Goal: Task Accomplishment & Management: Manage account settings

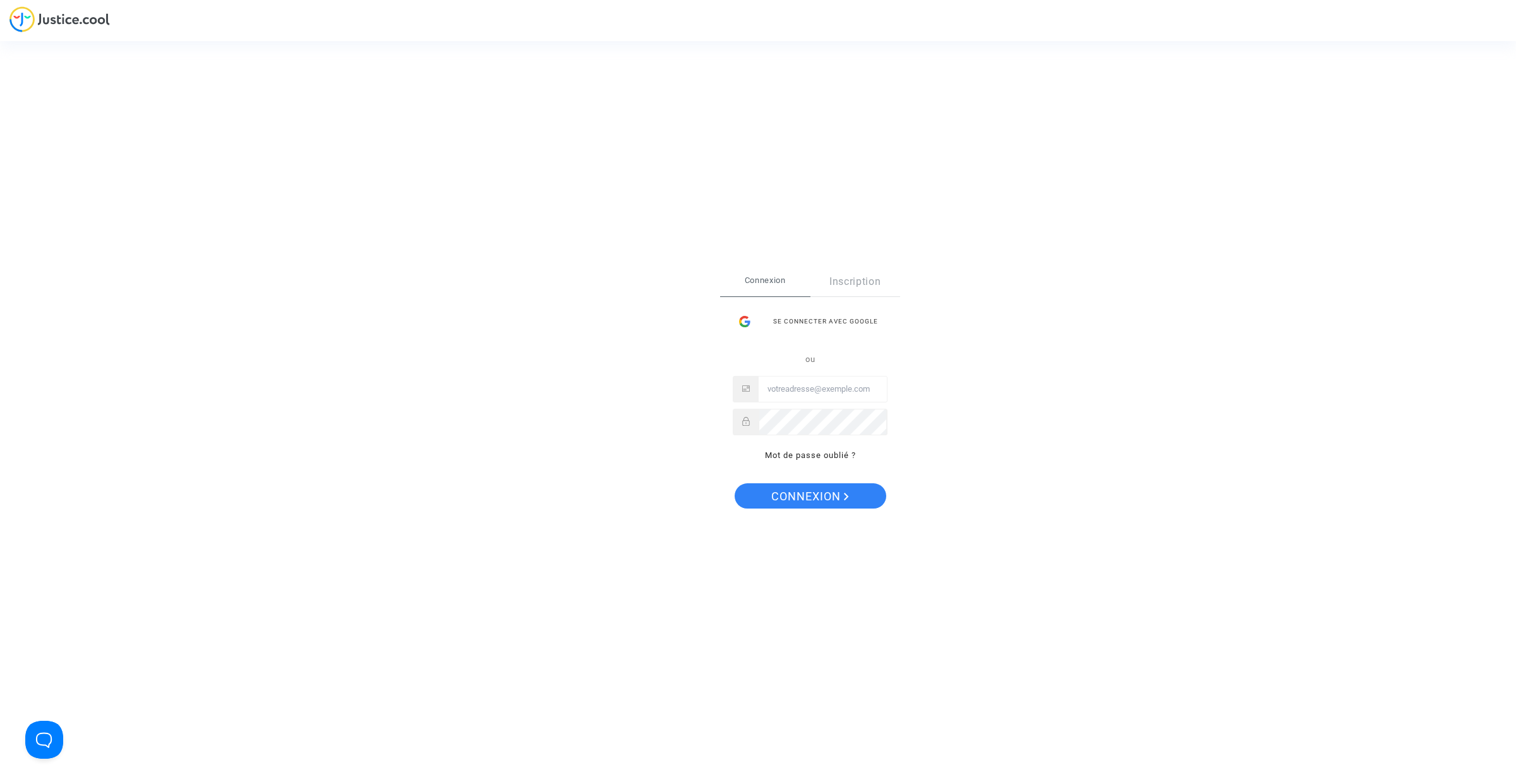
type input "tom@pitcher-avocat.fr"
click at [747, 487] on button "Connexion" at bounding box center [810, 496] width 152 height 26
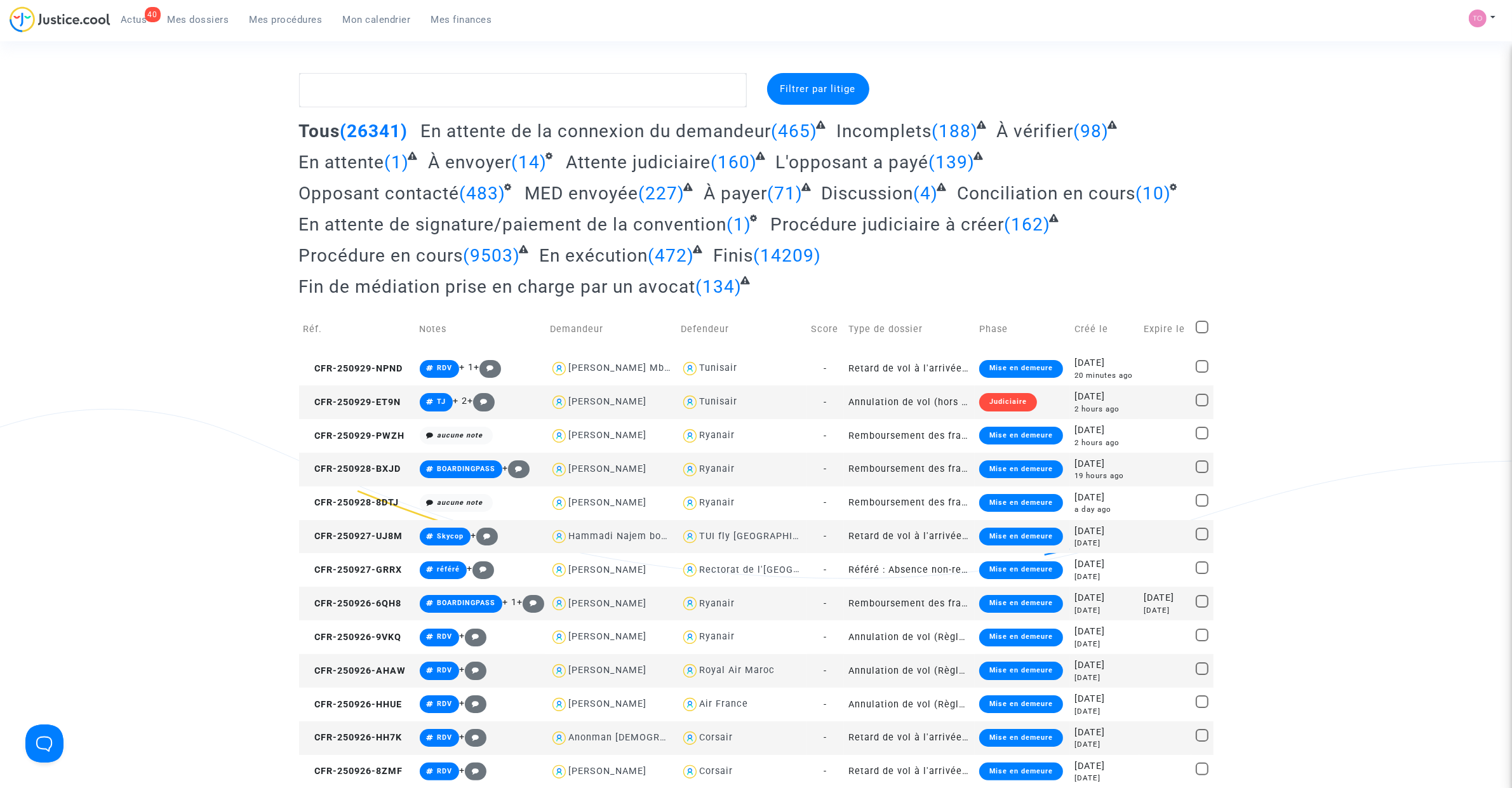
drag, startPoint x: 201, startPoint y: 19, endPoint x: 207, endPoint y: 35, distance: 17.1
click at [201, 19] on span "Mes dossiers" at bounding box center [198, 19] width 62 height 11
click at [369, 17] on span "Mon calendrier" at bounding box center [377, 19] width 68 height 11
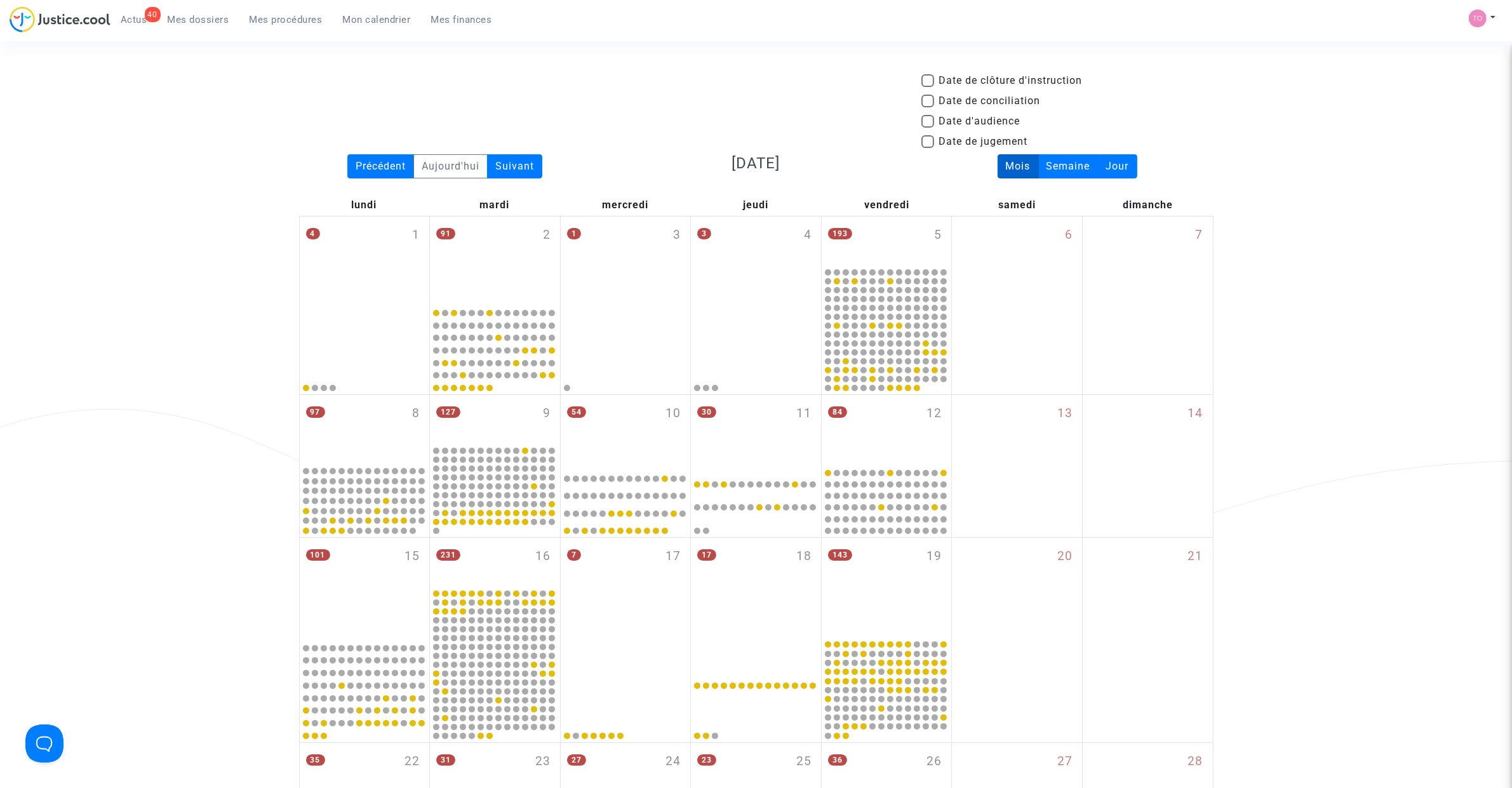
click at [931, 118] on span at bounding box center [928, 121] width 12 height 12
click at [928, 128] on input "Date d'audience" at bounding box center [927, 128] width 1 height 1
checkbox input "true"
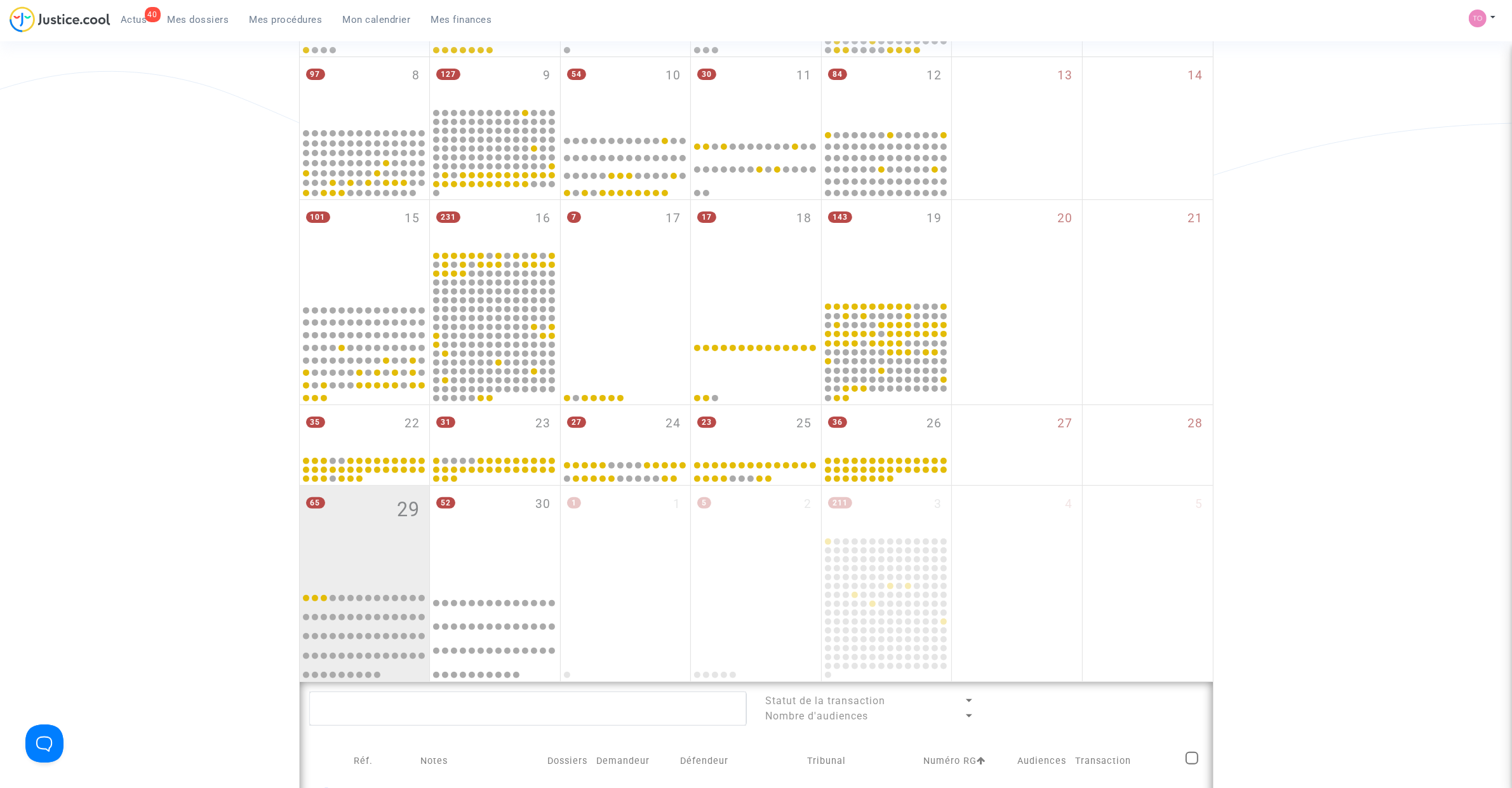
scroll to position [397, 0]
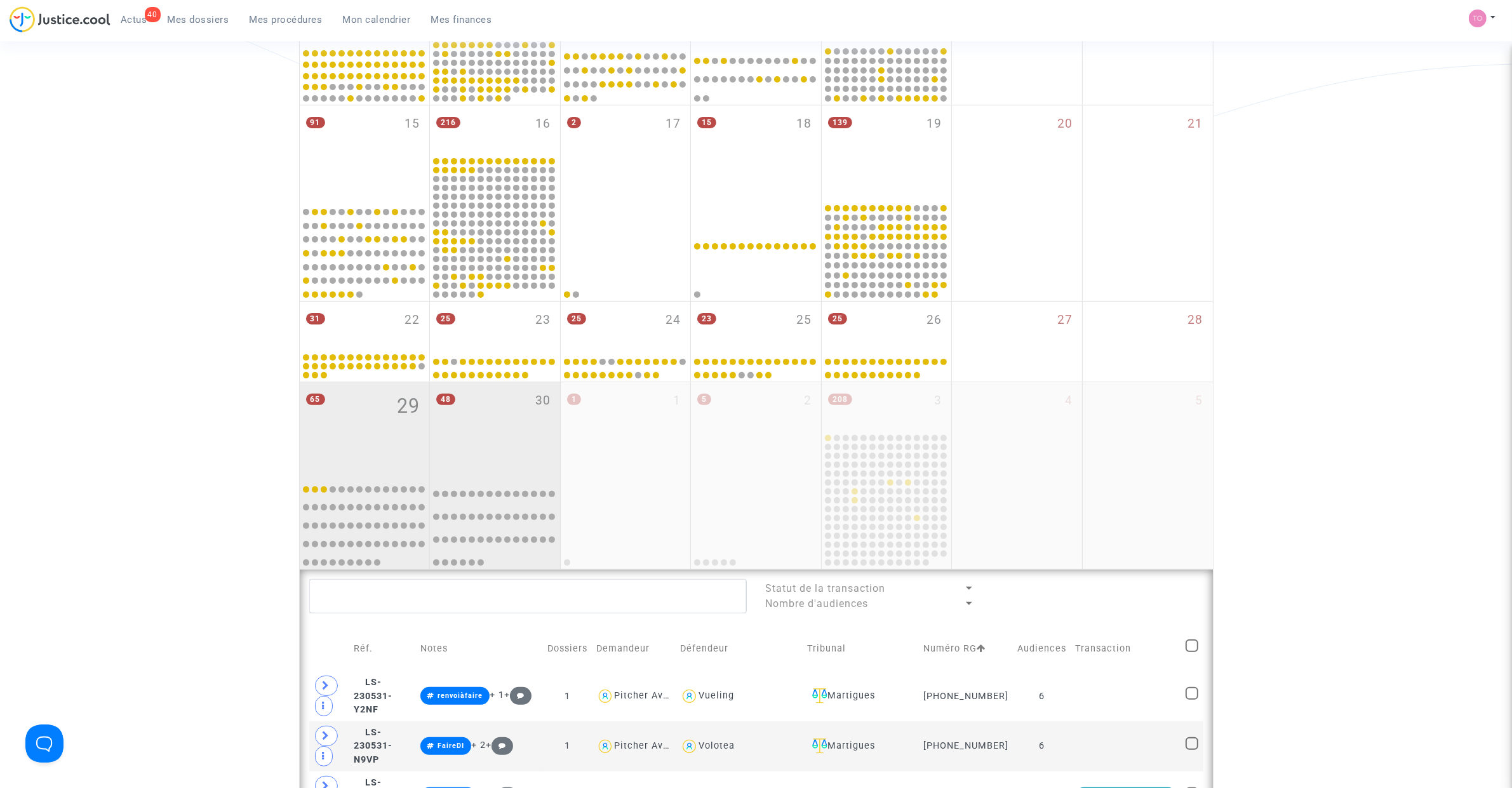
click at [504, 445] on div "48 30" at bounding box center [495, 428] width 130 height 92
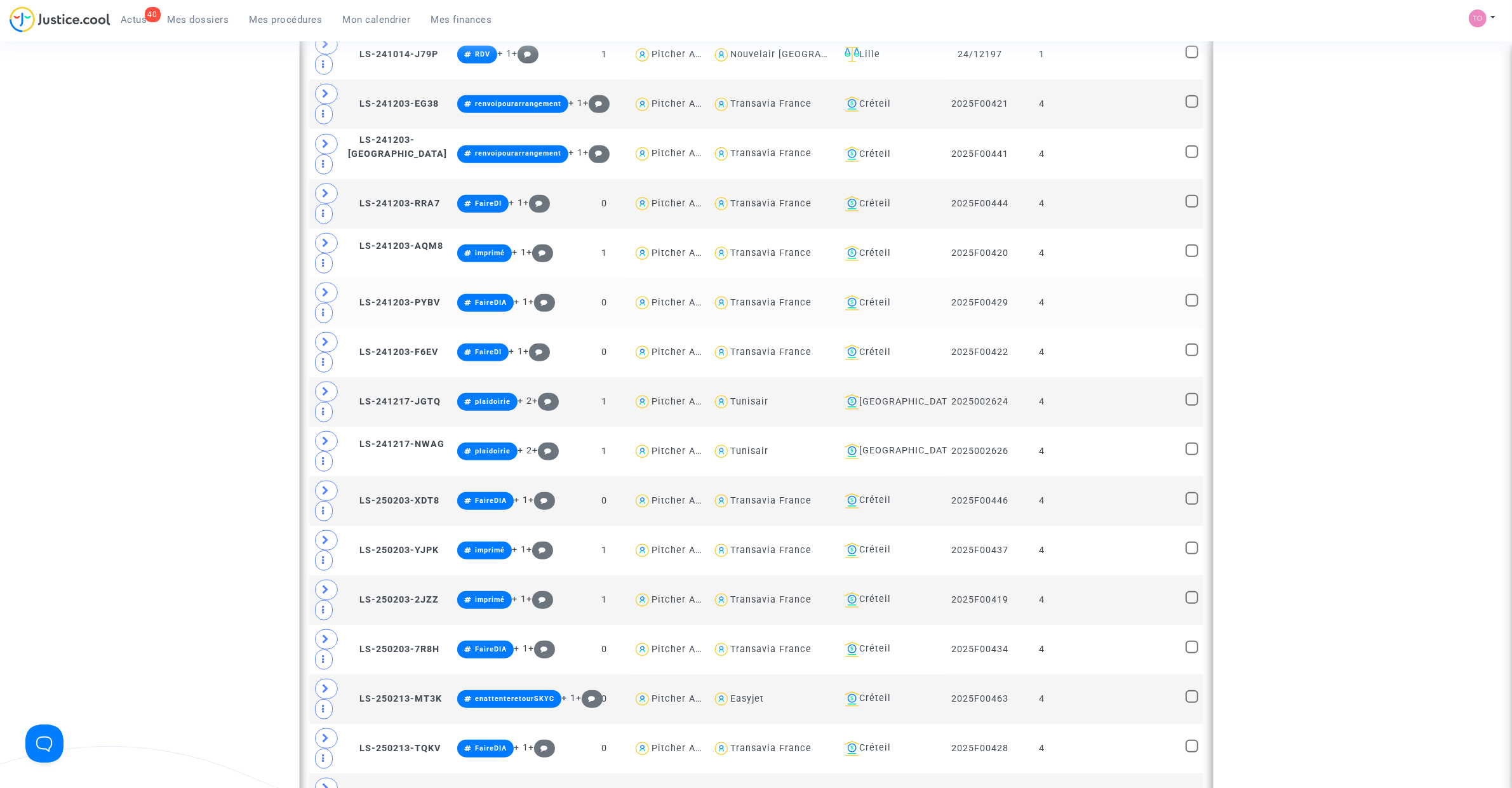
scroll to position [1375, 0]
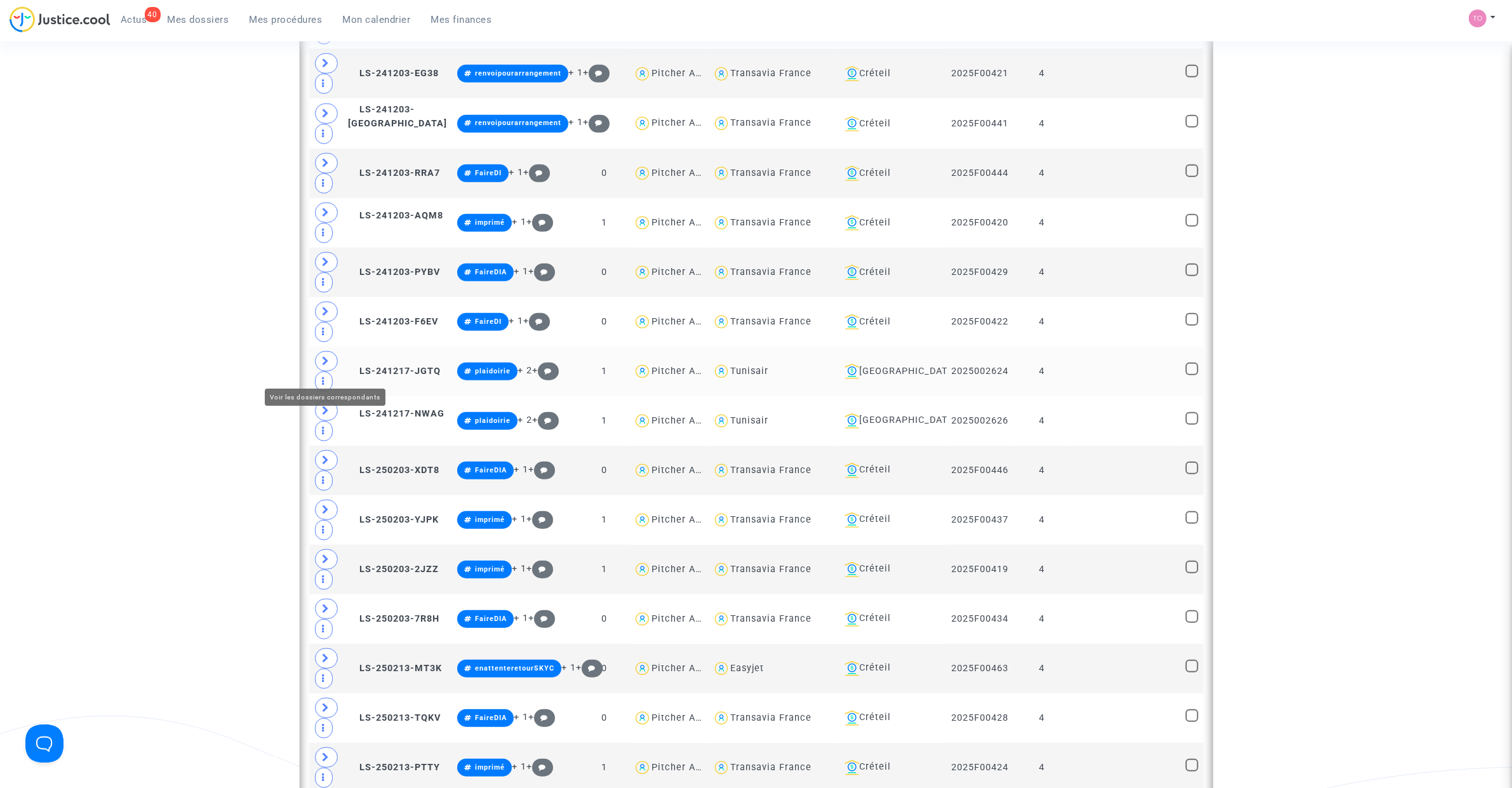
click at [316, 366] on span at bounding box center [326, 361] width 23 height 20
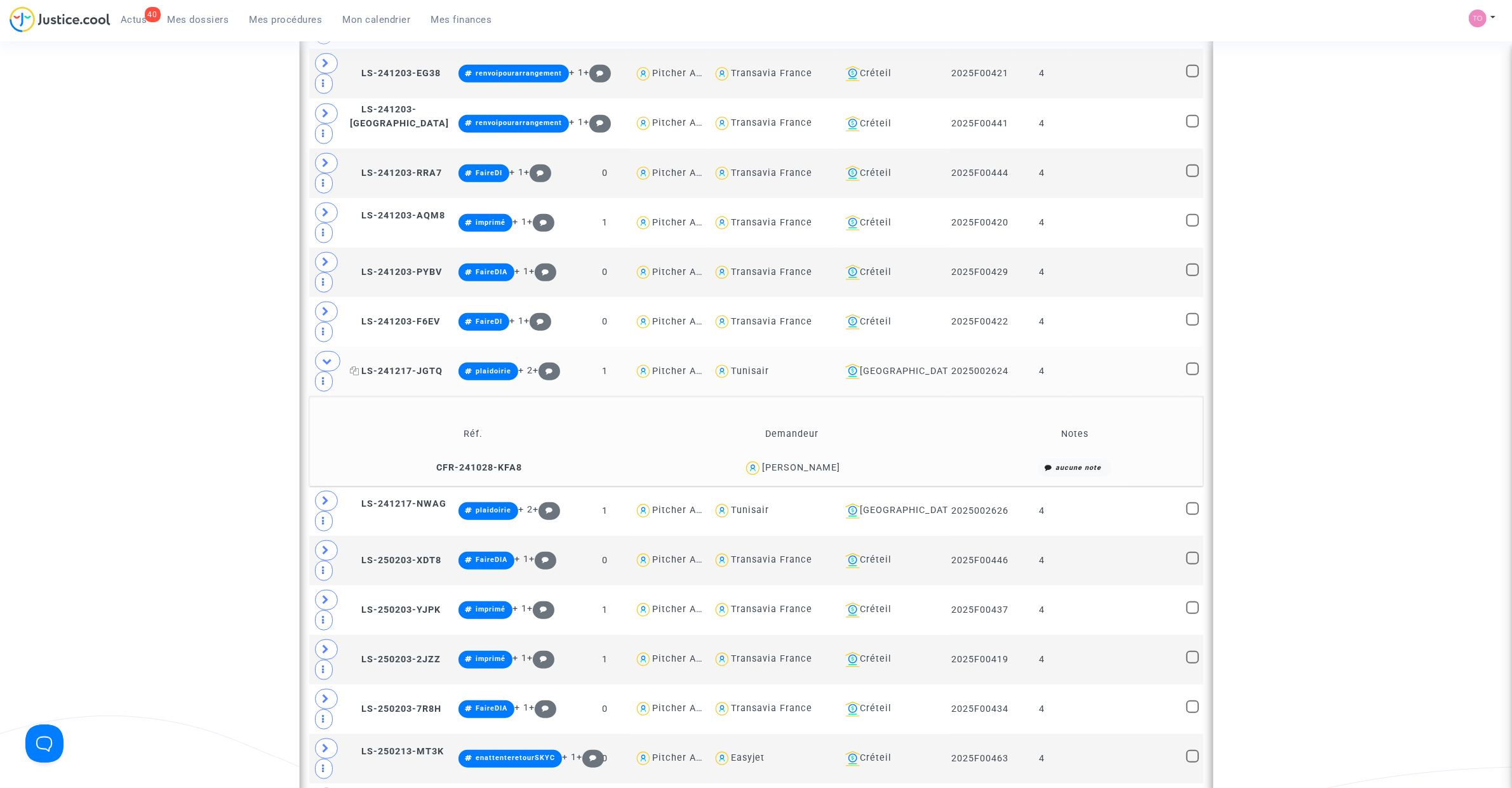
click at [389, 372] on span "LS-241217-JGTQ" at bounding box center [397, 371] width 93 height 11
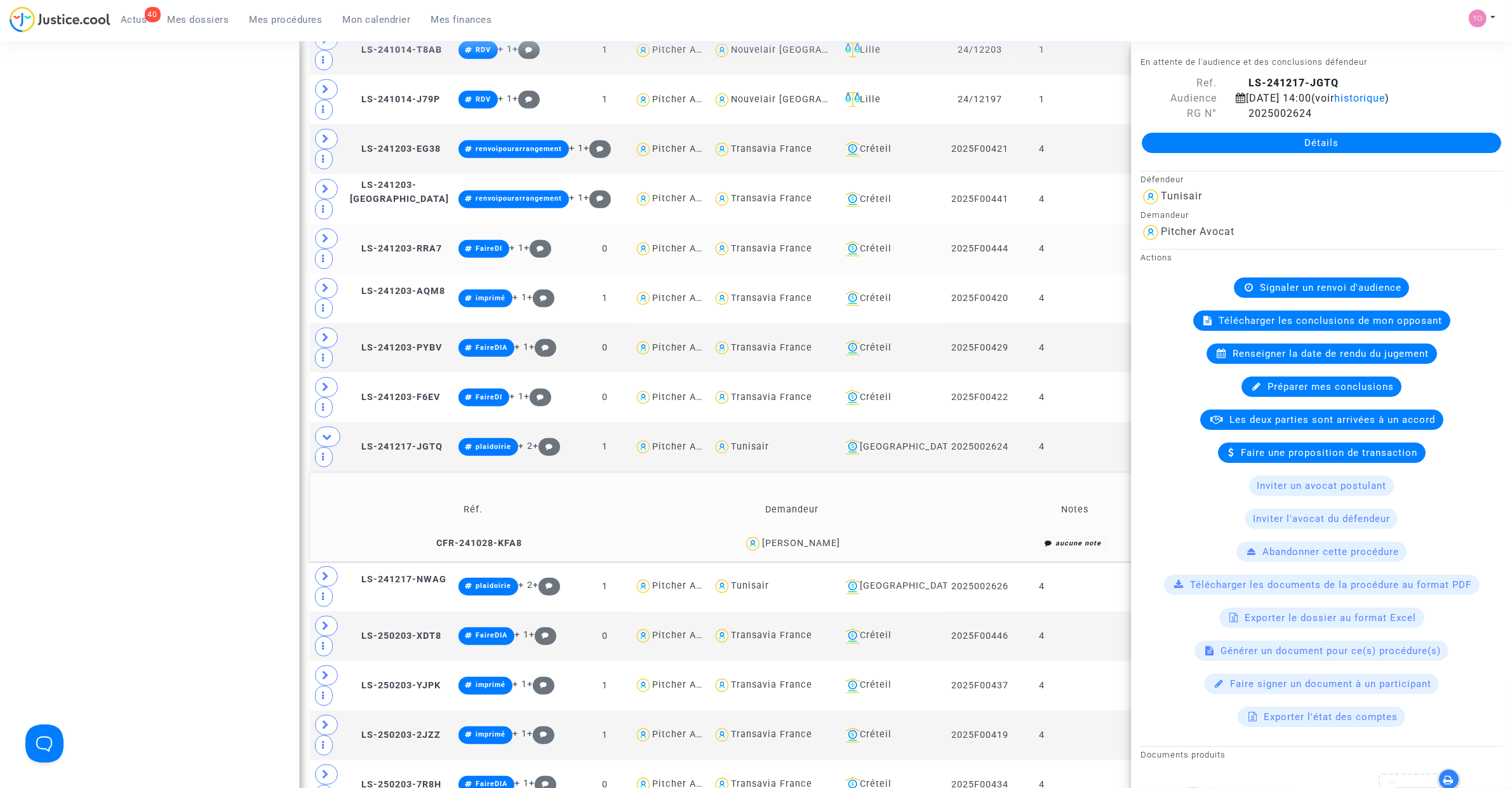
scroll to position [1269, 0]
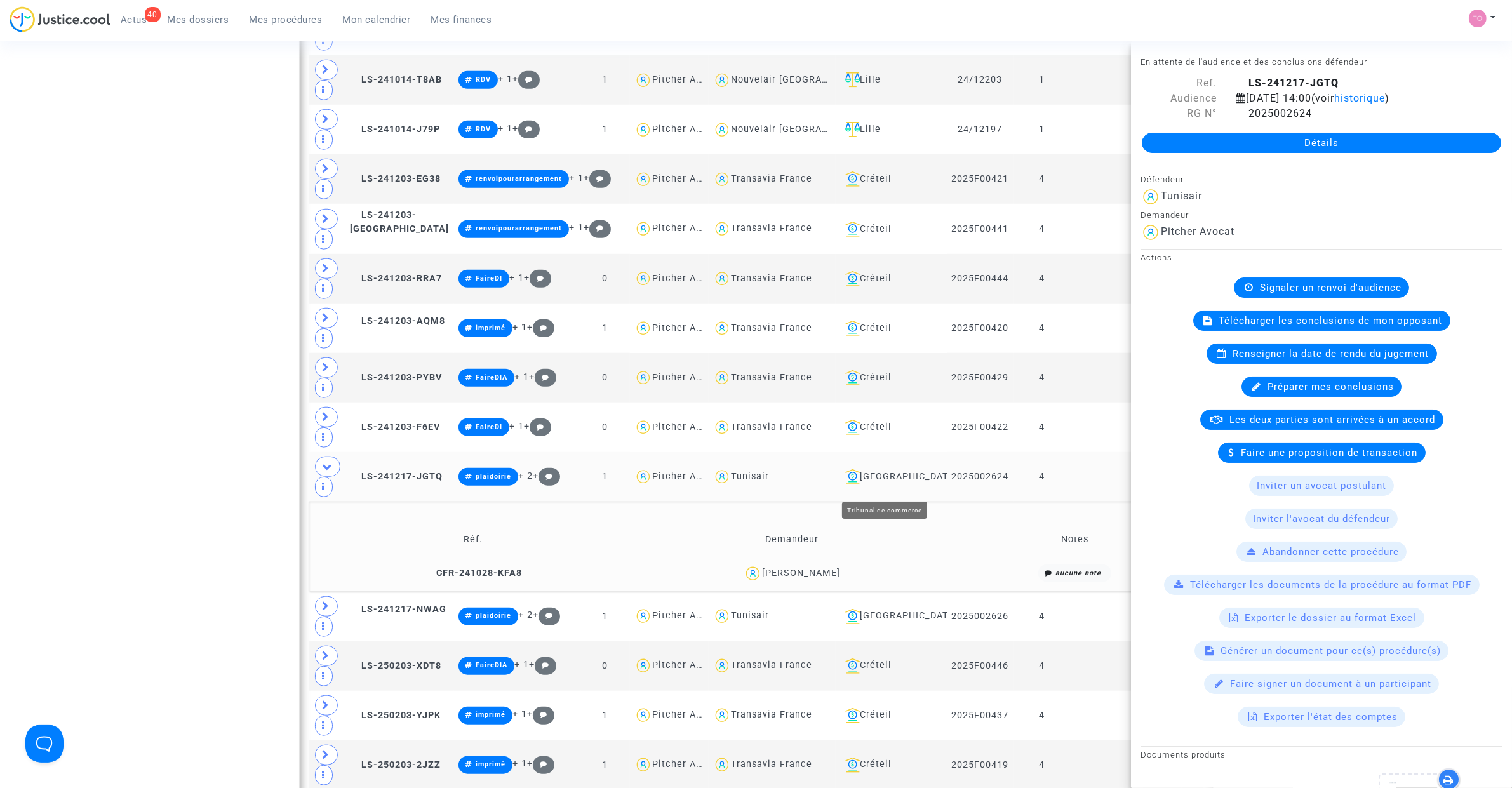
click at [875, 480] on div "Aix-en-Provence" at bounding box center [892, 477] width 103 height 15
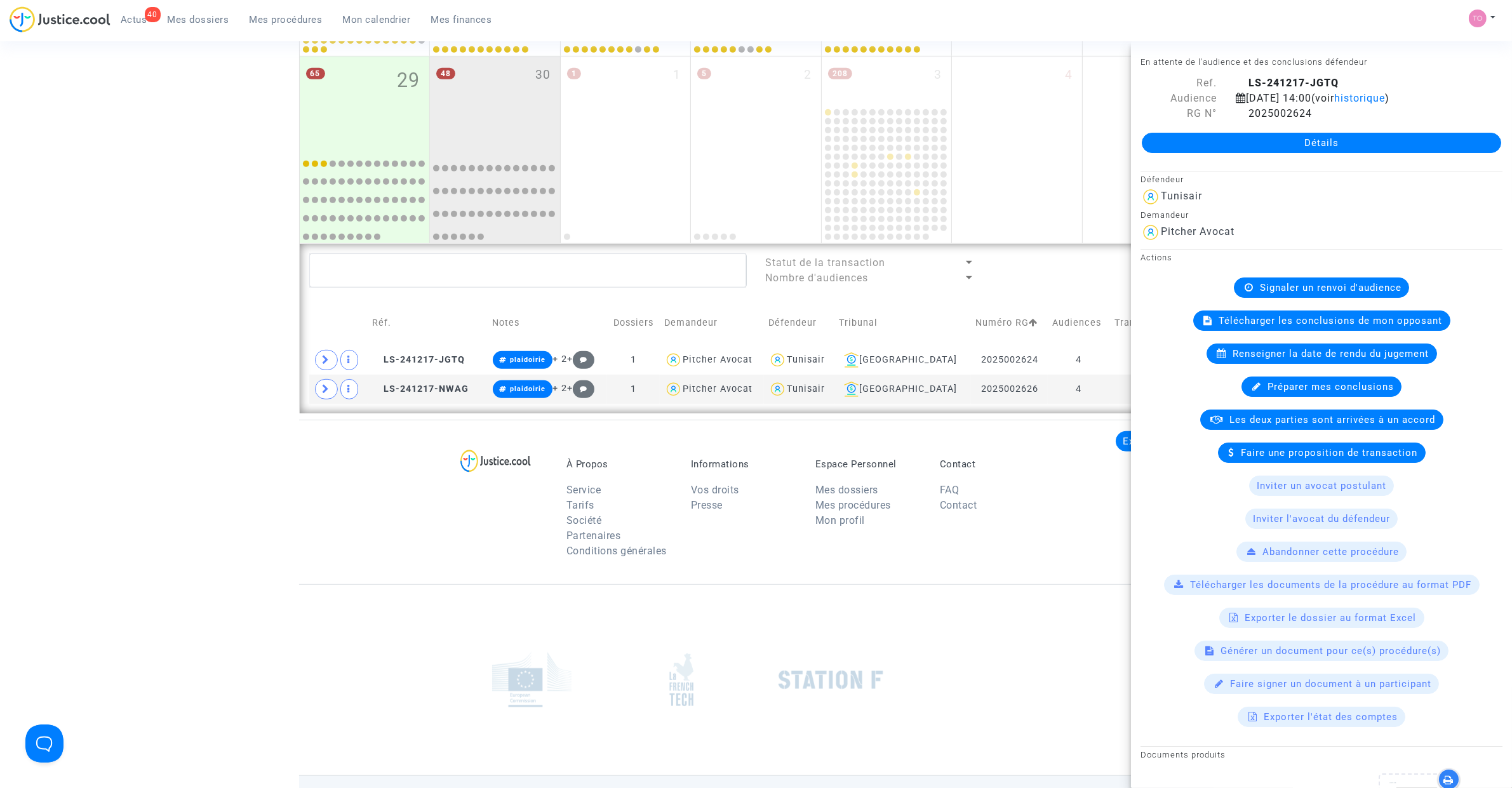
scroll to position [826, 0]
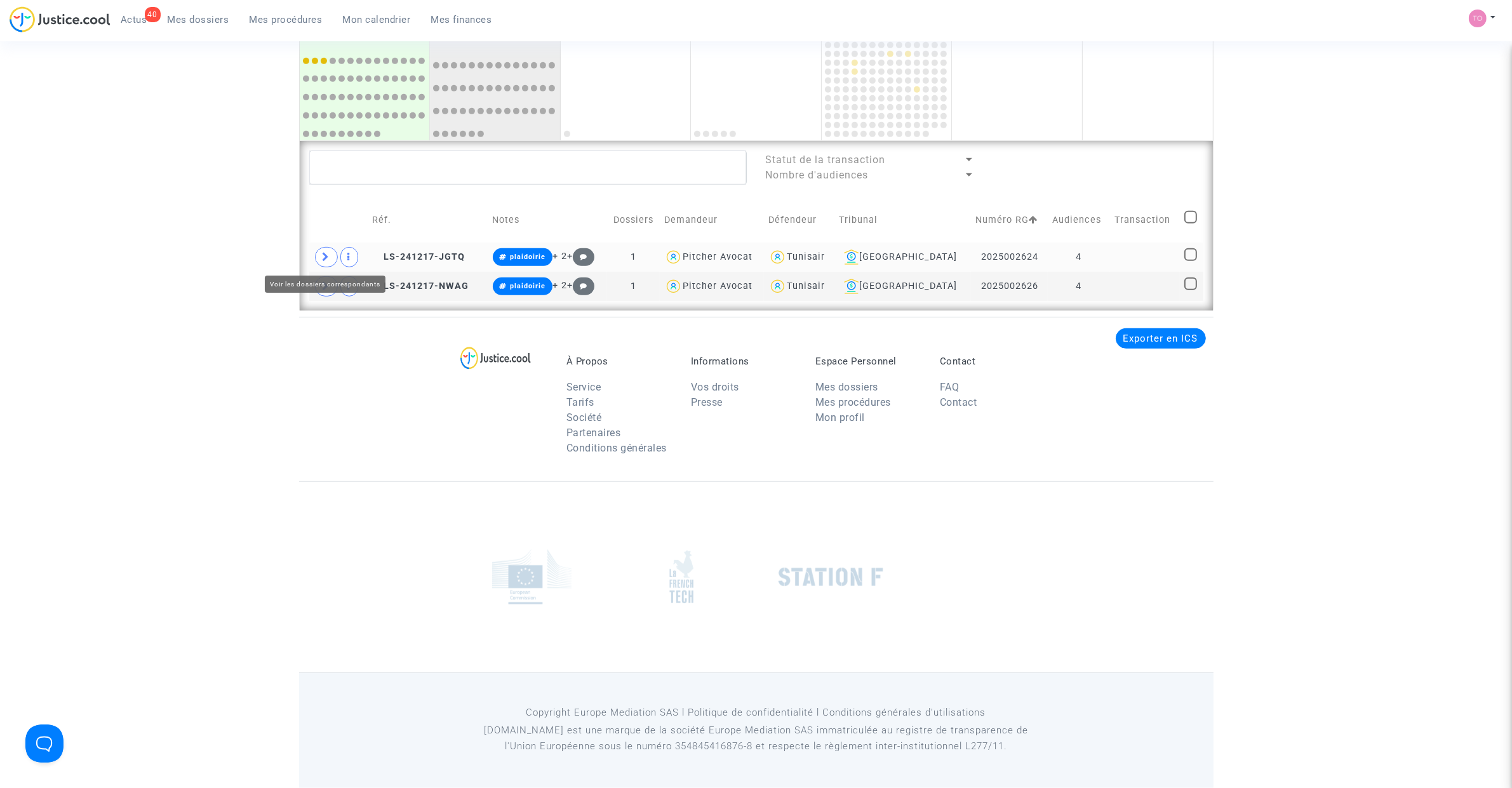
click at [337, 259] on span at bounding box center [326, 257] width 23 height 20
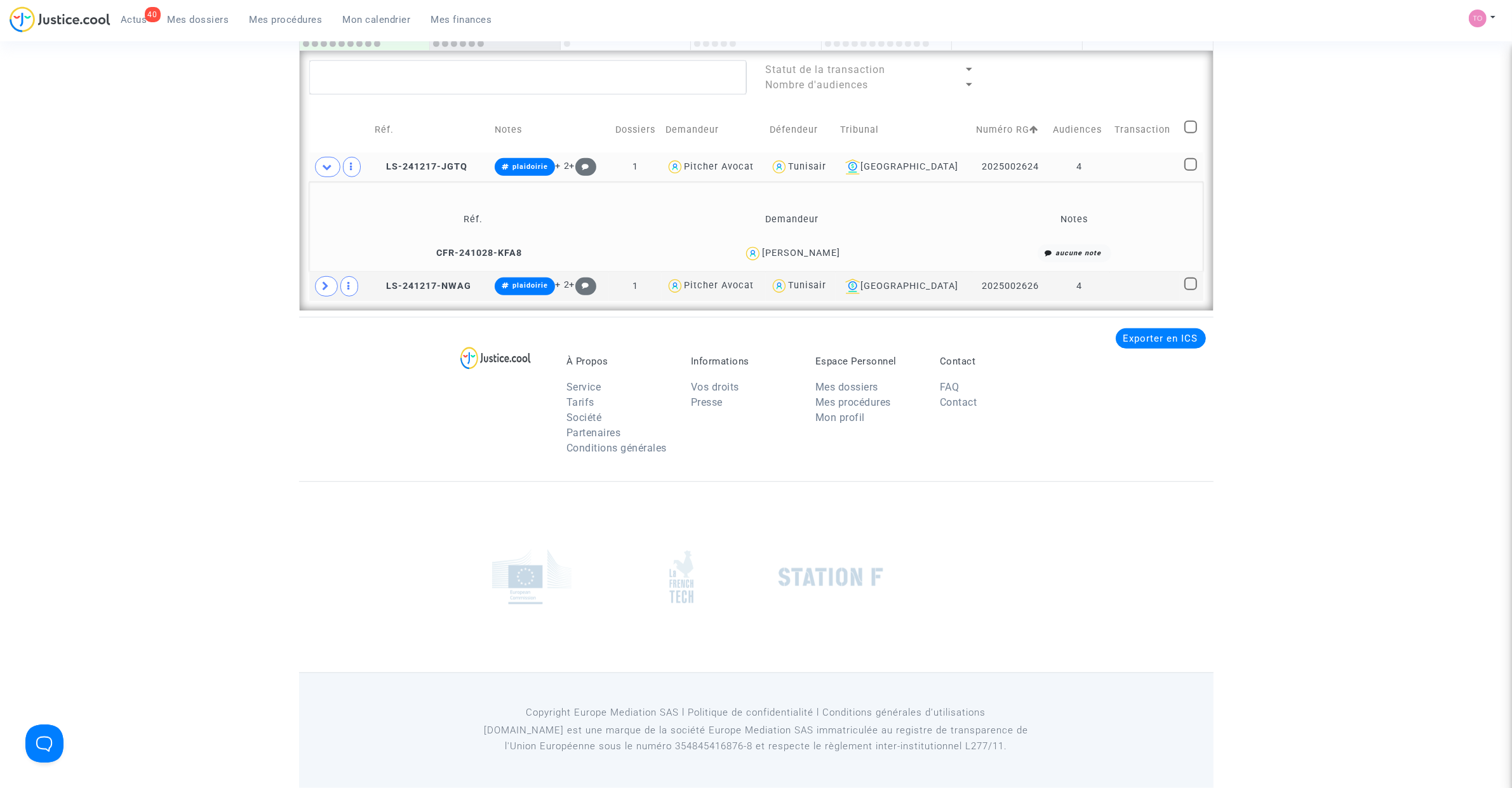
scroll to position [916, 0]
click at [327, 173] on span at bounding box center [328, 166] width 26 height 20
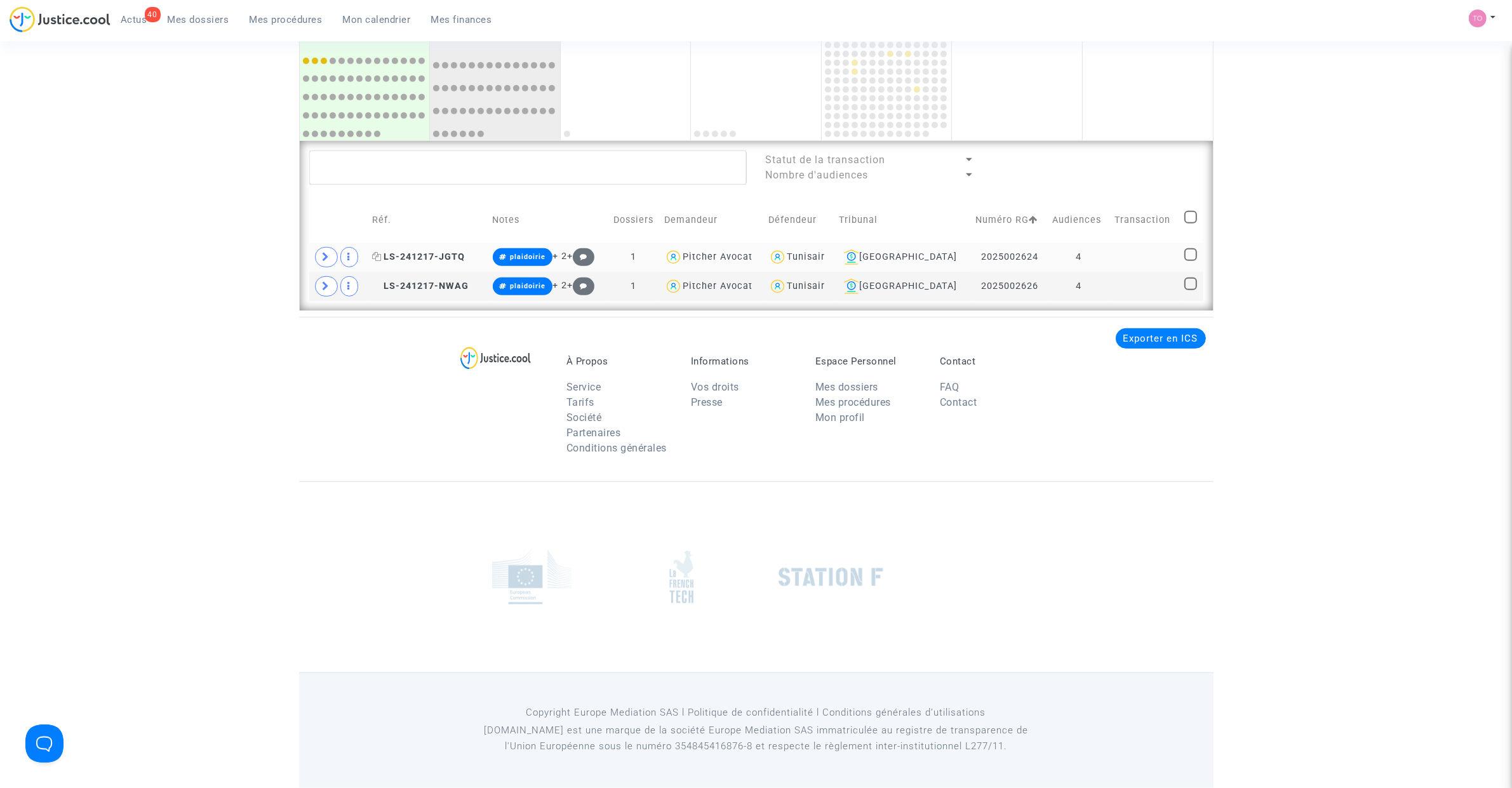
click at [407, 251] on span "LS-241217-JGTQ" at bounding box center [418, 257] width 93 height 11
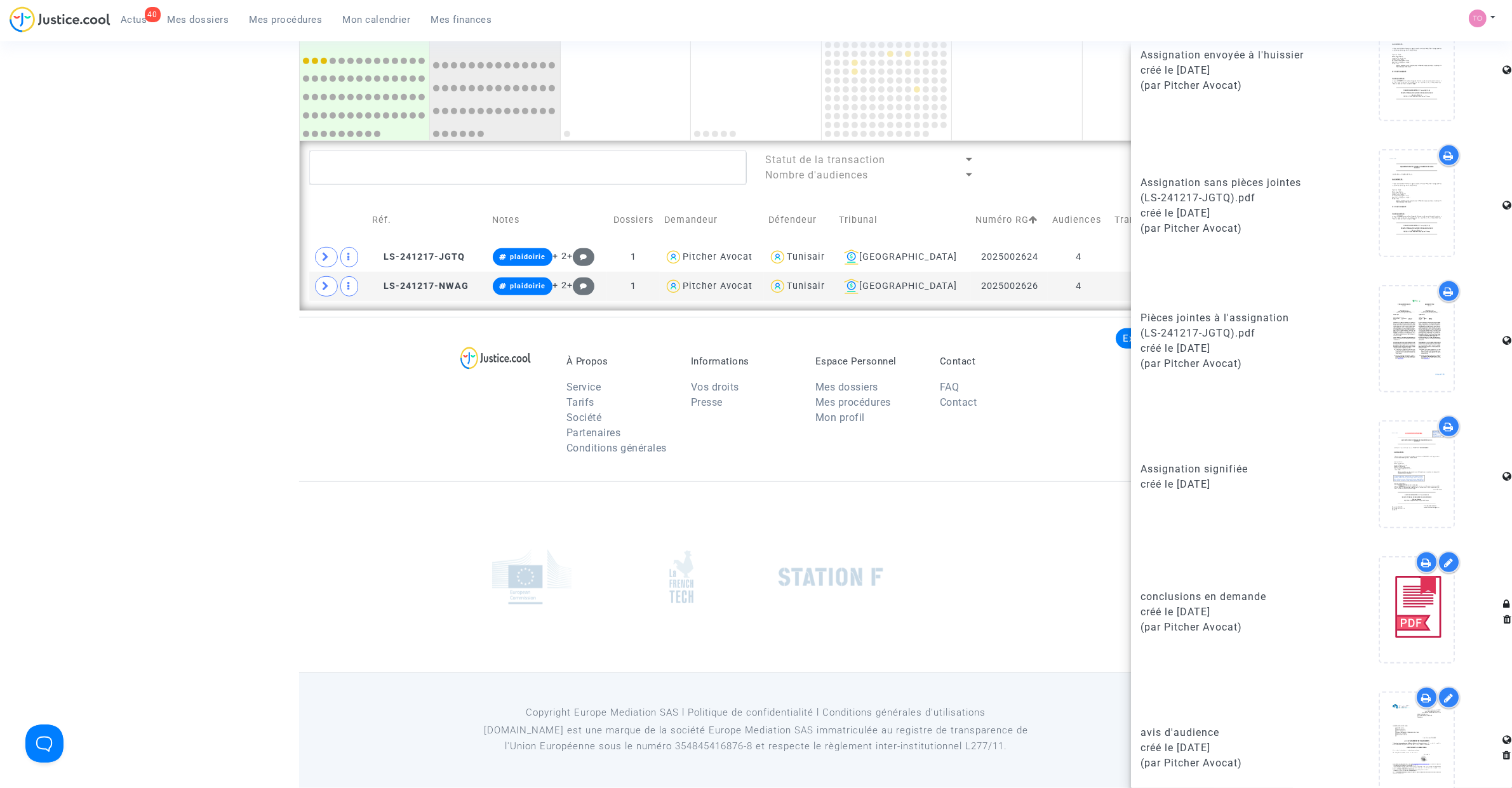
scroll to position [801, 0]
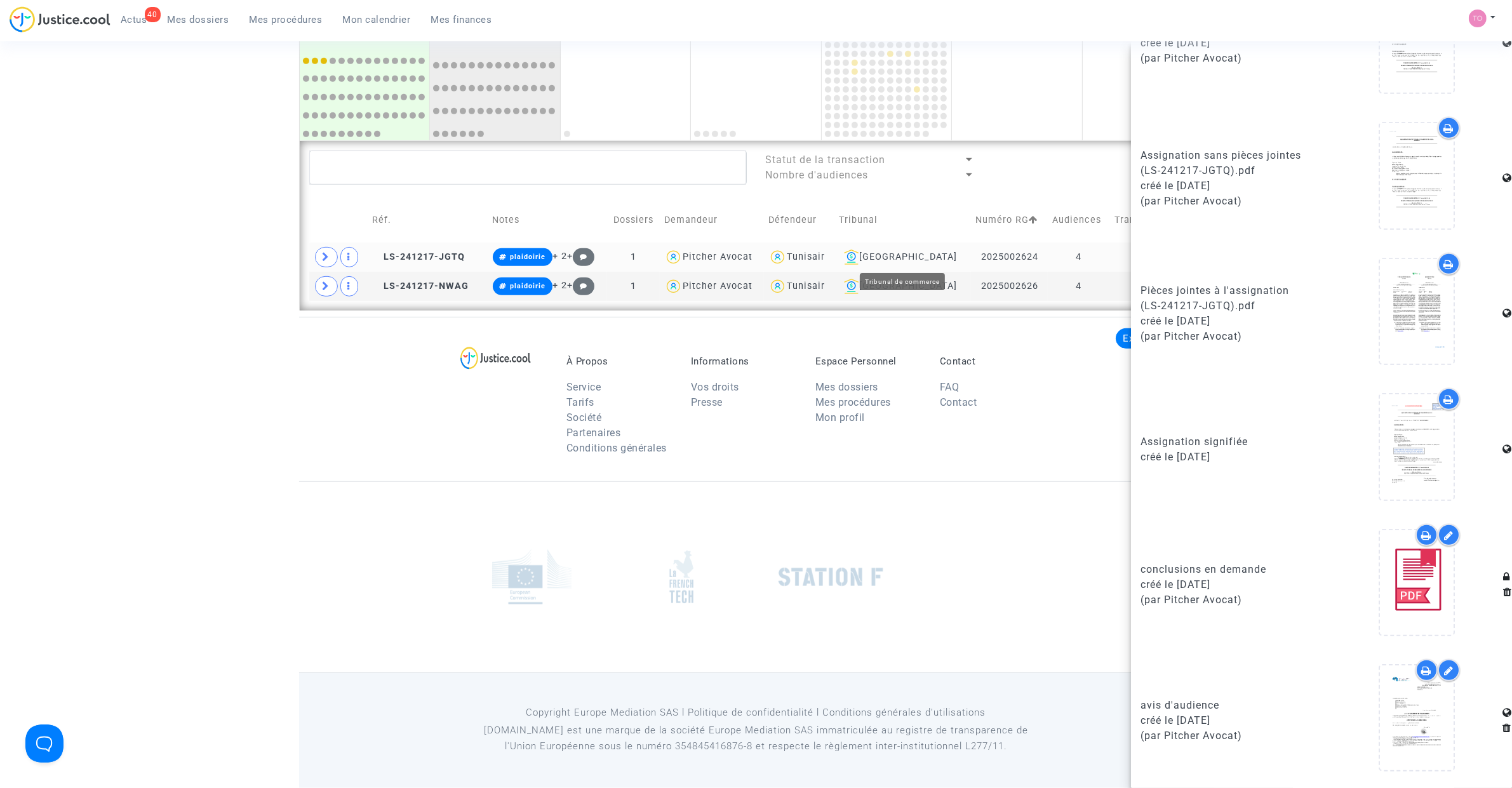
click at [892, 256] on div "Aix-en-Provence" at bounding box center [903, 257] width 128 height 15
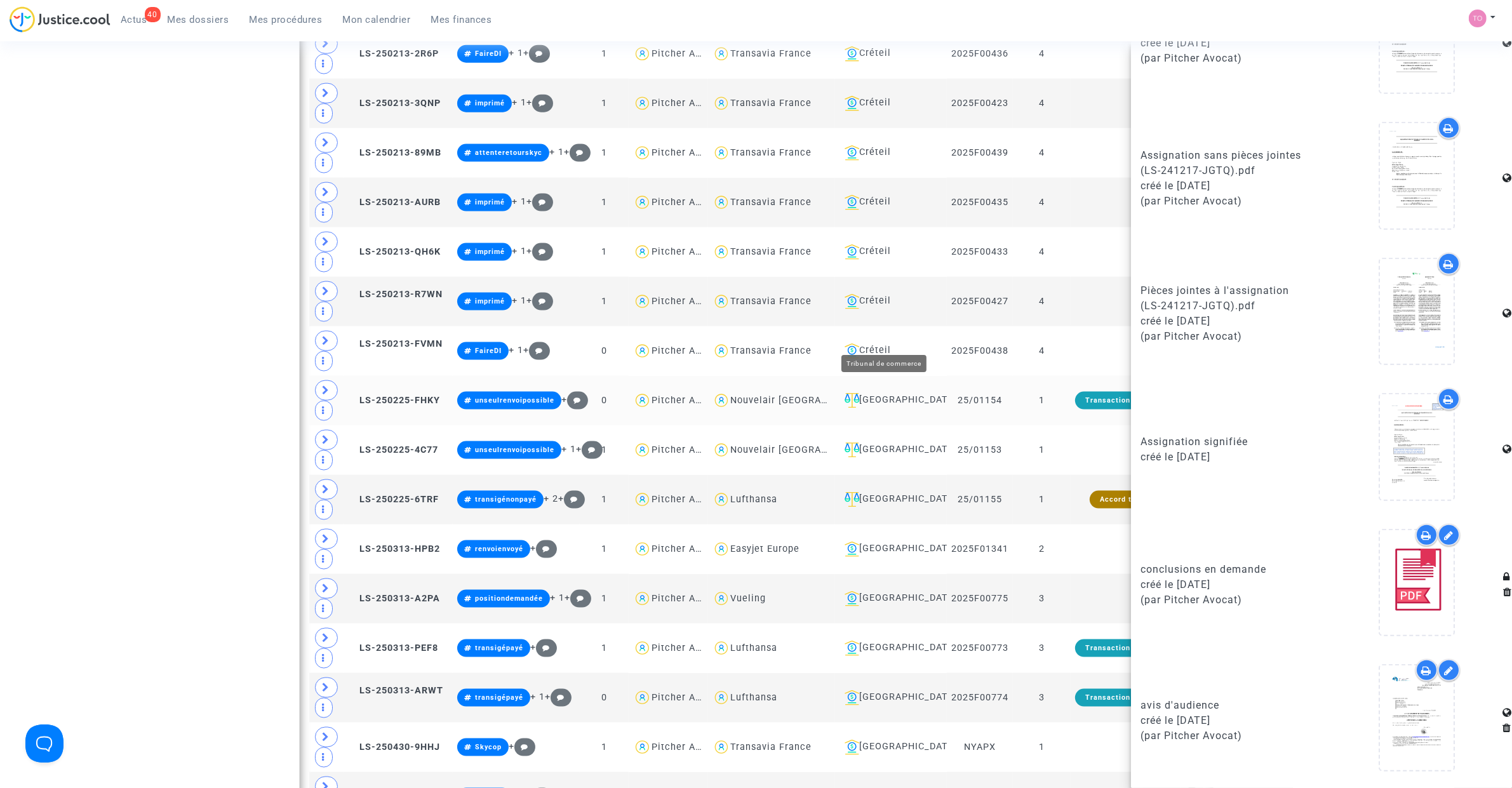
scroll to position [2149, 0]
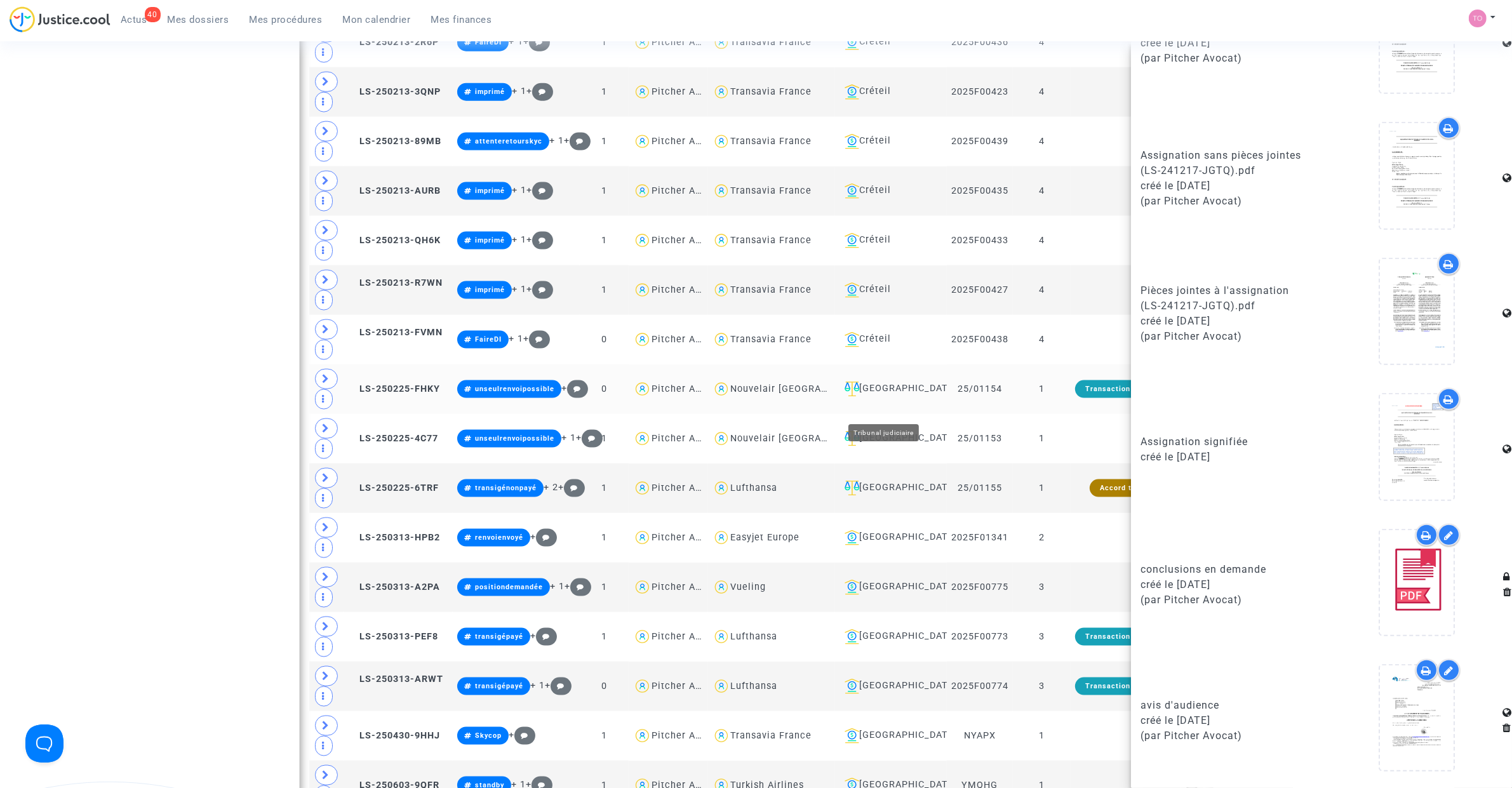
click at [884, 397] on div "Villeurbanne" at bounding box center [891, 389] width 103 height 15
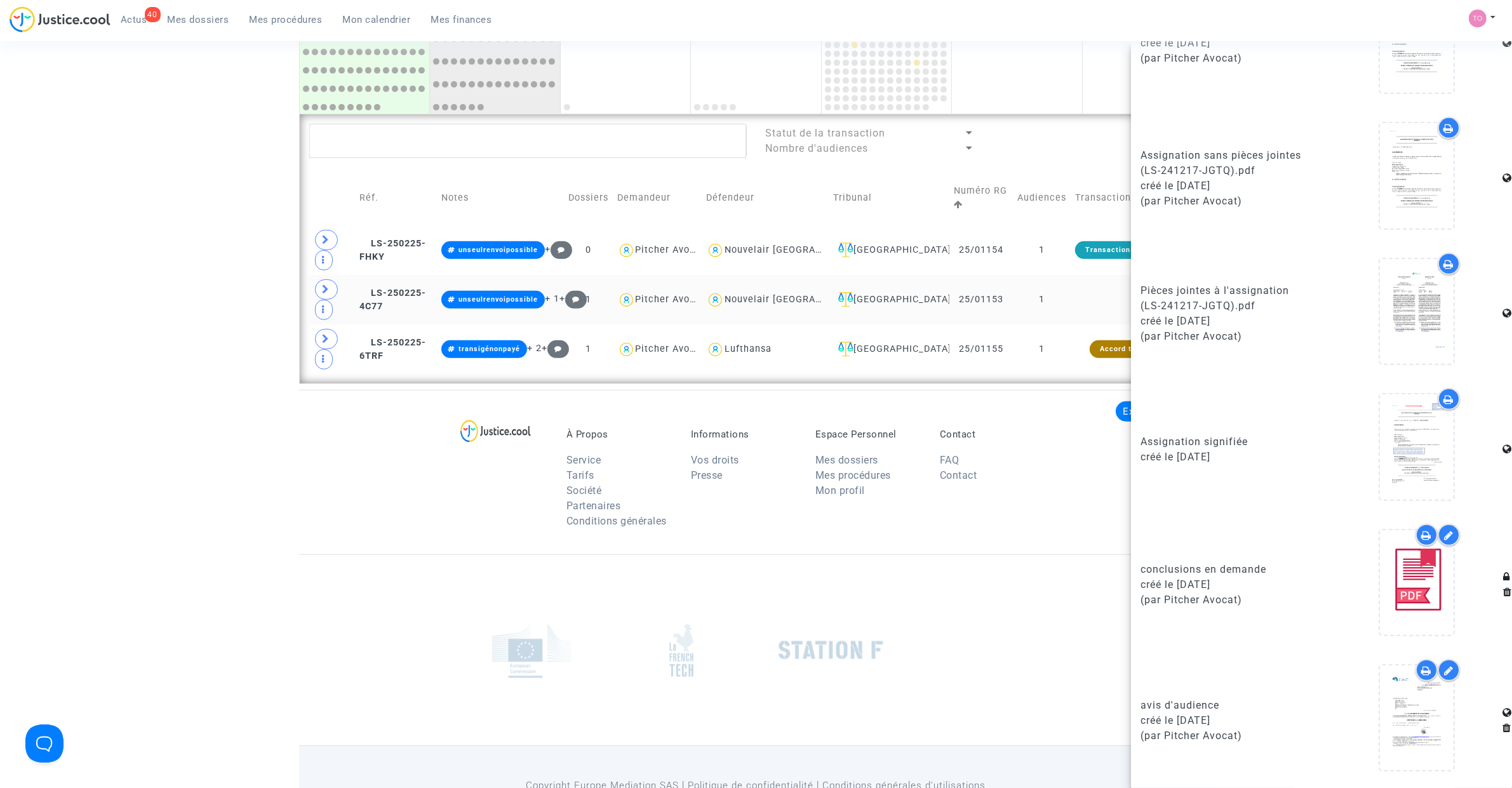
scroll to position [848, 0]
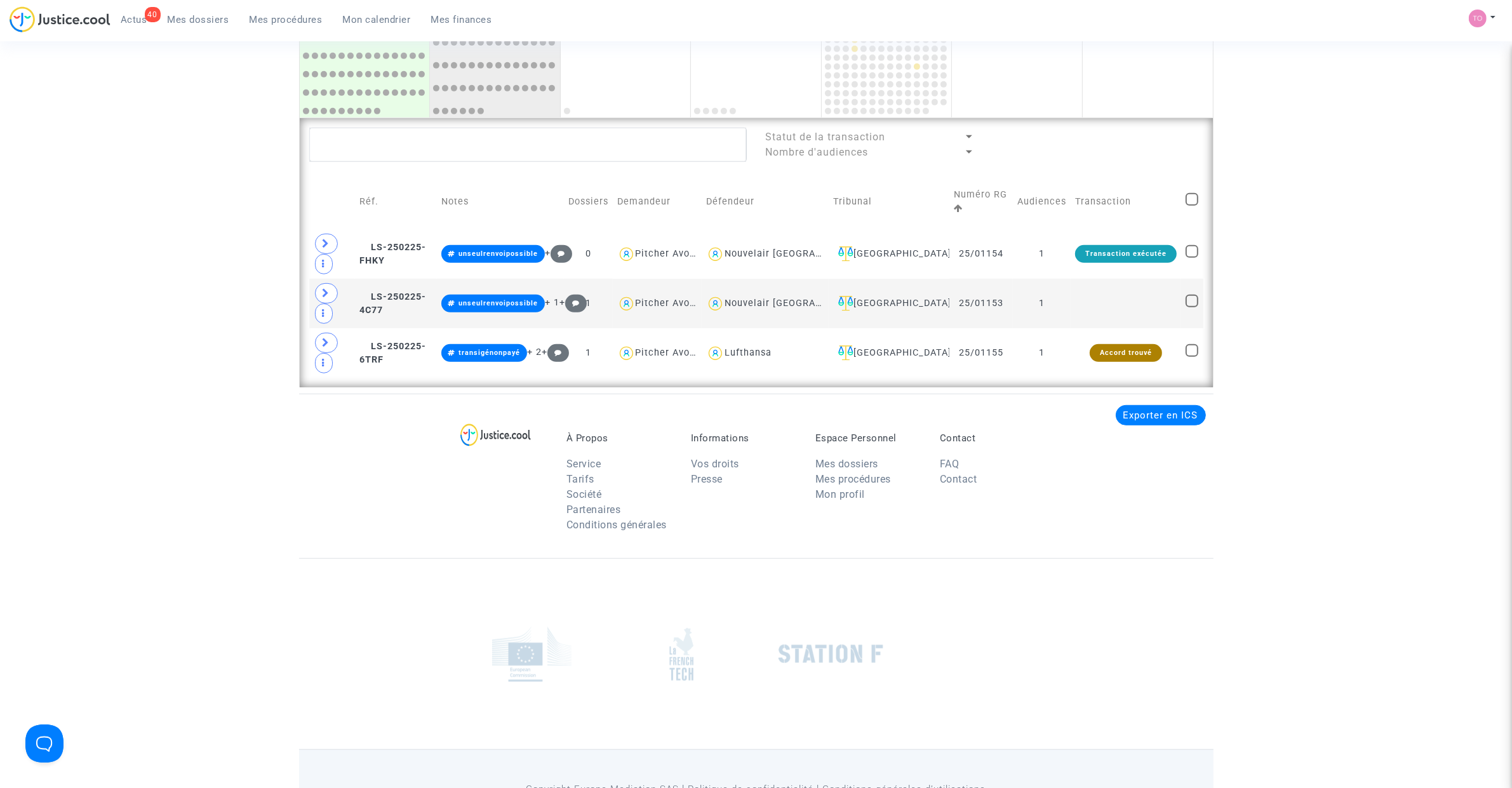
scroll to position [0, 0]
click at [892, 254] on div "Villeurbanne" at bounding box center [889, 254] width 112 height 15
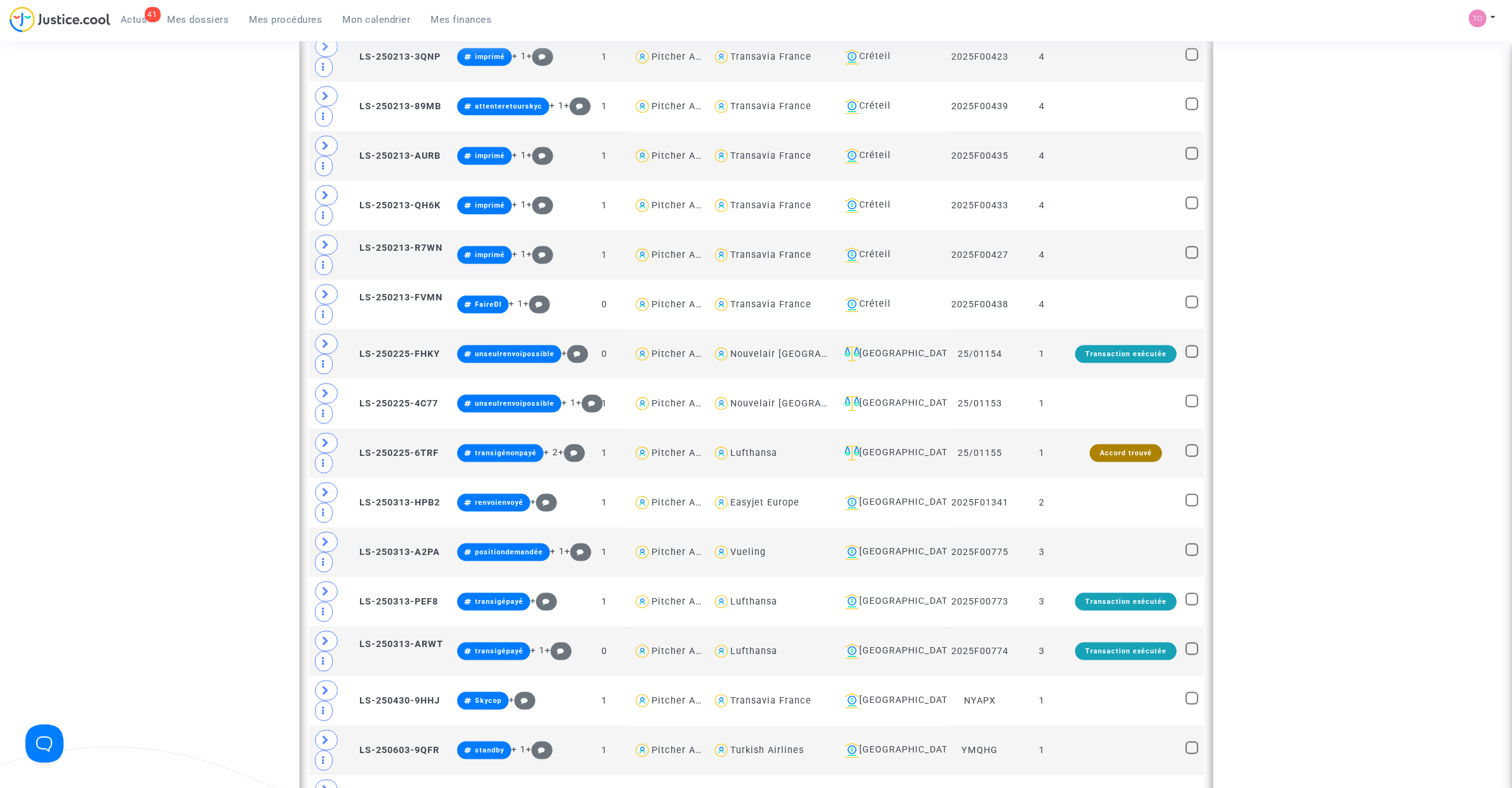
scroll to position [2249, 0]
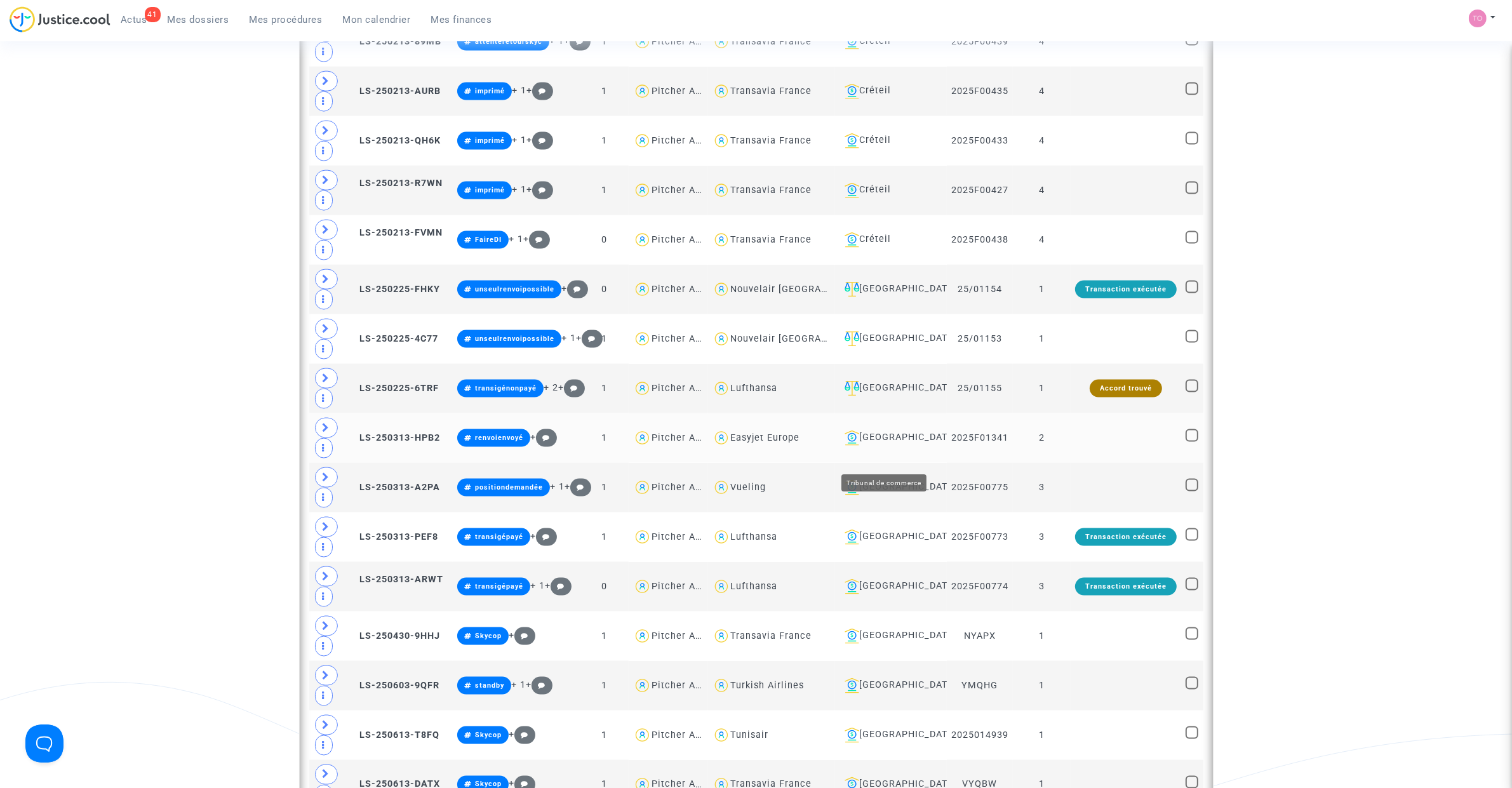
click at [875, 445] on div "Bordeaux" at bounding box center [891, 438] width 103 height 15
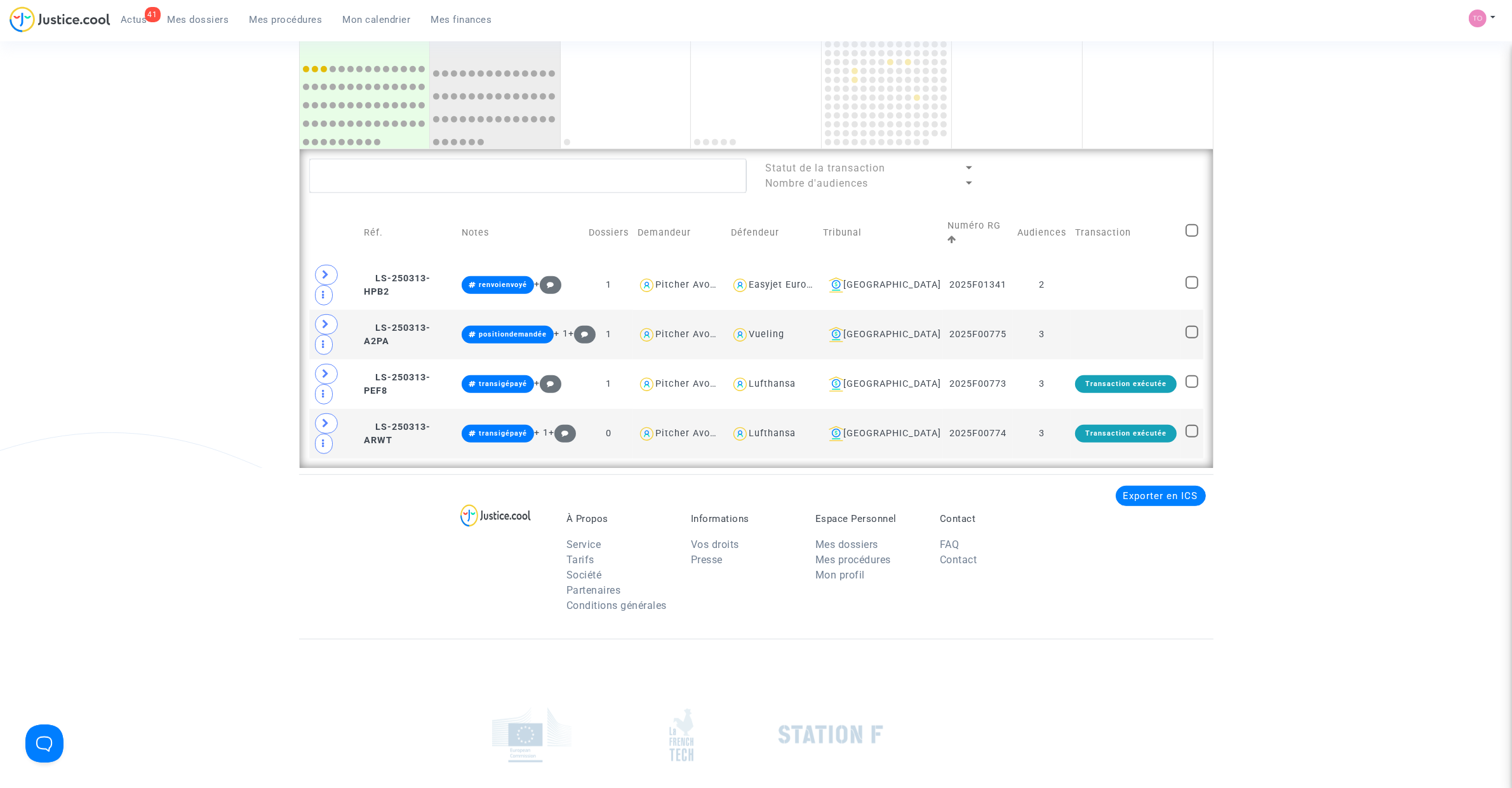
scroll to position [806, 0]
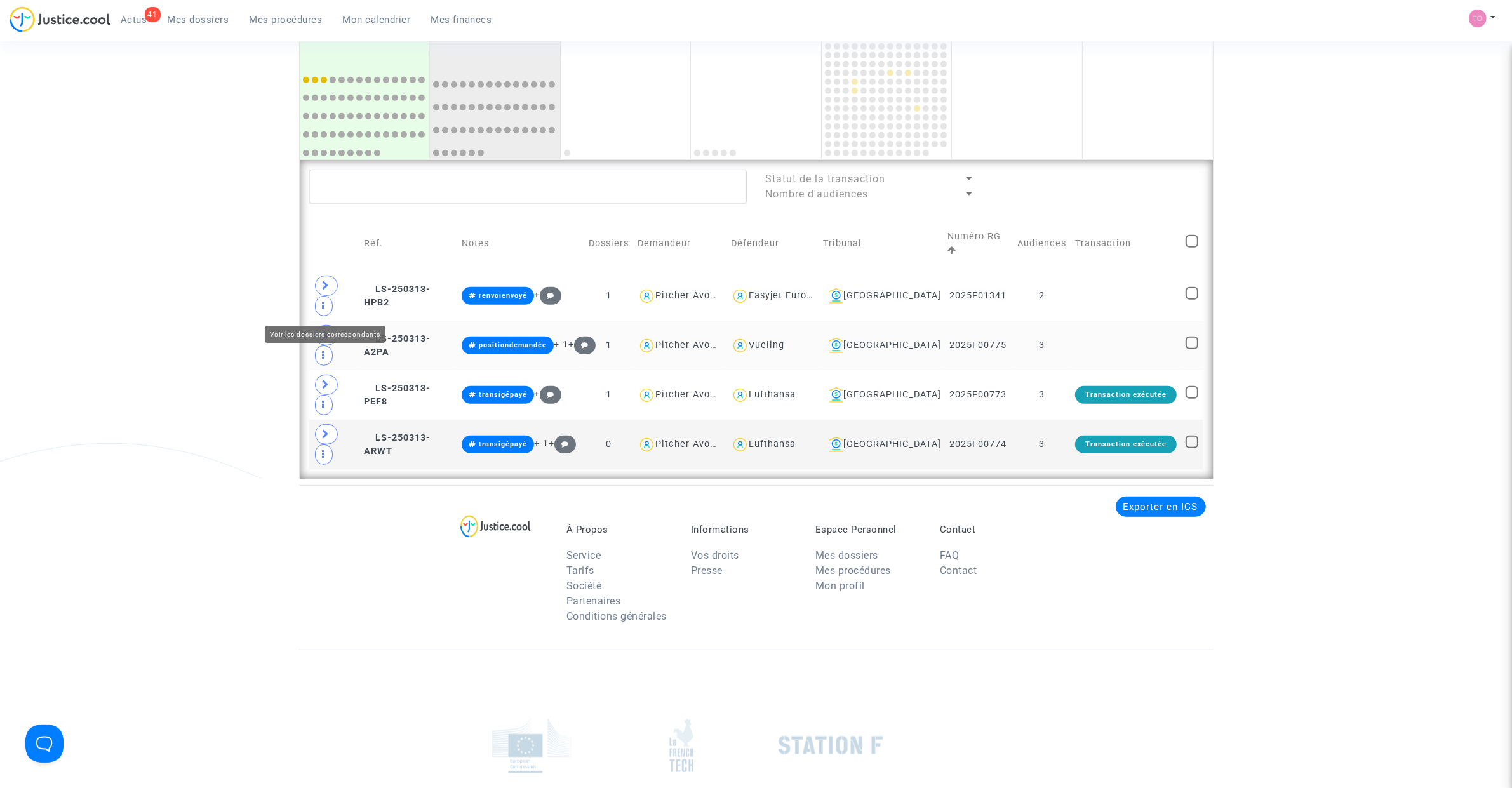
click at [327, 330] on icon at bounding box center [326, 335] width 8 height 10
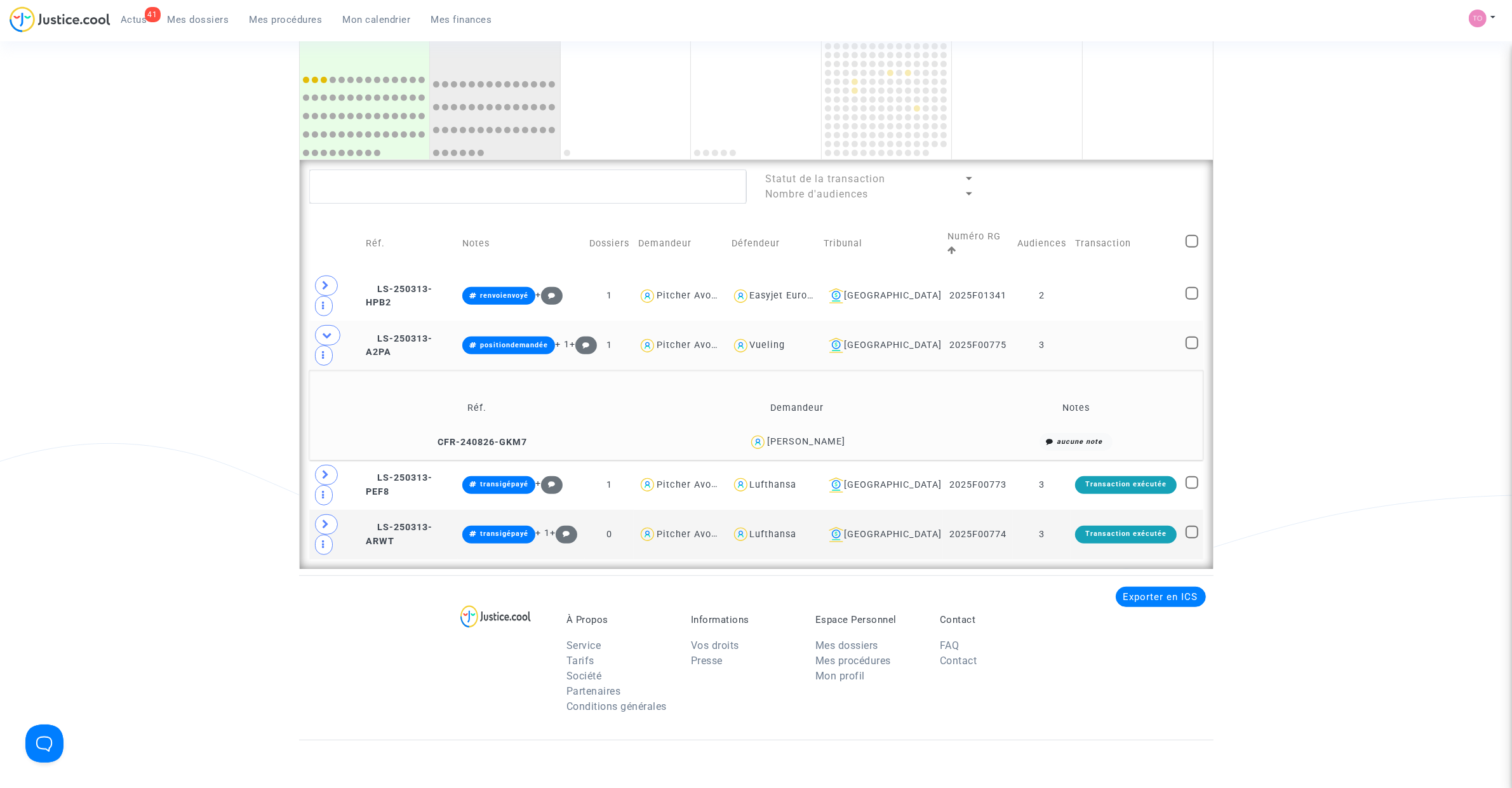
click at [824, 436] on div "Romain MORNET" at bounding box center [806, 442] width 78 height 11
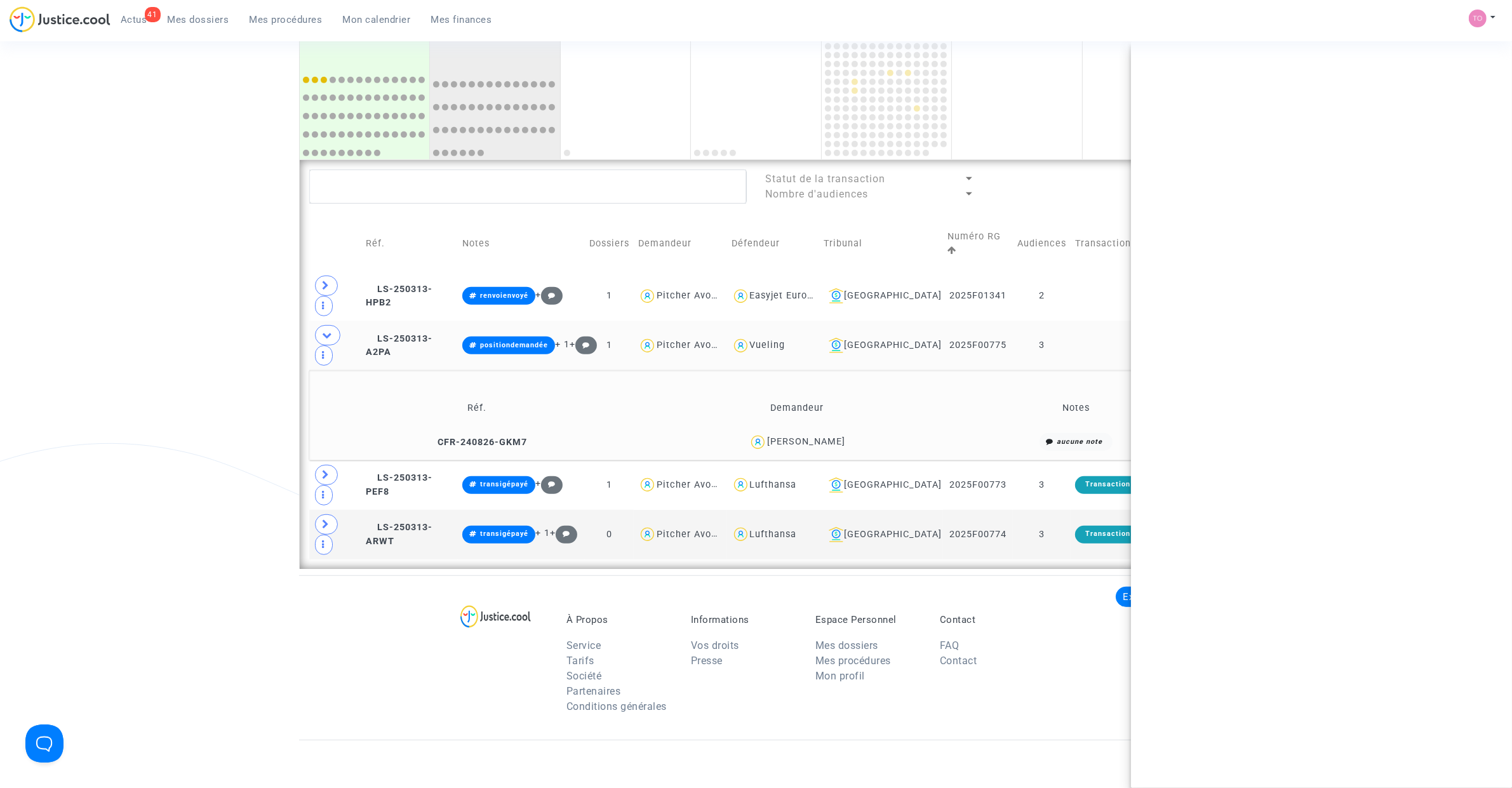
click at [824, 436] on div "Romain MORNET" at bounding box center [806, 442] width 78 height 11
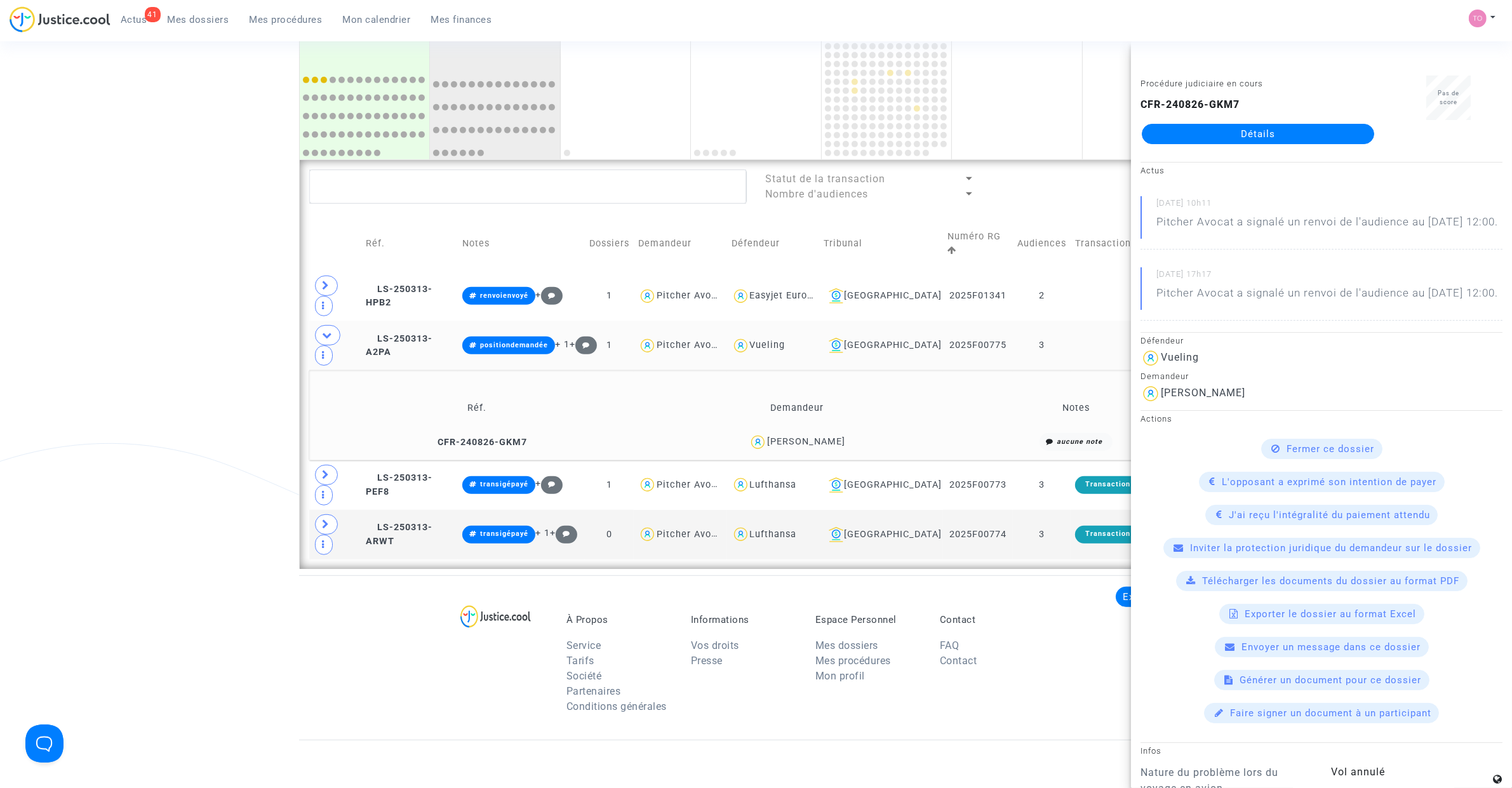
copy div "MORNET"
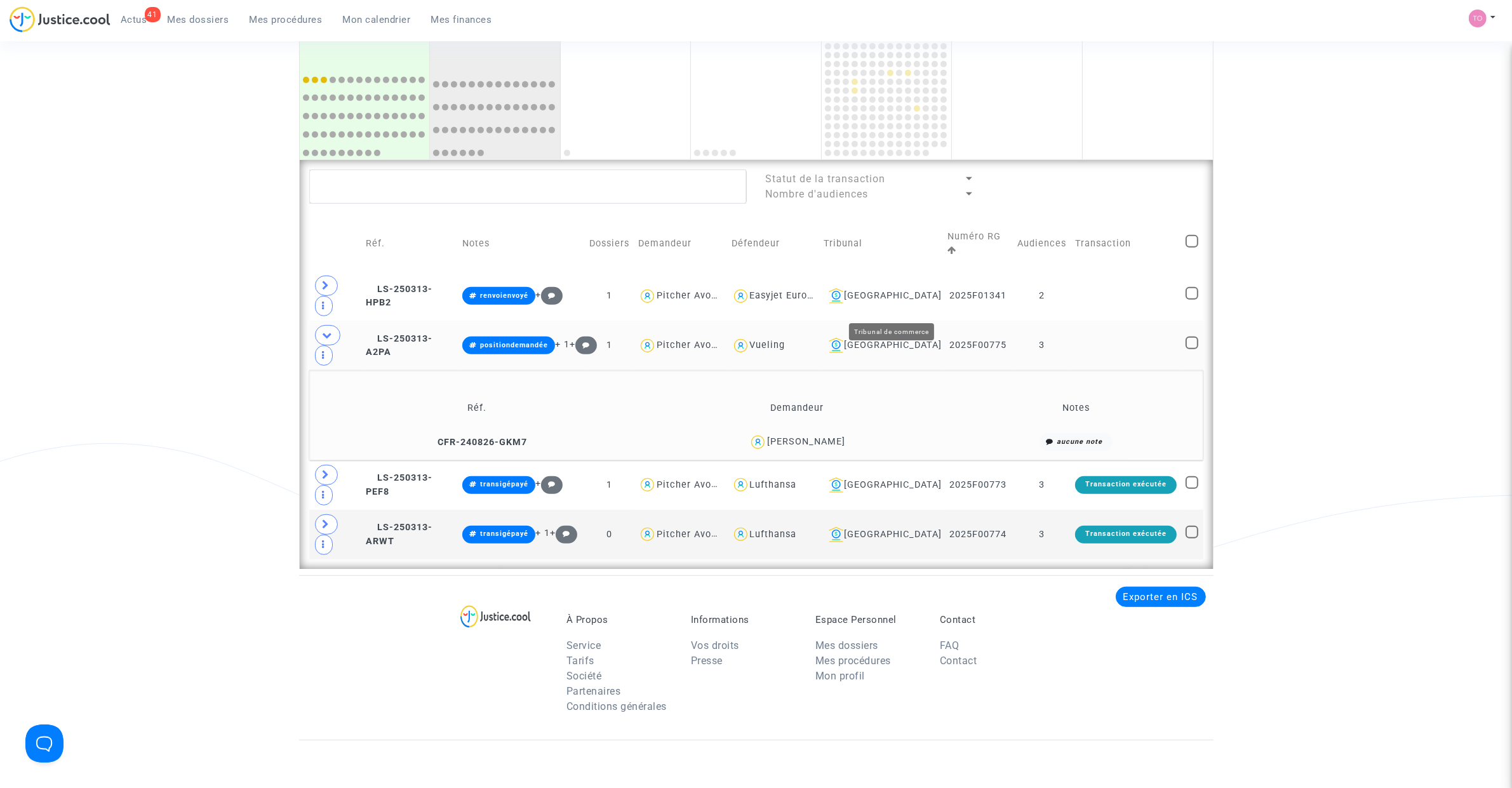
click at [919, 338] on div "Bordeaux" at bounding box center [881, 345] width 115 height 15
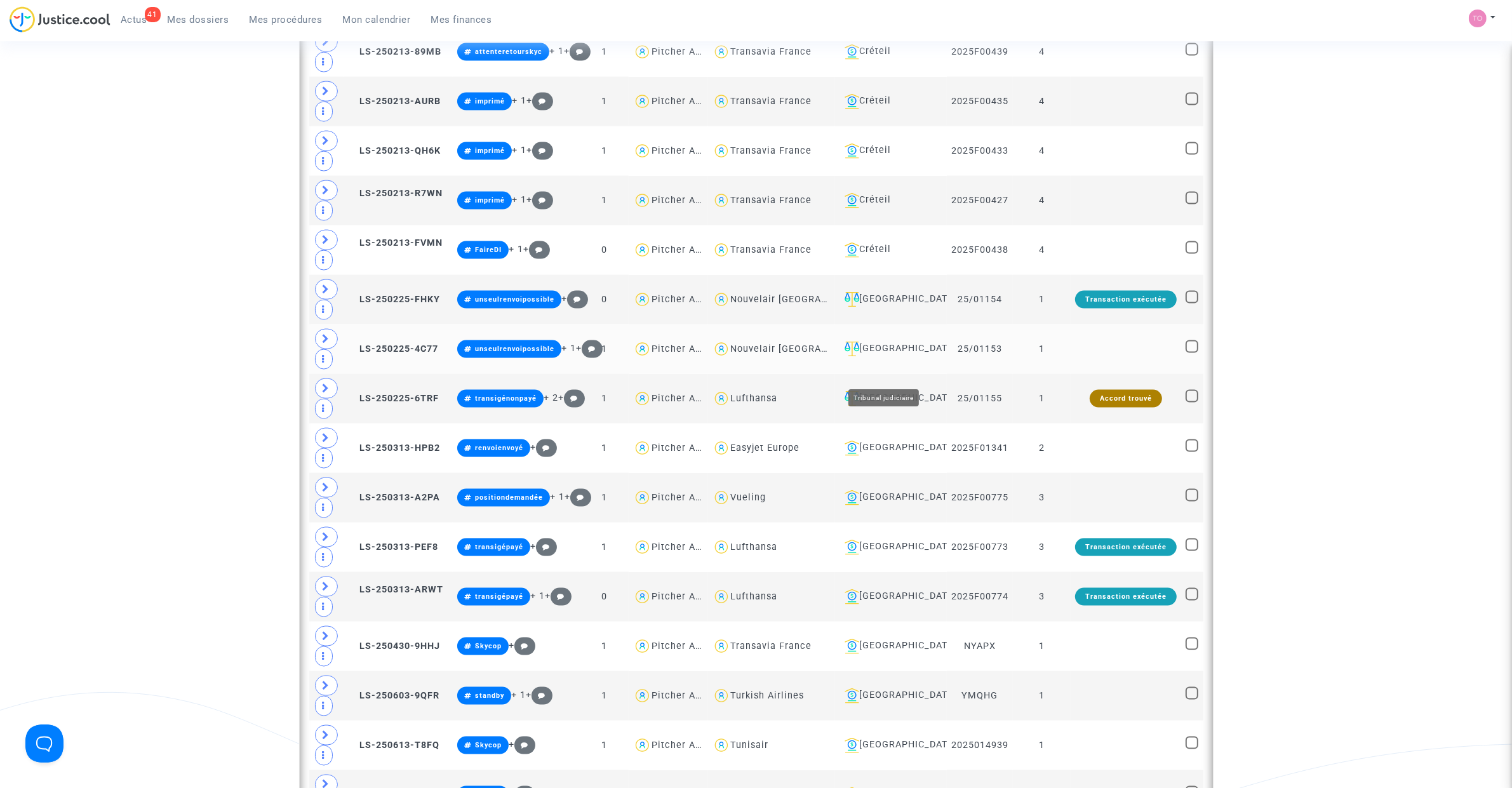
scroll to position [2446, 0]
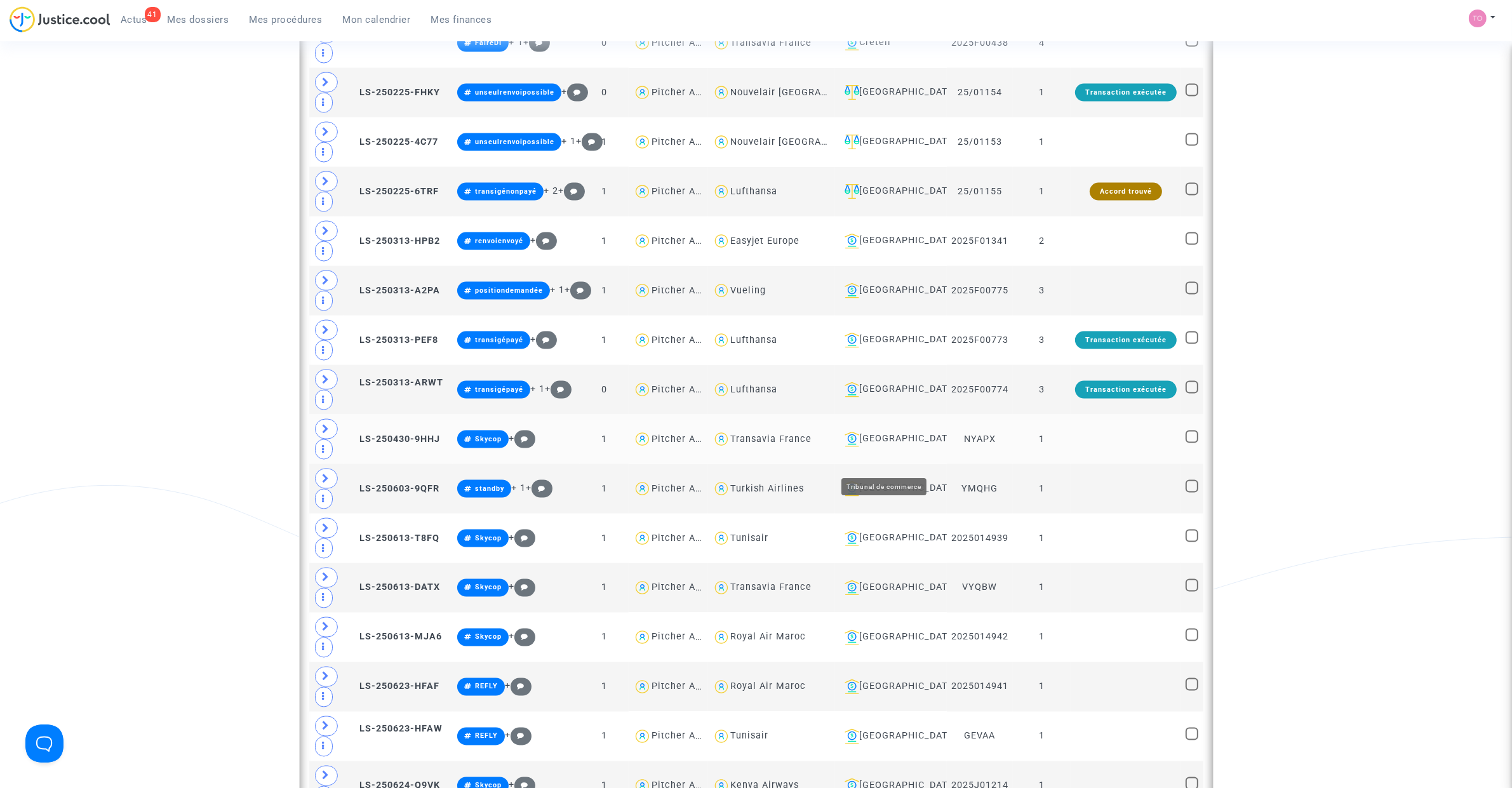
click at [862, 447] on div "Lyon" at bounding box center [891, 439] width 103 height 15
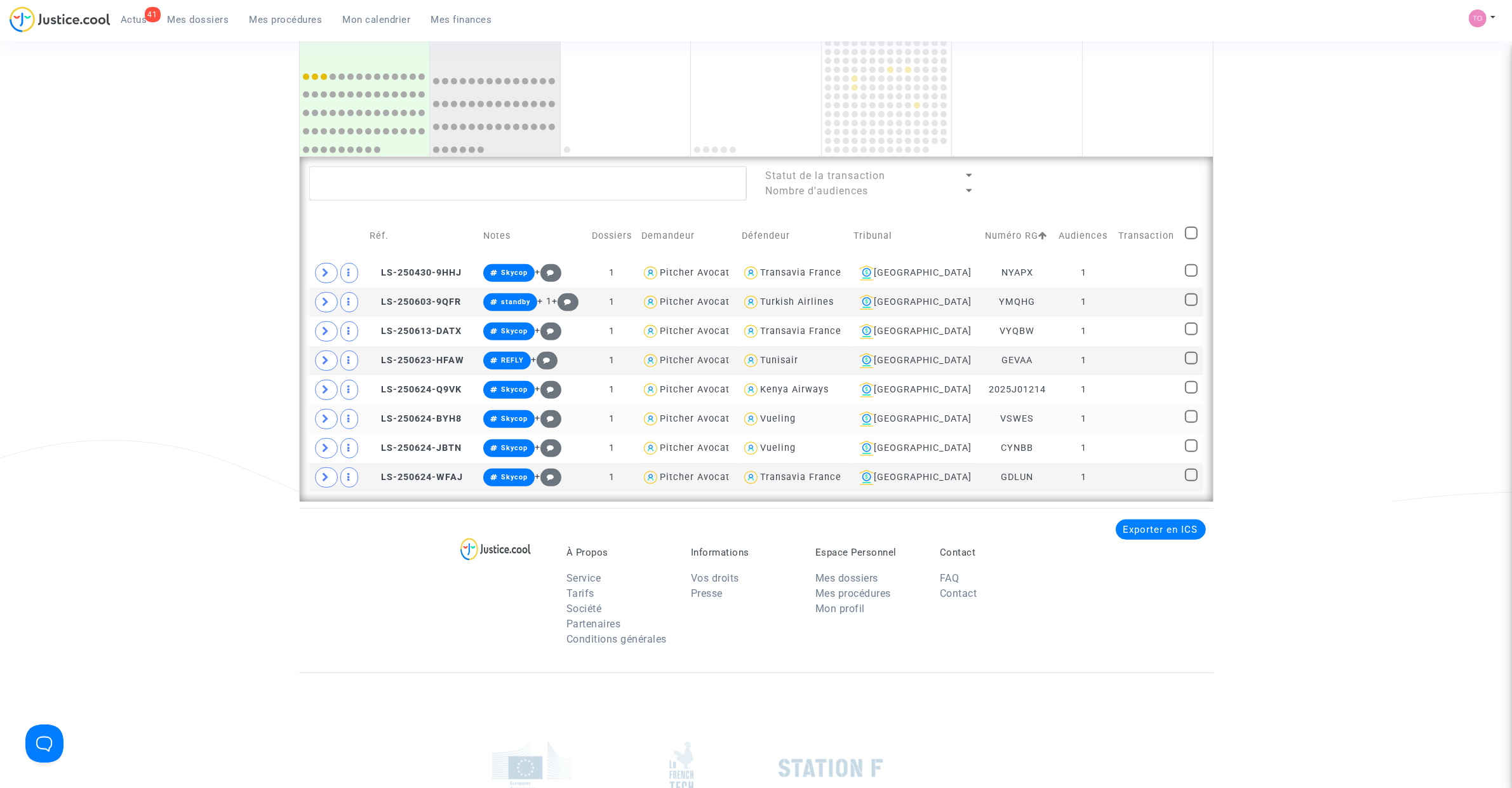
scroll to position [791, 0]
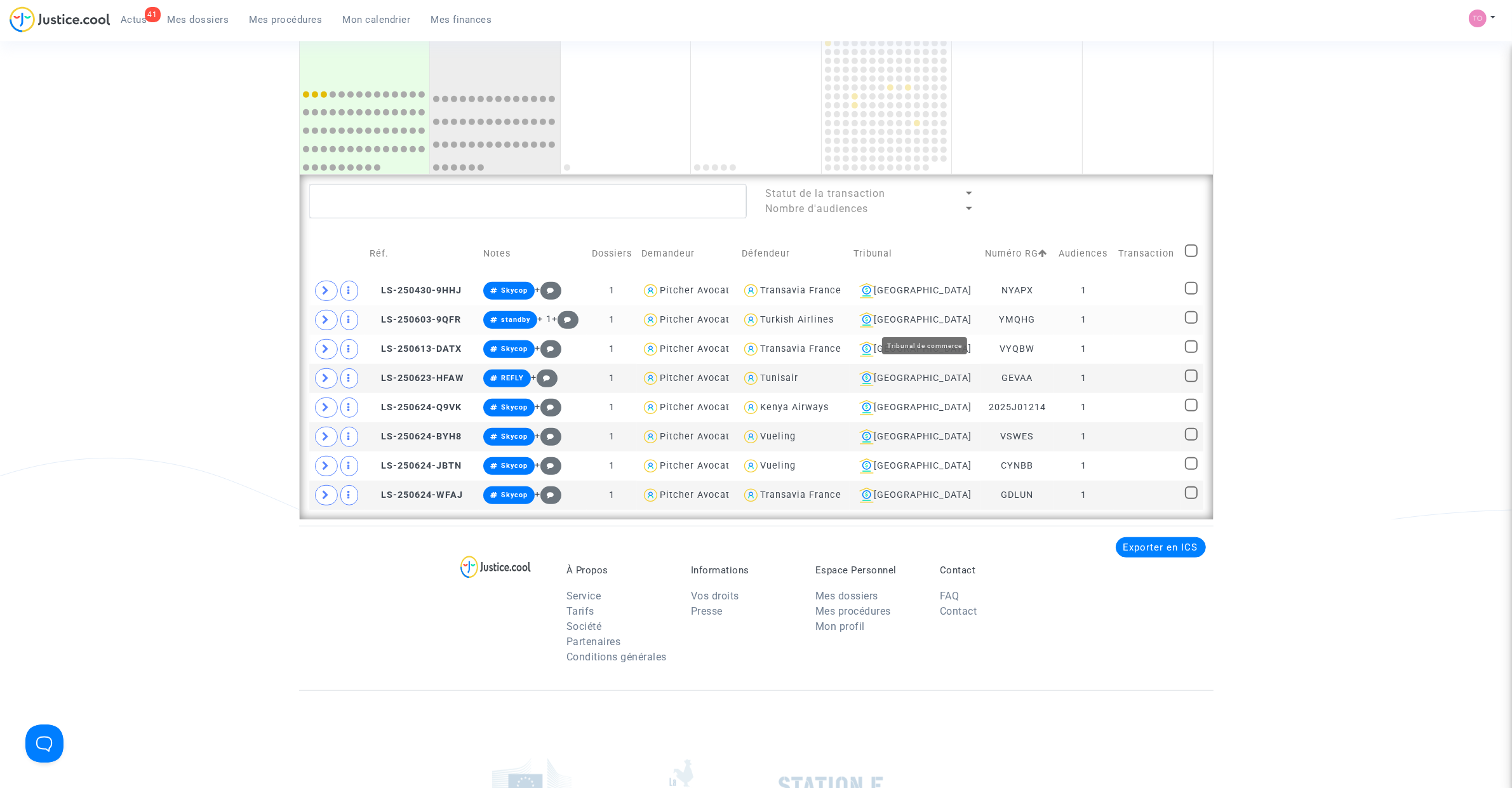
click at [941, 318] on div "Lyon" at bounding box center [915, 320] width 123 height 15
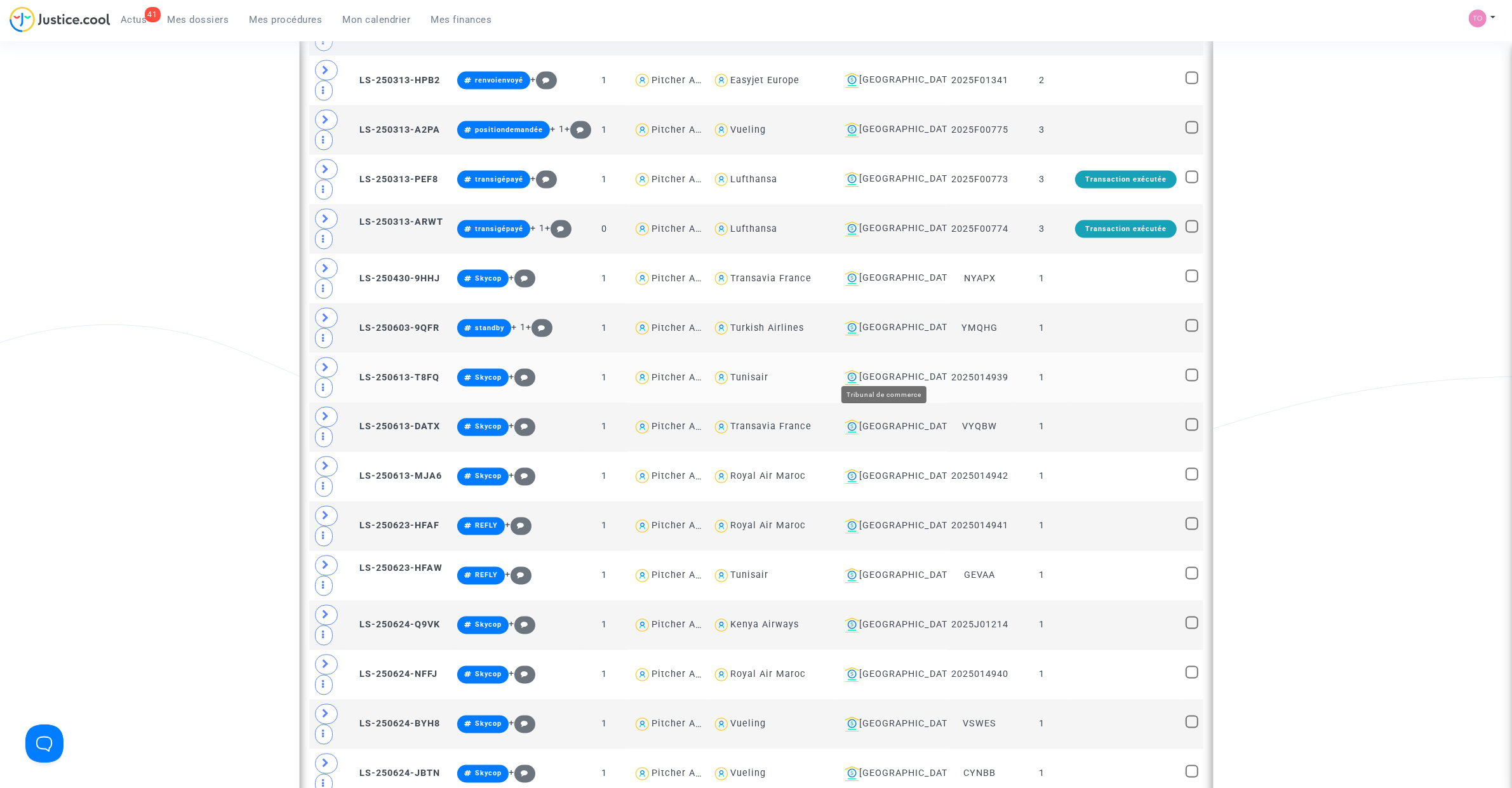
scroll to position [2616, 0]
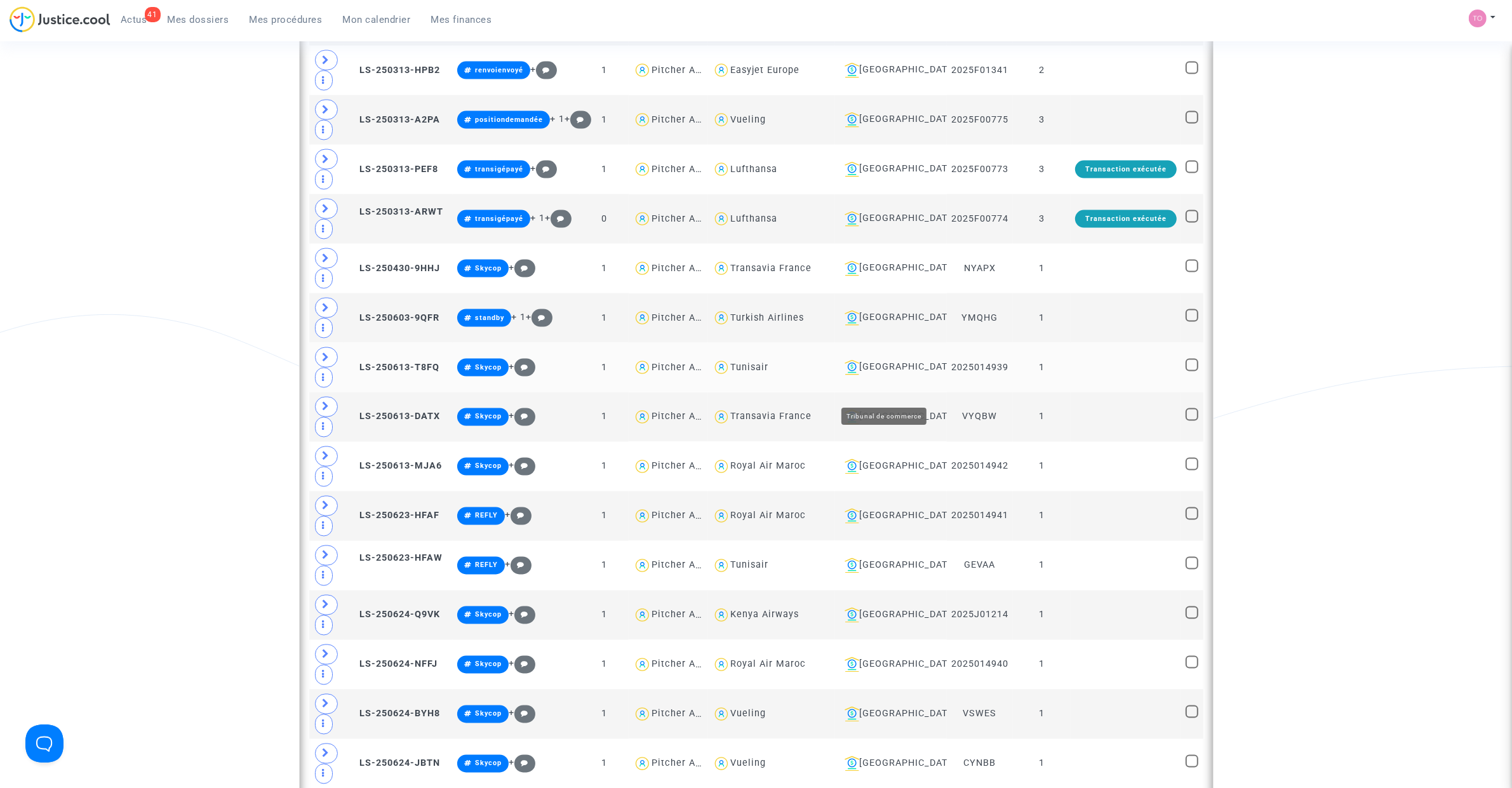
click at [874, 375] on div "Toulouse" at bounding box center [891, 368] width 103 height 15
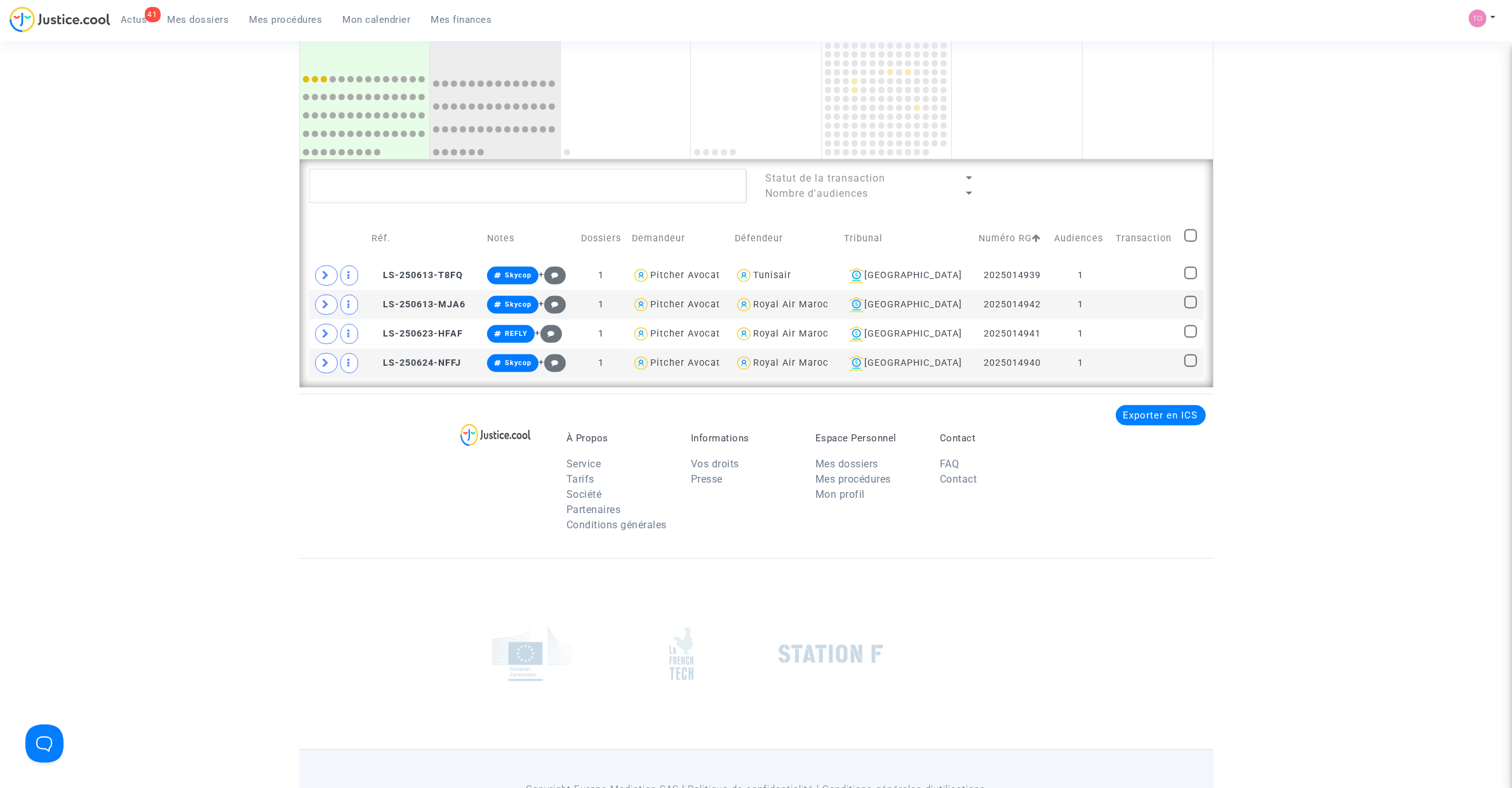
scroll to position [806, 0]
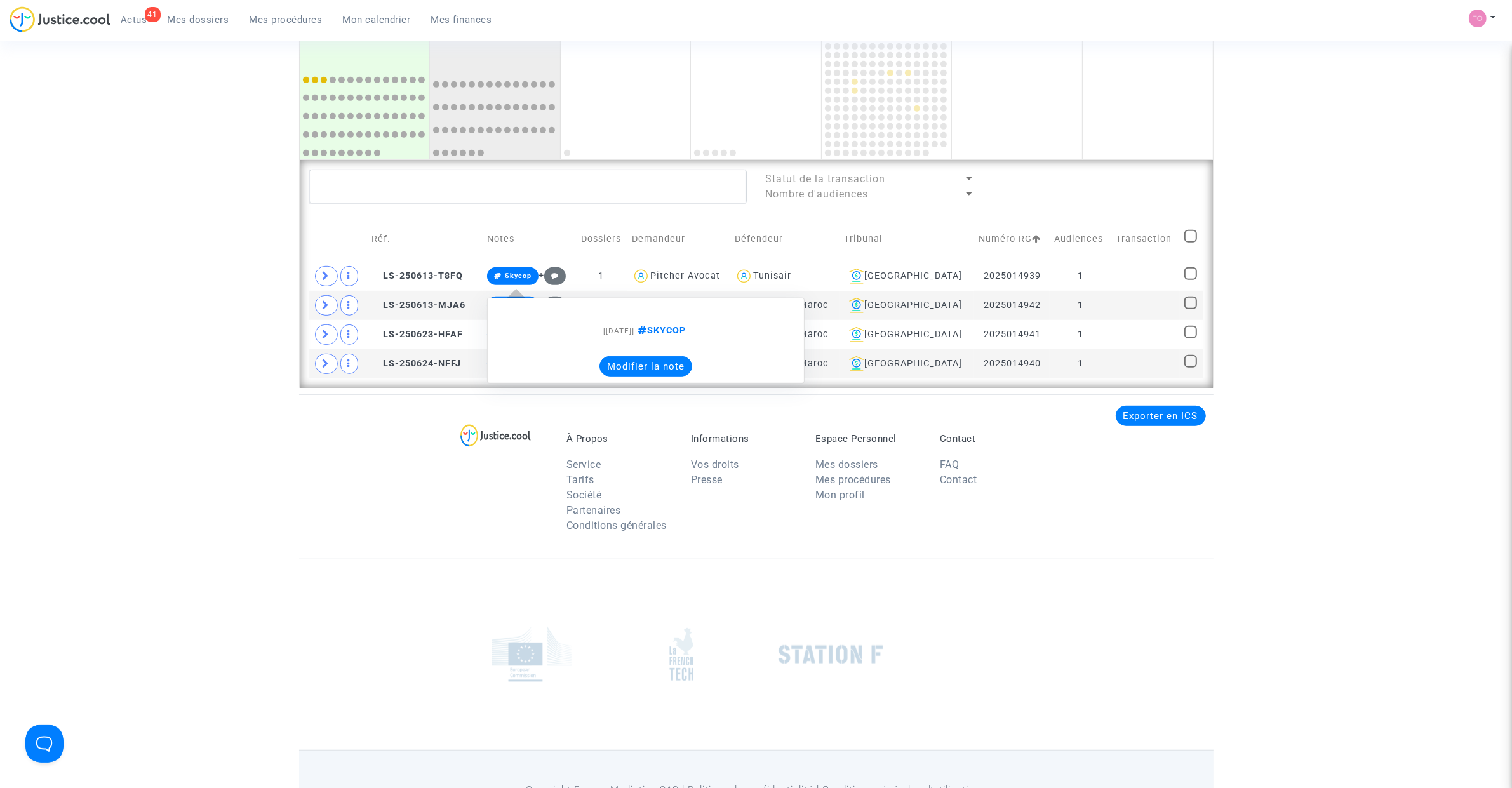
click at [911, 180] on div "Statut de la transaction" at bounding box center [865, 179] width 198 height 15
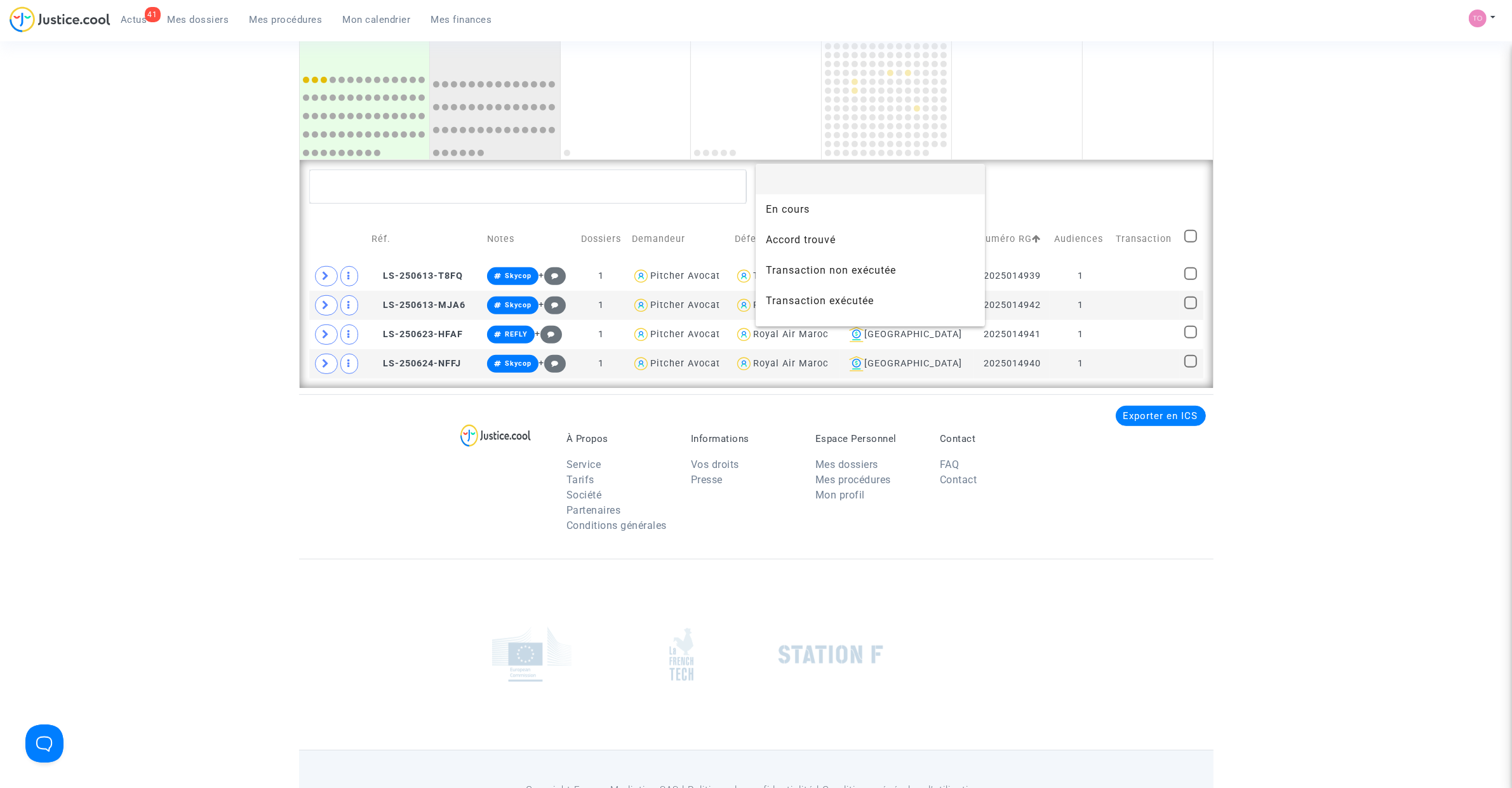
click at [1042, 483] on div at bounding box center [756, 394] width 1512 height 788
click at [932, 282] on div "Toulouse" at bounding box center [906, 276] width 126 height 15
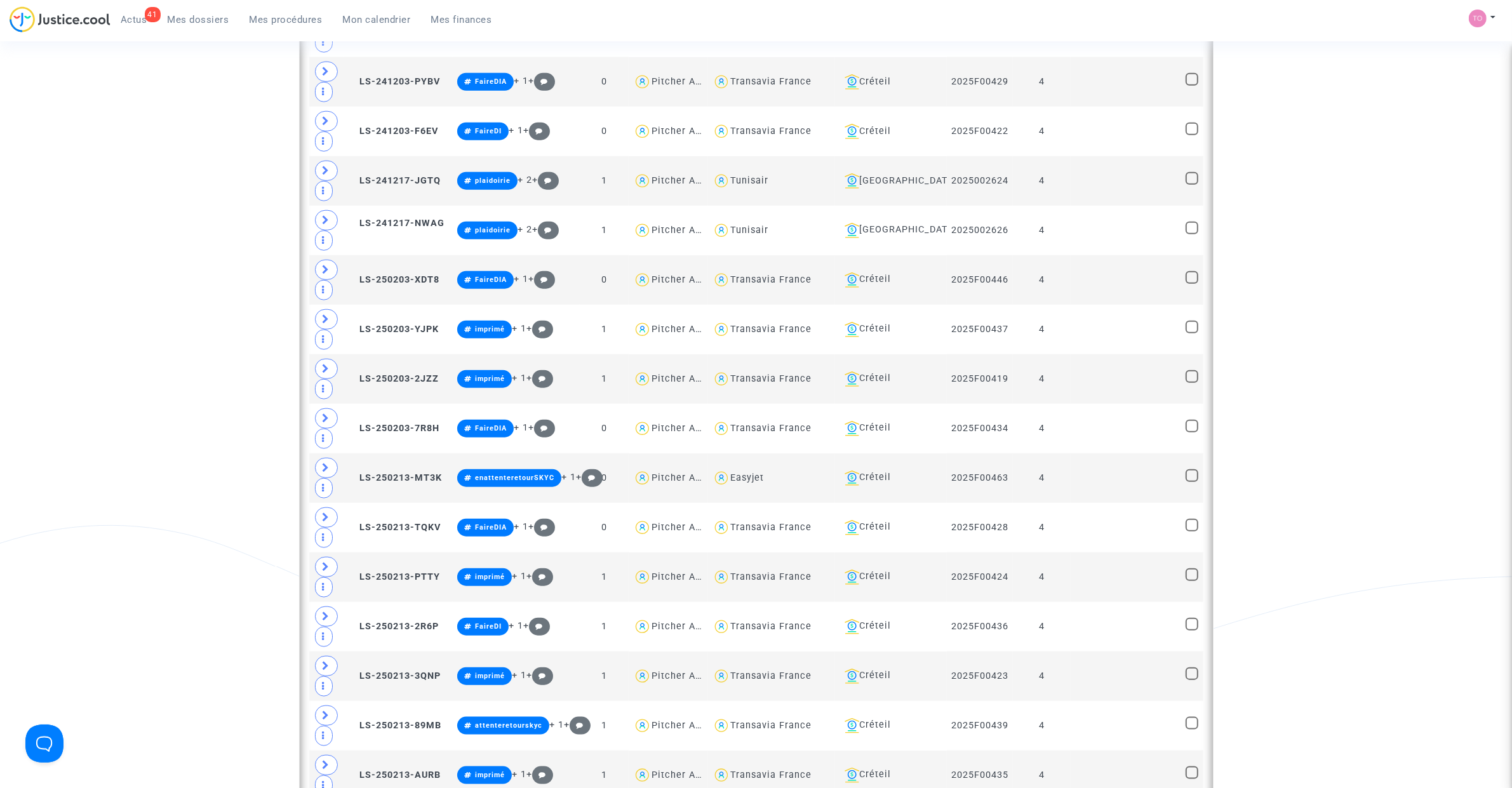
scroll to position [1520, 0]
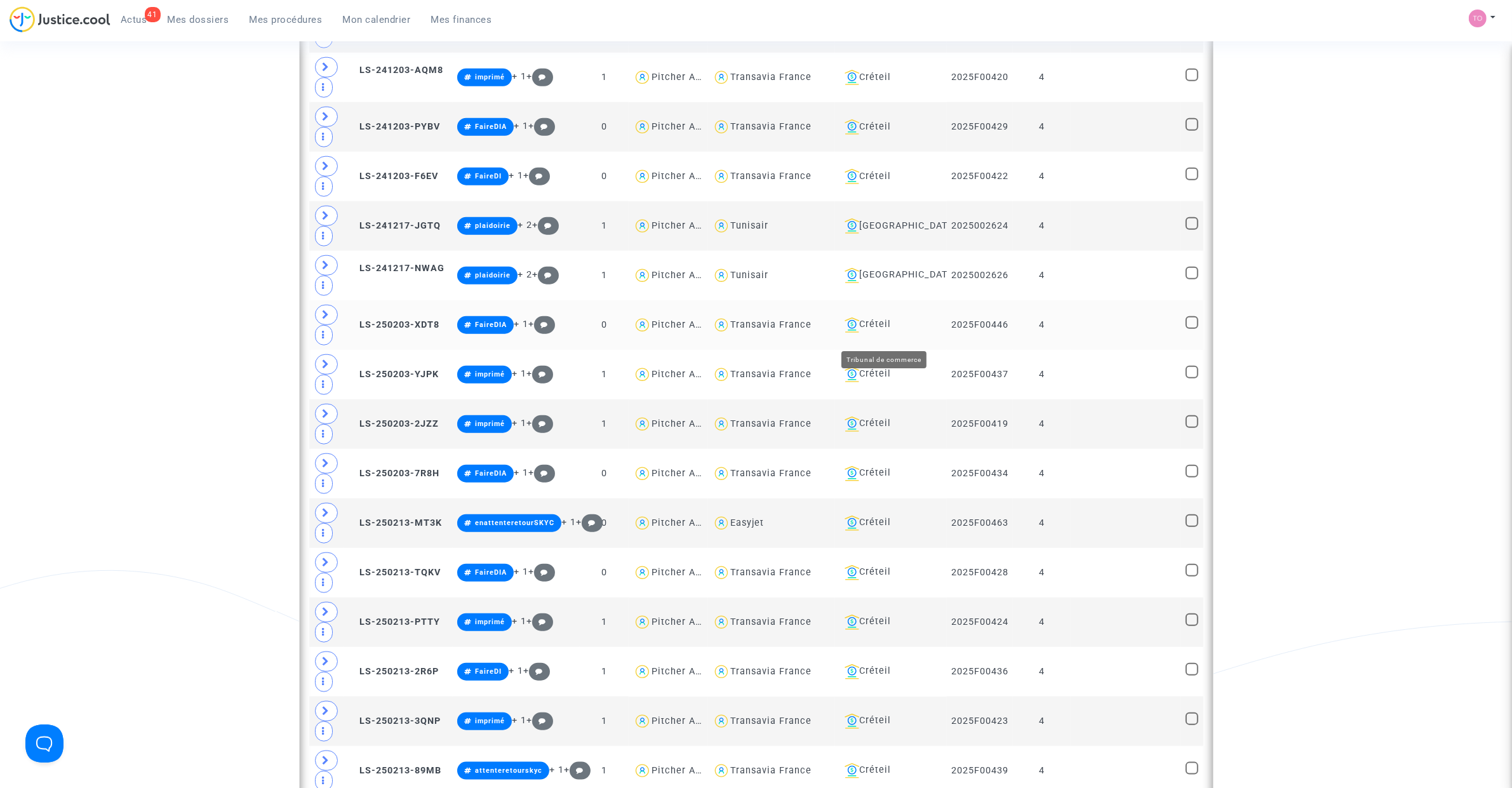
click at [881, 332] on div "Créteil" at bounding box center [891, 325] width 103 height 15
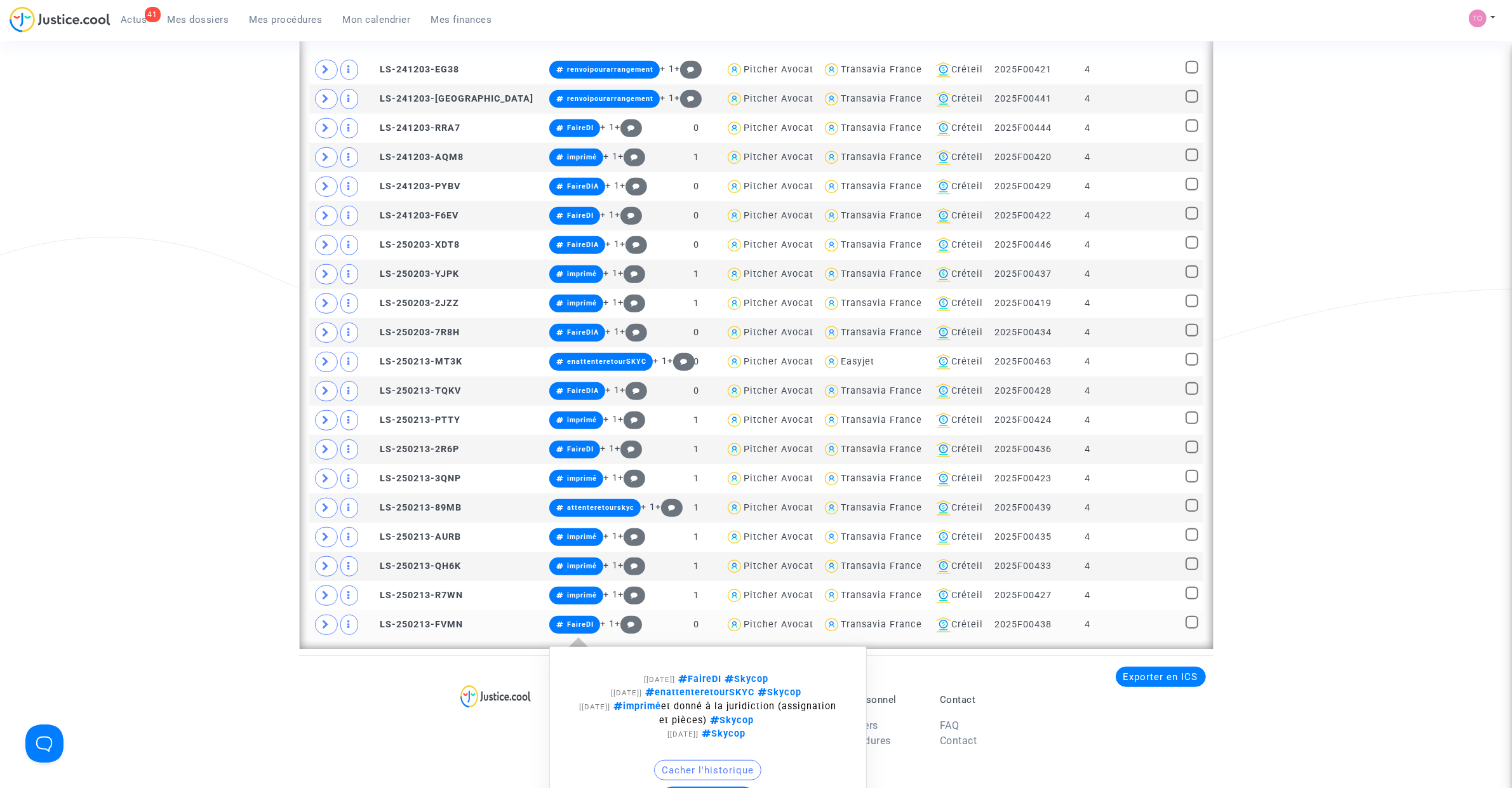
scroll to position [1013, 0]
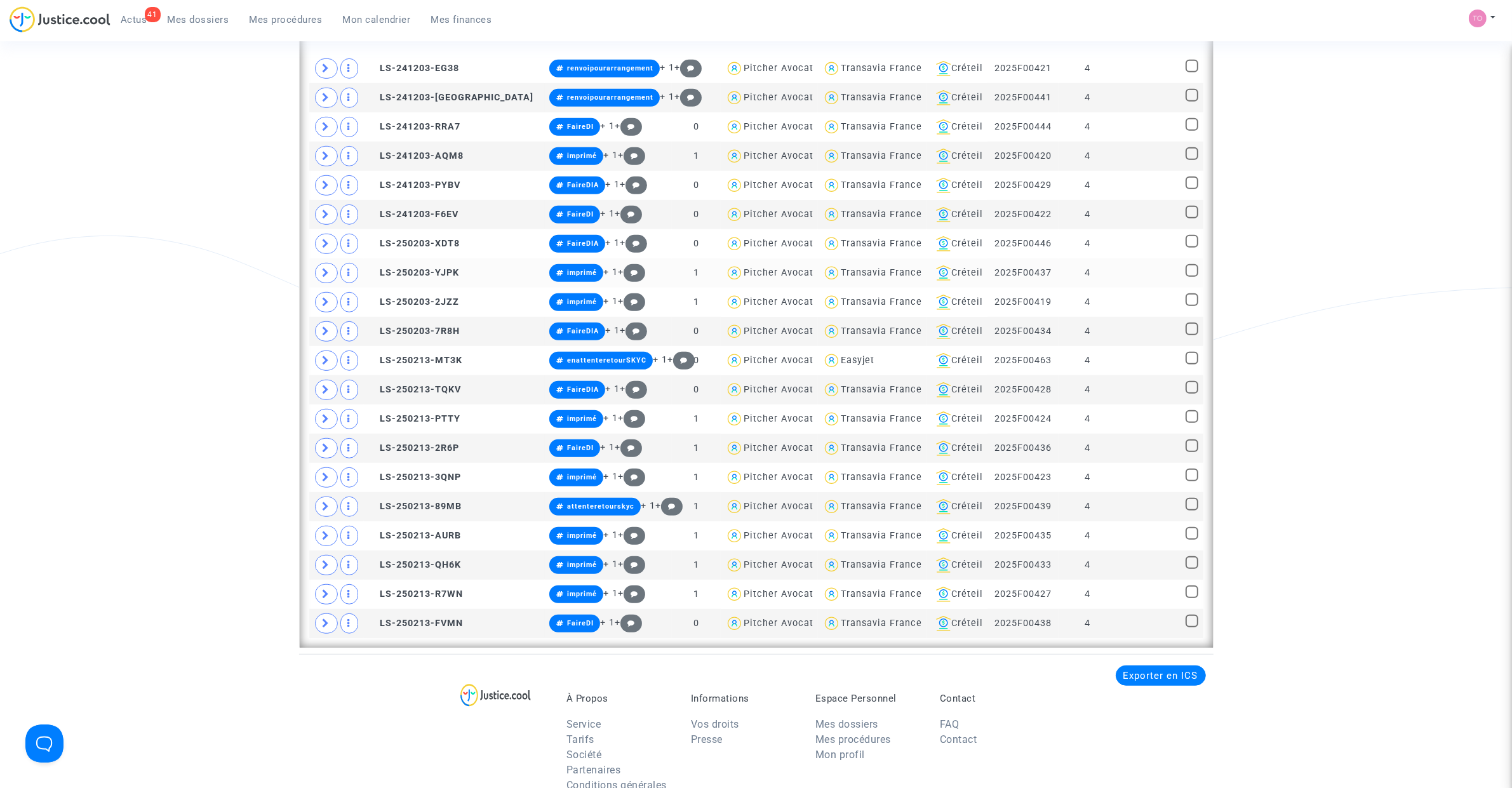
click at [937, 265] on td "Créteil" at bounding box center [957, 273] width 61 height 29
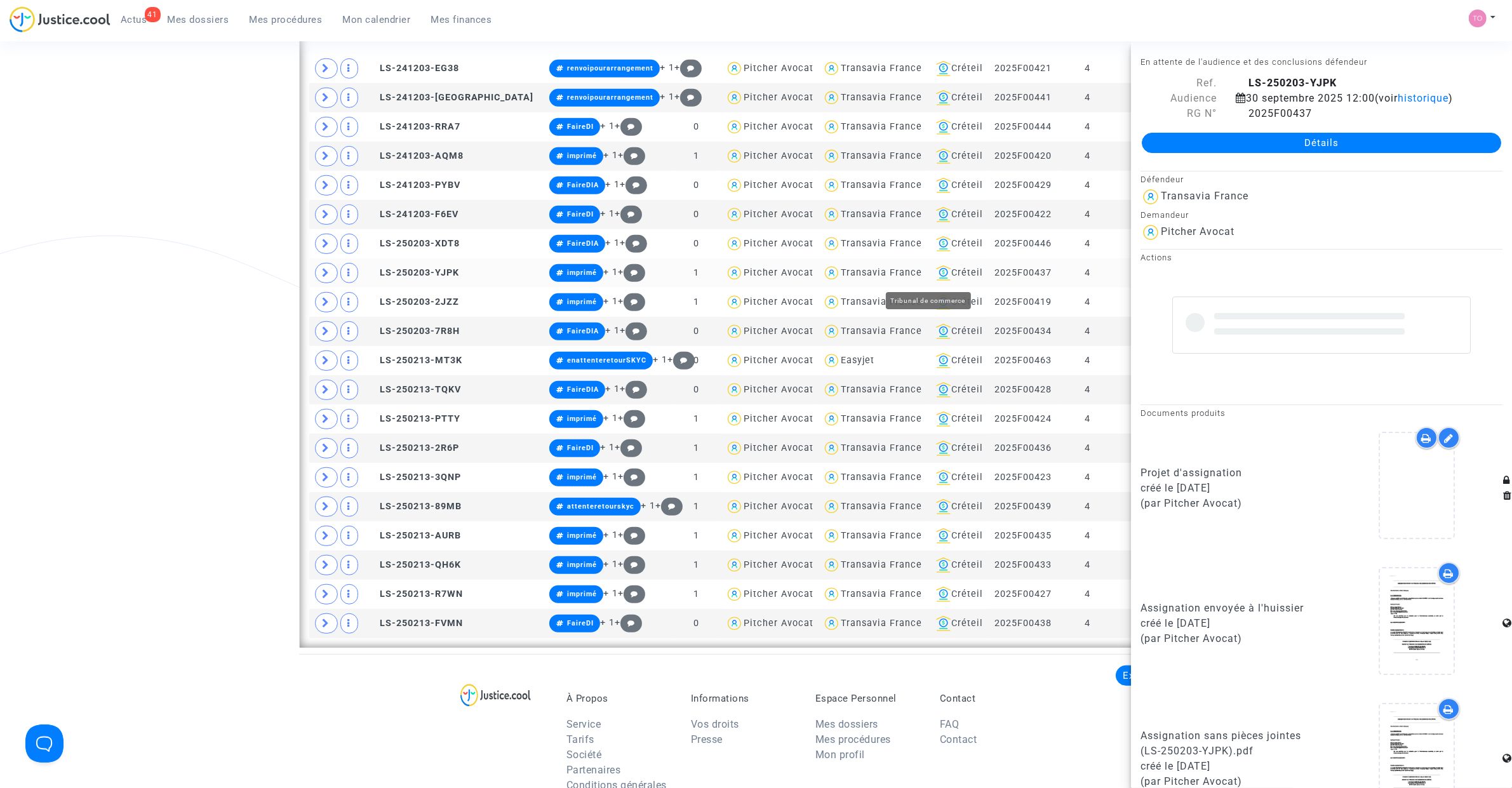
click at [937, 270] on div "Créteil" at bounding box center [956, 273] width 52 height 15
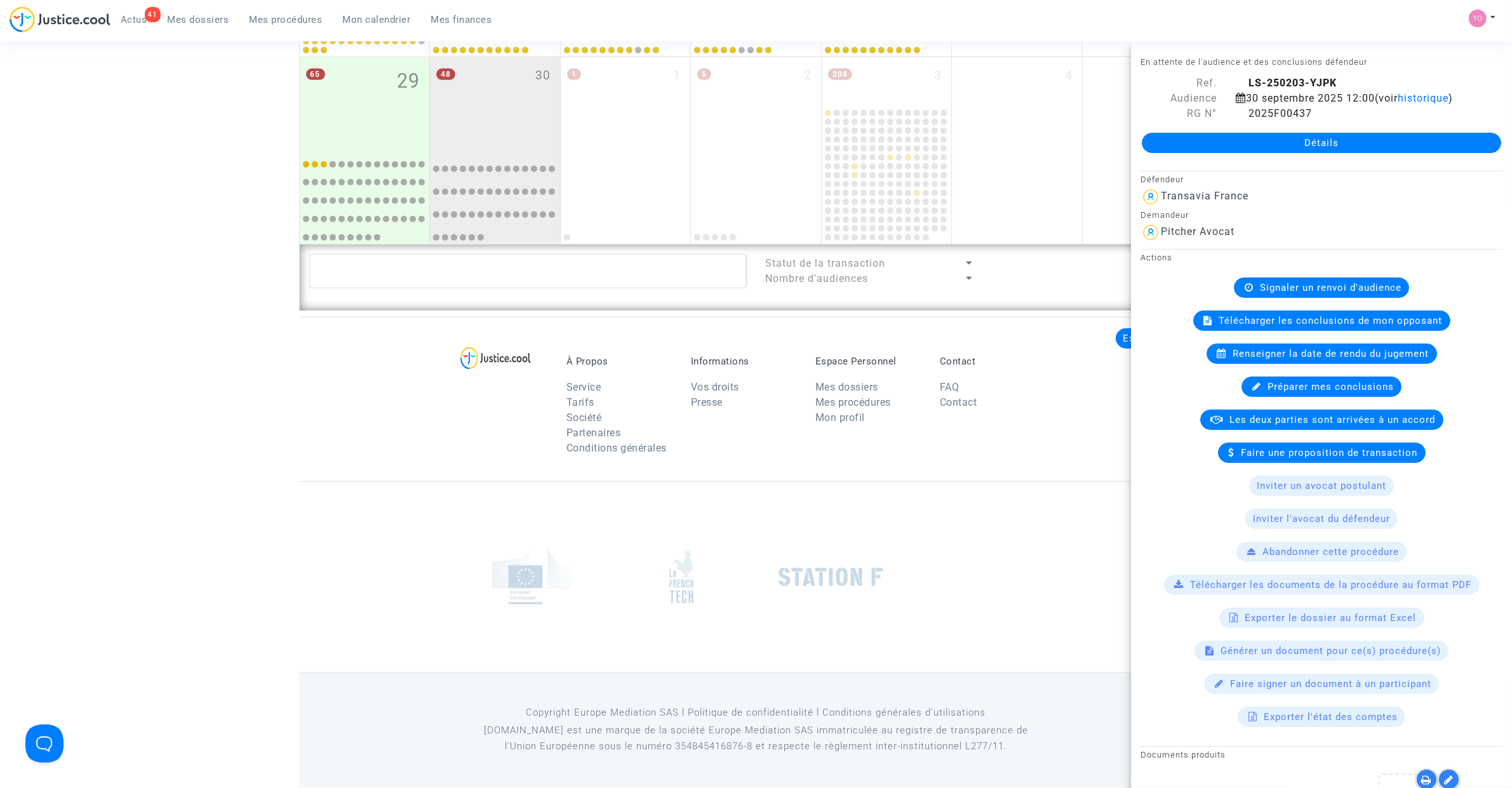
scroll to position [1009, 0]
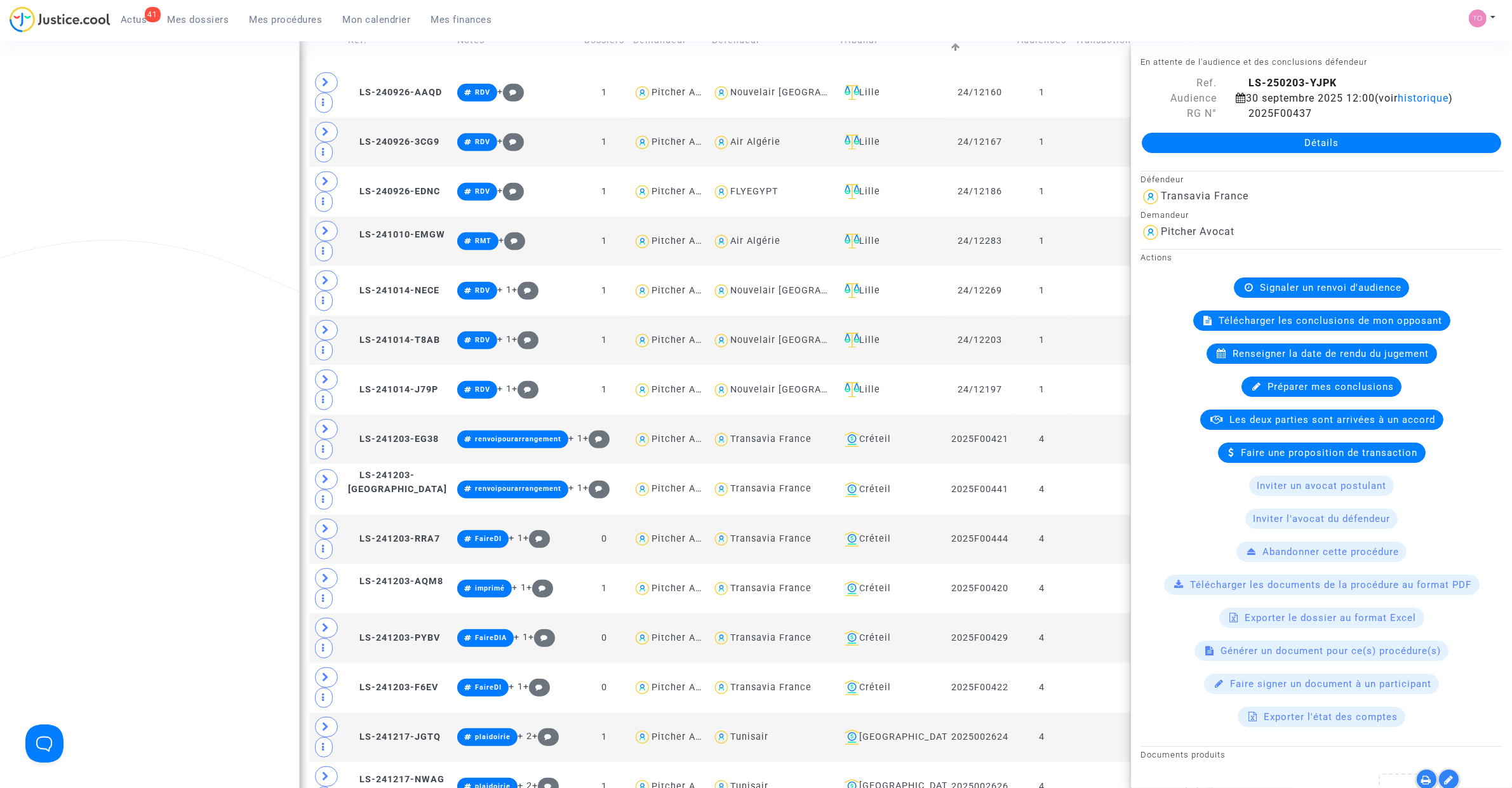
click at [32, 257] on div "Date de clôture d'instruction Date de conciliation Date d'audience Date de juge…" at bounding box center [756, 759] width 1512 height 3391
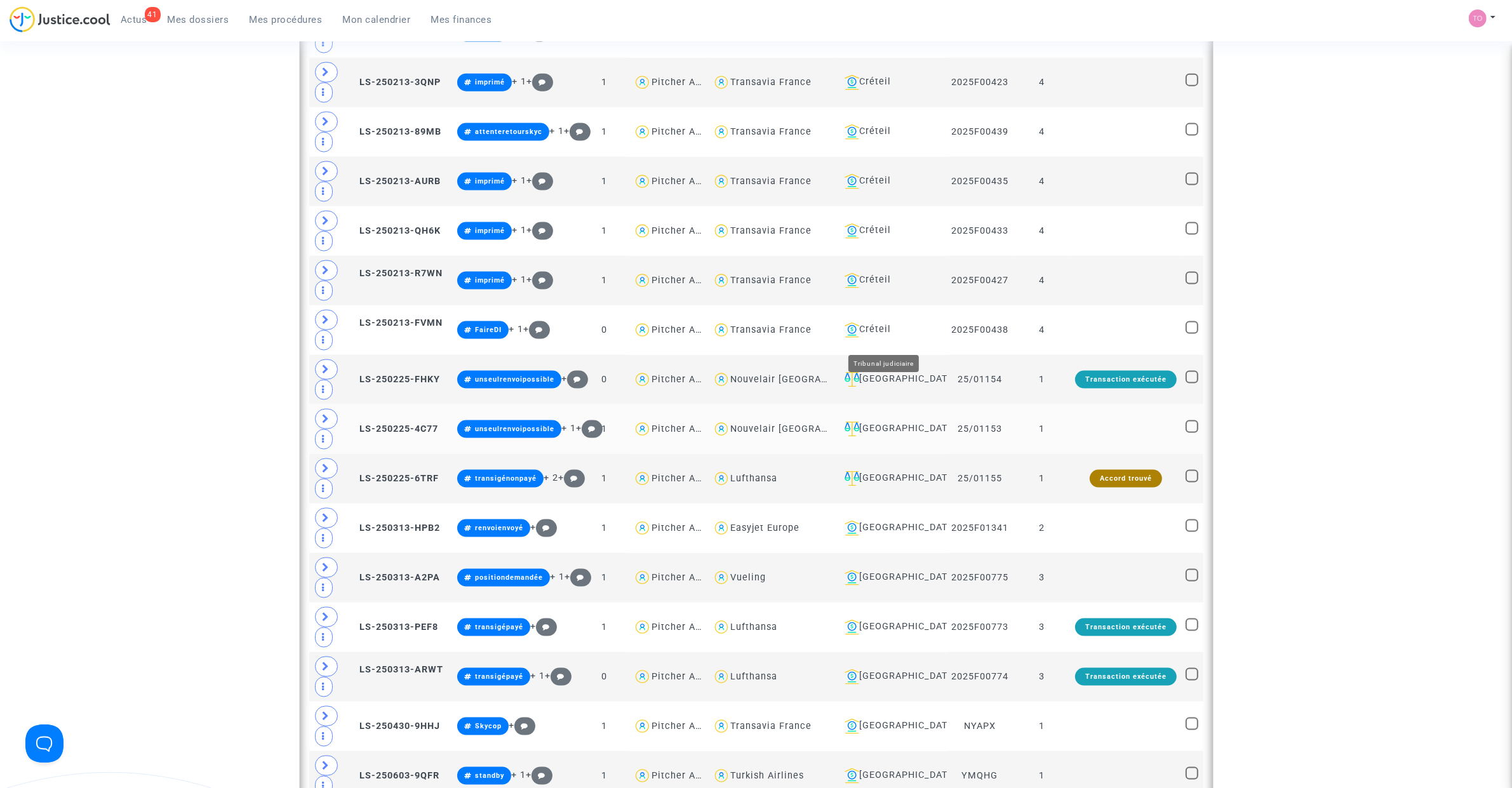
scroll to position [2336, 0]
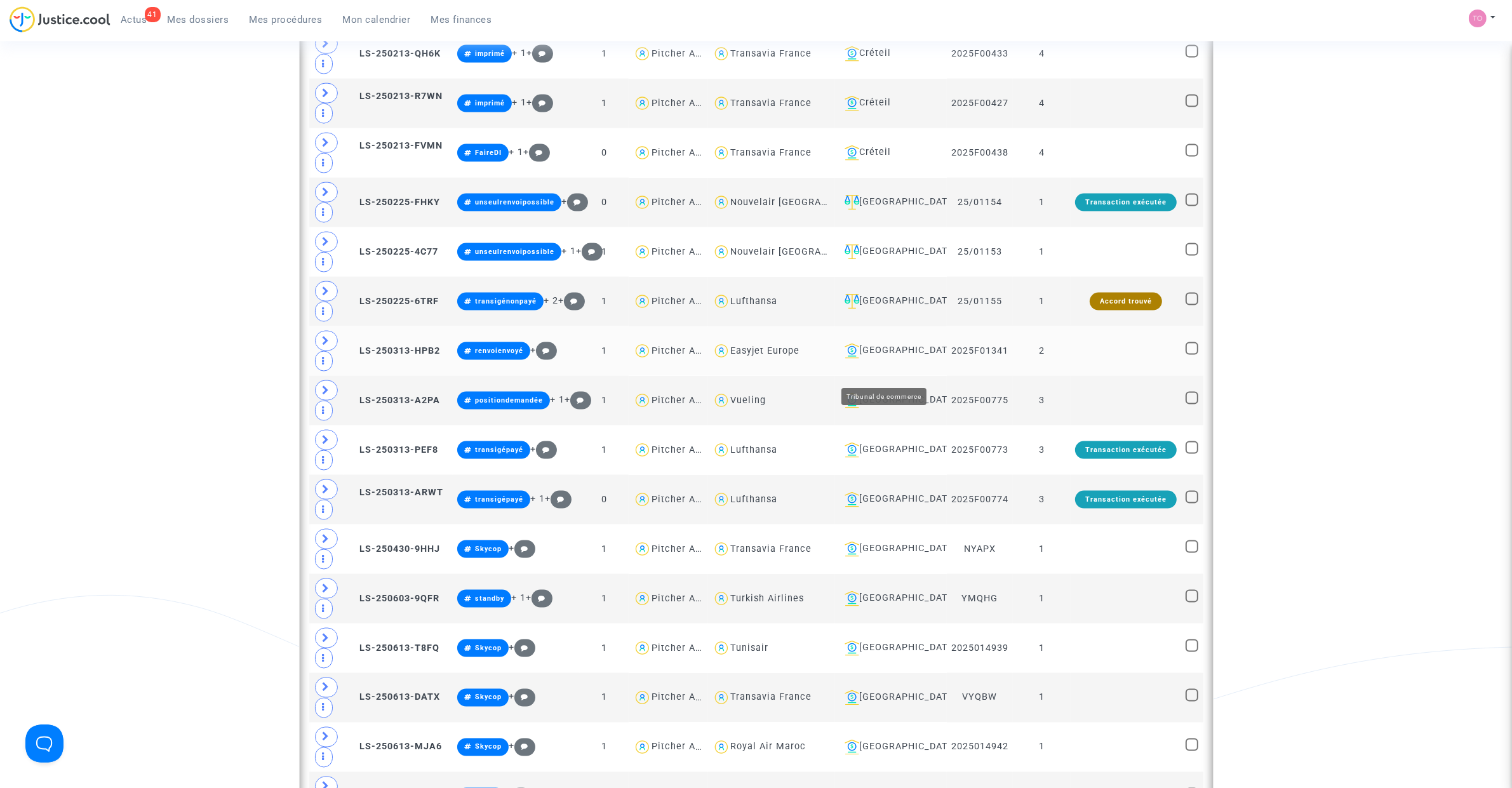
click at [878, 359] on div "Bordeaux" at bounding box center [891, 351] width 103 height 15
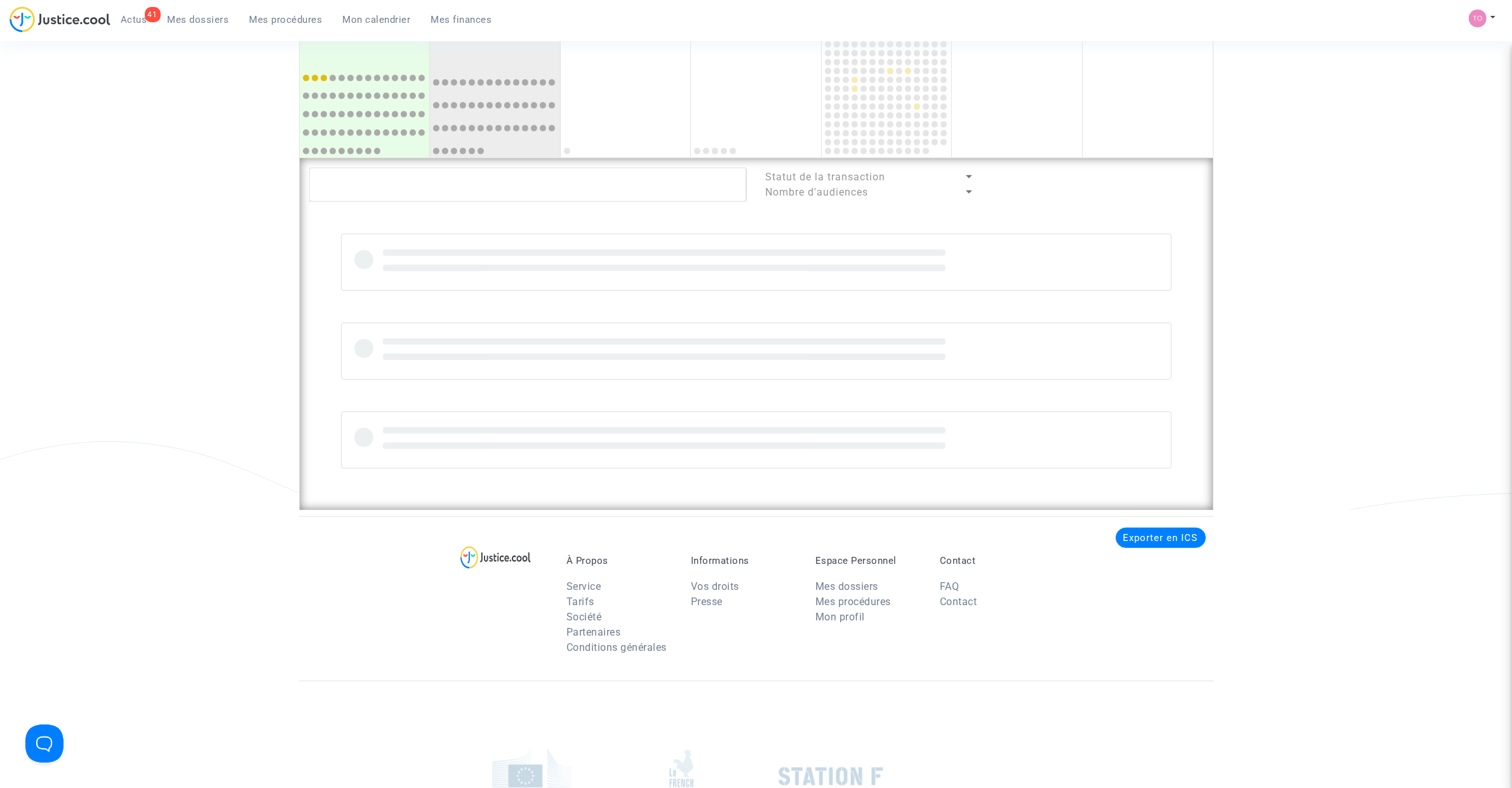
scroll to position [771, 0]
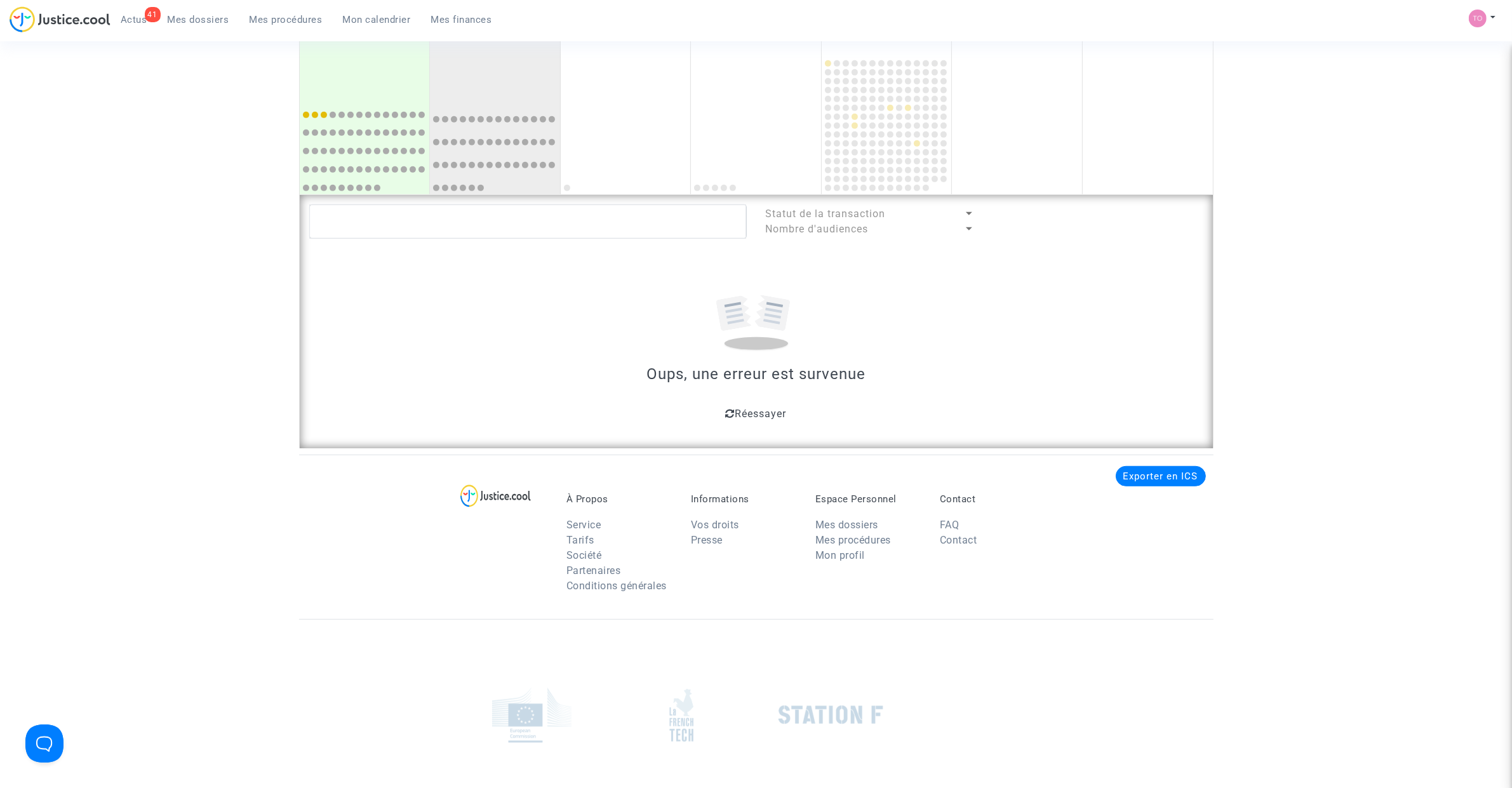
click at [757, 410] on span "Réessayer" at bounding box center [761, 413] width 51 height 12
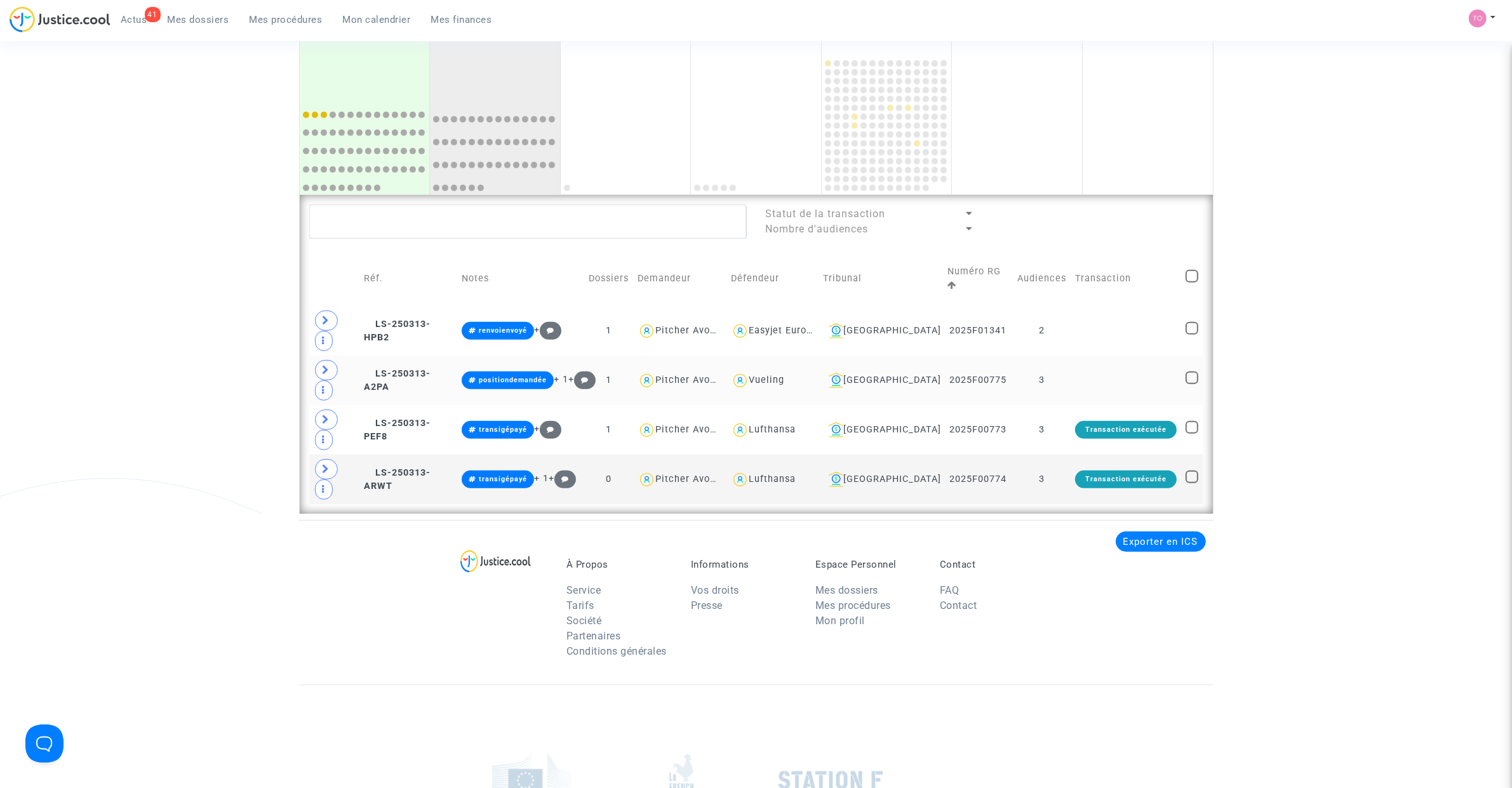
click at [314, 355] on td at bounding box center [334, 379] width 50 height 49
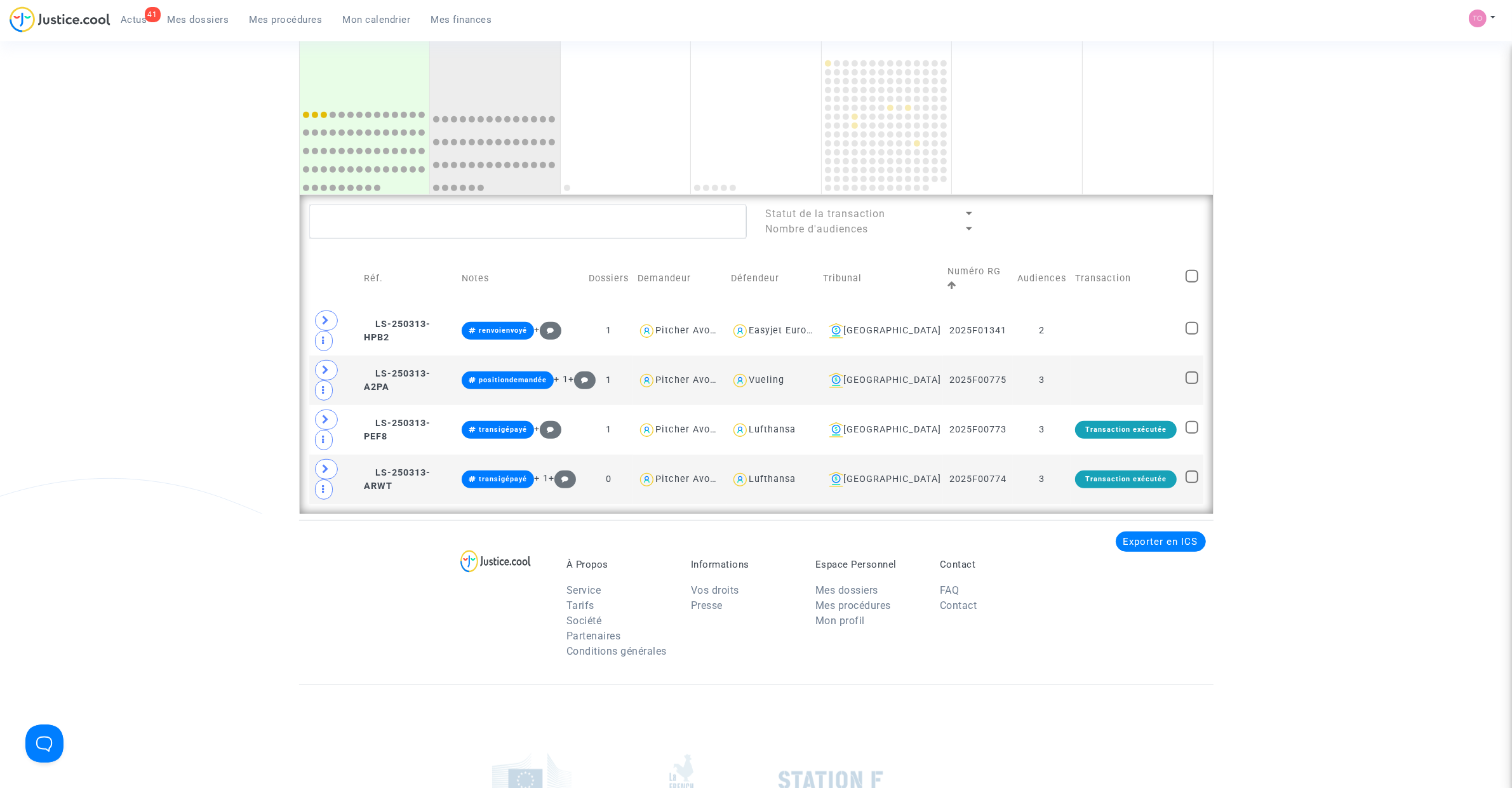
click at [1194, 275] on span at bounding box center [1191, 276] width 12 height 12
click at [1192, 282] on input "checkbox" at bounding box center [1191, 282] width 1 height 1
checkbox input "true"
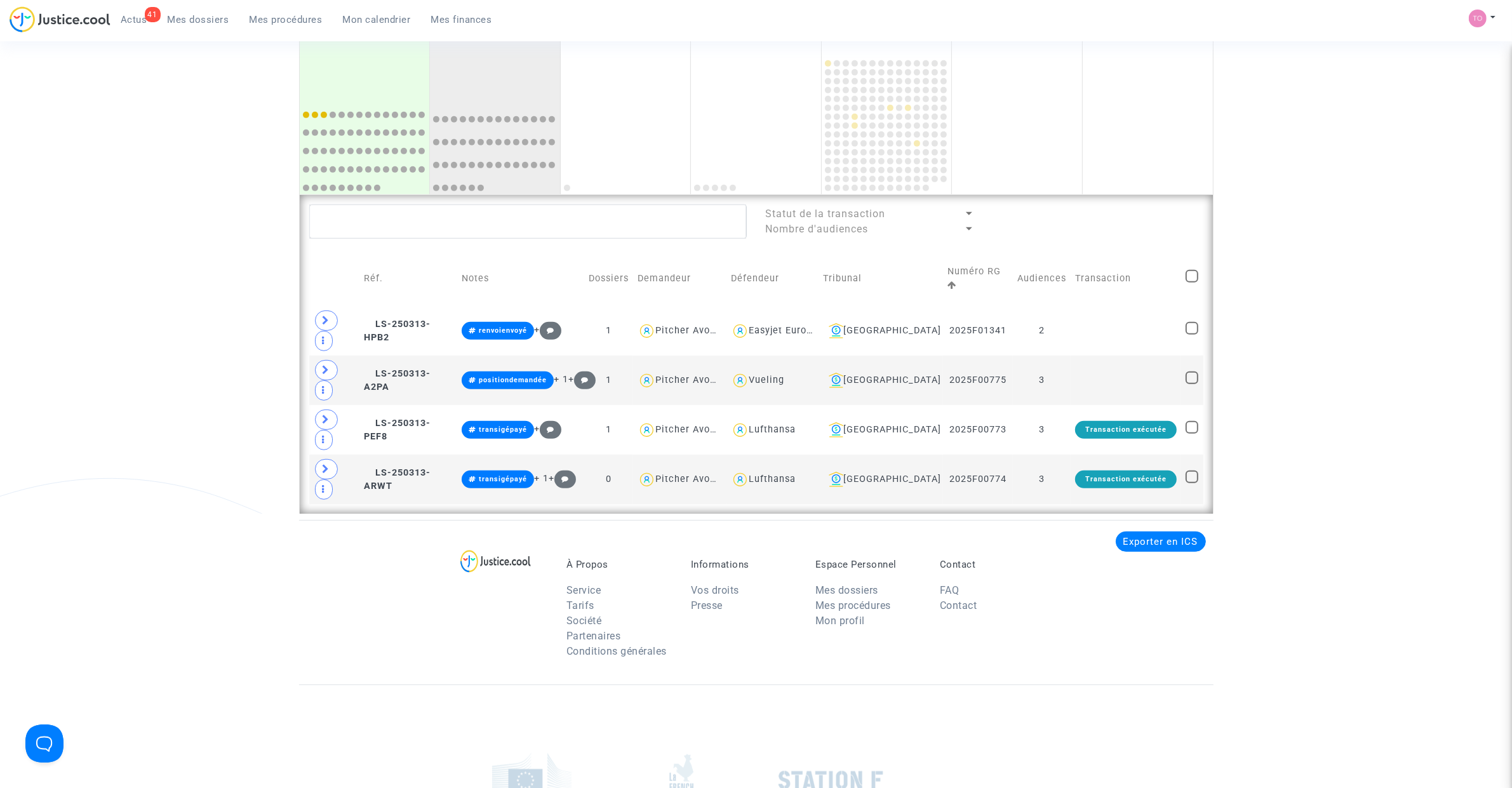
checkbox input "true"
click at [1162, 218] on span "Sélection" at bounding box center [1143, 220] width 46 height 11
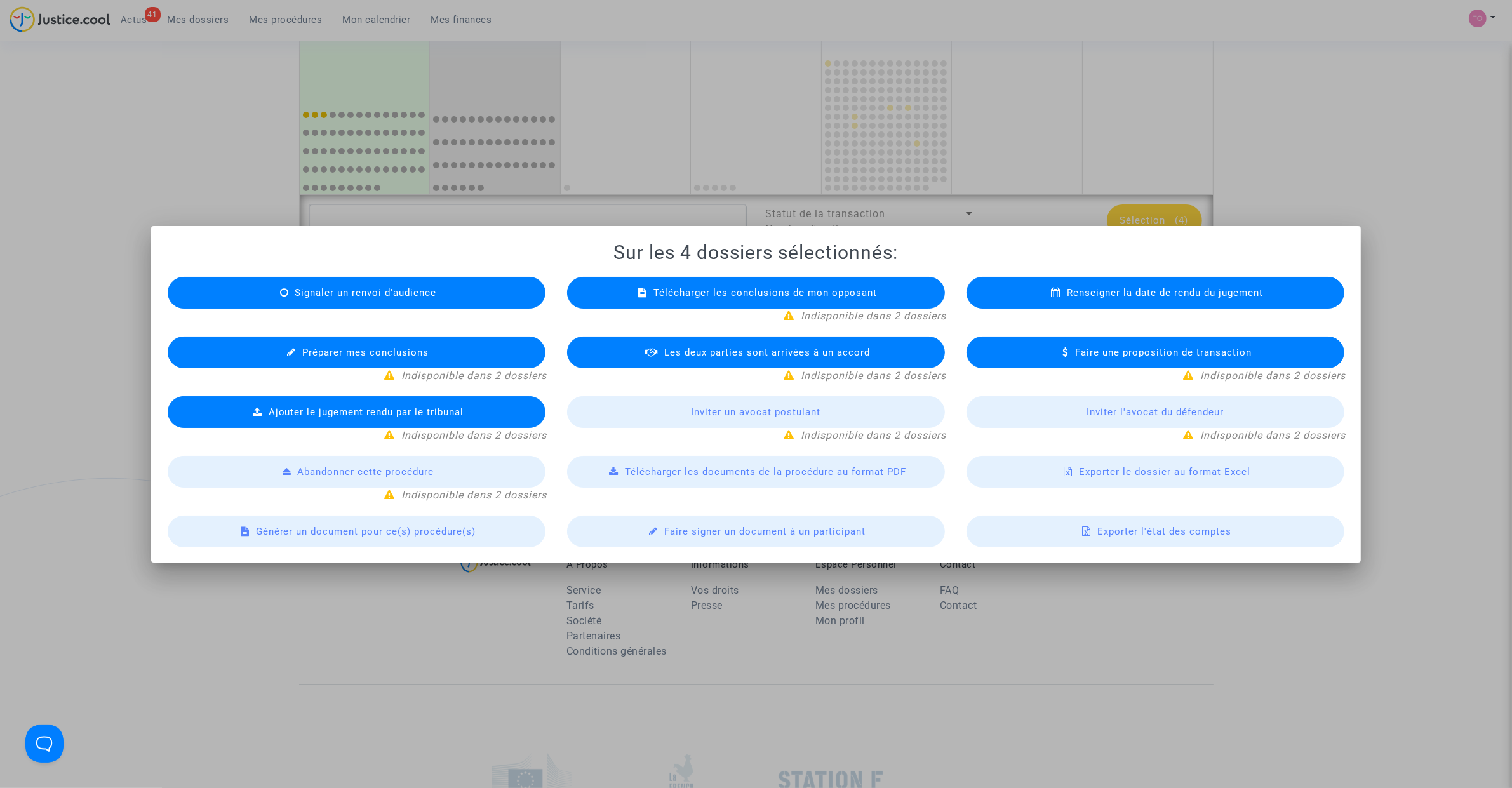
click at [1119, 477] on span "Exporter le dossier au format Excel" at bounding box center [1164, 472] width 171 height 11
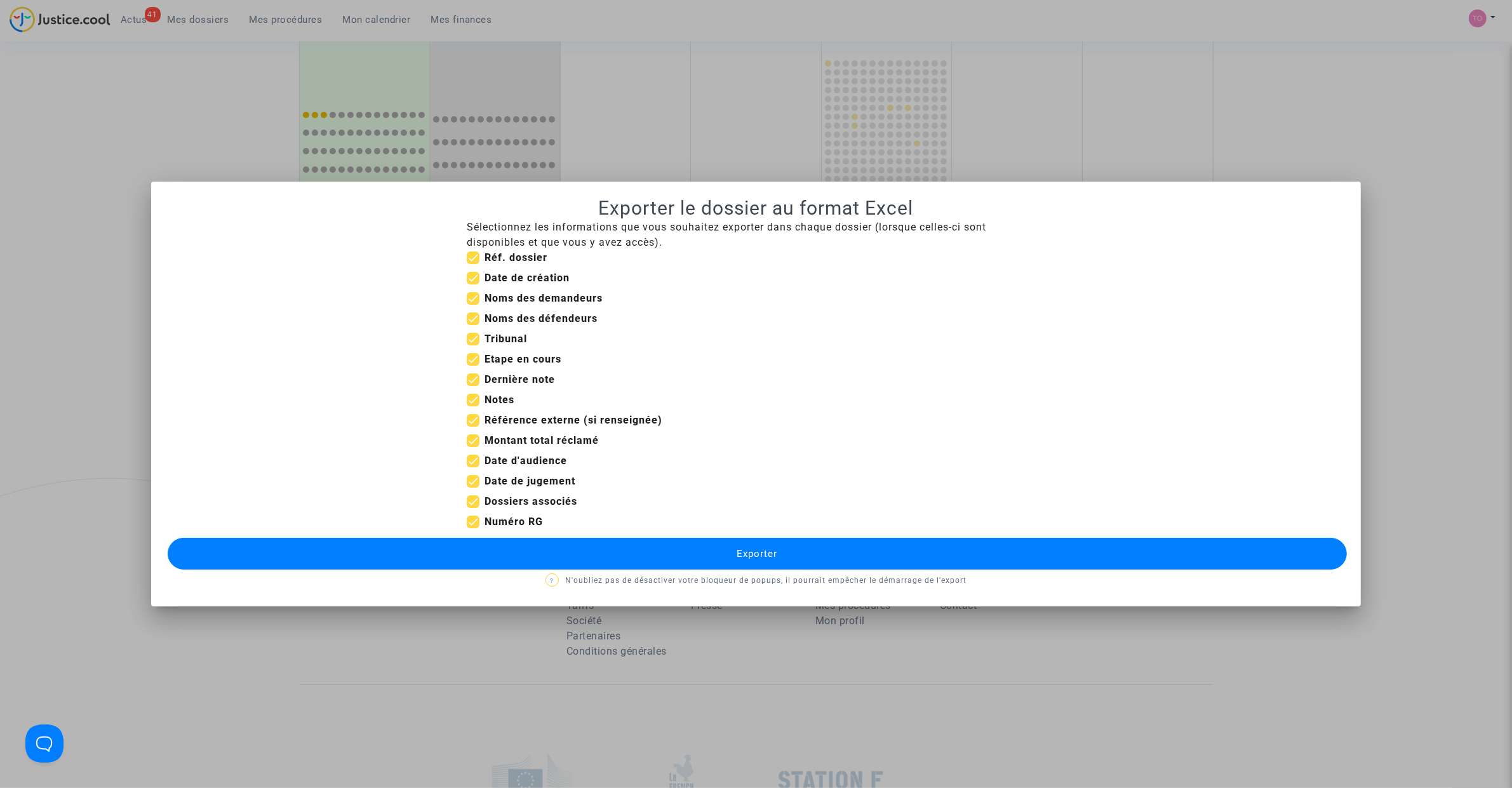
click at [478, 363] on span at bounding box center [473, 359] width 12 height 12
click at [473, 366] on input "Etape en cours" at bounding box center [473, 366] width 1 height 1
checkbox input "false"
click at [479, 302] on span at bounding box center [473, 298] width 12 height 12
click at [473, 305] on input "Noms des demandeurs" at bounding box center [473, 305] width 1 height 1
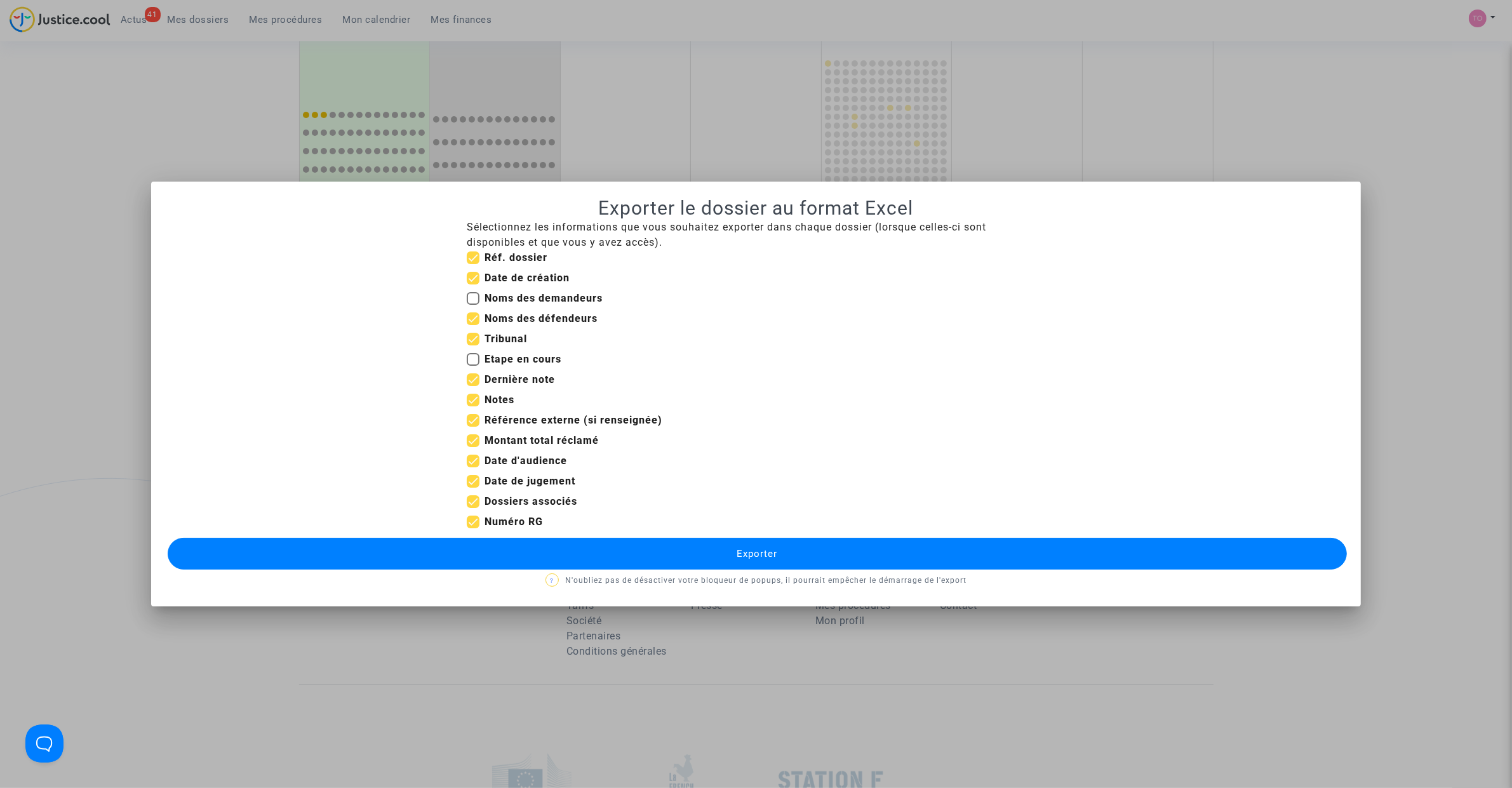
click at [472, 296] on span at bounding box center [473, 298] width 12 height 12
click at [473, 305] on input "Noms des demandeurs" at bounding box center [473, 305] width 1 height 1
checkbox input "true"
click at [470, 280] on span at bounding box center [473, 278] width 12 height 12
click at [473, 284] on input "Date de création" at bounding box center [473, 284] width 1 height 1
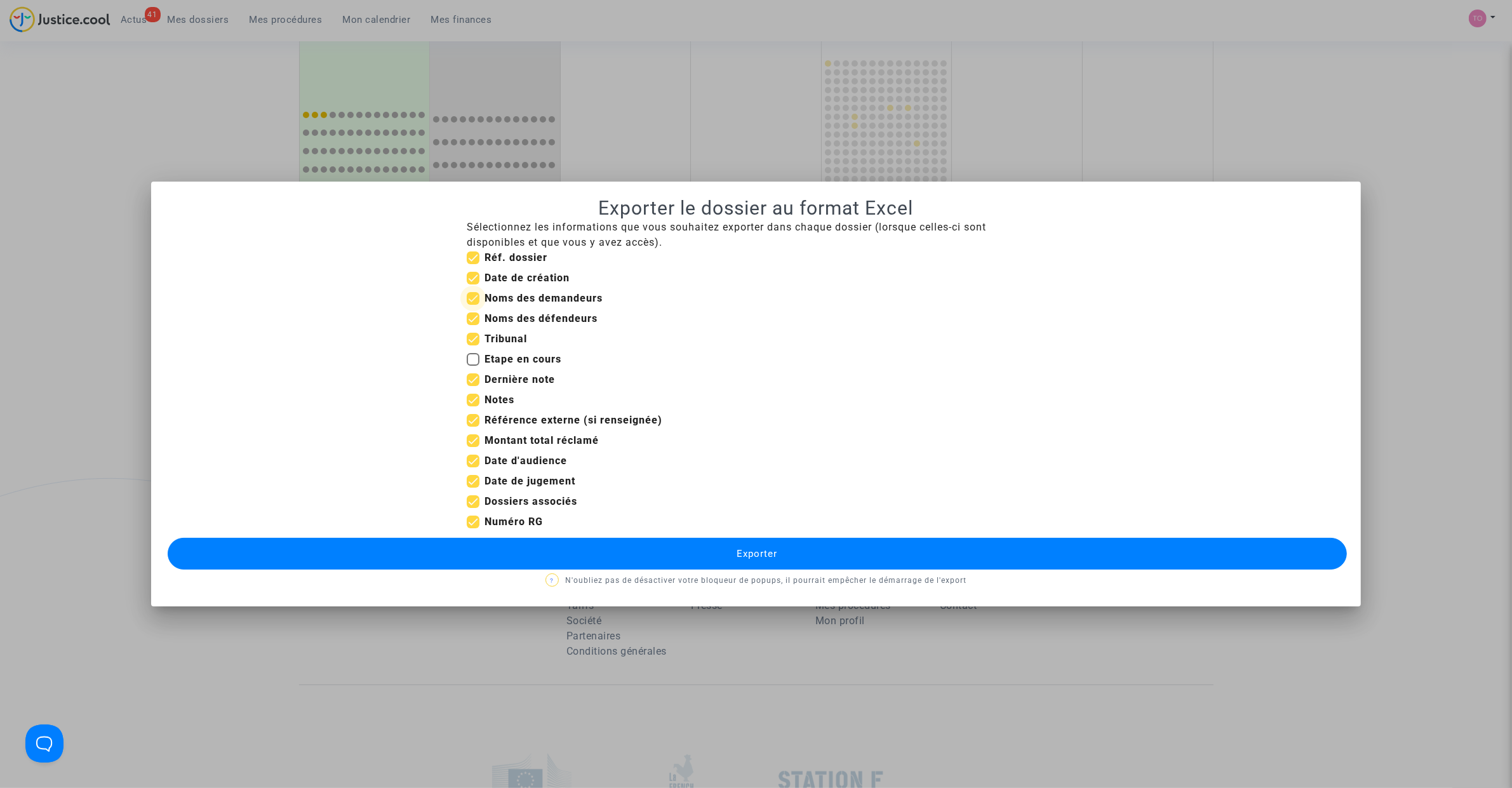
checkbox input "false"
click at [466, 481] on div "Date de jugement" at bounding box center [756, 483] width 597 height 20
click at [471, 481] on span at bounding box center [473, 481] width 12 height 12
click at [473, 488] on input "Date de jugement" at bounding box center [473, 488] width 1 height 1
checkbox input "false"
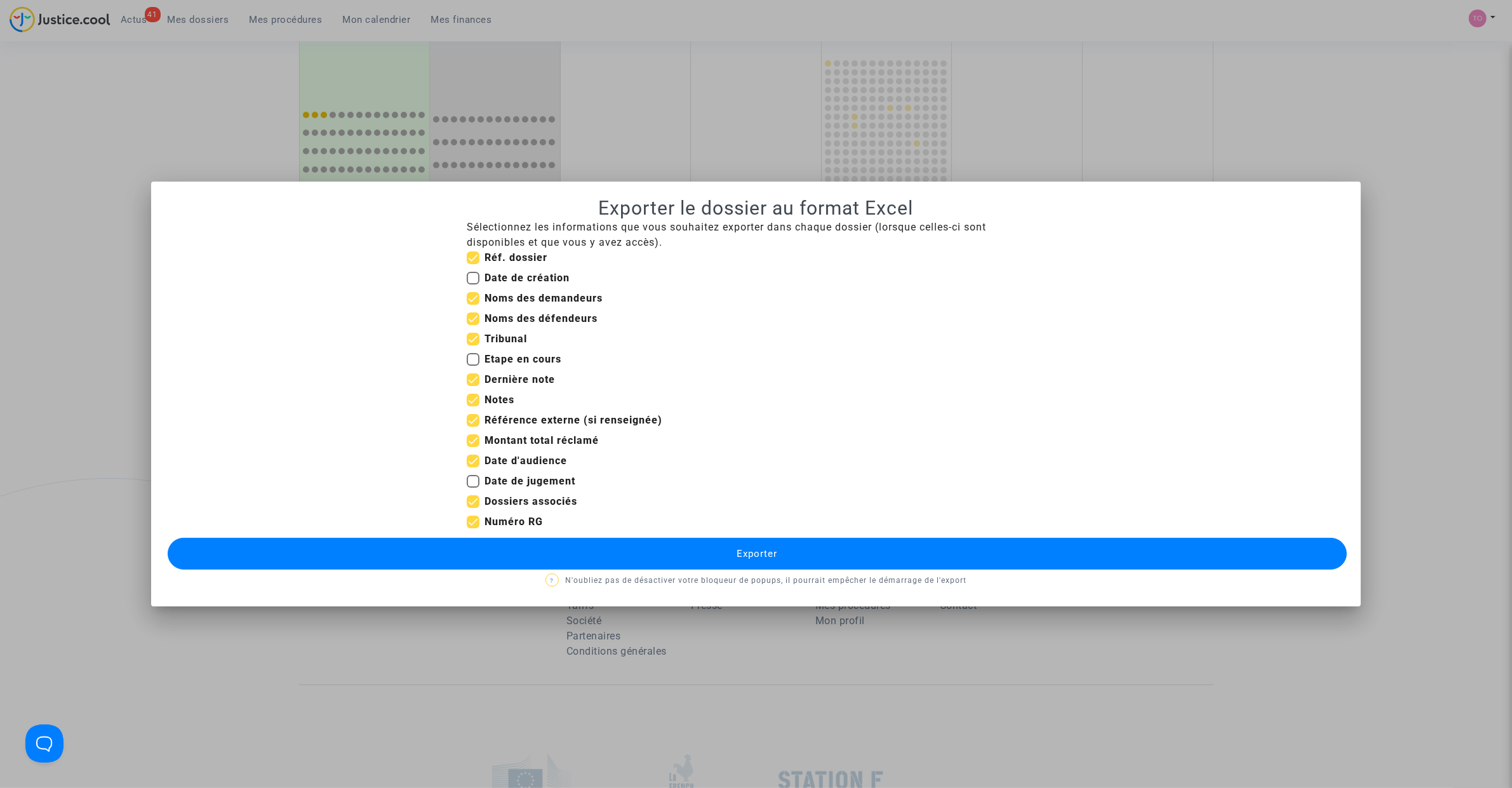
click at [470, 499] on span at bounding box center [473, 502] width 12 height 12
click at [473, 508] on input "Dossiers associés" at bounding box center [473, 508] width 1 height 1
checkbox input "false"
click at [477, 445] on span at bounding box center [473, 440] width 12 height 12
click at [473, 447] on input "Montant total réclamé" at bounding box center [473, 447] width 1 height 1
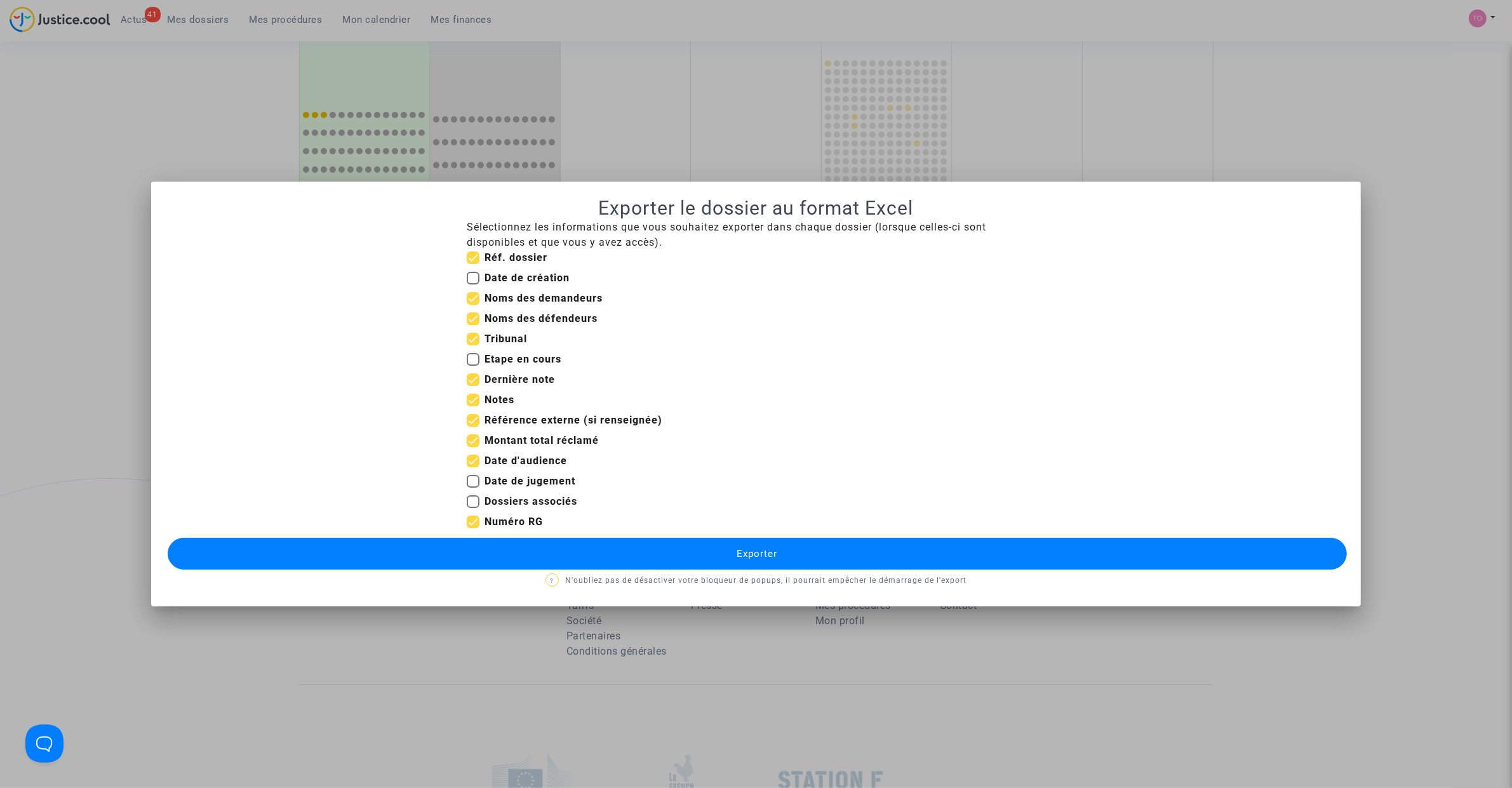
checkbox input "false"
click at [475, 420] on span at bounding box center [473, 420] width 12 height 12
click at [473, 427] on input "Référence externe (si renseignée)" at bounding box center [473, 427] width 1 height 1
checkbox input "false"
click at [476, 359] on span at bounding box center [473, 359] width 12 height 12
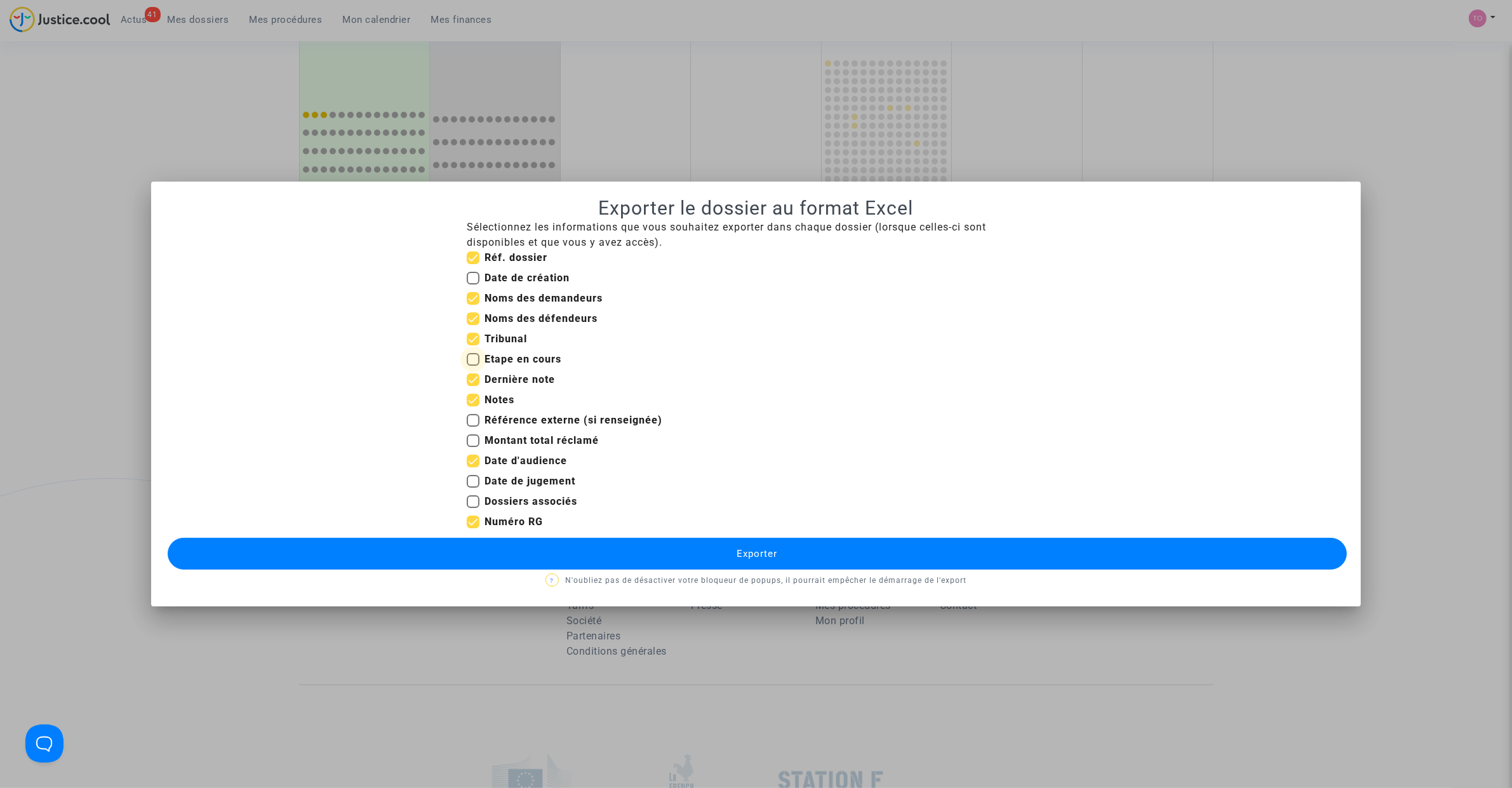
click at [473, 366] on input "Etape en cours" at bounding box center [473, 366] width 1 height 1
click at [476, 359] on span at bounding box center [473, 359] width 12 height 12
click at [473, 366] on input "Etape en cours" at bounding box center [473, 366] width 1 height 1
checkbox input "false"
click at [756, 569] on button "Exporter" at bounding box center [757, 554] width 1179 height 32
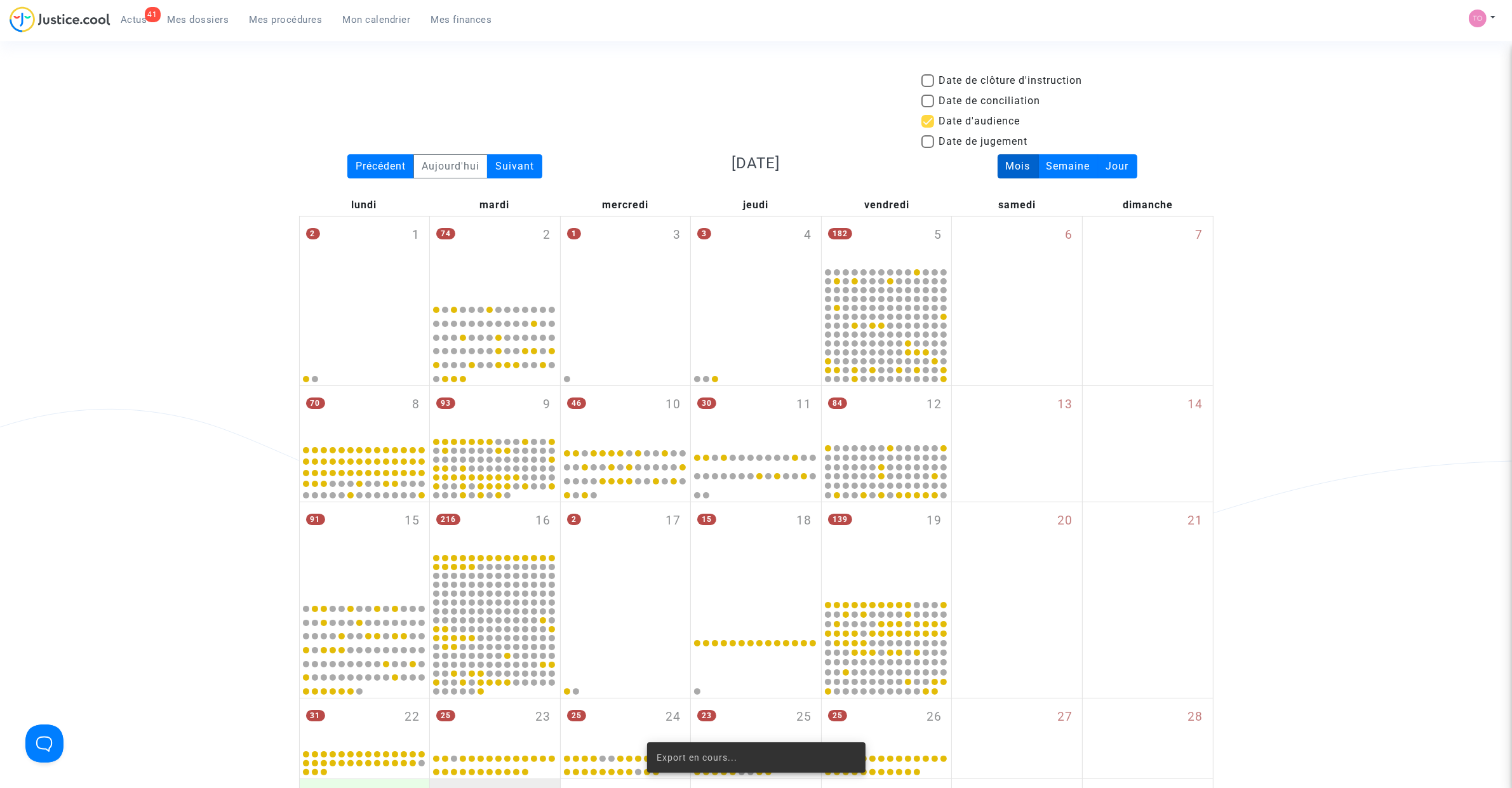
scroll to position [771, 0]
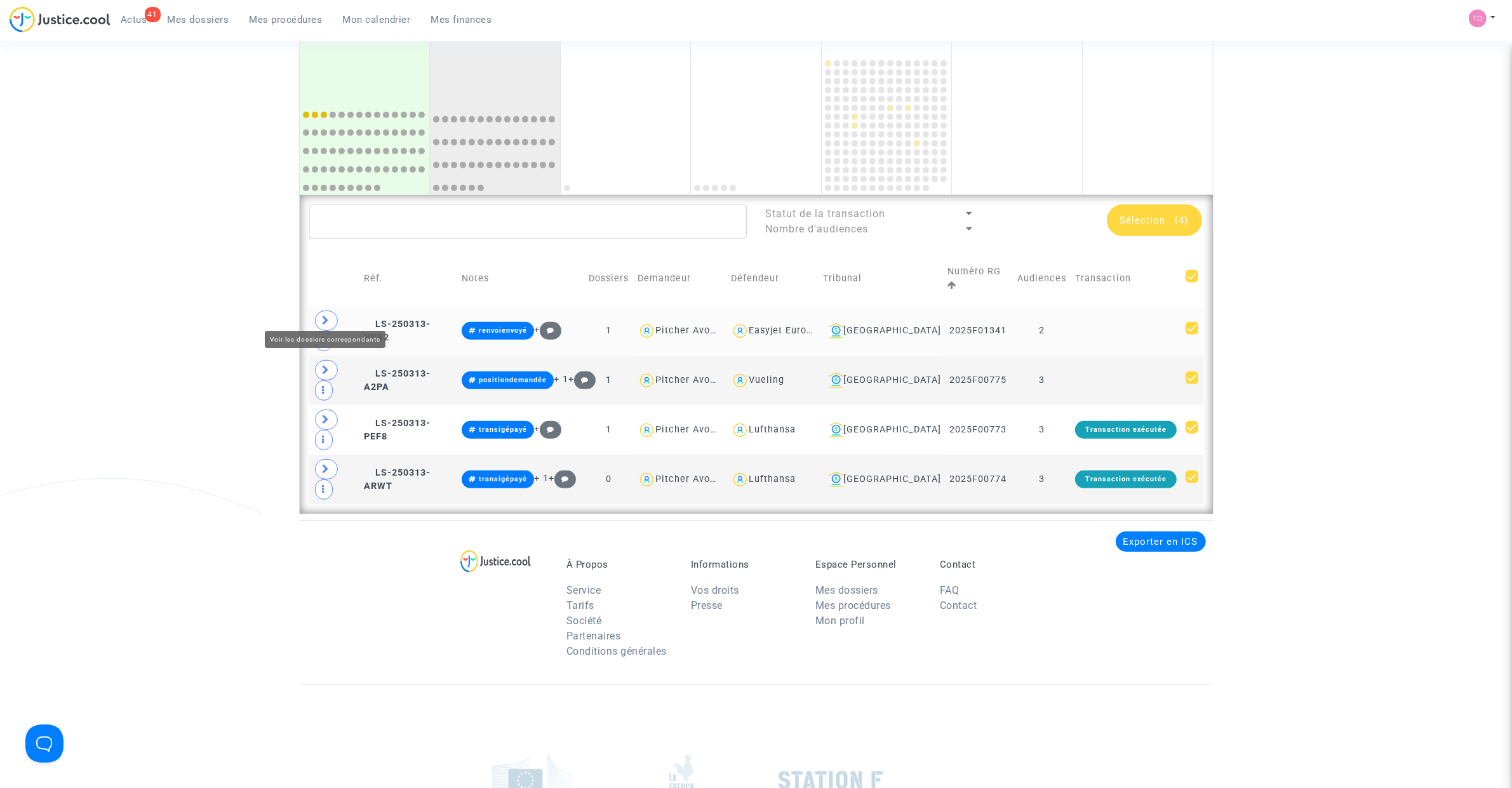
click at [321, 310] on span at bounding box center [326, 320] width 23 height 20
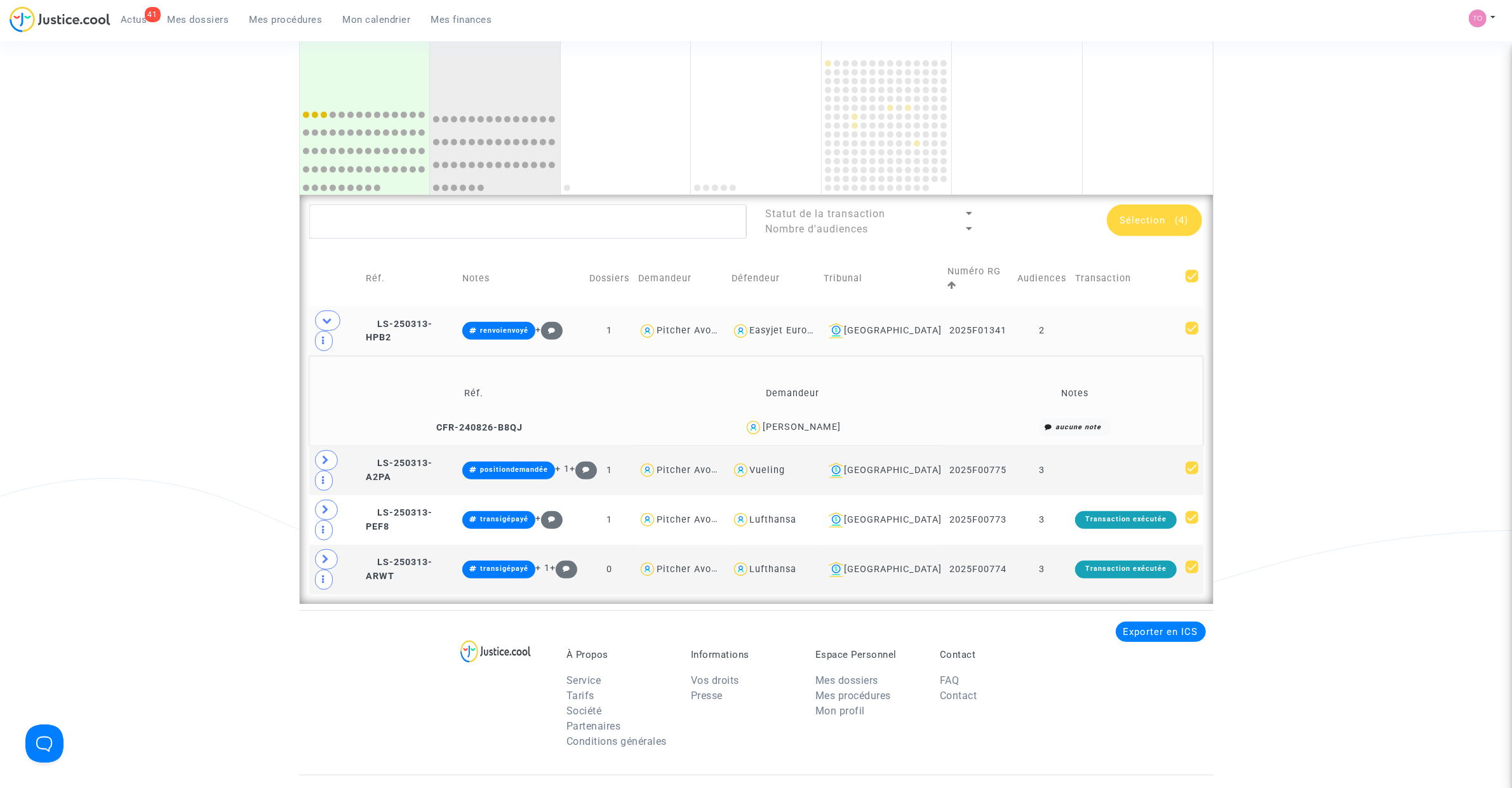
click at [822, 422] on div "David Santos Carvalho" at bounding box center [801, 427] width 78 height 11
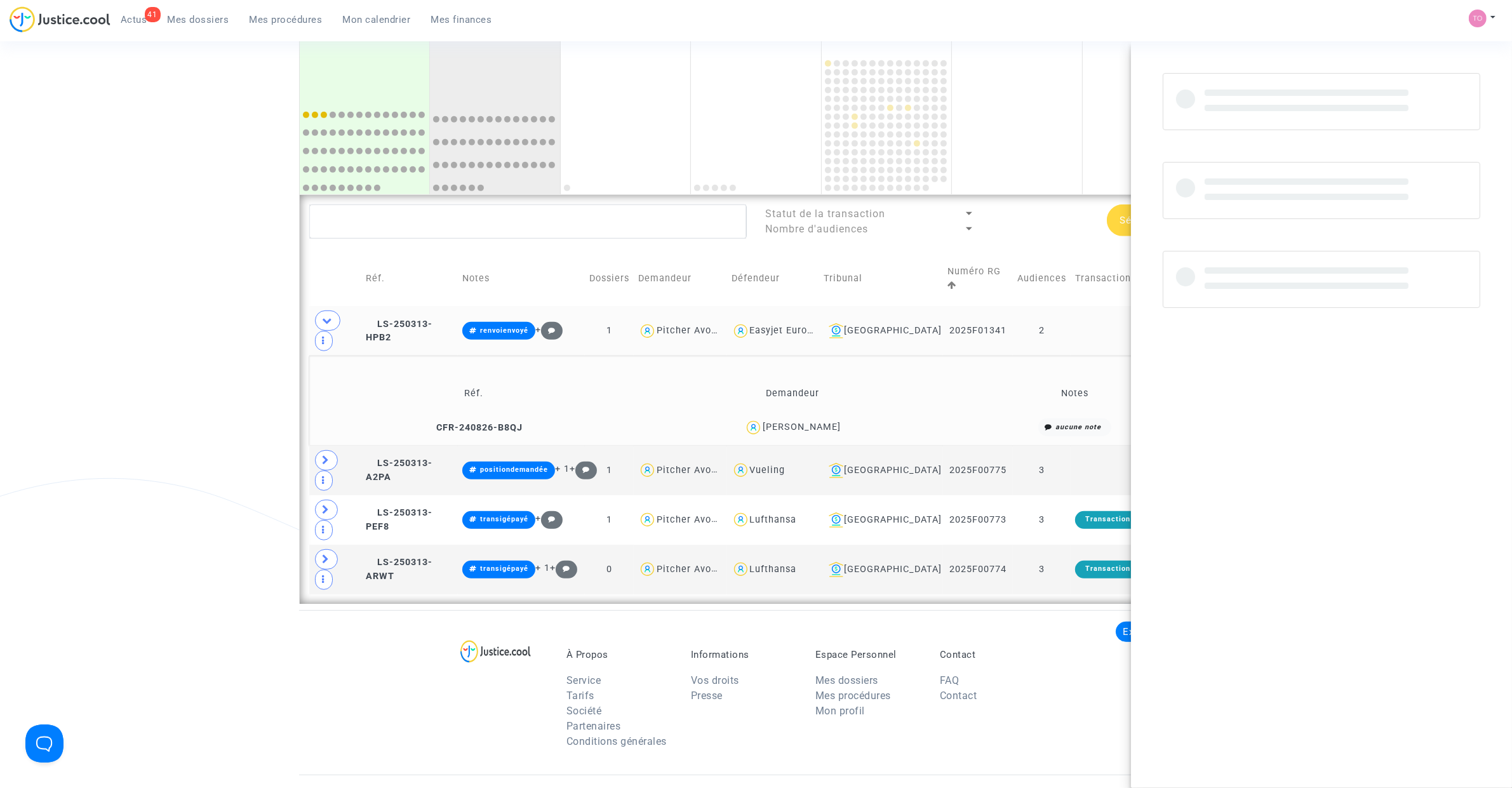
click at [822, 422] on div "David Santos Carvalho" at bounding box center [801, 427] width 78 height 11
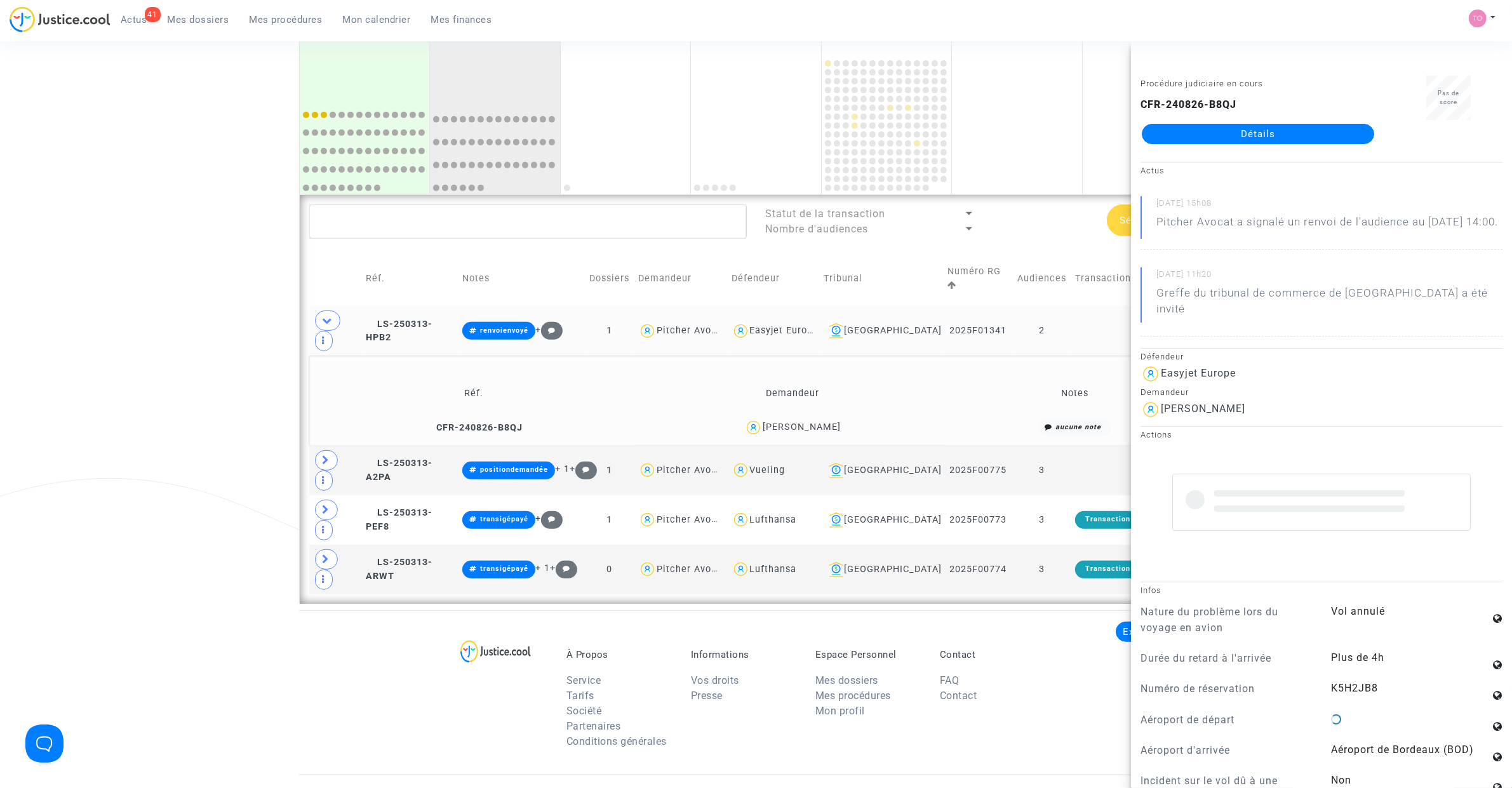
copy div "Carvalho"
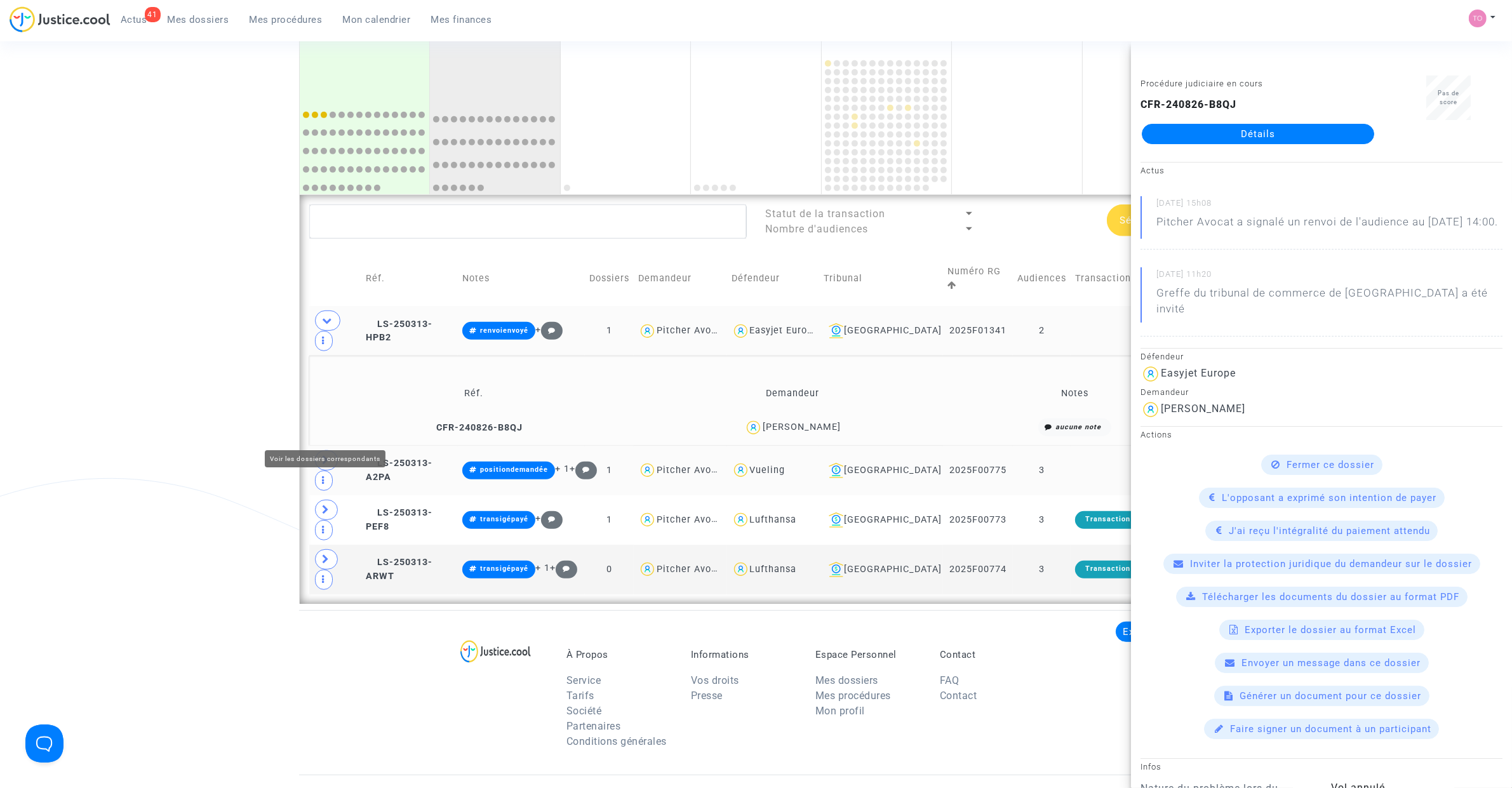
click at [330, 450] on span at bounding box center [326, 460] width 23 height 20
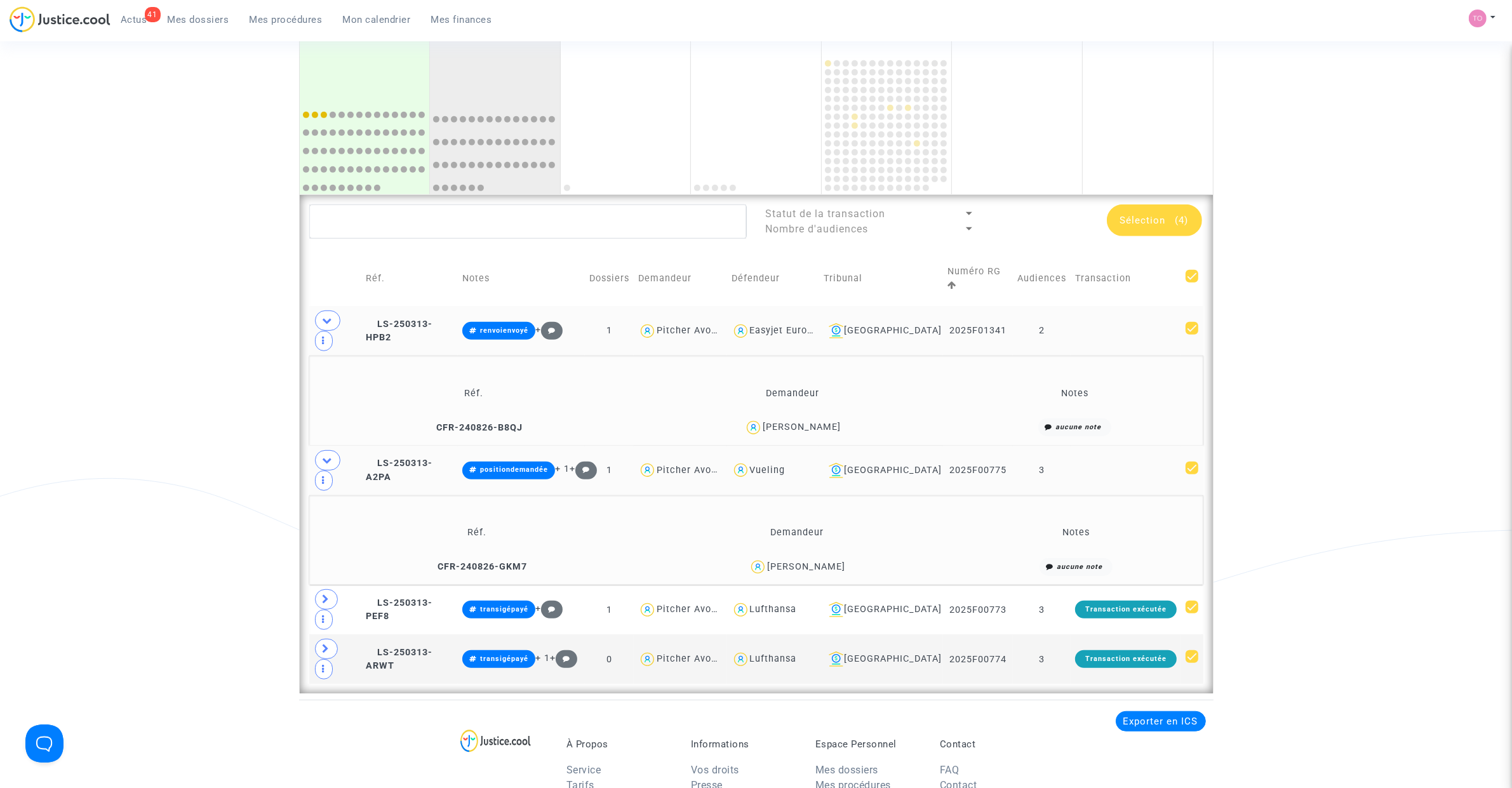
click at [826, 509] on span "Romain MORNET" at bounding box center [806, 530] width 78 height 84
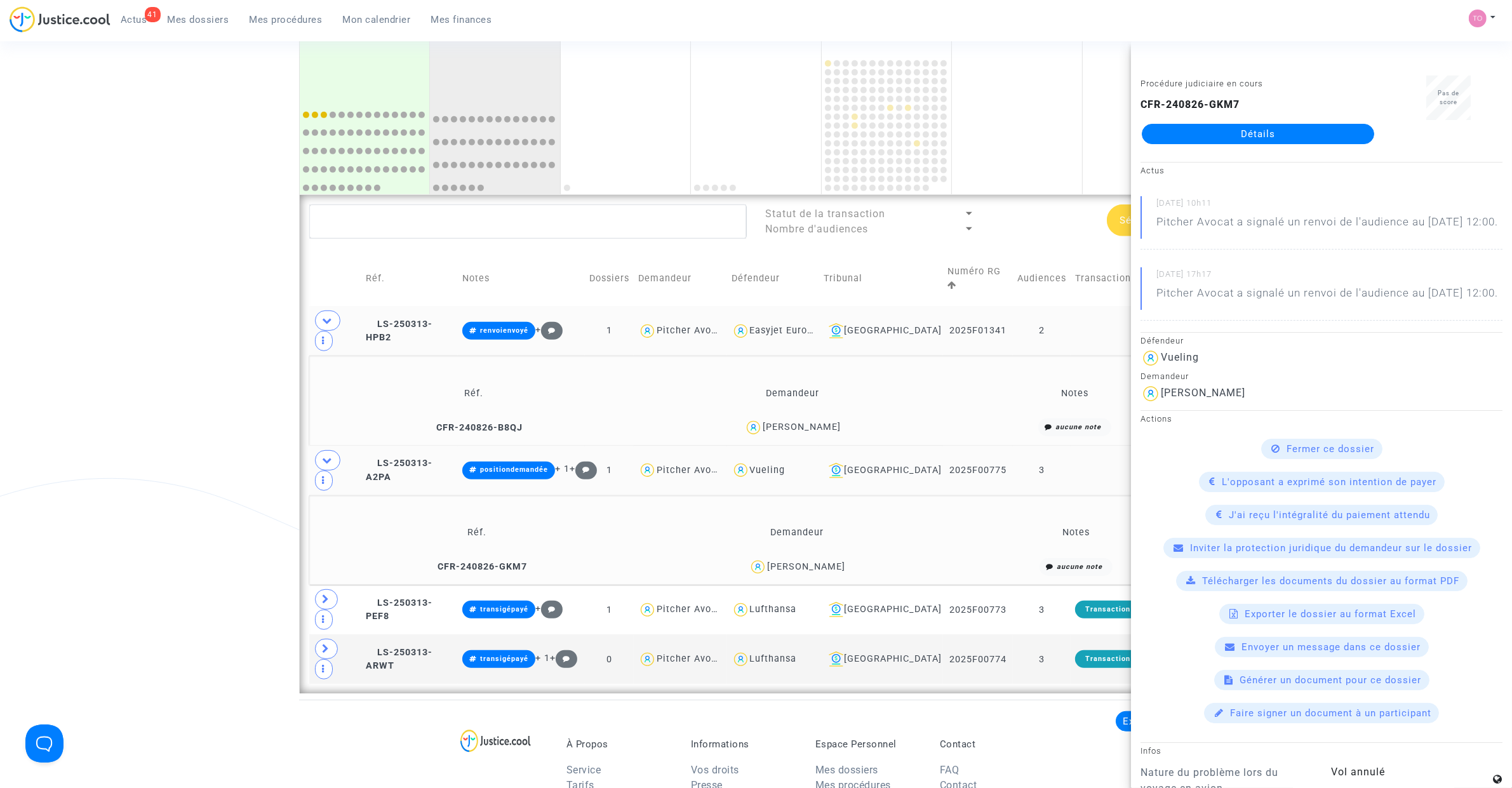
copy div "MORNET"
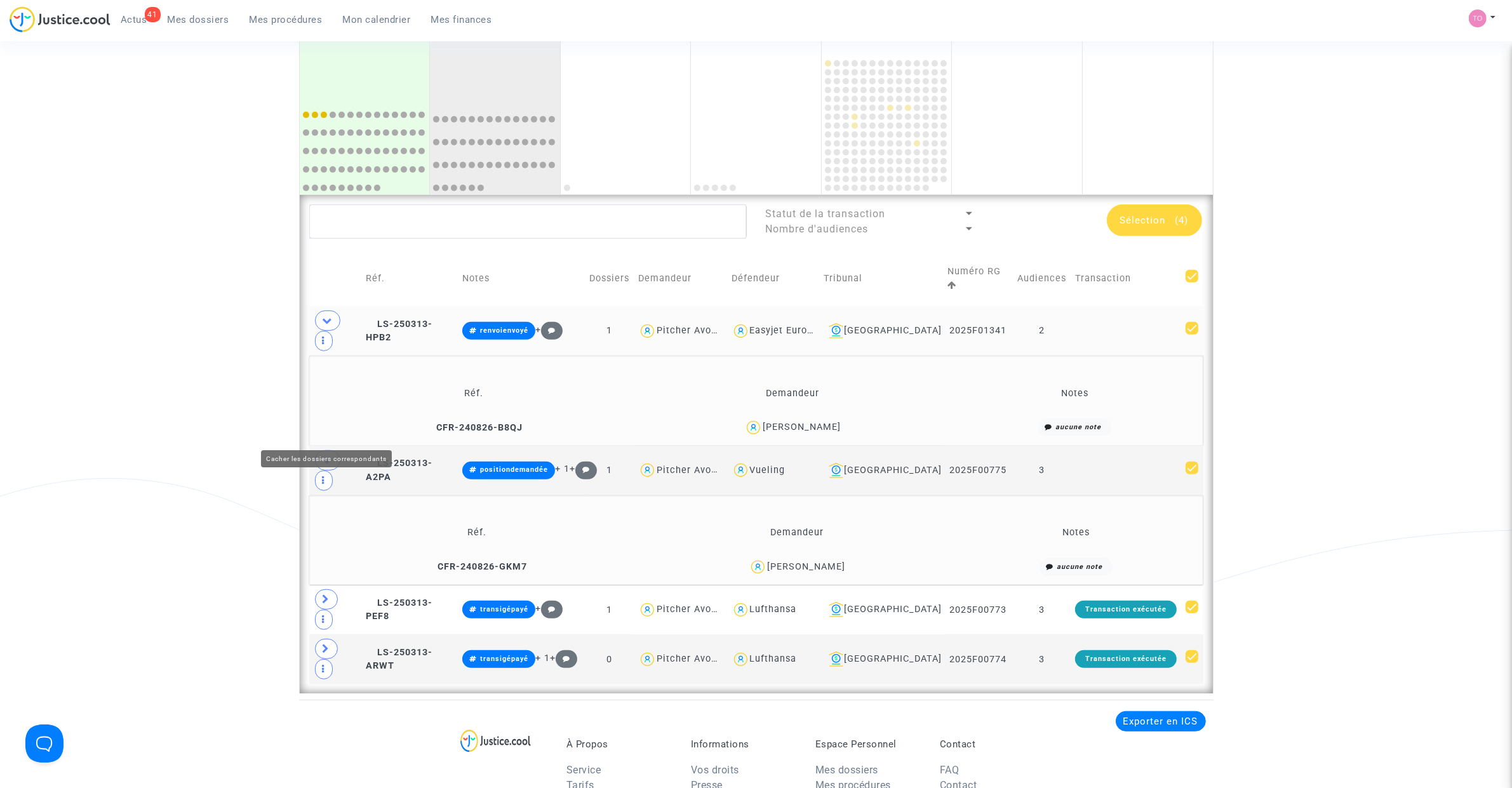
click at [318, 450] on span at bounding box center [328, 460] width 26 height 20
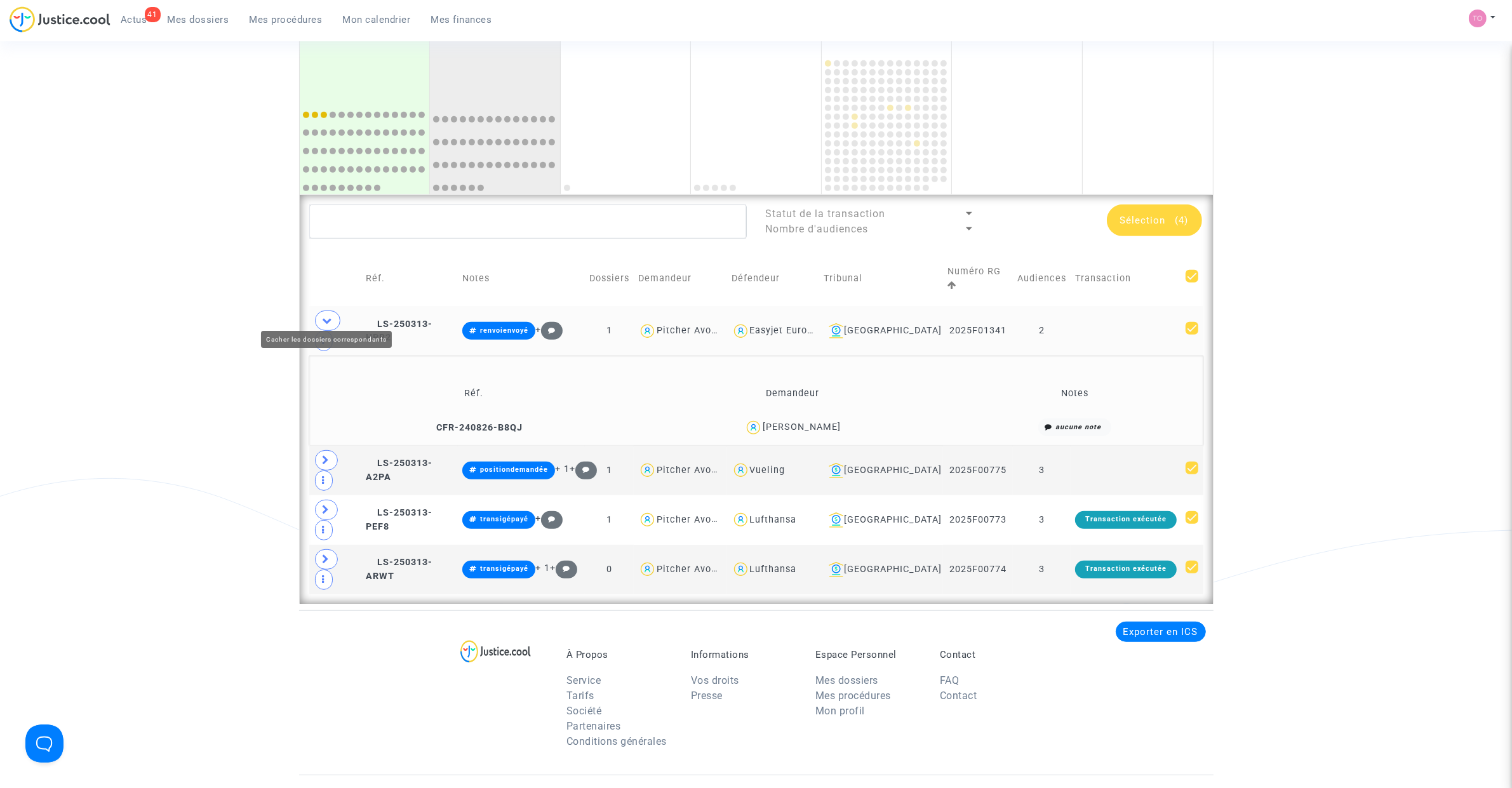
click at [328, 316] on icon at bounding box center [328, 320] width 10 height 10
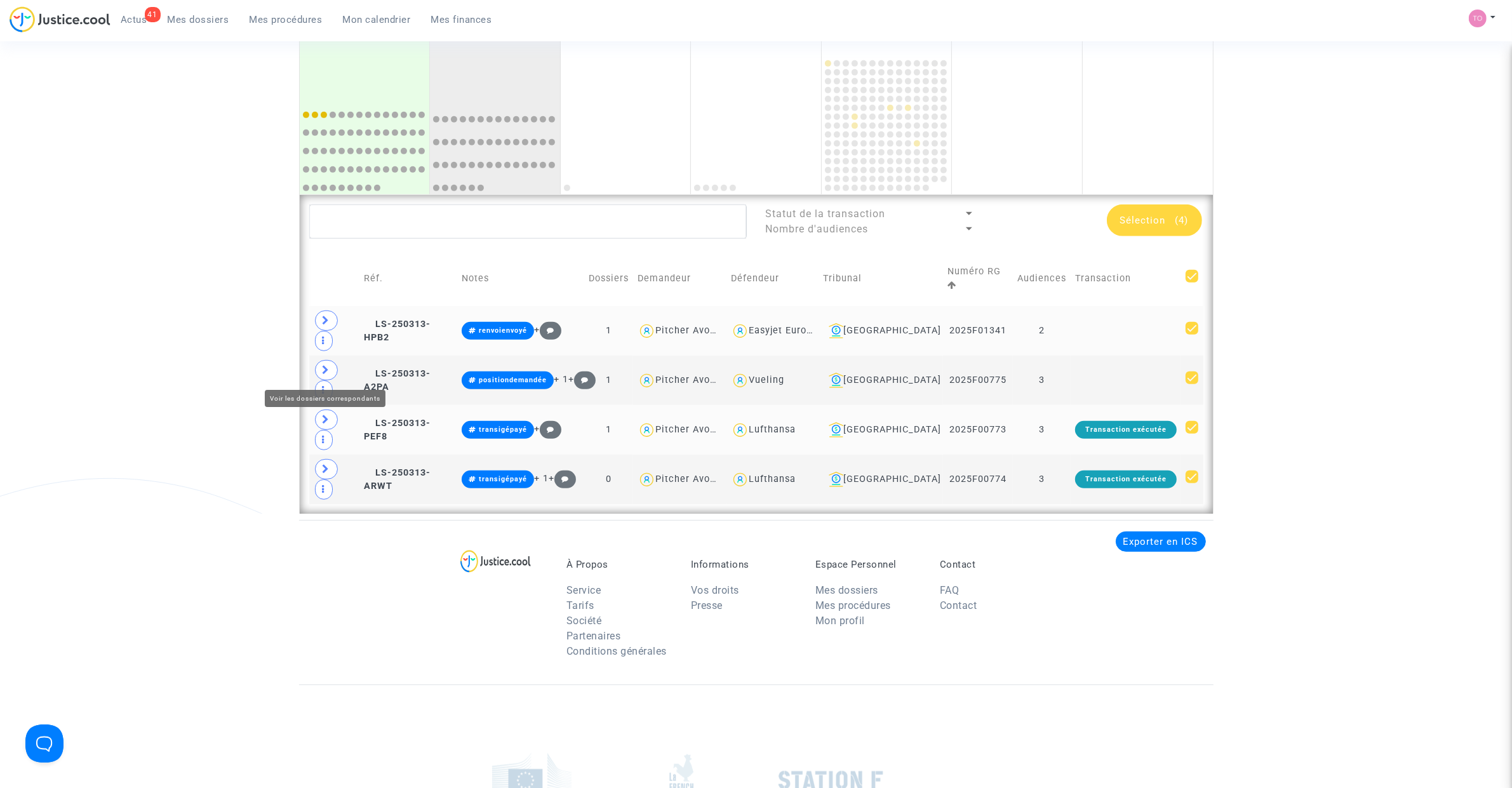
click at [332, 409] on span at bounding box center [326, 419] width 23 height 20
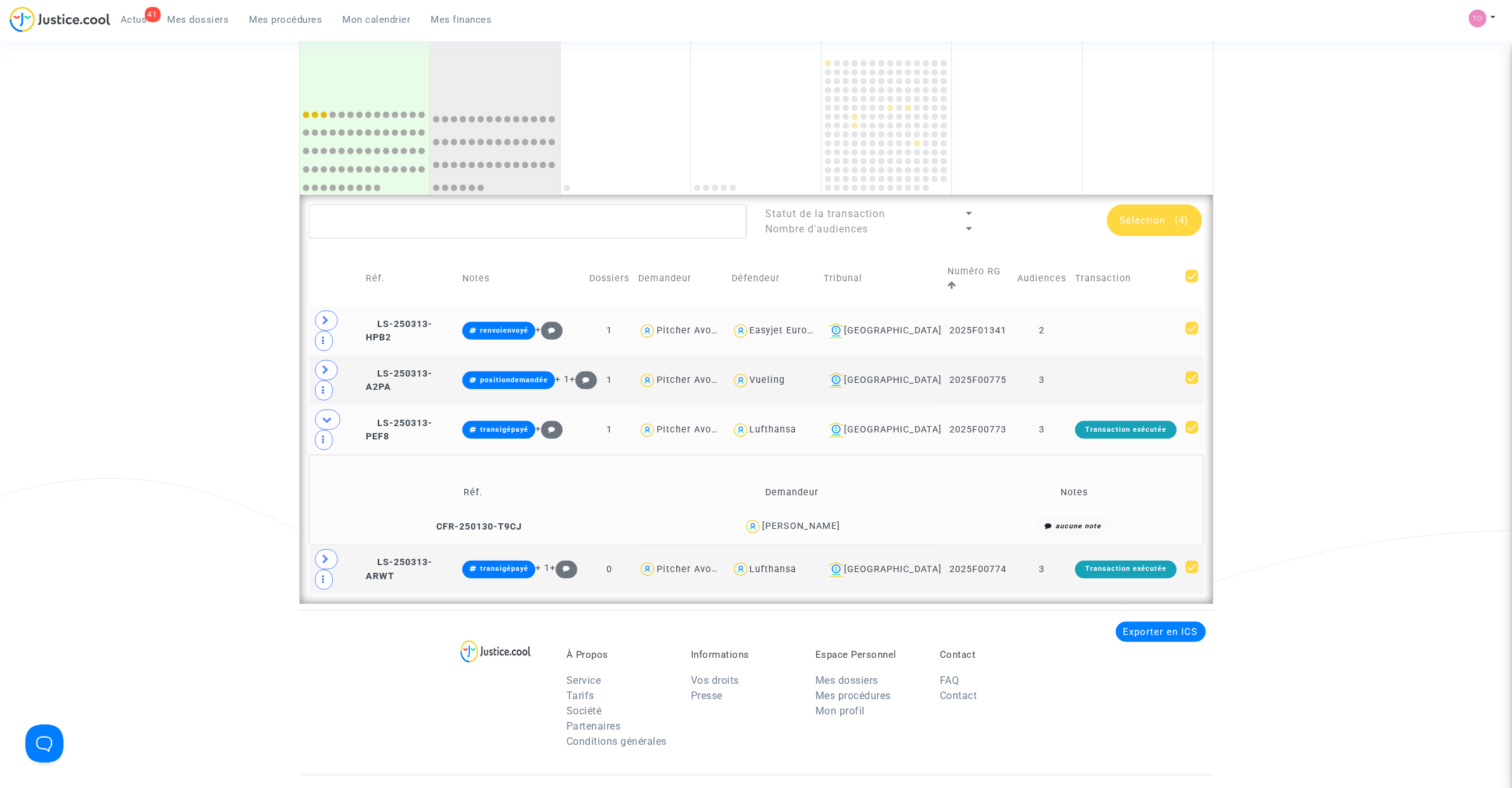
click at [816, 520] on div "Russell Vanderbeek" at bounding box center [801, 526] width 78 height 11
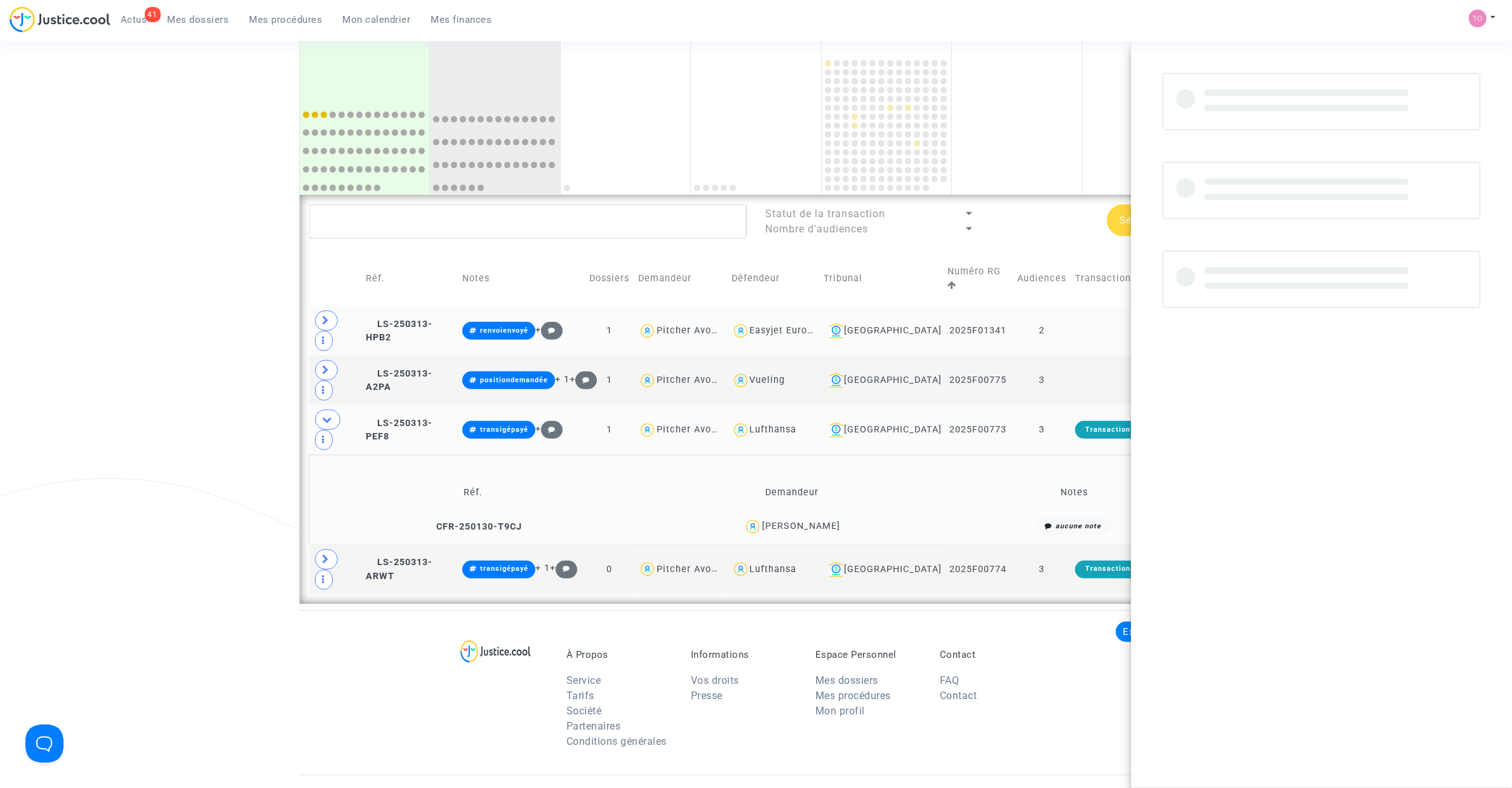
click at [816, 520] on div "Russell Vanderbeek" at bounding box center [801, 526] width 78 height 11
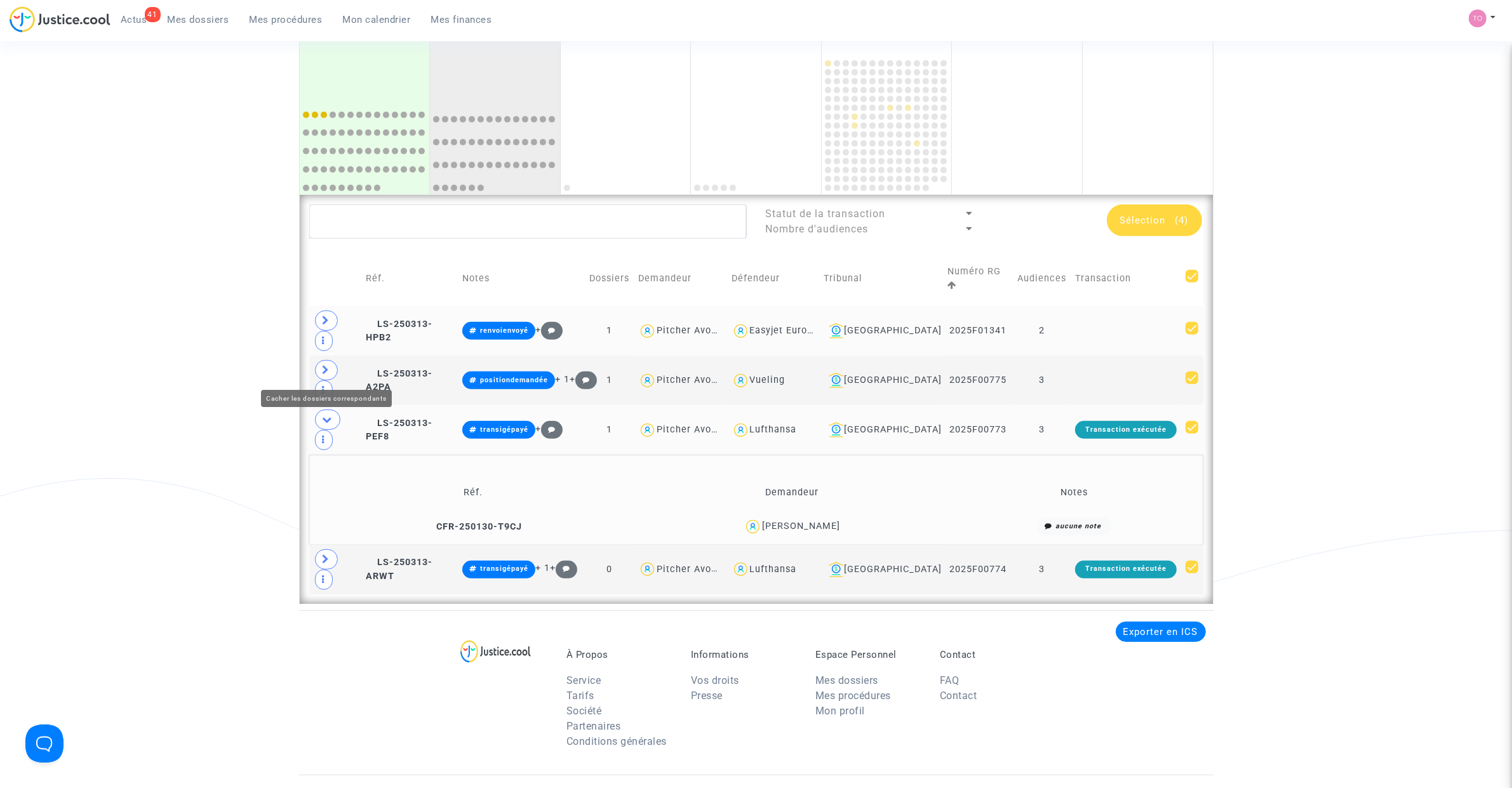
click at [330, 415] on icon at bounding box center [328, 420] width 10 height 10
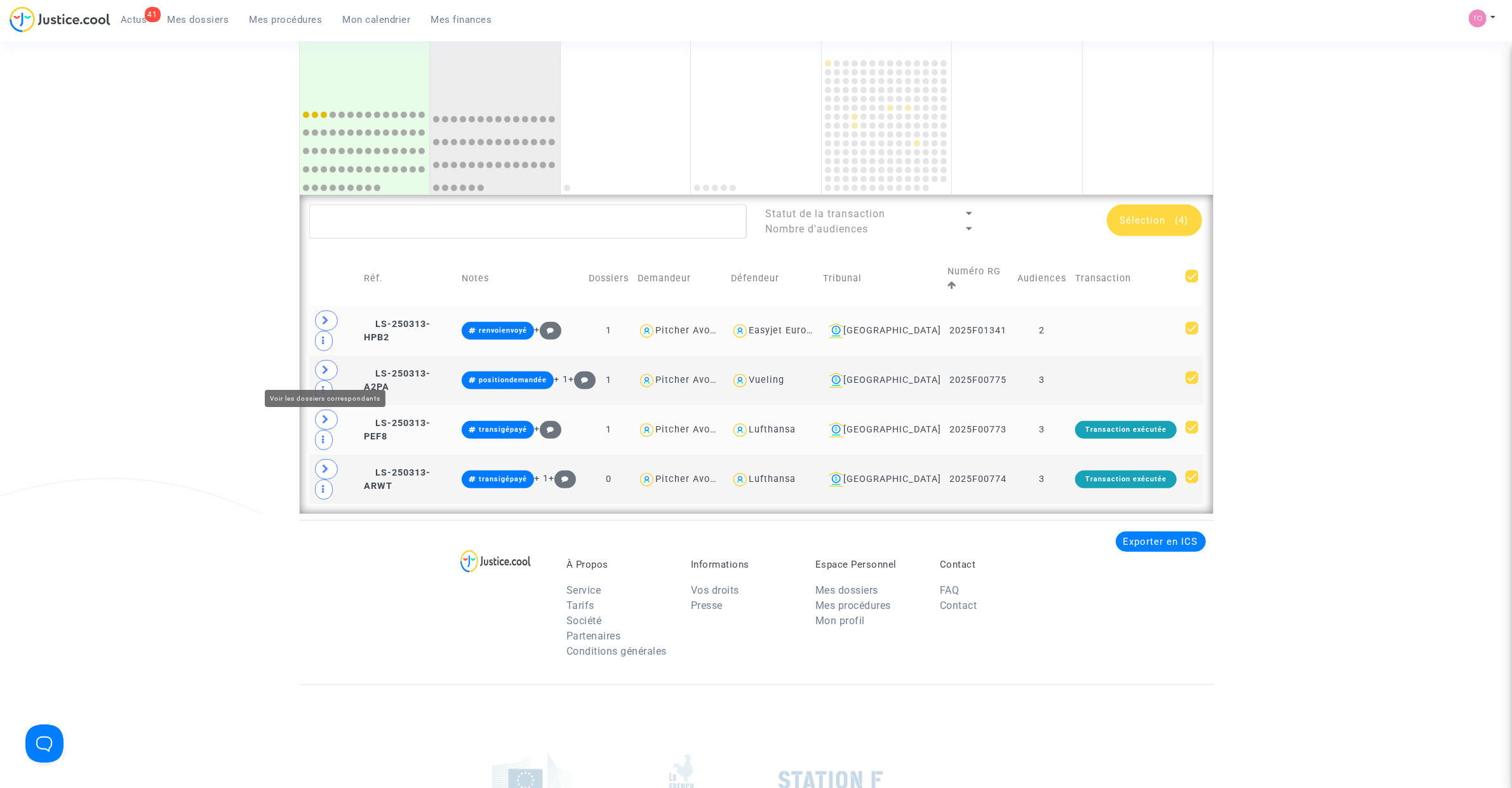
click at [329, 415] on icon at bounding box center [326, 420] width 8 height 10
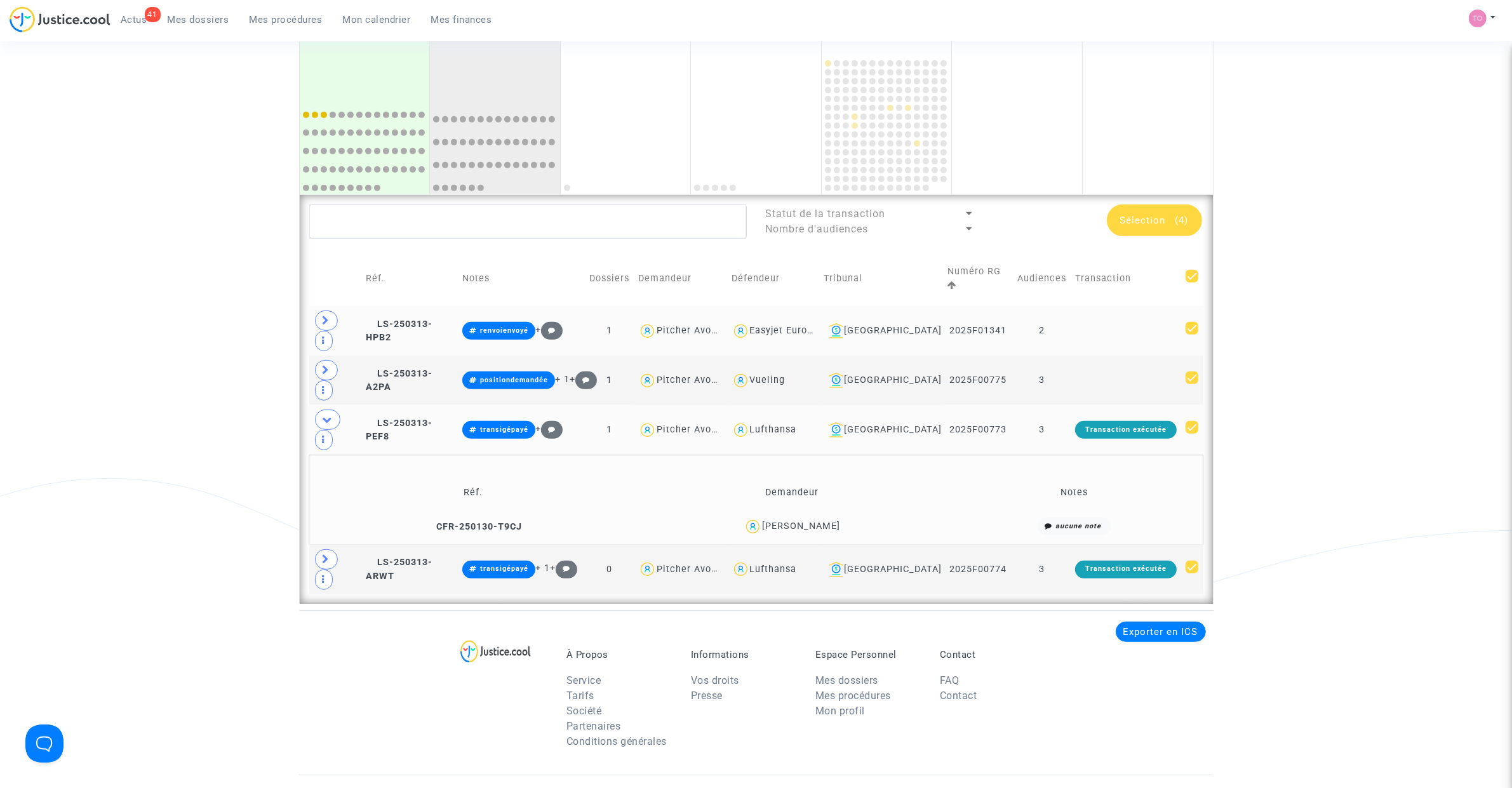
drag, startPoint x: 858, startPoint y: 452, endPoint x: 756, endPoint y: 459, distance: 102.2
click at [756, 517] on div "Russell Vanderbeek" at bounding box center [792, 526] width 309 height 19
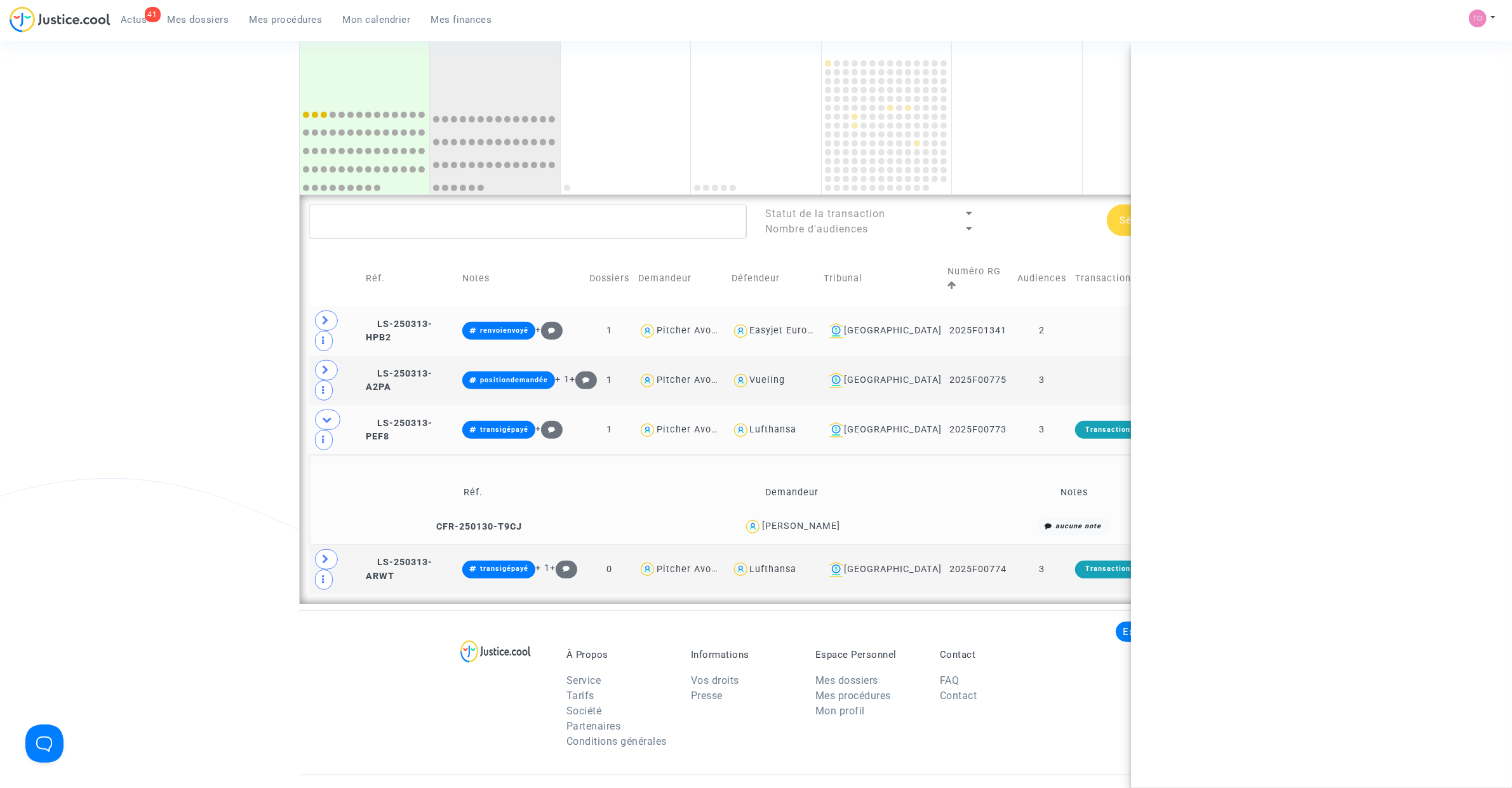
copy div "Russell Vanderbeek"
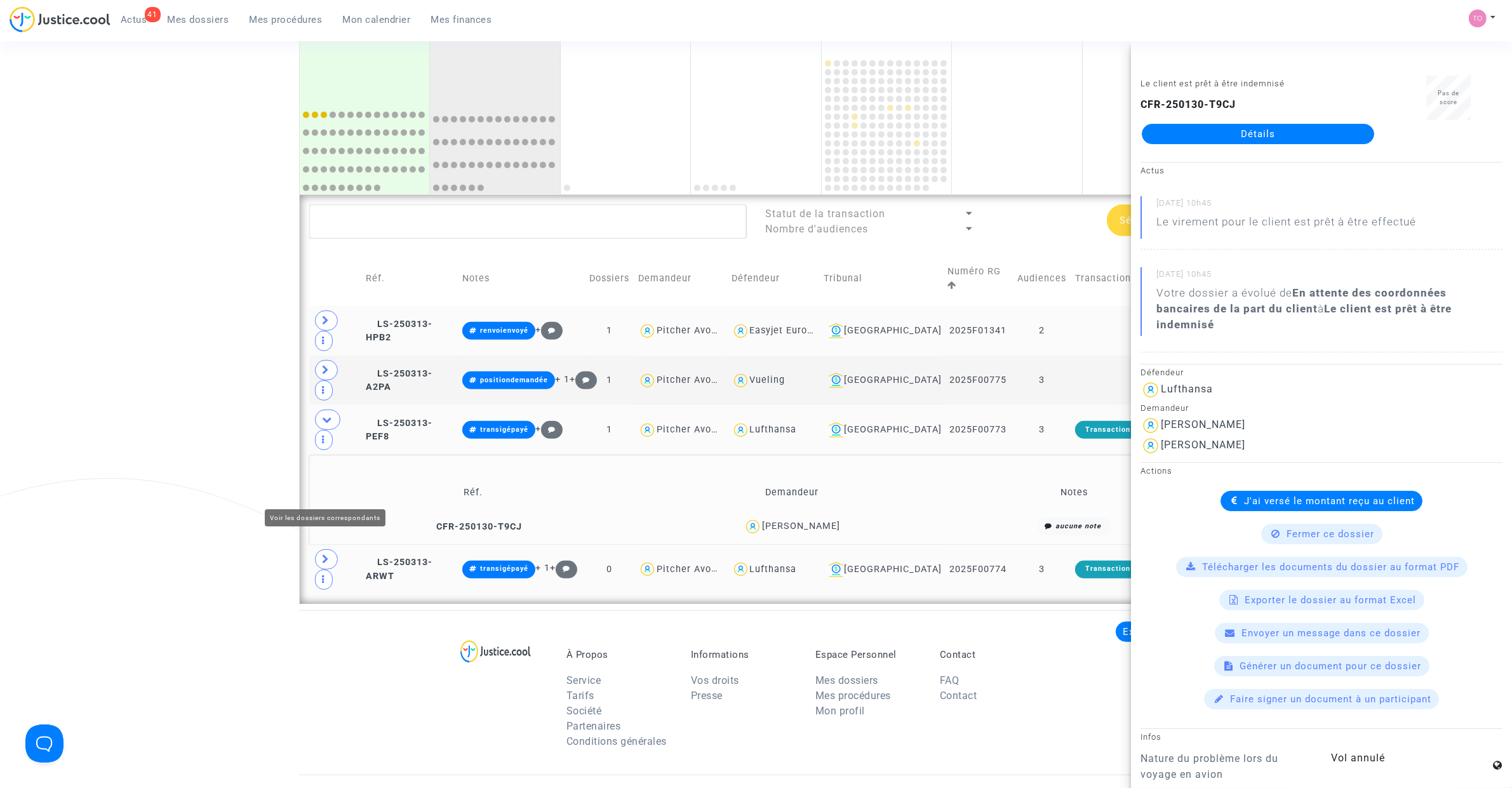
drag, startPoint x: 328, startPoint y: 497, endPoint x: 267, endPoint y: 464, distance: 69.4
click at [328, 549] on span at bounding box center [326, 558] width 23 height 20
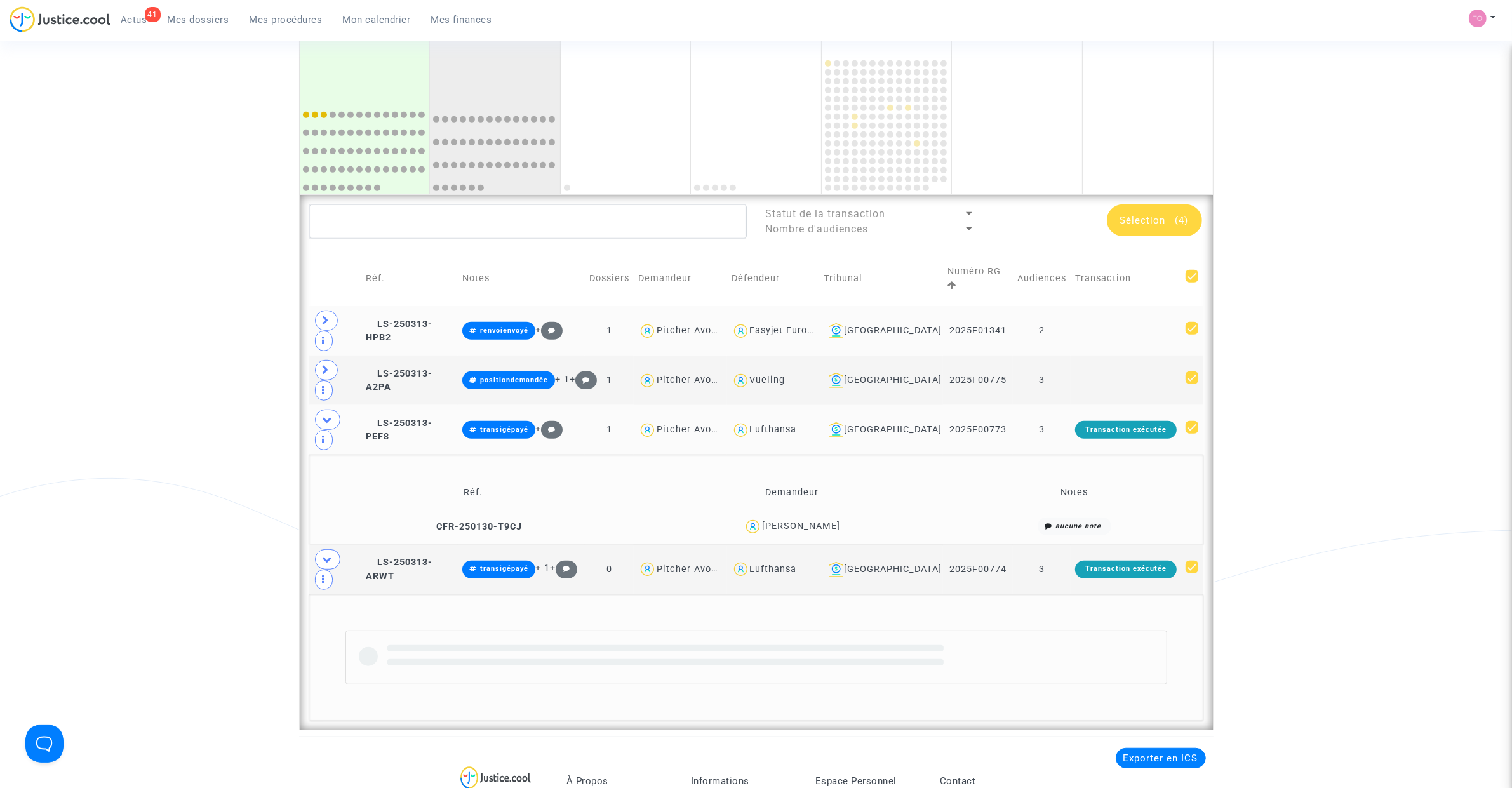
drag, startPoint x: 997, startPoint y: 372, endPoint x: 940, endPoint y: 379, distance: 57.4
click at [943, 405] on td "2025F00773" at bounding box center [978, 429] width 70 height 49
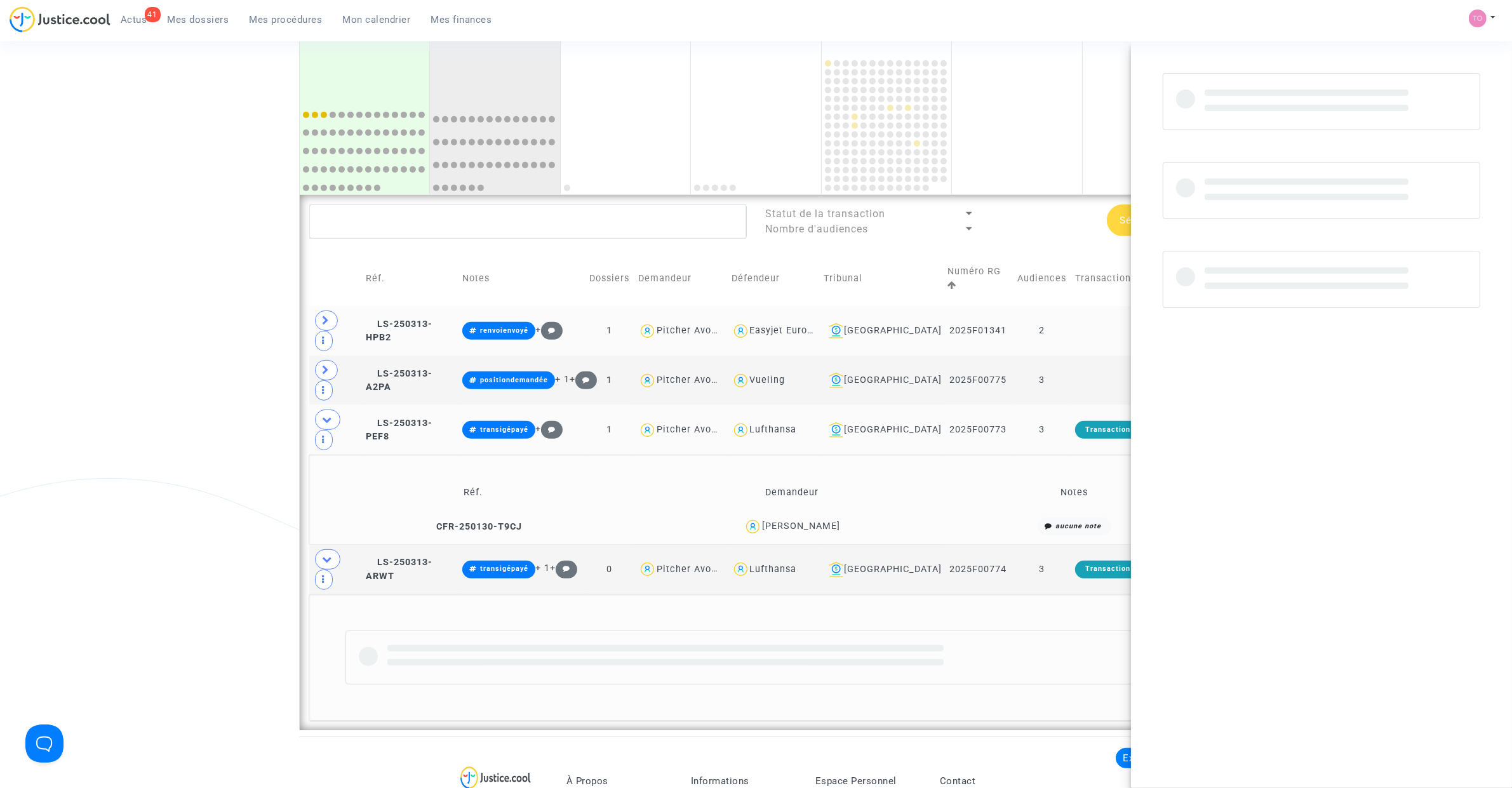
copy td "2025F00773"
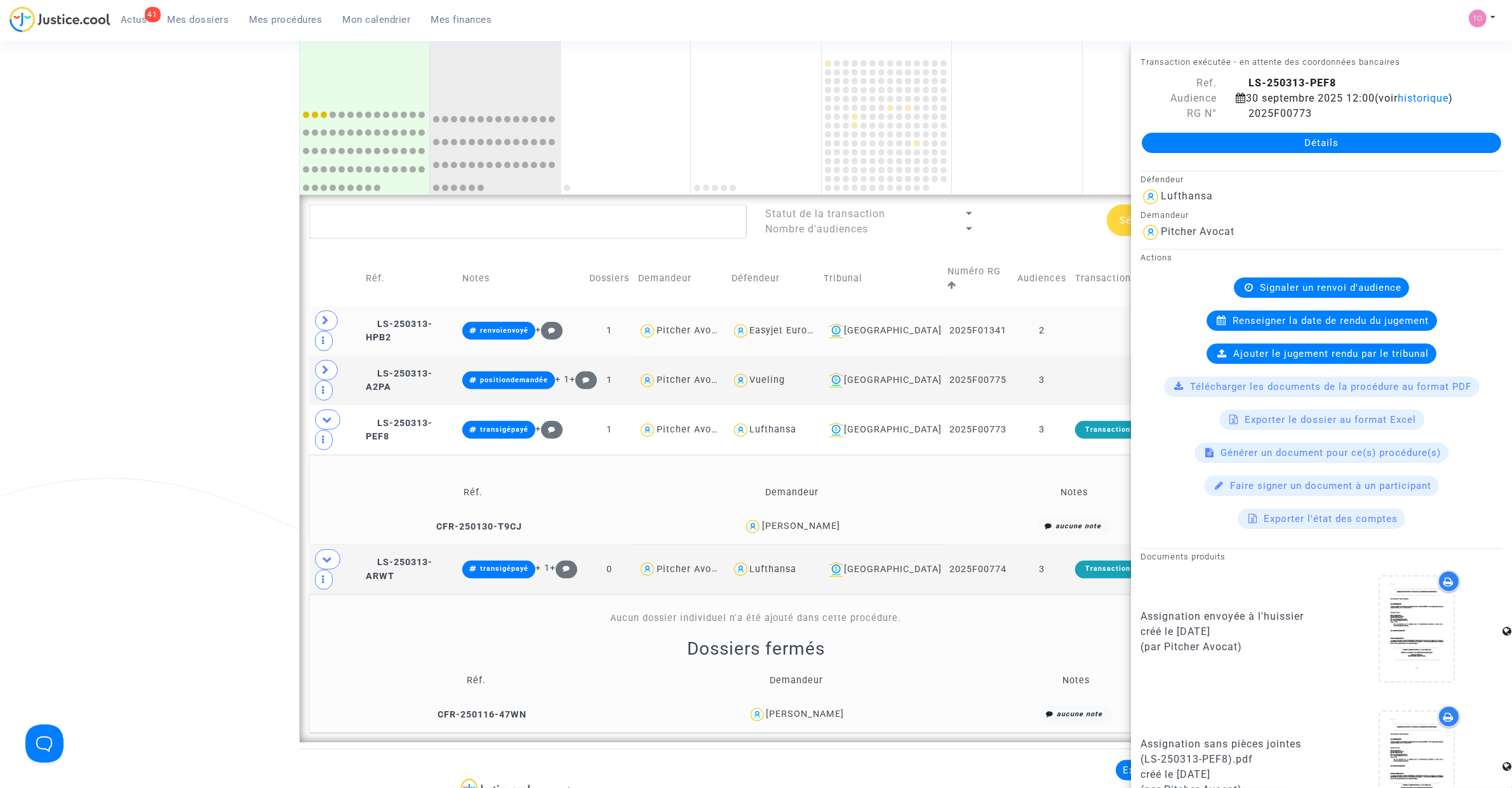
drag, startPoint x: 222, startPoint y: 474, endPoint x: 232, endPoint y: 477, distance: 10.4
click at [222, 474] on div "Date de clôture d'instruction Date de conciliation Date d'audience Date de juge…" at bounding box center [756, 22] width 1512 height 1440
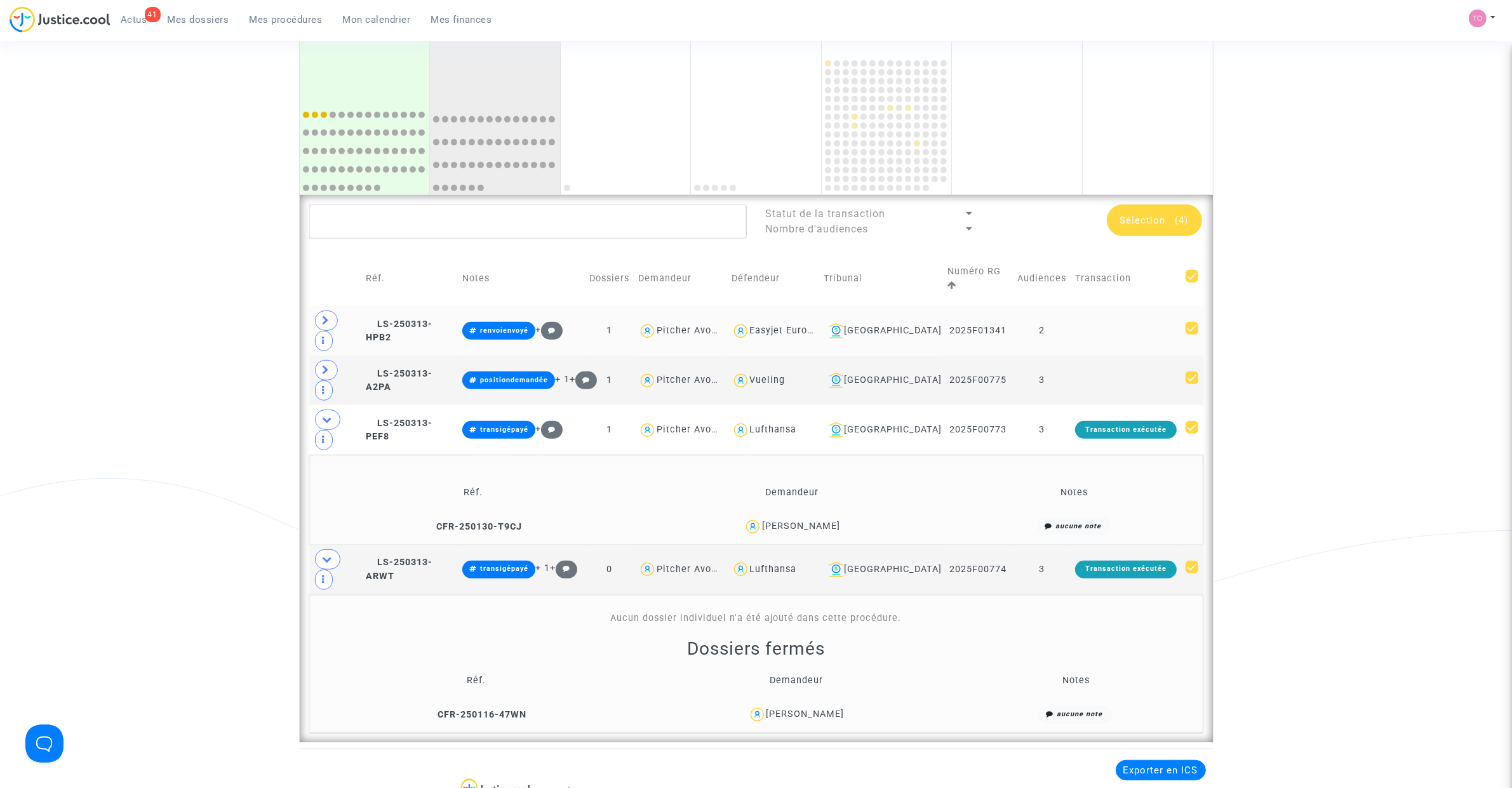
drag, startPoint x: 891, startPoint y: 642, endPoint x: 877, endPoint y: 631, distance: 17.8
click at [774, 629] on div "Statut de la transaction Nombre d'audiences Sélection (4) Réf. Notes Dossiers D…" at bounding box center [756, 468] width 913 height 547
click at [886, 705] on div "Milica Spasojevic" at bounding box center [795, 714] width 305 height 19
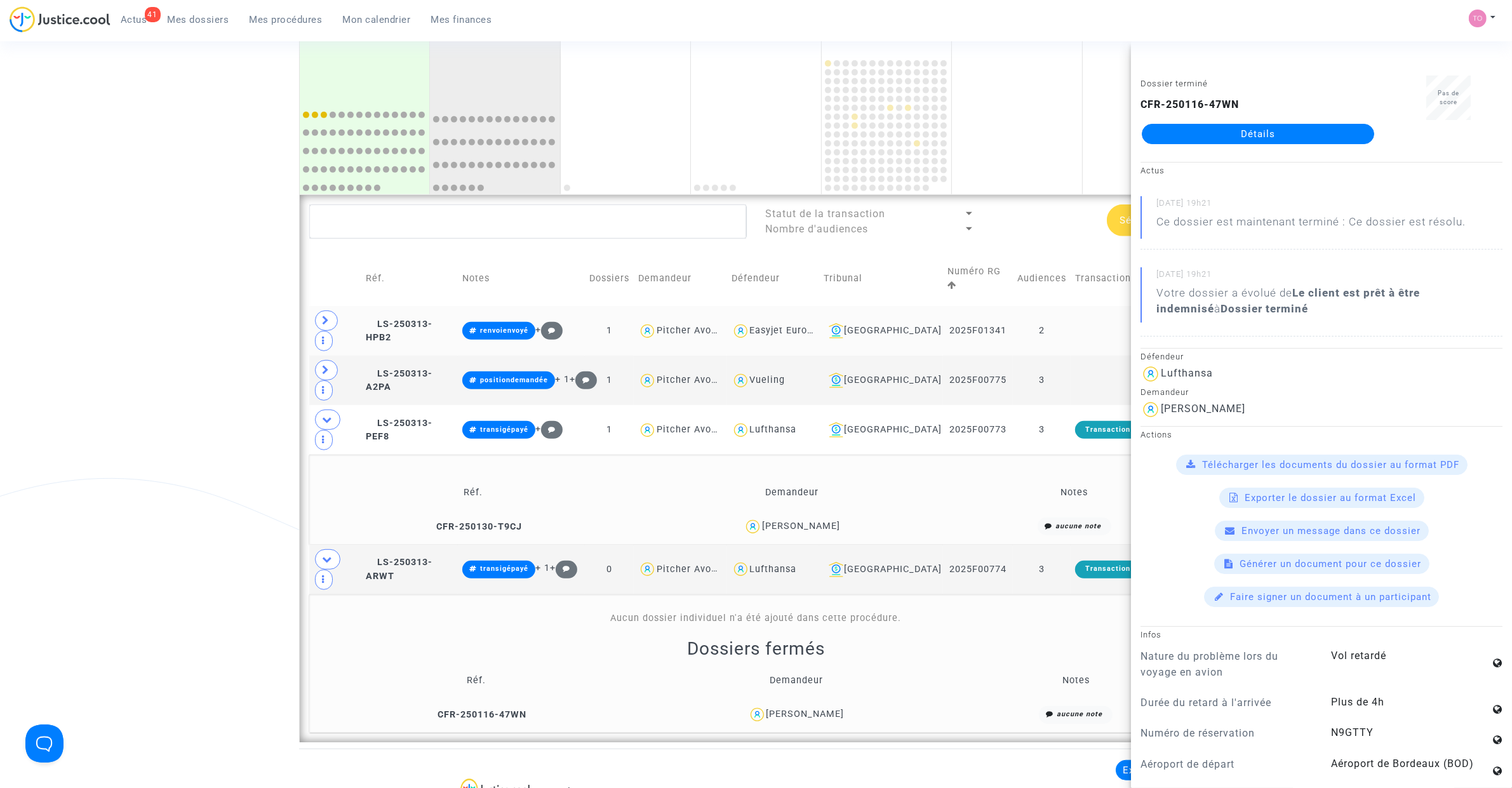
drag, startPoint x: 856, startPoint y: 624, endPoint x: 761, endPoint y: 622, distance: 95.0
click at [761, 705] on div "Milica Spasojevic" at bounding box center [795, 714] width 305 height 19
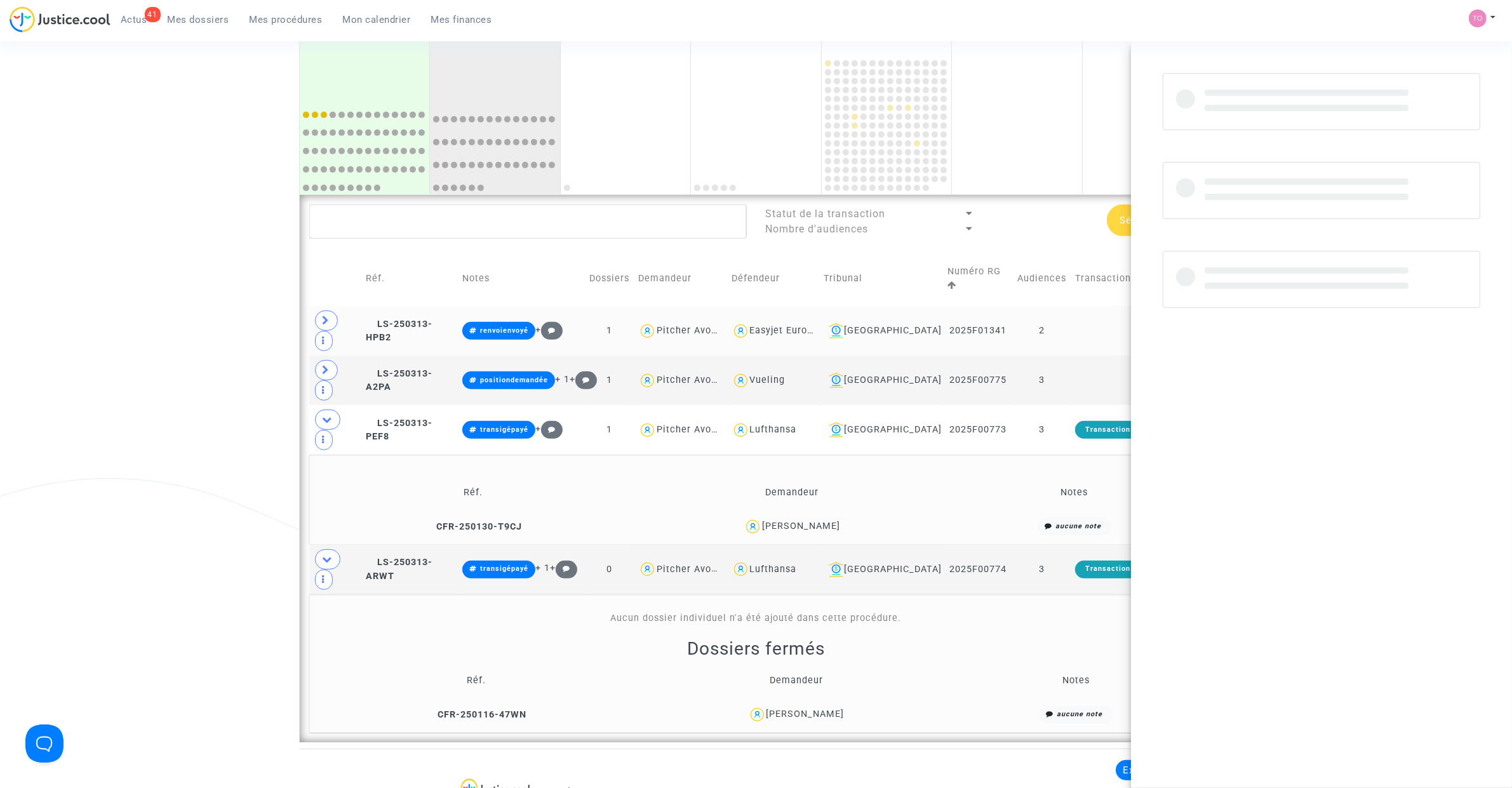
copy div "Milica Spasojevic"
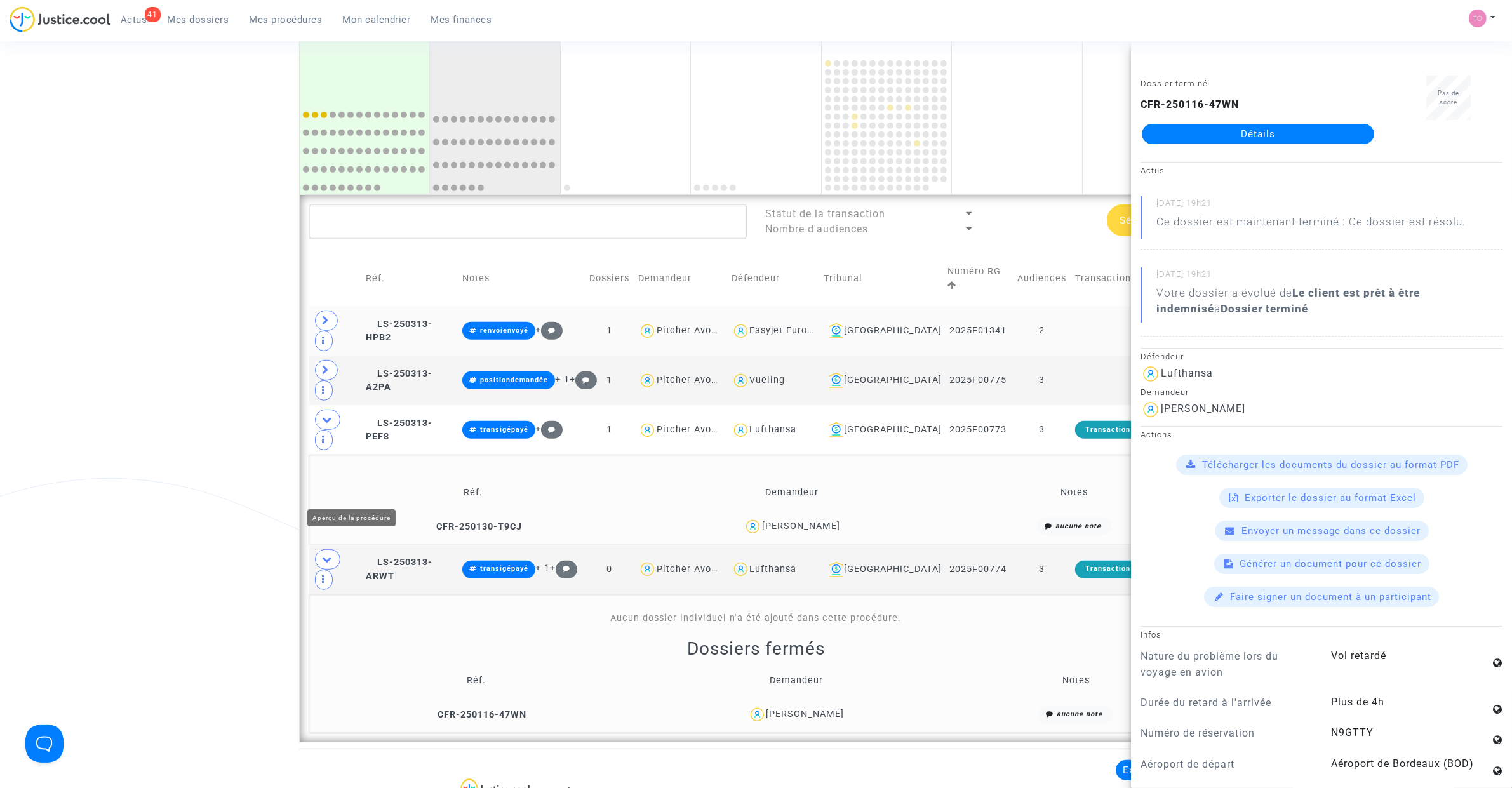
click at [185, 463] on div "Date de clôture d'instruction Date de conciliation Date d'audience Date de juge…" at bounding box center [756, 22] width 1512 height 1440
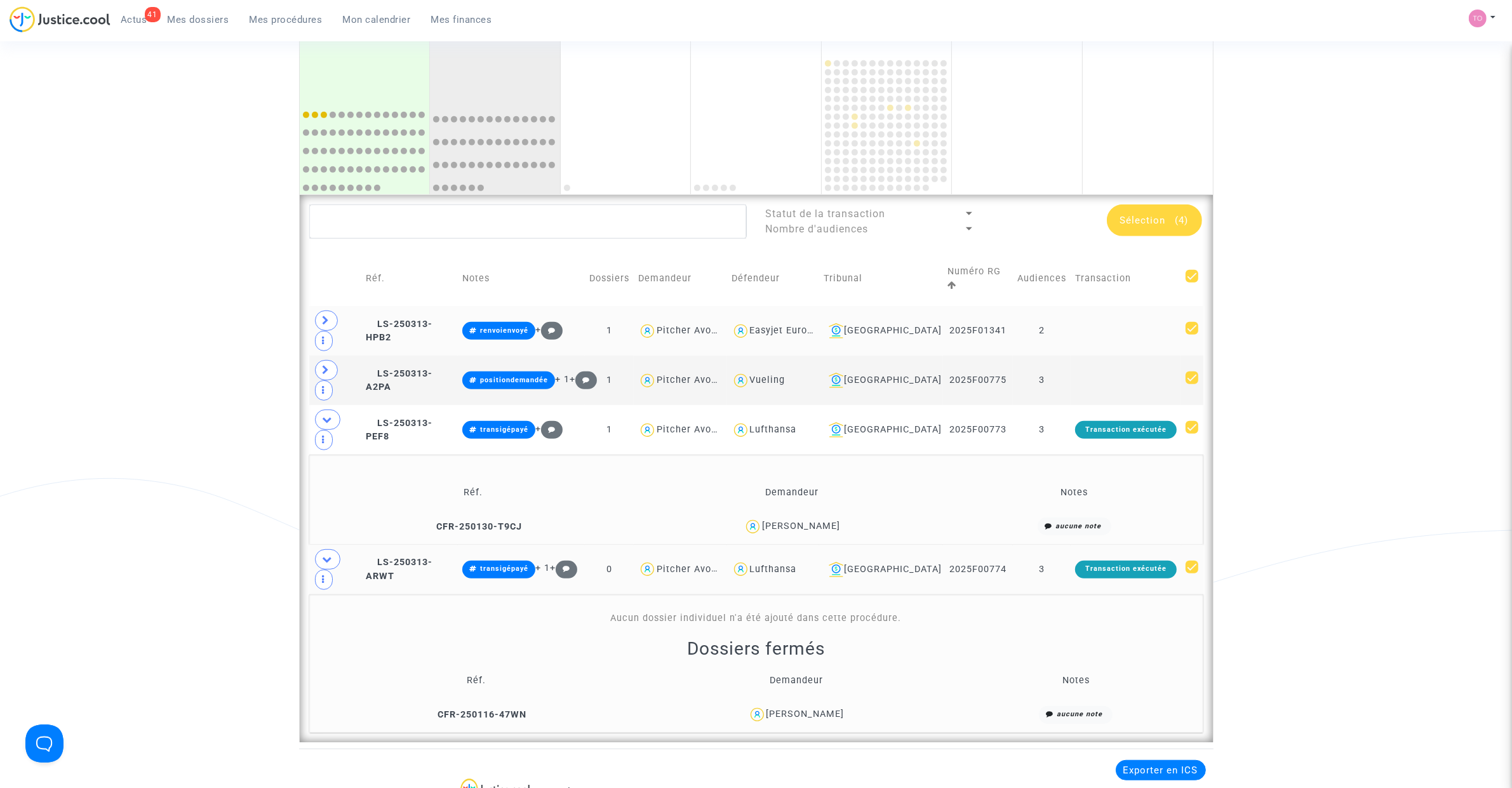
drag, startPoint x: 1005, startPoint y: 493, endPoint x: 945, endPoint y: 490, distance: 60.1
click at [945, 545] on td "2025F00774" at bounding box center [978, 569] width 70 height 49
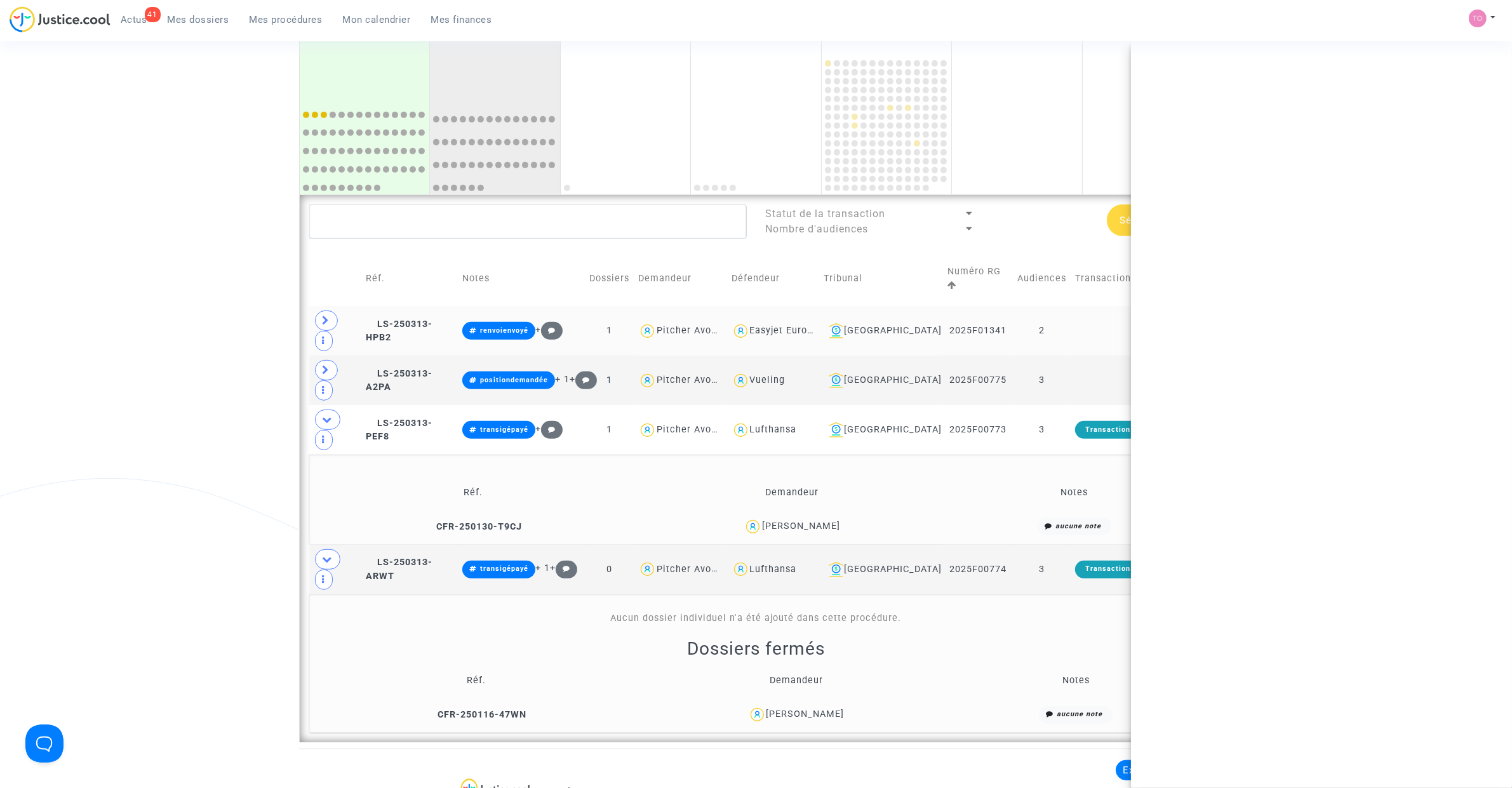
copy td "2025F00774"
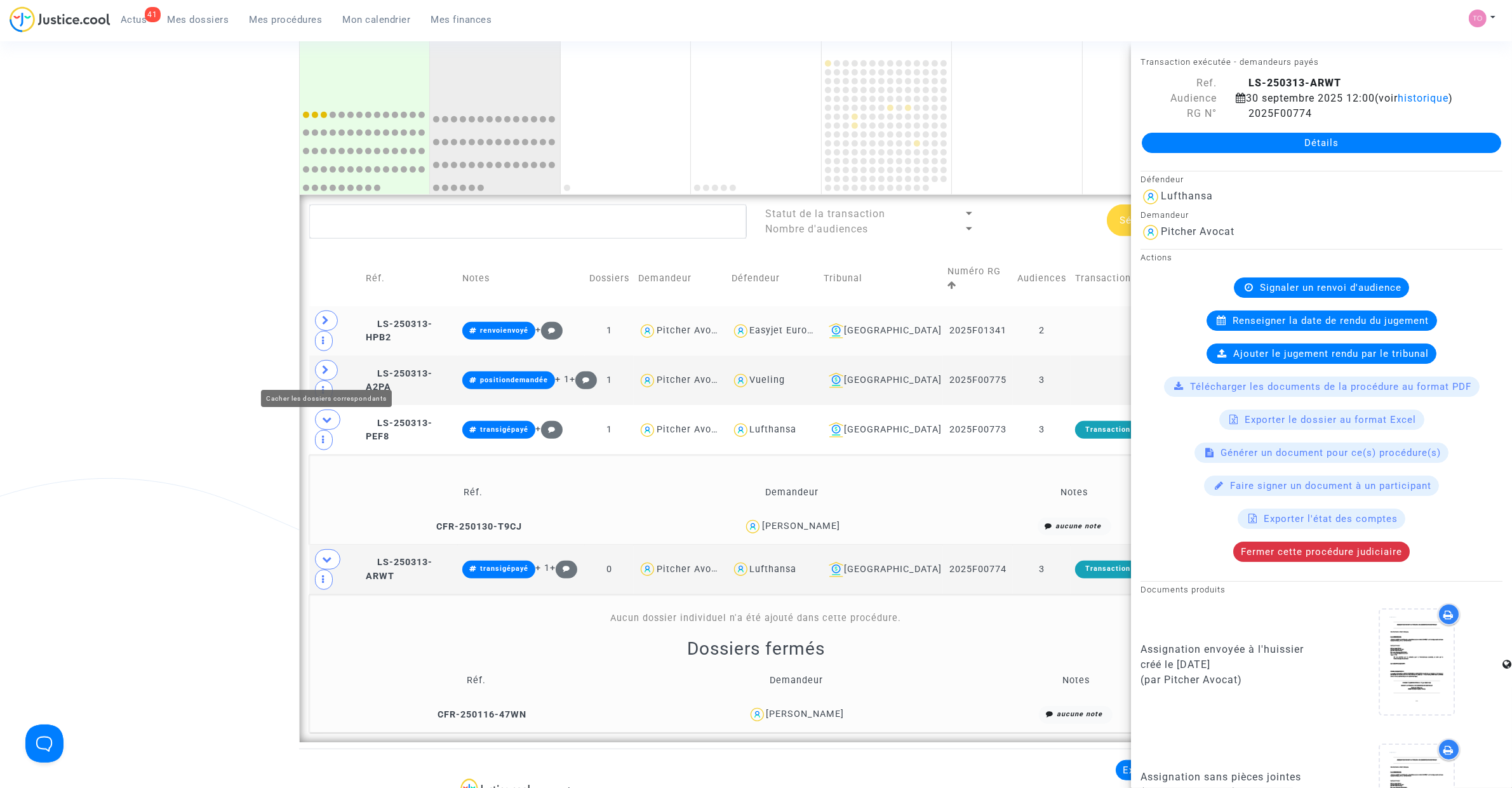
click at [321, 409] on span at bounding box center [328, 419] width 26 height 20
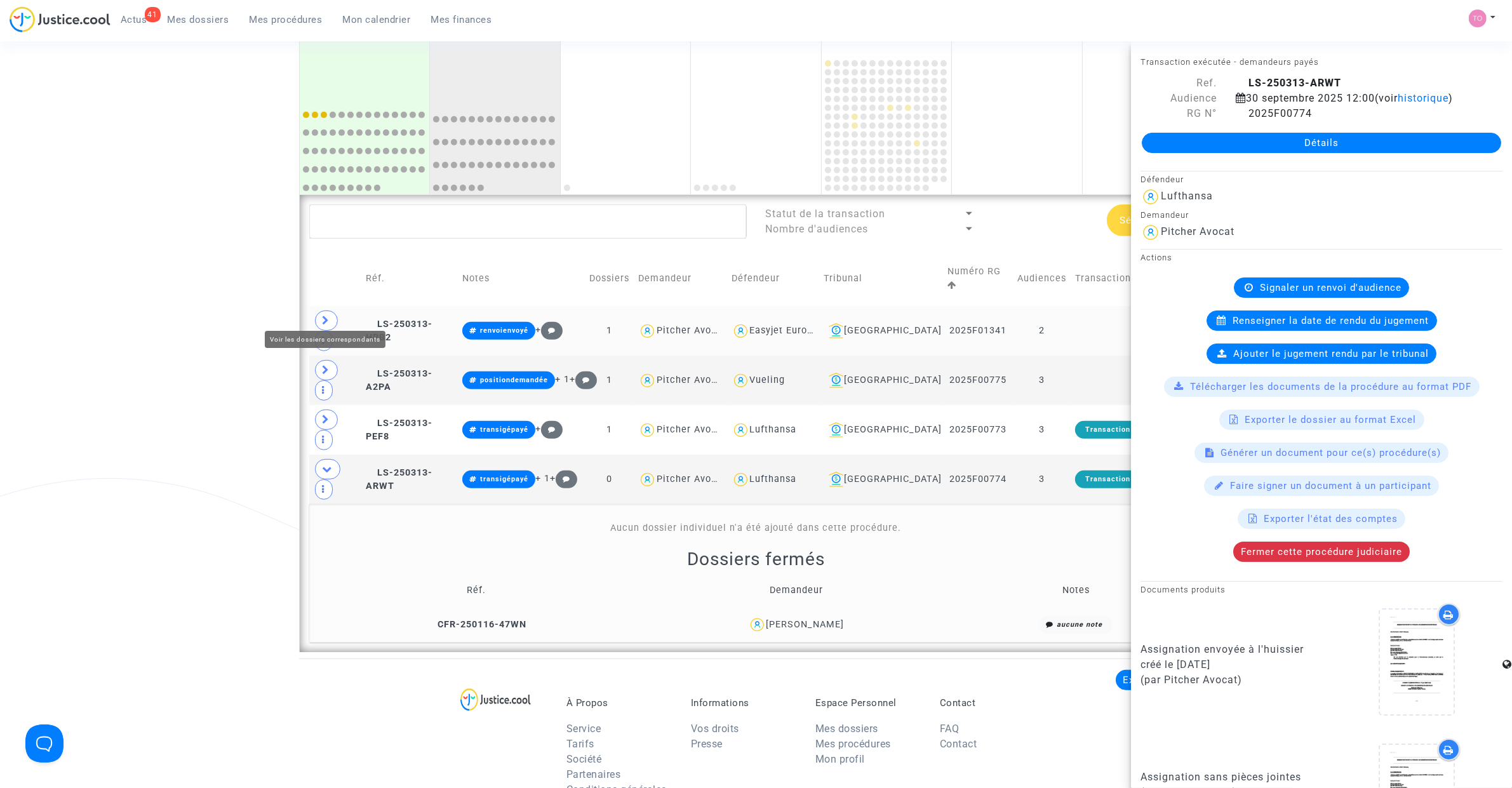
click at [325, 318] on span at bounding box center [326, 320] width 23 height 20
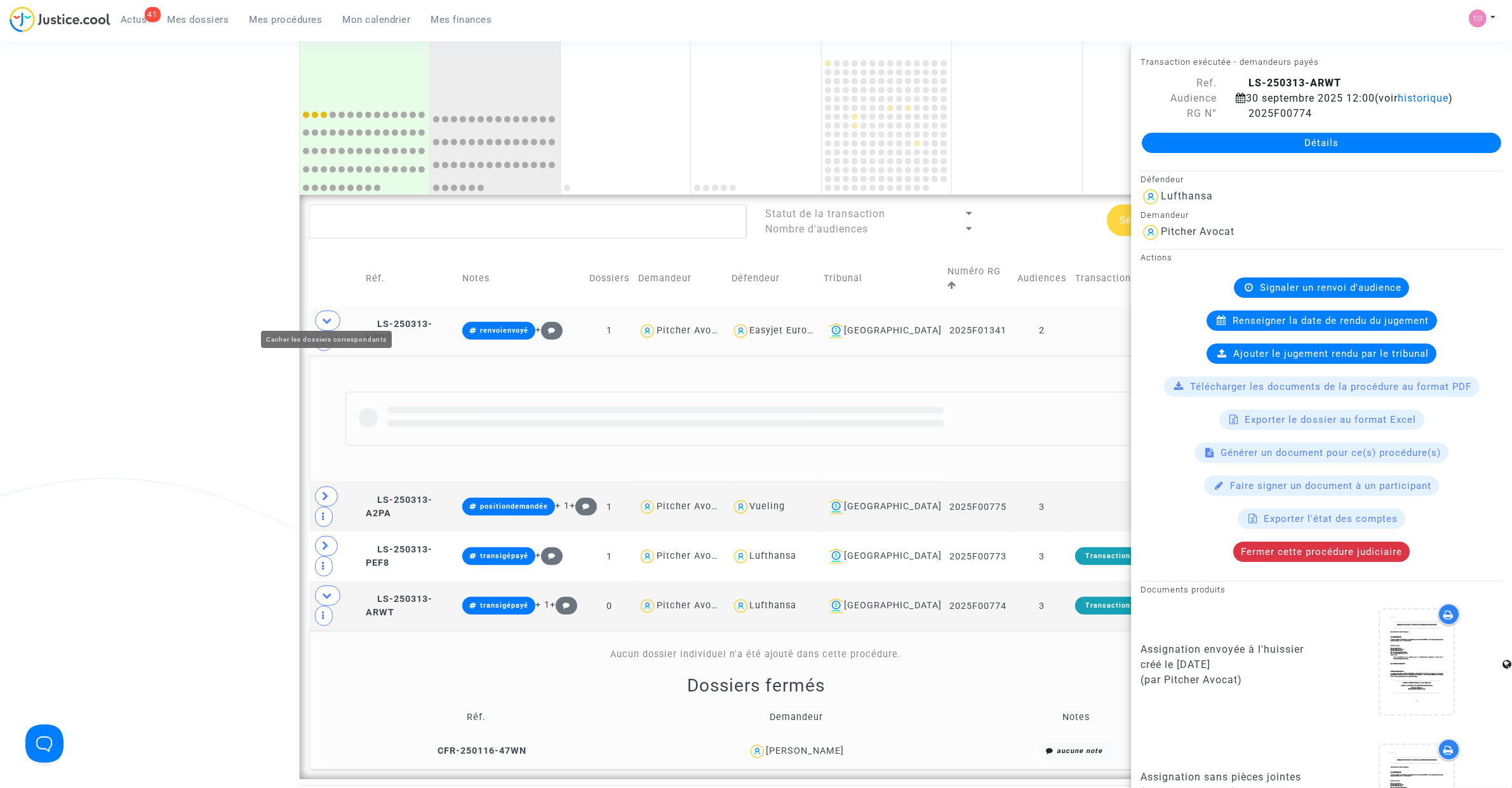
click at [204, 315] on div "Date de clôture d'instruction Date de conciliation Date d'audience Date de juge…" at bounding box center [756, 40] width 1512 height 1477
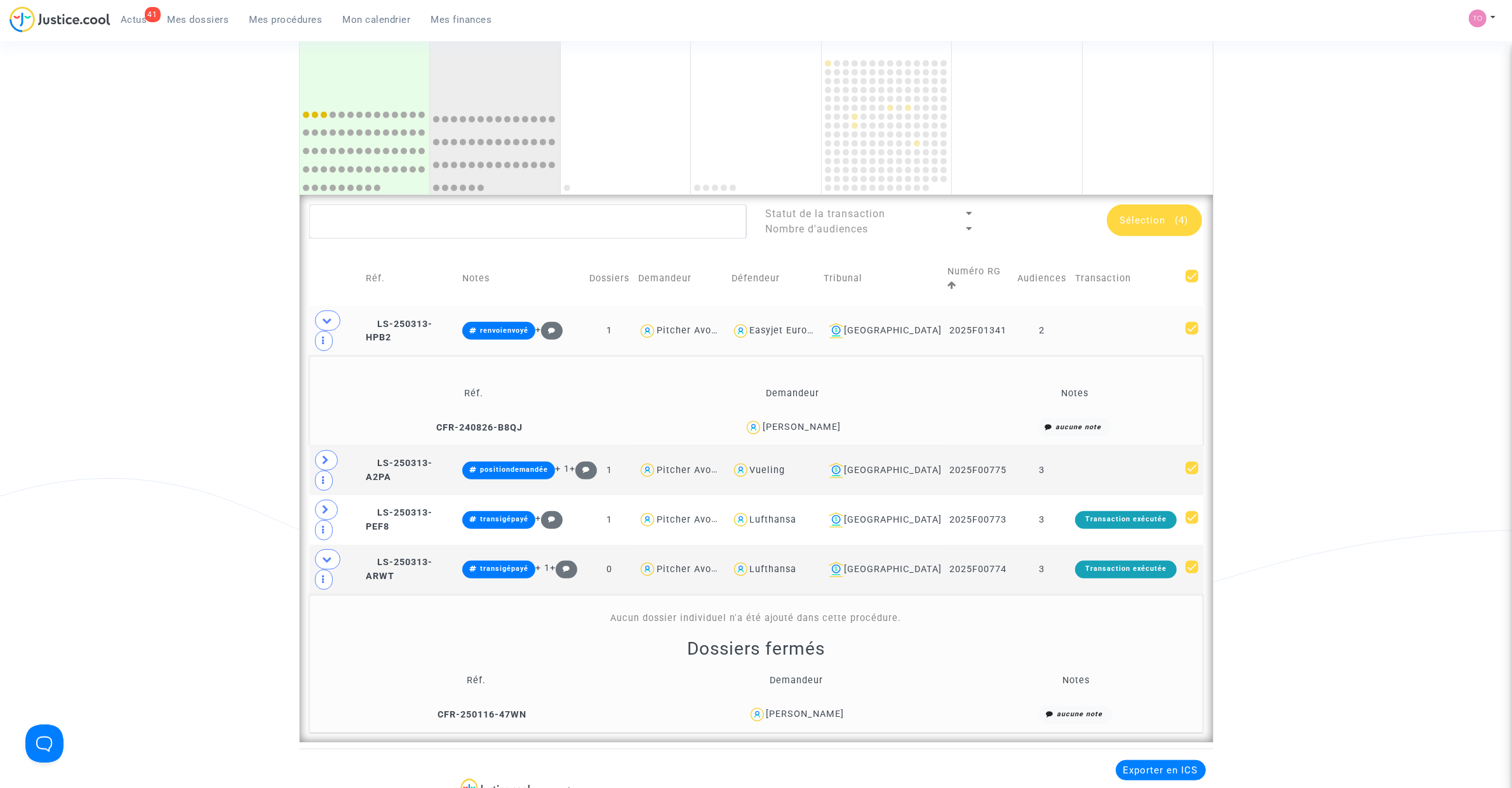
drag, startPoint x: 804, startPoint y: 401, endPoint x: 743, endPoint y: 405, distance: 61.1
click at [743, 418] on div "David Santos Carvalho" at bounding box center [793, 427] width 308 height 19
copy div "David Santos Carvalho"
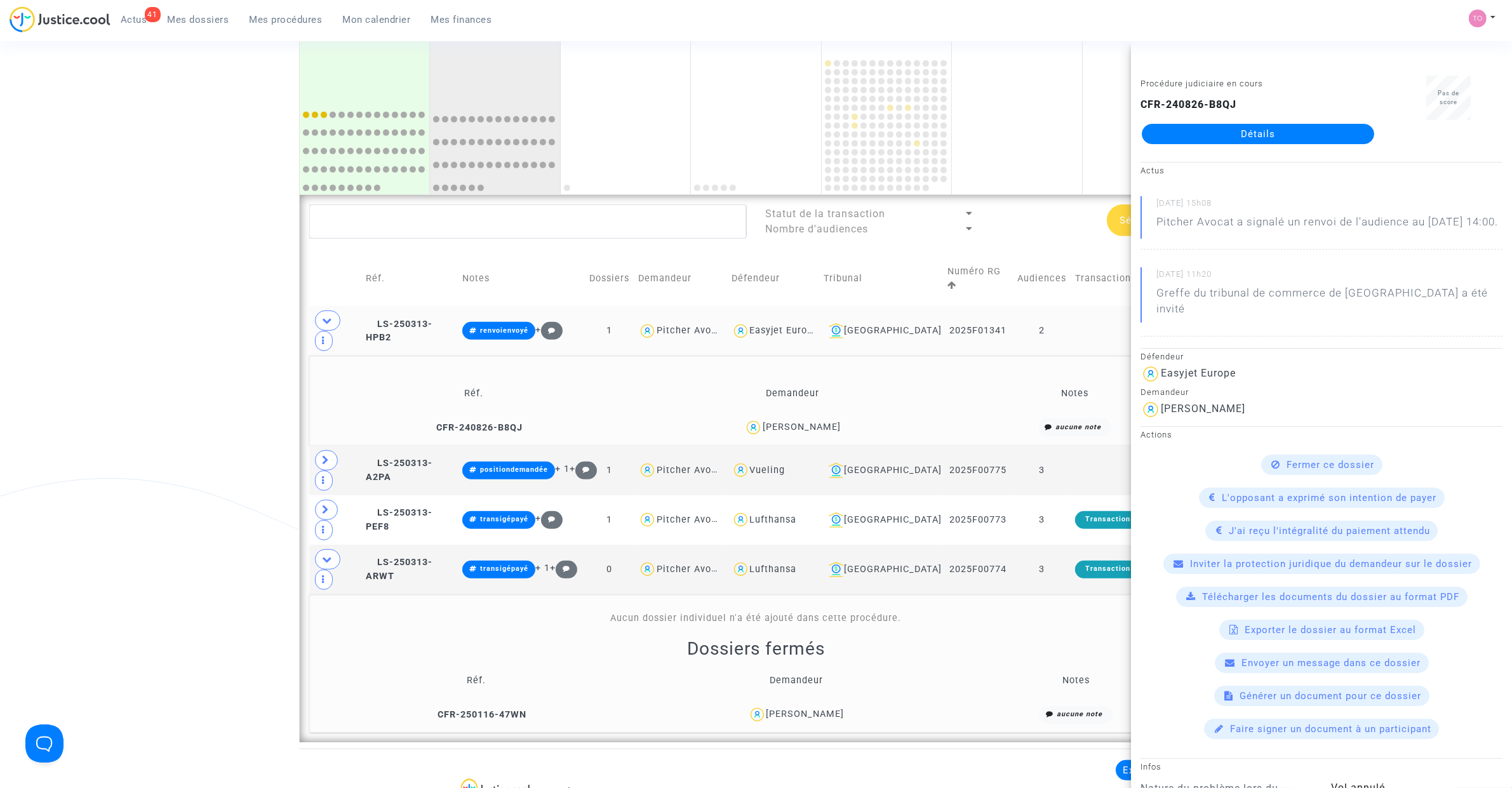
drag, startPoint x: 1017, startPoint y: 309, endPoint x: 944, endPoint y: 315, distance: 73.2
click at [944, 315] on tr "LS-250313-HPB2 renvoienvoyé + 1 Pitcher Avocat Easyjet Europe Bordeaux 2025F013…" at bounding box center [756, 330] width 894 height 49
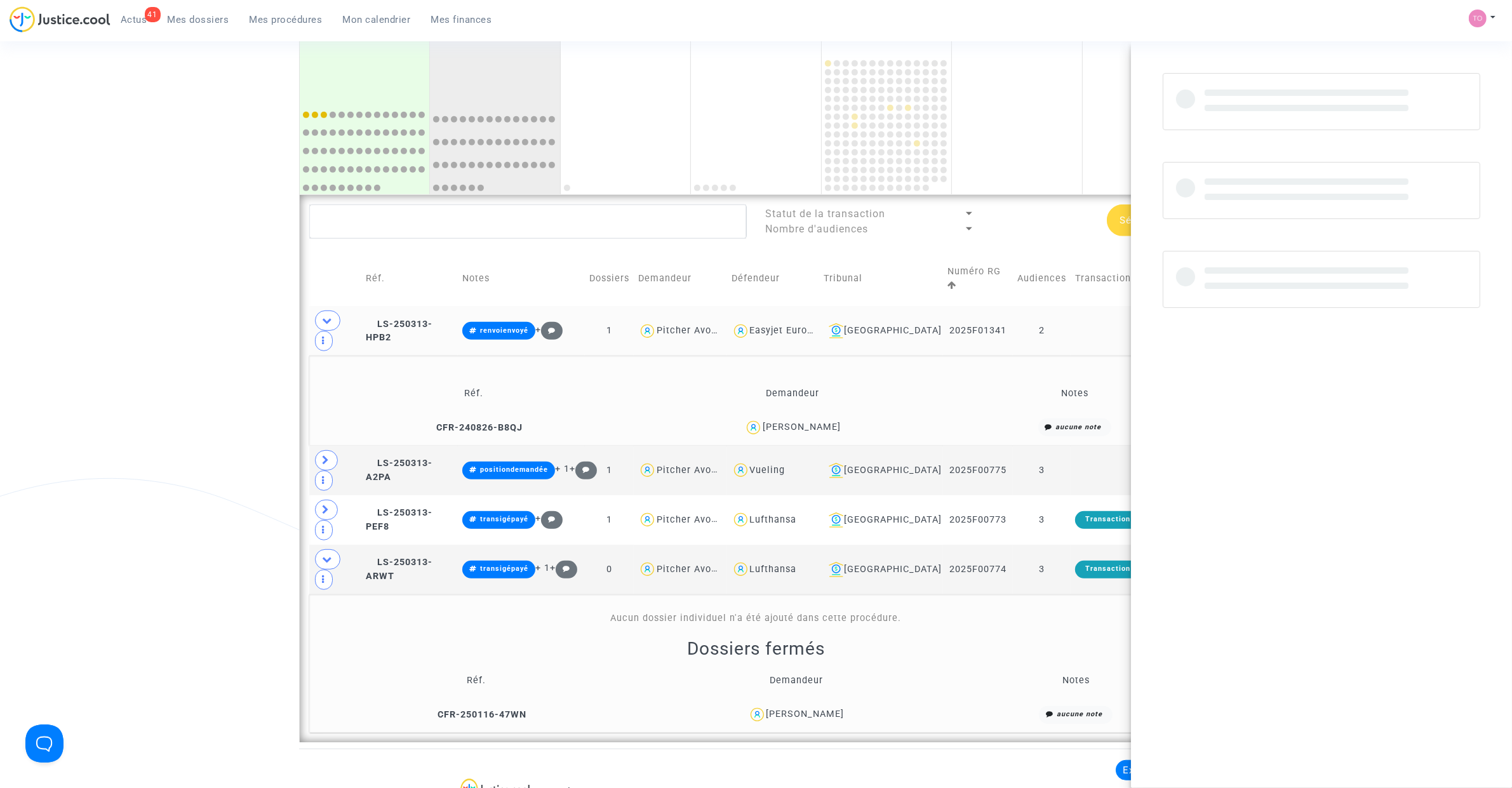
copy td "2025F01341"
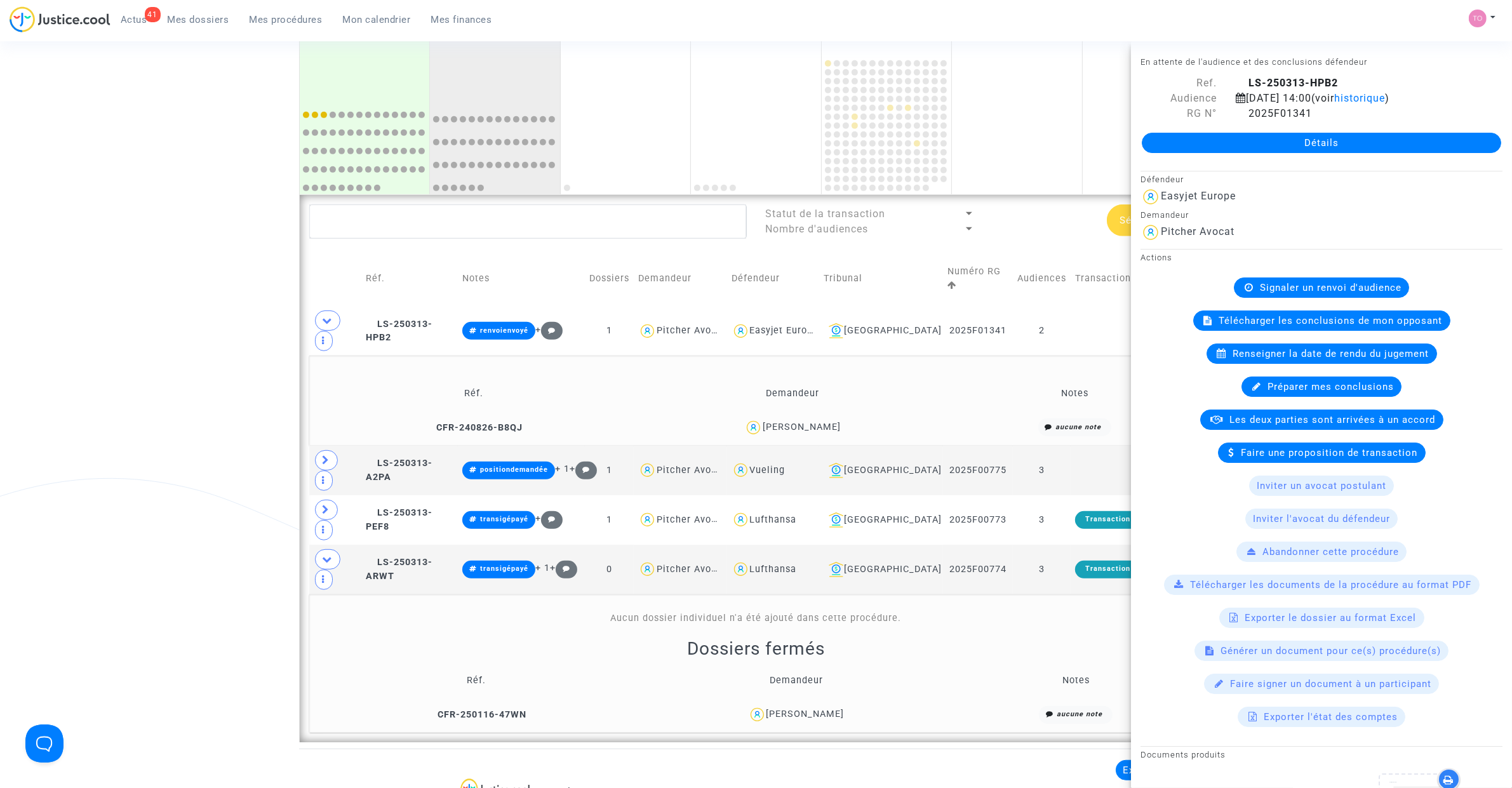
drag, startPoint x: 123, startPoint y: 311, endPoint x: 168, endPoint y: 312, distance: 45.0
click at [125, 311] on div "Date de clôture d'instruction Date de conciliation Date d'audience Date de juge…" at bounding box center [756, 22] width 1512 height 1440
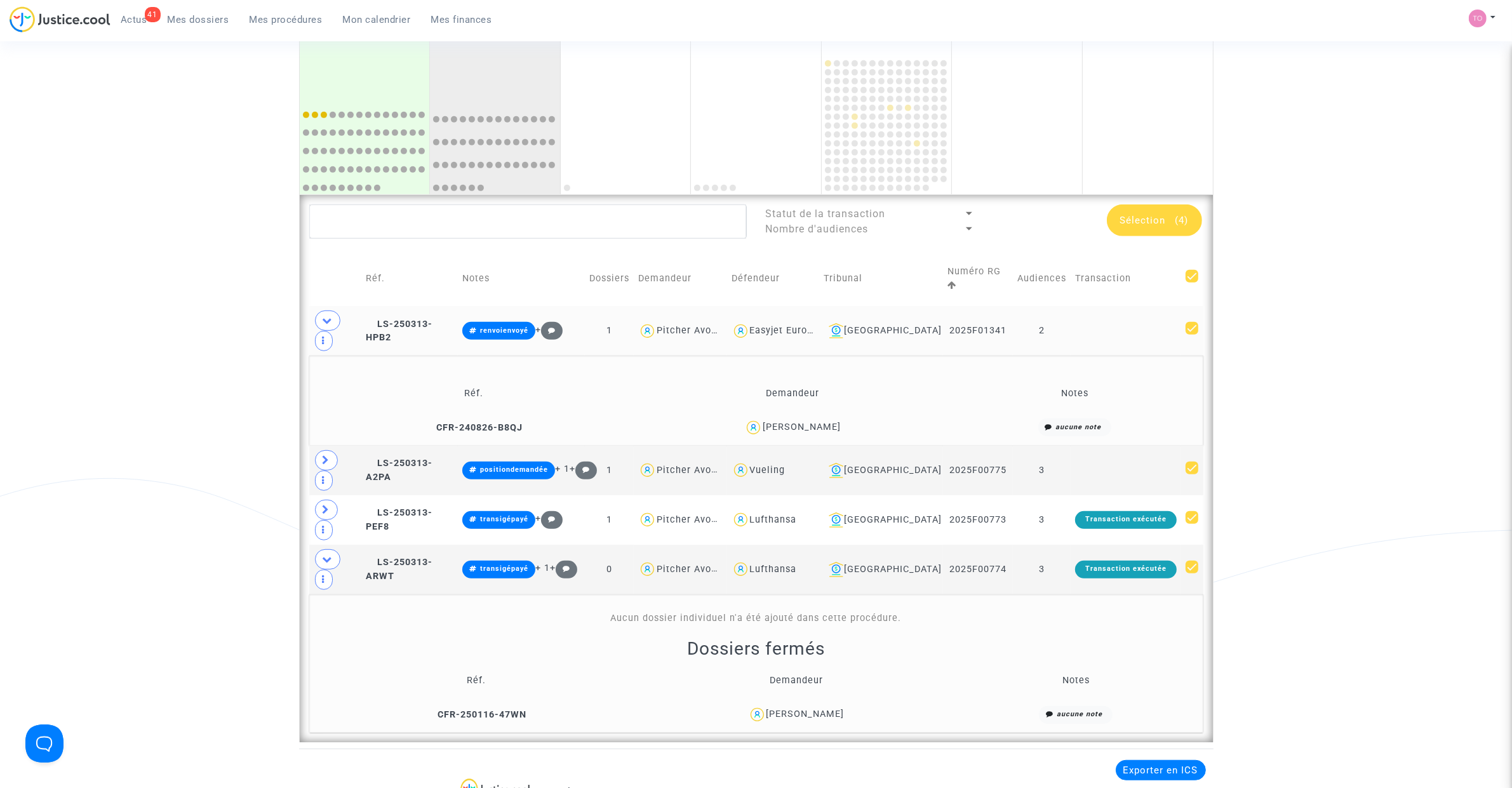
drag, startPoint x: 944, startPoint y: 312, endPoint x: 1002, endPoint y: 312, distance: 58.0
click at [1002, 312] on td "2025F01341" at bounding box center [978, 330] width 70 height 49
copy td "2025F01341"
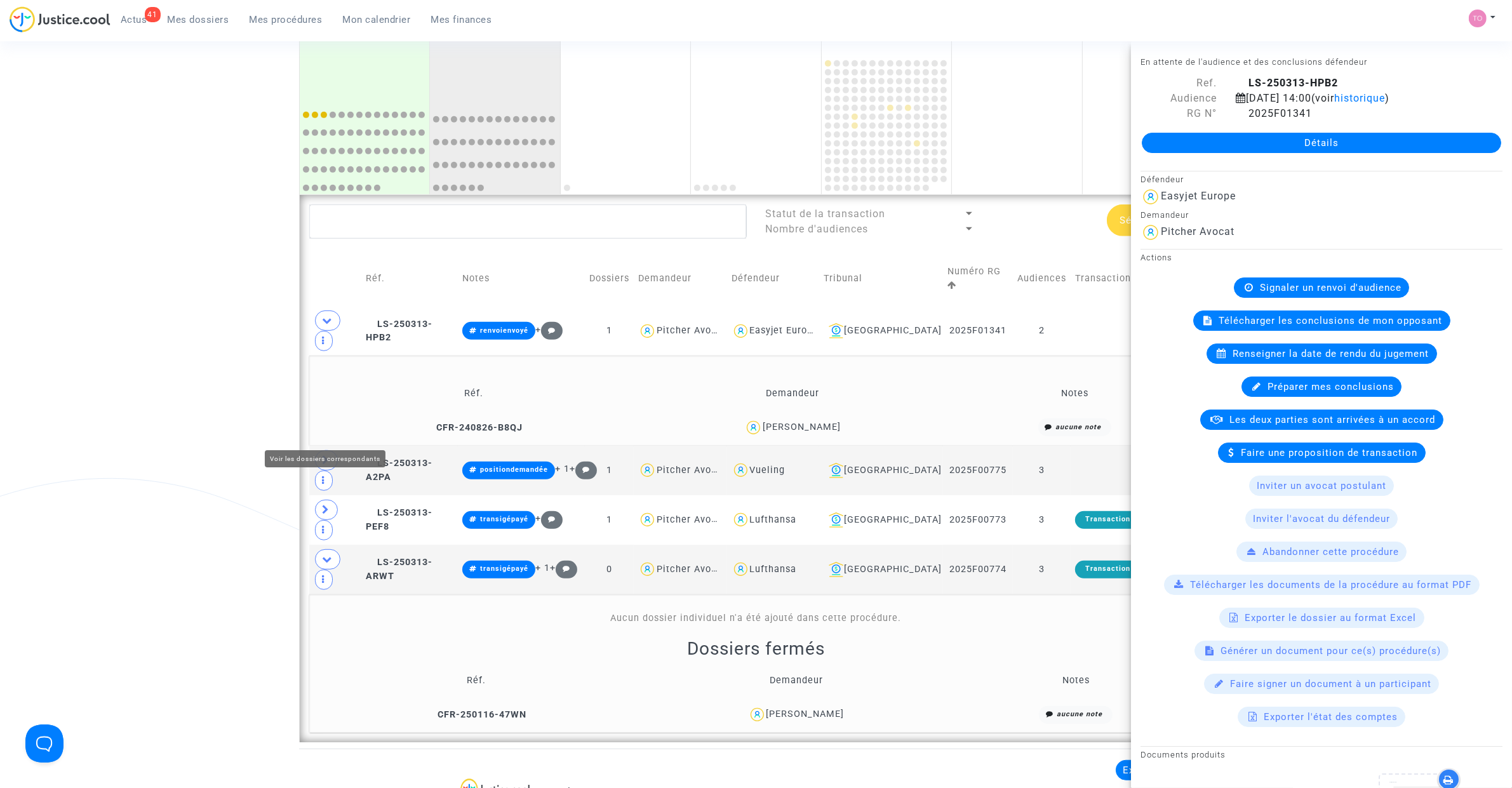
click at [323, 455] on icon at bounding box center [326, 460] width 8 height 10
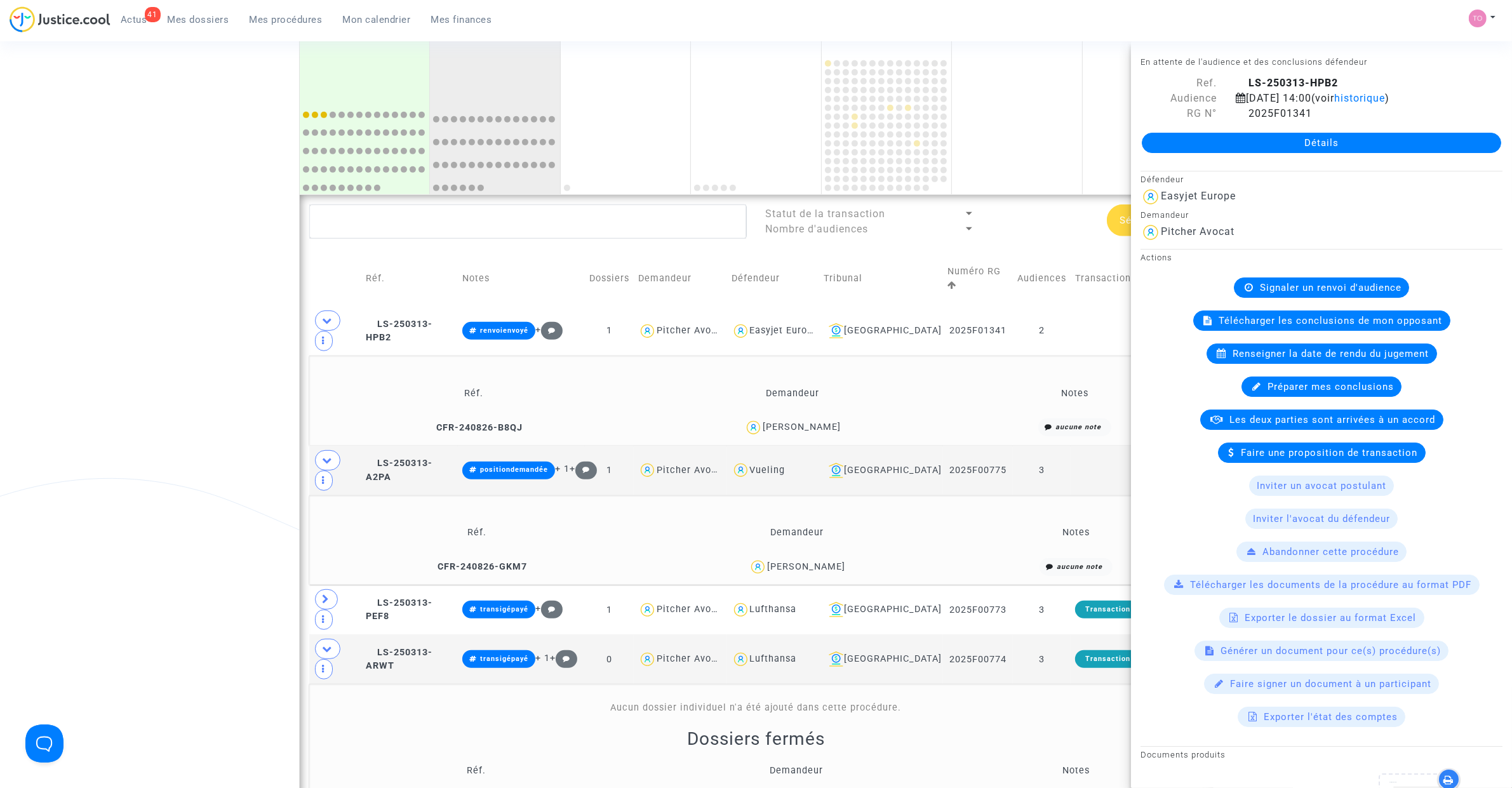
drag, startPoint x: 806, startPoint y: 525, endPoint x: 766, endPoint y: 526, distance: 40.0
click at [766, 554] on td "Romain MORNET" at bounding box center [796, 567] width 313 height 27
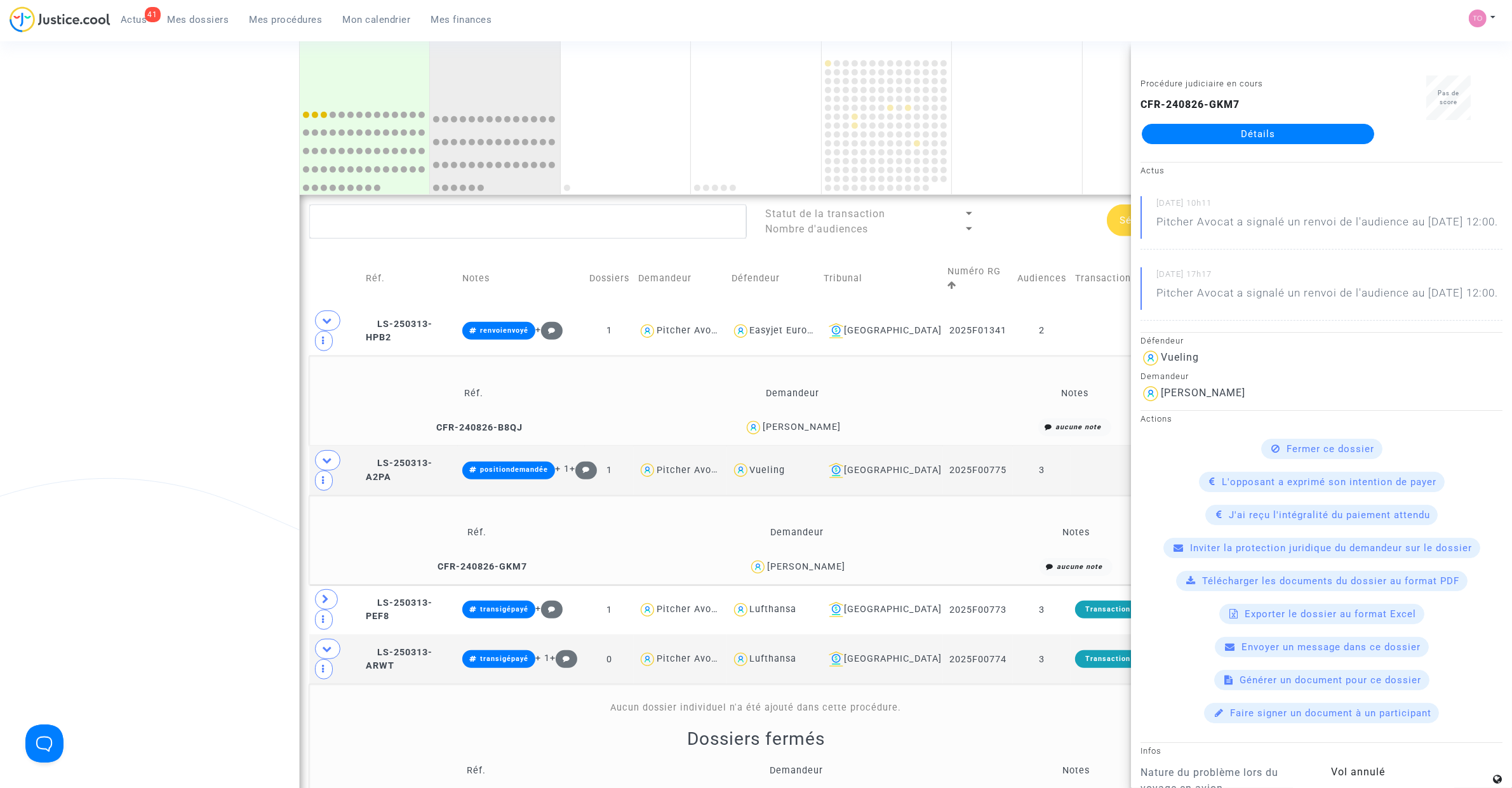
drag, startPoint x: 185, startPoint y: 427, endPoint x: 265, endPoint y: 429, distance: 80.0
click at [191, 427] on div "Date de clôture d'instruction Date de conciliation Date d'audience Date de juge…" at bounding box center [756, 67] width 1512 height 1530
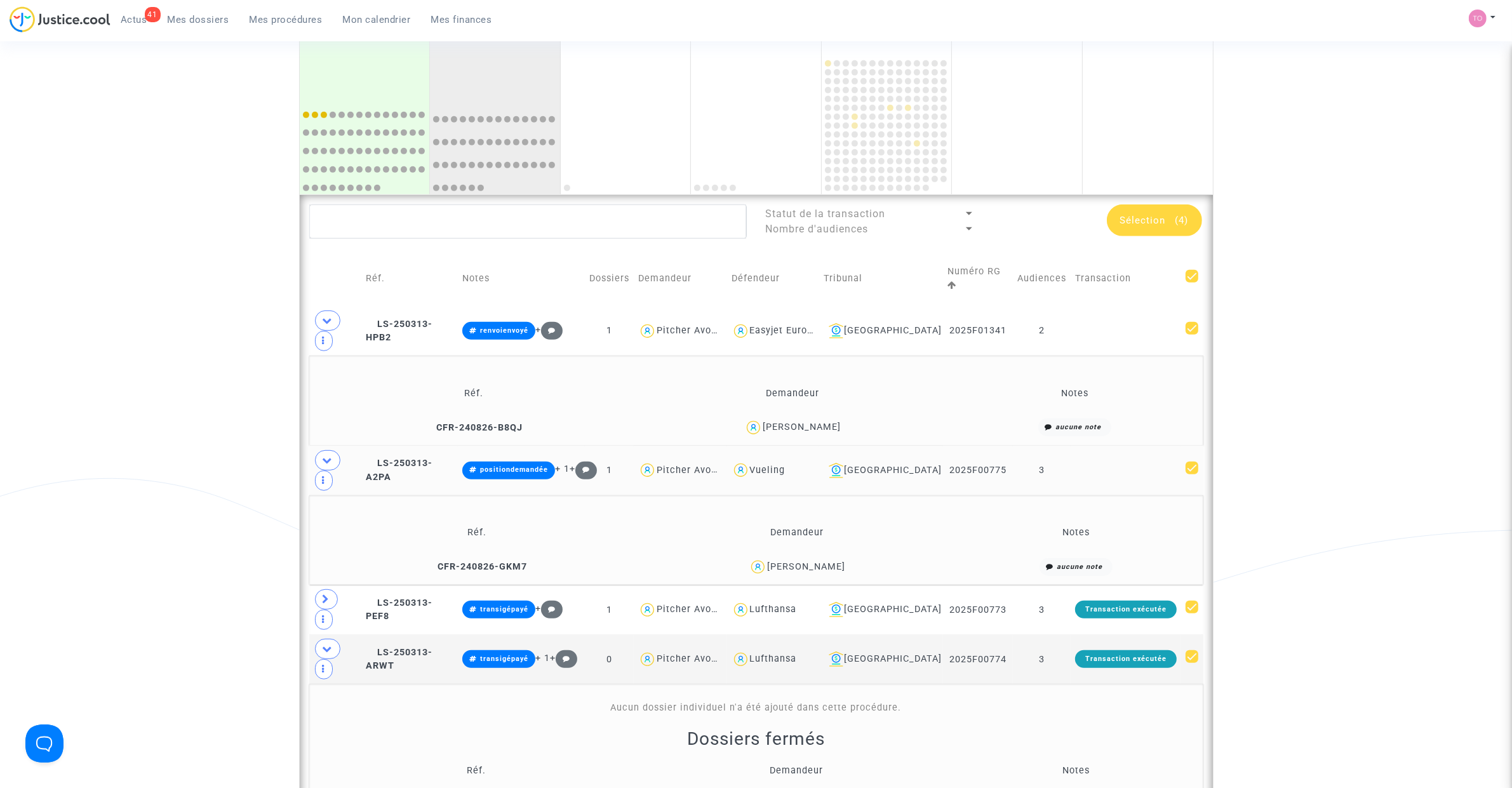
drag, startPoint x: 1016, startPoint y: 434, endPoint x: 945, endPoint y: 435, distance: 71.0
click at [945, 445] on tr "LS-250313-A2PA positiondemandée + 1 + 1 Pitcher Avocat Vueling Bordeaux 2025F00…" at bounding box center [756, 470] width 894 height 49
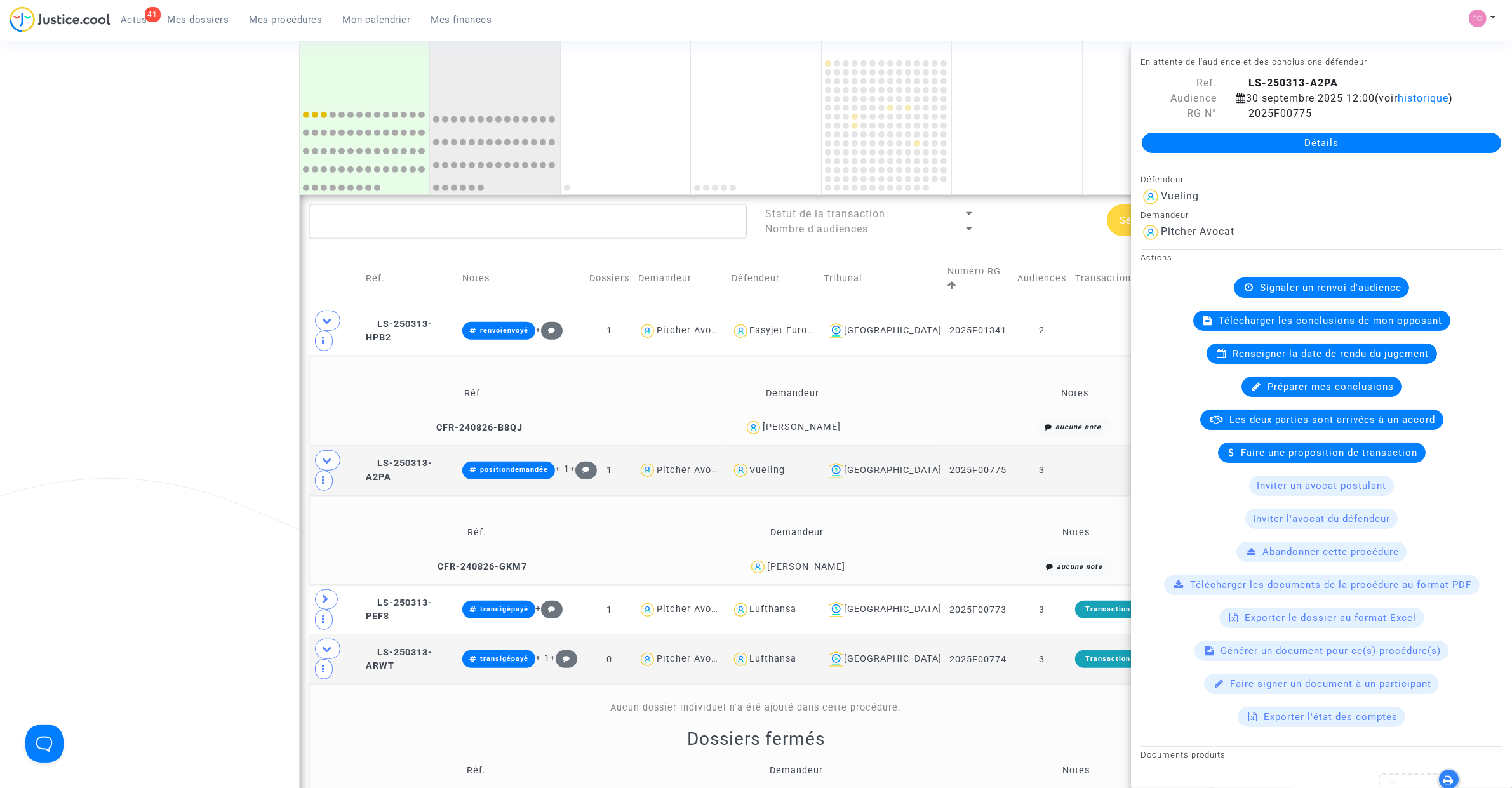
drag, startPoint x: 176, startPoint y: 350, endPoint x: 598, endPoint y: 385, distance: 423.4
click at [178, 350] on div "Date de clôture d'instruction Date de conciliation Date d'audience Date de juge…" at bounding box center [756, 67] width 1512 height 1530
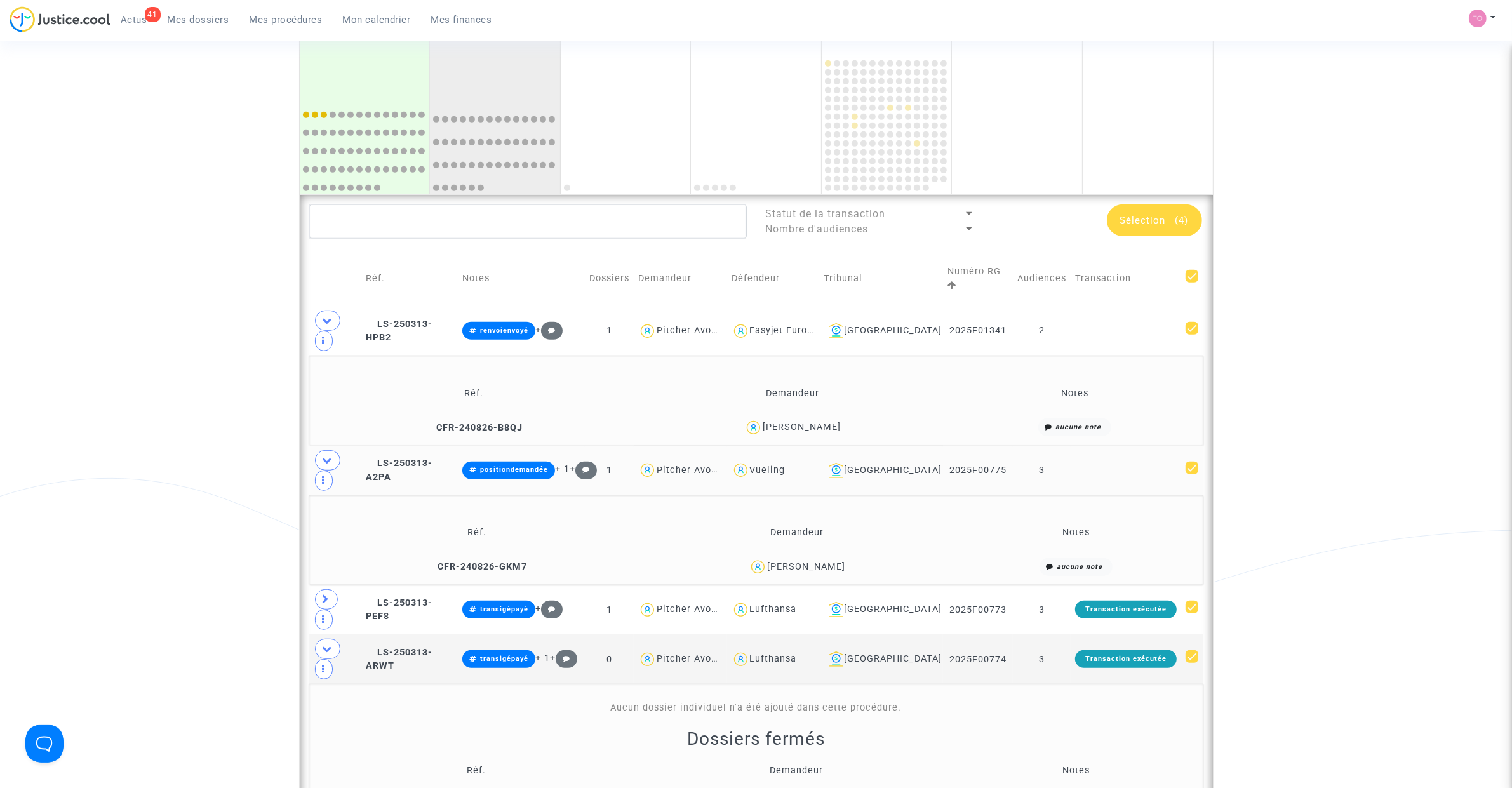
drag, startPoint x: 946, startPoint y: 431, endPoint x: 1001, endPoint y: 429, distance: 55.0
click at [1001, 445] on td "2025F00775" at bounding box center [978, 470] width 70 height 49
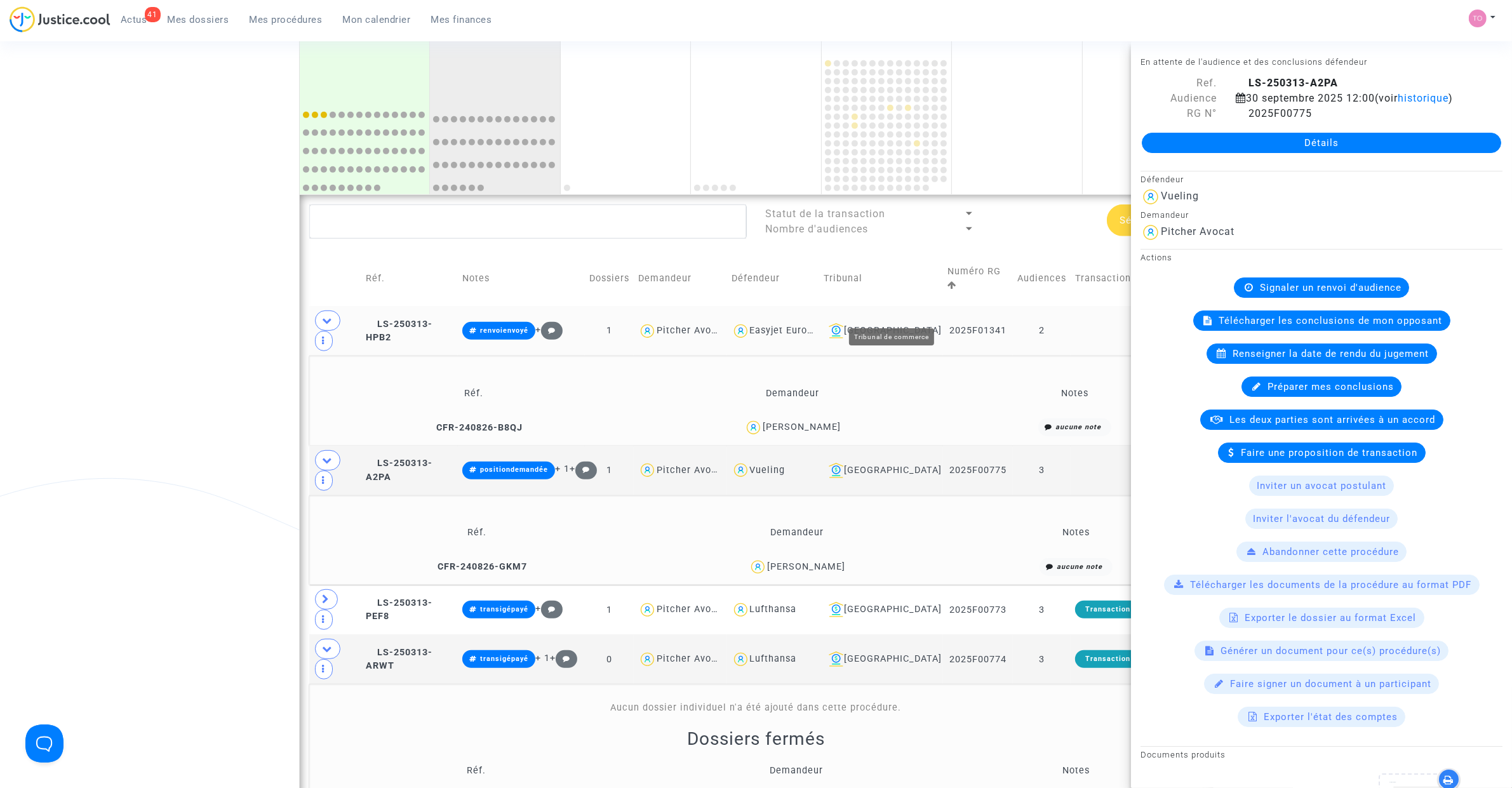
click at [908, 323] on div "Bordeaux" at bounding box center [881, 331] width 115 height 15
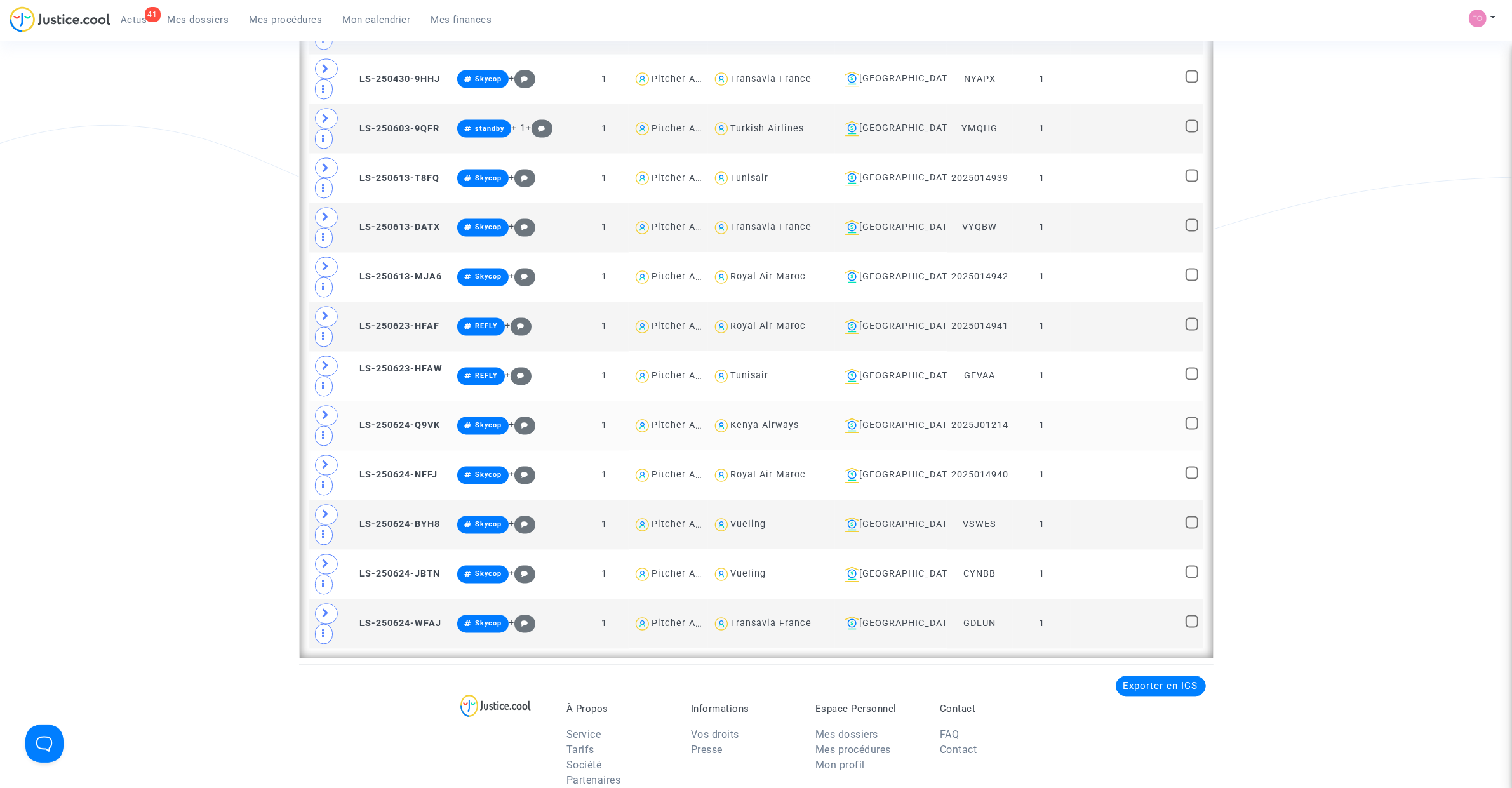
scroll to position [2834, 0]
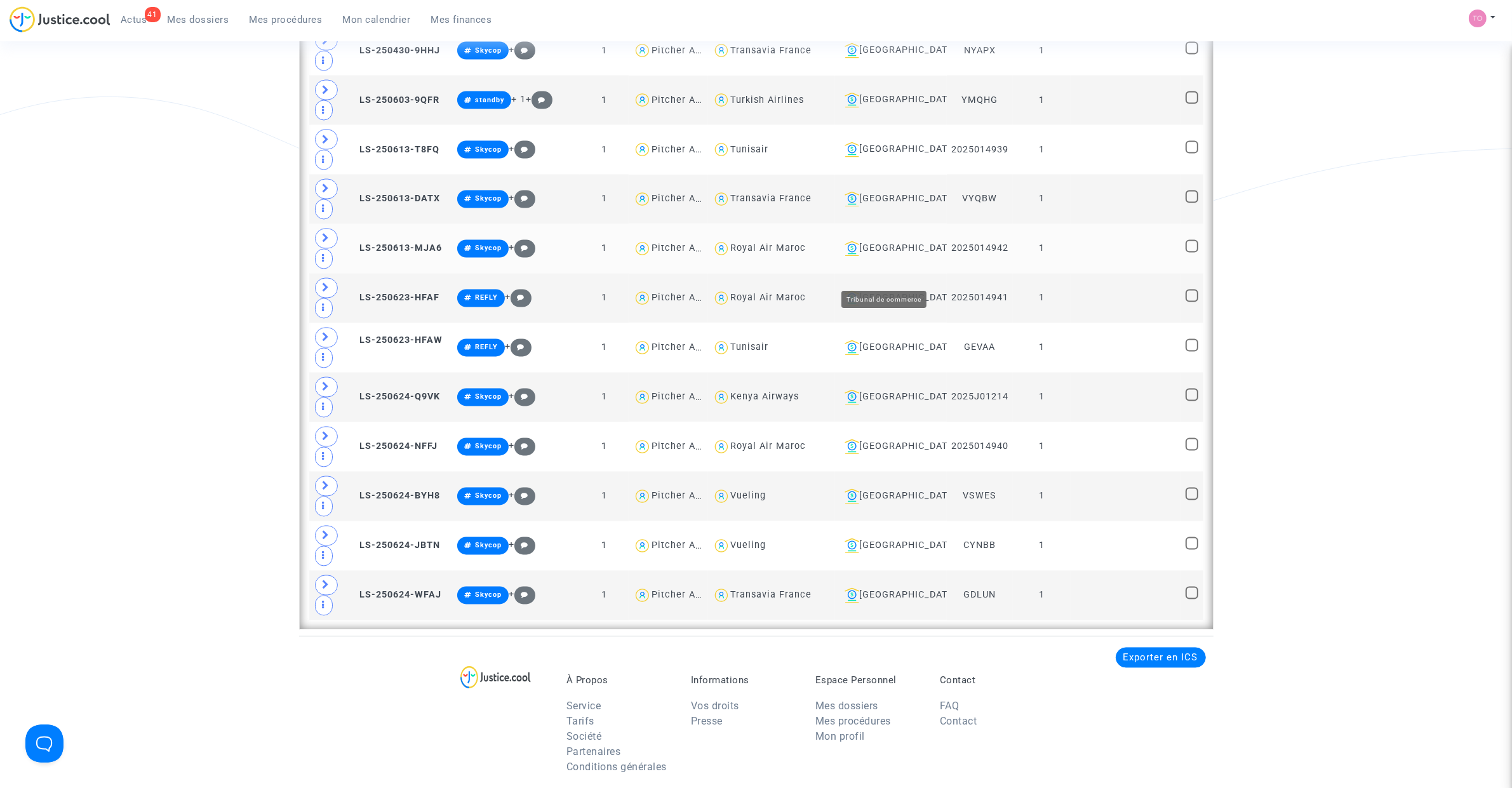
click at [884, 257] on div "Toulouse" at bounding box center [891, 249] width 103 height 15
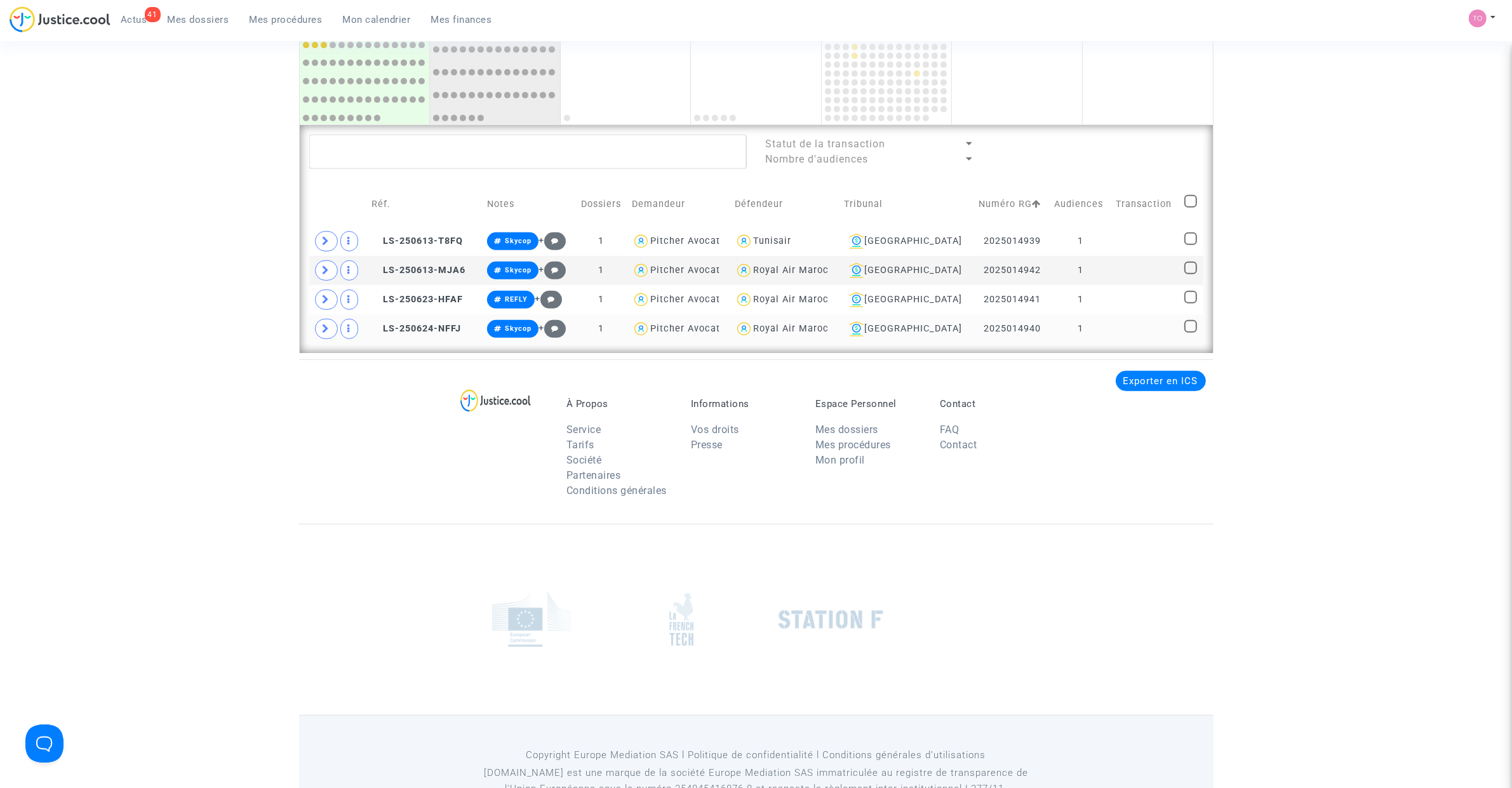
scroll to position [832, 0]
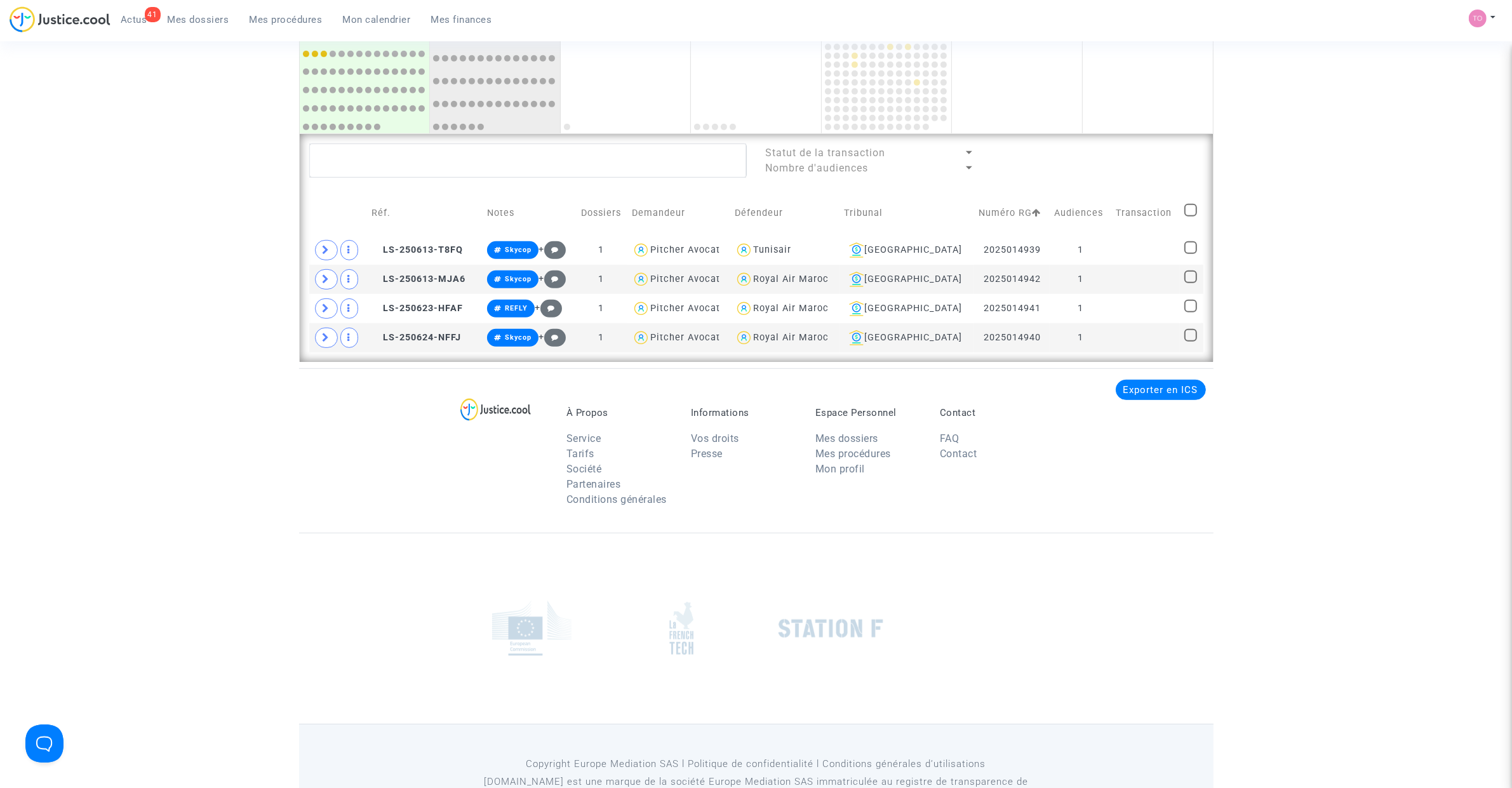
click at [1198, 213] on check at bounding box center [1191, 213] width 14 height 18
click at [1196, 213] on check at bounding box center [1191, 213] width 14 height 18
click at [1189, 212] on span at bounding box center [1191, 210] width 12 height 12
click at [1190, 216] on input "checkbox" at bounding box center [1190, 216] width 1 height 1
checkbox input "true"
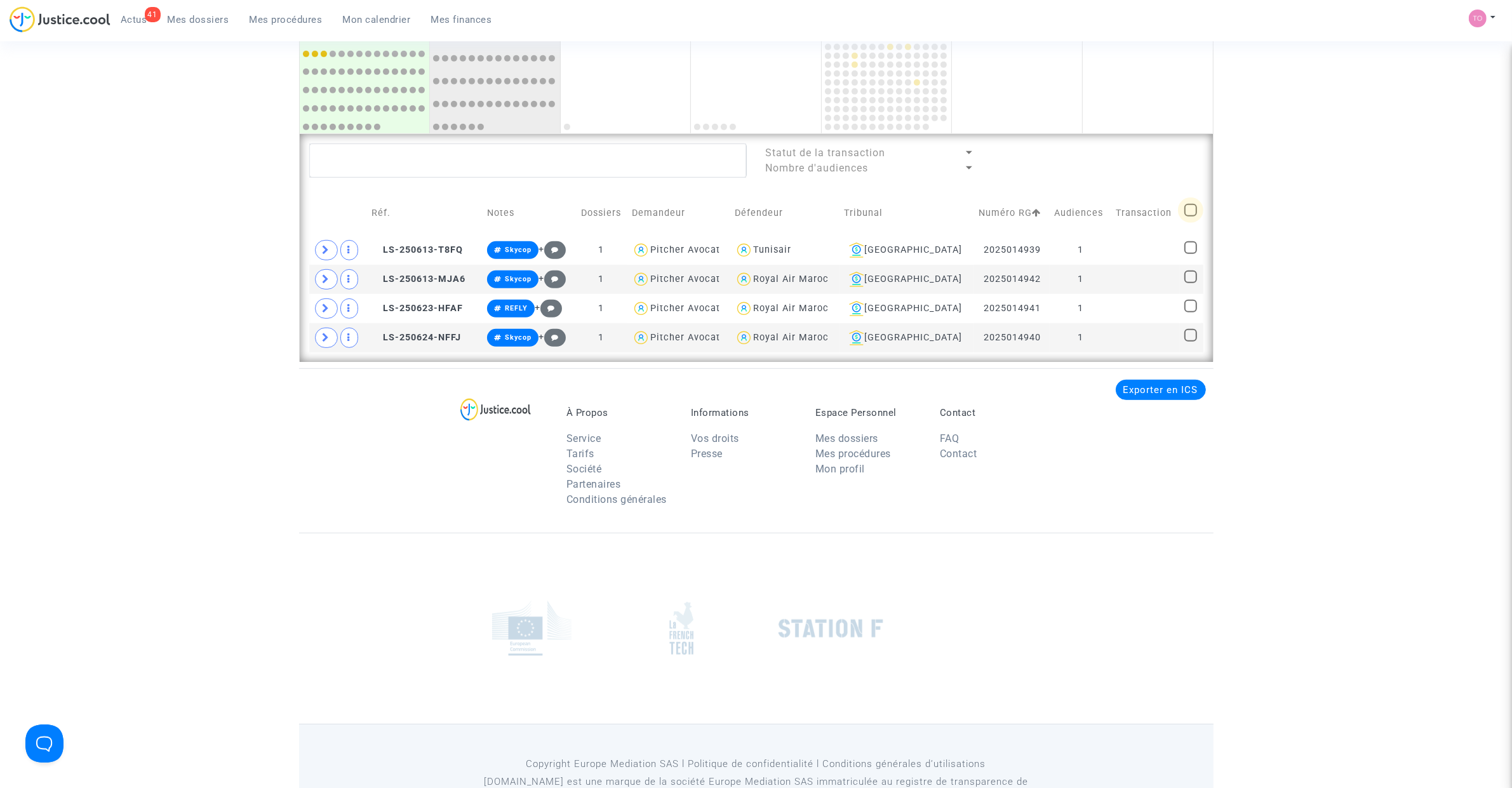
checkbox input "true"
click at [328, 277] on icon at bounding box center [326, 279] width 8 height 10
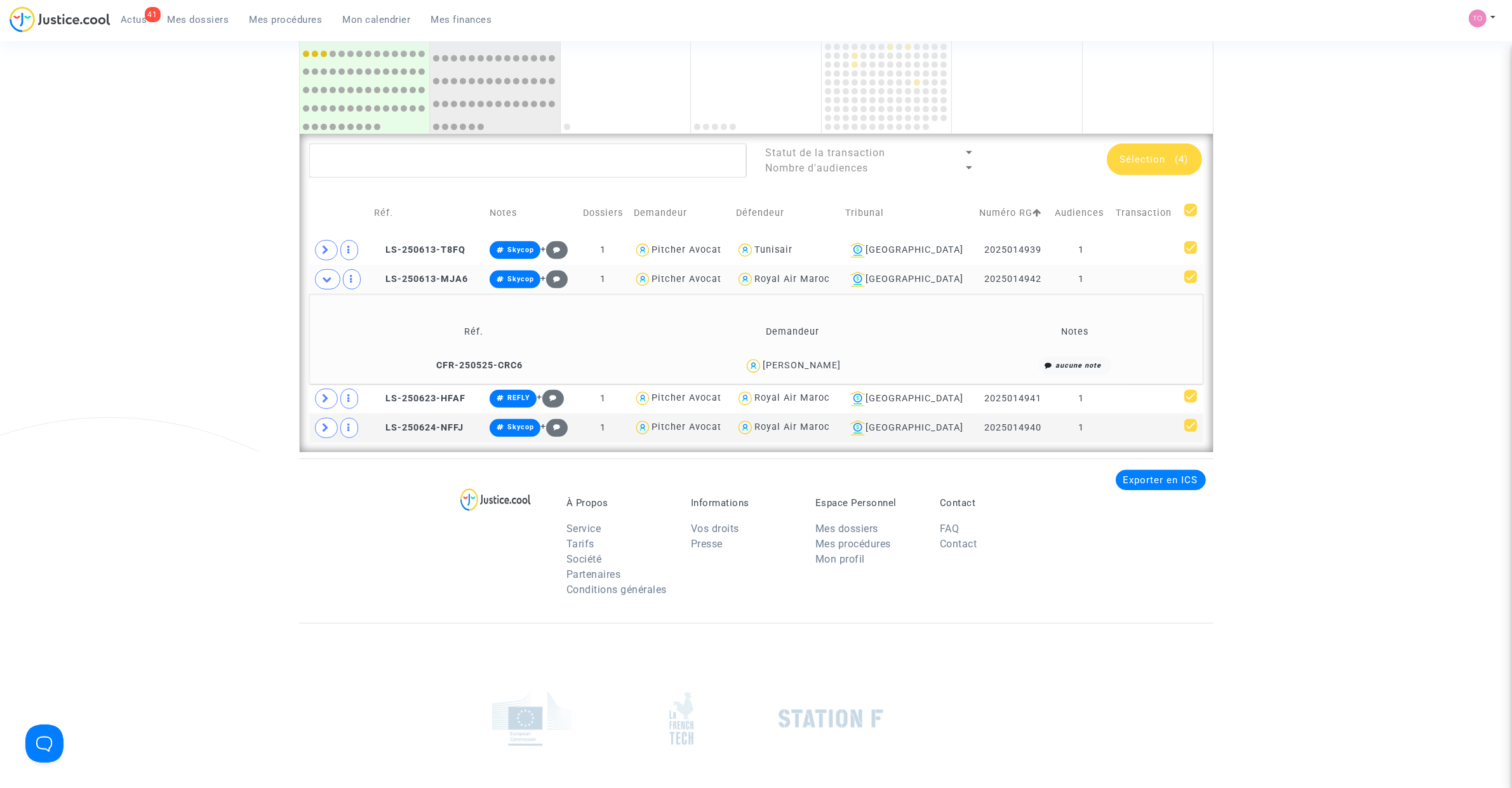
click at [833, 361] on div "PATRICK CABROL" at bounding box center [801, 366] width 78 height 11
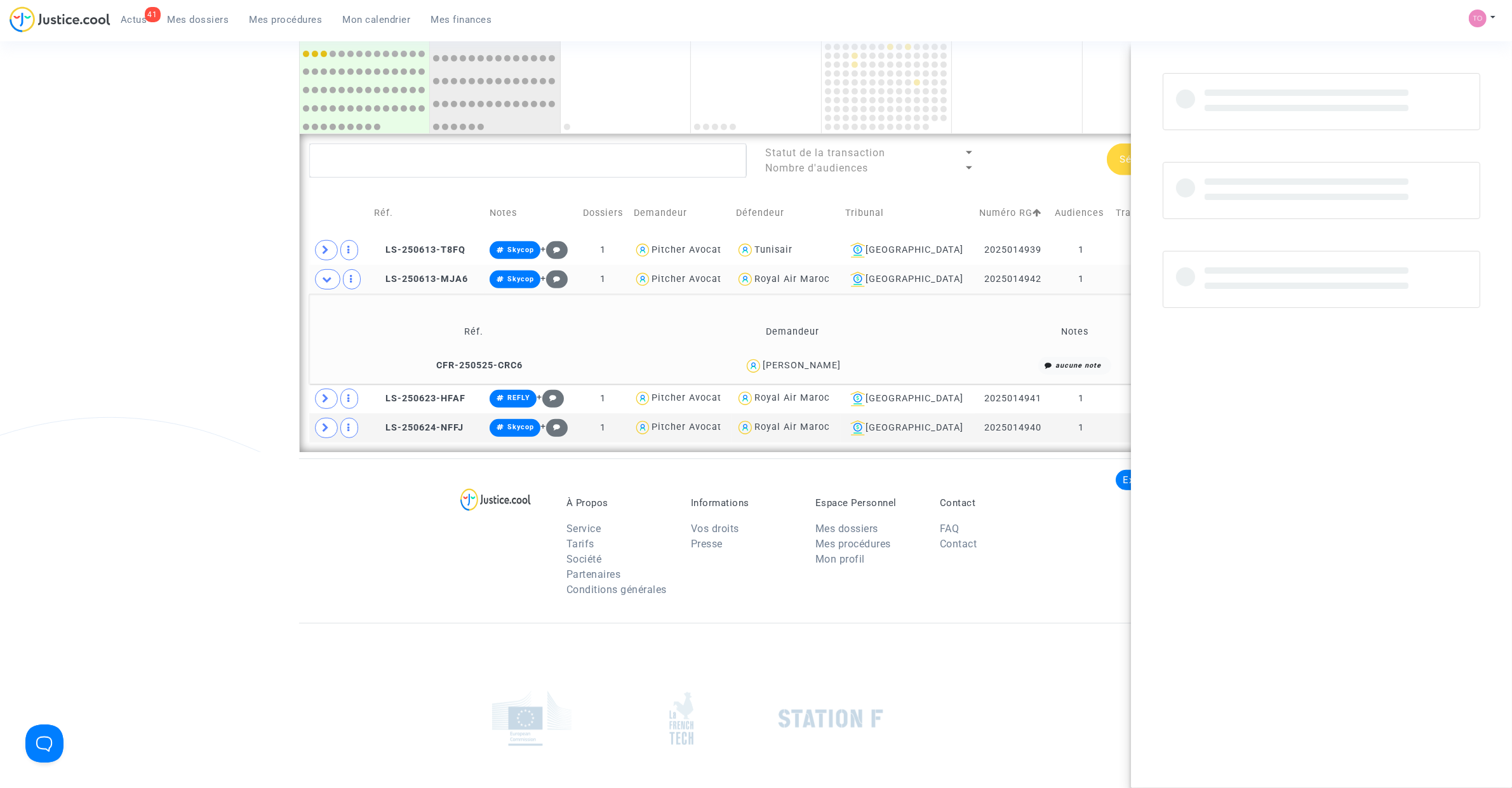
click at [833, 361] on div "PATRICK CABROL" at bounding box center [801, 366] width 78 height 11
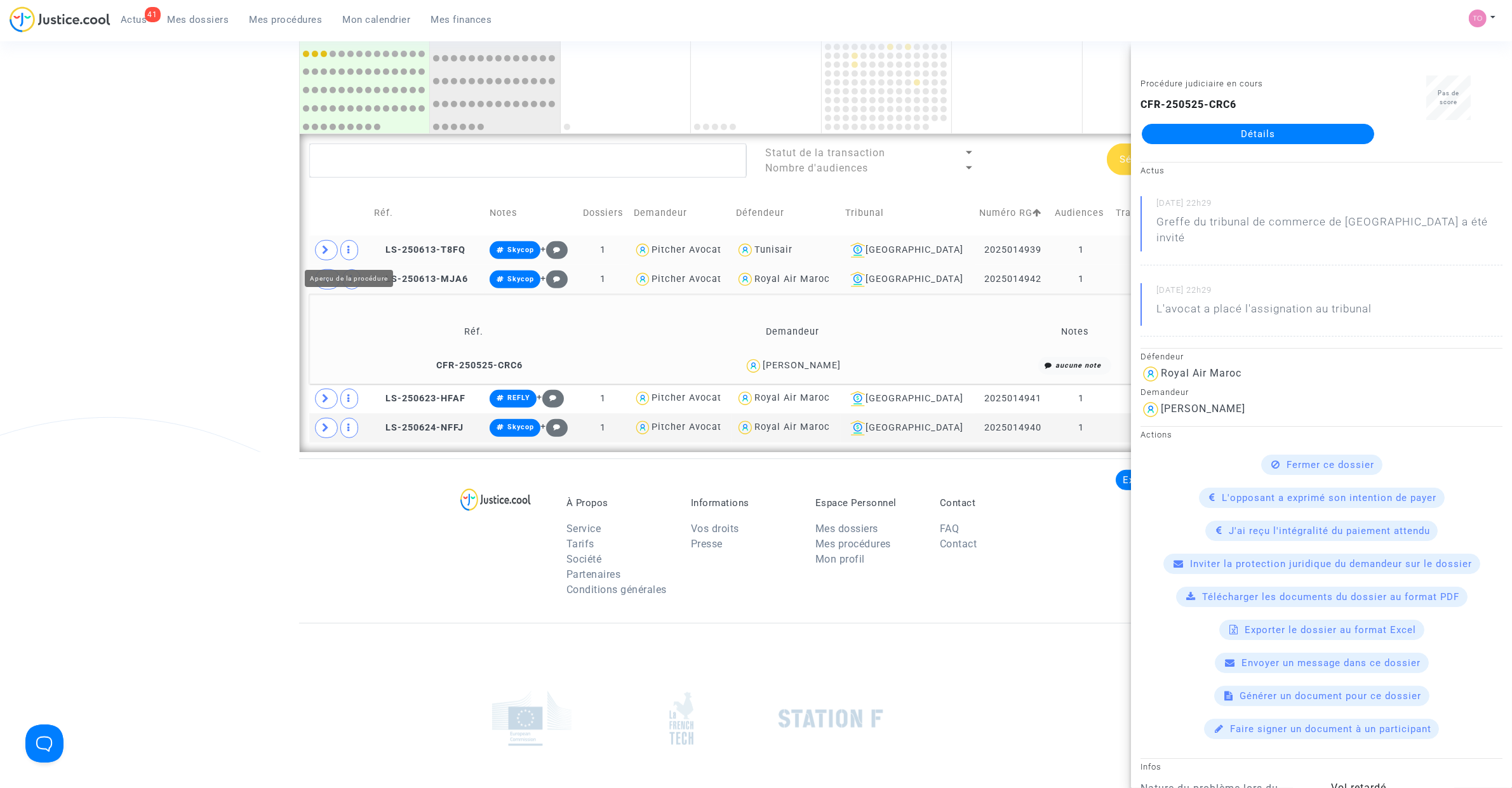
click at [335, 249] on span at bounding box center [326, 250] width 23 height 20
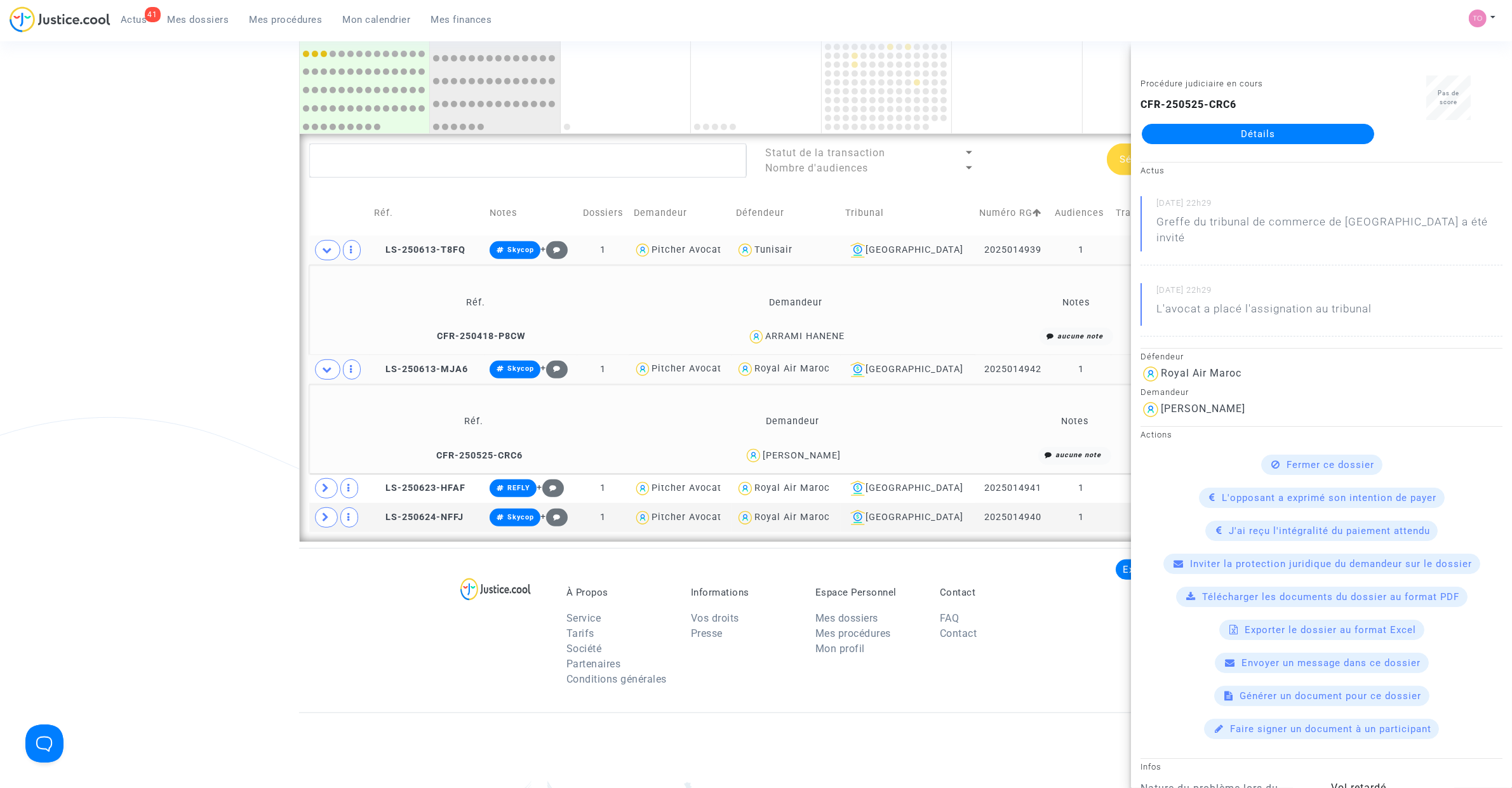
click at [829, 334] on div "ARRAMI HANENE" at bounding box center [805, 336] width 79 height 11
drag, startPoint x: 86, startPoint y: 248, endPoint x: 127, endPoint y: 249, distance: 41.0
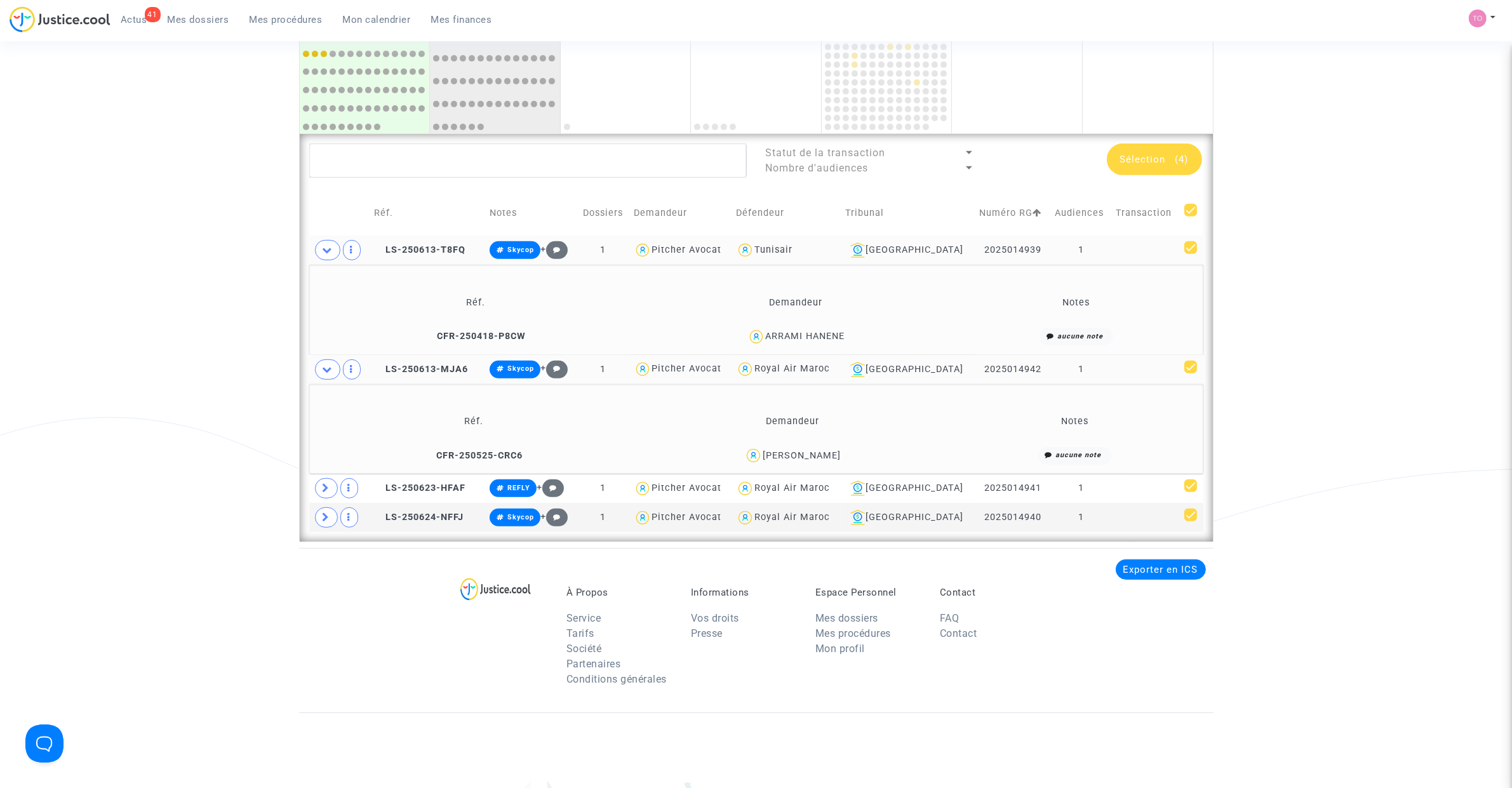
click at [1166, 153] on span "Sélection (4)" at bounding box center [1154, 159] width 69 height 11
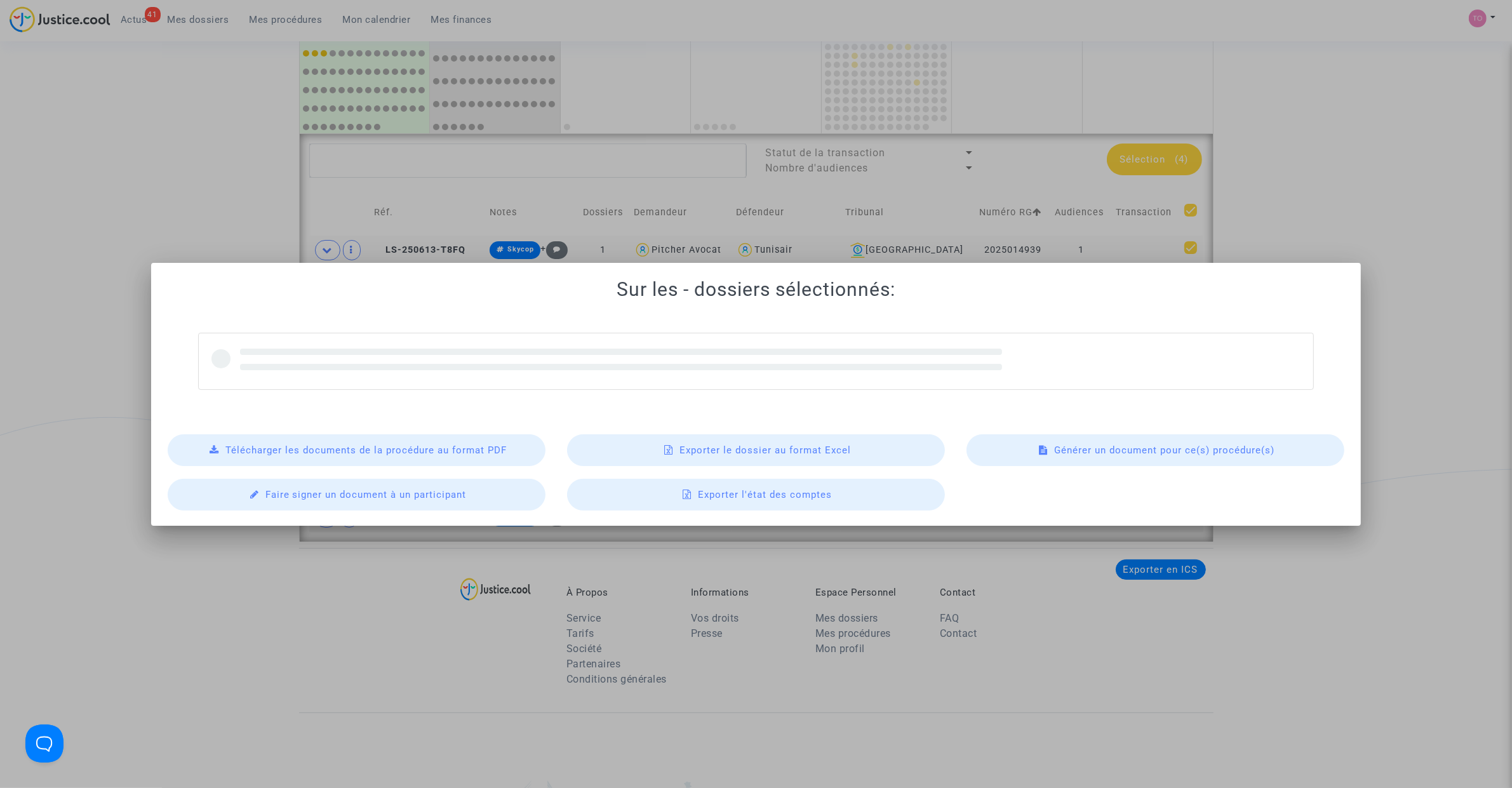
scroll to position [0, 0]
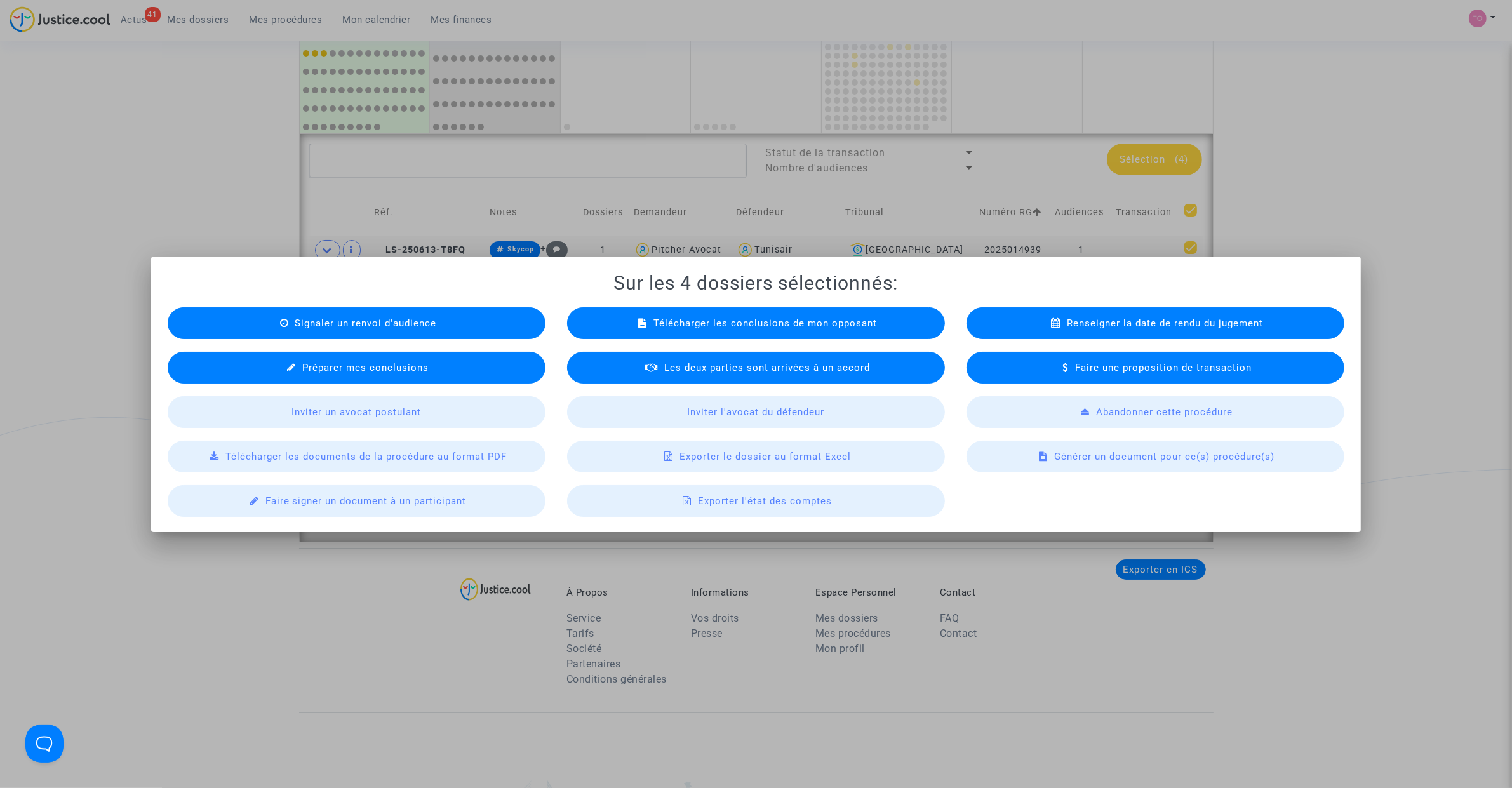
click at [697, 456] on span "Exporter le dossier au format Excel" at bounding box center [765, 456] width 171 height 11
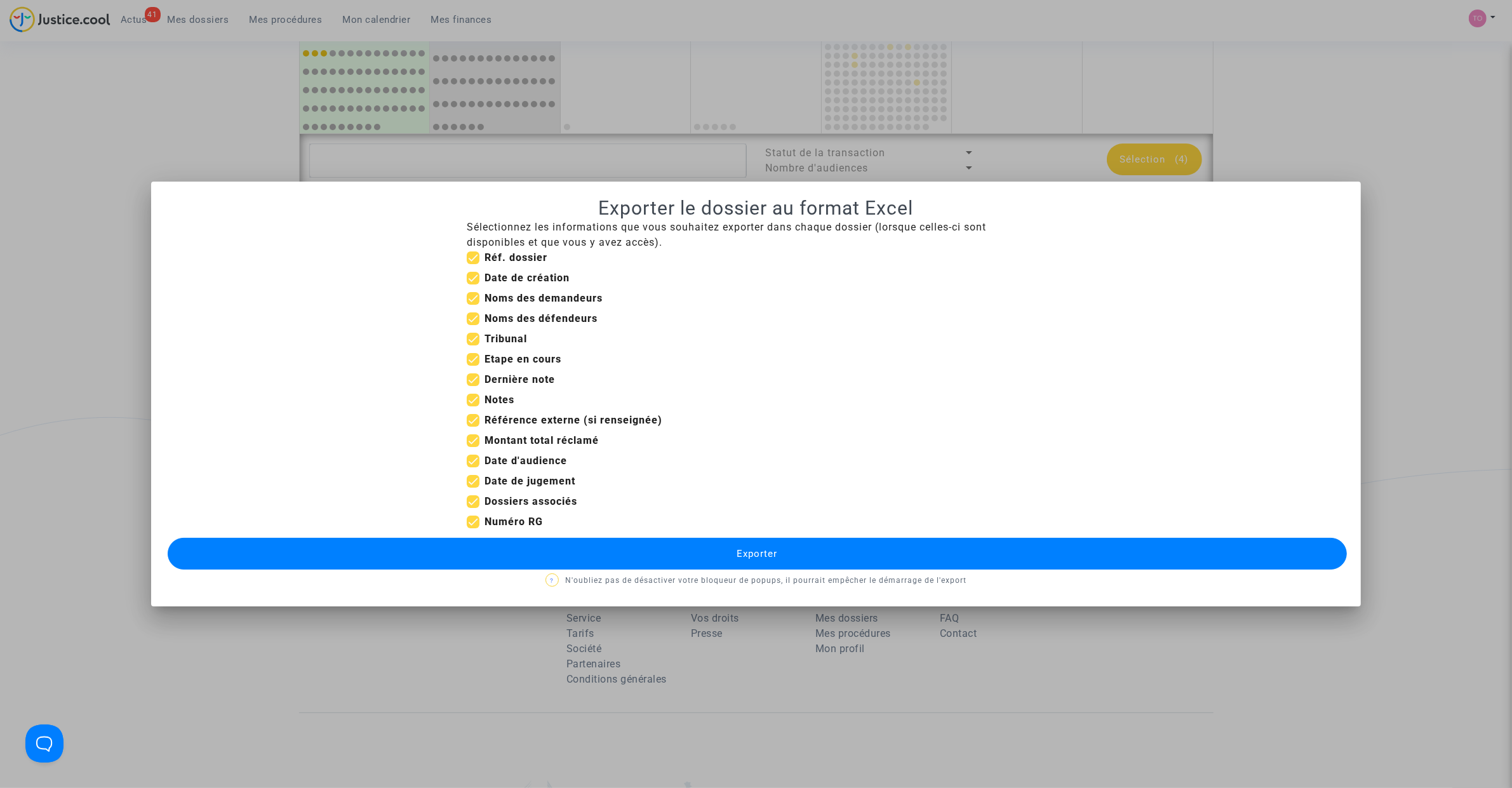
click at [474, 337] on span at bounding box center [473, 339] width 12 height 12
click at [473, 345] on input "Tribunal" at bounding box center [473, 345] width 1 height 1
checkbox input "false"
click at [475, 355] on span at bounding box center [473, 359] width 12 height 12
click at [473, 366] on input "Etape en cours" at bounding box center [473, 366] width 1 height 1
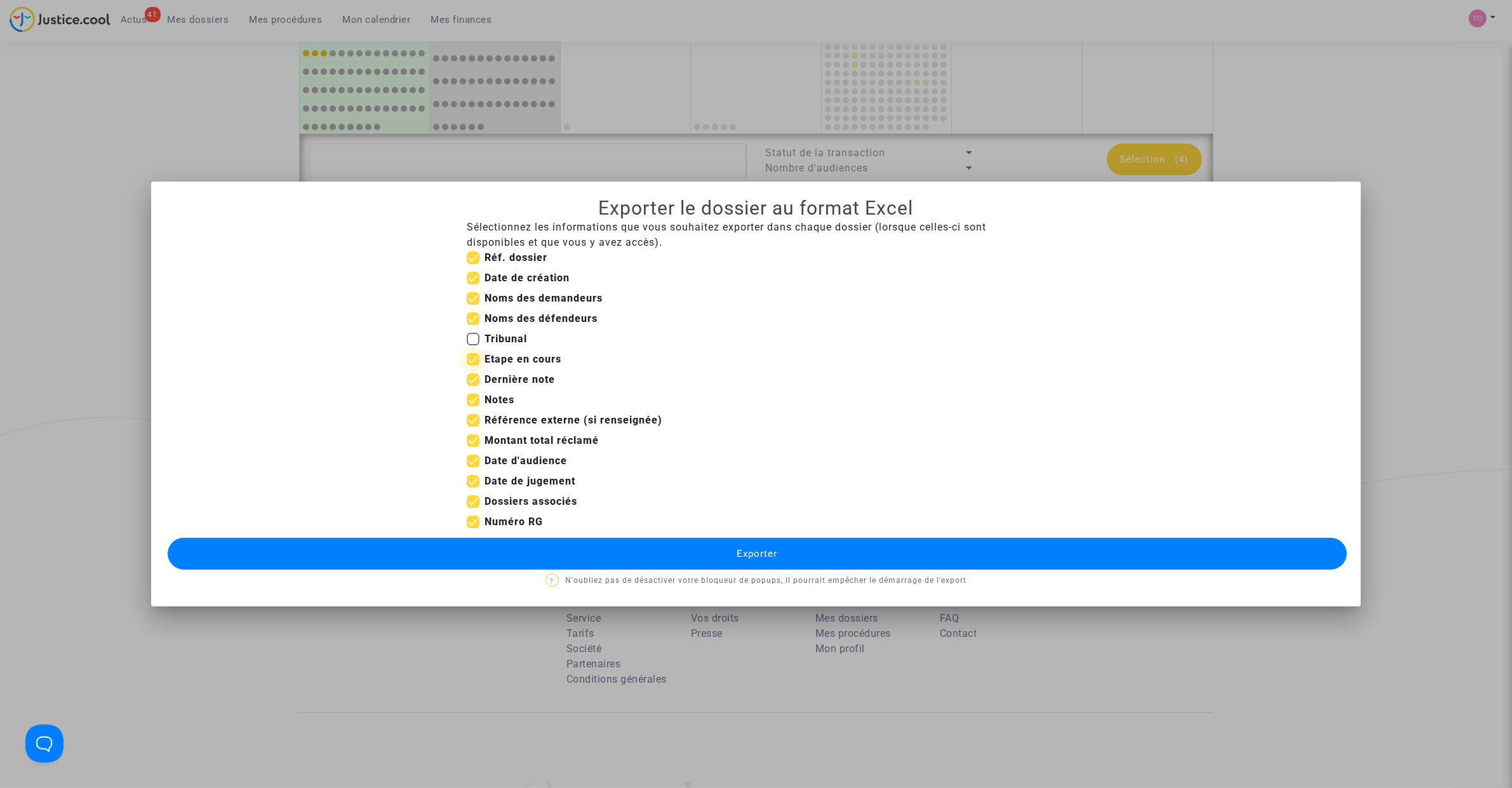
checkbox input "false"
click at [477, 340] on span at bounding box center [473, 339] width 12 height 12
click at [473, 345] on input "Tribunal" at bounding box center [473, 345] width 1 height 1
checkbox input "true"
click at [472, 277] on span at bounding box center [473, 278] width 12 height 12
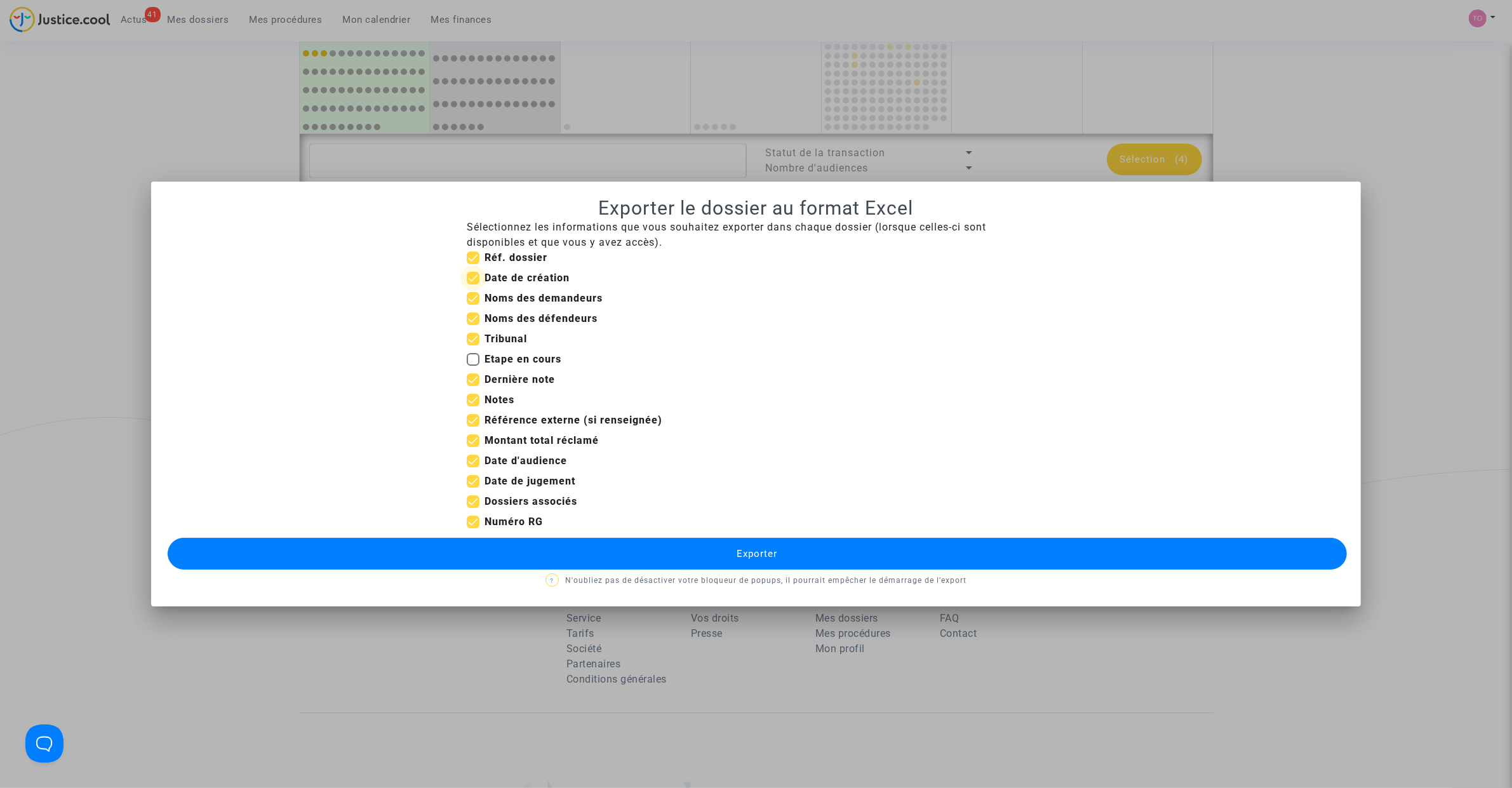
click at [473, 284] on input "Date de création" at bounding box center [473, 284] width 1 height 1
checkbox input "false"
click at [470, 500] on span at bounding box center [473, 502] width 12 height 12
click at [473, 508] on input "Dossiers associés" at bounding box center [473, 508] width 1 height 1
checkbox input "false"
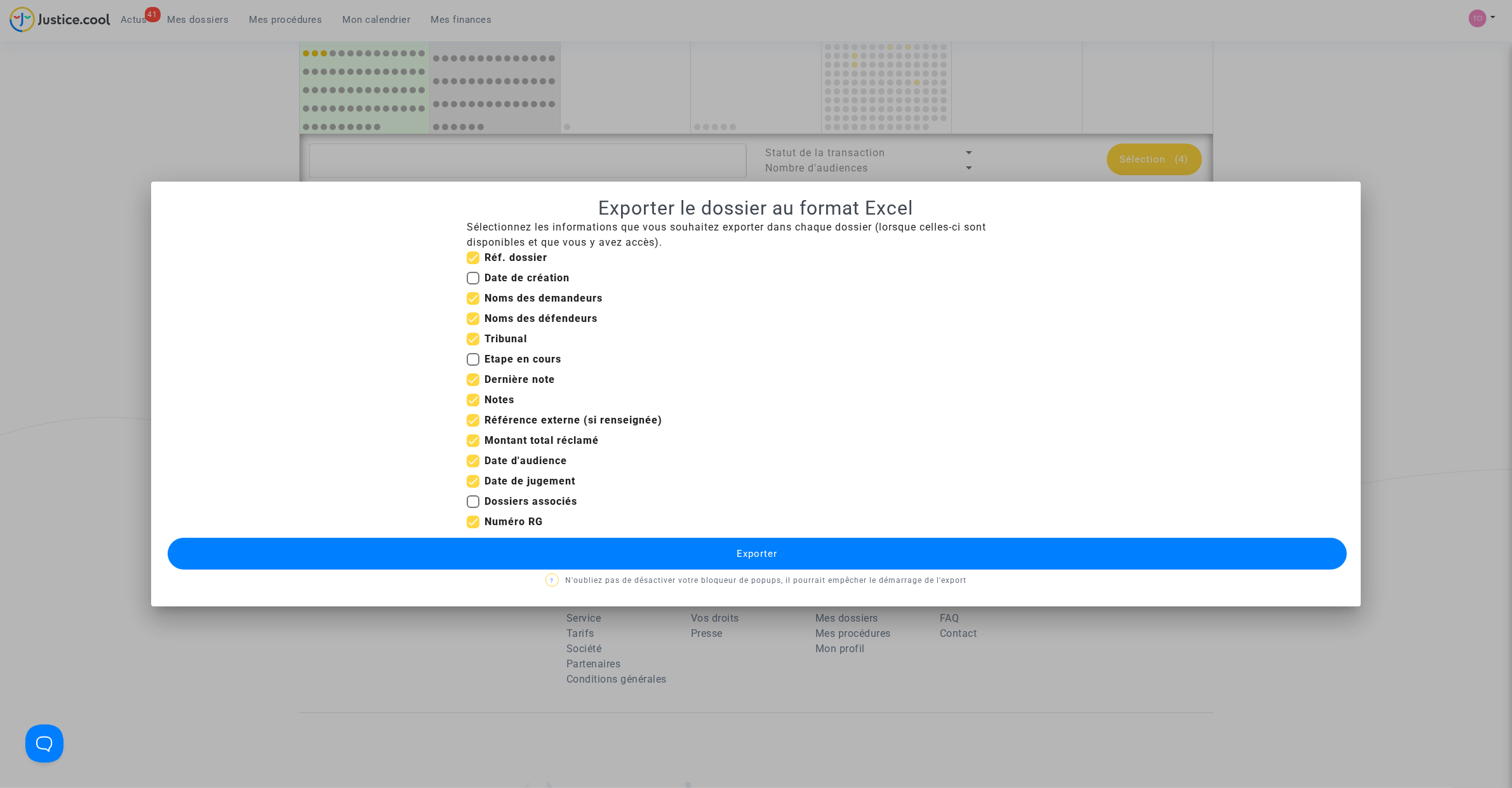
click at [473, 421] on span at bounding box center [473, 420] width 12 height 12
click at [473, 427] on input "Référence externe (si renseignée)" at bounding box center [473, 427] width 1 height 1
checkbox input "false"
click at [470, 438] on span at bounding box center [473, 440] width 12 height 12
click at [473, 447] on input "Montant total réclamé" at bounding box center [473, 447] width 1 height 1
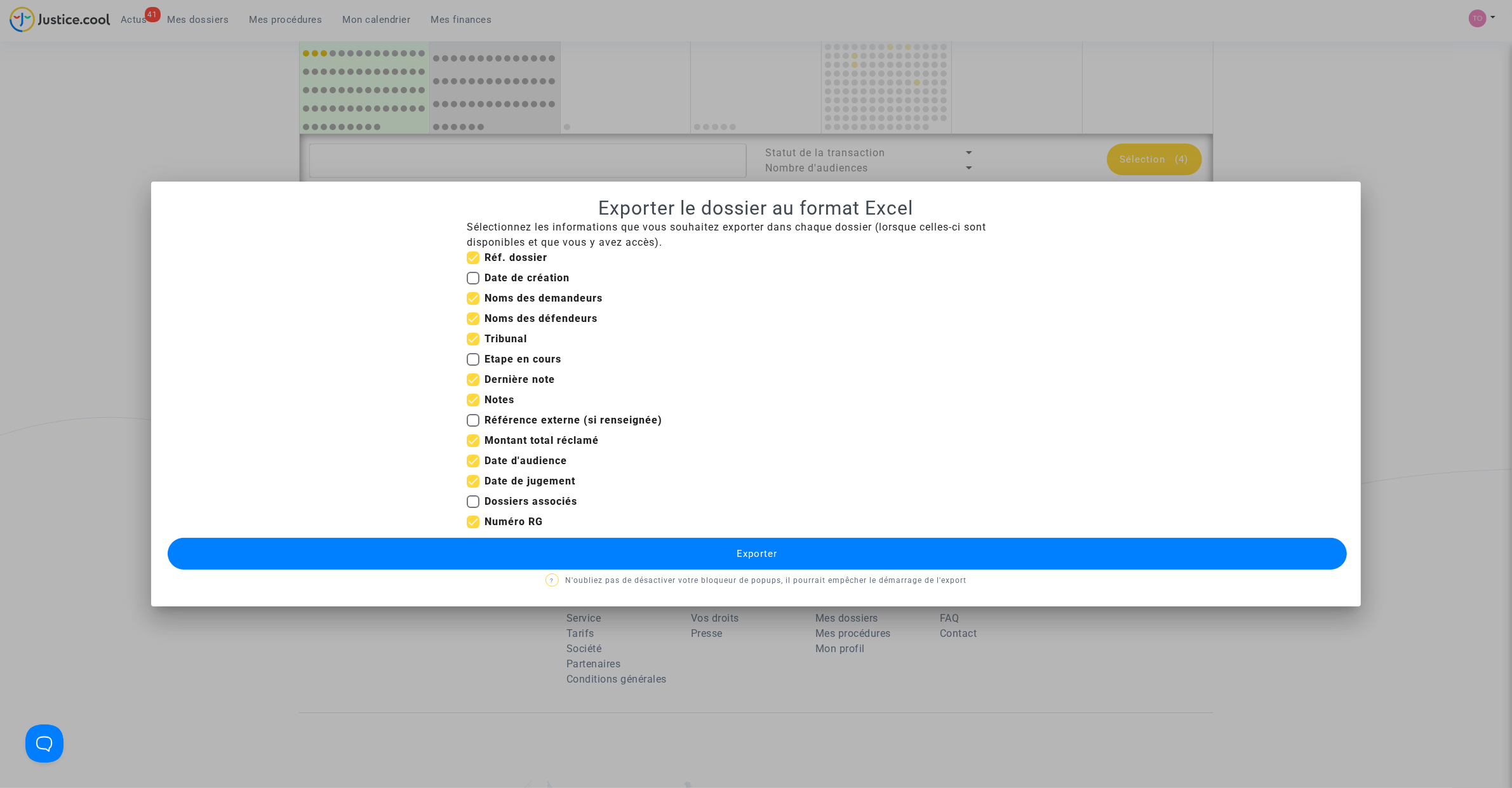
checkbox input "false"
click at [477, 481] on span at bounding box center [473, 481] width 12 height 12
click at [473, 488] on input "Date de jugement" at bounding box center [473, 488] width 1 height 1
checkbox input "false"
click at [618, 558] on button "Exporter" at bounding box center [757, 554] width 1179 height 32
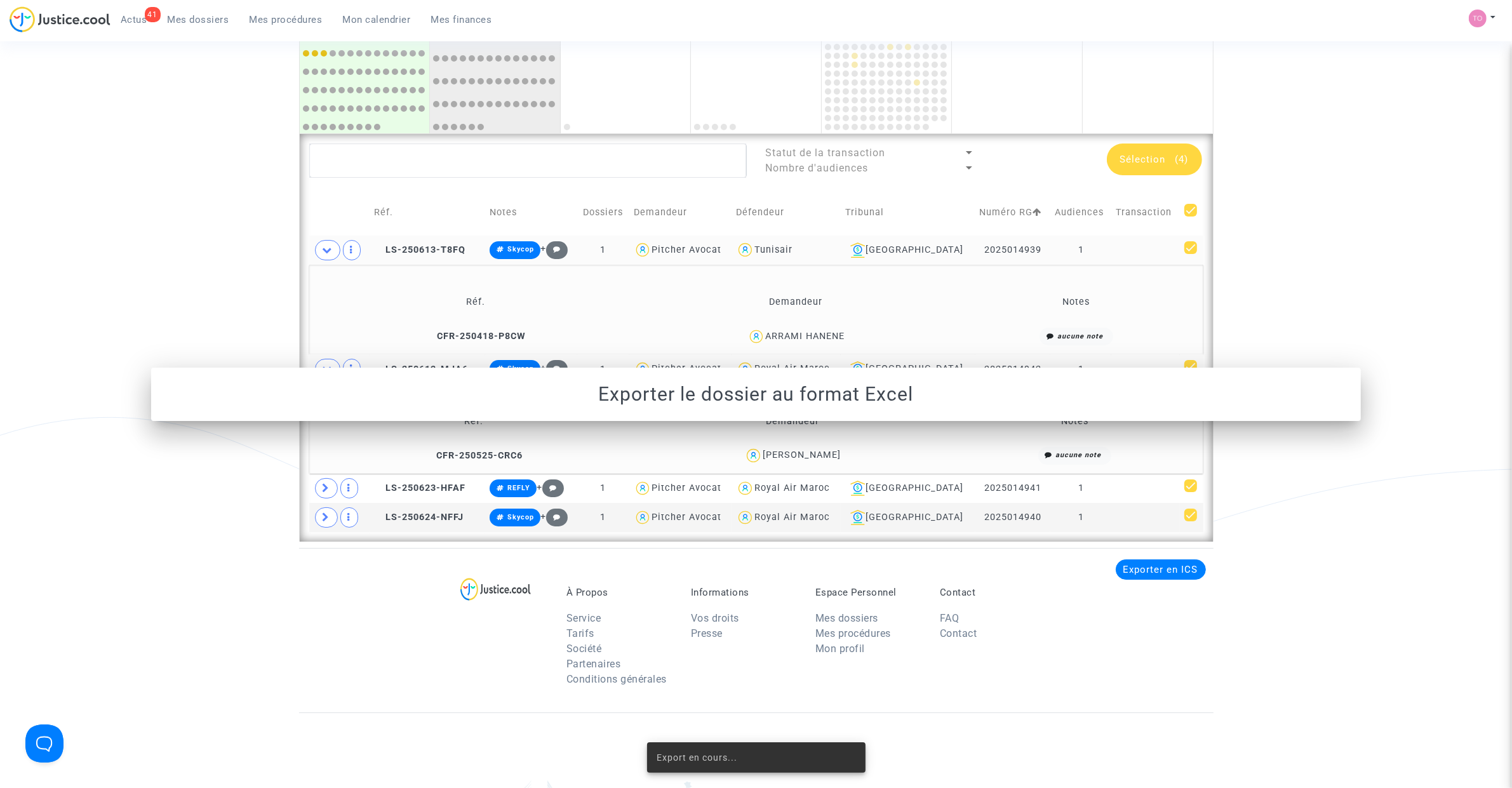
scroll to position [832, 0]
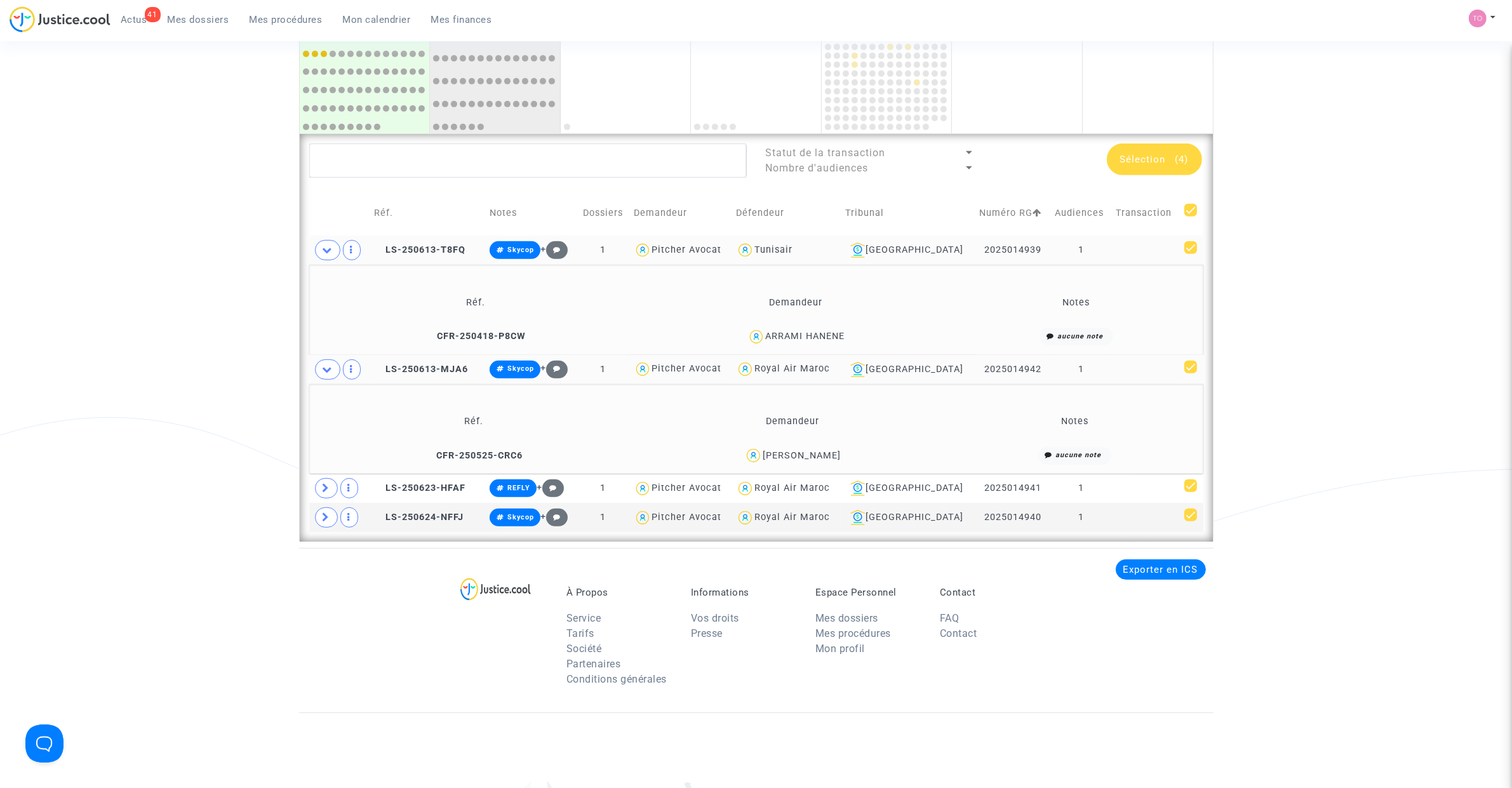
click at [322, 375] on span at bounding box center [328, 369] width 26 height 20
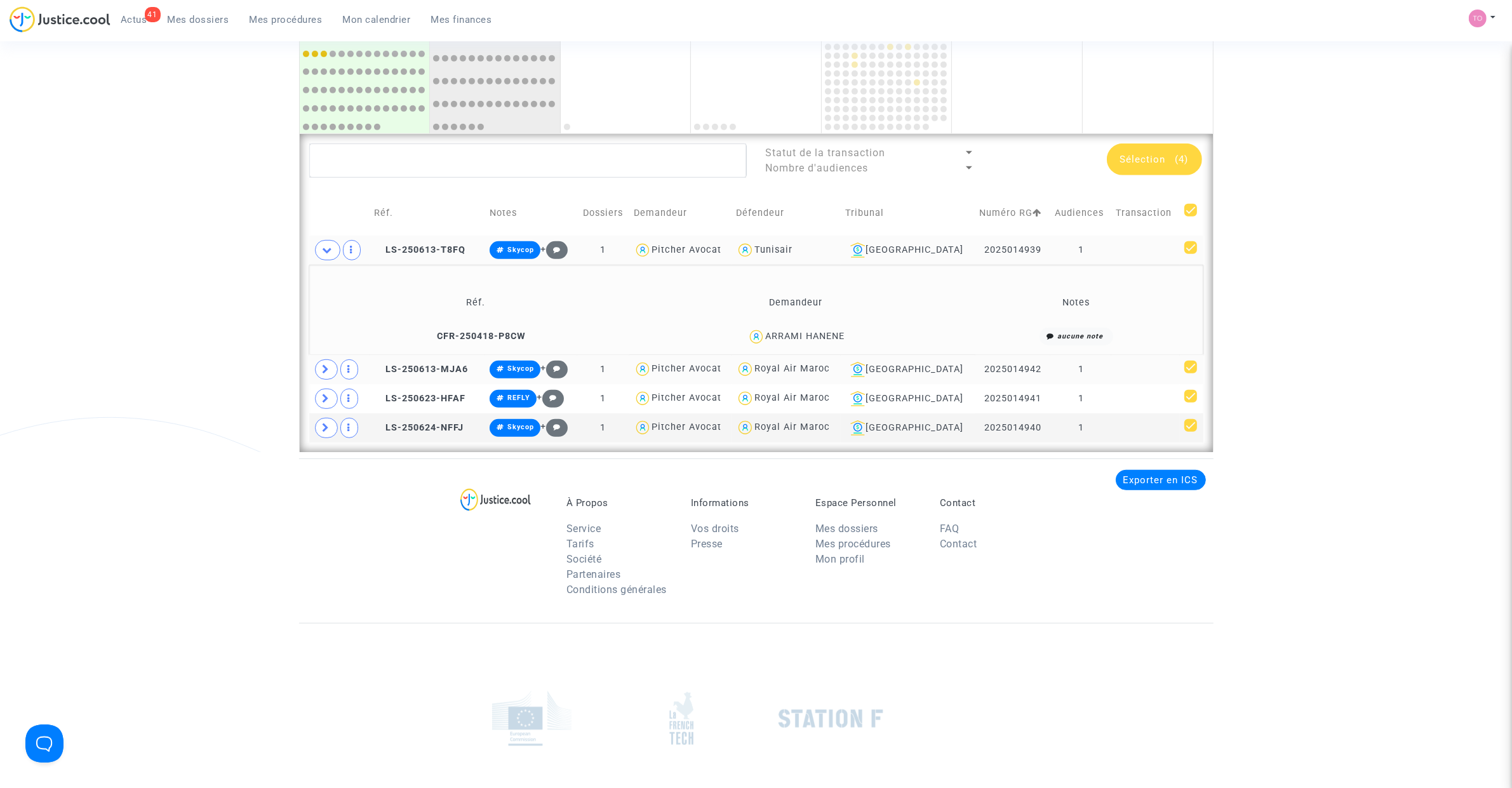
click at [325, 262] on td at bounding box center [339, 250] width 60 height 29
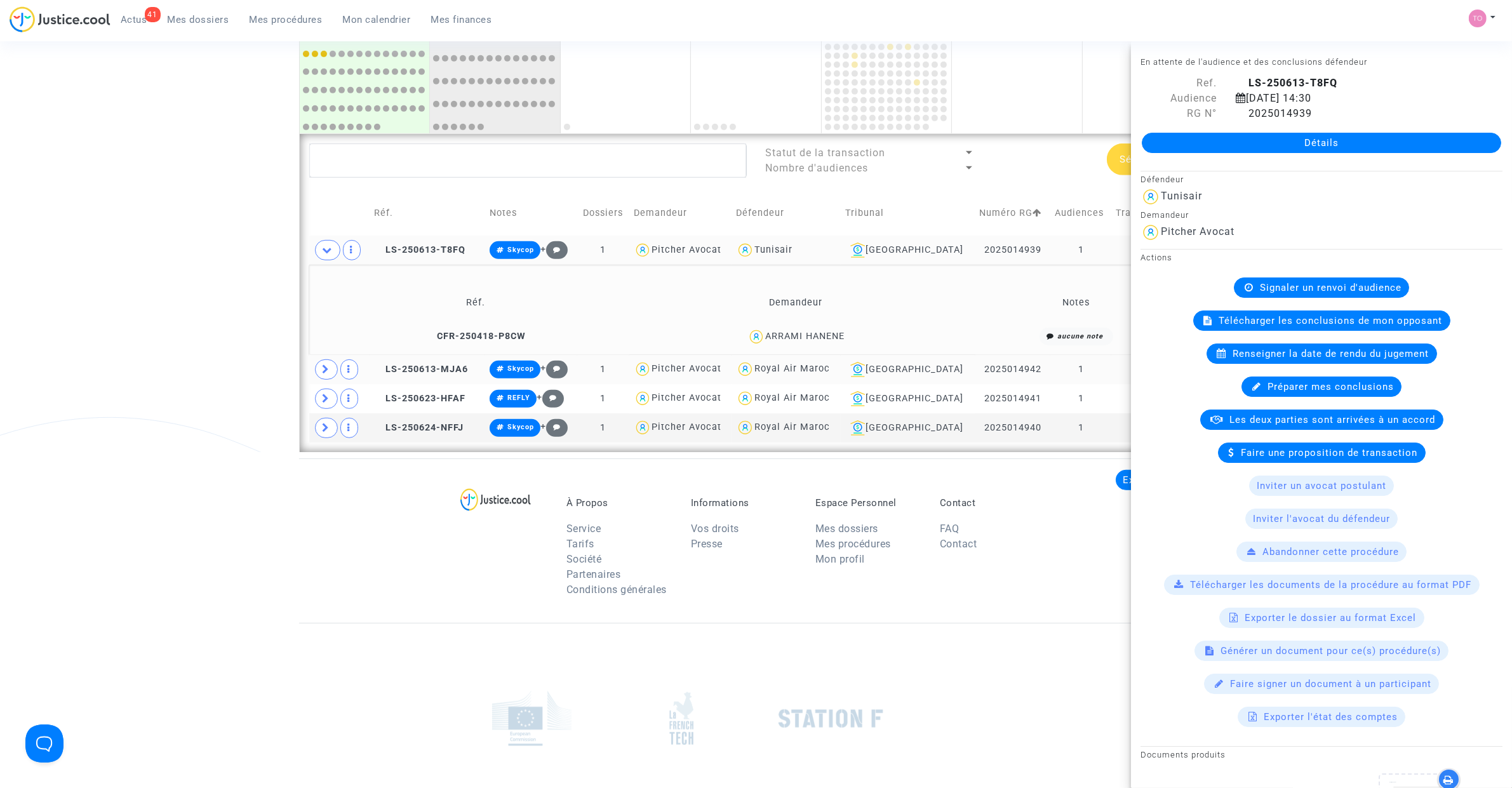
click at [330, 254] on icon at bounding box center [328, 250] width 10 height 10
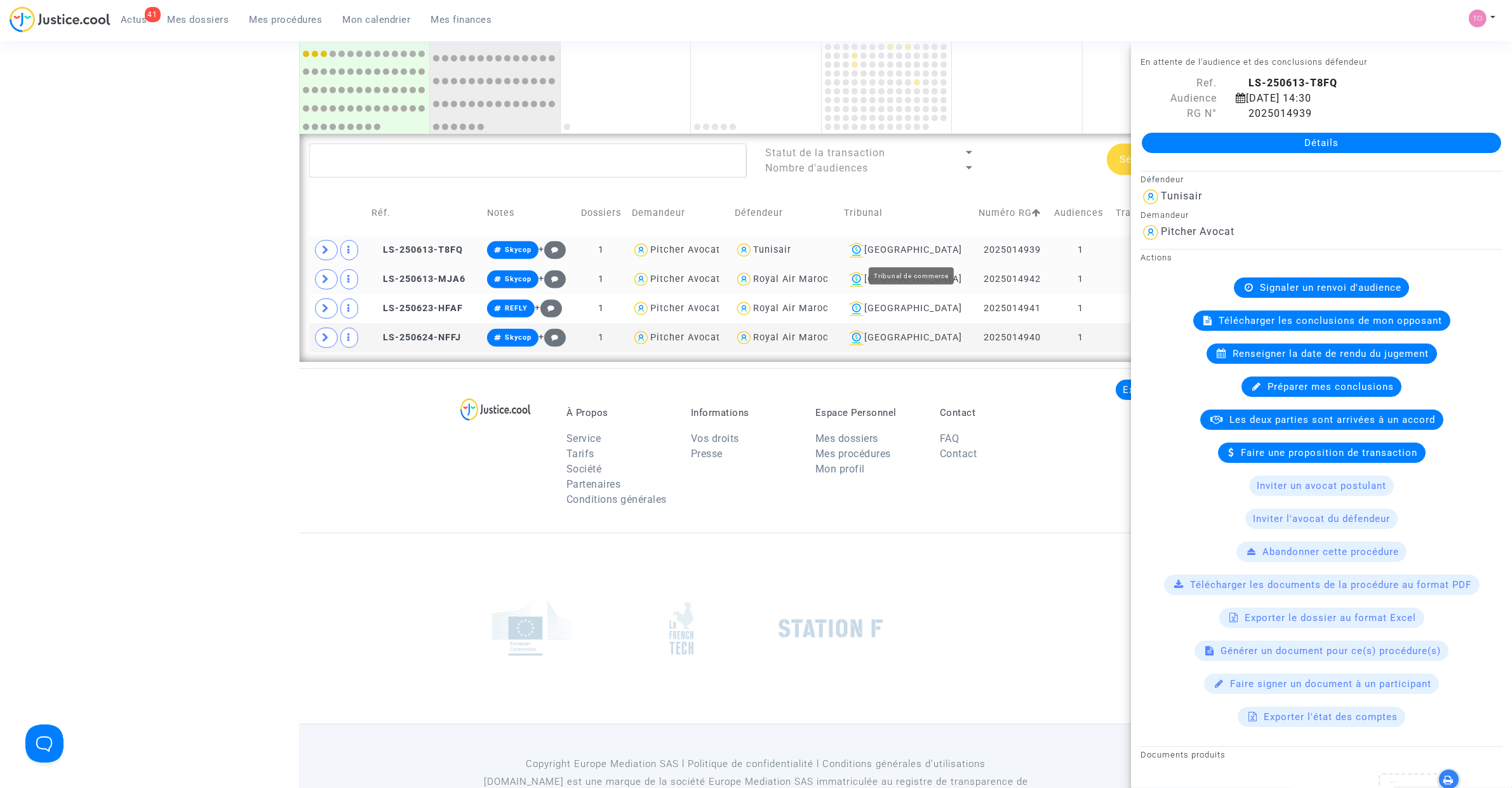
click at [922, 250] on div "Toulouse" at bounding box center [906, 250] width 126 height 15
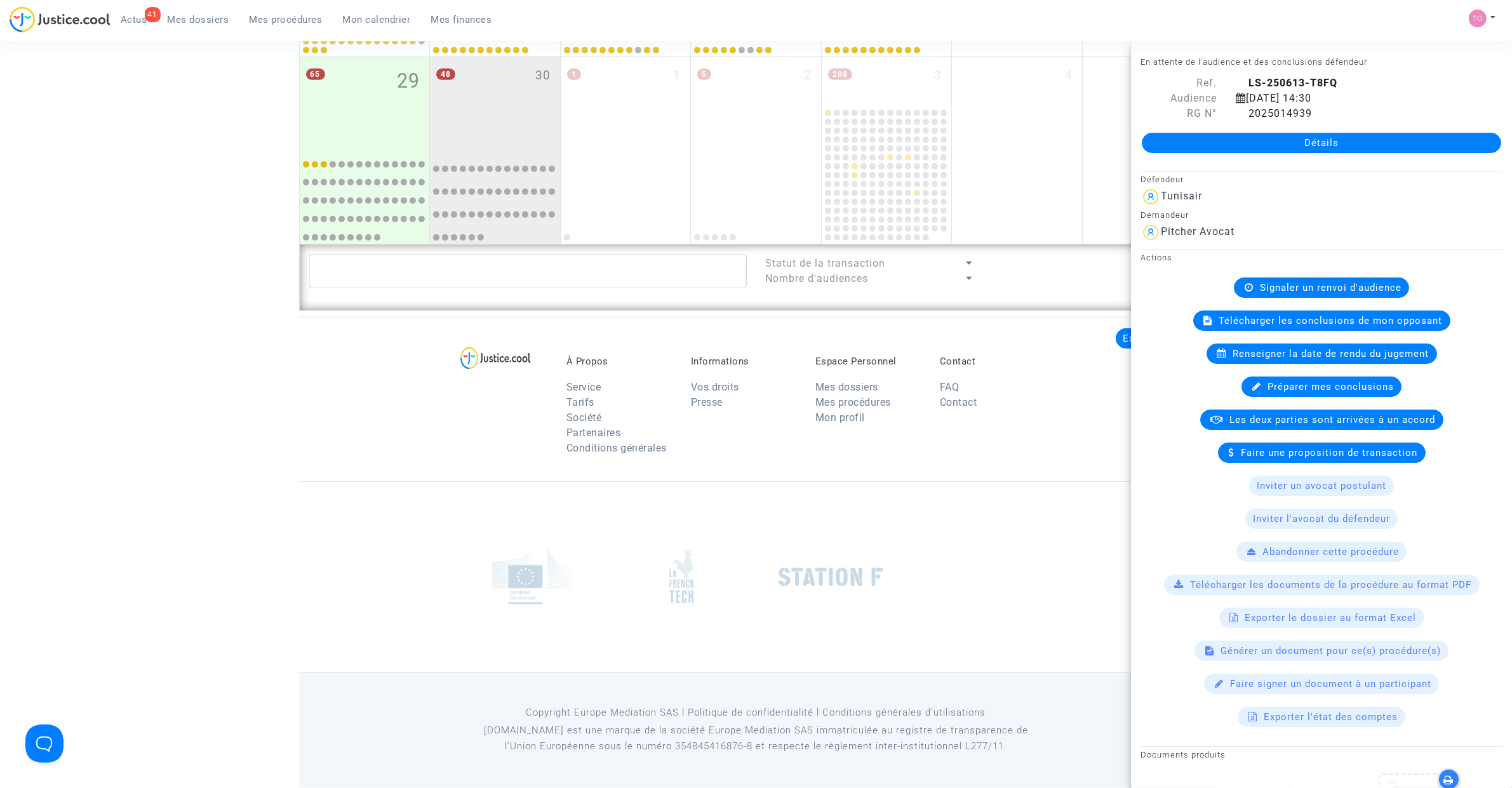
scroll to position [832, 0]
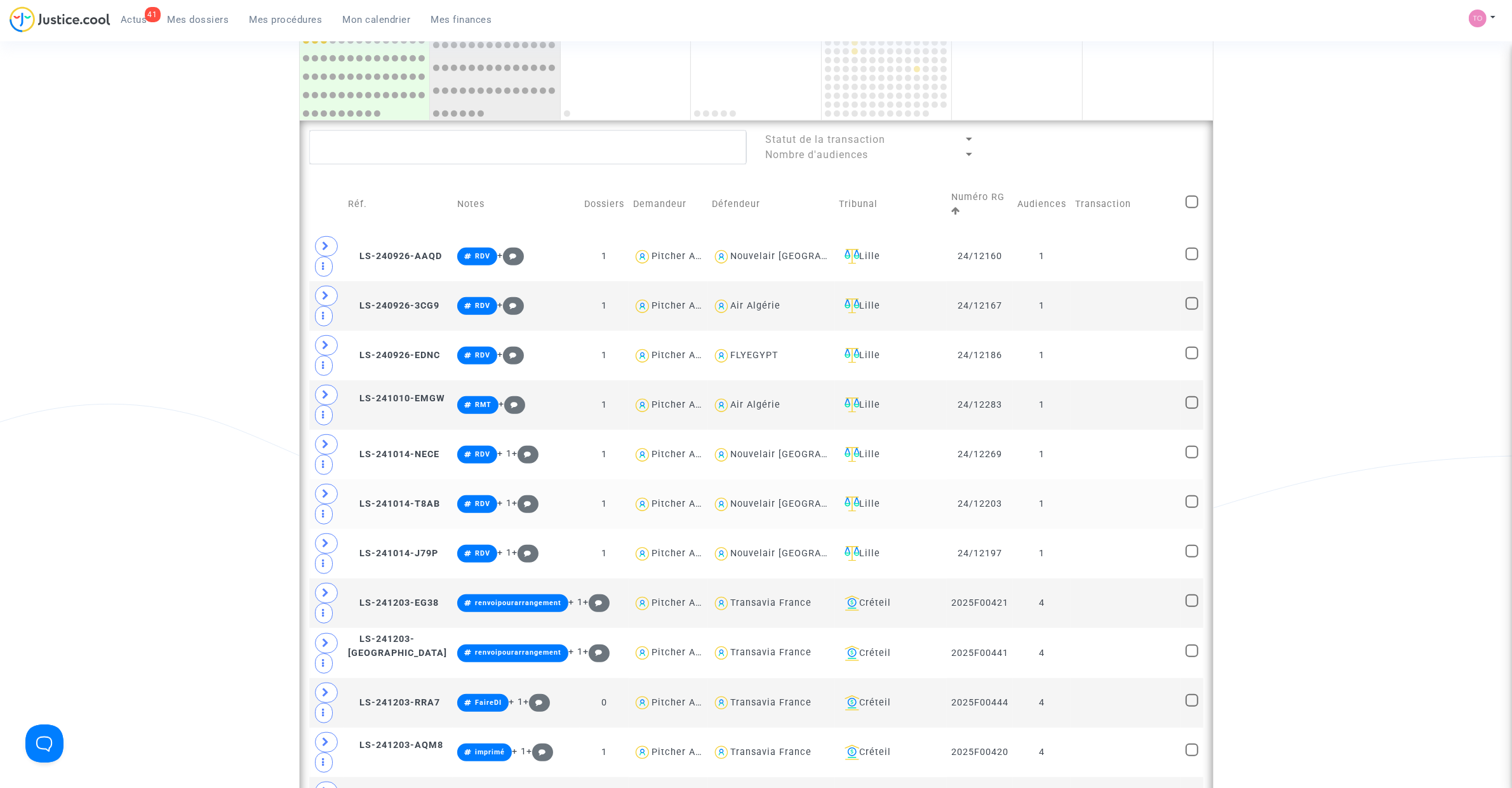
scroll to position [858, 0]
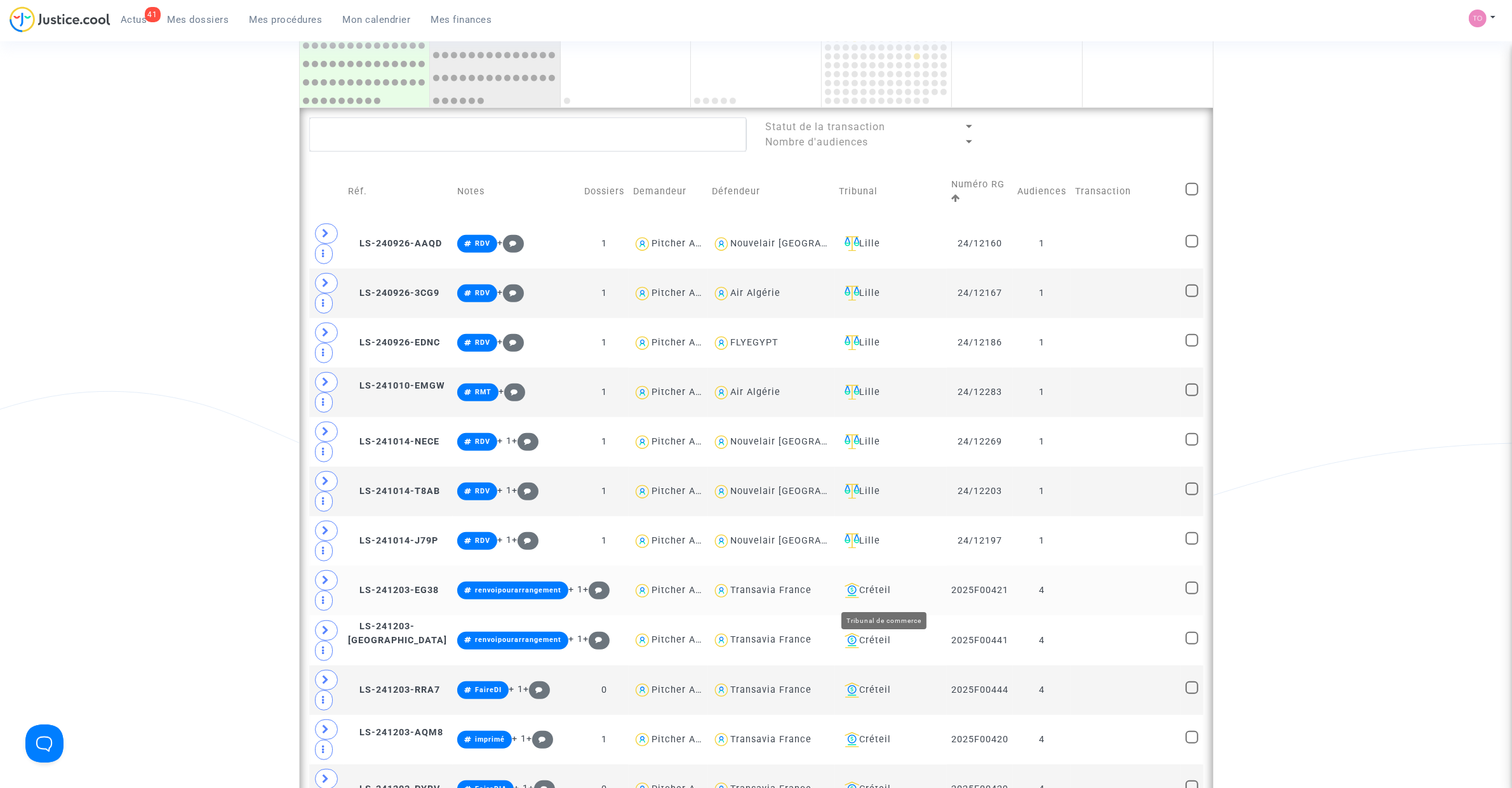
click at [874, 594] on div "Créteil" at bounding box center [891, 590] width 103 height 15
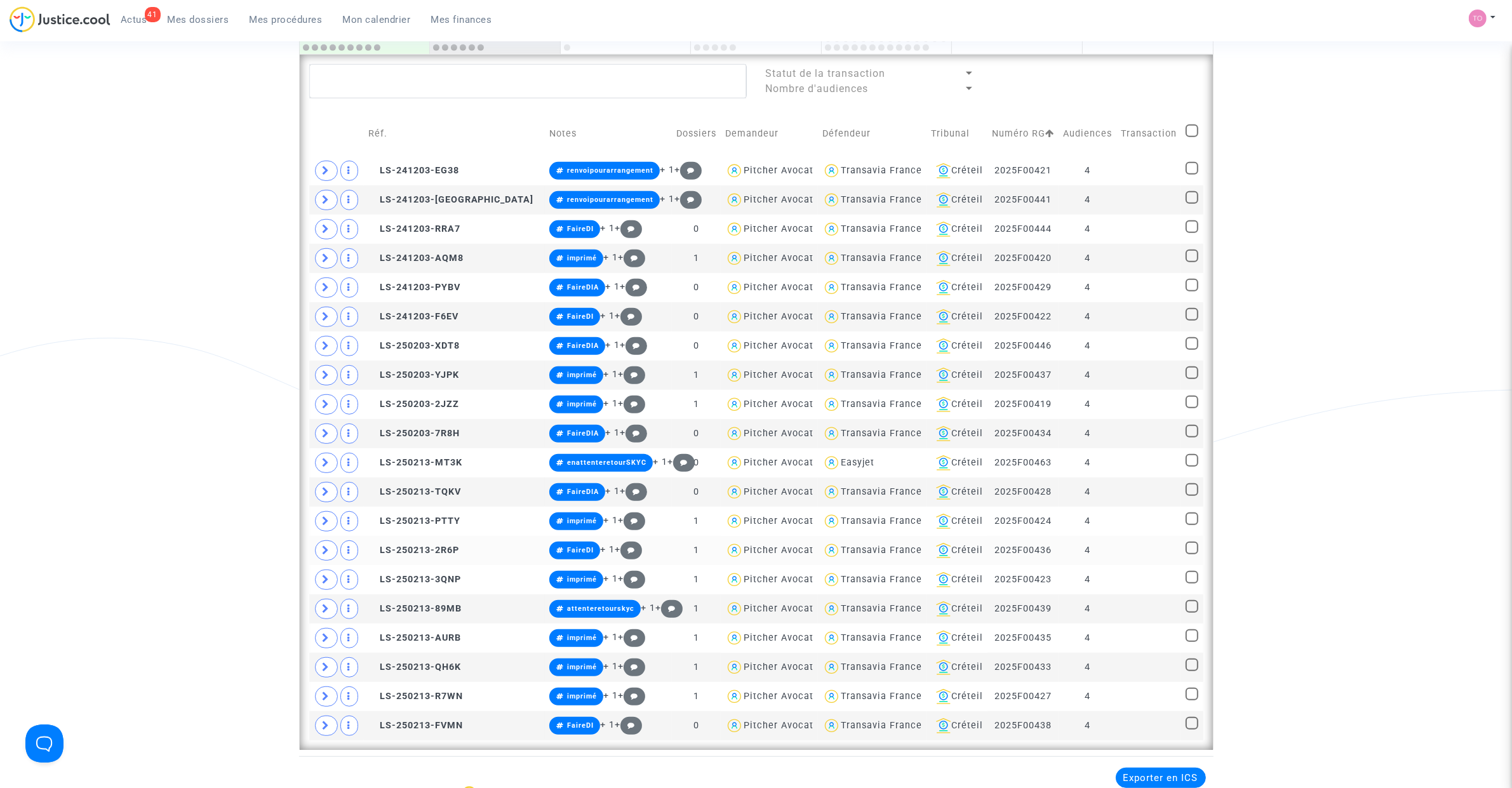
scroll to position [937, 0]
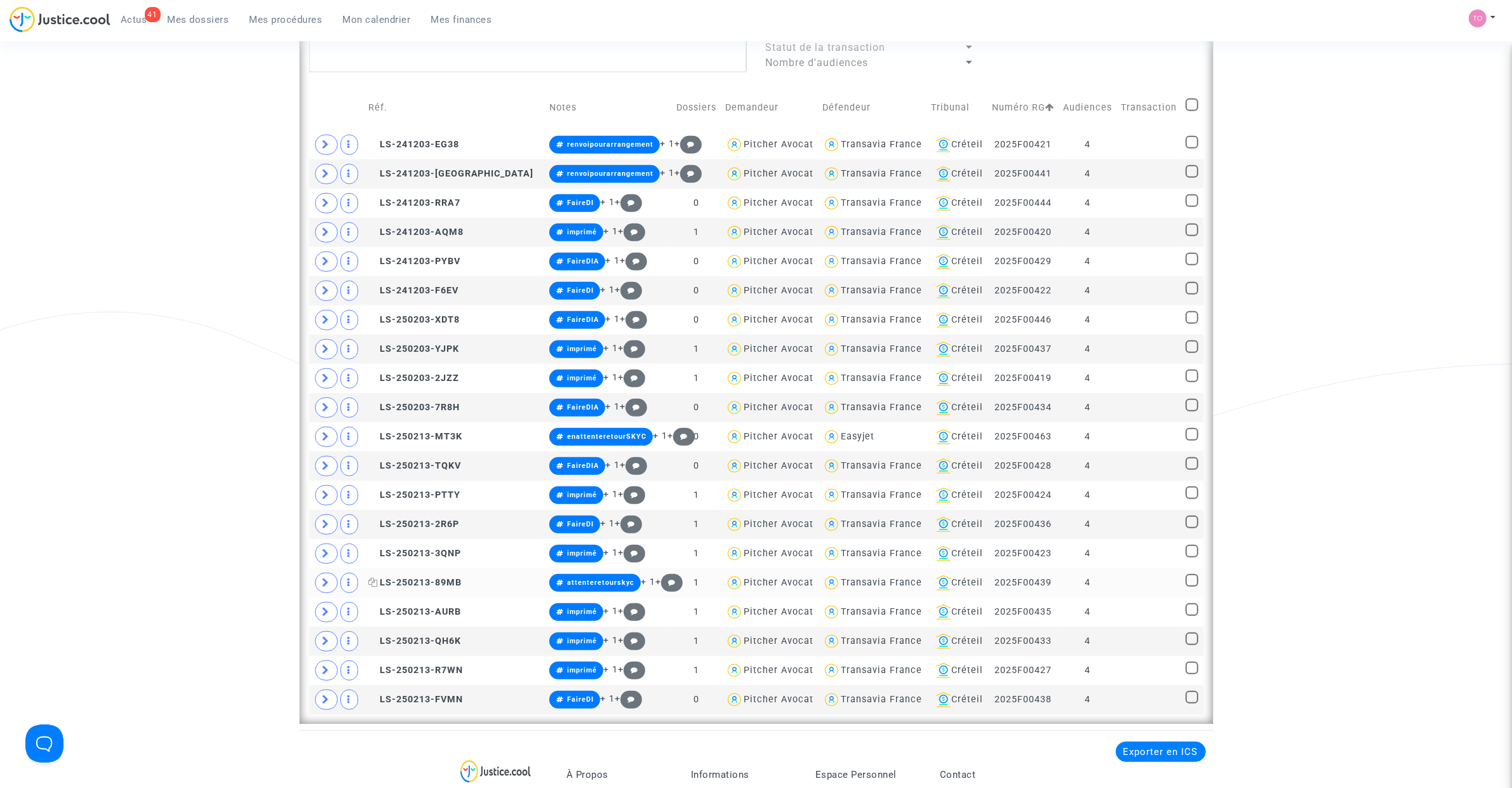
click at [430, 586] on span "LS-250213-89MB" at bounding box center [415, 583] width 94 height 11
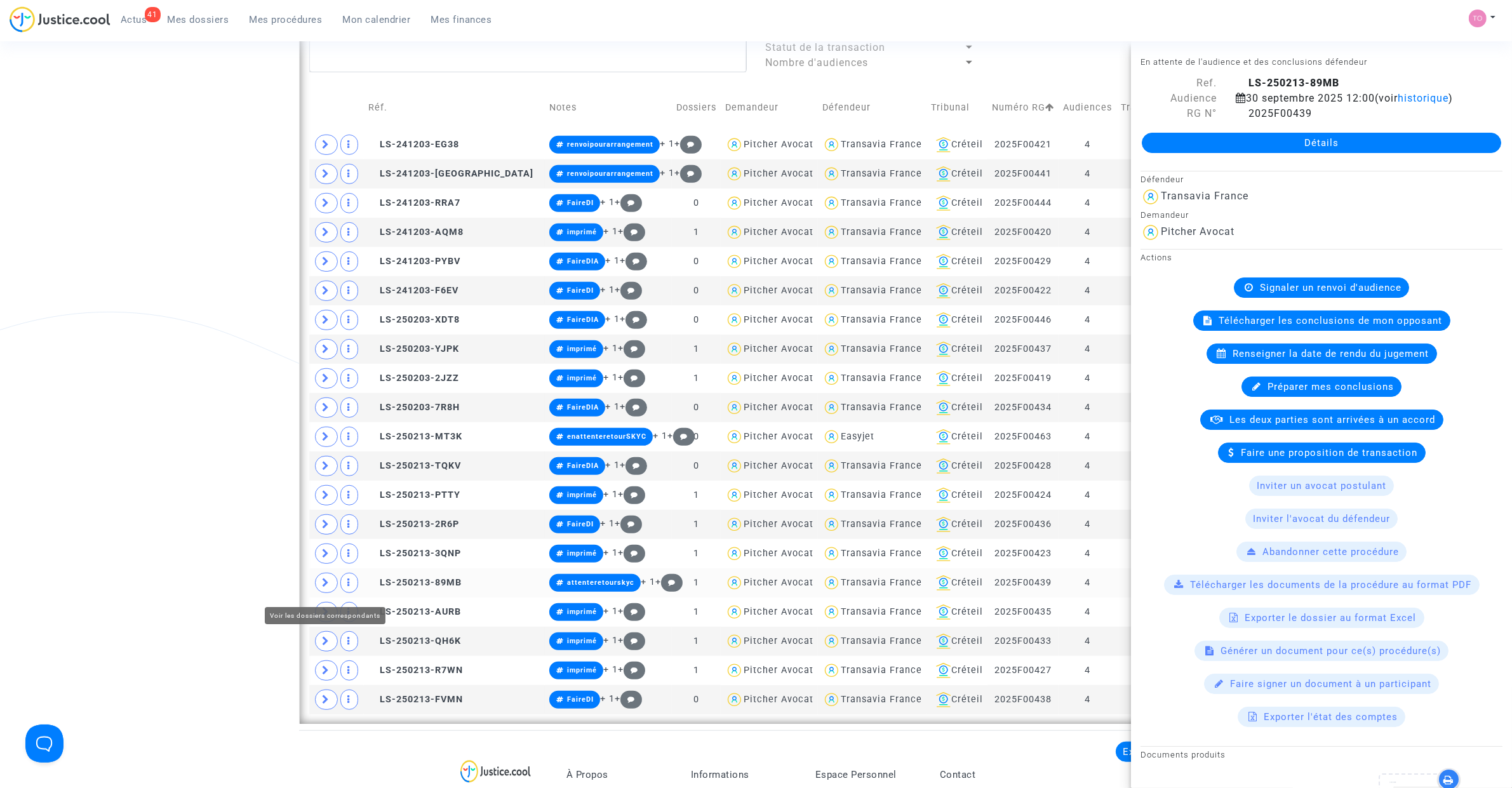
click at [332, 585] on span at bounding box center [326, 582] width 23 height 20
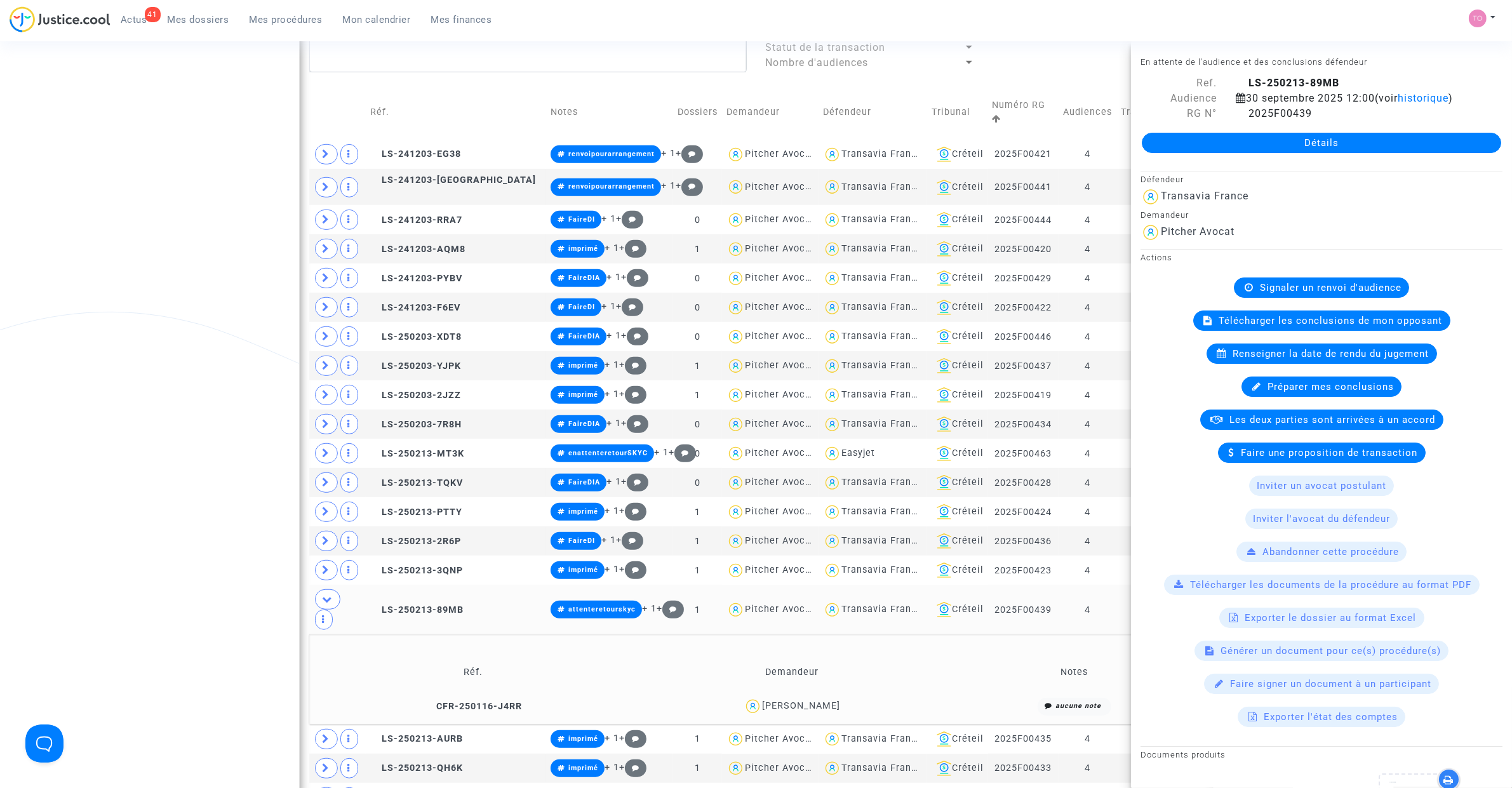
click at [810, 700] on div "MariaClara Viscusi" at bounding box center [801, 705] width 78 height 11
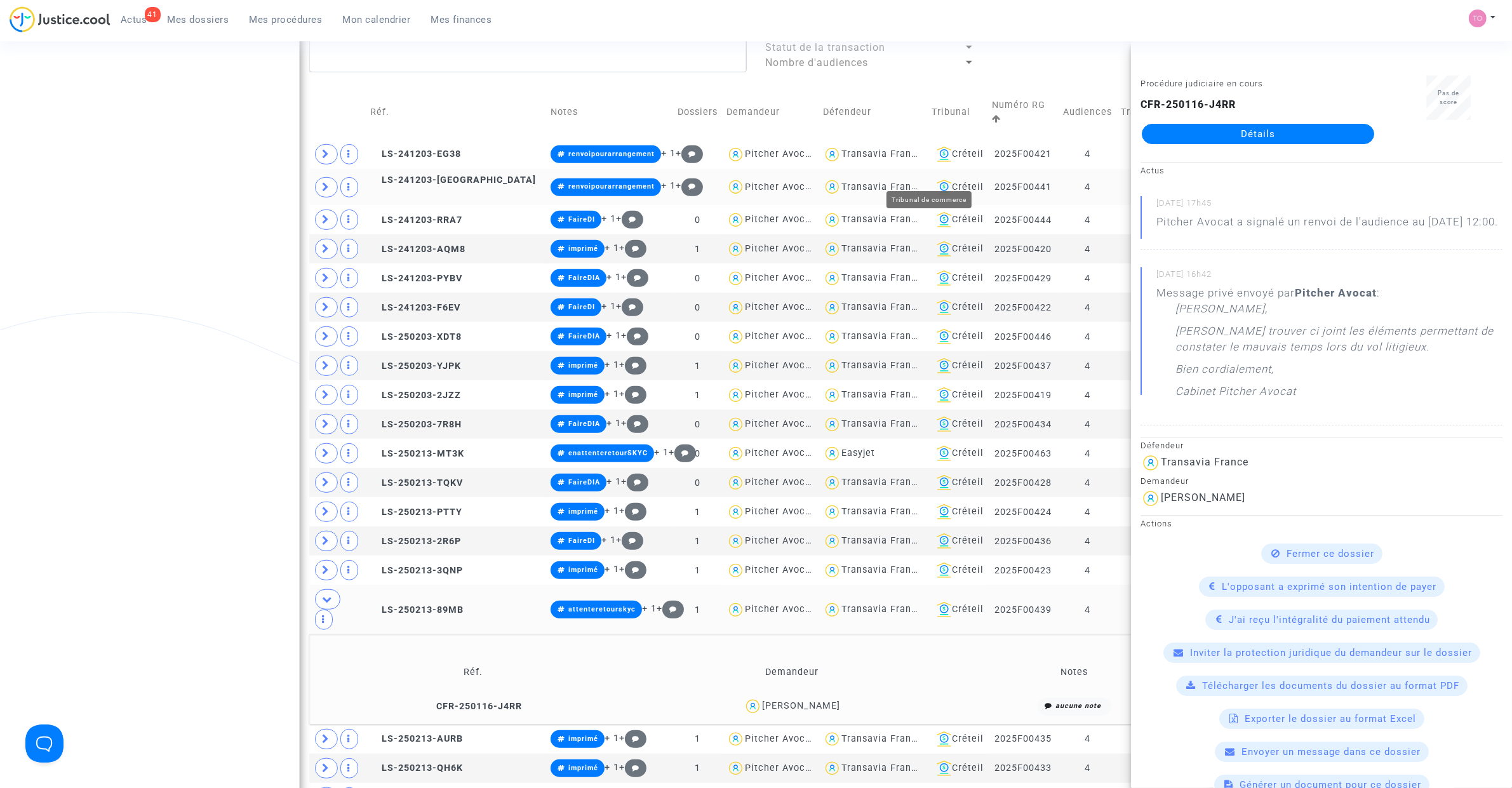
click at [941, 180] on div "Créteil" at bounding box center [957, 187] width 52 height 15
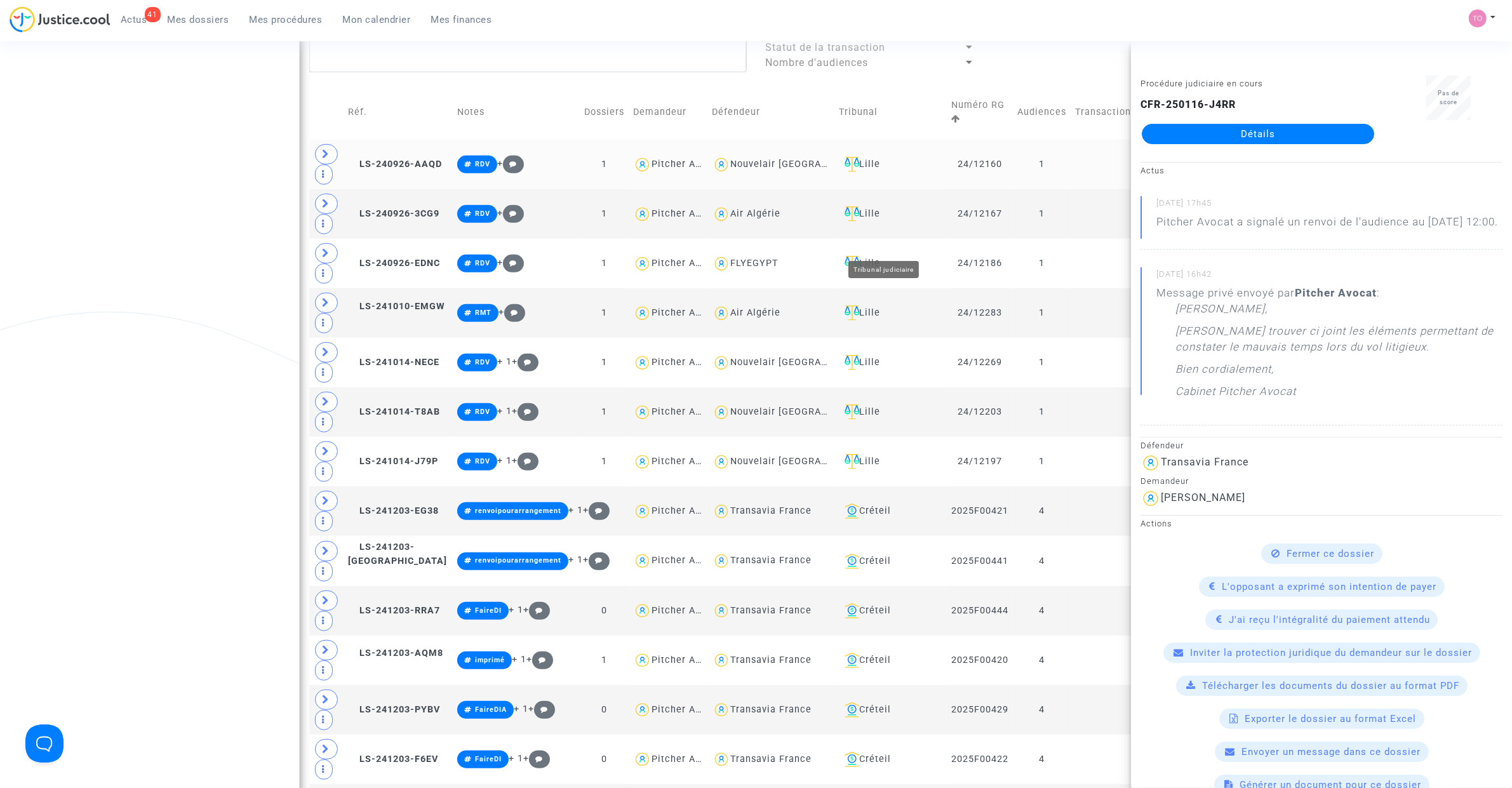
scroll to position [805, 0]
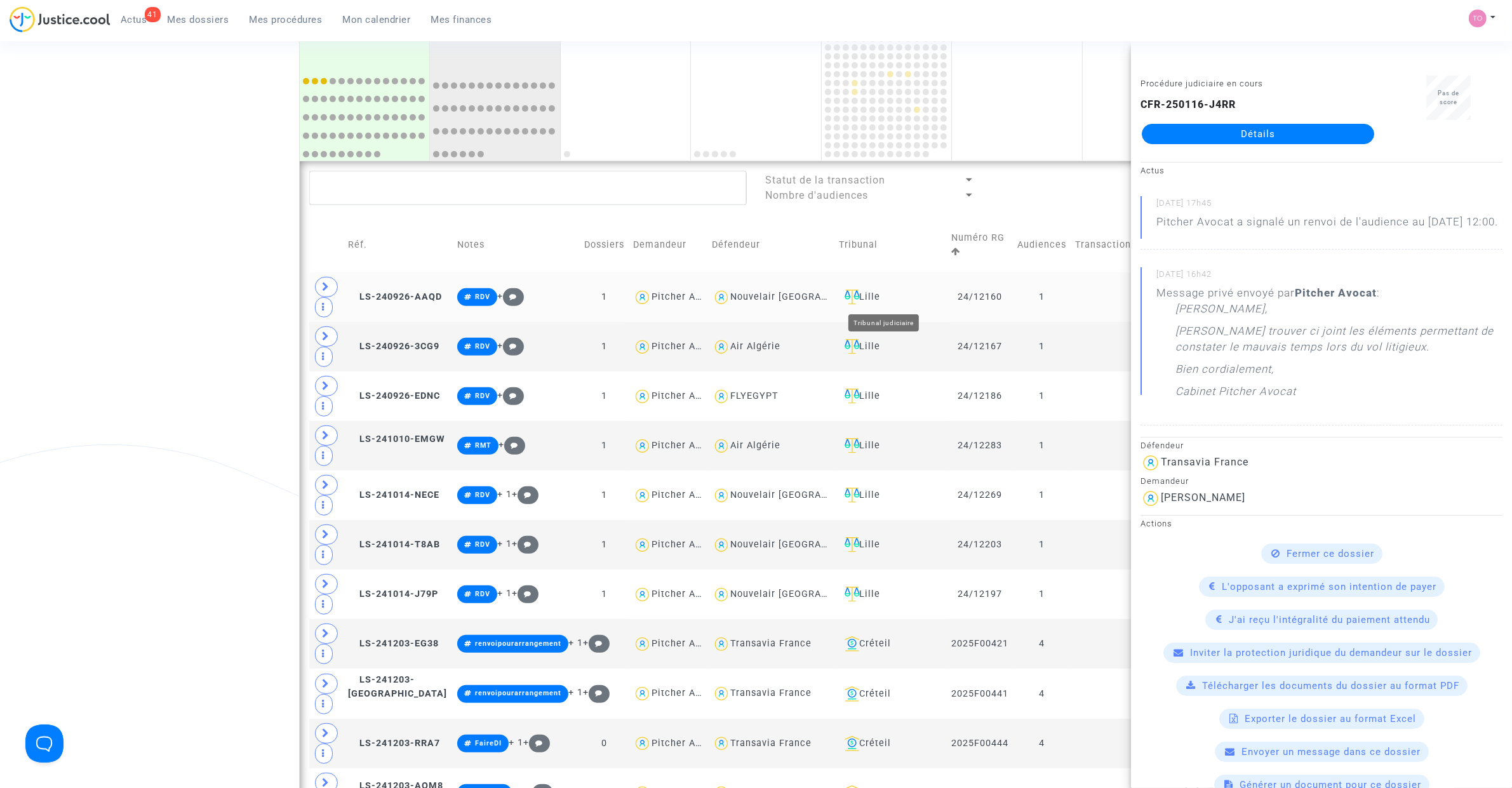
click at [880, 296] on div "Lille" at bounding box center [891, 297] width 103 height 15
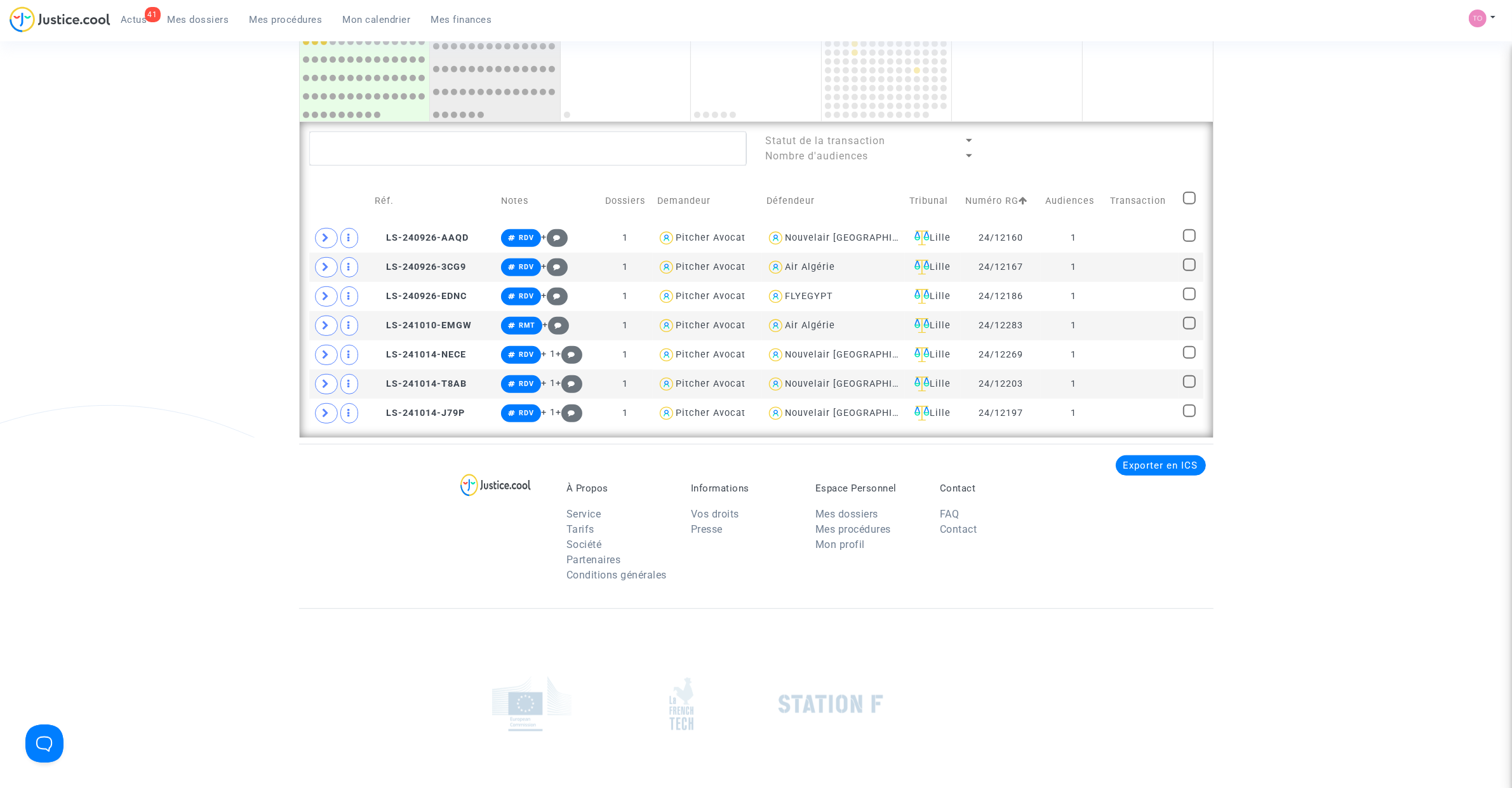
scroll to position [858, 0]
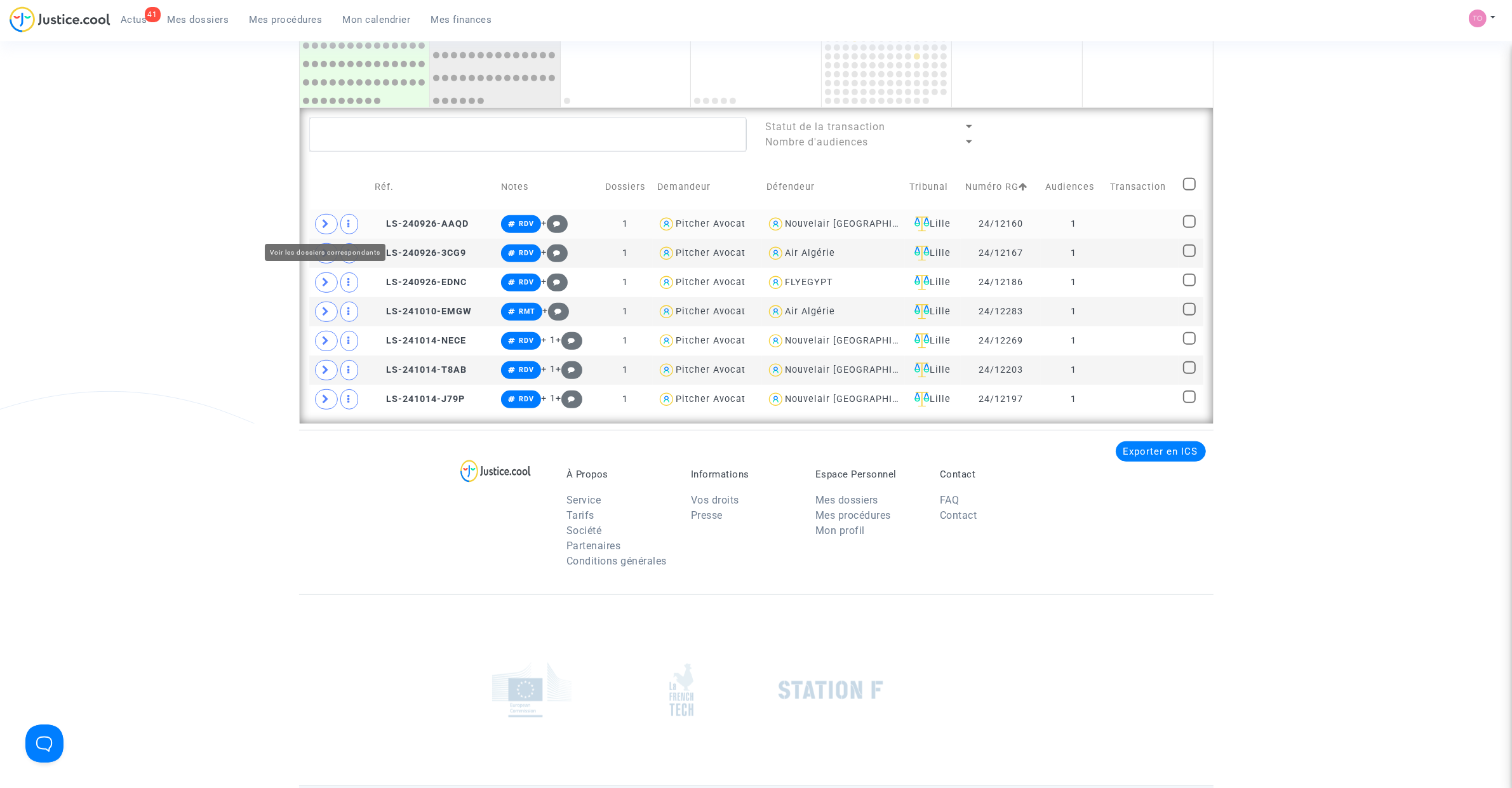
click at [319, 219] on span at bounding box center [326, 223] width 23 height 20
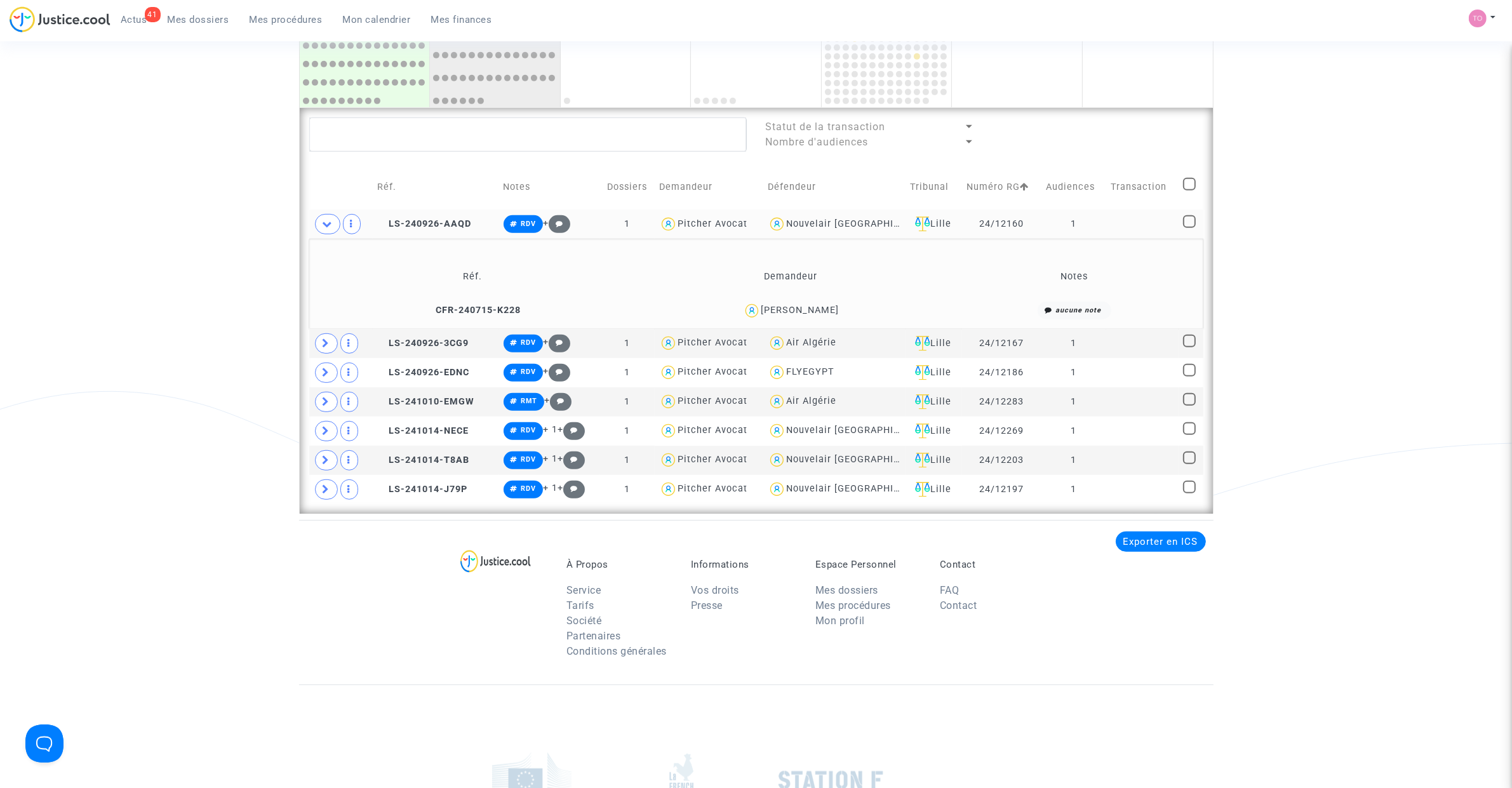
click at [814, 305] on div "Sonia Khanfir" at bounding box center [799, 310] width 78 height 11
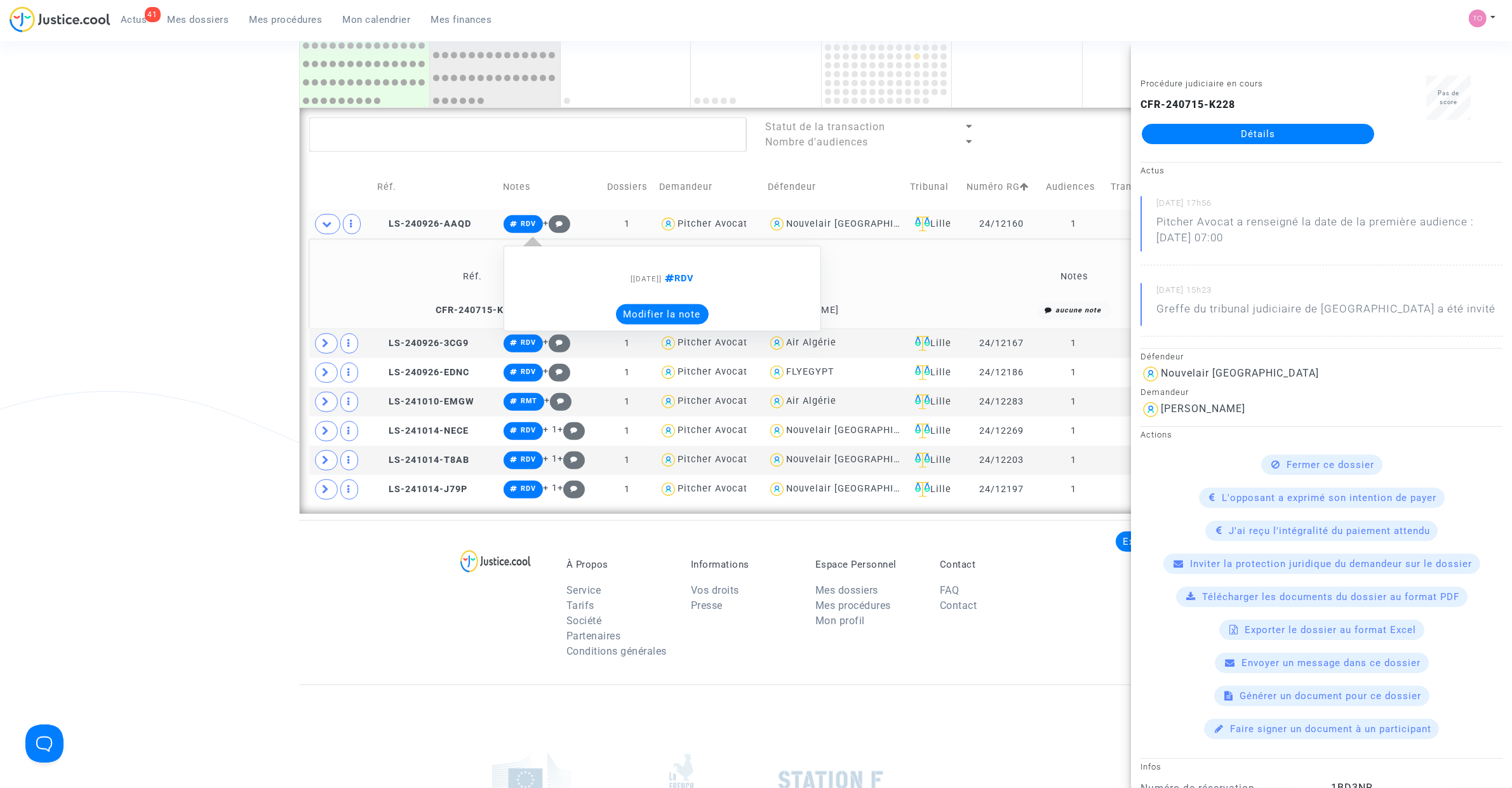
click at [643, 312] on button "Modifier la note" at bounding box center [663, 314] width 93 height 20
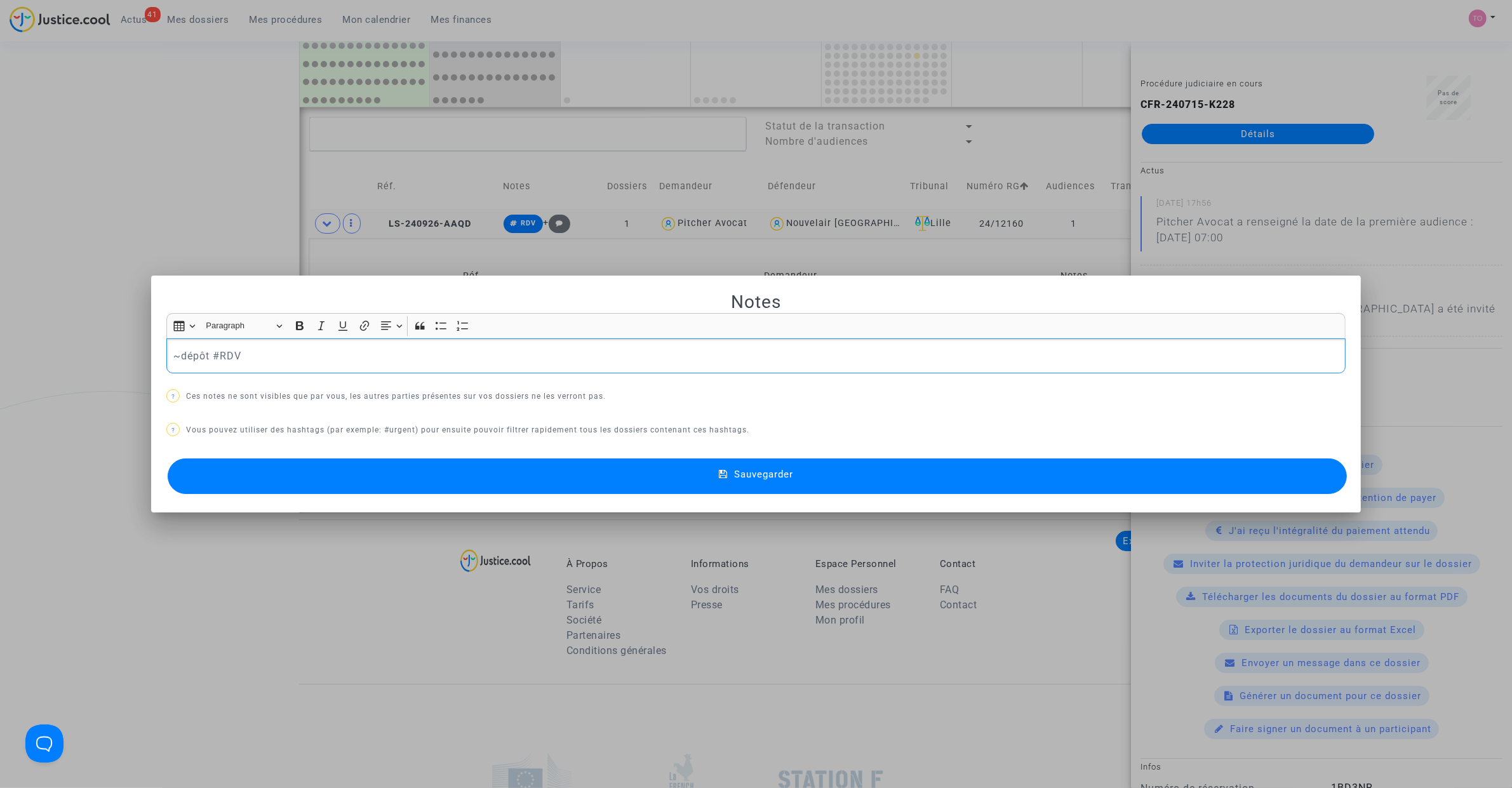
click at [213, 354] on p "~dépôt #RDV" at bounding box center [756, 355] width 1166 height 16
click at [175, 356] on p "~dépôt #RDV" at bounding box center [756, 355] width 1166 height 16
click at [391, 477] on button "Sauvegarder" at bounding box center [757, 476] width 1179 height 35
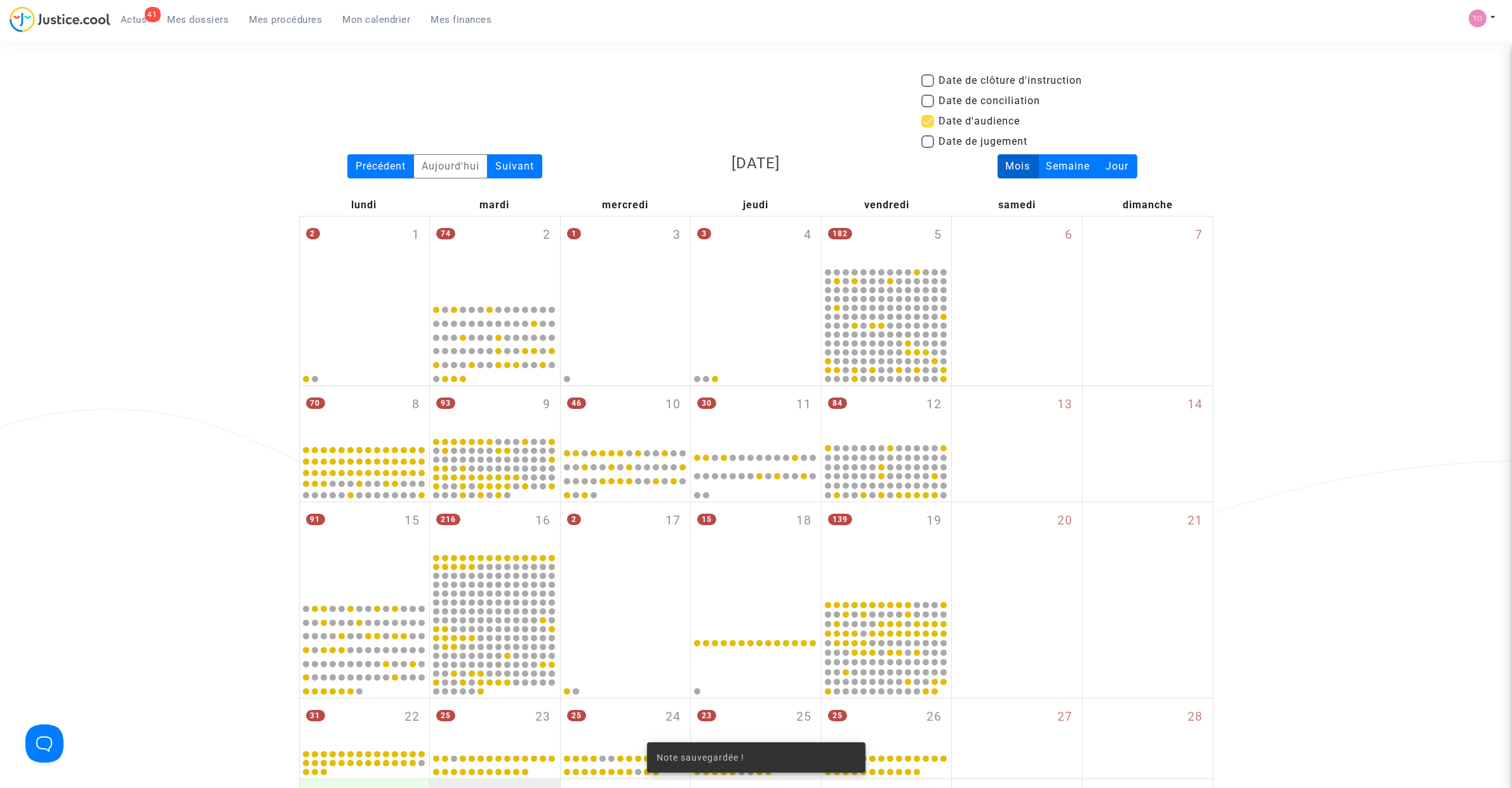
scroll to position [858, 0]
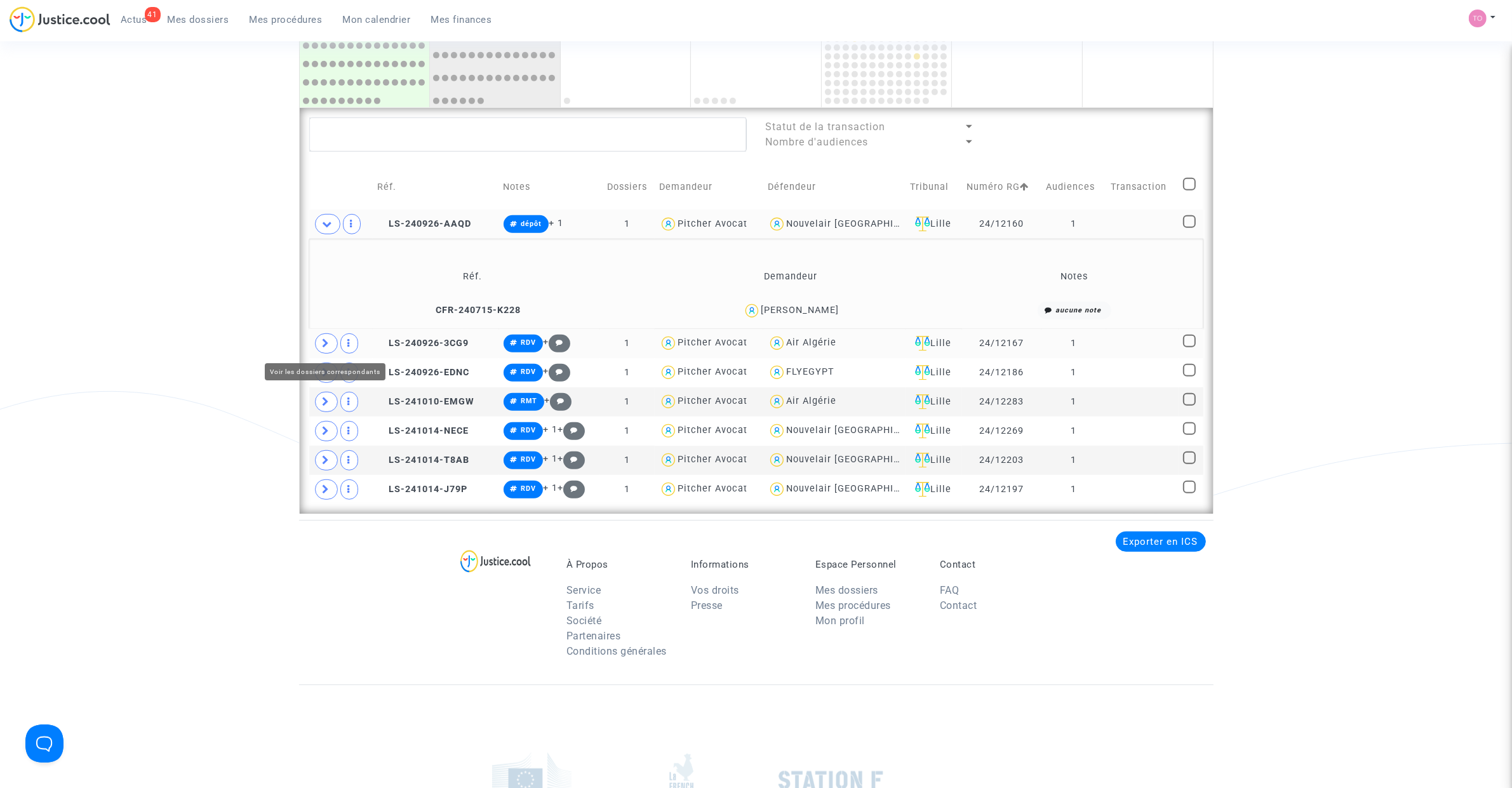
click at [330, 343] on span at bounding box center [326, 343] width 23 height 20
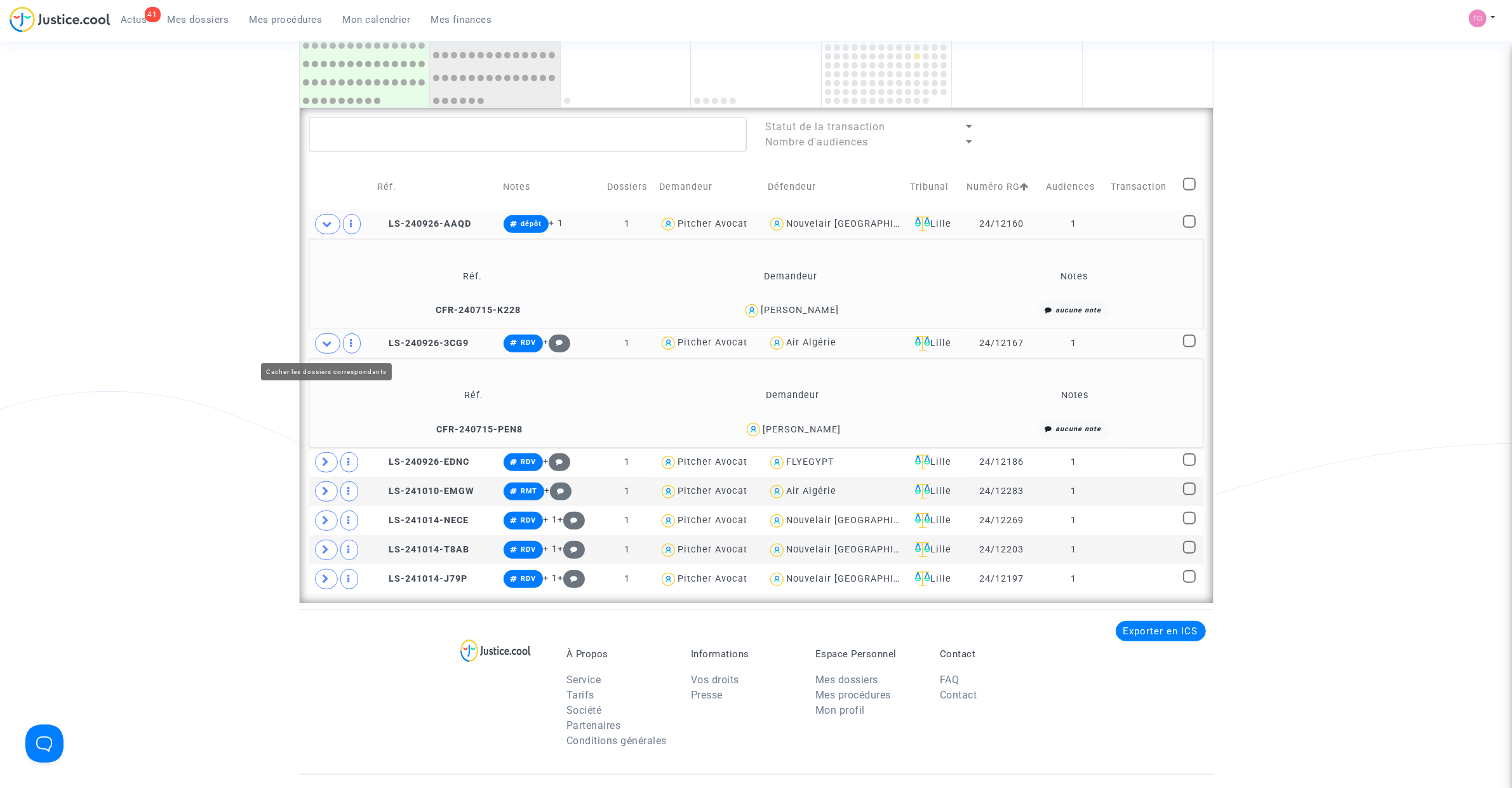
click at [690, 432] on button "Modifier la note" at bounding box center [663, 433] width 93 height 20
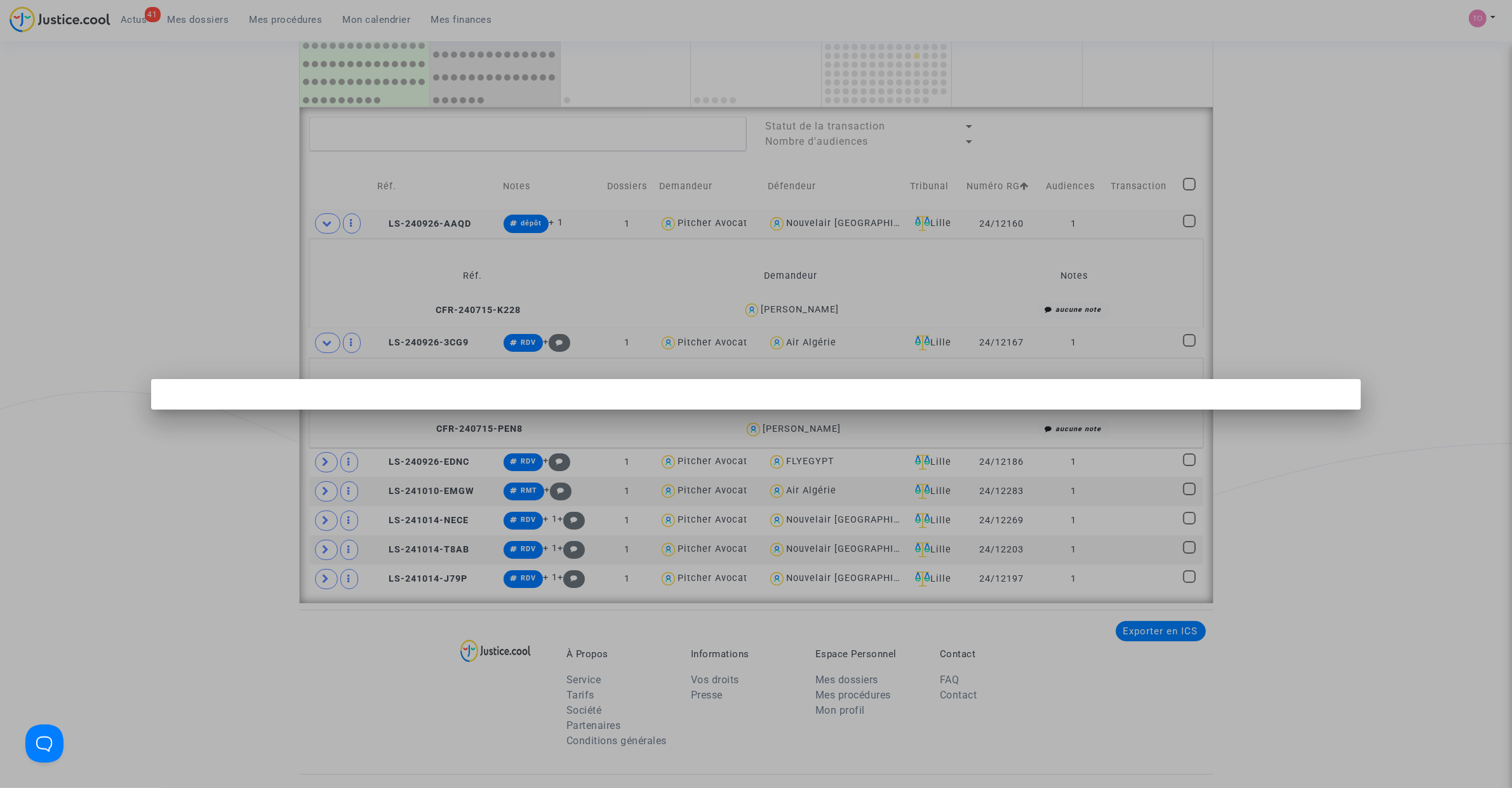
scroll to position [0, 0]
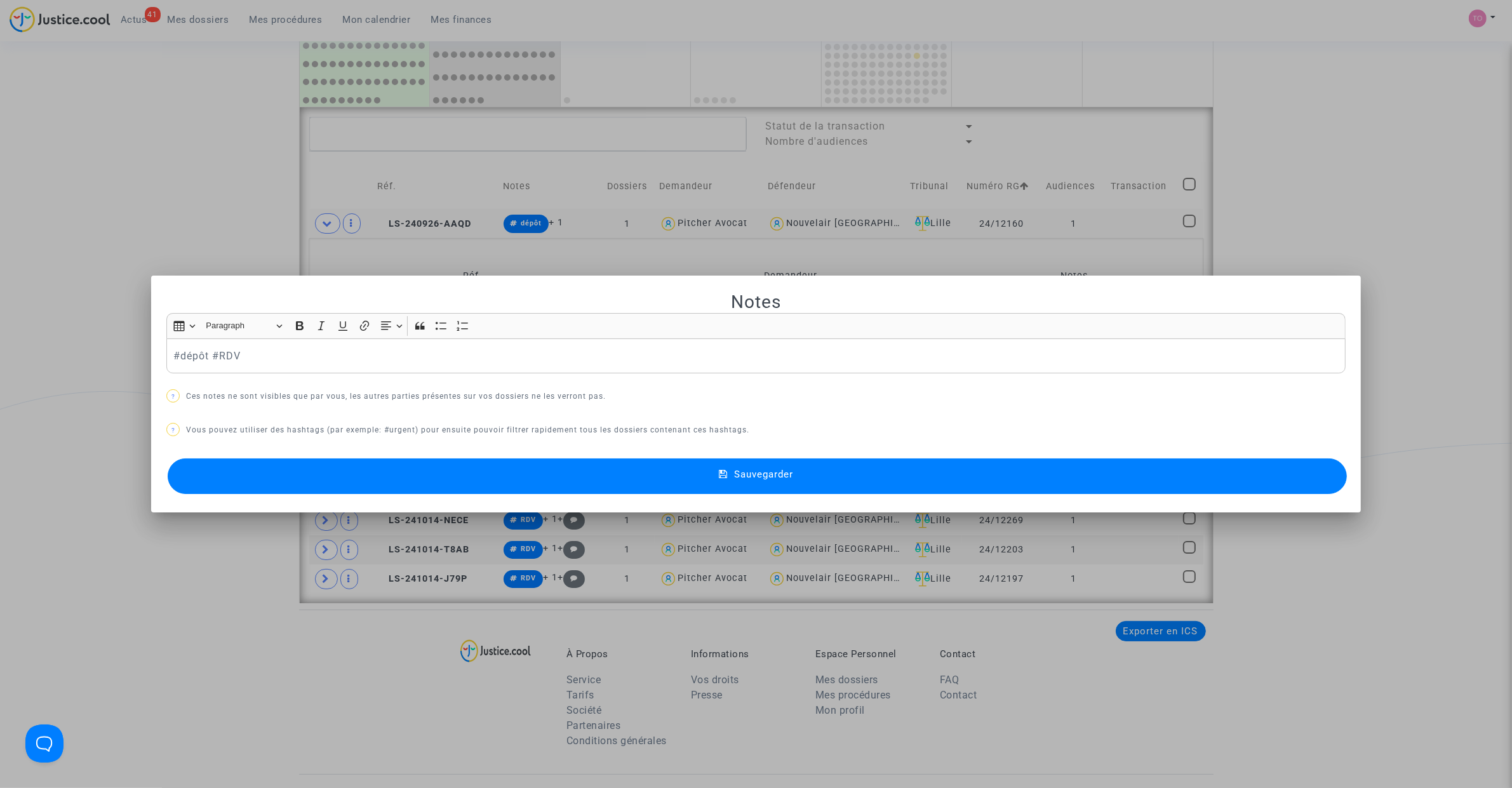
click at [455, 484] on button "Sauvegarder" at bounding box center [757, 476] width 1179 height 35
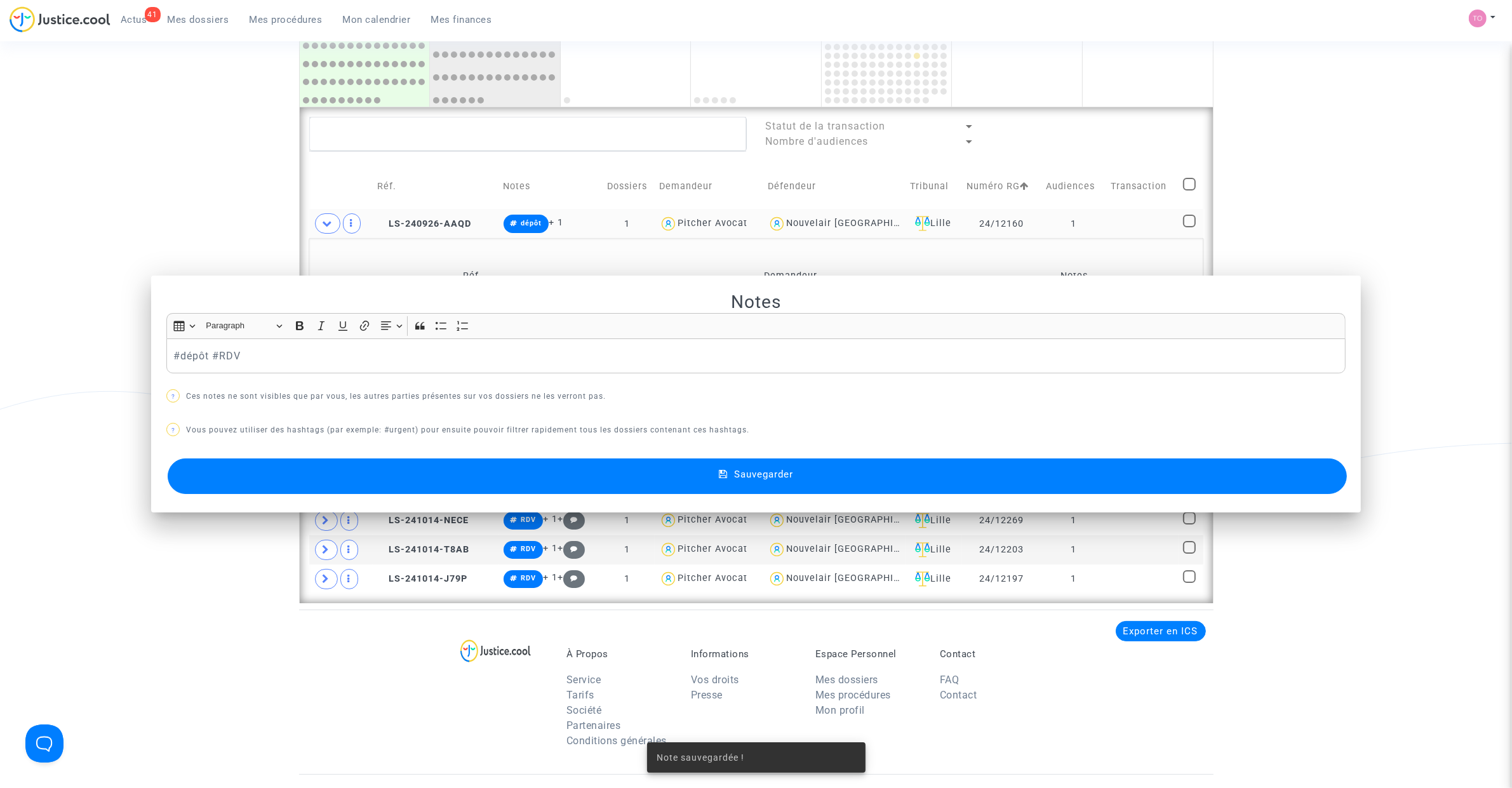
scroll to position [858, 0]
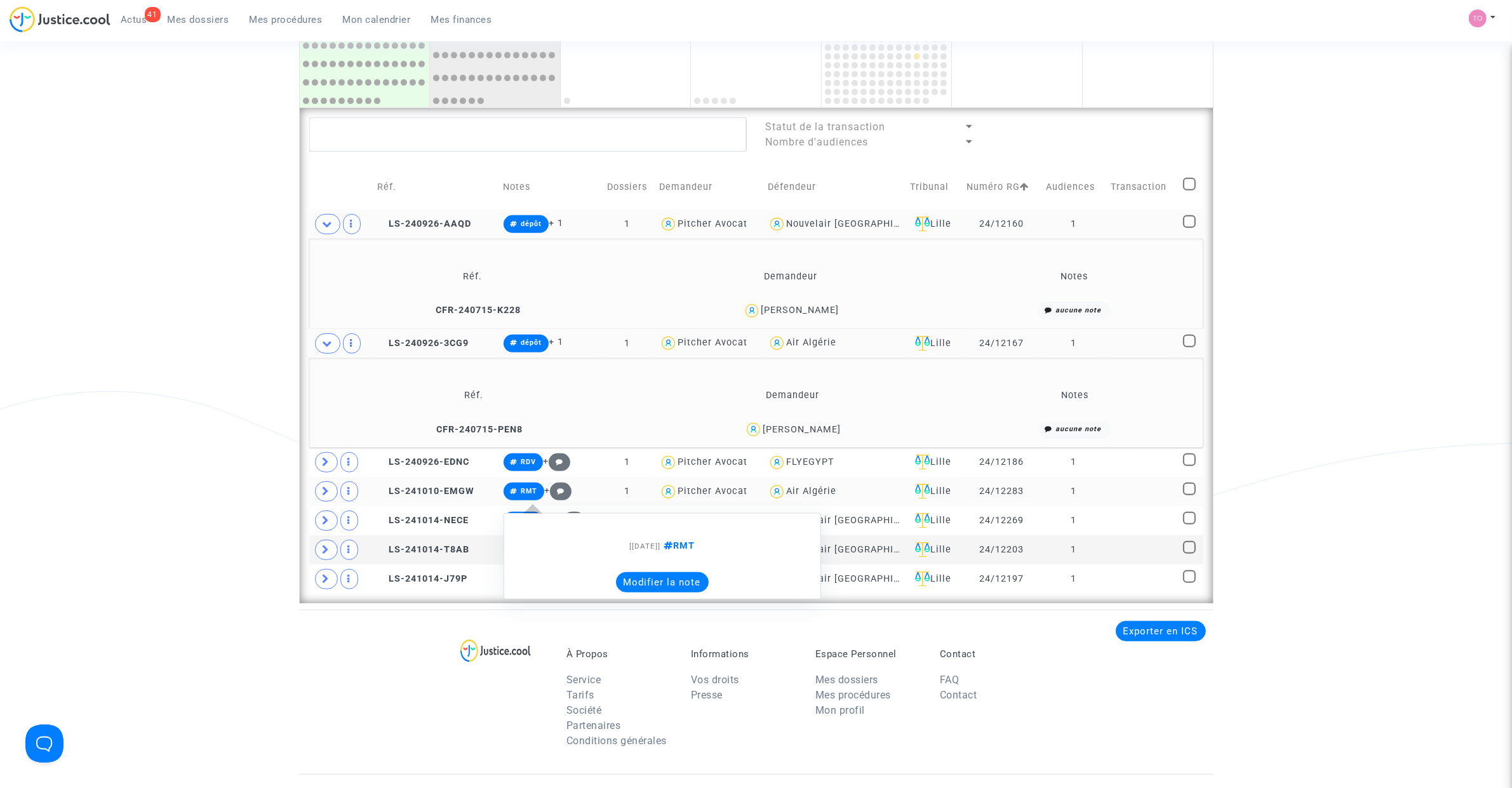
click at [641, 576] on button "Modifier la note" at bounding box center [663, 581] width 93 height 20
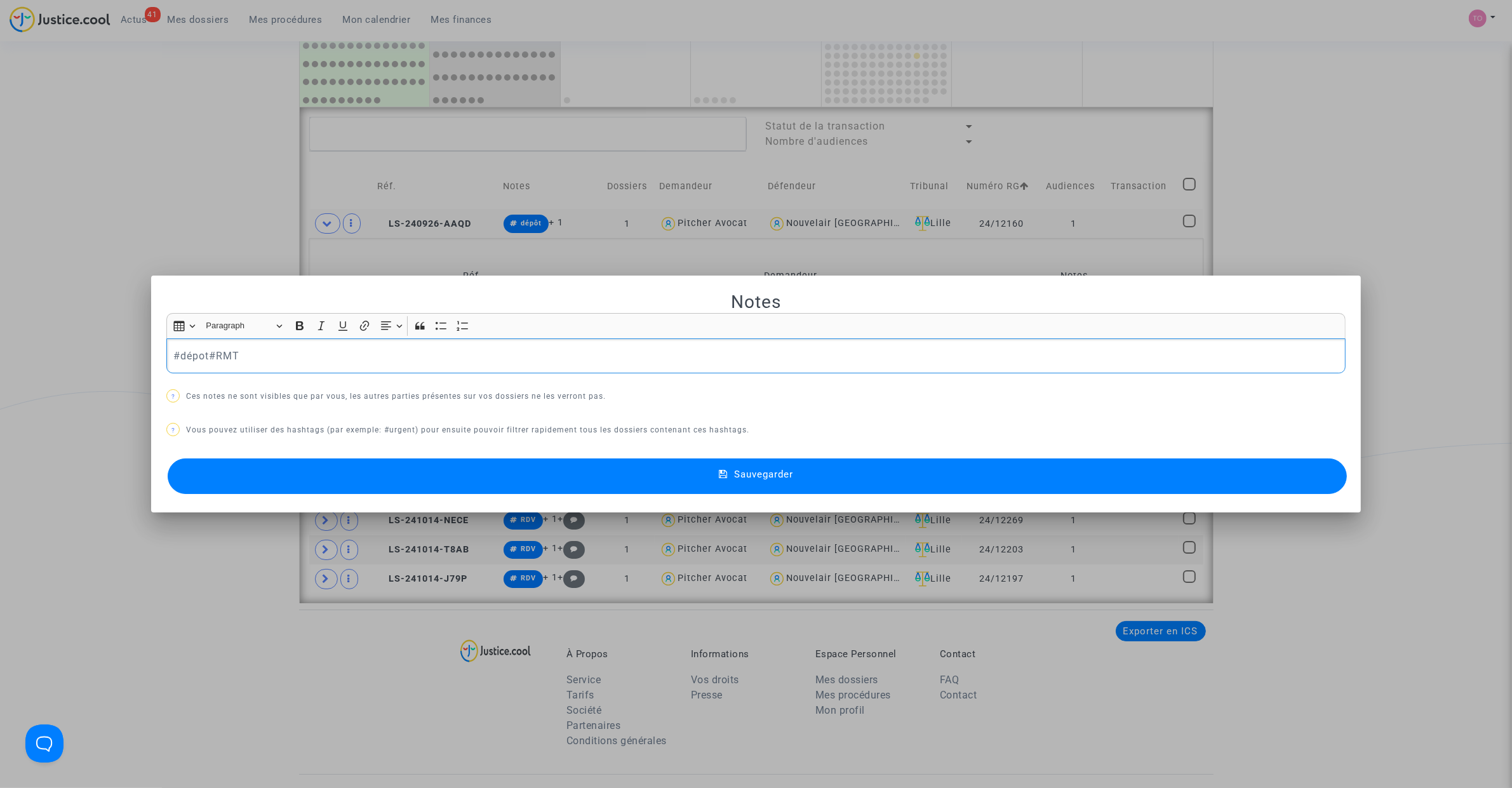
click at [198, 350] on p "#dépot#RMT" at bounding box center [756, 355] width 1166 height 16
click at [334, 461] on button "Sauvegarder" at bounding box center [757, 476] width 1179 height 35
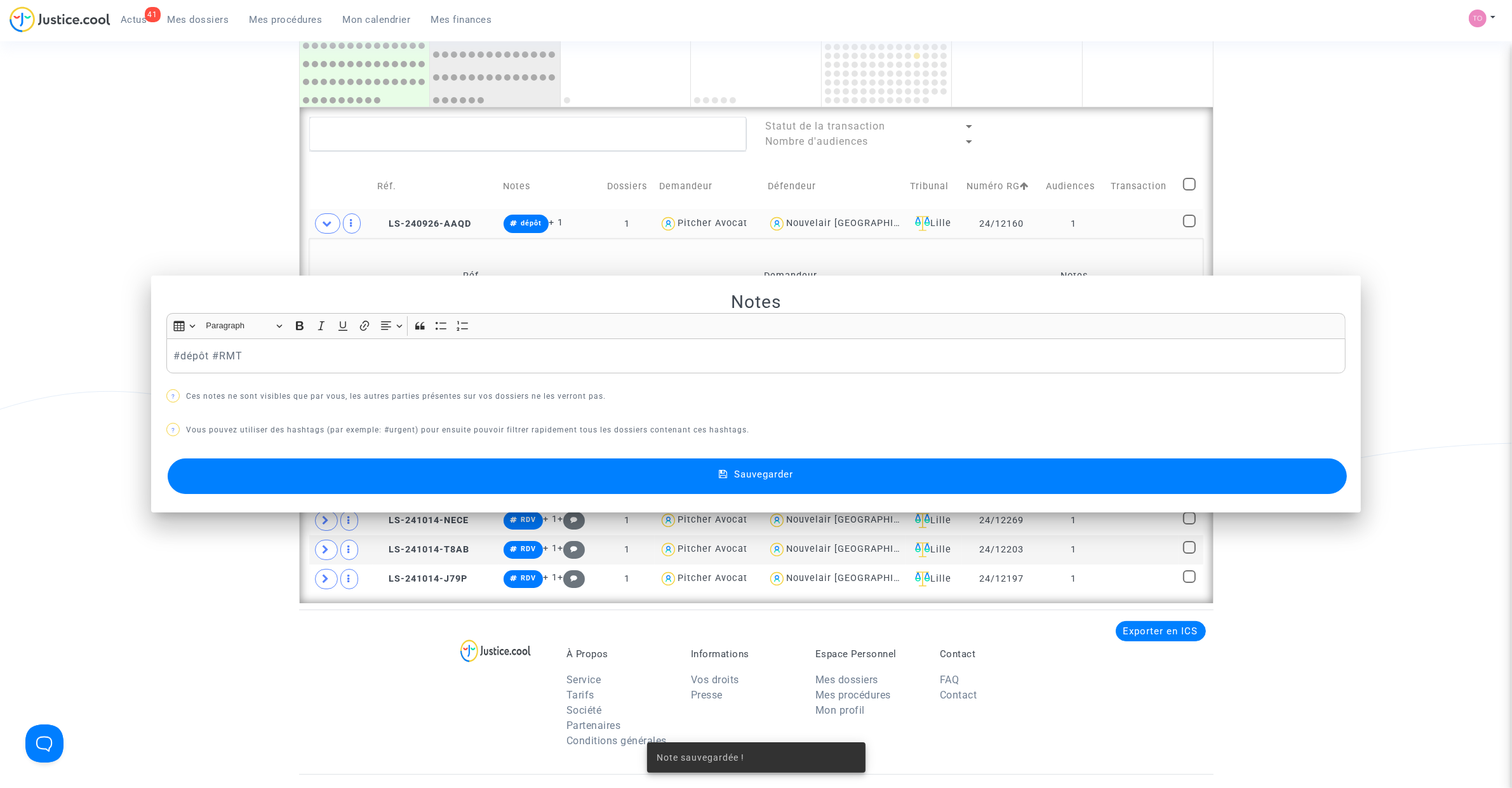
scroll to position [858, 0]
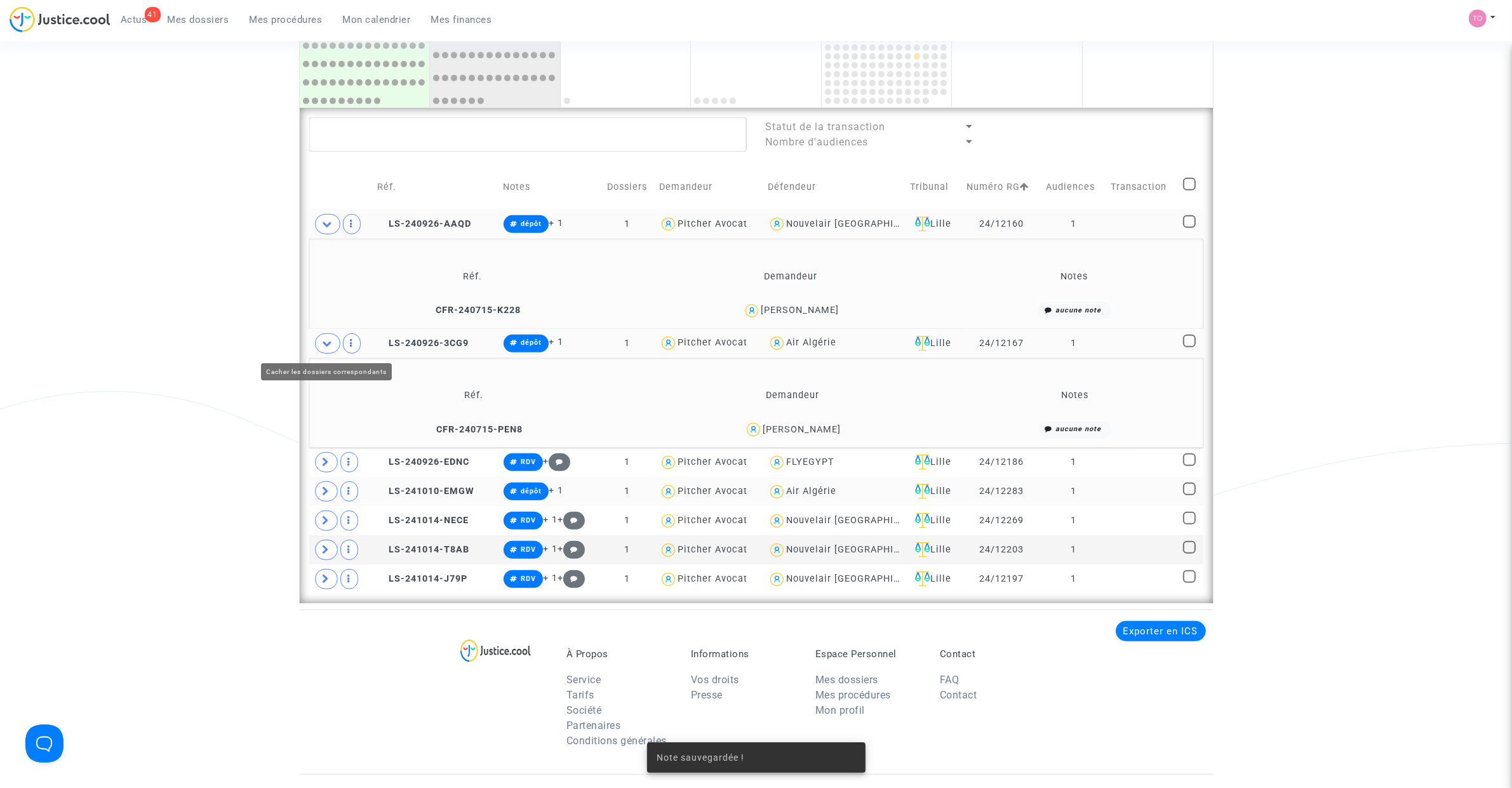
click at [329, 344] on icon at bounding box center [328, 343] width 10 height 10
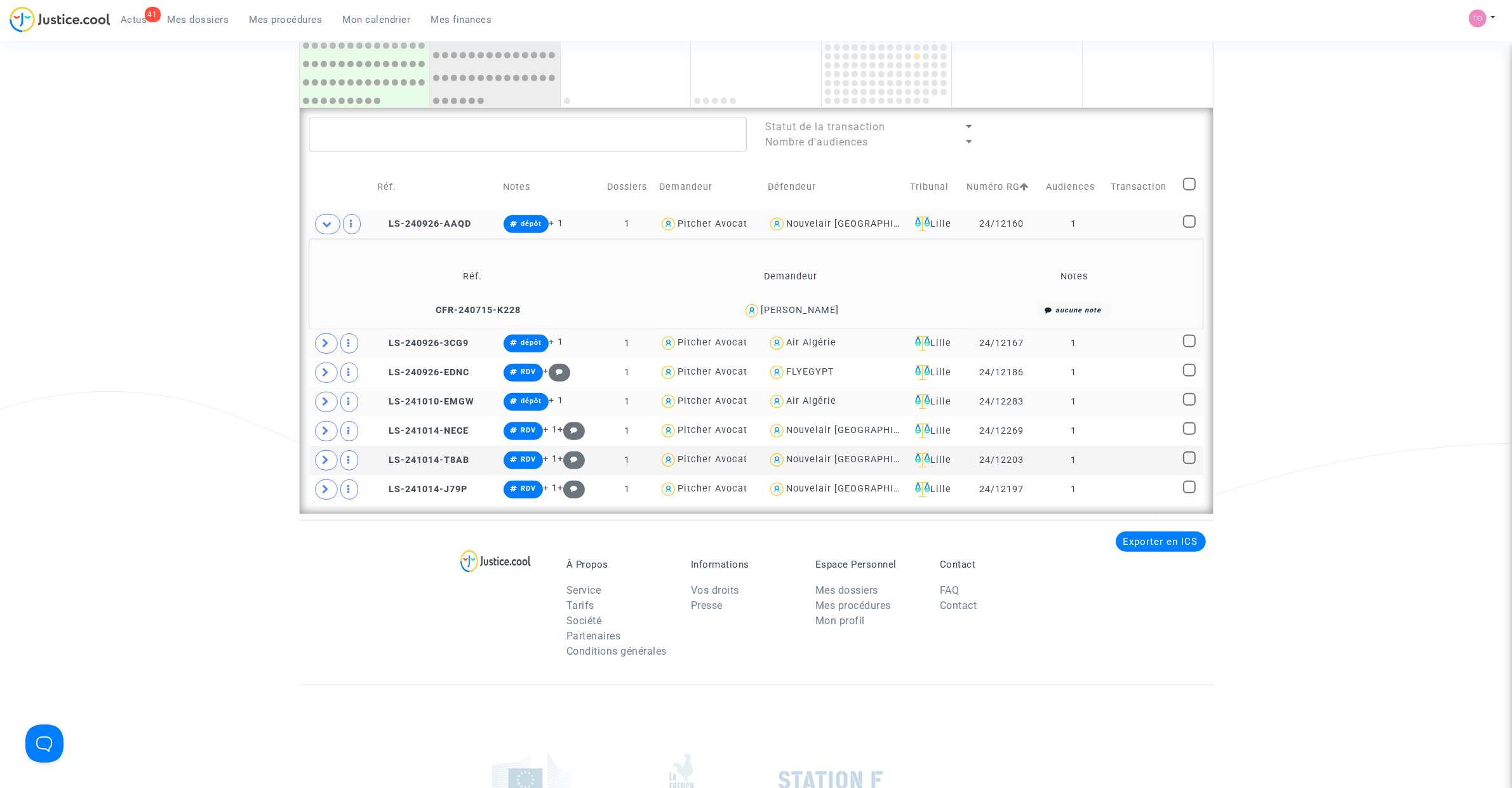
click at [333, 229] on span at bounding box center [328, 223] width 26 height 20
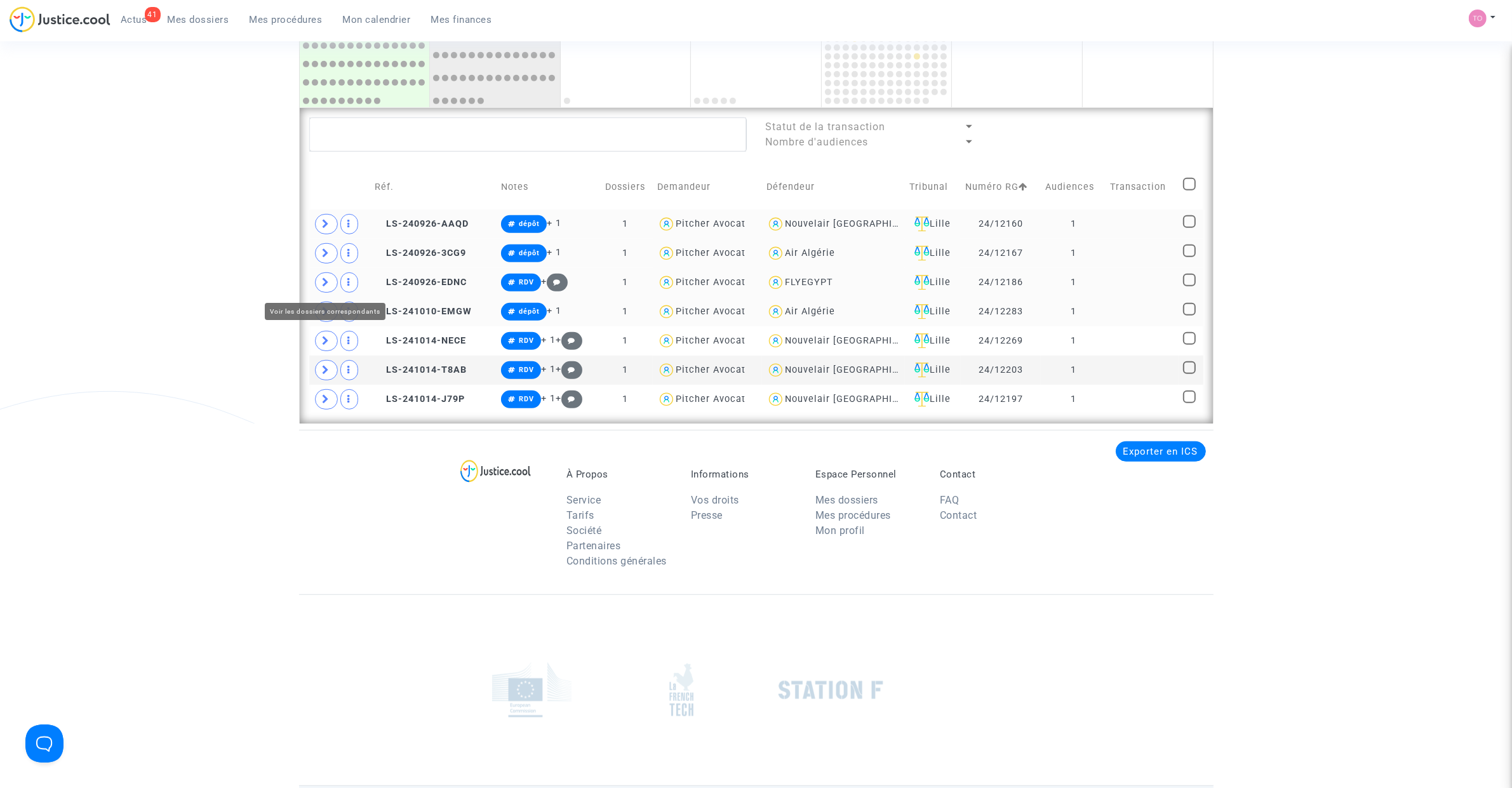
click at [321, 280] on span at bounding box center [326, 282] width 23 height 20
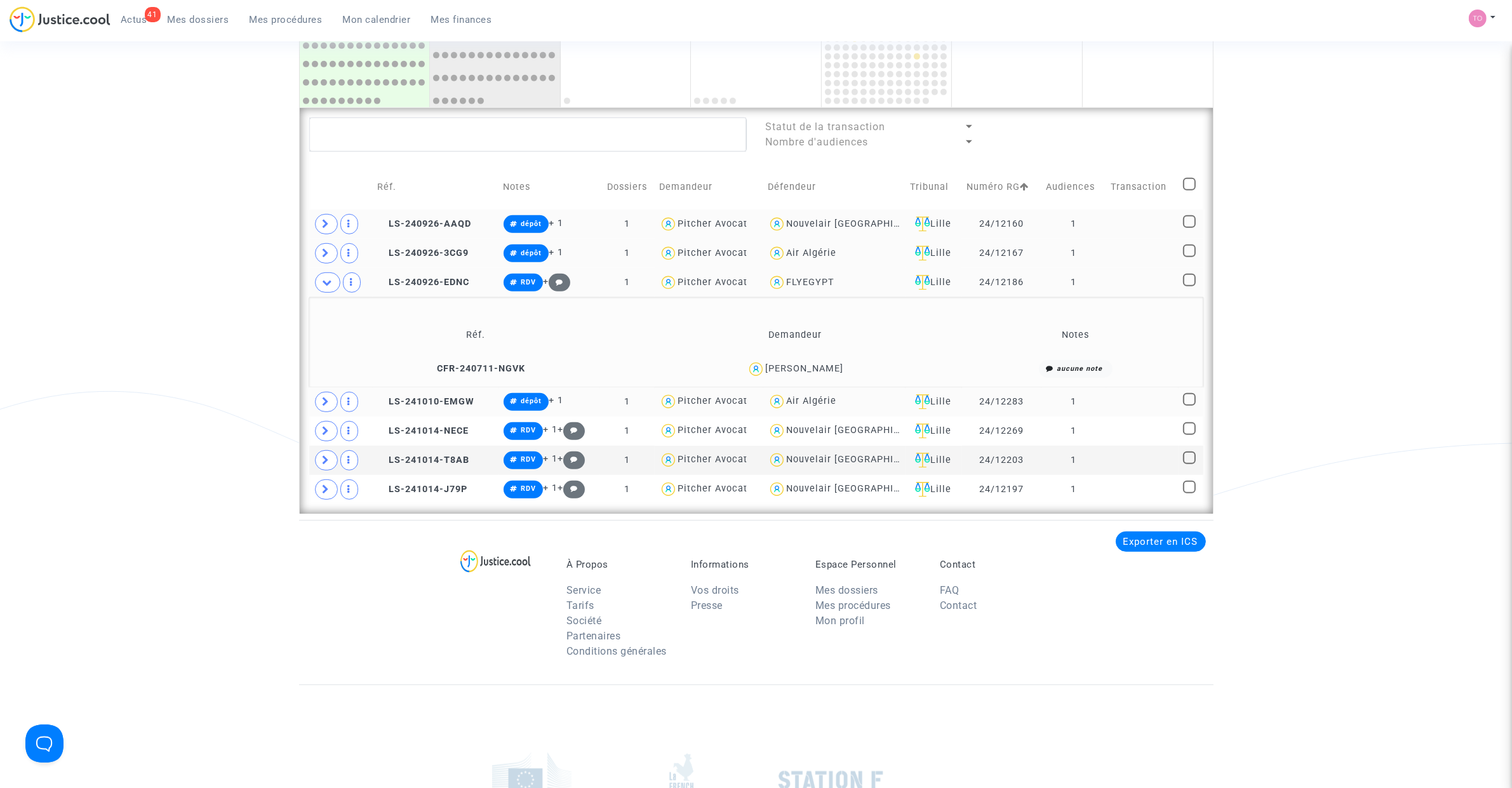
click at [820, 369] on div "Samir Naceur" at bounding box center [804, 368] width 78 height 11
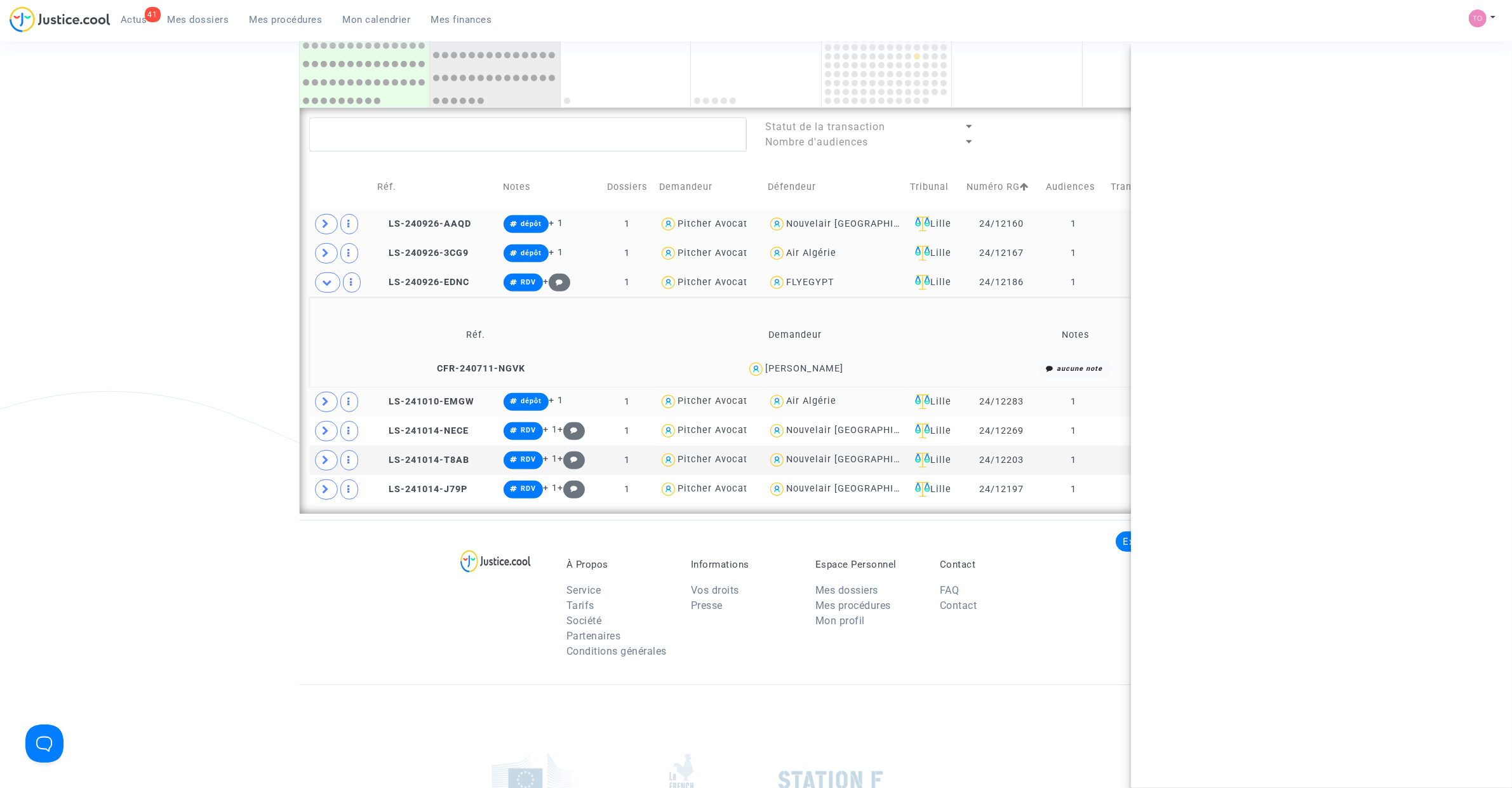
click at [820, 369] on div "Samir Naceur" at bounding box center [804, 368] width 78 height 11
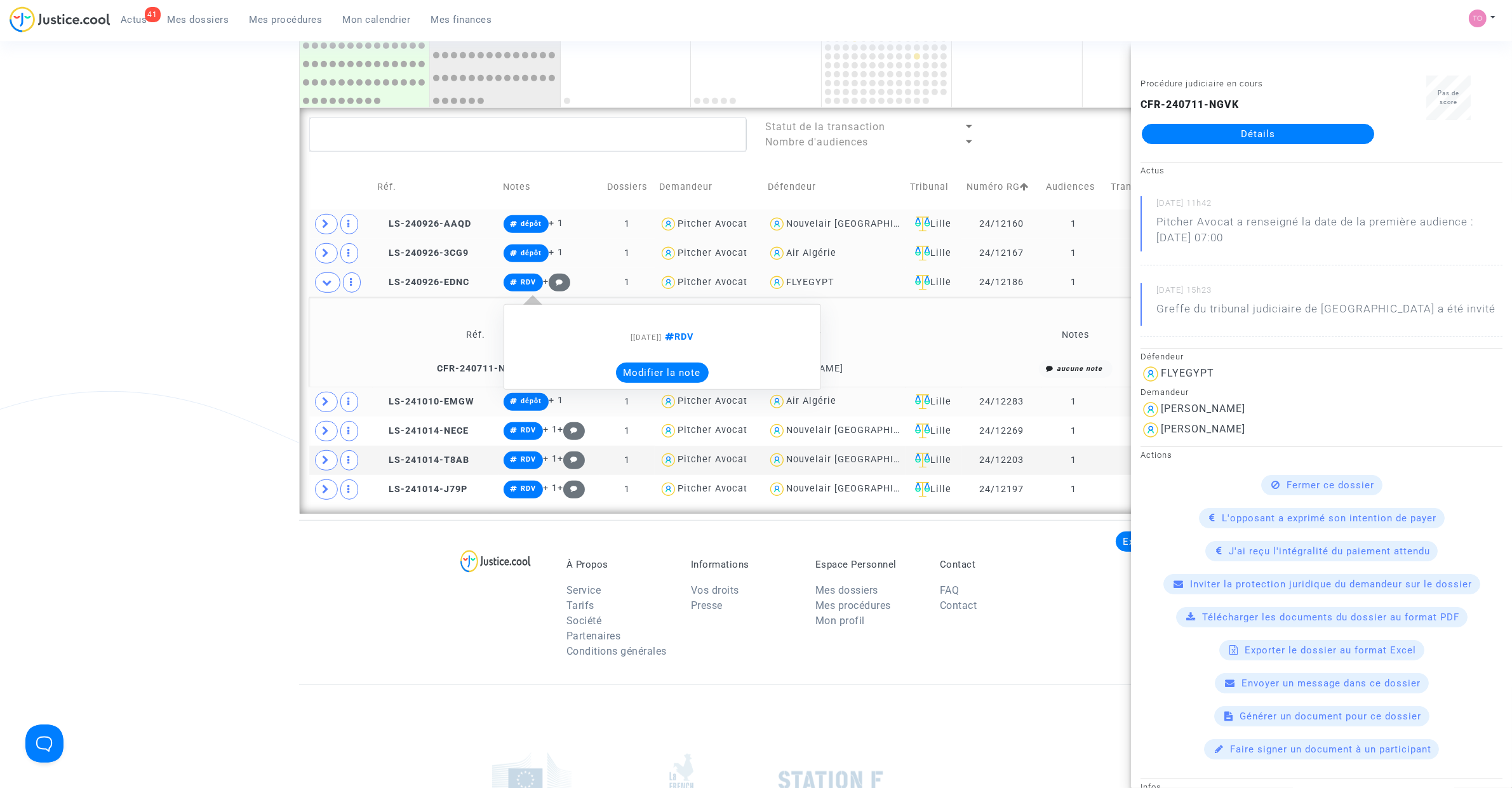
click at [647, 369] on button "Modifier la note" at bounding box center [663, 372] width 93 height 20
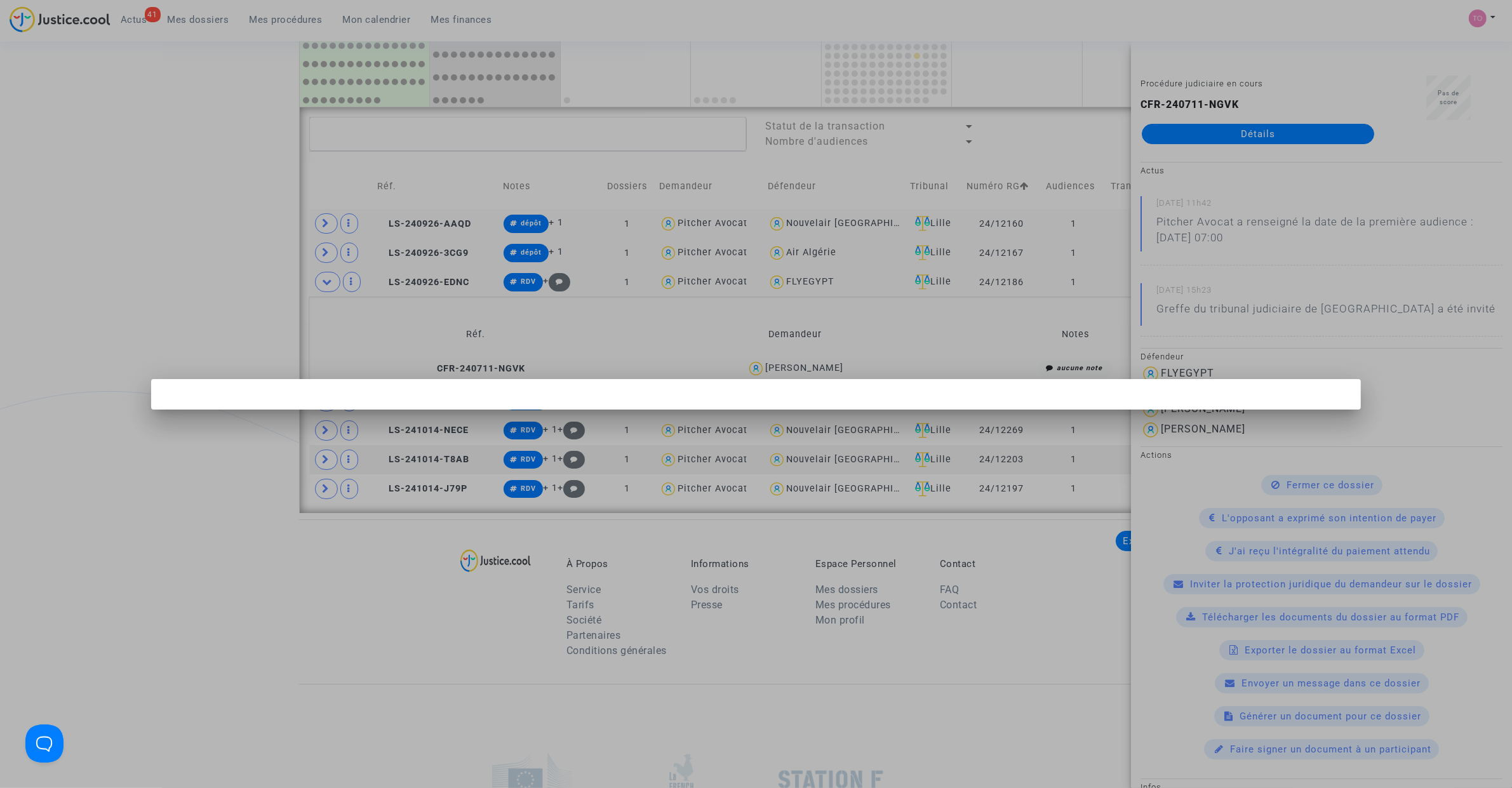
scroll to position [0, 0]
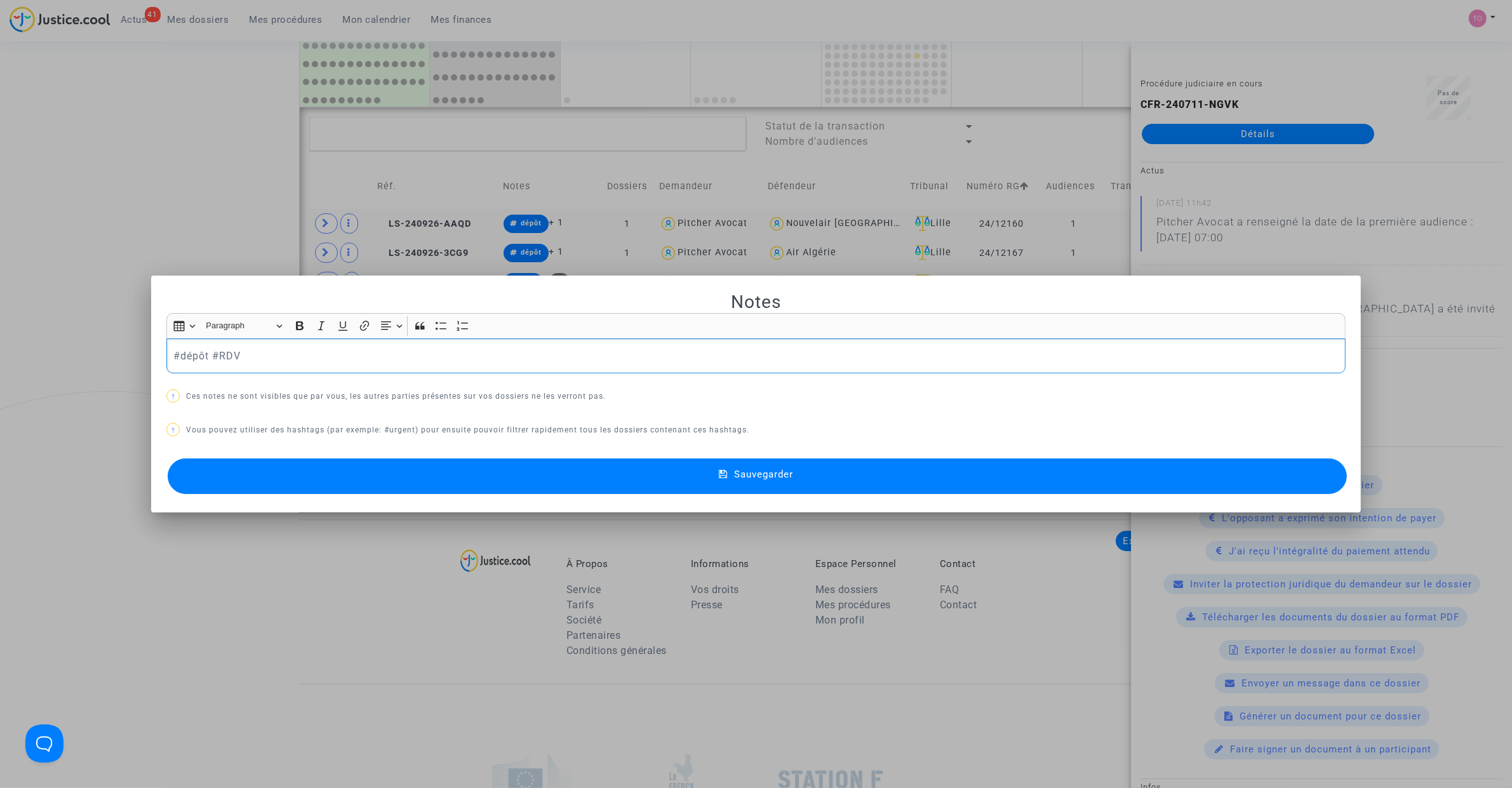
click at [477, 484] on button "Sauvegarder" at bounding box center [757, 476] width 1179 height 35
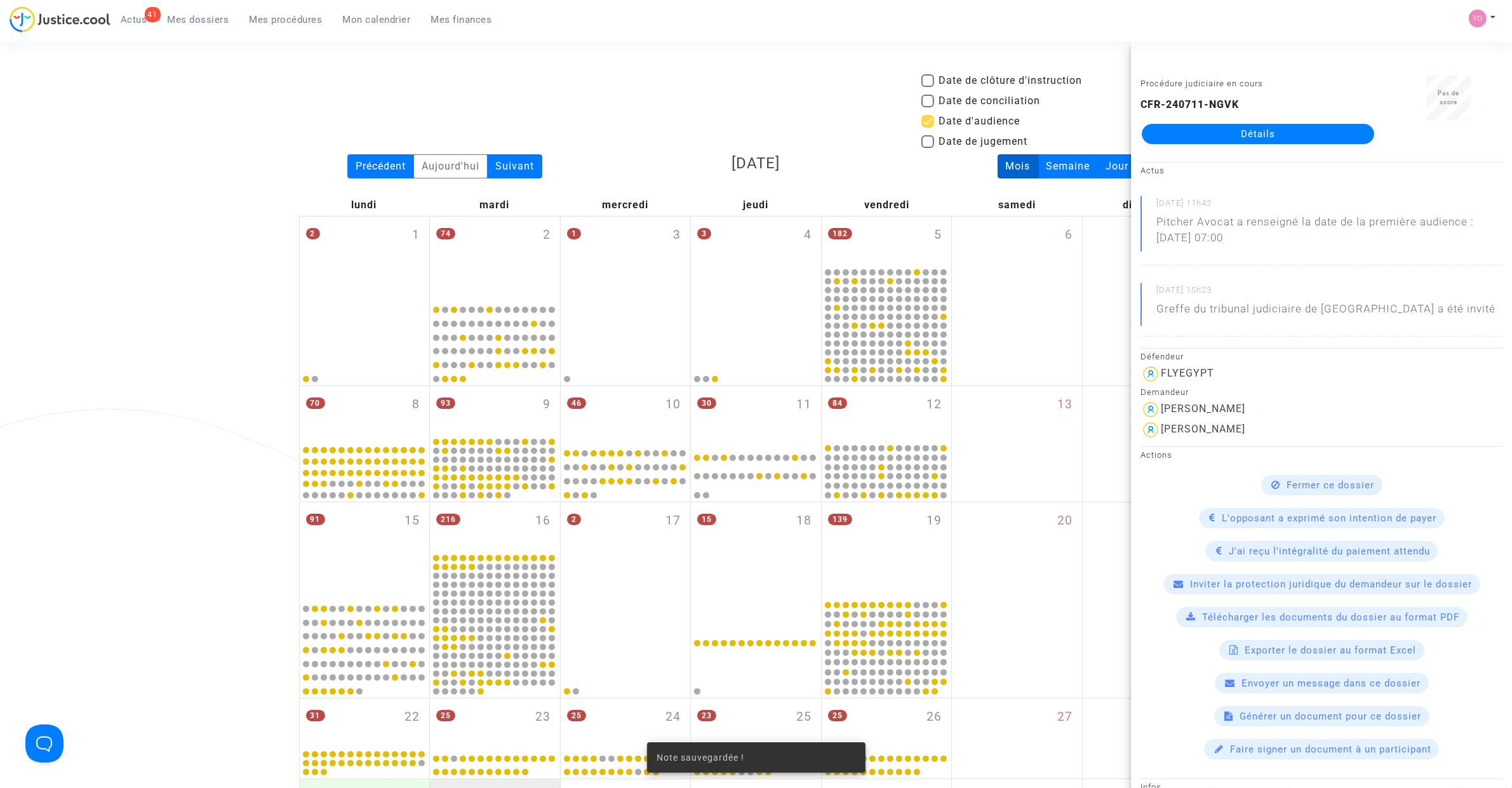
scroll to position [858, 0]
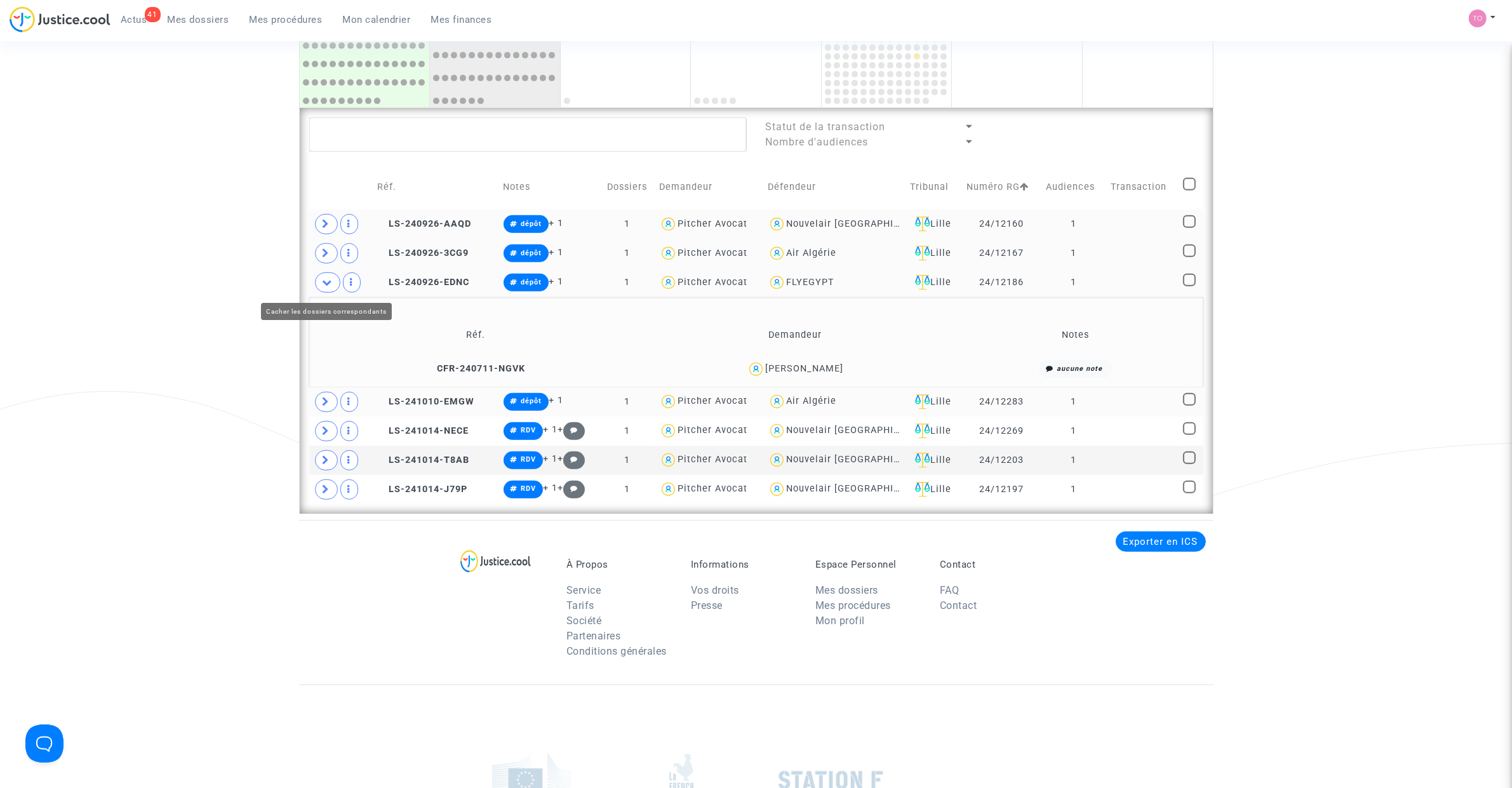
click at [325, 280] on icon at bounding box center [328, 282] width 10 height 10
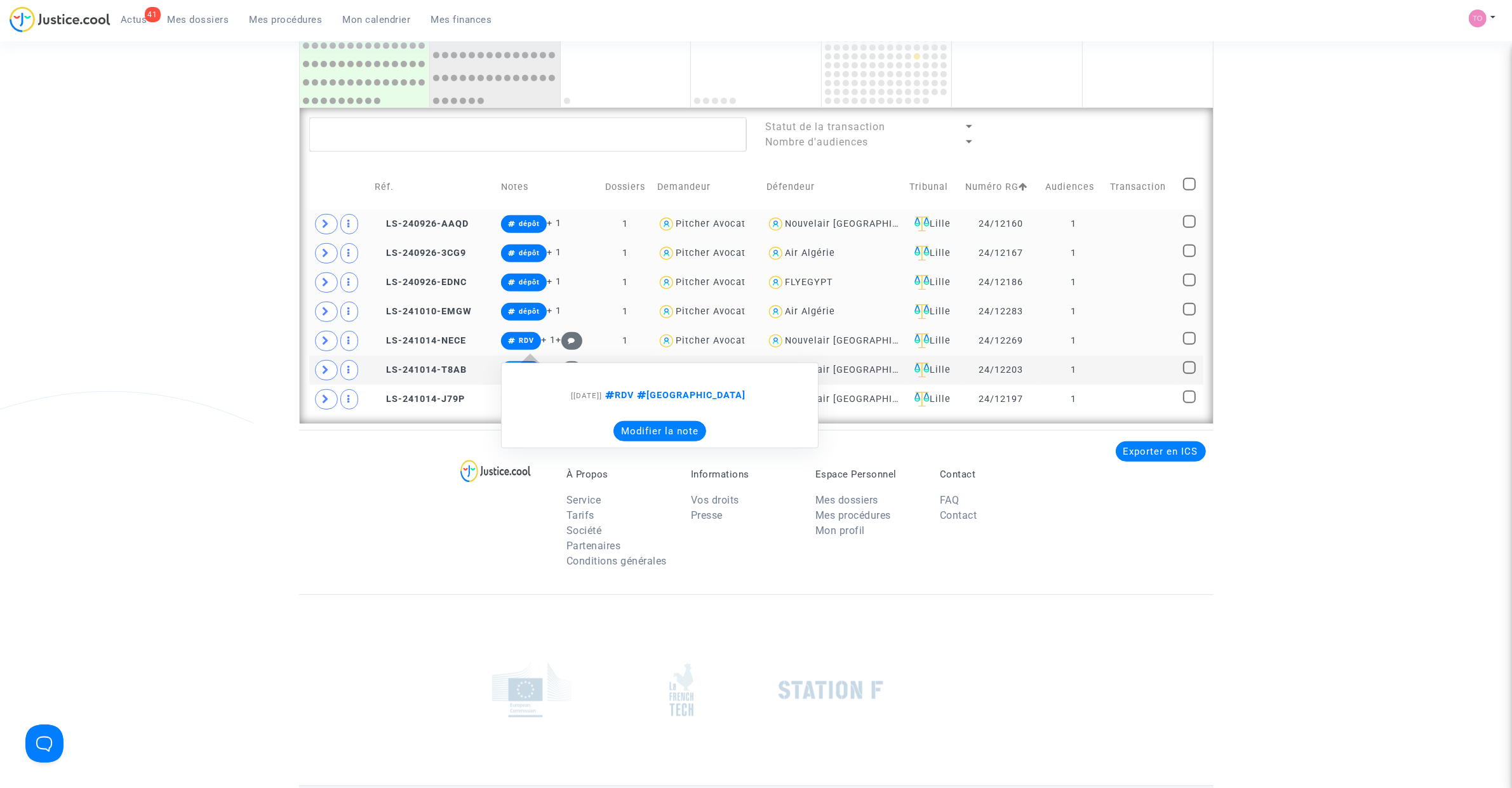
click at [635, 427] on button "Modifier la note" at bounding box center [660, 431] width 93 height 20
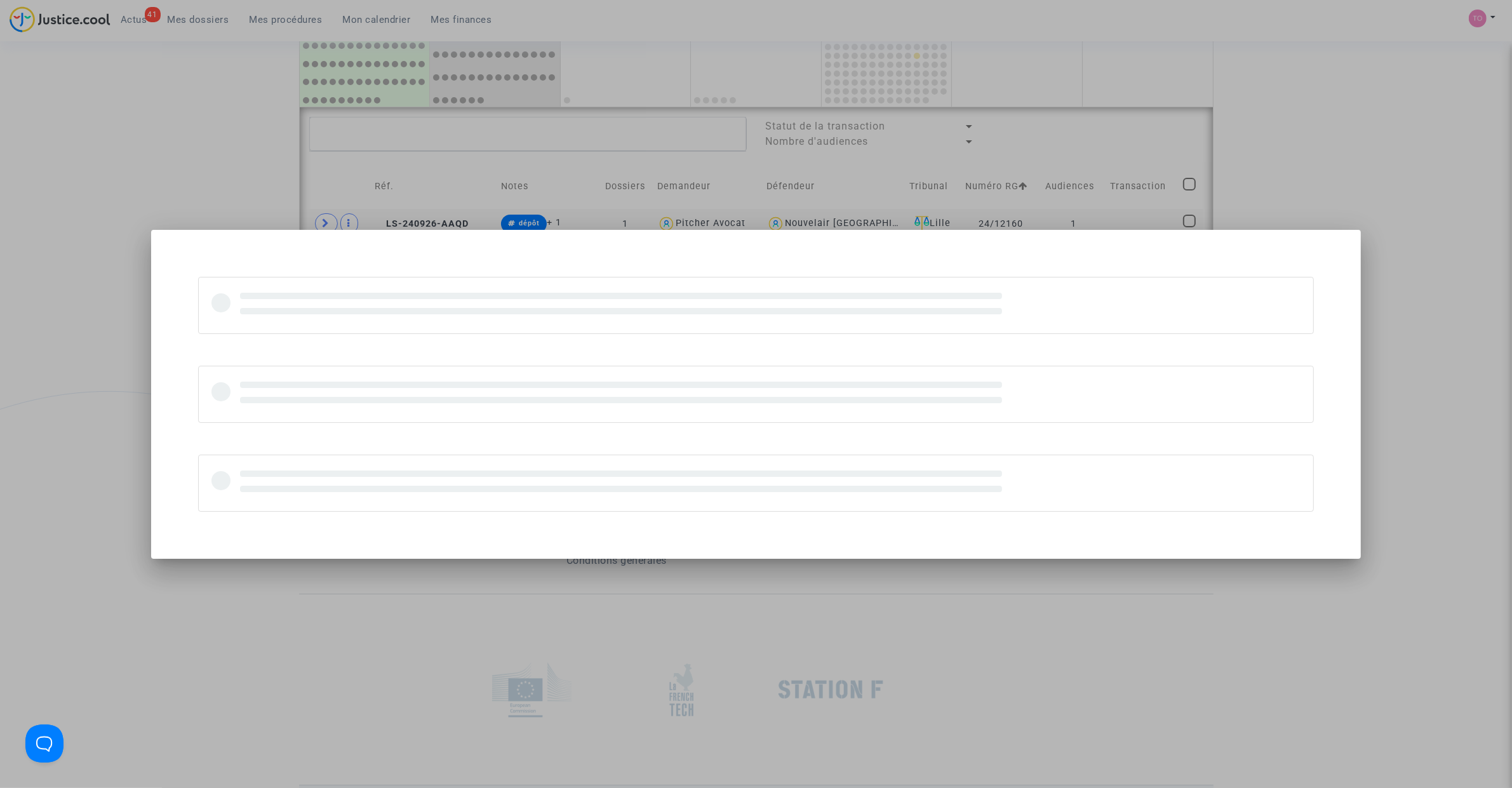
scroll to position [0, 0]
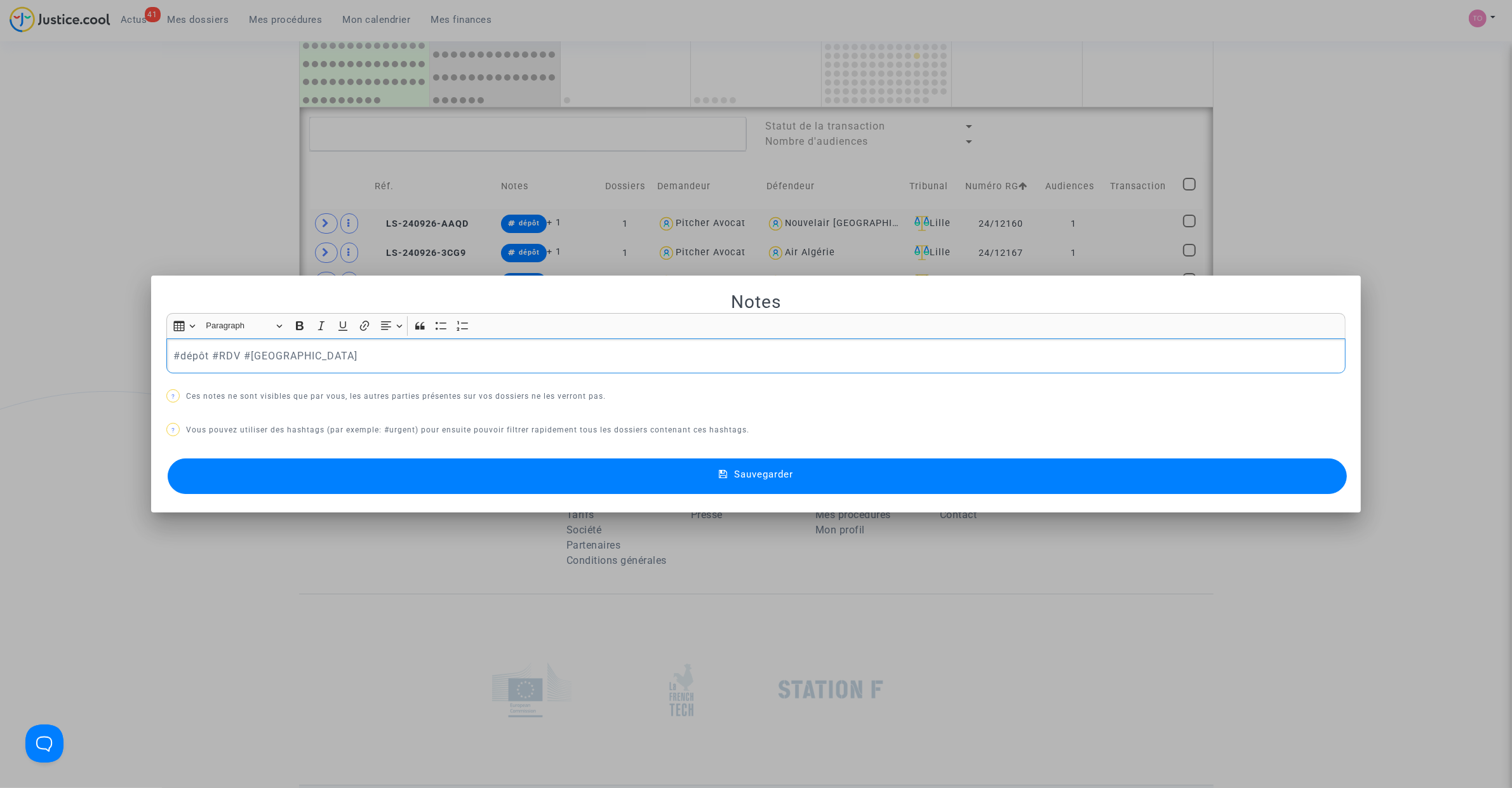
drag, startPoint x: 155, startPoint y: 350, endPoint x: 133, endPoint y: 349, distance: 22.0
click at [133, 349] on div "Notes Rich Text Editor Insert table Insert table Heading Paragraph Paragraph He…" at bounding box center [756, 394] width 1512 height 788
drag, startPoint x: 575, startPoint y: 463, endPoint x: 559, endPoint y: 465, distance: 16.1
click at [575, 464] on button "Sauvegarder" at bounding box center [757, 476] width 1179 height 35
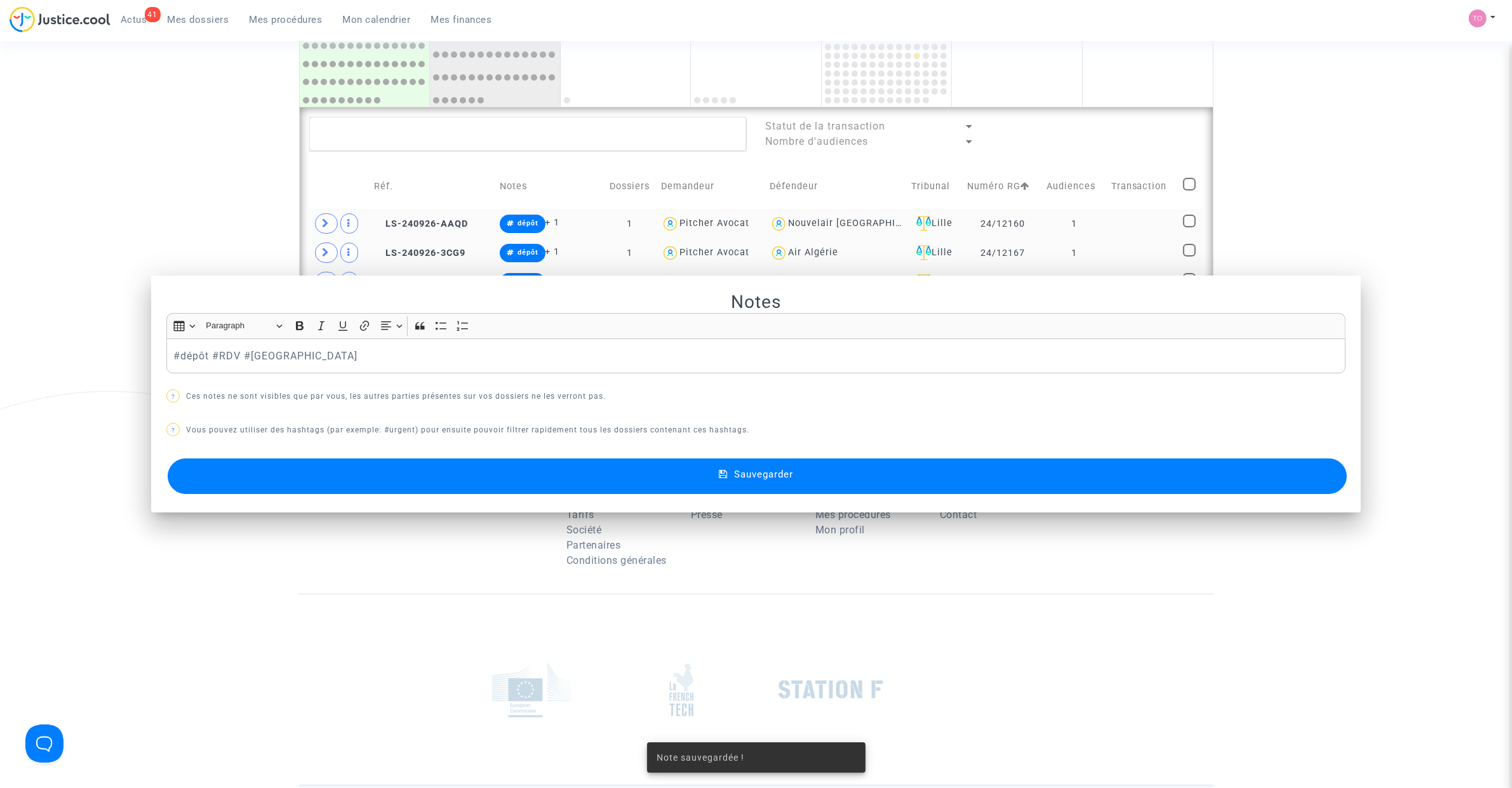
scroll to position [858, 0]
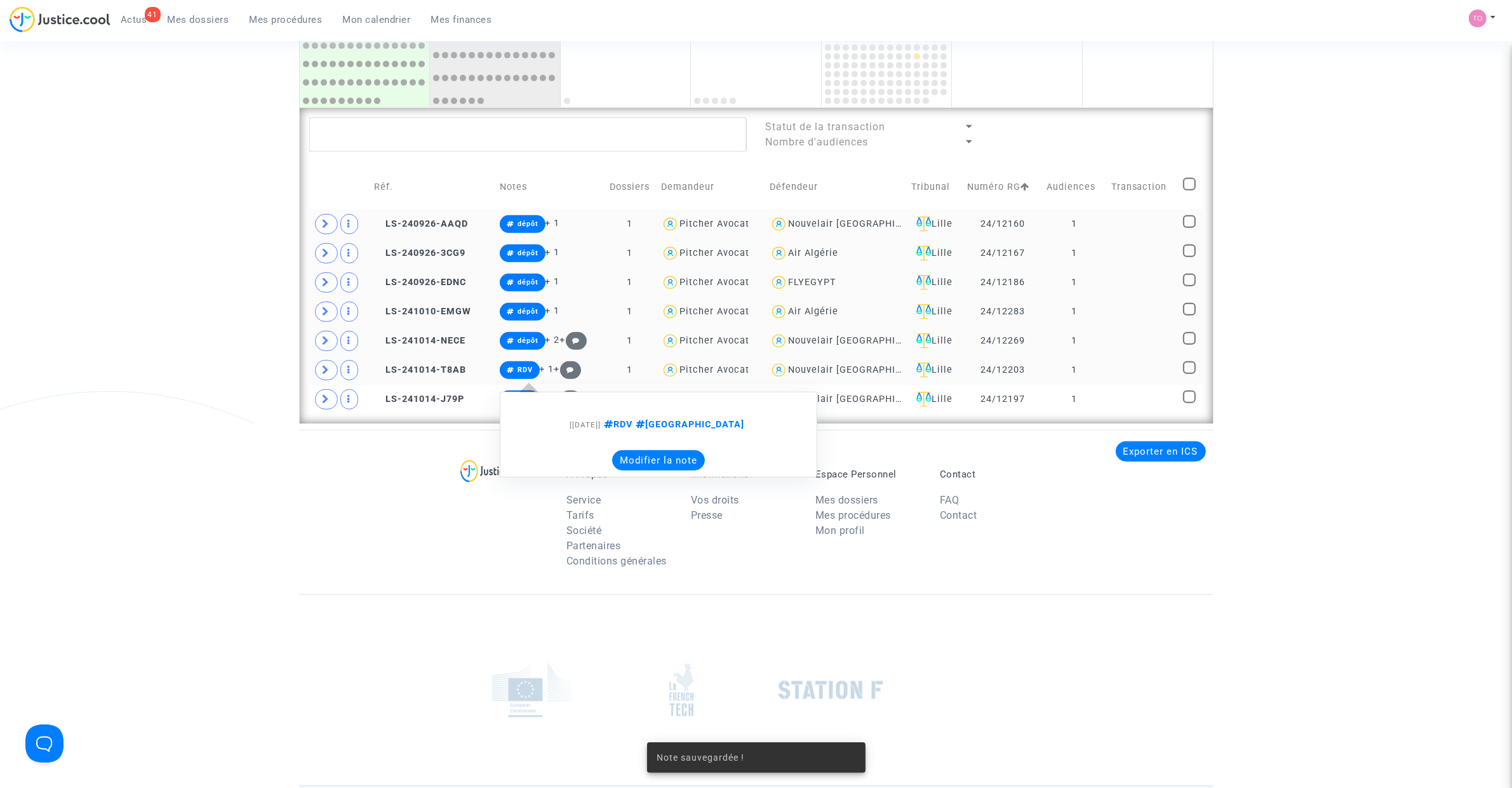
click at [614, 449] on note-viewer "[14/10/2024] RDV Montreal Modifier la note" at bounding box center [658, 435] width 303 height 72
click at [627, 459] on button "Modifier la note" at bounding box center [659, 460] width 93 height 20
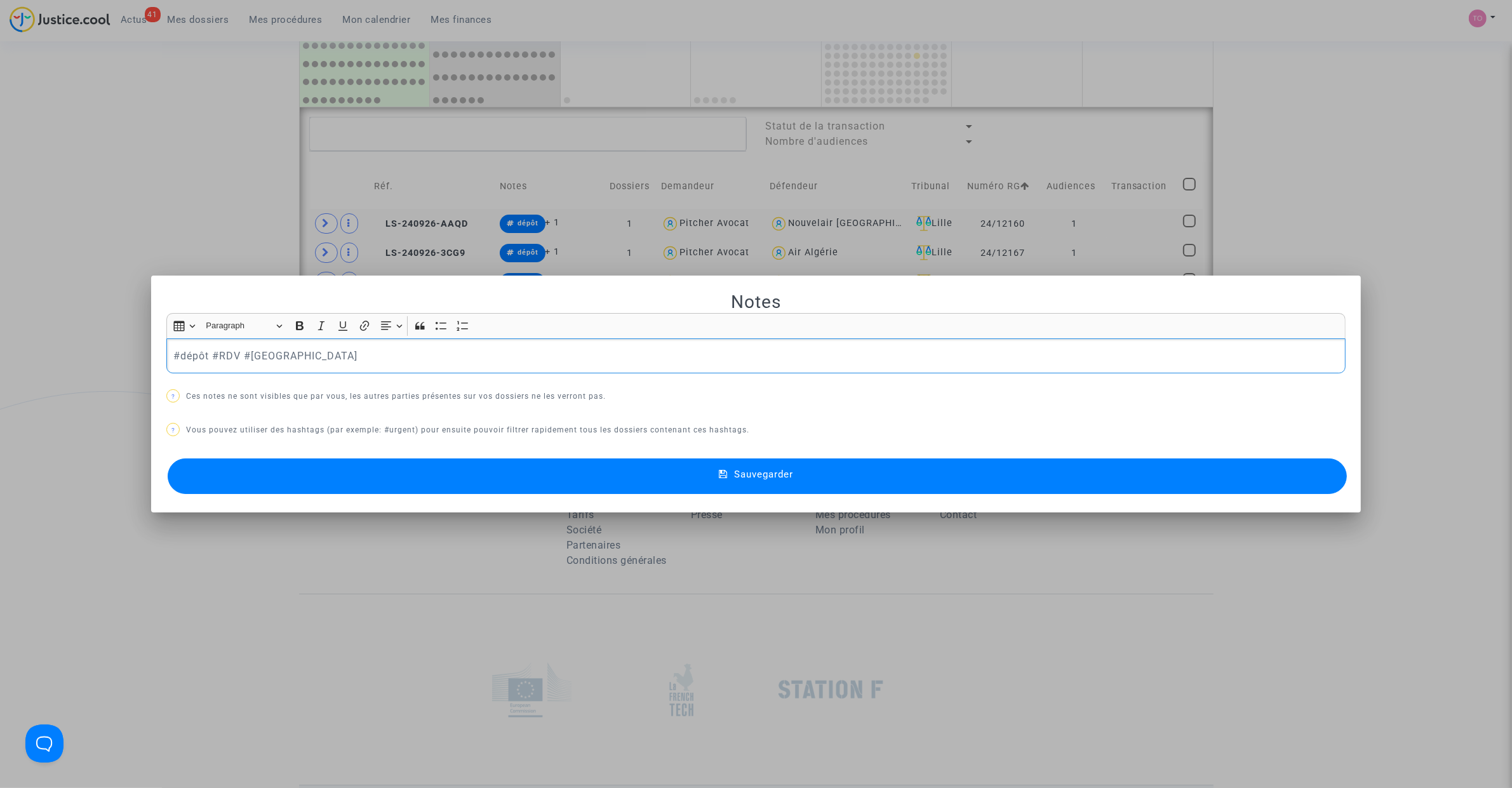
click at [407, 481] on button "Sauvegarder" at bounding box center [757, 476] width 1179 height 35
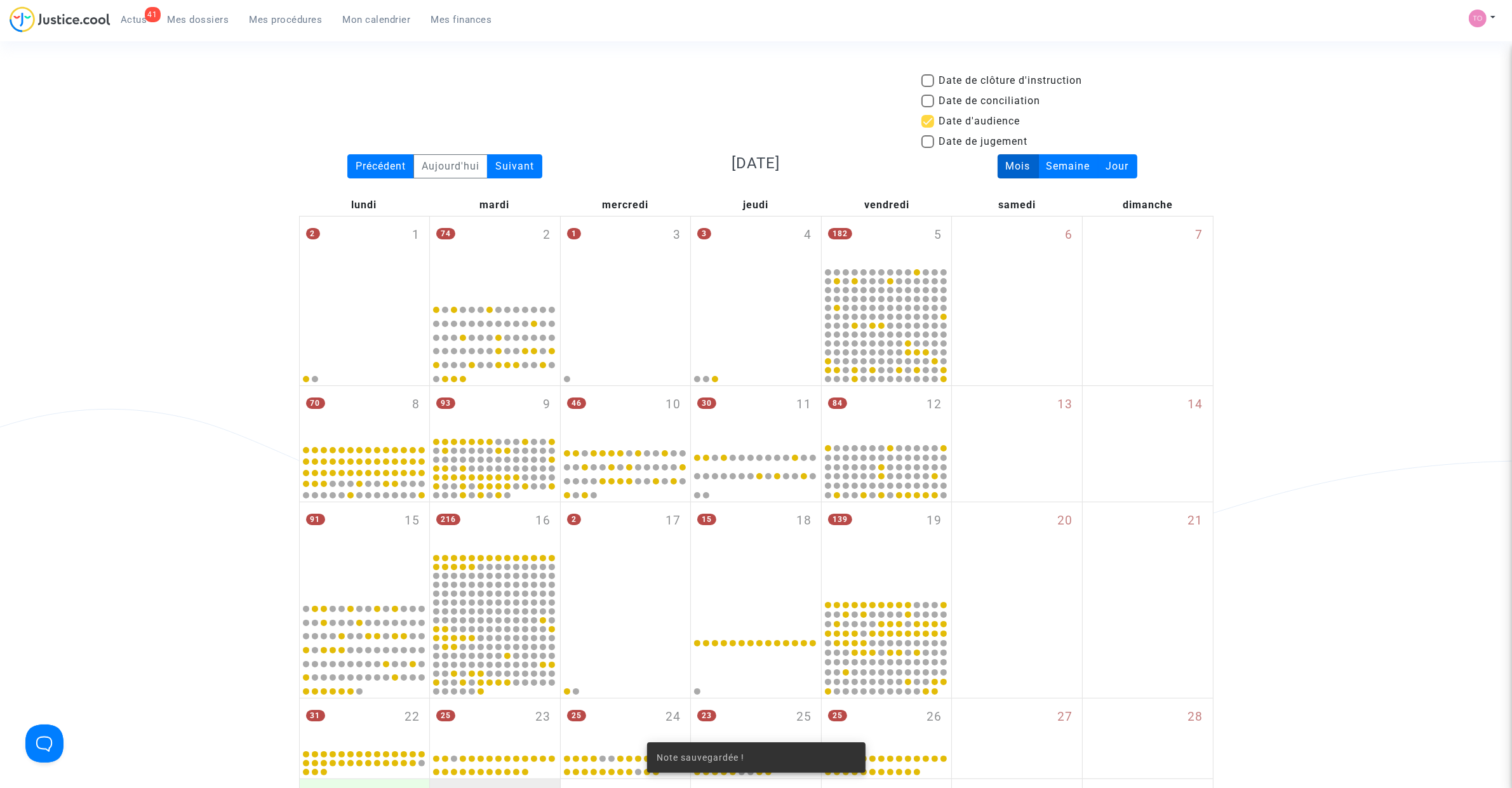
scroll to position [858, 0]
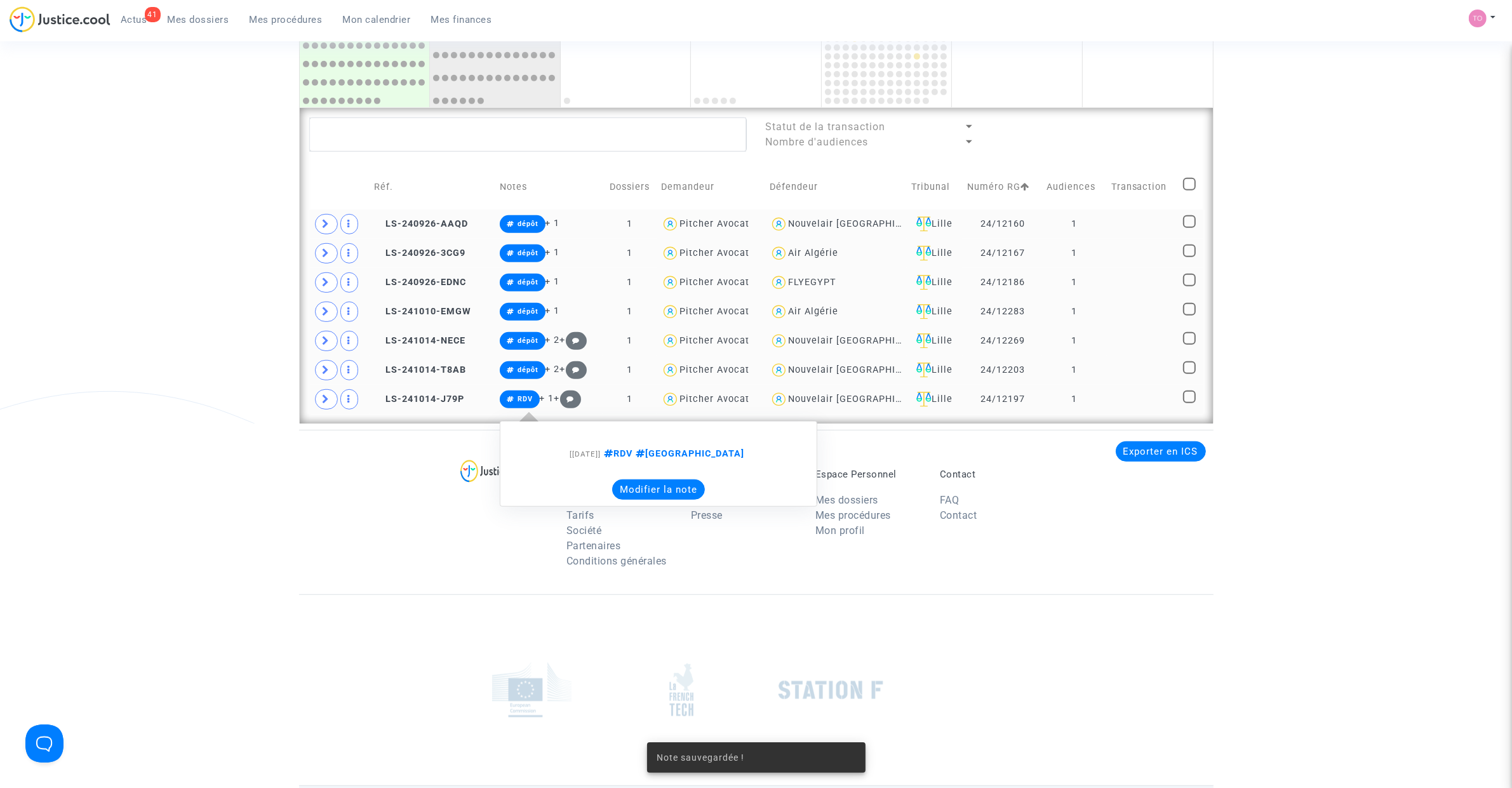
click at [637, 488] on button "Modifier la note" at bounding box center [659, 489] width 93 height 20
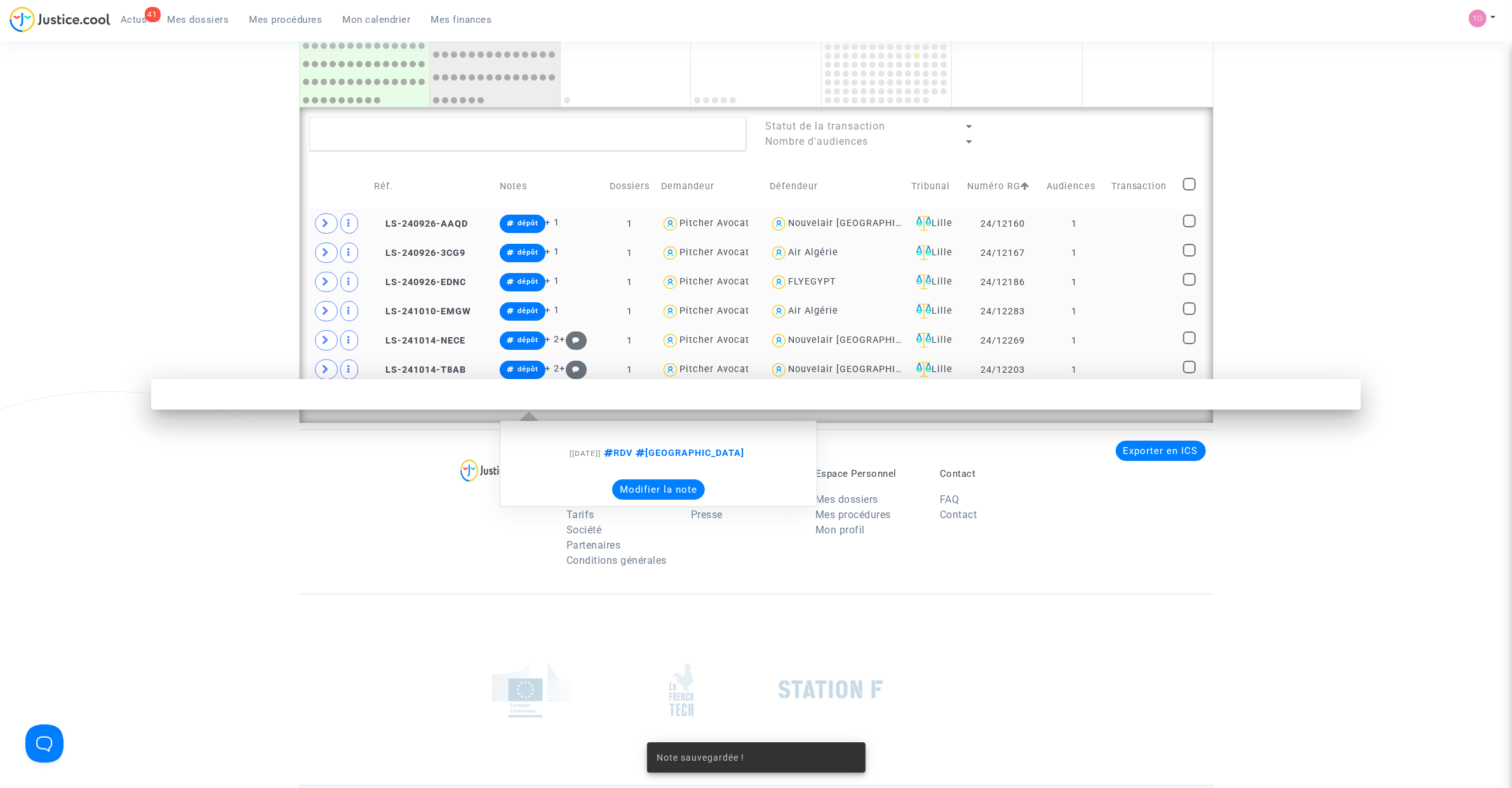
scroll to position [0, 0]
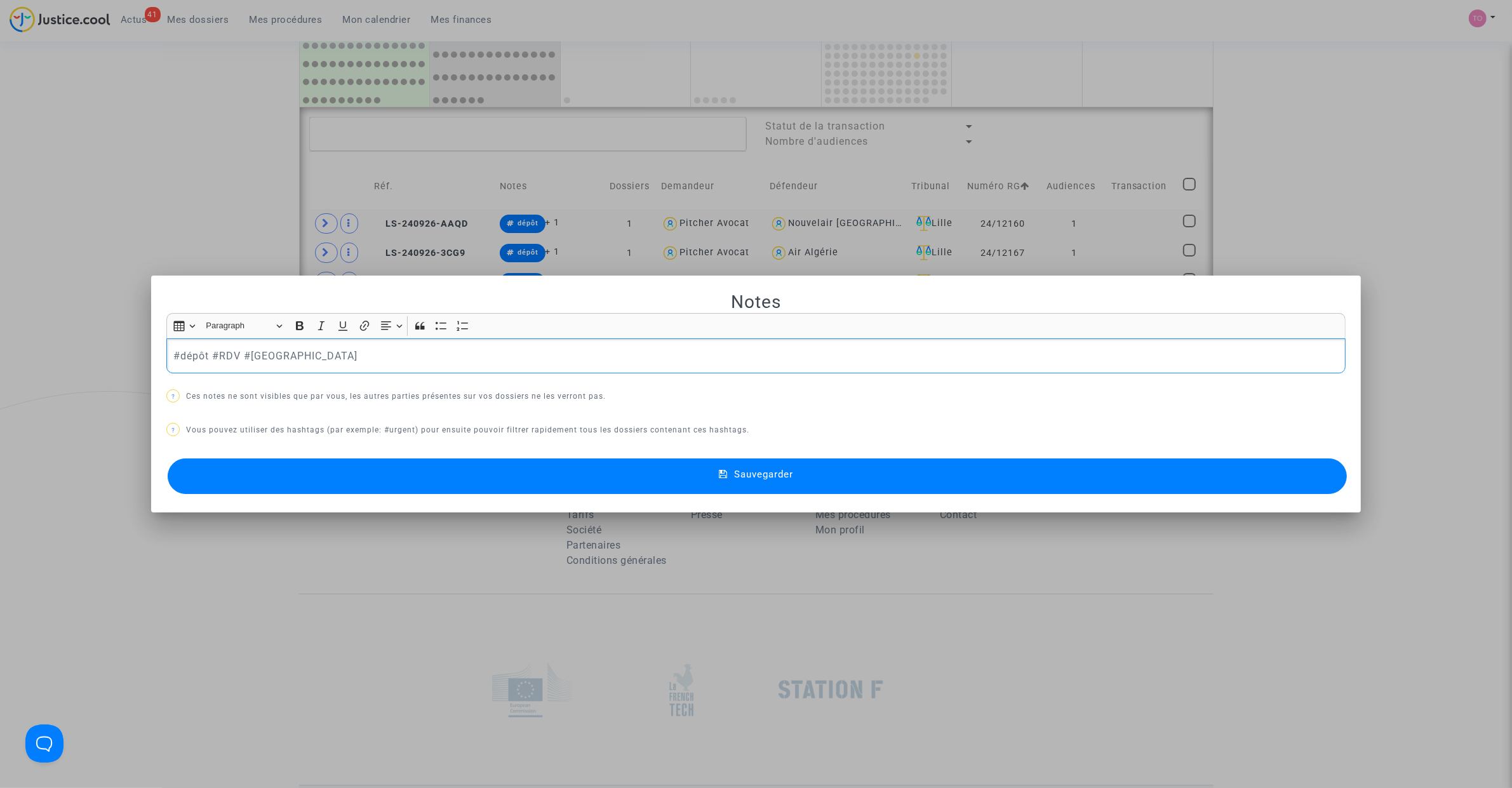
drag, startPoint x: 549, startPoint y: 515, endPoint x: 547, endPoint y: 495, distance: 20.1
click at [549, 514] on div at bounding box center [756, 394] width 1512 height 788
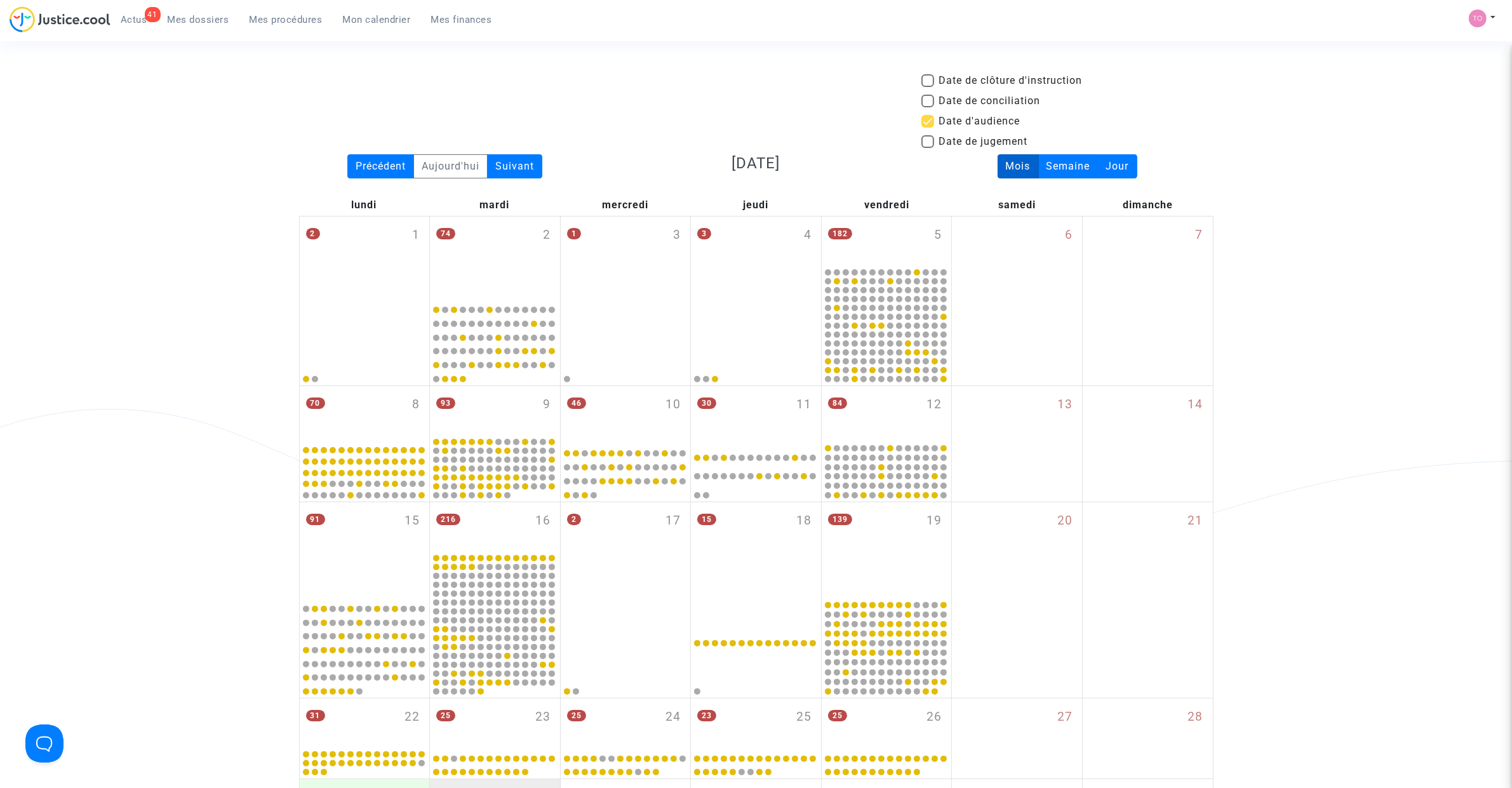
scroll to position [858, 0]
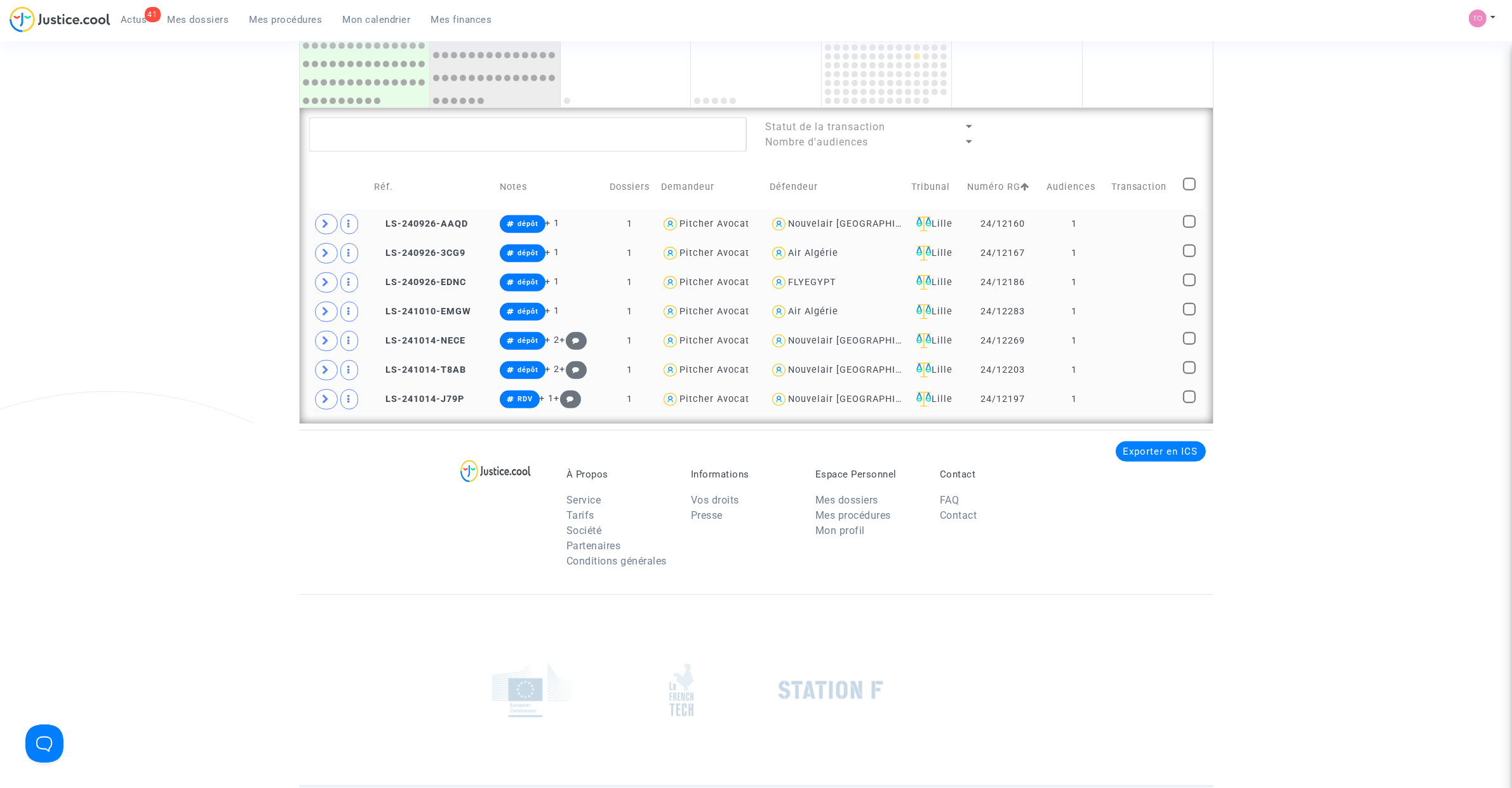
click at [543, 481] on div at bounding box center [507, 522] width 100 height 107
click at [642, 499] on button "Modifier la note" at bounding box center [659, 489] width 93 height 20
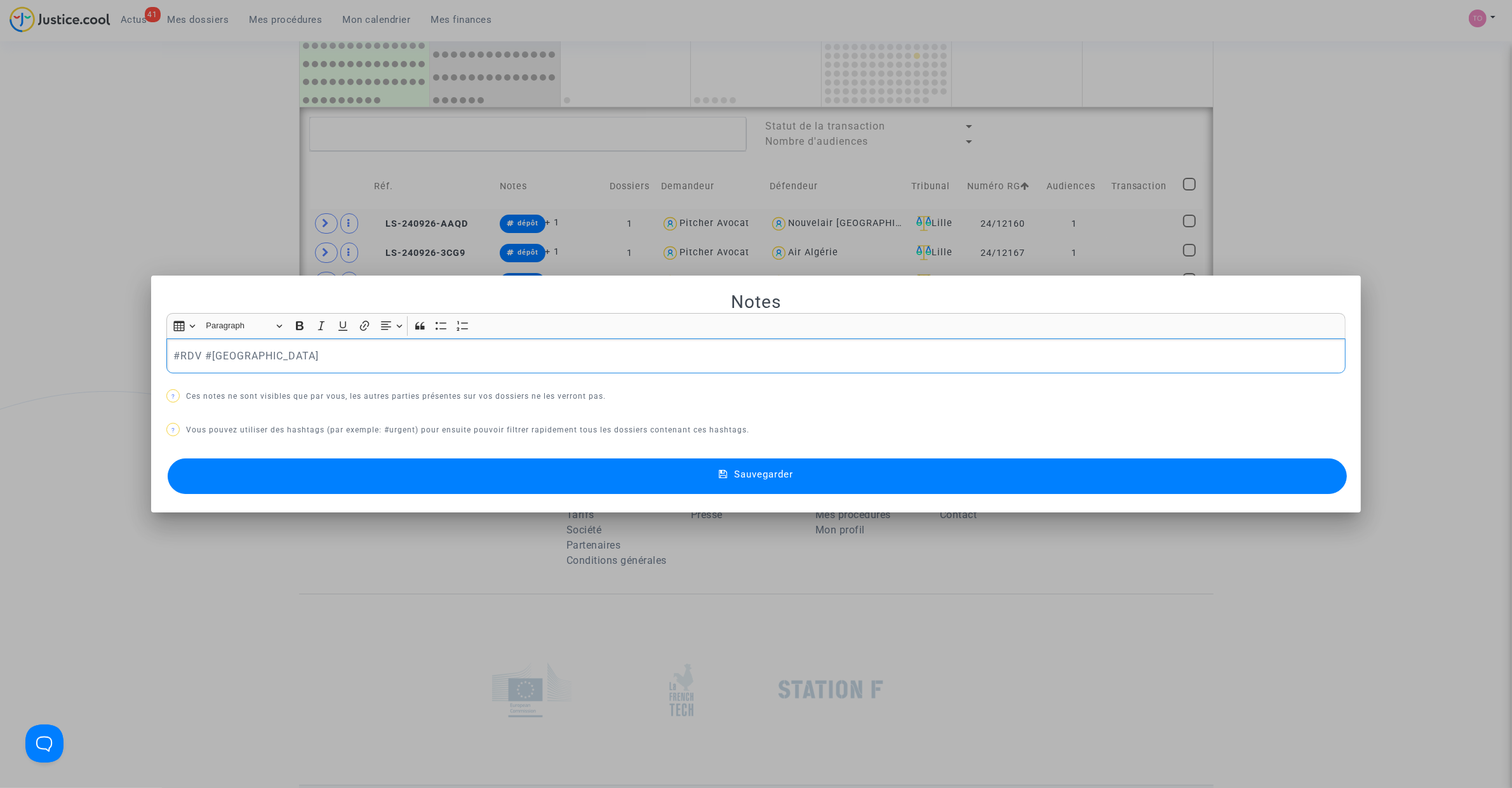
scroll to position [0, 0]
click at [430, 465] on button "Sauvegarder" at bounding box center [757, 476] width 1179 height 35
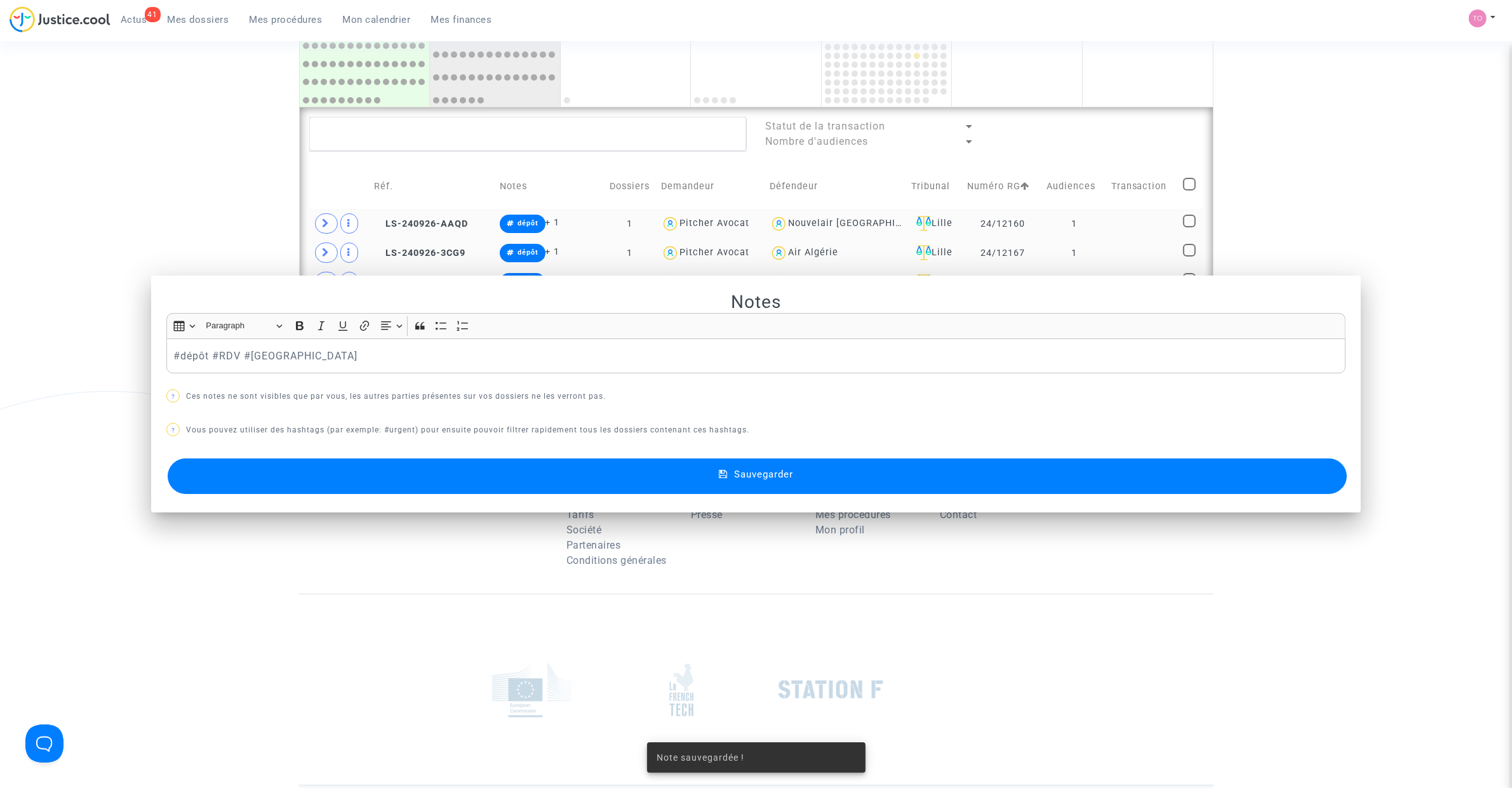
scroll to position [858, 0]
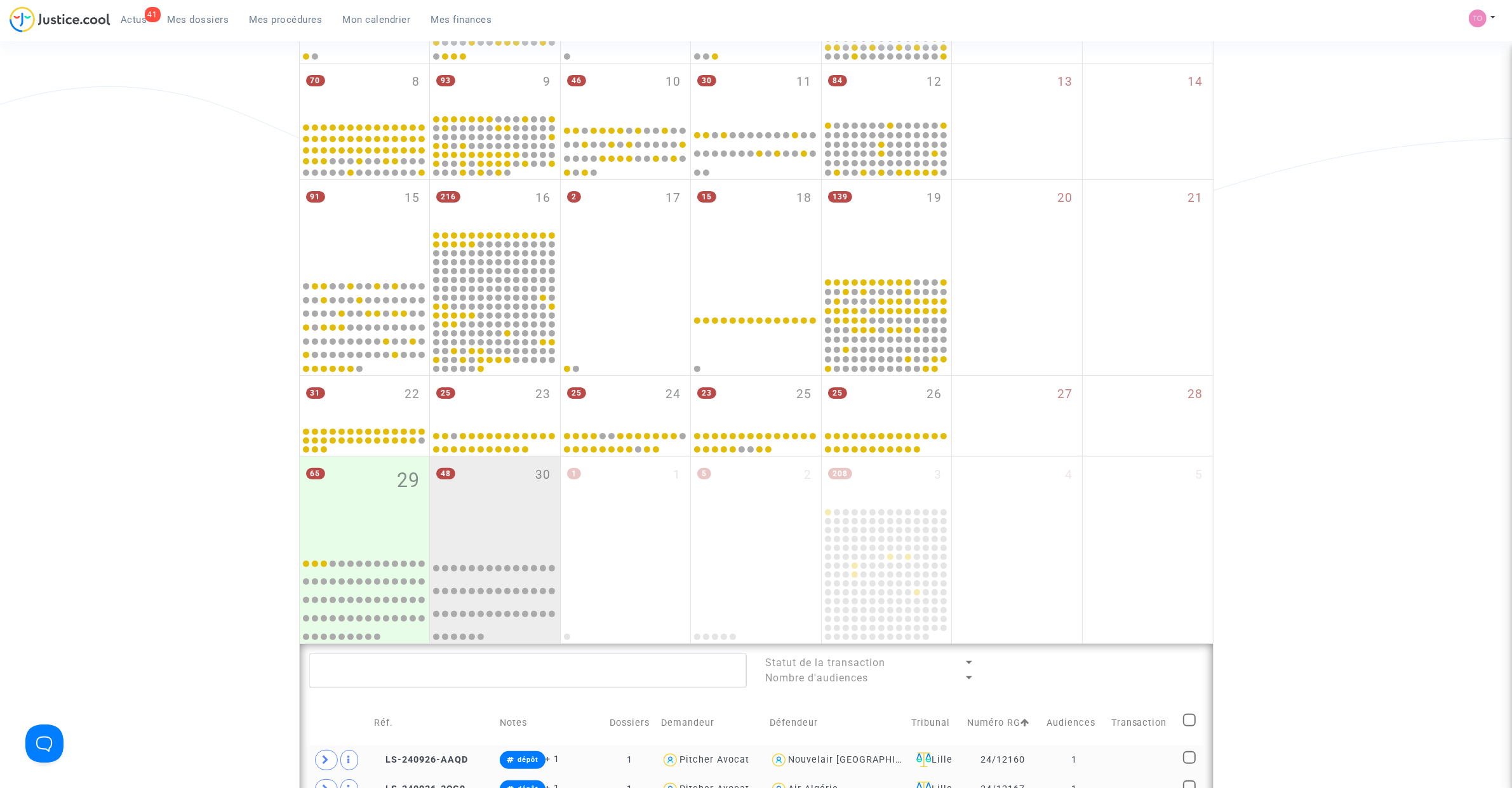
scroll to position [529, 0]
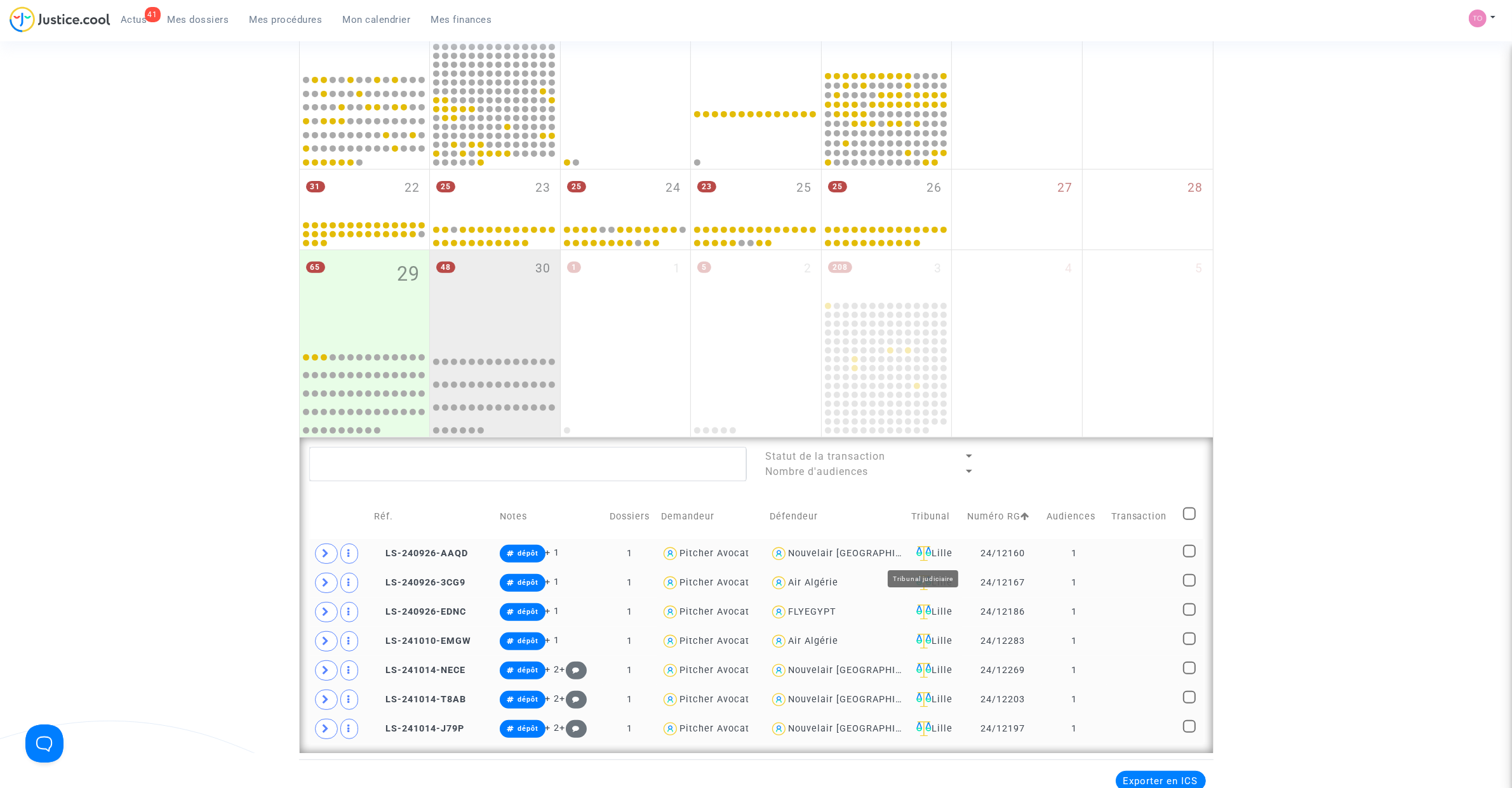
click at [929, 549] on div "Lille" at bounding box center [935, 554] width 47 height 15
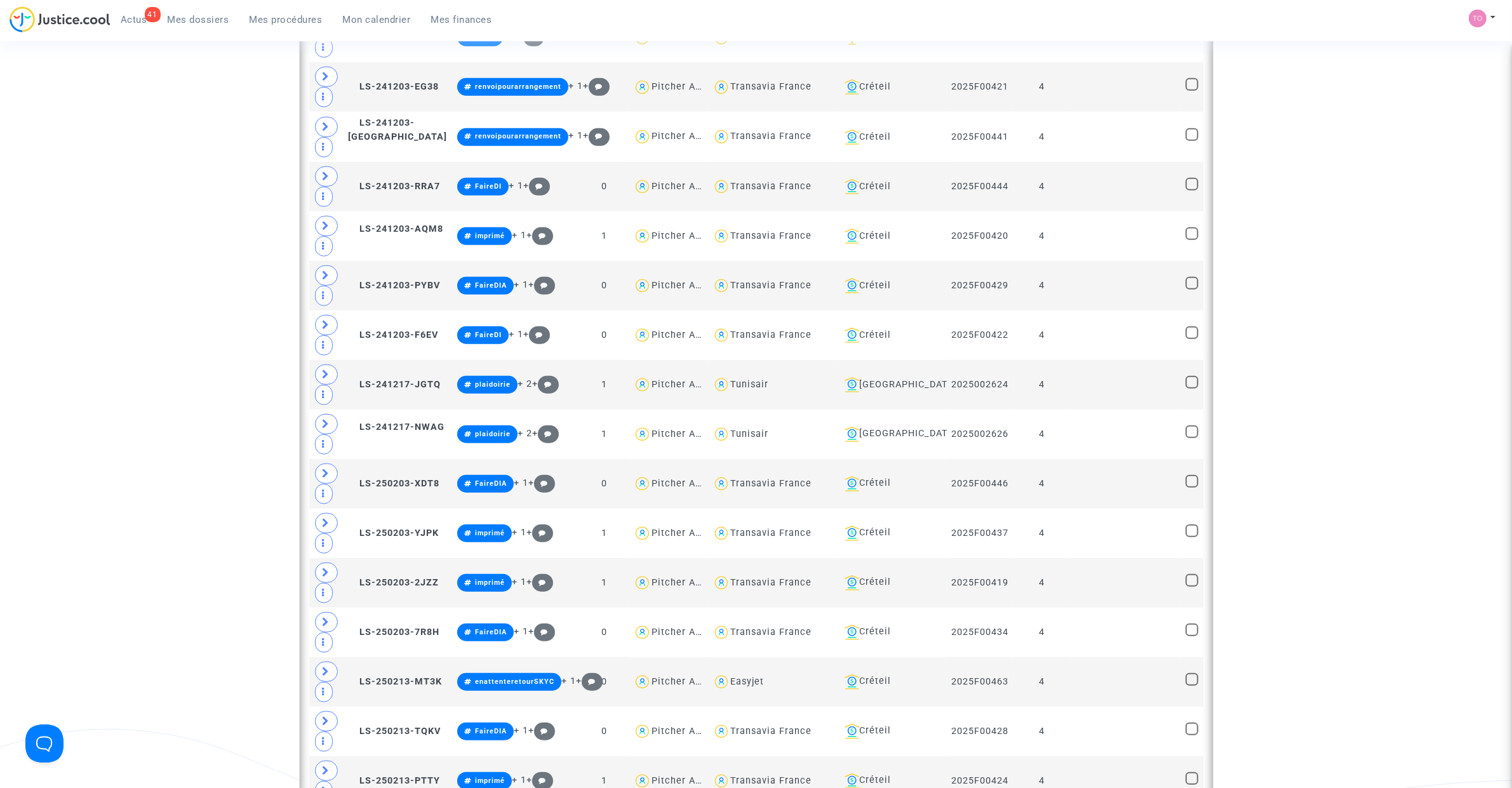
scroll to position [1348, 0]
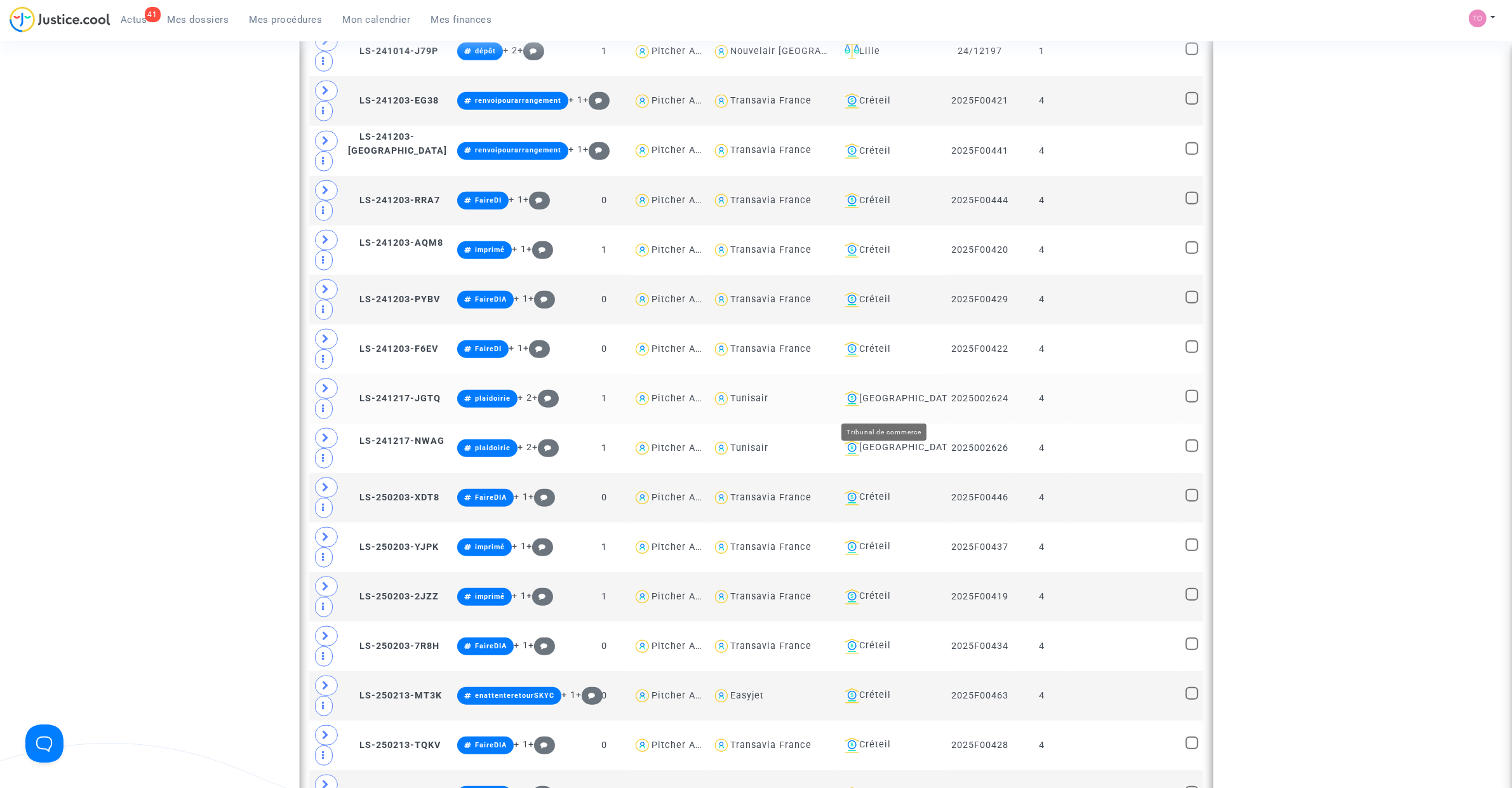
click at [908, 406] on div "Aix-en-Provence" at bounding box center [891, 399] width 103 height 15
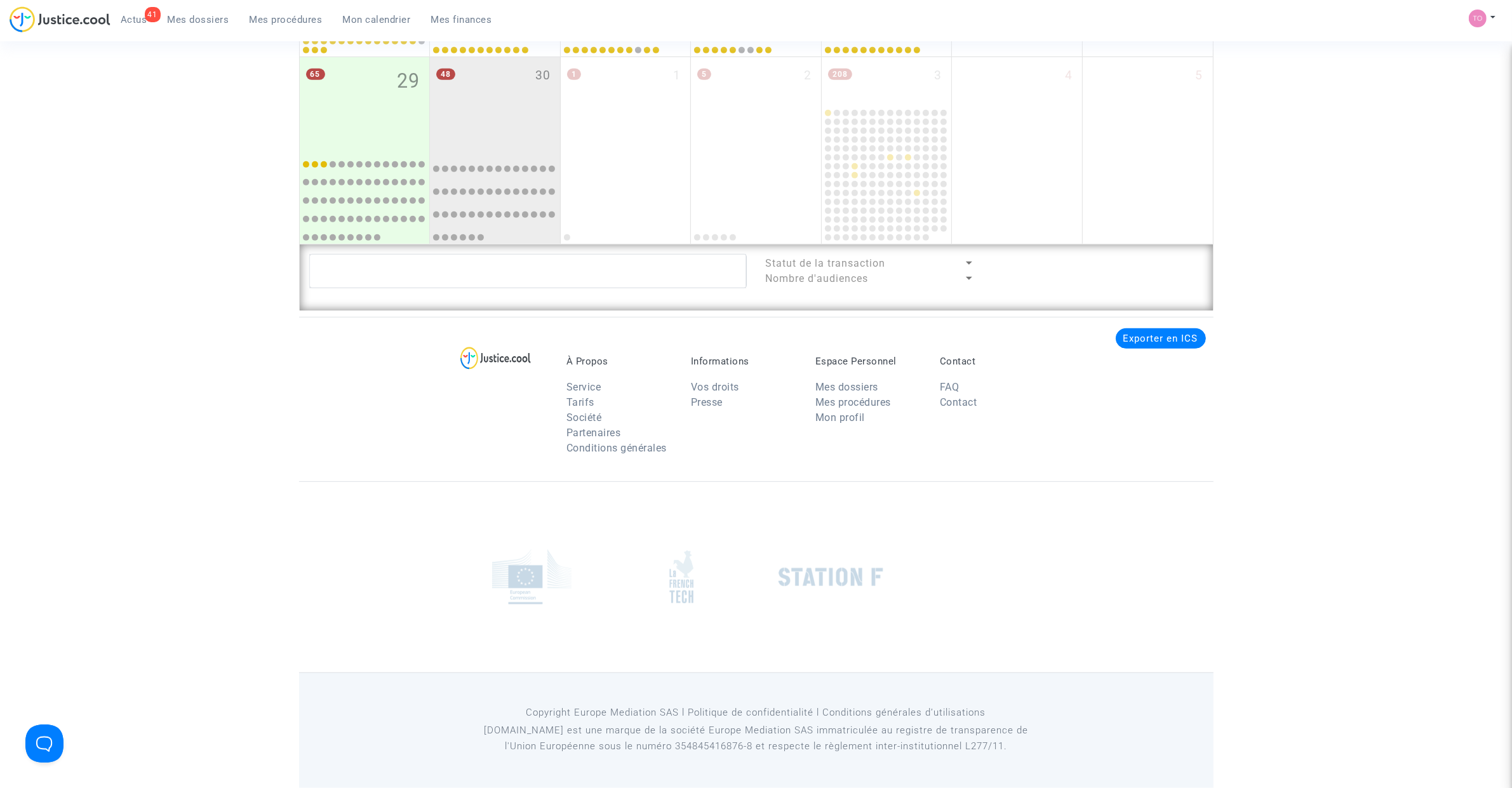
scroll to position [826, 0]
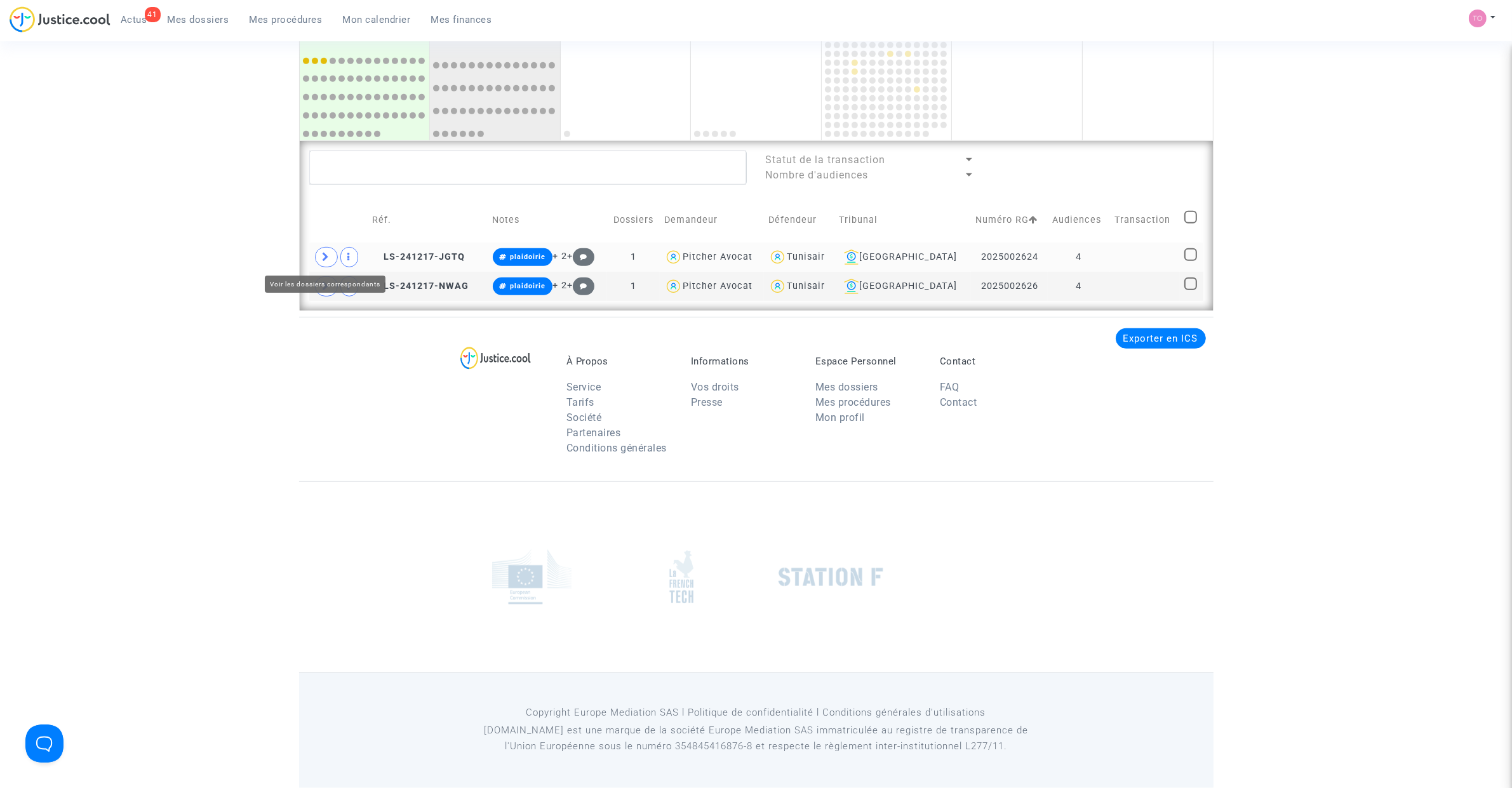
click at [321, 251] on span at bounding box center [326, 257] width 23 height 20
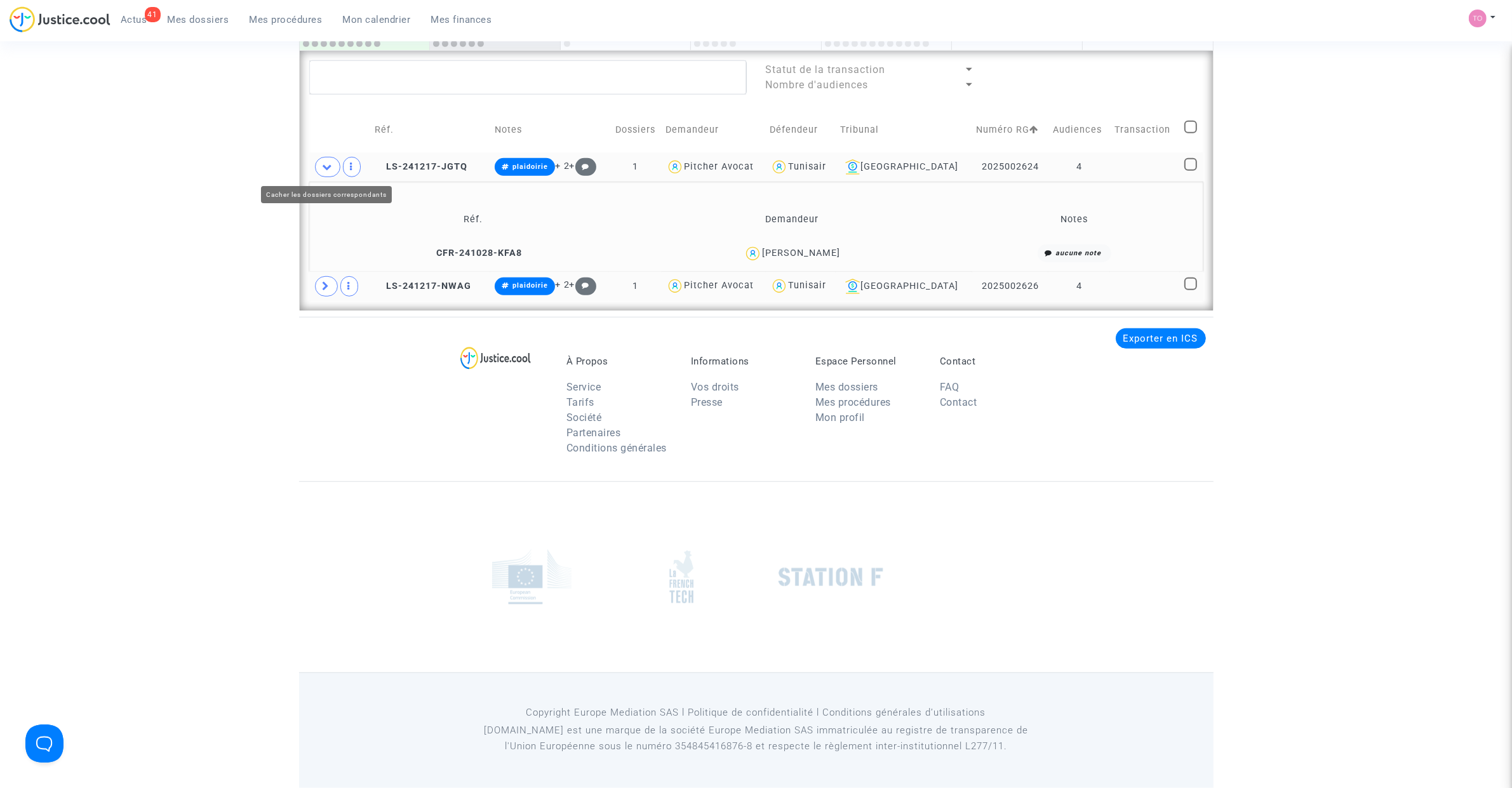
scroll to position [916, 0]
click at [817, 251] on div "Linda Souaifi" at bounding box center [801, 253] width 78 height 11
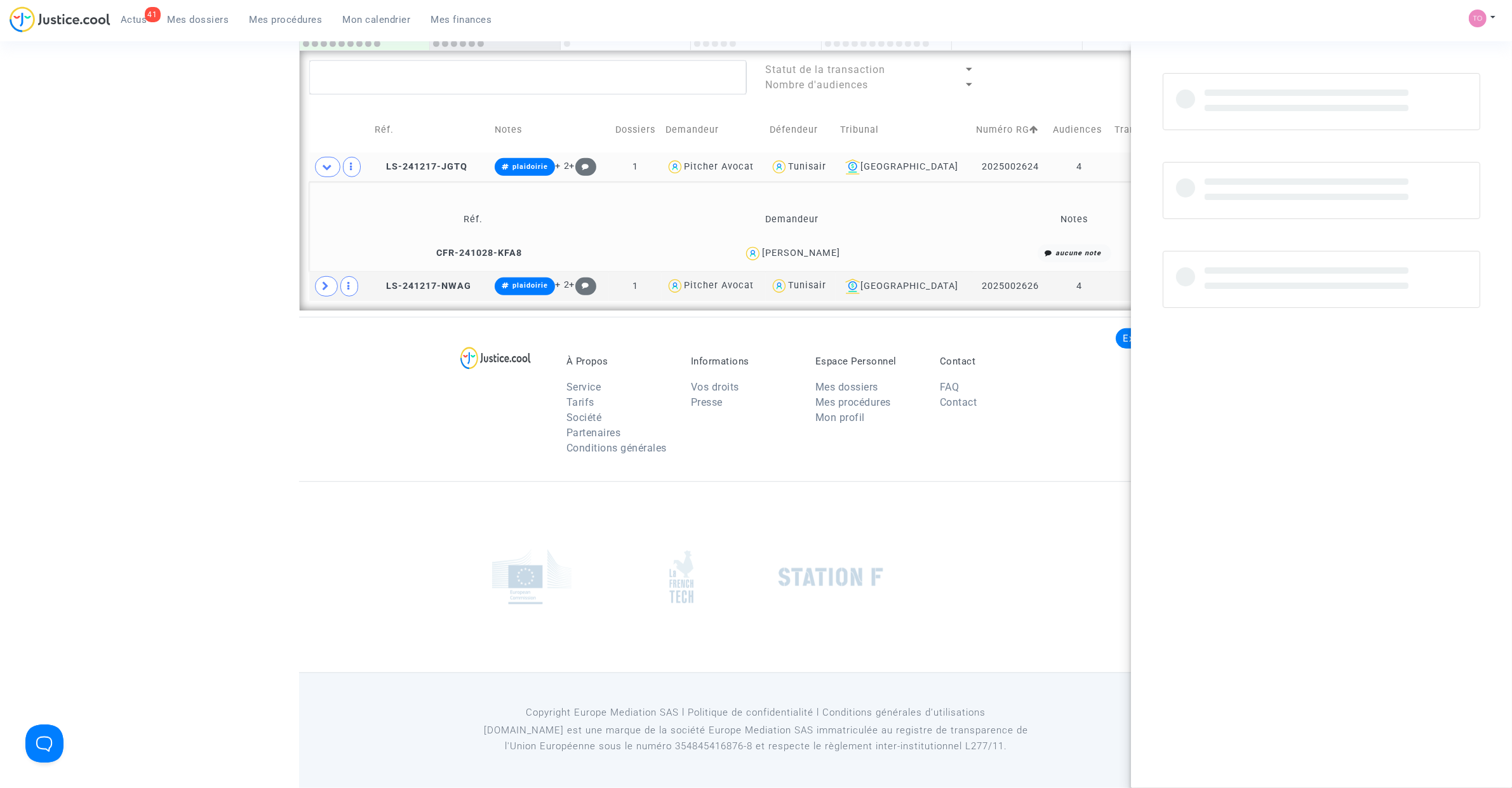
click at [817, 251] on div "Linda Souaifi" at bounding box center [801, 253] width 78 height 11
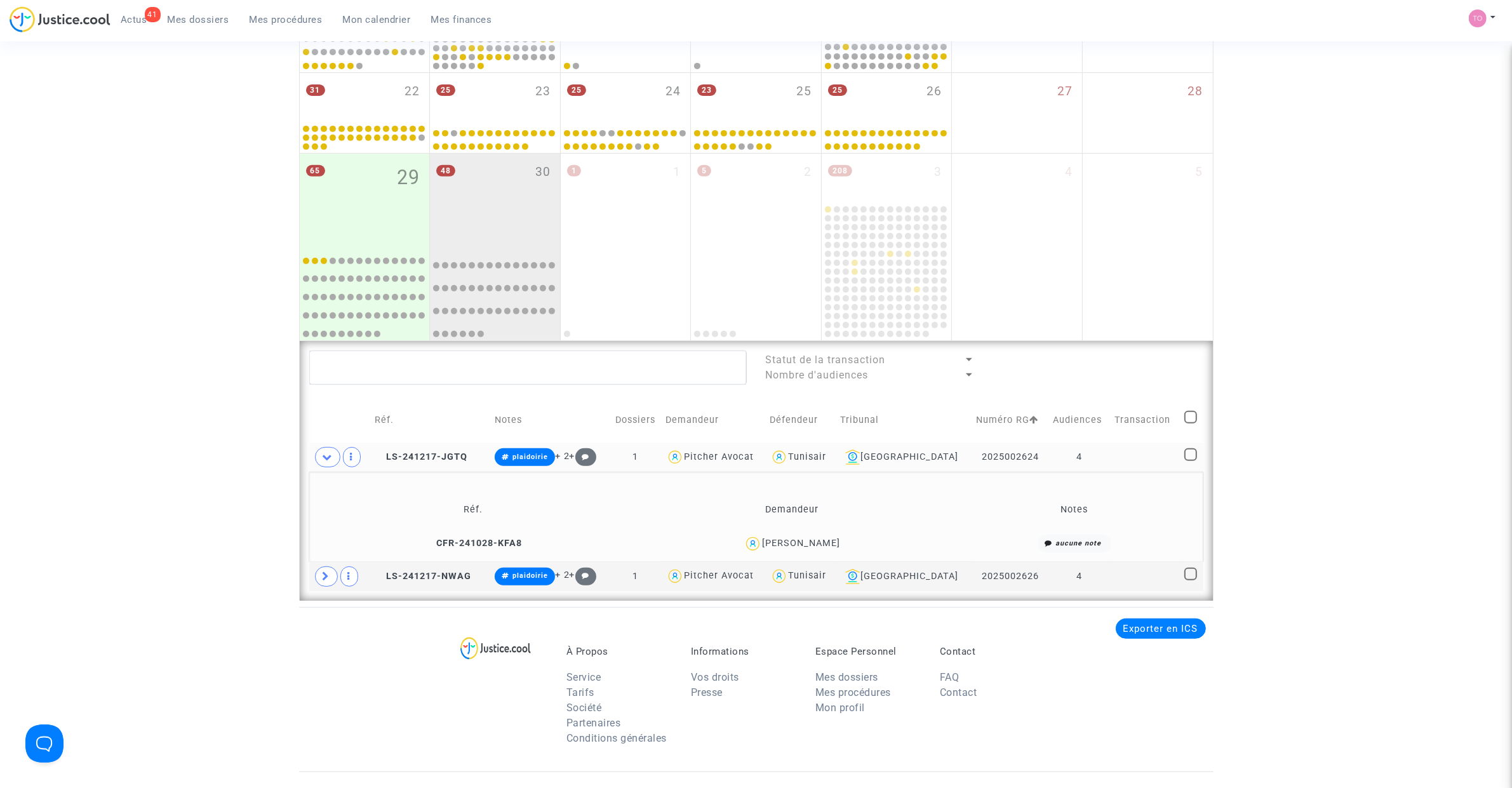
scroll to position [546, 0]
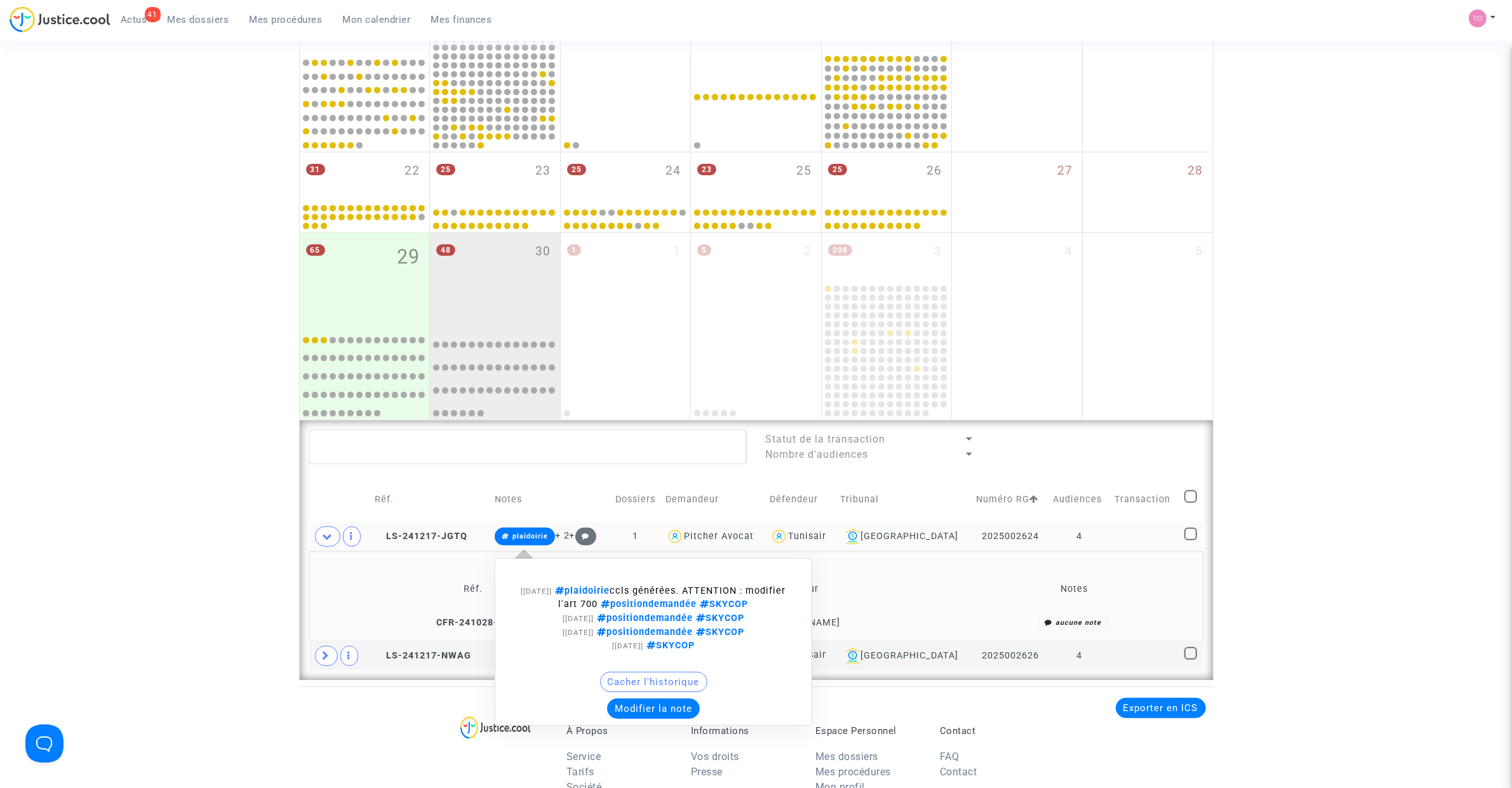
click at [652, 706] on button "Modifier la note" at bounding box center [654, 708] width 93 height 20
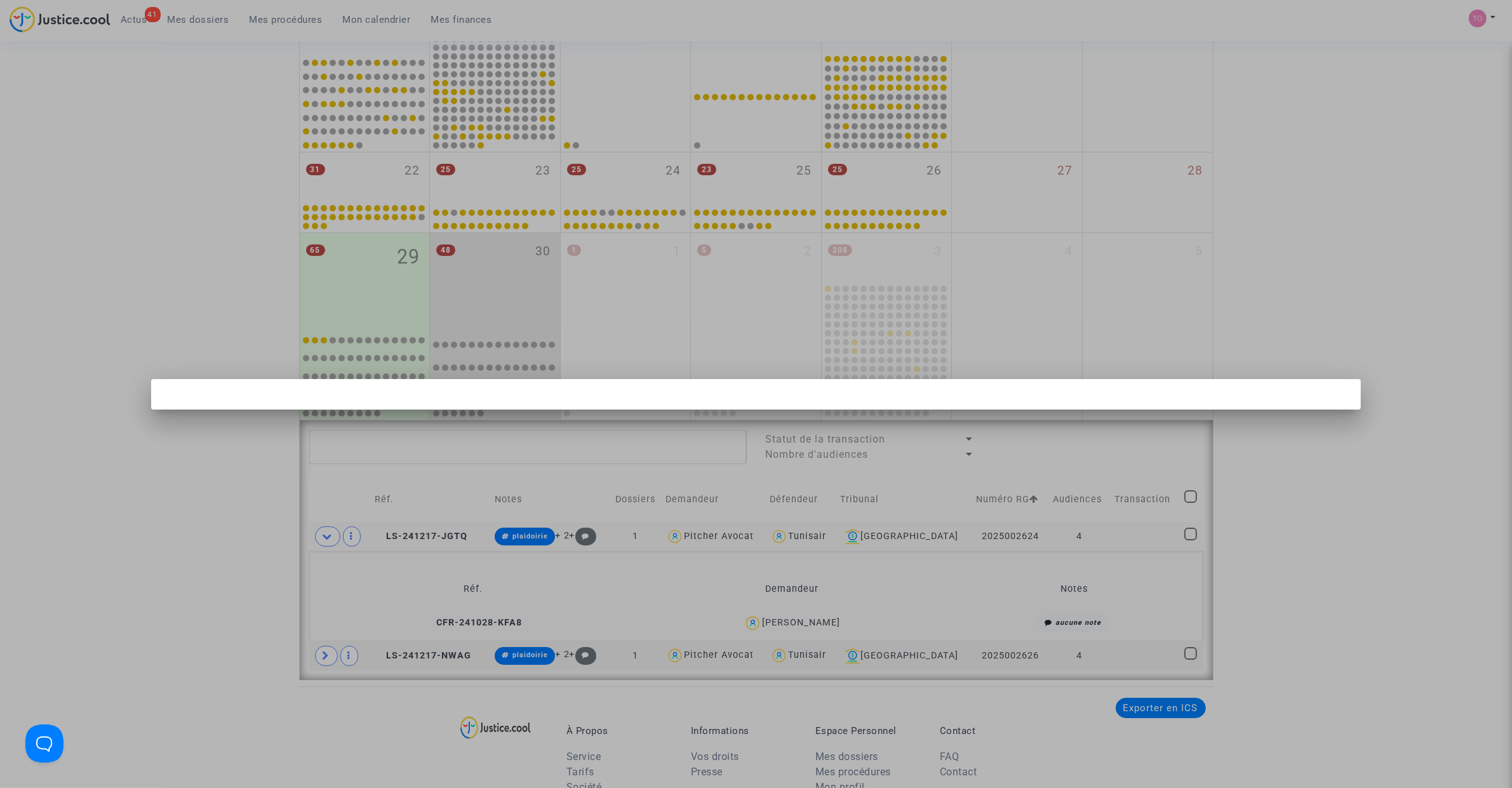
scroll to position [0, 0]
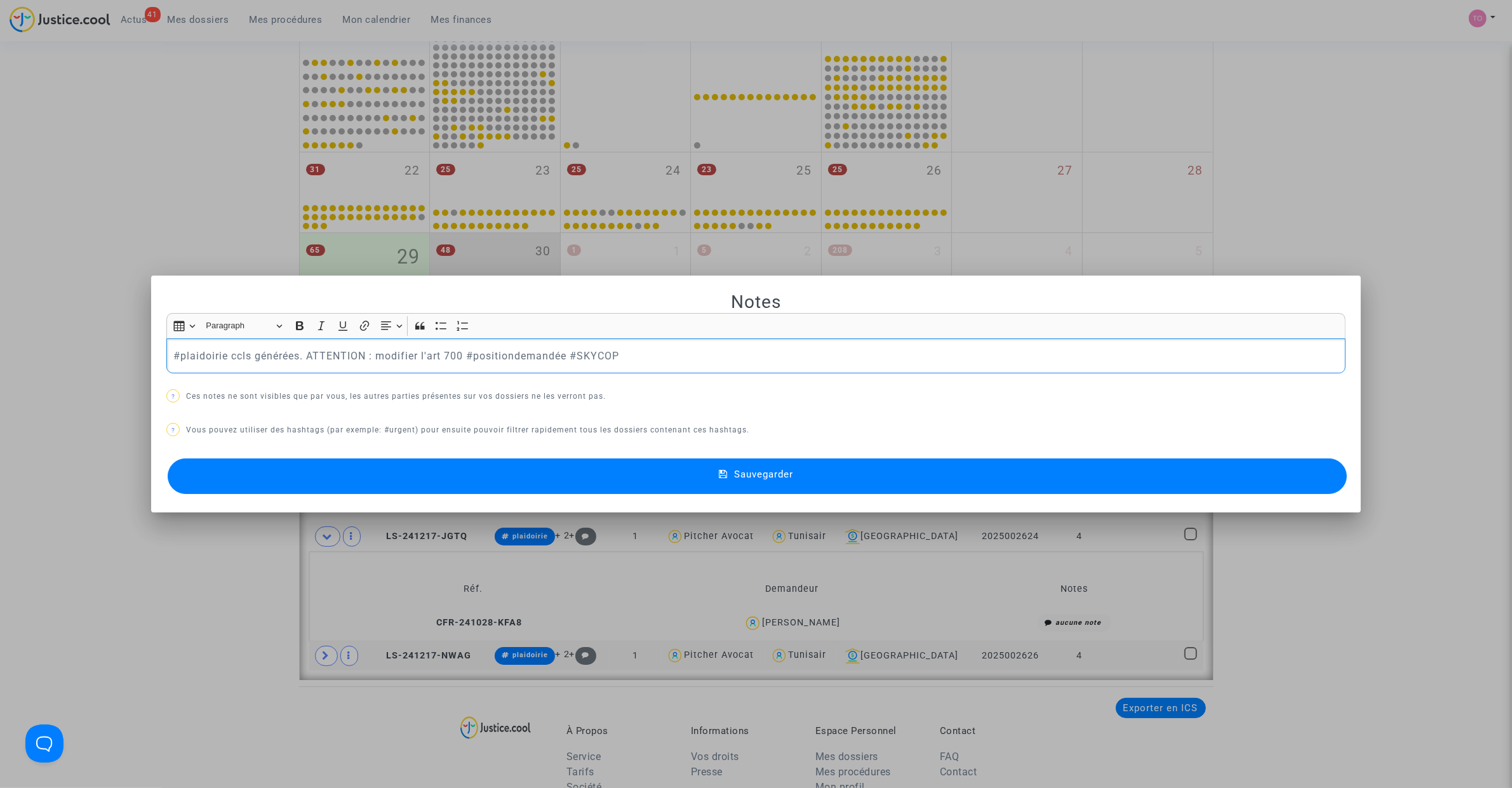
click at [102, 172] on div at bounding box center [756, 394] width 1512 height 788
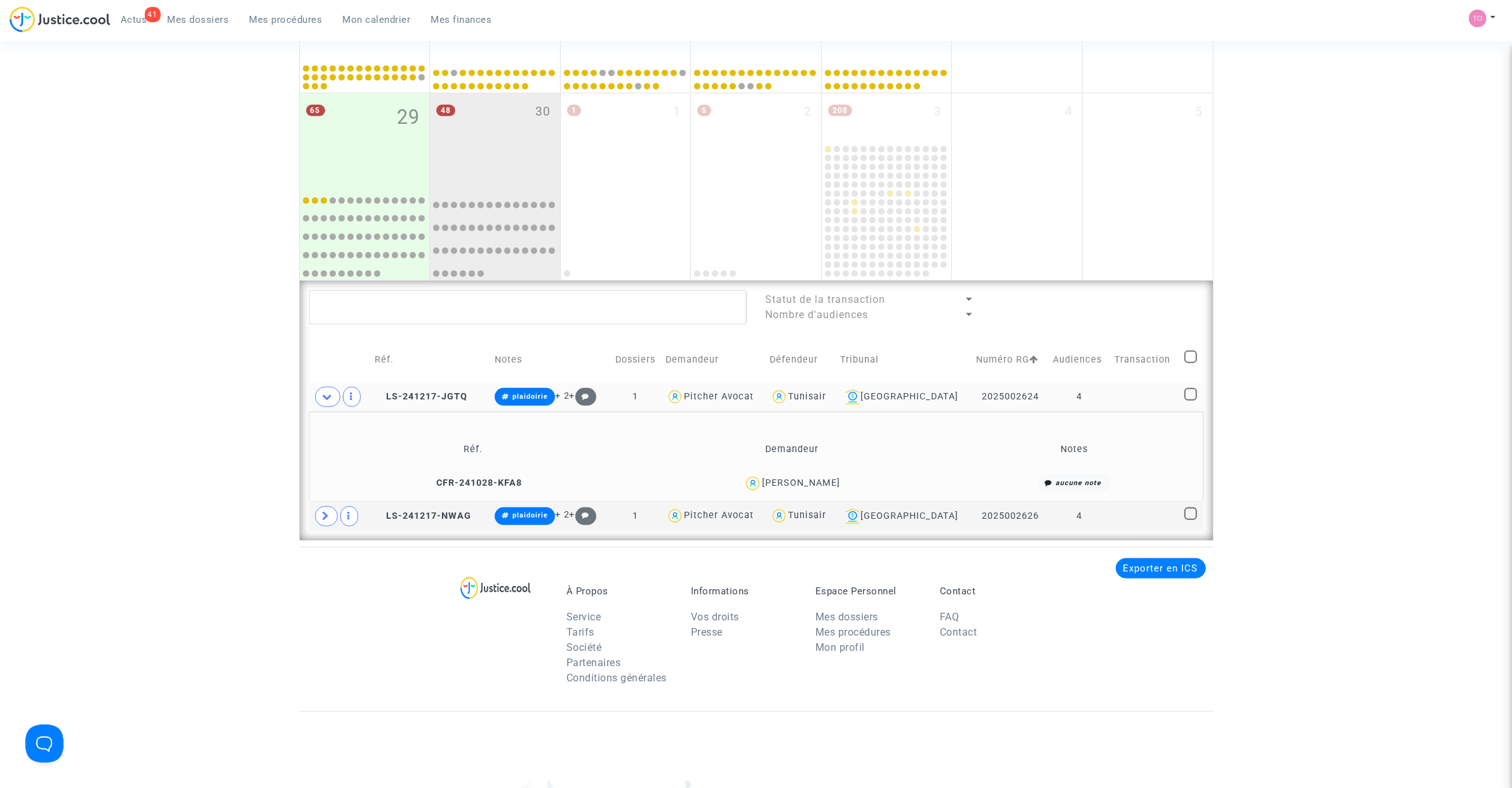
scroll to position [705, 0]
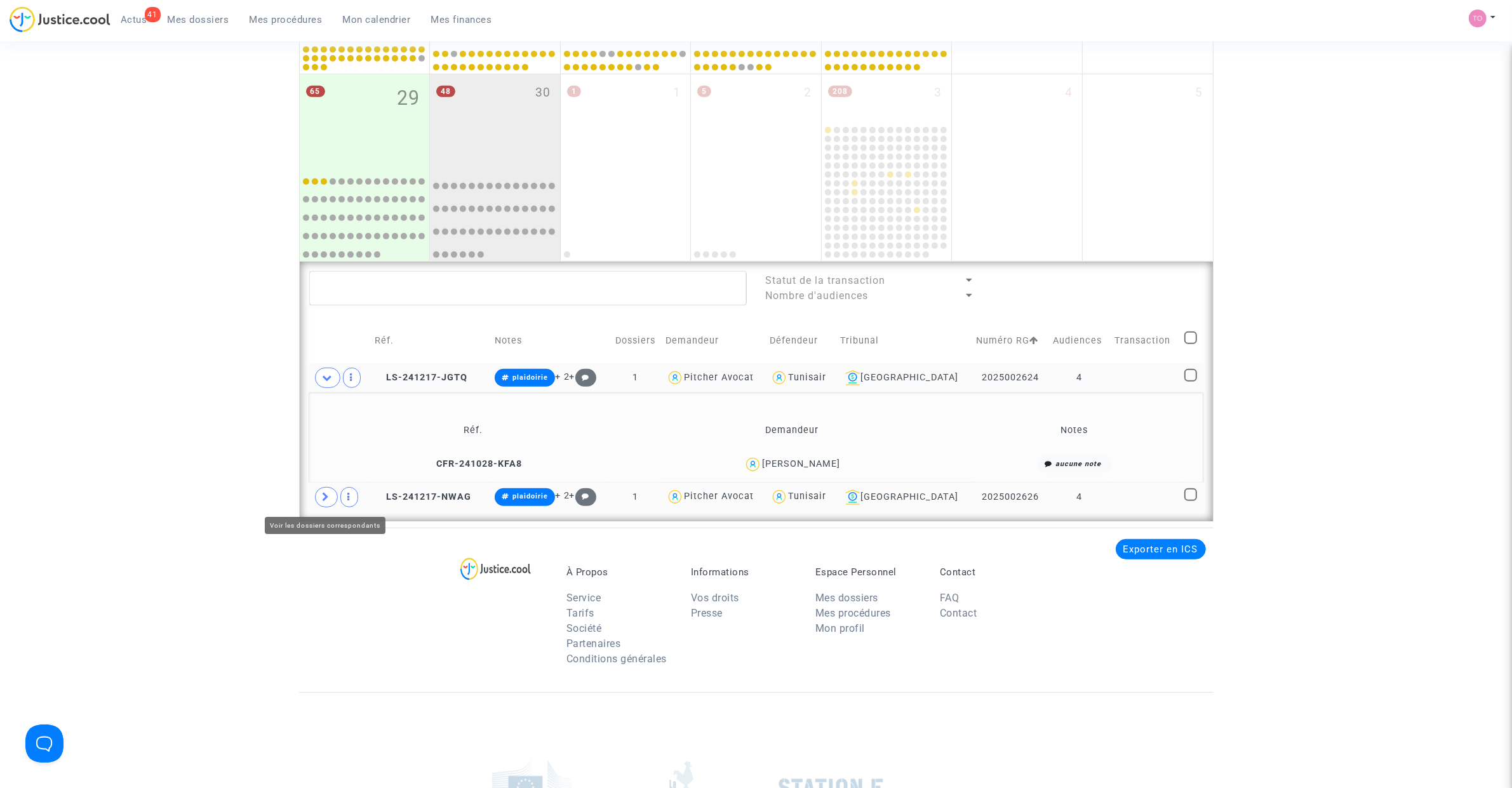
click at [325, 503] on span at bounding box center [326, 497] width 23 height 20
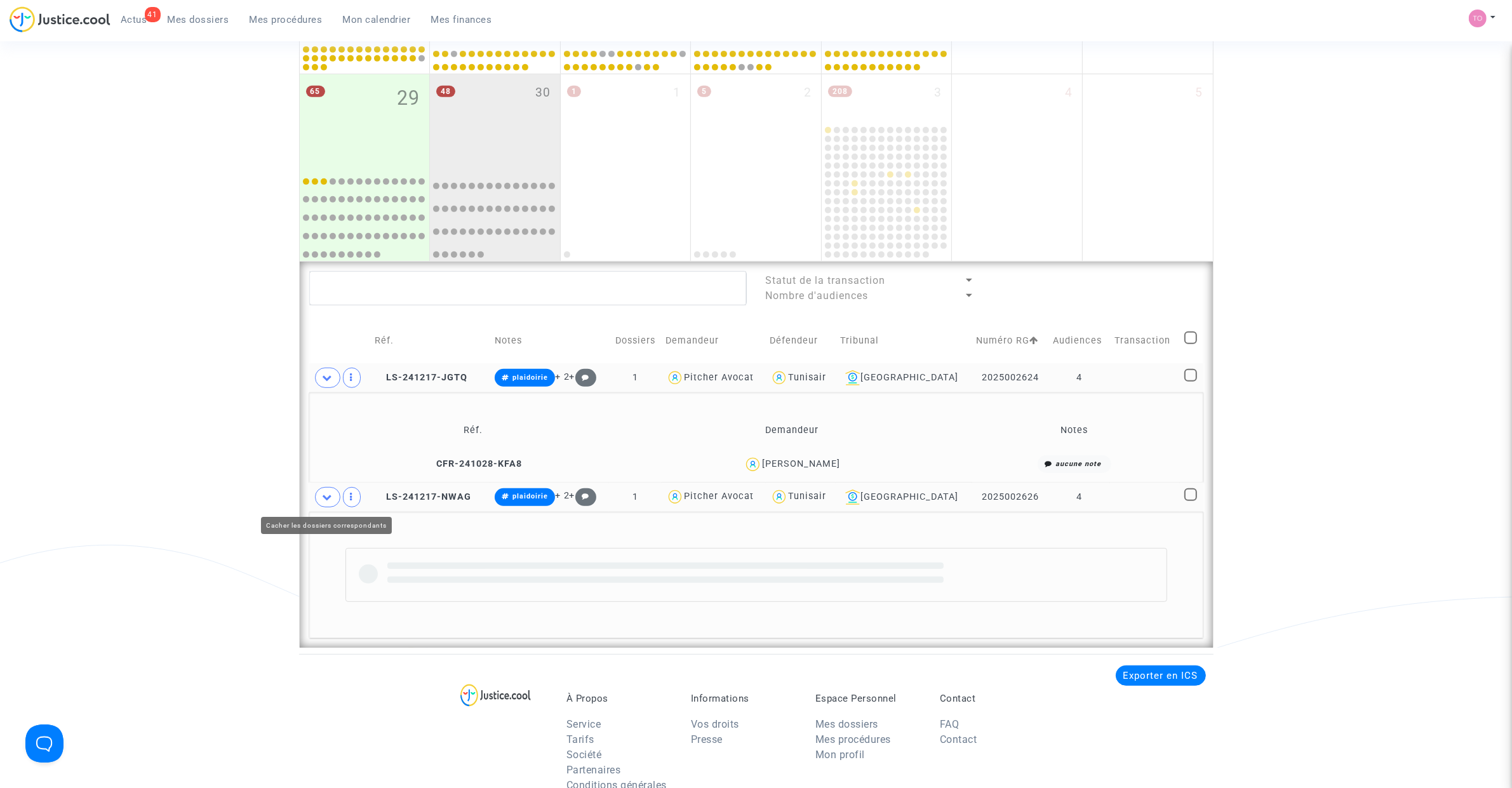
click at [224, 456] on div "Date de clôture d'instruction Date de conciliation Date d'audience Date de juge…" at bounding box center [756, 8] width 1512 height 1279
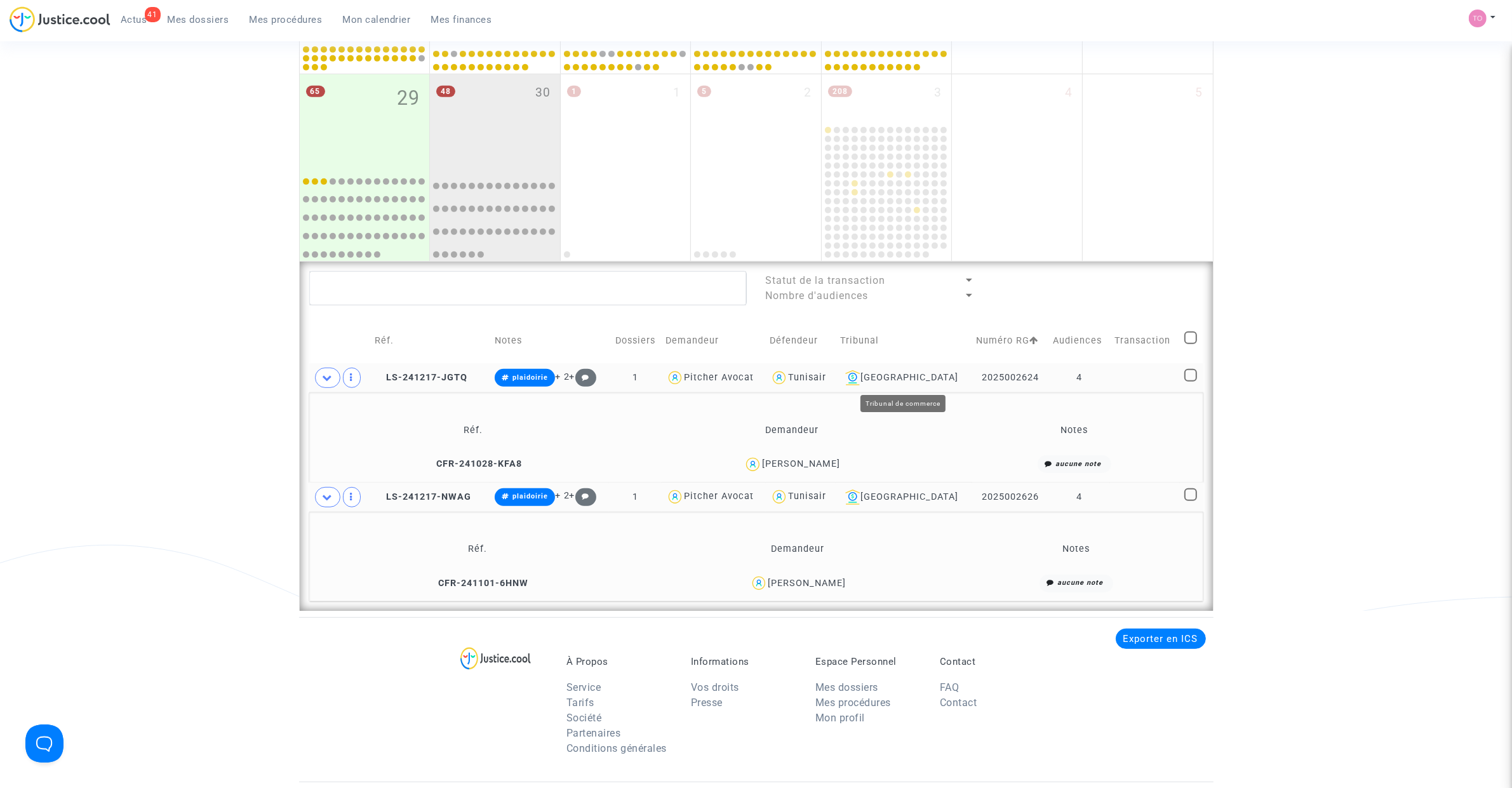
click at [905, 377] on div "Aix-en-Provence" at bounding box center [904, 377] width 128 height 15
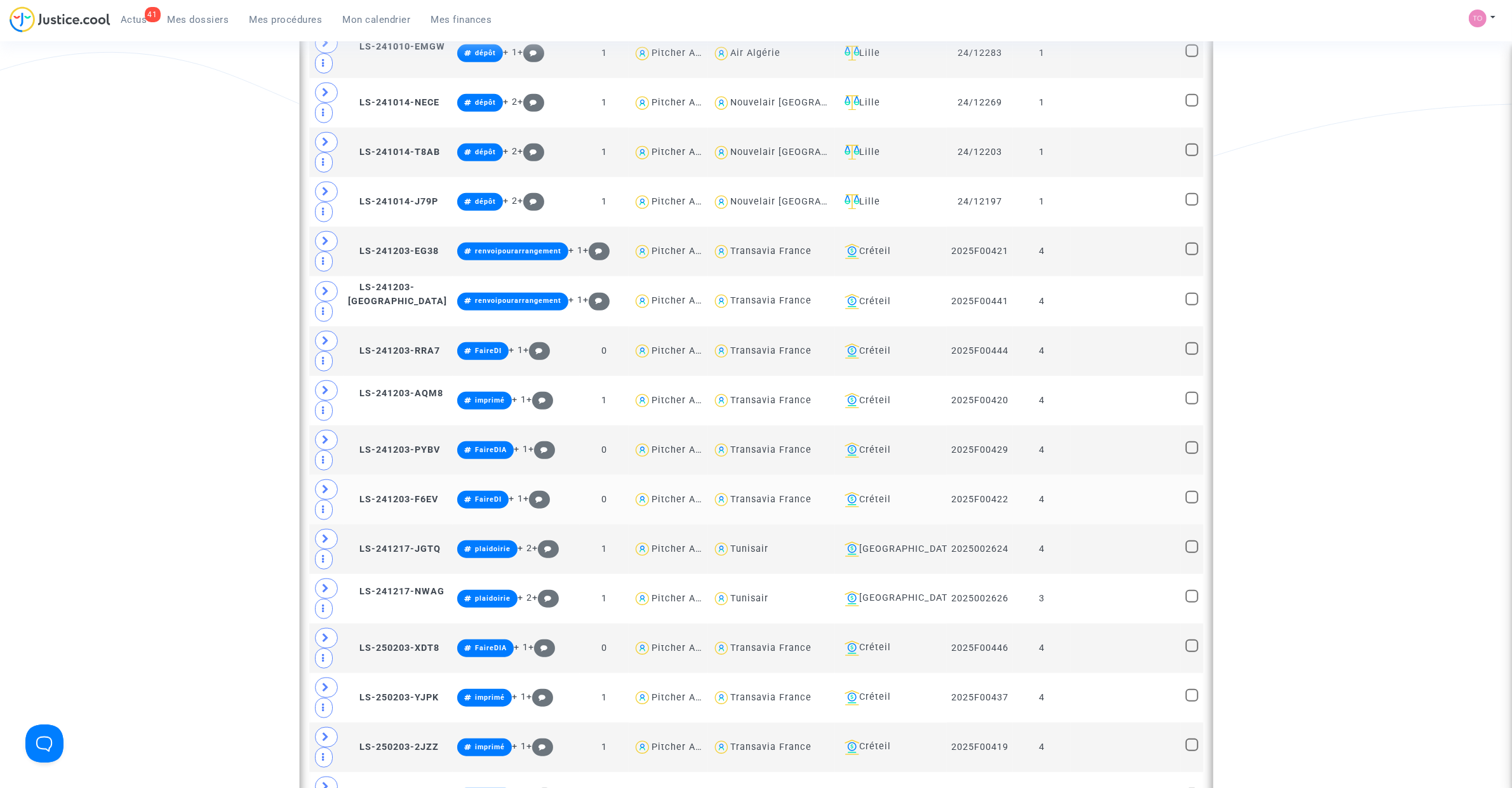
scroll to position [1206, 0]
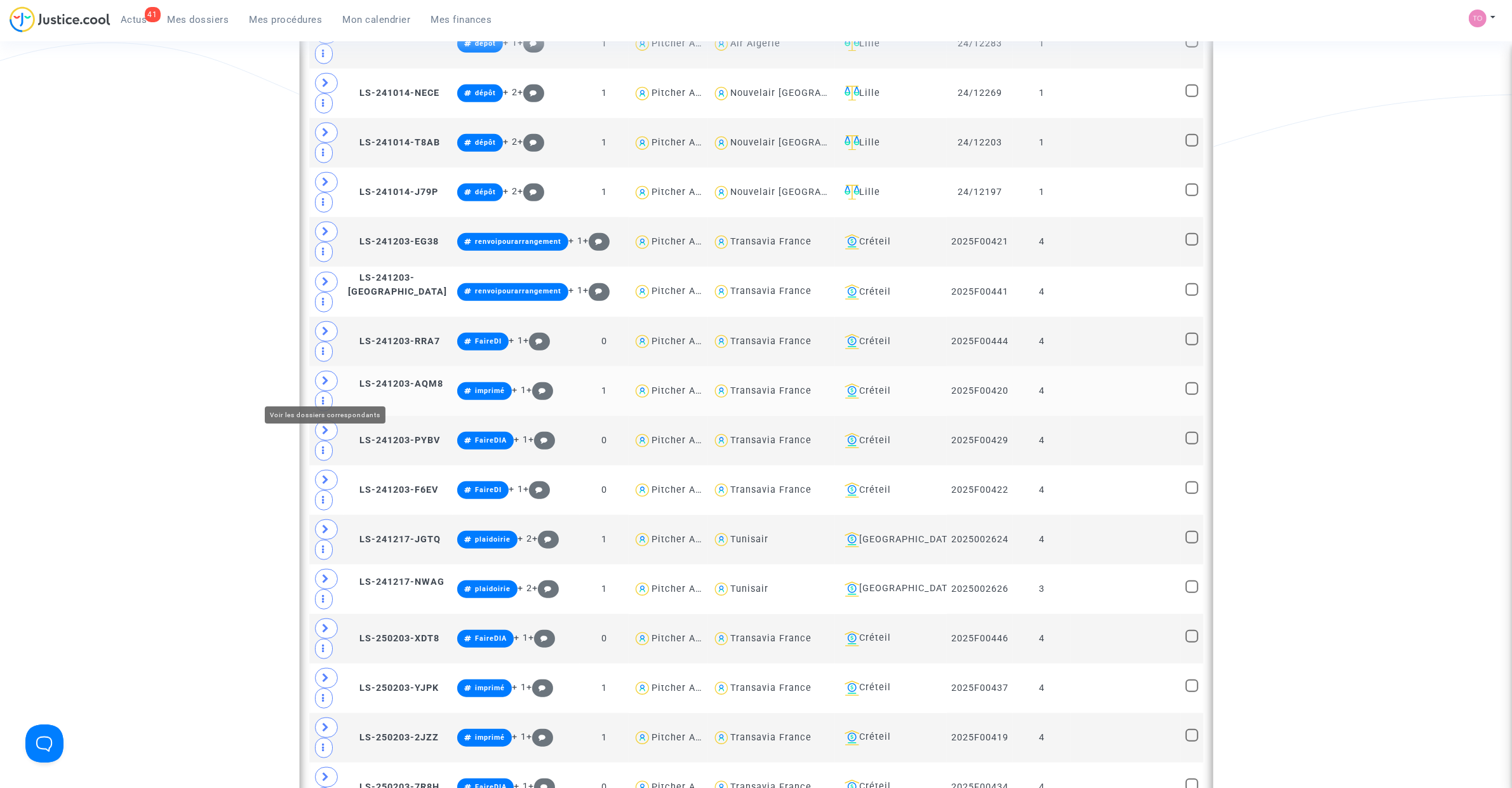
click at [321, 385] on span at bounding box center [326, 380] width 23 height 20
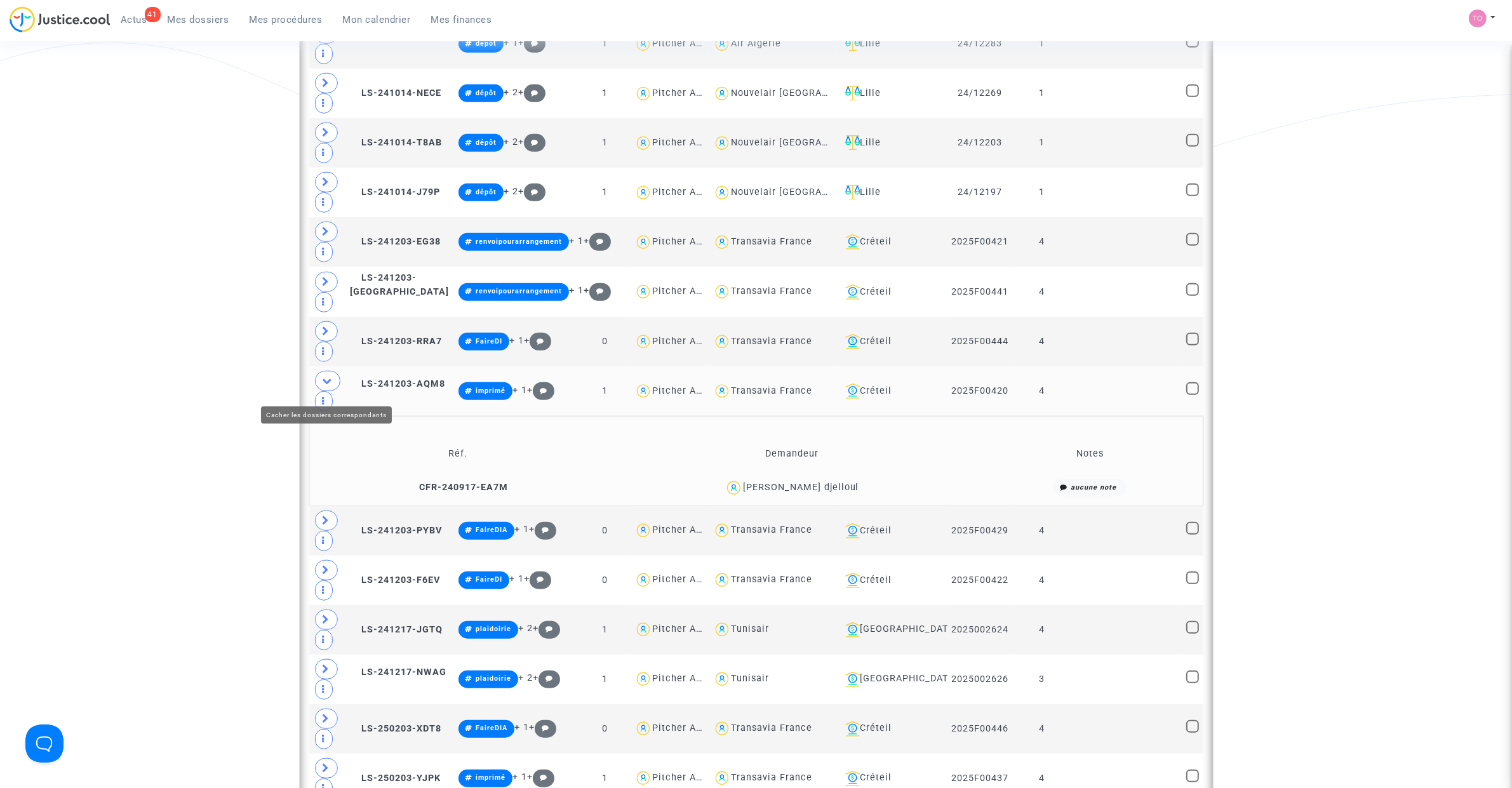
click at [332, 385] on icon at bounding box center [328, 381] width 10 height 10
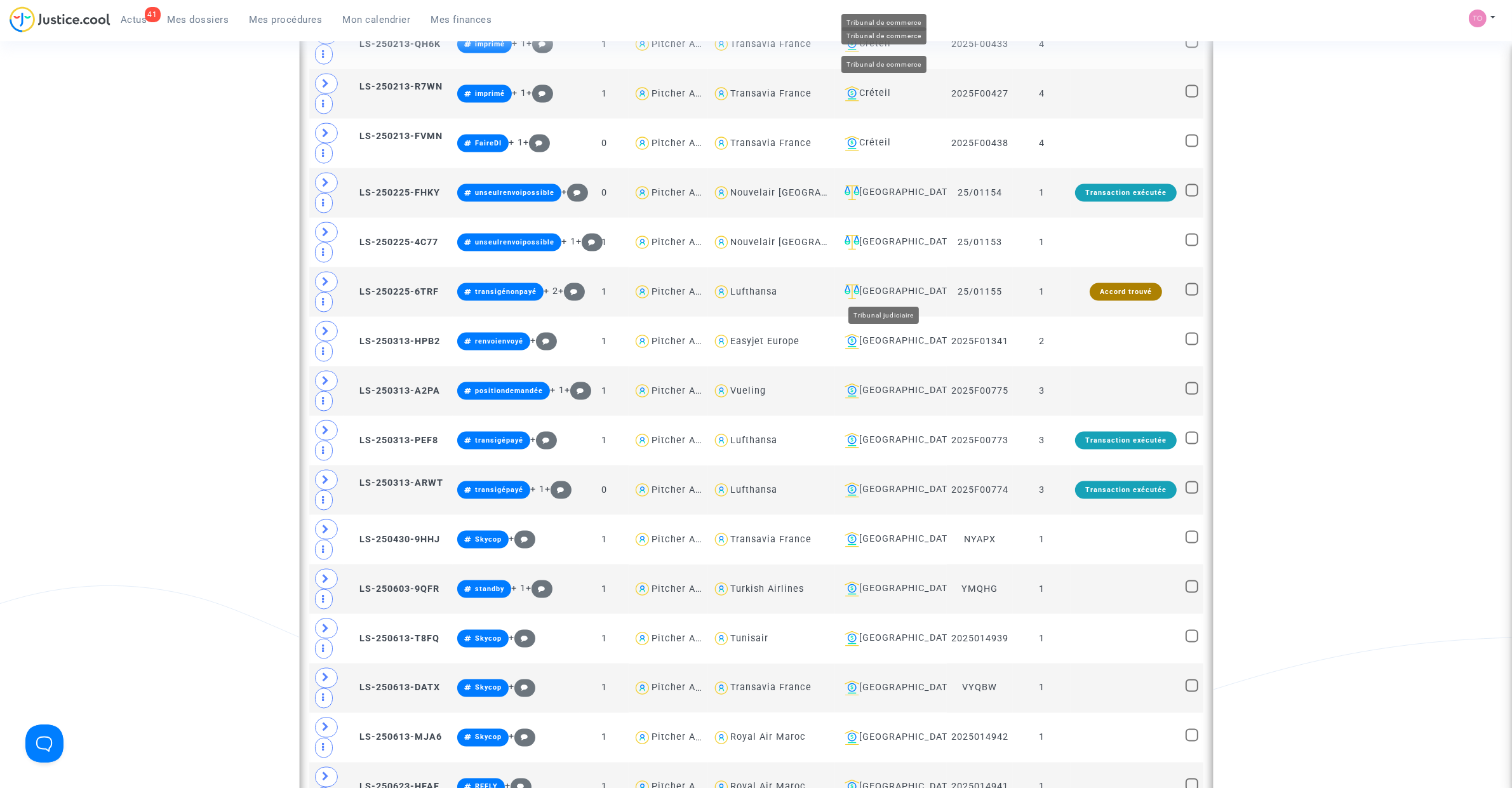
scroll to position [2371, 0]
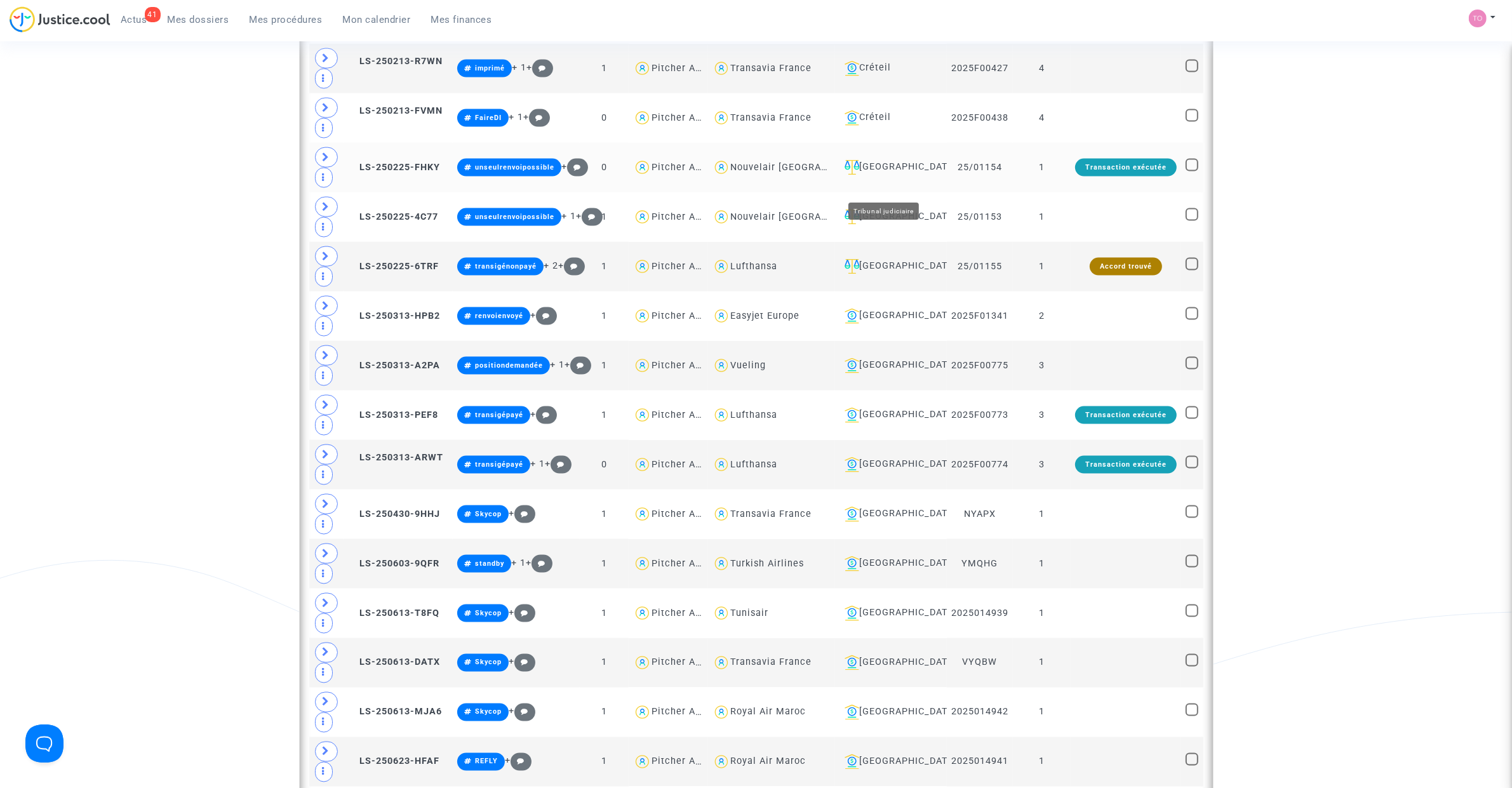
click at [890, 175] on div "Villeurbanne" at bounding box center [891, 168] width 103 height 15
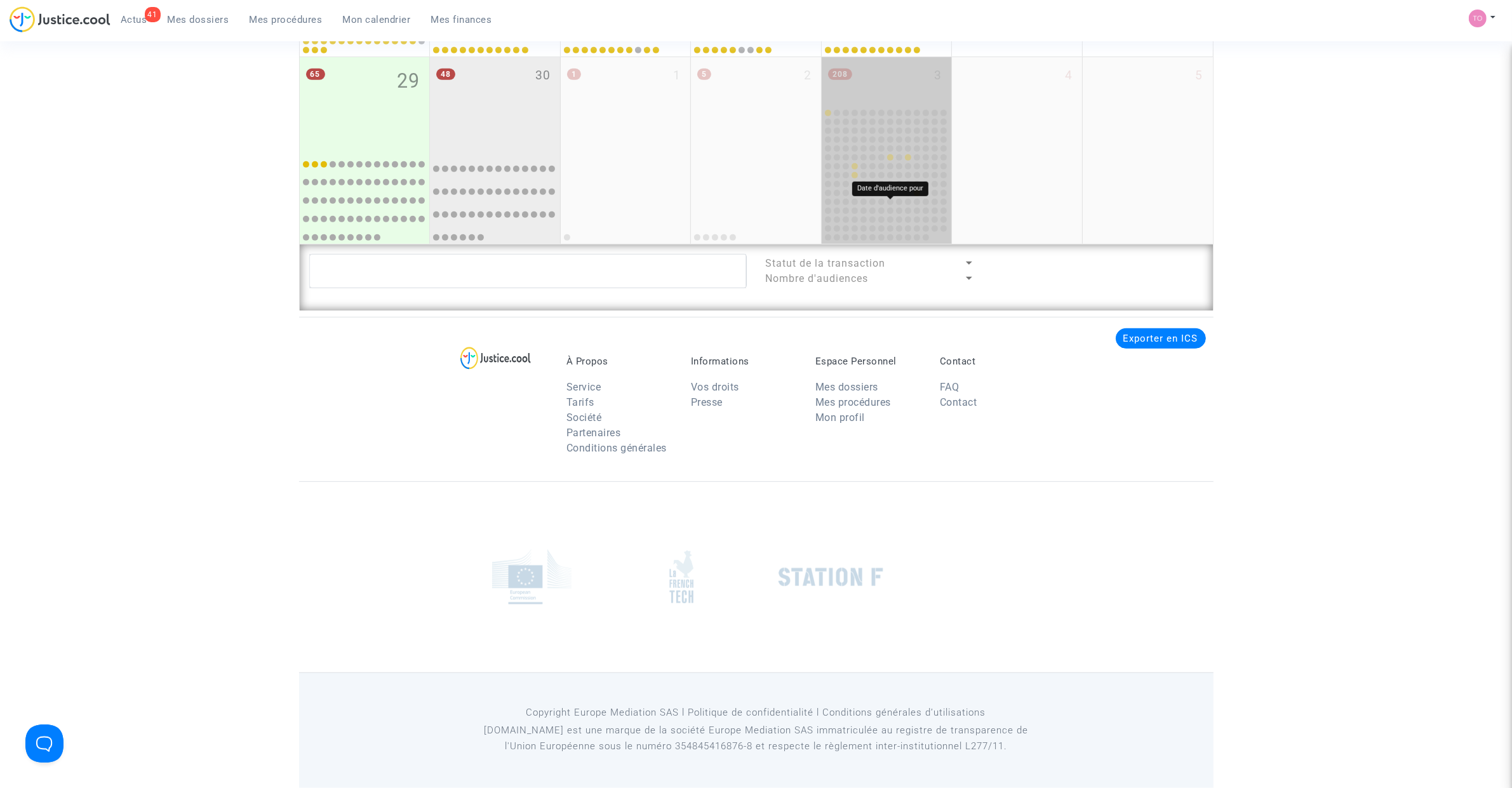
scroll to position [927, 0]
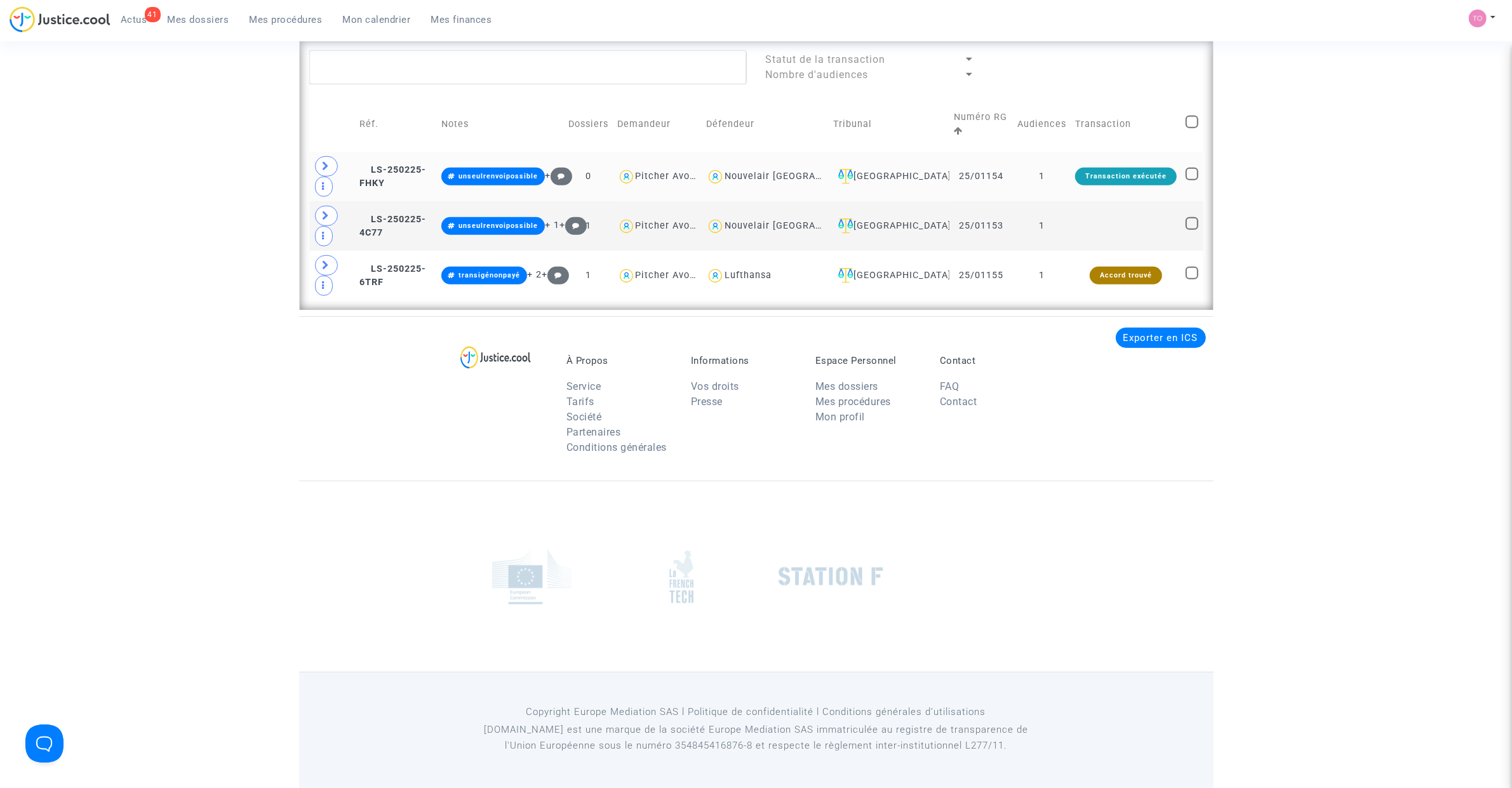
click at [797, 175] on div "Nouvelair Tunisie" at bounding box center [797, 176] width 146 height 11
type textarea "@"Nouvelair Tunisie""
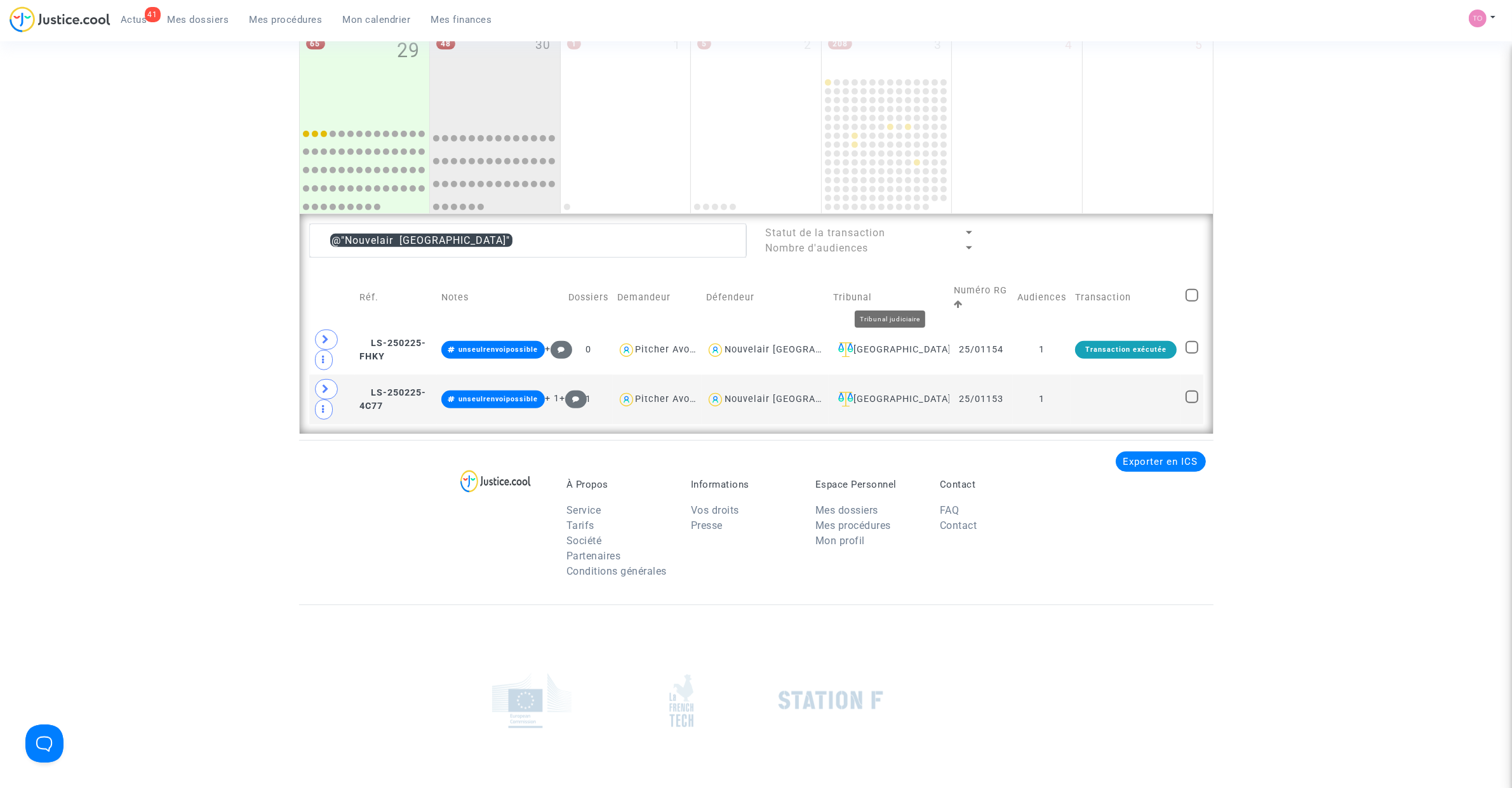
scroll to position [744, 0]
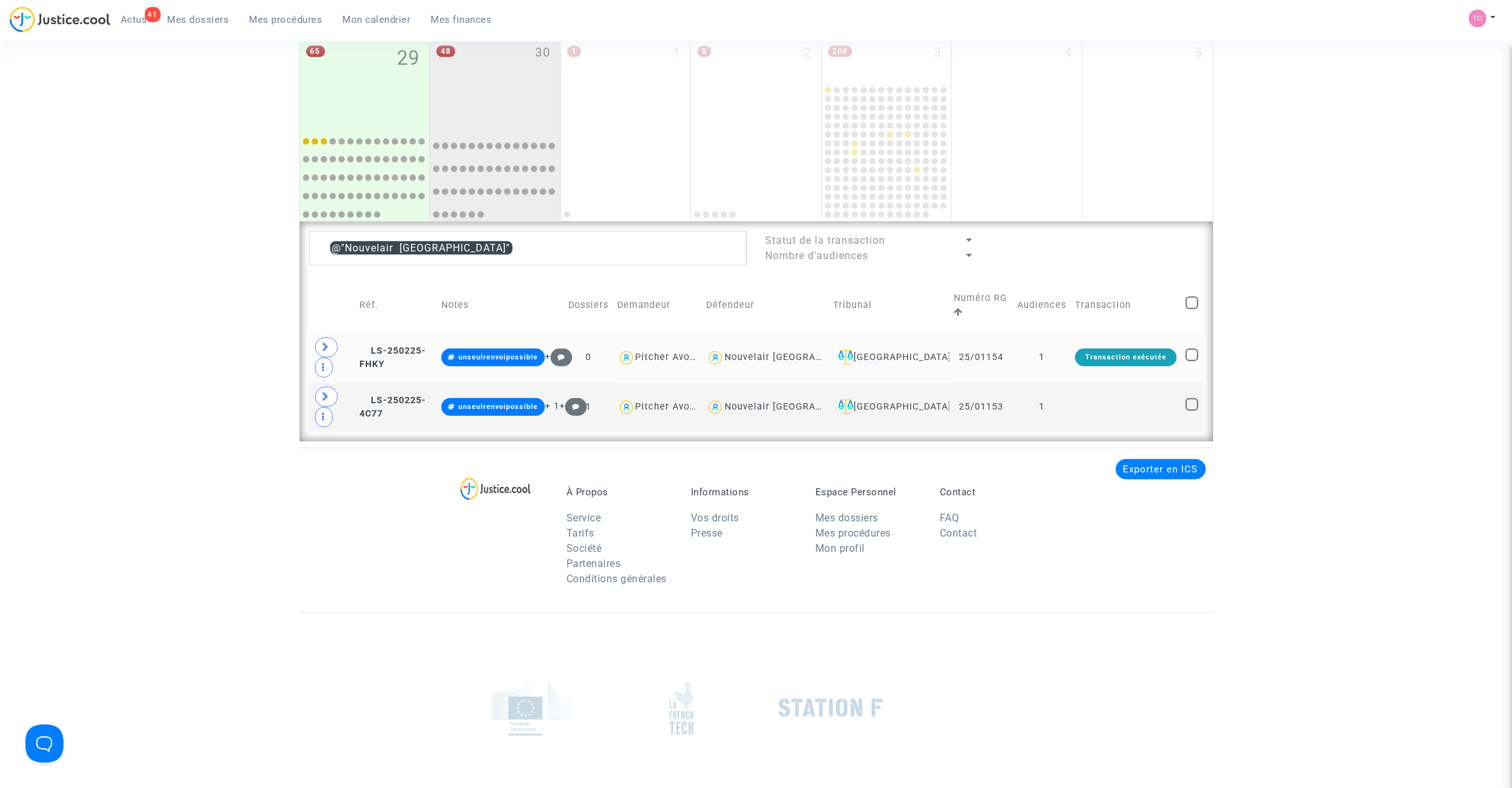
click at [925, 366] on td "Villeurbanne" at bounding box center [889, 357] width 121 height 49
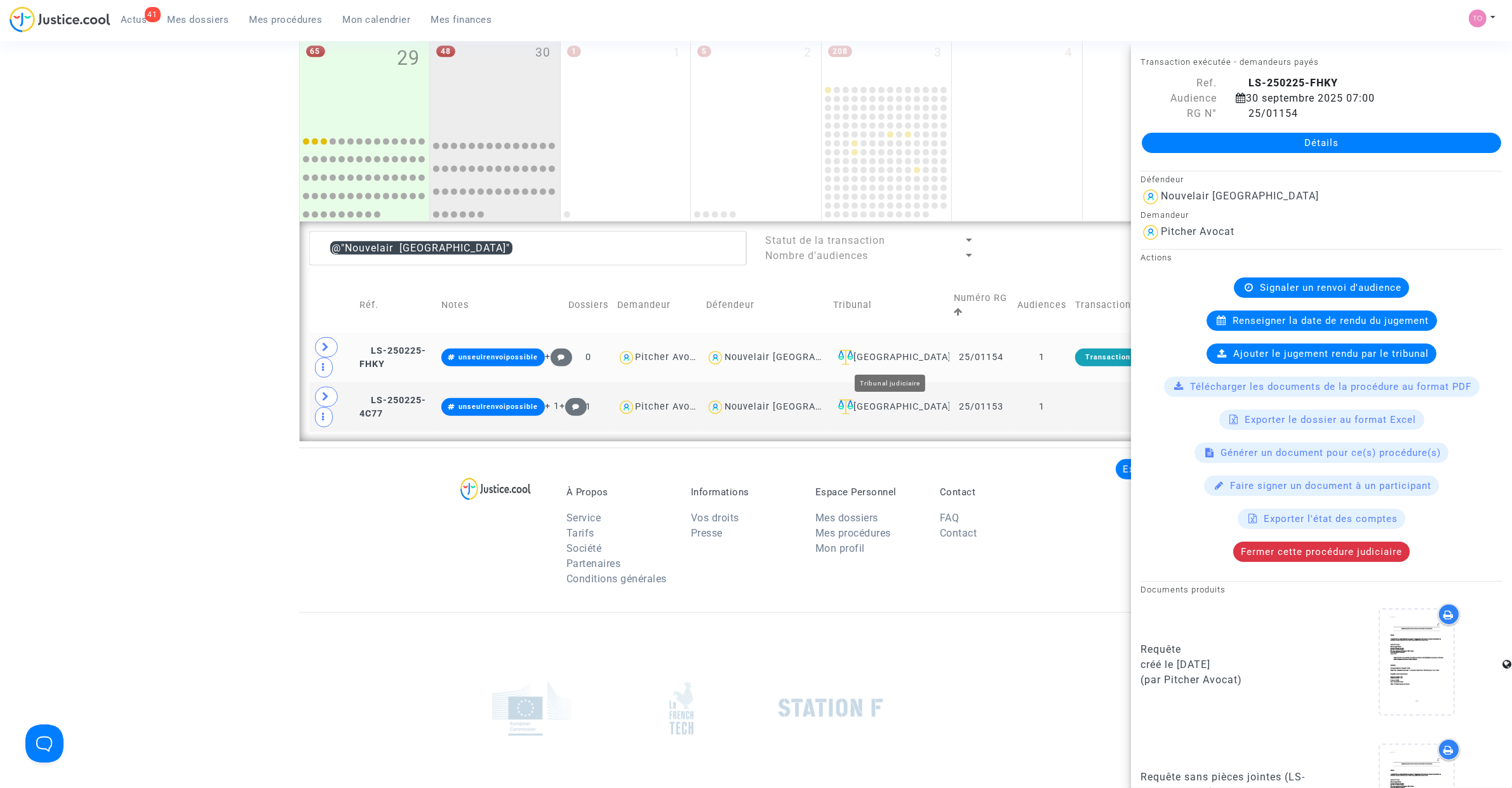
click at [913, 355] on div "Villeurbanne" at bounding box center [889, 357] width 112 height 15
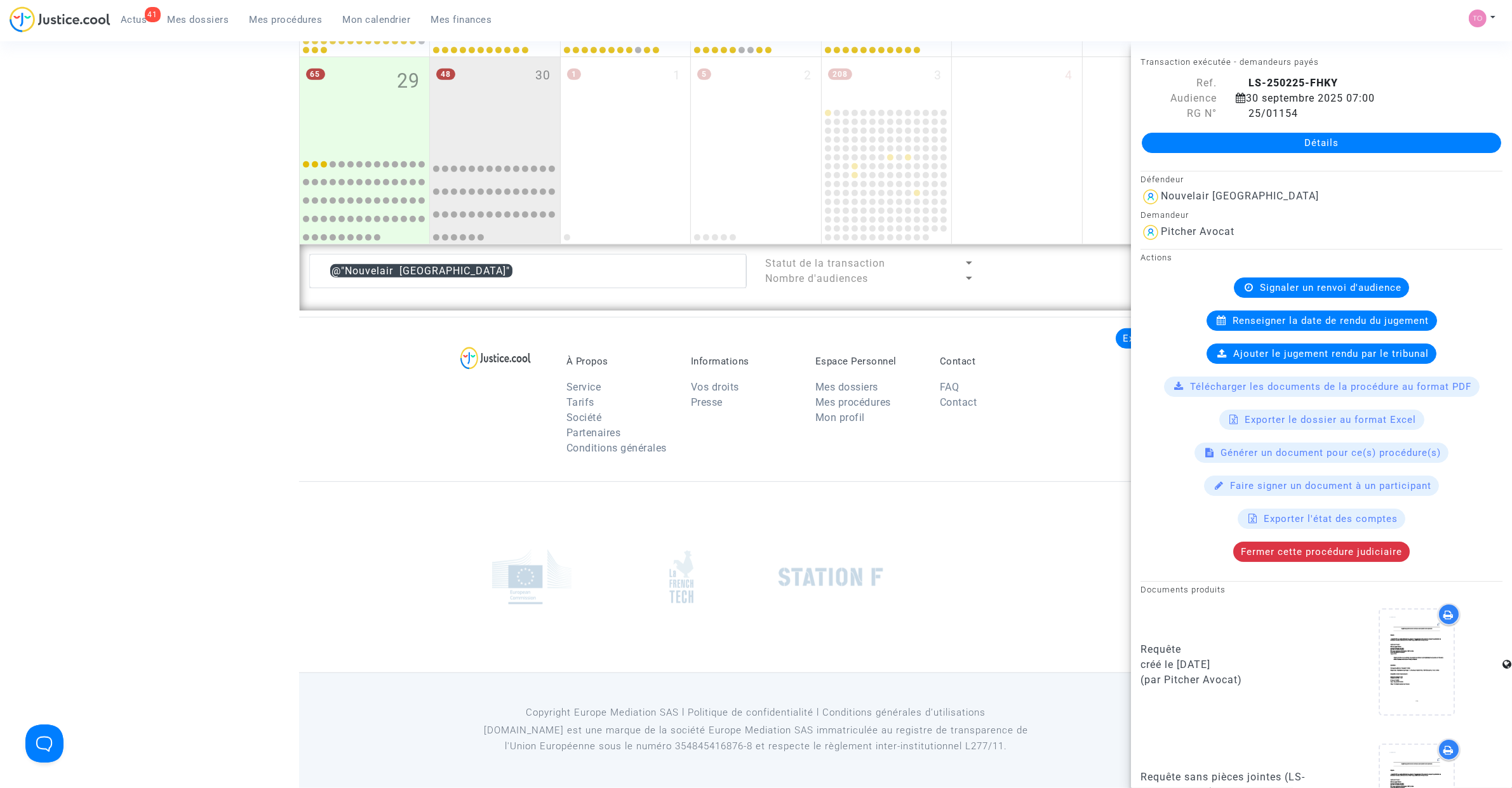
scroll to position [744, 0]
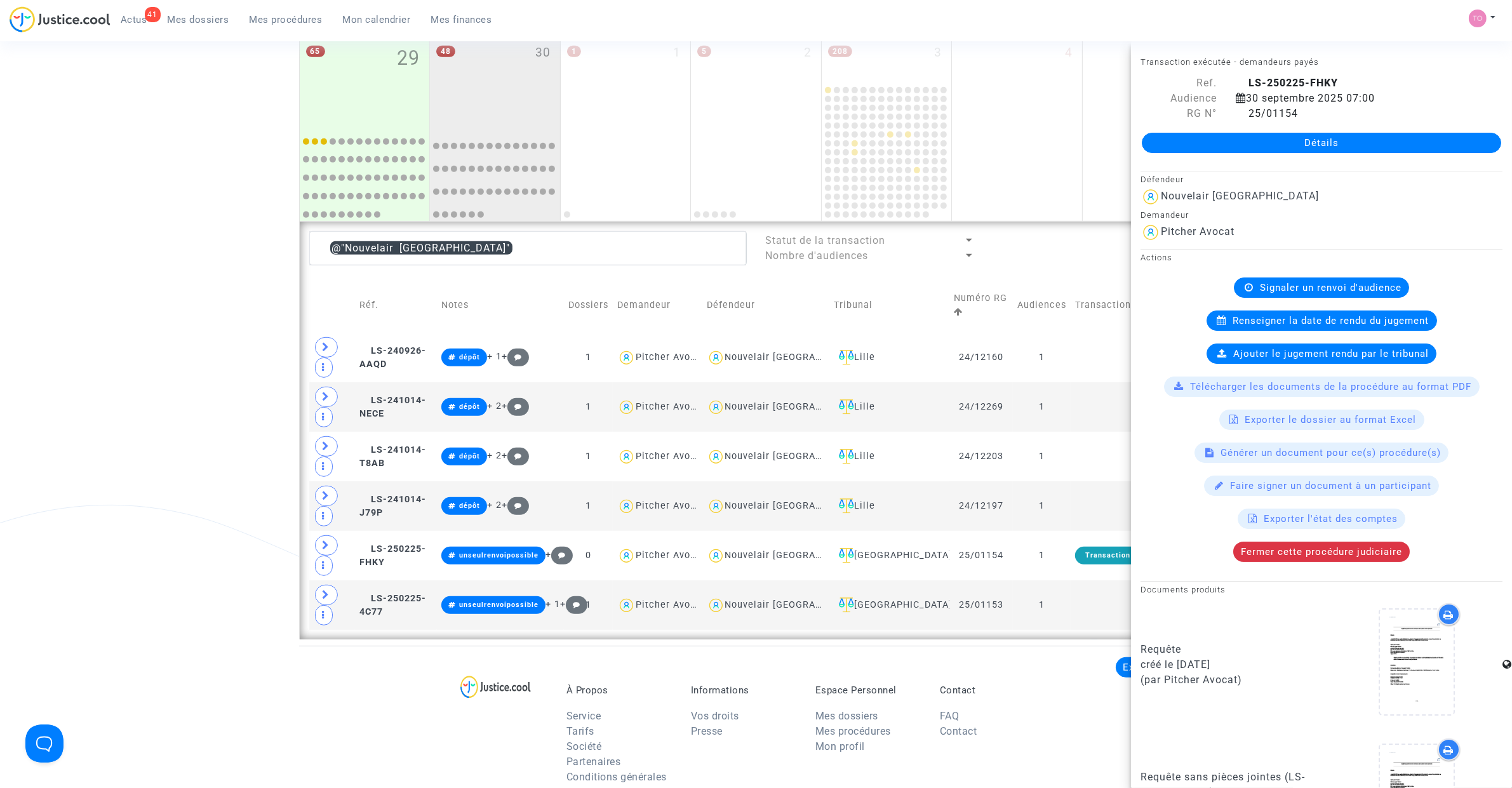
drag, startPoint x: 264, startPoint y: 309, endPoint x: 224, endPoint y: 311, distance: 40.0
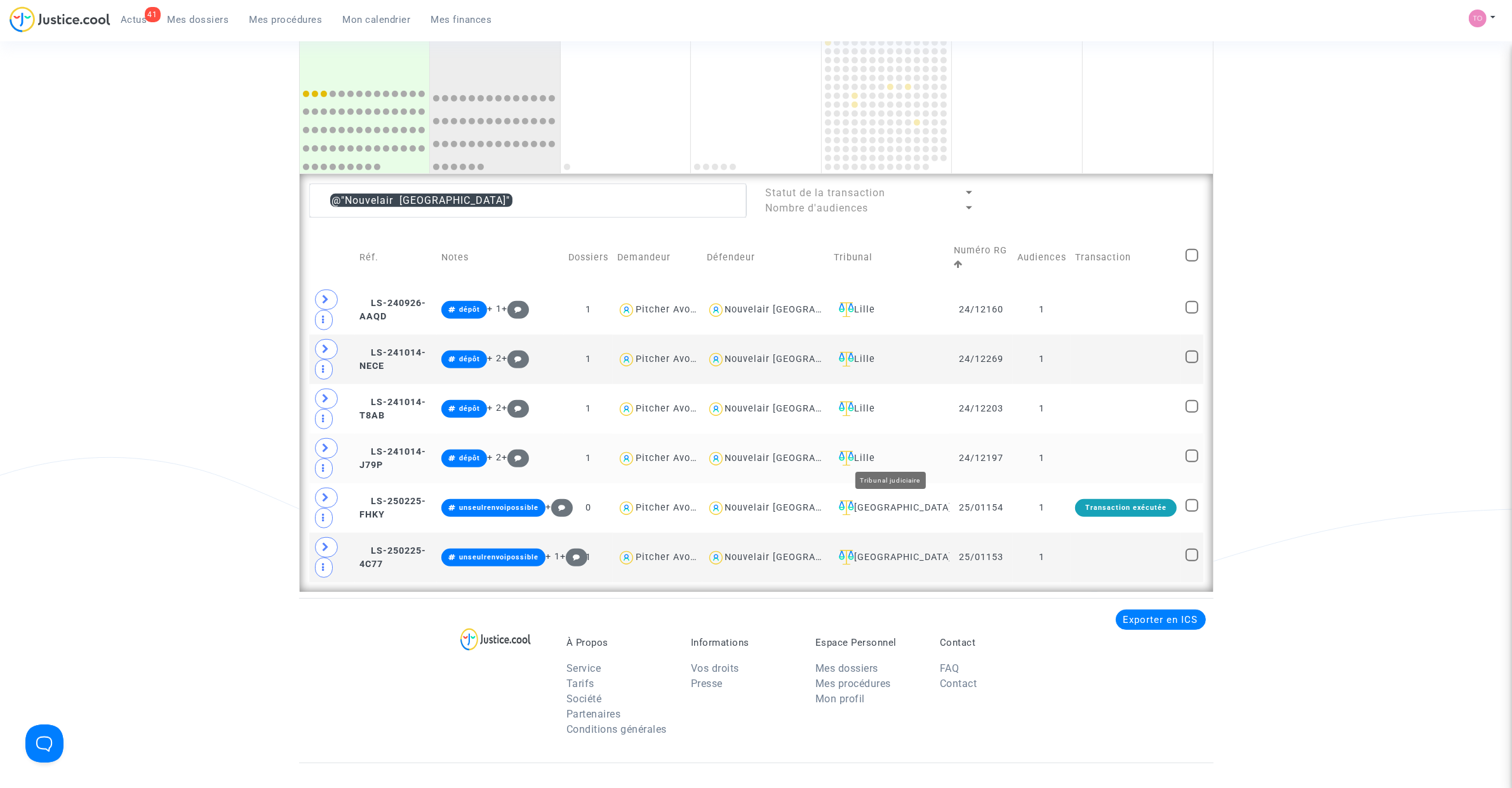
scroll to position [798, 0]
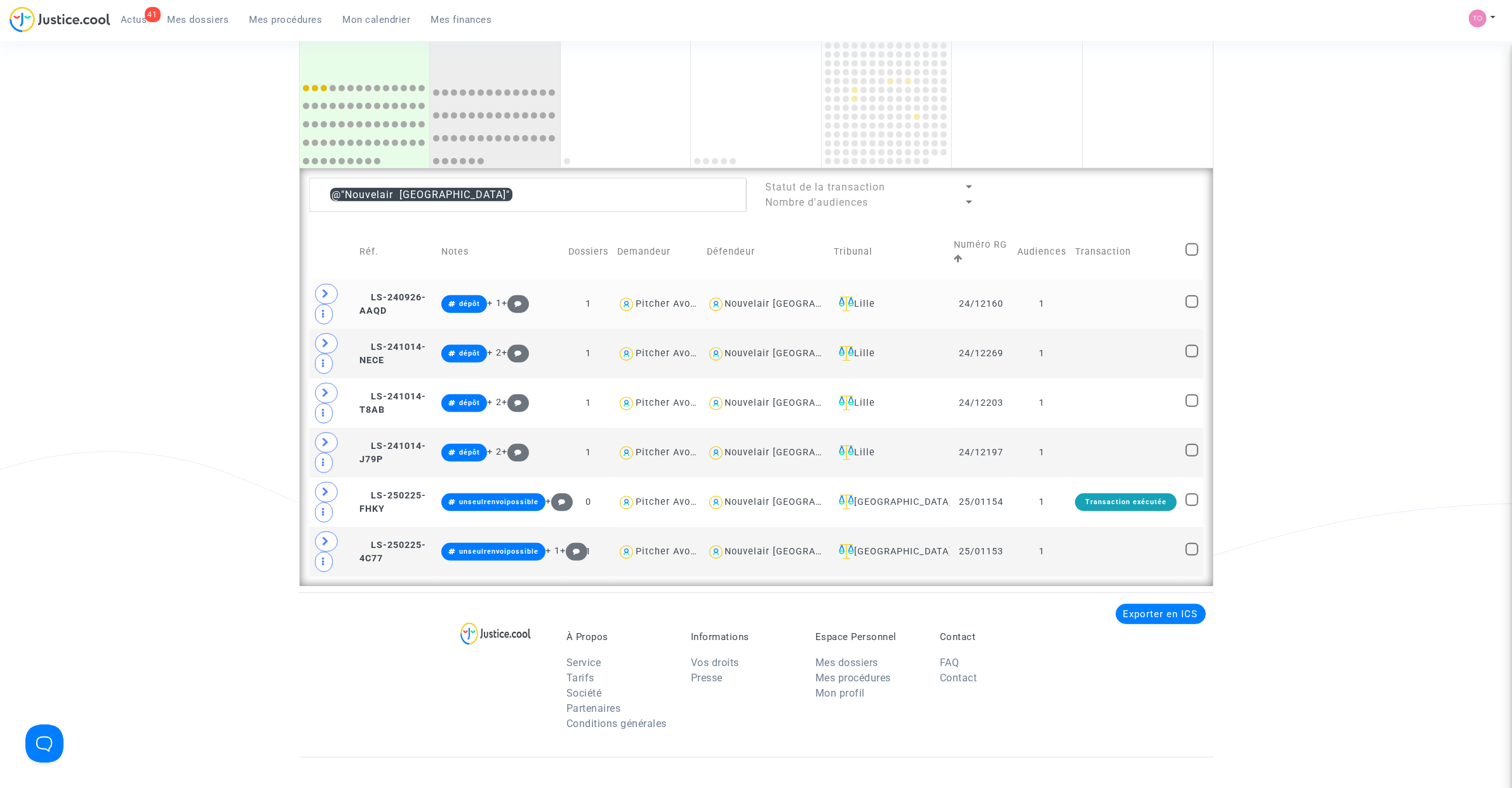
click at [804, 299] on div "Nouvelair Tunisie" at bounding box center [798, 304] width 146 height 11
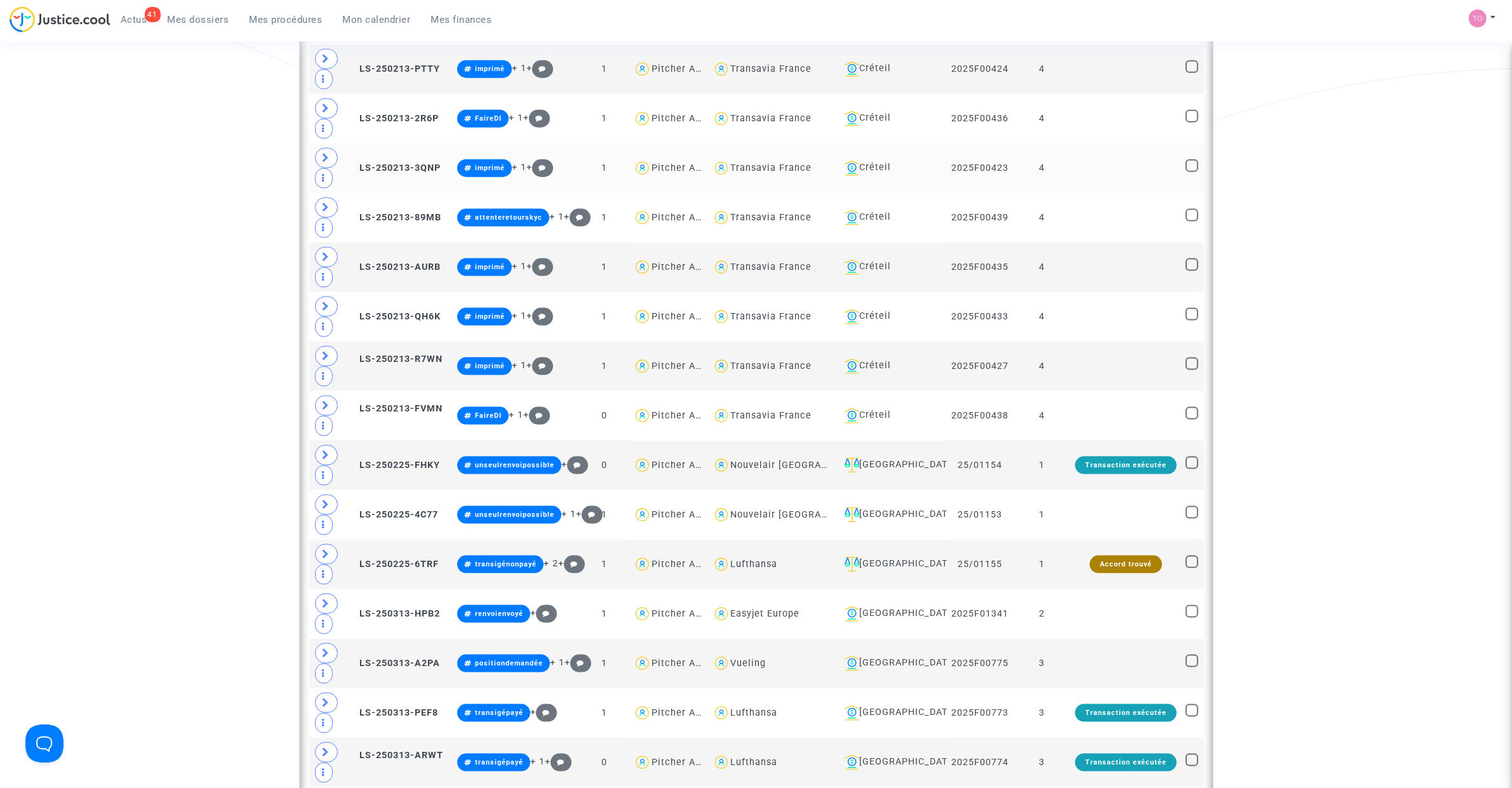
scroll to position [2093, 0]
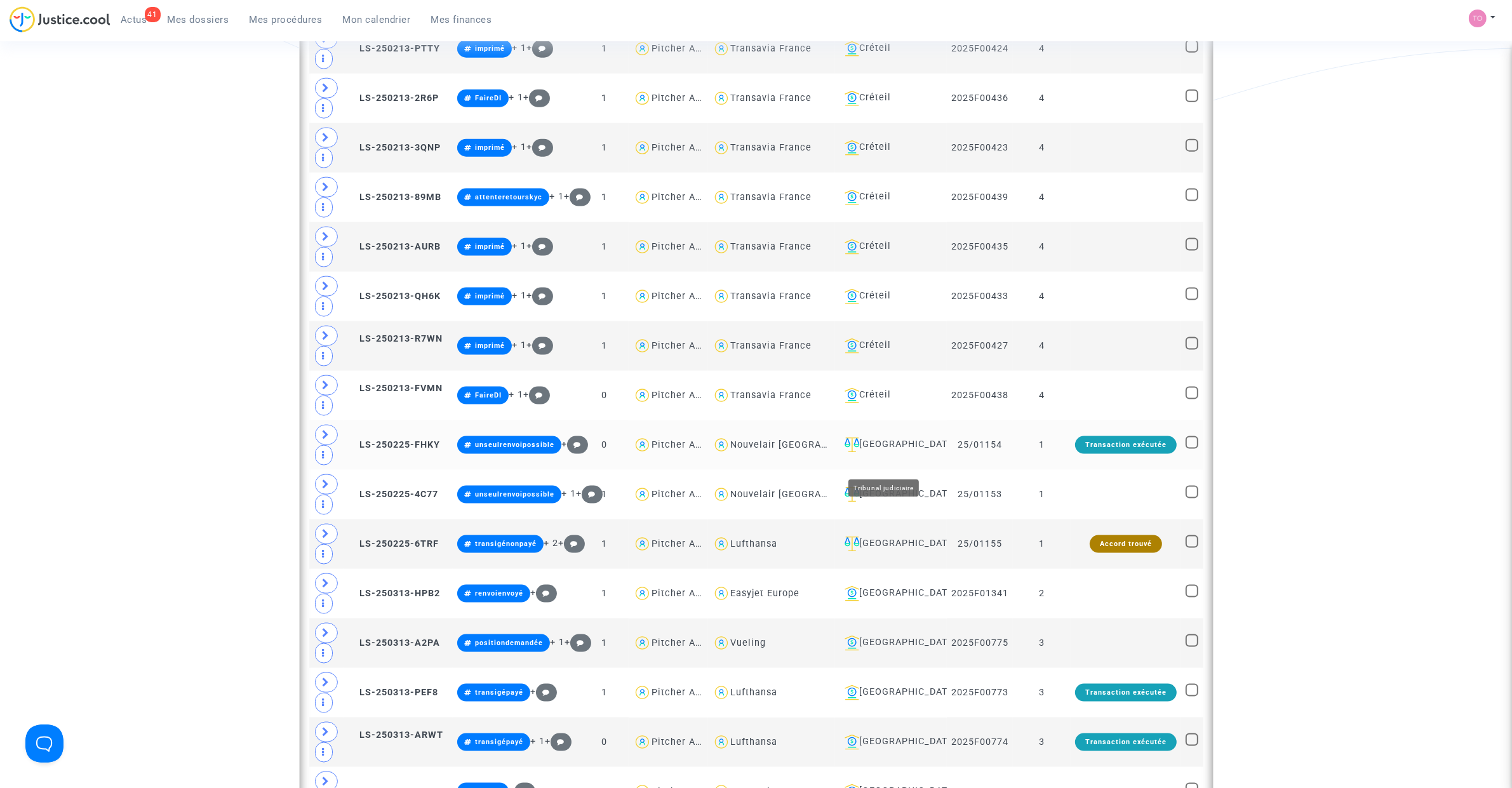
click at [883, 452] on div "Villeurbanne" at bounding box center [891, 445] width 103 height 15
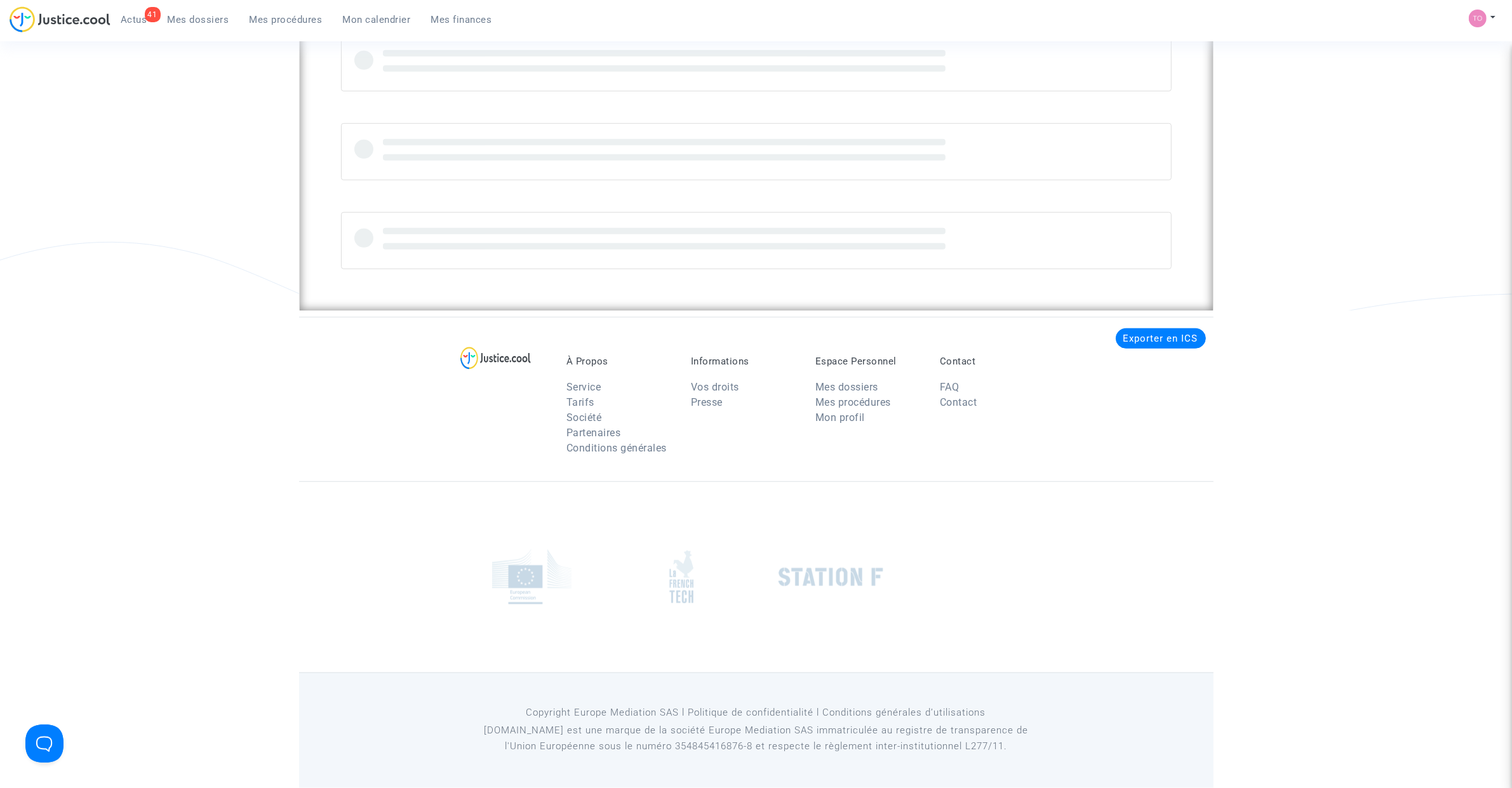
scroll to position [927, 0]
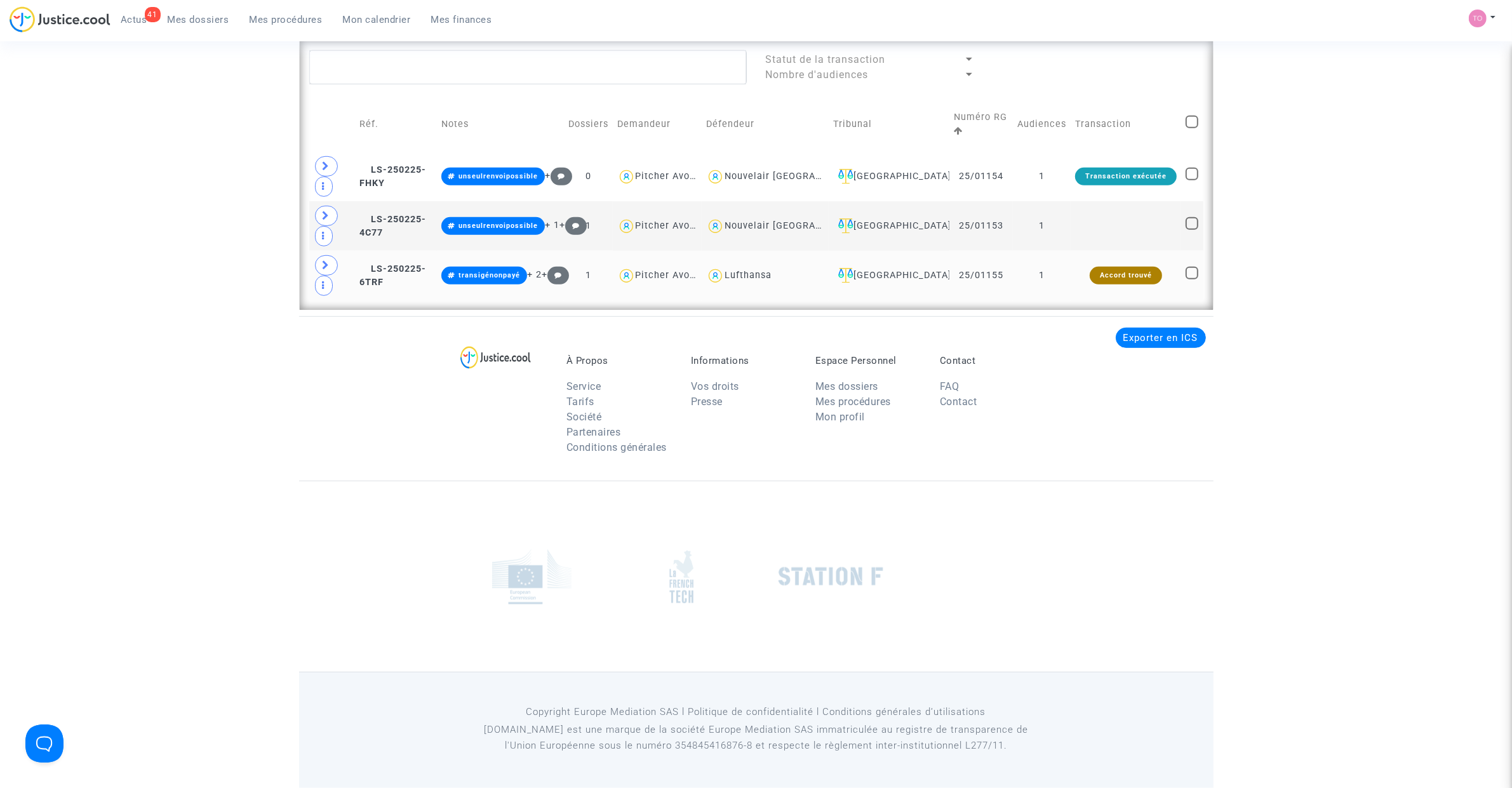
click at [332, 264] on span at bounding box center [326, 265] width 23 height 20
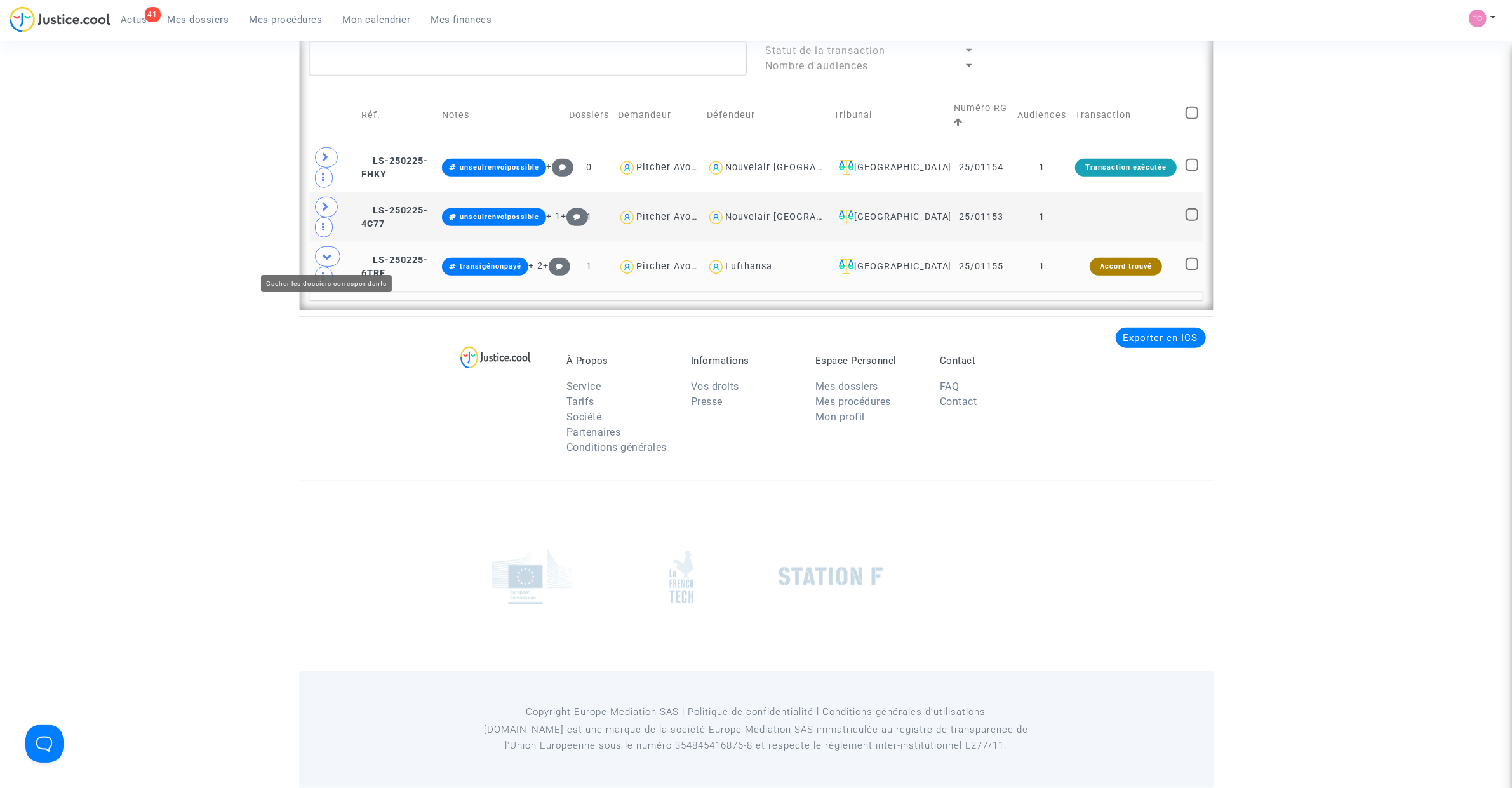
scroll to position [990, 0]
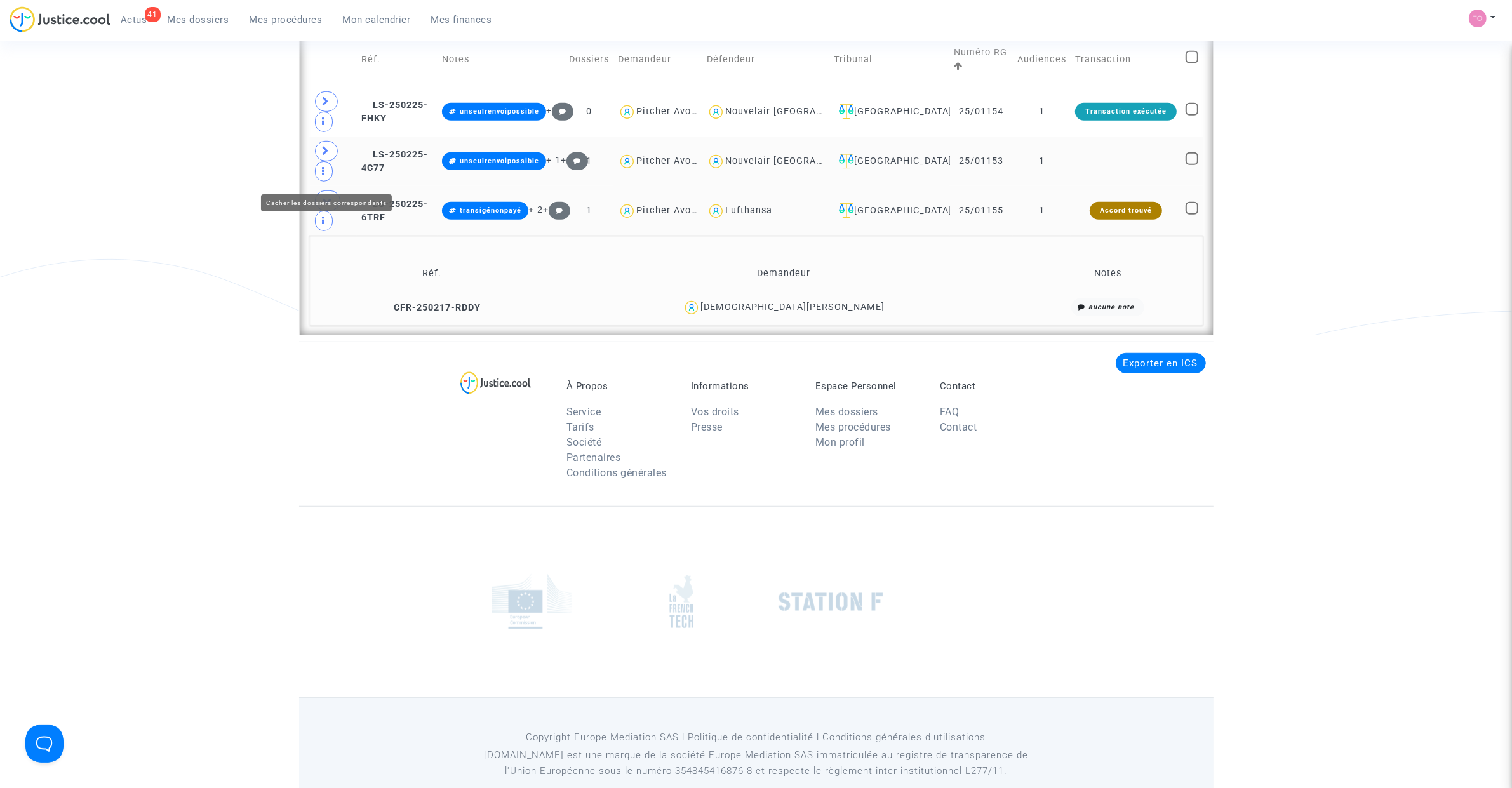
click at [318, 148] on span at bounding box center [326, 151] width 23 height 20
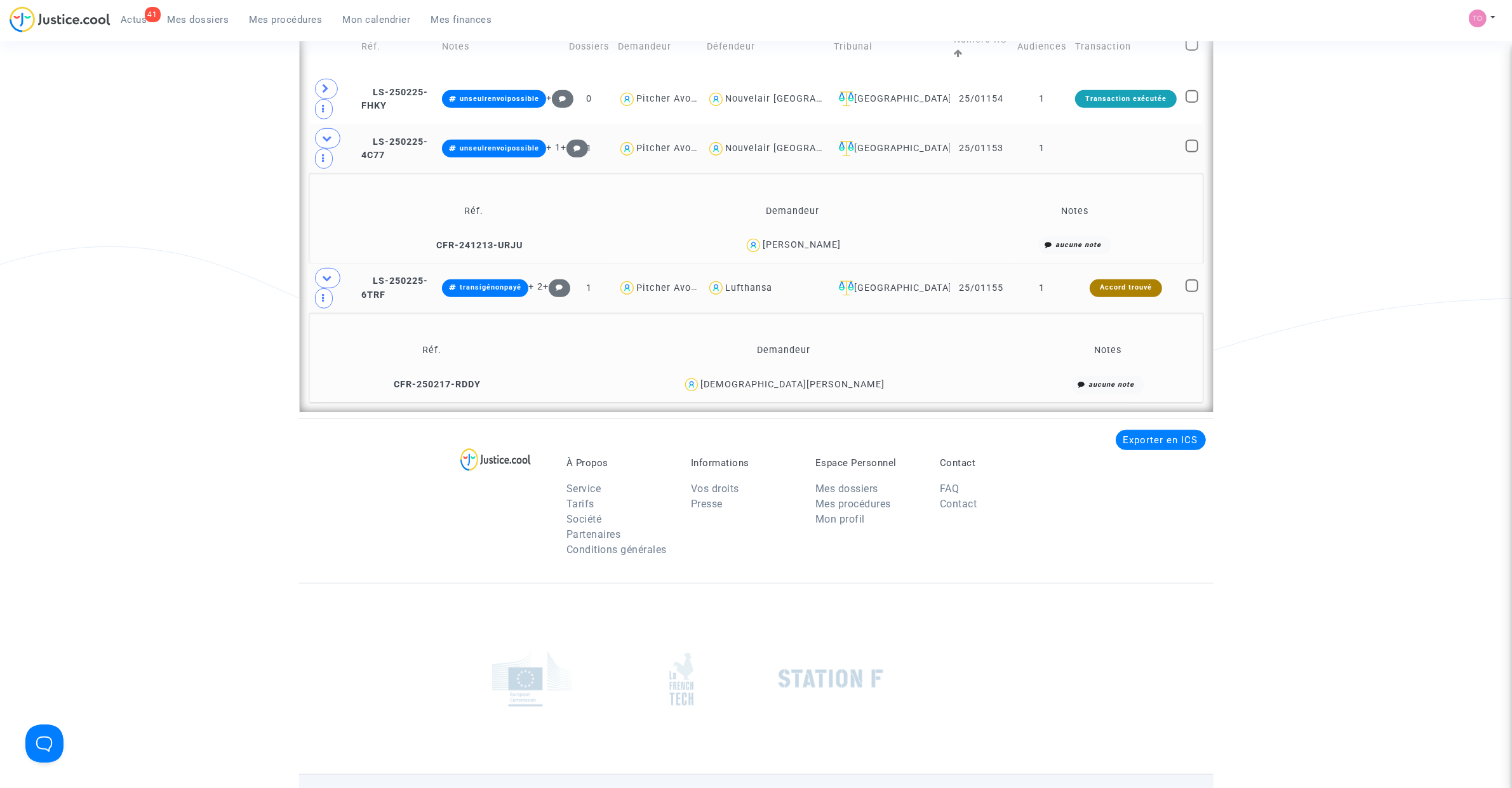
scroll to position [988, 0]
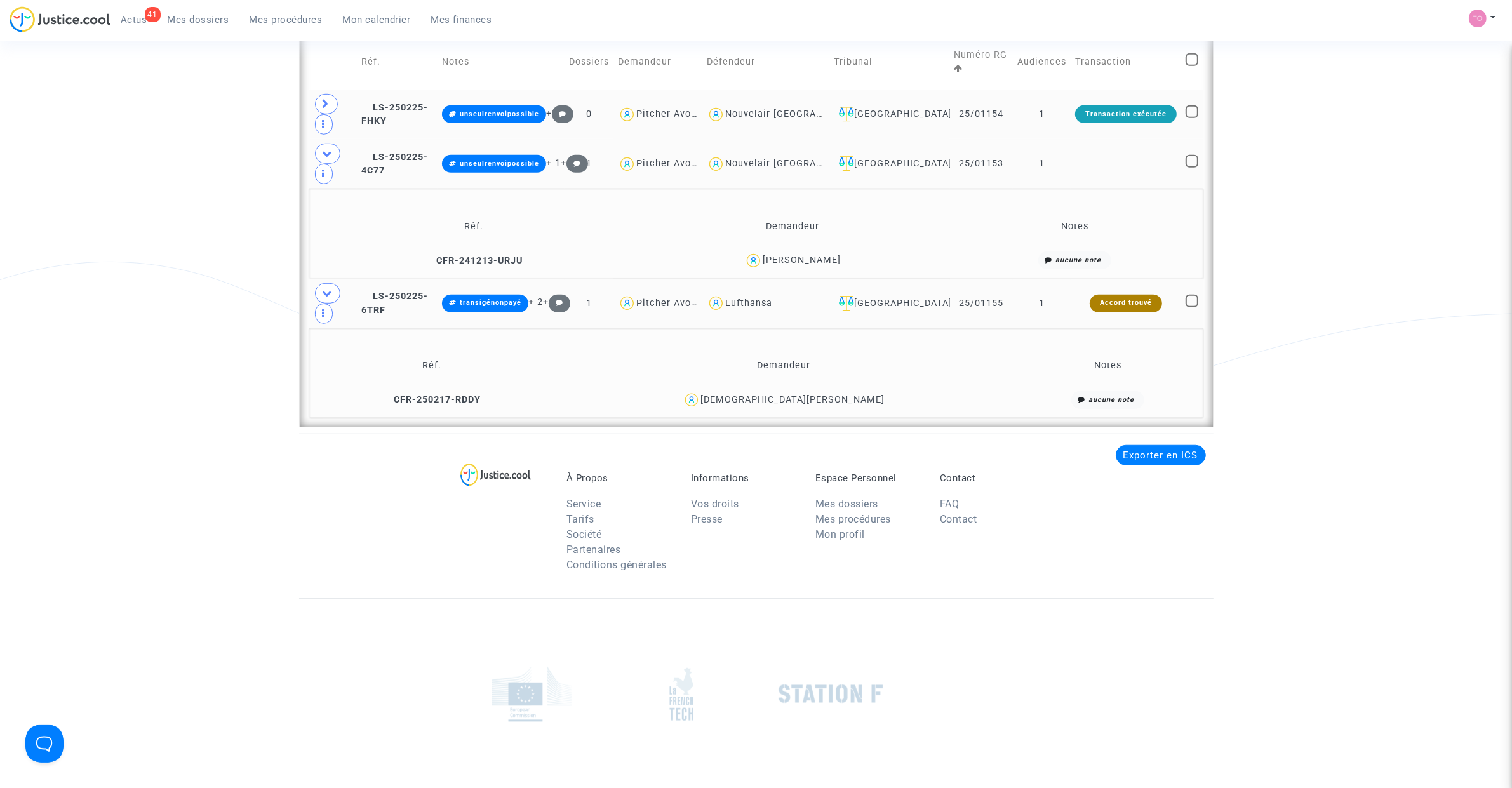
click at [331, 107] on span at bounding box center [326, 103] width 23 height 20
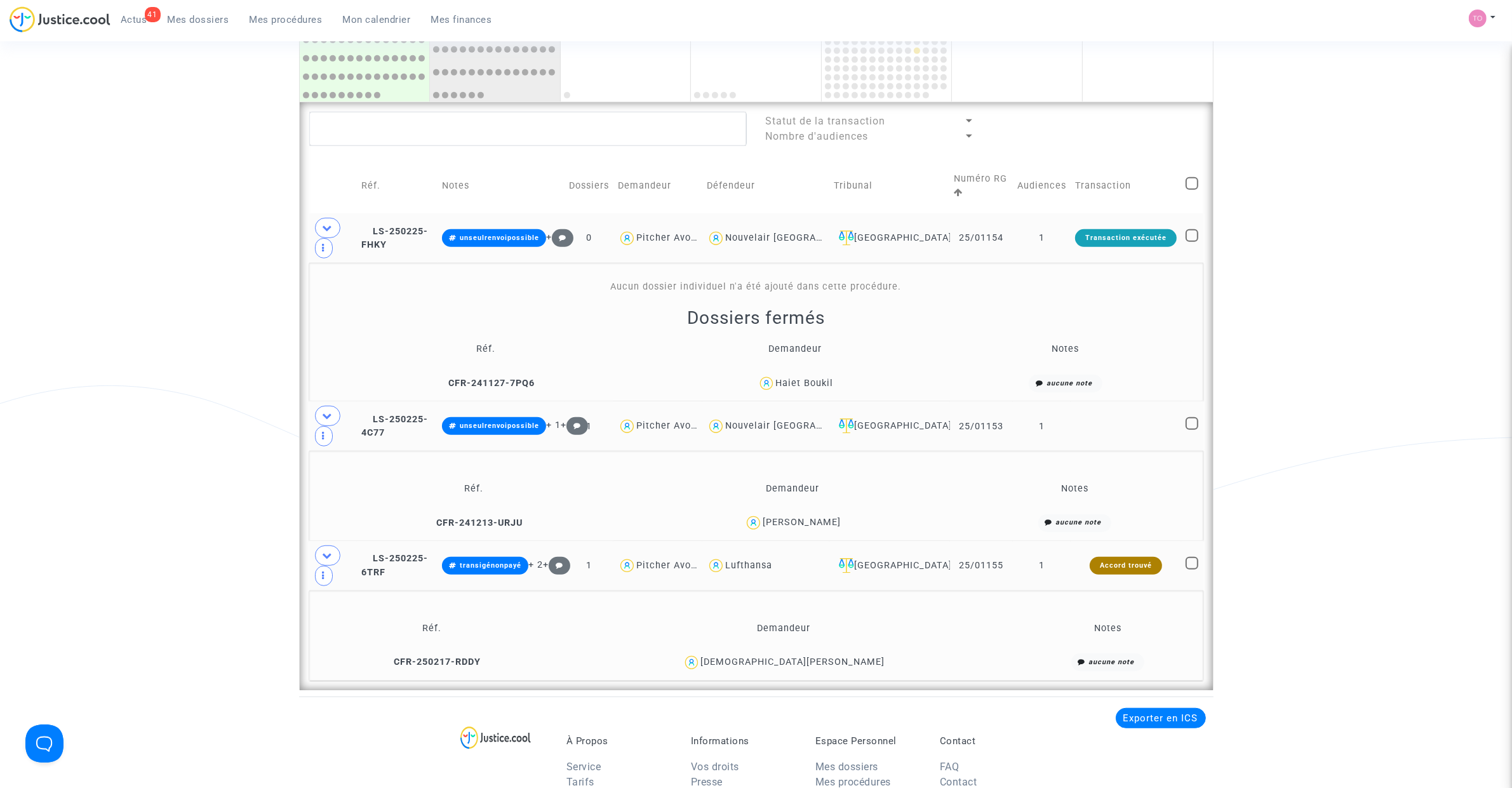
scroll to position [855, 0]
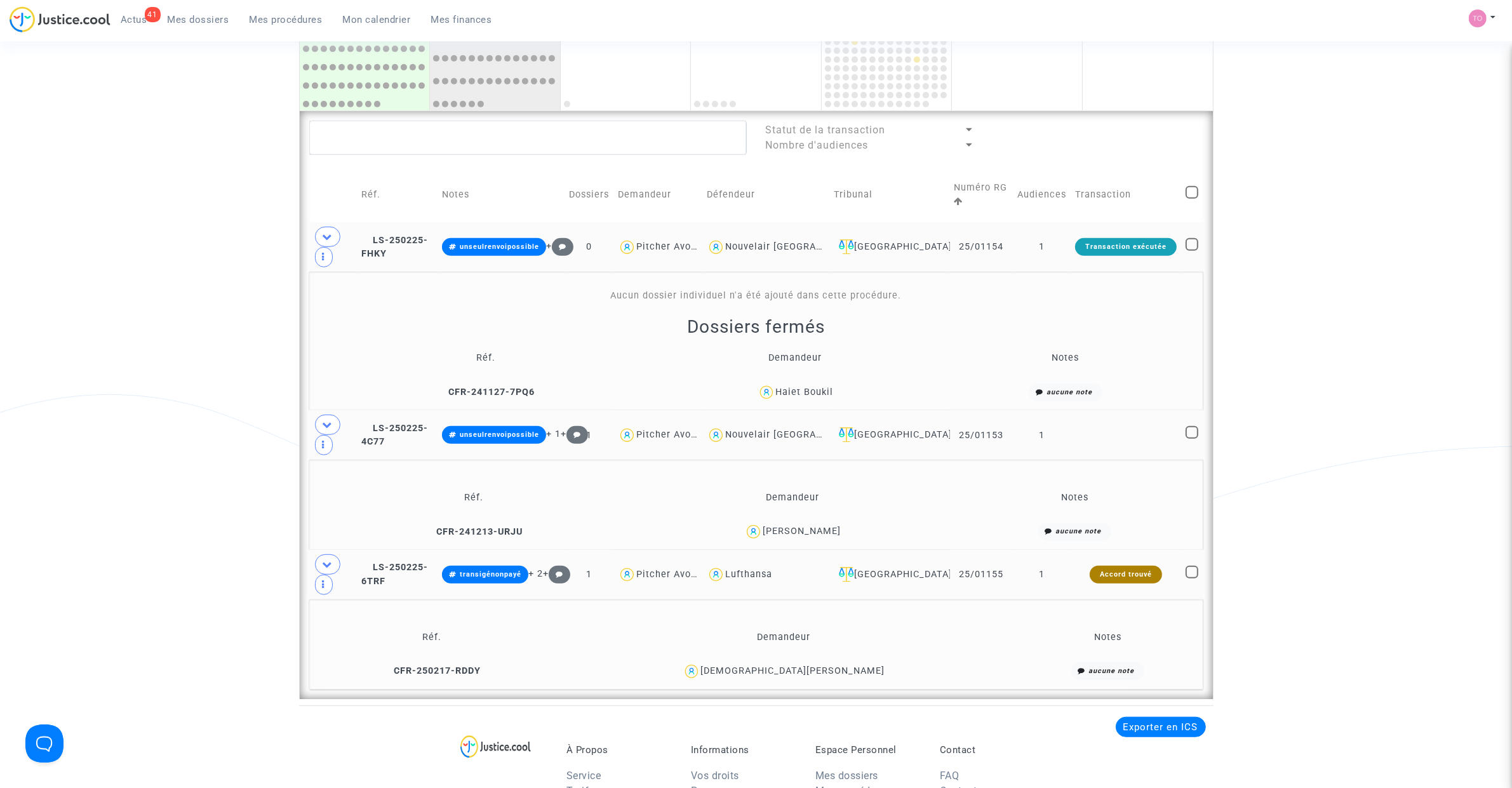
drag, startPoint x: 833, startPoint y: 392, endPoint x: 804, endPoint y: 395, distance: 29.2
click at [804, 395] on div "Haiet Boukil" at bounding box center [795, 393] width 265 height 19
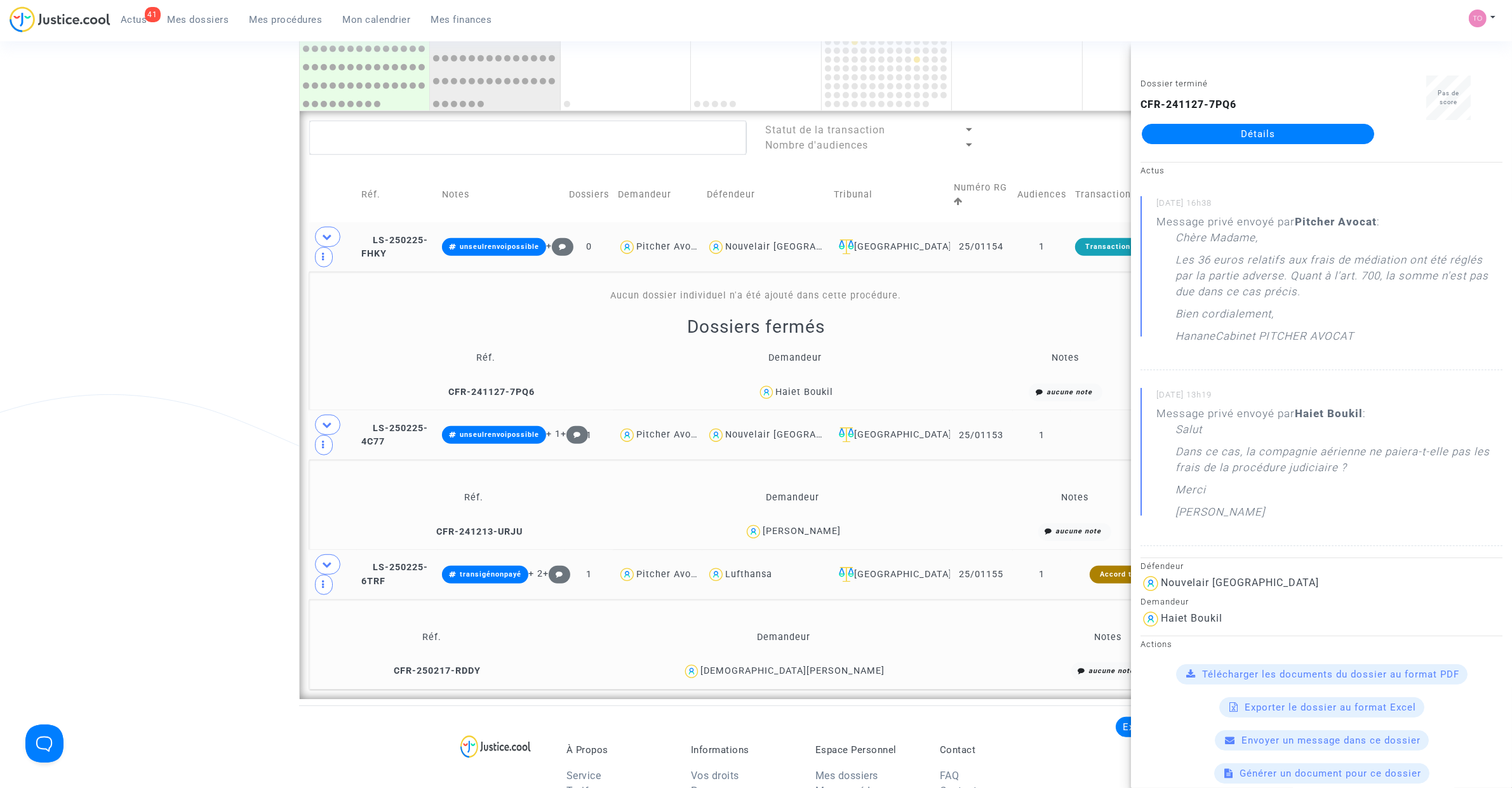
click at [820, 533] on div "Fatma Abbes" at bounding box center [801, 531] width 78 height 11
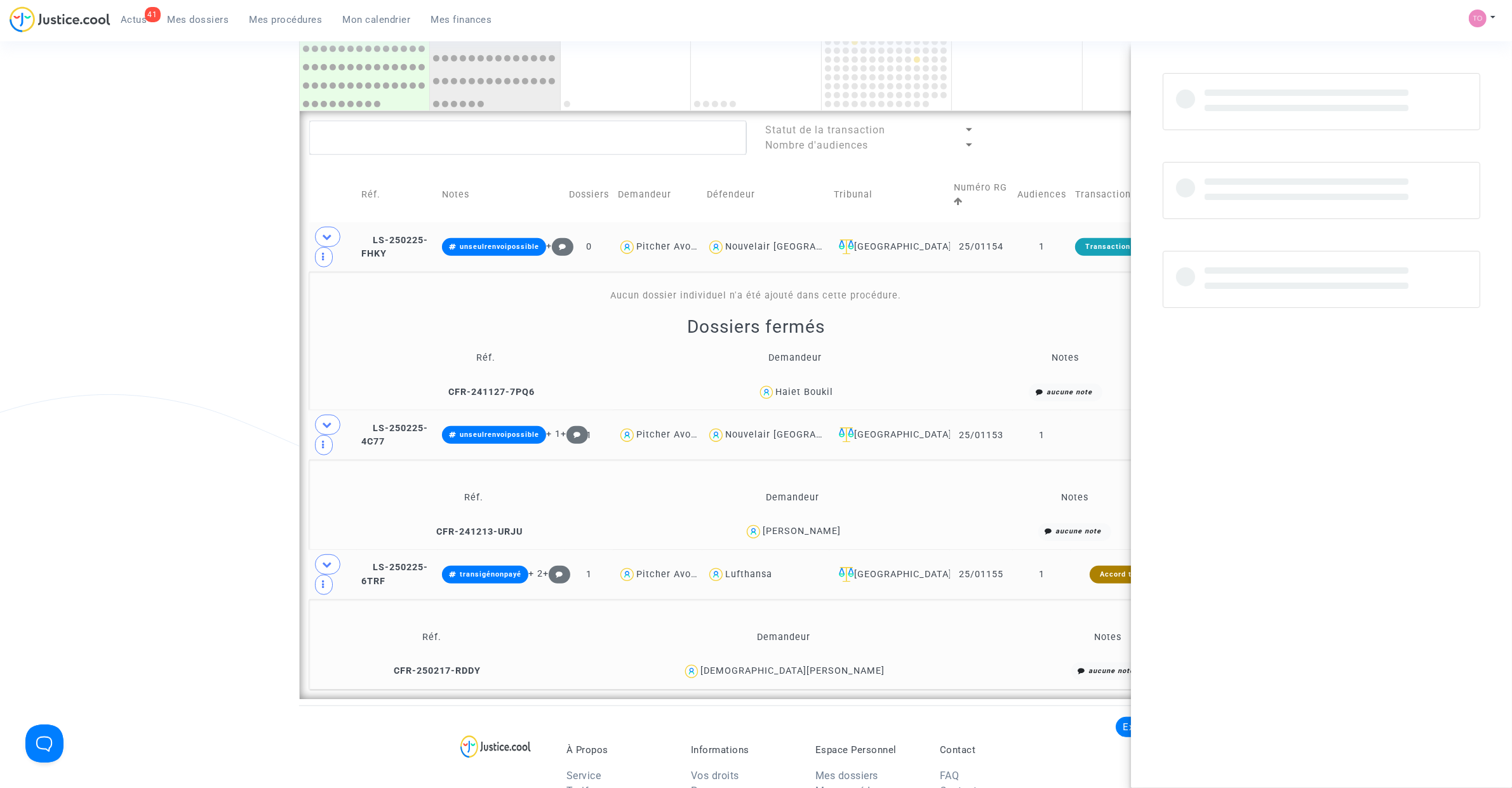
click at [820, 533] on div "Fatma Abbes" at bounding box center [801, 531] width 78 height 11
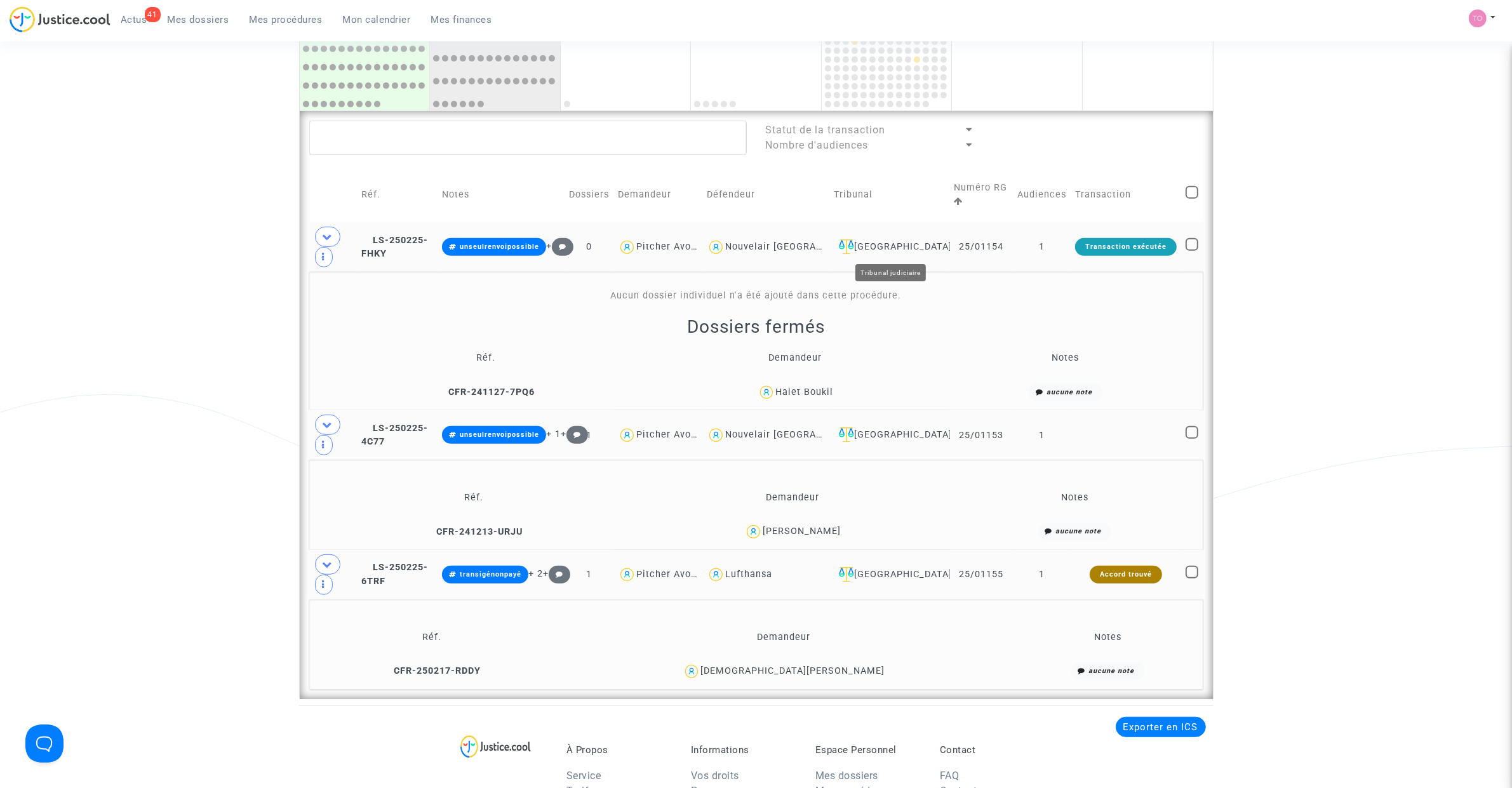
click at [918, 246] on div "Villeurbanne" at bounding box center [889, 247] width 111 height 15
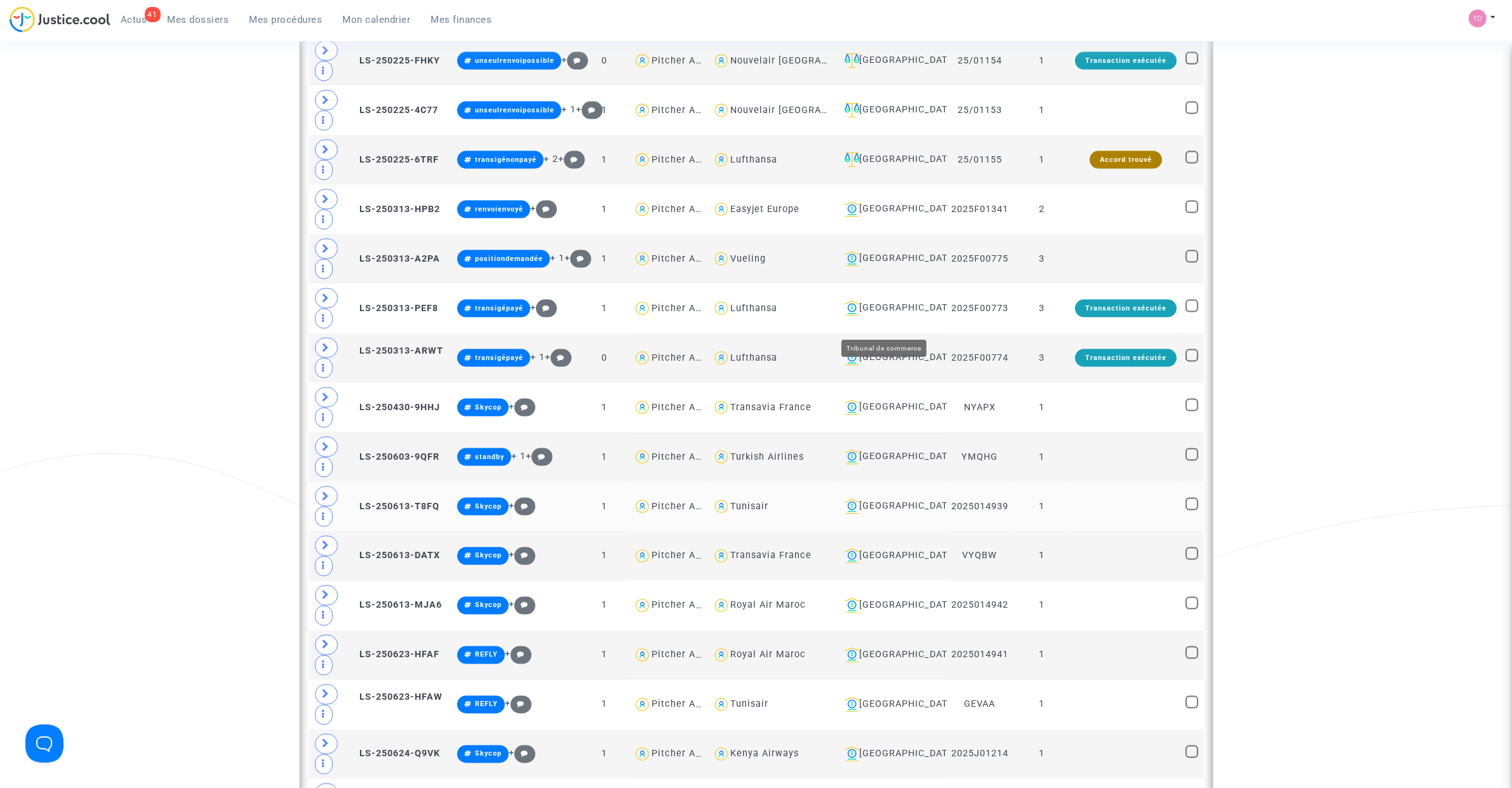
scroll to position [2601, 0]
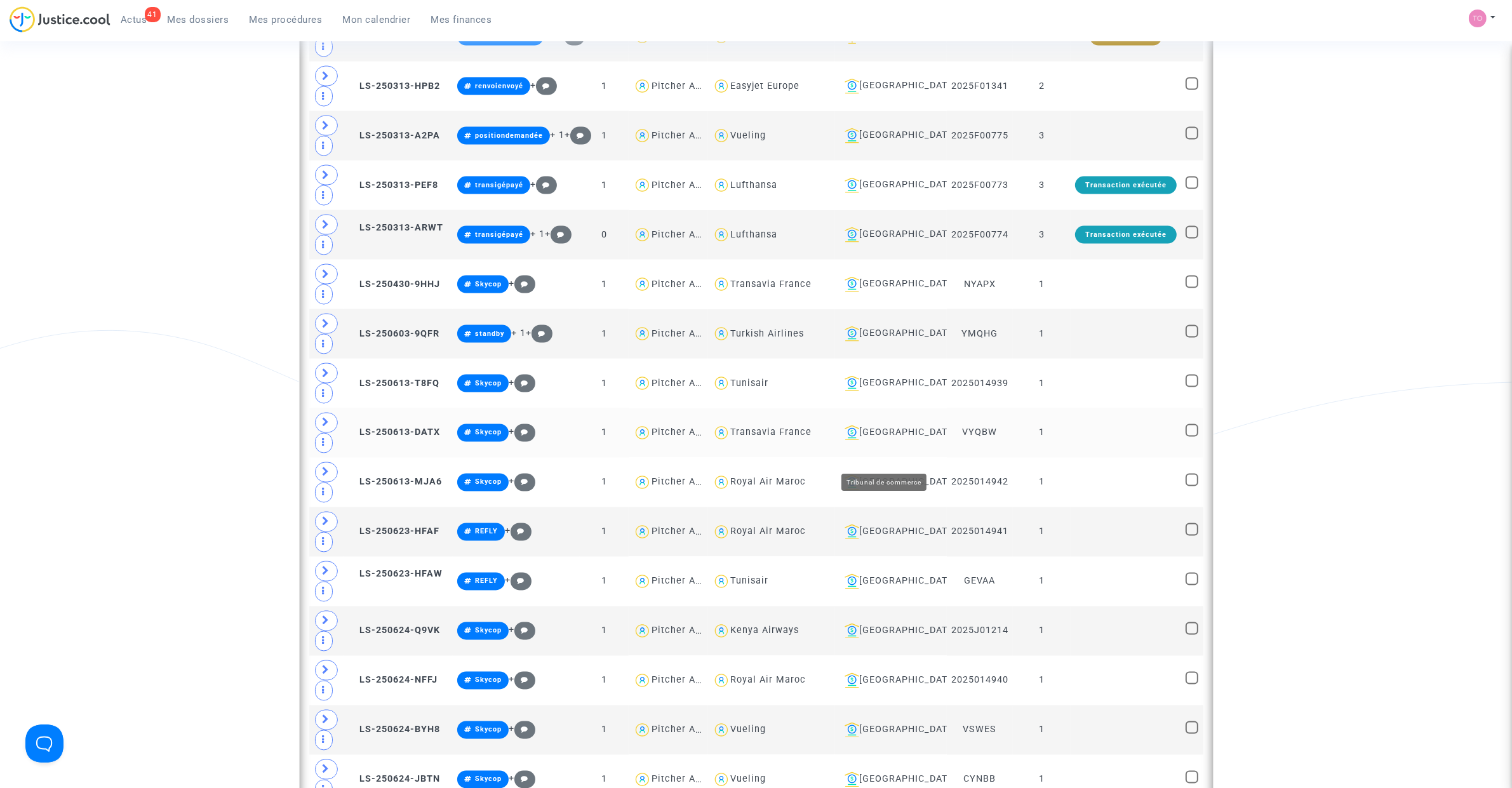
click at [867, 440] on div "Lyon" at bounding box center [891, 433] width 103 height 15
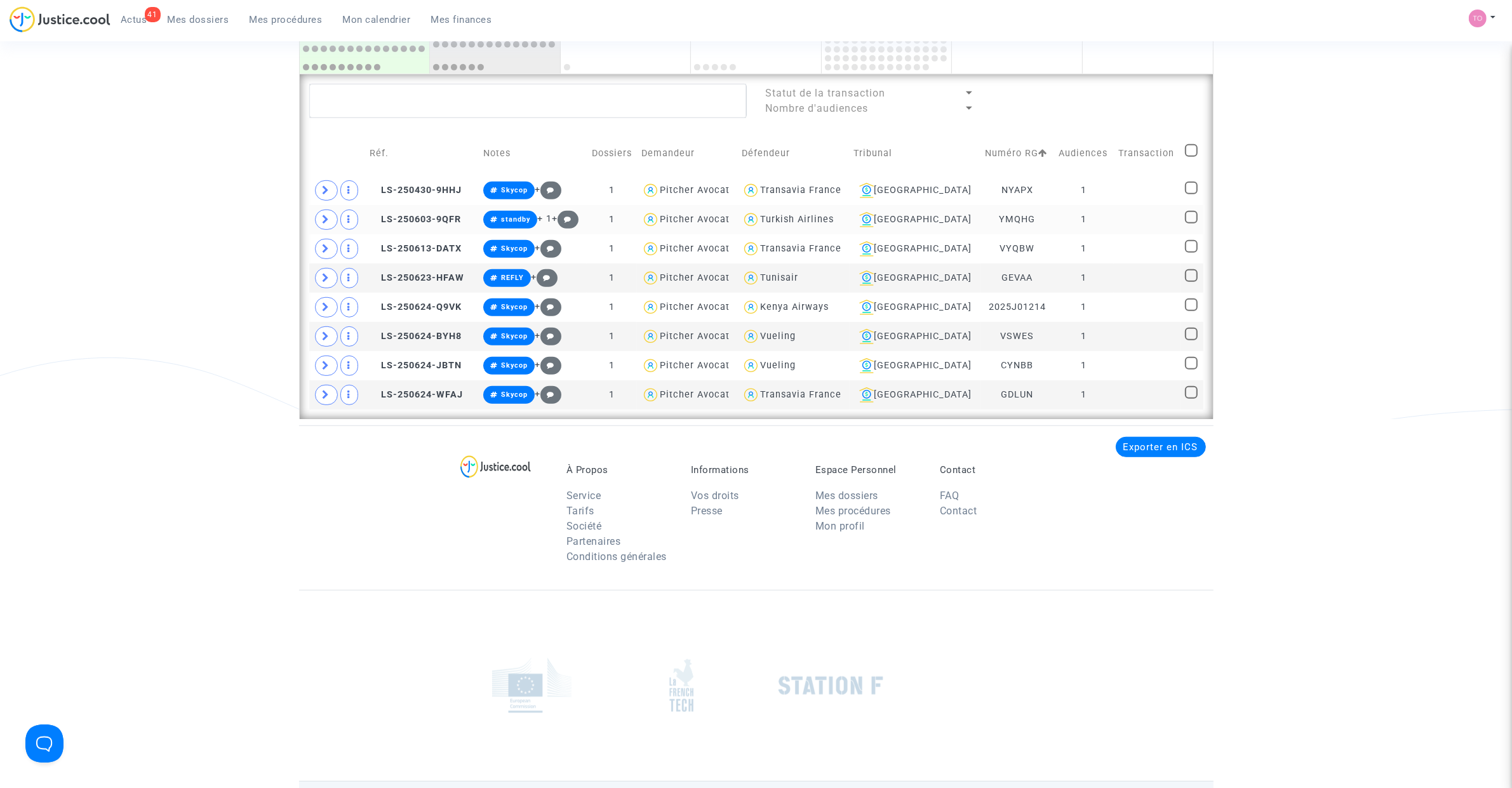
scroll to position [871, 0]
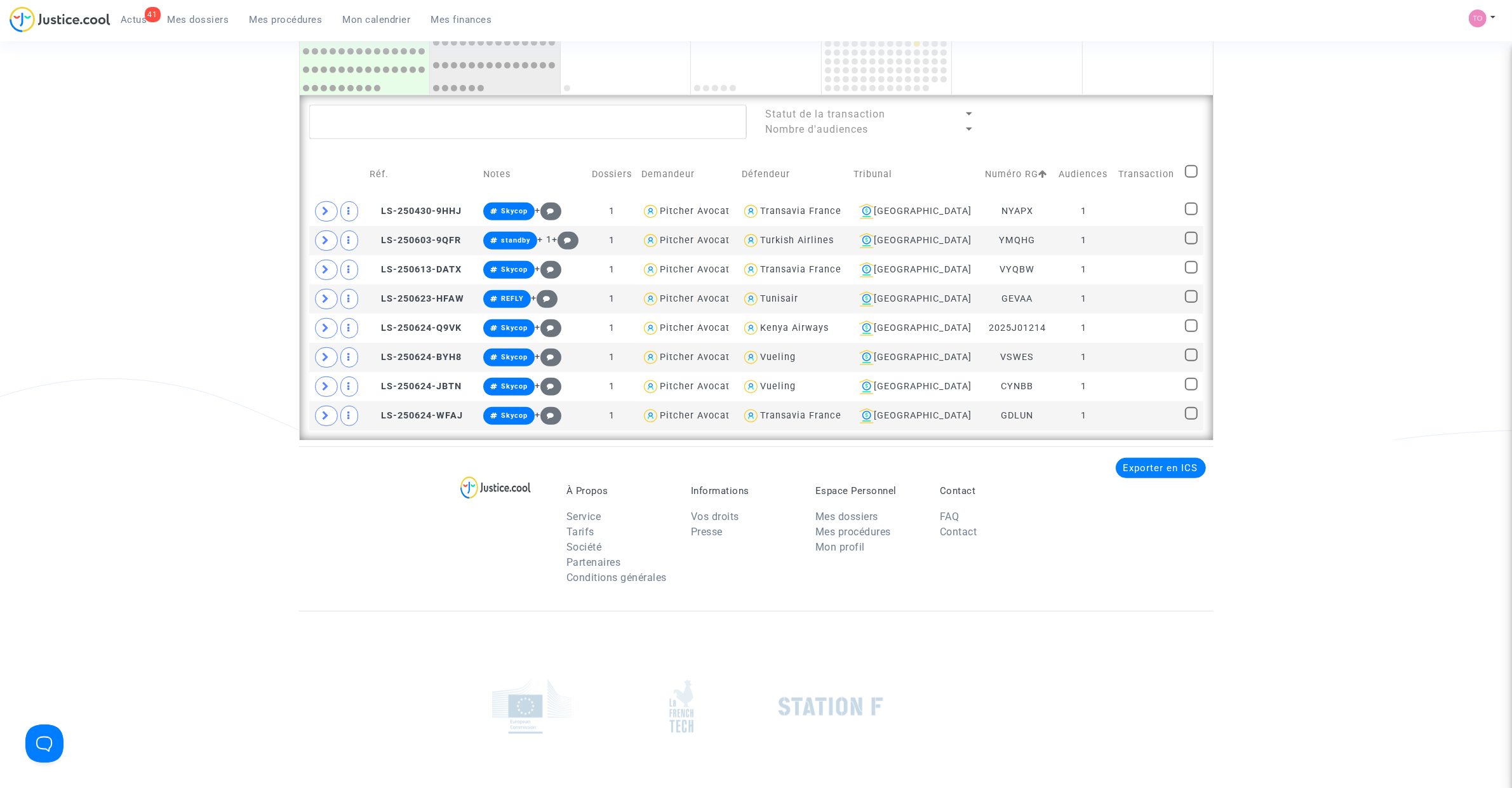
click at [1186, 167] on span at bounding box center [1191, 171] width 12 height 12
click at [1191, 178] on input "checkbox" at bounding box center [1191, 178] width 1 height 1
checkbox input "true"
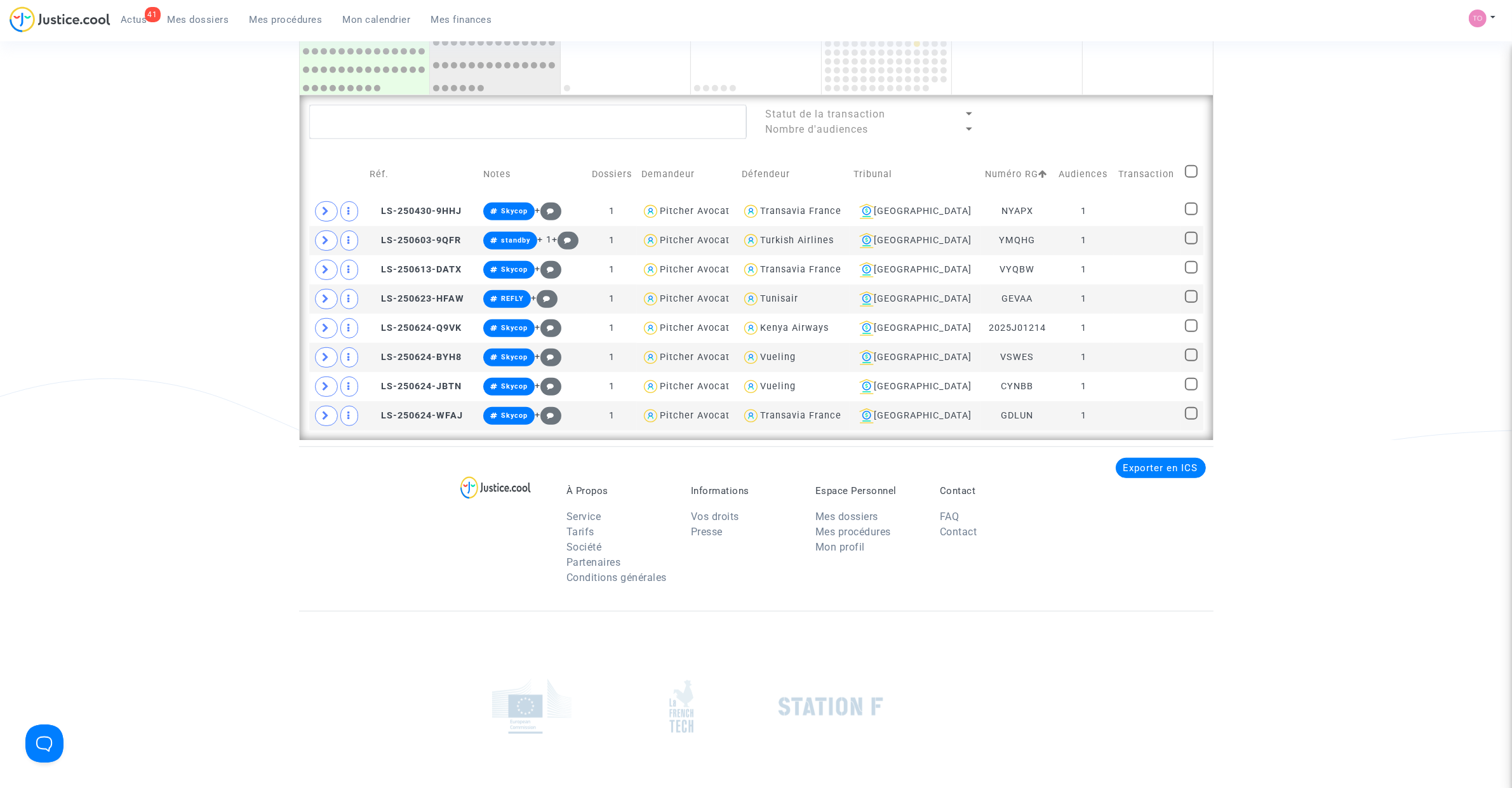
checkbox input "true"
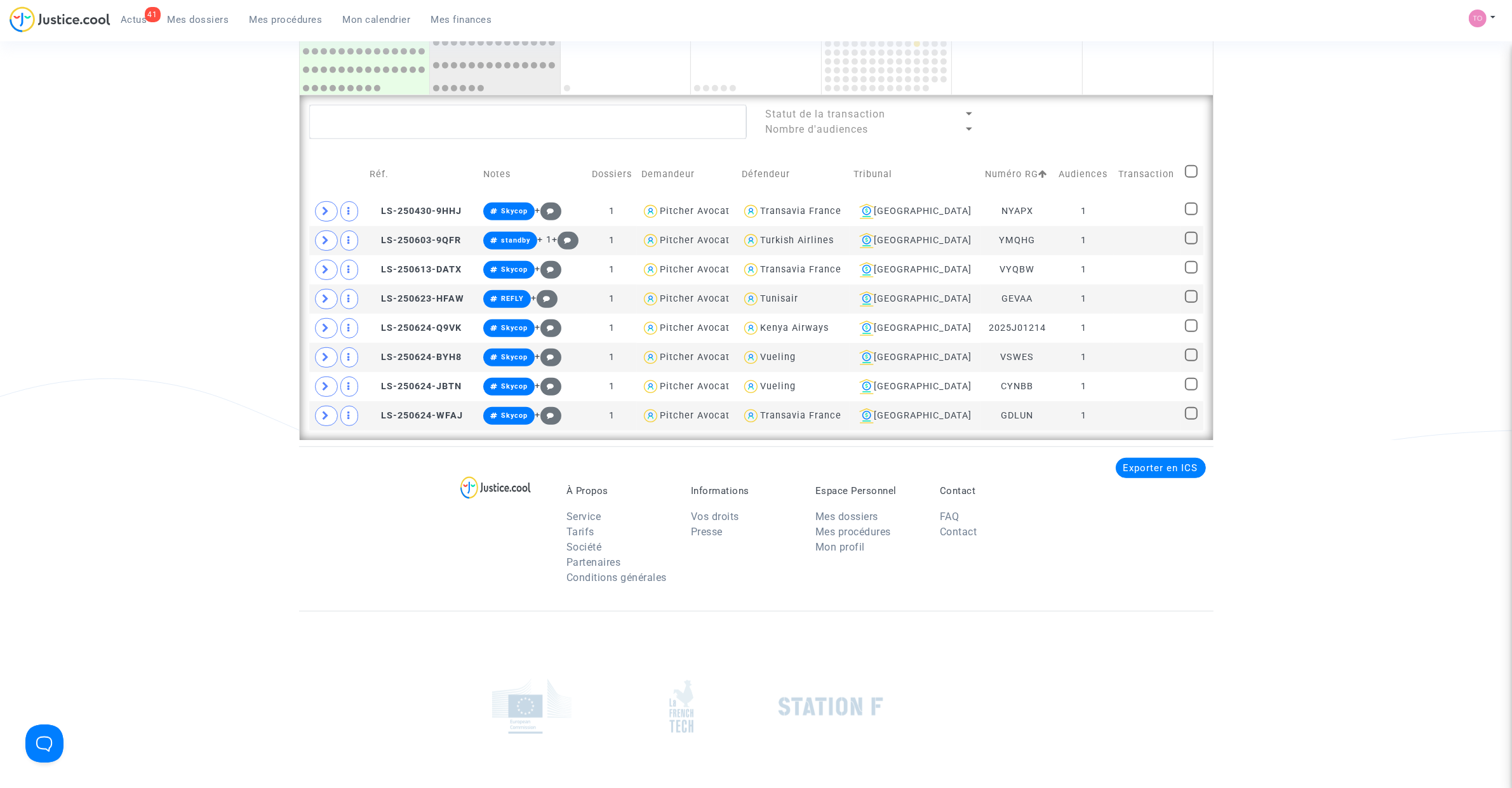
checkbox input "true"
click at [1151, 125] on span "Sélection" at bounding box center [1143, 121] width 46 height 11
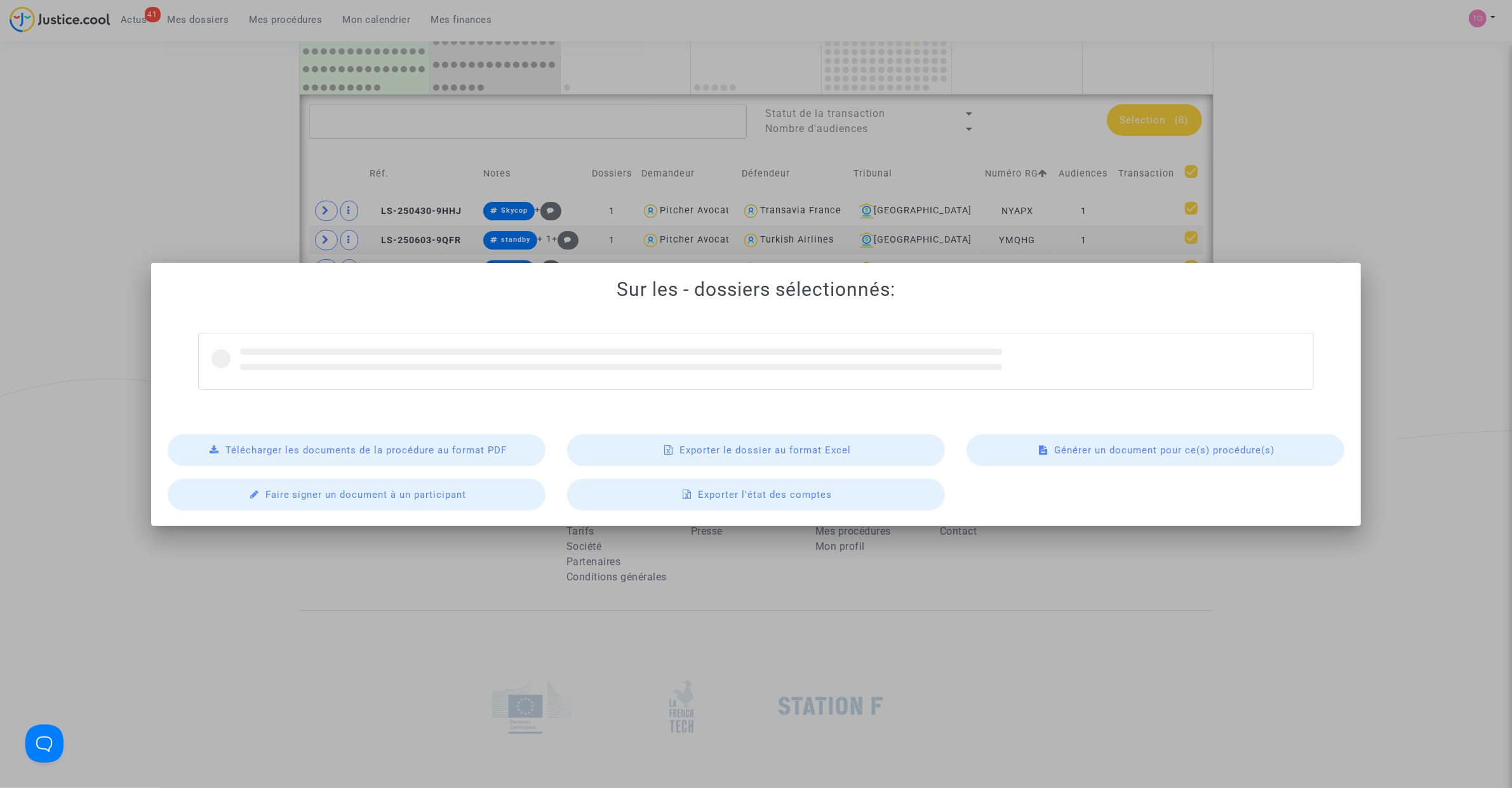
scroll to position [0, 0]
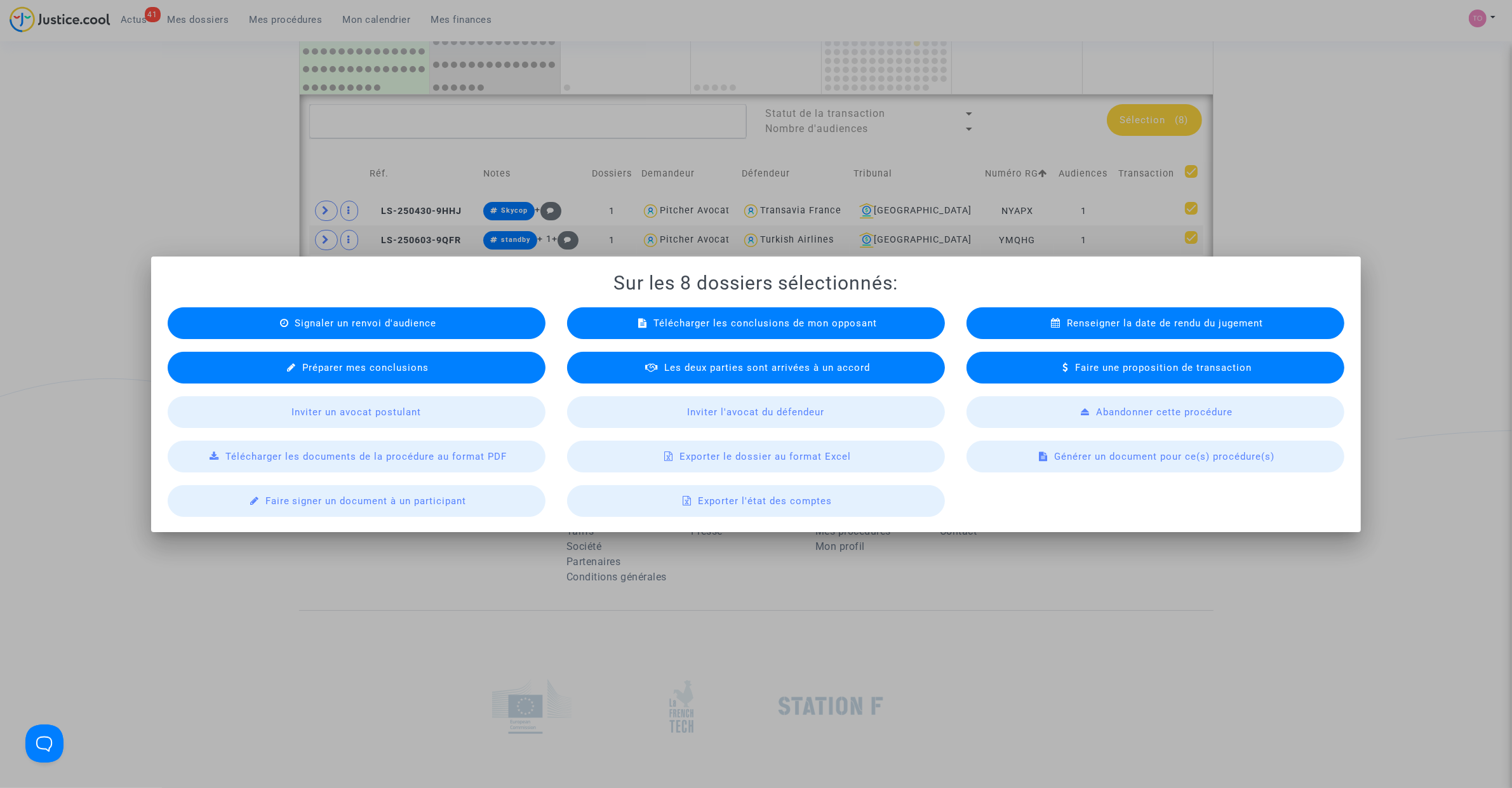
drag, startPoint x: 1325, startPoint y: 135, endPoint x: 1139, endPoint y: 178, distance: 190.9
click at [1323, 137] on div at bounding box center [756, 394] width 1512 height 788
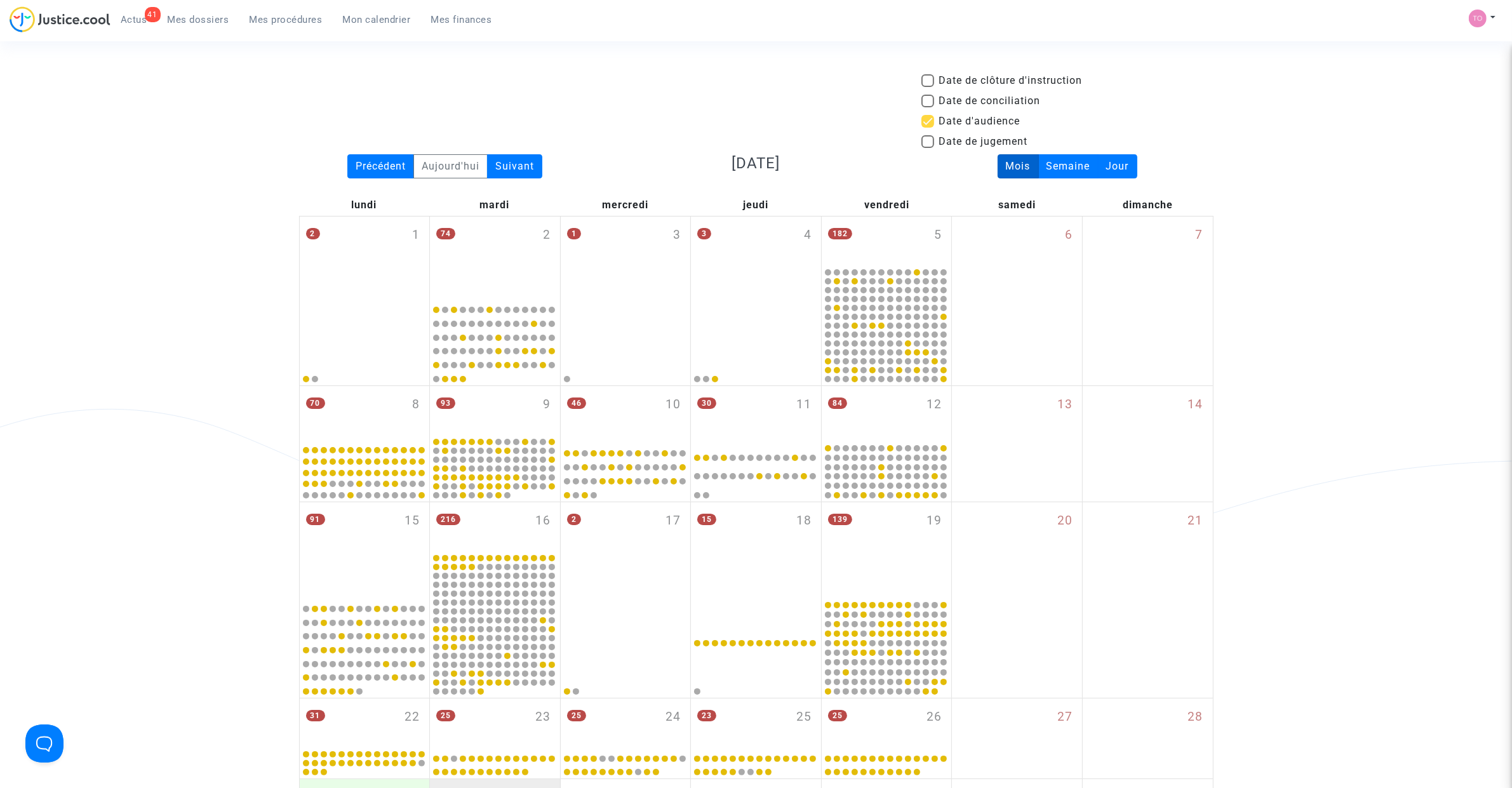
scroll to position [871, 0]
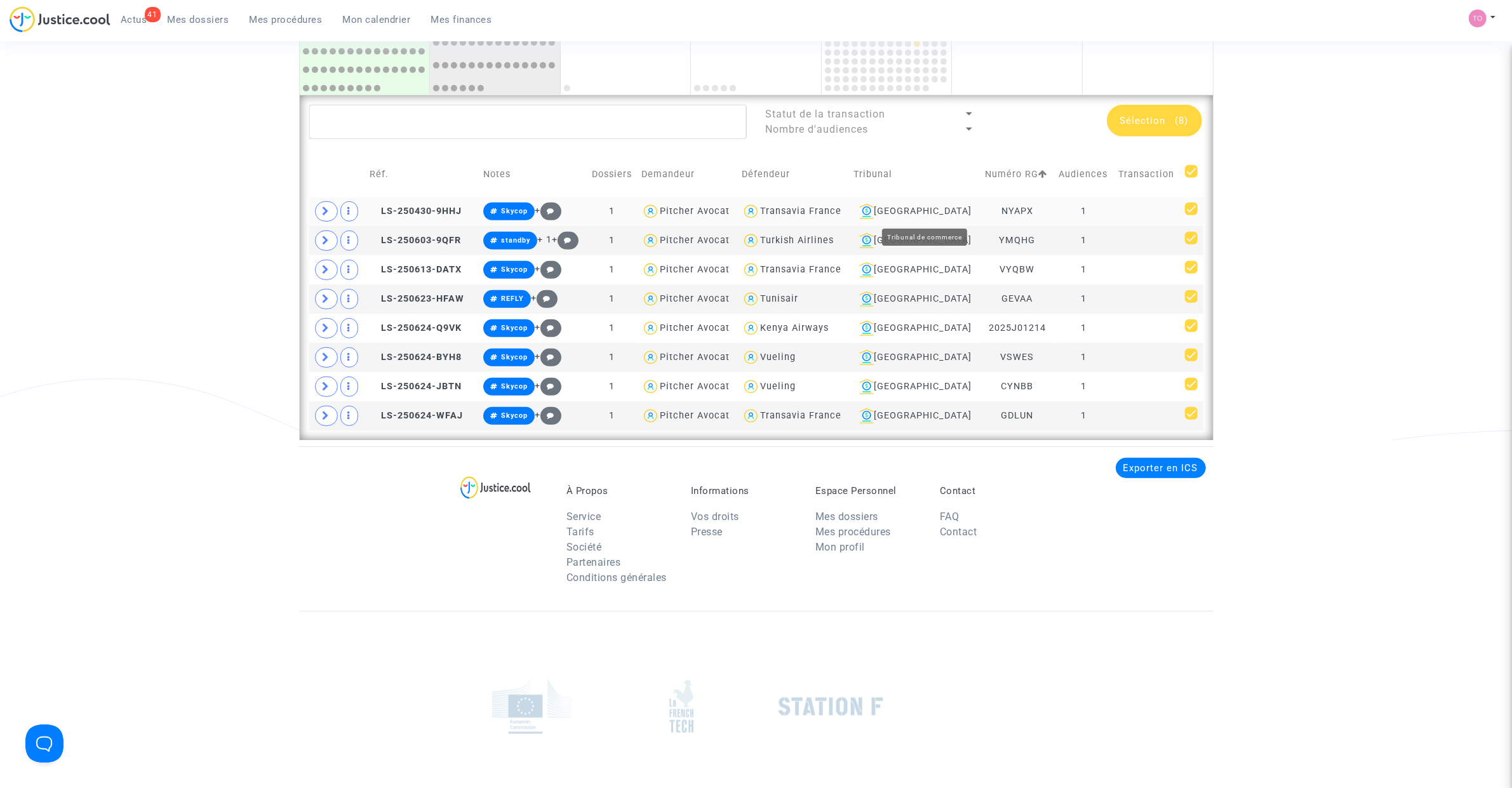
click at [935, 209] on div "Lyon" at bounding box center [915, 212] width 123 height 15
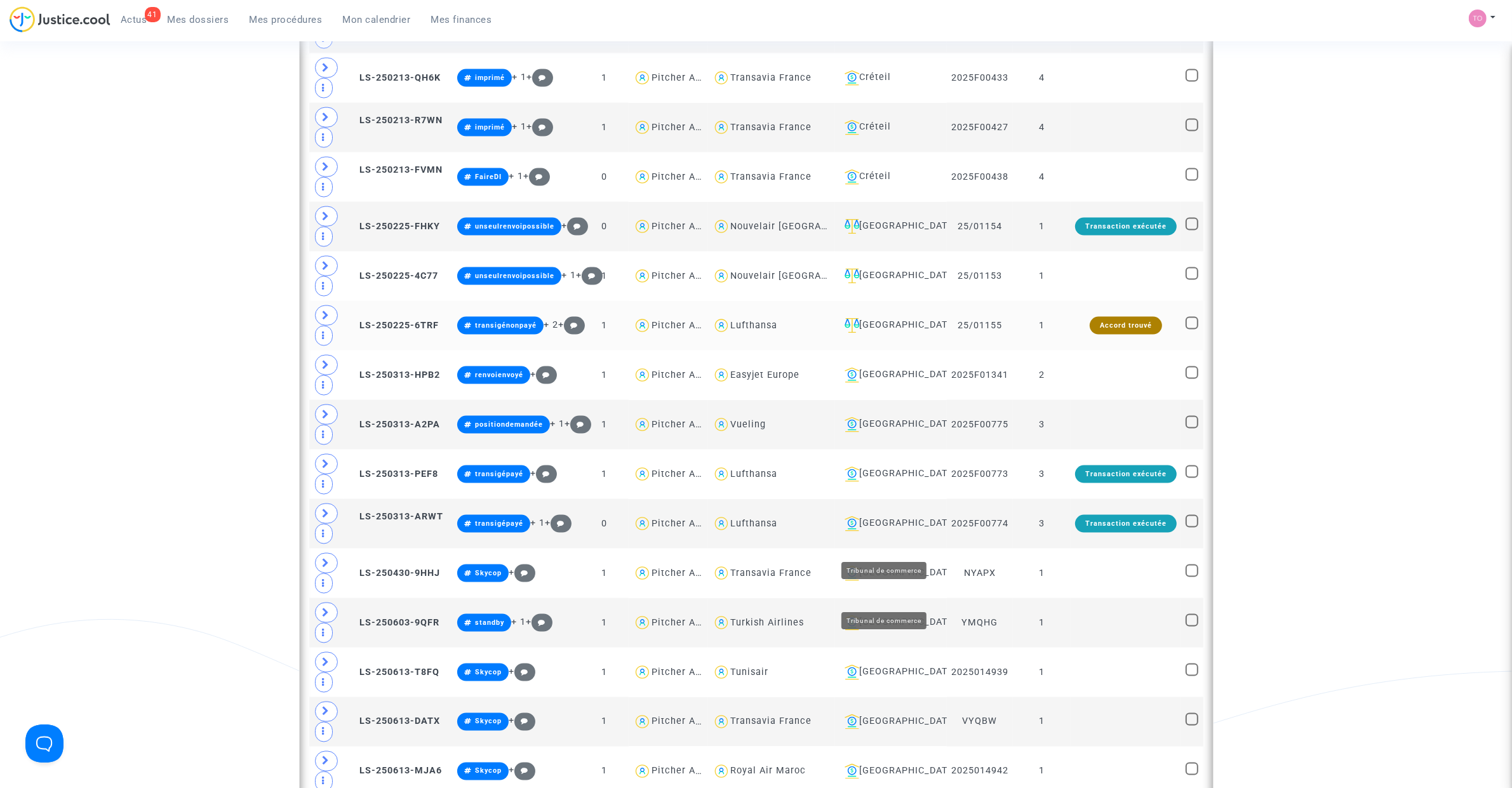
scroll to position [2273, 0]
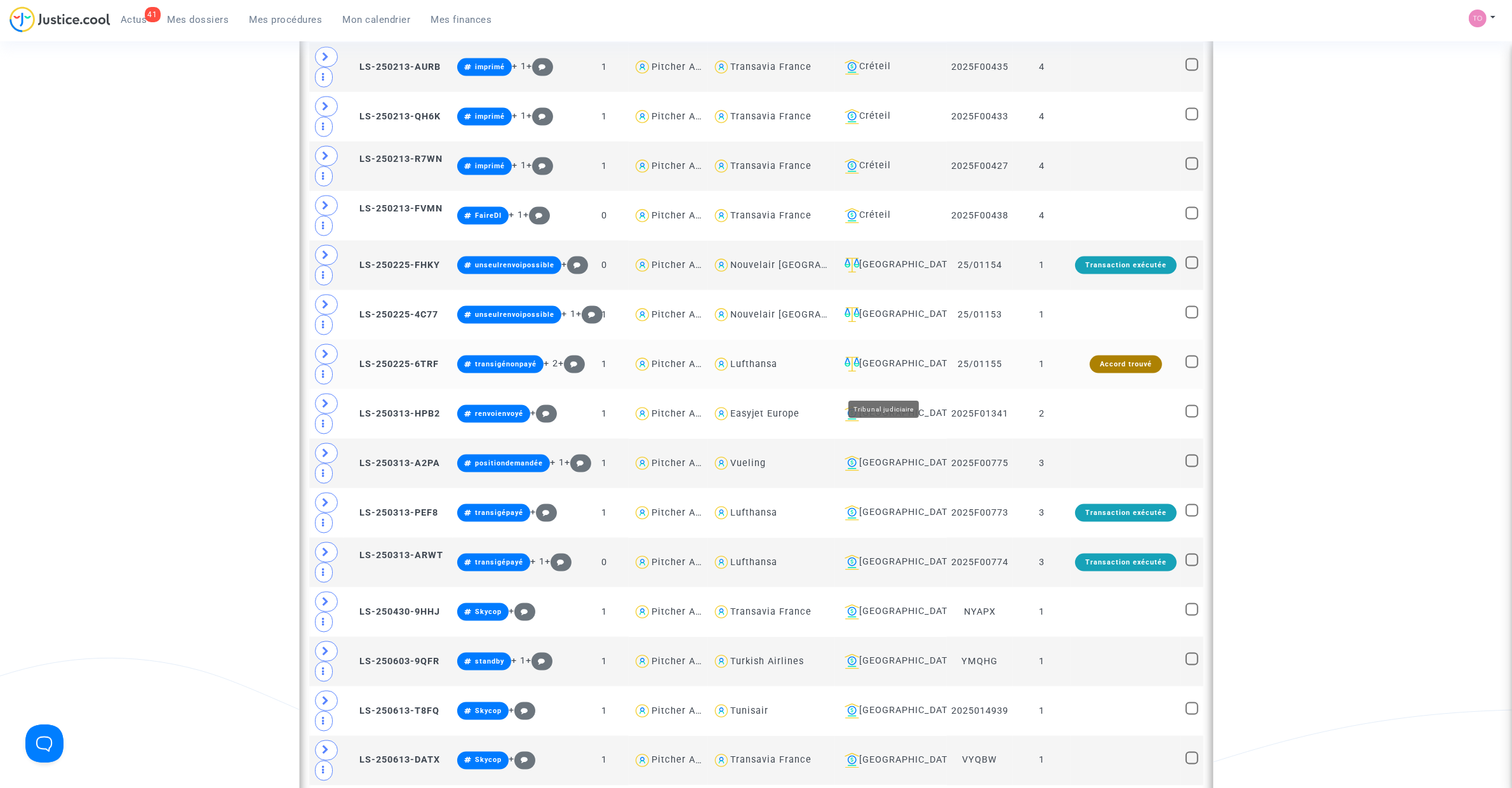
click at [897, 372] on div "Villeurbanne" at bounding box center [891, 364] width 103 height 15
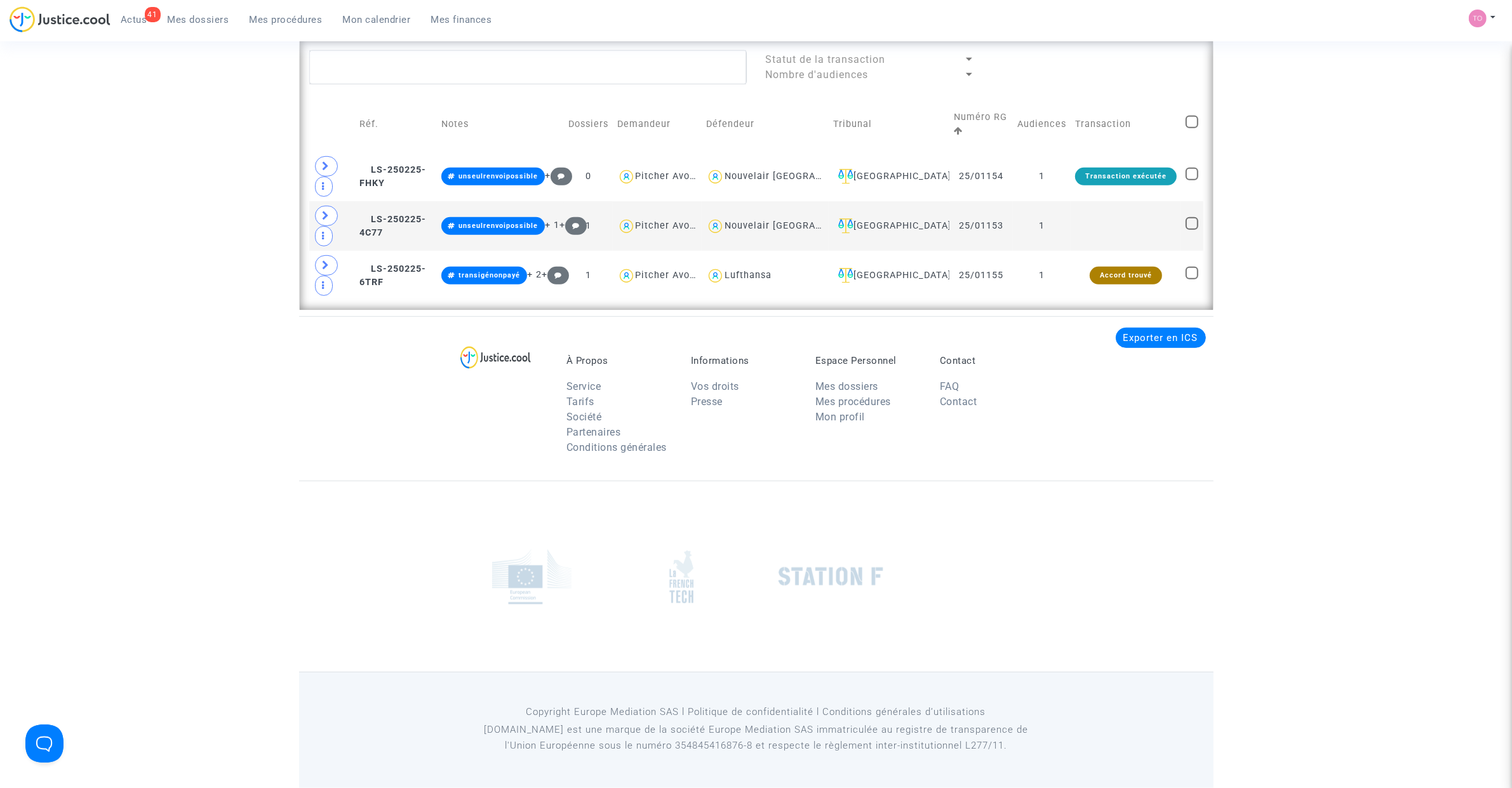
scroll to position [927, 0]
click at [881, 181] on div "Villeurbanne" at bounding box center [889, 176] width 112 height 15
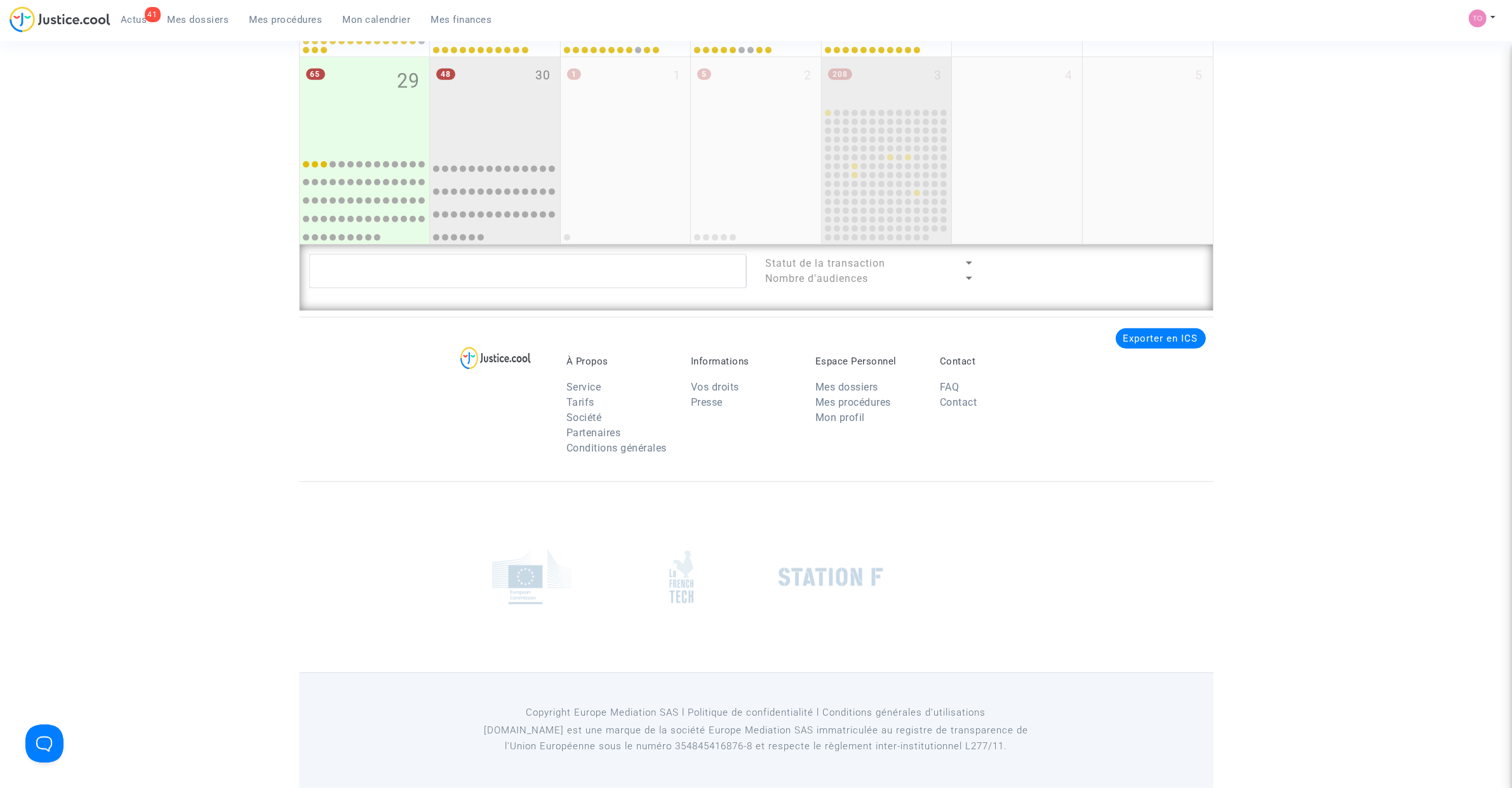
scroll to position [2273, 0]
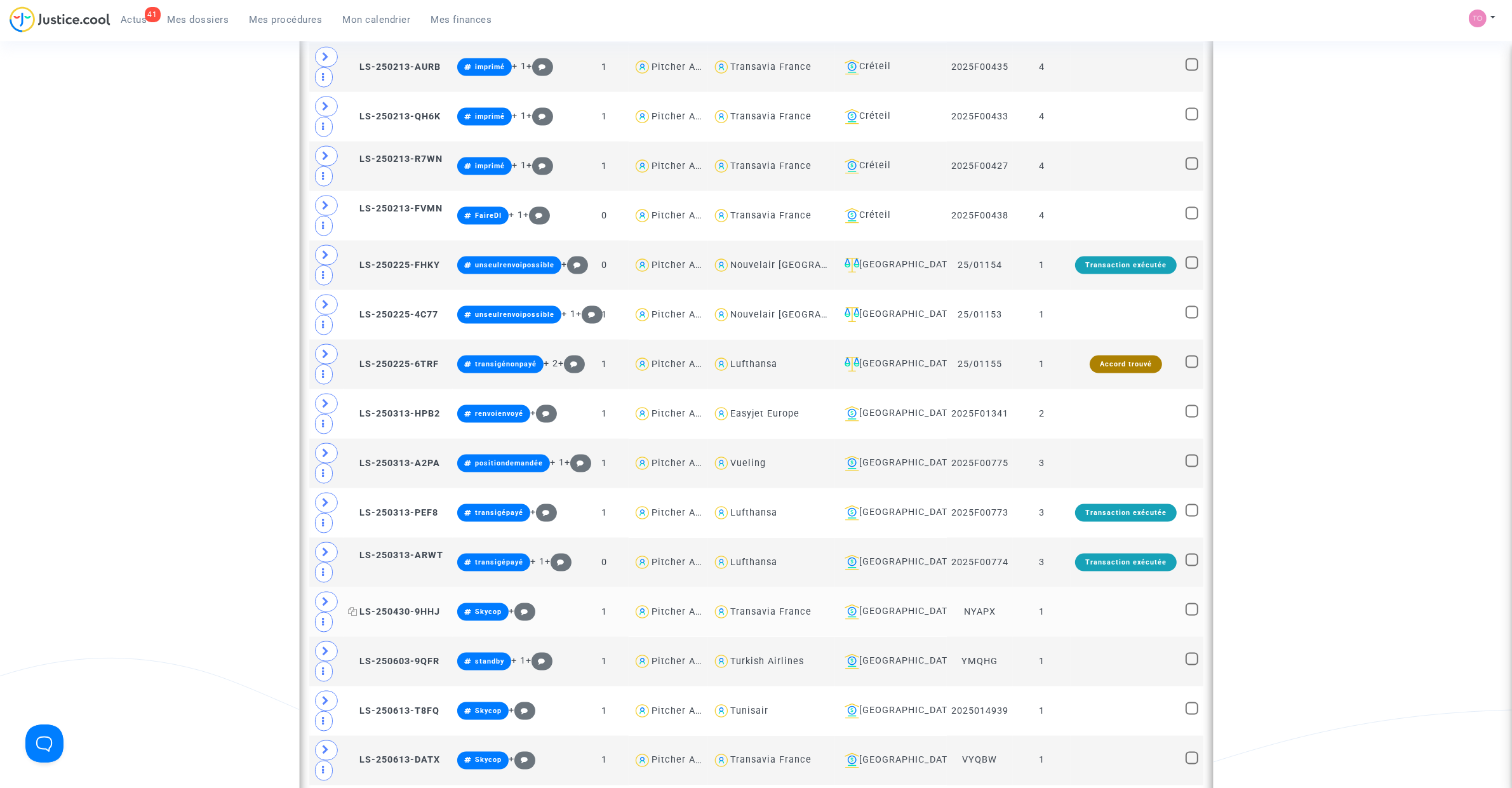
click at [385, 617] on span "LS-250430-9HHJ" at bounding box center [393, 612] width 92 height 11
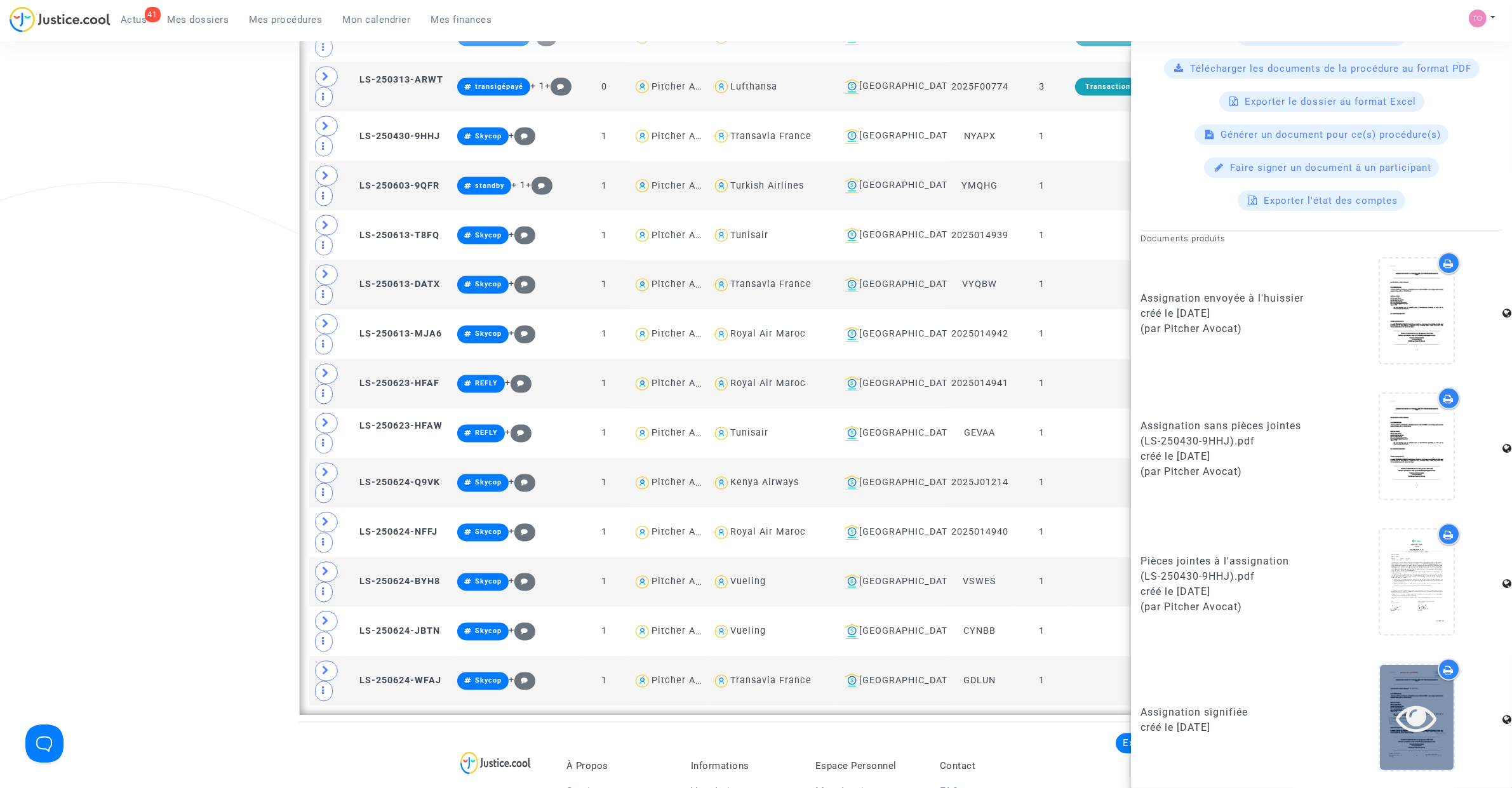
scroll to position [2749, 0]
click at [1396, 709] on icon at bounding box center [1416, 717] width 41 height 41
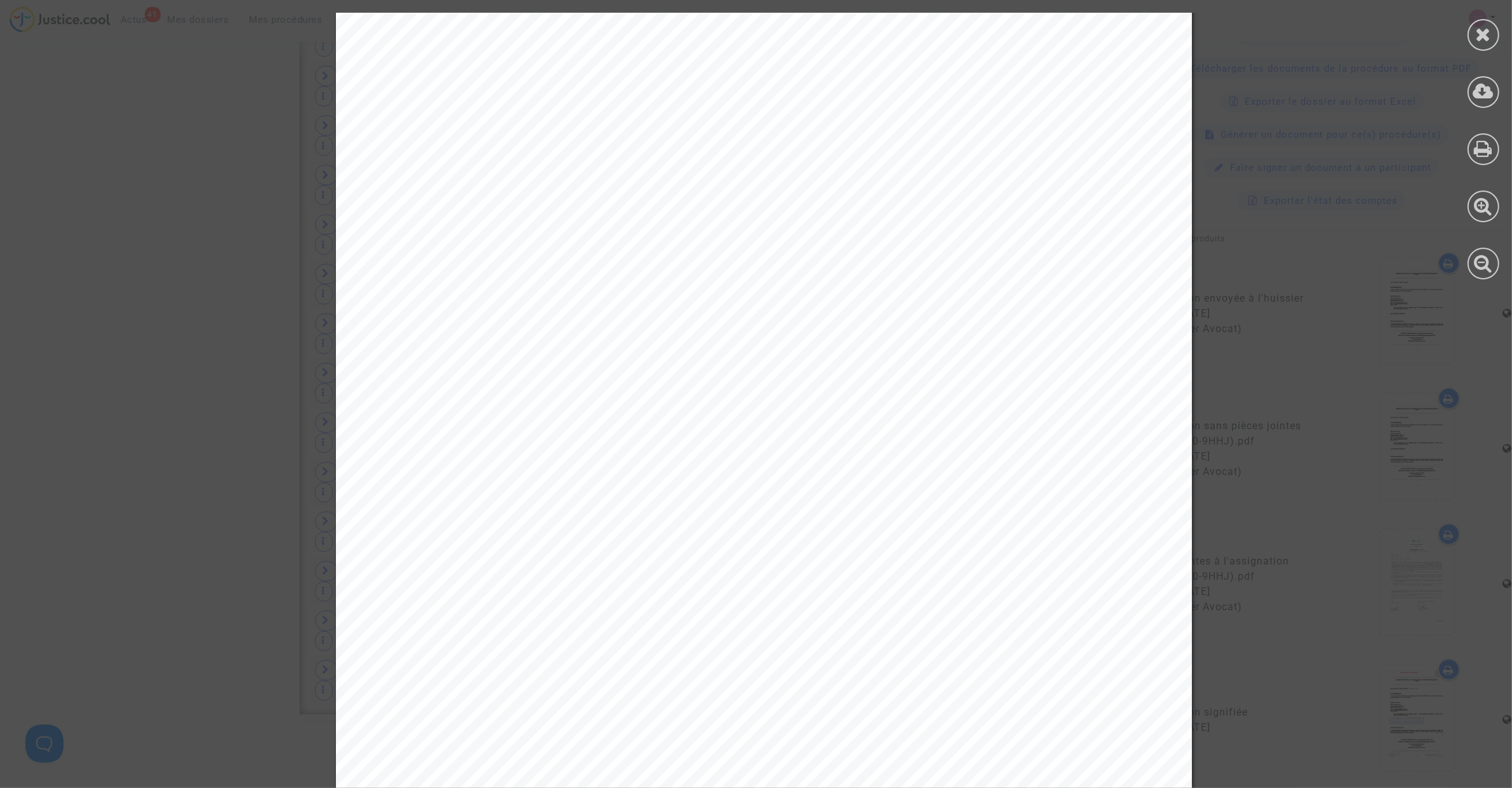
scroll to position [449, 0]
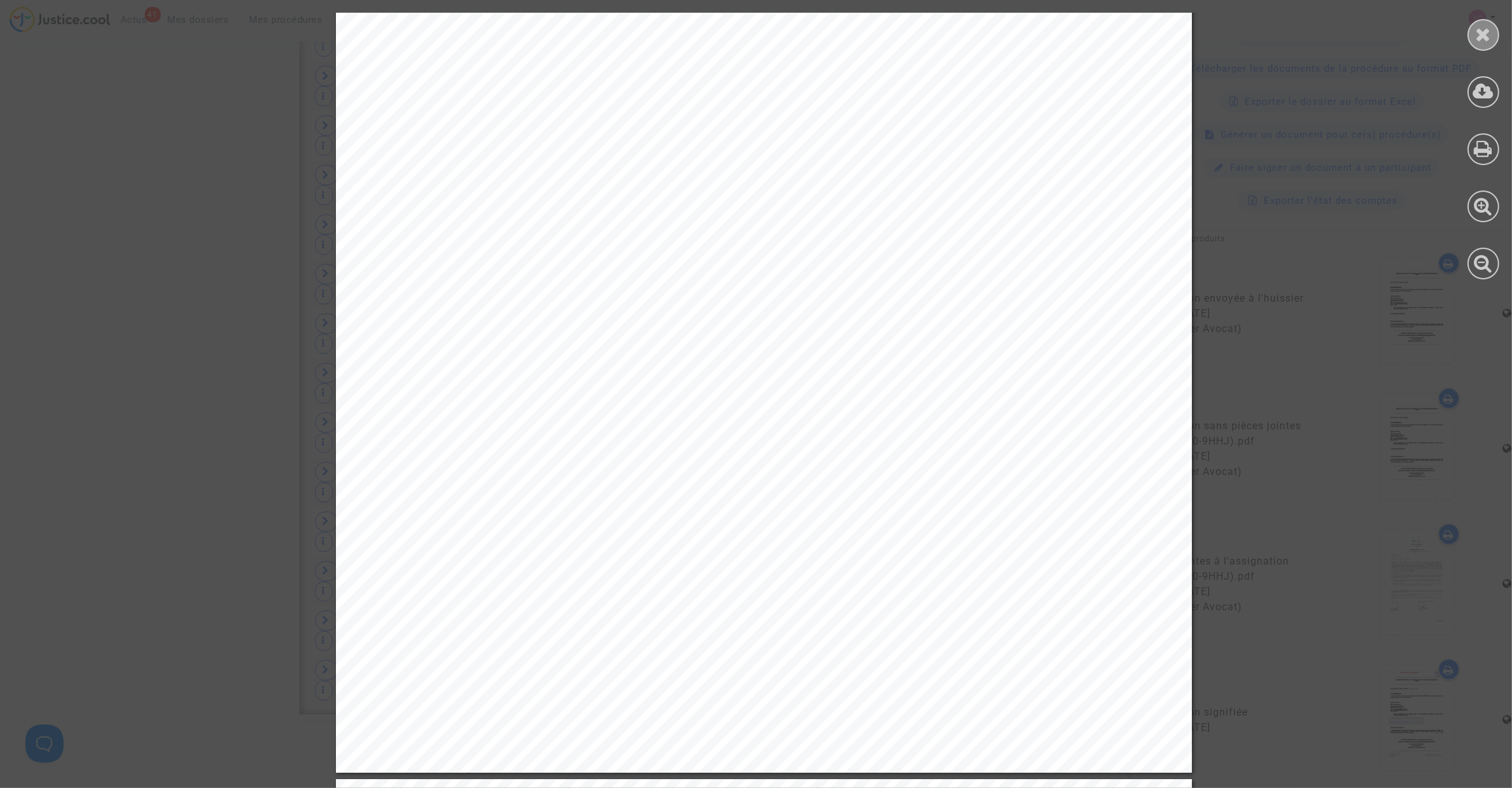
click at [1481, 26] on div at bounding box center [1483, 146] width 57 height 292
click at [1481, 26] on icon at bounding box center [1484, 34] width 16 height 19
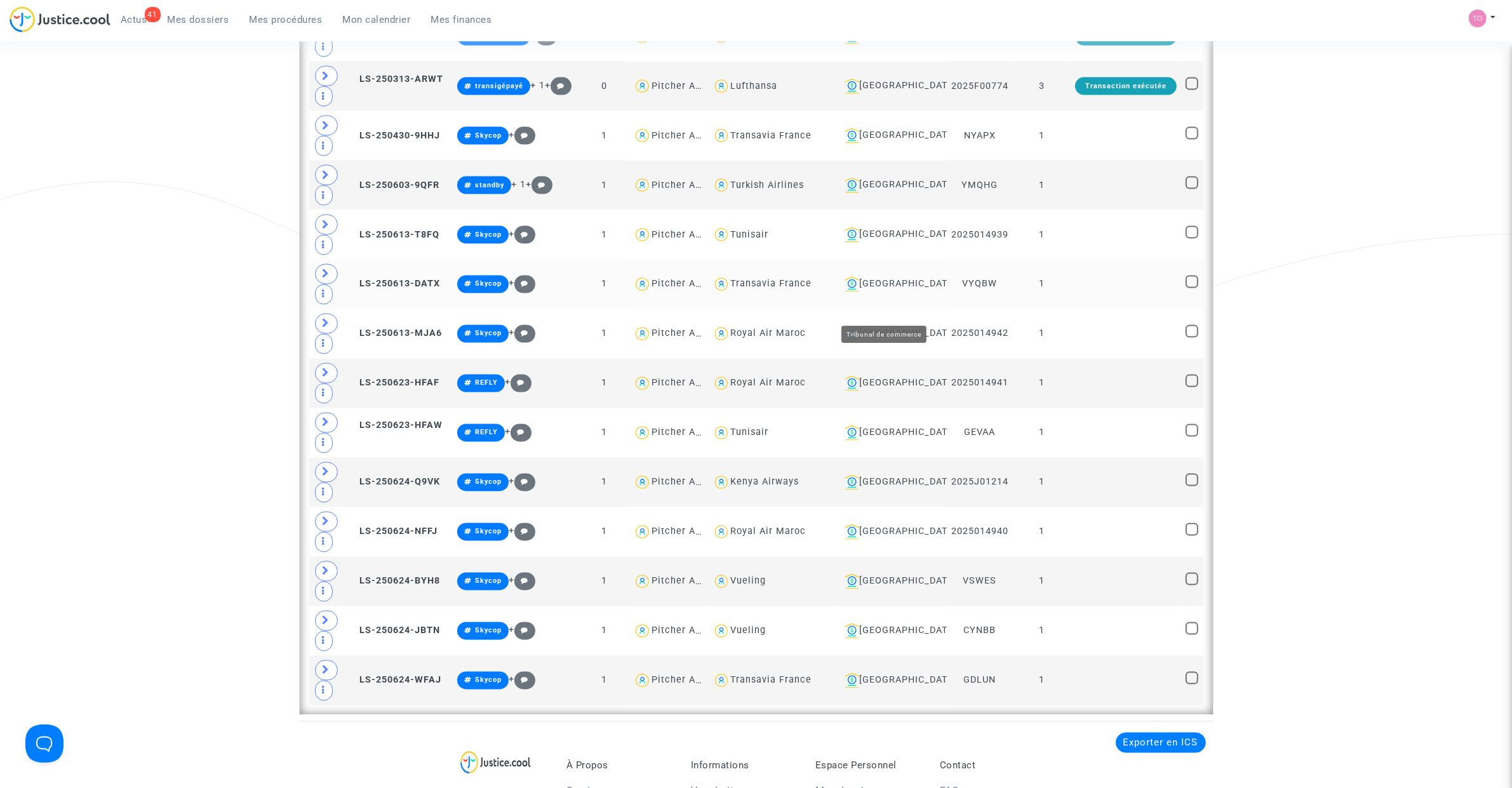
scroll to position [0, 0]
click at [899, 341] on div "Toulouse" at bounding box center [891, 334] width 103 height 15
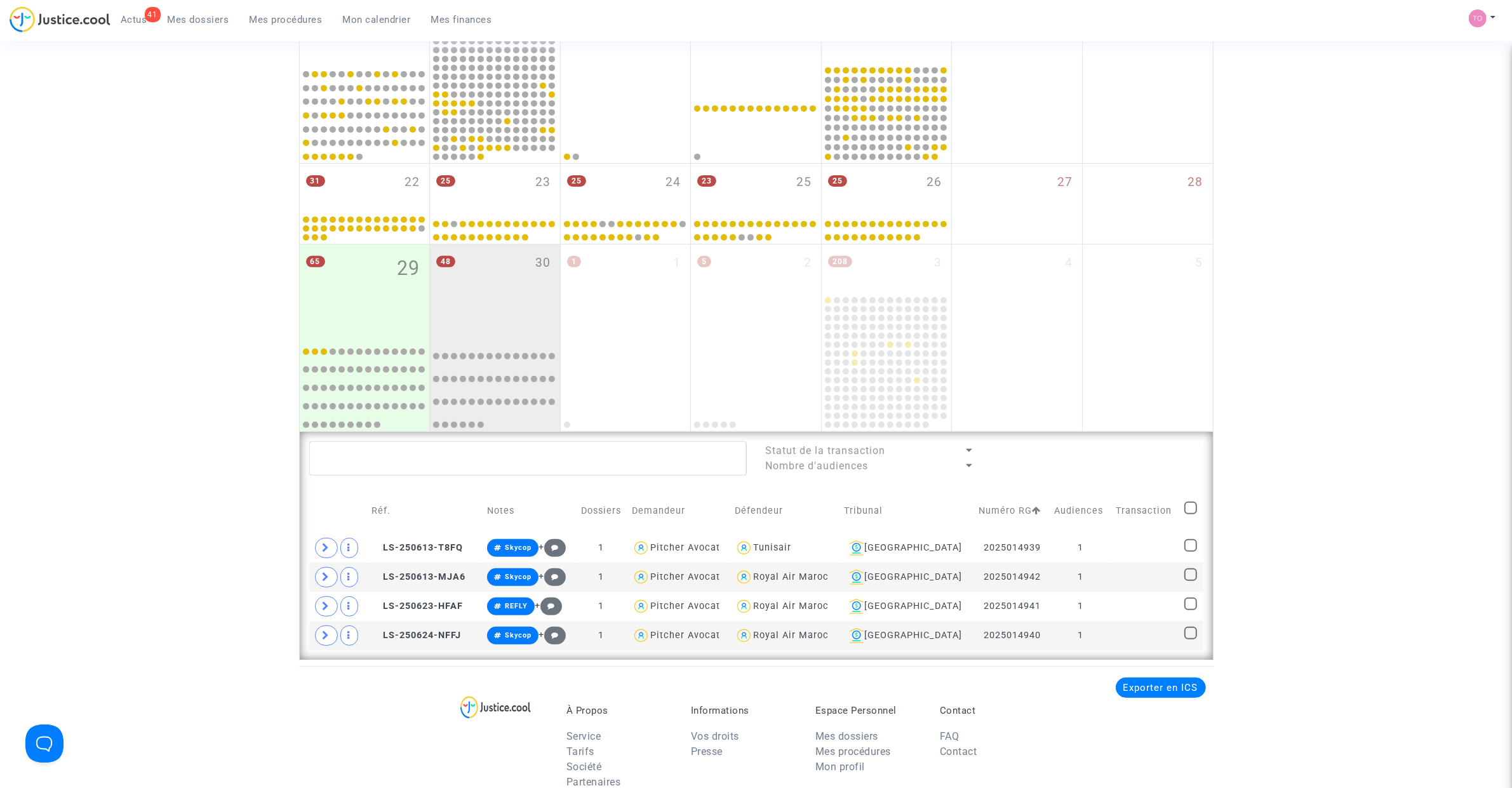
scroll to position [518, 0]
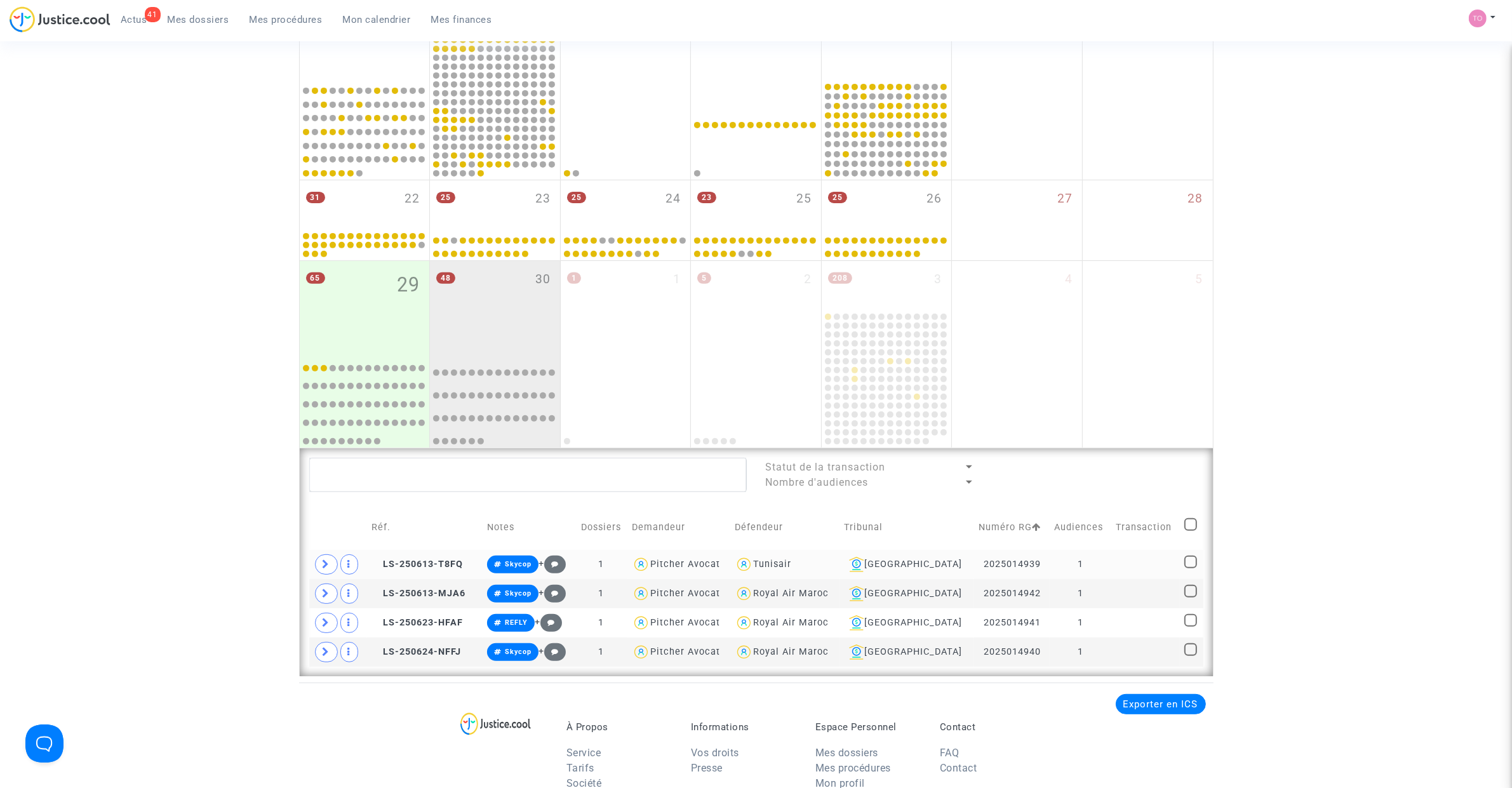
click at [906, 570] on div "Toulouse" at bounding box center [906, 564] width 126 height 15
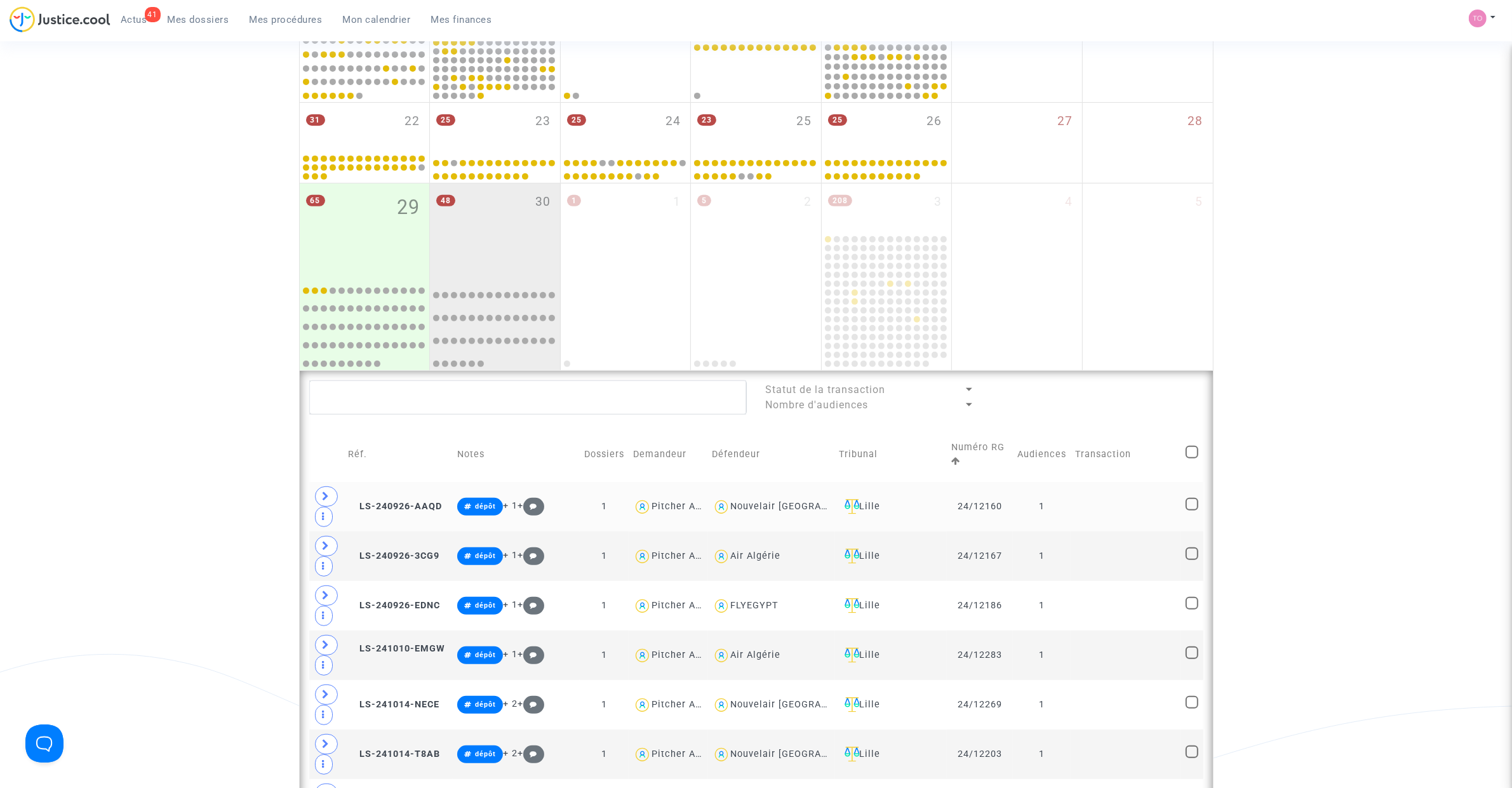
scroll to position [597, 0]
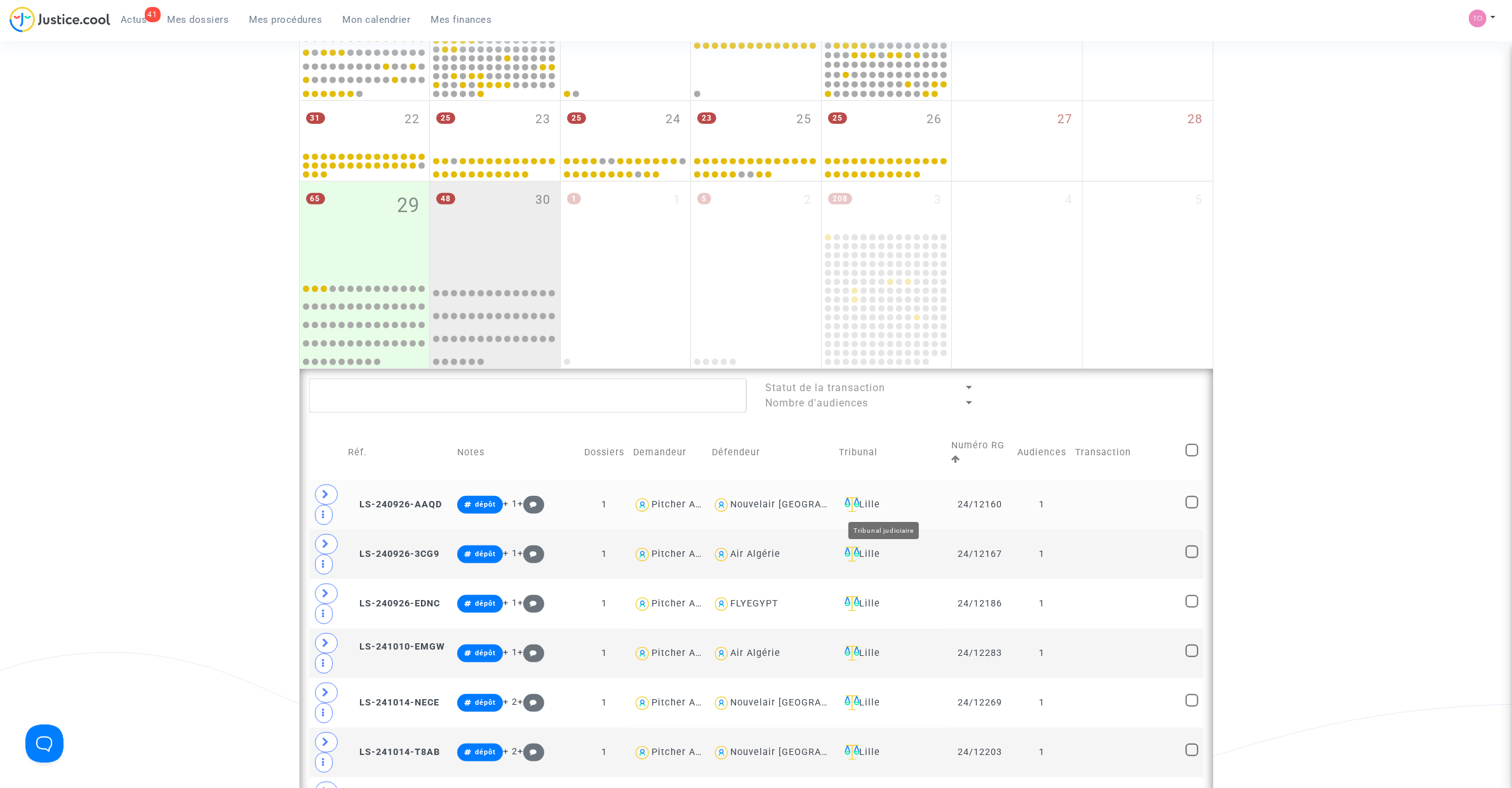
click at [875, 509] on div "Lille" at bounding box center [891, 504] width 103 height 15
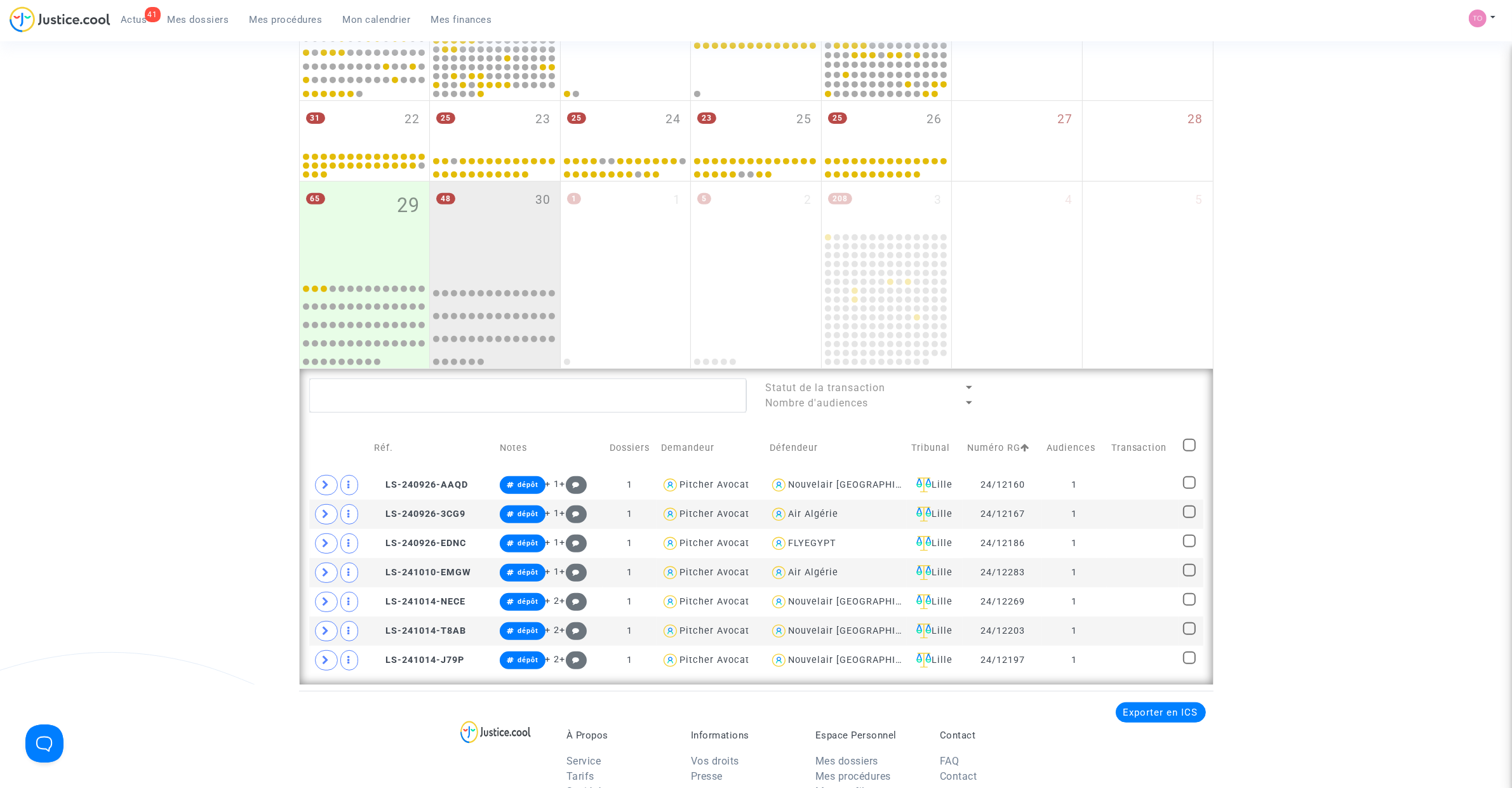
click at [1192, 446] on span at bounding box center [1189, 445] width 12 height 12
click at [1189, 452] on input "checkbox" at bounding box center [1189, 452] width 1 height 1
checkbox input "true"
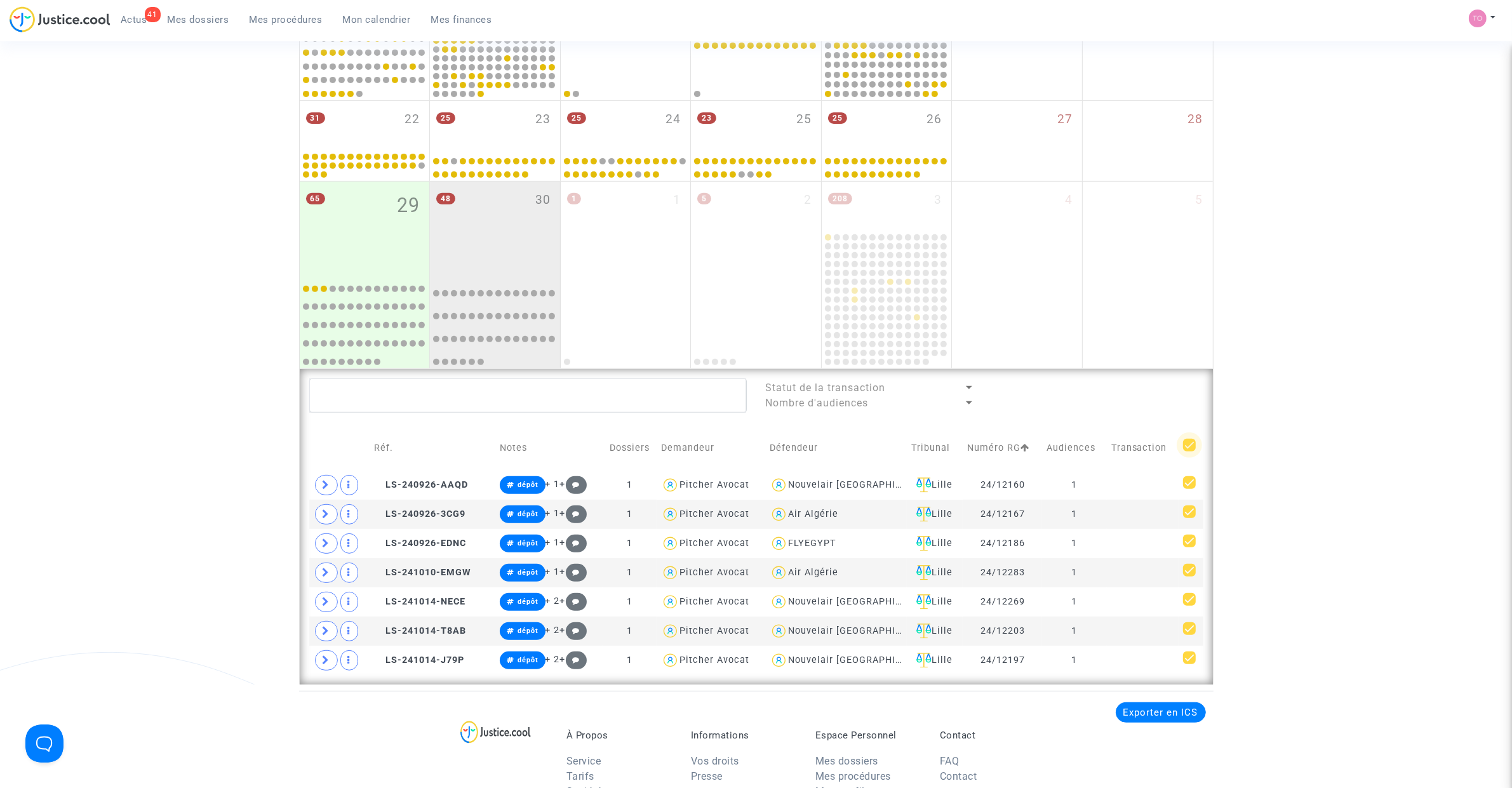
checkbox input "true"
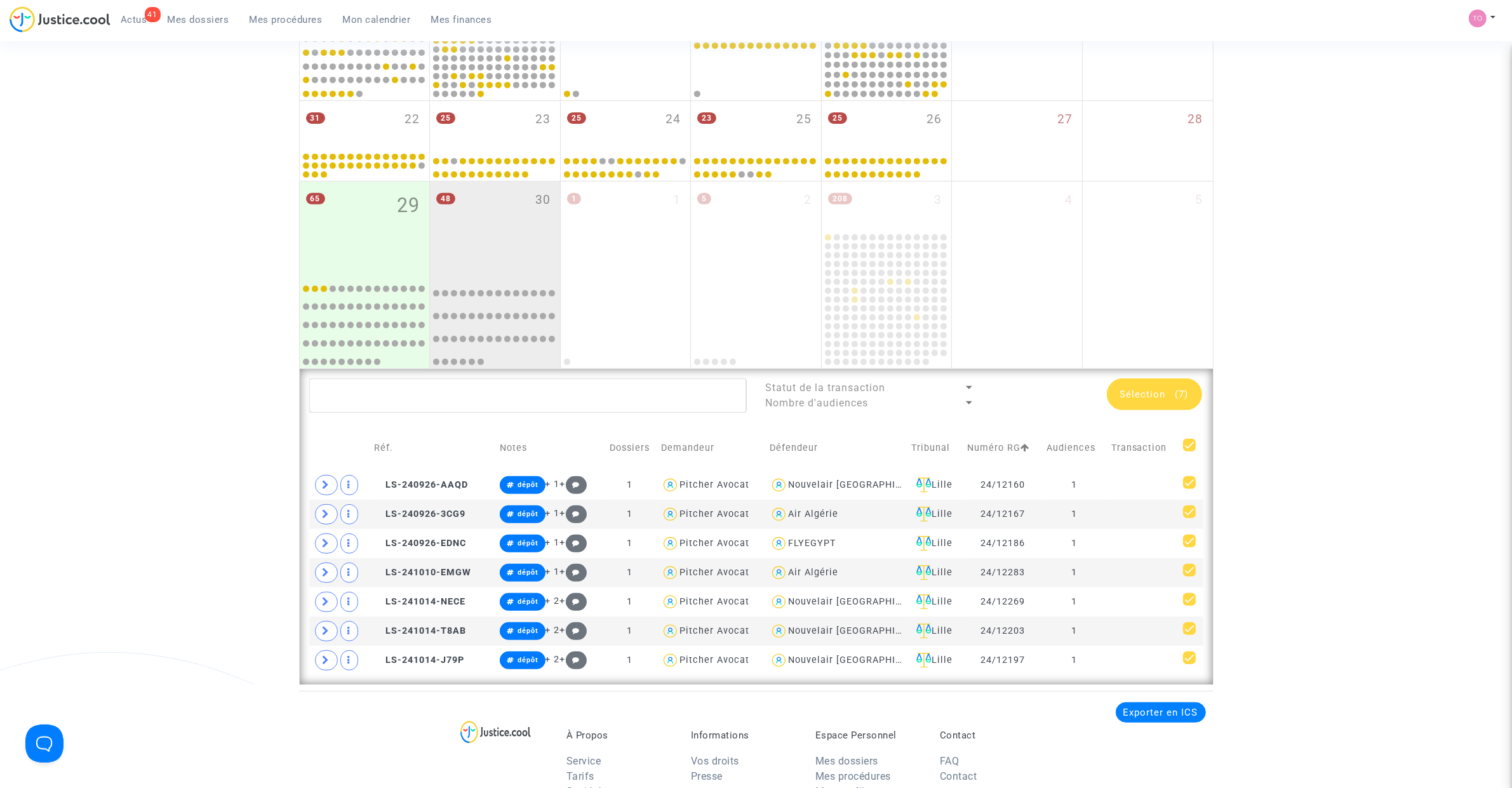
click at [1153, 384] on div "Sélection (7)" at bounding box center [1154, 394] width 95 height 32
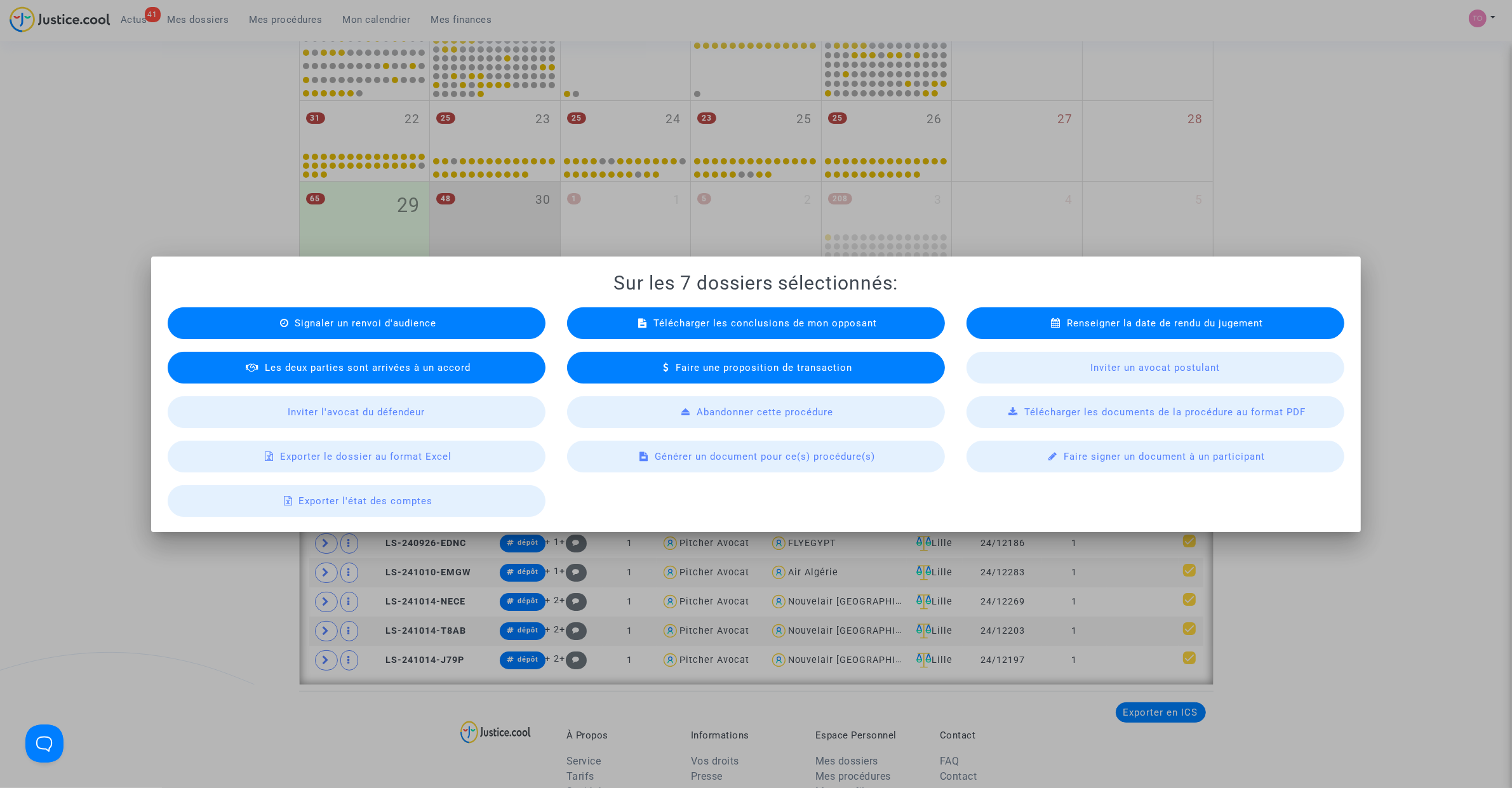
click at [340, 452] on span "Exporter le dossier au format Excel" at bounding box center [366, 456] width 171 height 11
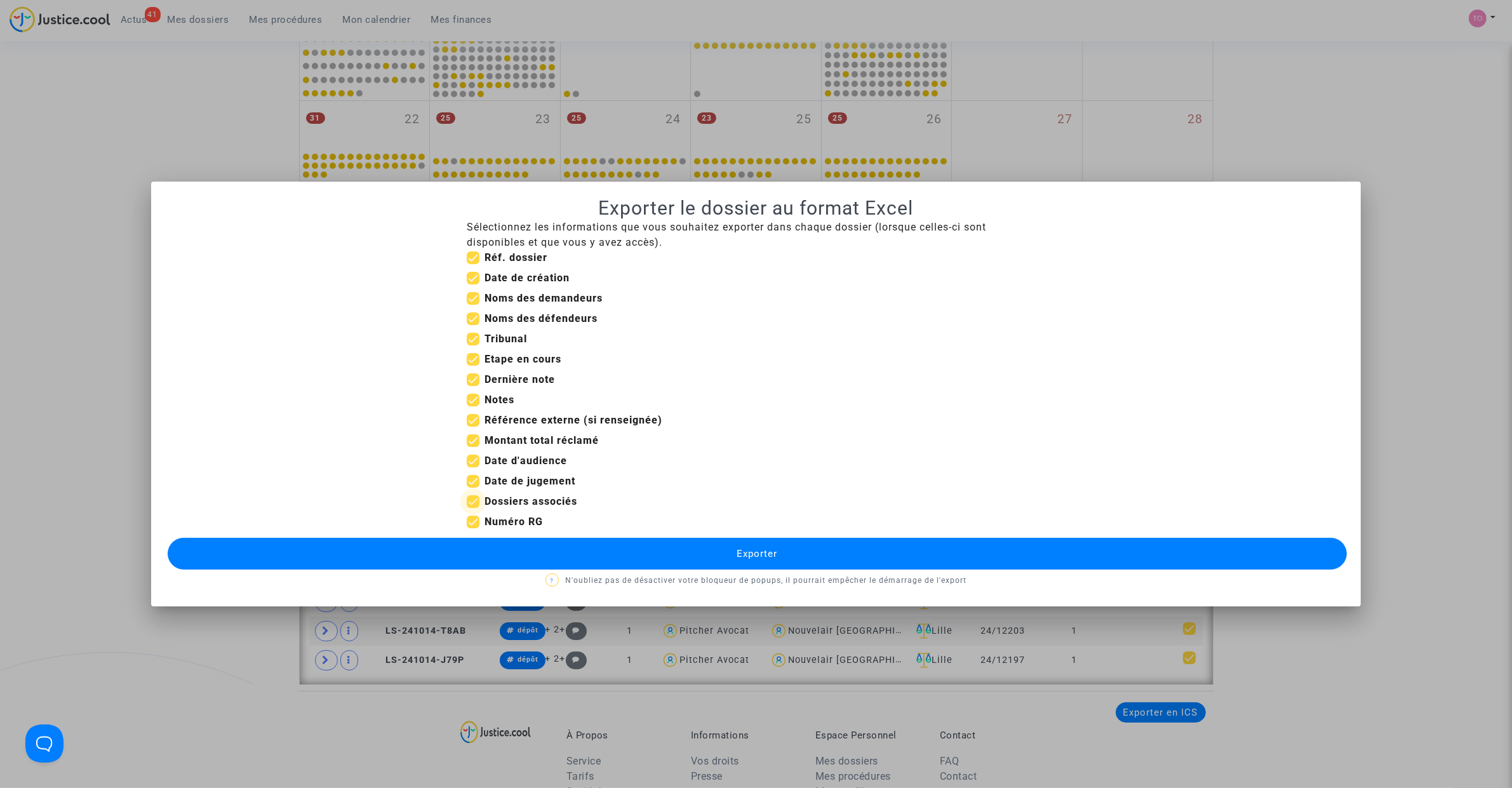
click at [477, 502] on span at bounding box center [473, 502] width 12 height 12
click at [473, 508] on input "Dossiers associés" at bounding box center [473, 508] width 1 height 1
checkbox input "false"
click at [473, 480] on span at bounding box center [473, 481] width 12 height 12
click at [473, 488] on input "Date de jugement" at bounding box center [473, 488] width 1 height 1
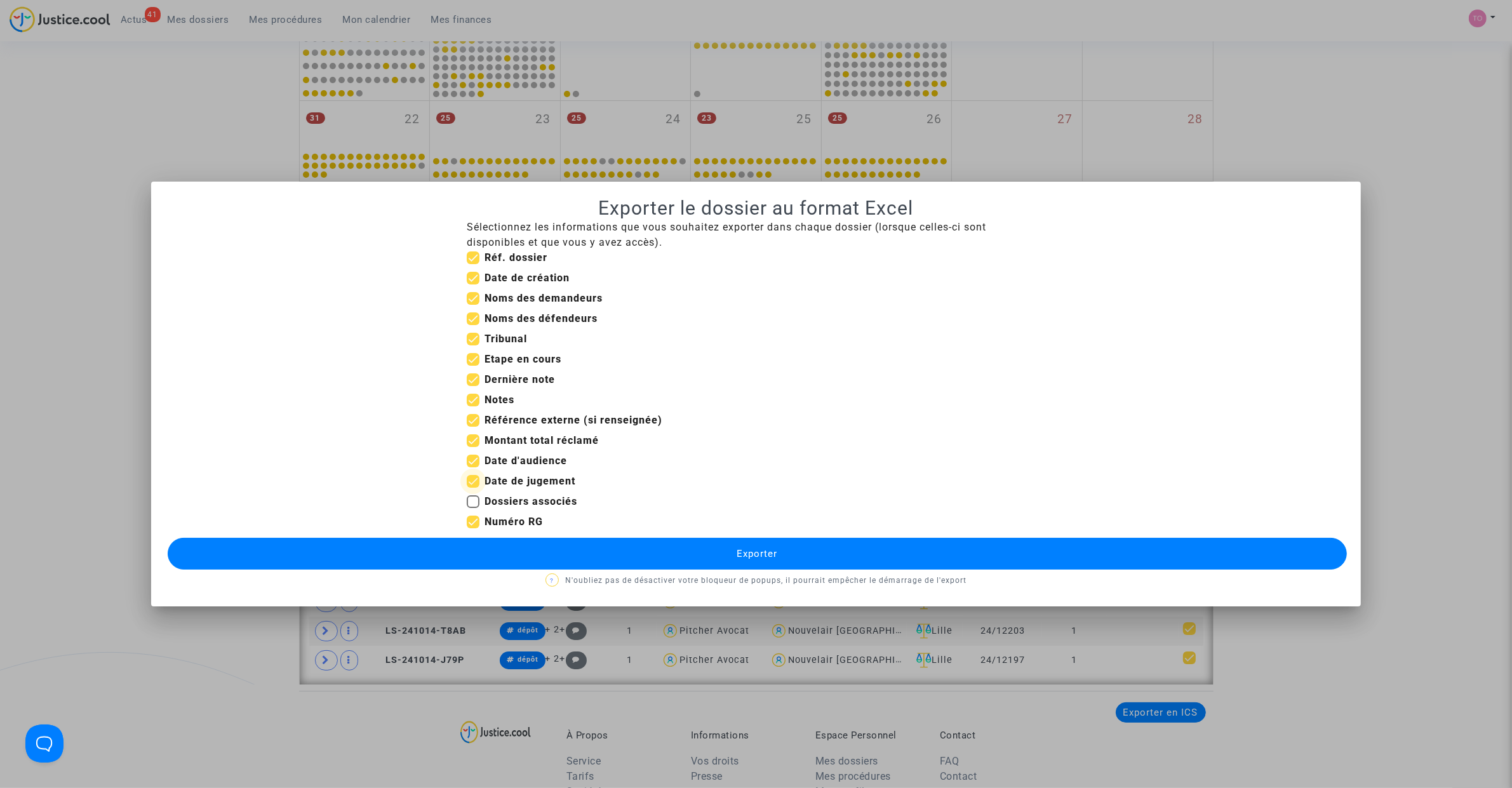
checkbox input "false"
click at [473, 441] on span at bounding box center [473, 440] width 12 height 12
click at [473, 447] on input "Montant total réclamé" at bounding box center [473, 447] width 1 height 1
checkbox input "false"
click at [477, 421] on span at bounding box center [473, 420] width 12 height 12
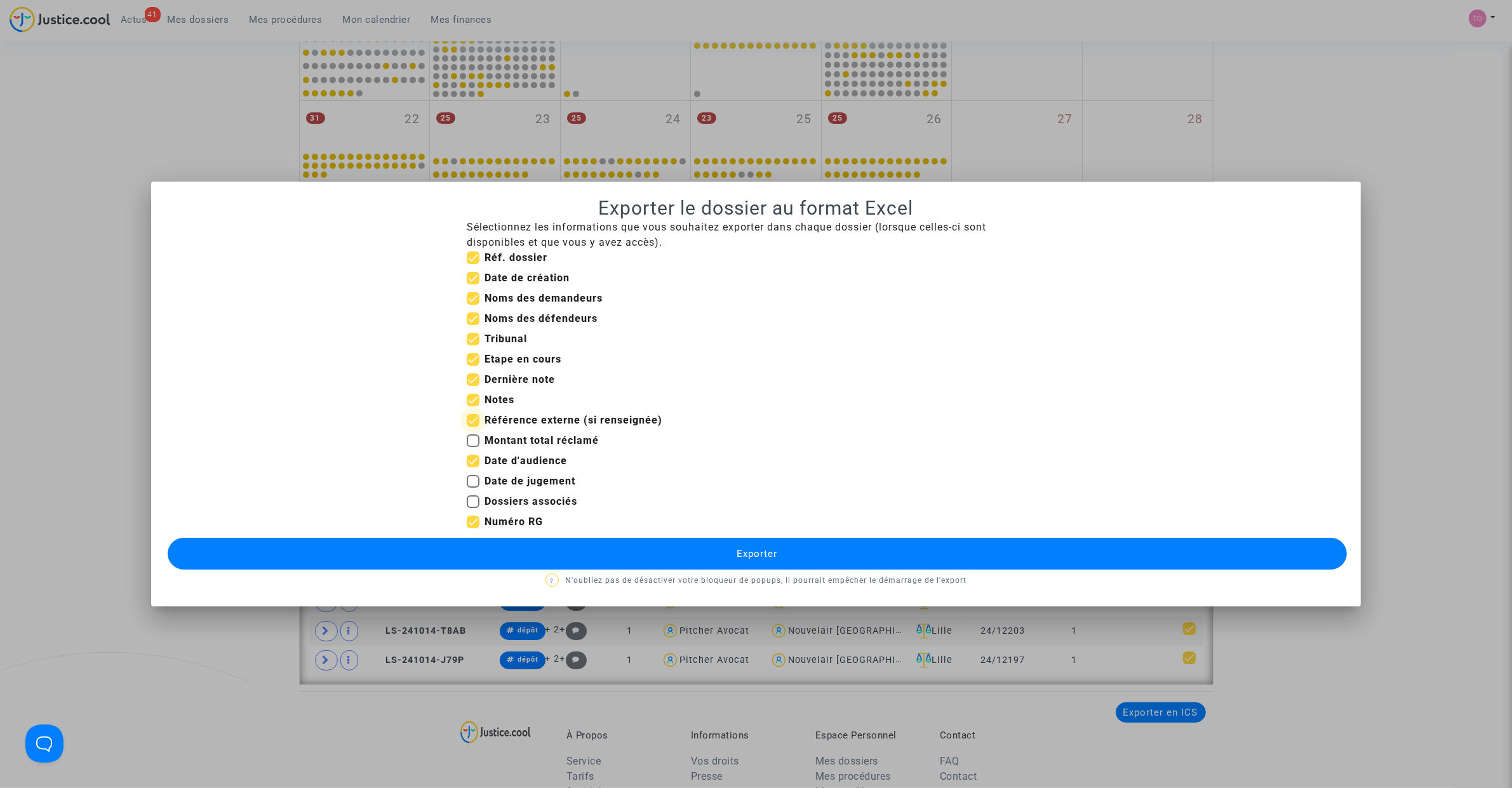
click at [473, 427] on input "Référence externe (si renseignée)" at bounding box center [473, 427] width 1 height 1
checkbox input "false"
click at [472, 401] on span at bounding box center [473, 400] width 12 height 12
click at [473, 406] on input "Notes" at bounding box center [473, 406] width 1 height 1
checkbox input "false"
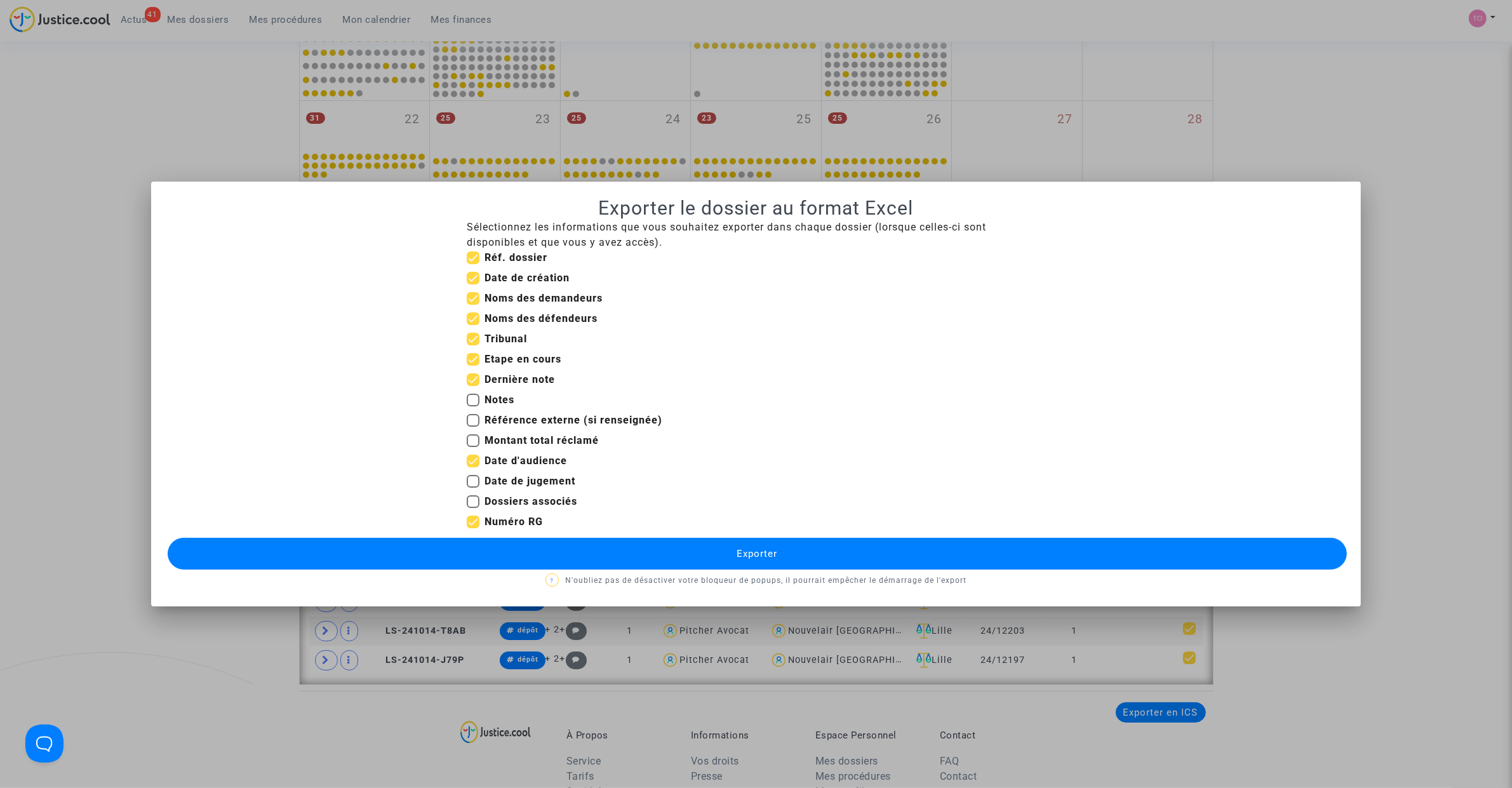
click at [476, 359] on span at bounding box center [473, 359] width 12 height 12
click at [473, 366] on input "Etape en cours" at bounding box center [473, 366] width 1 height 1
checkbox input "false"
click at [470, 277] on span at bounding box center [473, 278] width 12 height 12
click at [473, 284] on input "Date de création" at bounding box center [473, 284] width 1 height 1
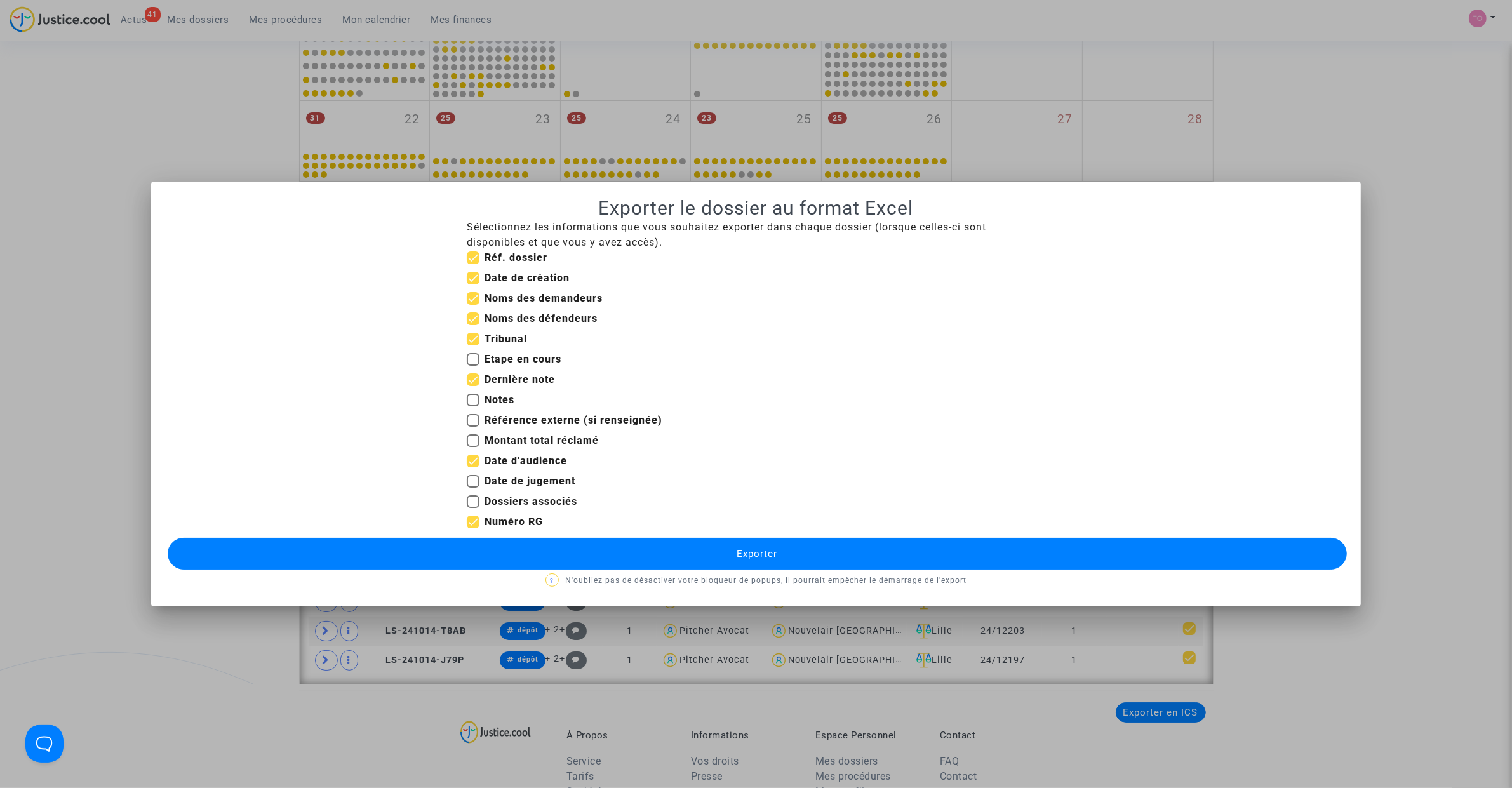
checkbox input "false"
click at [597, 579] on p "? N'oubliez pas de désactiver votre bloqueur de popups, il pourrait empêcher le…" at bounding box center [756, 580] width 1179 height 16
click at [594, 546] on button "Exporter" at bounding box center [757, 554] width 1179 height 32
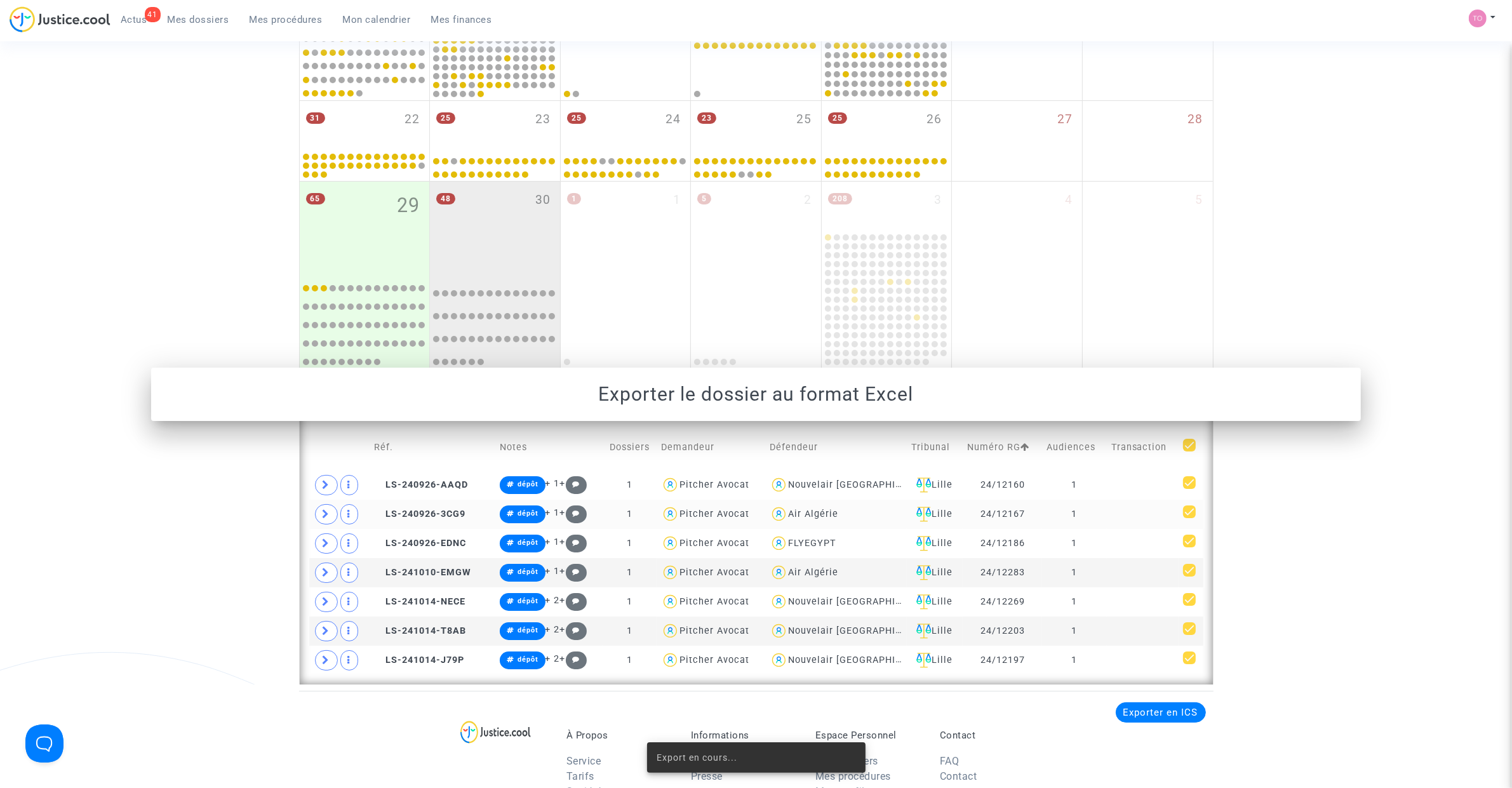
scroll to position [597, 0]
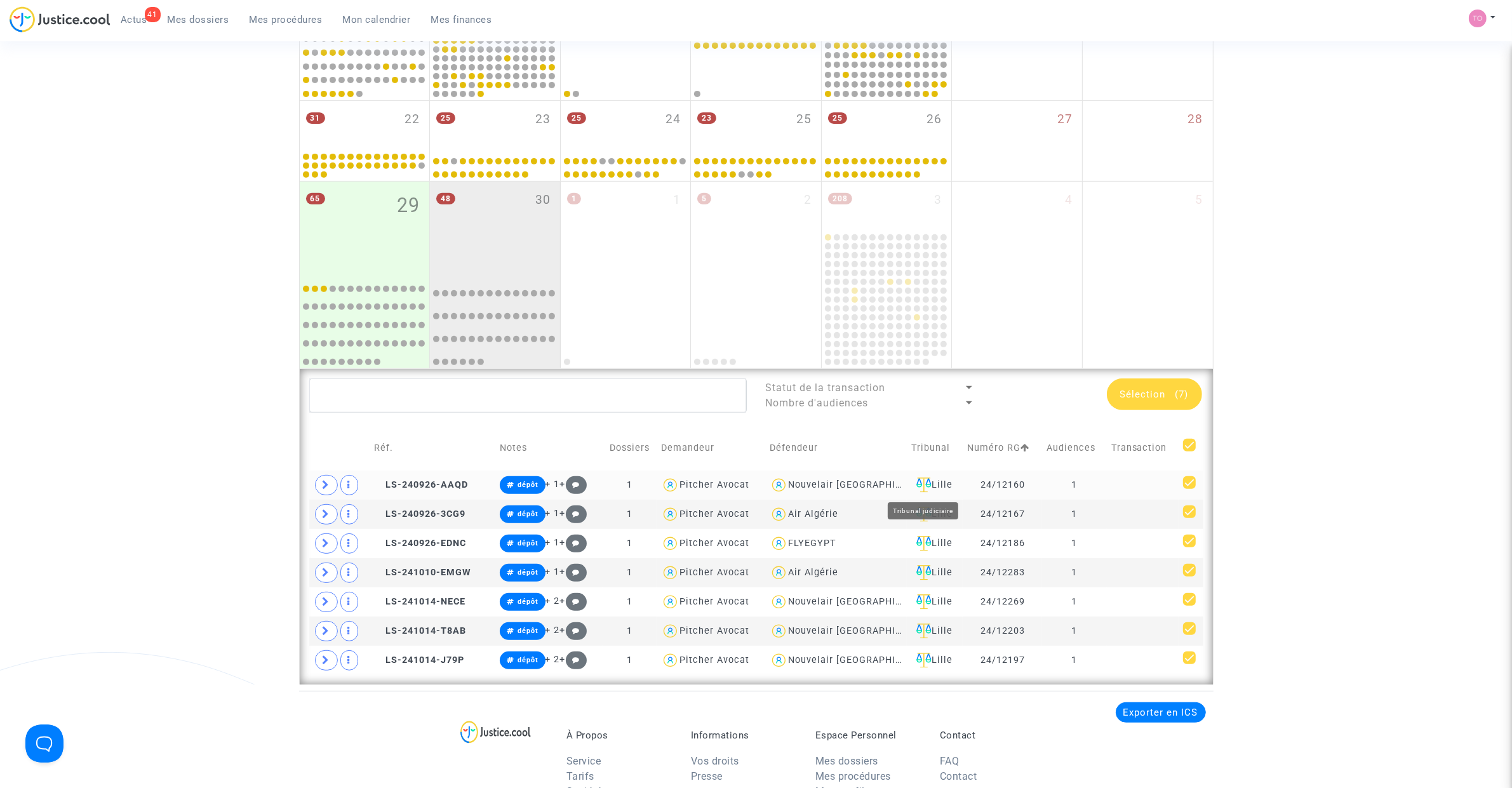
click at [931, 487] on div "Lille" at bounding box center [935, 485] width 47 height 15
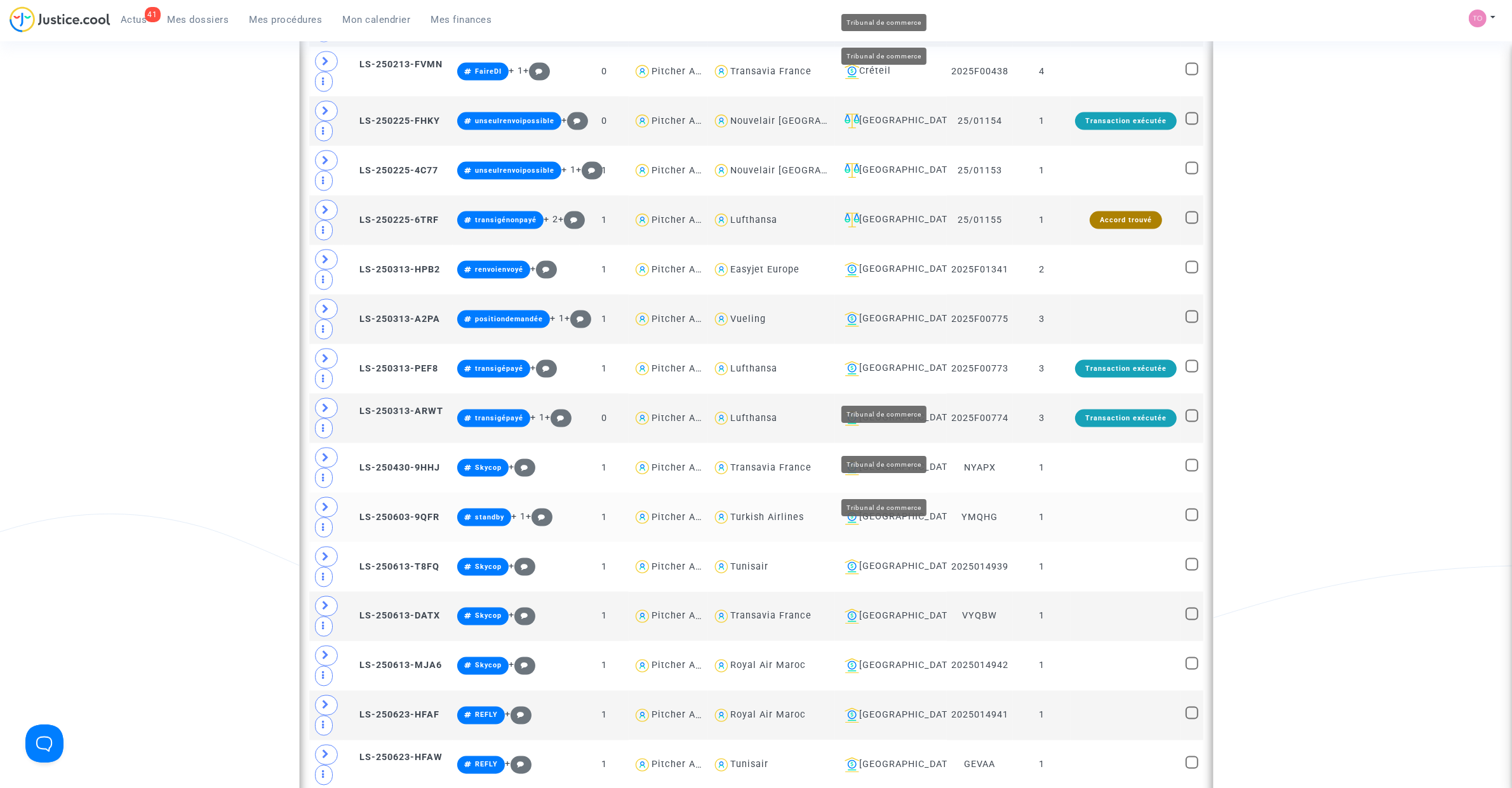
scroll to position [2476, 0]
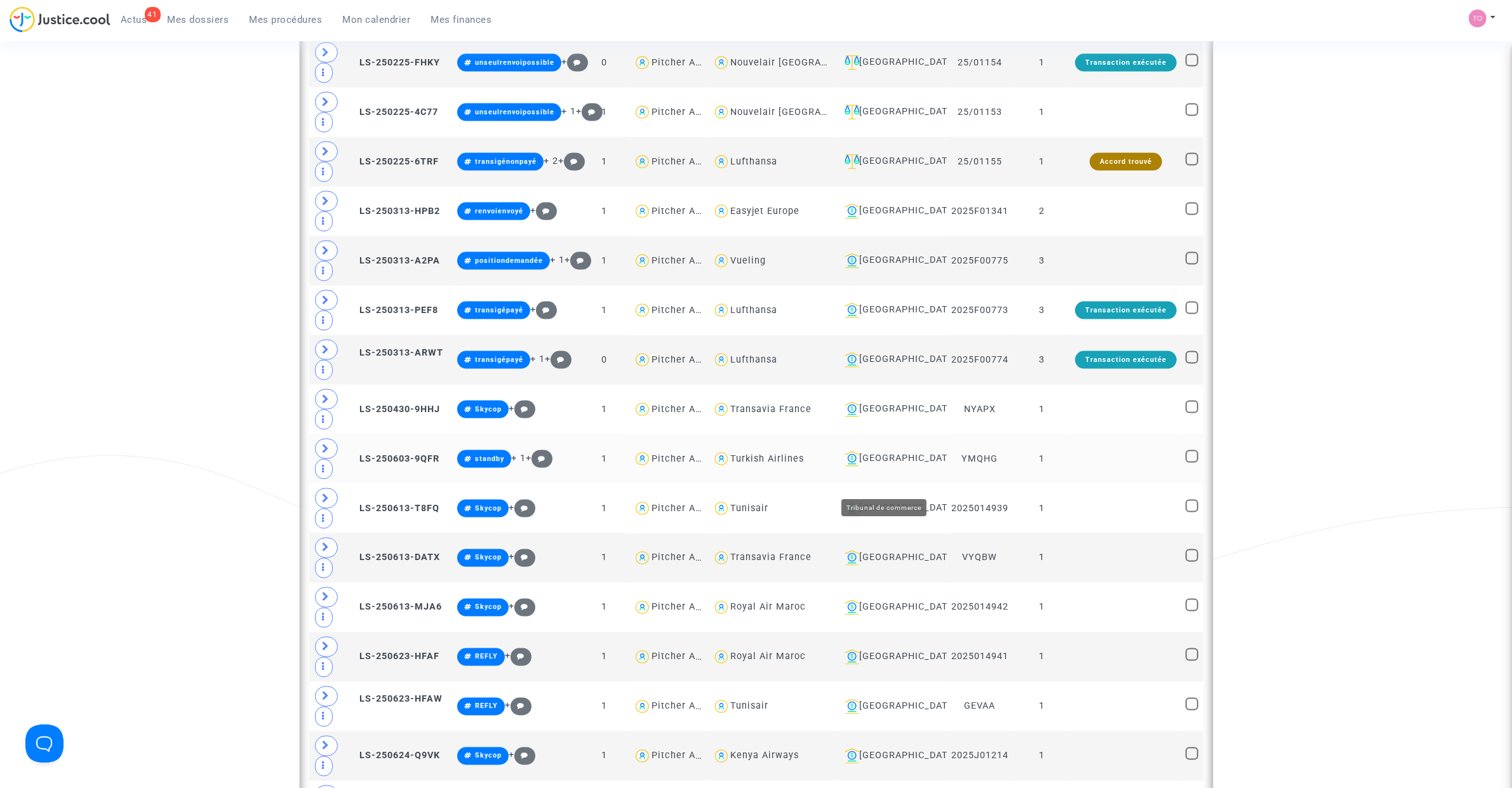
click at [864, 467] on div "Lyon" at bounding box center [891, 459] width 103 height 15
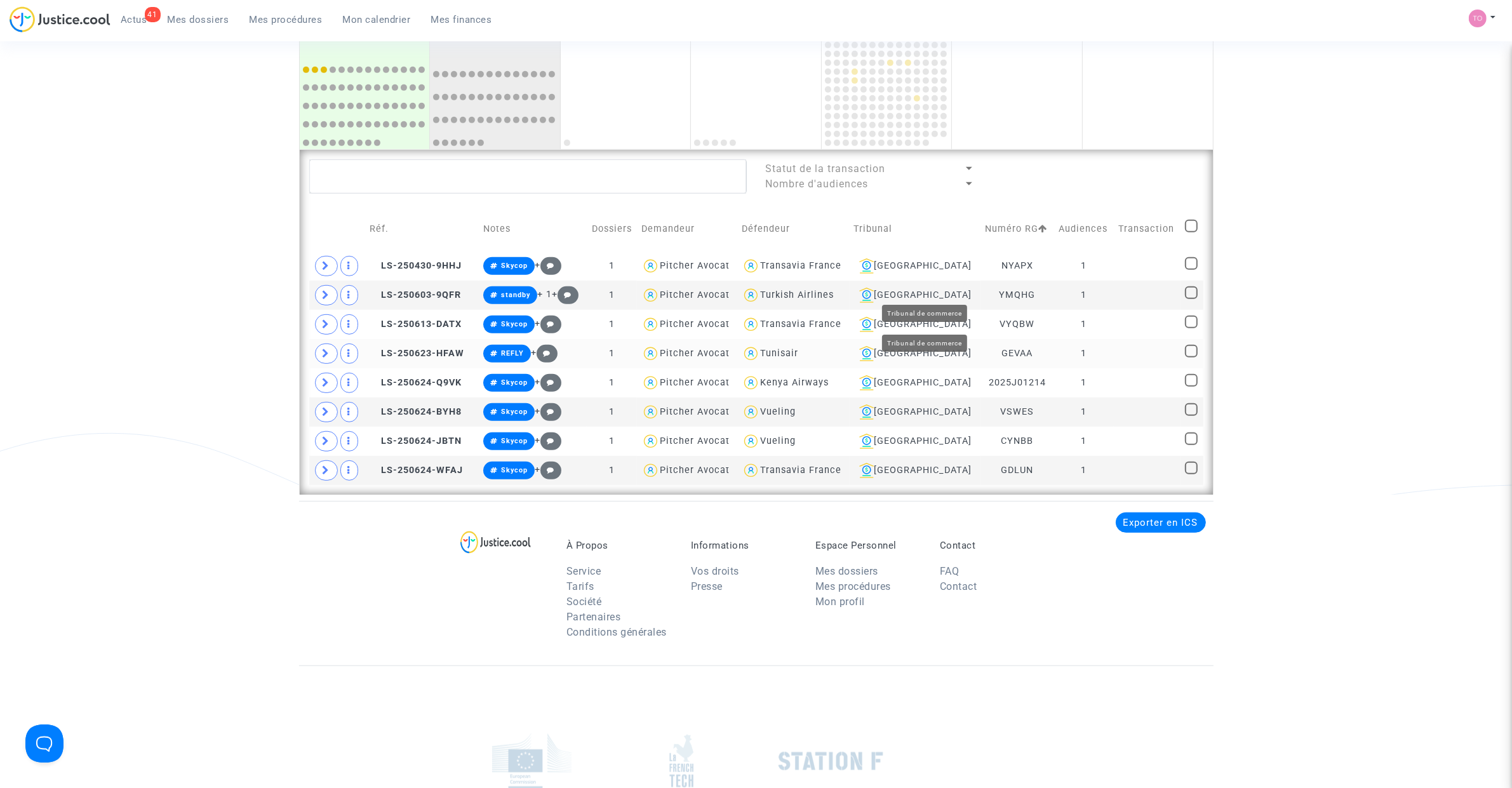
scroll to position [791, 0]
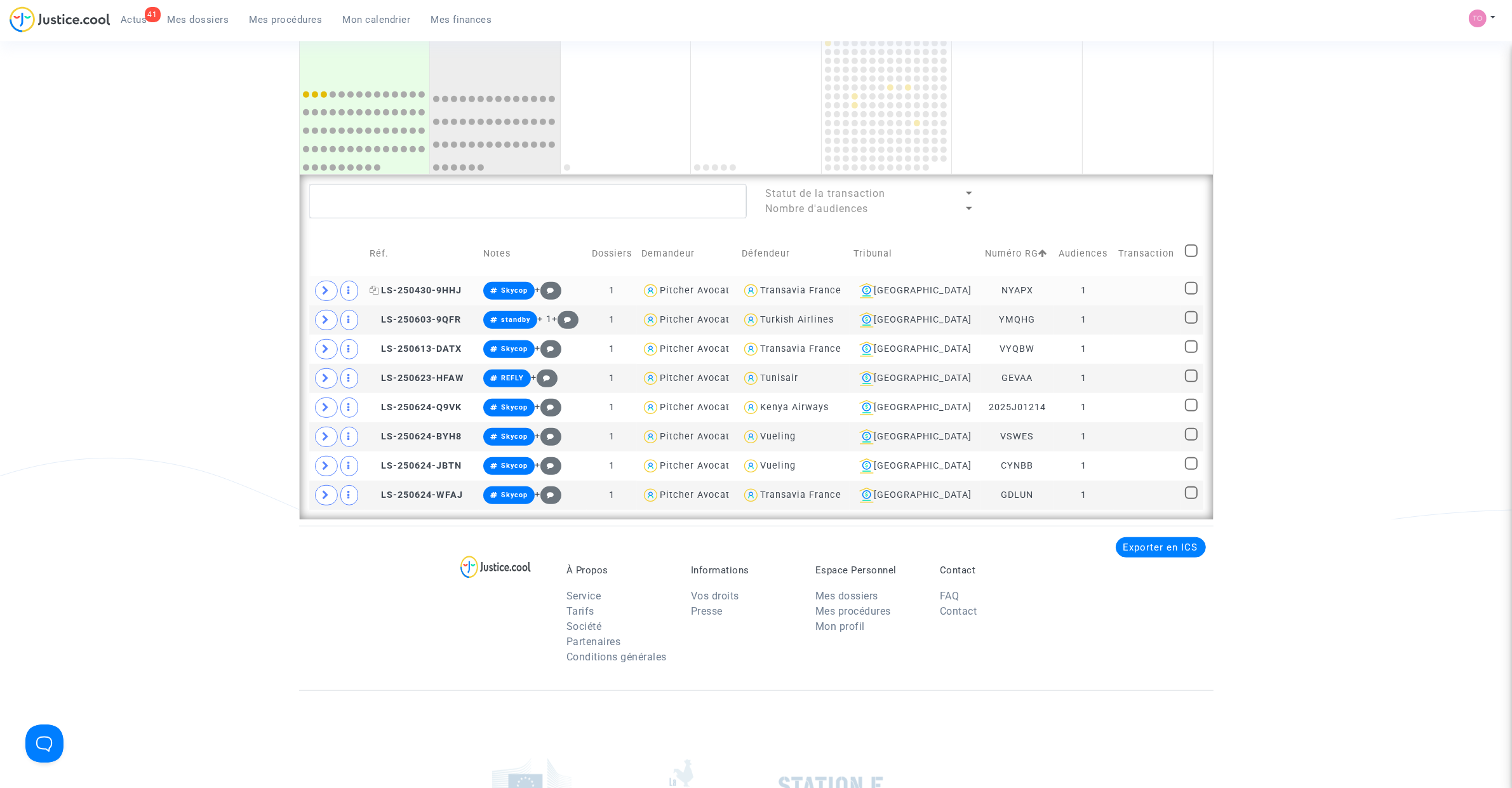
click at [385, 293] on span "LS-250430-9HHJ" at bounding box center [416, 291] width 92 height 11
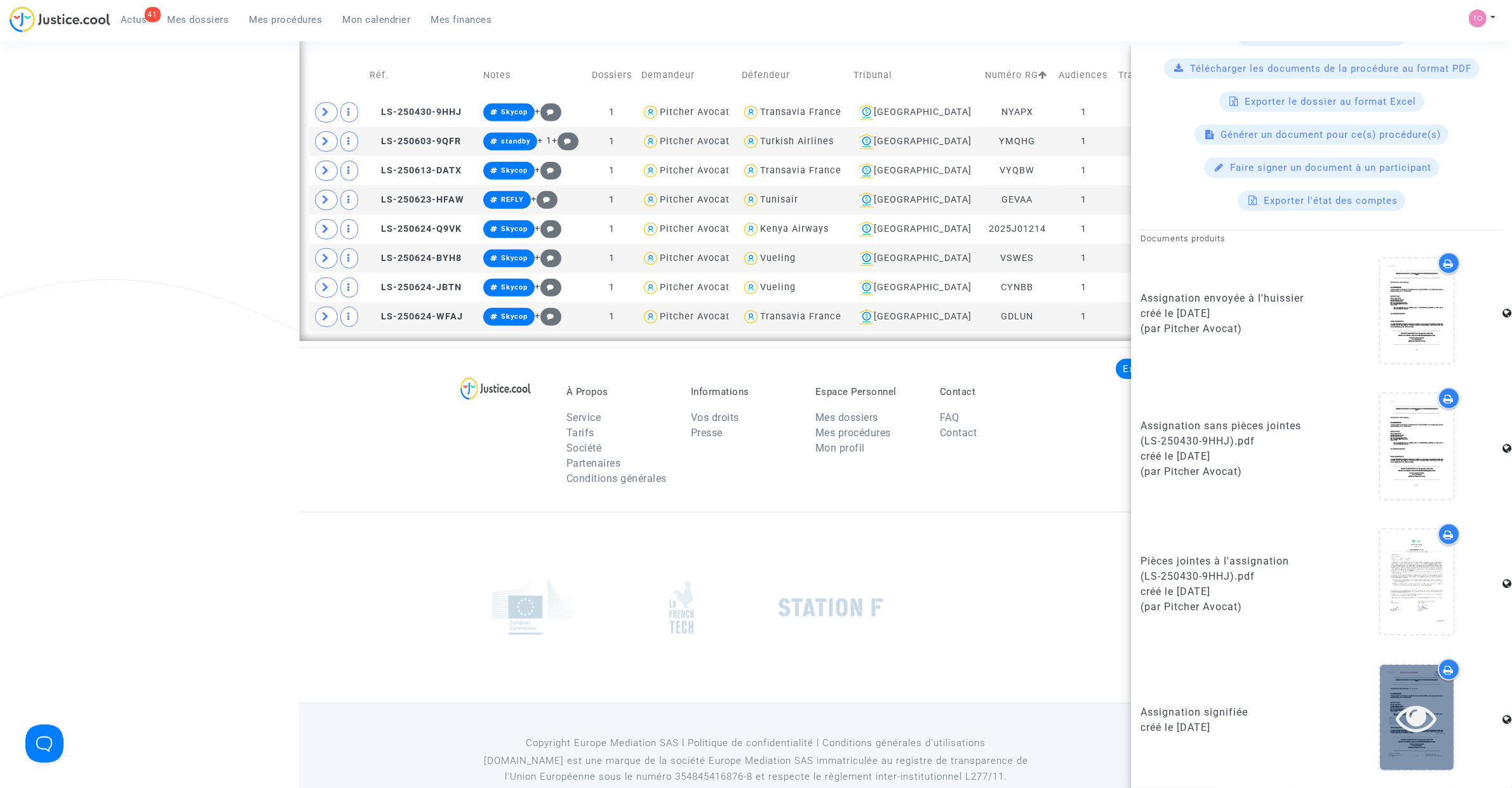
scroll to position [1004, 0]
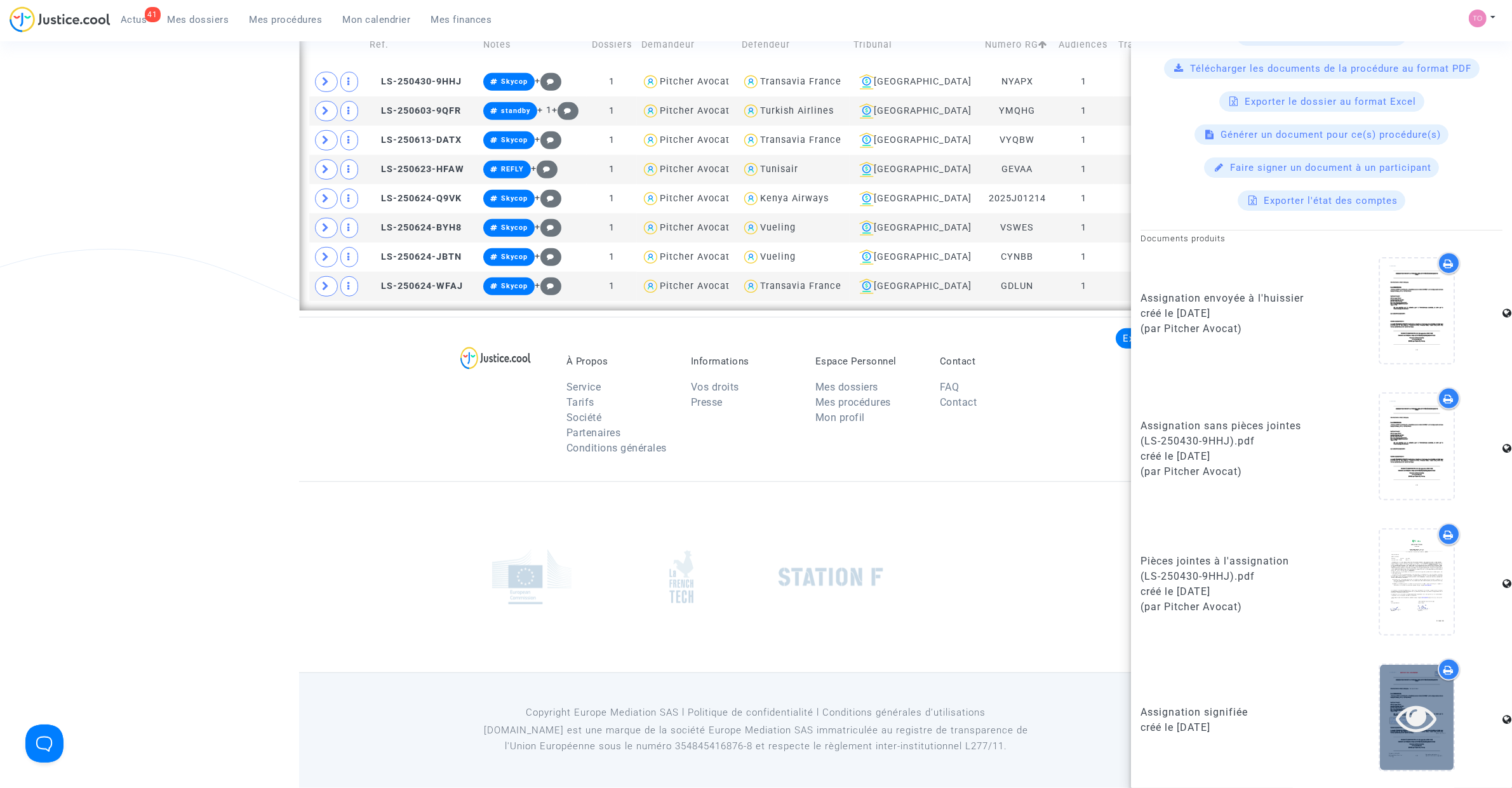
click at [1391, 689] on div at bounding box center [1416, 717] width 74 height 105
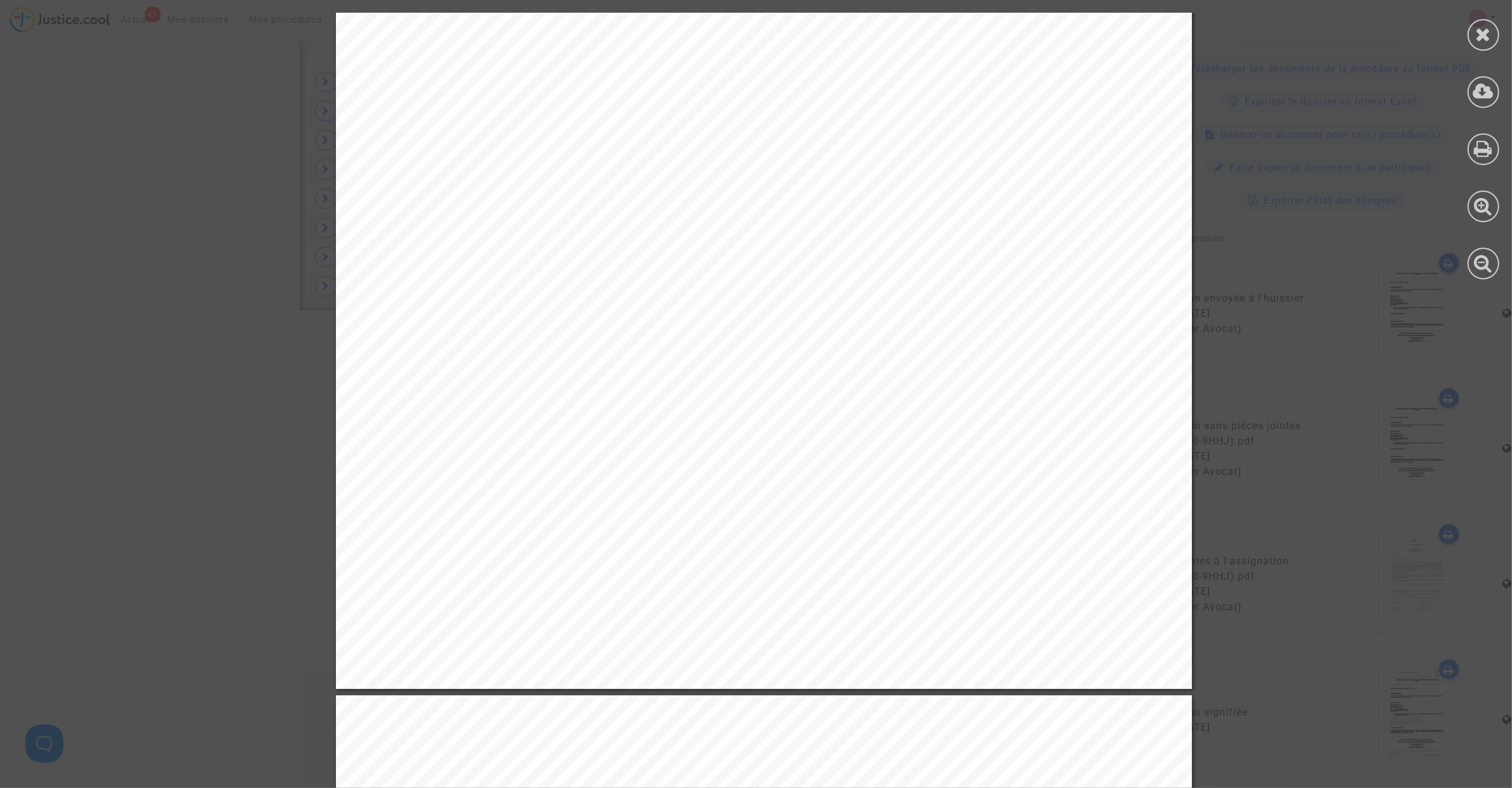
scroll to position [556, 0]
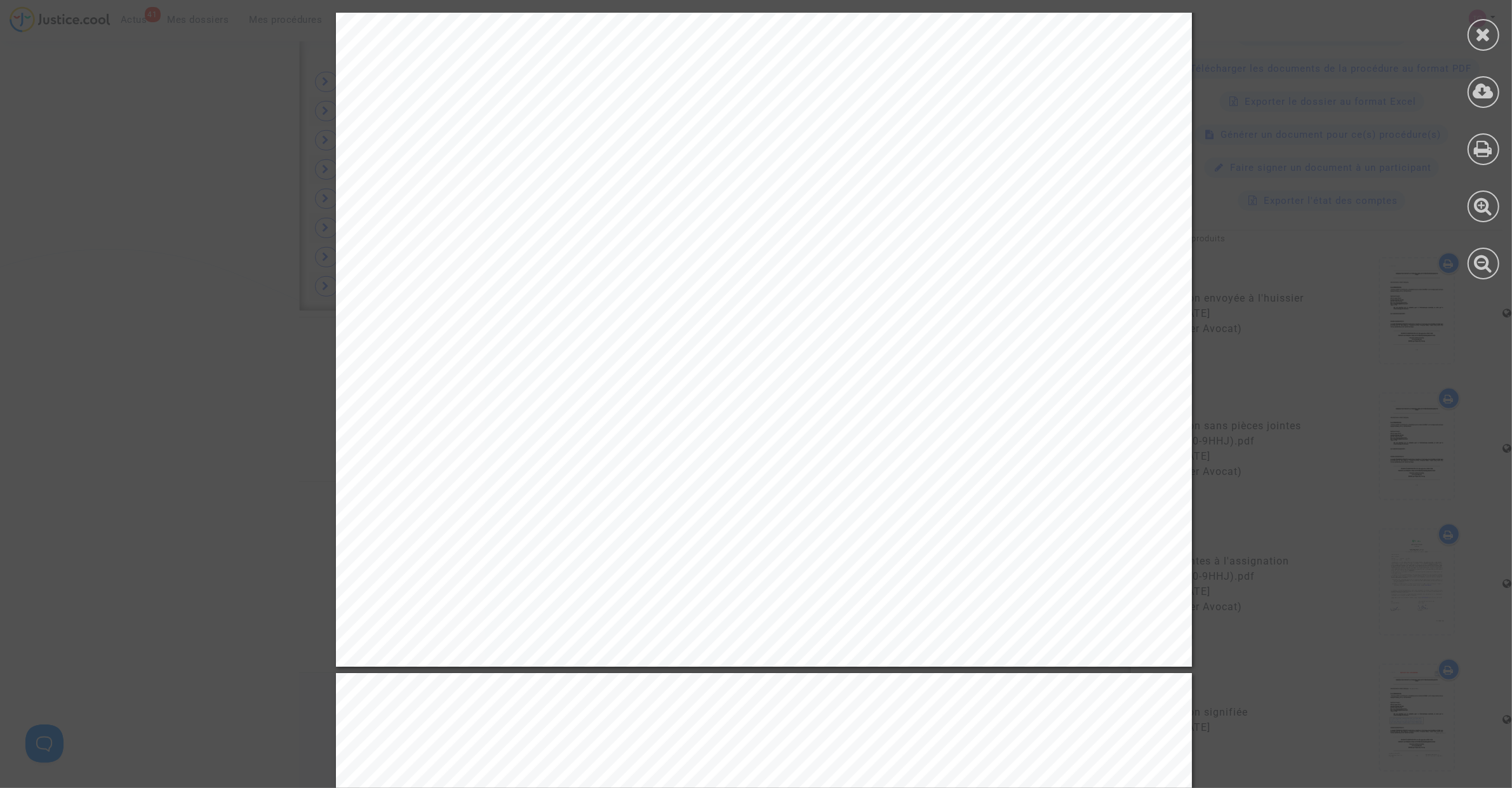
click at [1500, 33] on div at bounding box center [1483, 146] width 57 height 292
click at [1489, 36] on icon at bounding box center [1484, 34] width 16 height 19
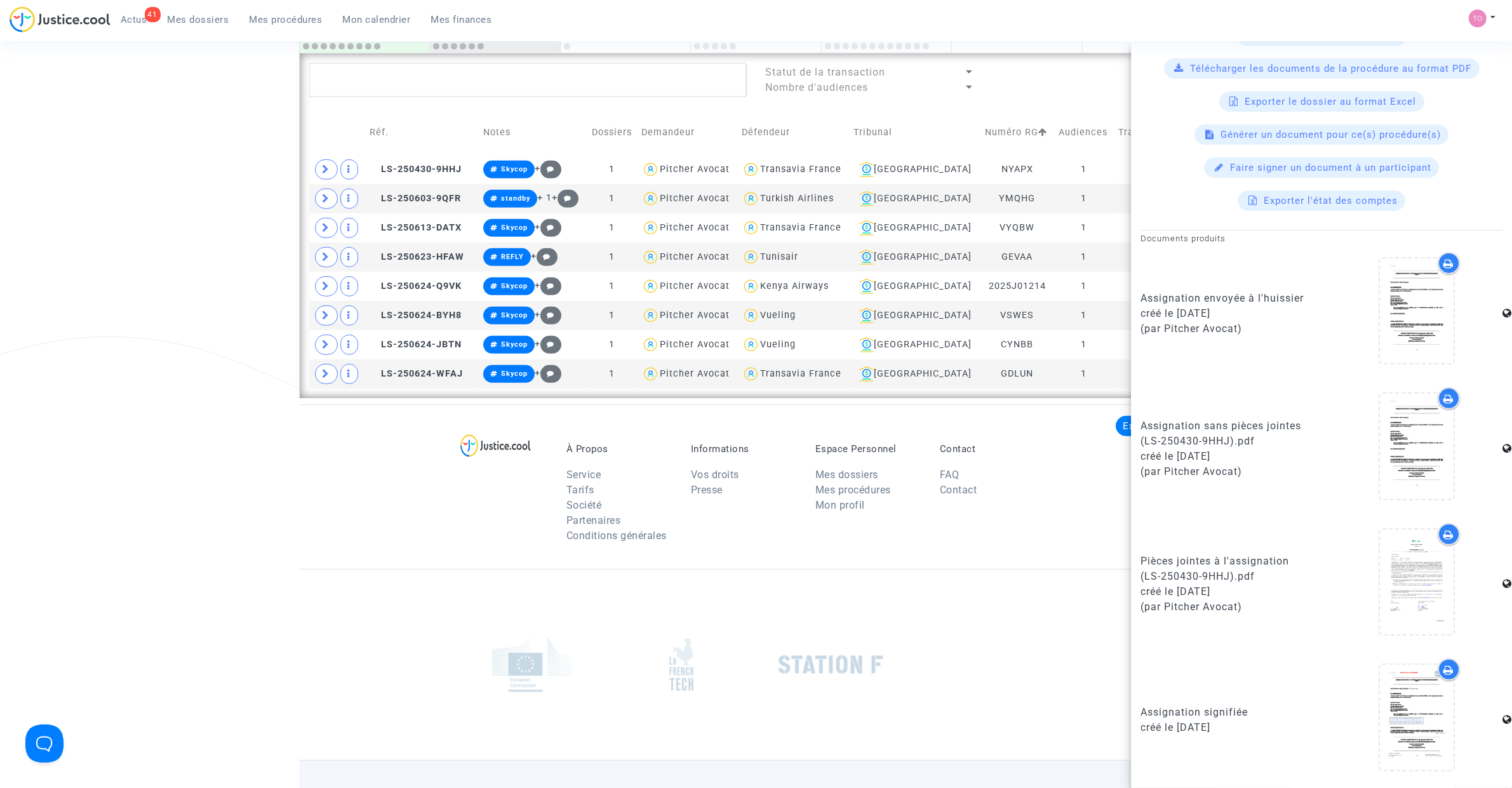
scroll to position [845, 0]
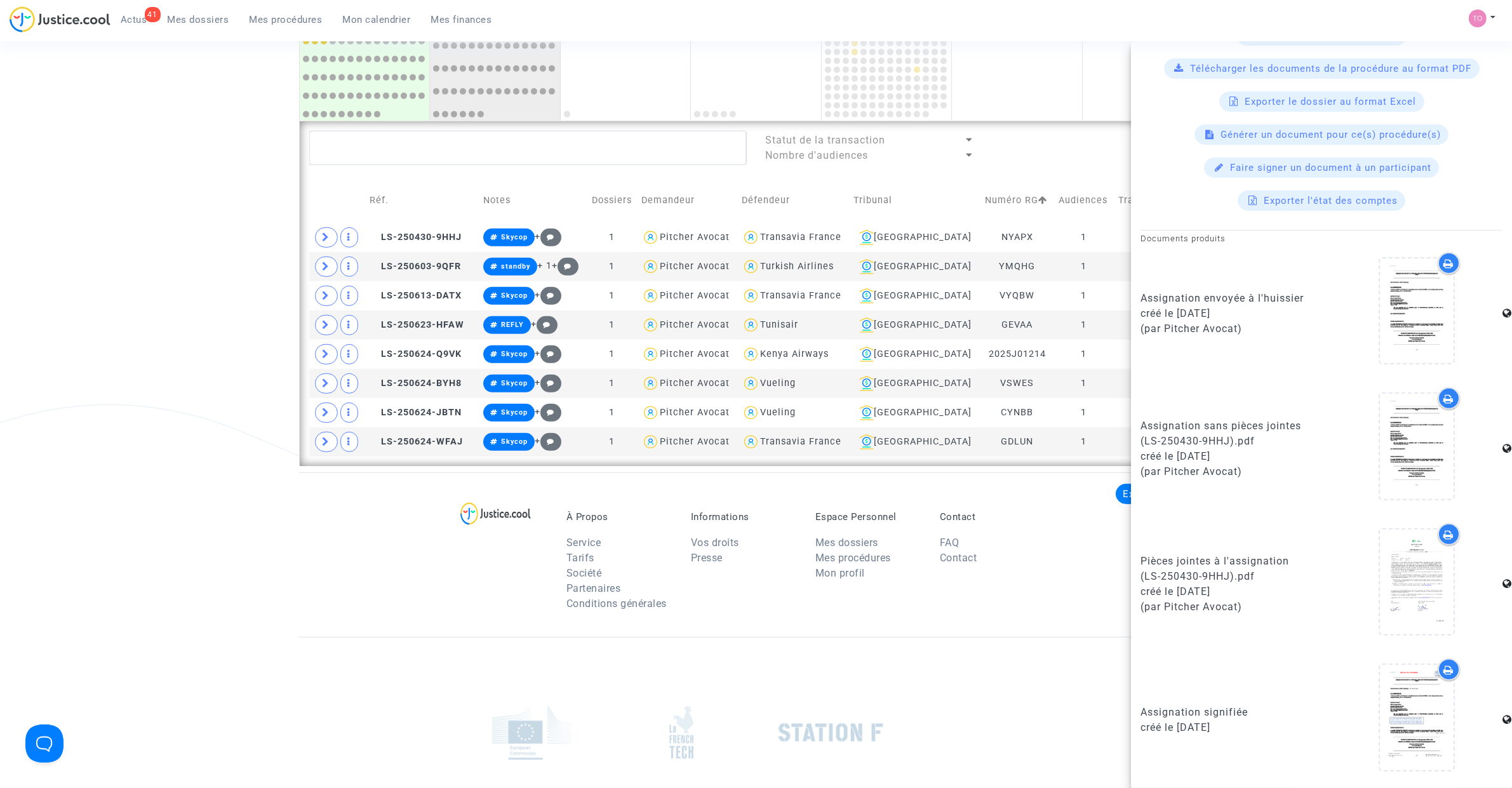
drag, startPoint x: 214, startPoint y: 379, endPoint x: 223, endPoint y: 372, distance: 11.4
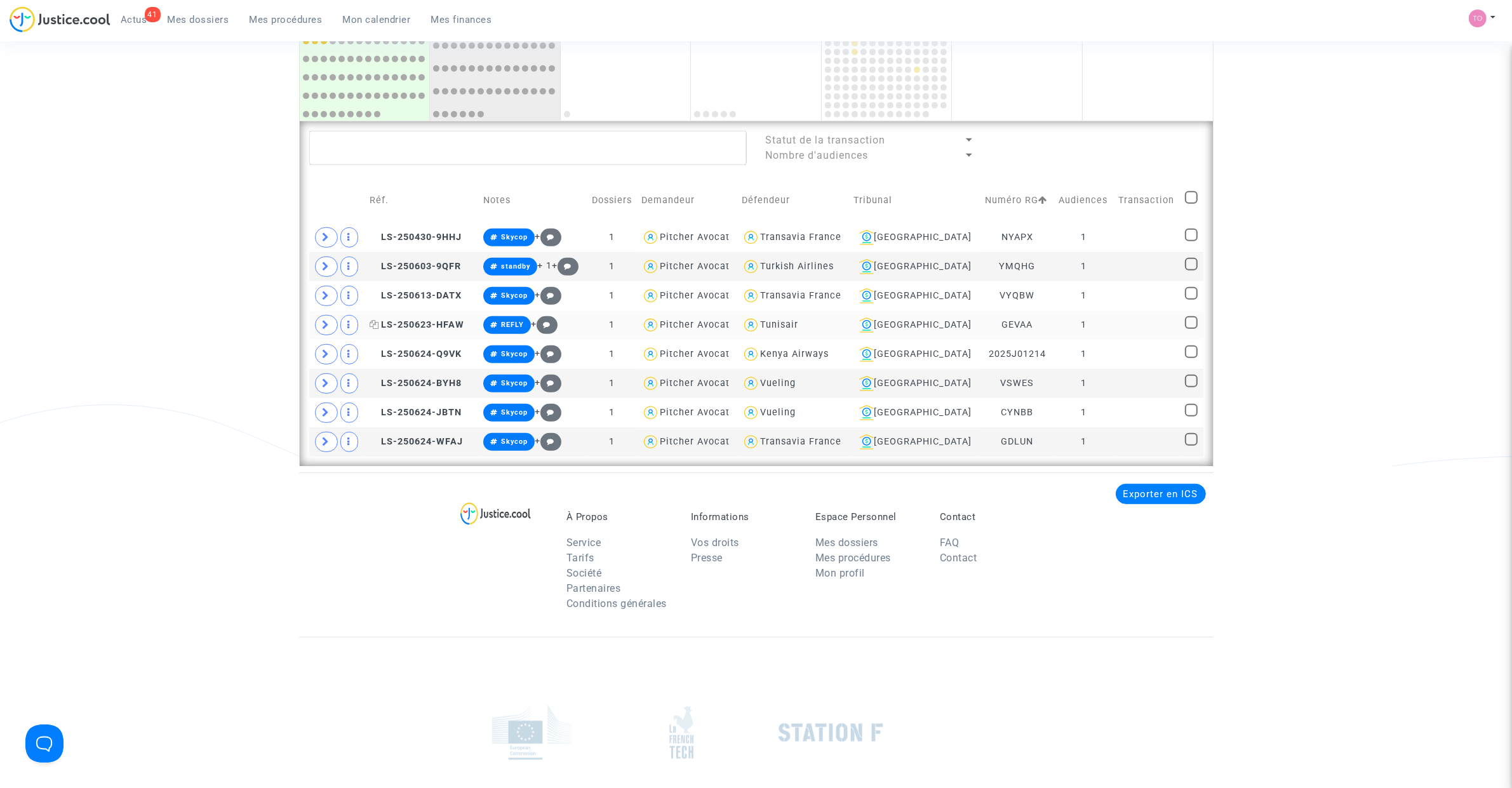
scroll to position [0, 0]
click at [926, 235] on div "Lyon" at bounding box center [915, 237] width 123 height 15
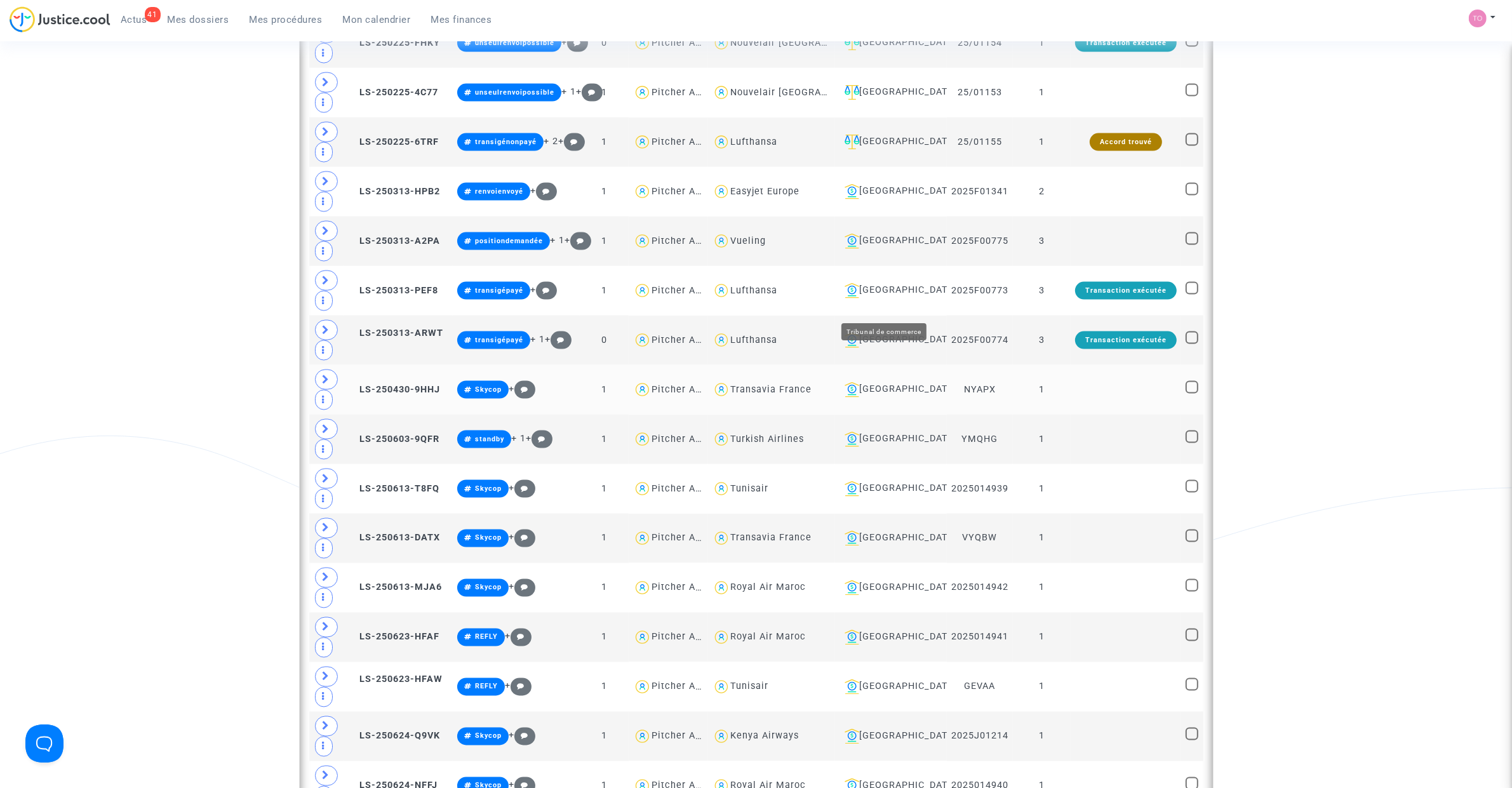
scroll to position [2490, 0]
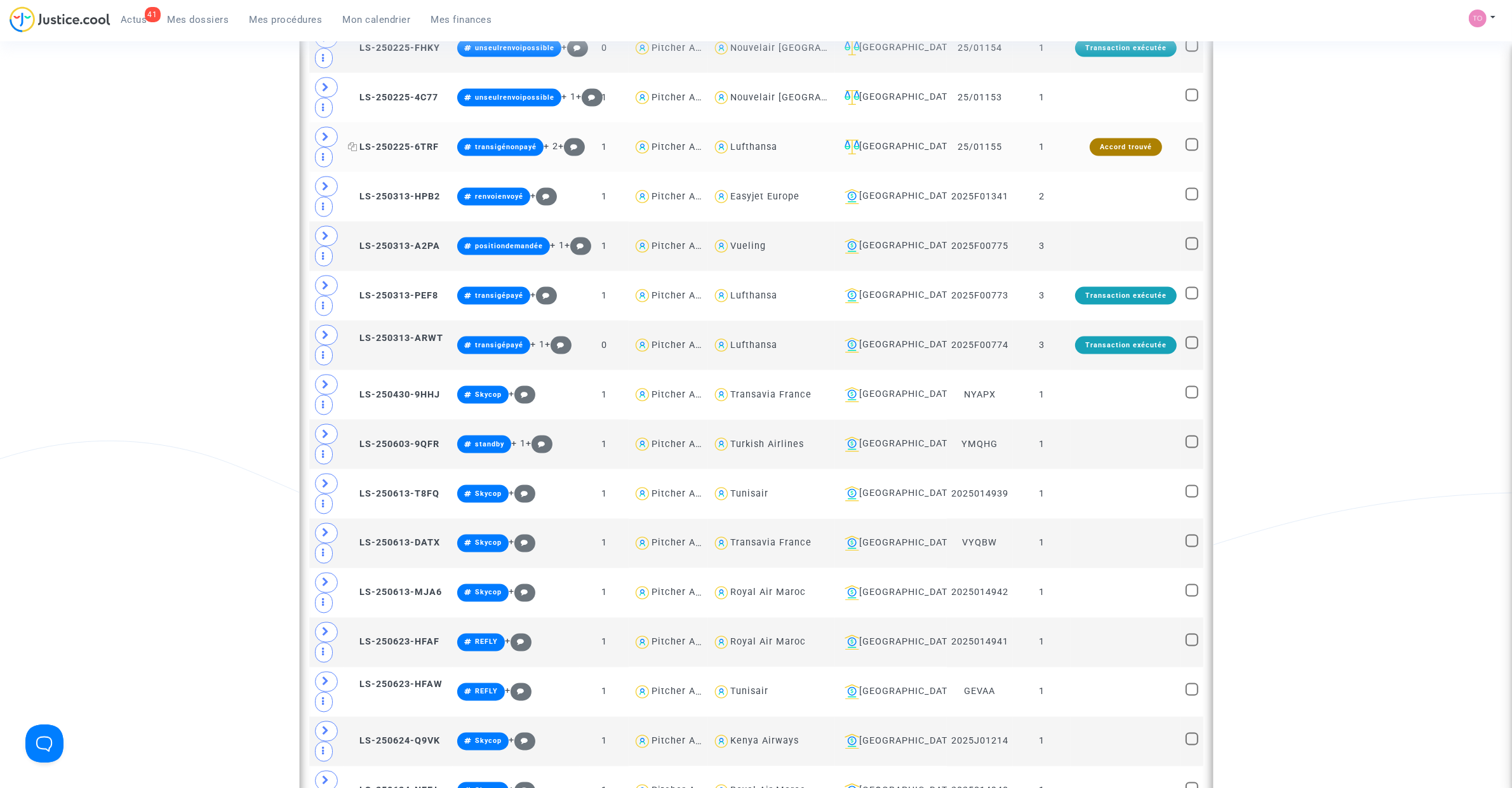
click at [379, 153] on span "LS-250225-6TRF" at bounding box center [393, 147] width 91 height 11
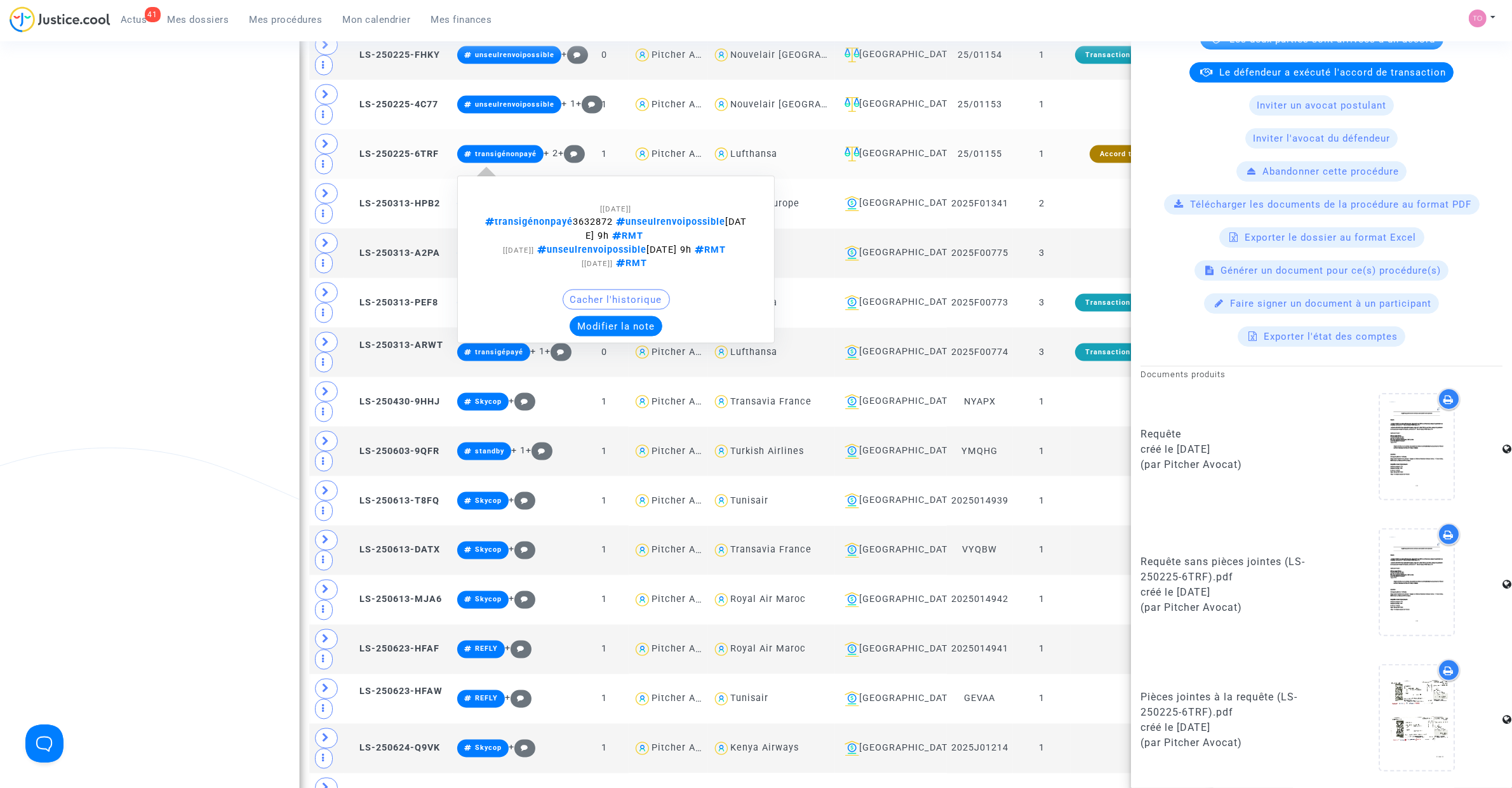
scroll to position [2463, 0]
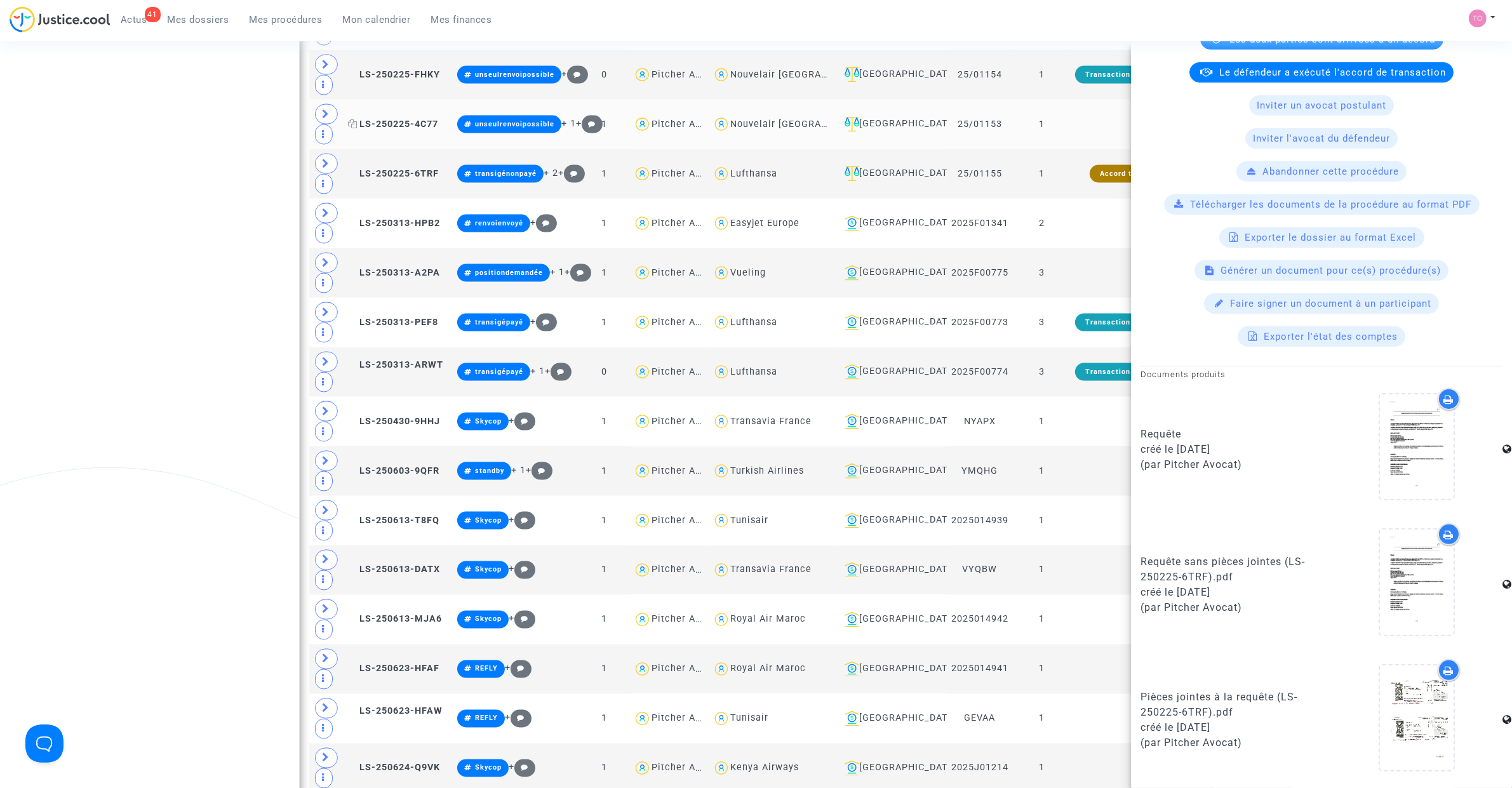
click at [389, 130] on span "LS-250225-4C77" at bounding box center [393, 124] width 90 height 11
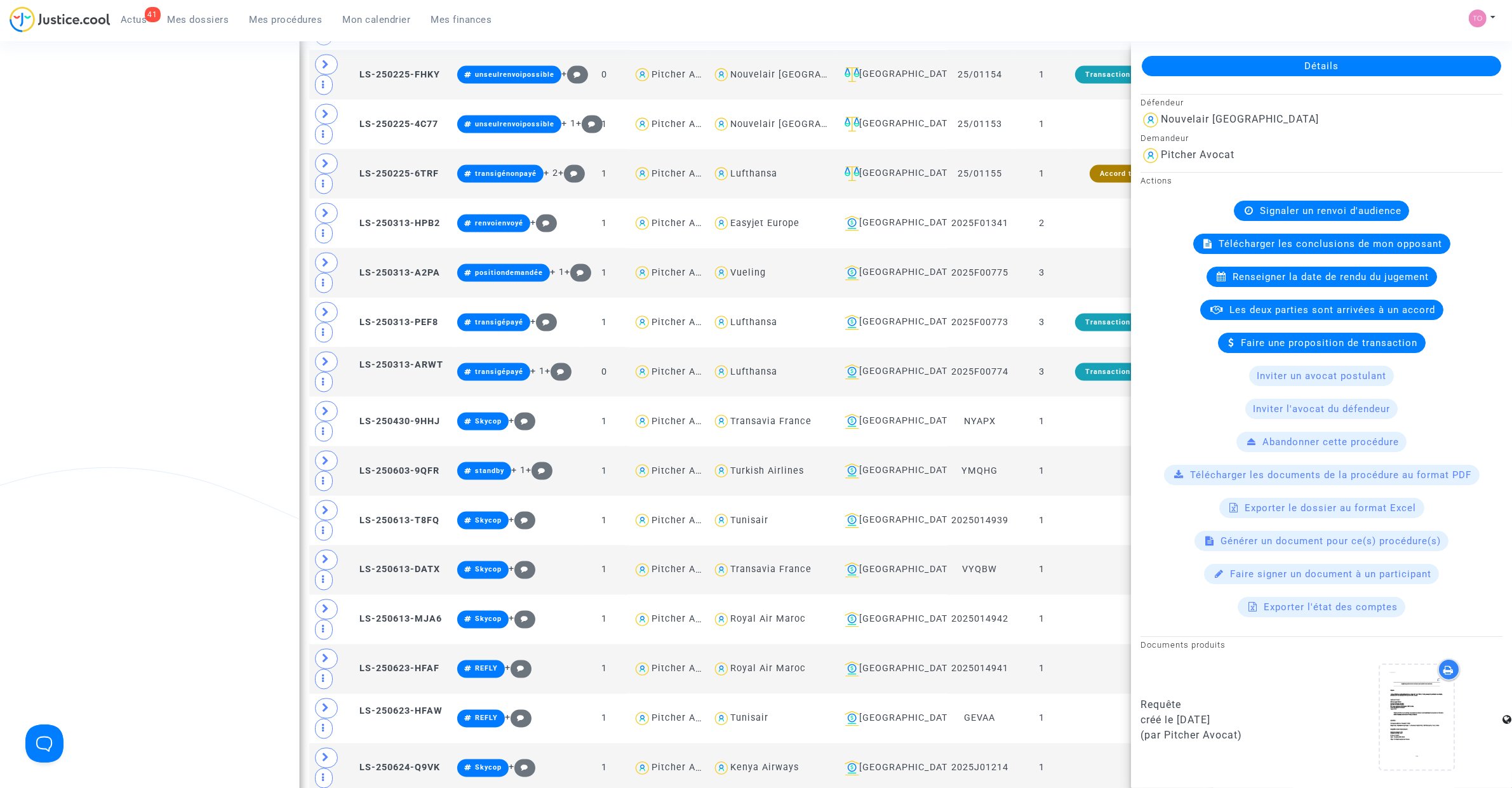
scroll to position [212, 0]
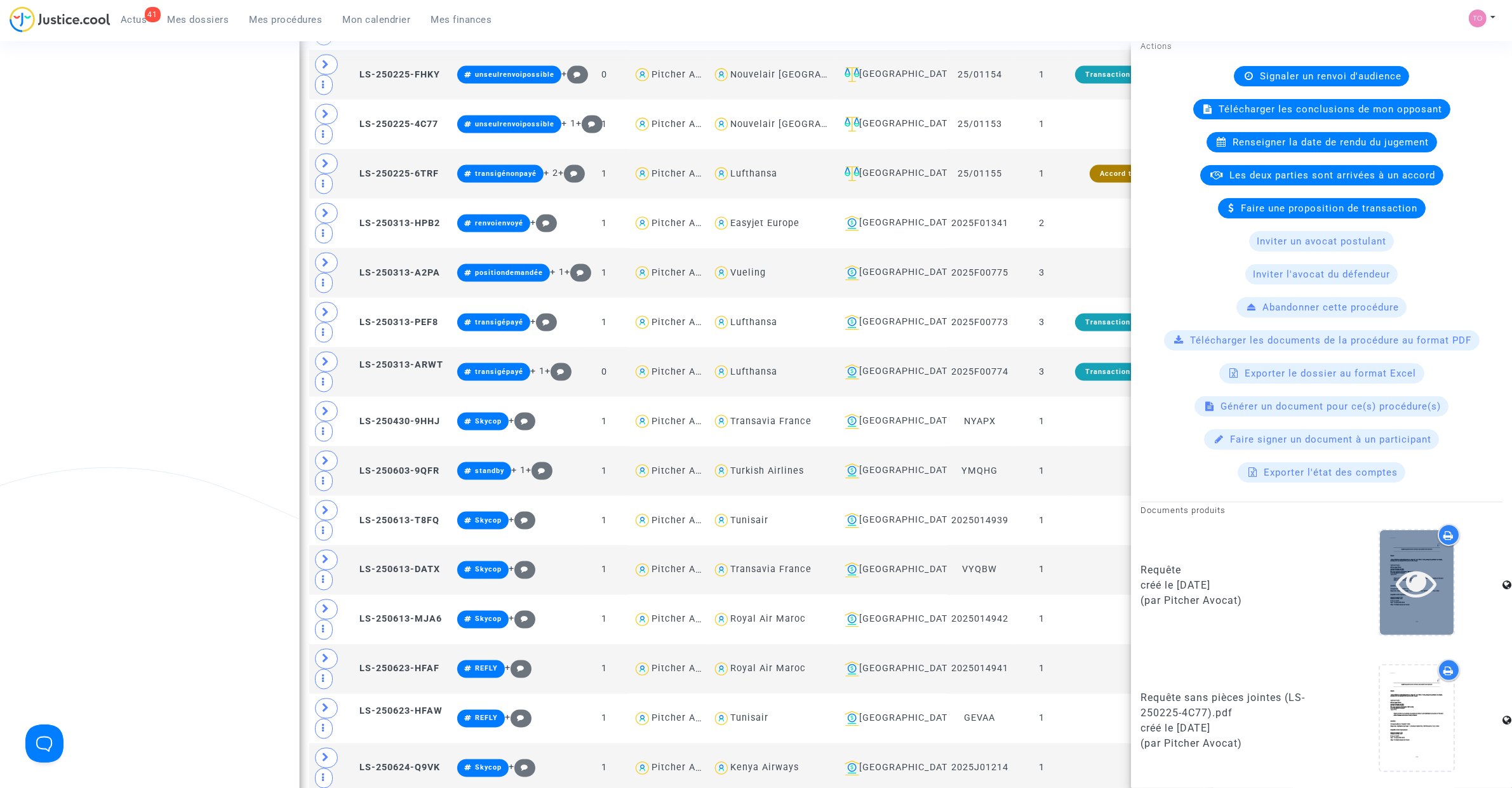
click at [1411, 600] on icon at bounding box center [1416, 583] width 41 height 41
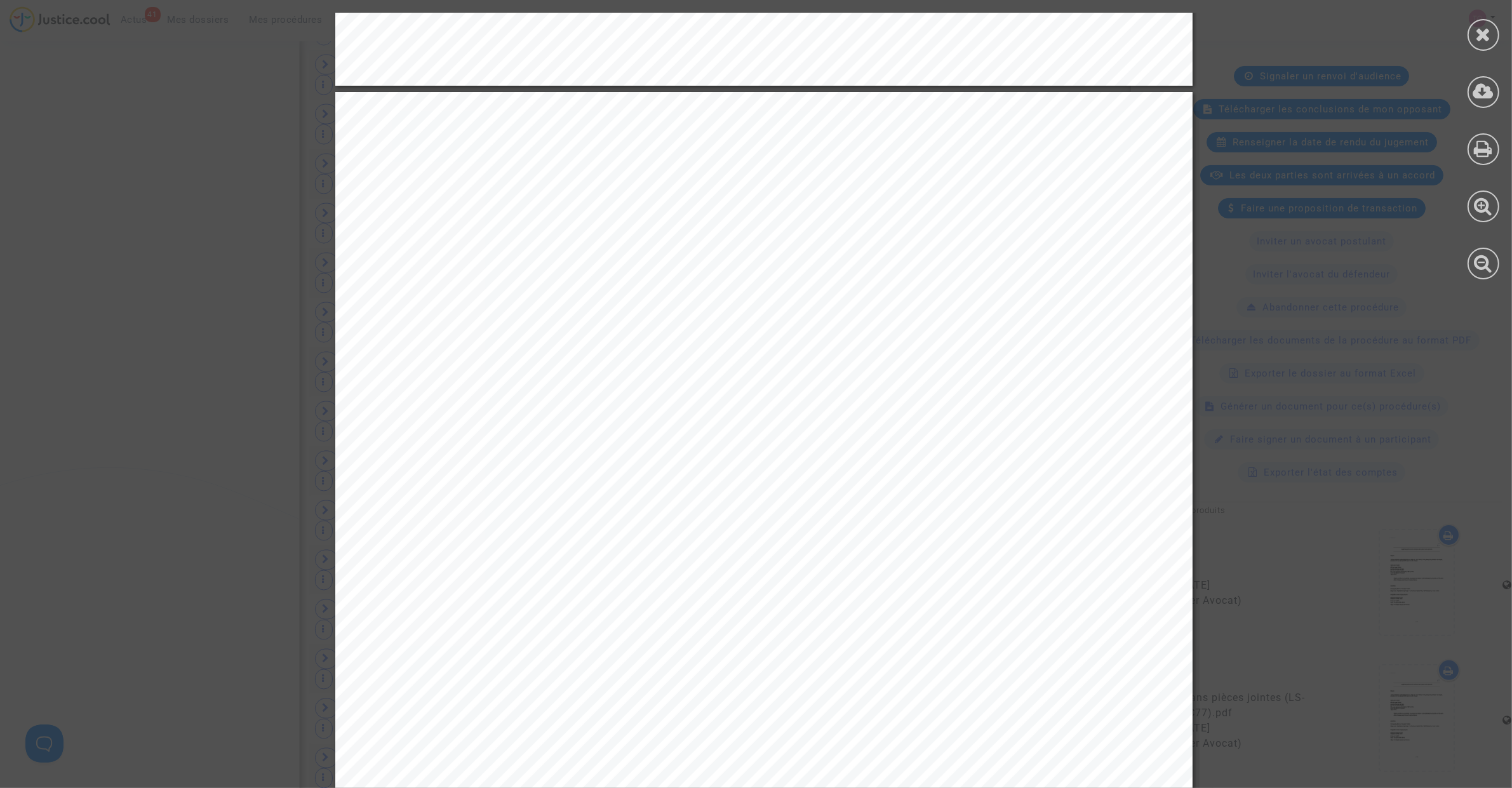
scroll to position [1243, 0]
click at [1489, 35] on icon at bounding box center [1484, 34] width 16 height 19
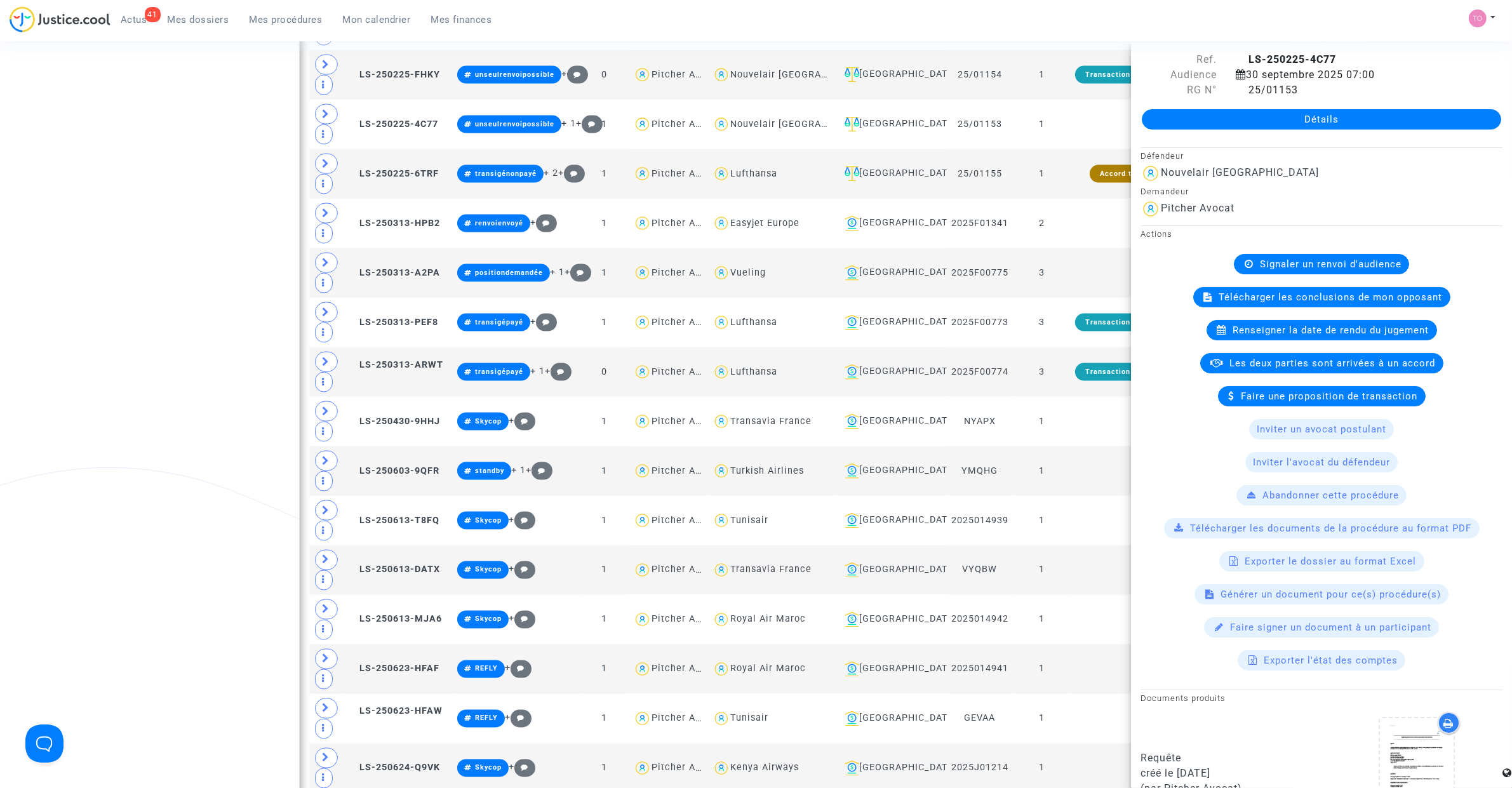
scroll to position [0, 0]
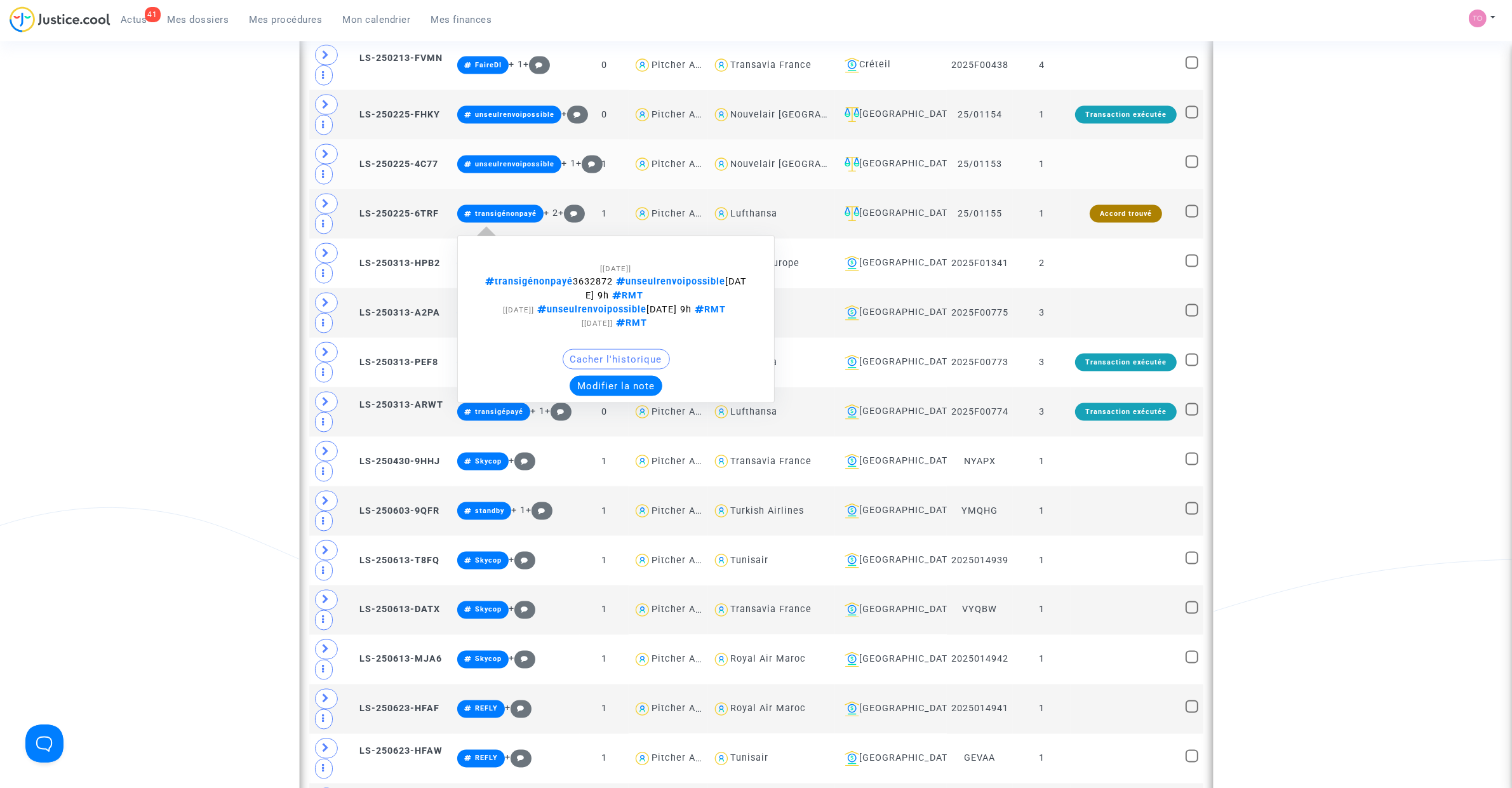
scroll to position [2358, 0]
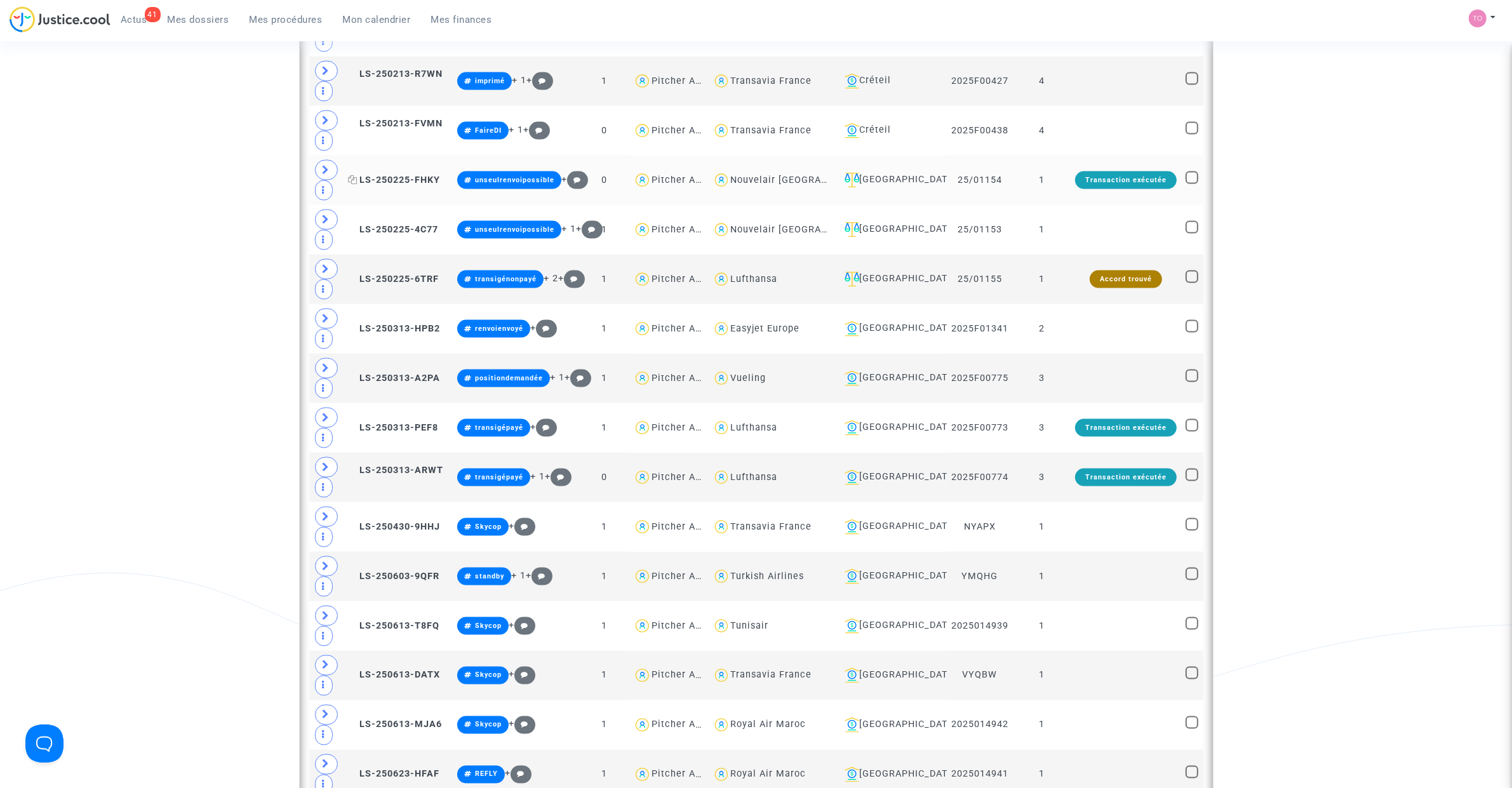
click at [398, 185] on span "LS-250225-FHKY" at bounding box center [393, 180] width 92 height 11
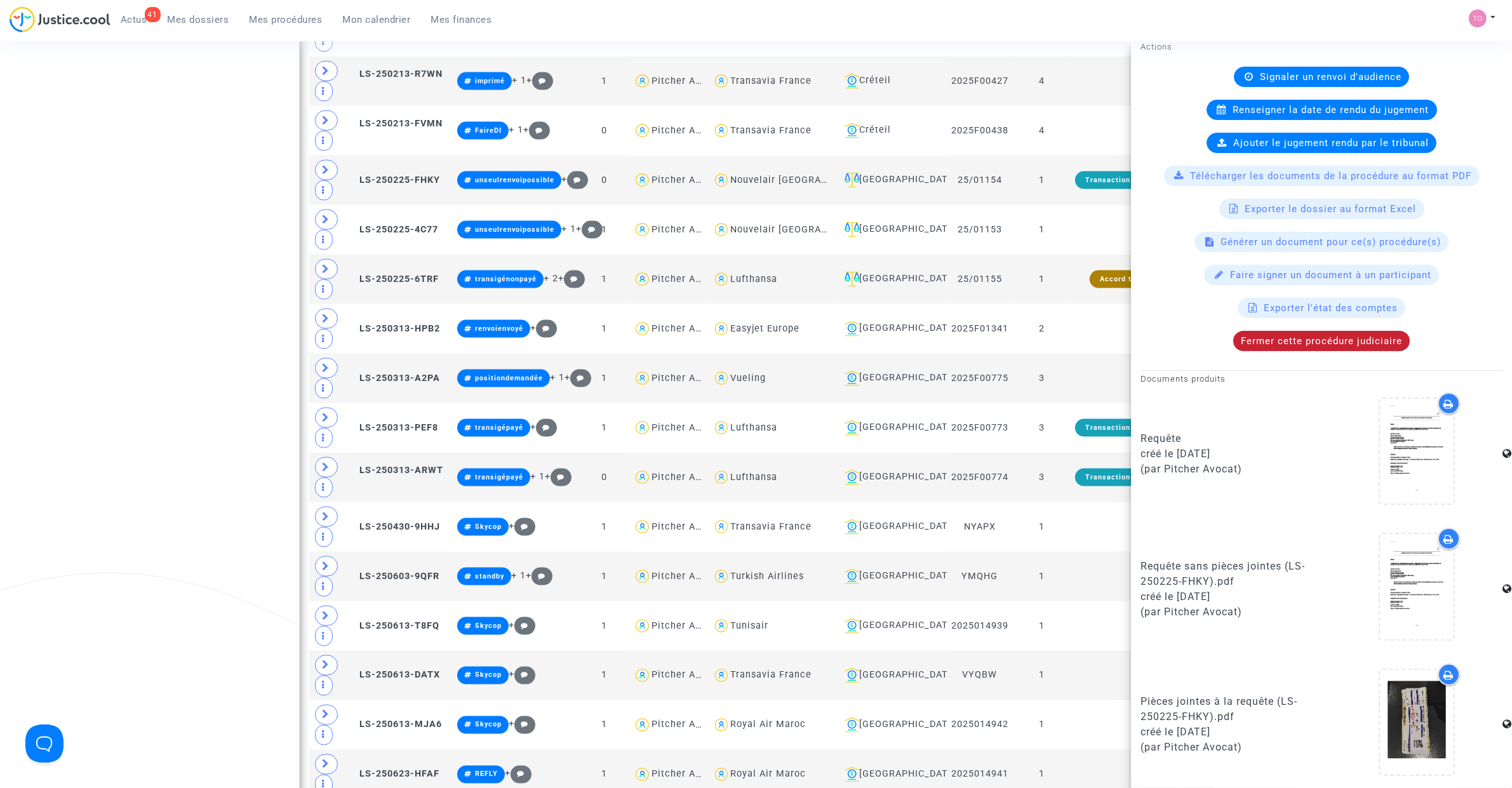
scroll to position [216, 0]
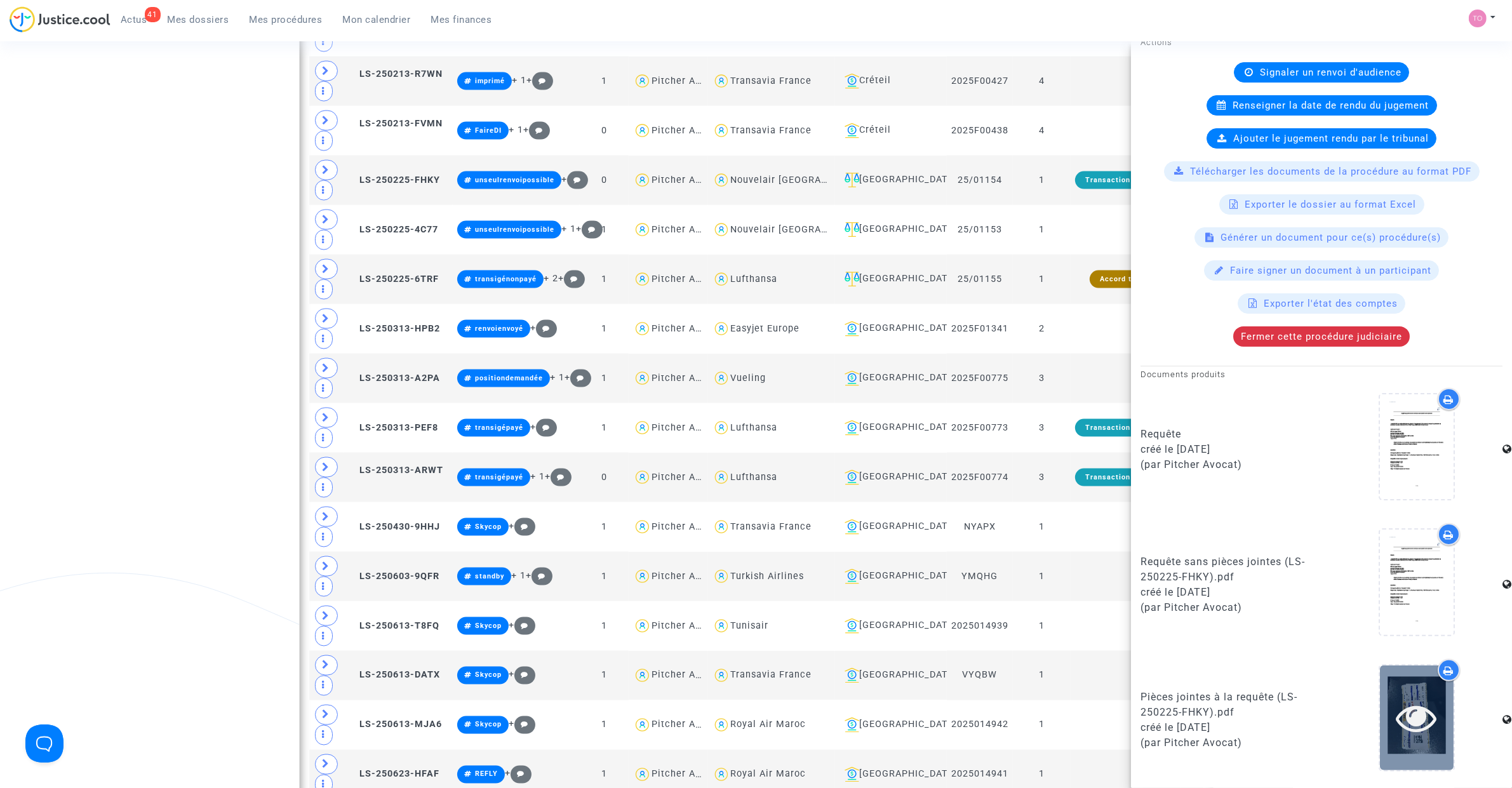
click at [1396, 719] on icon at bounding box center [1416, 717] width 41 height 41
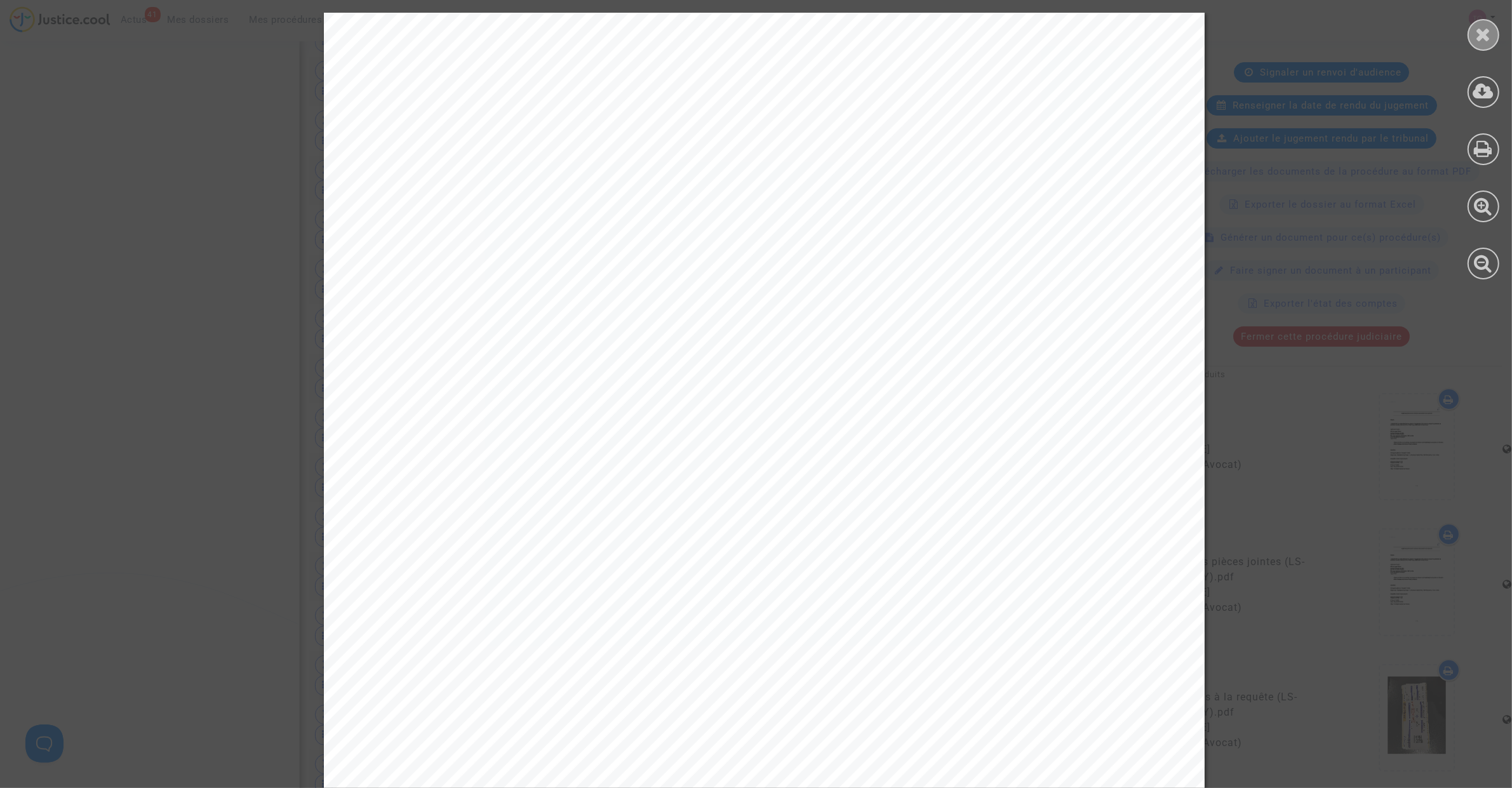
click at [1480, 39] on icon at bounding box center [1484, 34] width 16 height 19
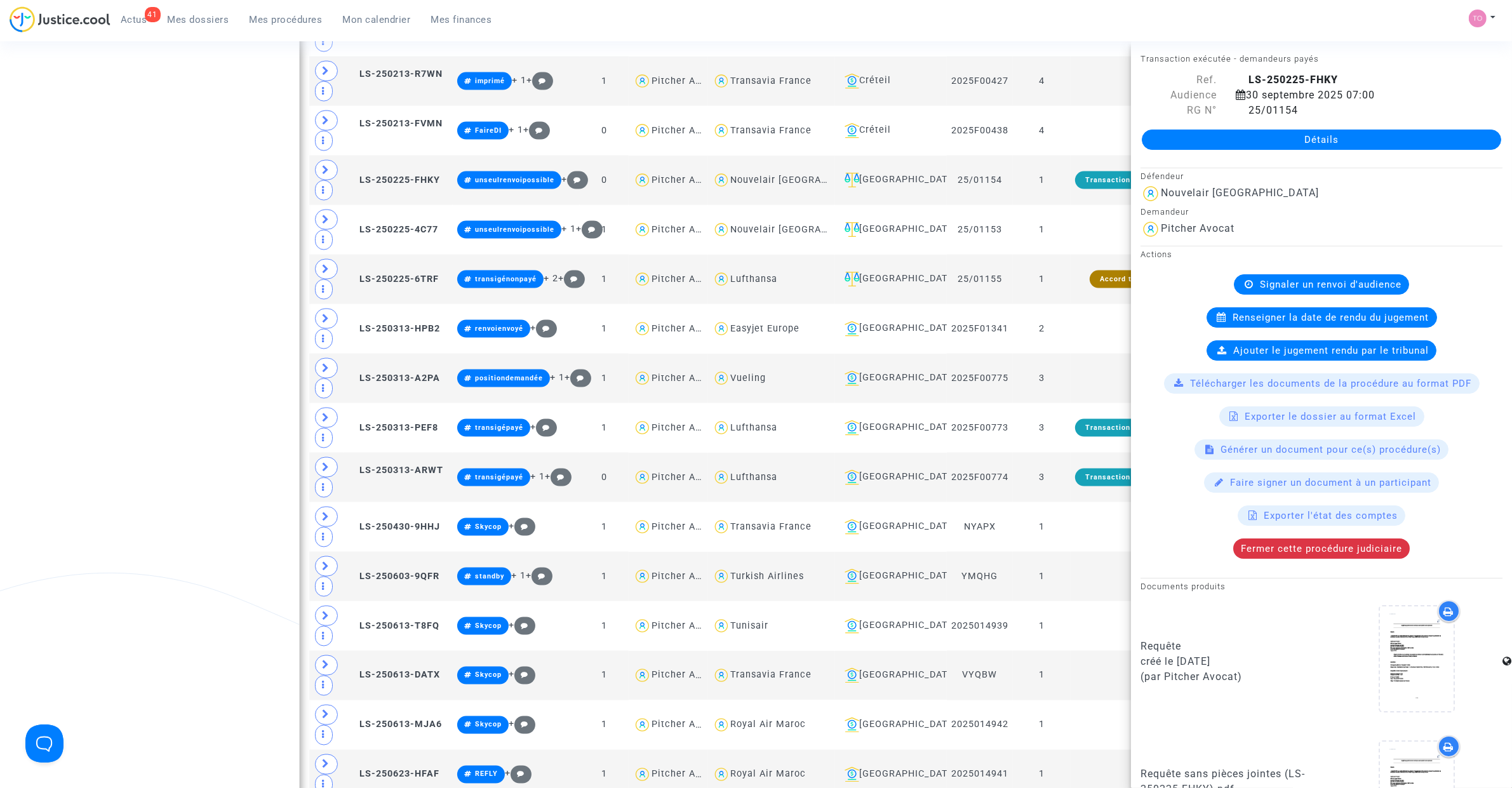
scroll to position [0, 0]
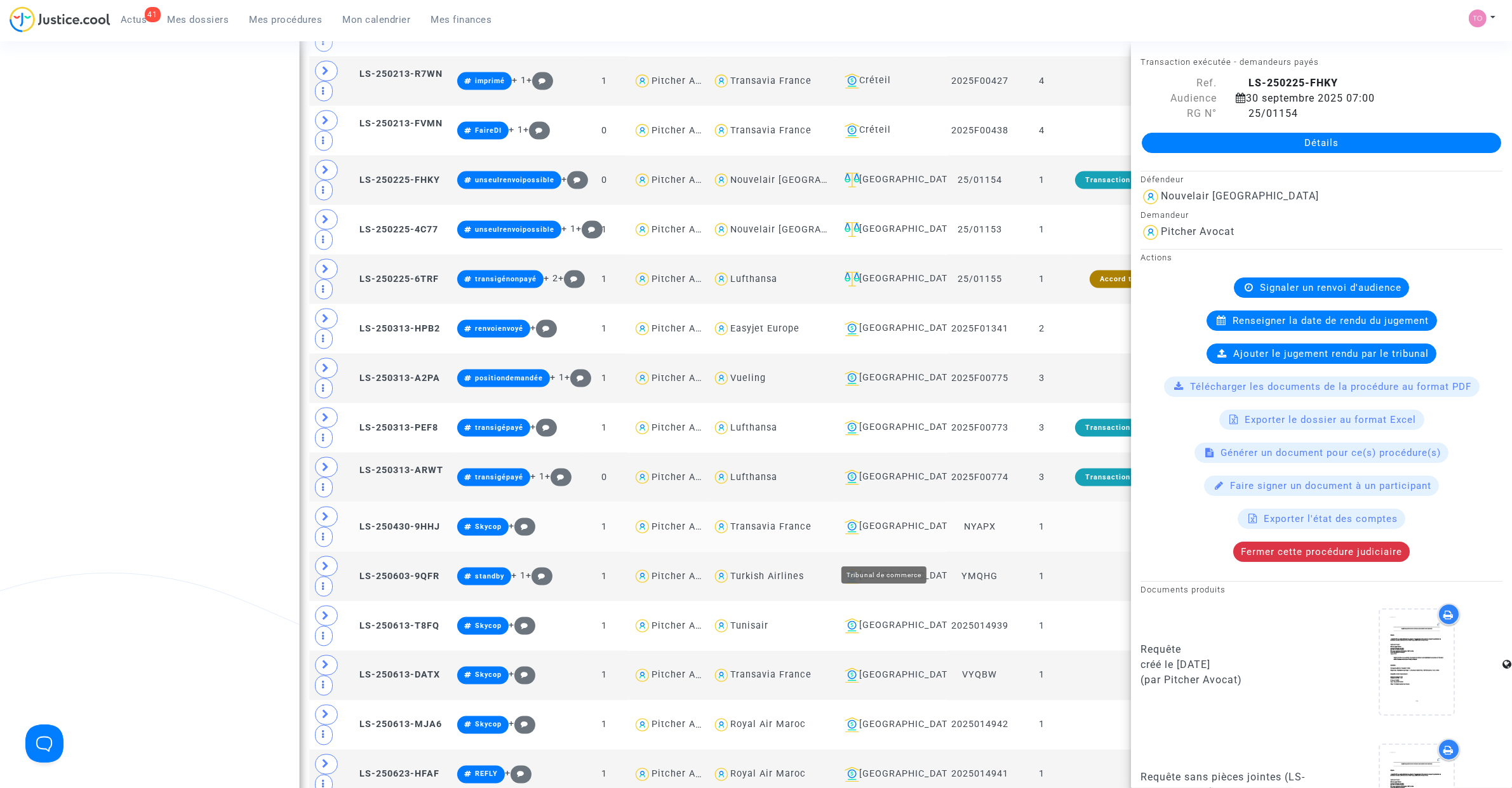
click at [873, 534] on div "Lyon" at bounding box center [891, 526] width 103 height 15
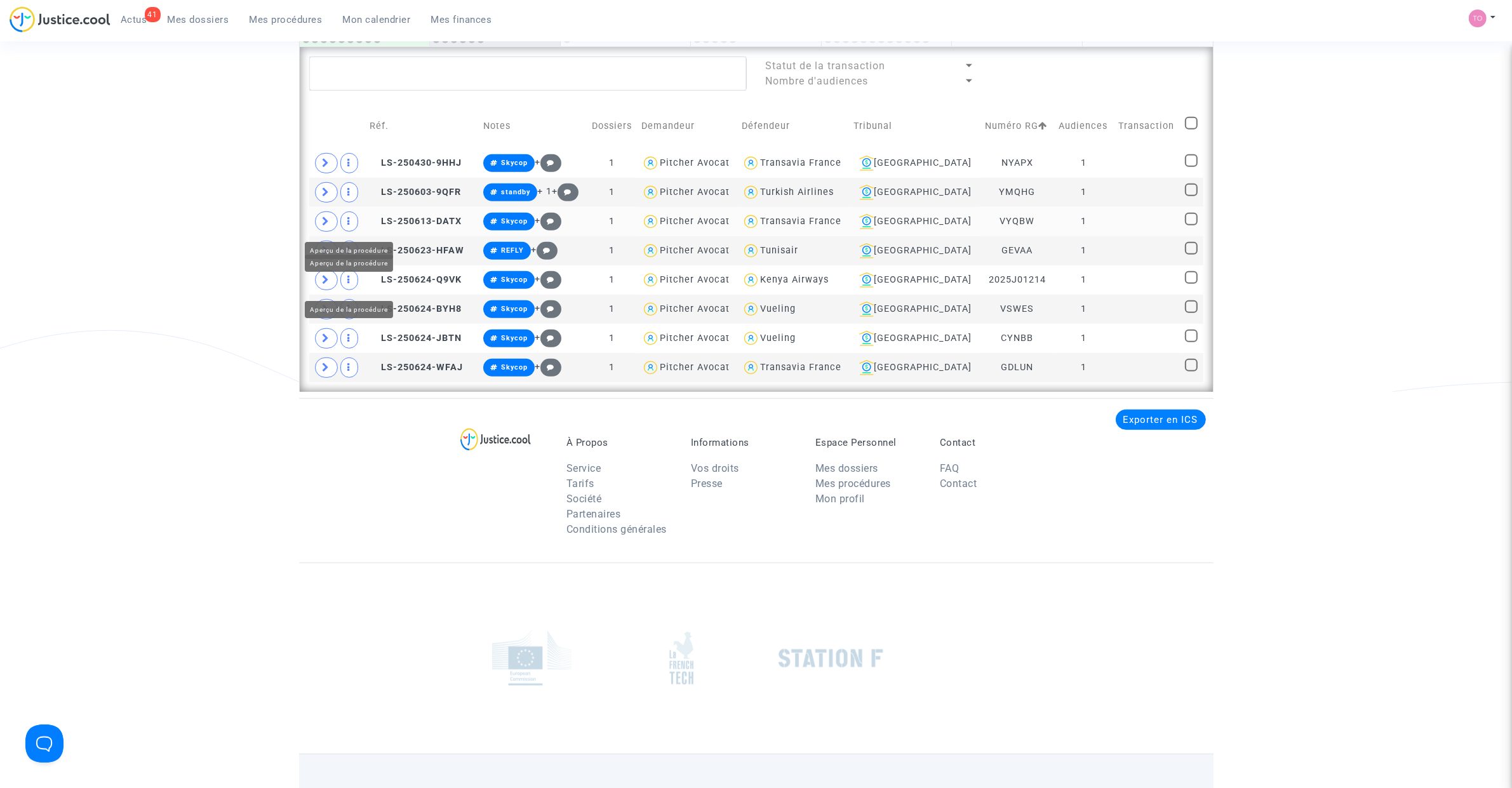
scroll to position [898, 0]
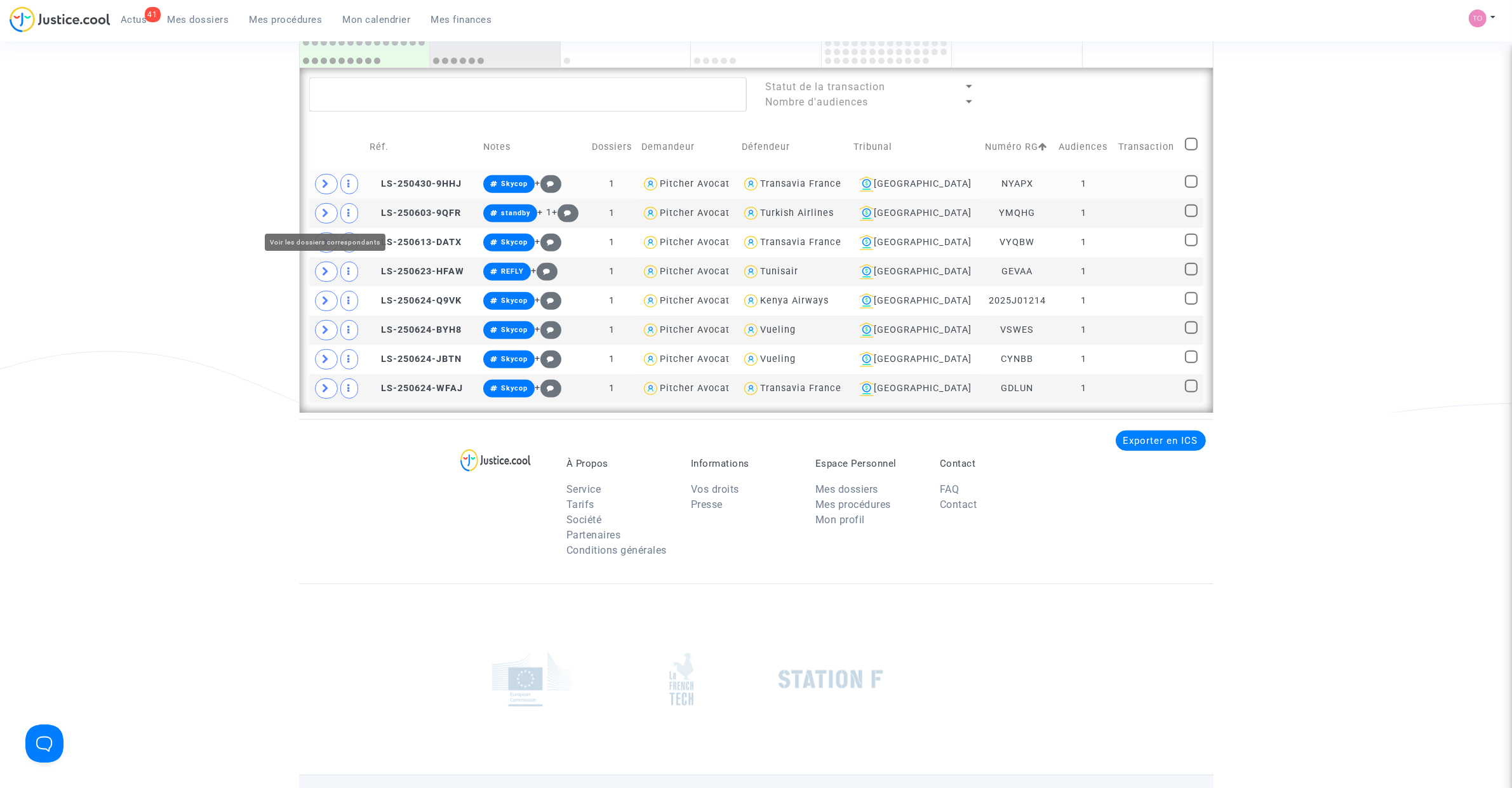
click at [327, 189] on span at bounding box center [326, 184] width 23 height 20
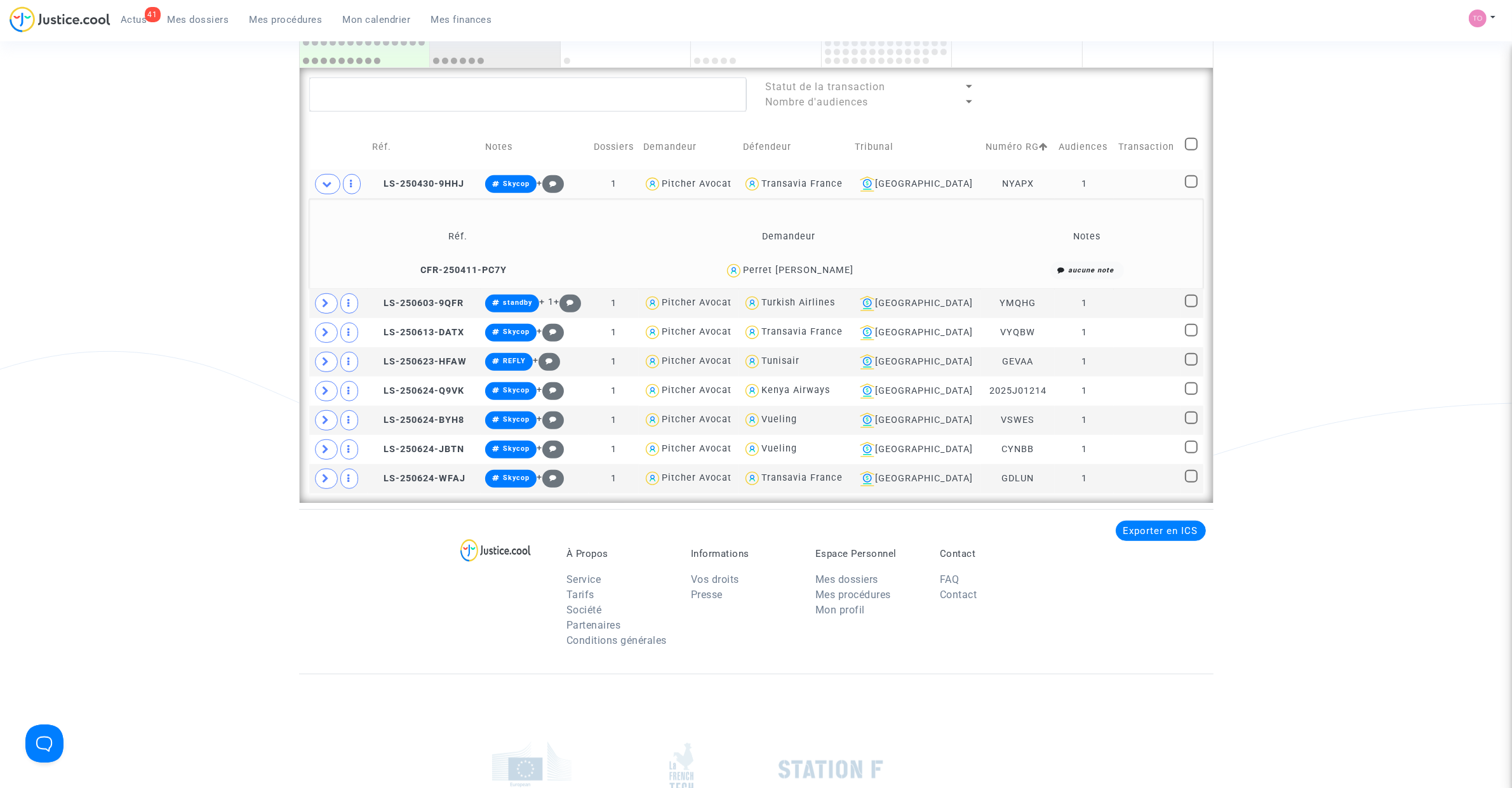
drag, startPoint x: 855, startPoint y: 271, endPoint x: 832, endPoint y: 280, distance: 24.7
click at [820, 273] on div "Perret Josiane denise" at bounding box center [789, 271] width 364 height 19
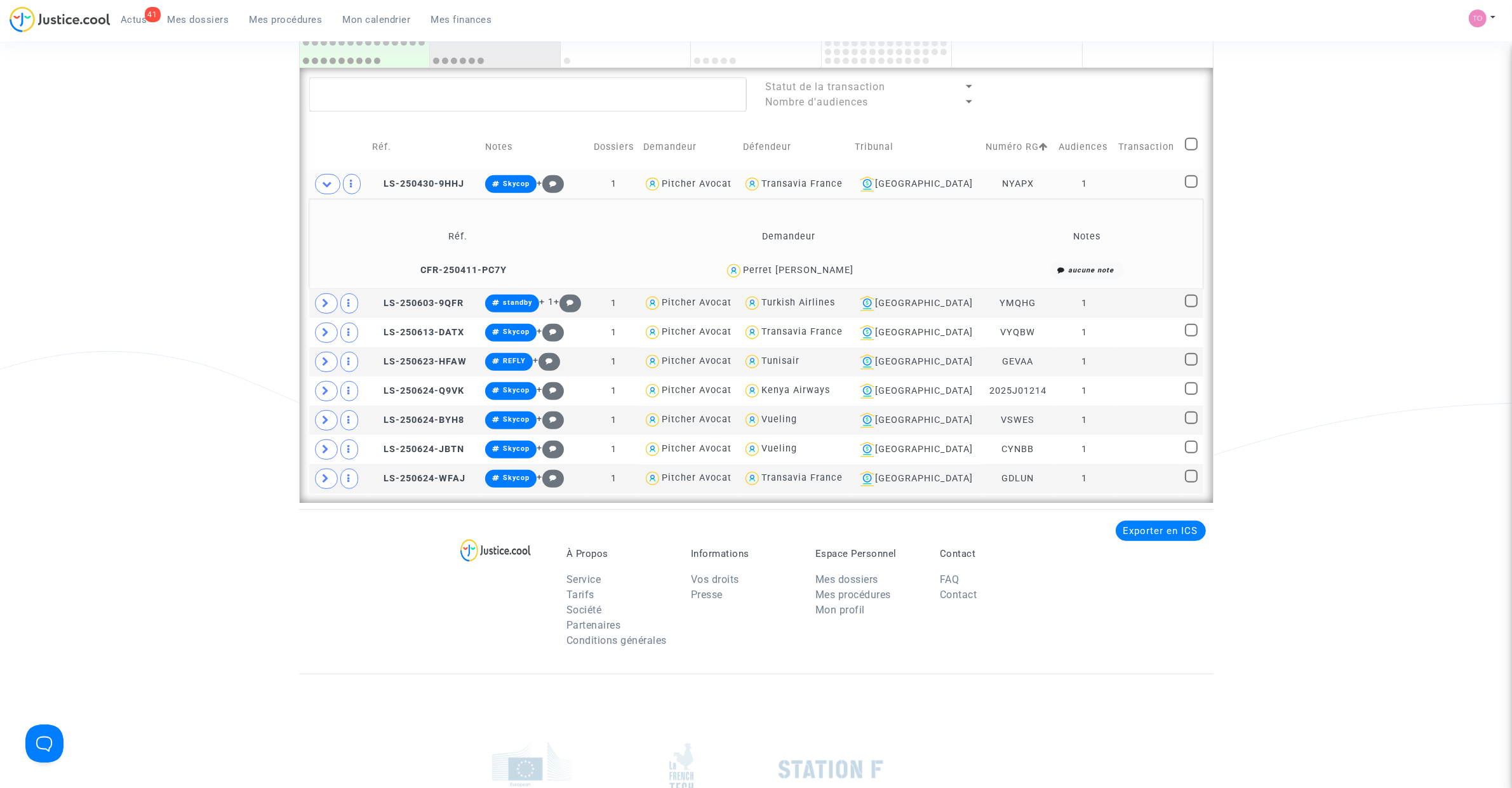
click at [846, 189] on div "Transavia France" at bounding box center [795, 185] width 103 height 19
type textarea "@"Transavia France""
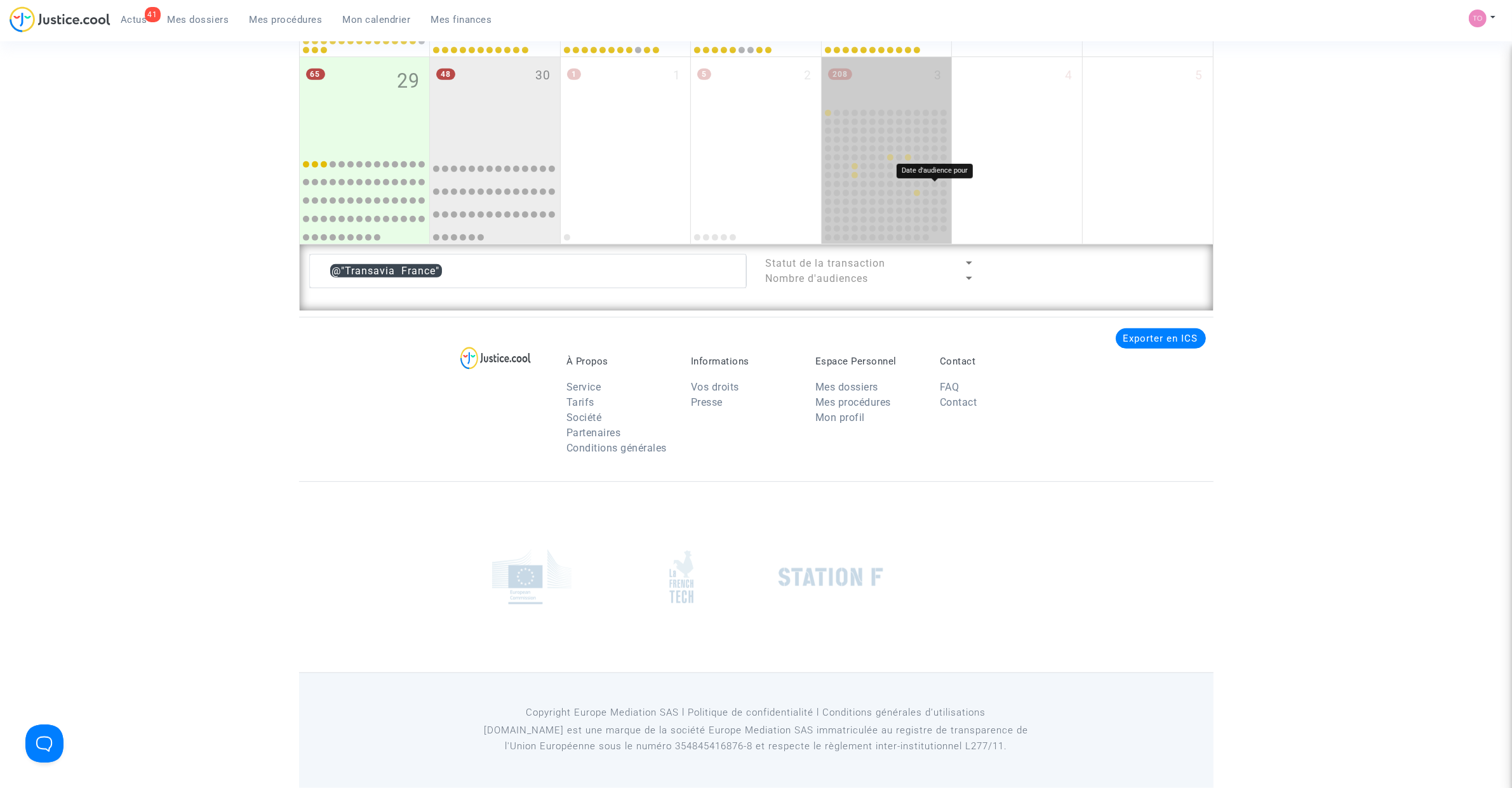
scroll to position [855, 0]
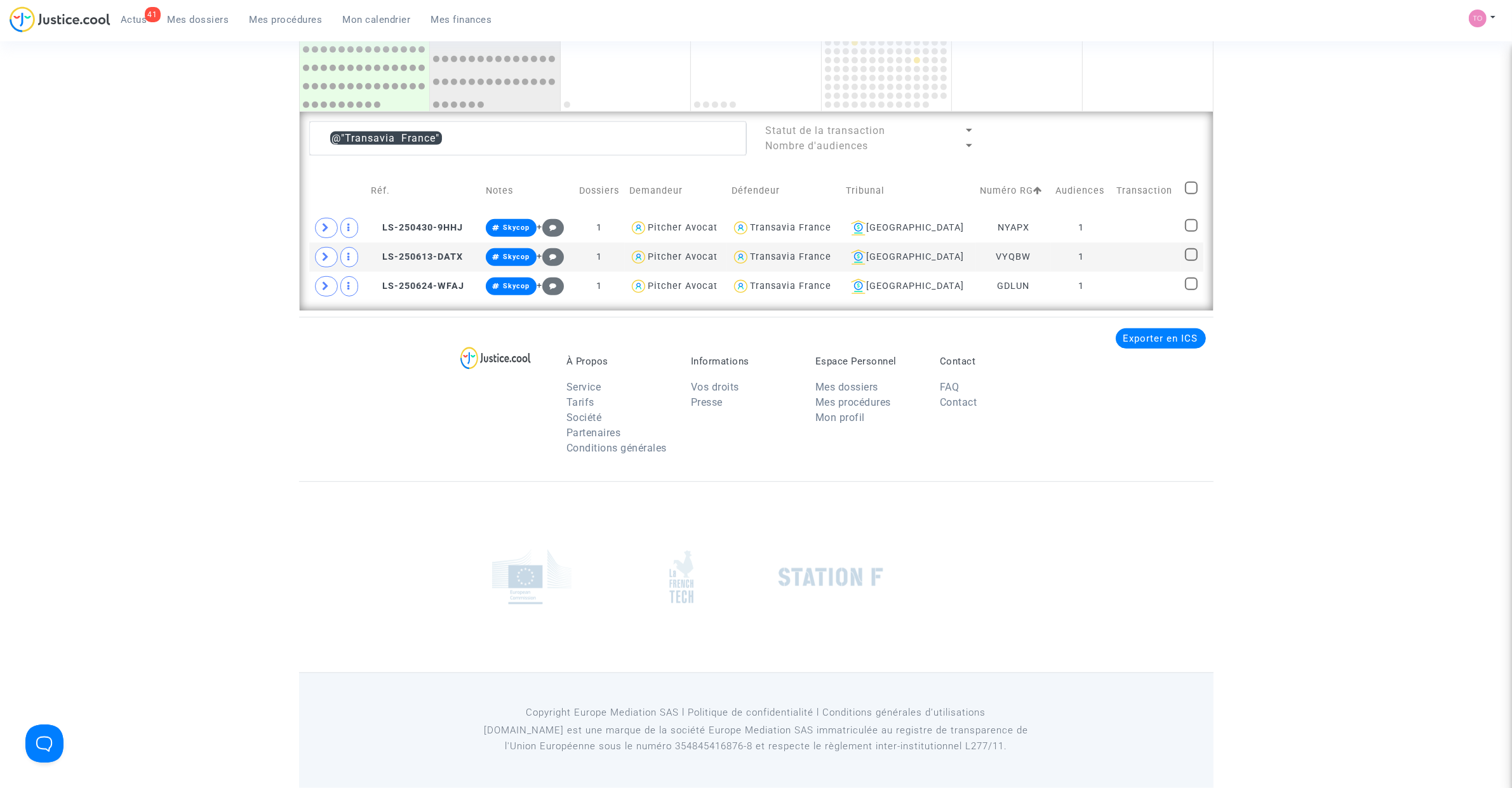
click at [1184, 185] on span at bounding box center [1191, 188] width 12 height 12
click at [1191, 194] on input "checkbox" at bounding box center [1191, 194] width 1 height 1
checkbox input "true"
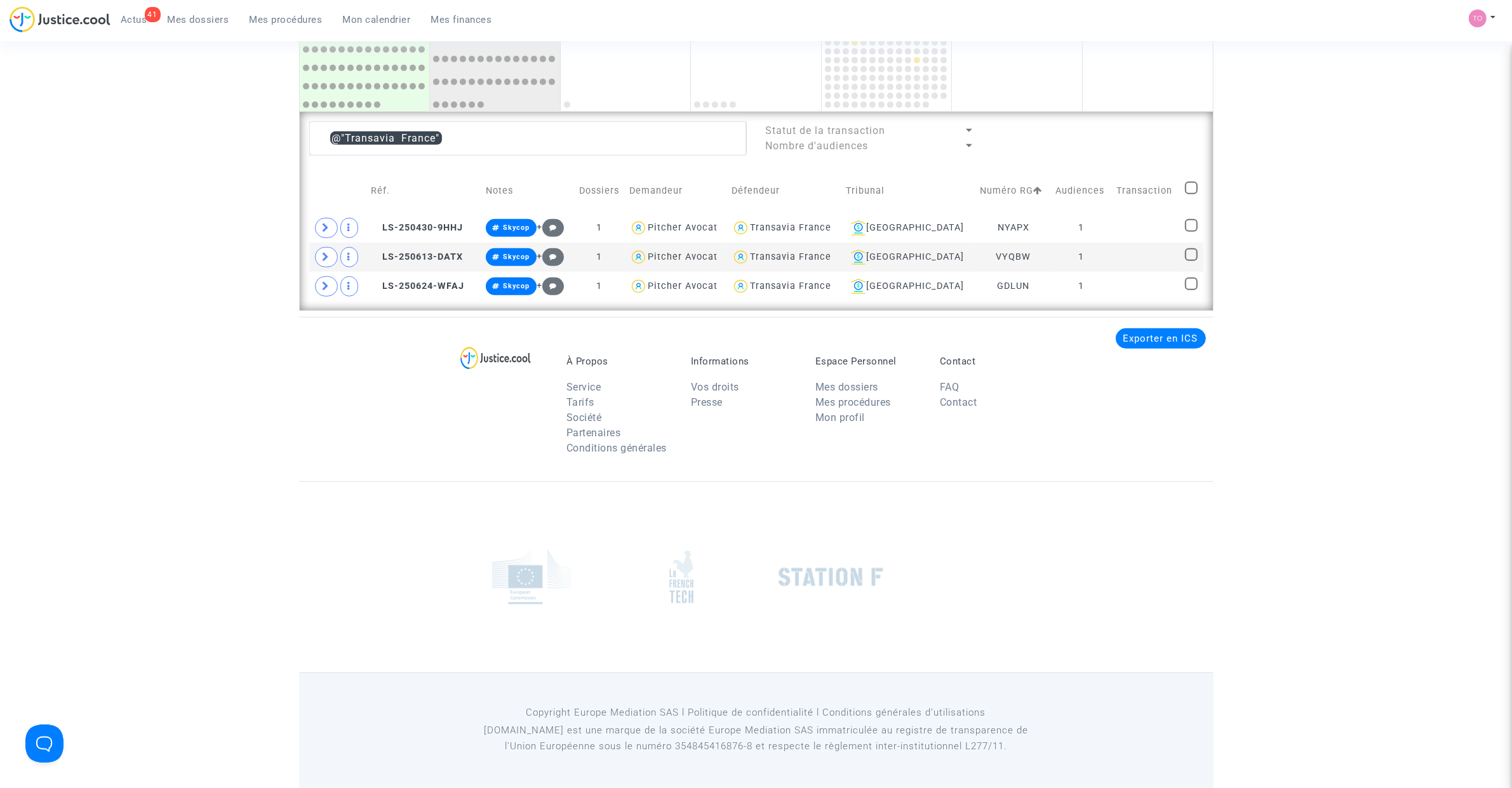
checkbox input "true"
click at [1156, 121] on div "Sélection (3)" at bounding box center [1154, 137] width 95 height 32
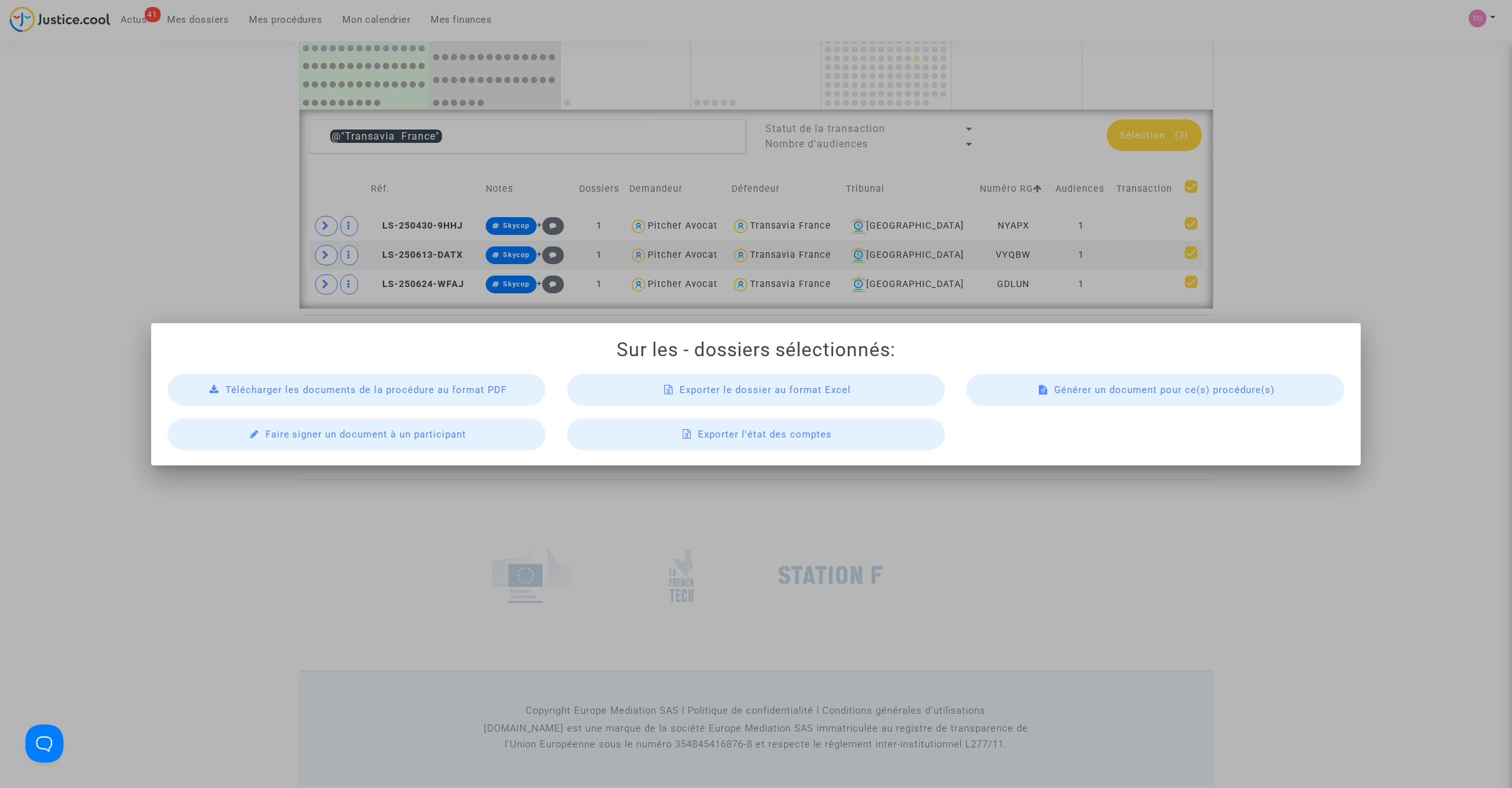
scroll to position [0, 0]
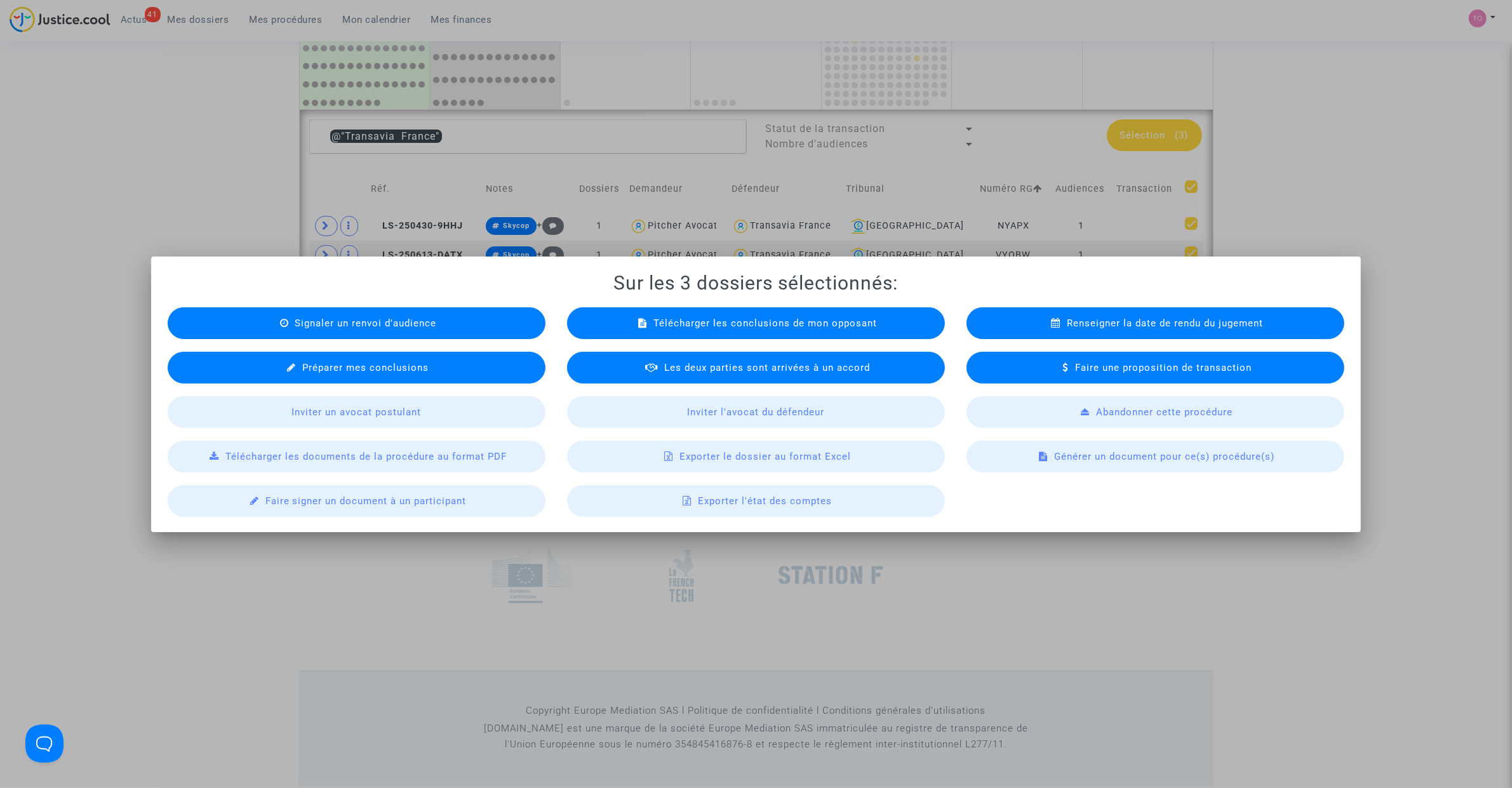
click at [717, 463] on div "Exporter le dossier au format Excel" at bounding box center [756, 456] width 377 height 32
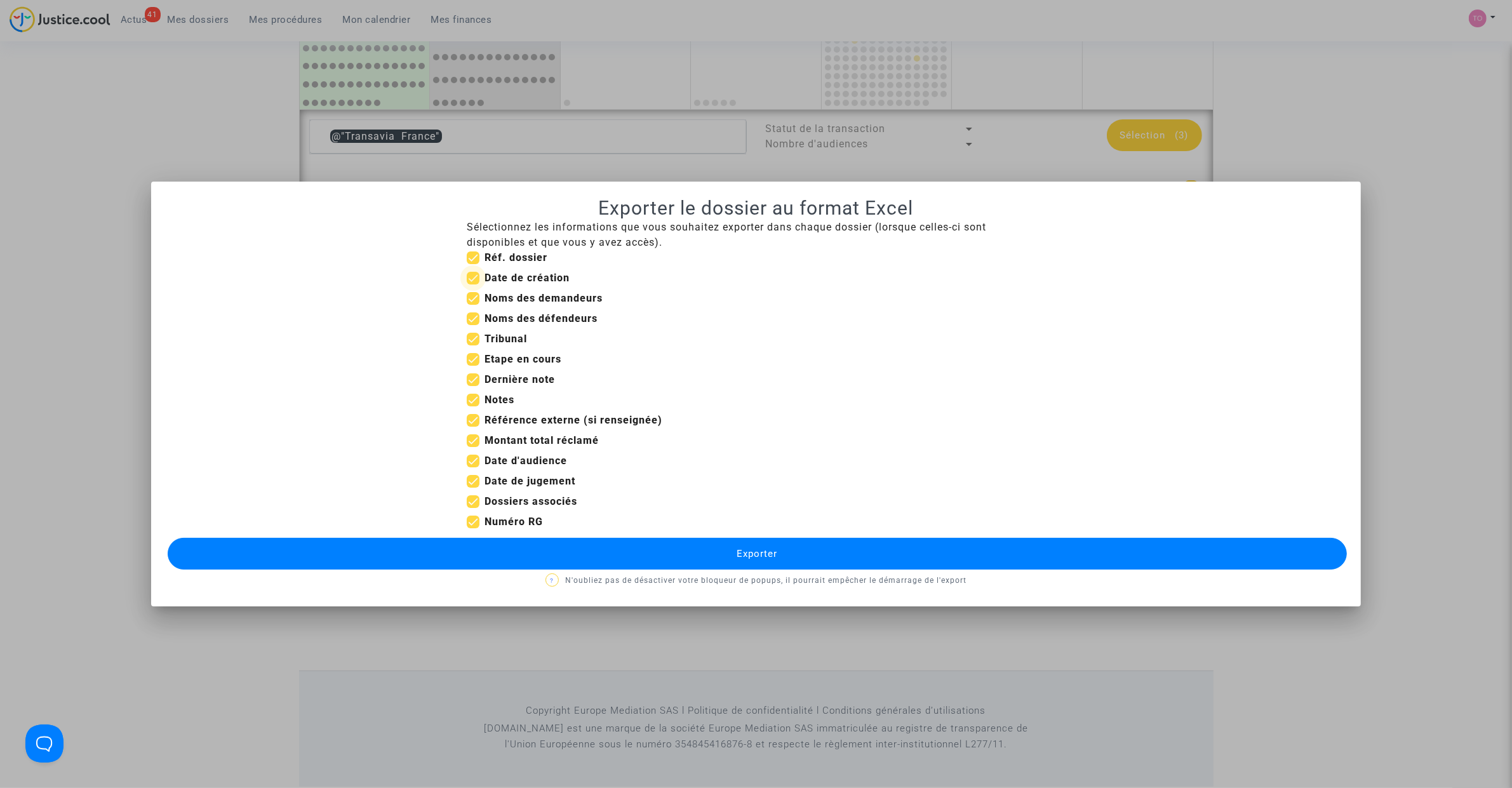
click at [468, 274] on span at bounding box center [473, 278] width 12 height 12
click at [473, 284] on input "Date de création" at bounding box center [473, 284] width 1 height 1
checkbox input "false"
drag, startPoint x: 472, startPoint y: 361, endPoint x: 472, endPoint y: 370, distance: 9.0
click at [472, 362] on span at bounding box center [473, 359] width 12 height 12
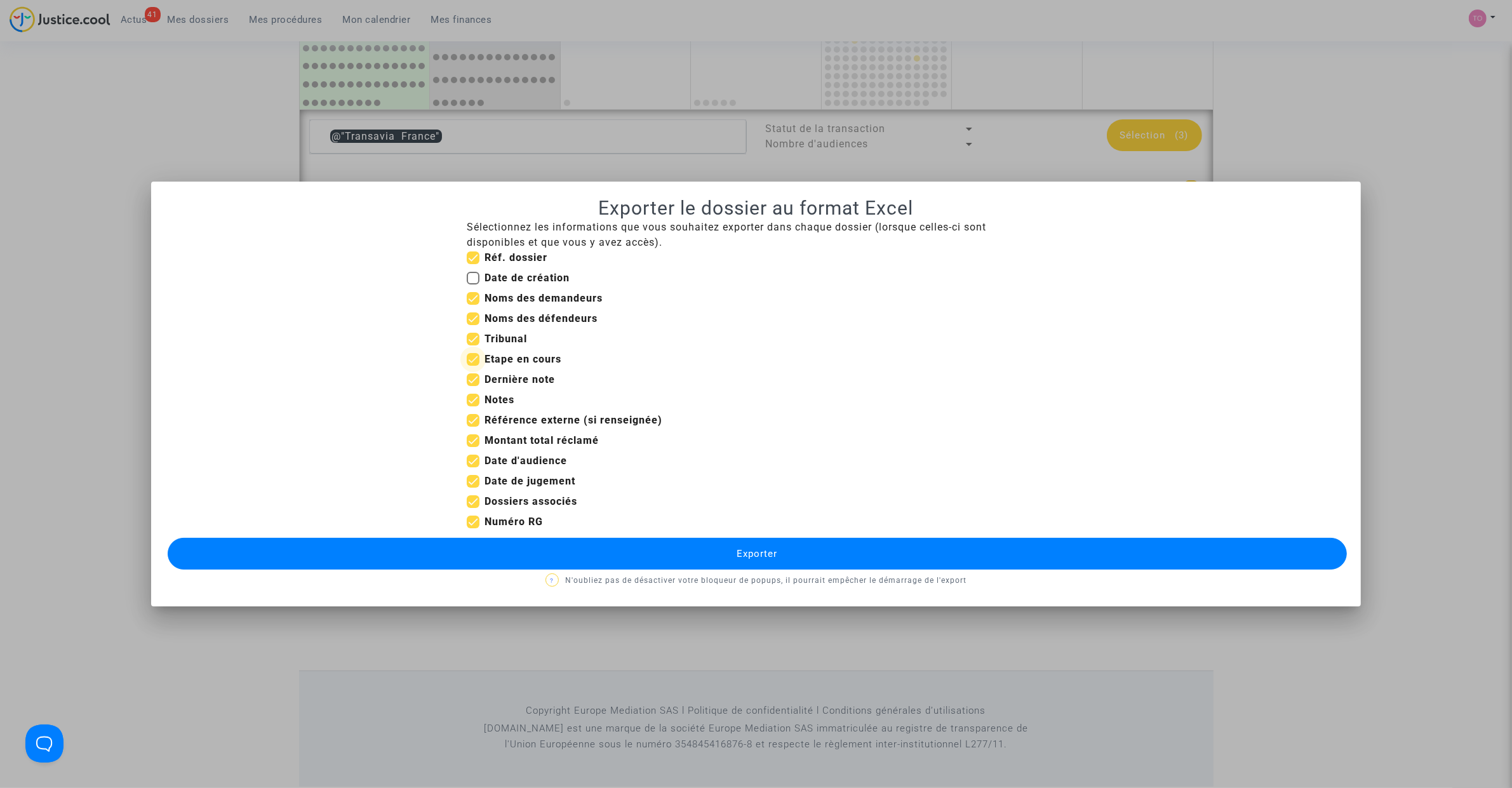
click at [473, 366] on input "Etape en cours" at bounding box center [473, 366] width 1 height 1
checkbox input "false"
click at [470, 371] on mat-checkbox "Etape en cours" at bounding box center [514, 361] width 94 height 20
drag, startPoint x: 470, startPoint y: 383, endPoint x: 470, endPoint y: 392, distance: 9.0
click at [470, 385] on span at bounding box center [473, 379] width 12 height 12
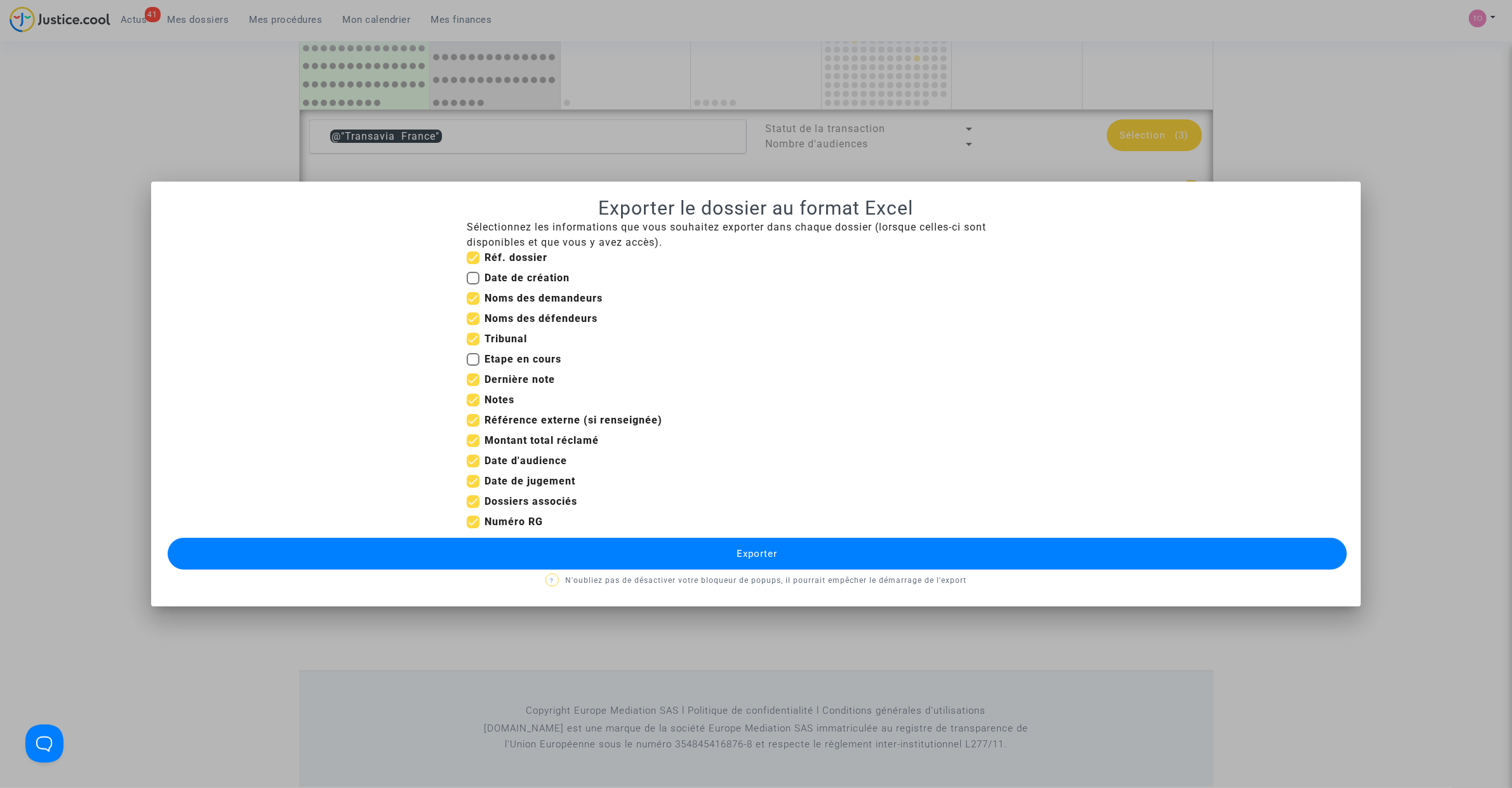
click at [473, 386] on input "Dernière note" at bounding box center [473, 386] width 1 height 1
checkbox input "false"
drag, startPoint x: 470, startPoint y: 402, endPoint x: 470, endPoint y: 411, distance: 9.0
click at [470, 403] on span at bounding box center [473, 400] width 12 height 12
click at [473, 406] on input "Notes" at bounding box center [473, 406] width 1 height 1
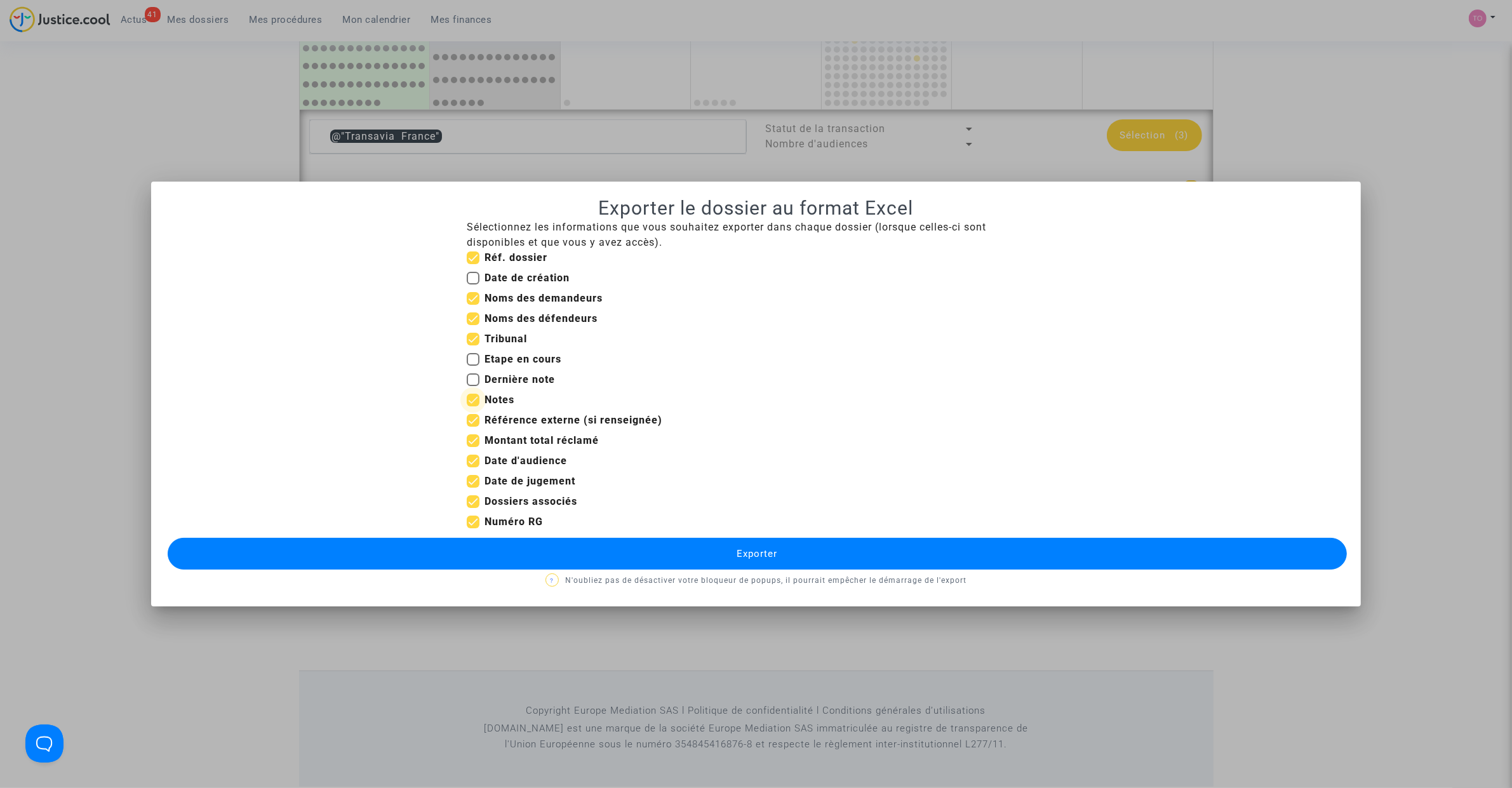
checkbox input "false"
click at [471, 425] on span at bounding box center [473, 420] width 12 height 12
click at [473, 427] on input "Référence externe (si renseignée)" at bounding box center [473, 427] width 1 height 1
checkbox input "false"
click at [473, 445] on span at bounding box center [473, 440] width 12 height 12
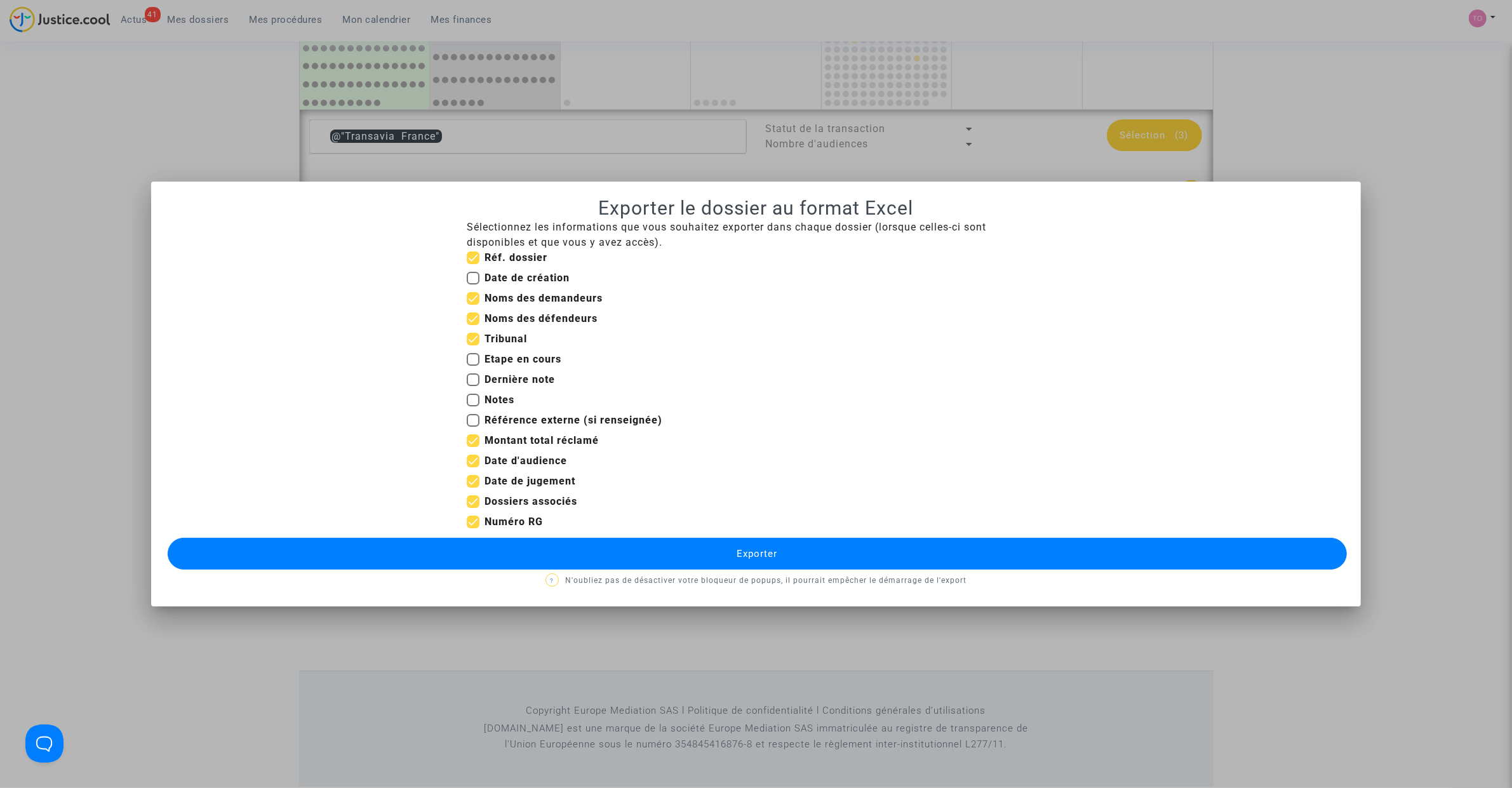
click at [473, 447] on input "Montant total réclamé" at bounding box center [473, 447] width 1 height 1
checkbox input "false"
click at [470, 499] on span at bounding box center [473, 502] width 12 height 12
click at [473, 508] on input "Dossiers associés" at bounding box center [473, 508] width 1 height 1
checkbox input "false"
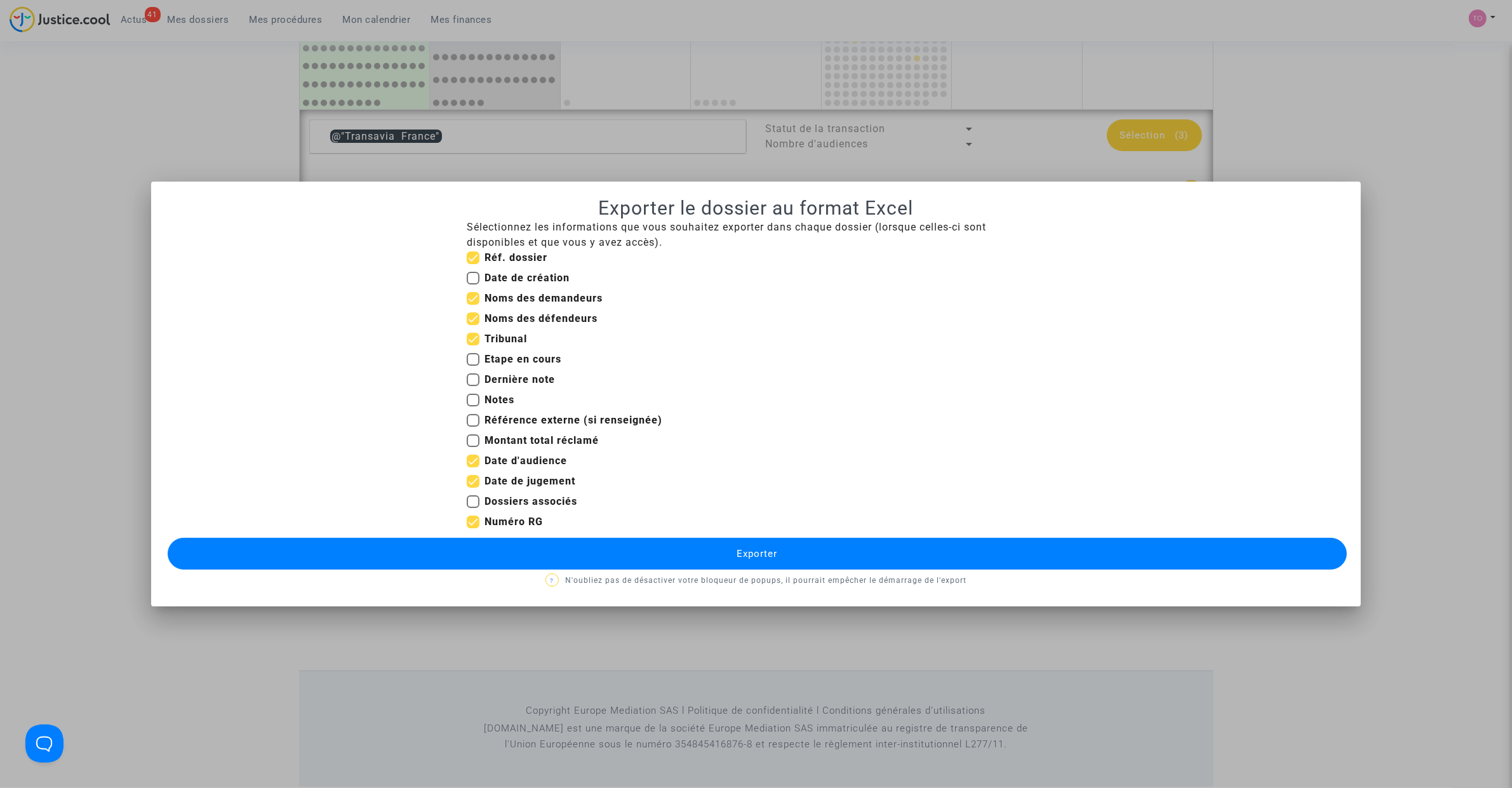
click at [473, 483] on span at bounding box center [473, 481] width 12 height 12
click at [473, 488] on input "Date de jugement" at bounding box center [473, 488] width 1 height 1
checkbox input "false"
click at [579, 554] on button "Exporter" at bounding box center [757, 554] width 1179 height 32
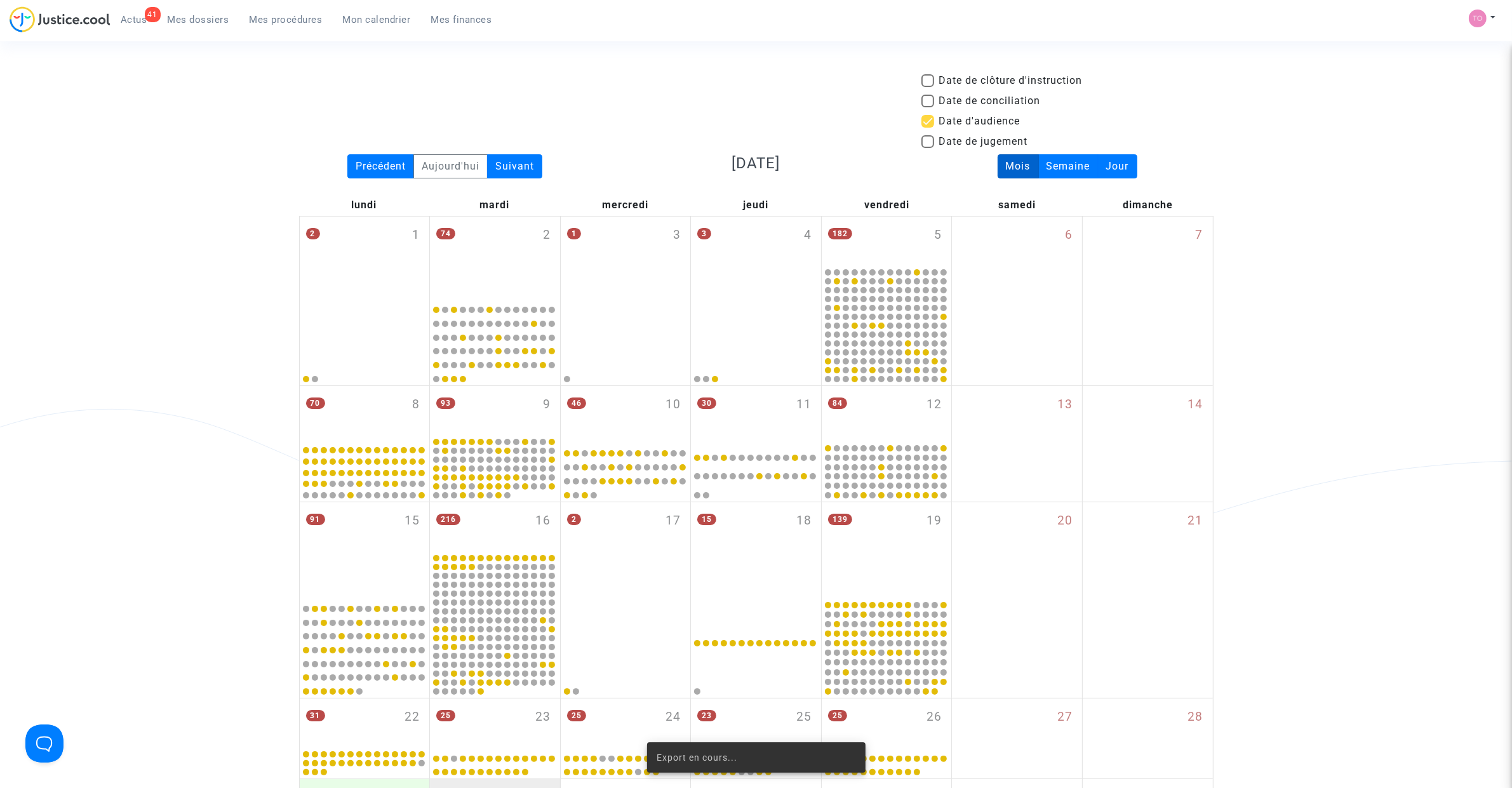
scroll to position [855, 0]
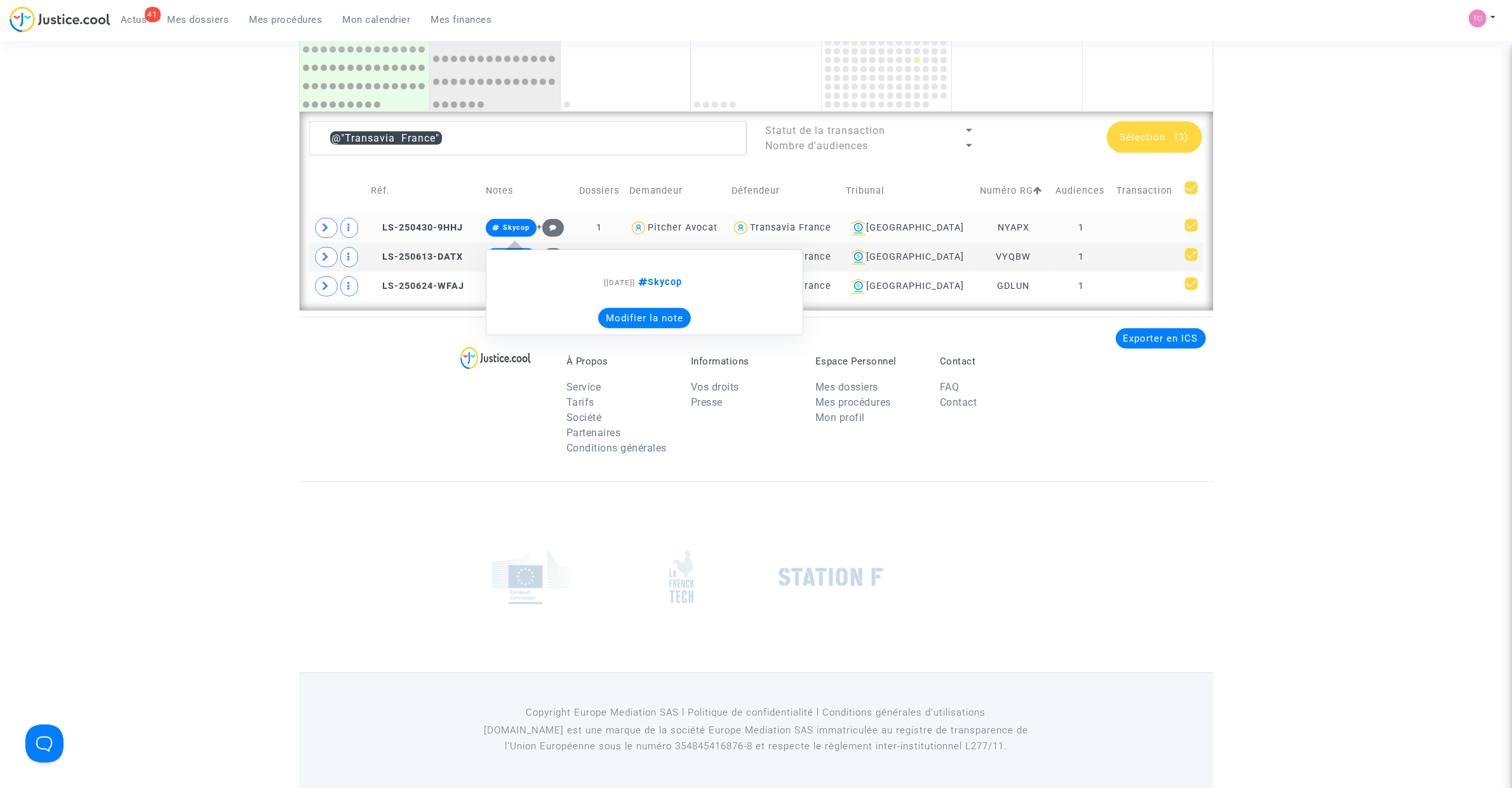
click at [673, 316] on button "Modifier la note" at bounding box center [645, 318] width 93 height 20
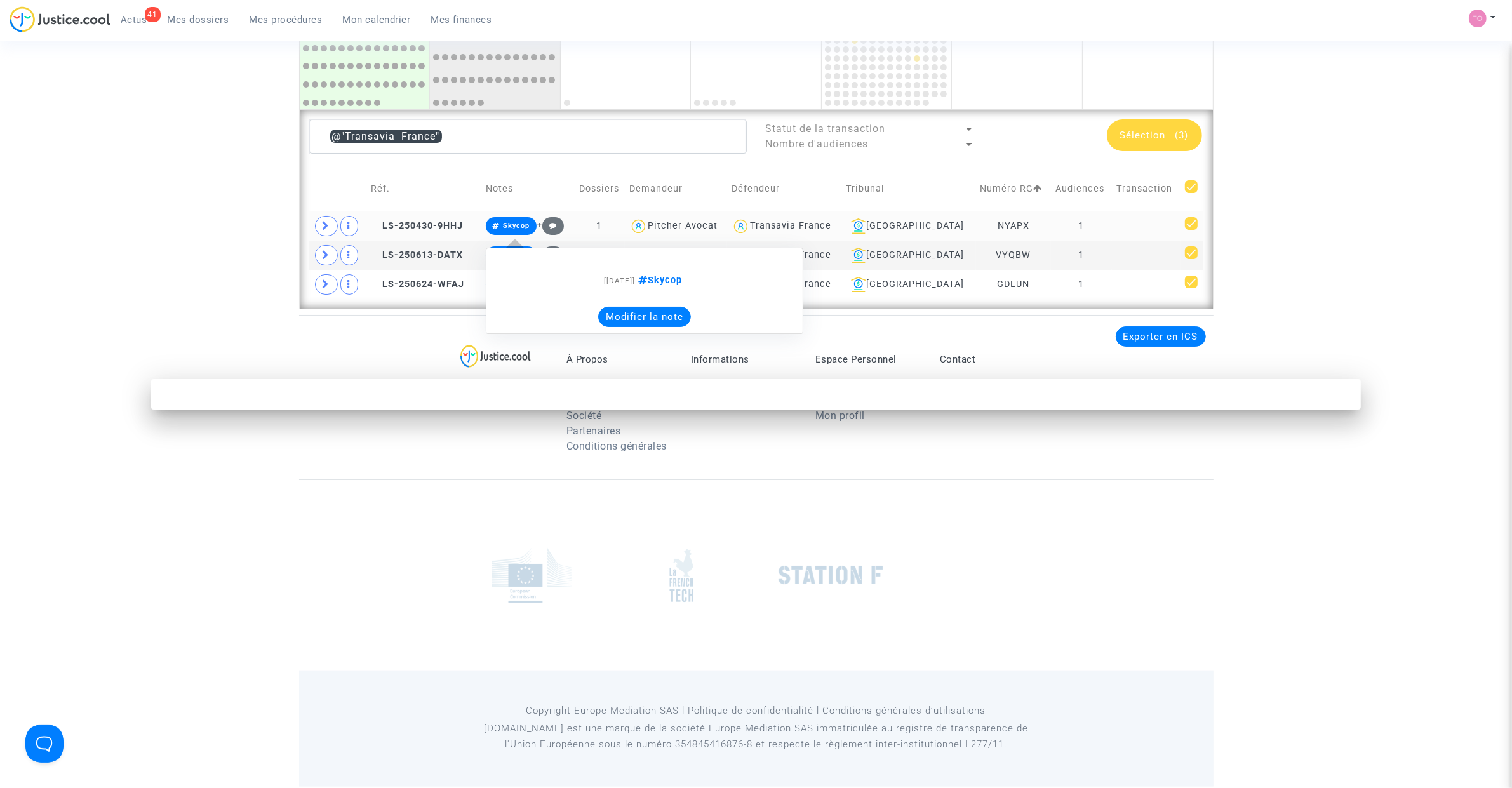
scroll to position [0, 0]
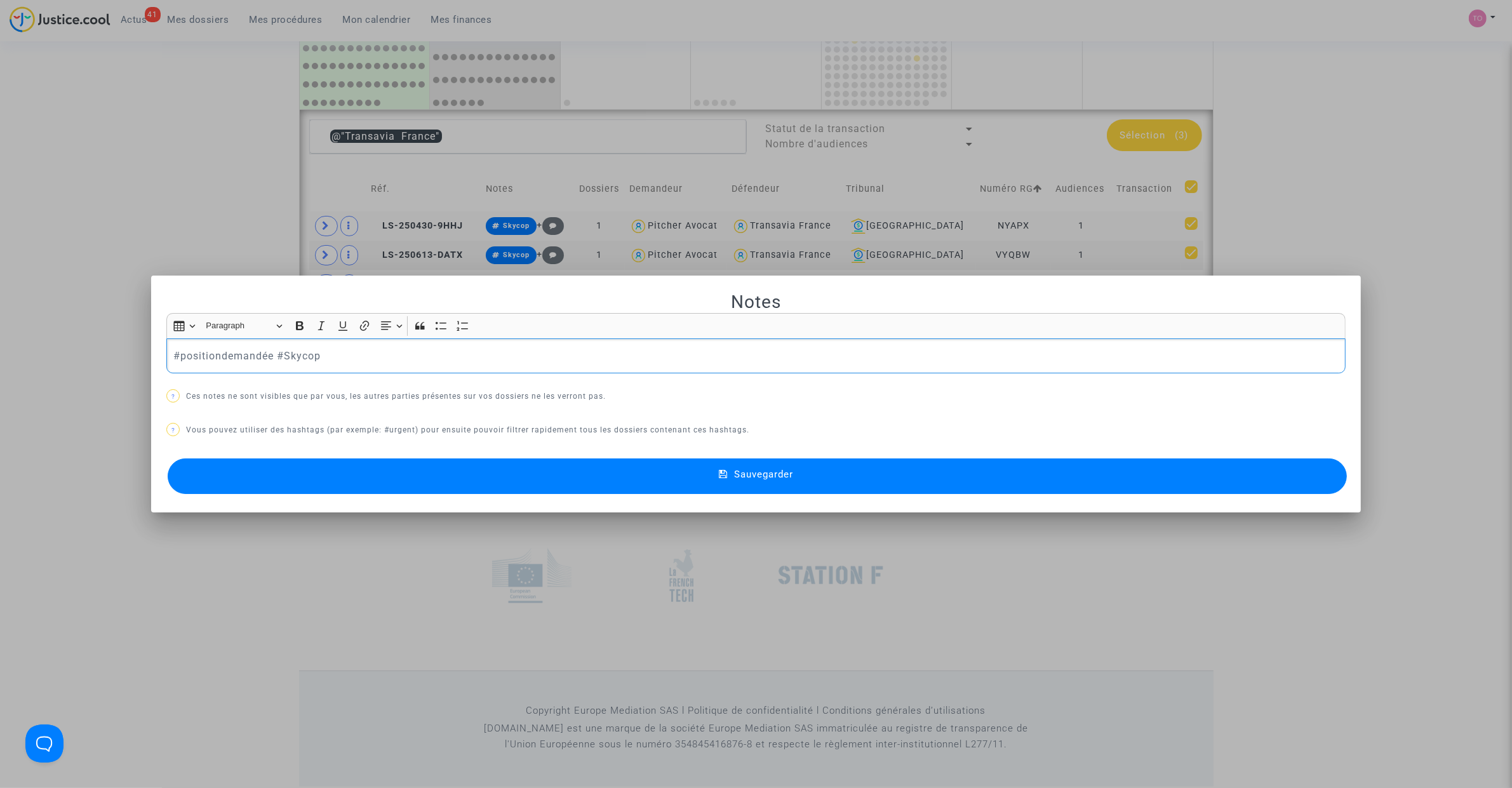
drag, startPoint x: 265, startPoint y: 350, endPoint x: 89, endPoint y: 343, distance: 176.1
click at [89, 343] on div "Notes Rich Text Editor Insert table Insert table Heading Paragraph Paragraph He…" at bounding box center [756, 394] width 1512 height 788
click at [264, 351] on p "#positiondemandée #Skycop" at bounding box center [756, 355] width 1166 height 16
drag, startPoint x: 267, startPoint y: 352, endPoint x: 51, endPoint y: 344, distance: 216.1
click at [51, 344] on div "Notes Rich Text Editor Insert table Insert table Heading Paragraph Paragraph He…" at bounding box center [756, 394] width 1512 height 788
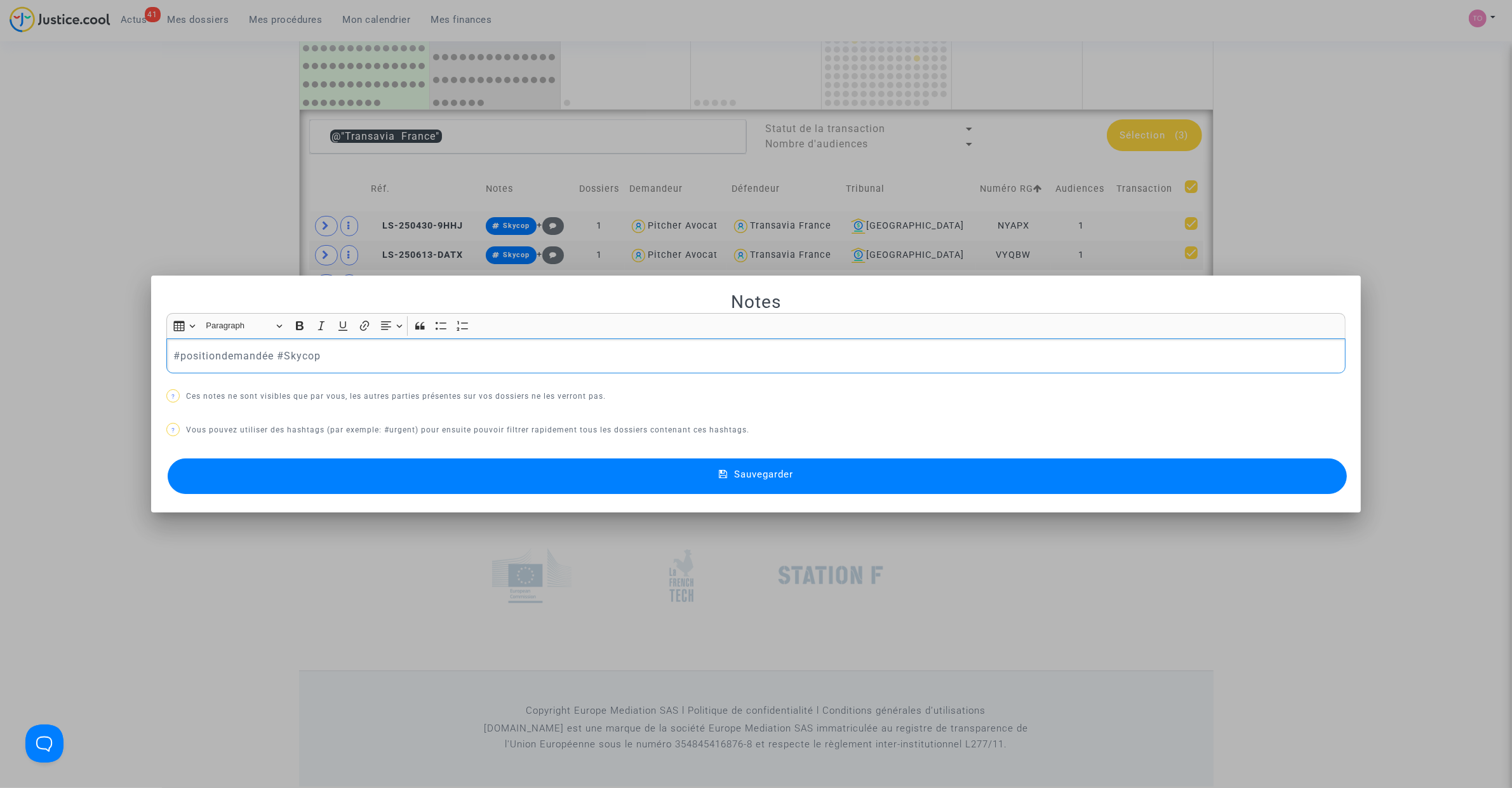
click at [479, 474] on button "Sauvegarder" at bounding box center [757, 476] width 1179 height 35
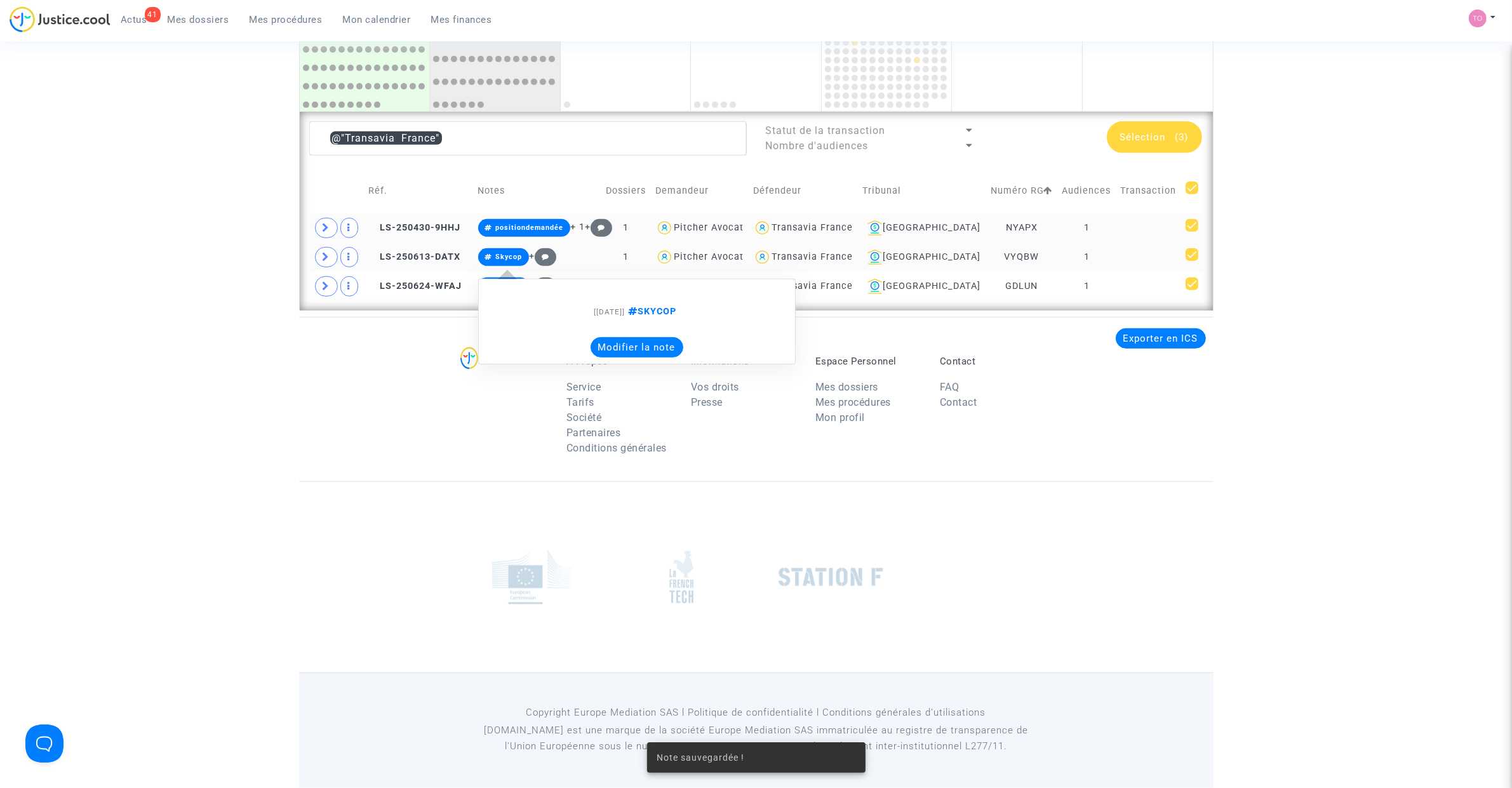
click at [623, 340] on button "Modifier la note" at bounding box center [637, 347] width 93 height 20
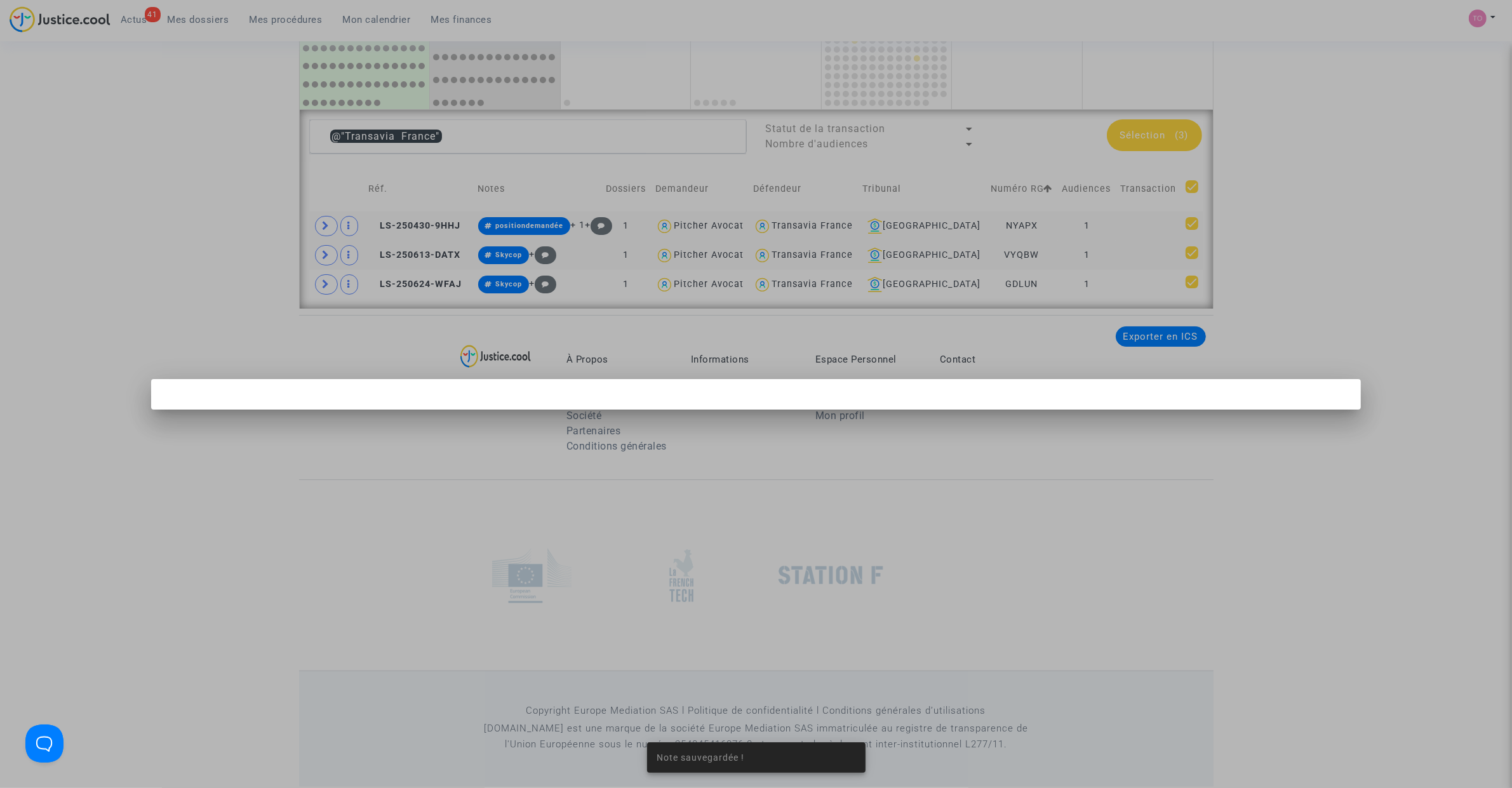
scroll to position [0, 0]
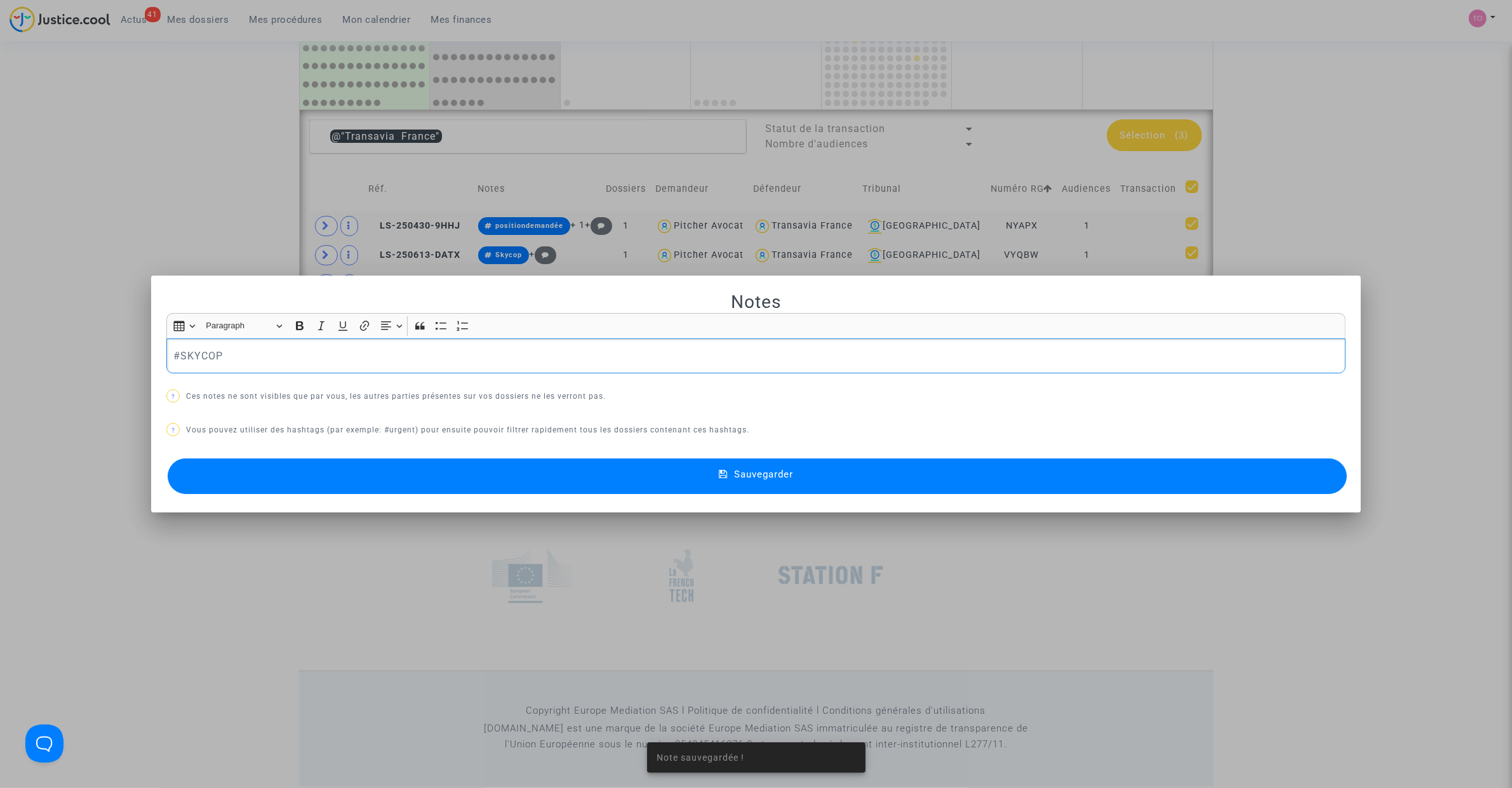
drag, startPoint x: 68, startPoint y: 357, endPoint x: 17, endPoint y: 354, distance: 51.1
click at [17, 354] on div "Note sauvegardée ! Notes Rich Text Editor Insert table Insert table Heading Par…" at bounding box center [756, 394] width 1512 height 788
click at [167, 353] on div "#SKYCOP" at bounding box center [756, 356] width 1179 height 35
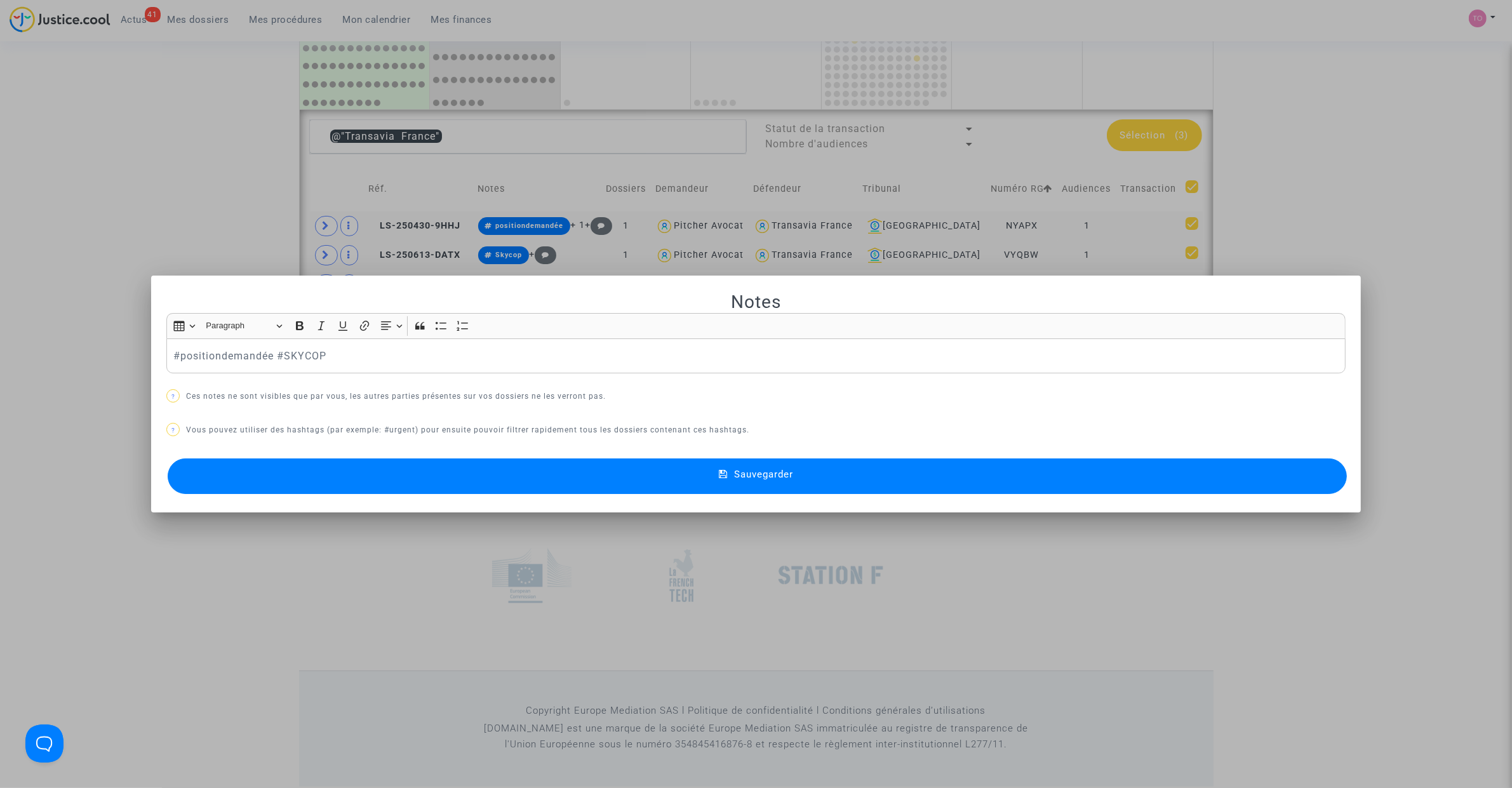
click at [484, 486] on button "Sauvegarder" at bounding box center [757, 476] width 1179 height 35
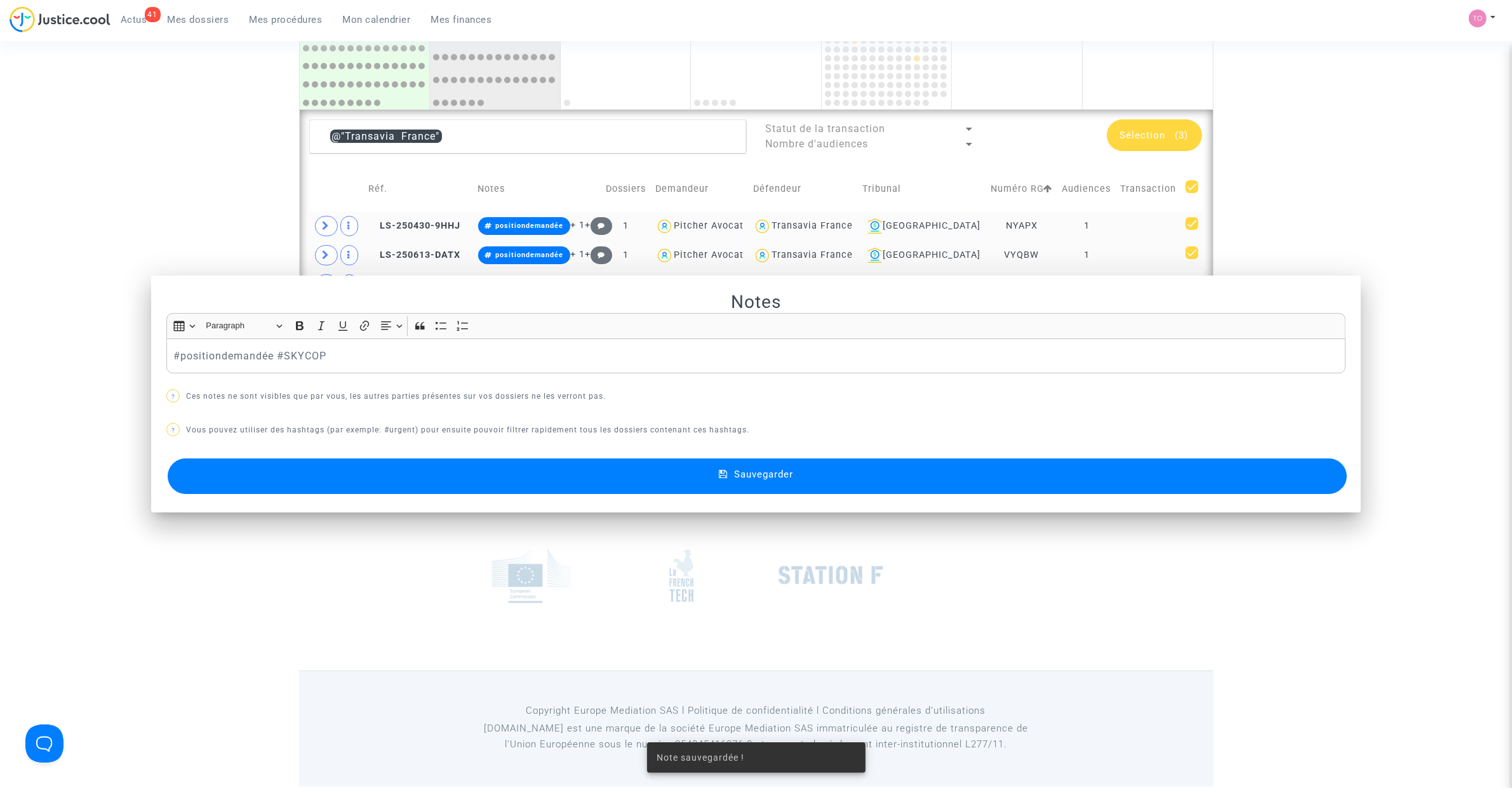
scroll to position [855, 0]
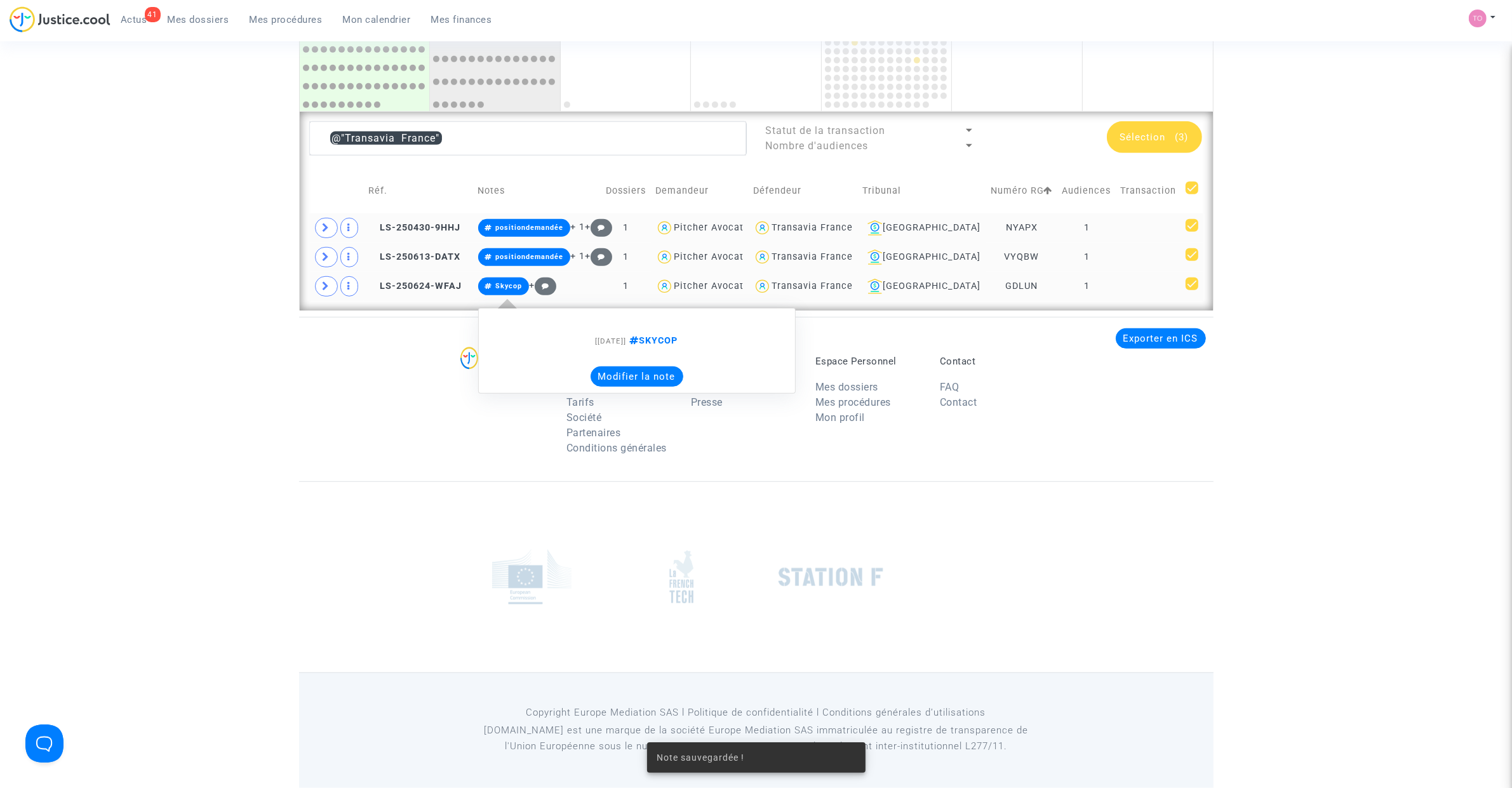
click at [675, 377] on button "Modifier la note" at bounding box center [637, 376] width 93 height 20
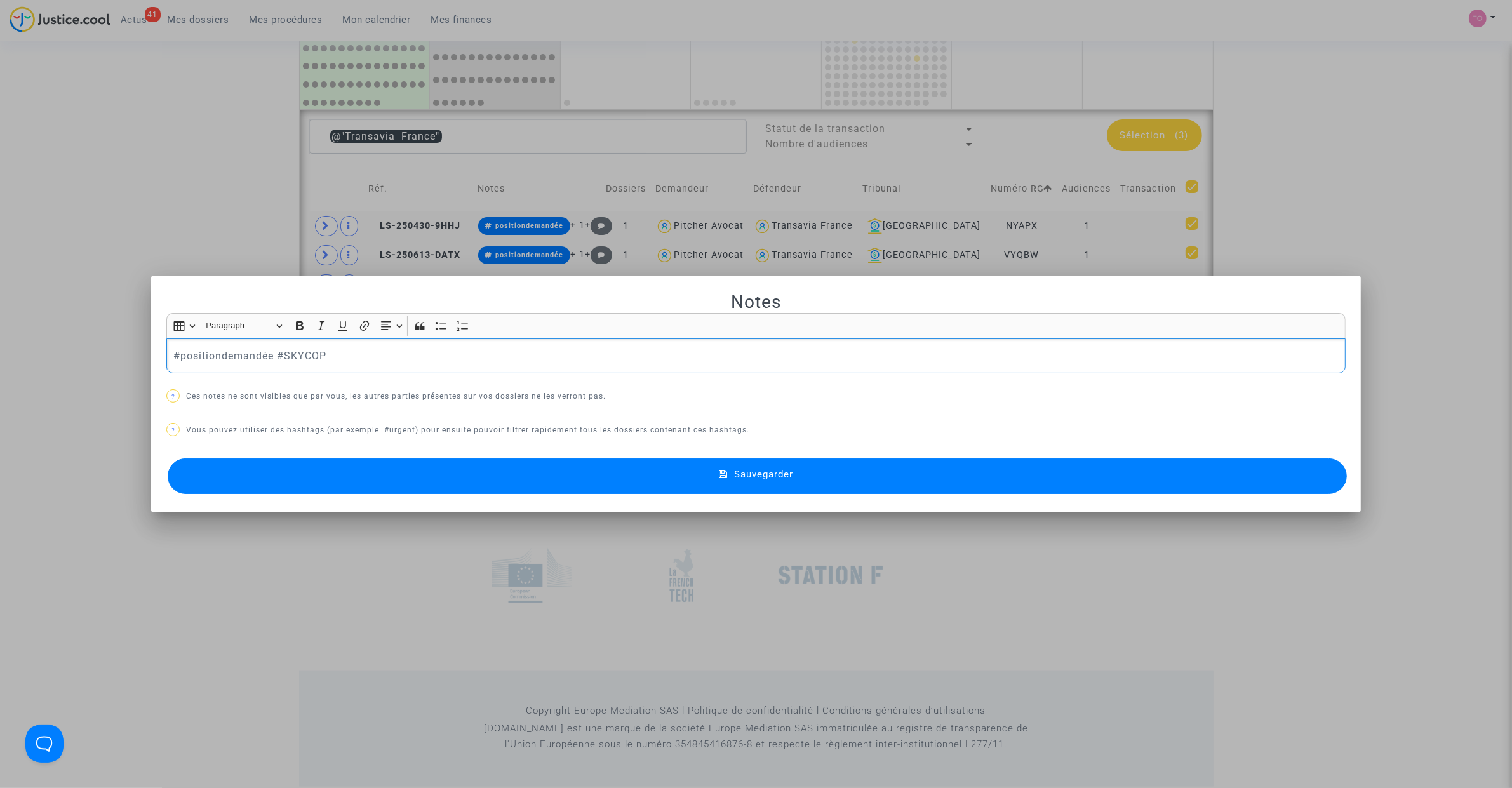
click at [613, 474] on button "Sauvegarder" at bounding box center [757, 476] width 1179 height 35
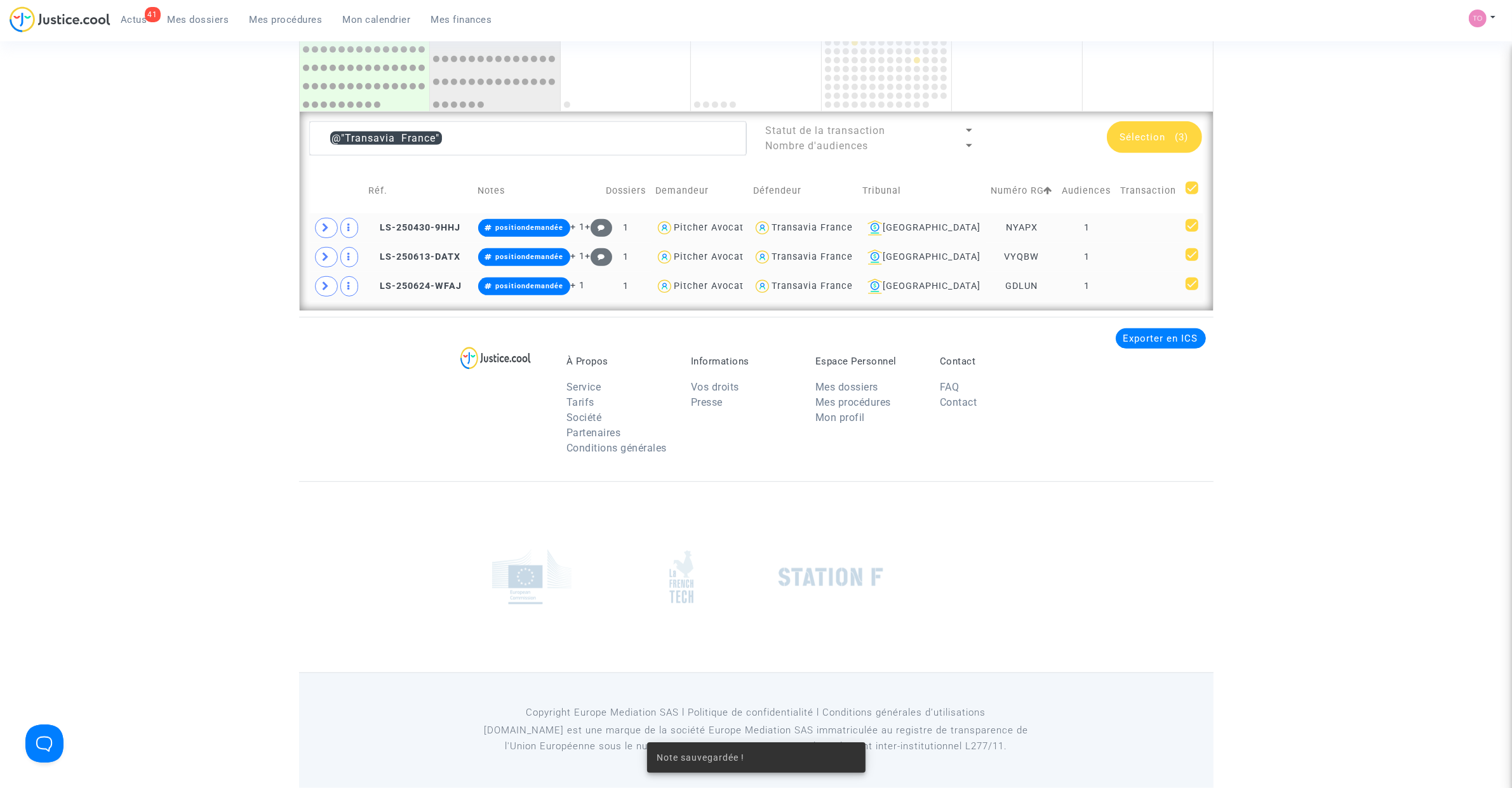
click at [838, 226] on div "Transavia France" at bounding box center [812, 228] width 81 height 11
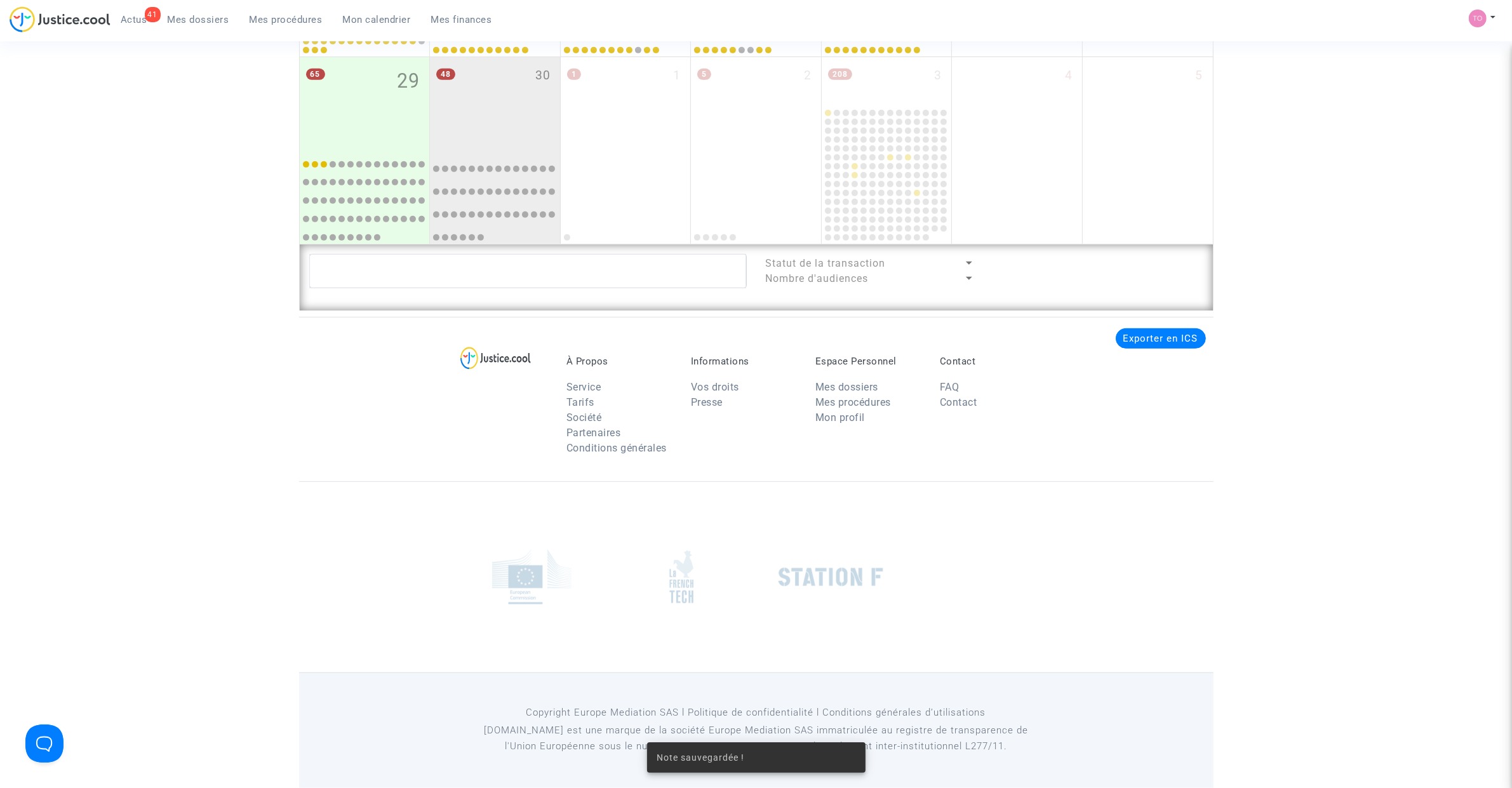
scroll to position [855, 0]
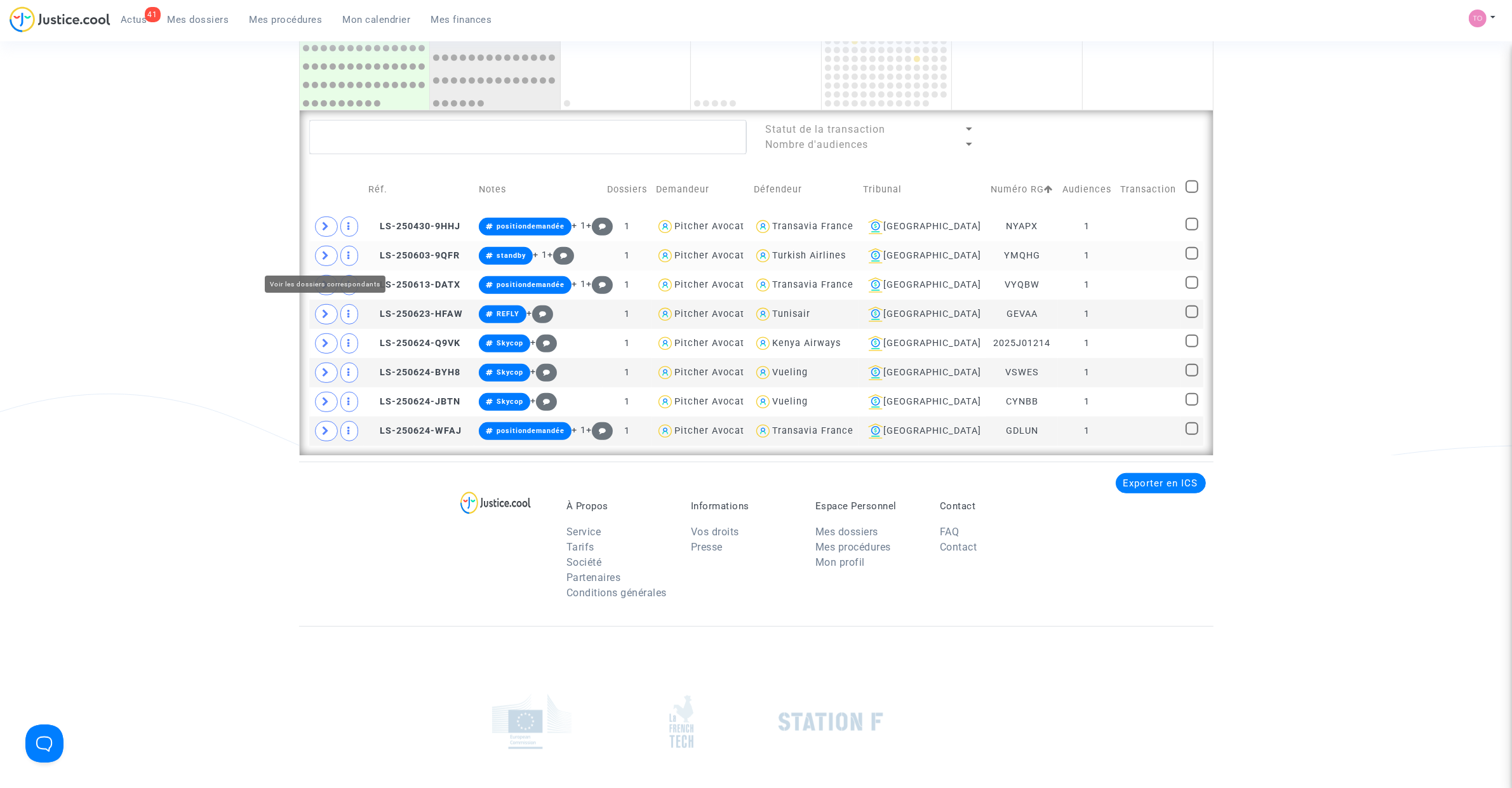
click at [327, 261] on span at bounding box center [326, 255] width 23 height 20
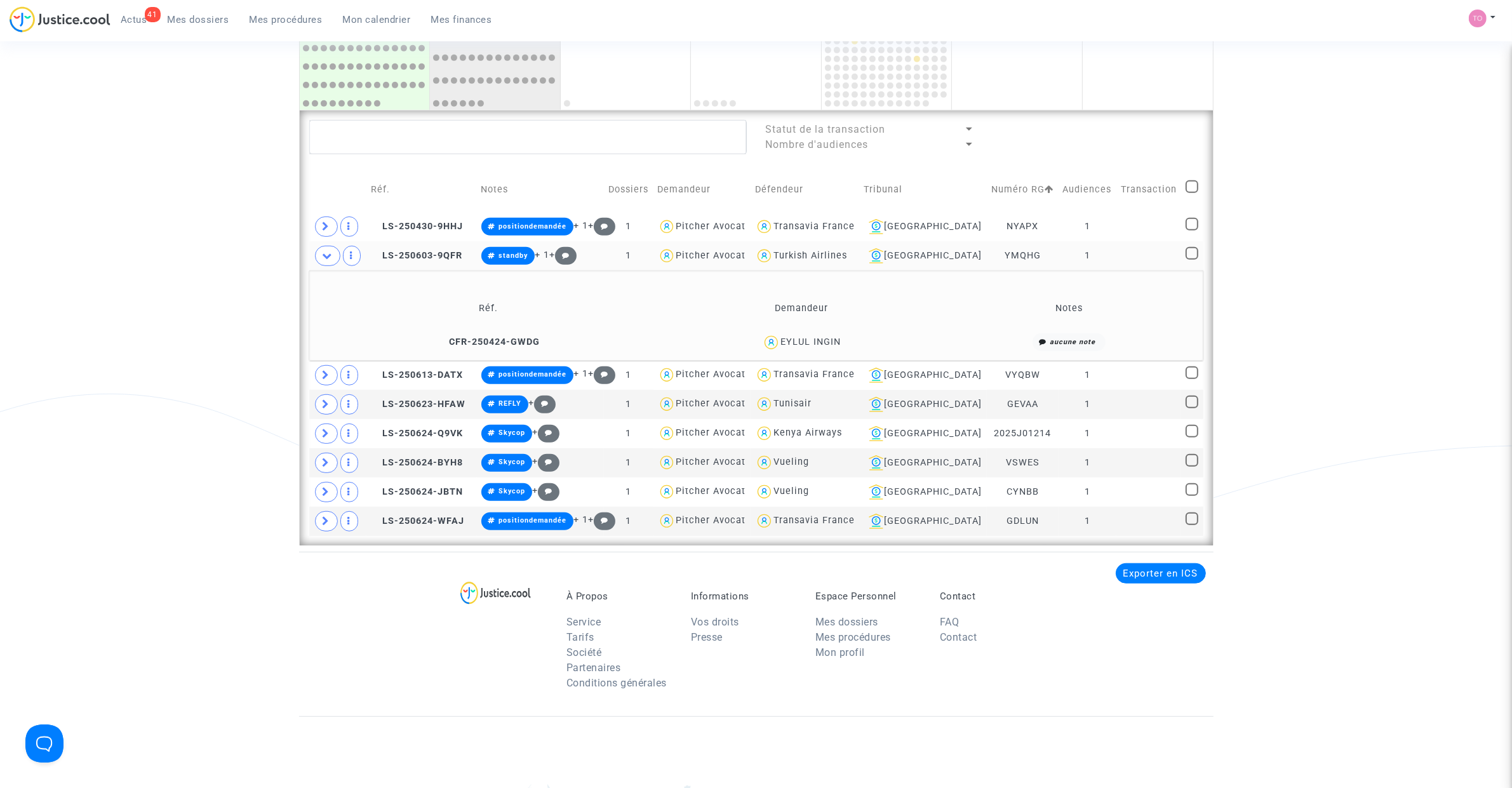
click at [837, 346] on div "EYLUL INGIN" at bounding box center [810, 342] width 60 height 11
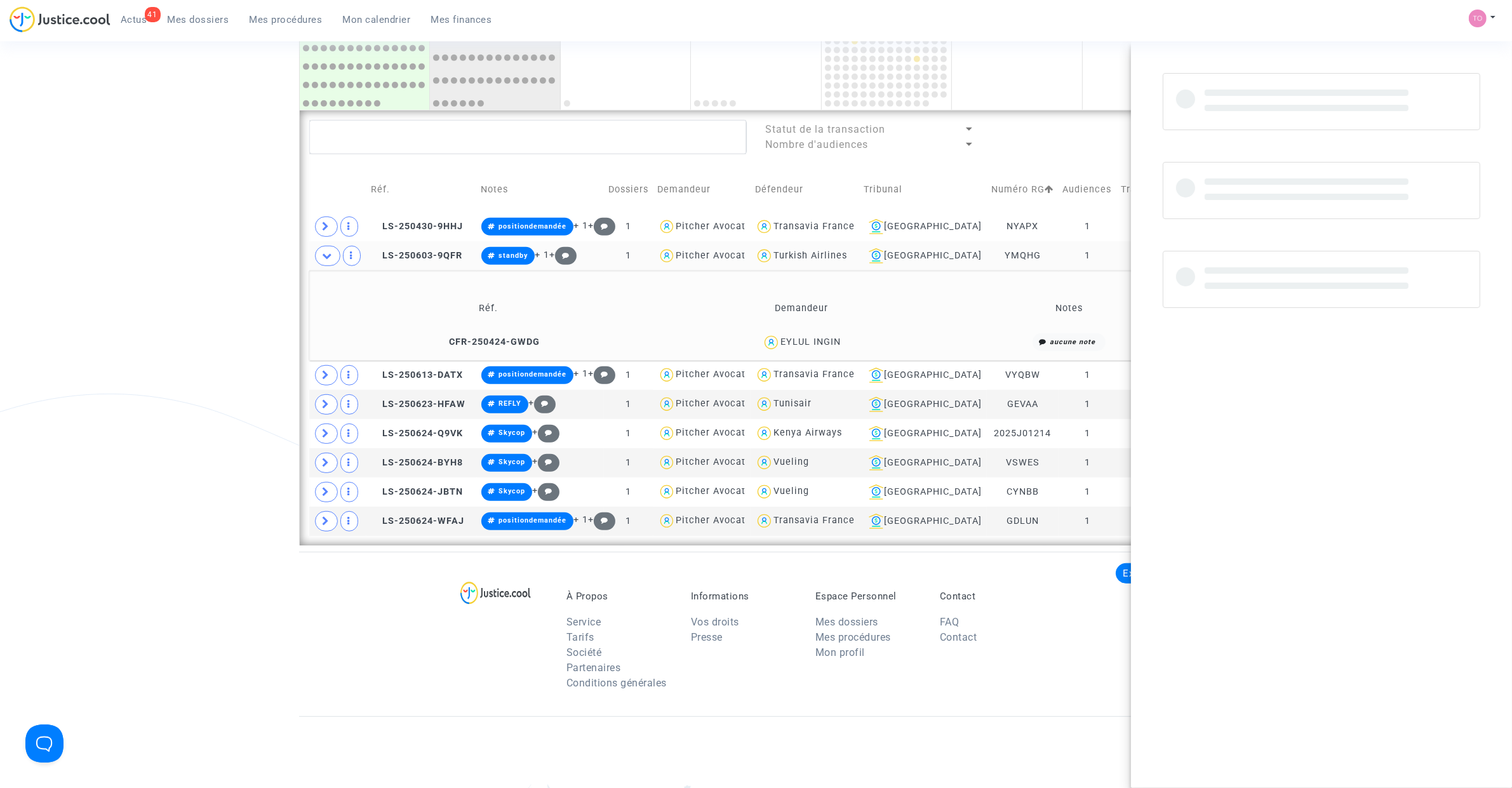
click at [837, 346] on div "EYLUL INGIN" at bounding box center [810, 342] width 60 height 11
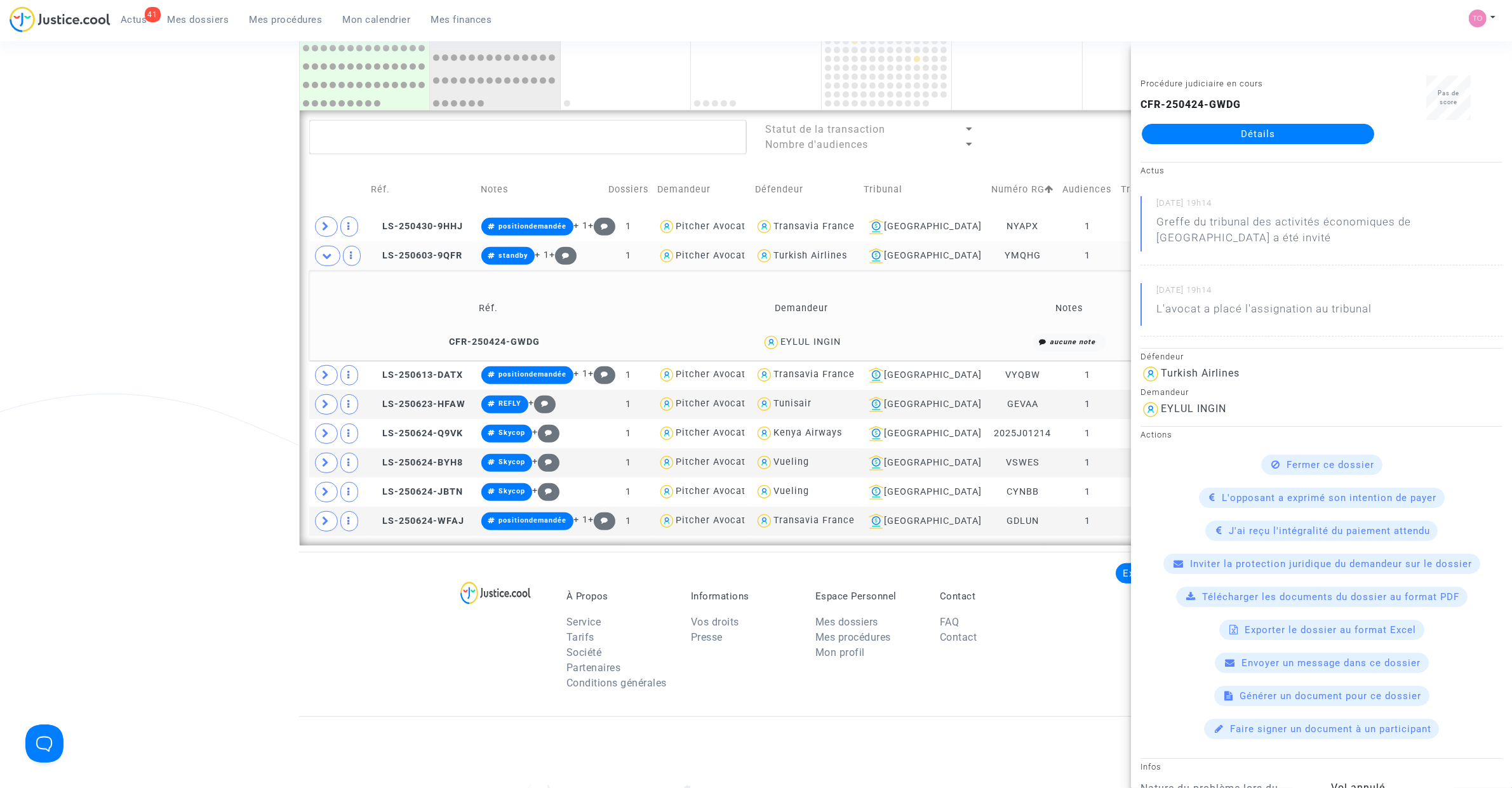
click at [829, 341] on div "EYLUL INGIN" at bounding box center [810, 342] width 60 height 11
click at [331, 255] on icon at bounding box center [328, 255] width 10 height 10
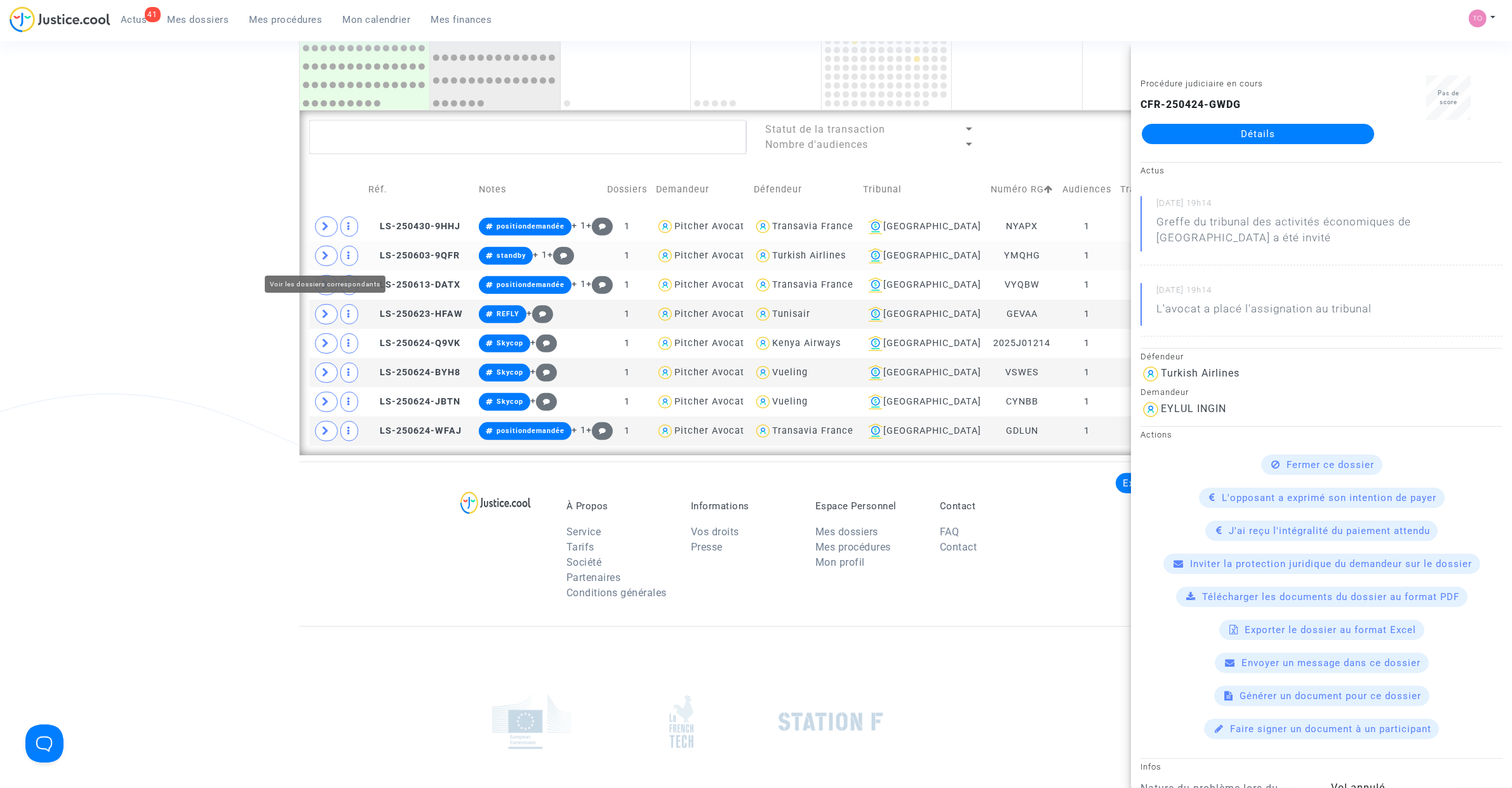
click at [330, 258] on span at bounding box center [326, 255] width 23 height 20
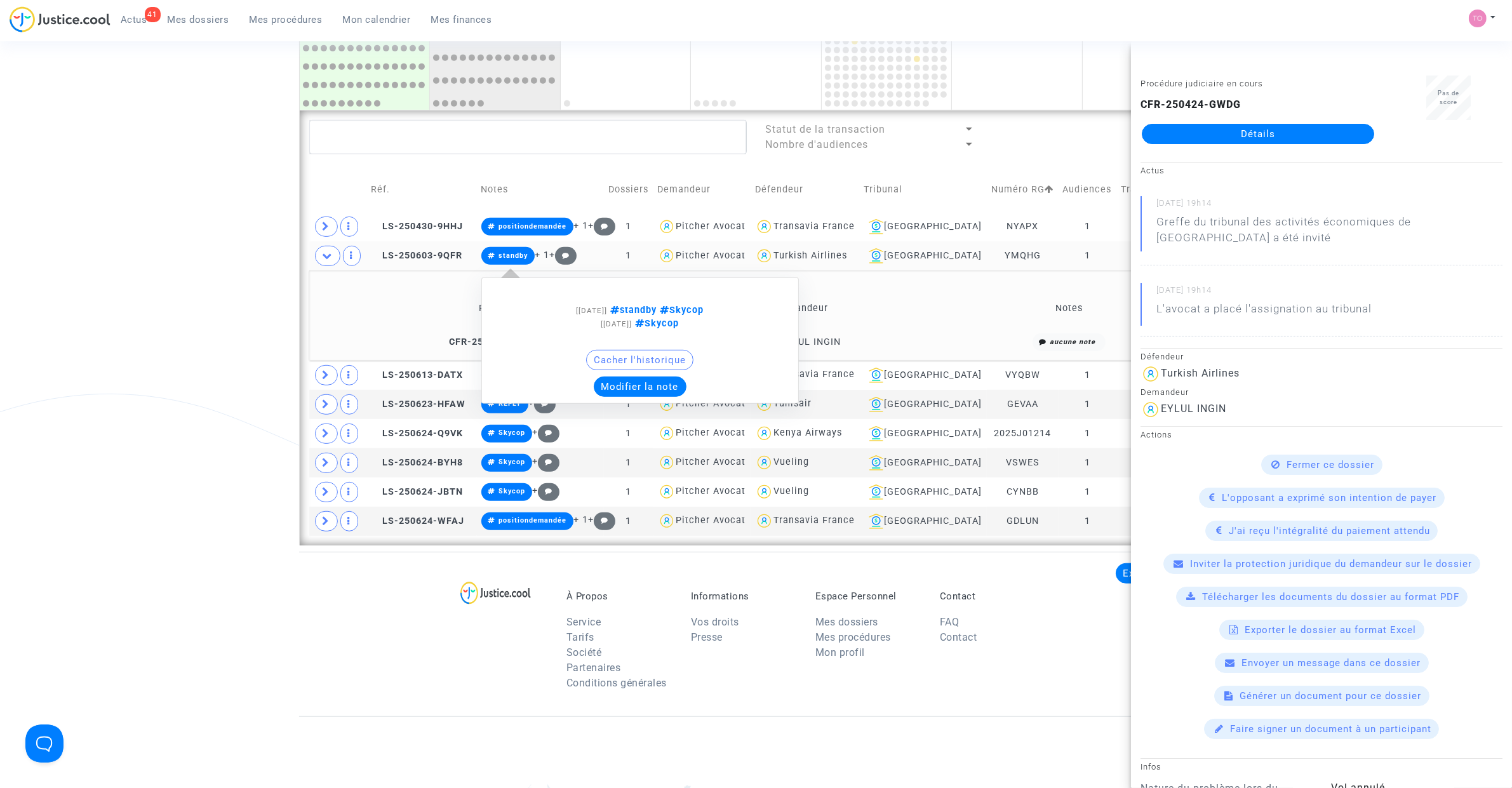
click at [675, 384] on button "Modifier la note" at bounding box center [640, 386] width 93 height 20
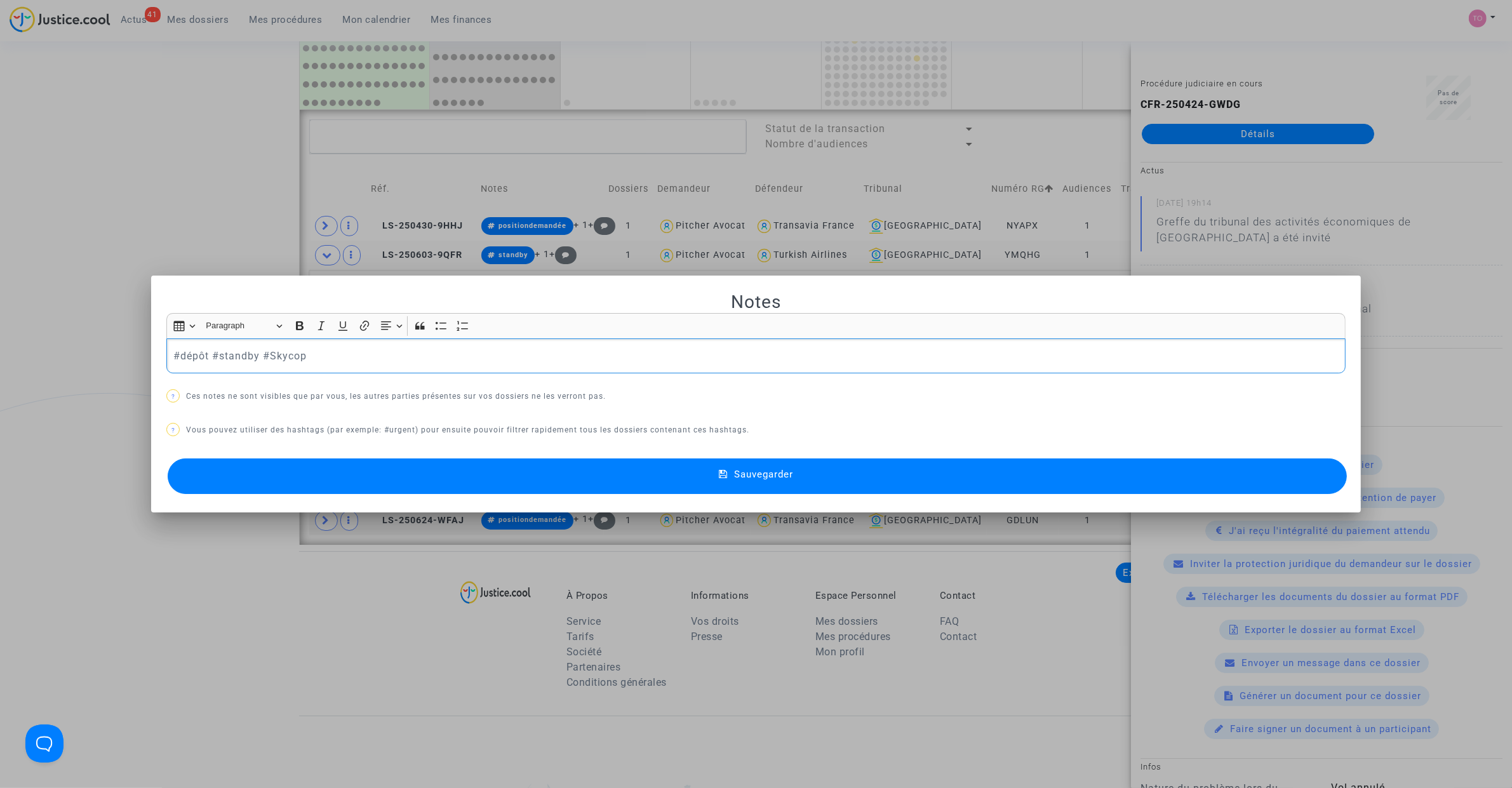
click at [489, 494] on div "Sauvegarder" at bounding box center [756, 476] width 1179 height 42
click at [452, 470] on button "Sauvegarder" at bounding box center [757, 476] width 1179 height 35
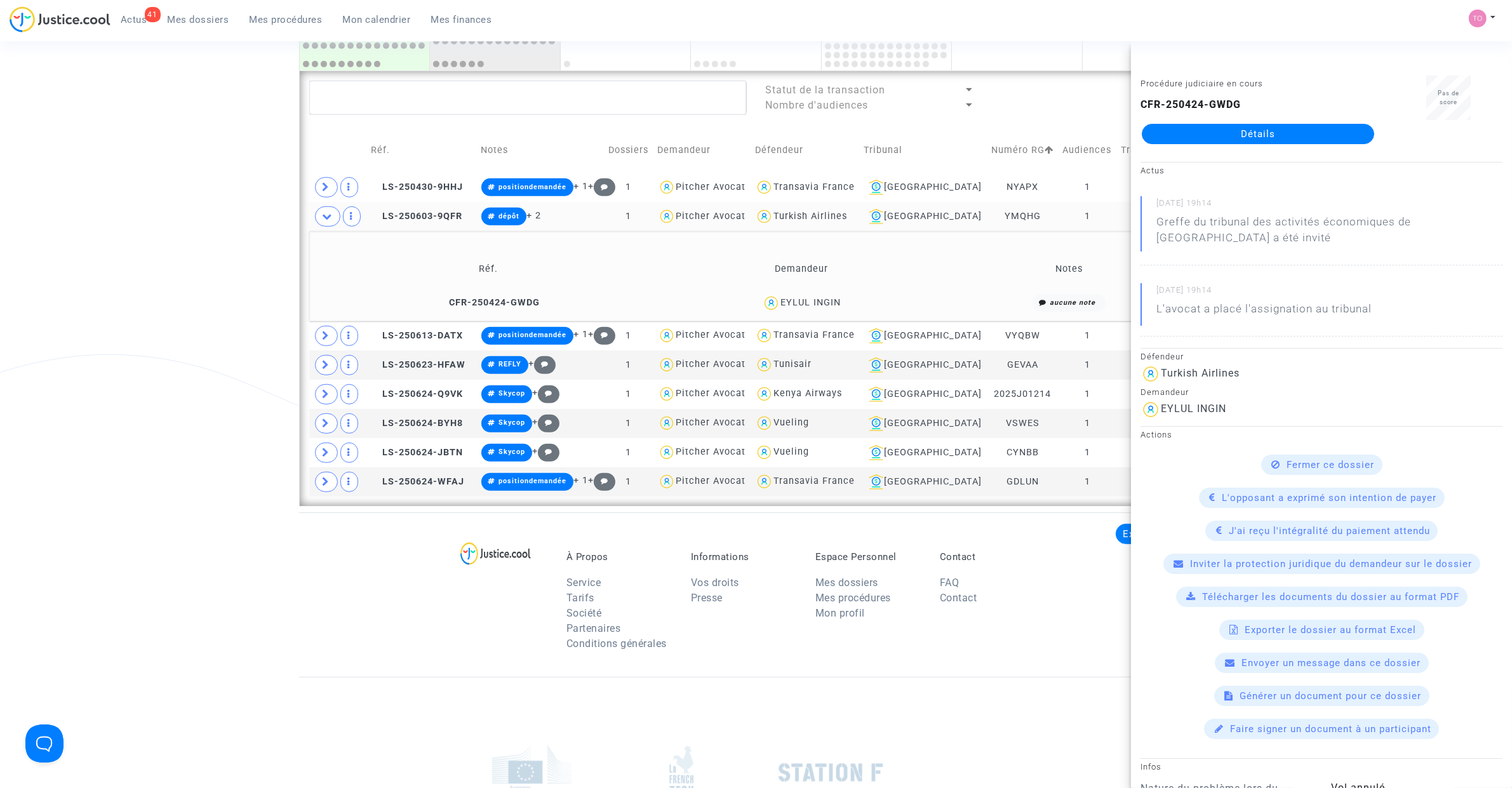
scroll to position [909, 0]
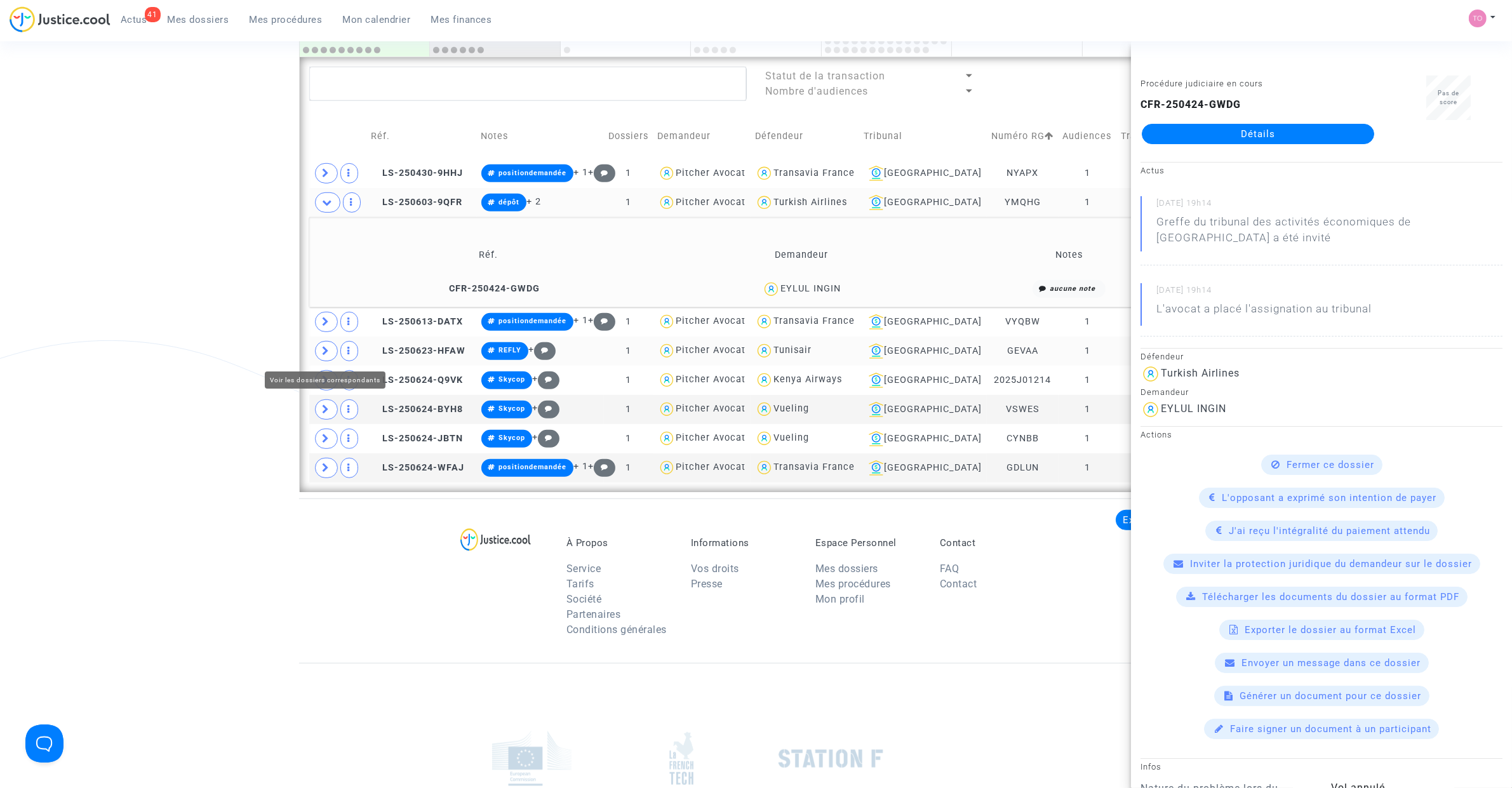
click at [323, 347] on icon at bounding box center [326, 351] width 8 height 10
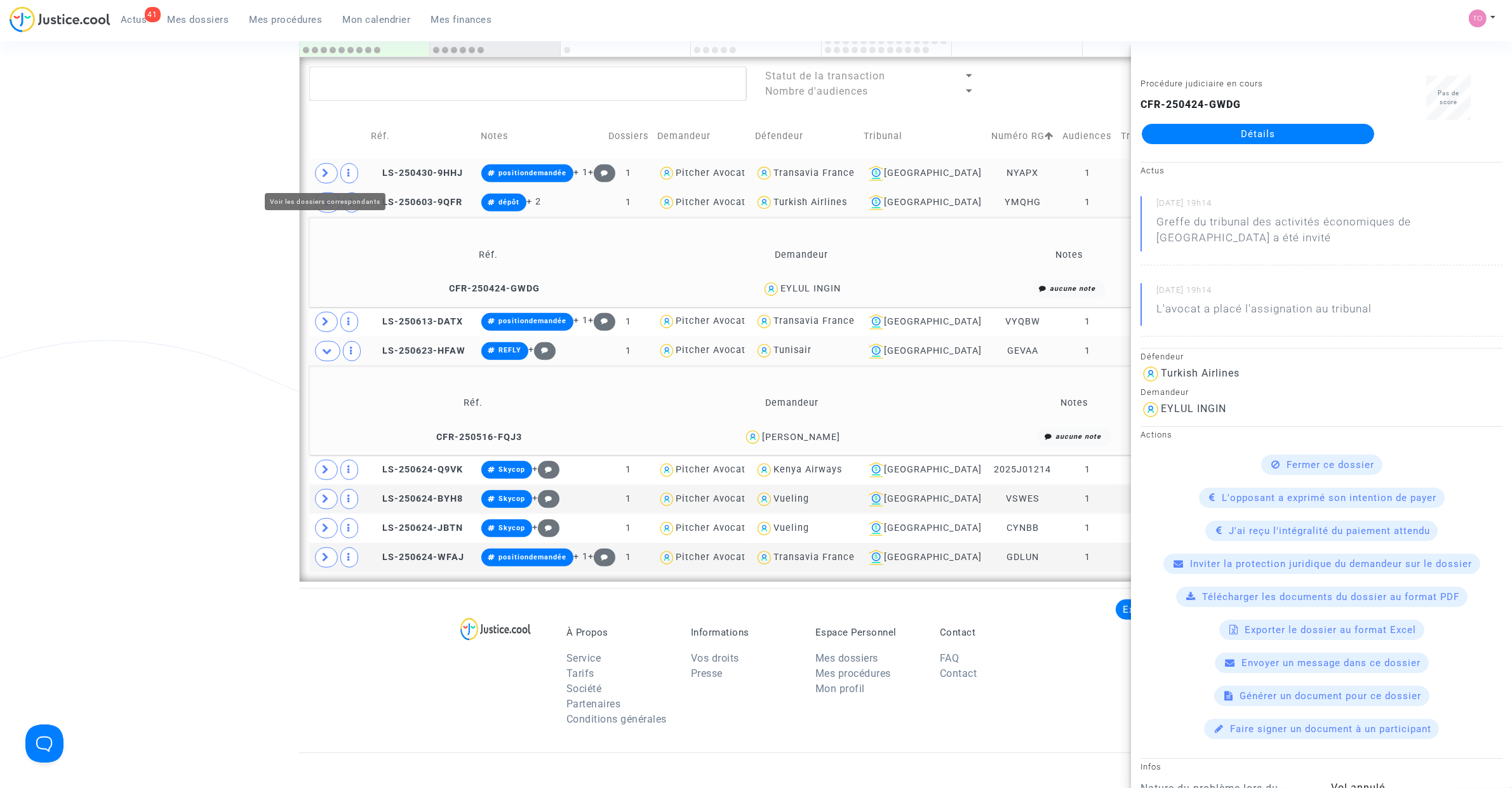
click at [324, 175] on table "Réf. Notes Dossiers Demandeur Défendeur Tribunal Numéro RG Audiences Transactio…" at bounding box center [756, 343] width 894 height 459
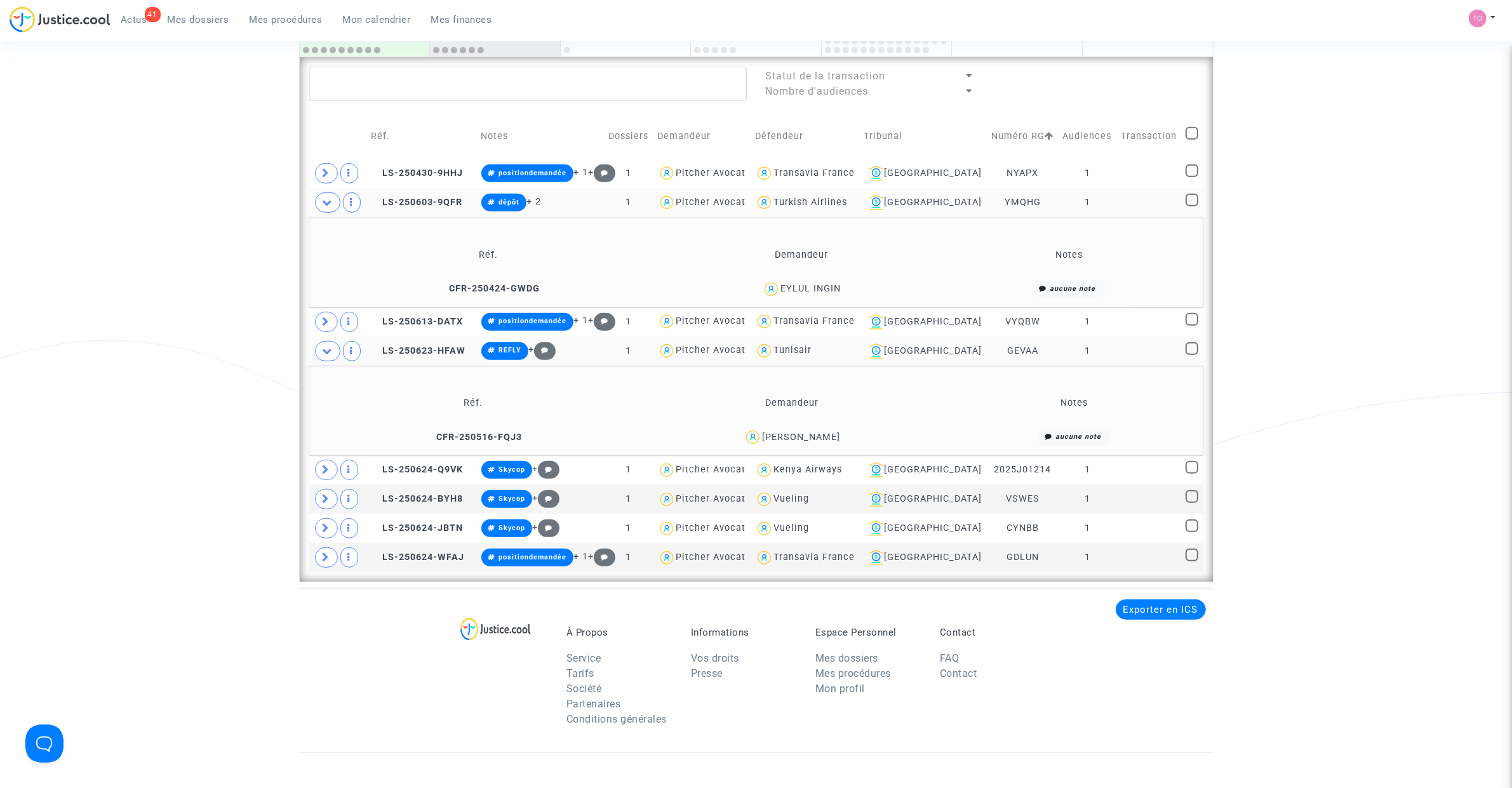
click at [831, 441] on div "Anthony Deperraz" at bounding box center [801, 437] width 78 height 11
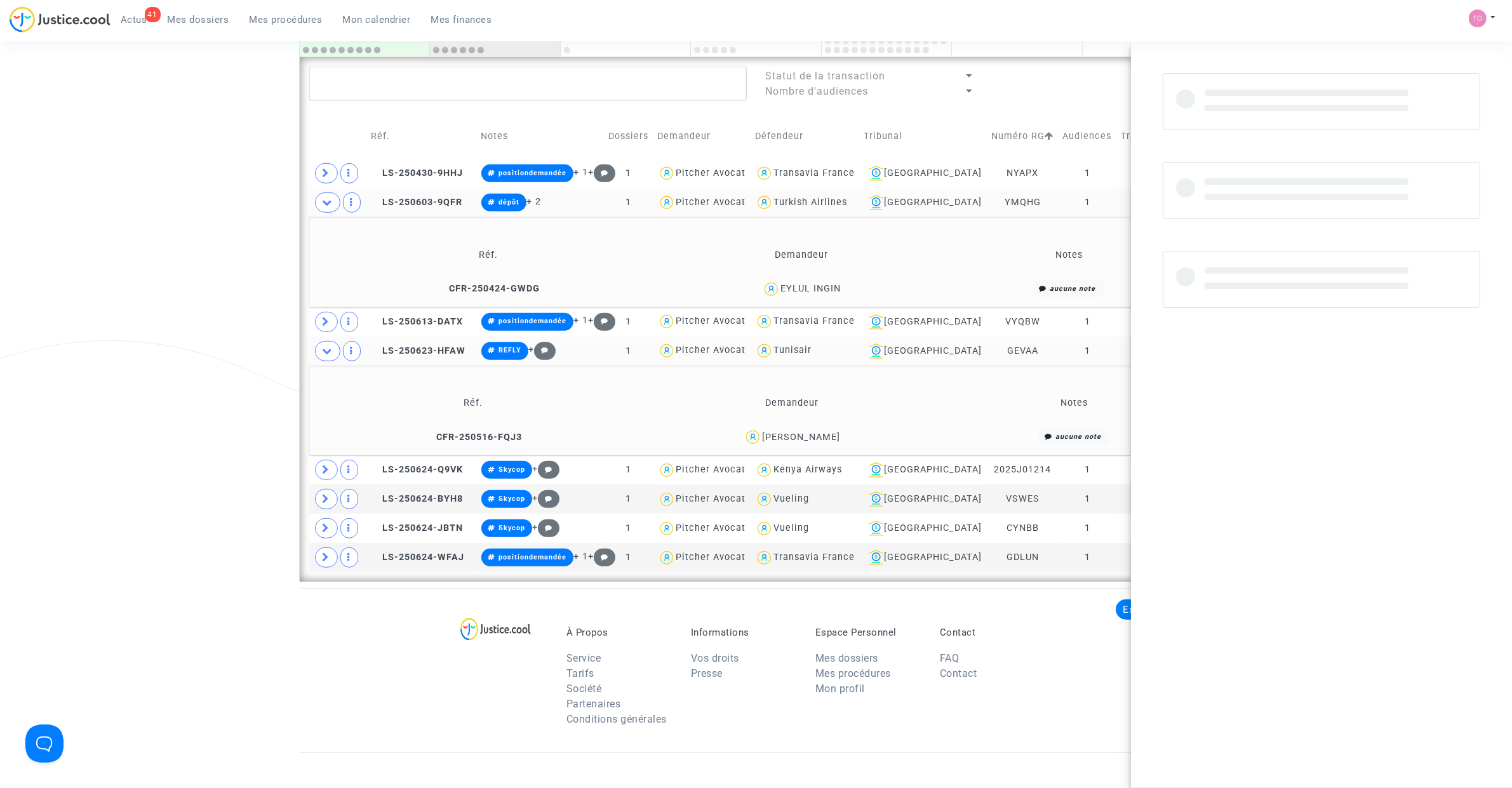
click at [831, 441] on div "Anthony Deperraz" at bounding box center [801, 437] width 78 height 11
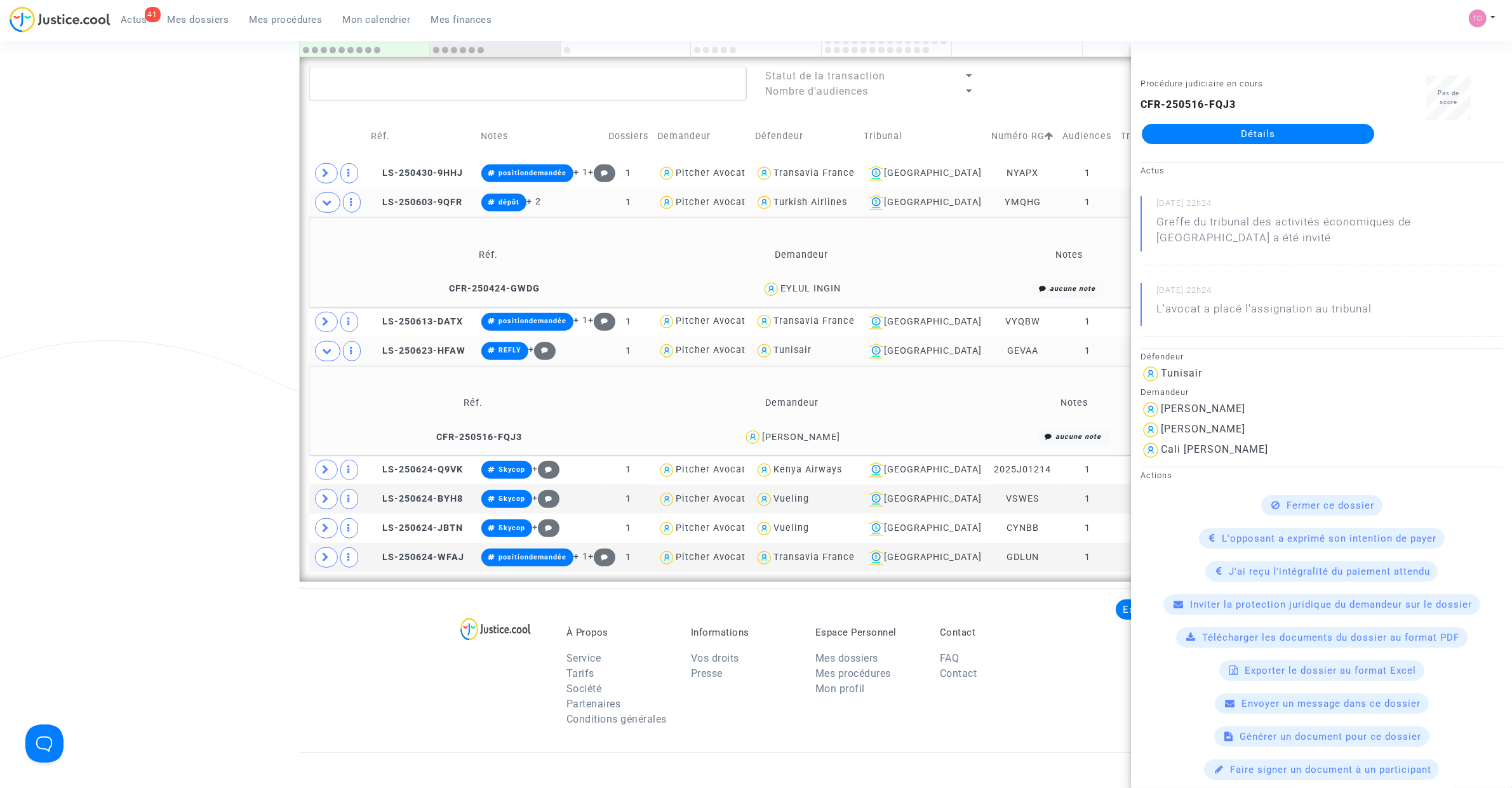
click at [826, 291] on div "EYLUL INGIN" at bounding box center [810, 289] width 60 height 11
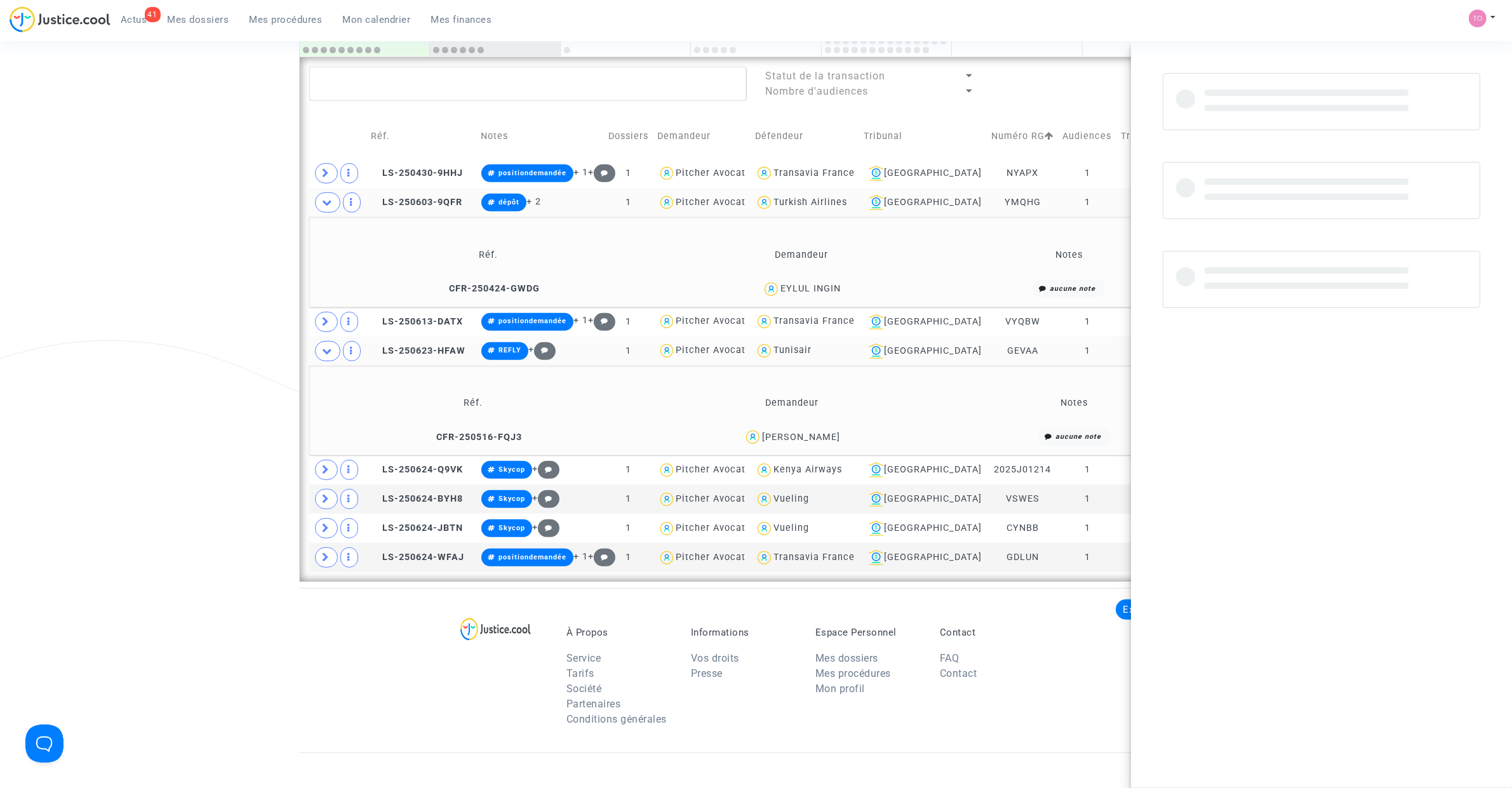
click at [826, 291] on div "EYLUL INGIN" at bounding box center [810, 289] width 60 height 11
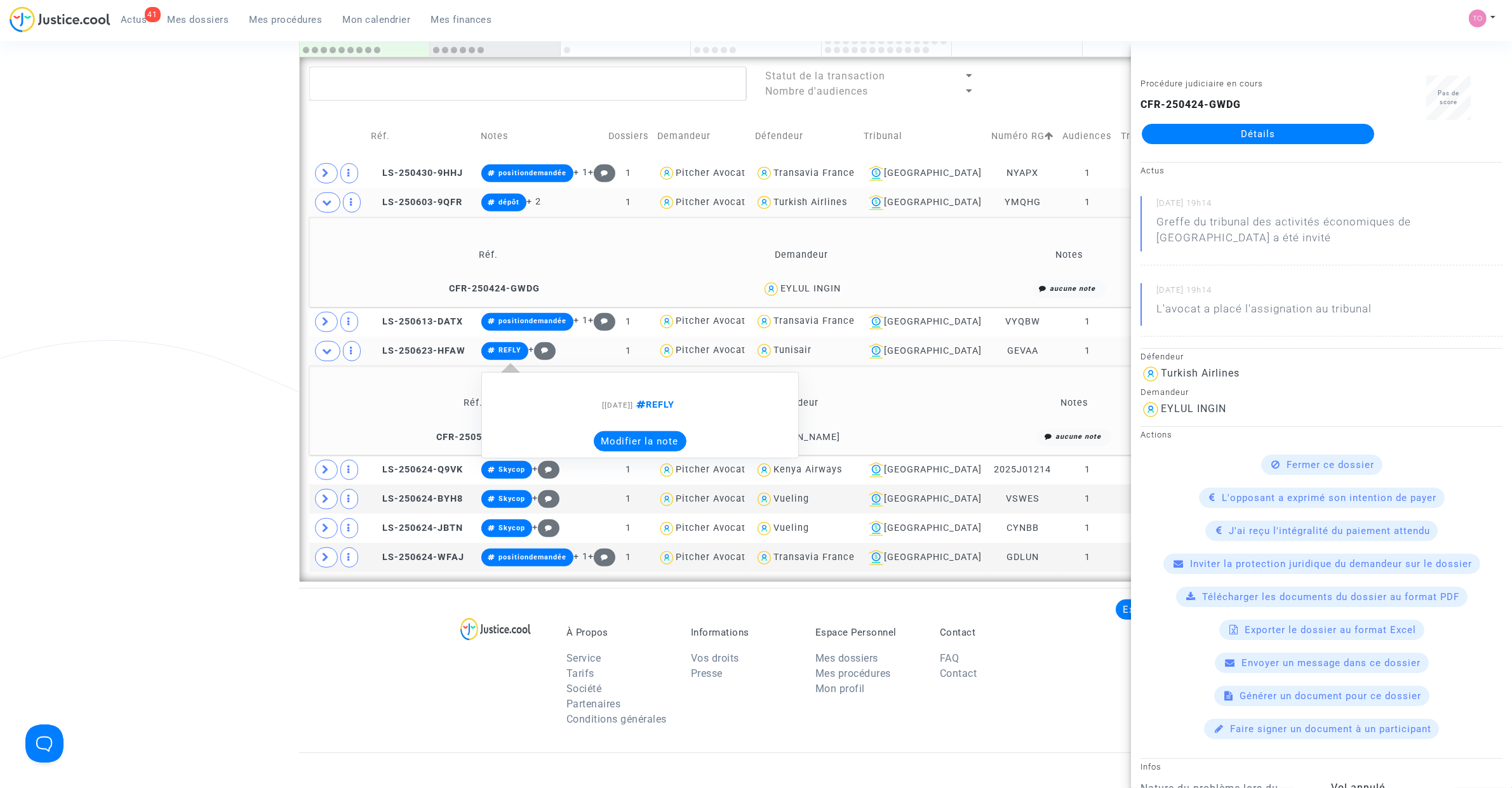
click at [672, 443] on button "Modifier la note" at bounding box center [640, 440] width 93 height 20
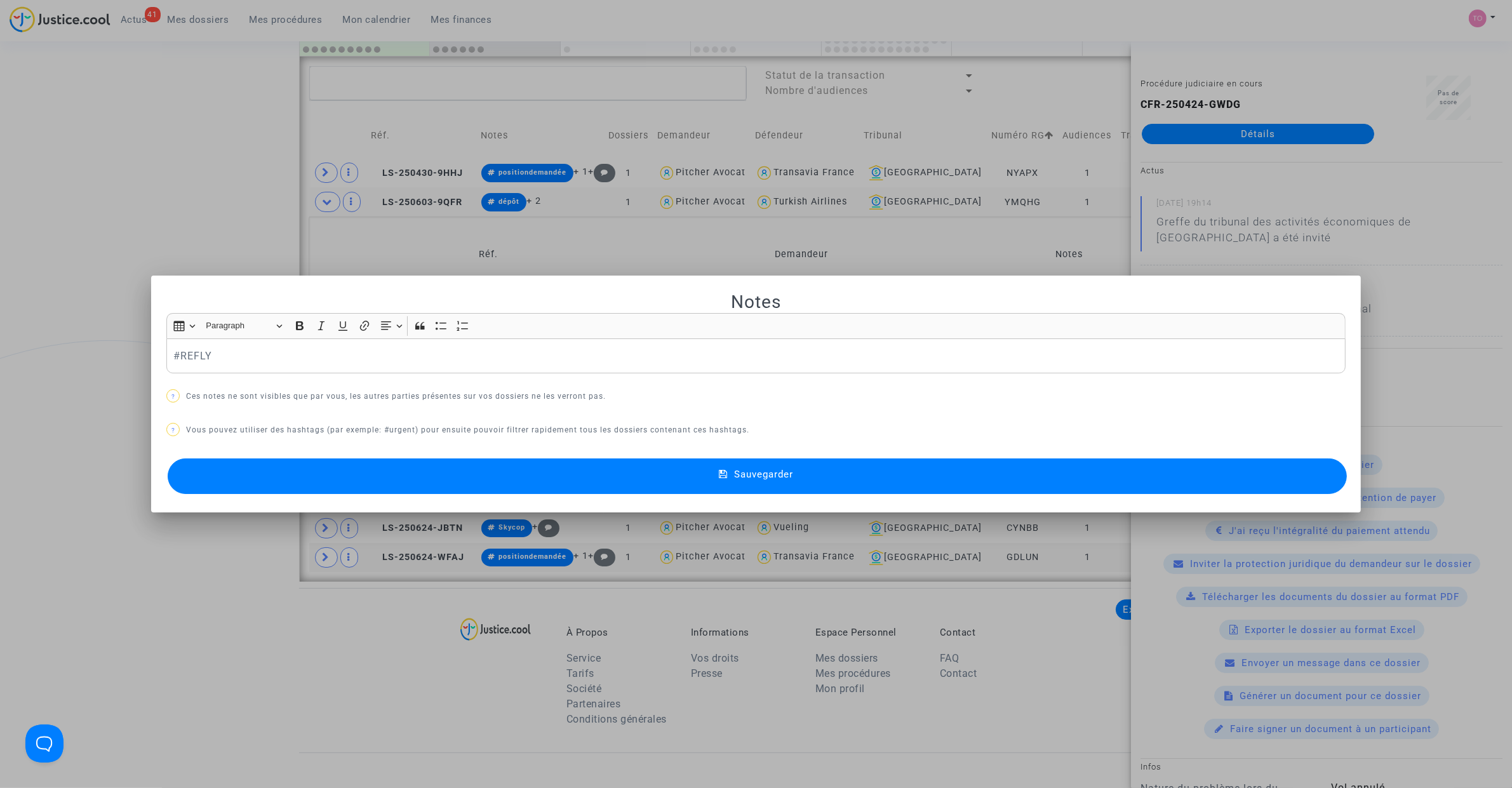
scroll to position [0, 0]
click at [514, 470] on button "Sauvegarder" at bounding box center [757, 476] width 1179 height 35
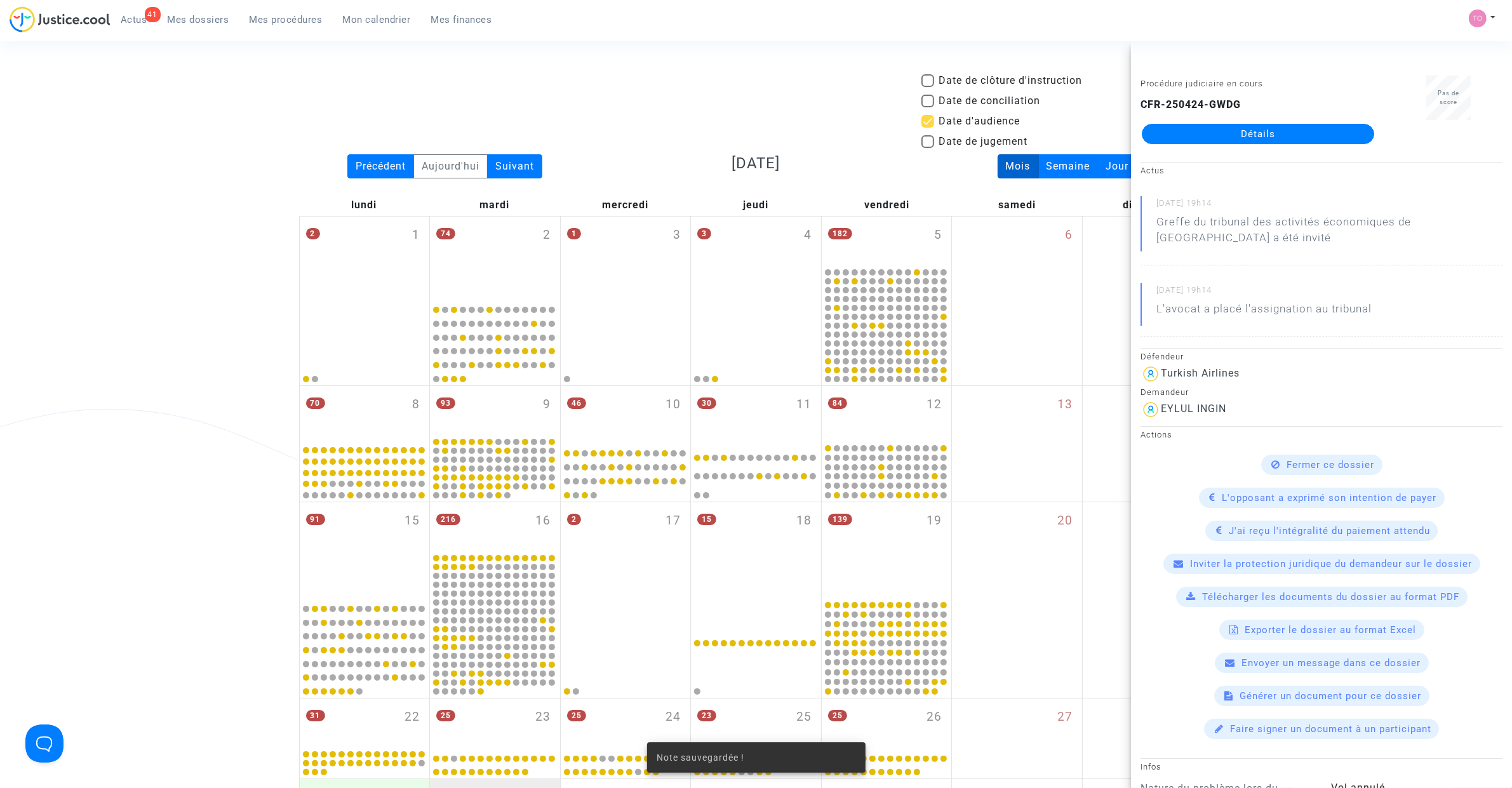
scroll to position [909, 0]
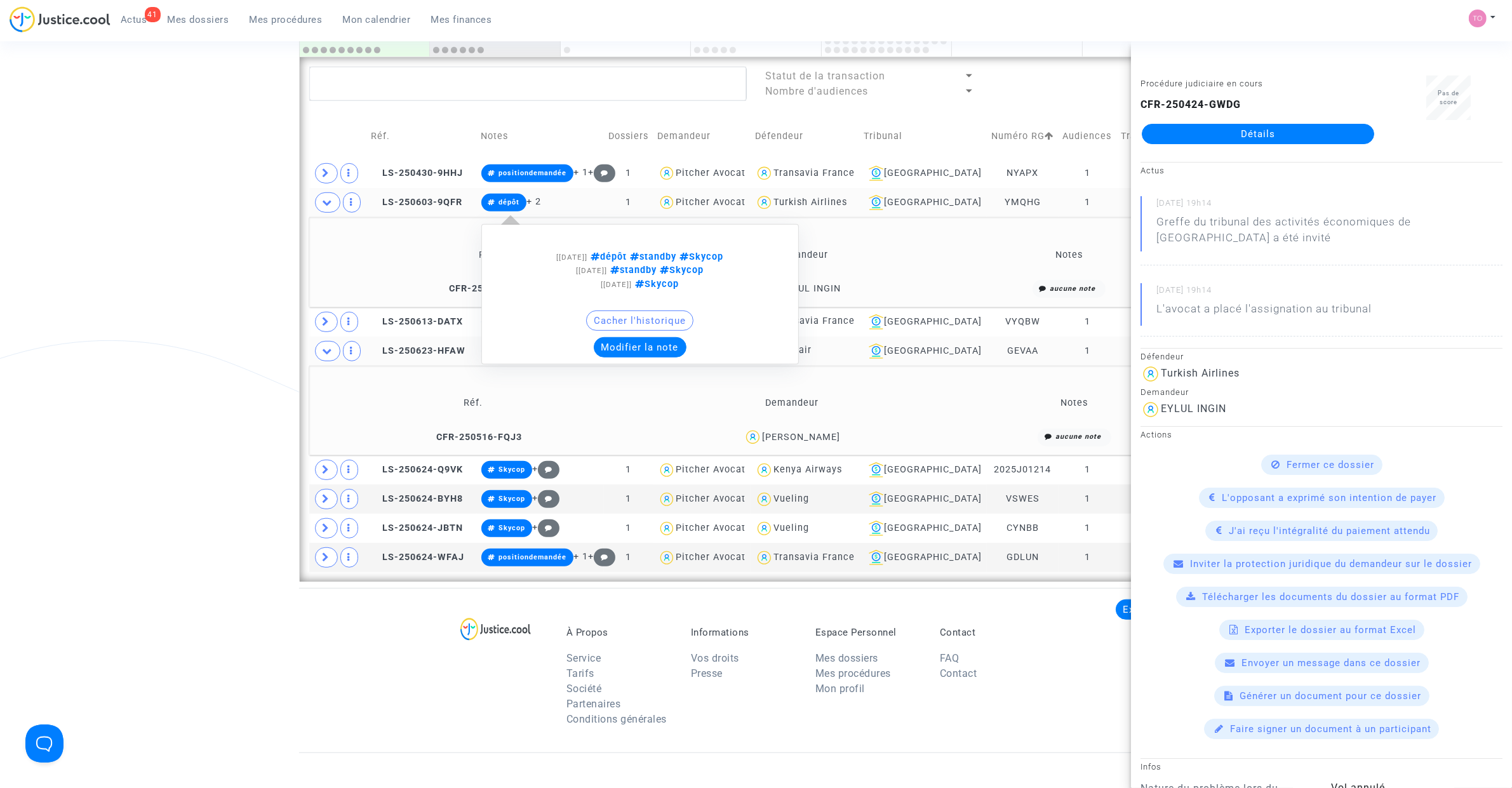
click at [642, 340] on button "Modifier la note" at bounding box center [640, 347] width 93 height 20
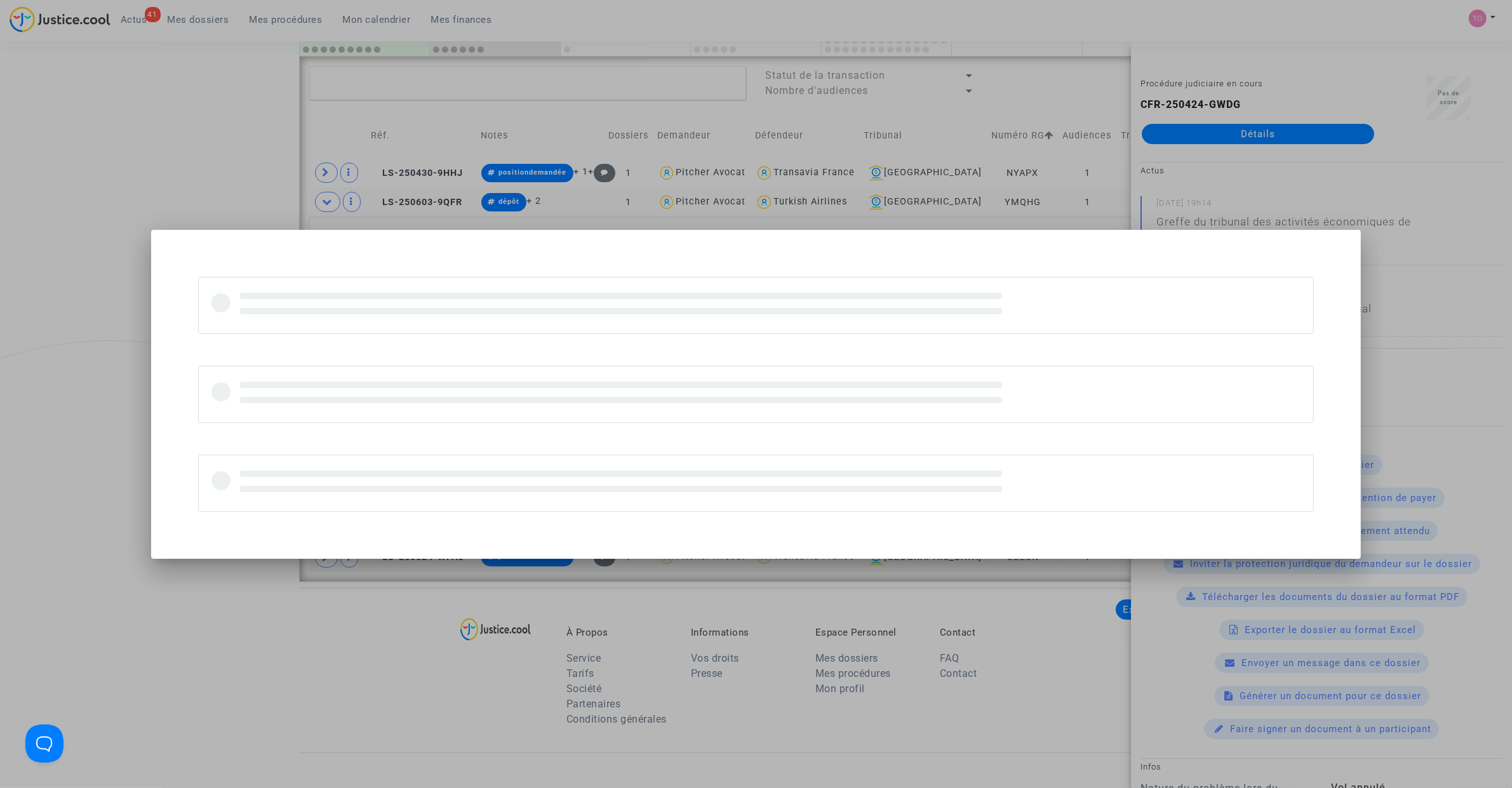
scroll to position [0, 0]
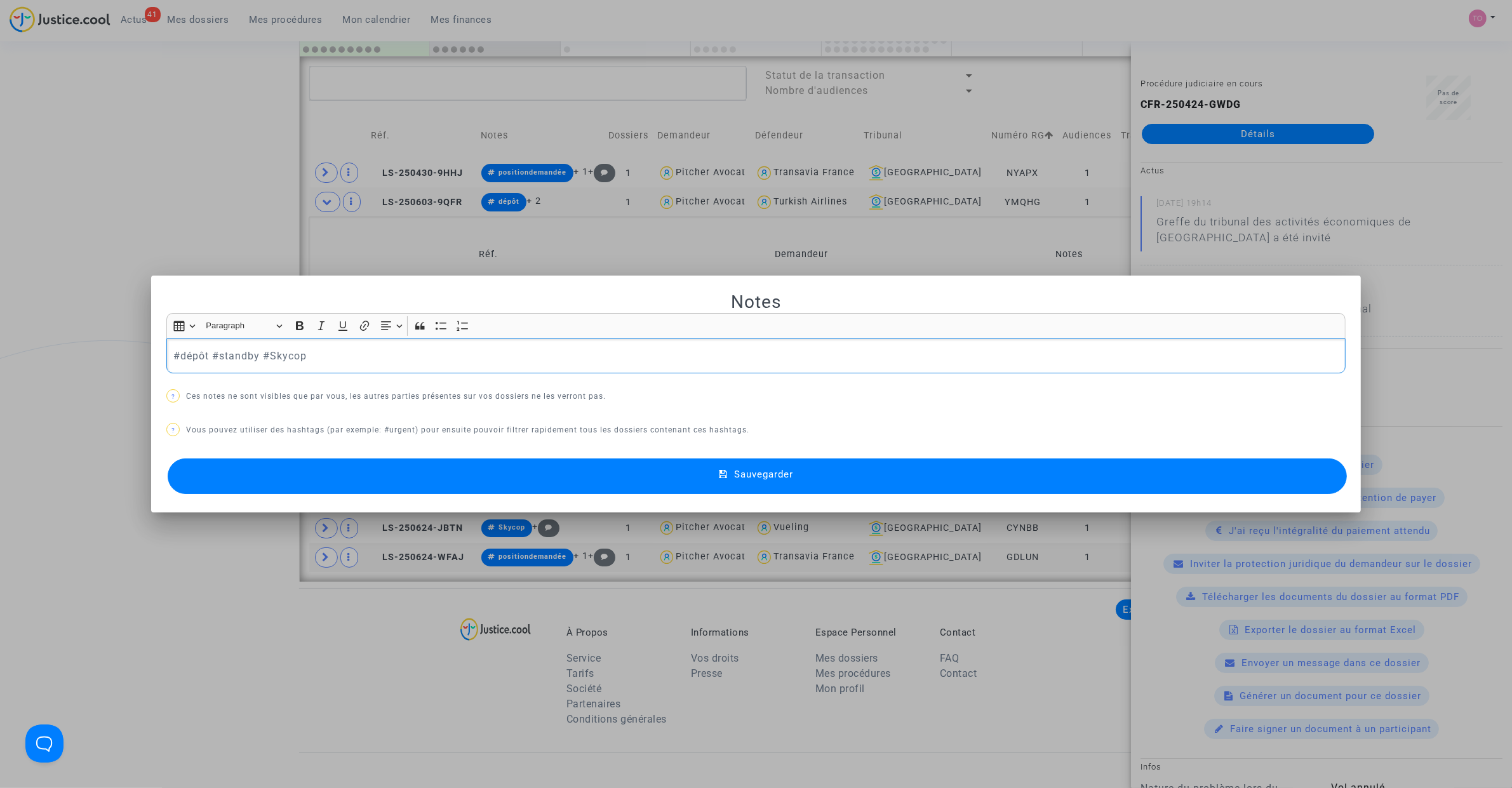
drag, startPoint x: 204, startPoint y: 352, endPoint x: 112, endPoint y: 360, distance: 92.3
click at [112, 360] on div "Notes Rich Text Editor Insert table Insert table Heading Paragraph Paragraph He…" at bounding box center [756, 394] width 1512 height 788
click at [445, 454] on div "Notes Rich Text Editor Insert table Insert table Heading Paragraph Paragraph He…" at bounding box center [756, 393] width 1179 height 206
click at [460, 470] on button "Sauvegarder" at bounding box center [757, 476] width 1179 height 35
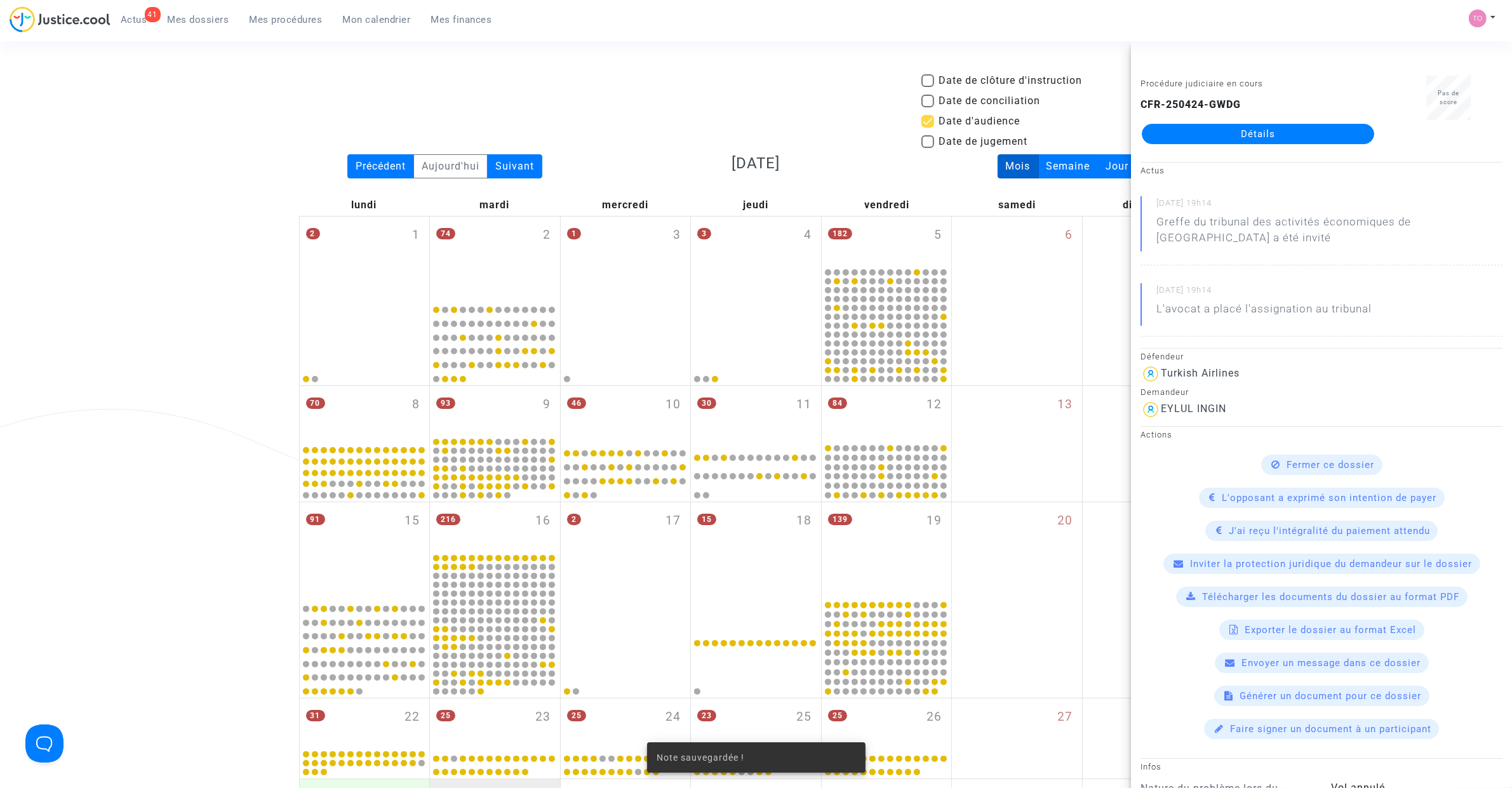
scroll to position [909, 0]
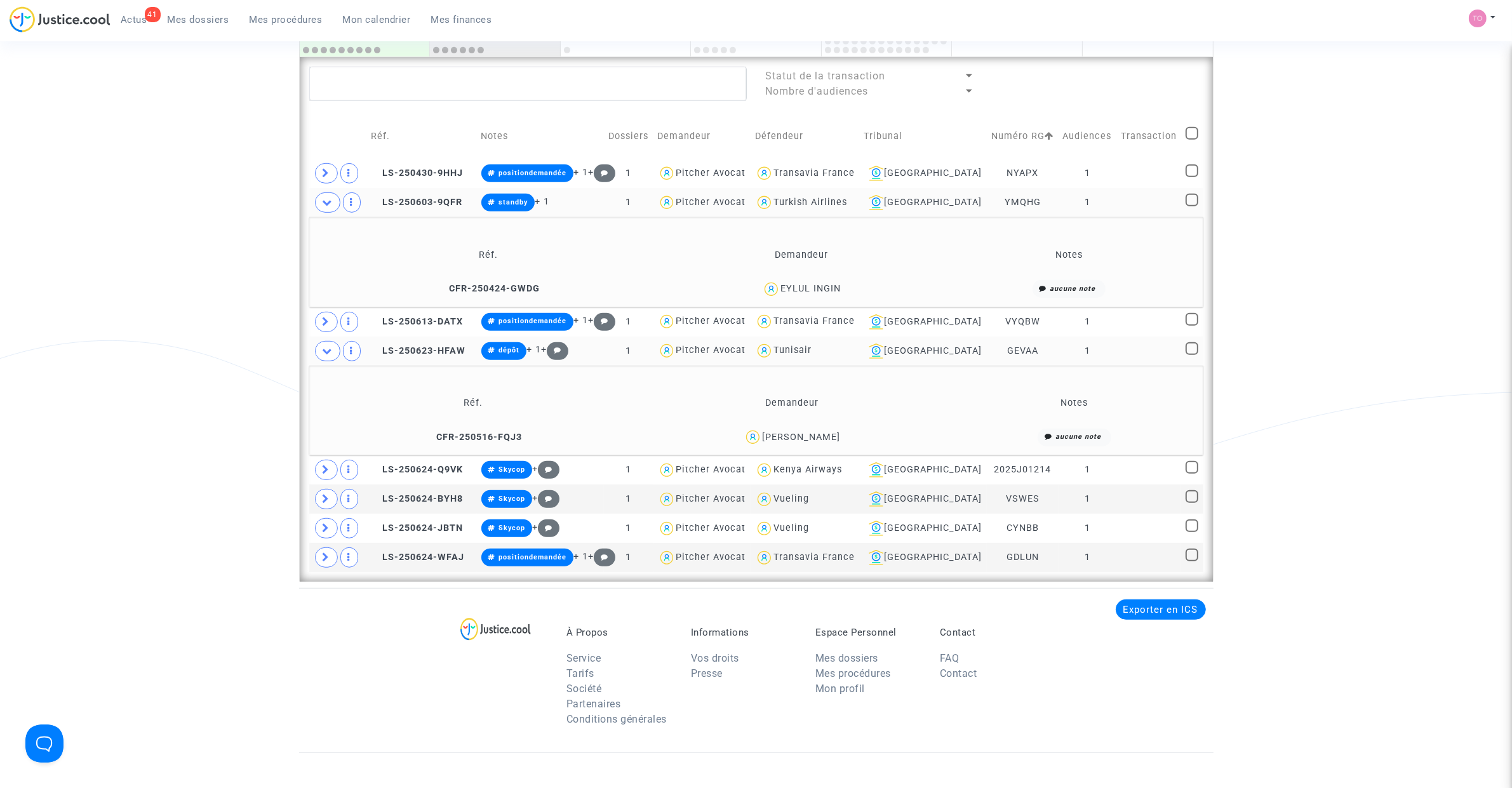
drag, startPoint x: 814, startPoint y: 289, endPoint x: 781, endPoint y: 290, distance: 33.0
click at [781, 290] on div "EYLUL INGIN" at bounding box center [801, 289] width 266 height 19
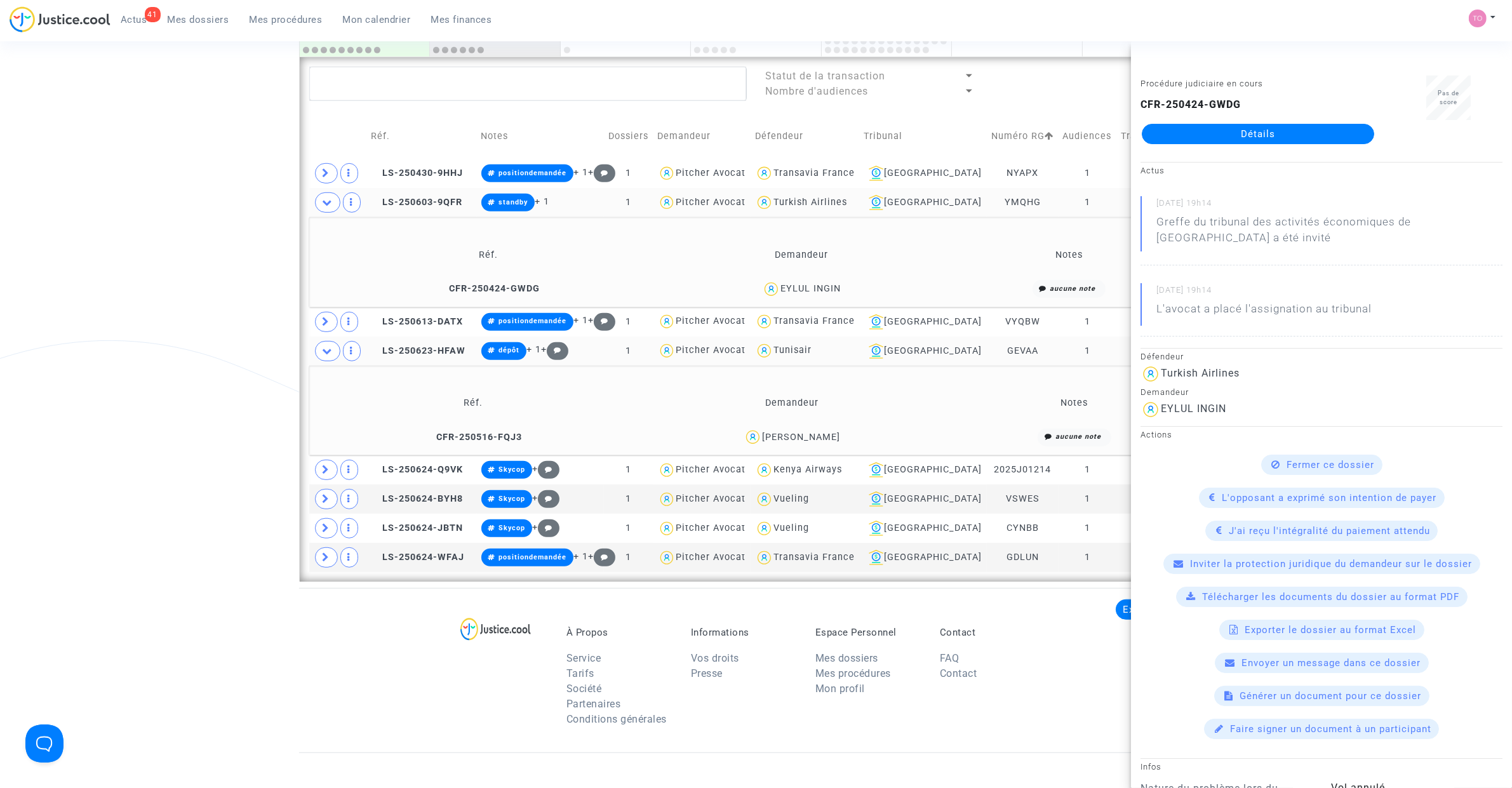
drag, startPoint x: 832, startPoint y: 252, endPoint x: 1037, endPoint y: 232, distance: 206.0
click at [1007, 241] on thead "Réf. Demandeur Notes" at bounding box center [756, 255] width 885 height 41
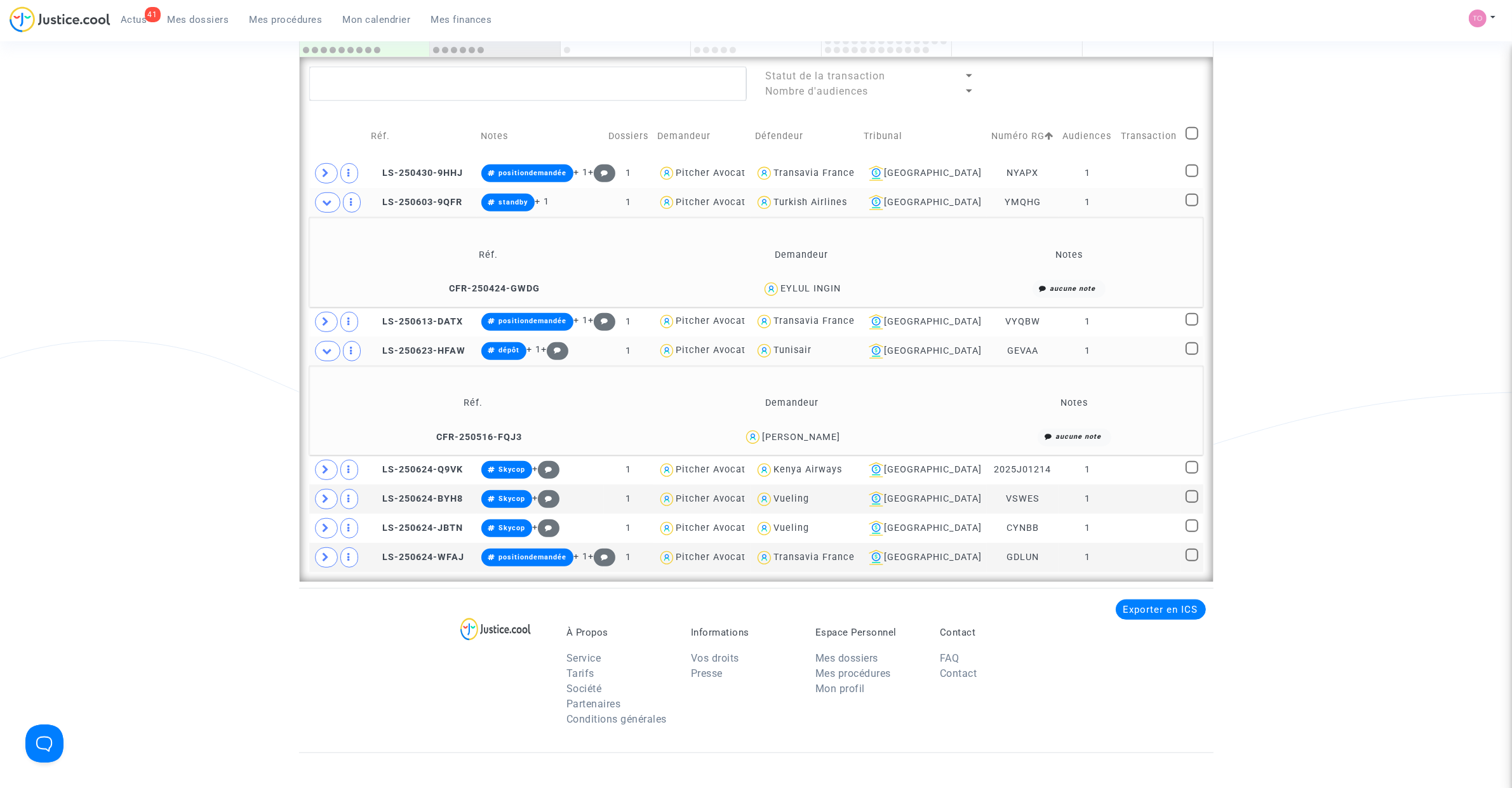
drag, startPoint x: 1030, startPoint y: 205, endPoint x: 986, endPoint y: 198, distance: 44.6
click at [987, 198] on td "YMQHG" at bounding box center [1022, 203] width 71 height 29
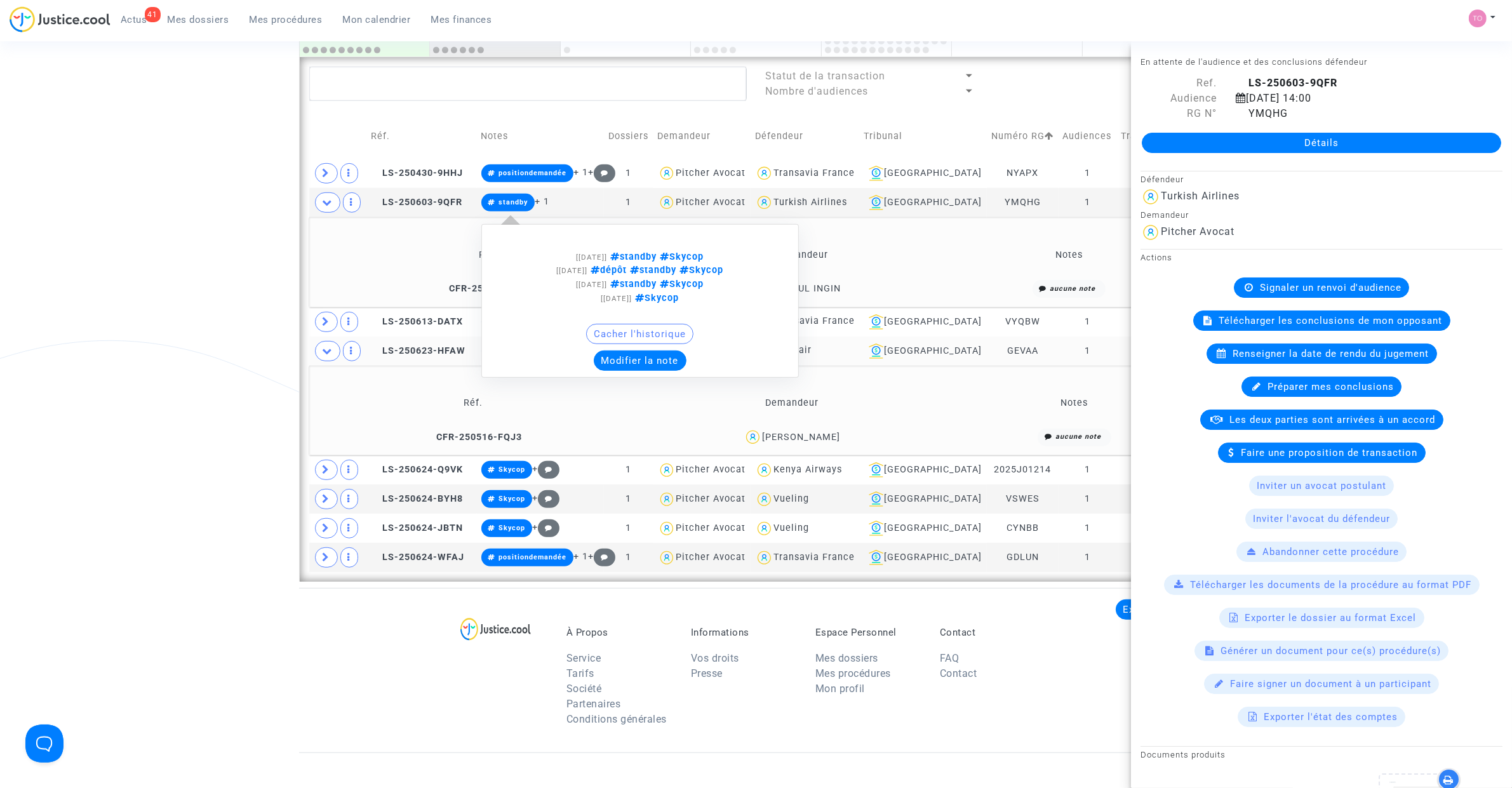
click at [649, 354] on button "Modifier la note" at bounding box center [640, 360] width 93 height 20
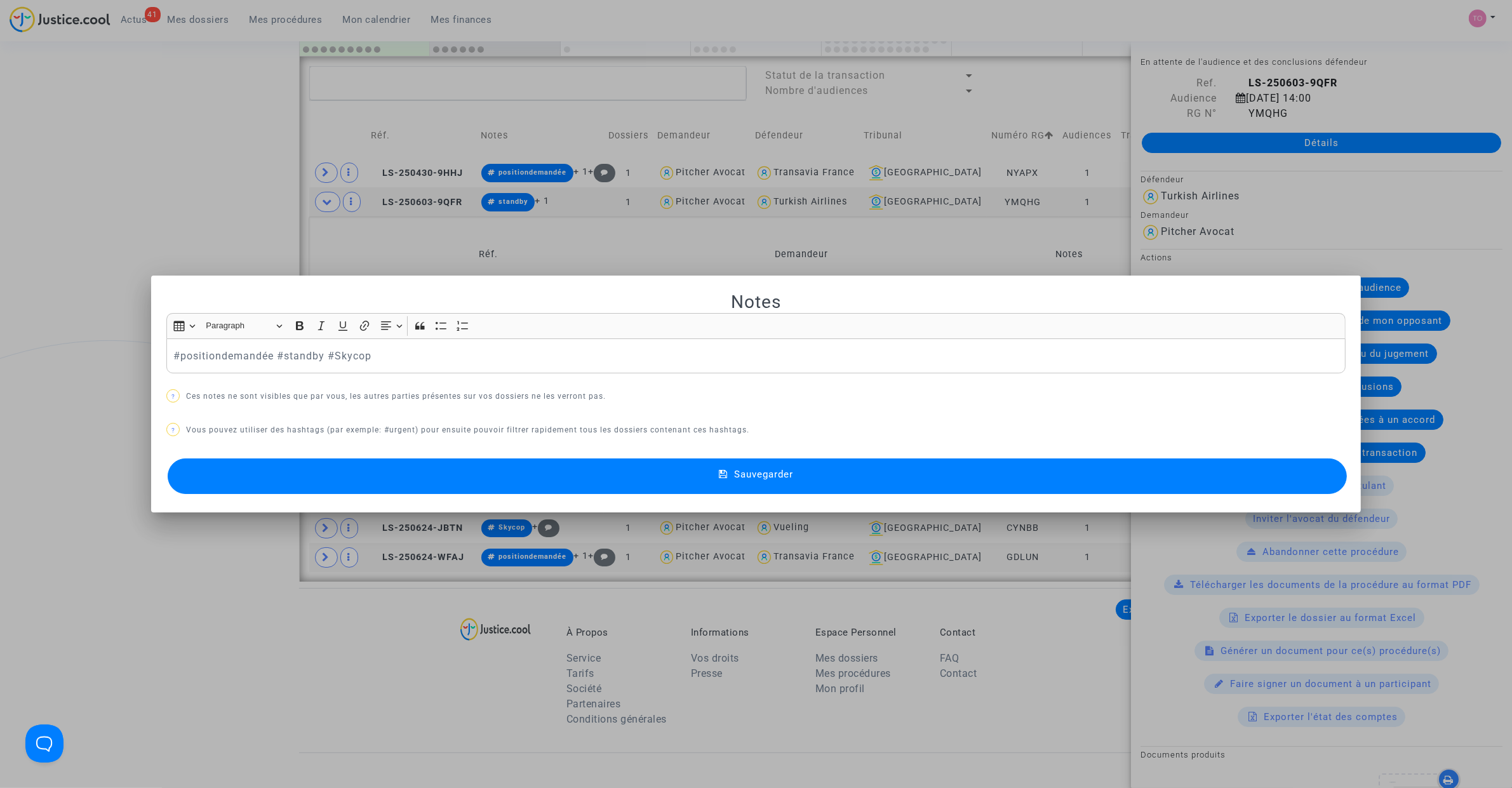
click at [383, 474] on button "Sauvegarder" at bounding box center [757, 476] width 1179 height 35
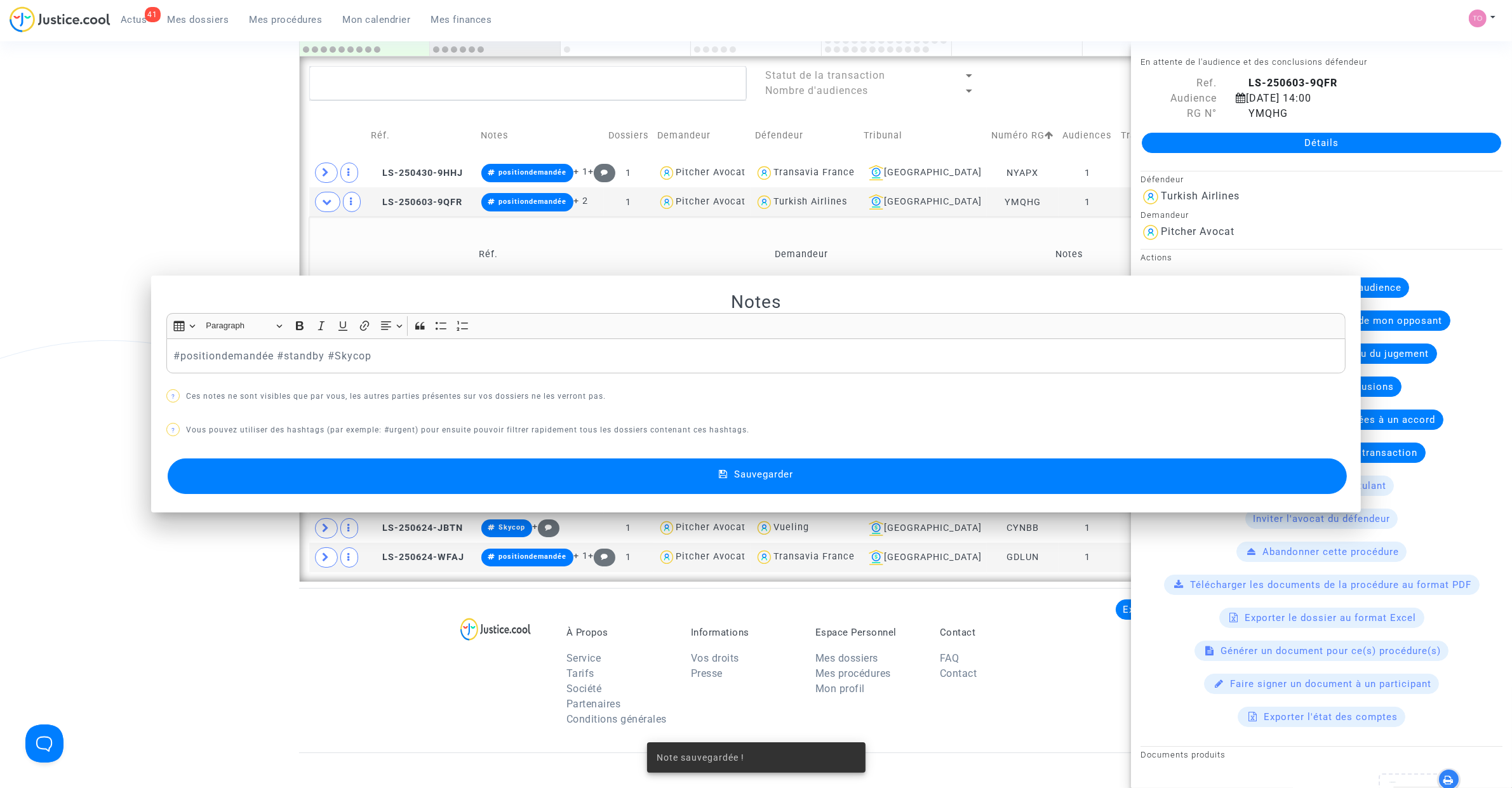
scroll to position [909, 0]
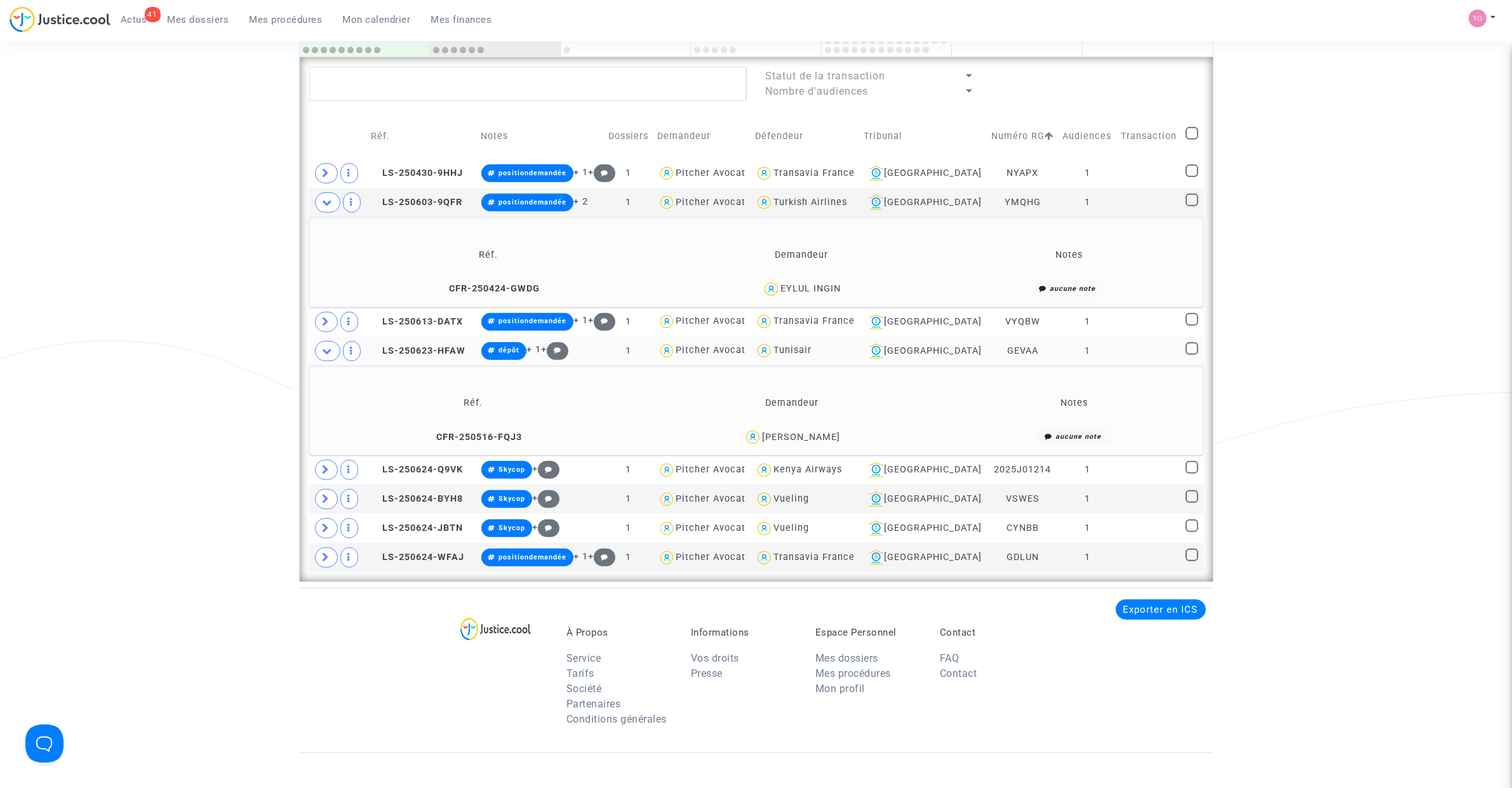
scroll to position [935, 0]
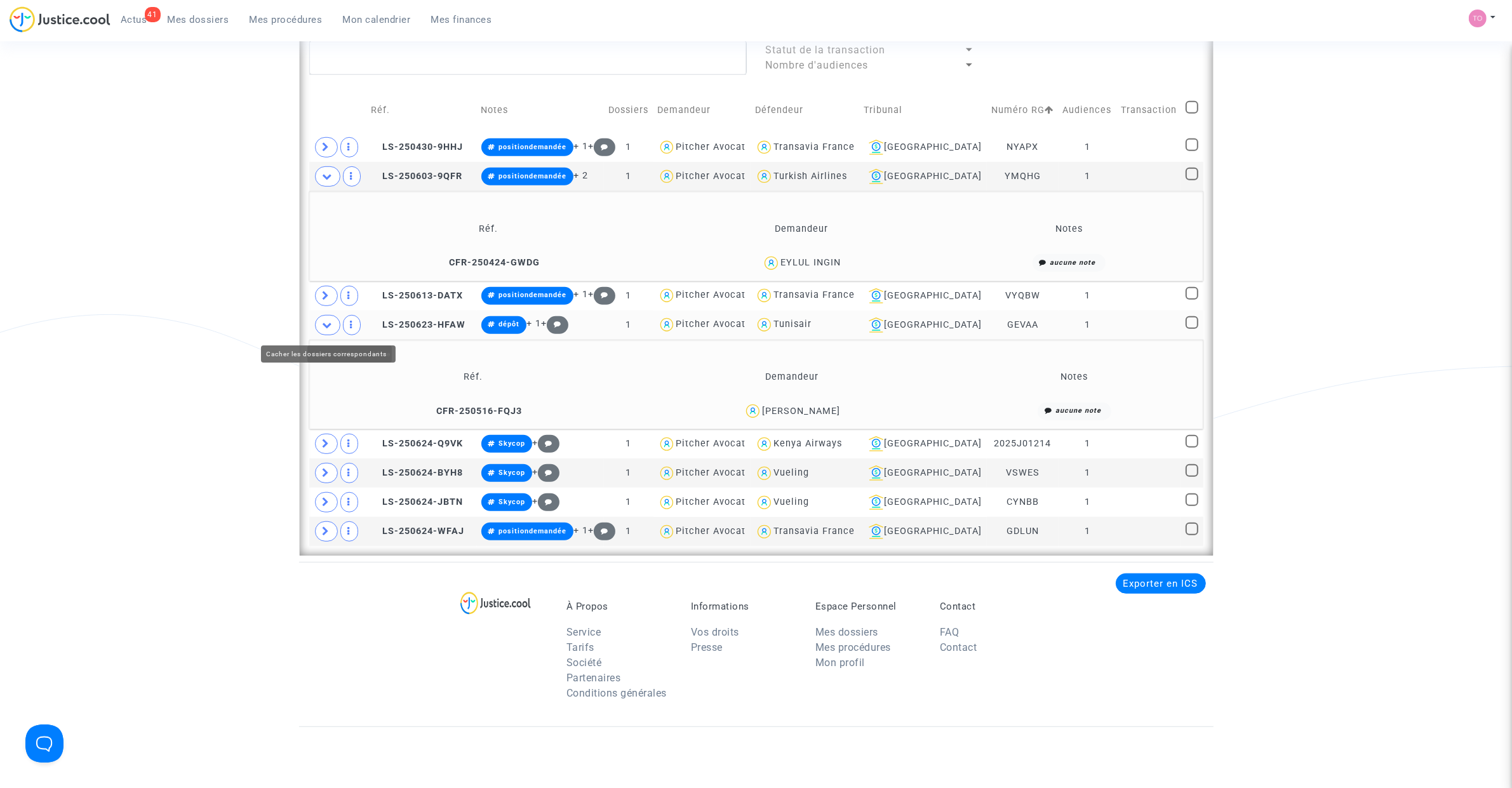
click at [329, 323] on icon at bounding box center [328, 325] width 10 height 10
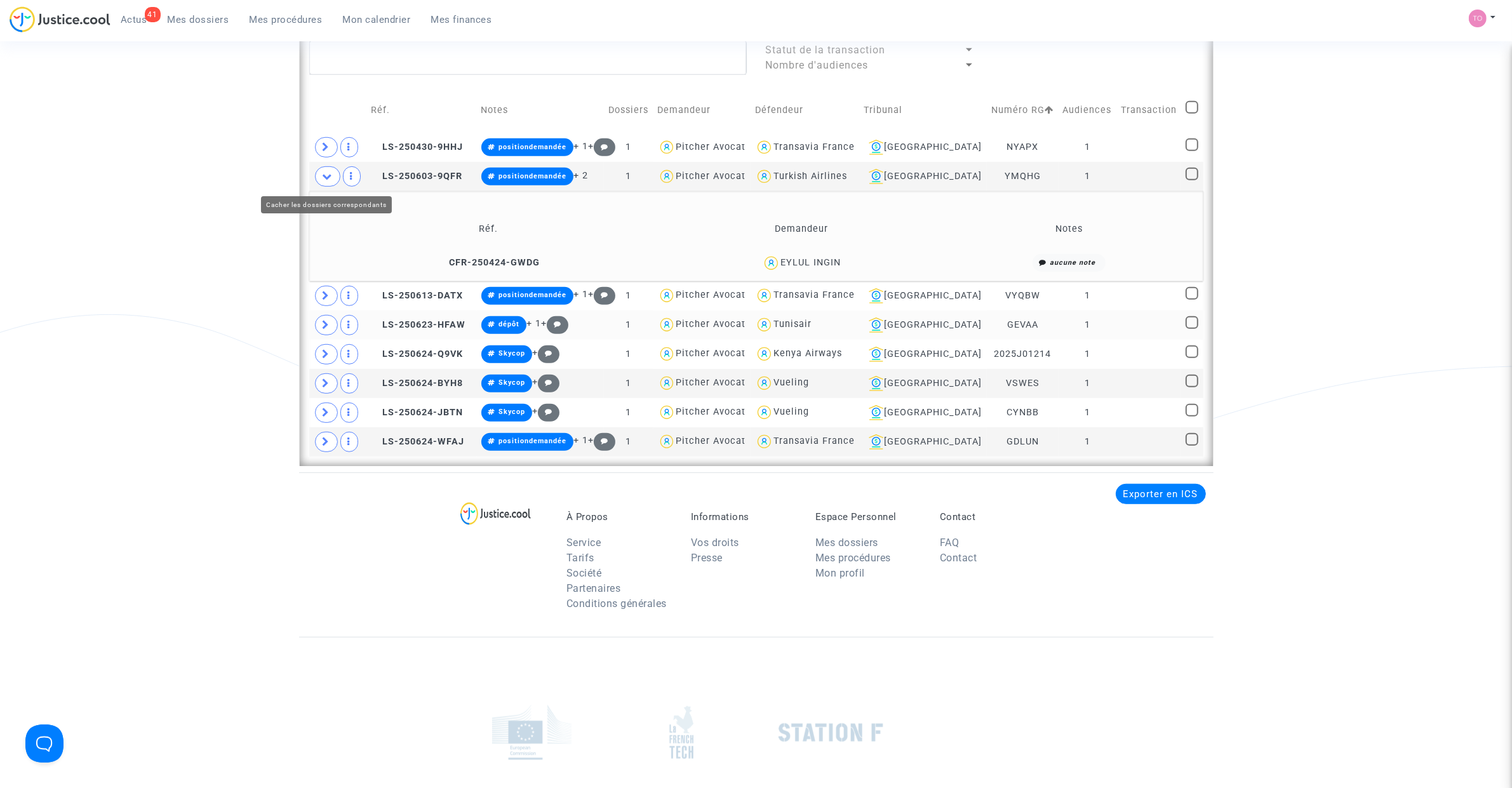
click at [325, 175] on icon at bounding box center [328, 176] width 10 height 10
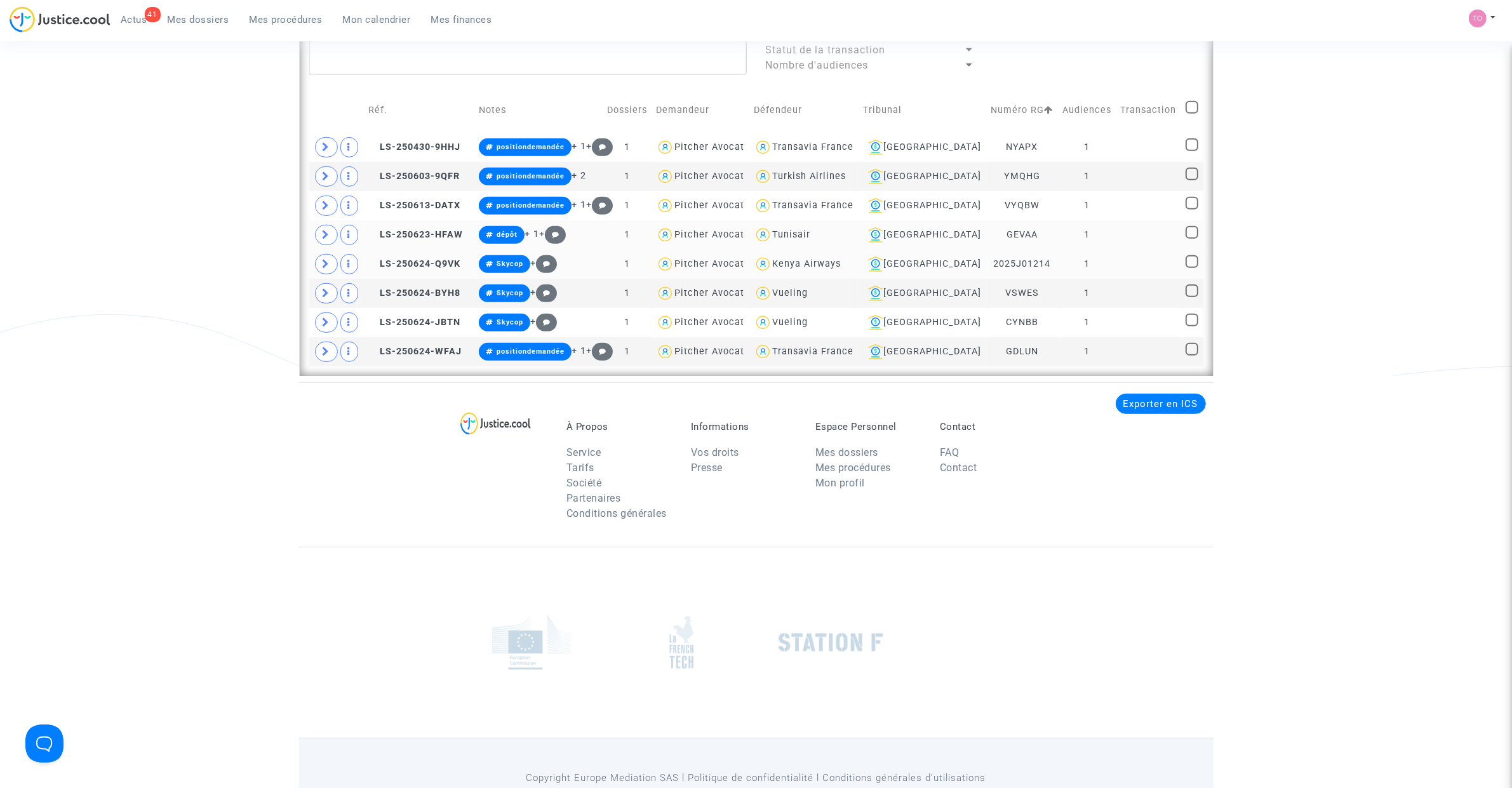
click at [314, 264] on td at bounding box center [337, 264] width 56 height 29
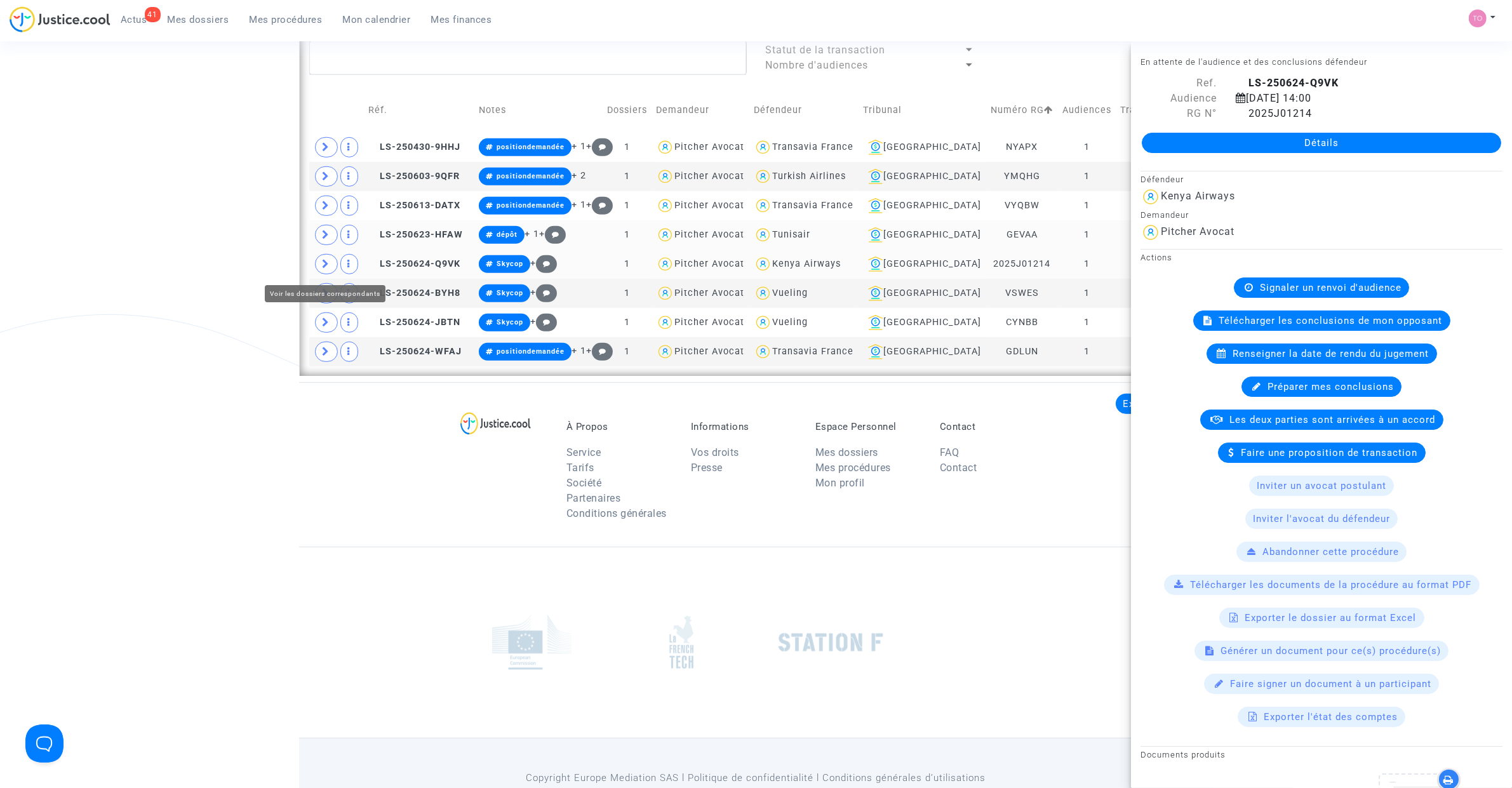
click at [332, 268] on span at bounding box center [326, 264] width 23 height 20
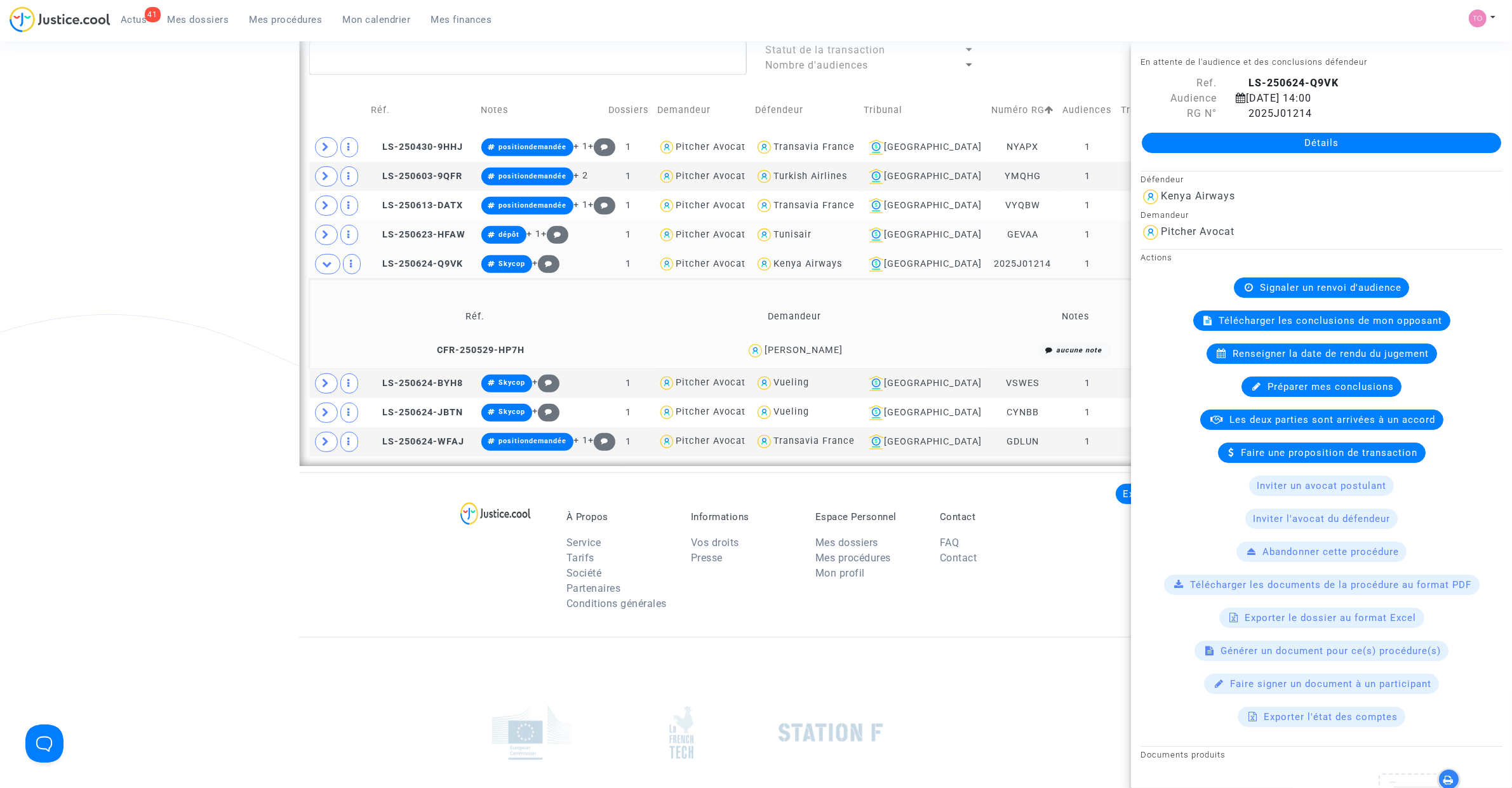
drag, startPoint x: 232, startPoint y: 261, endPoint x: 316, endPoint y: 277, distance: 85.5
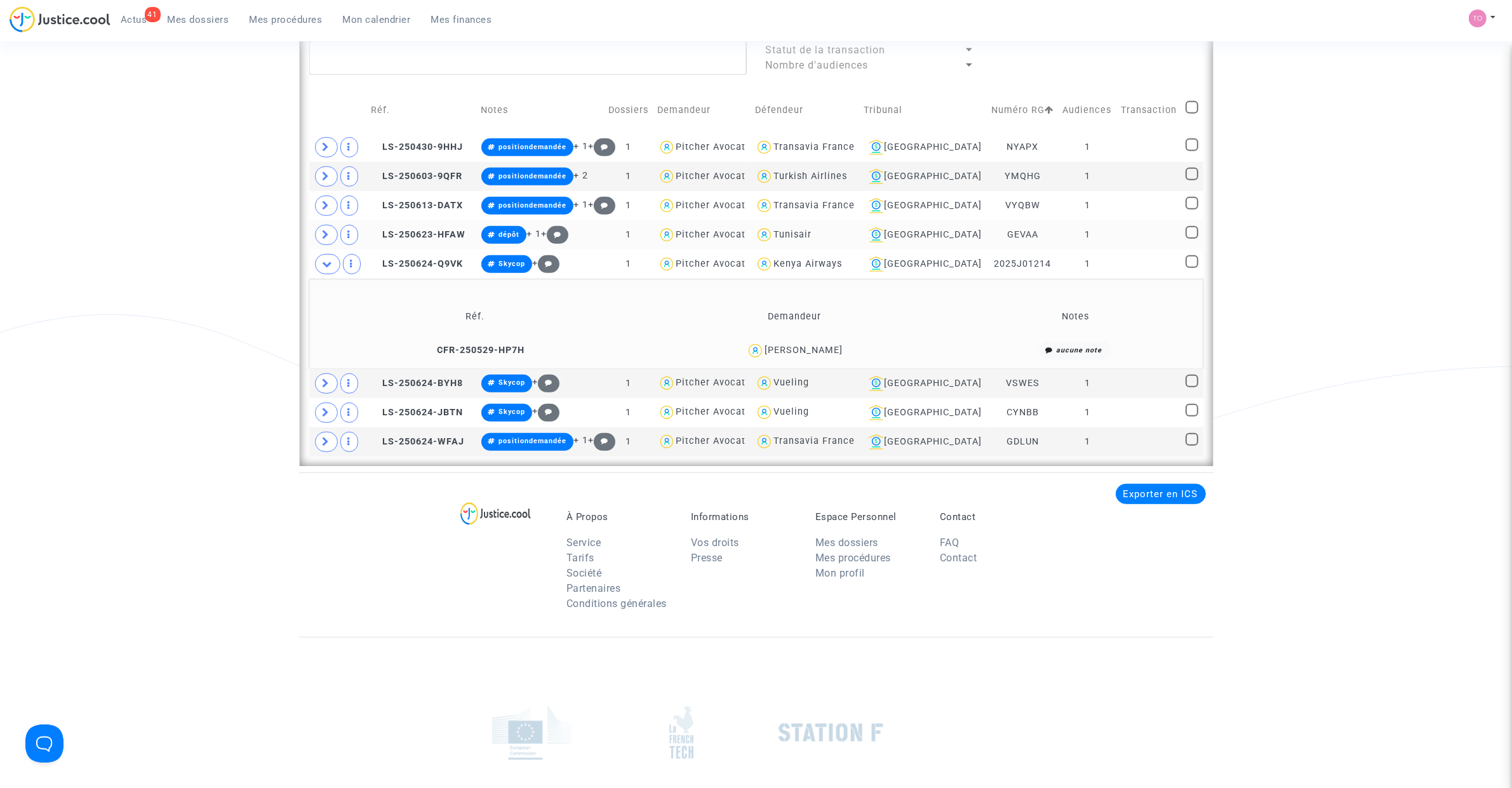
click at [832, 349] on div "SERAFIM KYKOTIS" at bounding box center [804, 350] width 78 height 11
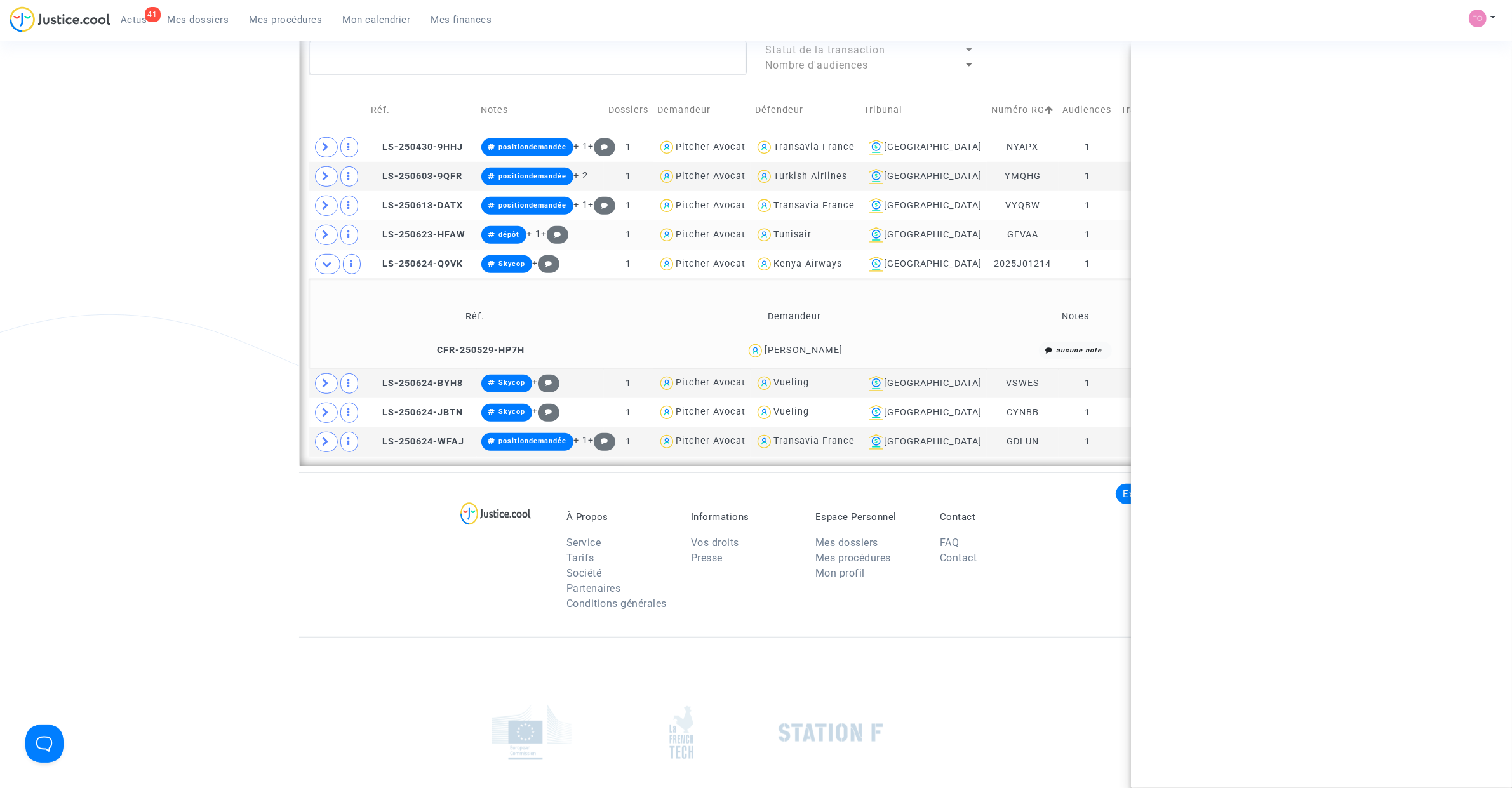
click at [832, 349] on div "SERAFIM KYKOTIS" at bounding box center [804, 350] width 78 height 11
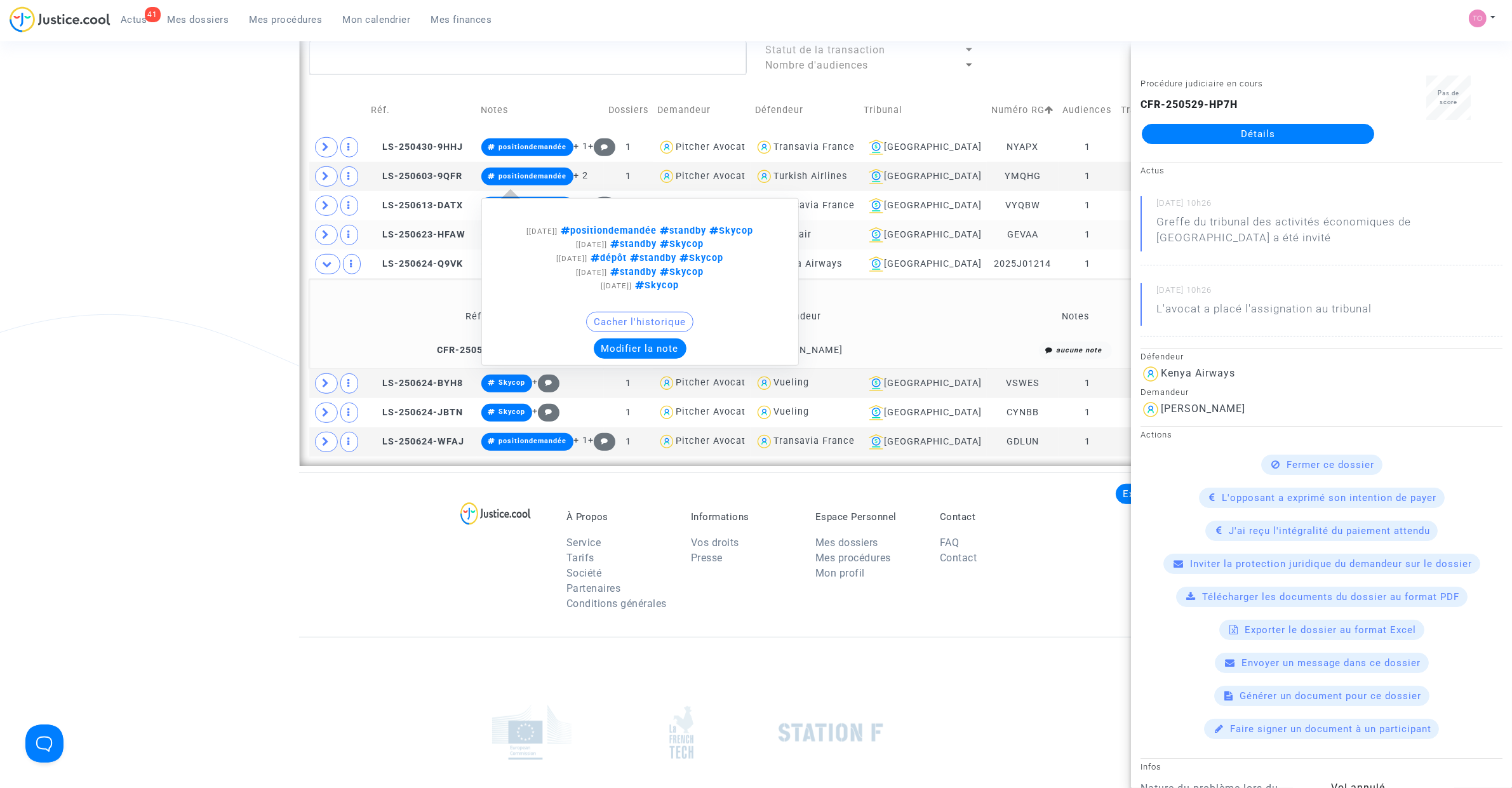
click at [627, 350] on button "Modifier la note" at bounding box center [640, 348] width 93 height 20
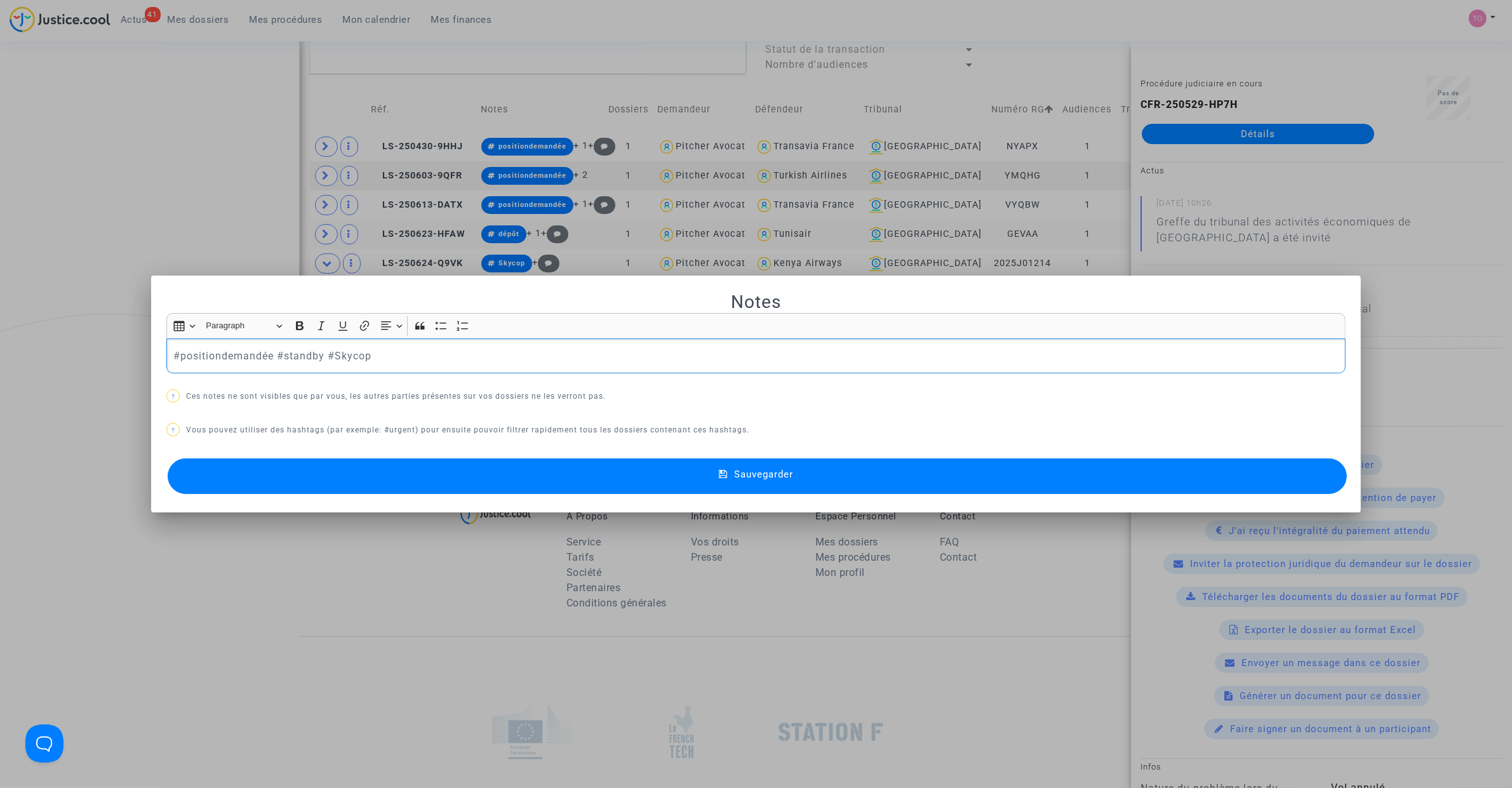
scroll to position [0, 0]
click at [230, 354] on p "#s'associer au renvoi #positiondemandée #standby #Skycop" at bounding box center [756, 355] width 1166 height 16
click at [245, 350] on p "#s'associerau renvoi #positiondemandée #standby #Skycop" at bounding box center [756, 355] width 1166 height 16
click at [222, 357] on p "#s'associeraurenvoi #positiondemandée #standby #Skycop" at bounding box center [756, 355] width 1166 height 16
click at [355, 481] on button "Sauvegarder" at bounding box center [757, 476] width 1179 height 35
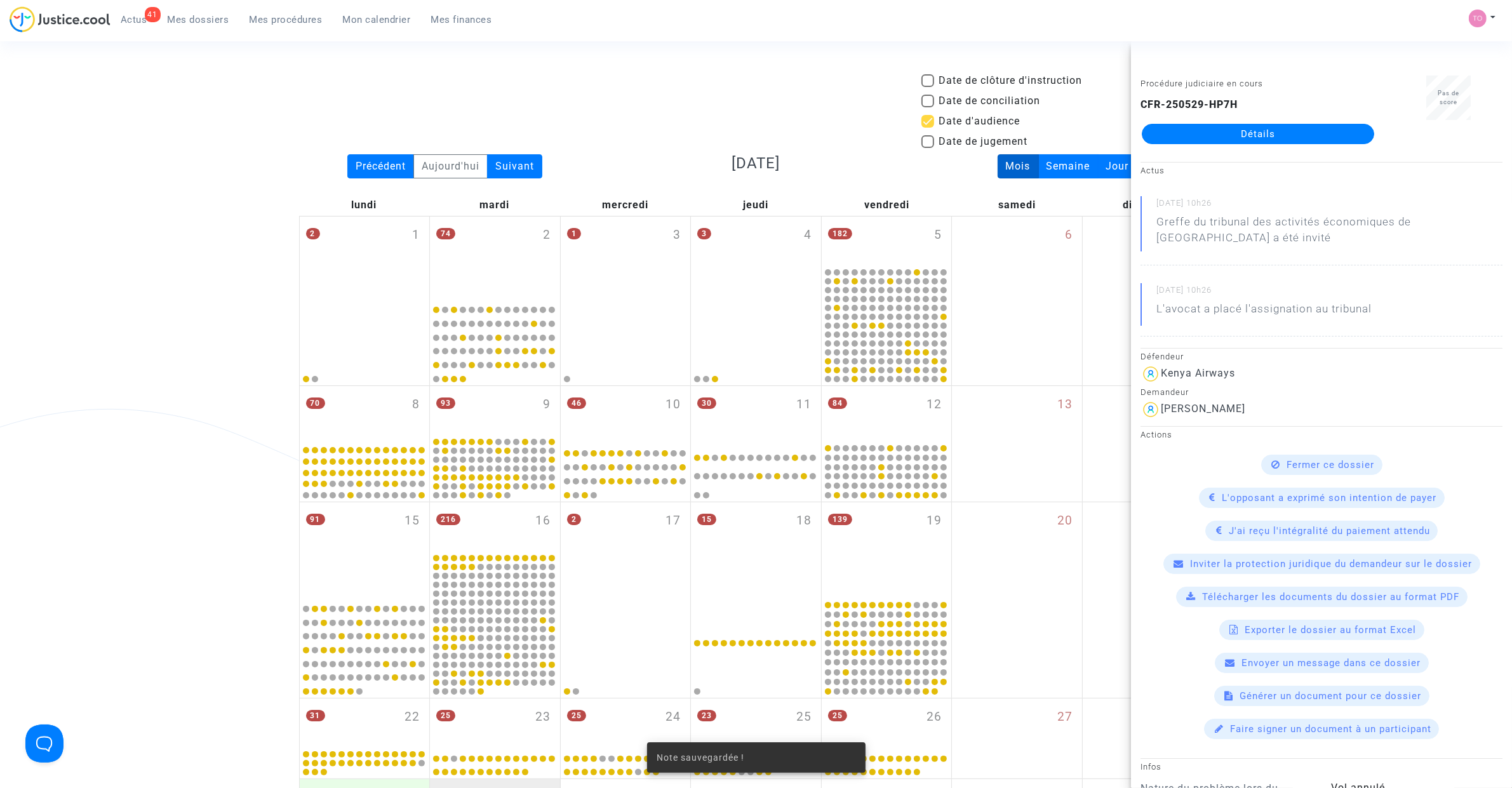
scroll to position [935, 0]
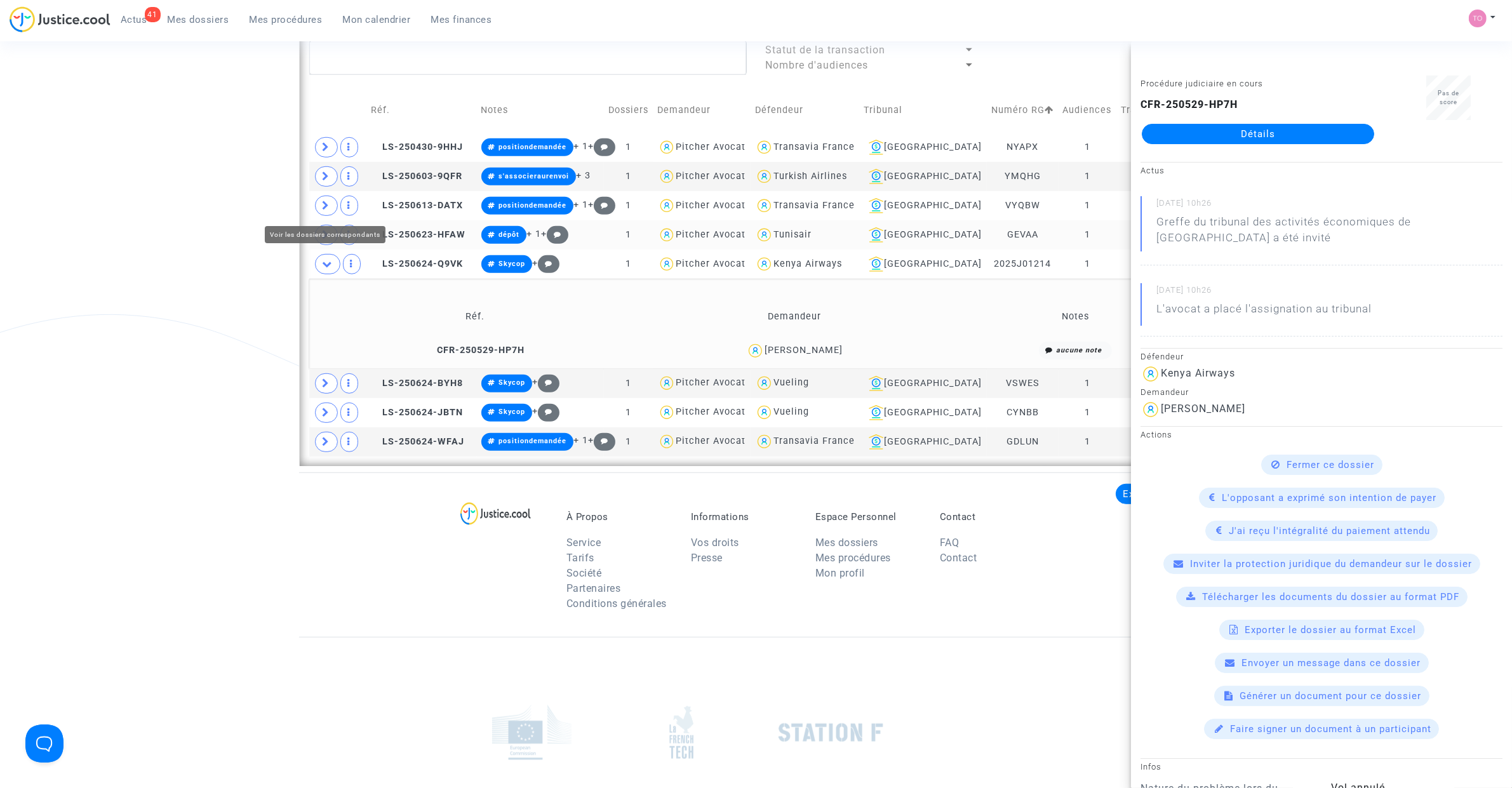
drag, startPoint x: 99, startPoint y: 275, endPoint x: 133, endPoint y: 277, distance: 34.1
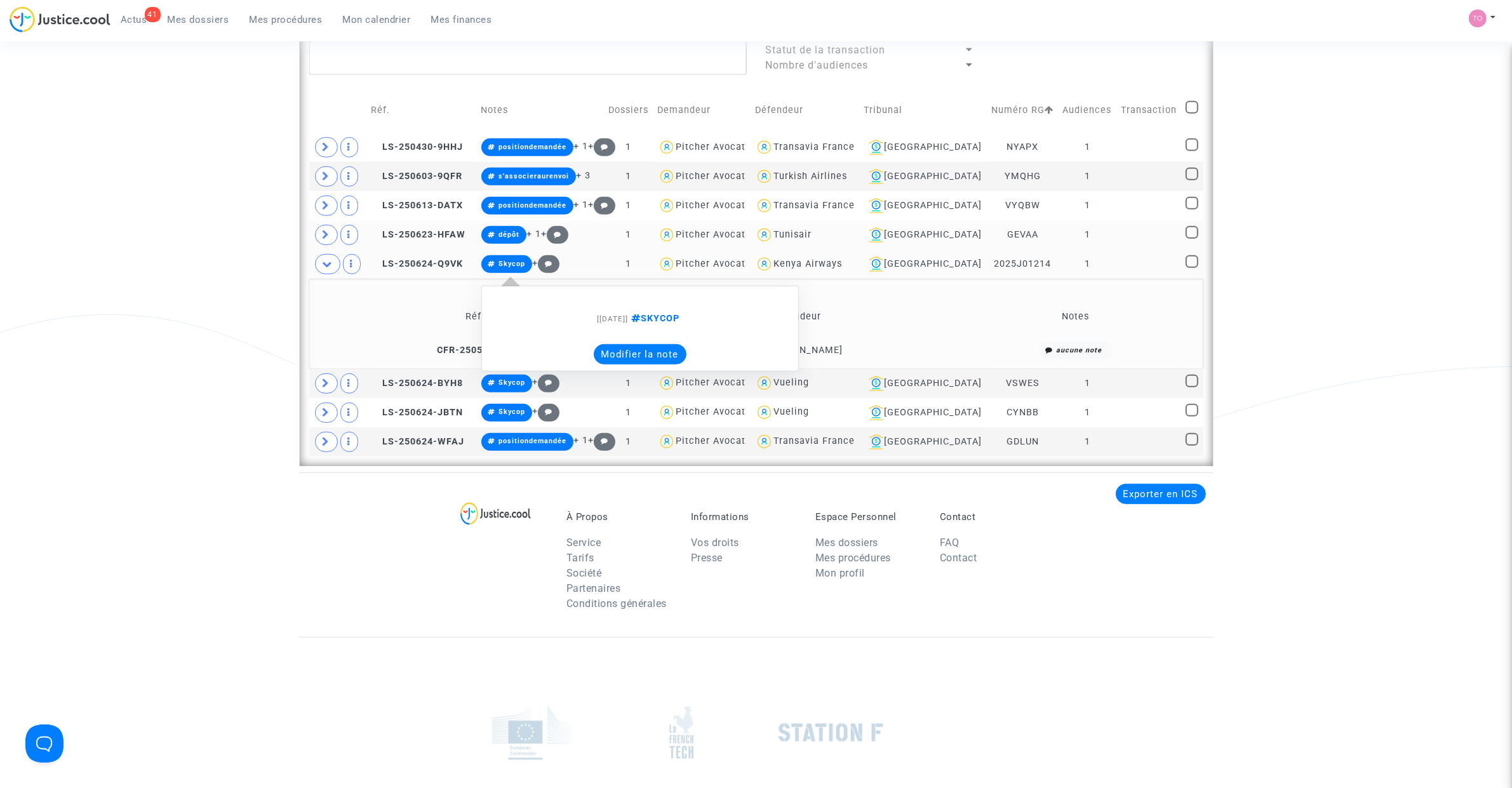
click at [627, 347] on button "Modifier la note" at bounding box center [640, 354] width 93 height 20
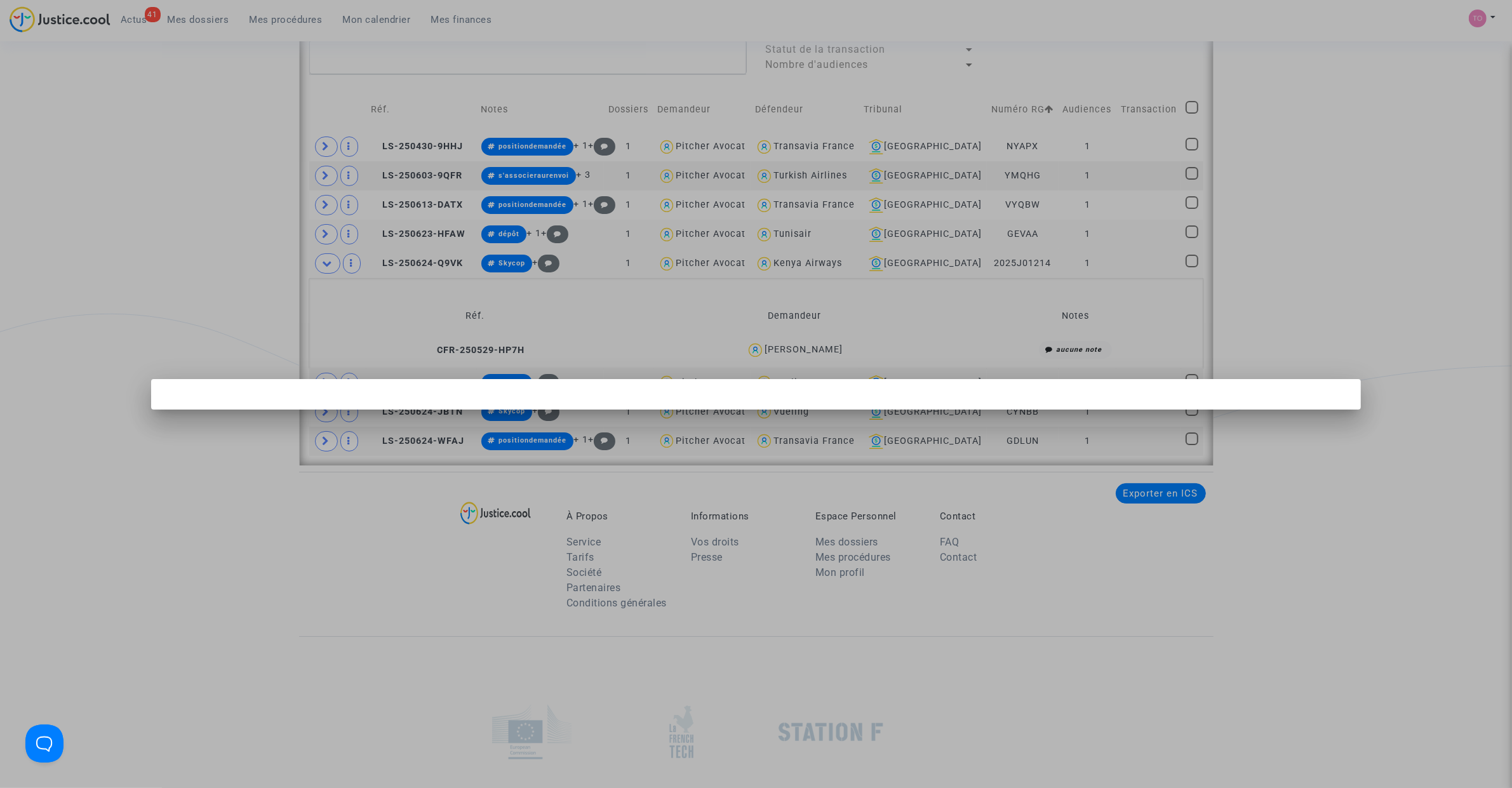
scroll to position [0, 0]
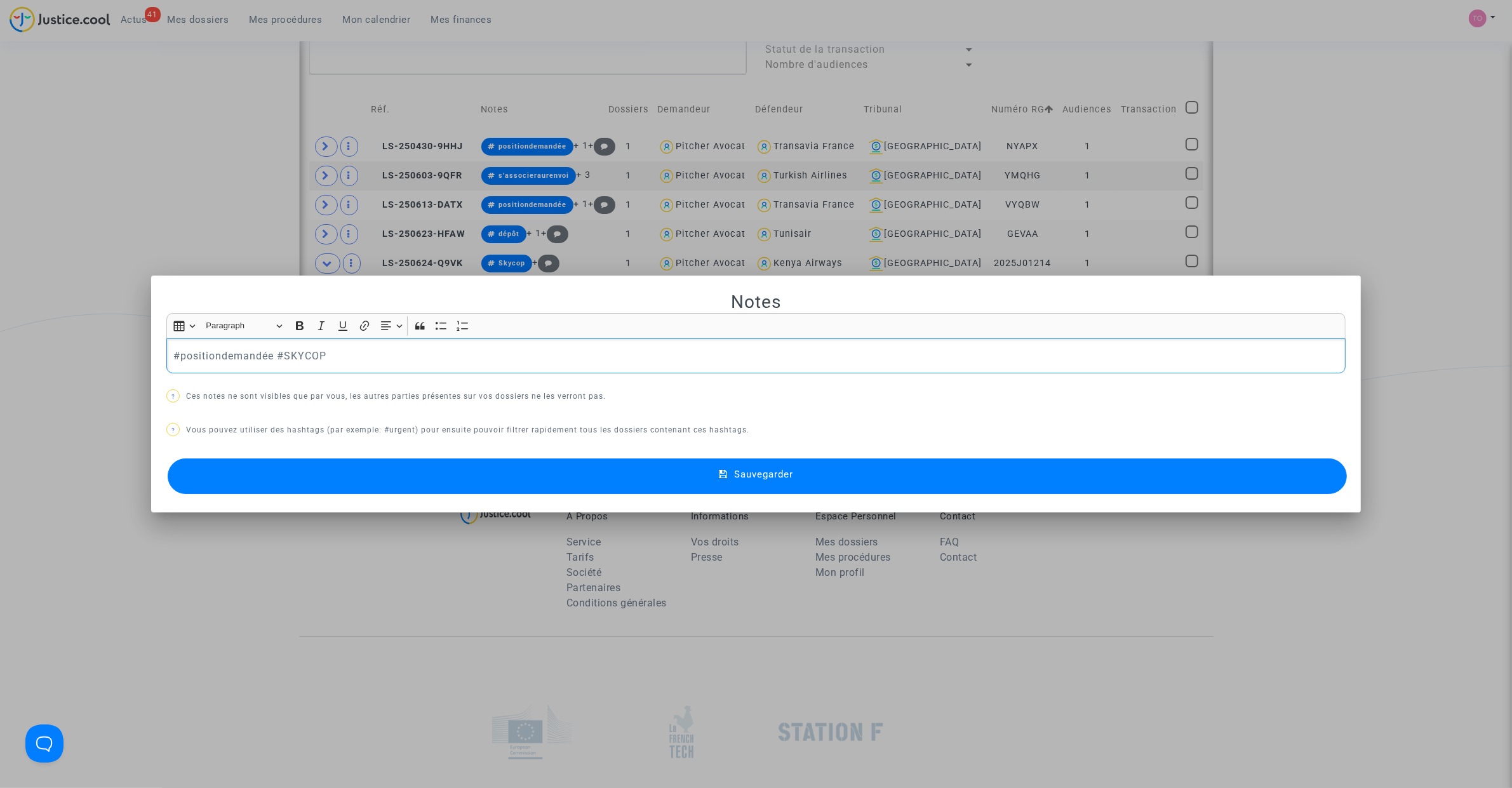
click at [438, 472] on button "Sauvegarder" at bounding box center [757, 476] width 1179 height 35
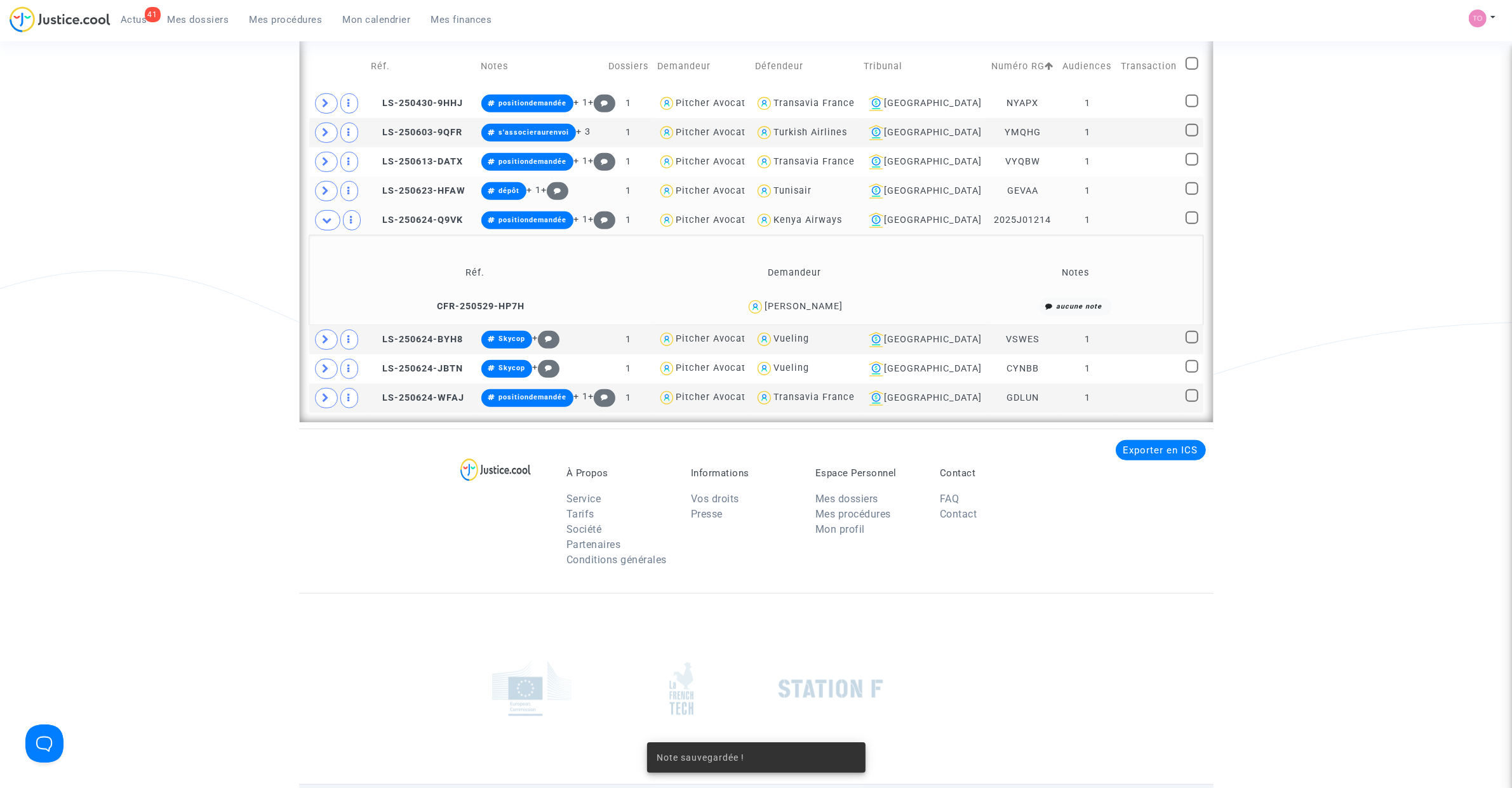
scroll to position [988, 0]
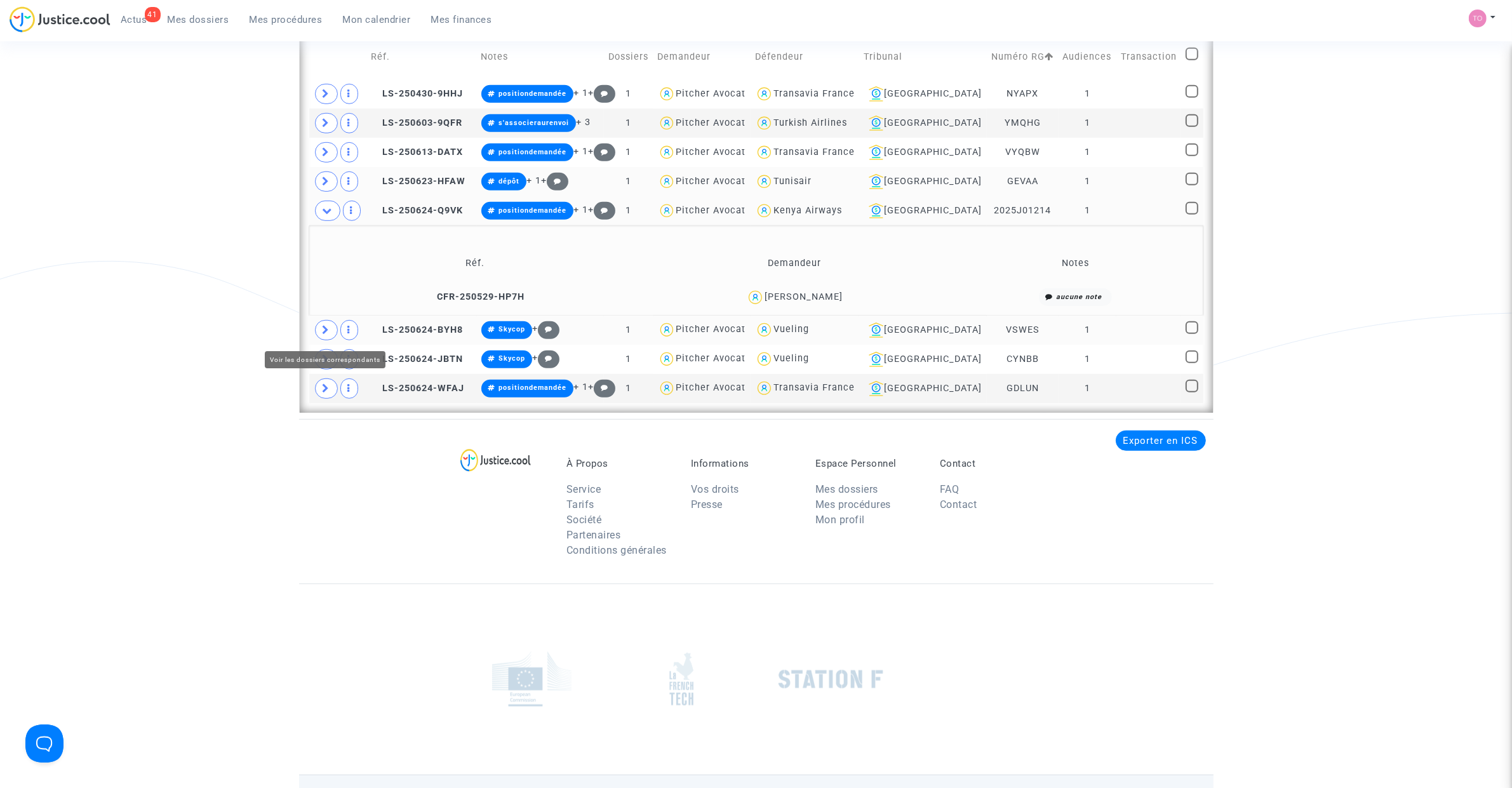
click at [318, 328] on span at bounding box center [326, 329] width 23 height 20
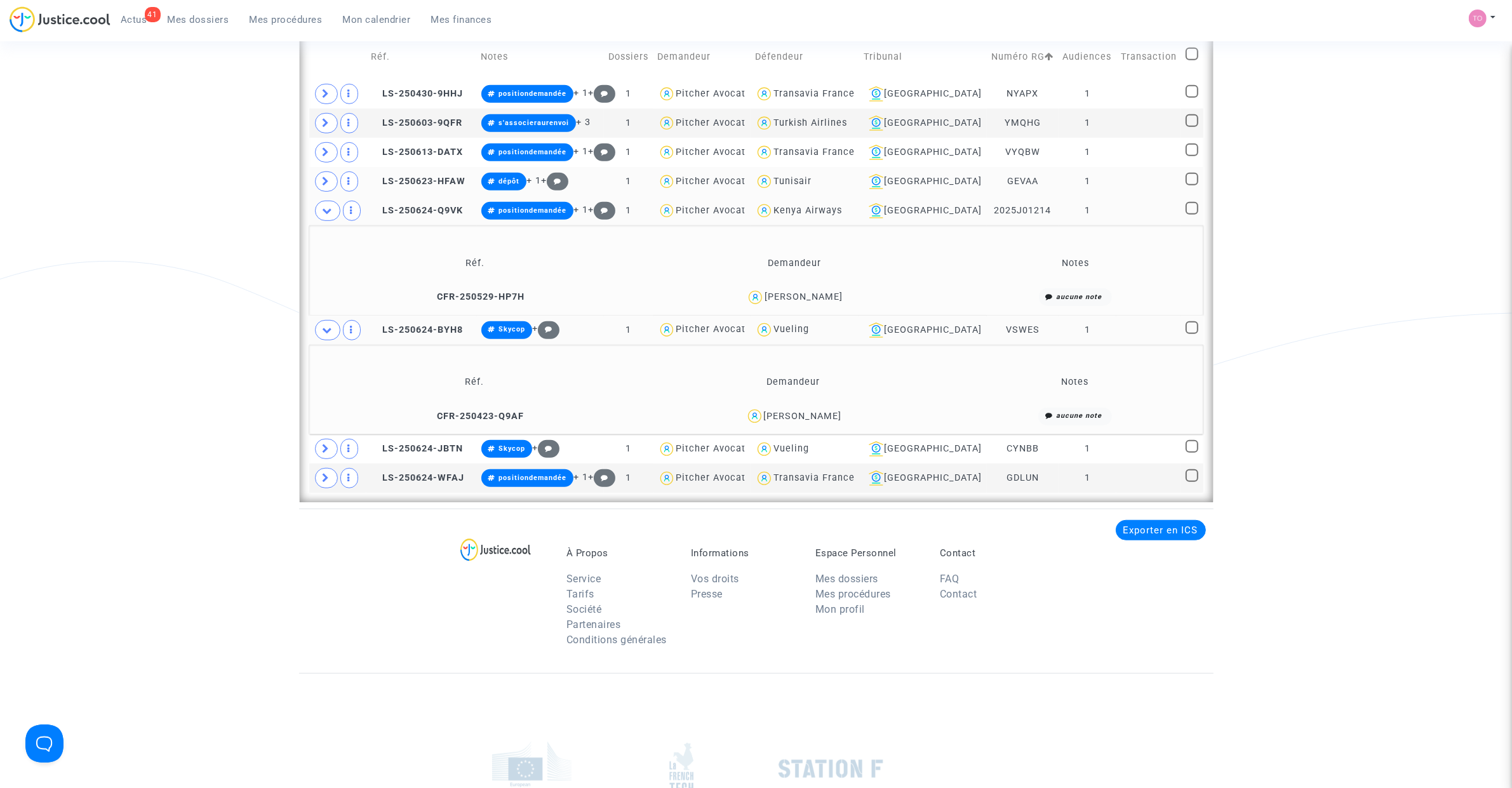
click at [832, 416] on div "Maureane Gille" at bounding box center [803, 416] width 78 height 11
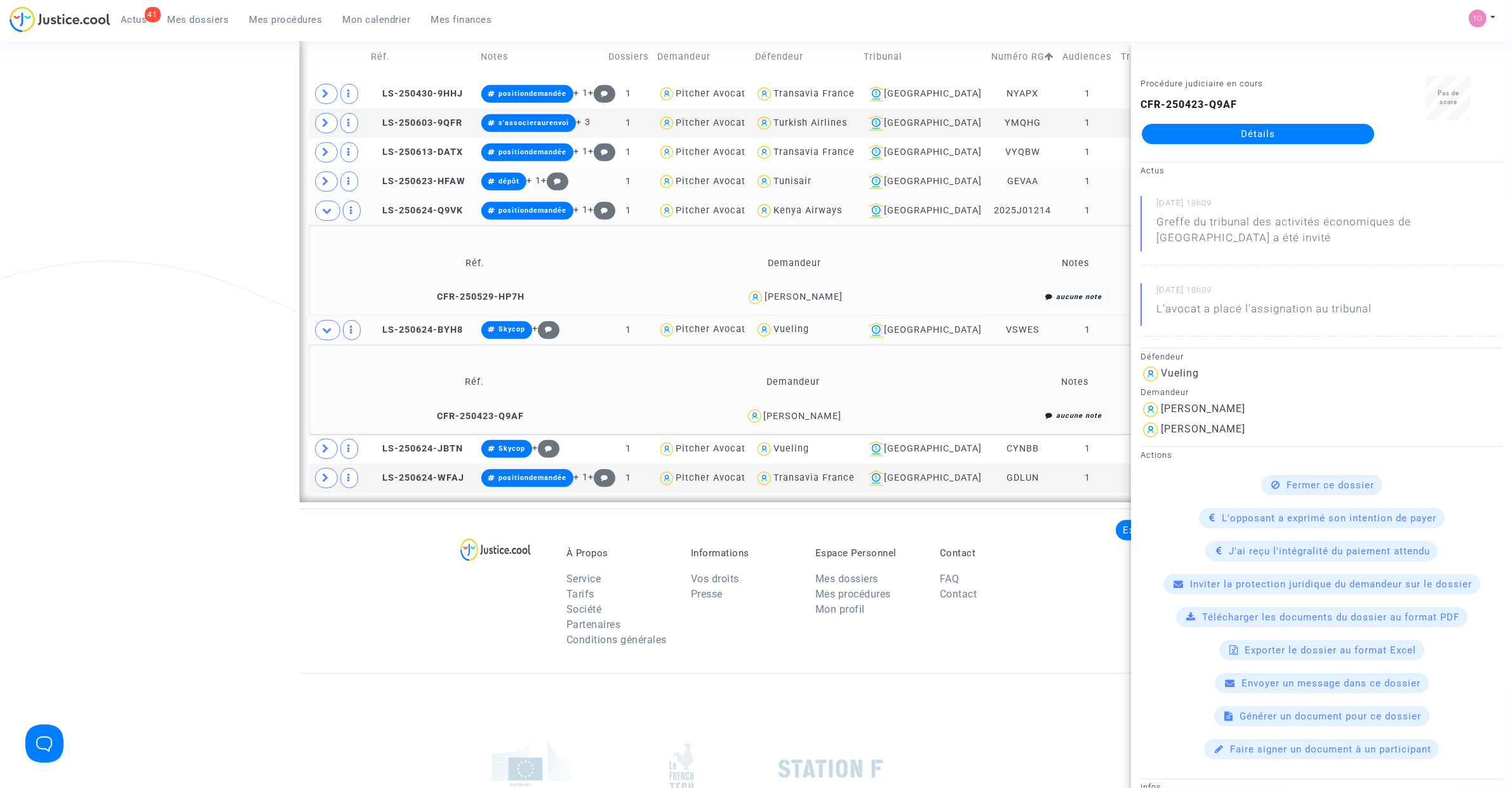
drag, startPoint x: 140, startPoint y: 372, endPoint x: 178, endPoint y: 363, distance: 39.1
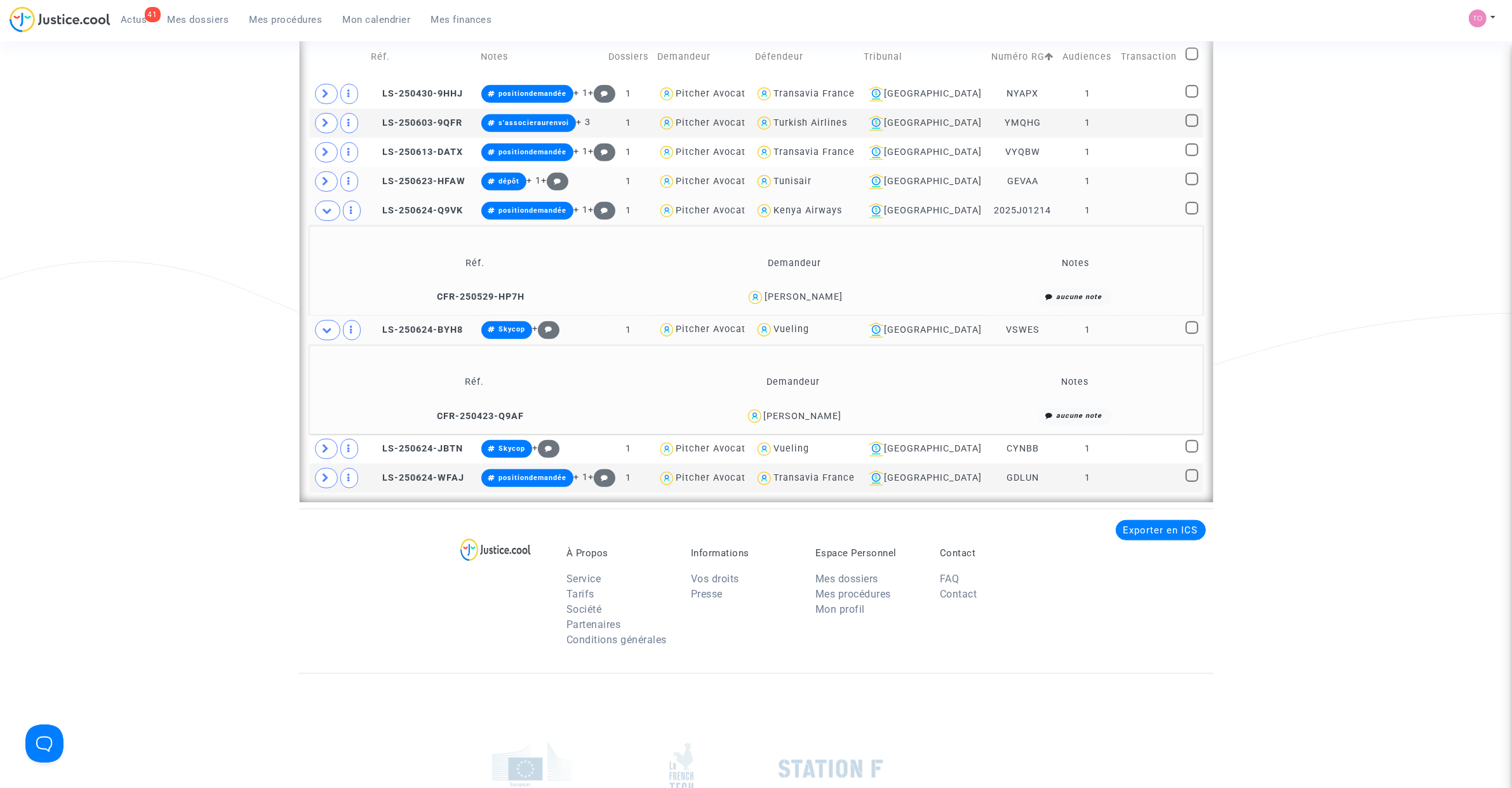
click at [321, 325] on span at bounding box center [328, 329] width 26 height 20
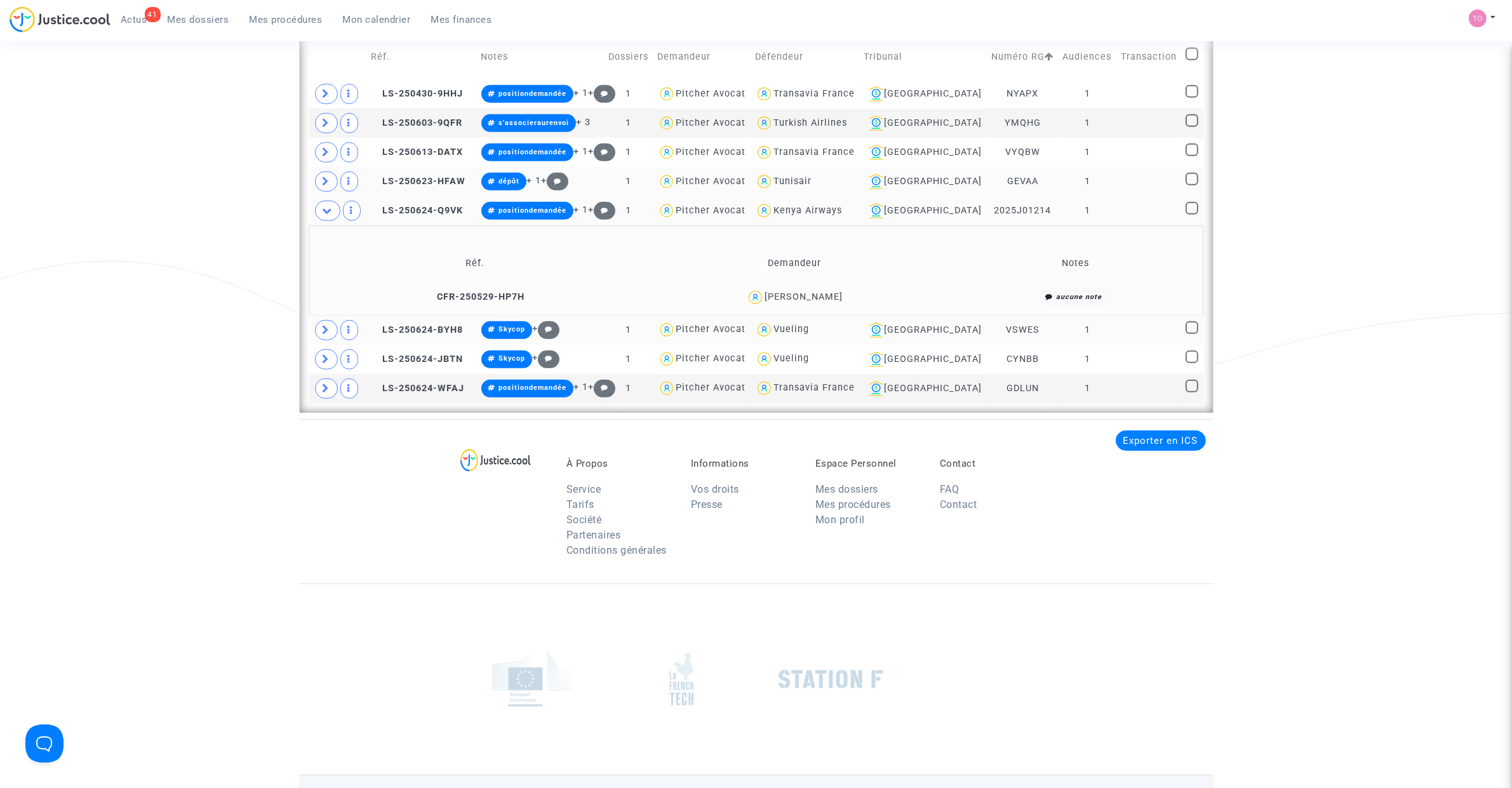
click at [809, 327] on div "Vueling" at bounding box center [791, 329] width 35 height 11
type textarea "@Vueling"
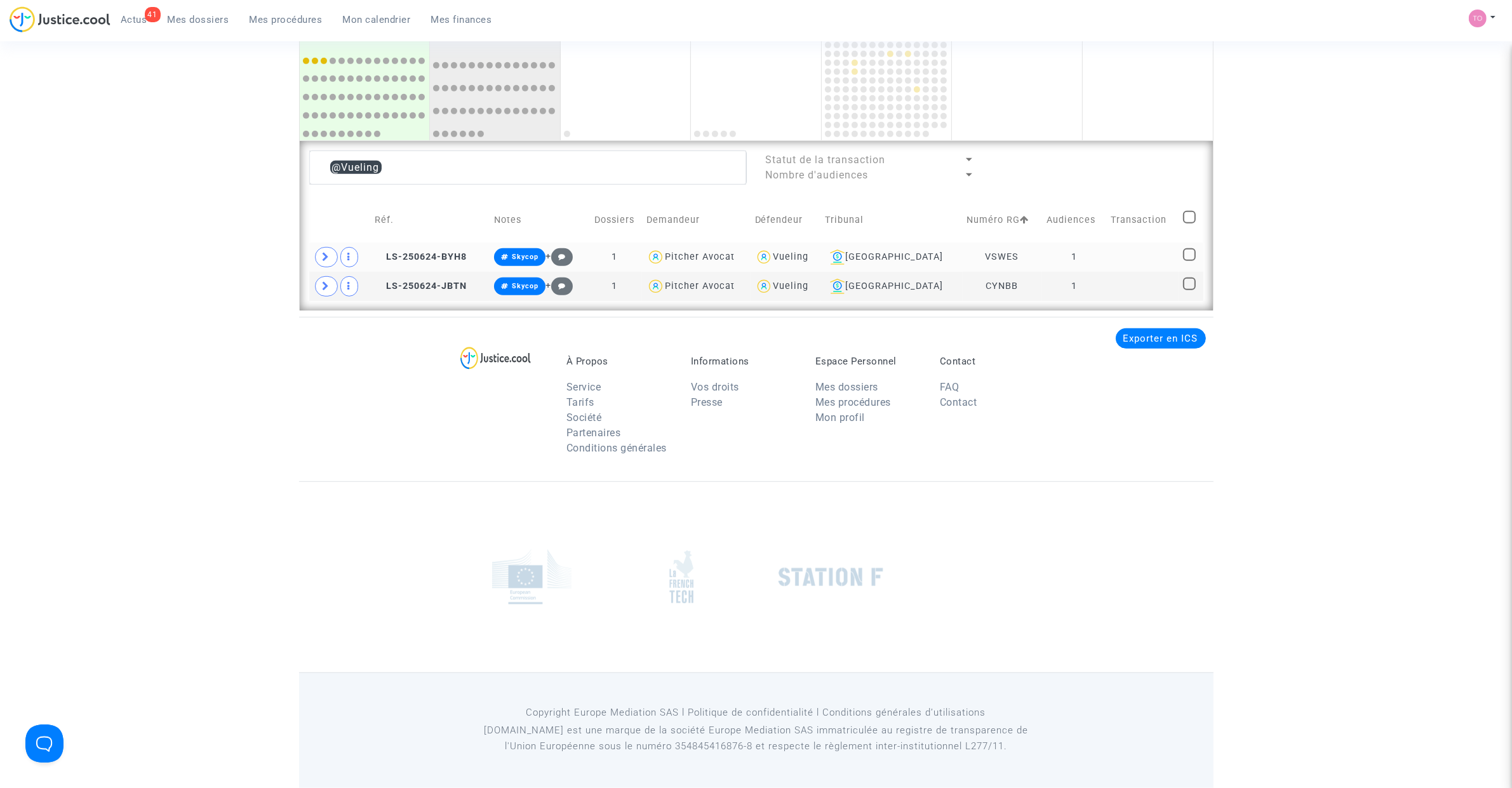
scroll to position [826, 0]
click at [1192, 219] on span at bounding box center [1189, 217] width 12 height 12
click at [1189, 223] on input "checkbox" at bounding box center [1189, 223] width 1 height 1
checkbox input "true"
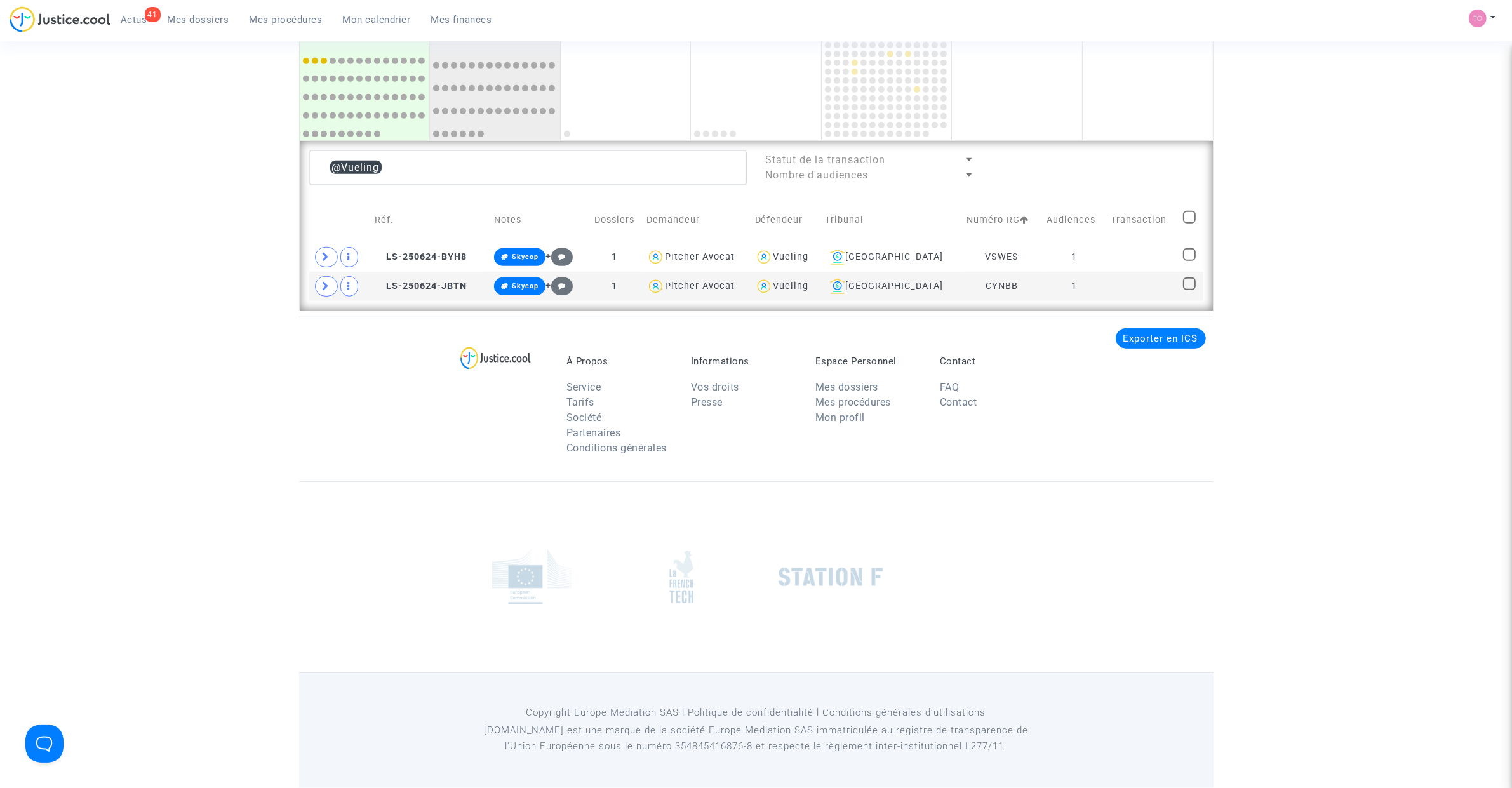
checkbox input "true"
click at [1147, 175] on div "Sélection (2)" at bounding box center [1154, 166] width 95 height 32
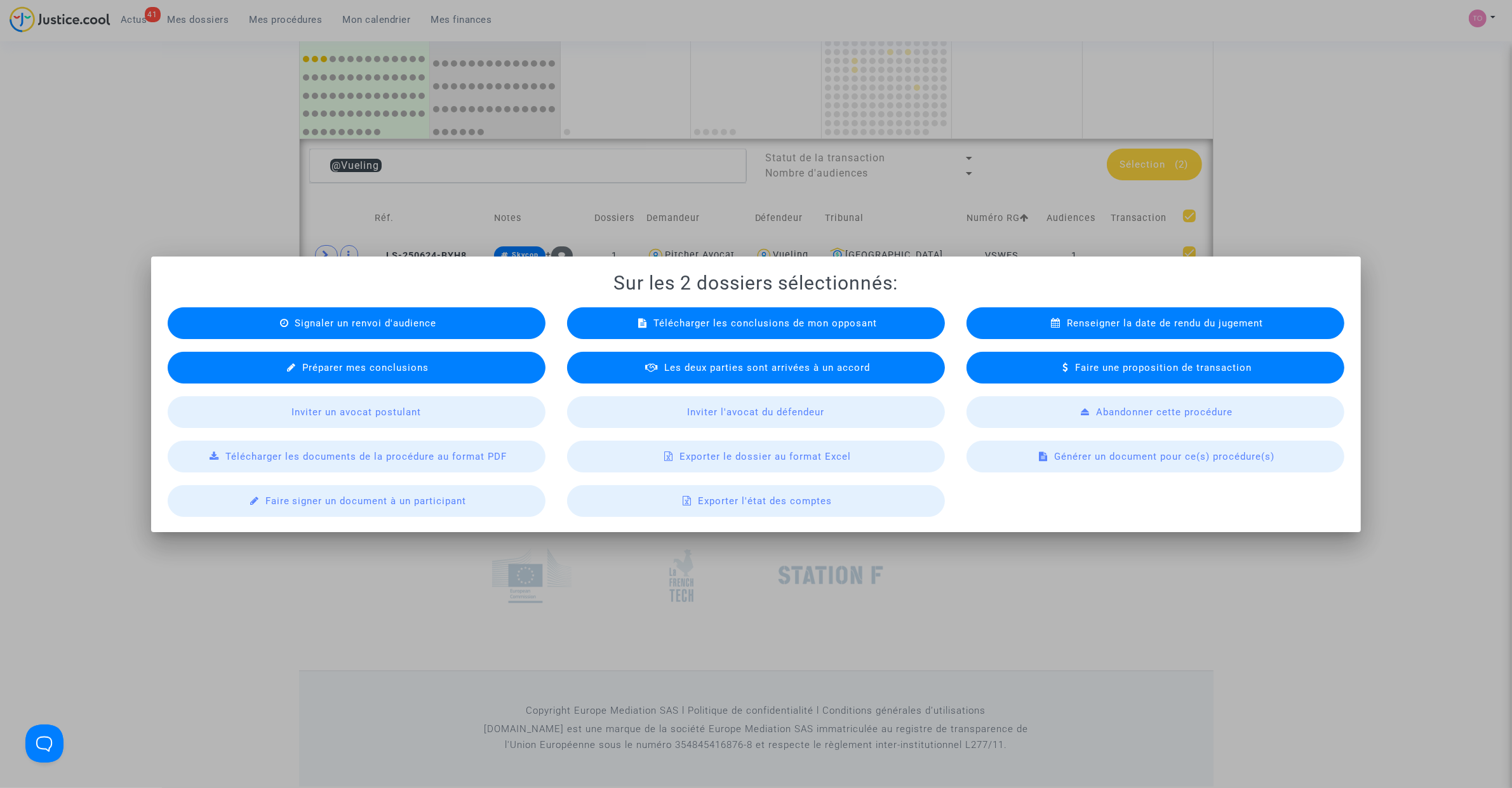
click at [721, 458] on span "Exporter le dossier au format Excel" at bounding box center [765, 456] width 171 height 11
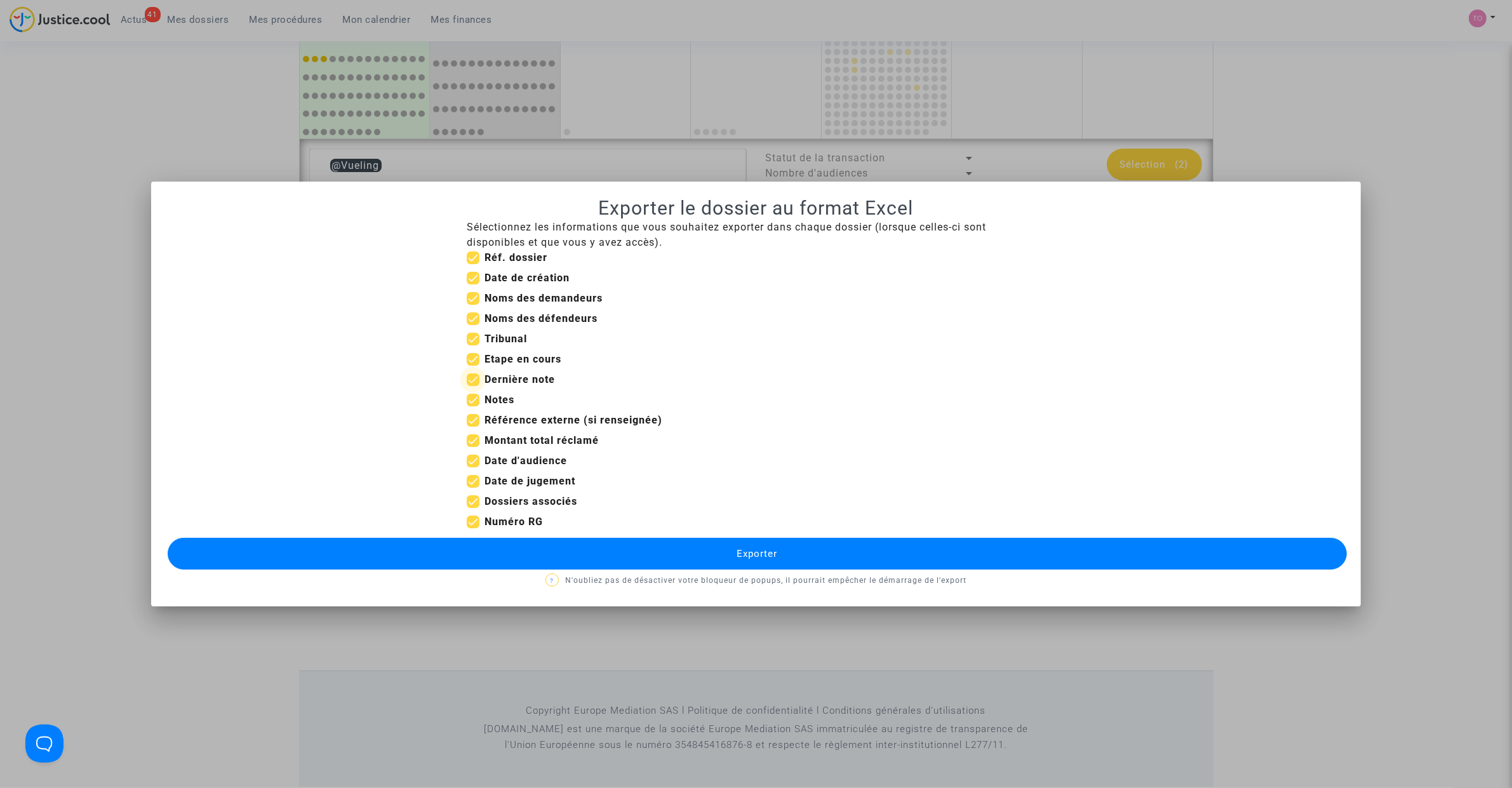
click at [474, 378] on span at bounding box center [473, 379] width 12 height 12
click at [473, 386] on input "Dernière note" at bounding box center [473, 386] width 1 height 1
checkbox input "false"
click at [473, 399] on span at bounding box center [473, 400] width 12 height 12
click at [473, 406] on input "Notes" at bounding box center [473, 406] width 1 height 1
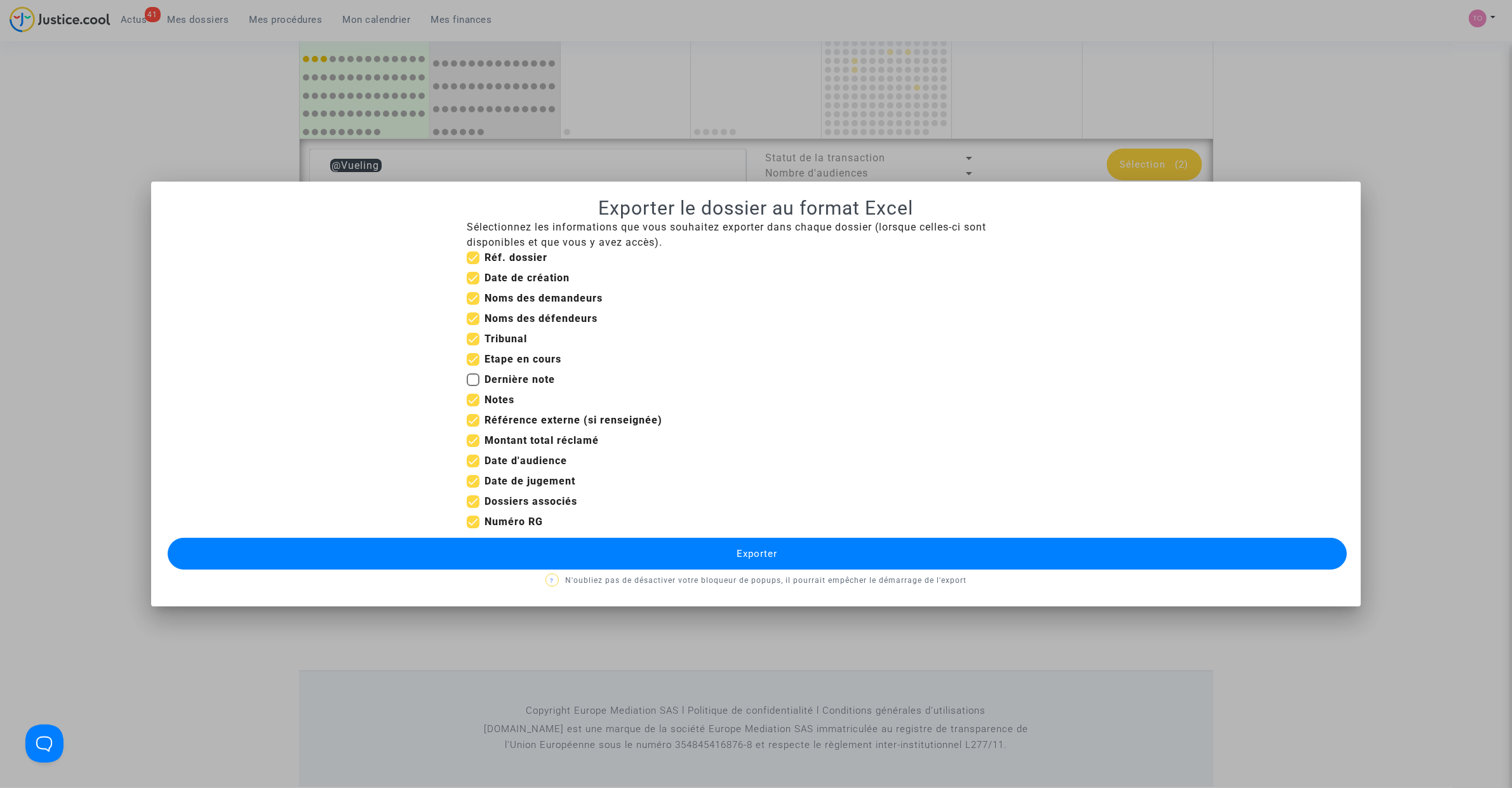
checkbox input "false"
click at [470, 363] on span at bounding box center [473, 359] width 12 height 12
click at [473, 366] on input "Etape en cours" at bounding box center [473, 366] width 1 height 1
checkbox input "false"
click at [472, 332] on label "Tribunal" at bounding box center [497, 339] width 60 height 15
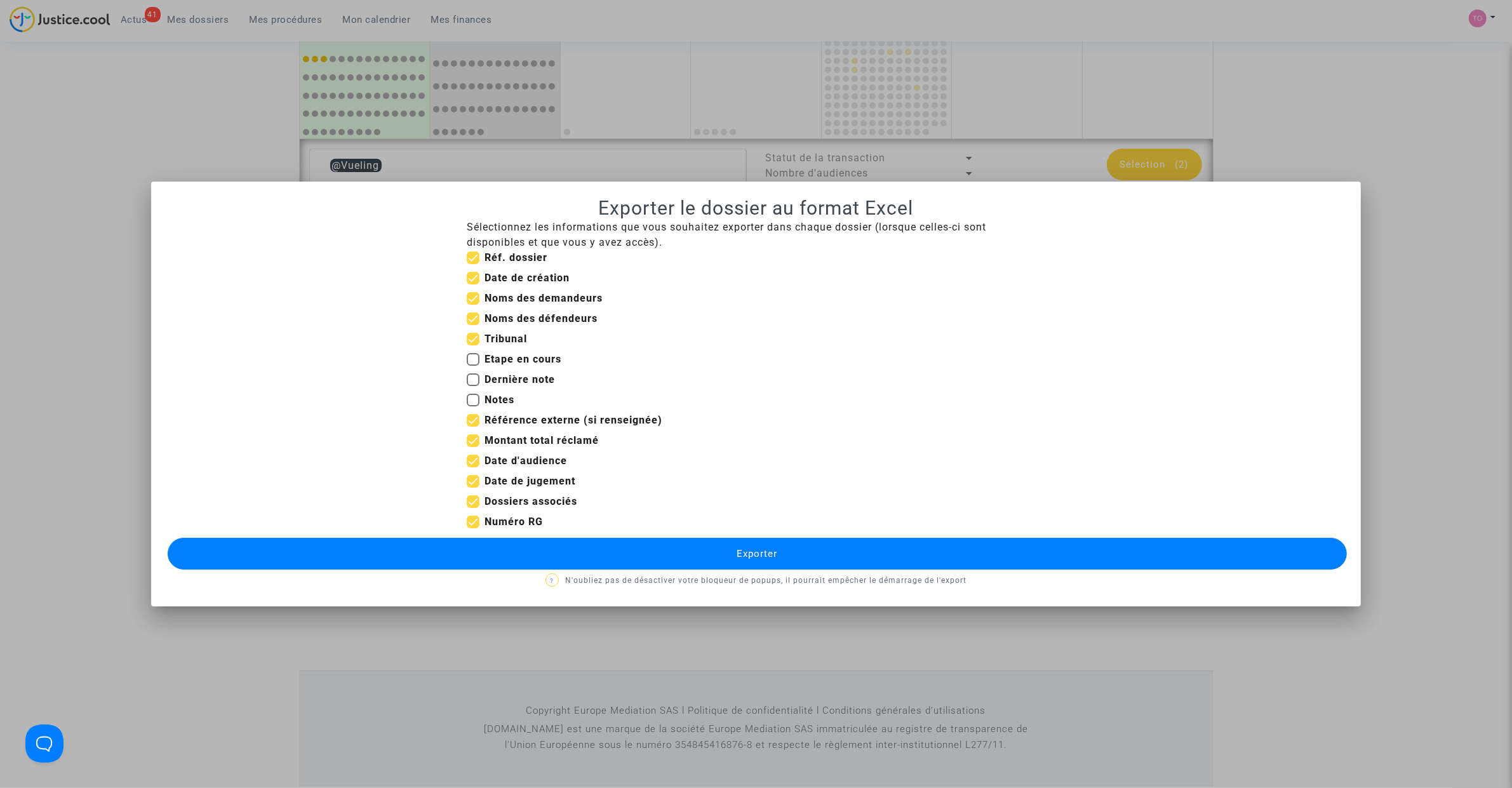
click at [473, 345] on input "Tribunal" at bounding box center [473, 345] width 1 height 1
checkbox input "false"
click at [472, 330] on div "Sélectionnez les informations que vous souhaitez exporter dans chaque dossier (…" at bounding box center [756, 377] width 597 height 315
click at [475, 278] on span at bounding box center [473, 278] width 12 height 12
click at [473, 284] on input "Date de création" at bounding box center [473, 284] width 1 height 1
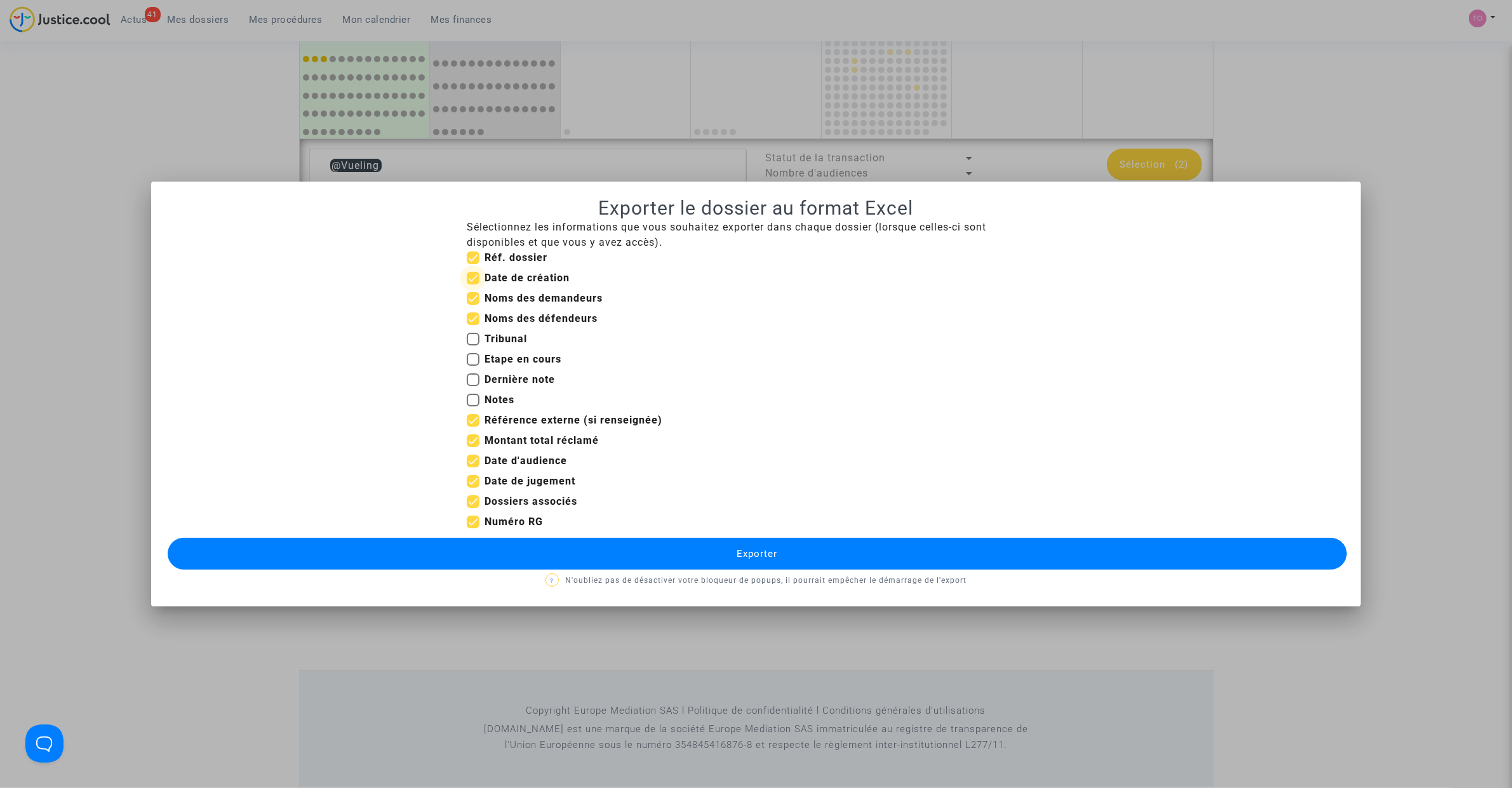
checkbox input "false"
click at [468, 415] on label "Référence externe (si renseignée)" at bounding box center [565, 420] width 196 height 15
click at [473, 427] on input "Référence externe (si renseignée)" at bounding box center [473, 427] width 1 height 1
checkbox input "false"
click at [470, 438] on span at bounding box center [473, 440] width 12 height 12
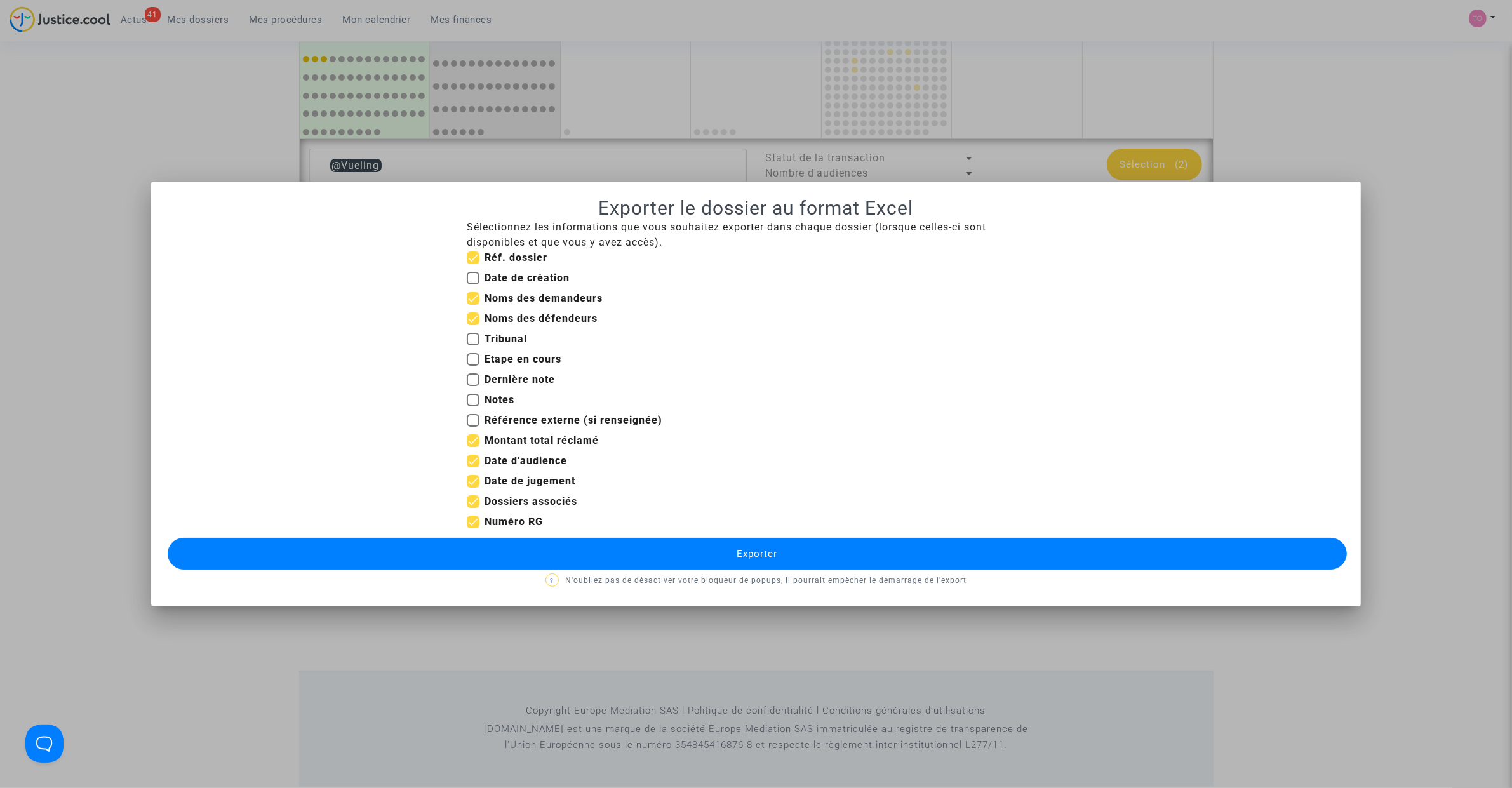
click at [473, 447] on input "Montant total réclamé" at bounding box center [473, 447] width 1 height 1
checkbox input "false"
drag, startPoint x: 470, startPoint y: 480, endPoint x: 468, endPoint y: 488, distance: 8.2
click at [470, 481] on span at bounding box center [473, 481] width 12 height 12
click at [473, 488] on input "Date de jugement" at bounding box center [473, 488] width 1 height 1
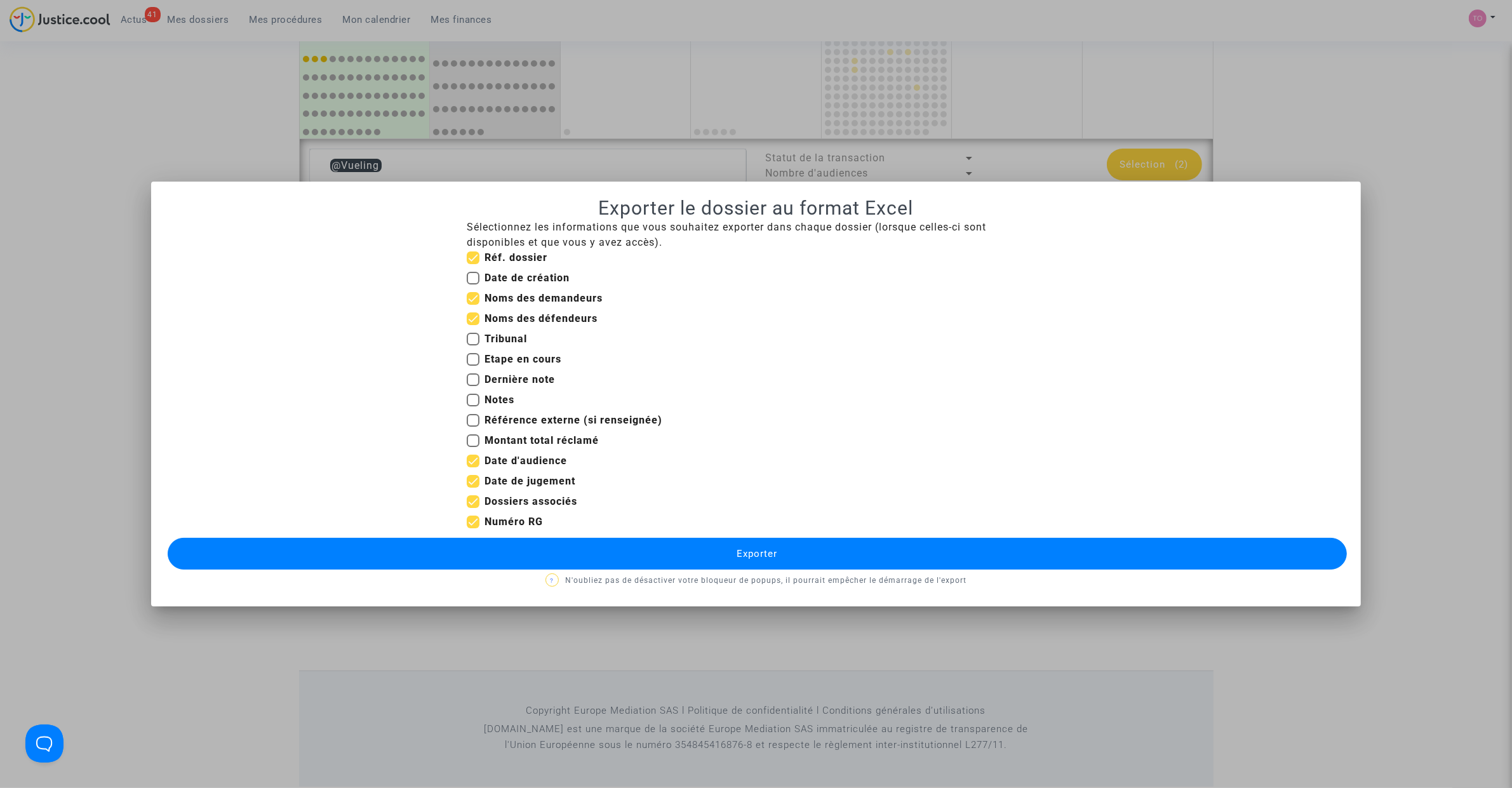
checkbox input "false"
click at [474, 522] on span at bounding box center [473, 522] width 12 height 12
click at [473, 528] on input "Numéro RG" at bounding box center [473, 528] width 1 height 1
click at [474, 522] on span at bounding box center [473, 522] width 12 height 12
click at [473, 528] on input "Numéro RG" at bounding box center [473, 528] width 1 height 1
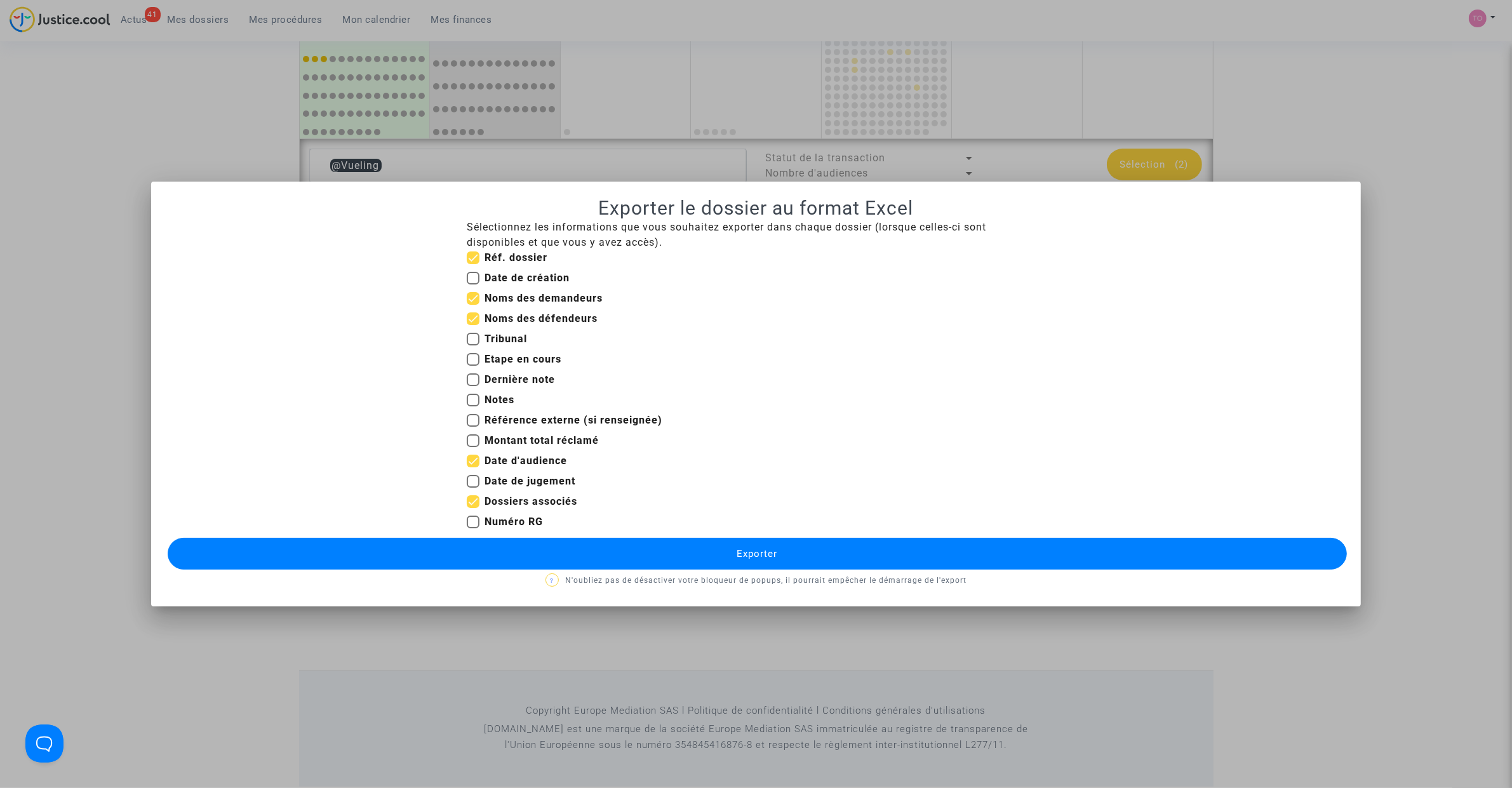
checkbox input "true"
click at [473, 497] on span at bounding box center [473, 502] width 12 height 12
click at [473, 508] on input "Dossiers associés" at bounding box center [473, 508] width 1 height 1
checkbox input "false"
click at [471, 252] on span at bounding box center [473, 257] width 12 height 12
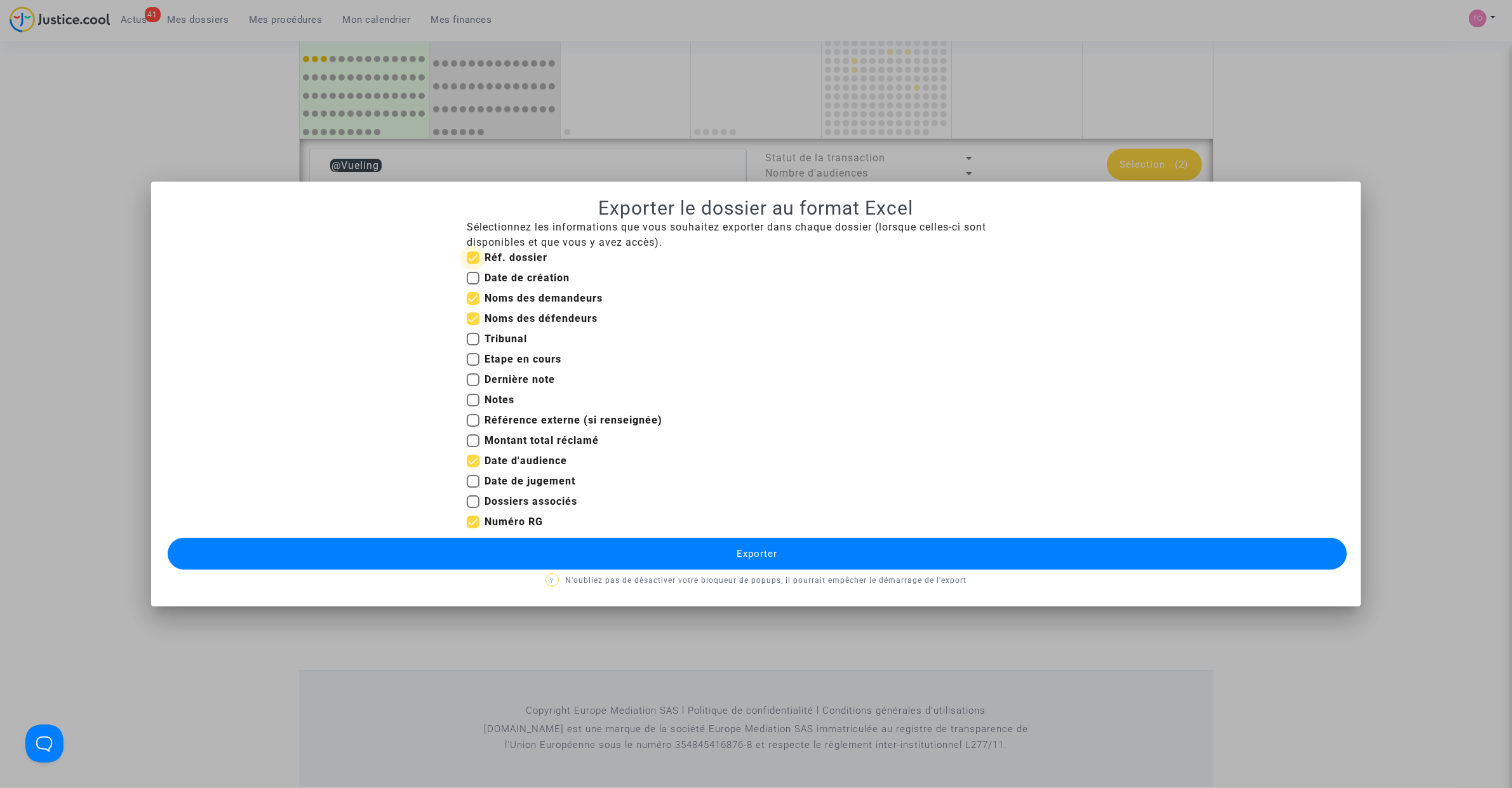
click at [473, 264] on input "Réf. dossier" at bounding box center [473, 264] width 1 height 1
click at [487, 259] on b "Réf. dossier" at bounding box center [516, 257] width 63 height 12
click at [473, 264] on input "Réf. dossier" at bounding box center [473, 264] width 1 height 1
checkbox input "true"
click at [694, 560] on button "Exporter" at bounding box center [757, 554] width 1179 height 32
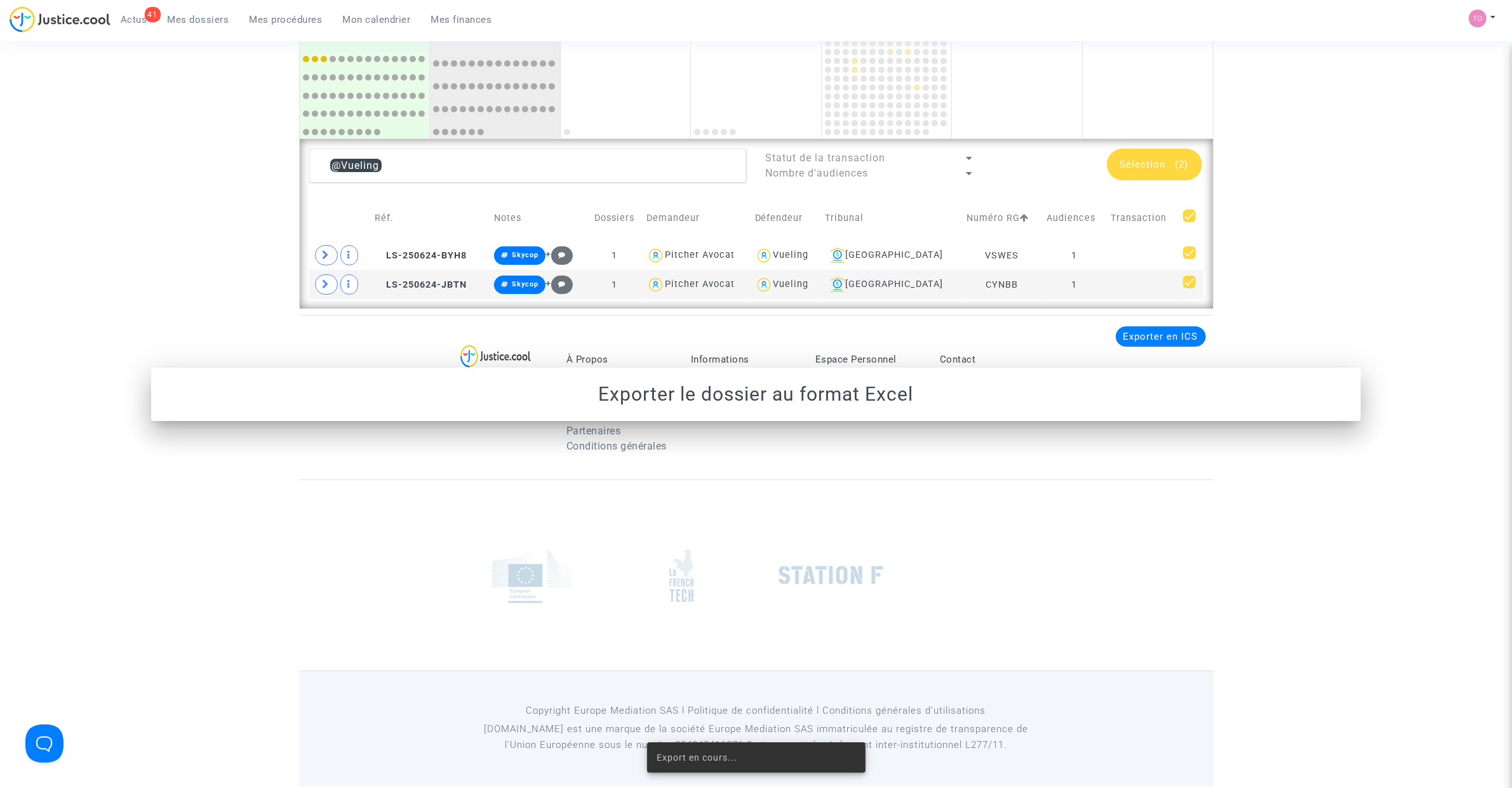
scroll to position [826, 0]
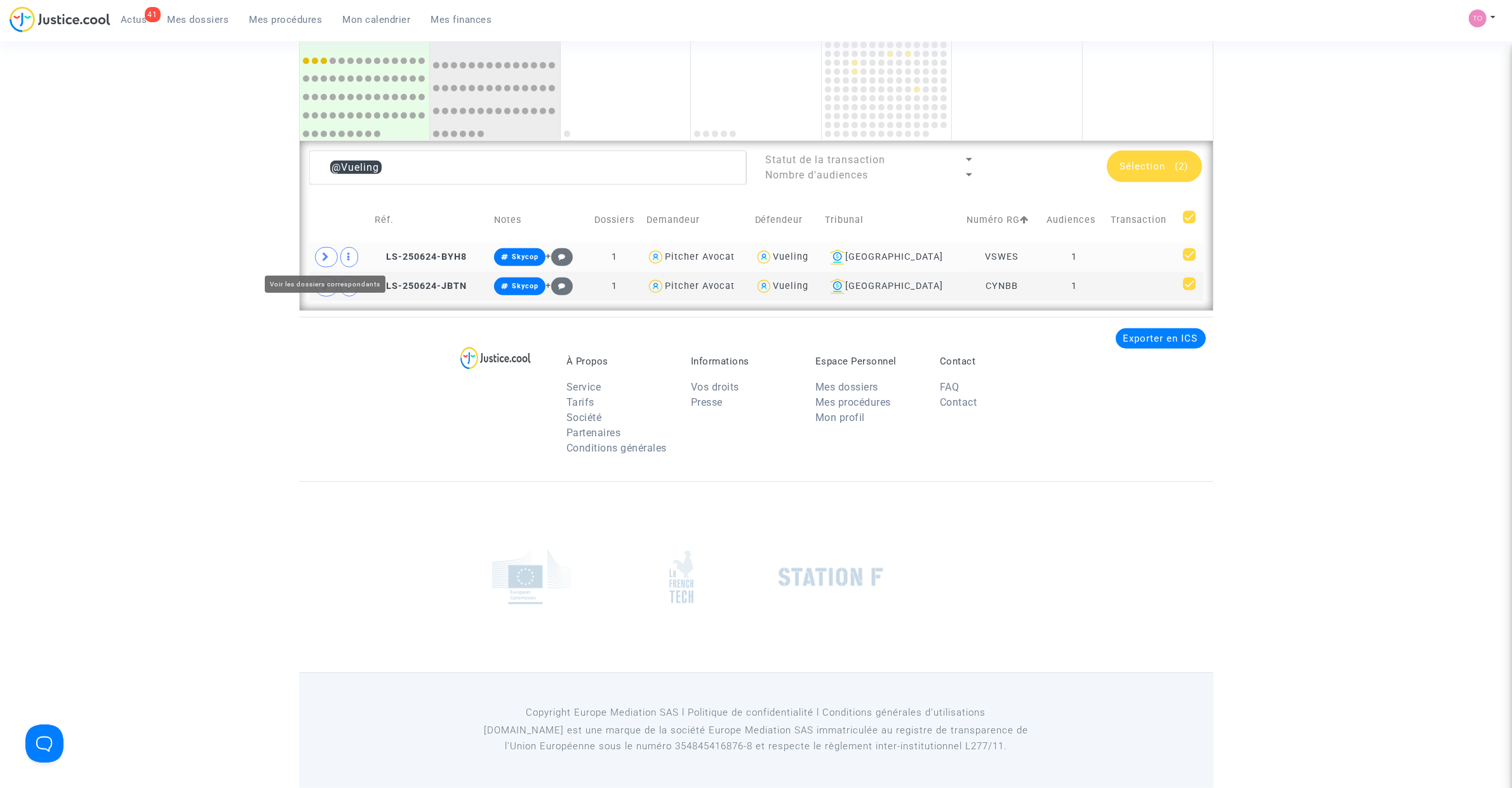
click at [334, 259] on span at bounding box center [326, 257] width 23 height 20
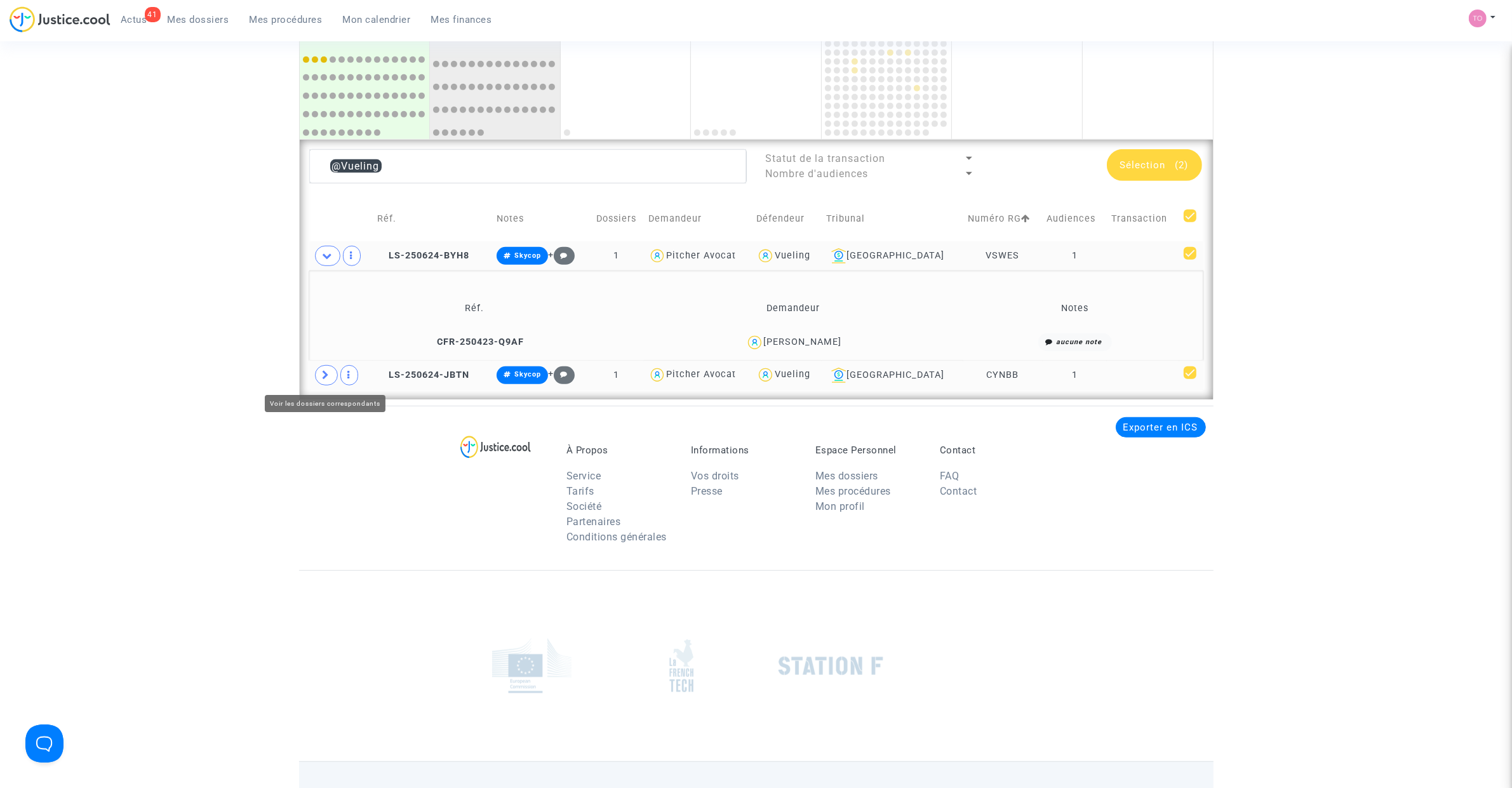
click at [321, 373] on span at bounding box center [326, 375] width 23 height 20
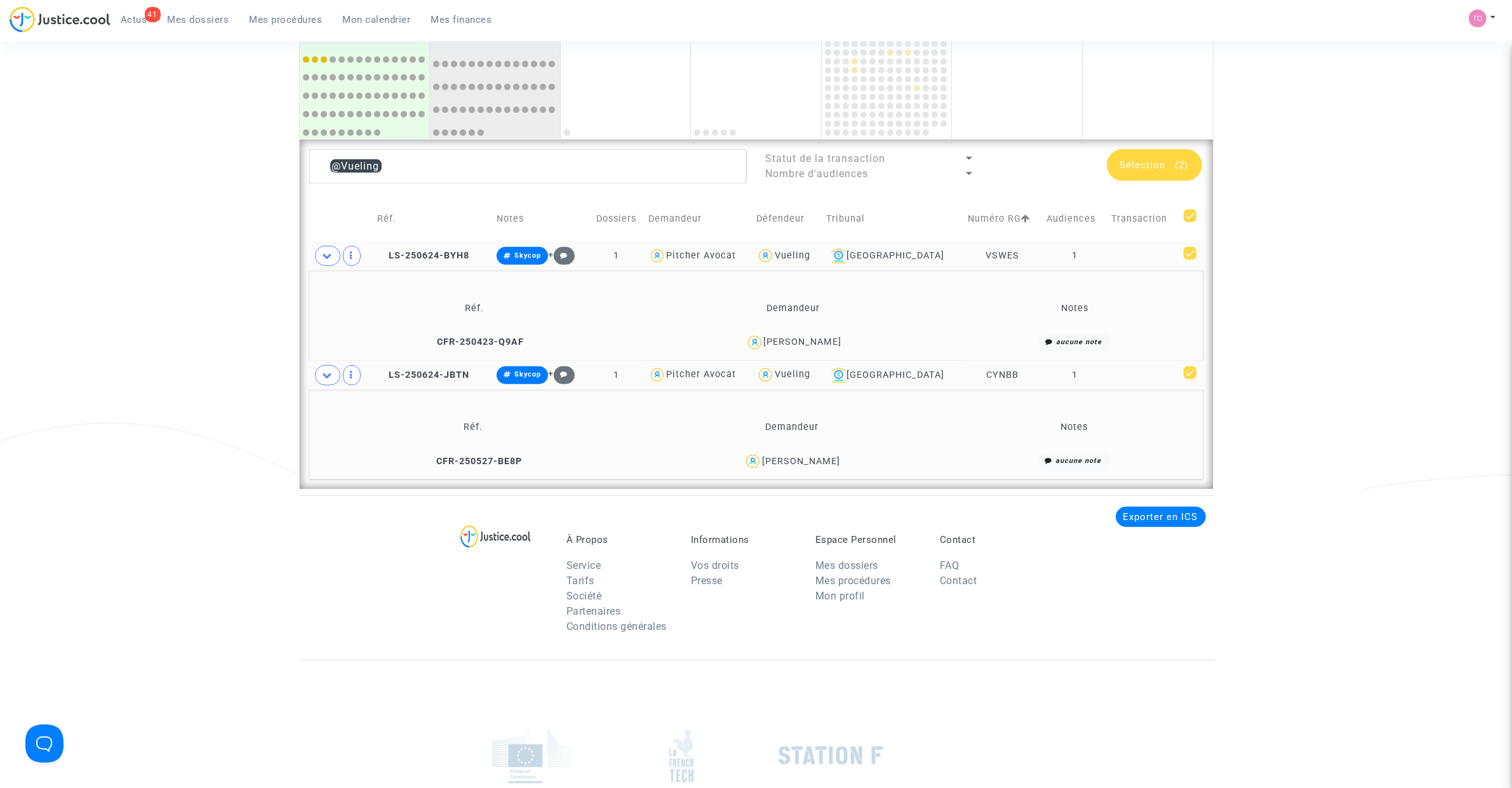
click at [810, 457] on div "IHOR NEDOBOROVSKYI" at bounding box center [801, 461] width 78 height 11
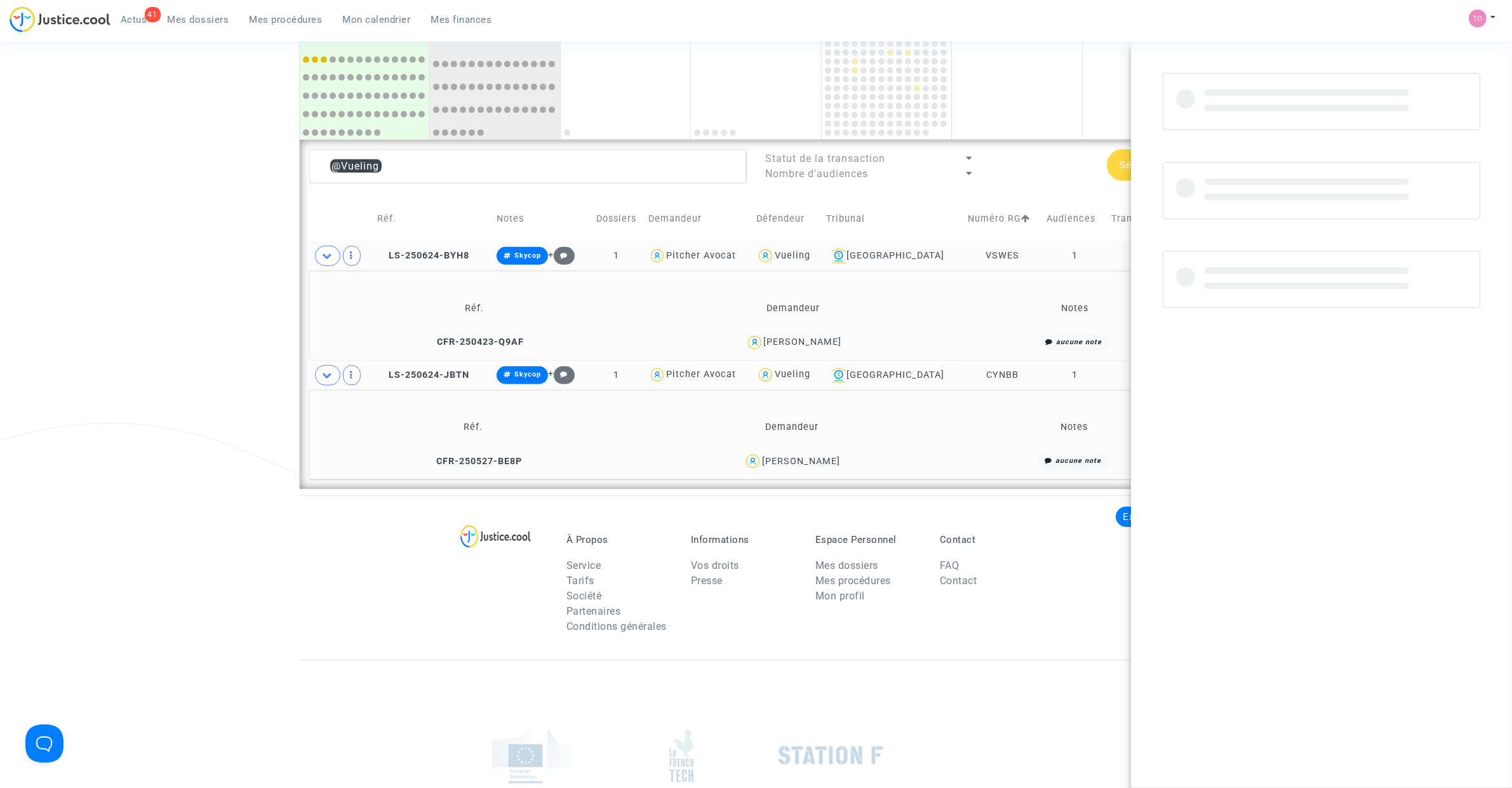
click at [810, 457] on div "IHOR NEDOBOROVSKYI" at bounding box center [801, 461] width 78 height 11
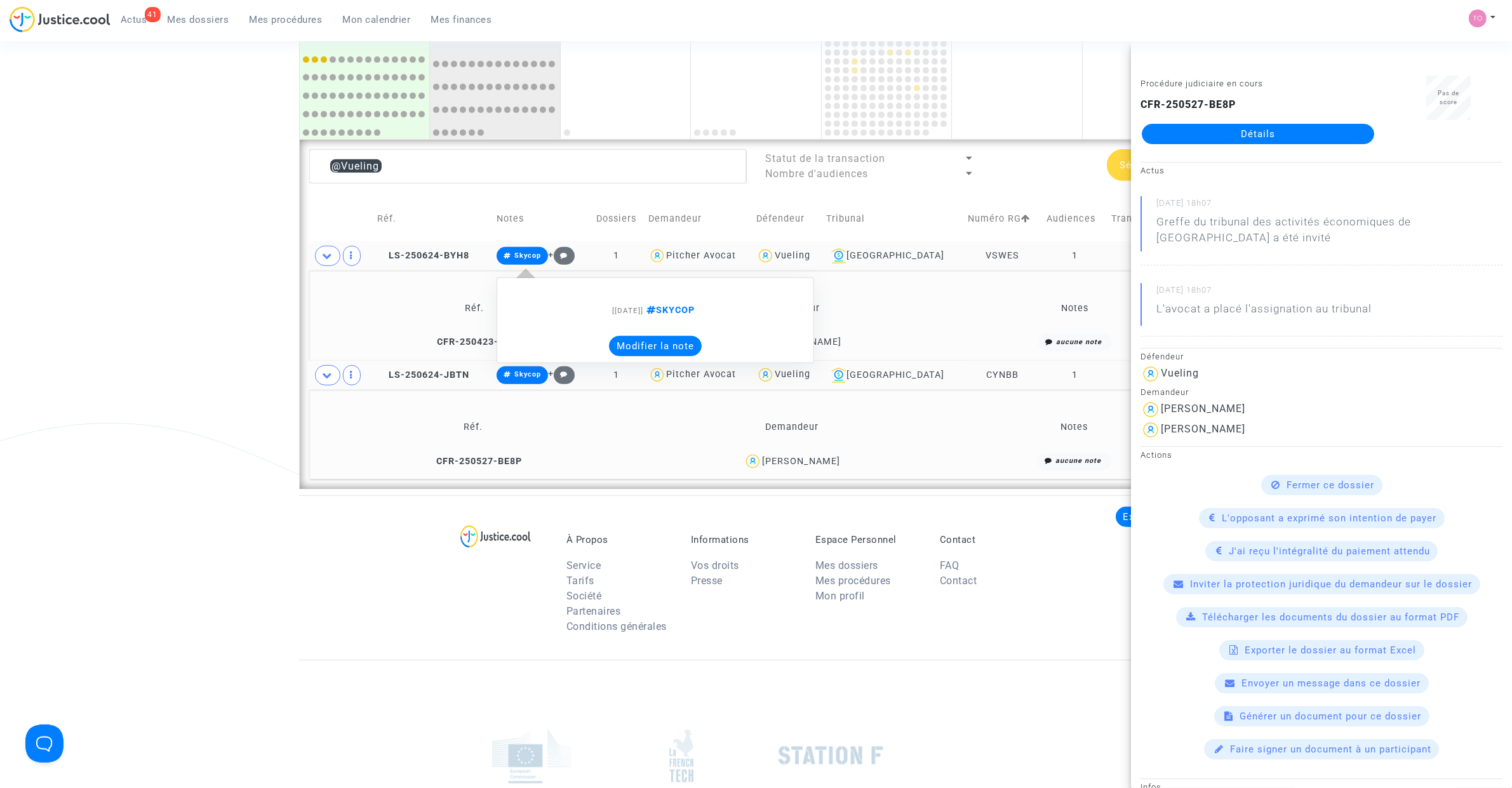
click at [680, 348] on button "Modifier la note" at bounding box center [656, 345] width 93 height 20
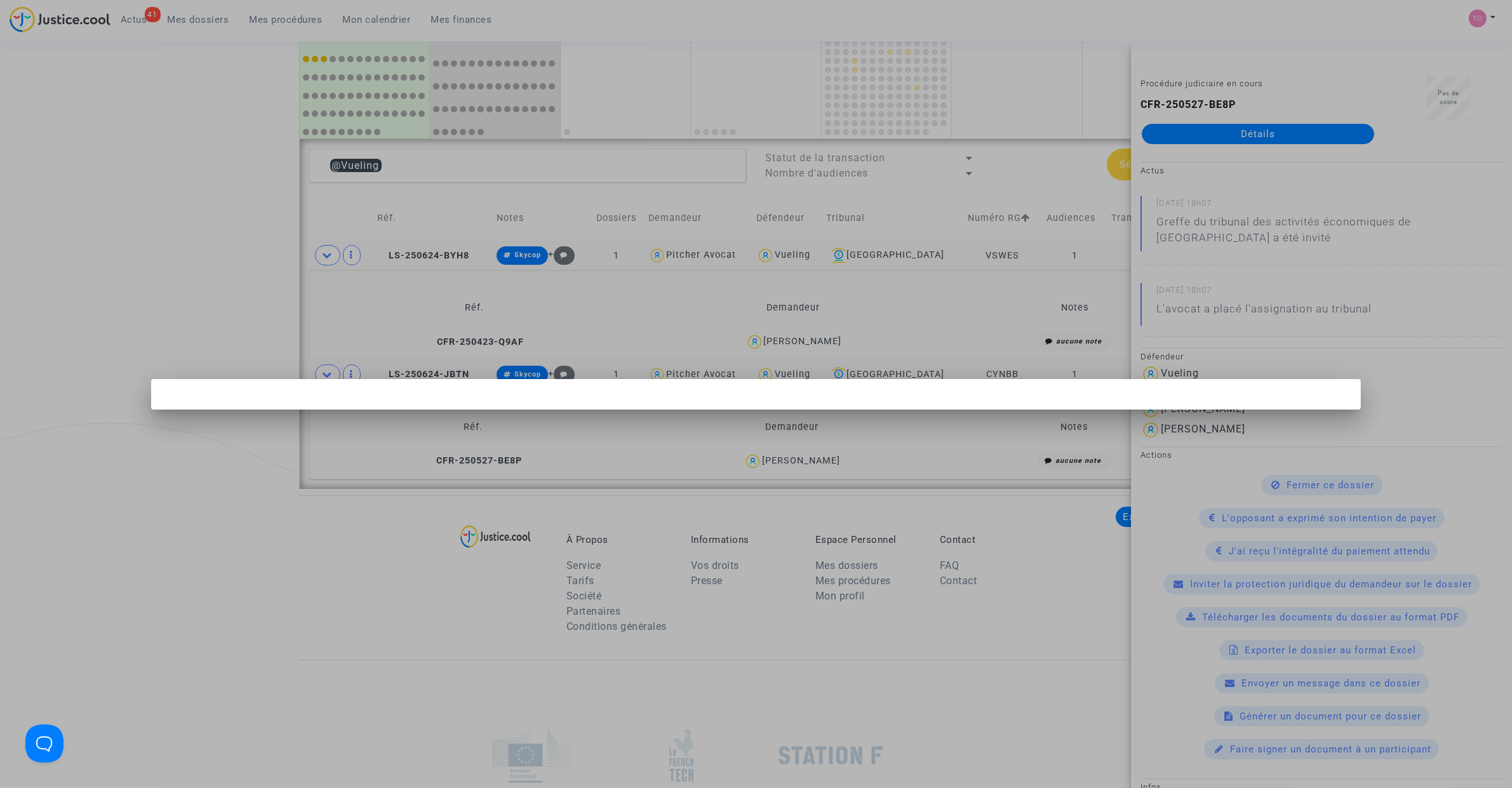
scroll to position [0, 0]
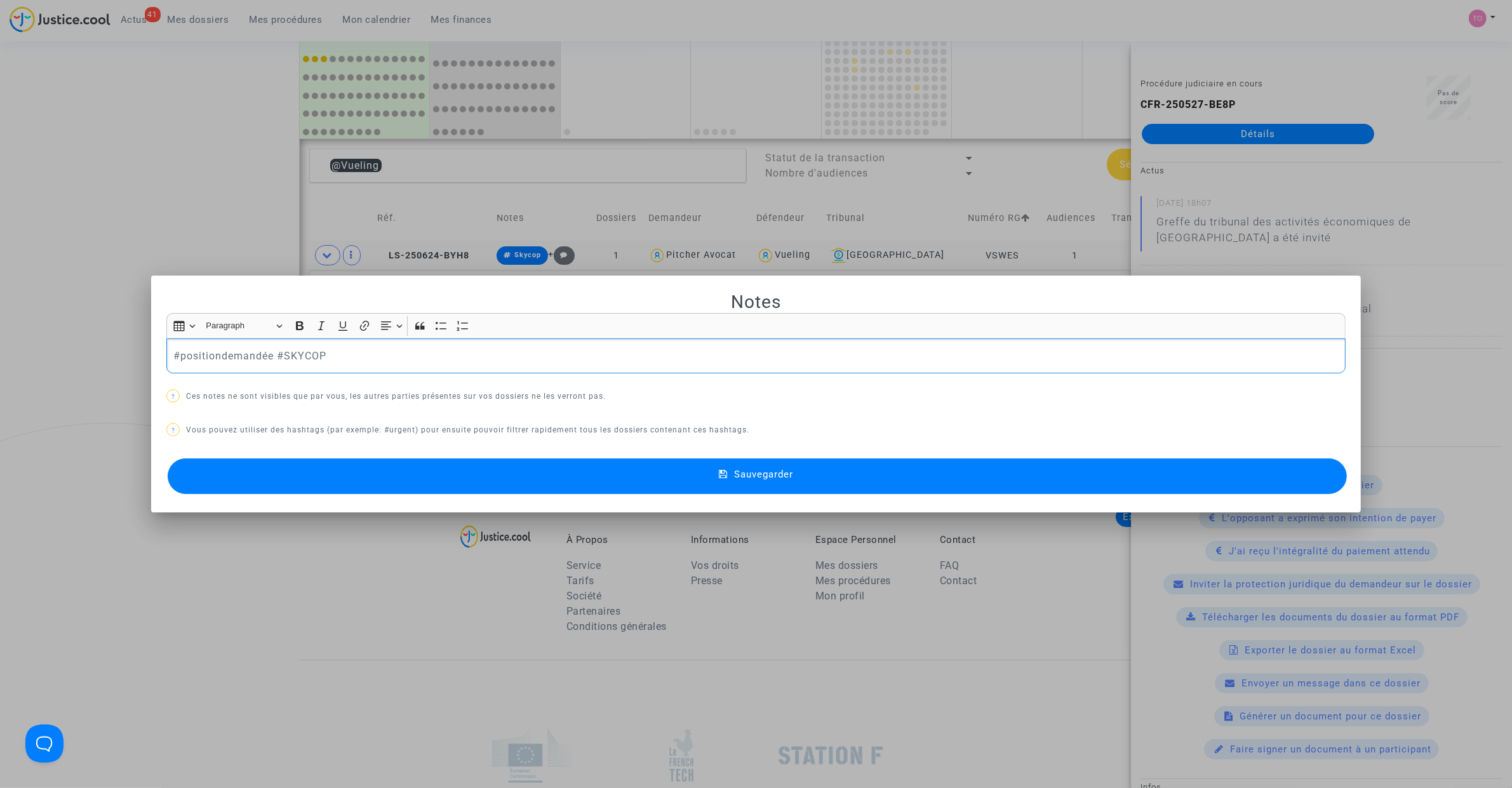
drag, startPoint x: 267, startPoint y: 350, endPoint x: 105, endPoint y: 345, distance: 162.1
click at [105, 346] on div "Notes Rich Text Editor Insert table Insert table Heading Paragraph Paragraph He…" at bounding box center [756, 394] width 1512 height 788
click at [624, 470] on button "Sauvegarder" at bounding box center [757, 476] width 1179 height 35
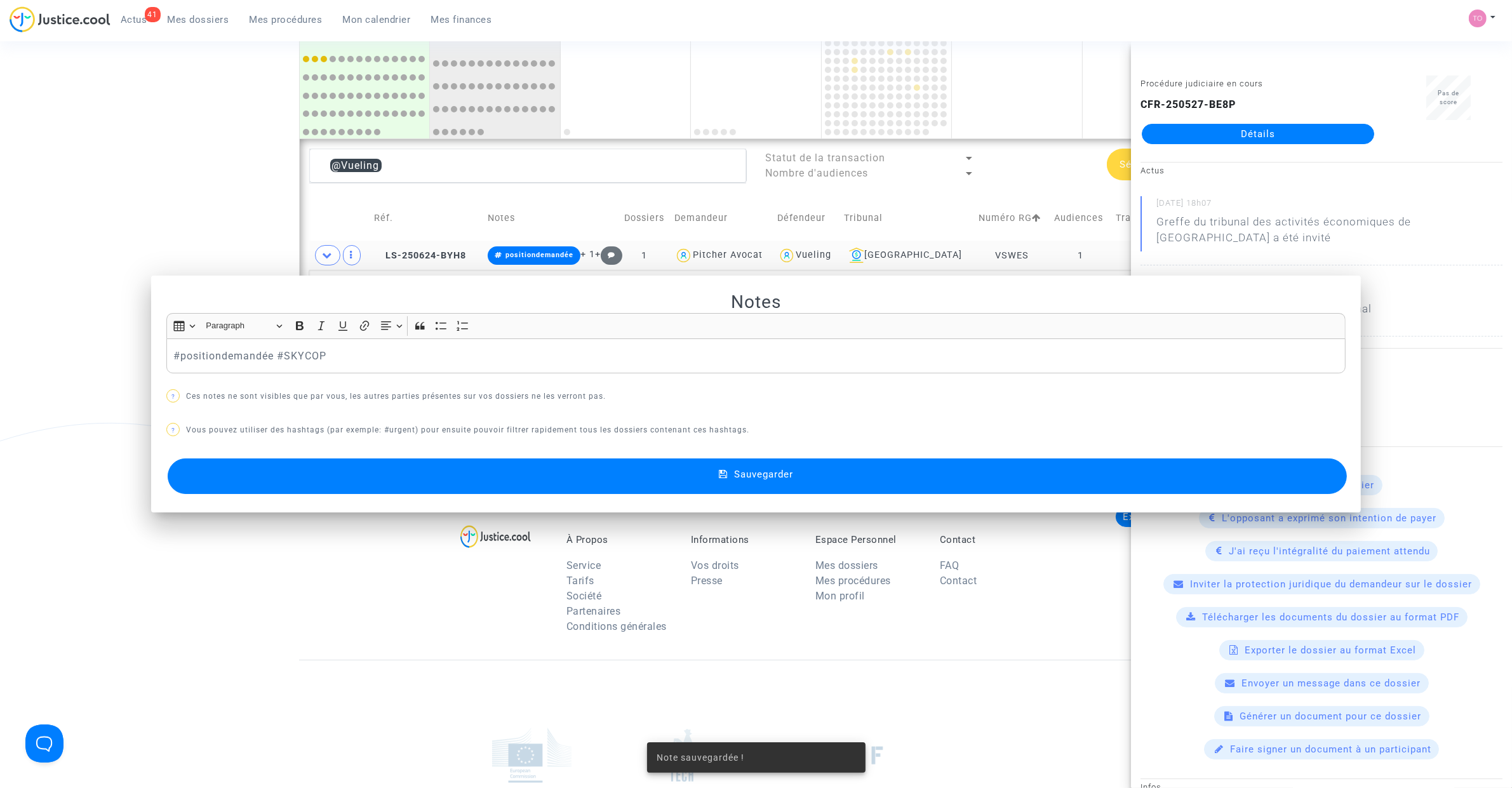
scroll to position [826, 0]
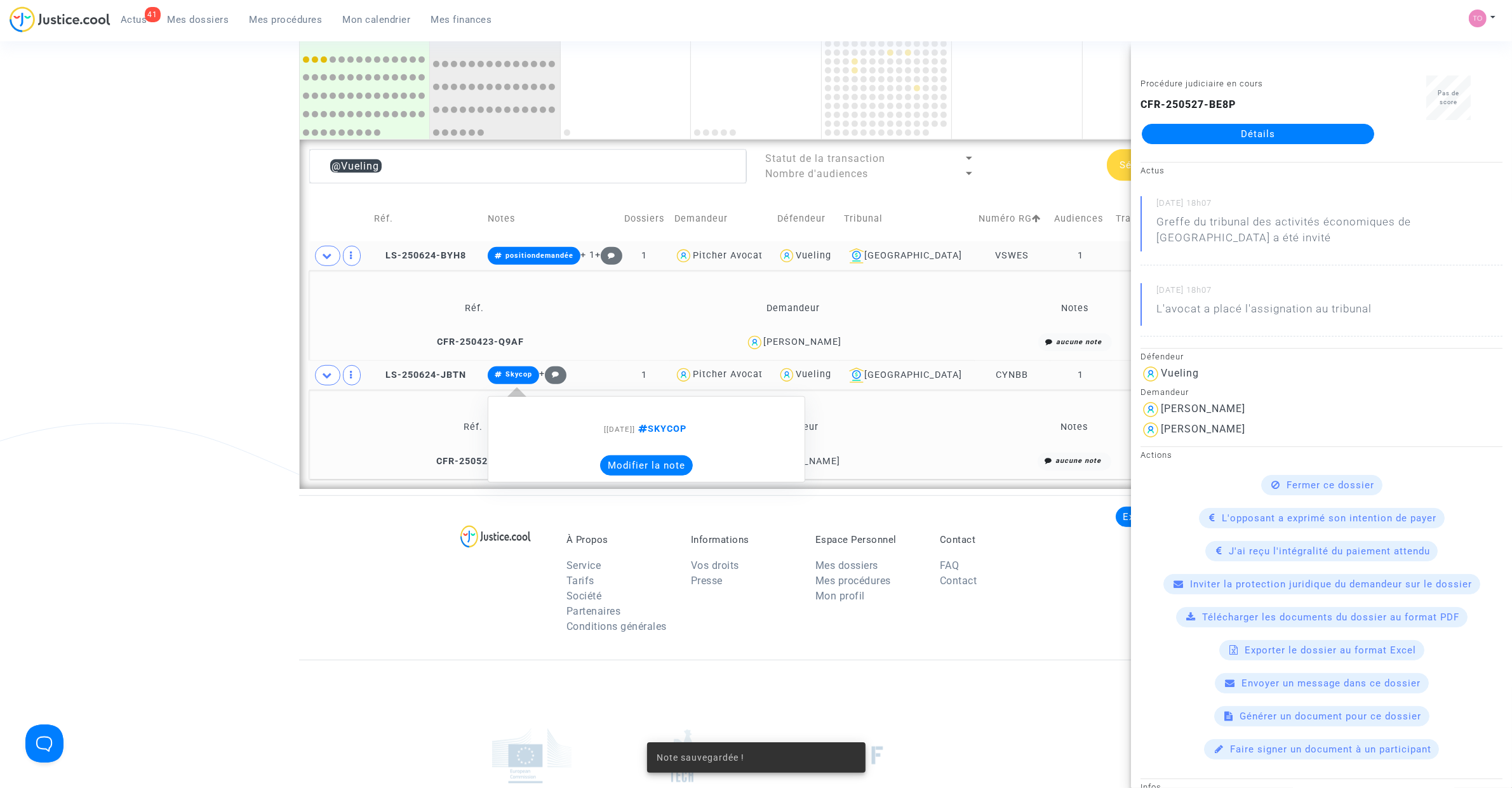
click at [661, 465] on button "Modifier la note" at bounding box center [647, 465] width 93 height 20
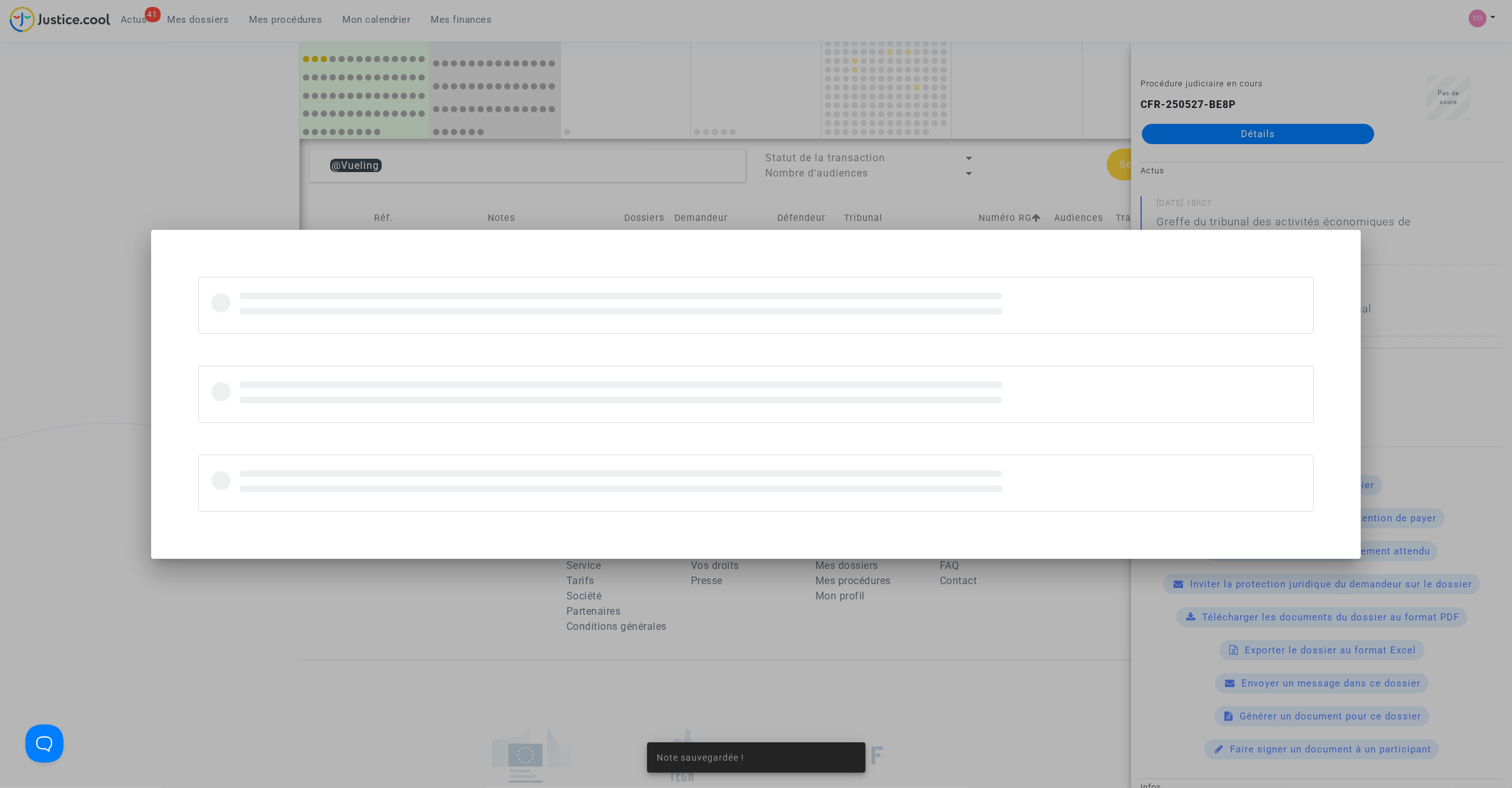
scroll to position [0, 0]
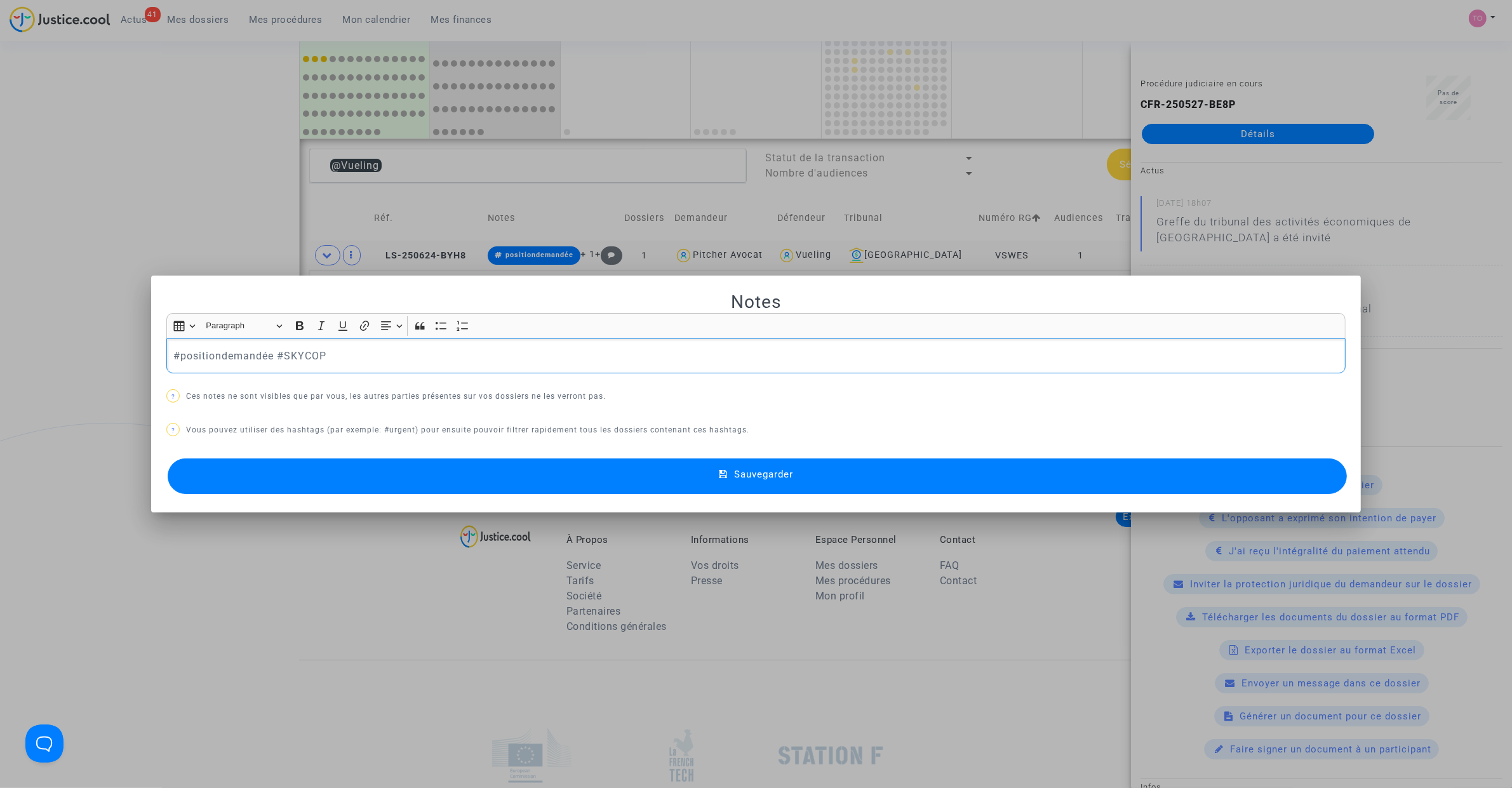
click at [482, 493] on button "Sauvegarder" at bounding box center [757, 476] width 1179 height 35
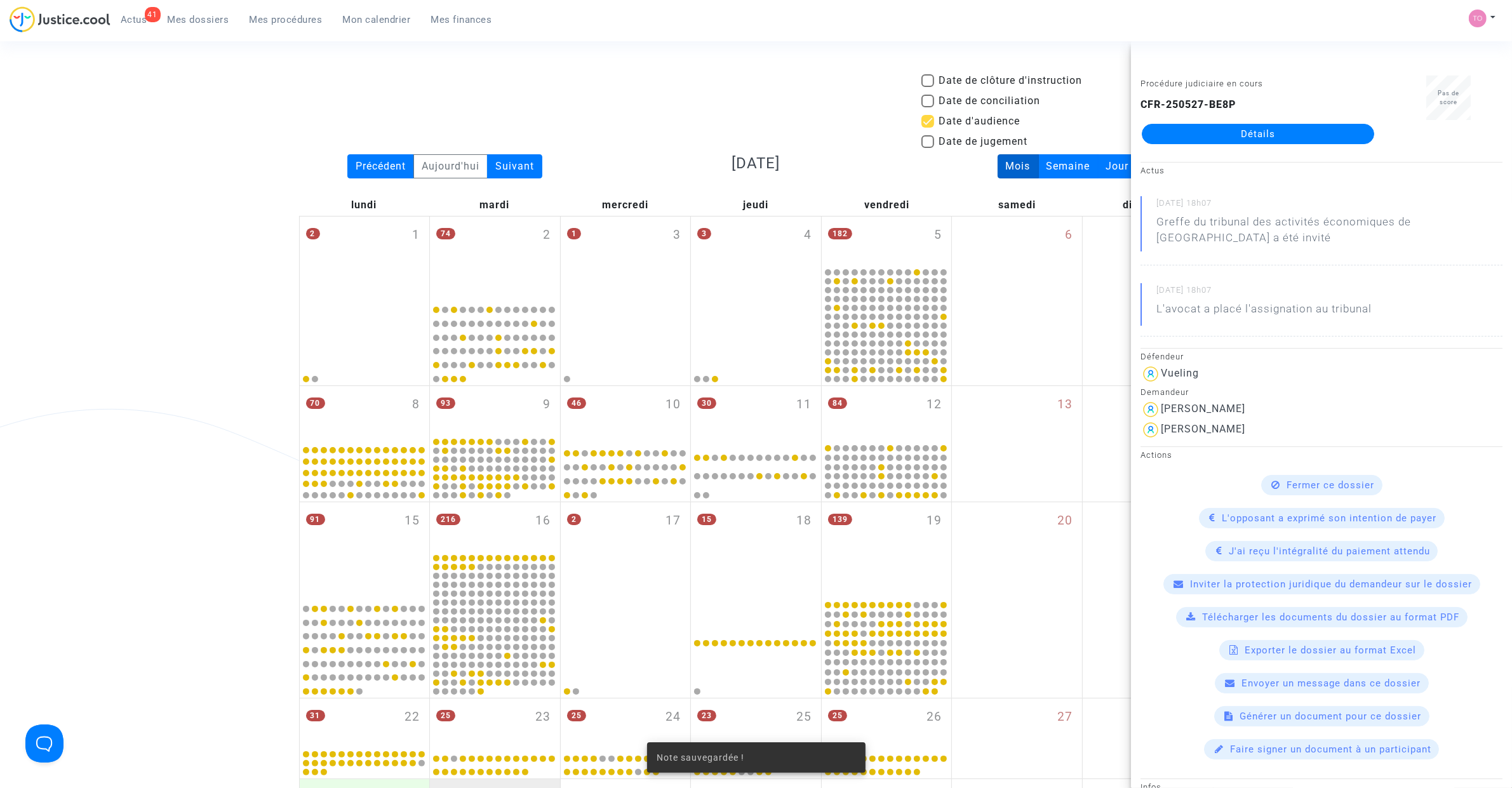
scroll to position [826, 0]
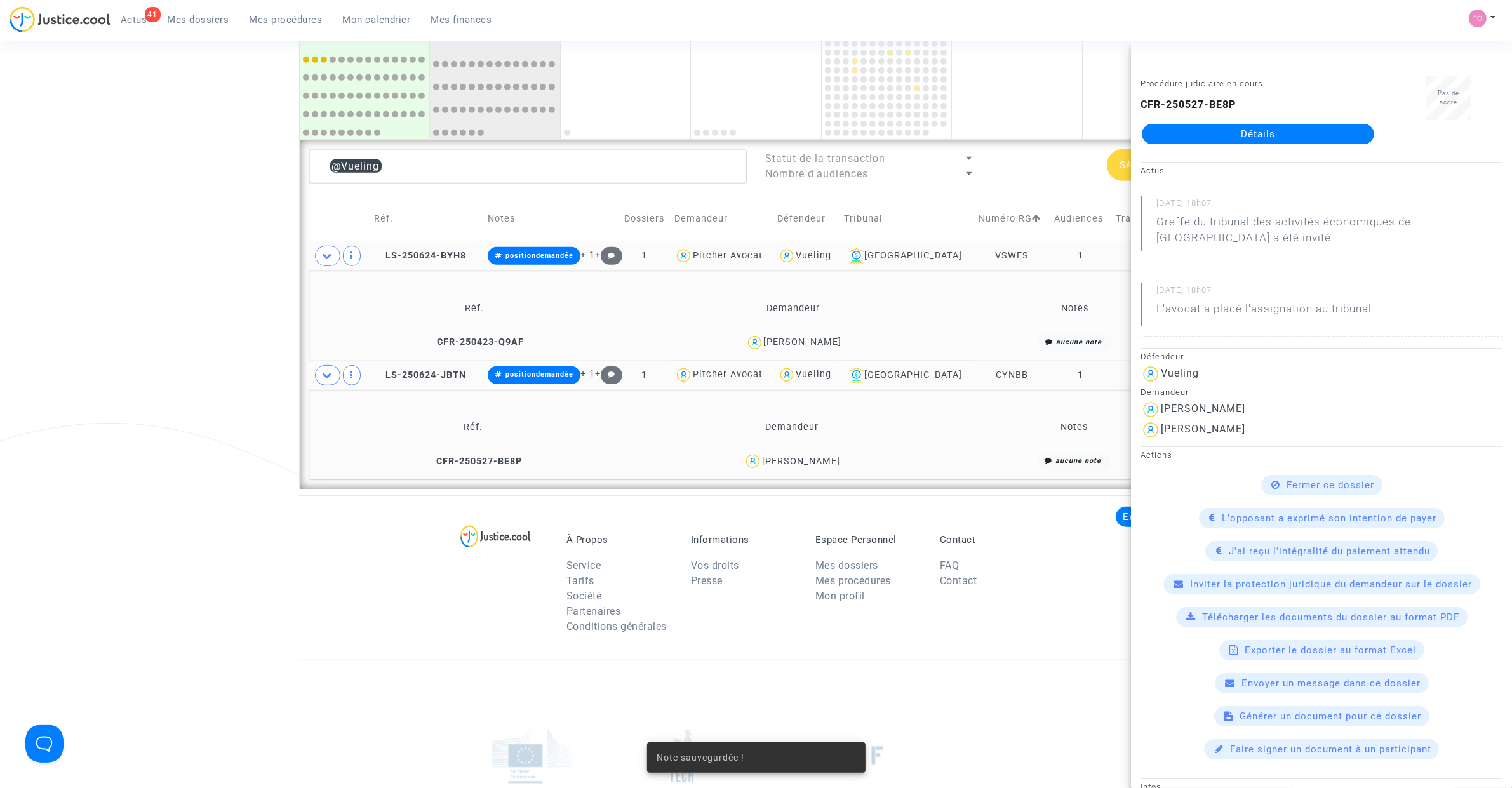
drag, startPoint x: 145, startPoint y: 295, endPoint x: 221, endPoint y: 280, distance: 77.5
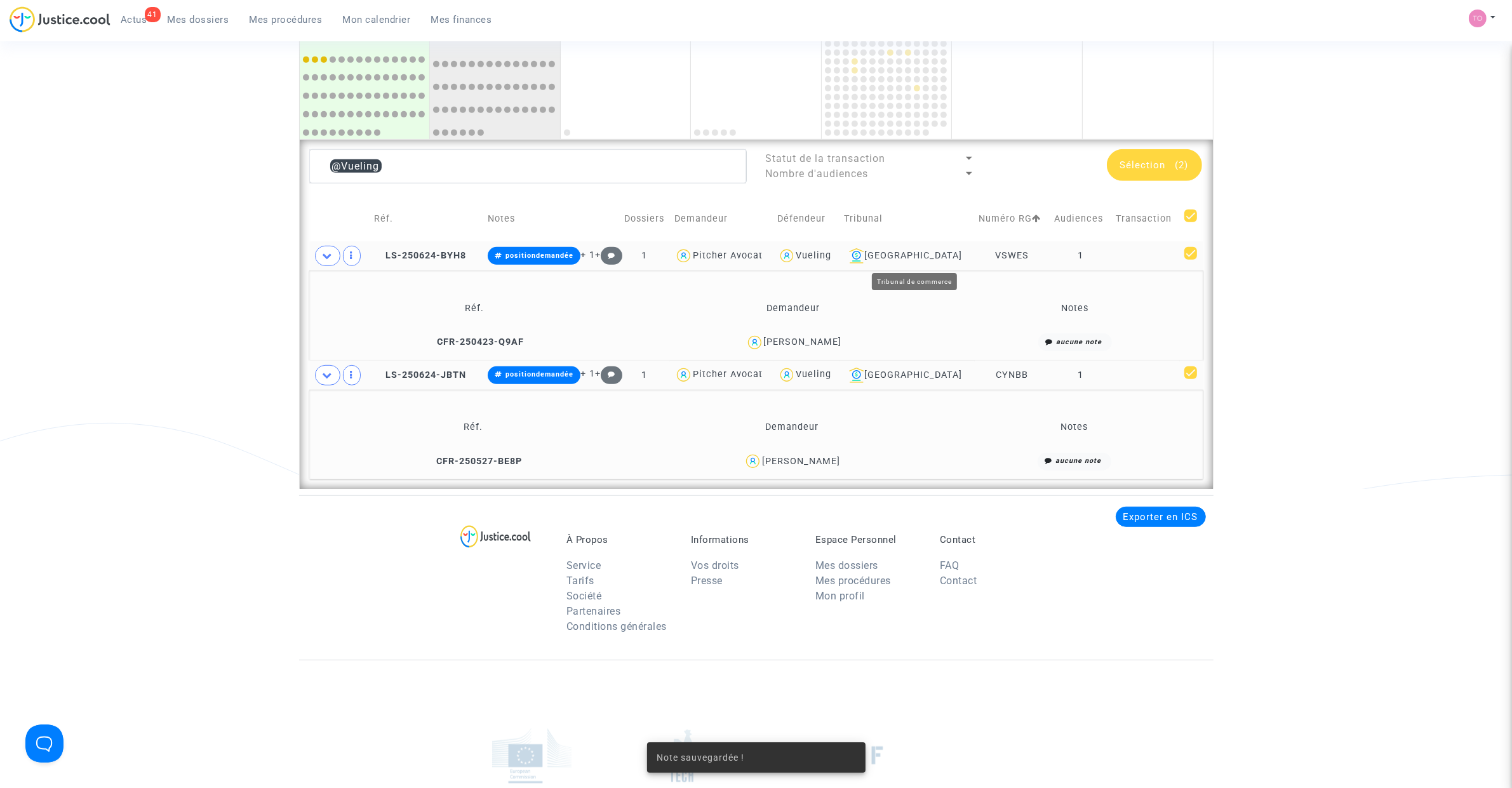
click at [924, 252] on div "Lyon" at bounding box center [906, 256] width 126 height 15
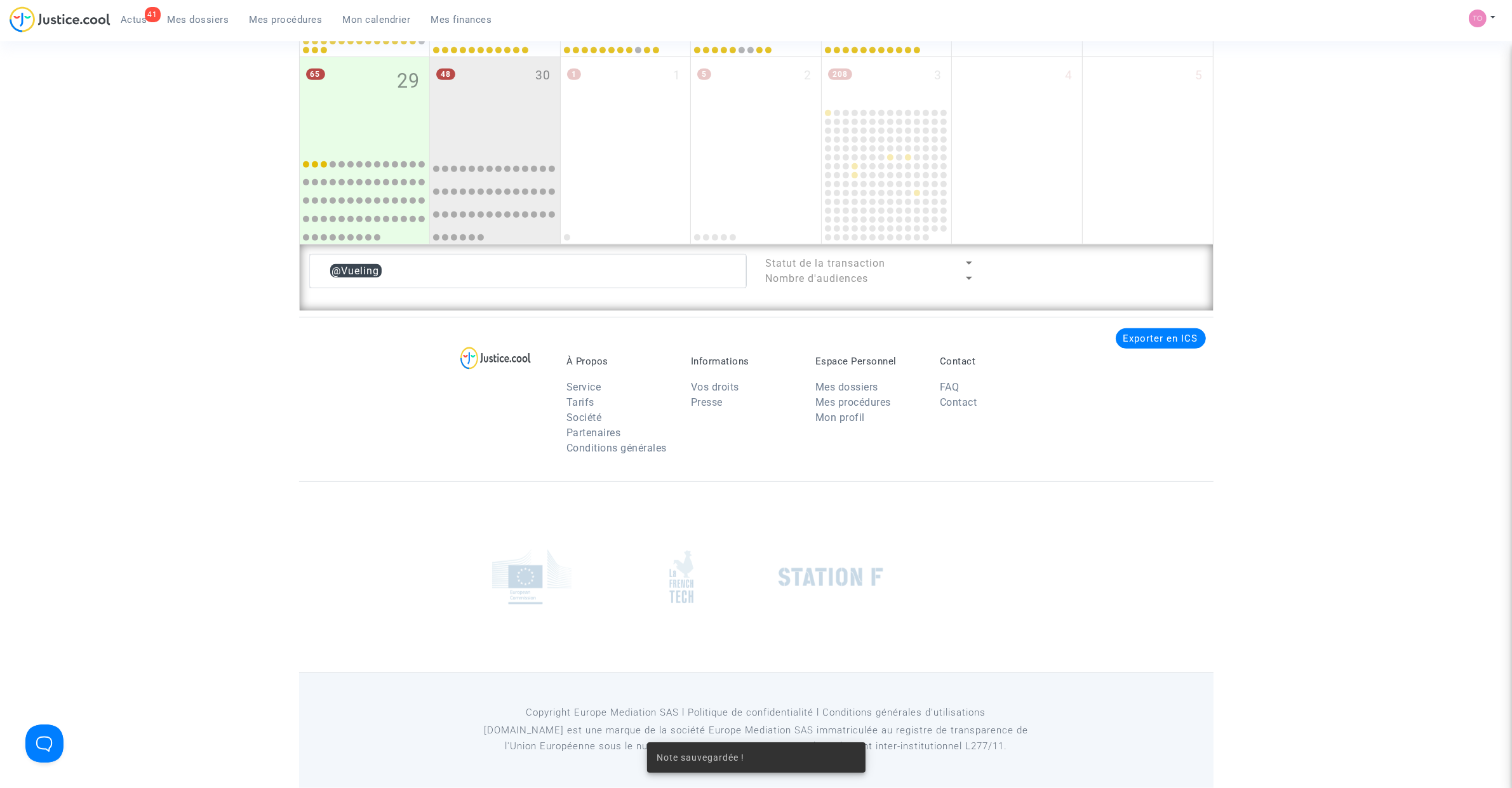
scroll to position [826, 0]
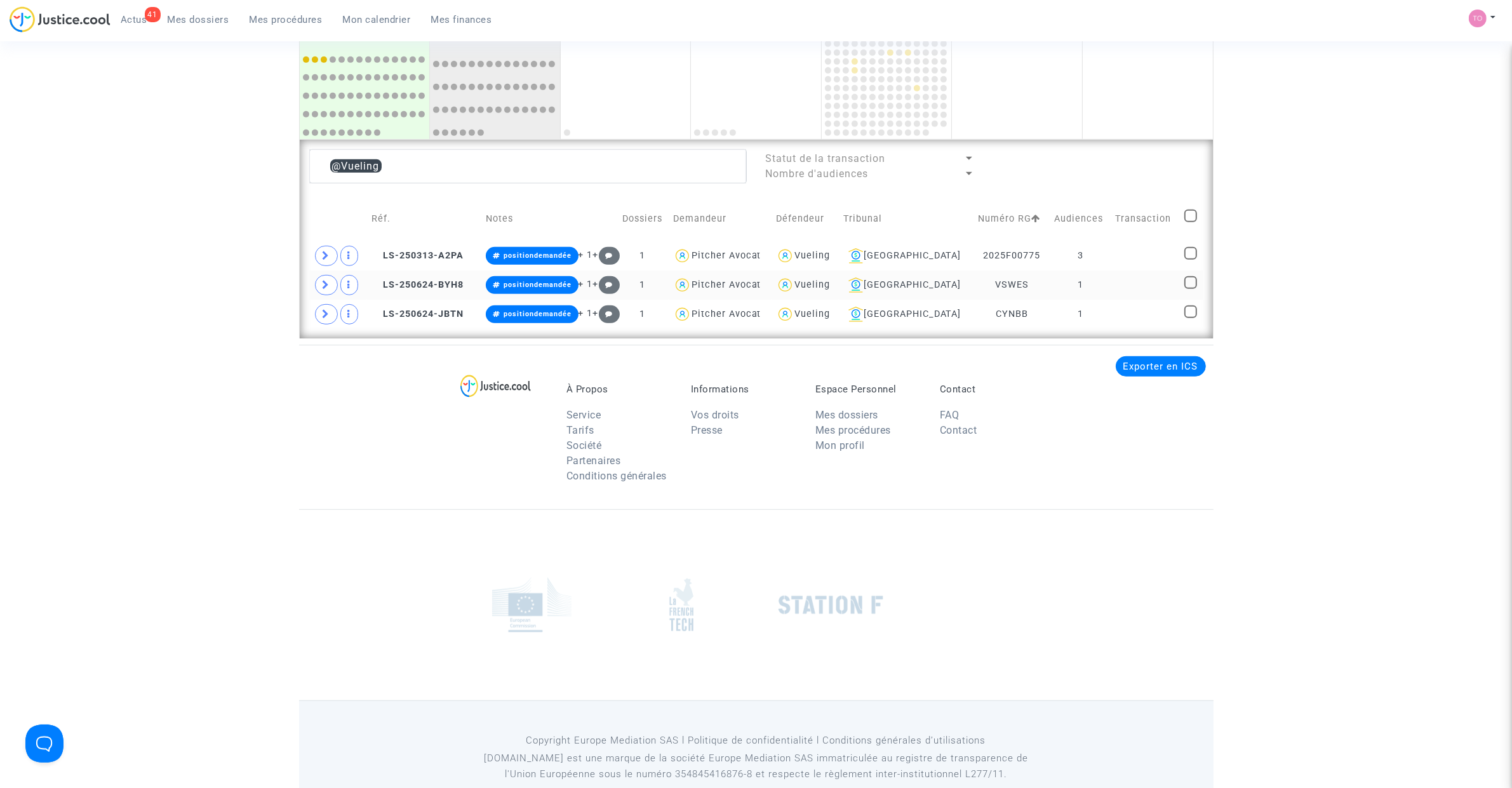
click at [829, 283] on div "Vueling" at bounding box center [812, 285] width 35 height 11
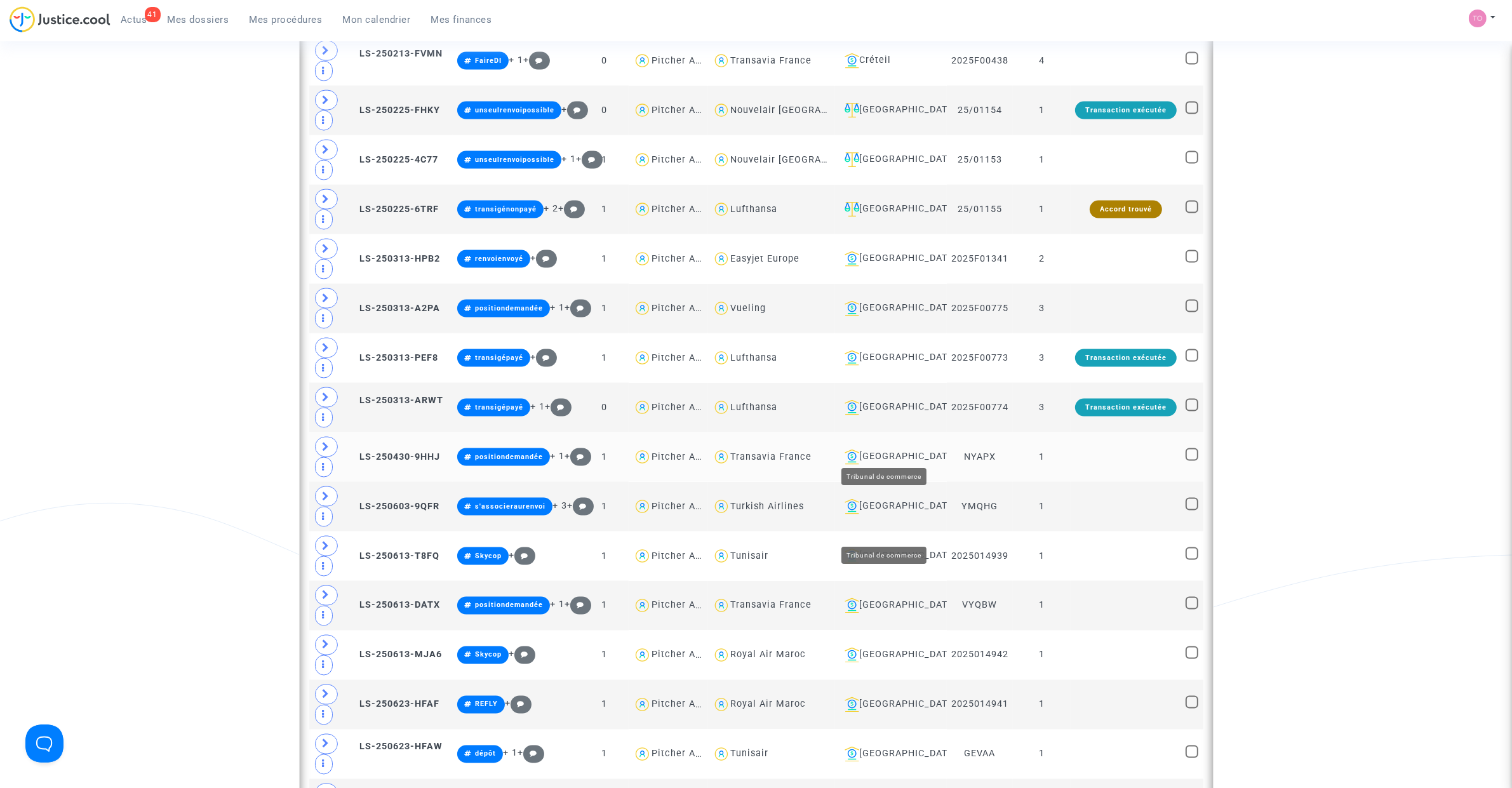
scroll to position [2572, 0]
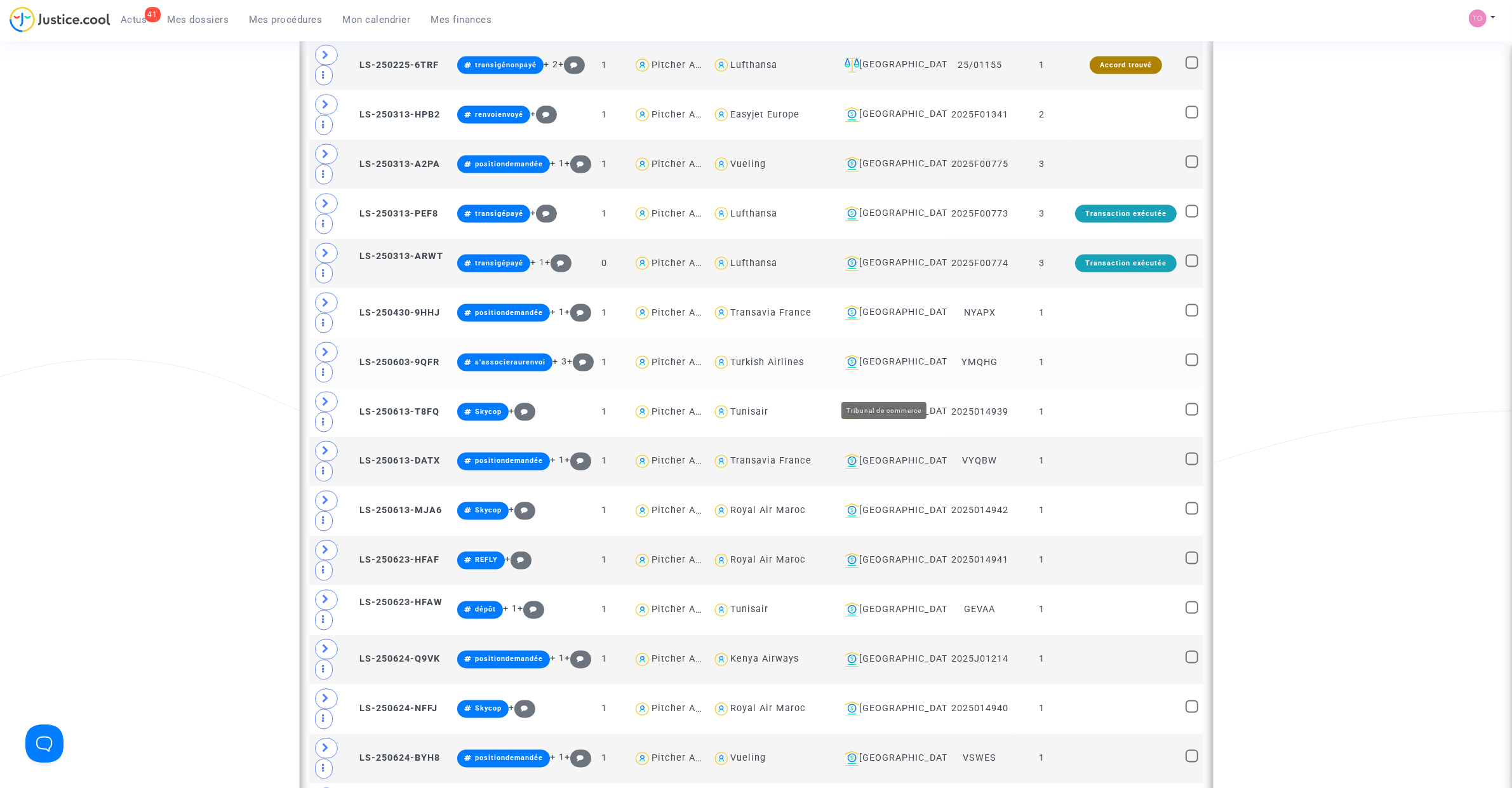
click at [868, 370] on div "Lyon" at bounding box center [891, 362] width 103 height 15
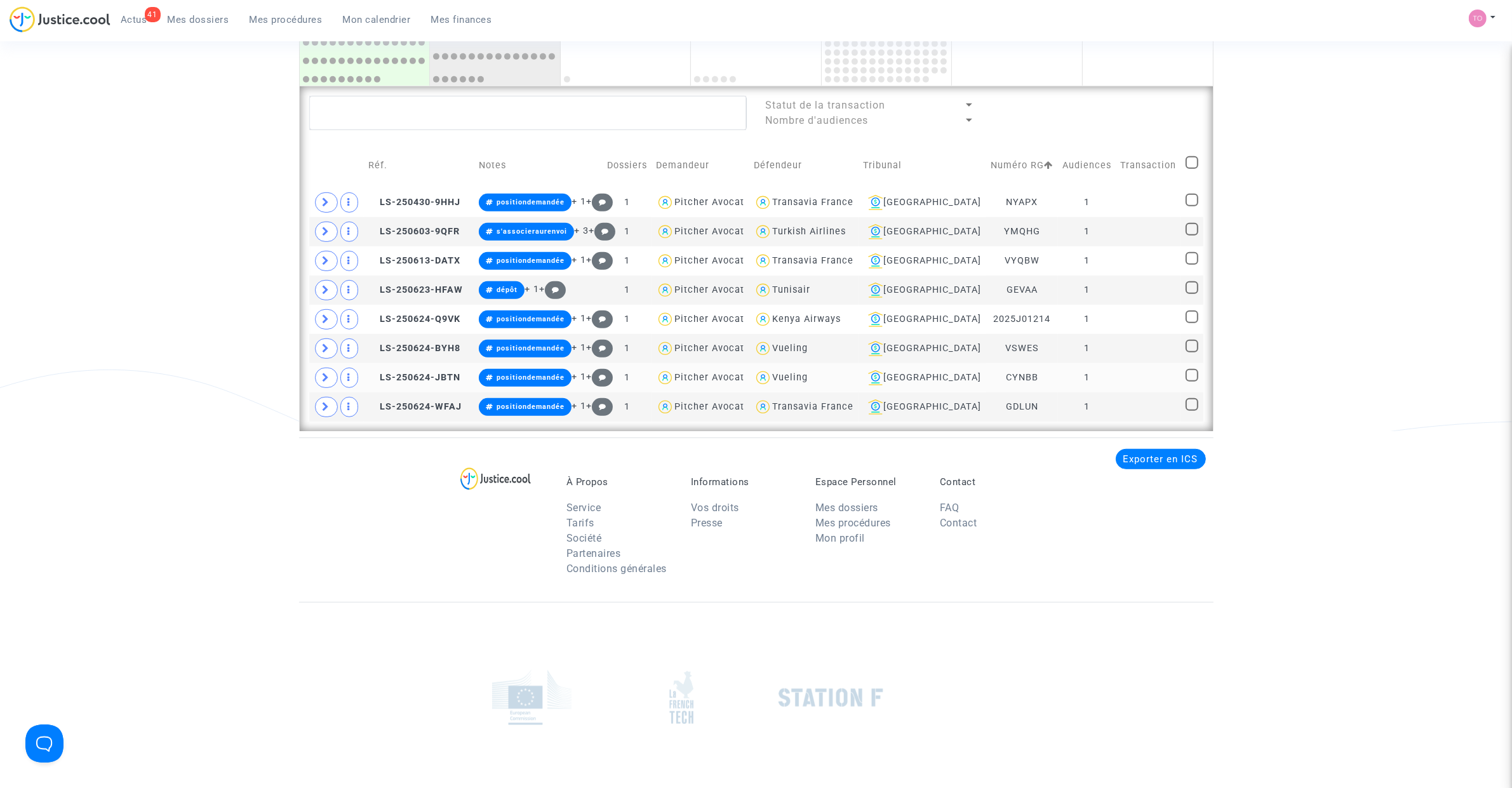
scroll to position [871, 0]
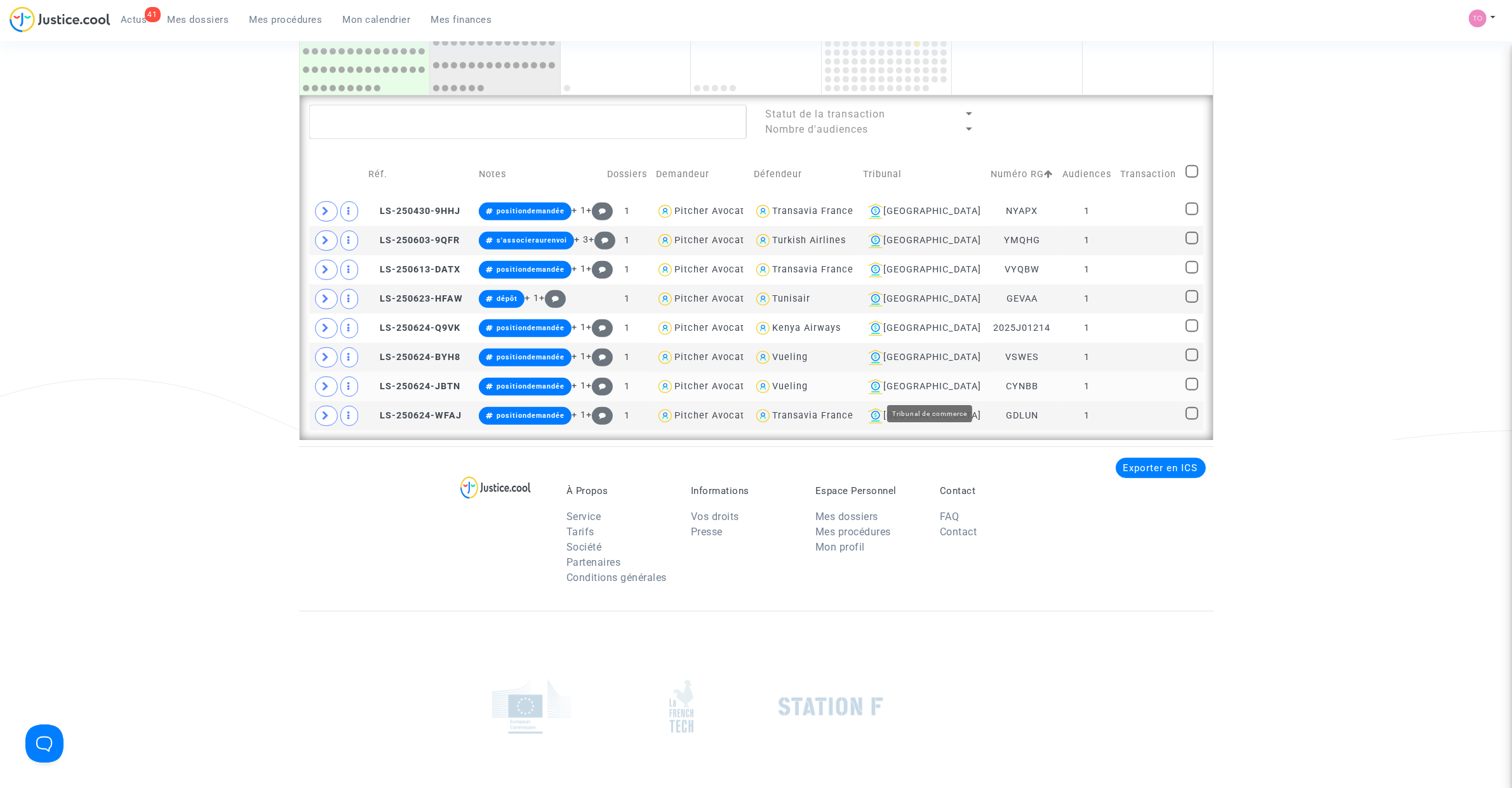
click at [931, 382] on div "Lyon" at bounding box center [922, 386] width 119 height 15
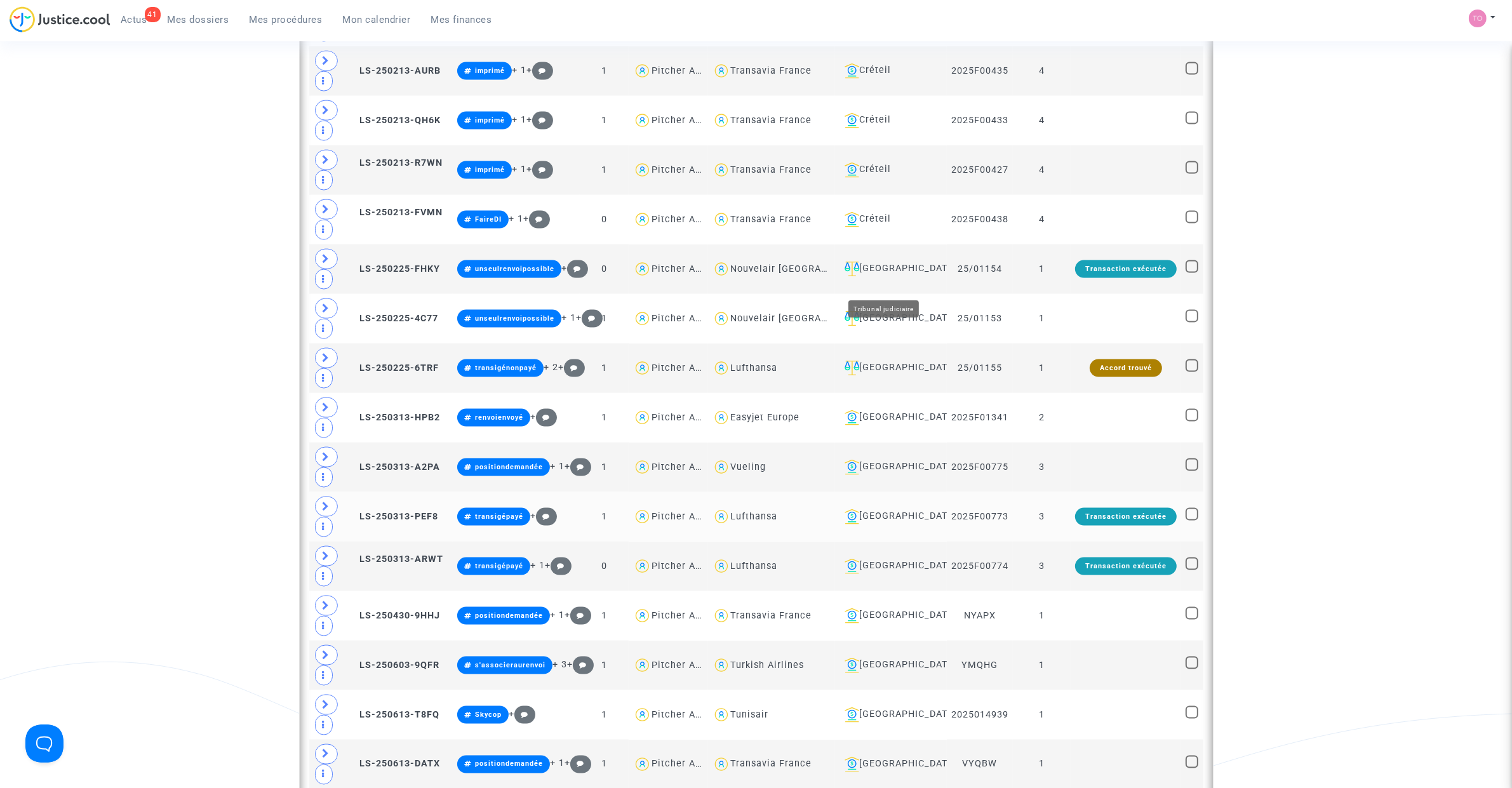
scroll to position [2273, 0]
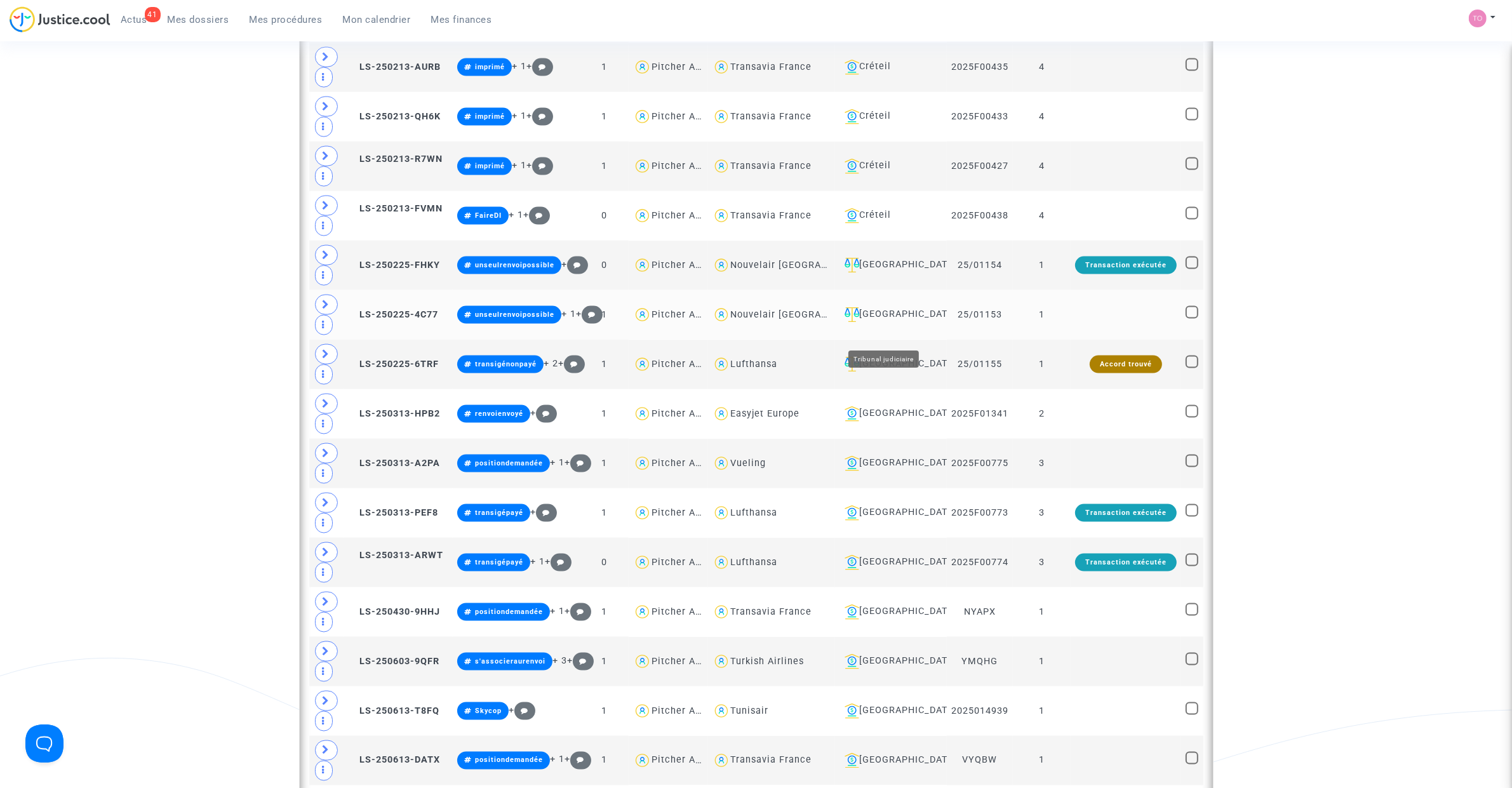
click at [883, 323] on div "Villeurbanne" at bounding box center [891, 315] width 103 height 15
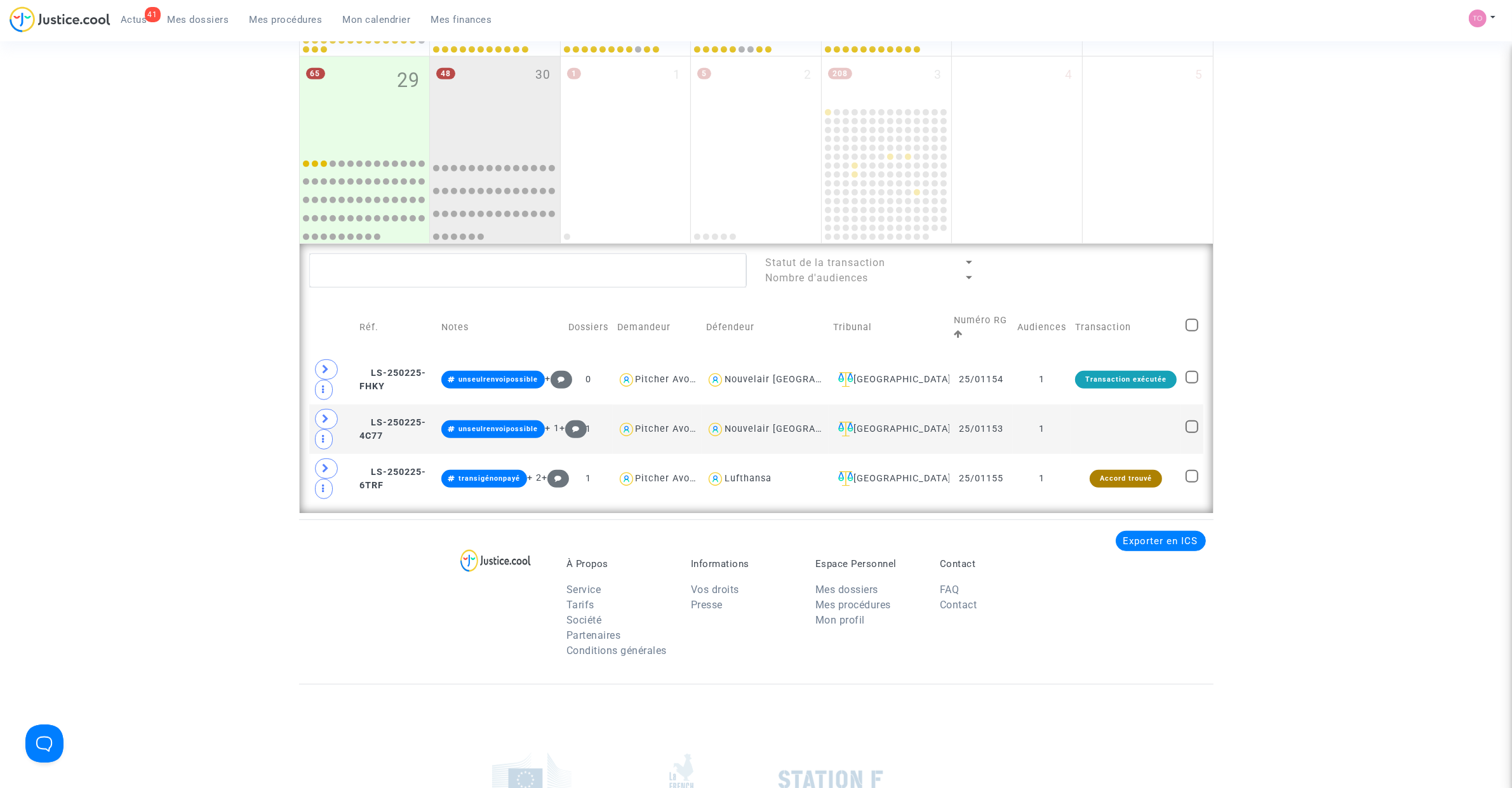
scroll to position [927, 0]
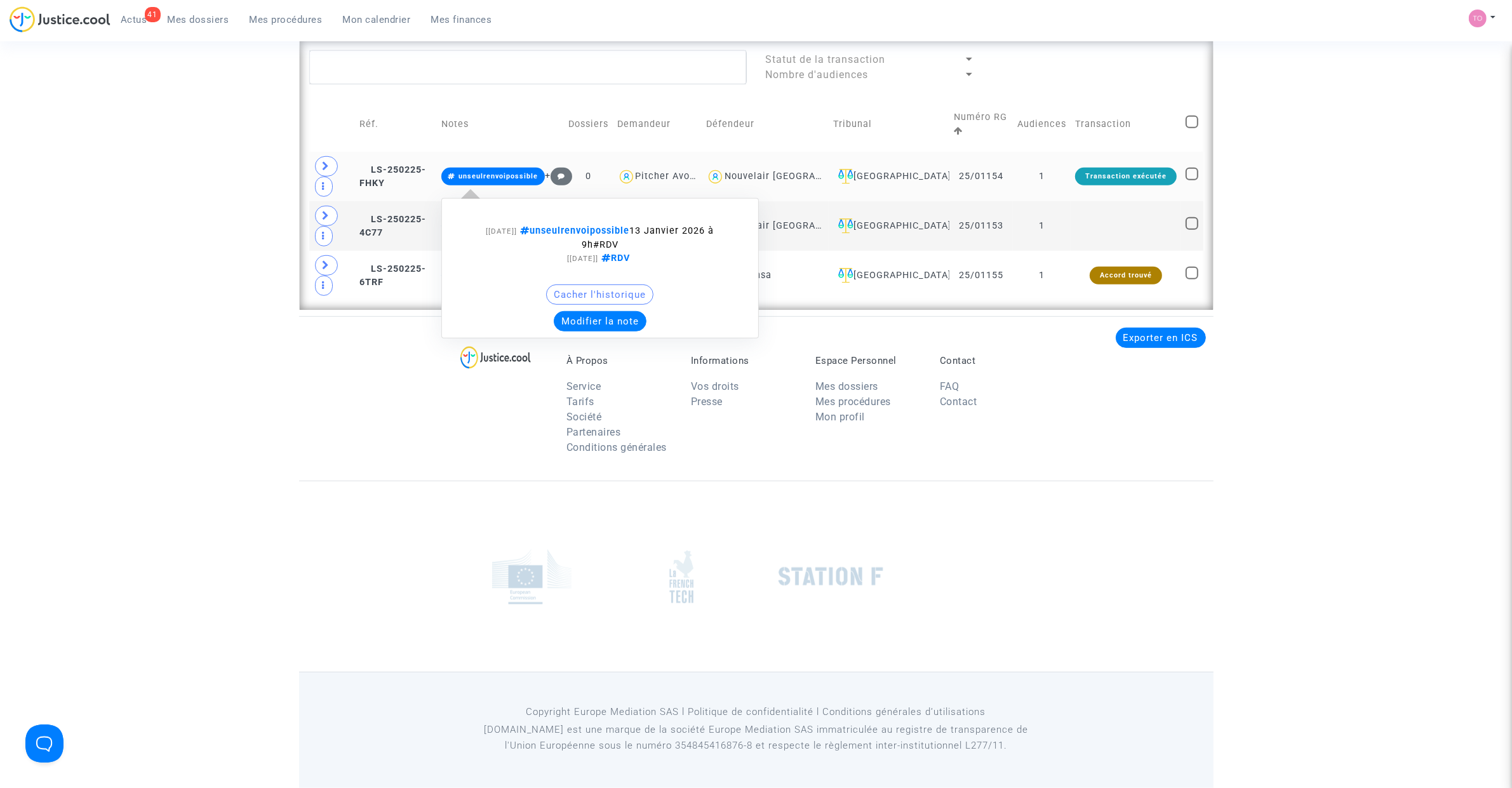
click at [622, 319] on button "Modifier la note" at bounding box center [600, 320] width 93 height 20
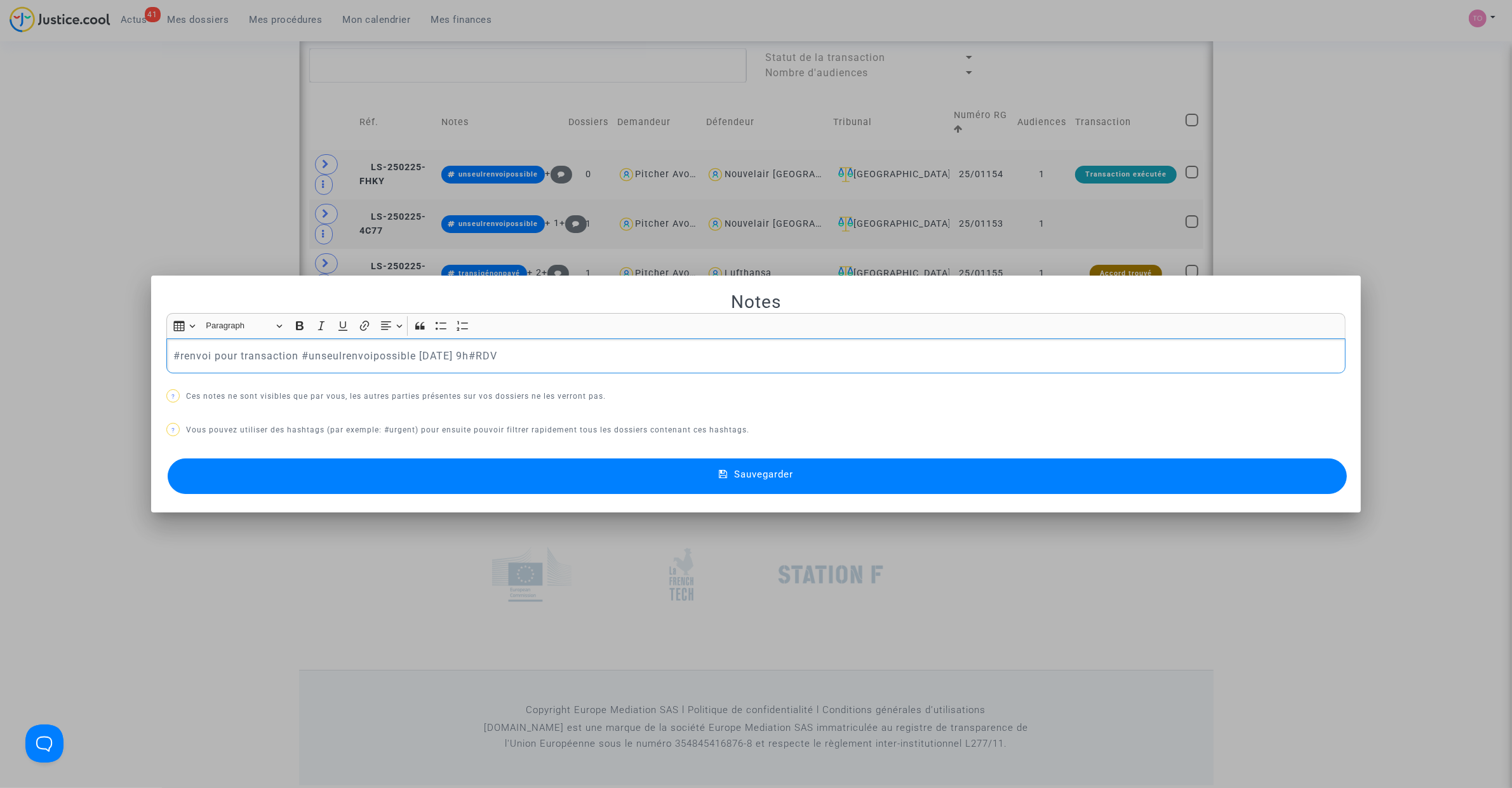
drag, startPoint x: 292, startPoint y: 357, endPoint x: 108, endPoint y: 349, distance: 184.2
click at [108, 349] on div "Notes Rich Text Editor Insert table Insert table Heading Paragraph Paragraph He…" at bounding box center [756, 394] width 1512 height 788
click at [124, 218] on div at bounding box center [756, 394] width 1512 height 788
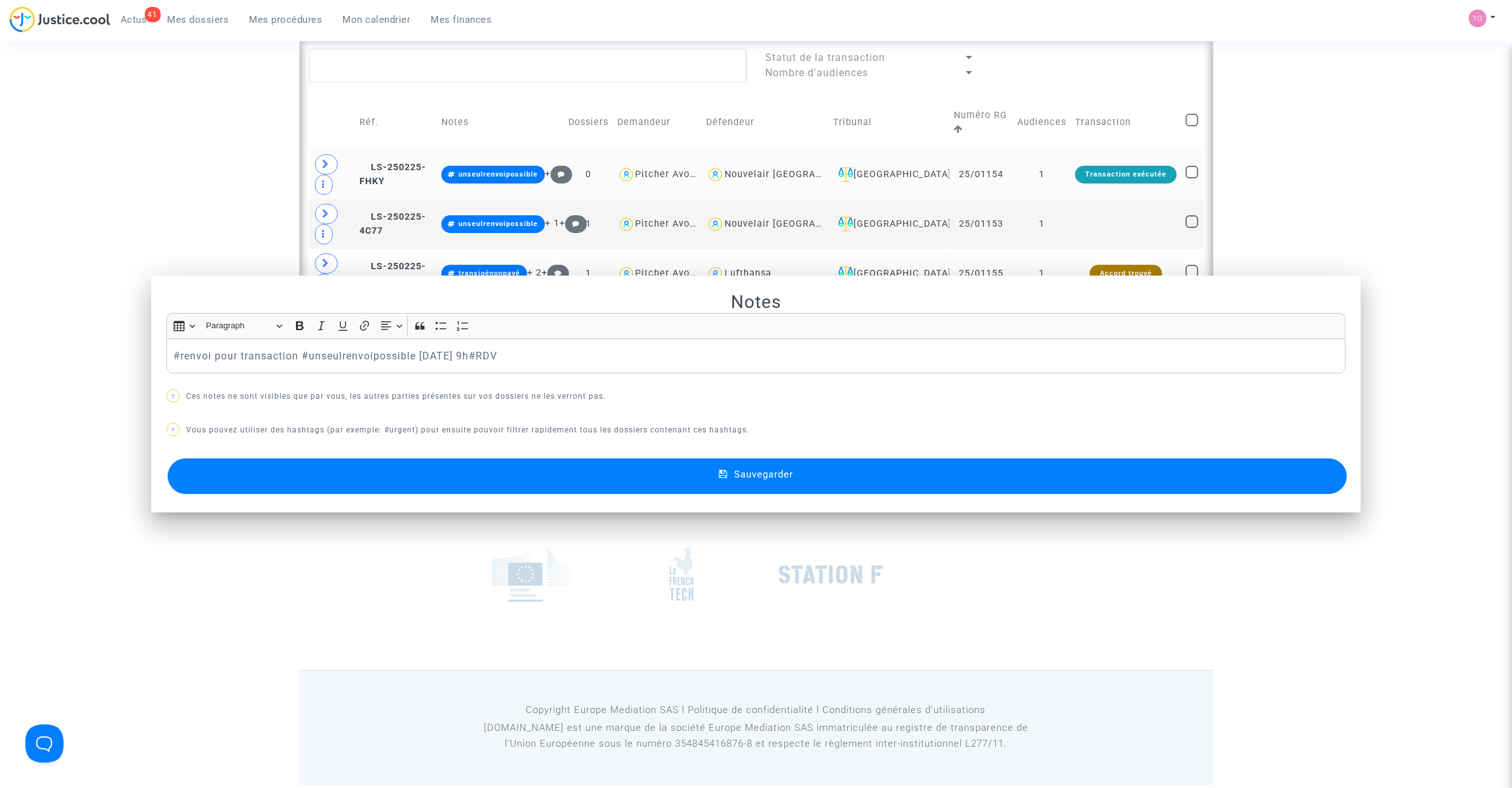
scroll to position [927, 0]
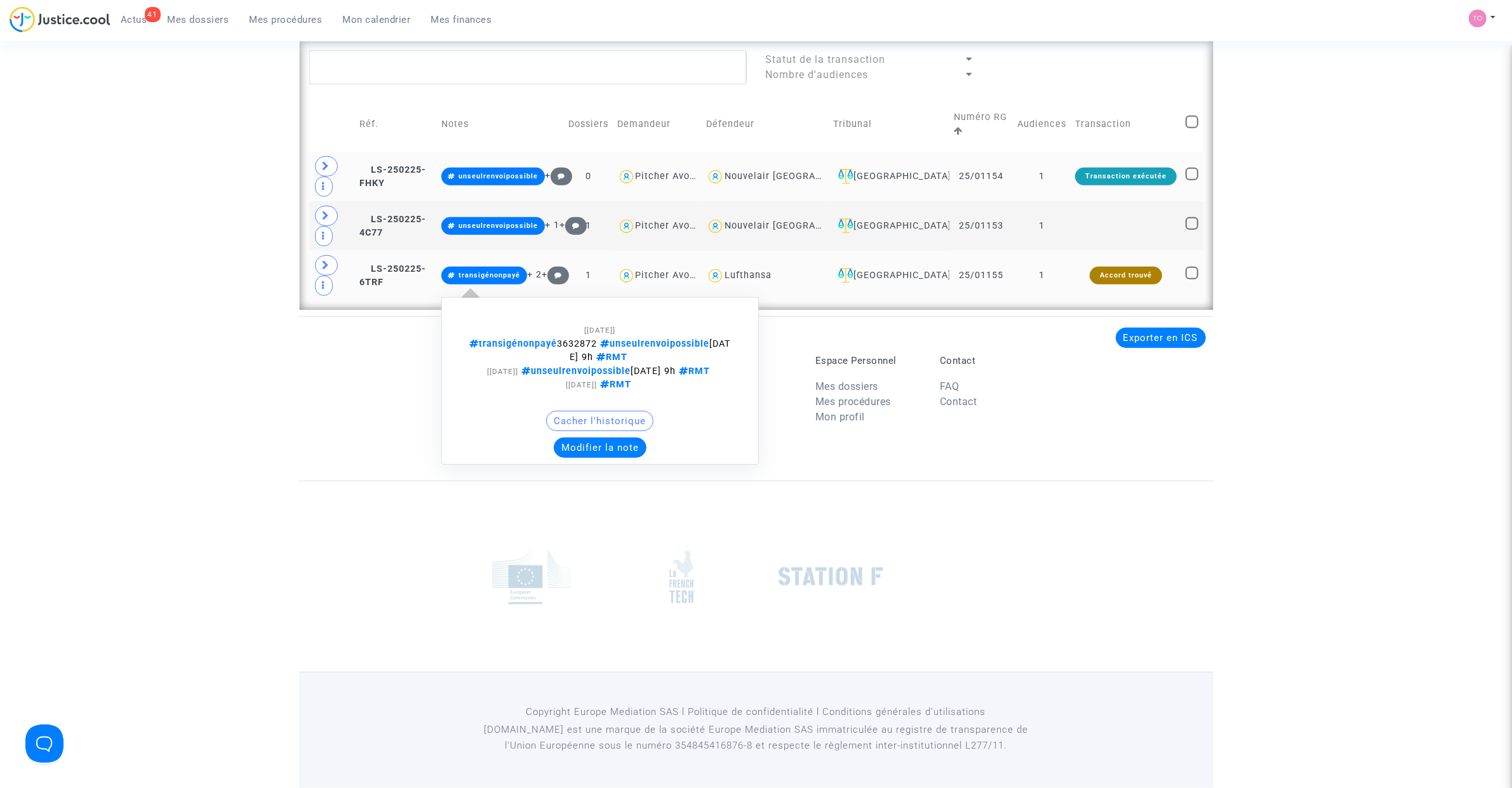
click at [629, 458] on button "Modifier la note" at bounding box center [600, 447] width 93 height 20
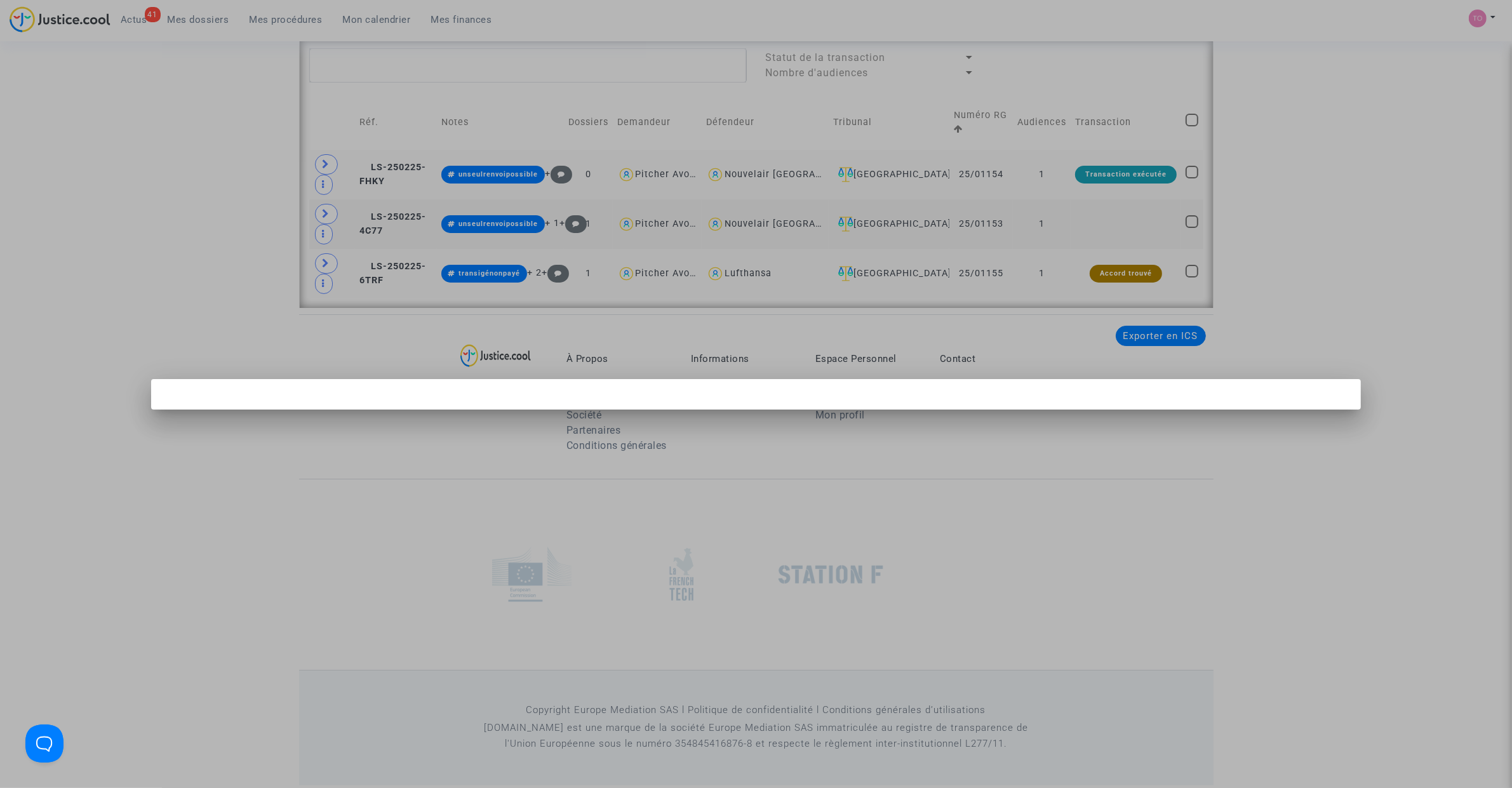
scroll to position [0, 0]
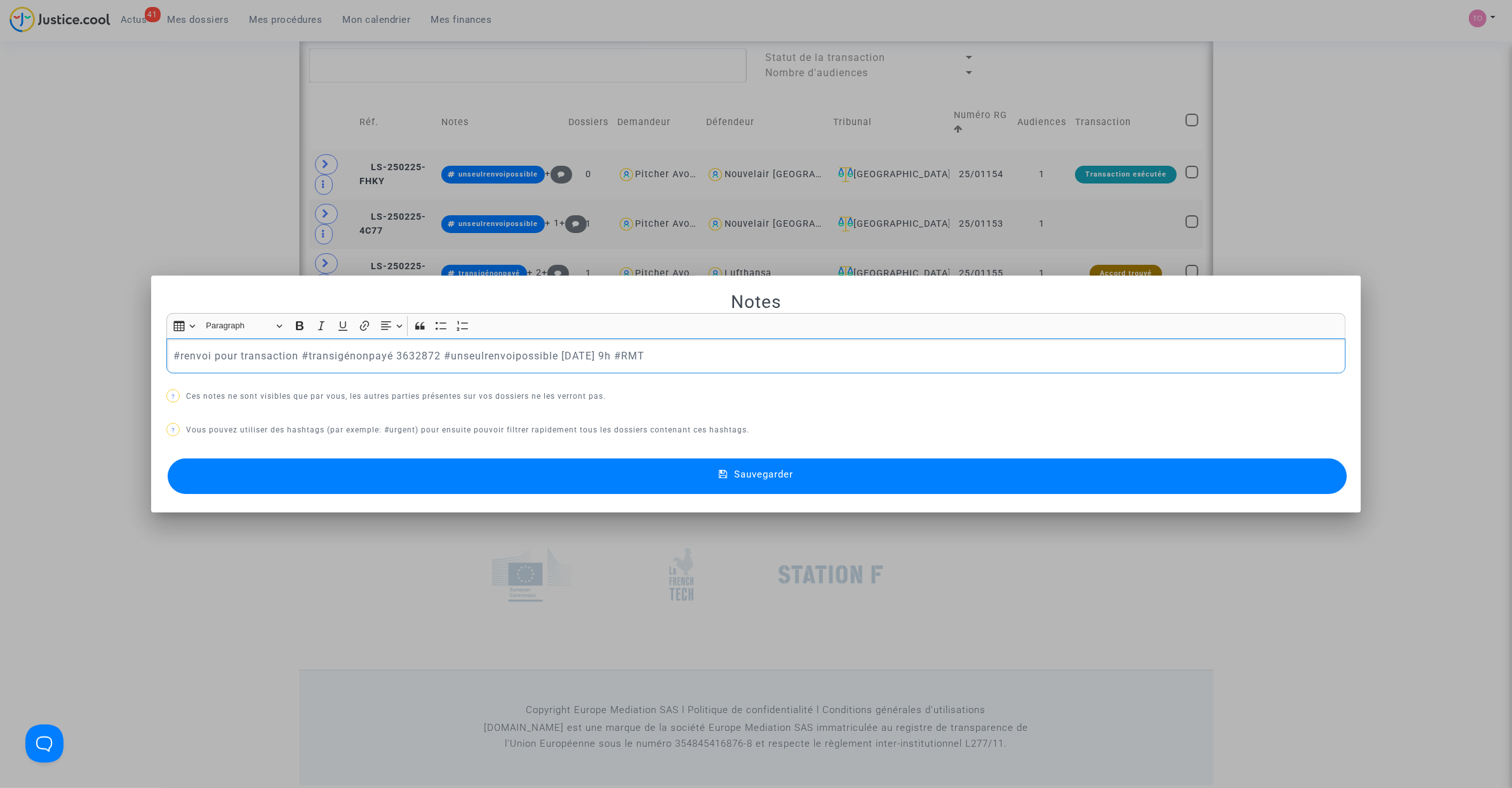
click at [458, 473] on button "Sauvegarder" at bounding box center [757, 476] width 1179 height 35
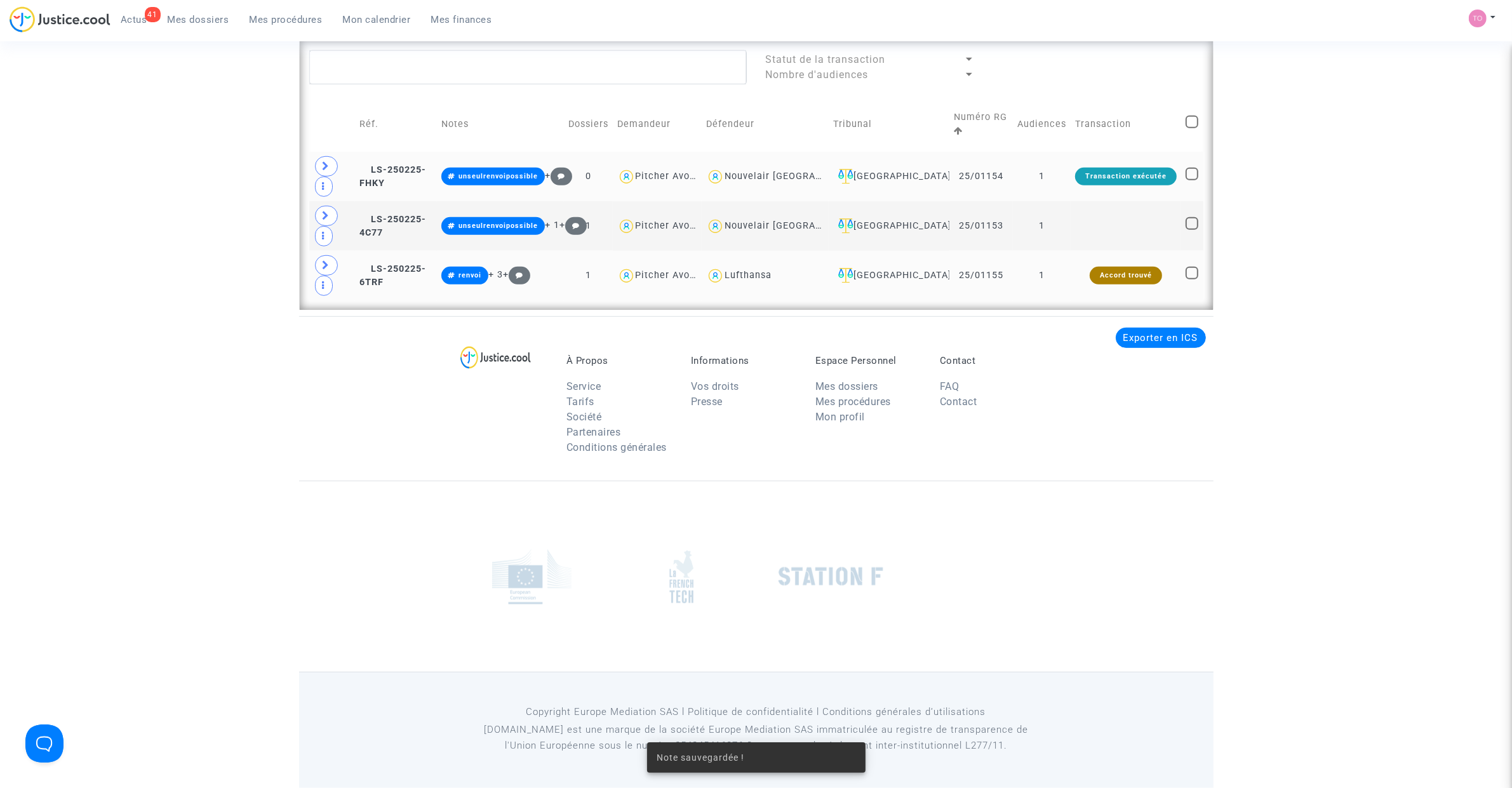
click at [126, 327] on footerbar "À Propos Service Tarifs Société Partenaires Conditions générales Informations V…" at bounding box center [756, 551] width 1512 height 471
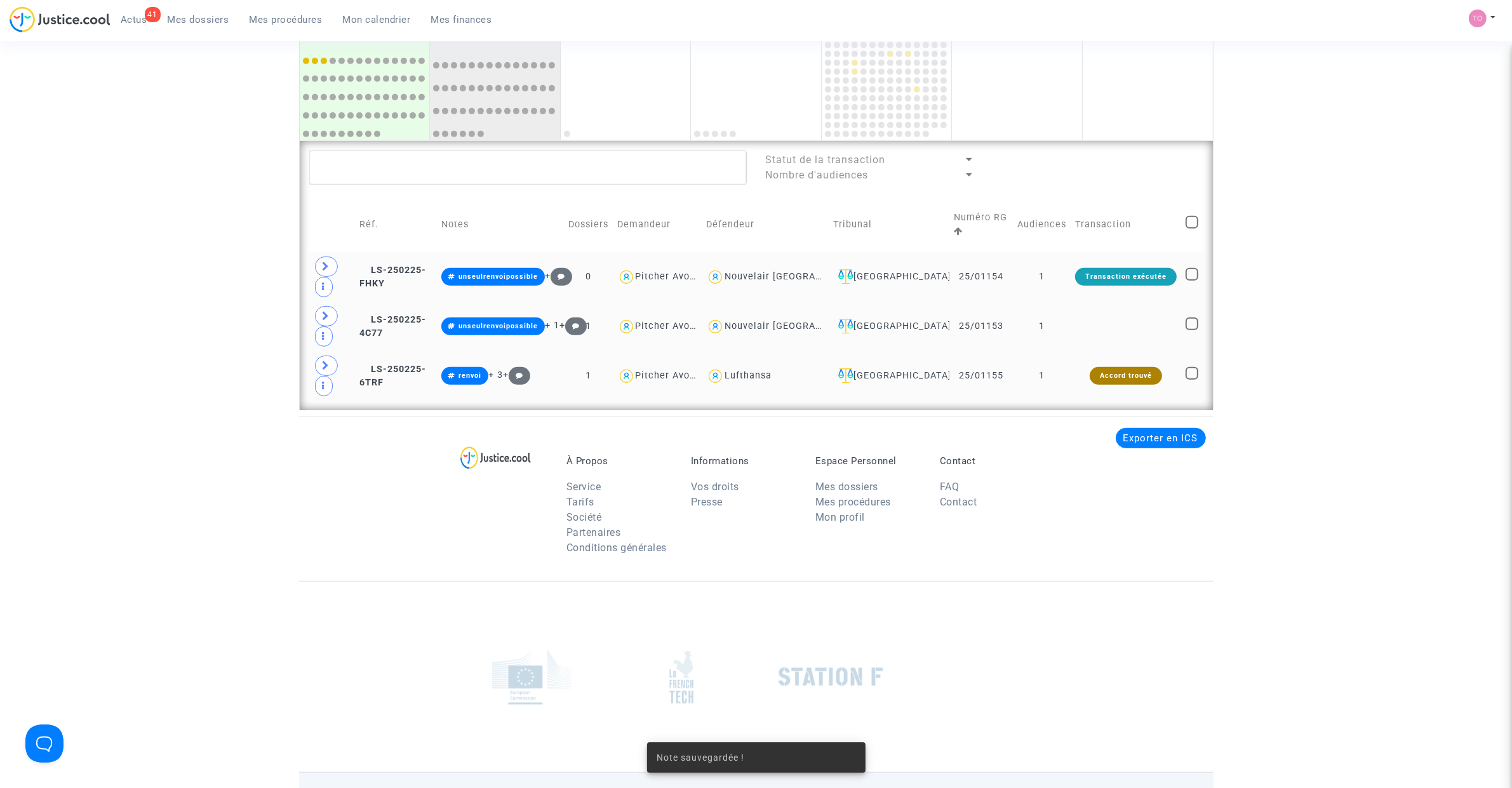
scroll to position [822, 0]
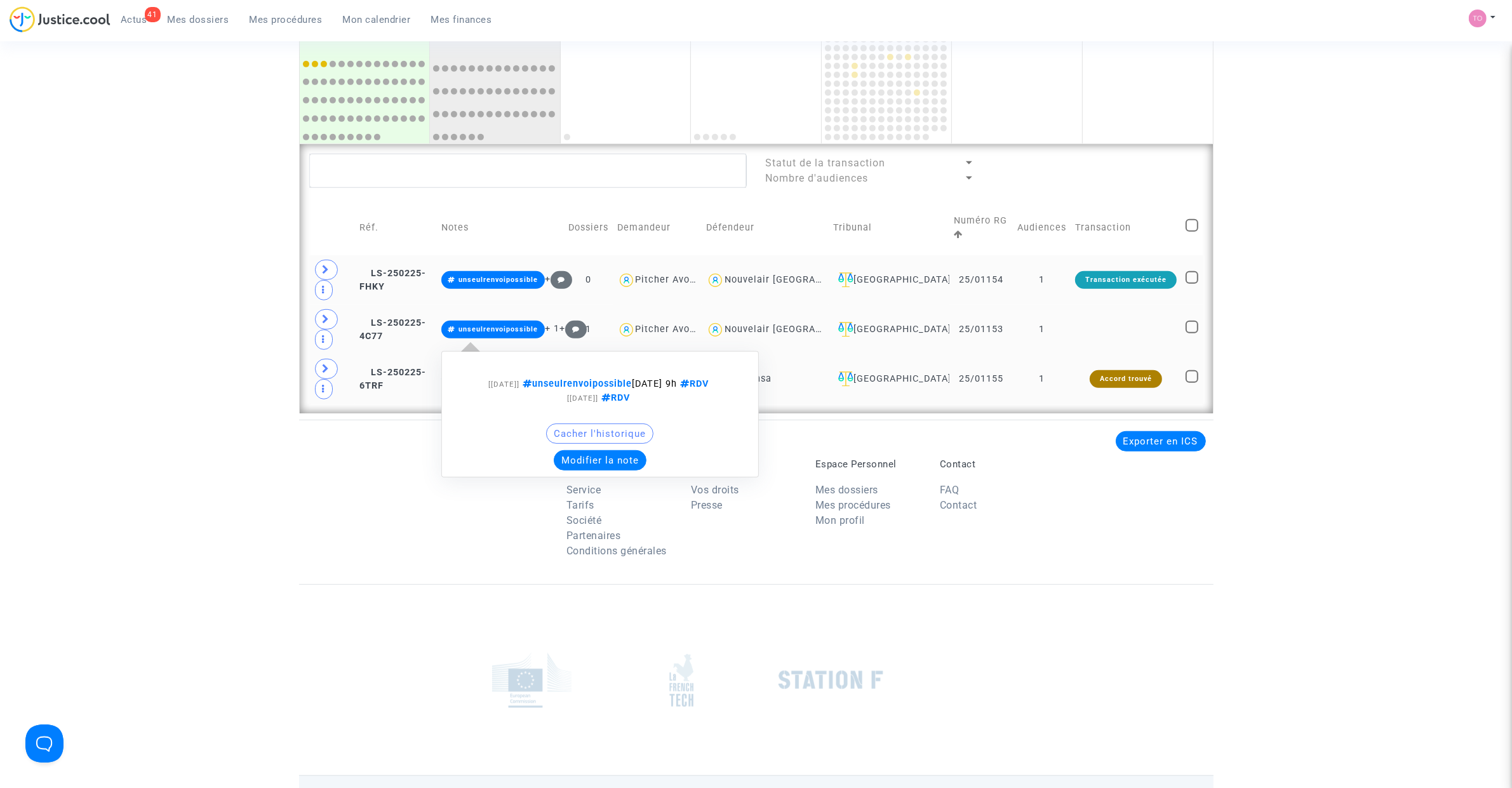
click at [618, 470] on button "Modifier la note" at bounding box center [600, 460] width 93 height 20
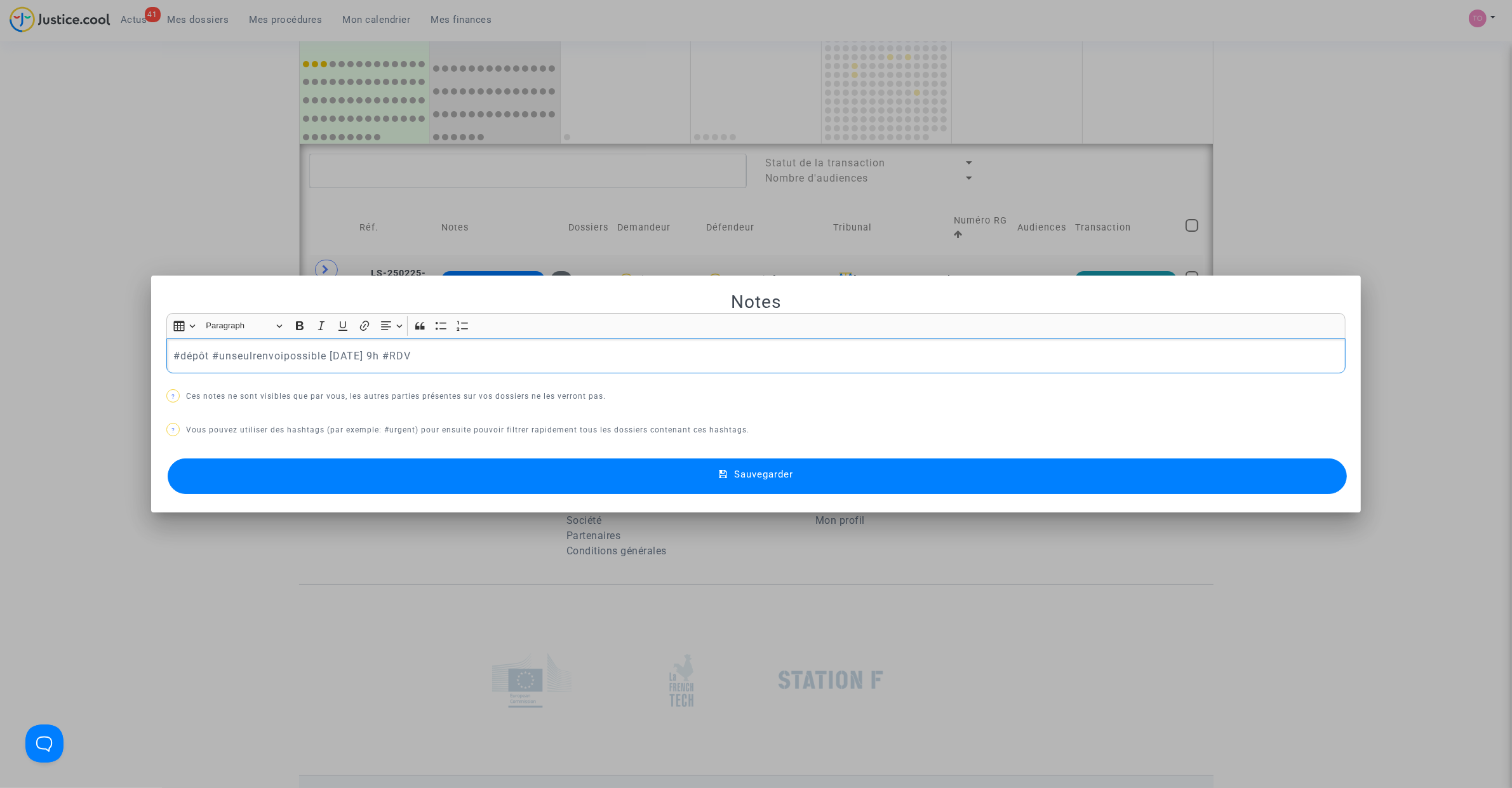
click at [486, 478] on button "Sauvegarder" at bounding box center [757, 476] width 1179 height 35
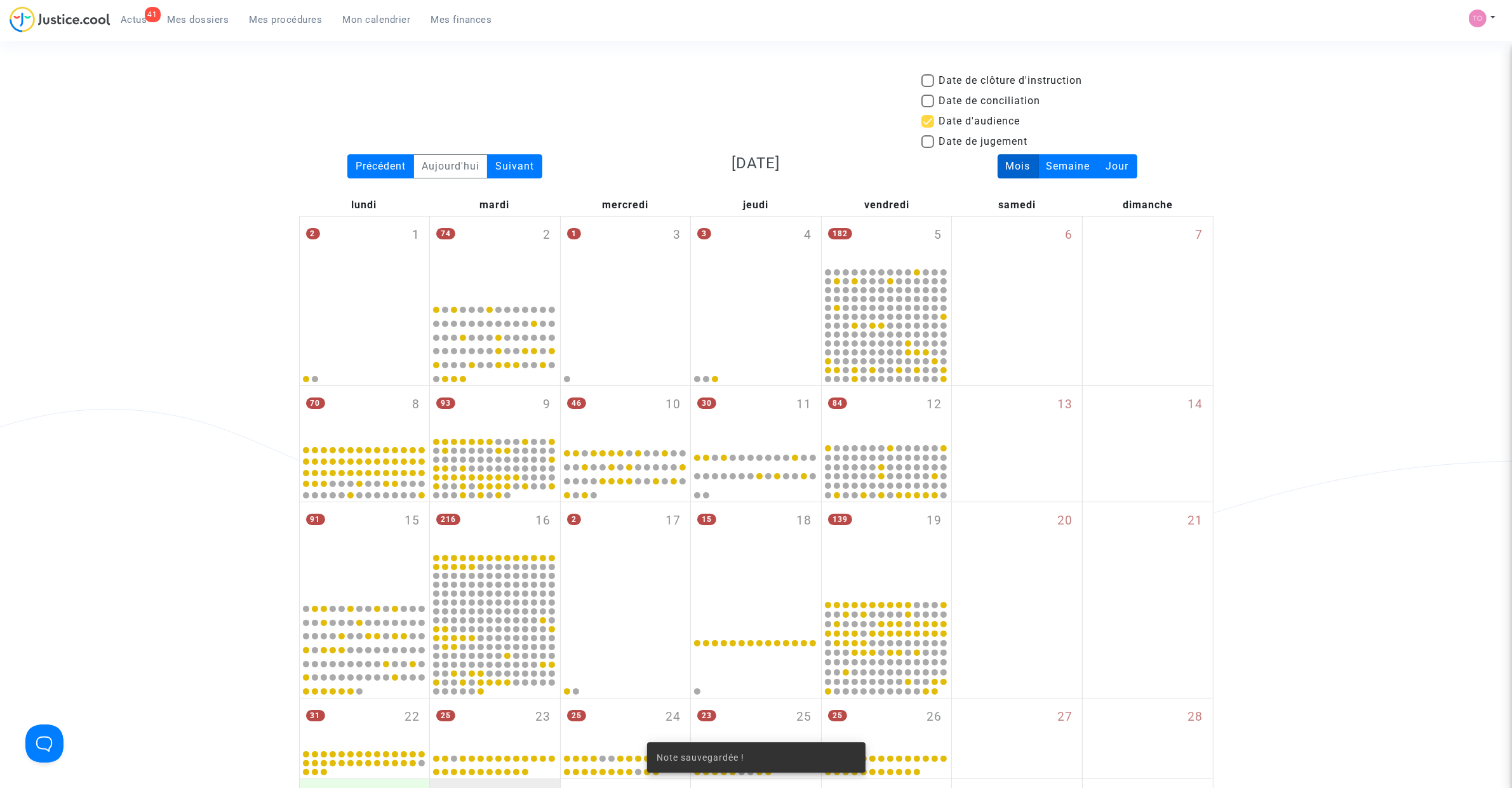
scroll to position [822, 0]
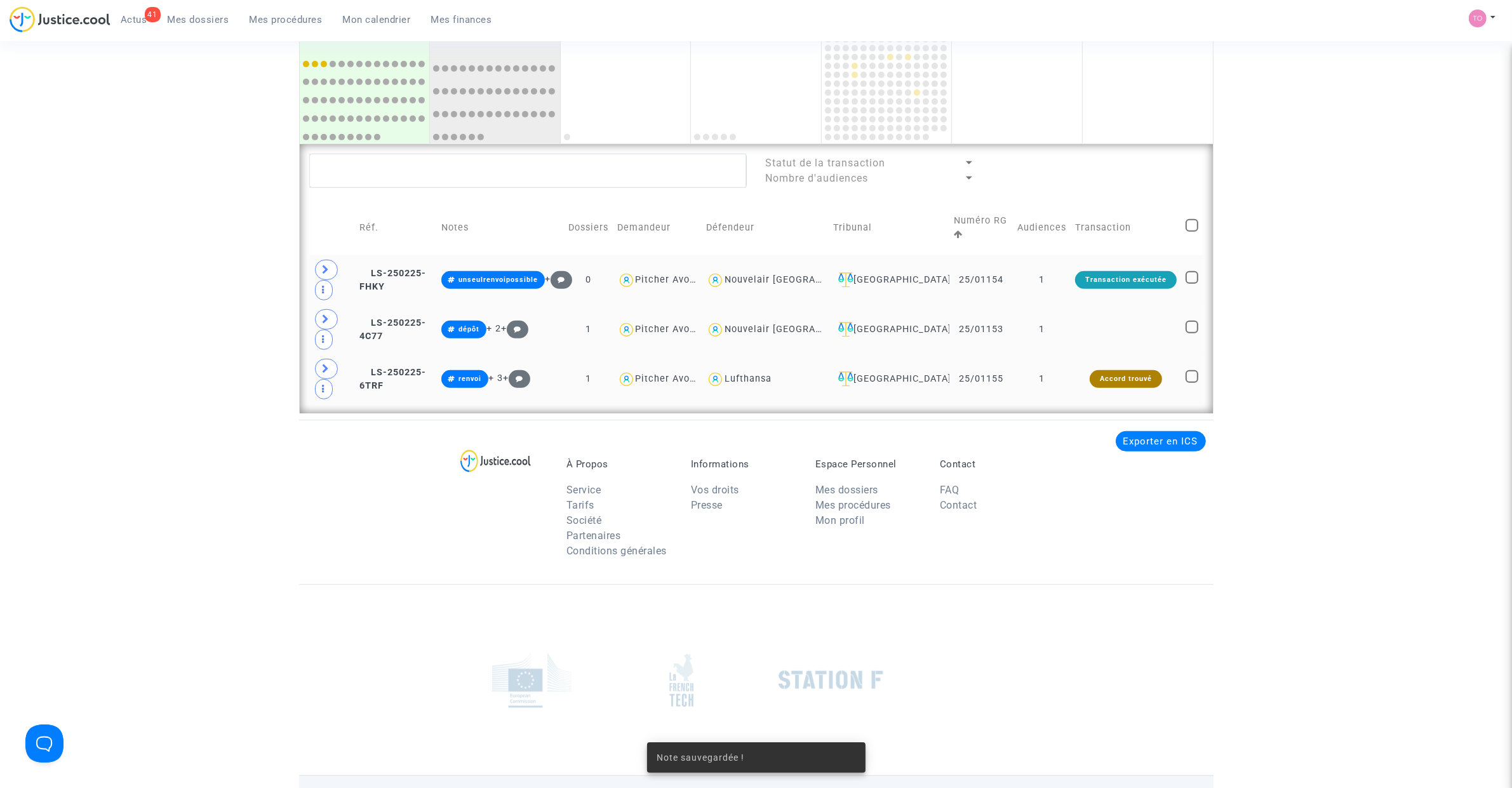
click at [335, 272] on span at bounding box center [326, 269] width 23 height 20
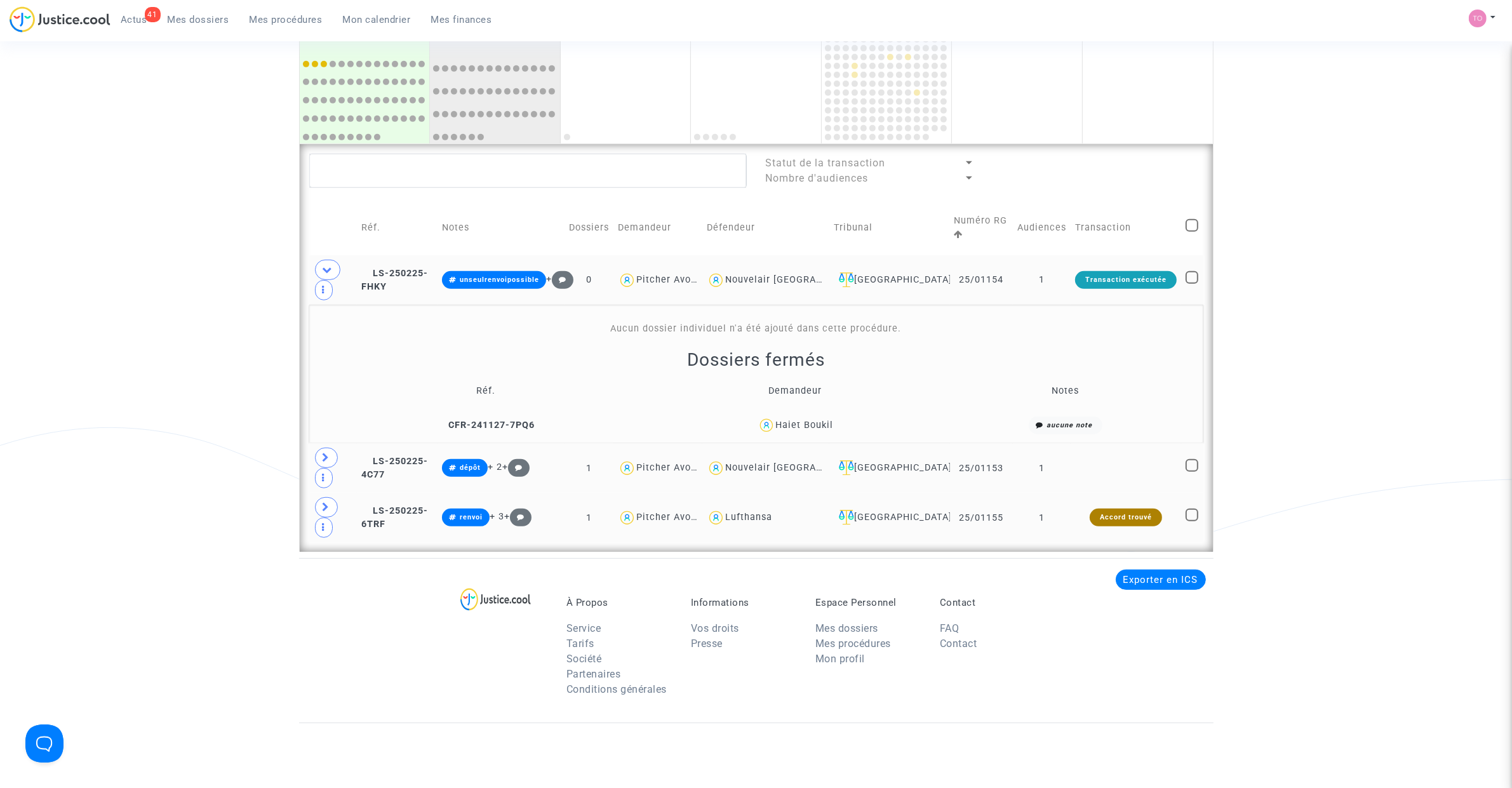
click at [814, 425] on div "Haiet Boukil" at bounding box center [804, 425] width 58 height 11
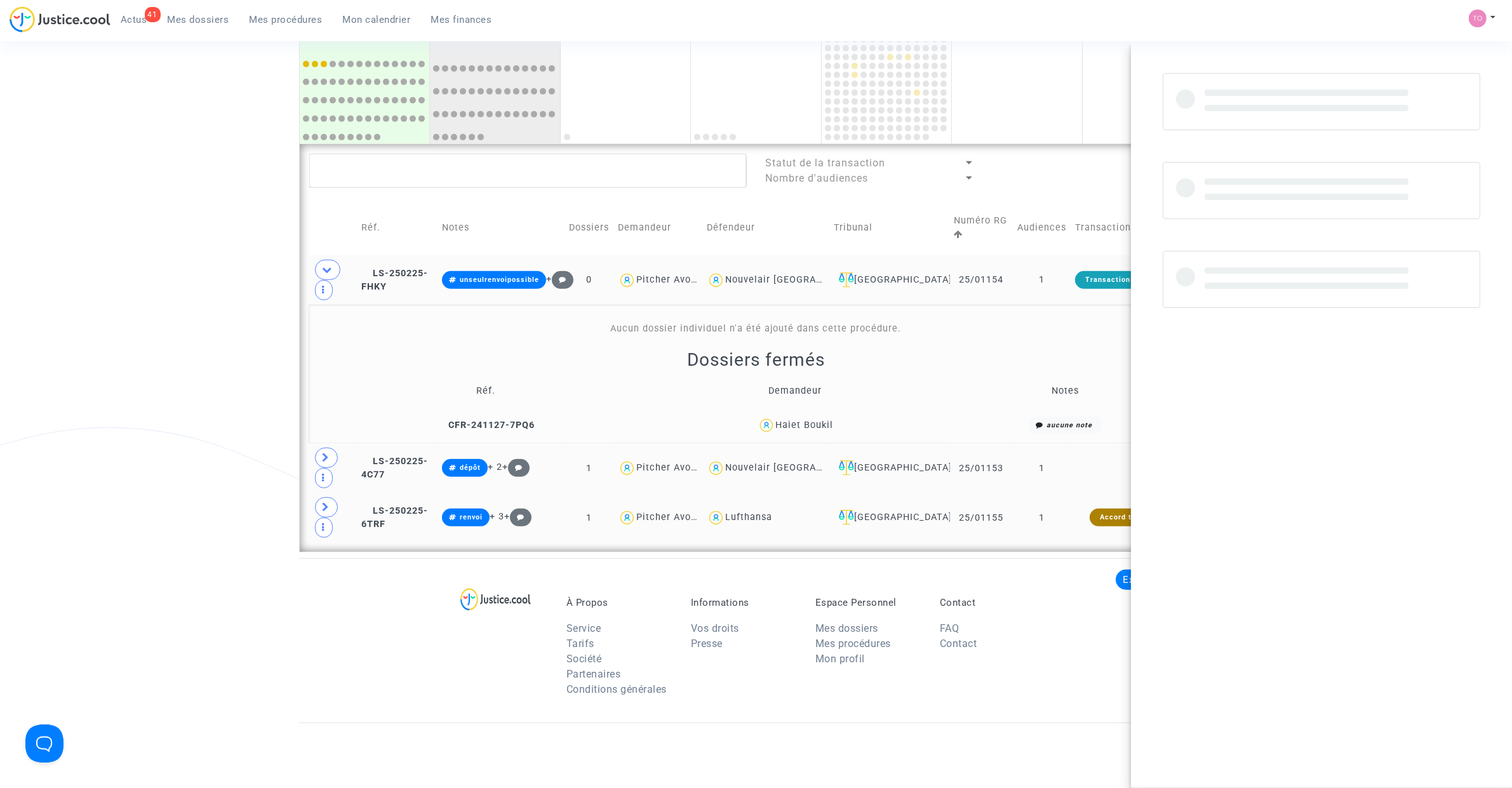
click at [814, 425] on div "Haiet Boukil" at bounding box center [804, 425] width 58 height 11
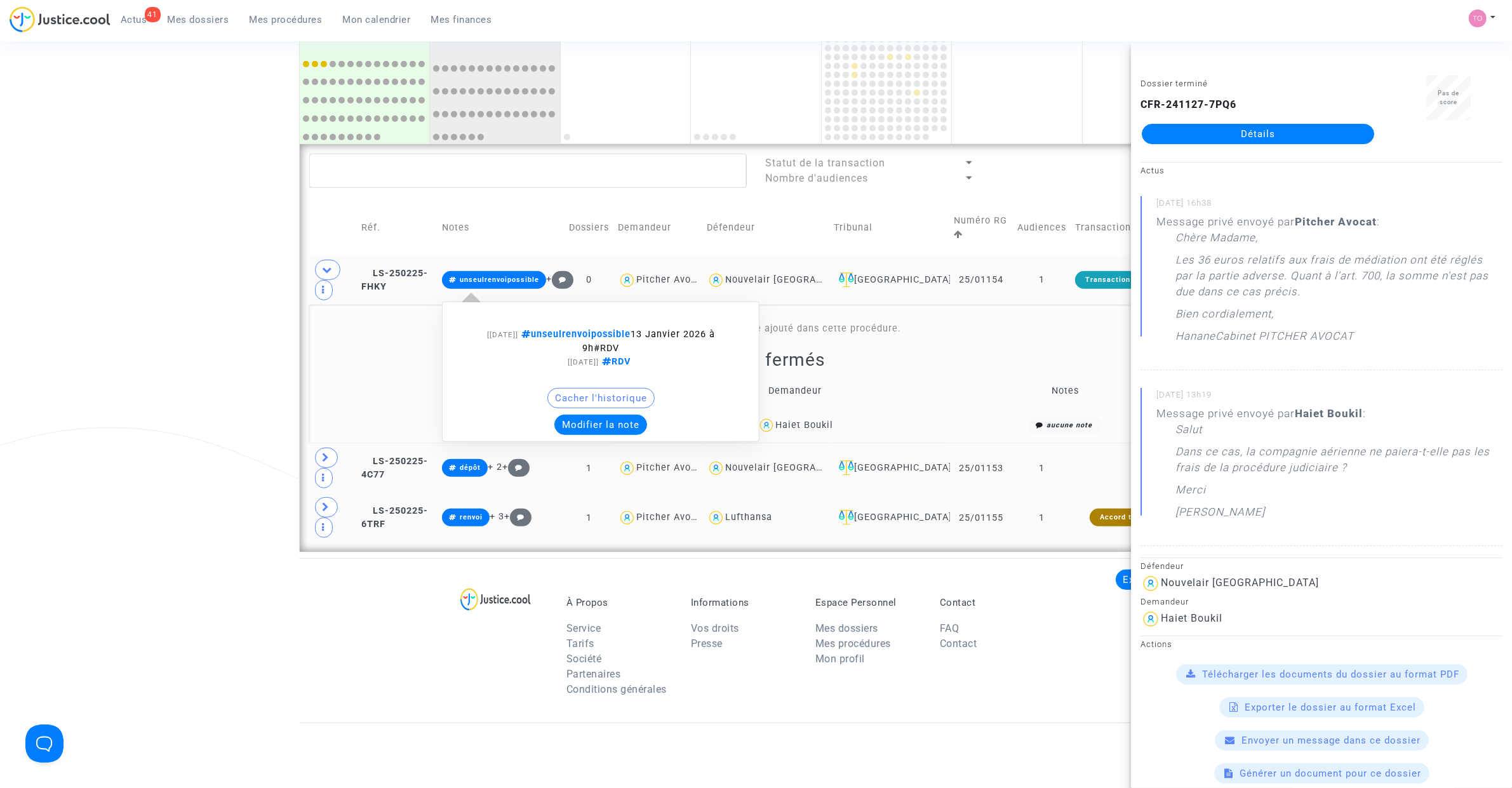
click at [639, 429] on button "Modifier la note" at bounding box center [601, 425] width 93 height 20
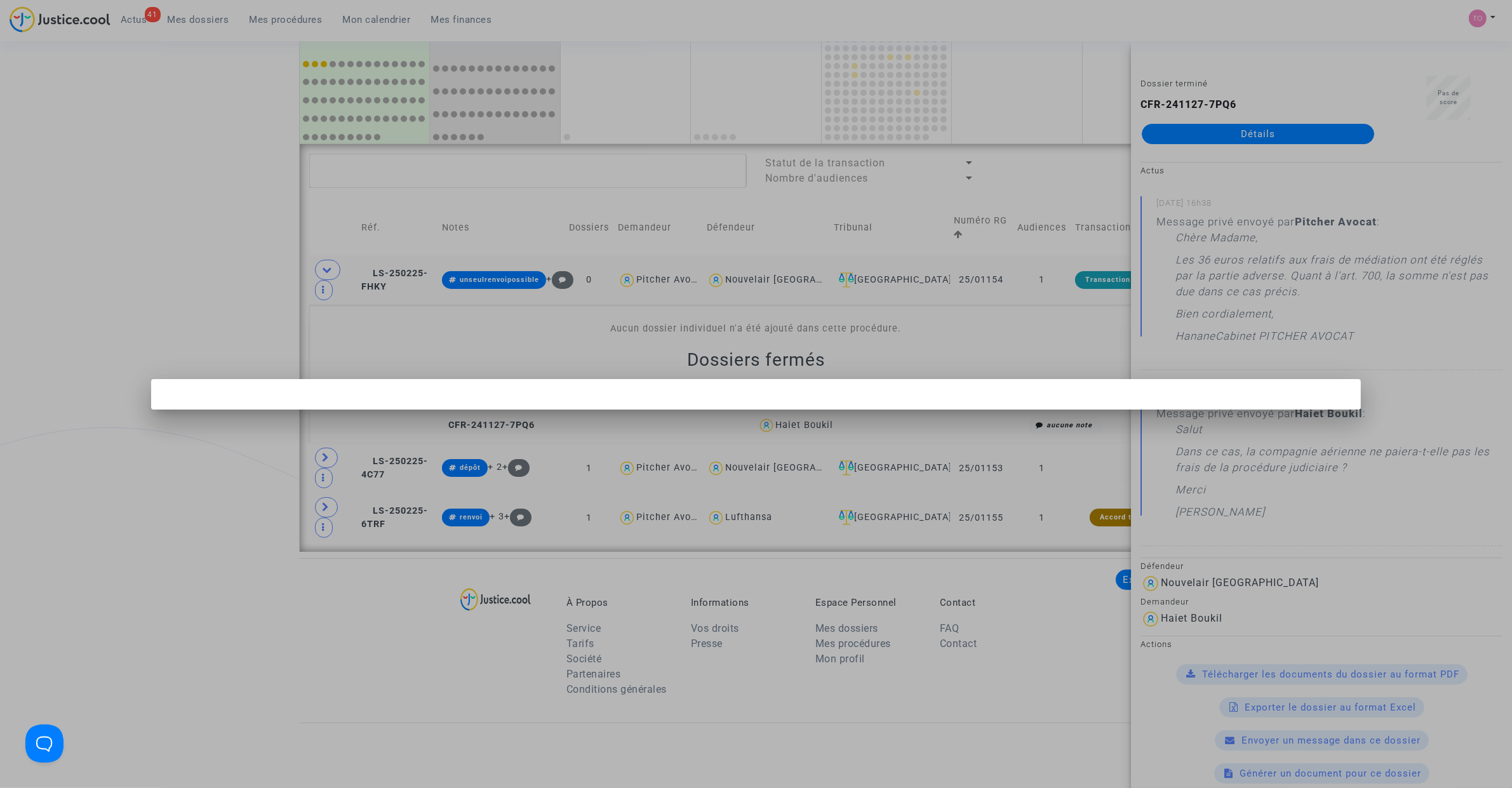
scroll to position [0, 0]
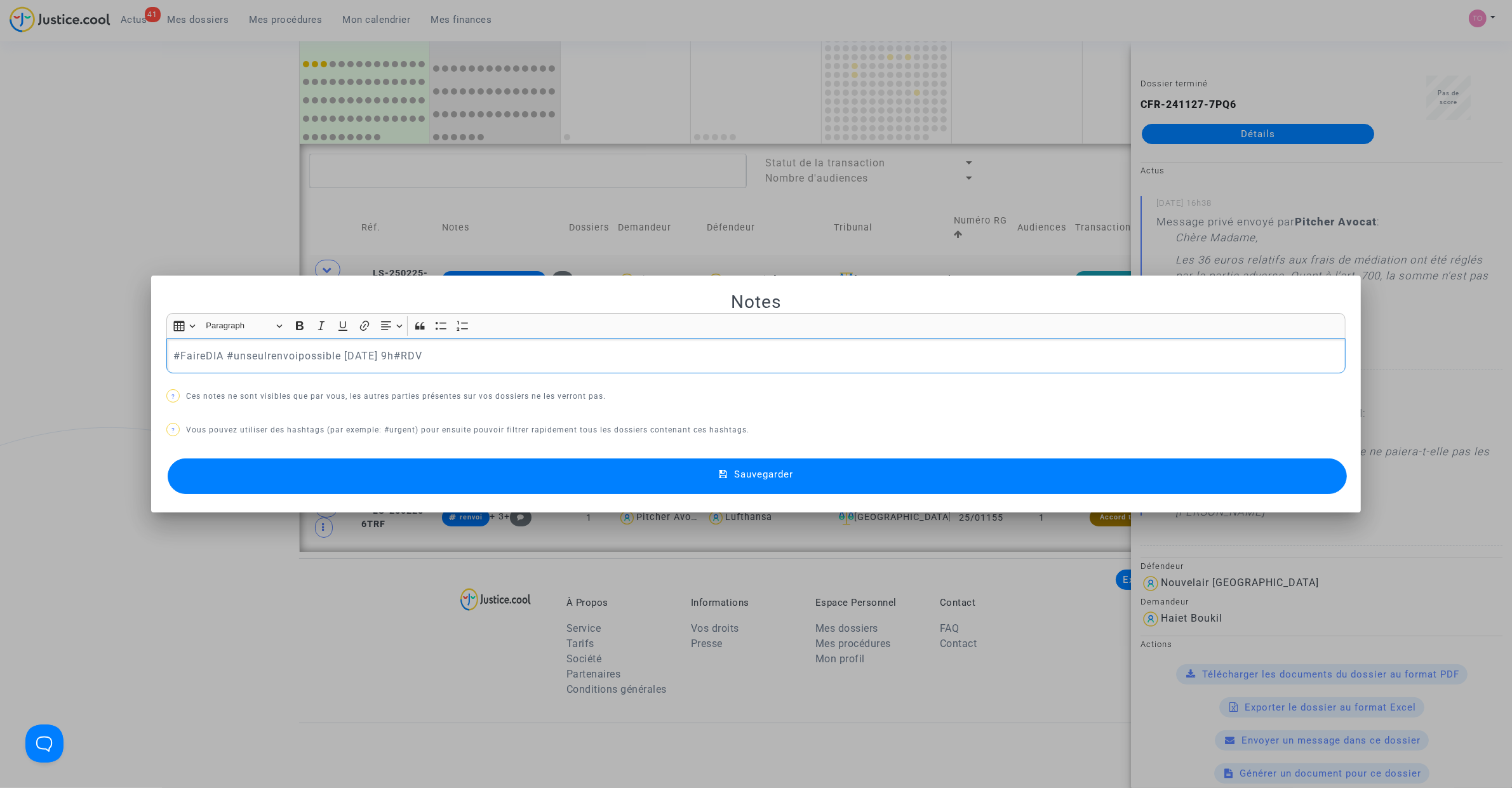
click at [443, 492] on button "Sauvegarder" at bounding box center [757, 476] width 1179 height 35
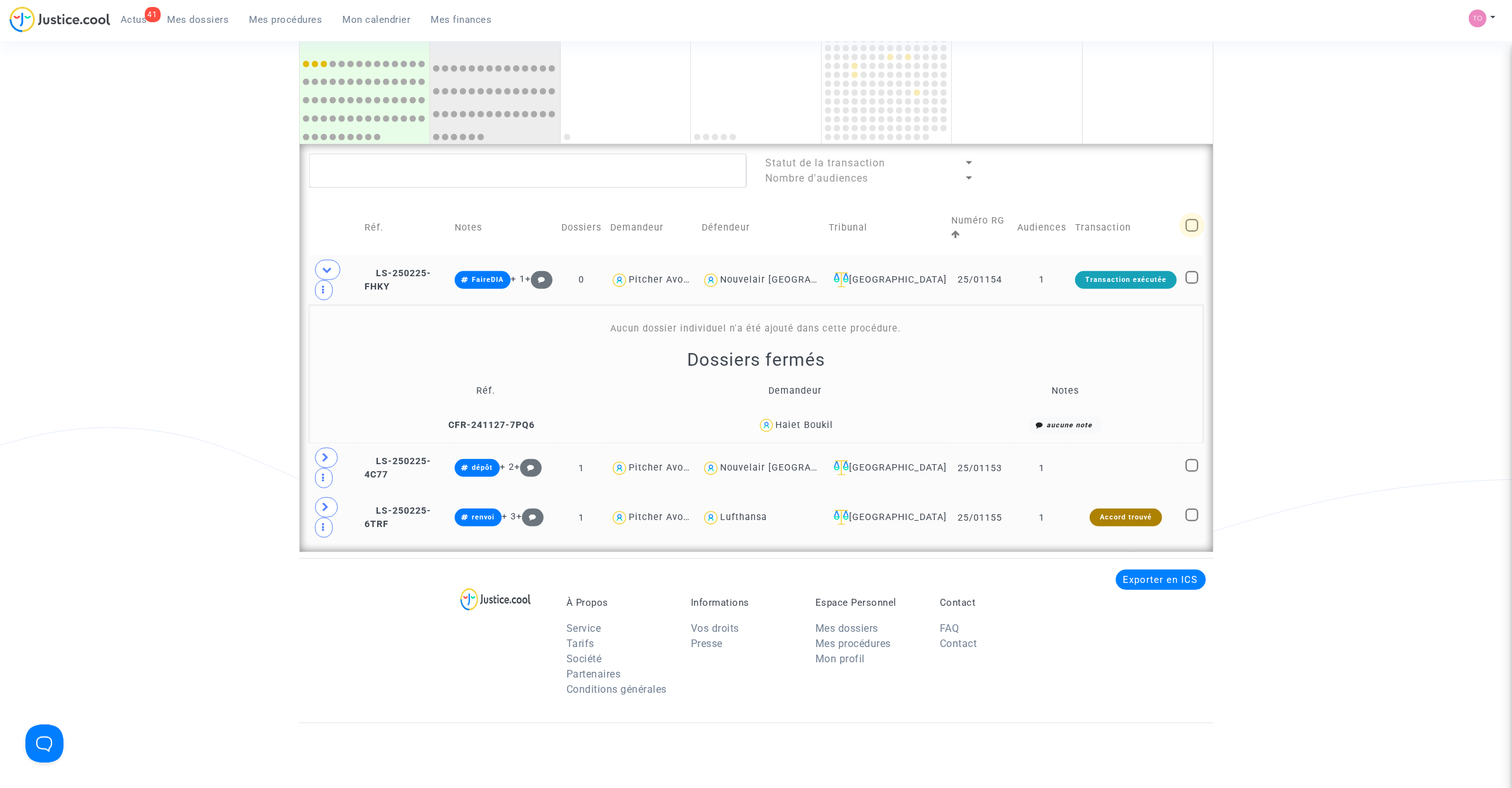
click at [1194, 223] on span at bounding box center [1191, 225] width 12 height 12
click at [1192, 232] on input "checkbox" at bounding box center [1191, 232] width 1 height 1
checkbox input "true"
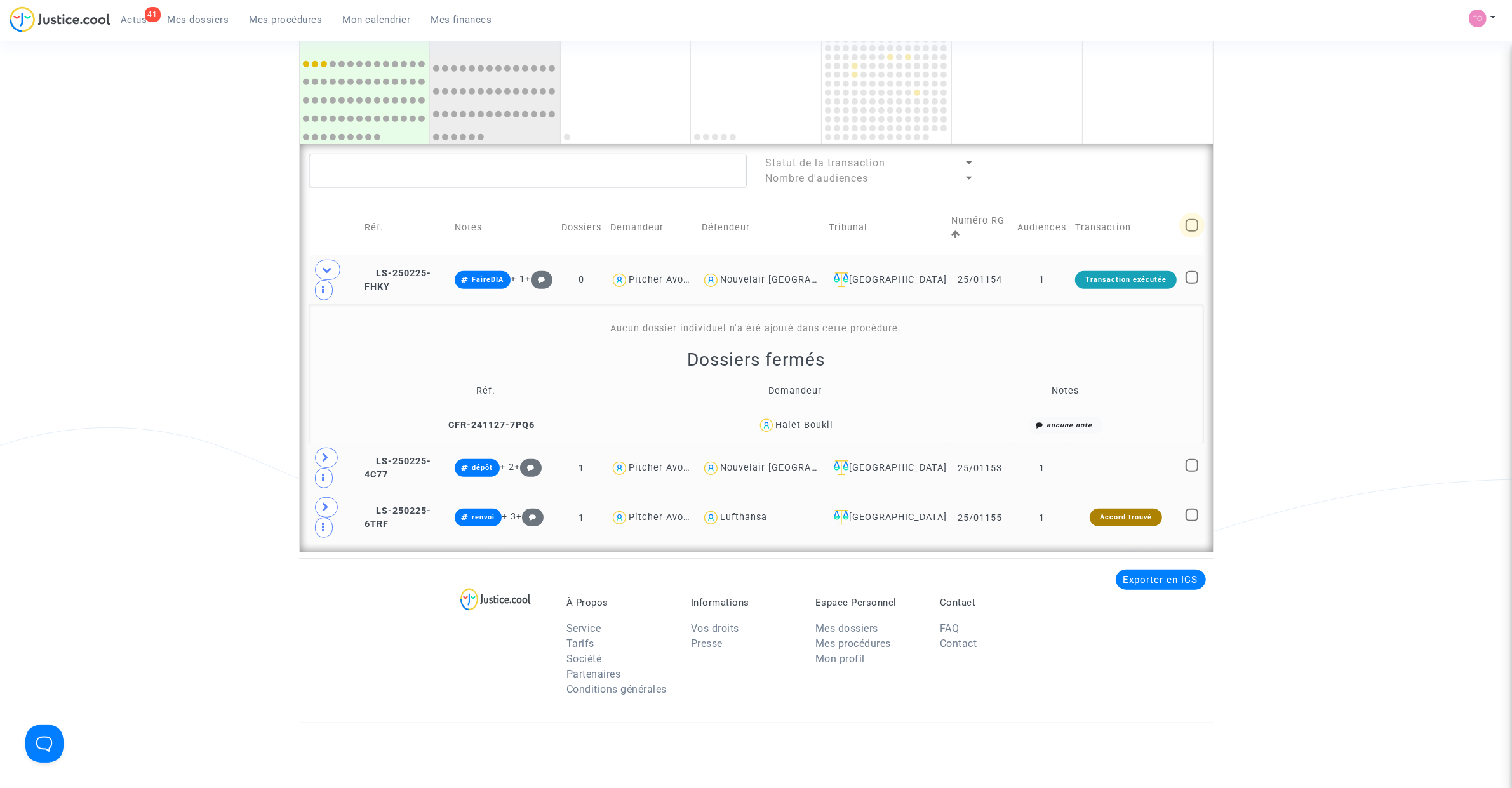
checkbox input "true"
click at [1139, 179] on div "Sélection (3)" at bounding box center [1154, 169] width 95 height 32
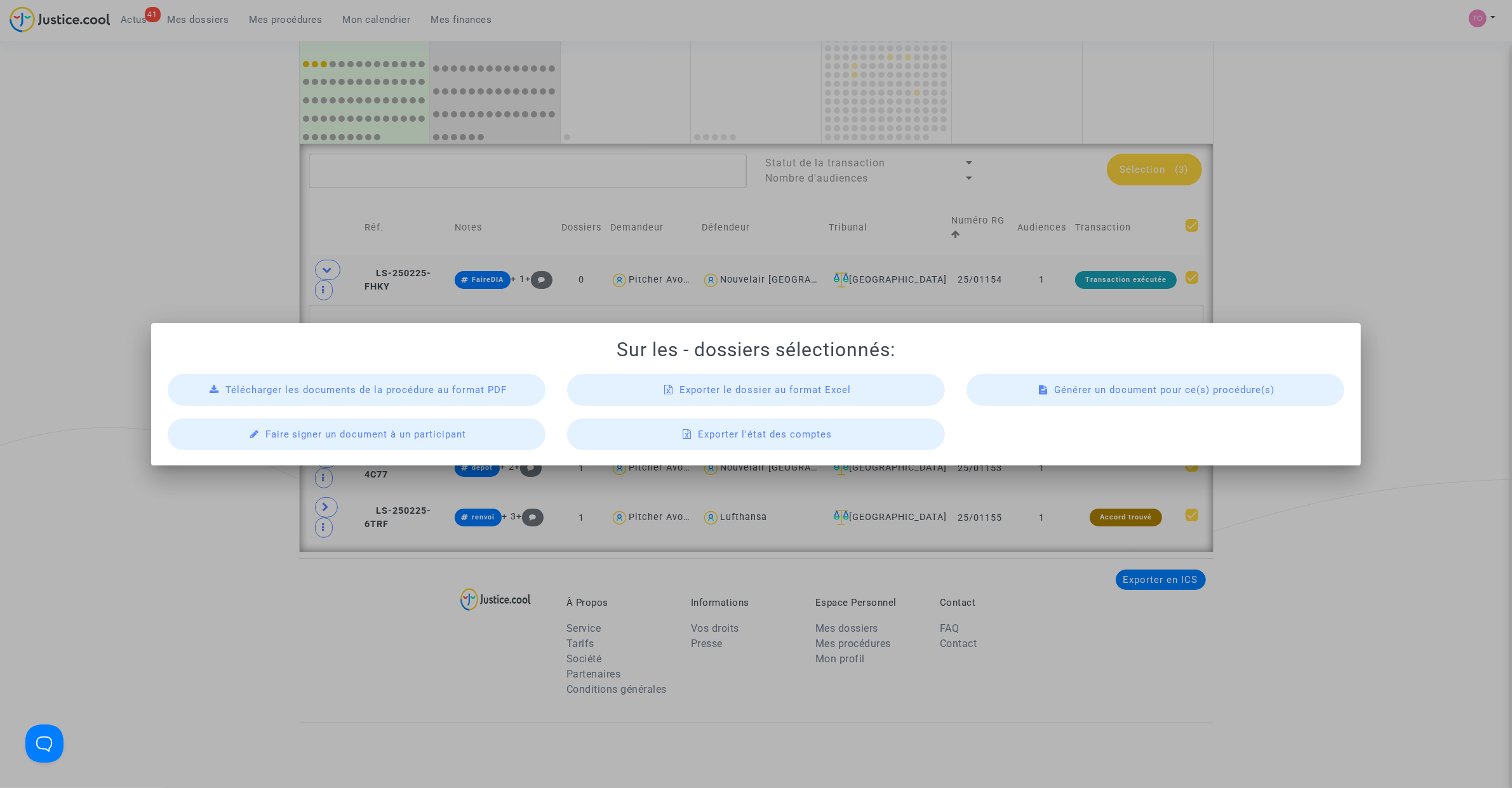
scroll to position [0, 0]
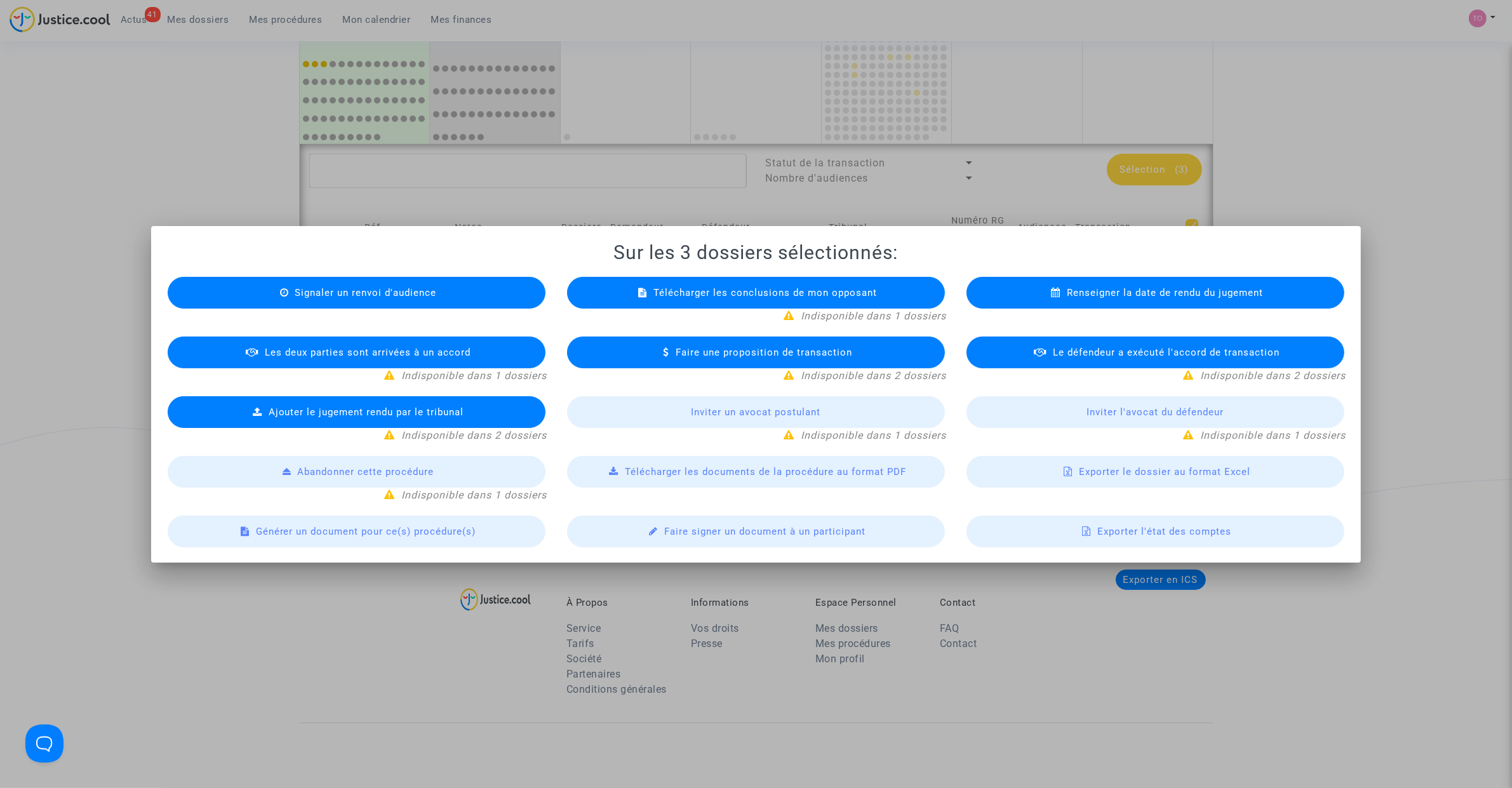
click at [1081, 471] on div "Exporter le dossier au format Excel" at bounding box center [1155, 472] width 377 height 32
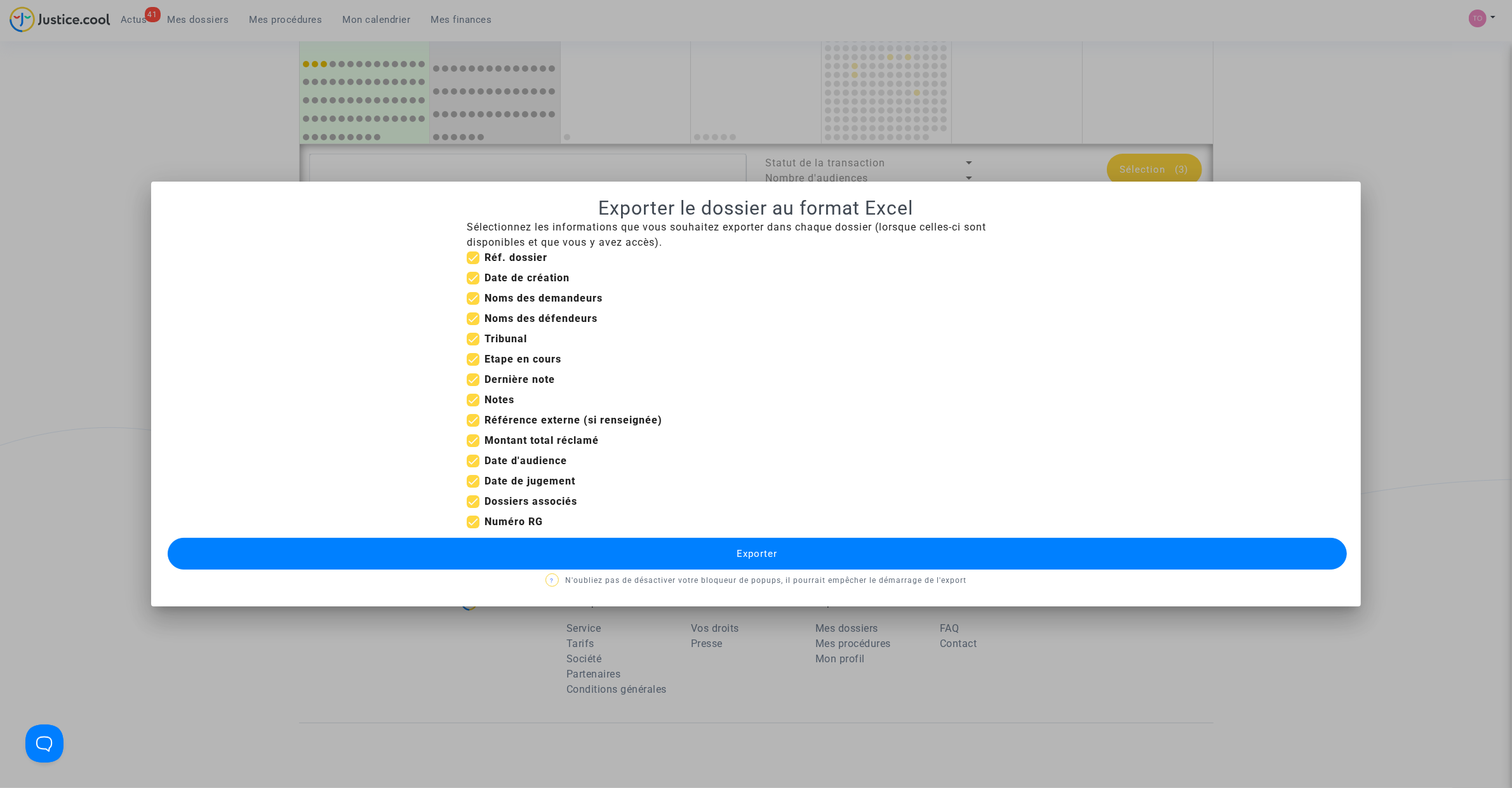
click at [468, 273] on span at bounding box center [473, 278] width 12 height 12
click at [473, 284] on input "Date de création" at bounding box center [473, 284] width 1 height 1
checkbox input "false"
click at [470, 359] on span at bounding box center [473, 359] width 12 height 12
click at [473, 366] on input "Etape en cours" at bounding box center [473, 366] width 1 height 1
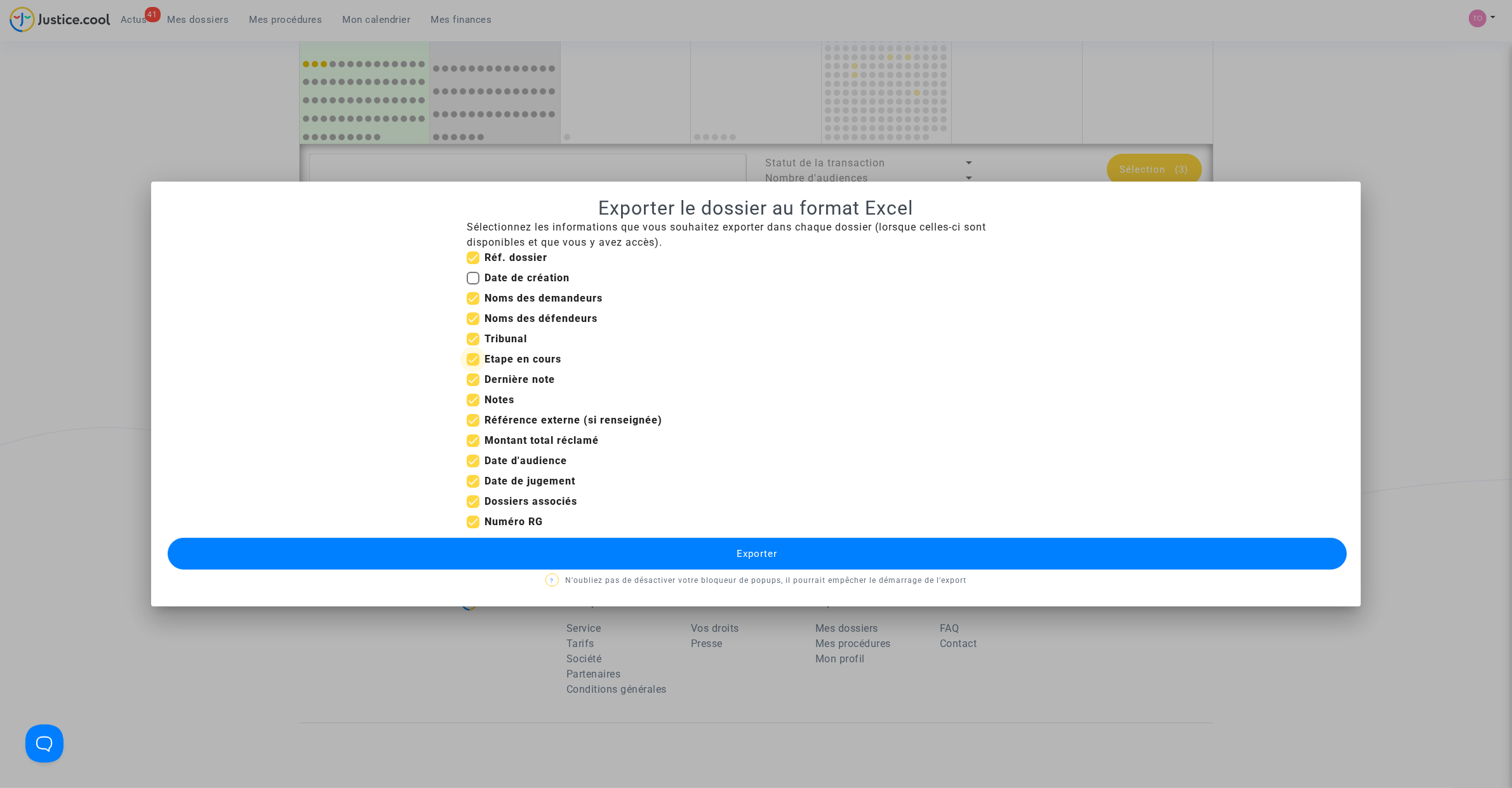
checkbox input "false"
click at [474, 416] on span at bounding box center [473, 420] width 12 height 12
click at [473, 427] on input "Référence externe (si renseignée)" at bounding box center [473, 427] width 1 height 1
checkbox input "false"
click at [470, 441] on span at bounding box center [473, 440] width 12 height 12
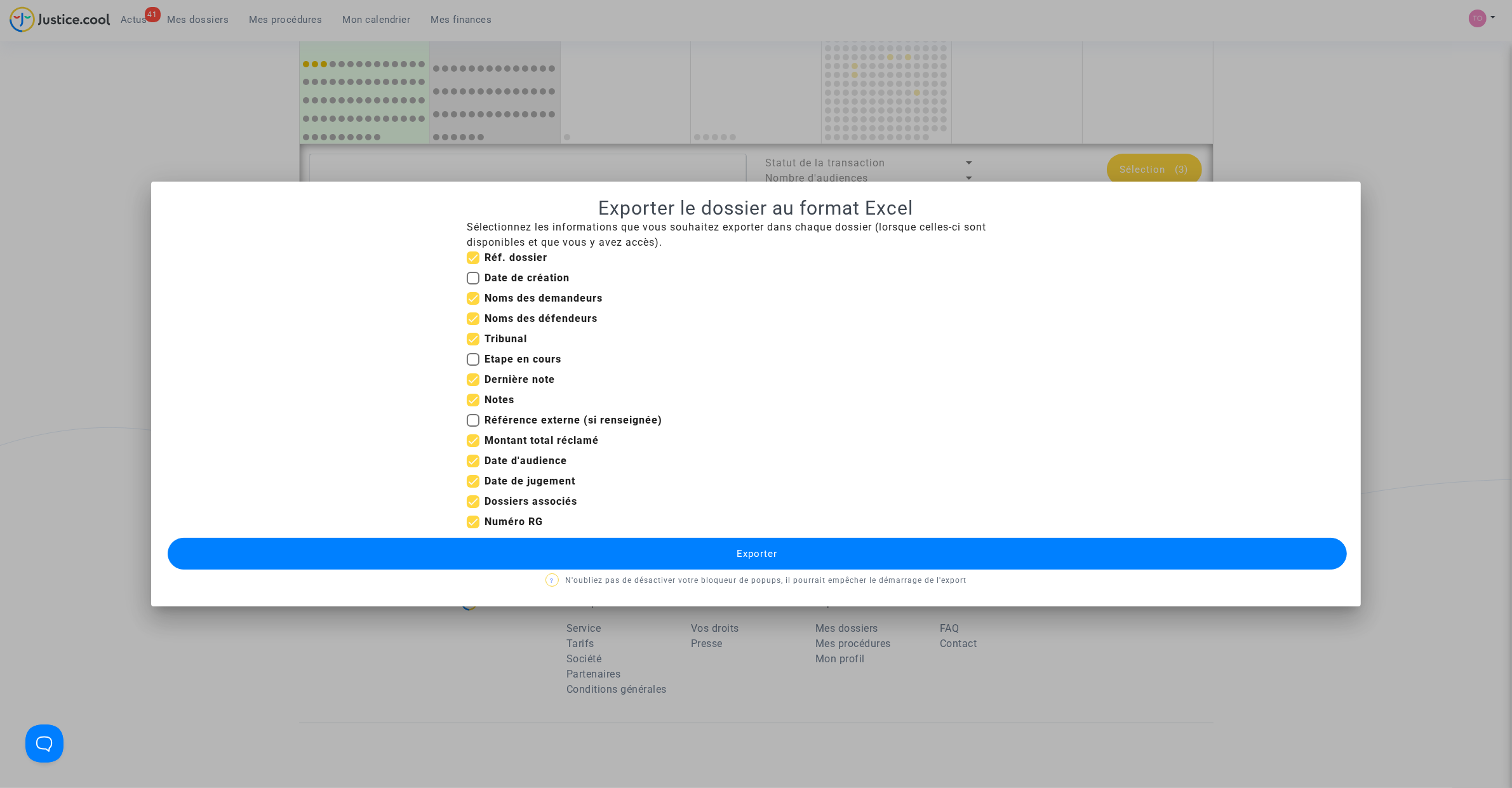
click at [473, 447] on input "Montant total réclamé" at bounding box center [473, 447] width 1 height 1
checkbox input "false"
click at [472, 477] on span at bounding box center [473, 481] width 12 height 12
click at [473, 488] on input "Date de jugement" at bounding box center [473, 488] width 1 height 1
checkbox input "false"
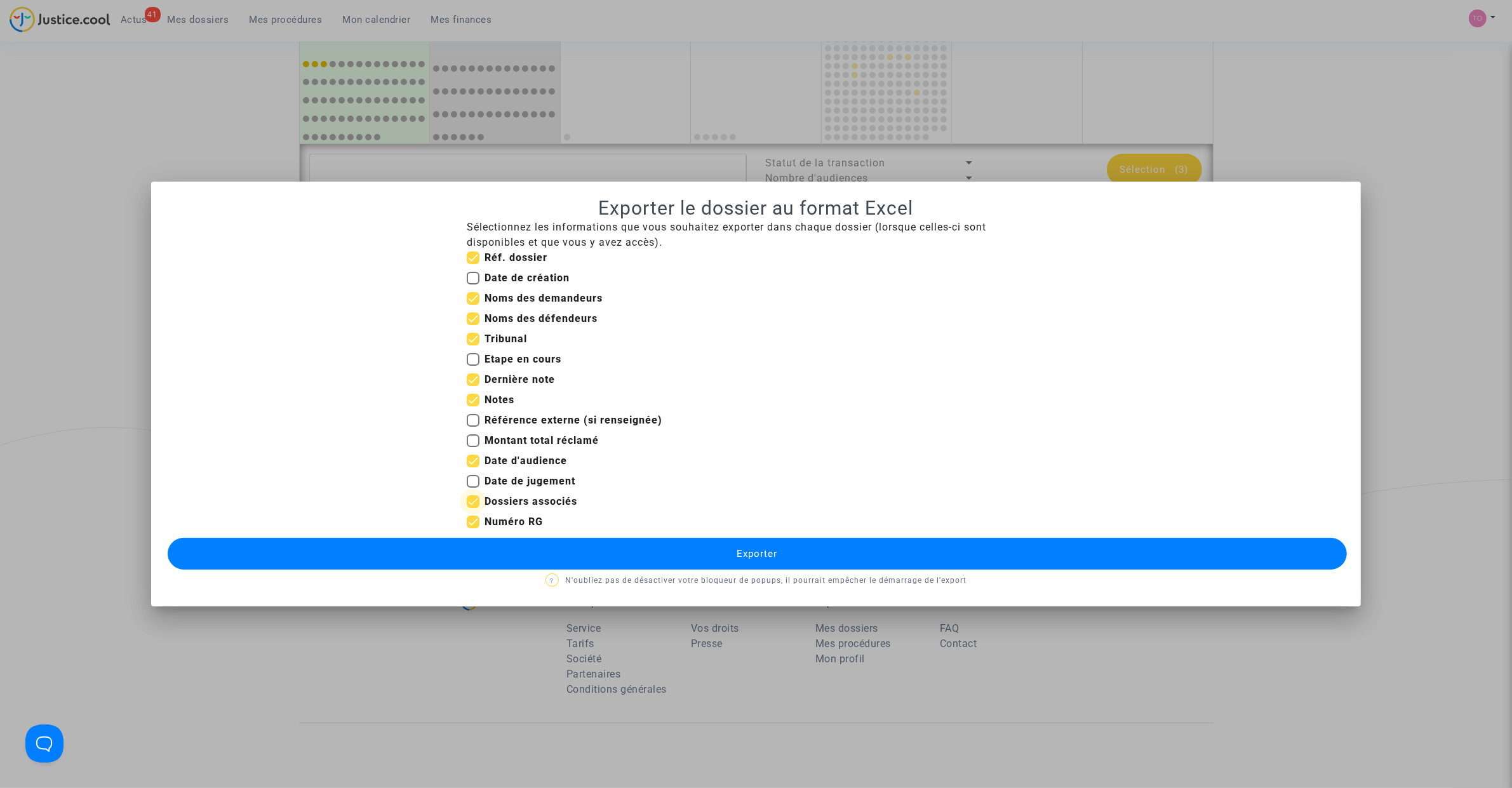
click at [471, 504] on span at bounding box center [473, 502] width 12 height 12
click at [473, 508] on input "Dossiers associés" at bounding box center [473, 508] width 1 height 1
checkbox input "false"
click at [534, 556] on button "Exporter" at bounding box center [757, 554] width 1179 height 32
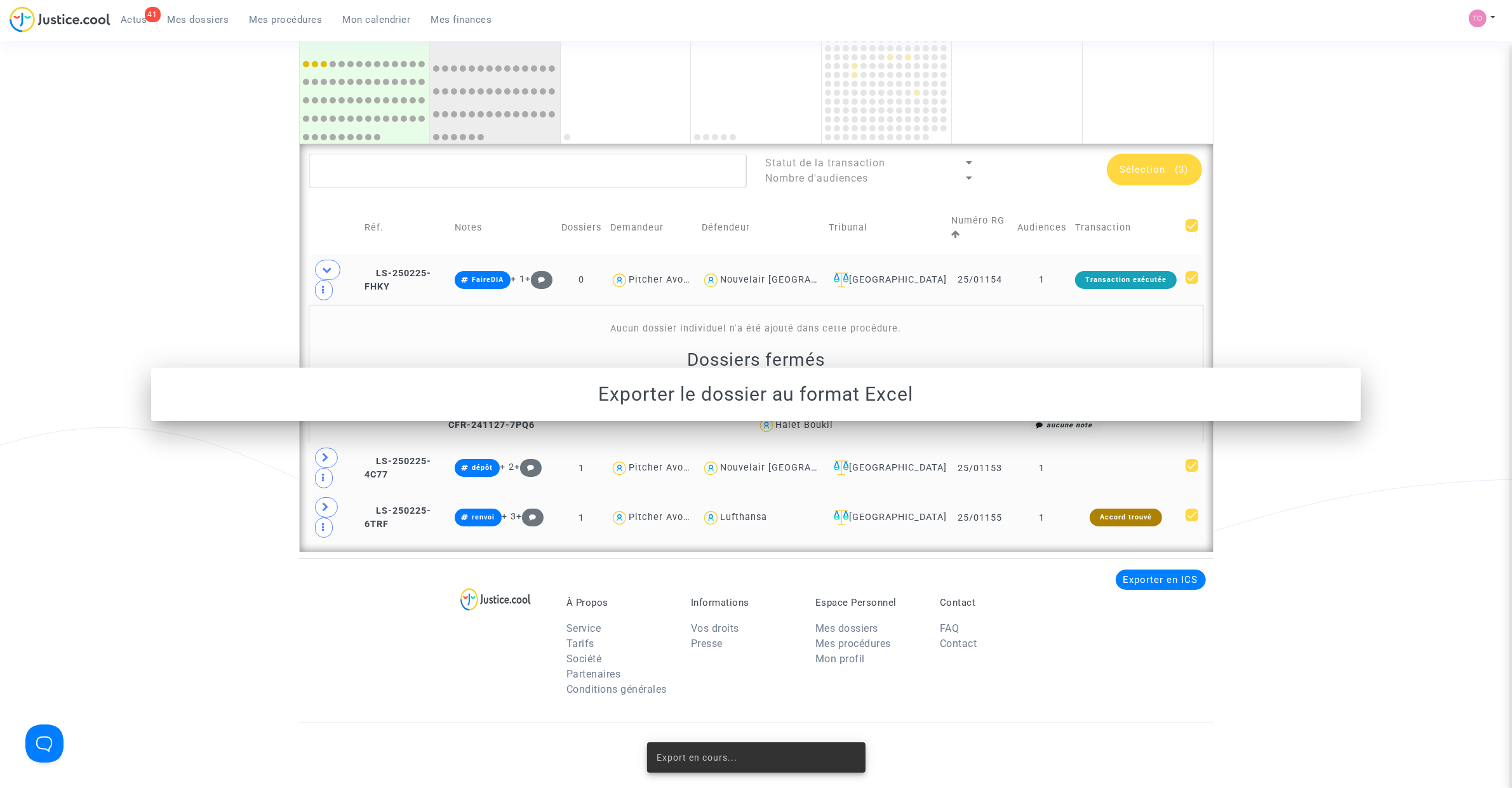
scroll to position [822, 0]
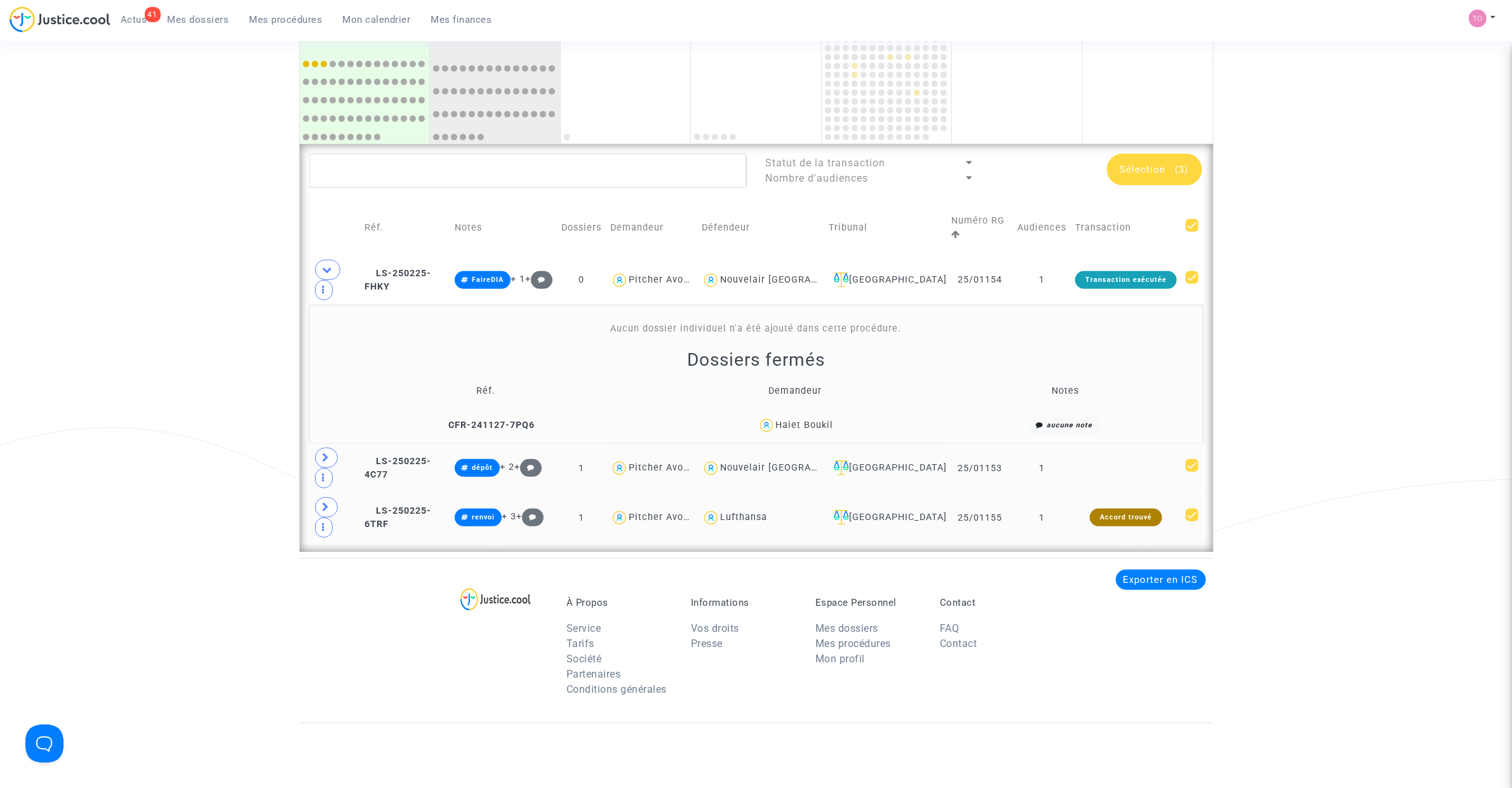
drag, startPoint x: 216, startPoint y: 207, endPoint x: 237, endPoint y: 221, distance: 25.2
click at [324, 268] on icon at bounding box center [328, 270] width 10 height 10
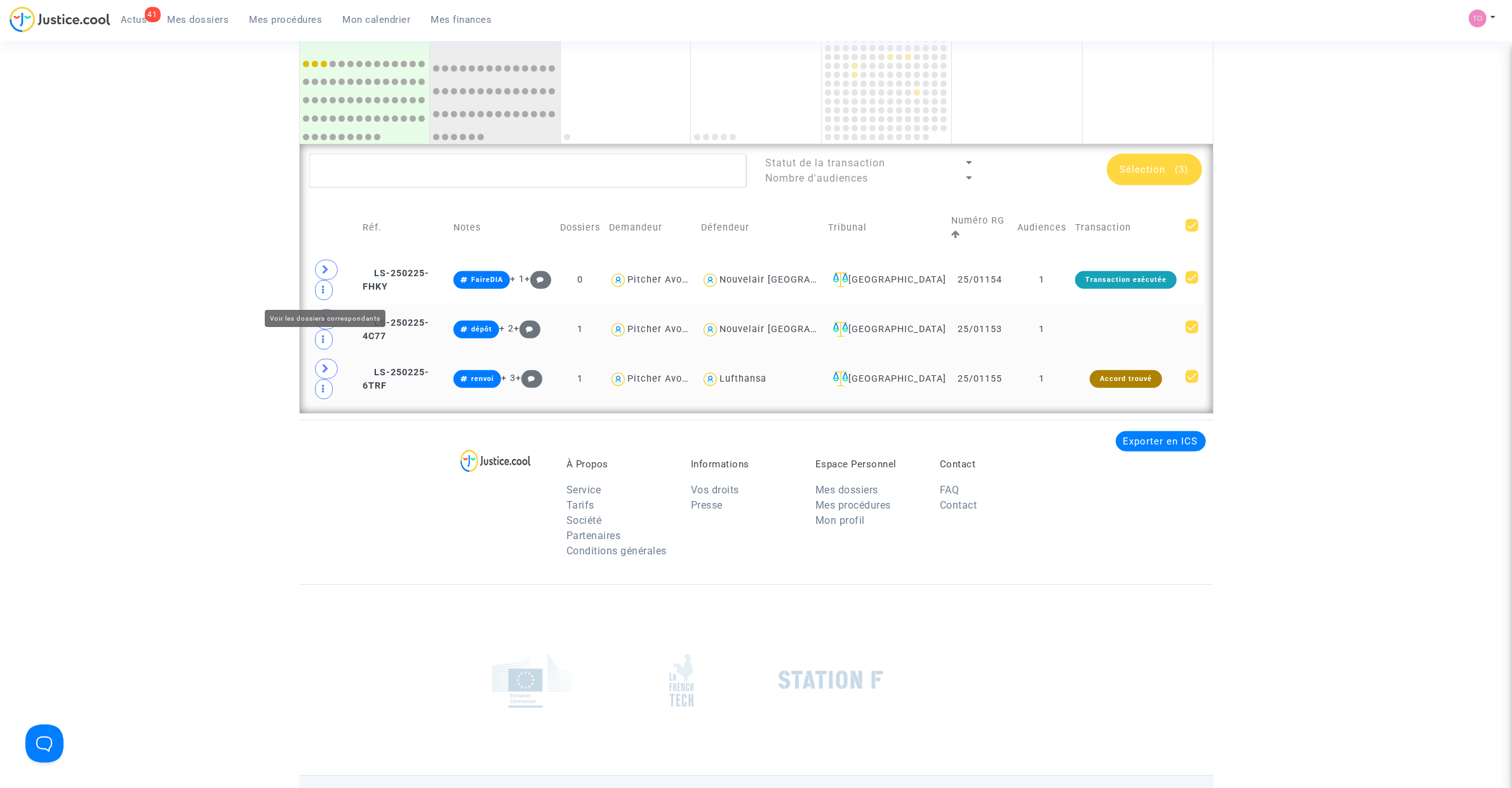
click at [331, 309] on span at bounding box center [326, 319] width 23 height 20
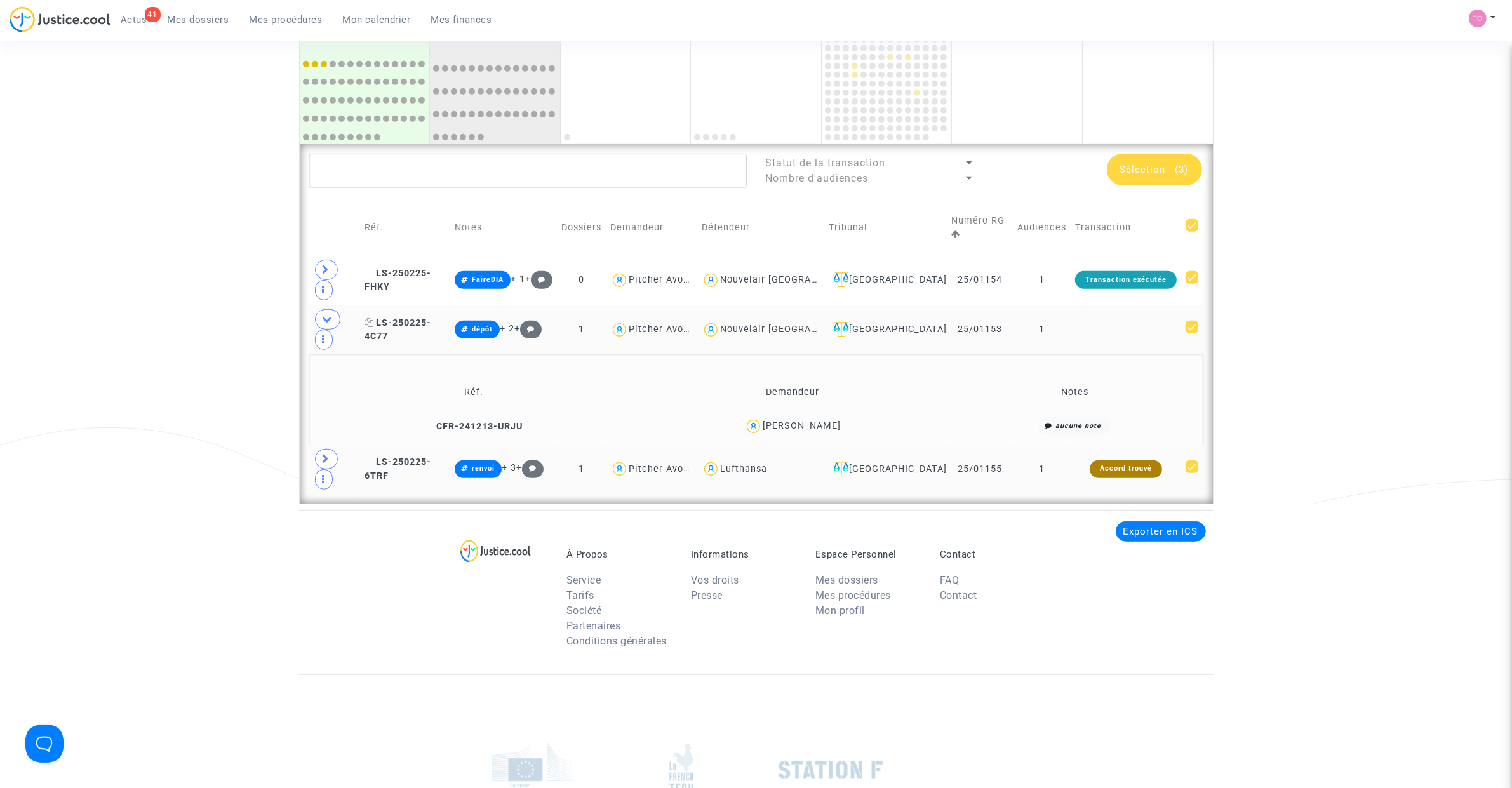
click at [407, 318] on span "LS-250225-4C77" at bounding box center [398, 330] width 67 height 25
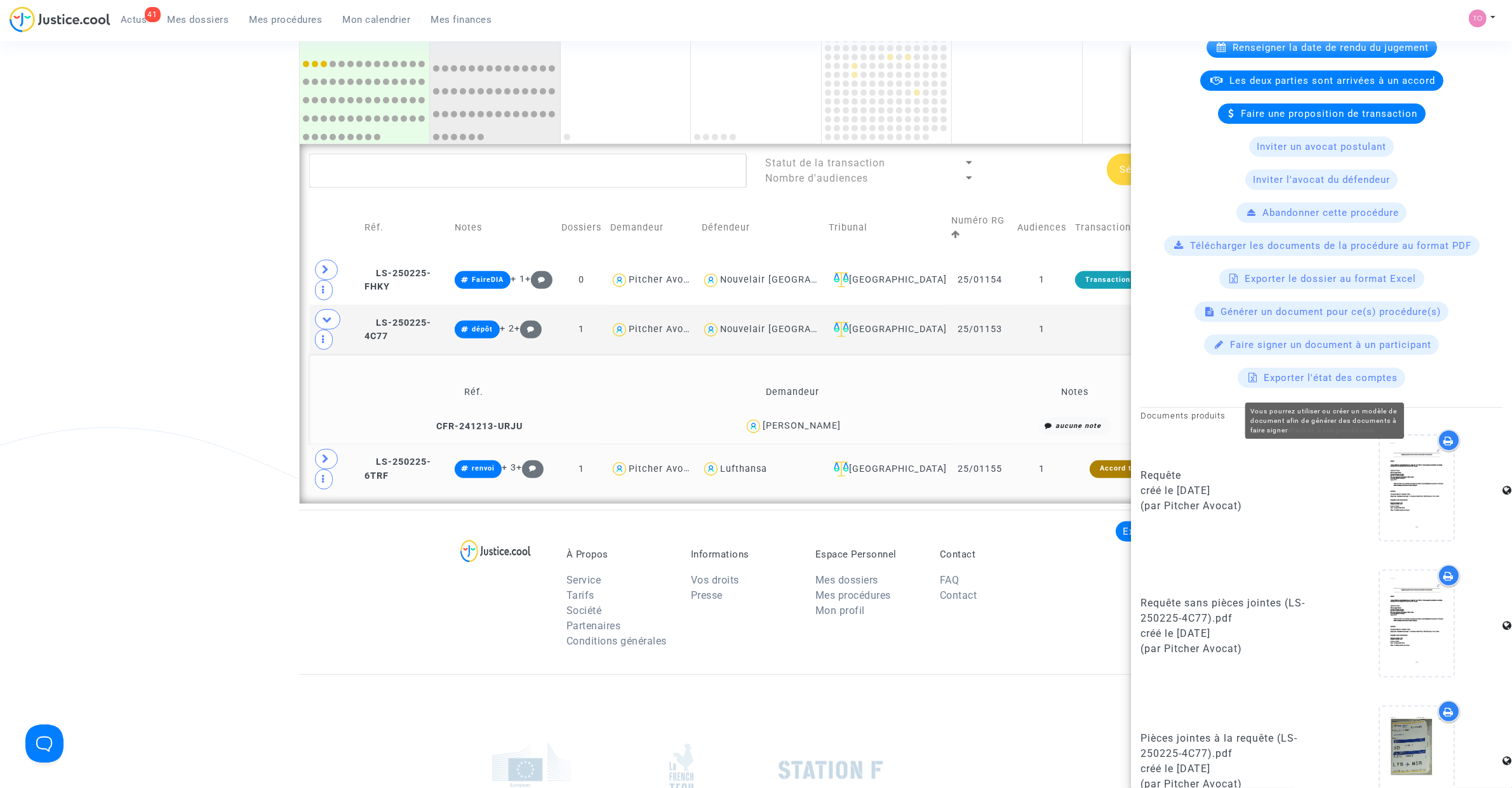
scroll to position [349, 0]
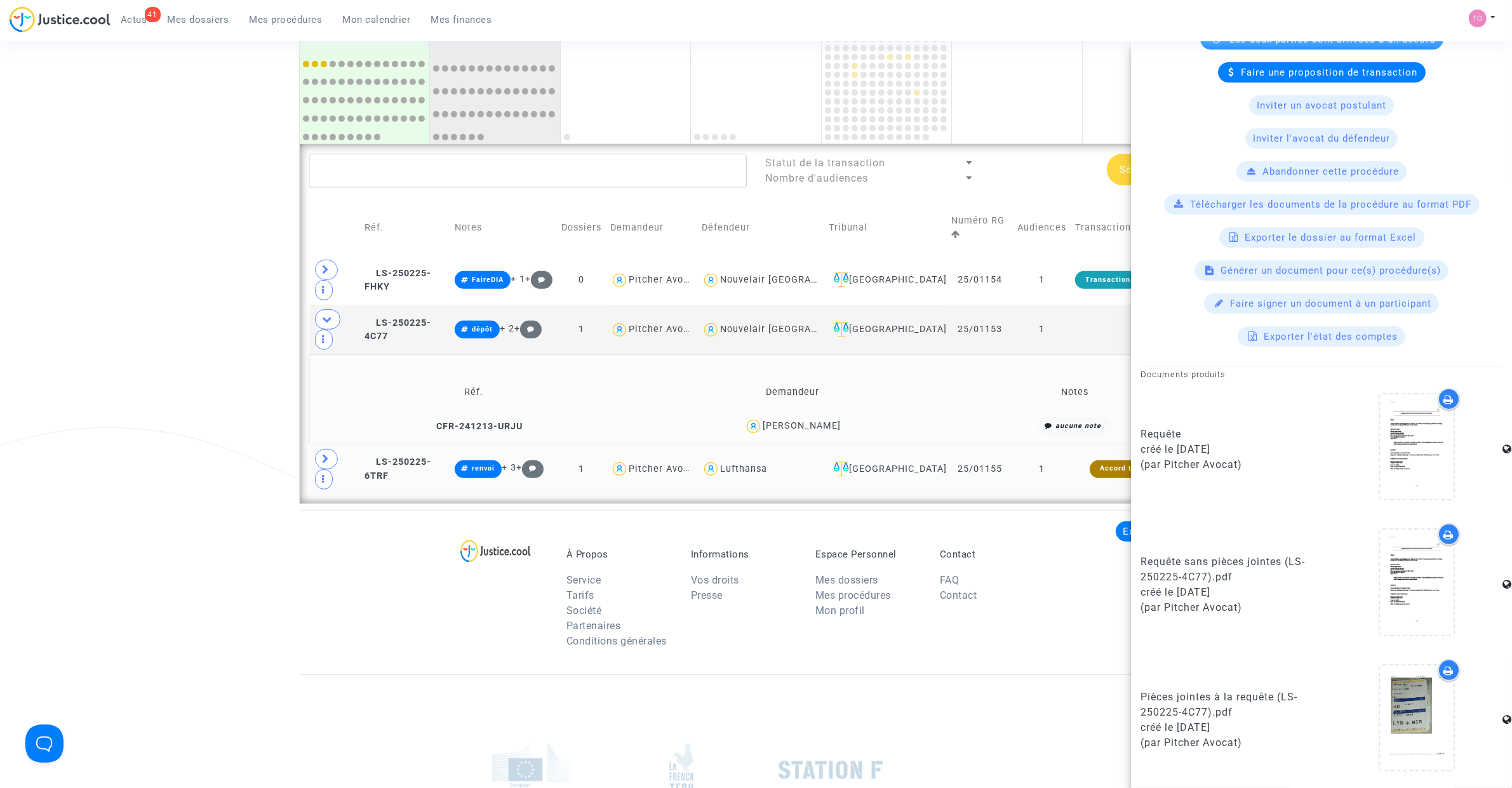
click at [1444, 404] on icon at bounding box center [1449, 399] width 10 height 10
click at [325, 314] on icon at bounding box center [328, 319] width 10 height 10
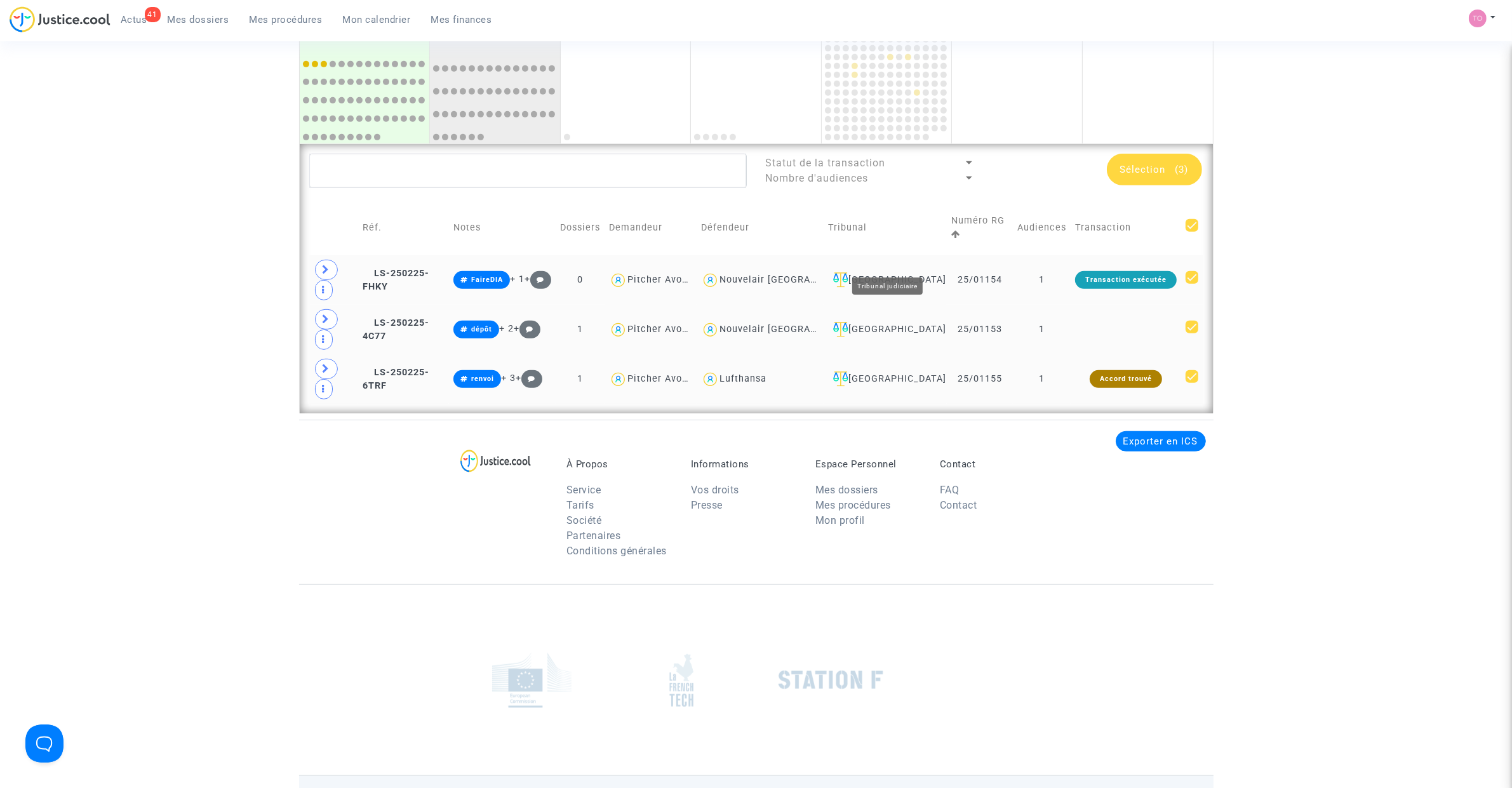
click at [893, 273] on div "Villeurbanne" at bounding box center [885, 280] width 114 height 15
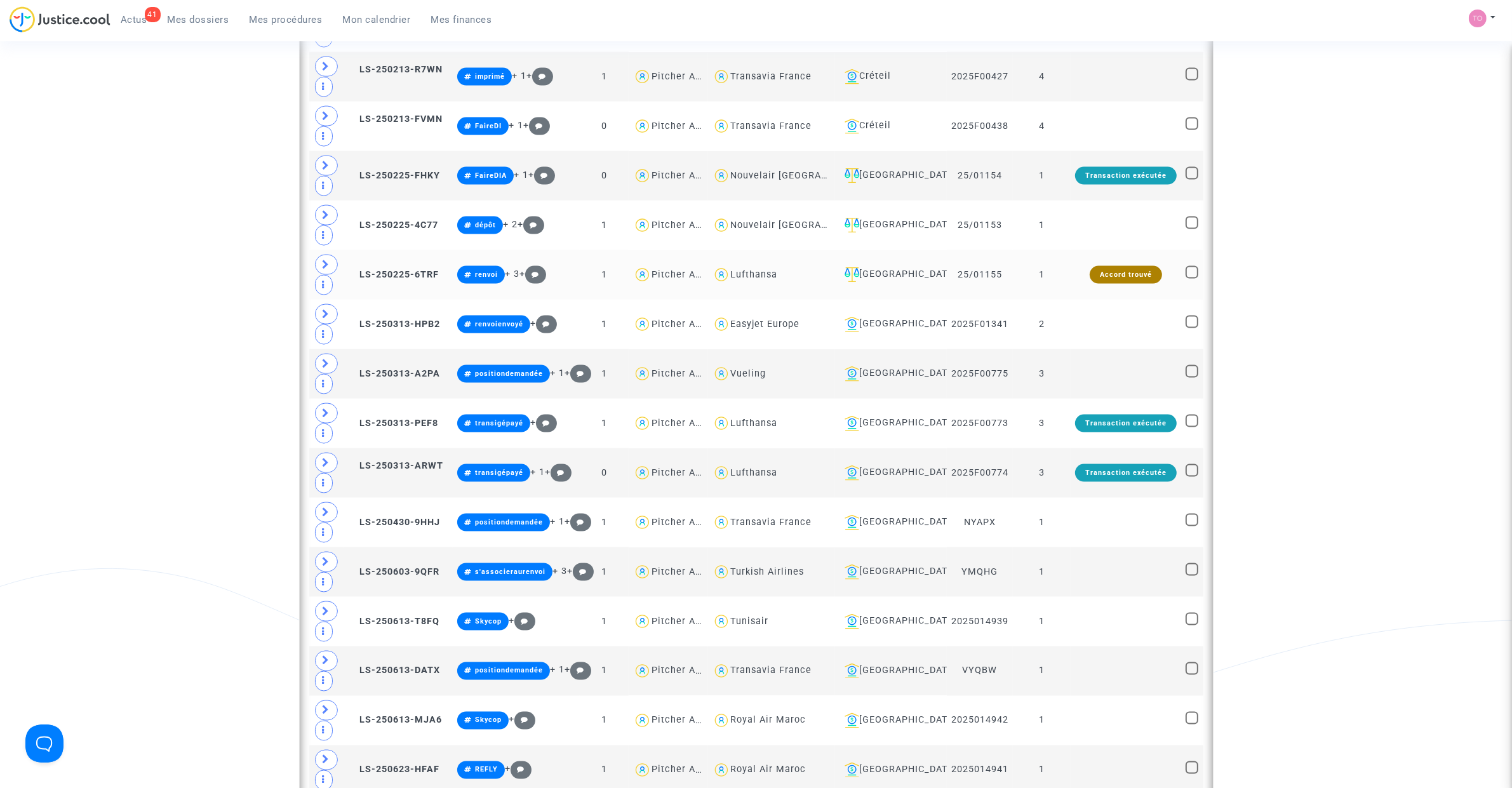
scroll to position [2382, 0]
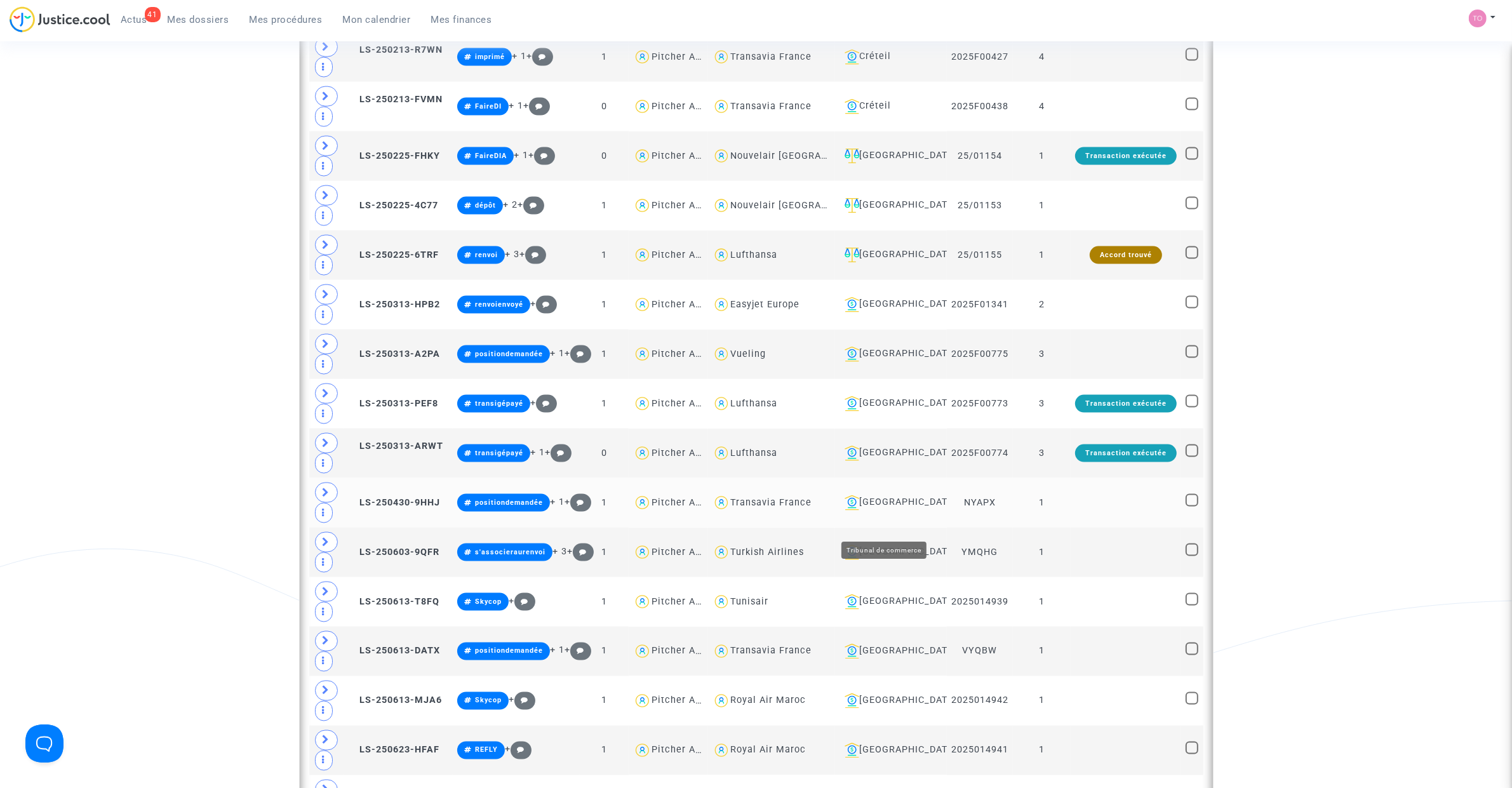
click at [865, 511] on div "Lyon" at bounding box center [891, 503] width 103 height 15
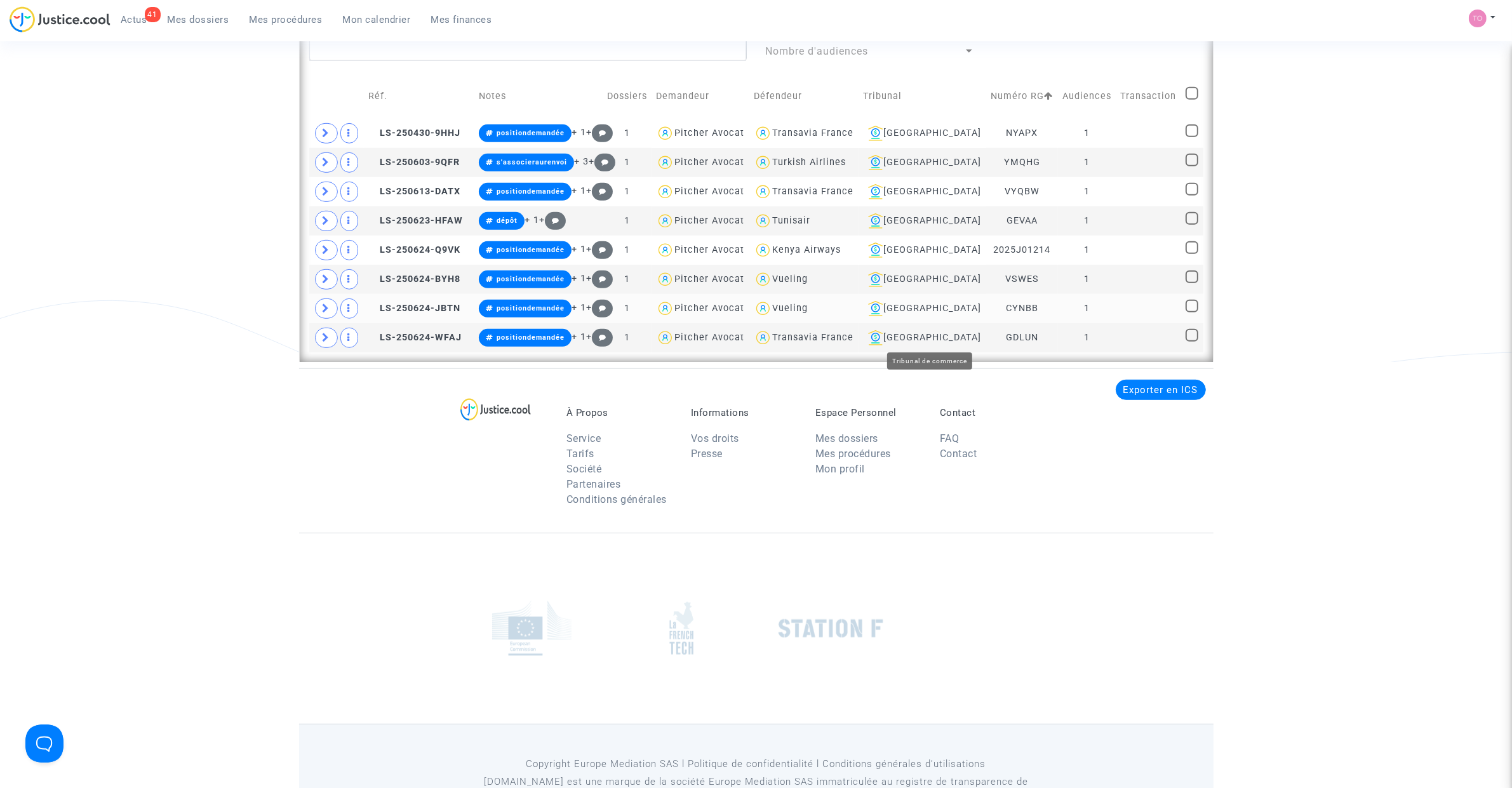
scroll to position [924, 0]
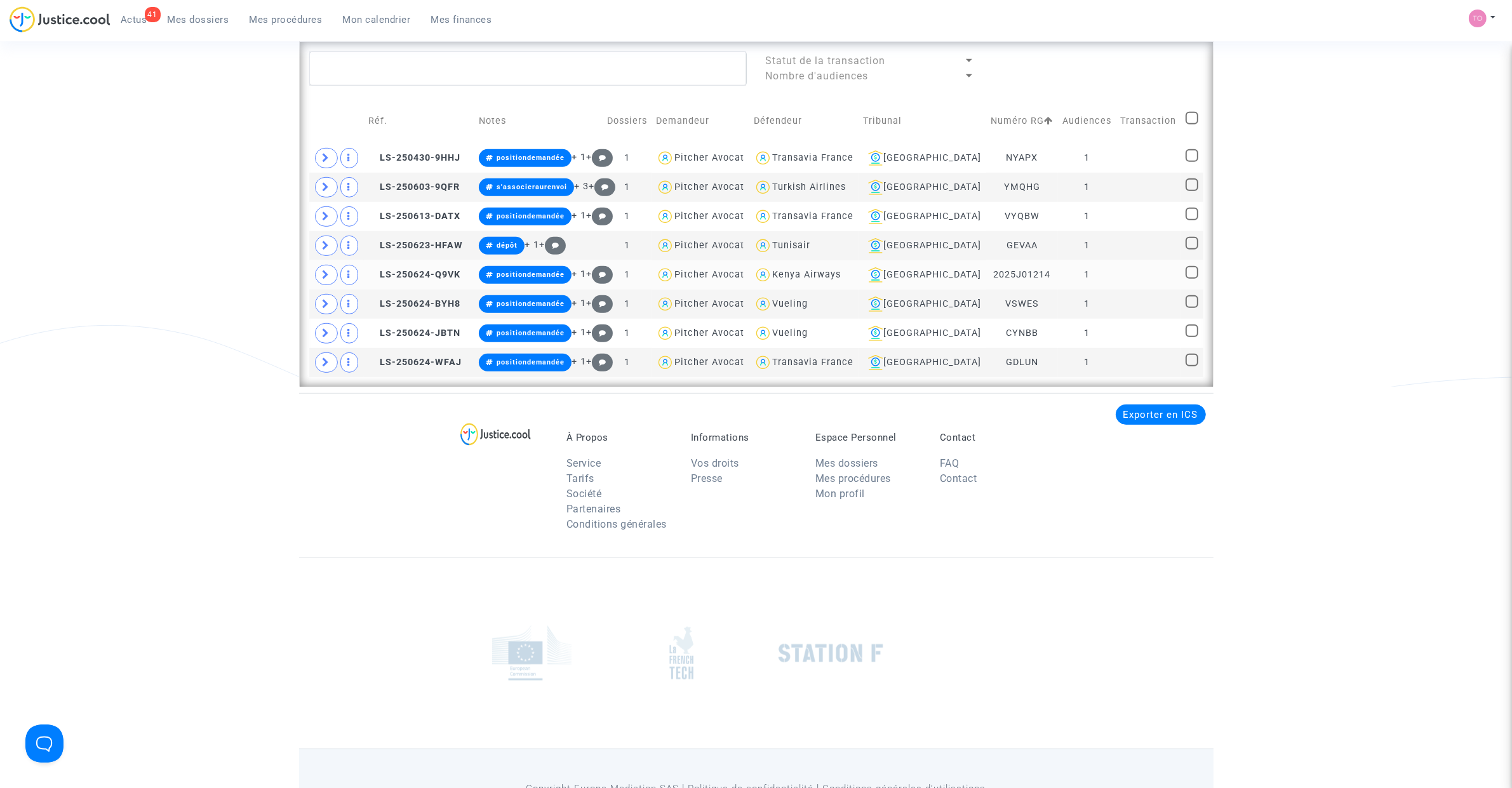
click at [427, 267] on td "LS-250624-Q9VK" at bounding box center [418, 275] width 110 height 29
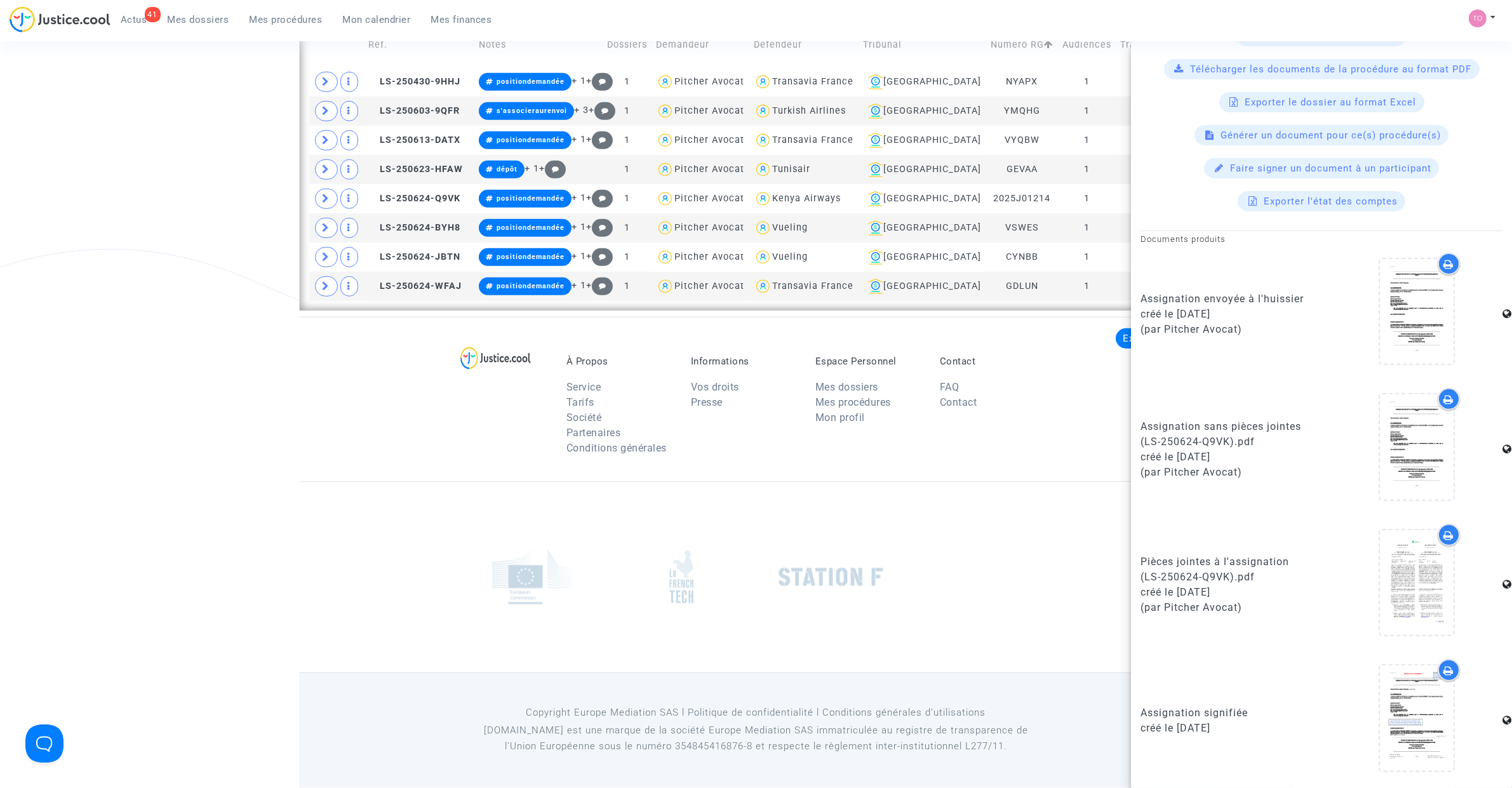
scroll to position [516, 0]
click at [1422, 699] on icon at bounding box center [1416, 717] width 41 height 41
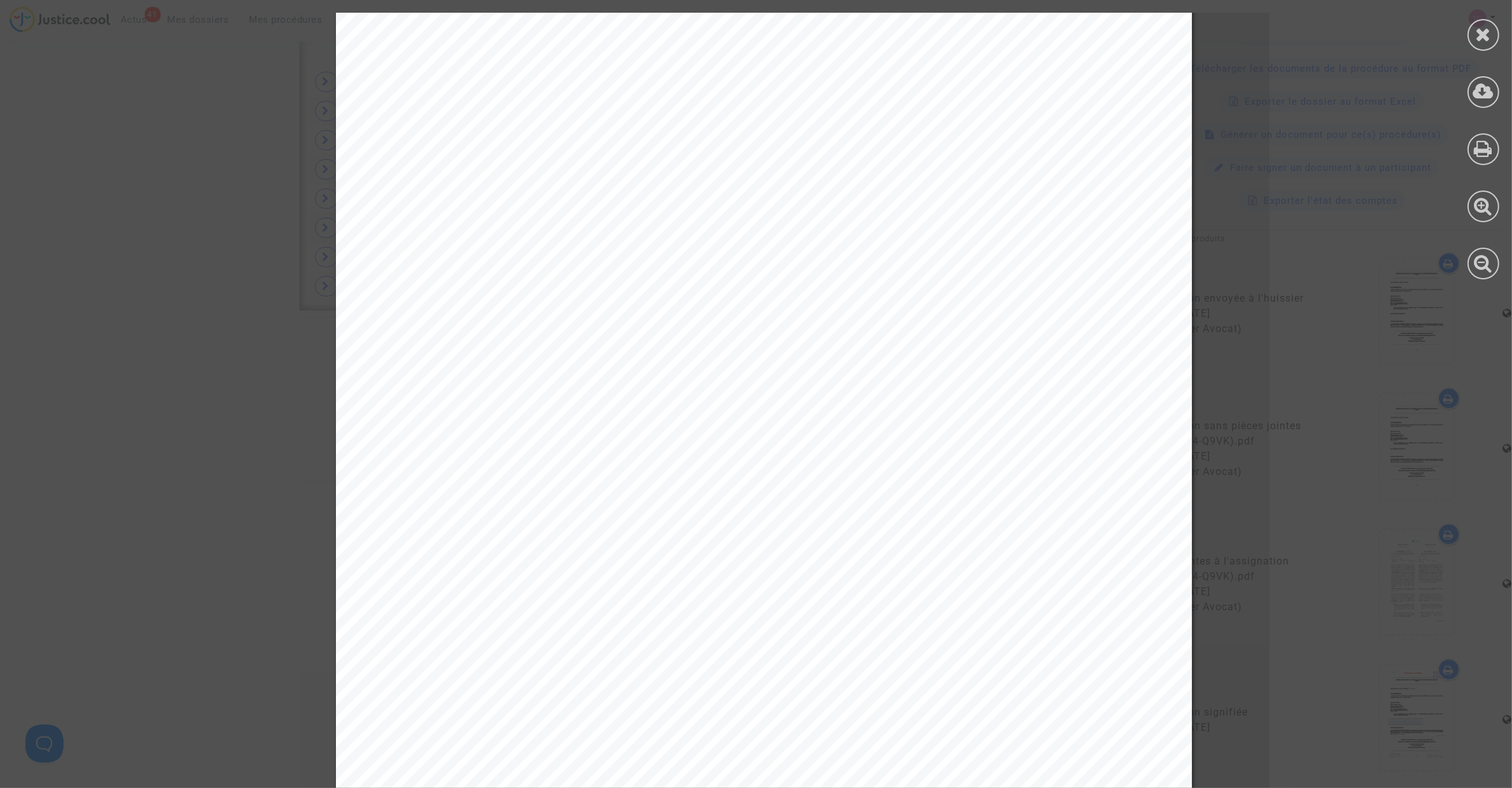
scroll to position [105, 0]
click at [1496, 35] on div at bounding box center [1484, 35] width 32 height 32
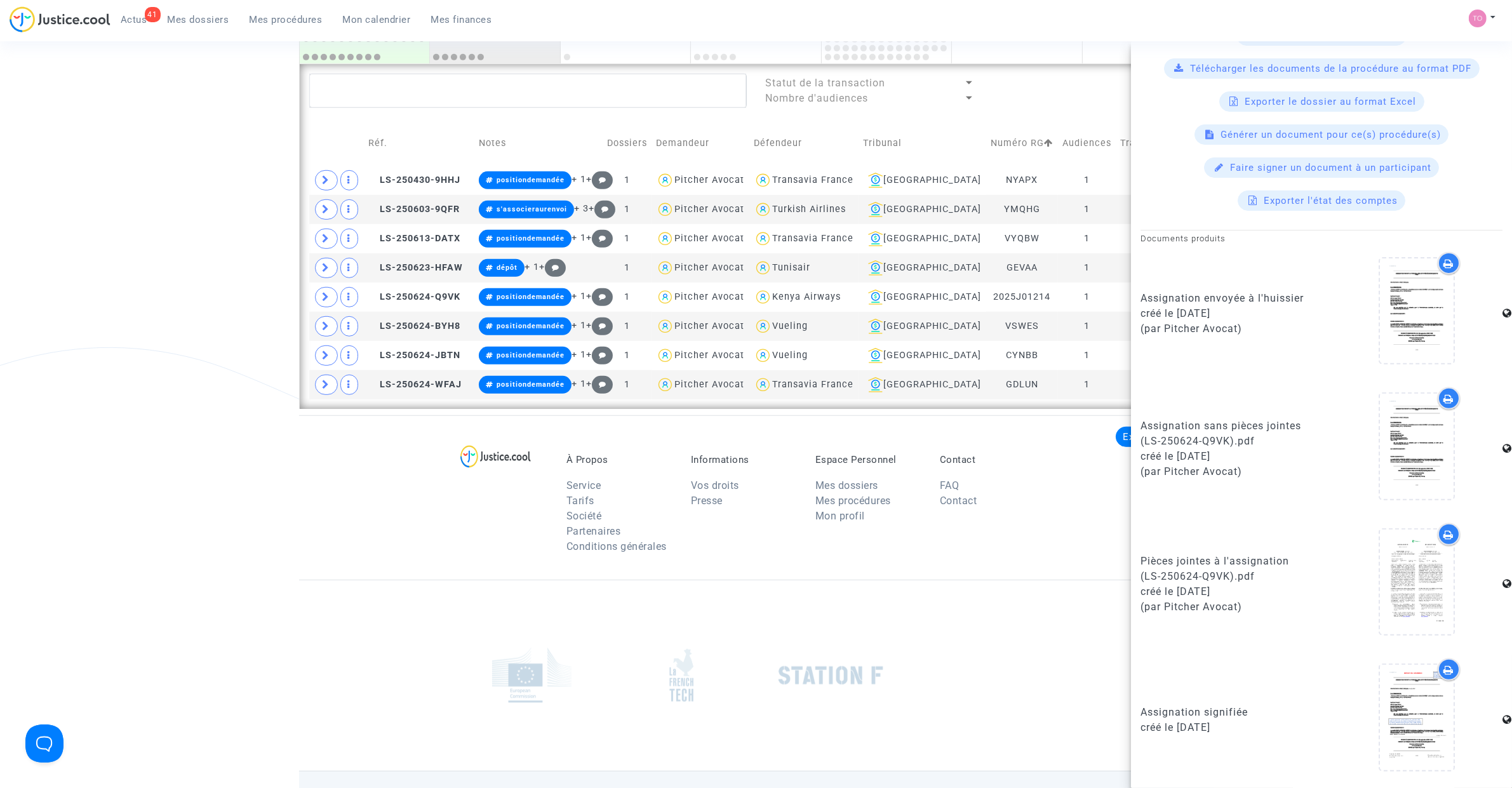
scroll to position [898, 0]
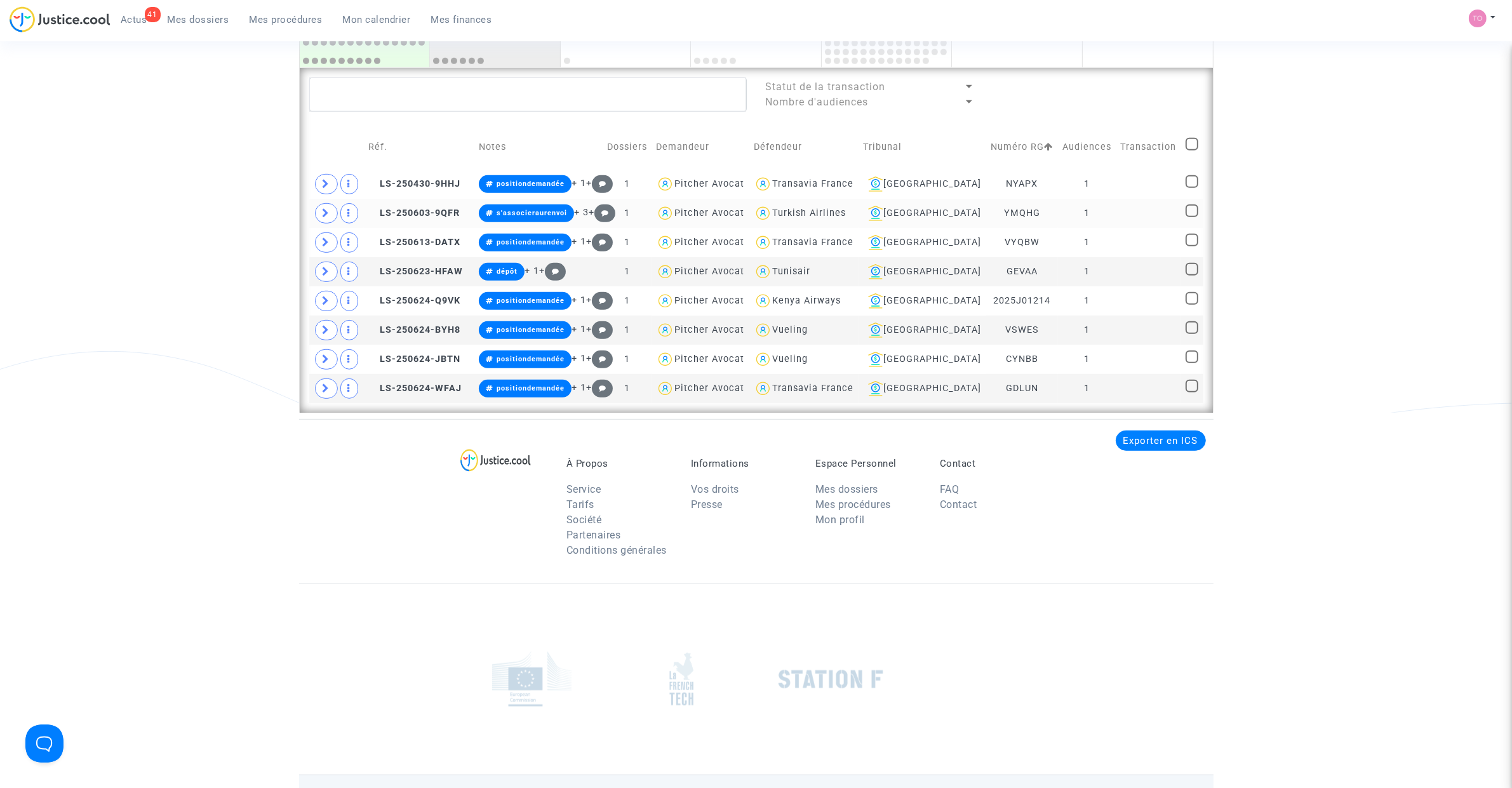
scroll to position [0, 0]
click at [1189, 140] on span at bounding box center [1191, 144] width 12 height 12
click at [1191, 151] on input "checkbox" at bounding box center [1191, 151] width 1 height 1
checkbox input "true"
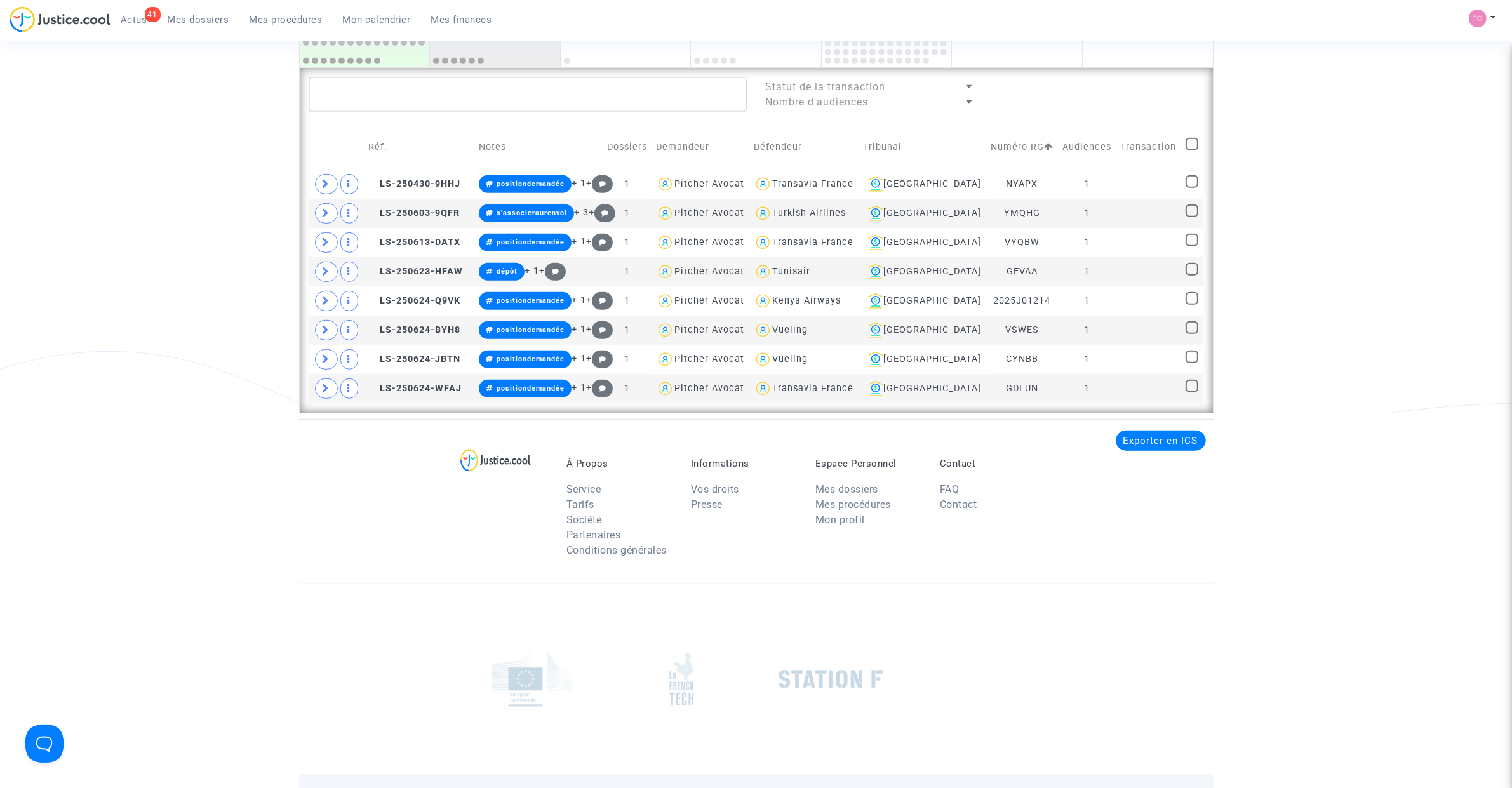
checkbox input "true"
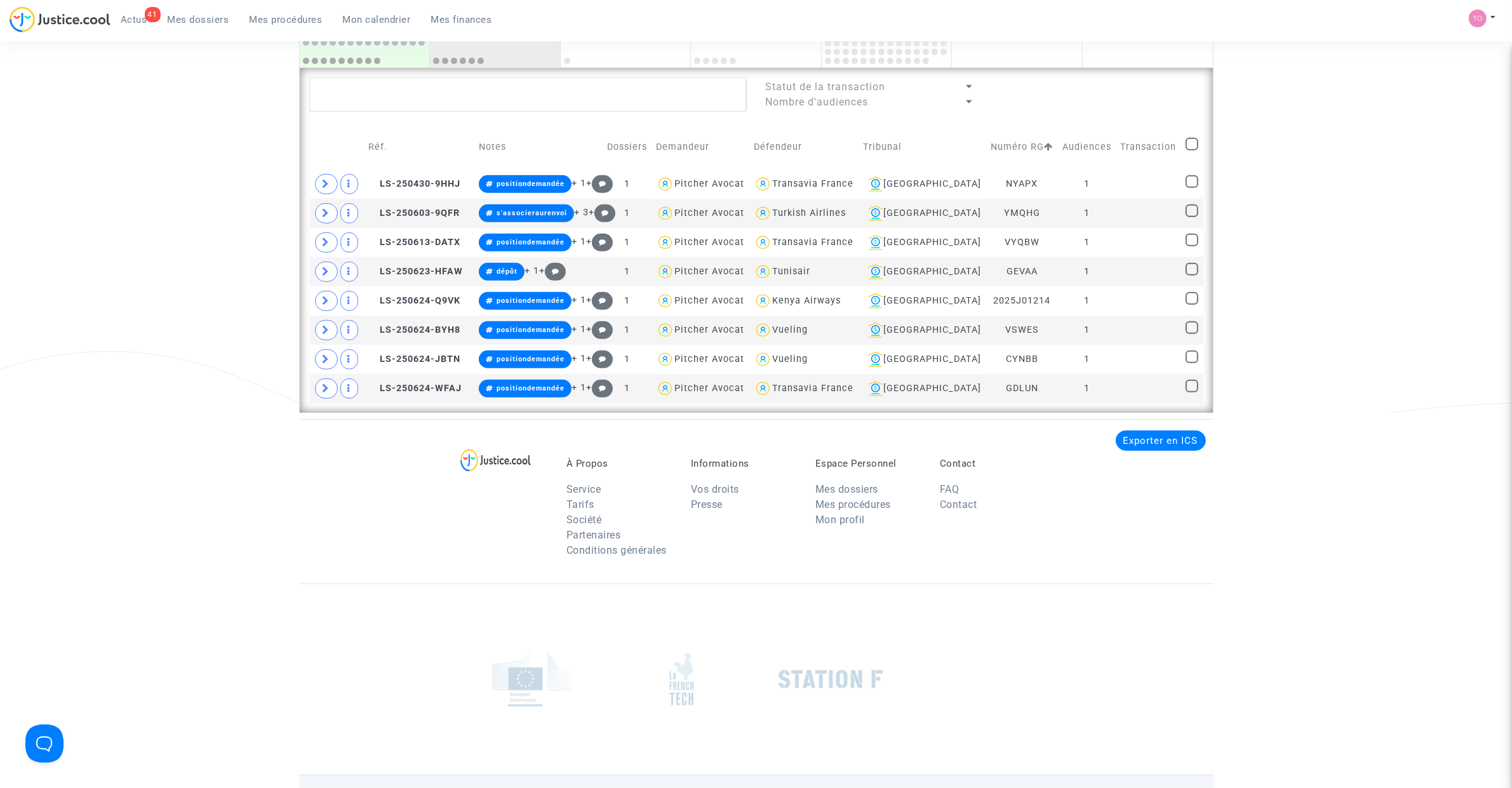
checkbox input "true"
click at [1188, 298] on span at bounding box center [1191, 298] width 12 height 12
click at [1191, 305] on input "checkbox" at bounding box center [1191, 305] width 1 height 1
checkbox input "false"
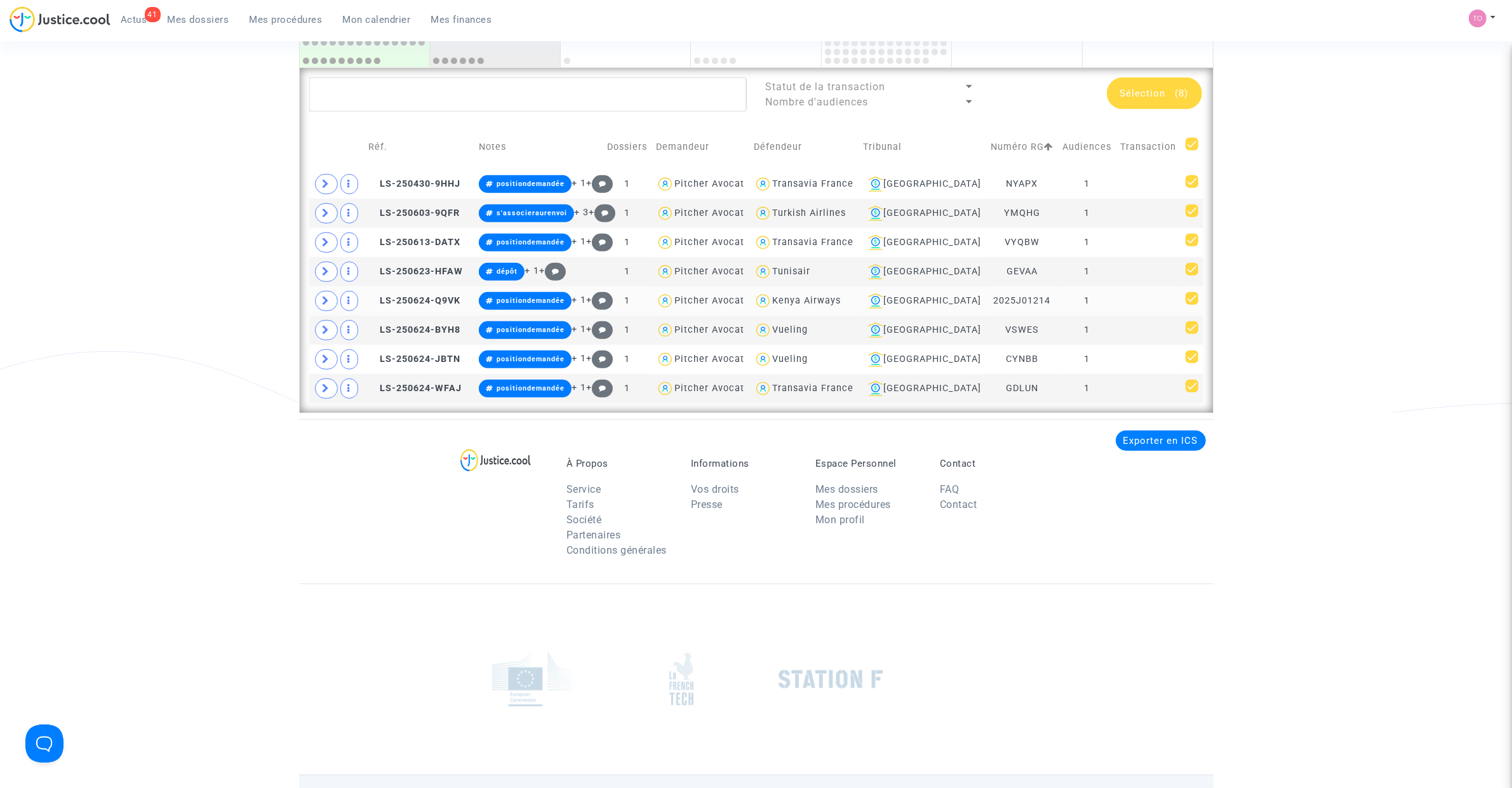
checkbox input "false"
click at [1156, 98] on span "Sélection" at bounding box center [1143, 93] width 46 height 11
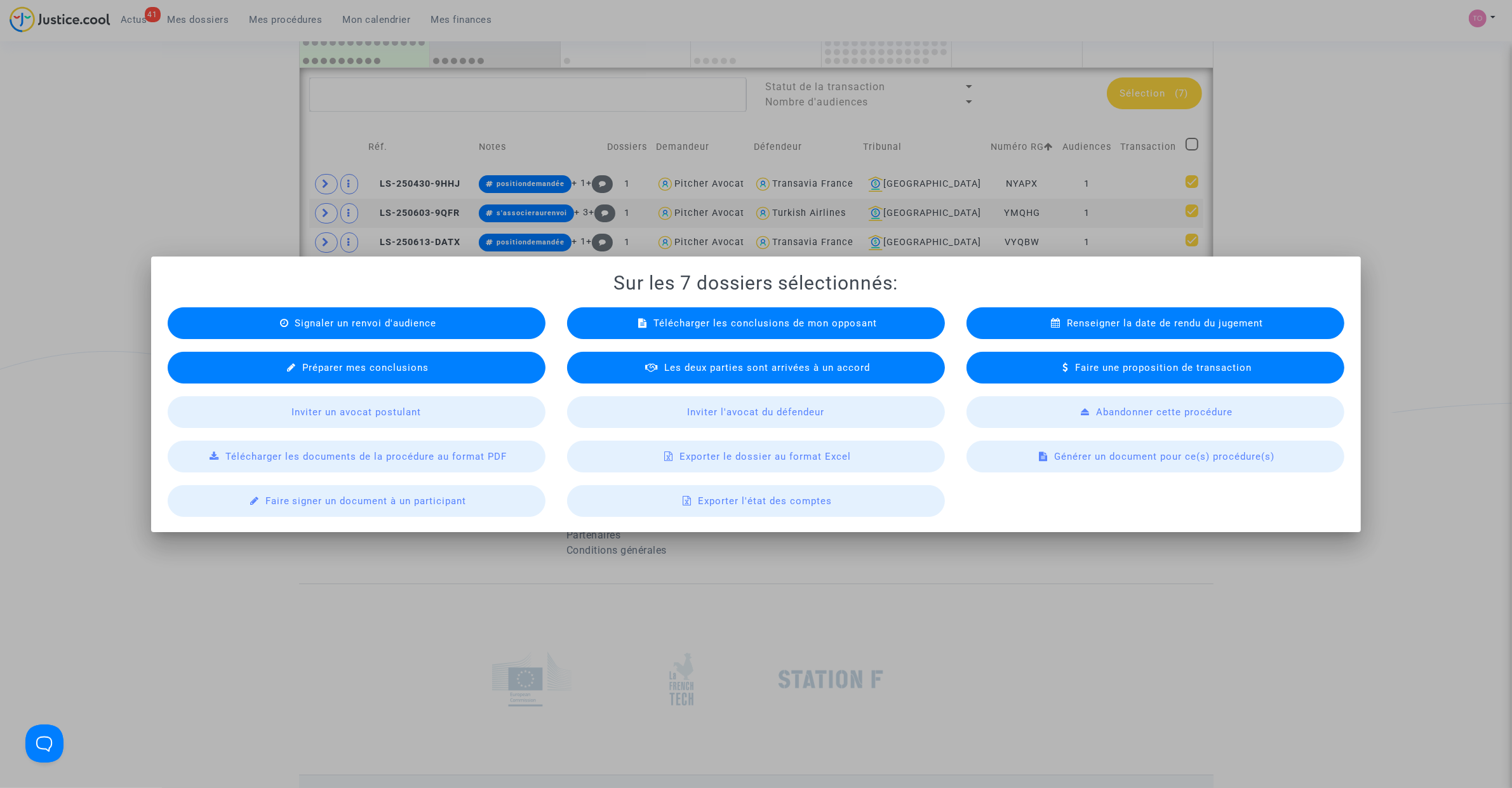
click at [728, 461] on span "Exporter le dossier au format Excel" at bounding box center [765, 456] width 171 height 11
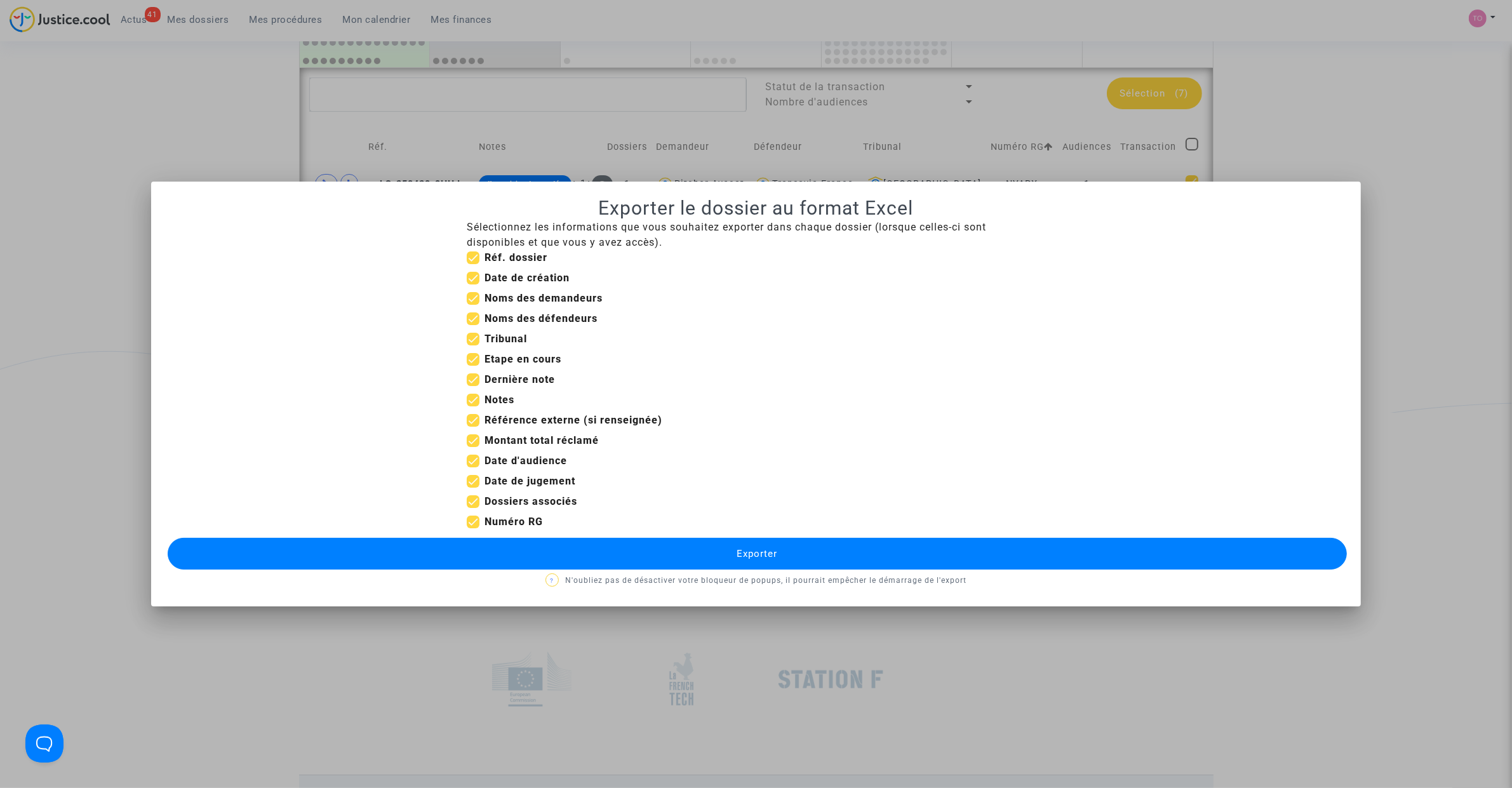
click at [471, 481] on span at bounding box center [473, 481] width 12 height 12
click at [473, 488] on input "Date de jugement" at bounding box center [473, 488] width 1 height 1
checkbox input "false"
click at [472, 443] on span at bounding box center [473, 440] width 12 height 12
click at [473, 447] on input "Montant total réclamé" at bounding box center [473, 447] width 1 height 1
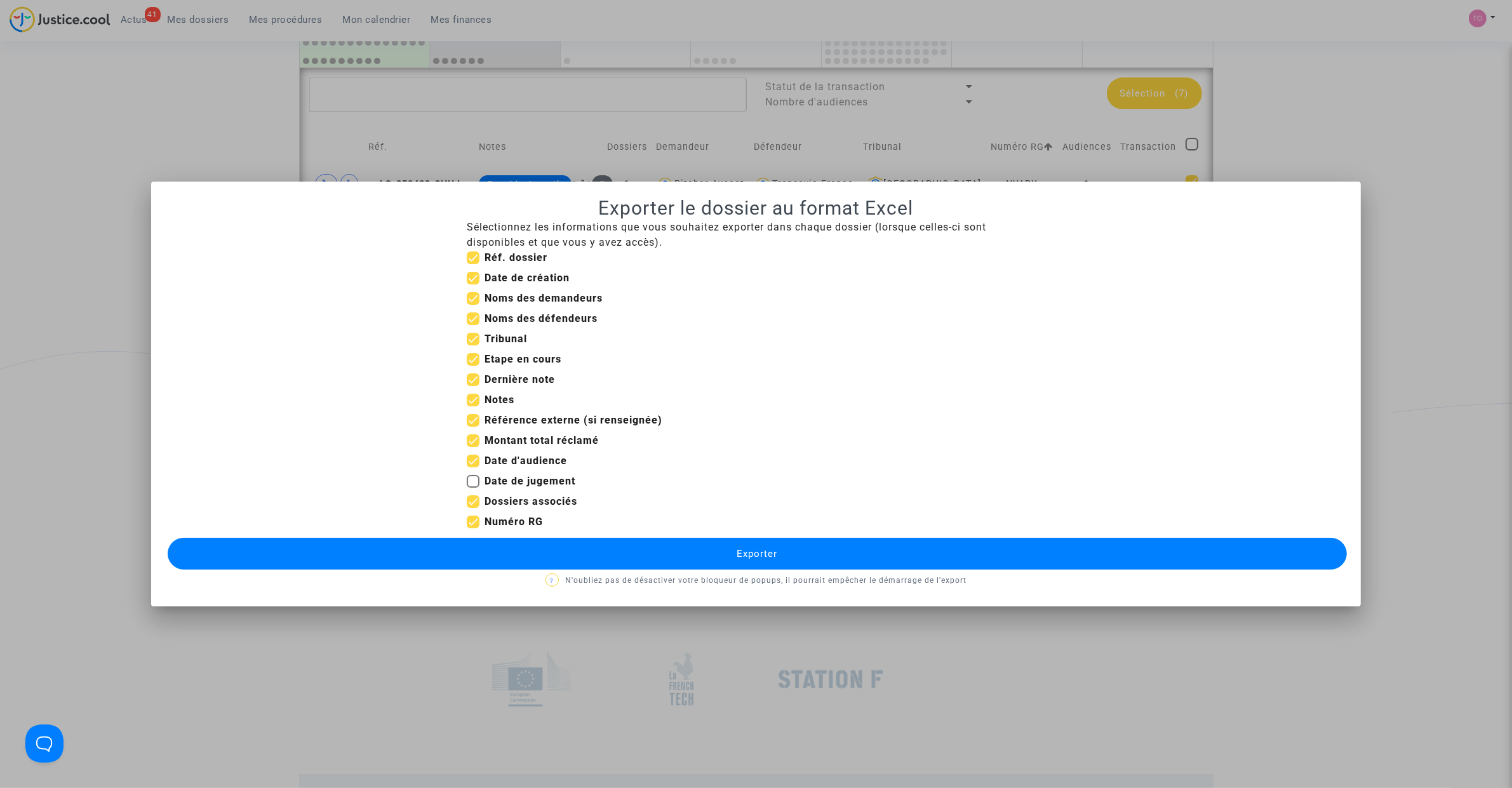
checkbox input "false"
drag, startPoint x: 471, startPoint y: 421, endPoint x: 470, endPoint y: 405, distance: 16.0
click at [471, 416] on span at bounding box center [473, 420] width 12 height 12
click at [473, 427] on input "Référence externe (si renseignée)" at bounding box center [473, 427] width 1 height 1
checkbox input "false"
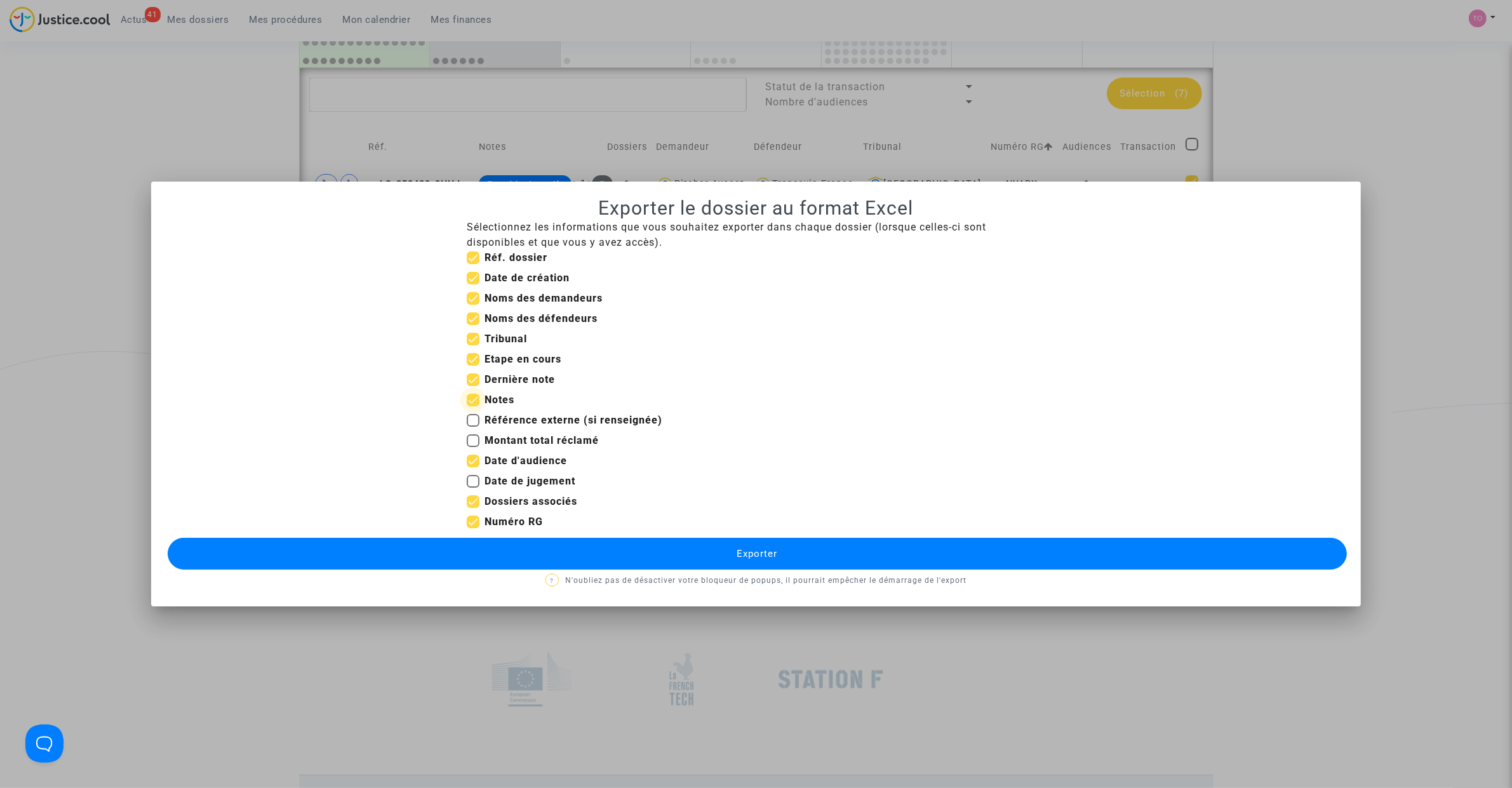
drag, startPoint x: 470, startPoint y: 403, endPoint x: 470, endPoint y: 387, distance: 16.0
click at [470, 398] on span at bounding box center [473, 400] width 12 height 12
click at [473, 406] on input "Notes" at bounding box center [473, 406] width 1 height 1
checkbox input "false"
click at [471, 373] on span at bounding box center [473, 379] width 12 height 12
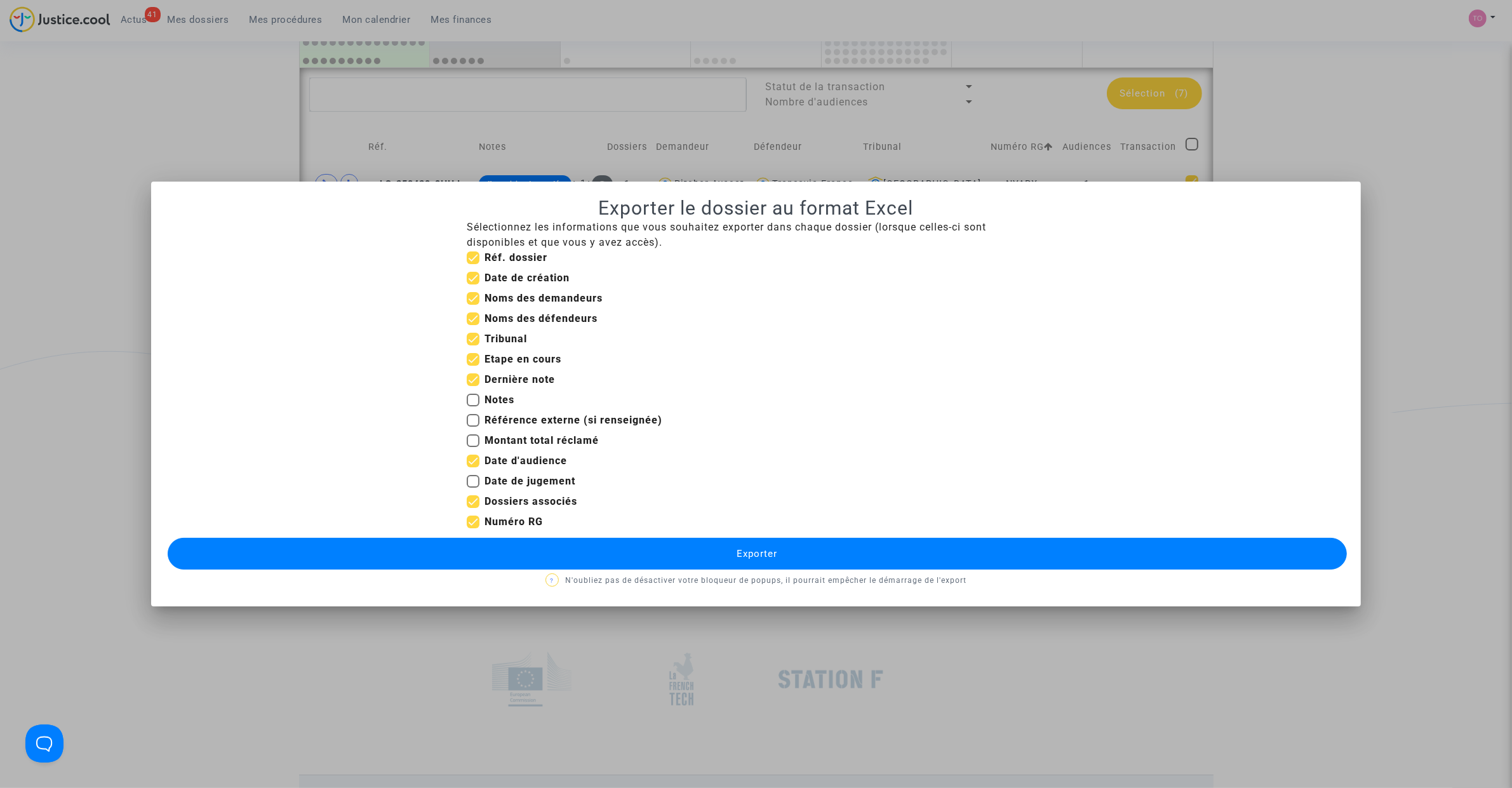
click at [473, 386] on input "Dernière note" at bounding box center [473, 386] width 1 height 1
checkbox input "false"
click at [471, 357] on span at bounding box center [473, 359] width 12 height 12
click at [473, 366] on input "Etape en cours" at bounding box center [473, 366] width 1 height 1
checkbox input "false"
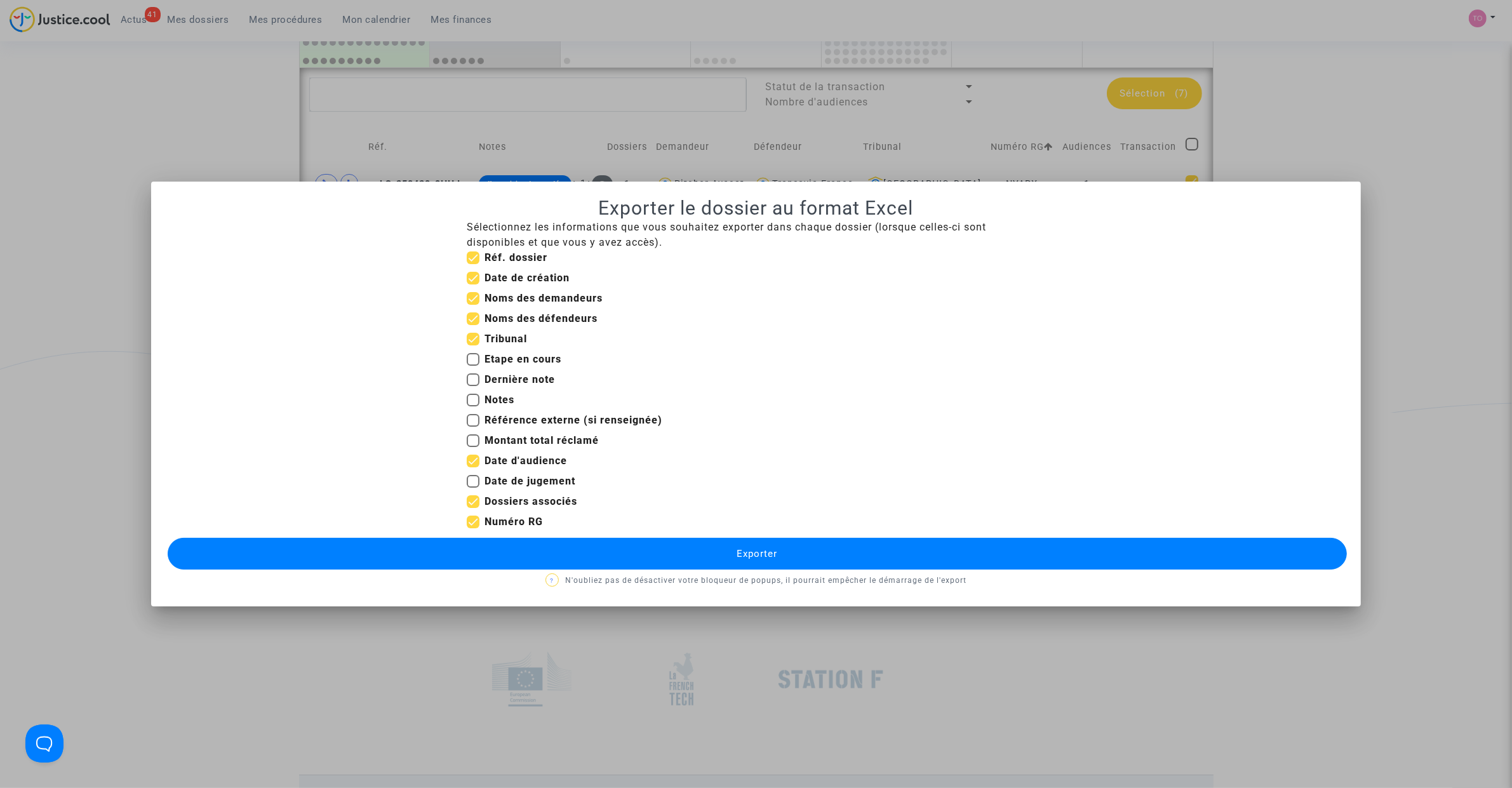
click at [470, 332] on span at bounding box center [473, 339] width 12 height 12
click at [473, 345] on input "Tribunal" at bounding box center [473, 345] width 1 height 1
click at [475, 336] on span at bounding box center [473, 339] width 12 height 12
click at [473, 345] on input "Tribunal" at bounding box center [473, 345] width 1 height 1
checkbox input "true"
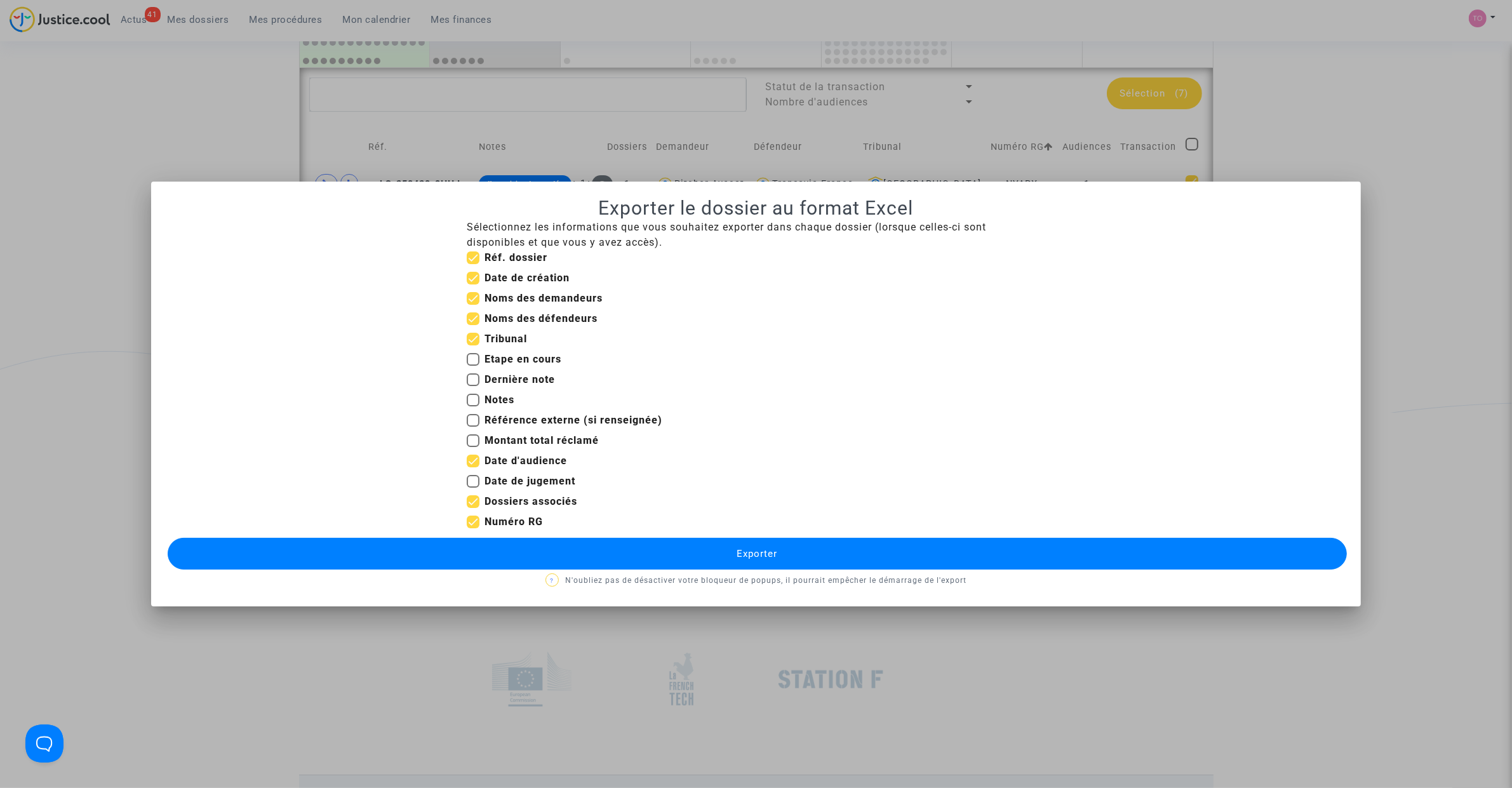
click at [470, 280] on span at bounding box center [473, 278] width 12 height 12
click at [473, 284] on input "Date de création" at bounding box center [473, 284] width 1 height 1
checkbox input "false"
click at [717, 559] on button "Exporter" at bounding box center [757, 554] width 1179 height 32
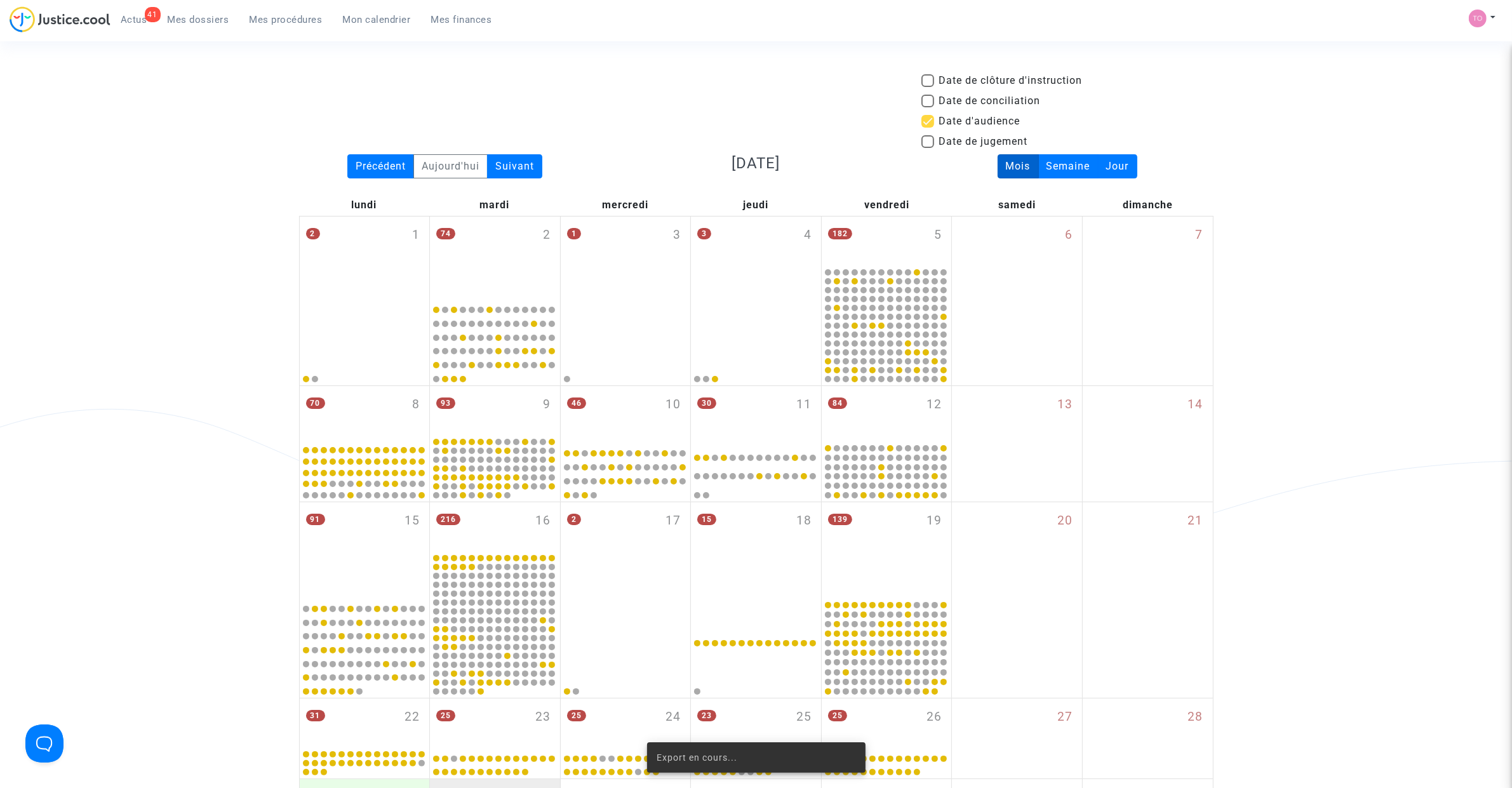
scroll to position [898, 0]
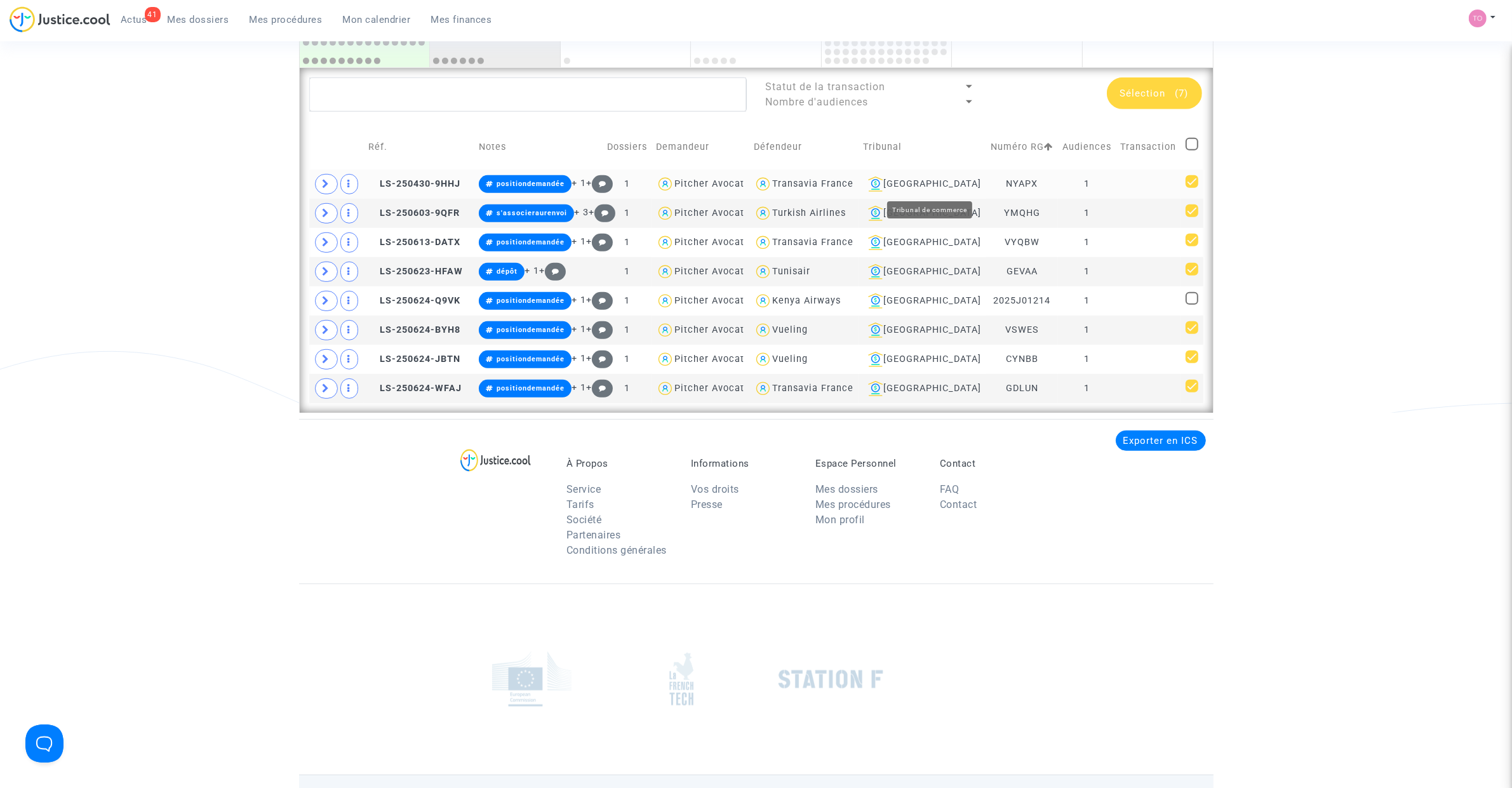
click at [948, 185] on div "Lyon" at bounding box center [922, 184] width 119 height 15
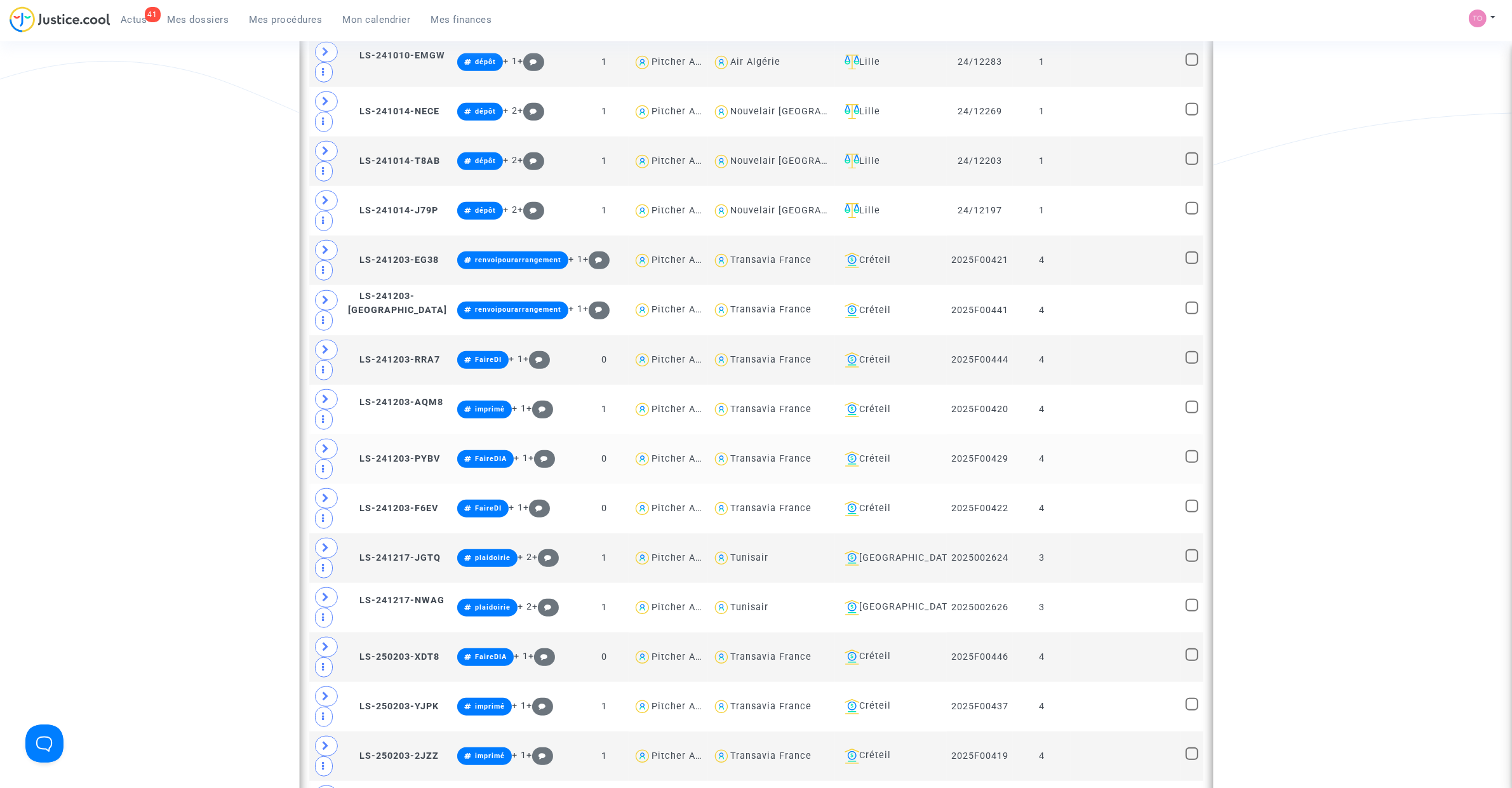
scroll to position [1189, 0]
click at [878, 461] on div "Créteil" at bounding box center [891, 459] width 103 height 15
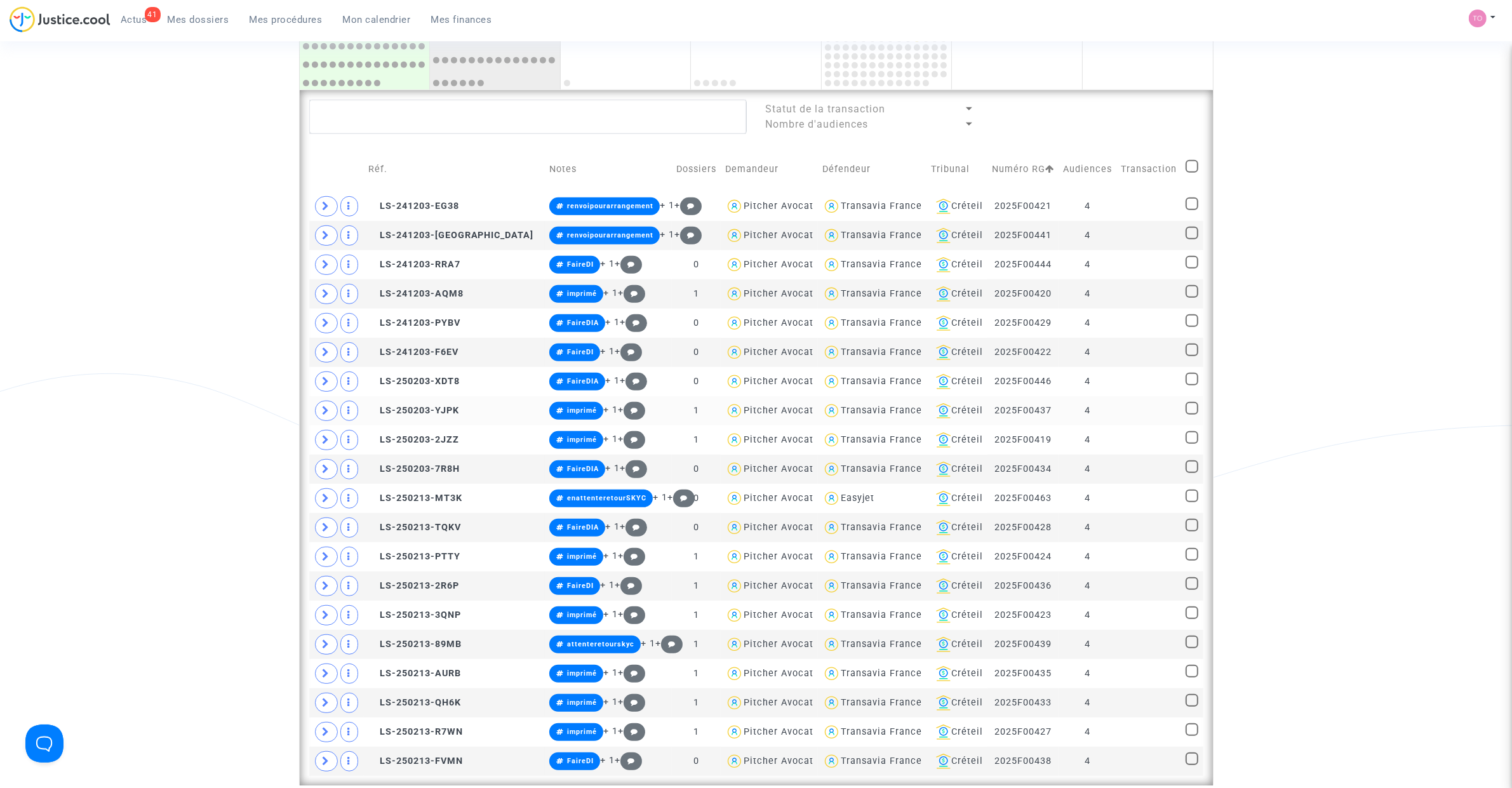
scroll to position [871, 0]
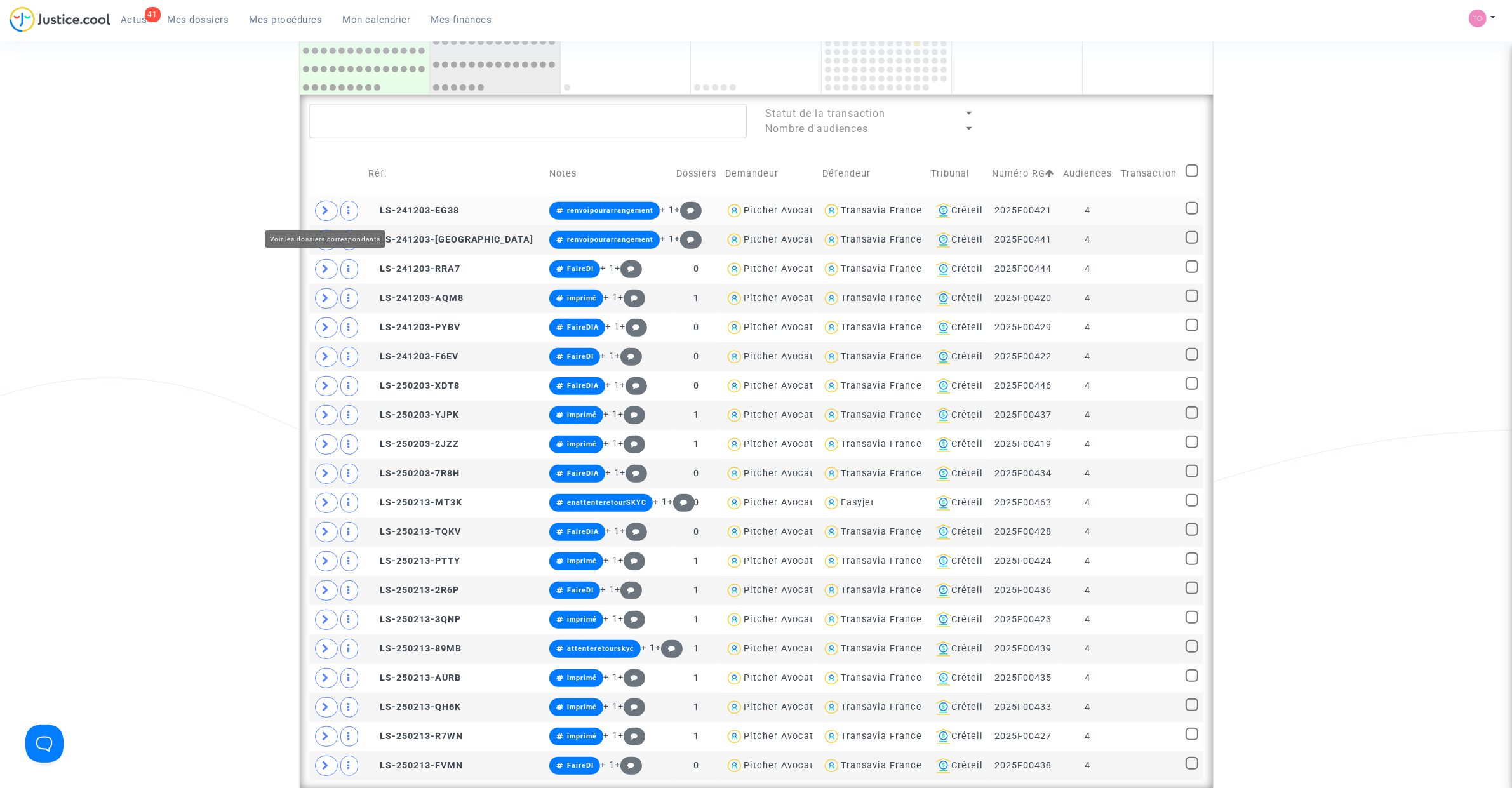
click at [324, 213] on icon at bounding box center [326, 210] width 8 height 10
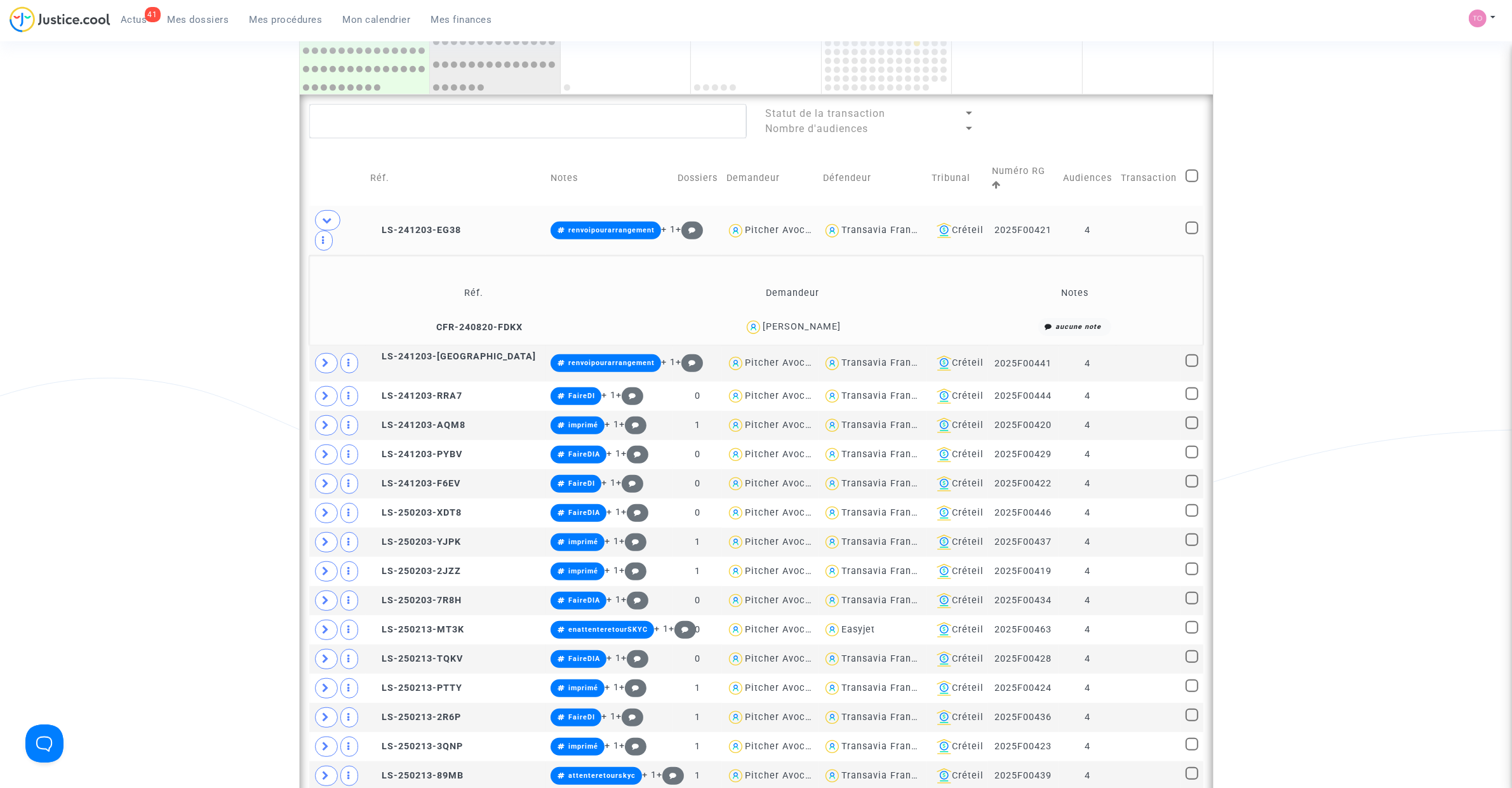
click at [829, 321] on div "Isabel Costa Pascoal" at bounding box center [801, 327] width 78 height 11
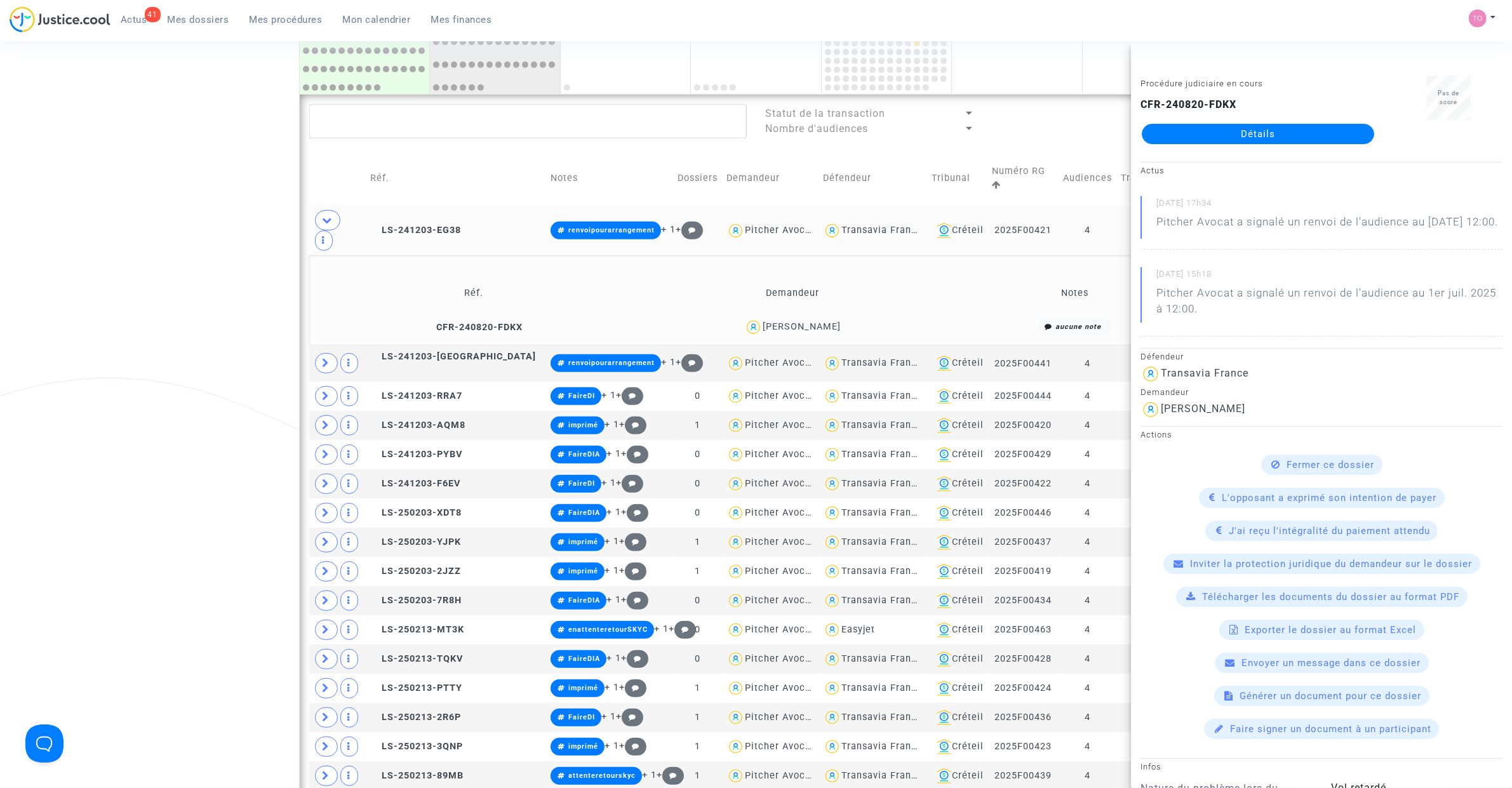
click at [823, 289] on span "Isabel Costa Pascoal" at bounding box center [801, 290] width 78 height 84
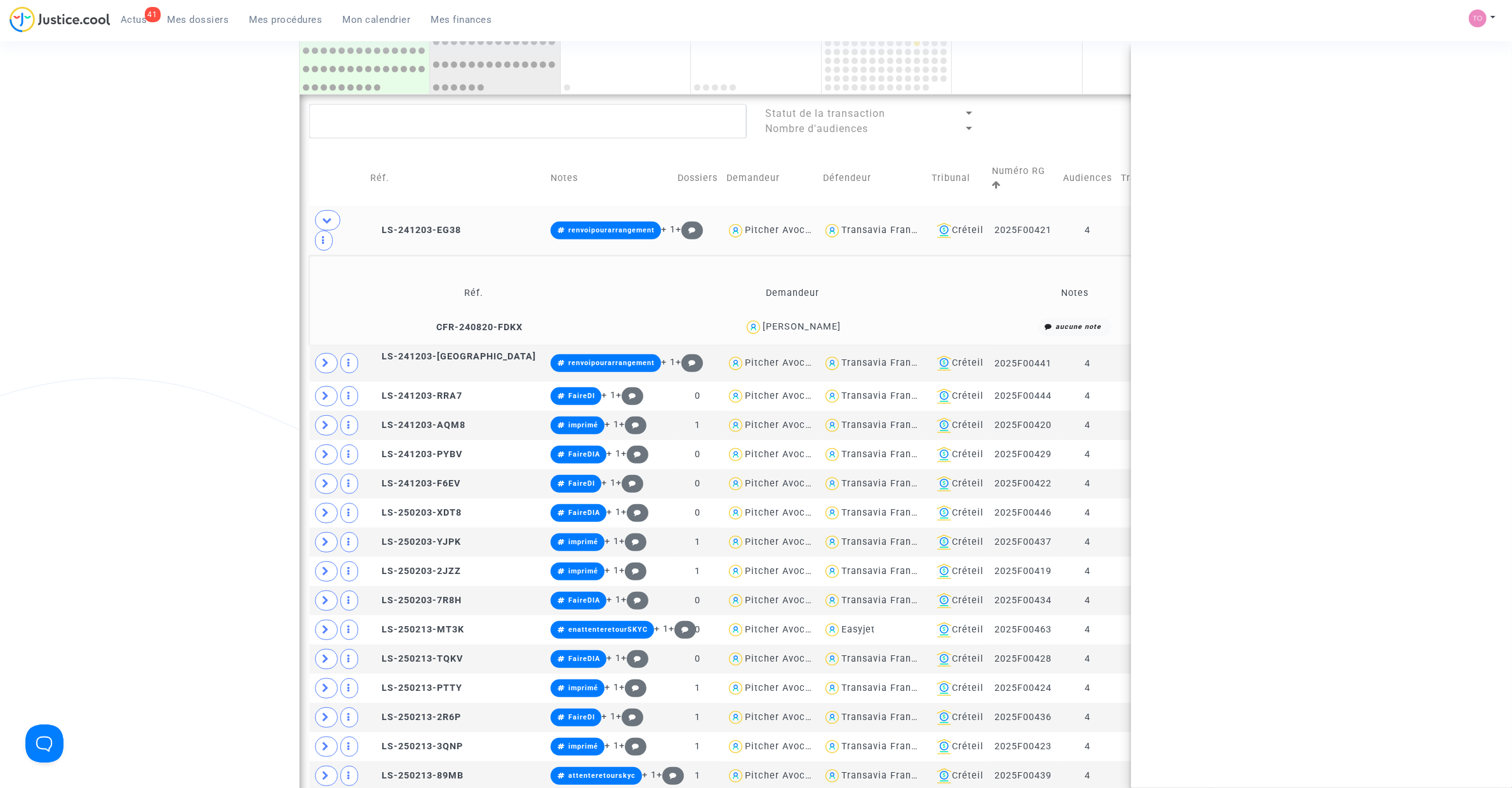
click at [823, 289] on span "Isabel Costa Pascoal" at bounding box center [801, 290] width 78 height 84
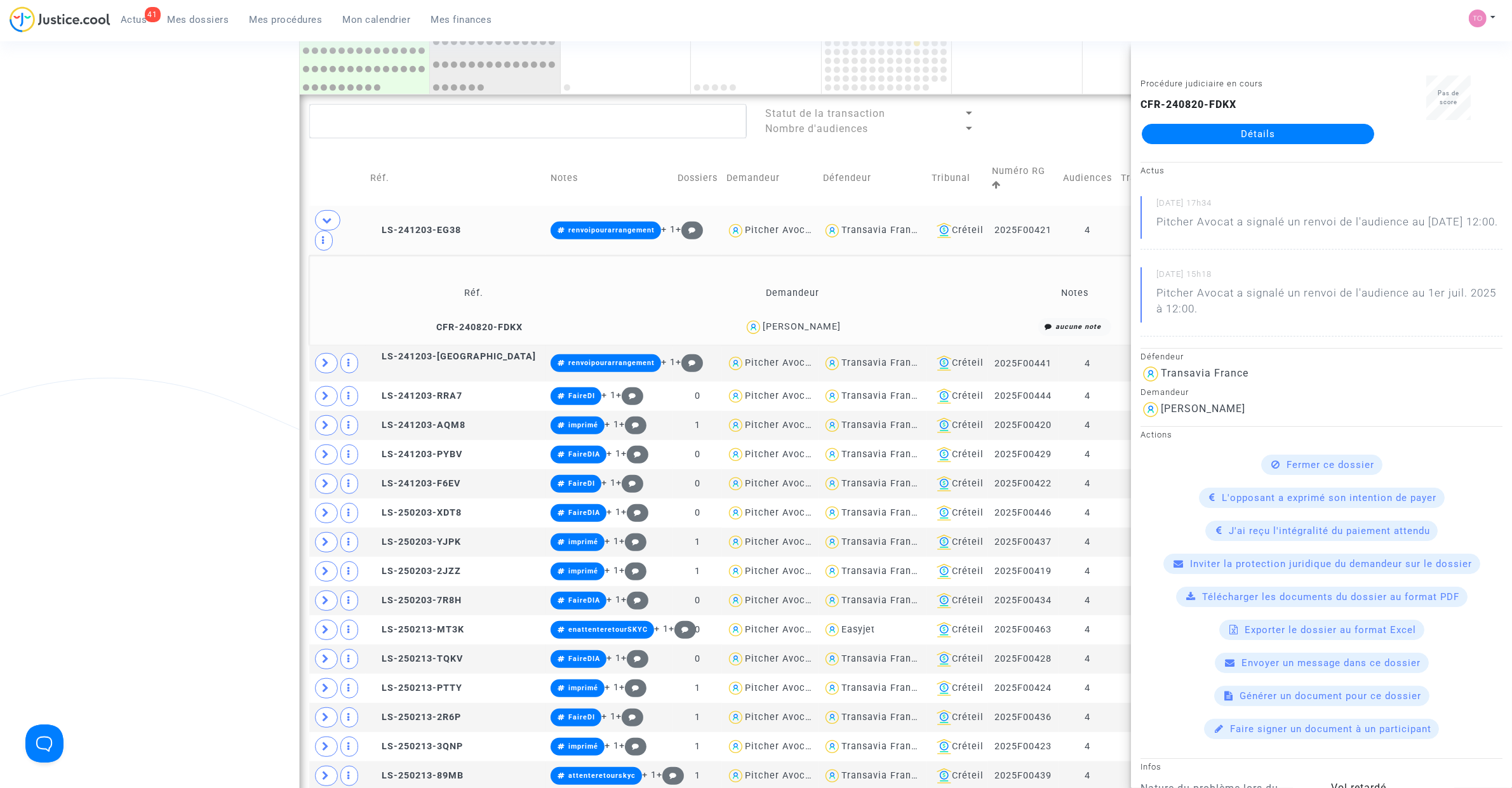
click at [176, 182] on div "Date de clôture d'instruction Date de conciliation Date d'audience Date de juge…" at bounding box center [756, 59] width 1512 height 1715
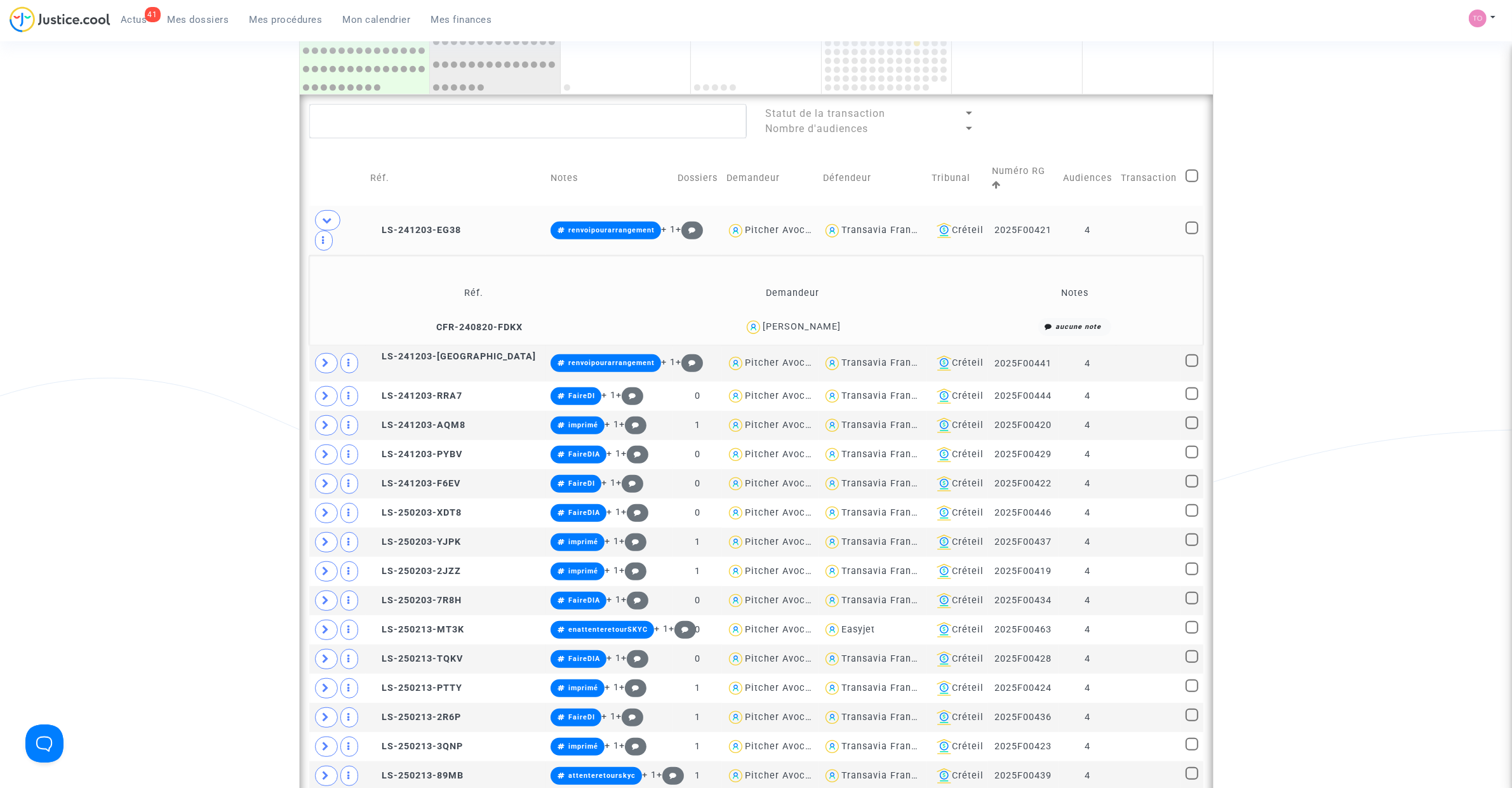
click at [841, 225] on div "Transavia France" at bounding box center [881, 230] width 81 height 11
type textarea "@"Transavia France""
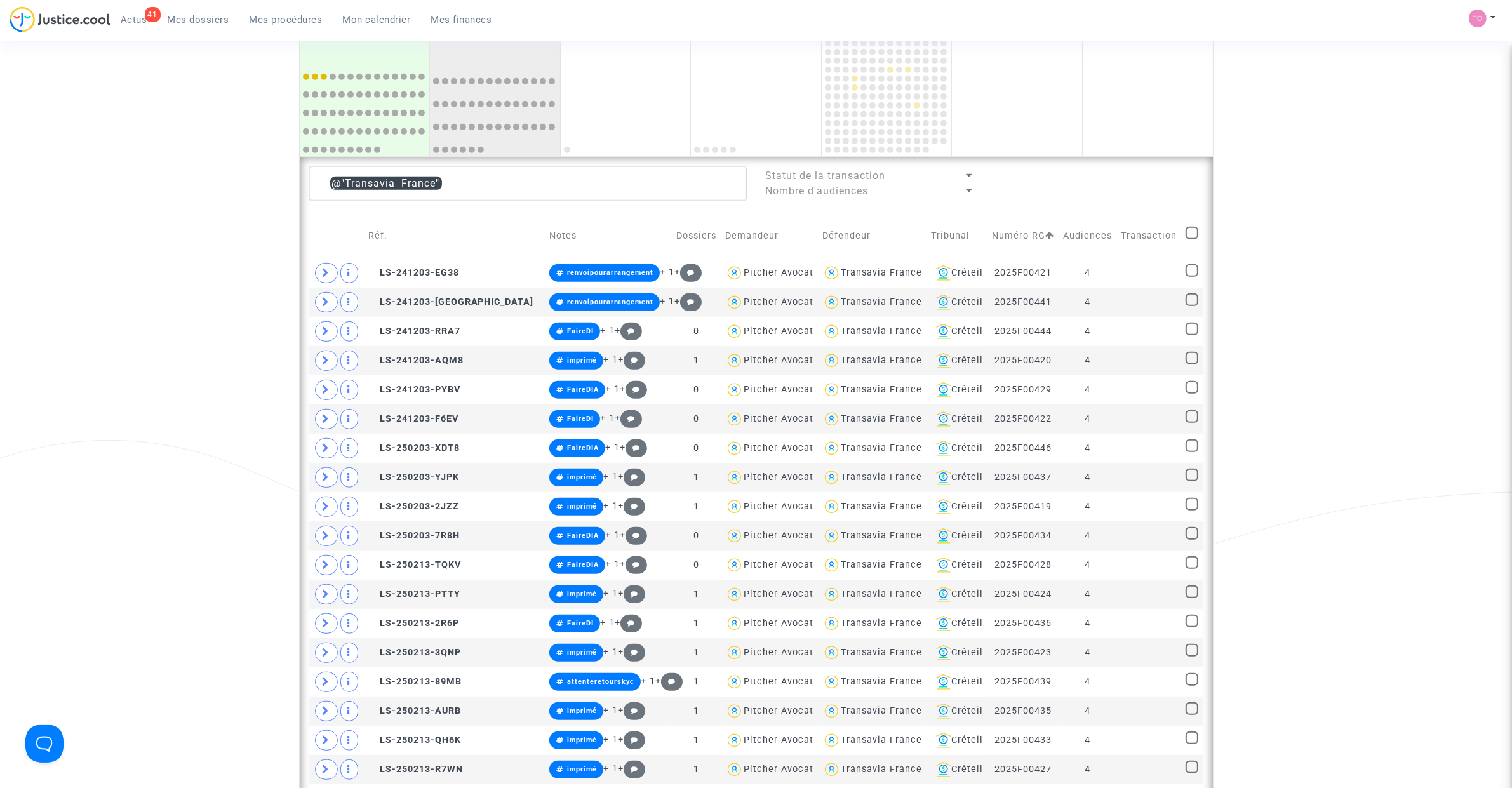
scroll to position [819, 0]
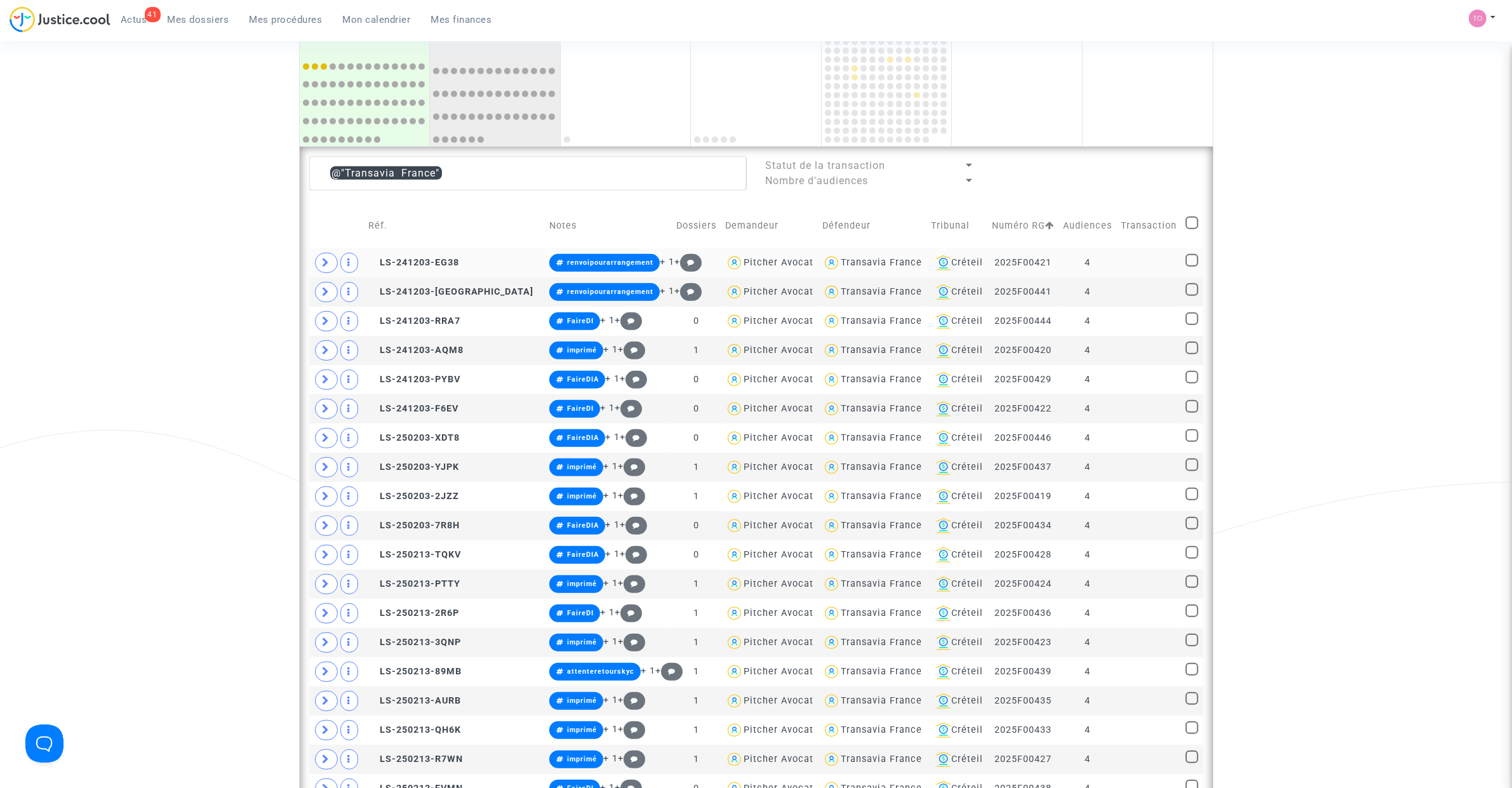
click at [1200, 262] on td at bounding box center [1191, 263] width 22 height 29
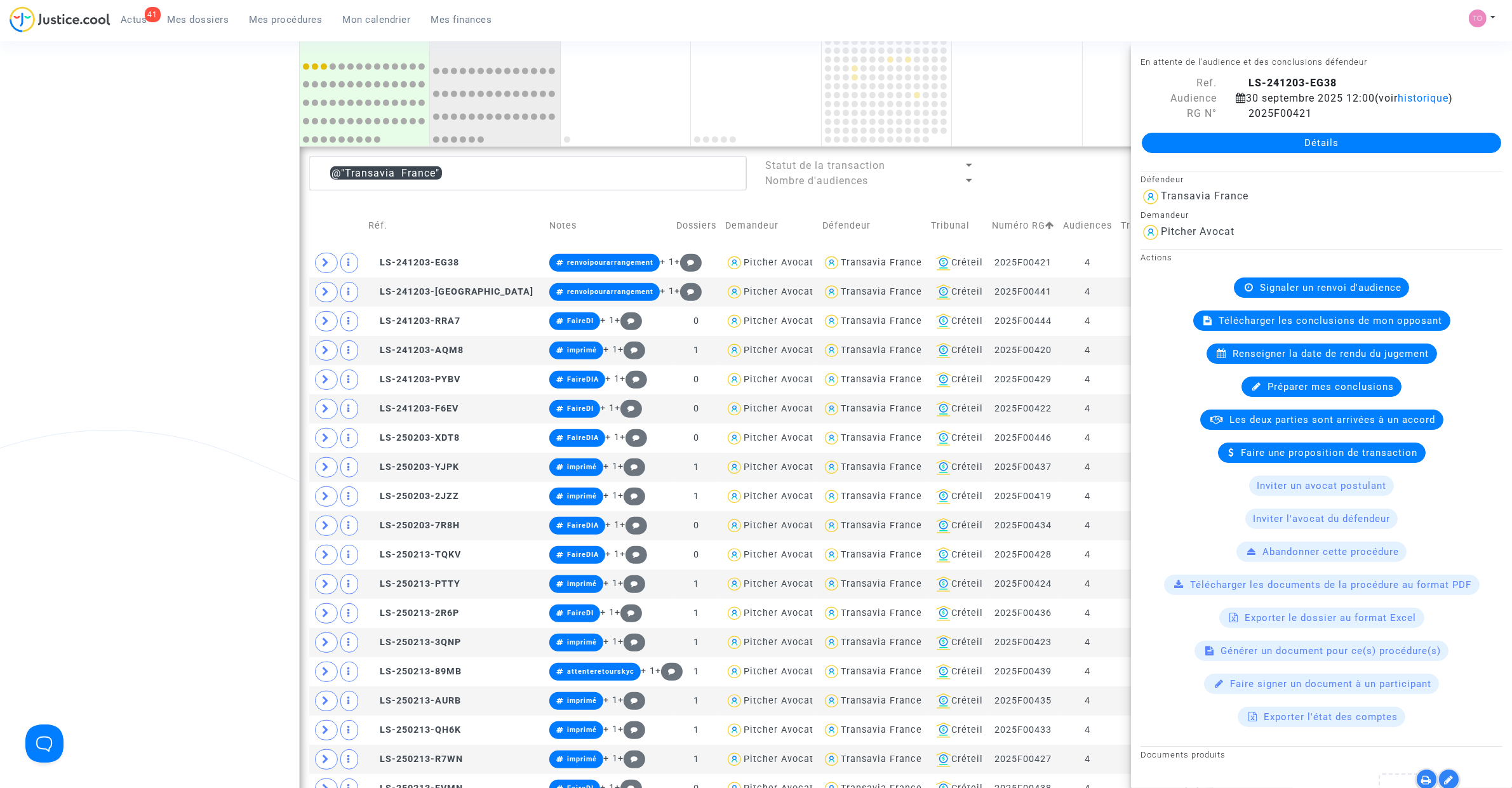
click at [267, 262] on div "Date de clôture d'instruction Date de conciliation Date d'audience Date de juge…" at bounding box center [756, 33] width 1512 height 1559
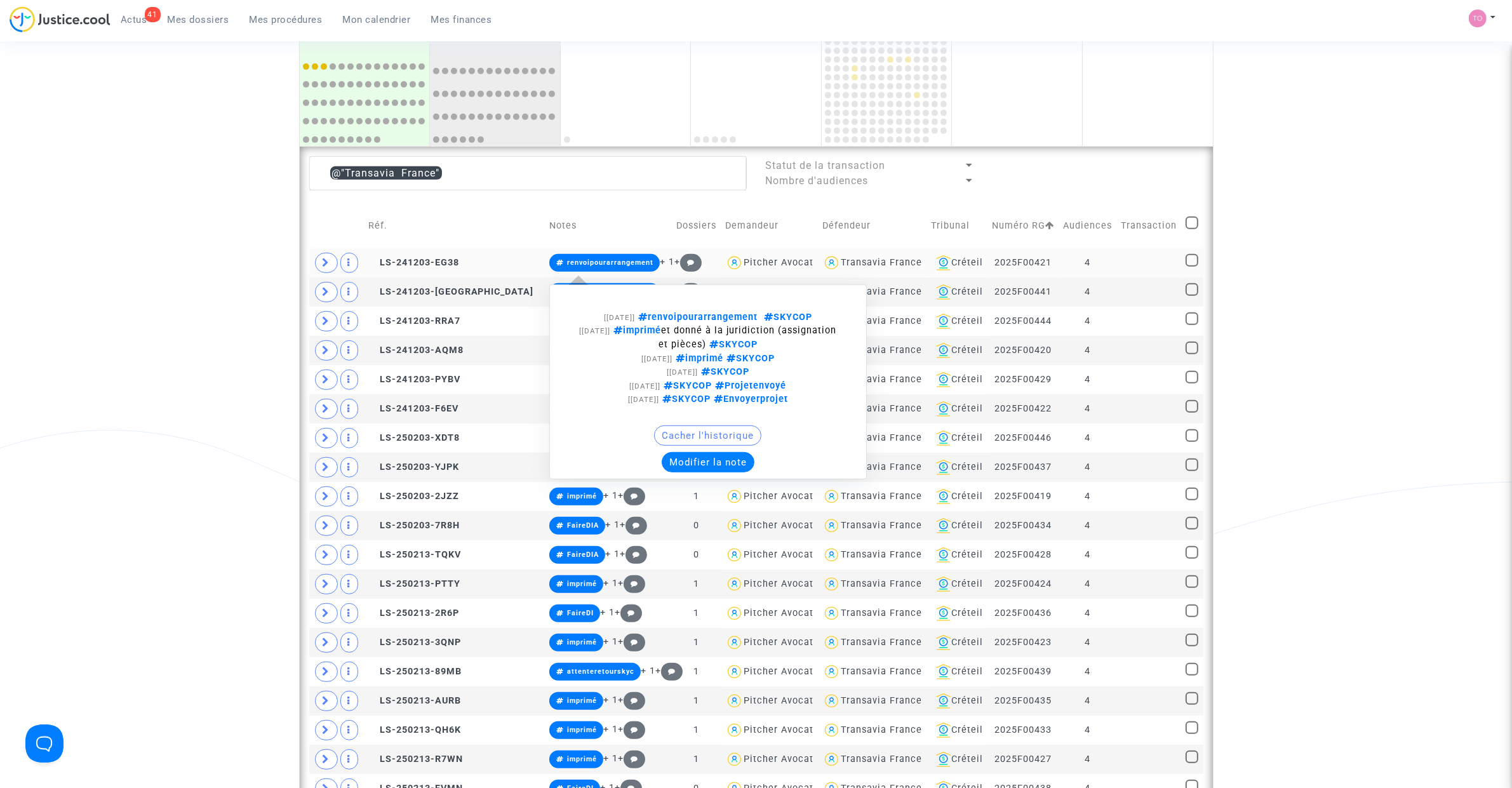
click at [567, 264] on span "renvoipourarrangement" at bounding box center [610, 262] width 86 height 8
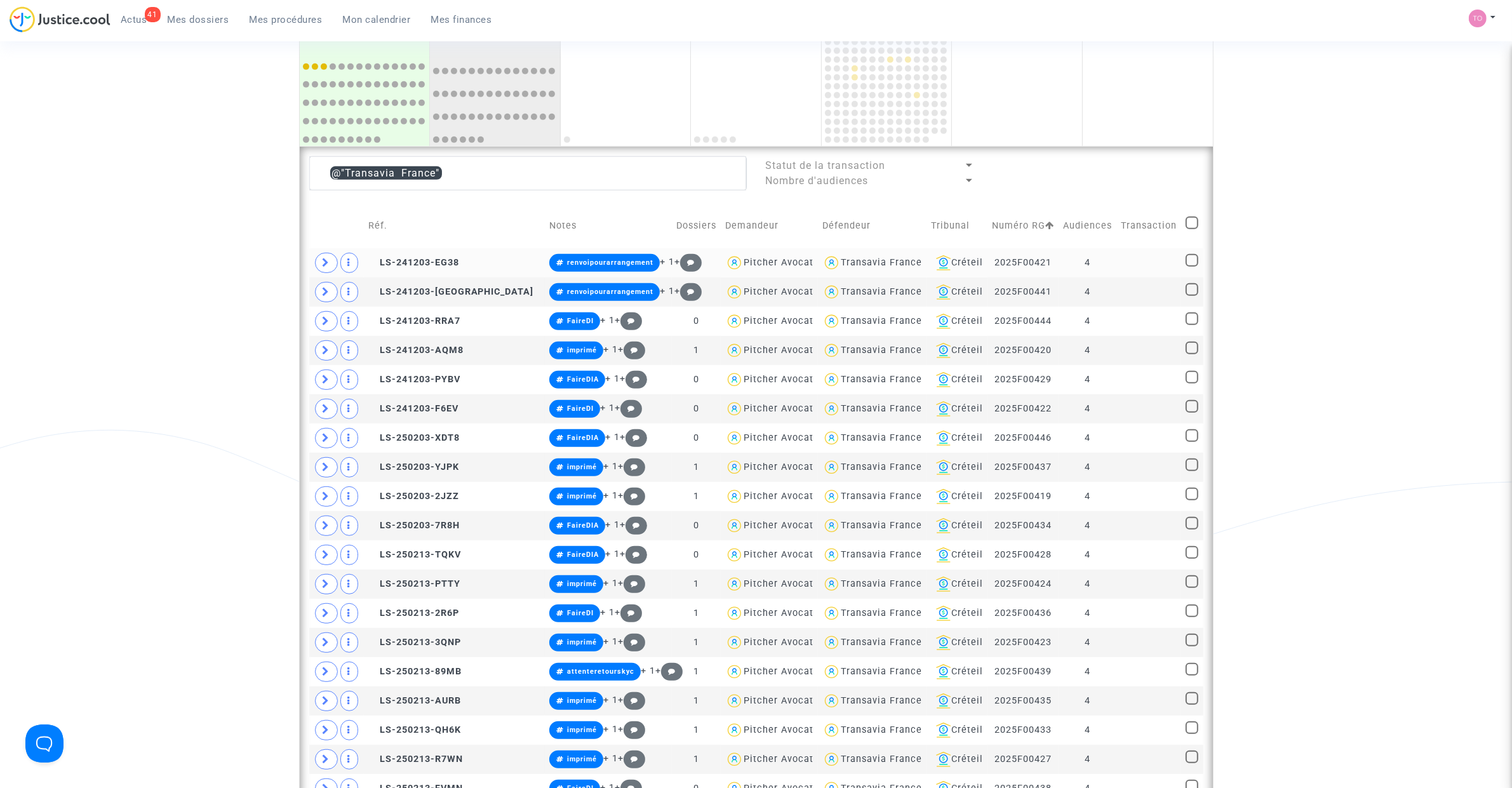
click at [1191, 262] on span at bounding box center [1191, 260] width 12 height 12
click at [1191, 266] on input "checkbox" at bounding box center [1191, 266] width 1 height 1
checkbox input "true"
click at [1187, 288] on span at bounding box center [1191, 289] width 12 height 12
click at [1191, 296] on input "checkbox" at bounding box center [1191, 296] width 1 height 1
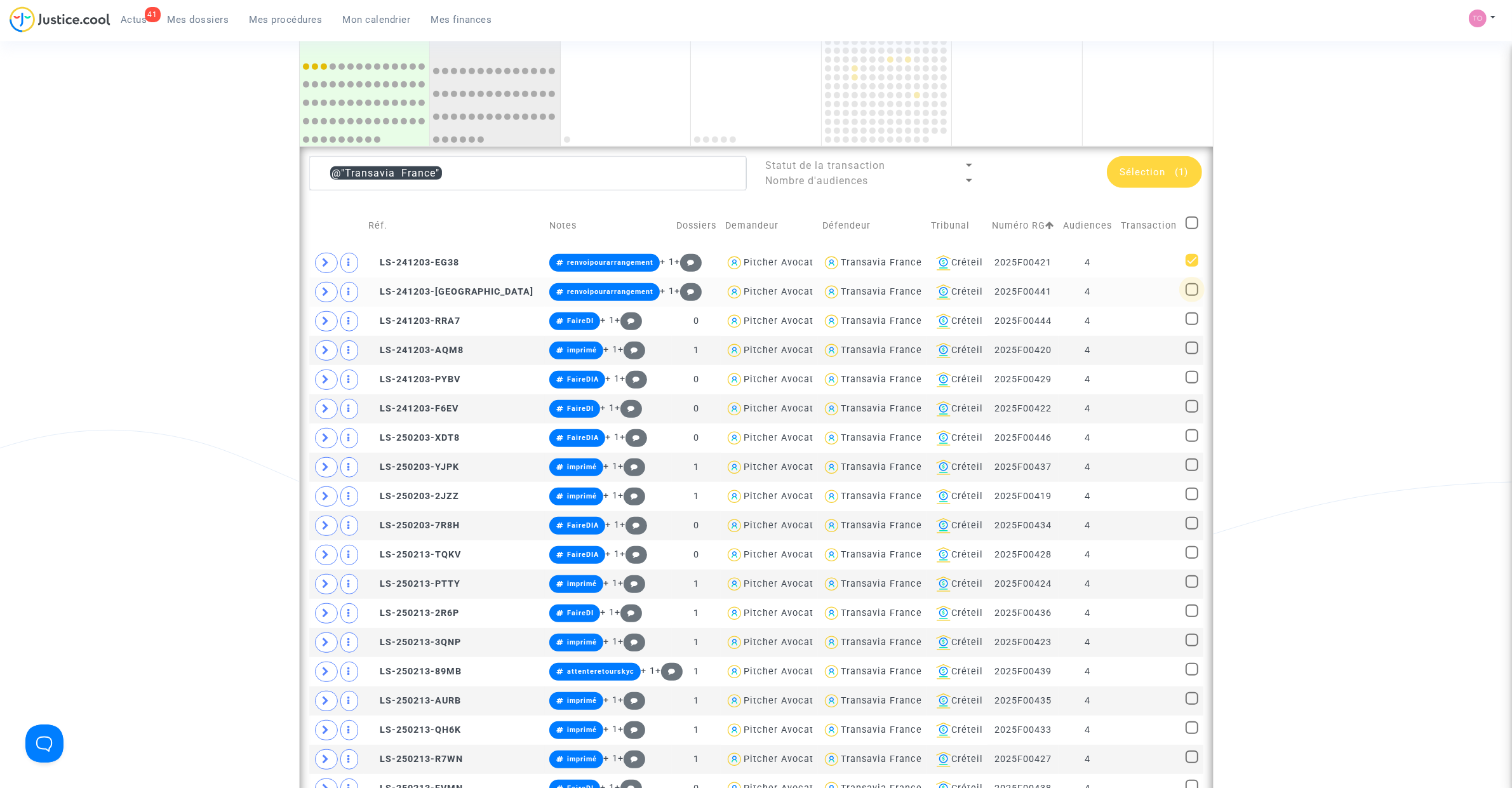
checkbox input "true"
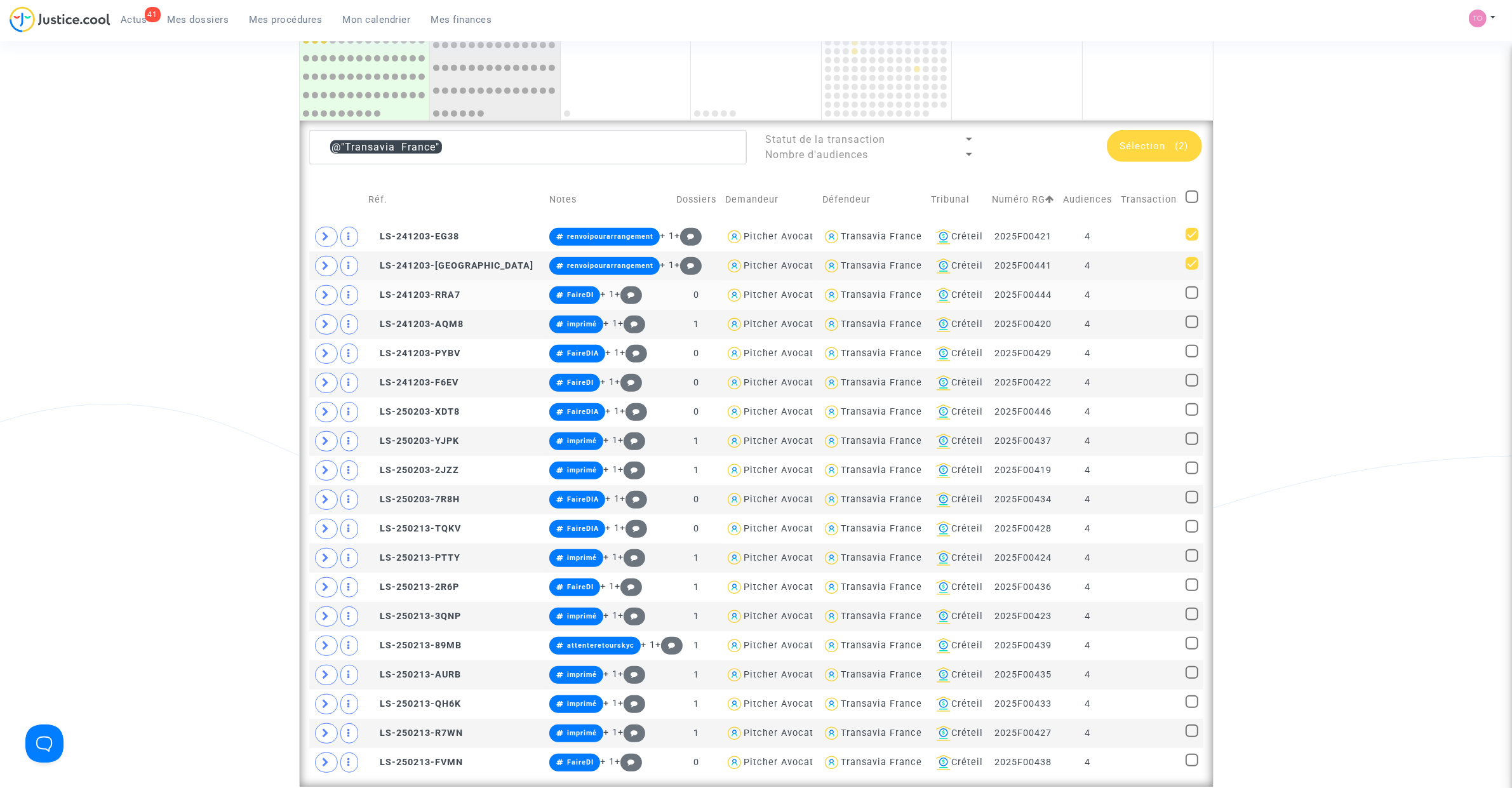
scroll to position [846, 0]
click at [1185, 320] on span at bounding box center [1191, 321] width 12 height 12
click at [1191, 327] on input "checkbox" at bounding box center [1191, 327] width 1 height 1
checkbox input "true"
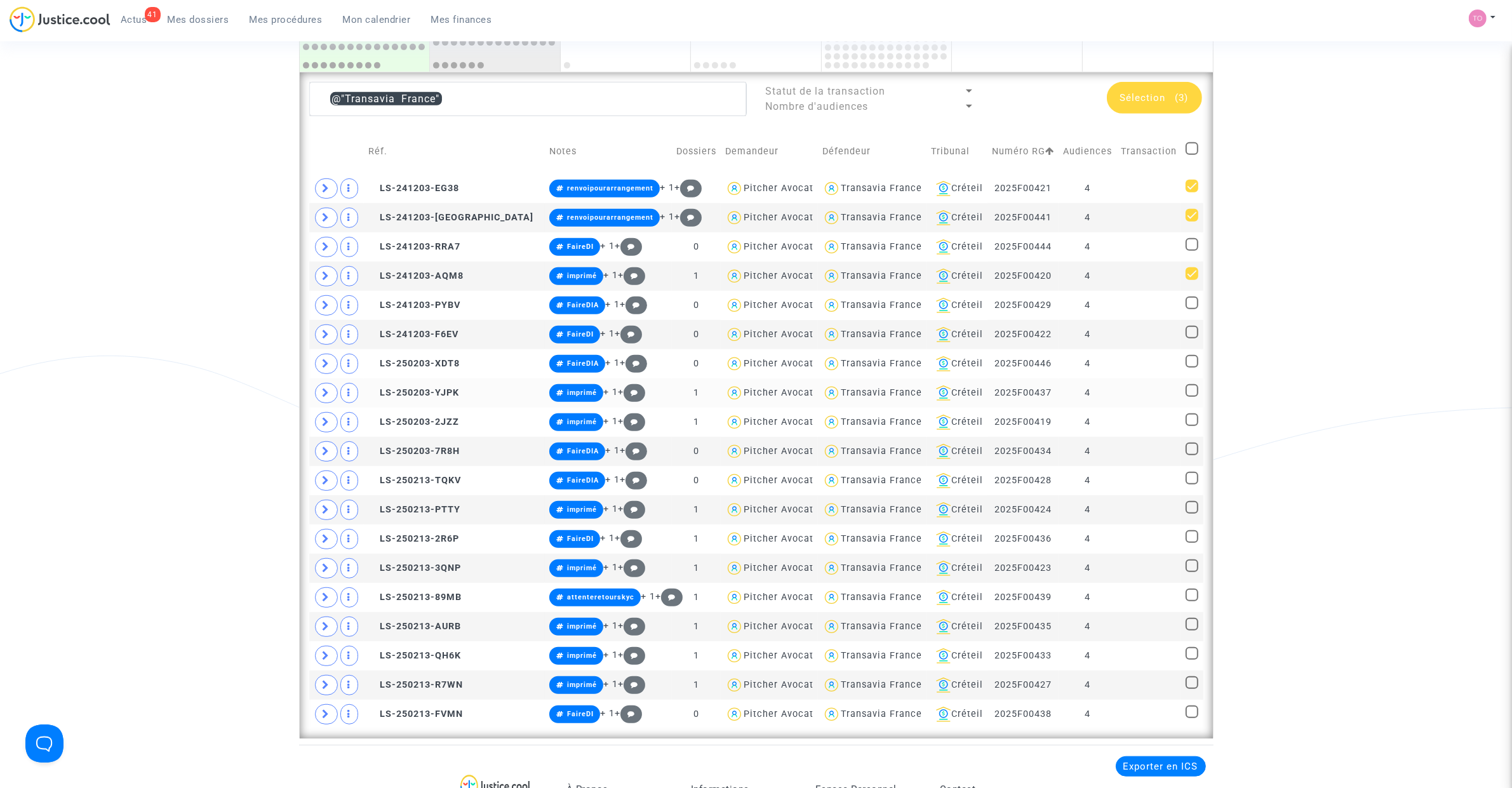
scroll to position [899, 0]
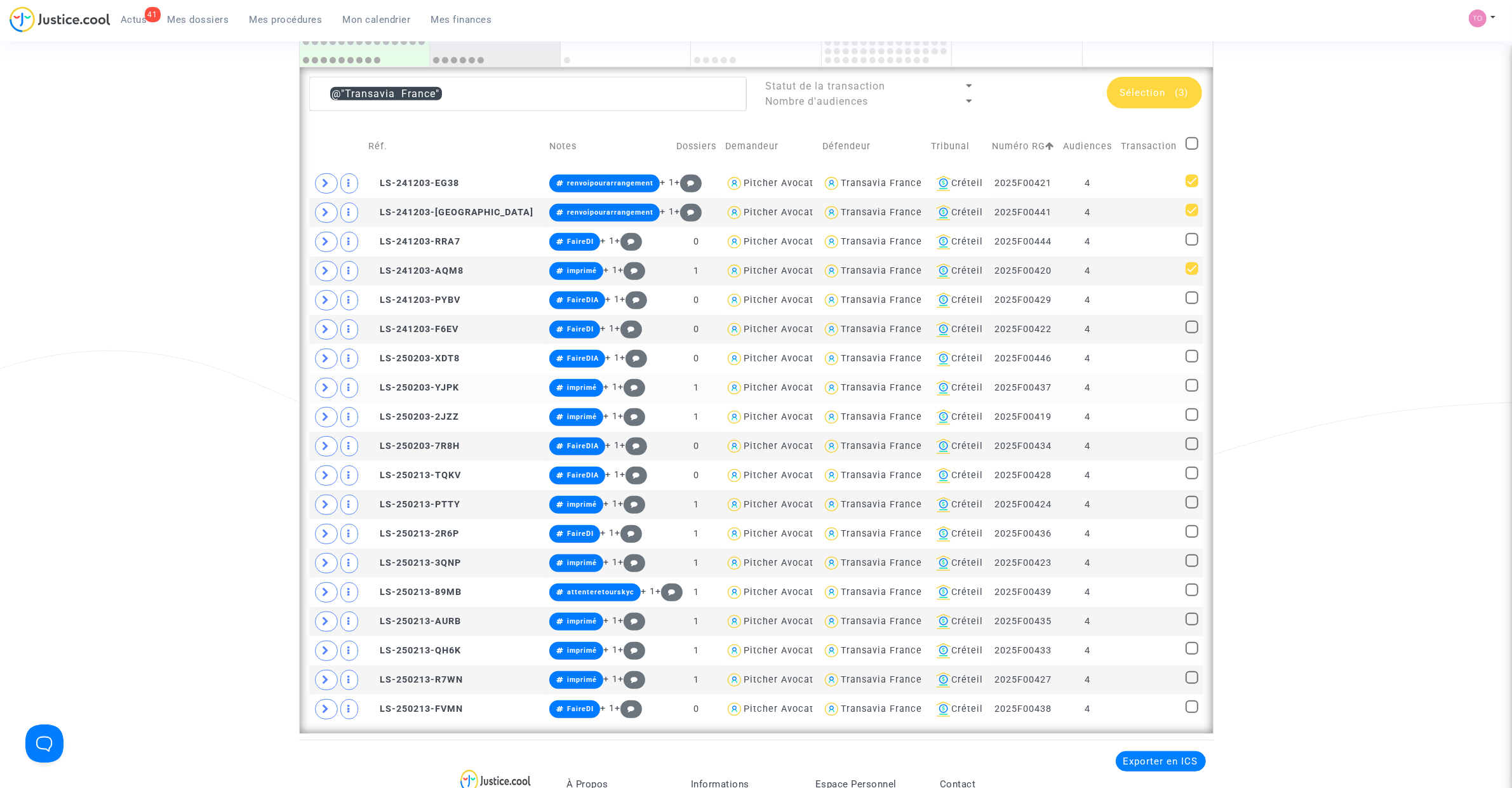
click at [1187, 388] on span at bounding box center [1191, 385] width 12 height 12
click at [1191, 392] on input "checkbox" at bounding box center [1191, 392] width 1 height 1
checkbox input "true"
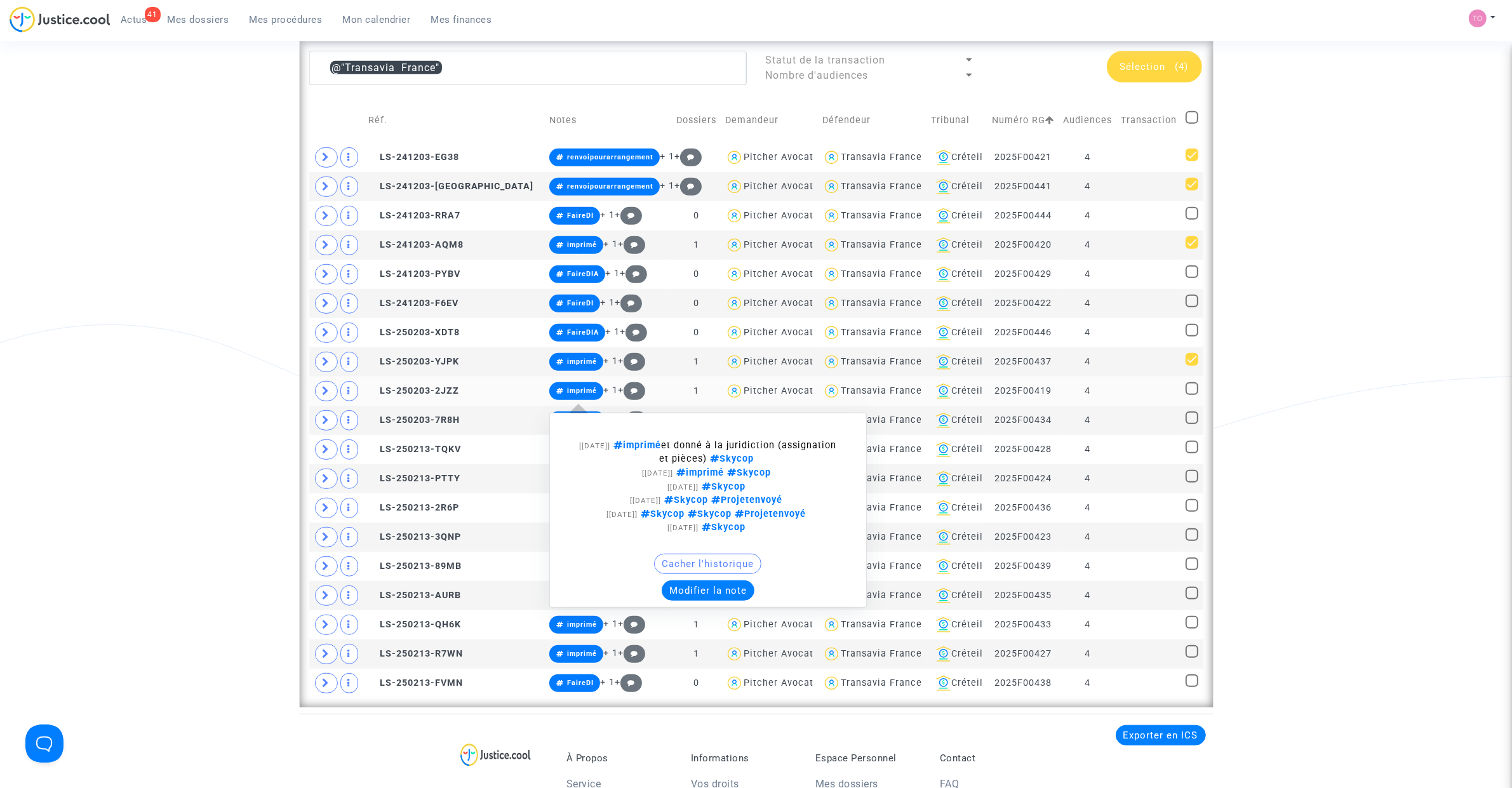
scroll to position [925, 0]
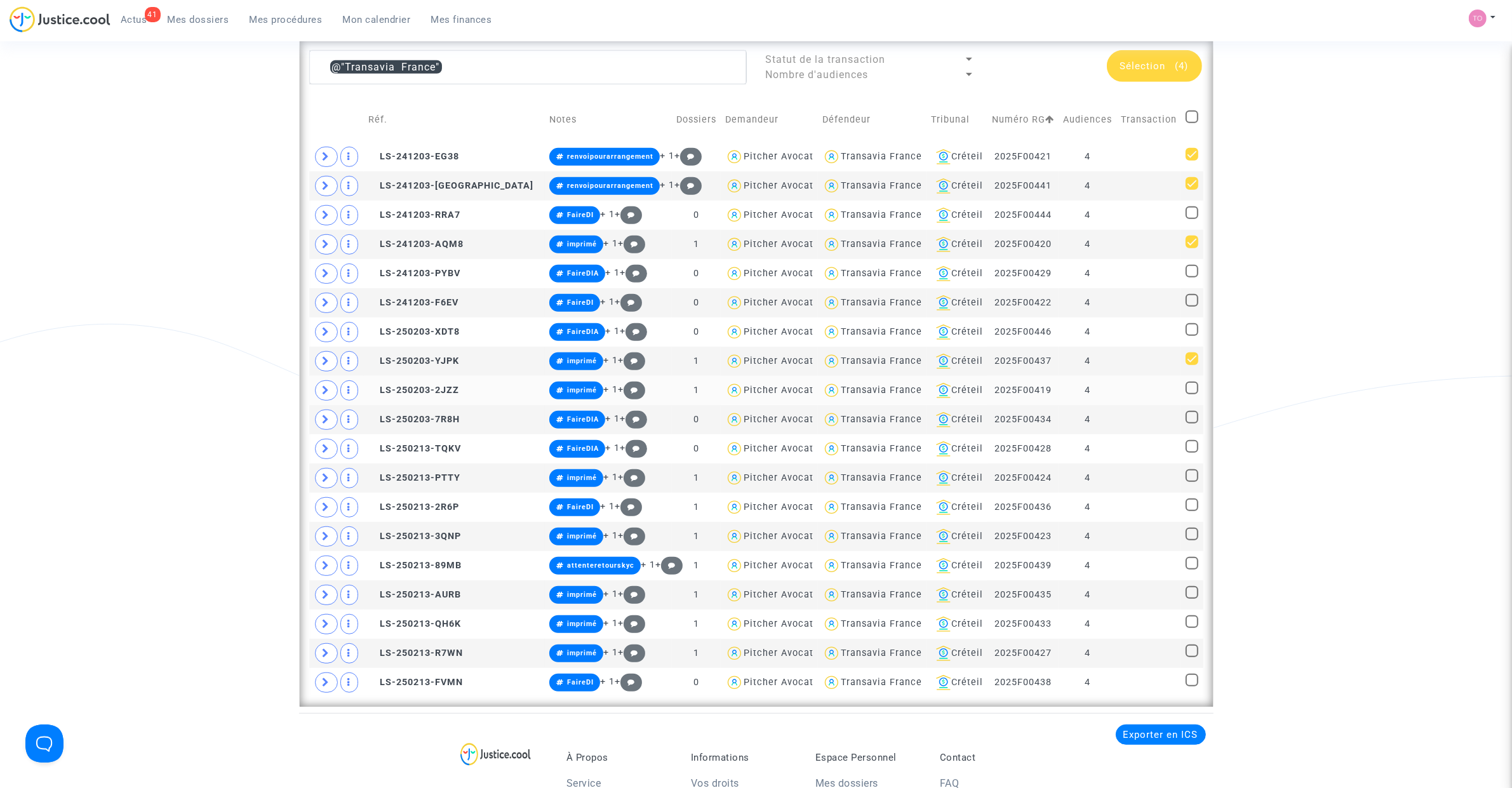
click at [1191, 387] on span at bounding box center [1191, 388] width 12 height 12
click at [1191, 394] on input "checkbox" at bounding box center [1191, 394] width 1 height 1
checkbox input "true"
click at [1186, 474] on span at bounding box center [1191, 475] width 12 height 12
click at [1191, 482] on input "checkbox" at bounding box center [1191, 482] width 1 height 1
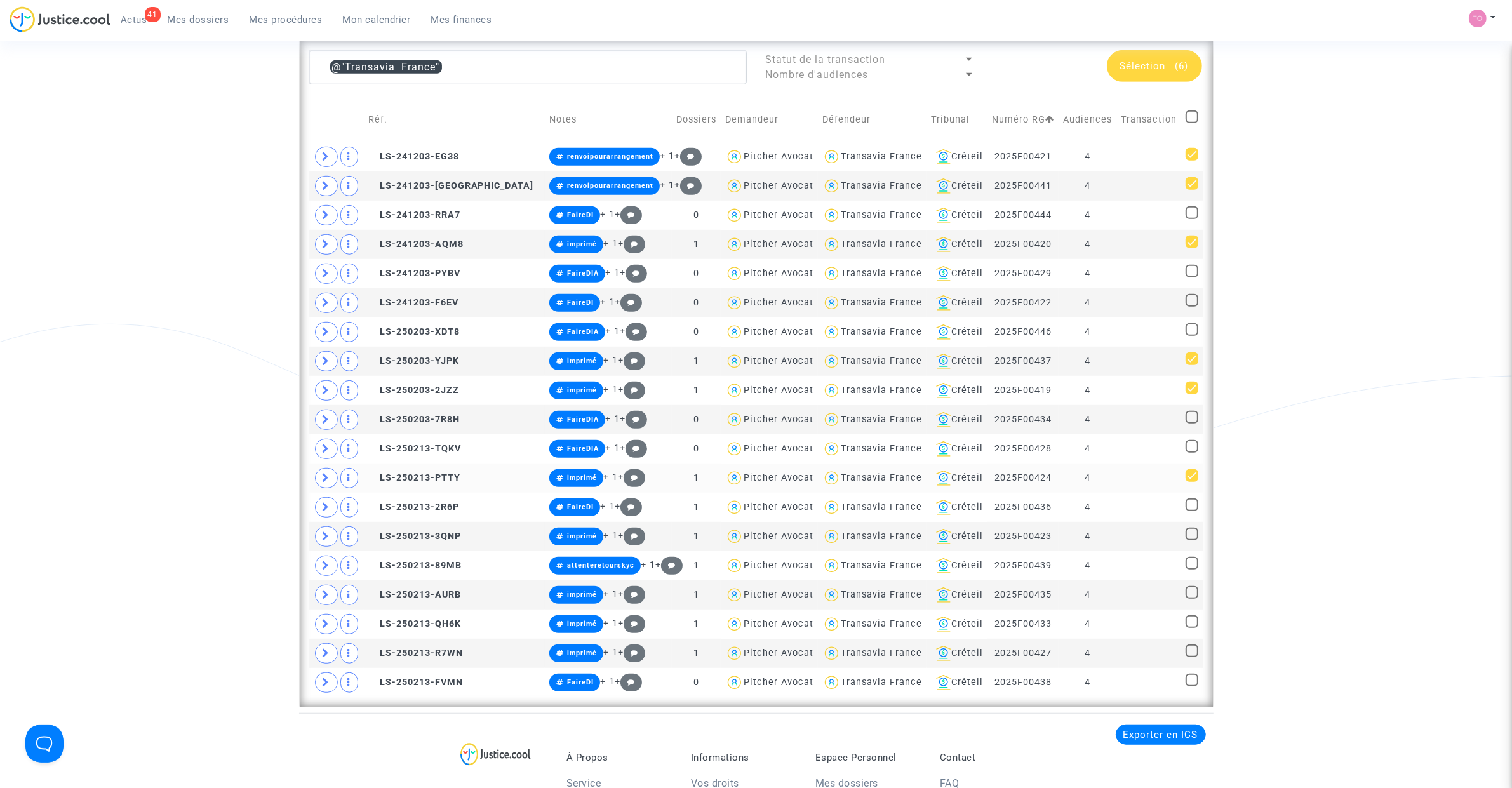
click at [1188, 480] on span at bounding box center [1191, 475] width 12 height 12
click at [1191, 482] on input "checkbox" at bounding box center [1191, 482] width 1 height 1
click at [1188, 480] on span at bounding box center [1191, 475] width 12 height 12
click at [1191, 482] on input "checkbox" at bounding box center [1191, 482] width 1 height 1
checkbox input "true"
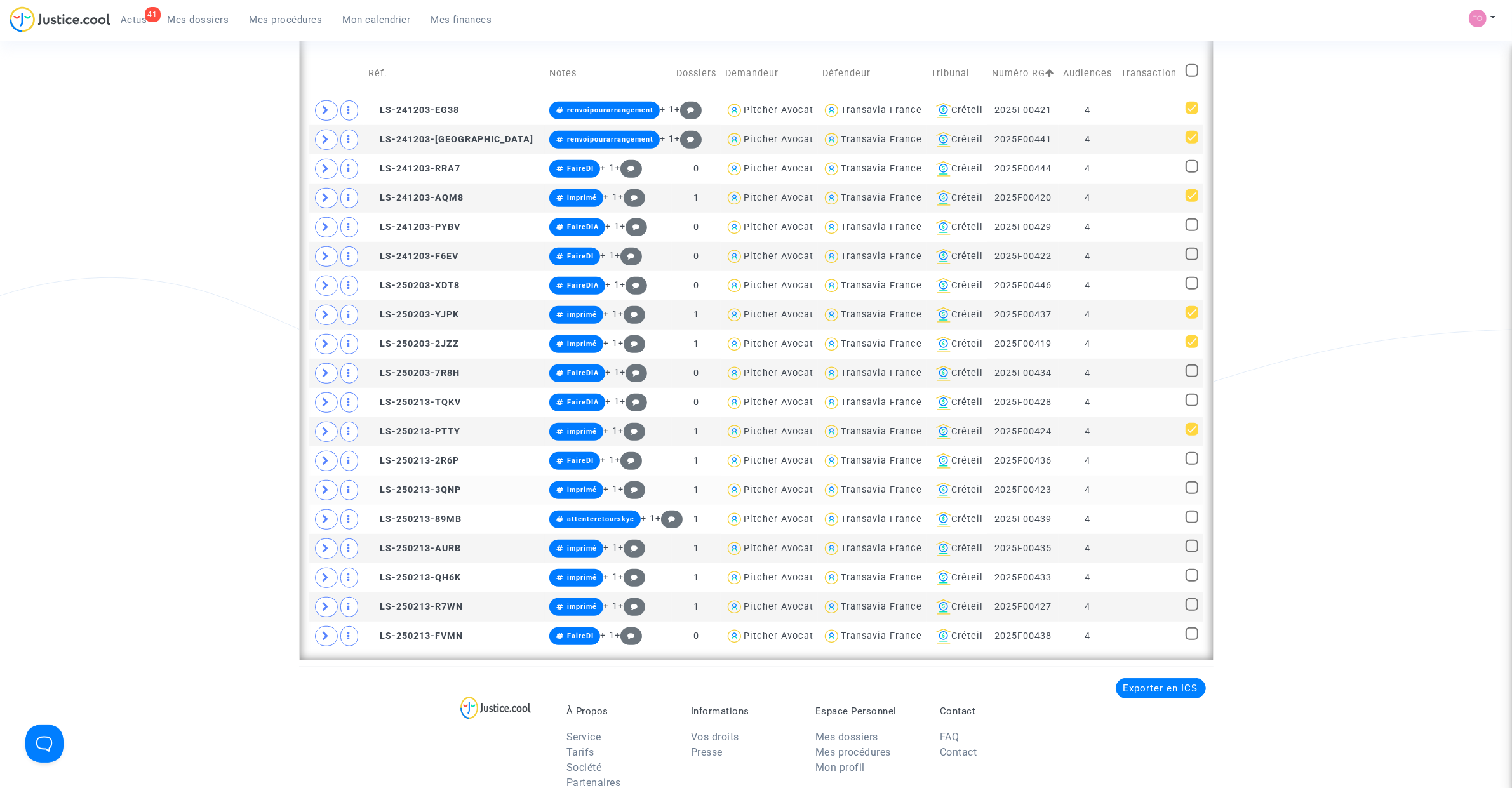
scroll to position [978, 0]
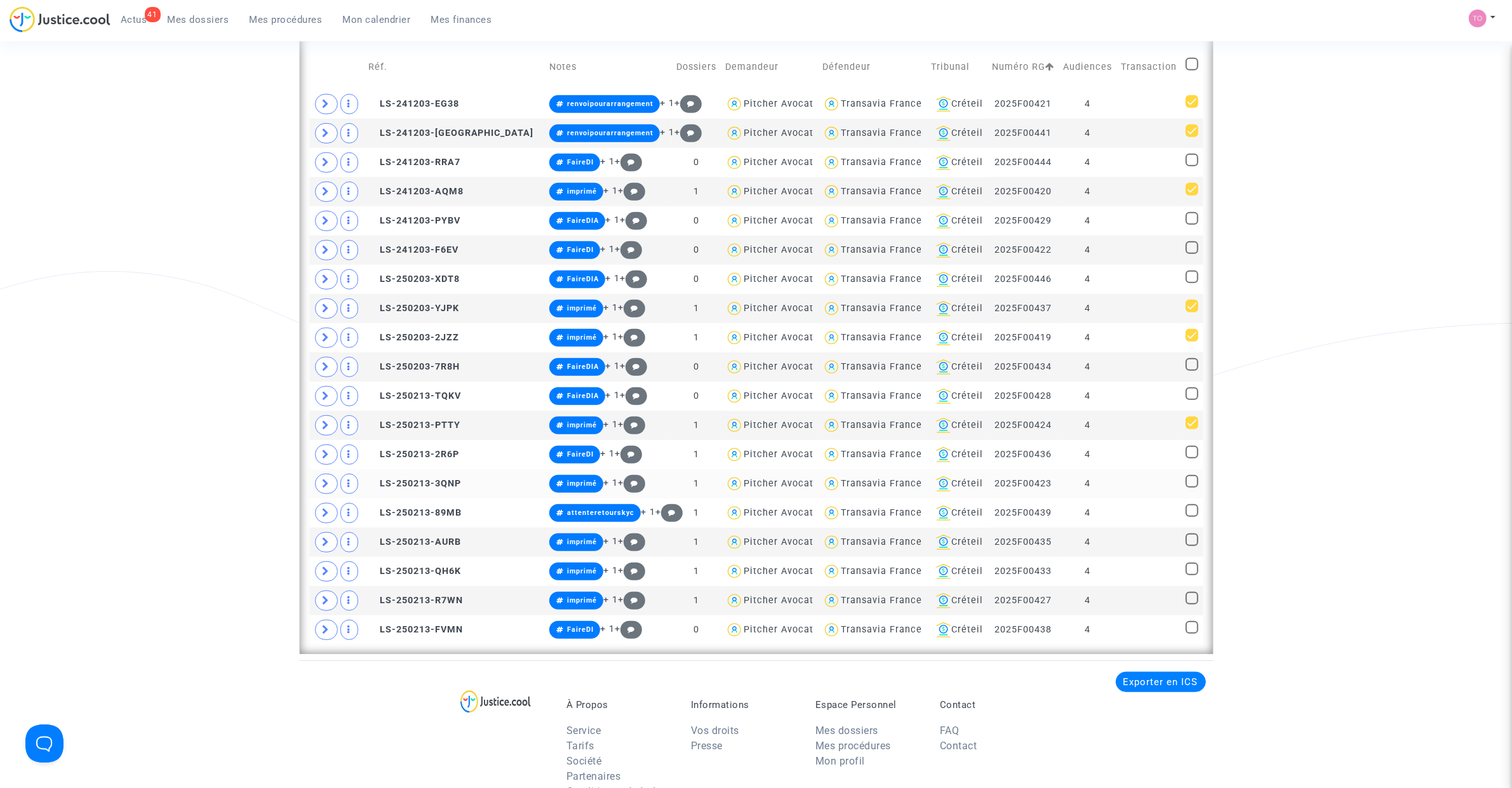
click at [1191, 484] on span at bounding box center [1191, 481] width 12 height 12
click at [1191, 488] on input "checkbox" at bounding box center [1191, 488] width 1 height 1
checkbox input "true"
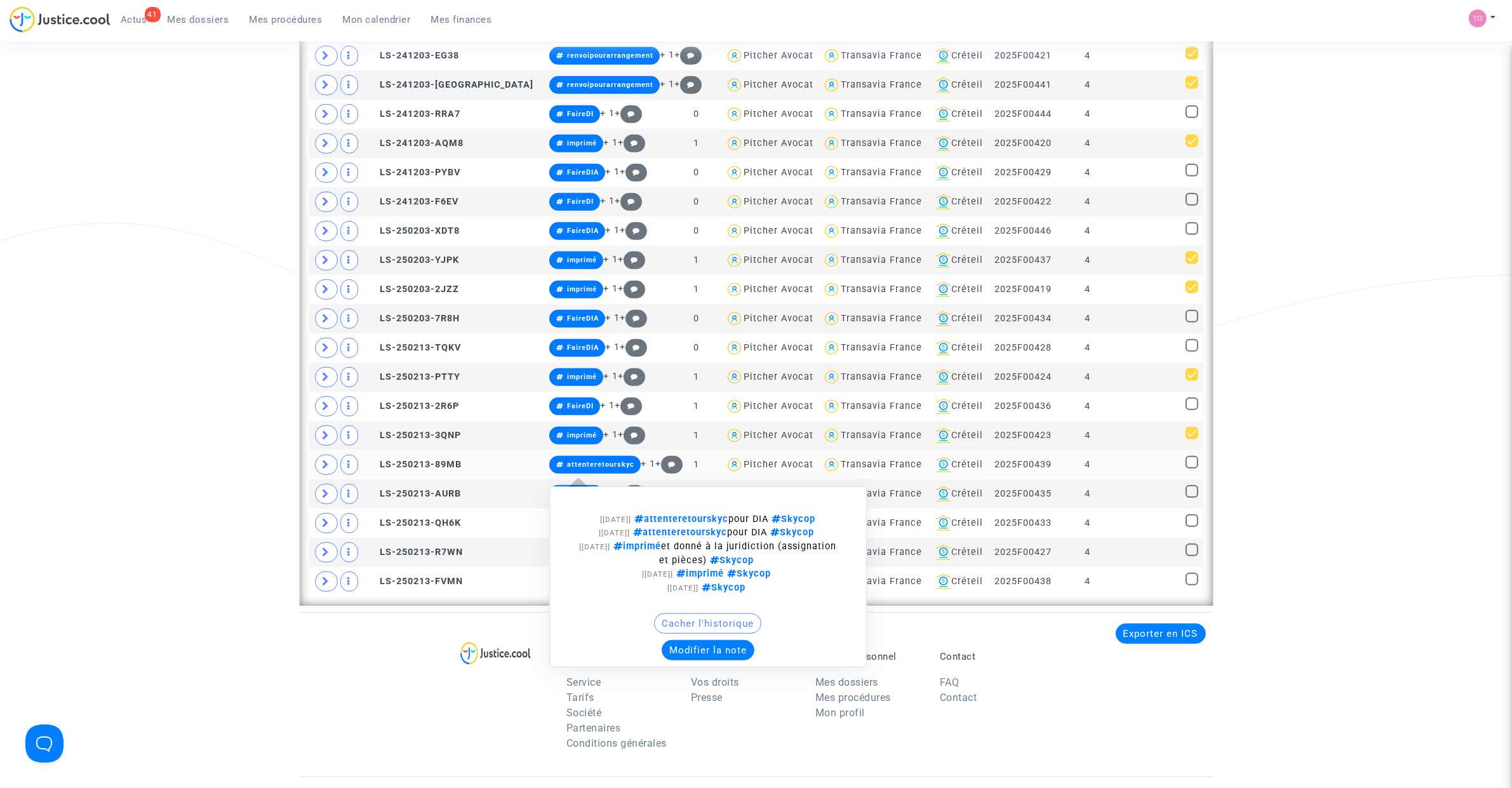
scroll to position [1031, 0]
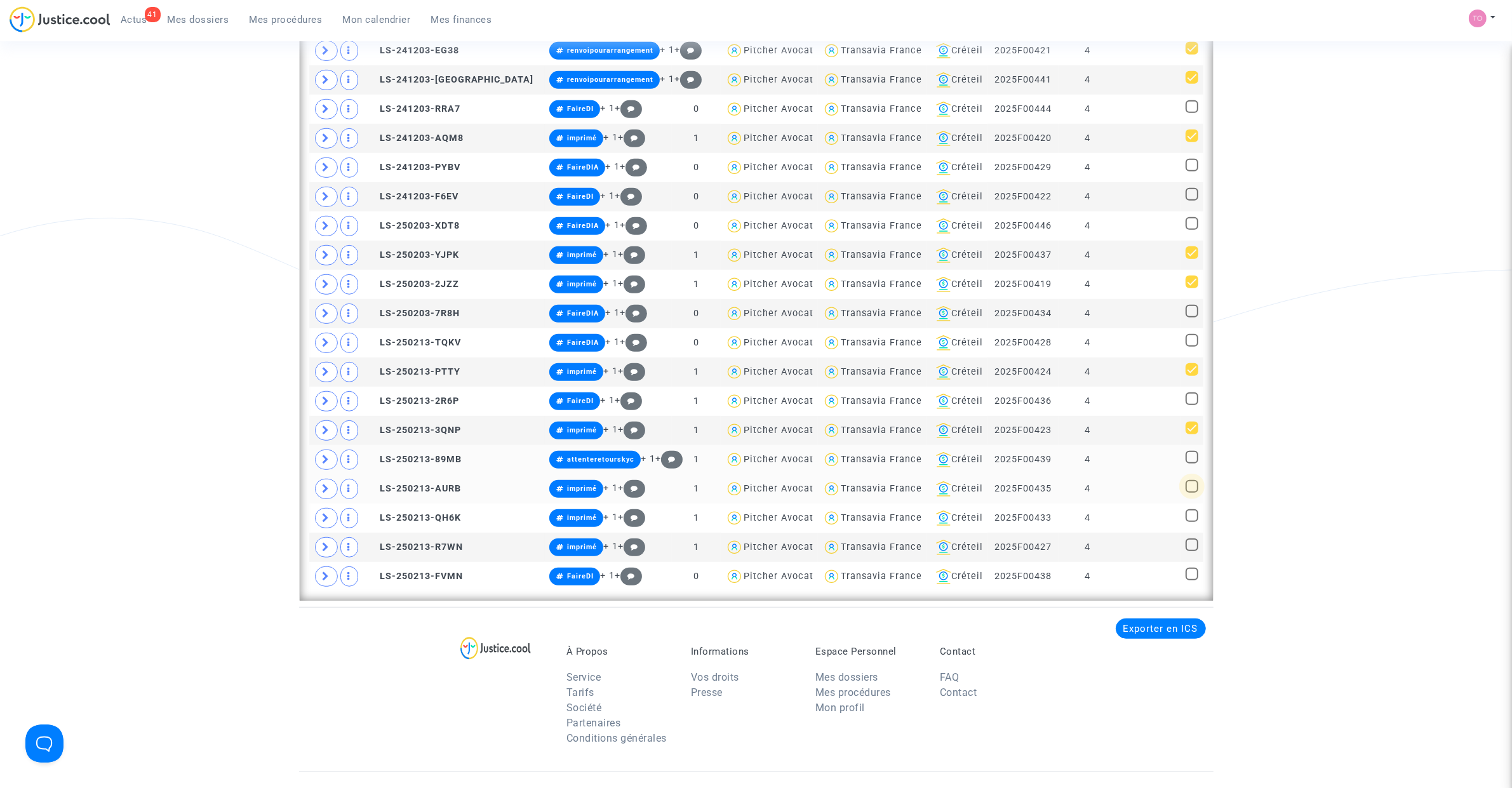
click at [1192, 489] on span at bounding box center [1191, 486] width 12 height 12
click at [1192, 492] on input "checkbox" at bounding box center [1191, 492] width 1 height 1
checkbox input "true"
click at [1188, 522] on span at bounding box center [1191, 515] width 12 height 12
click at [1191, 522] on input "checkbox" at bounding box center [1191, 522] width 1 height 1
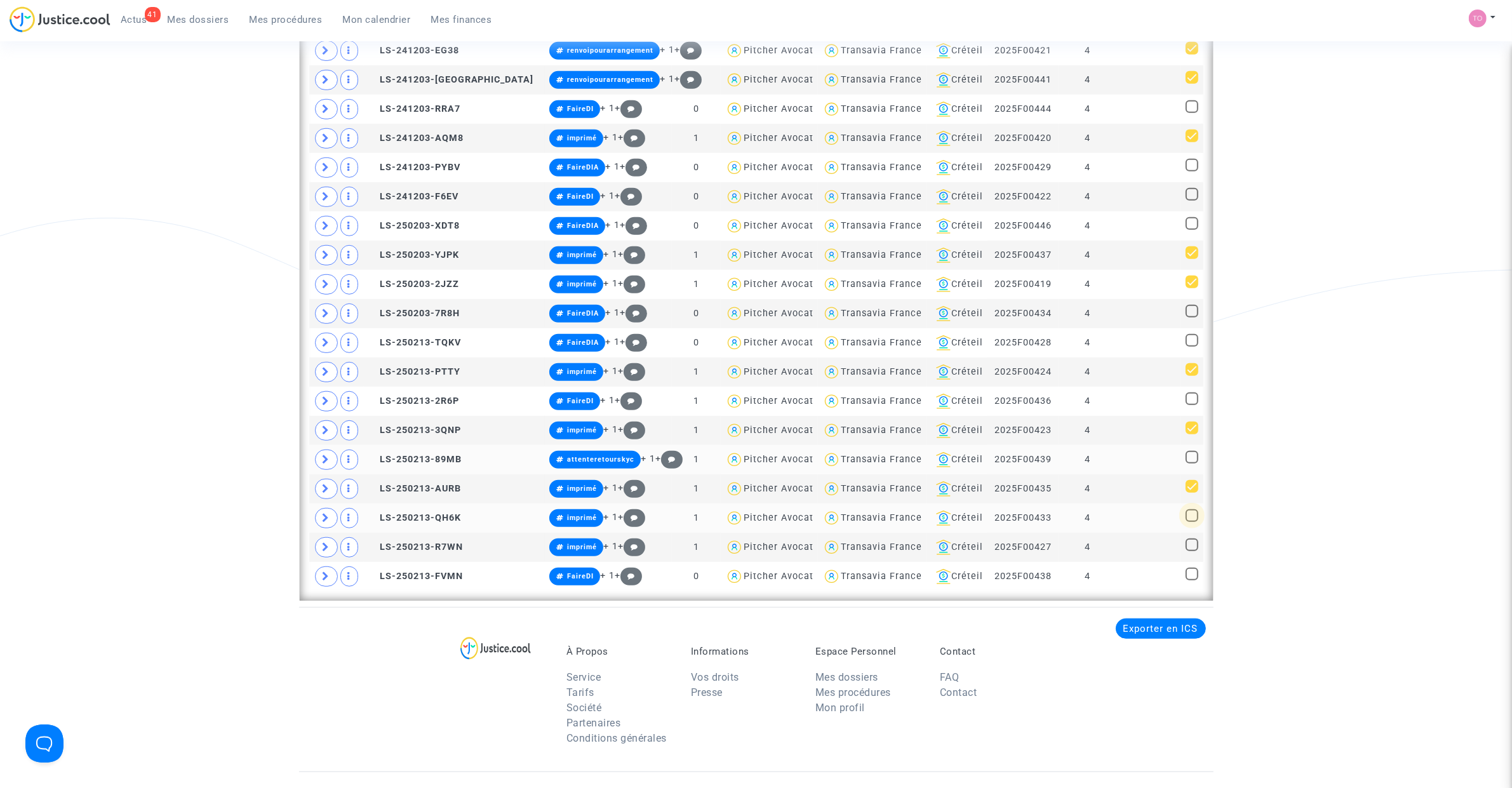
checkbox input "true"
click at [1192, 549] on span at bounding box center [1191, 545] width 12 height 12
click at [1192, 551] on input "checkbox" at bounding box center [1191, 551] width 1 height 1
checkbox input "true"
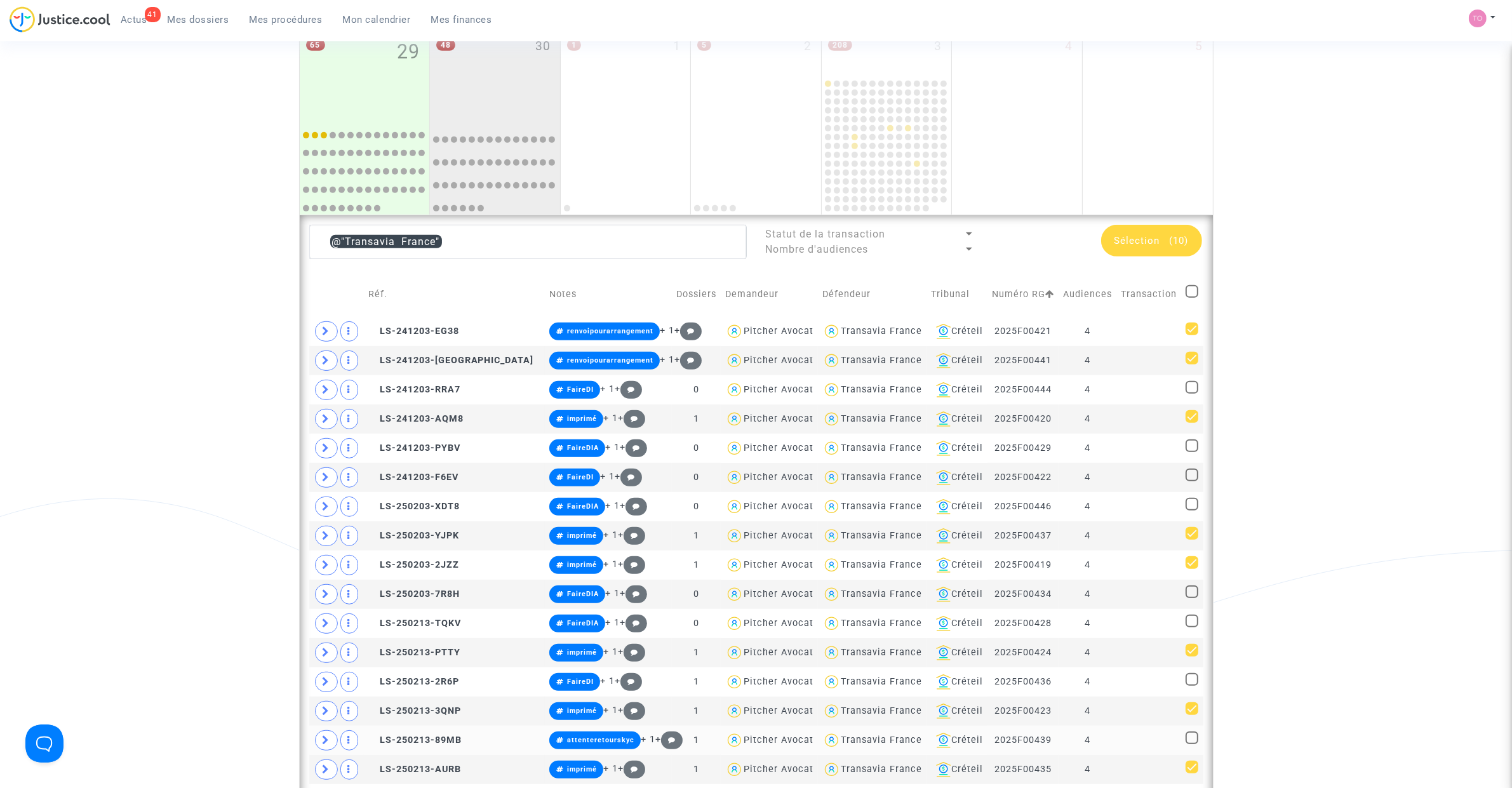
scroll to position [740, 0]
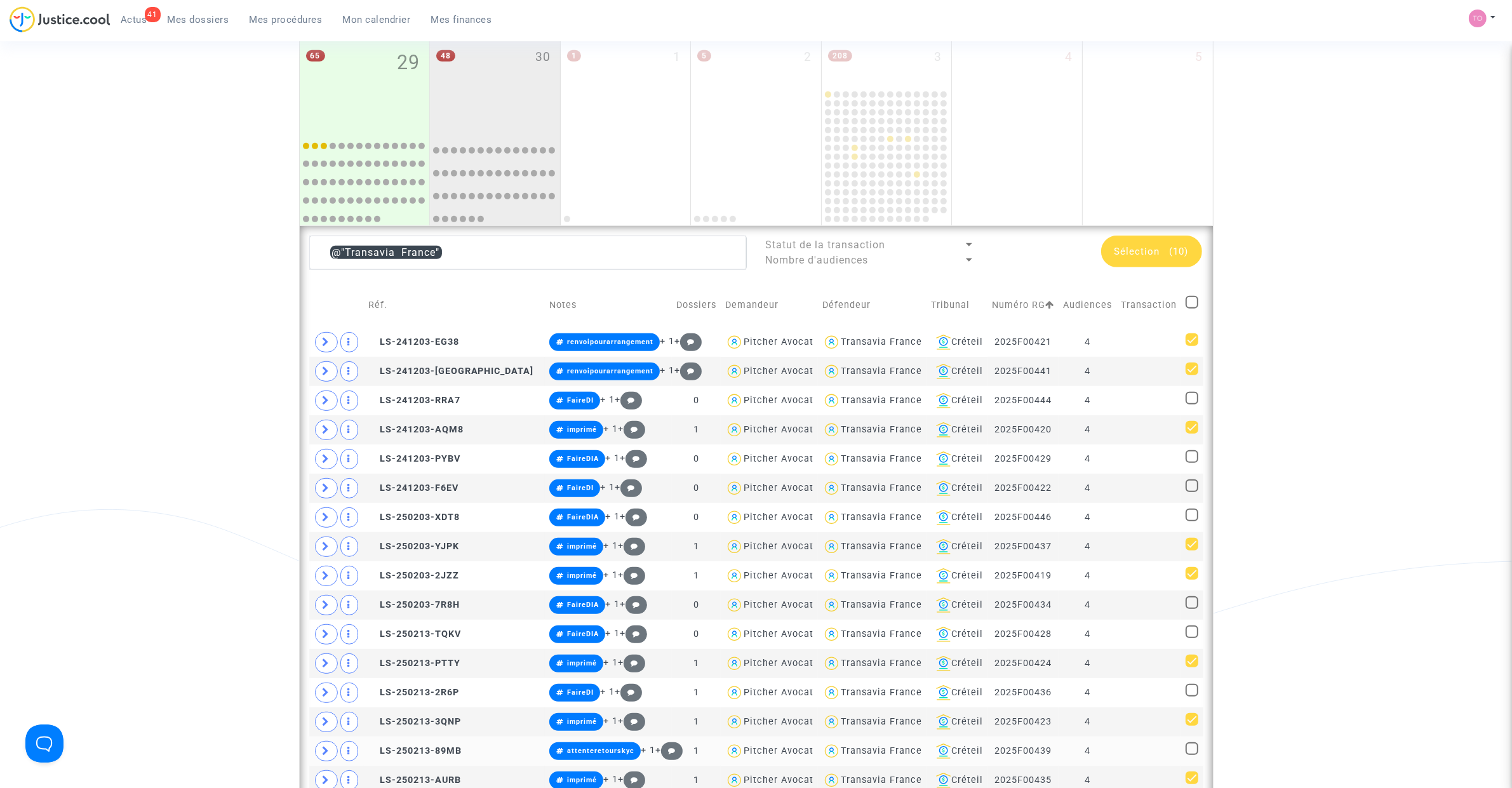
click at [1140, 242] on div "Sélection (10)" at bounding box center [1151, 251] width 101 height 32
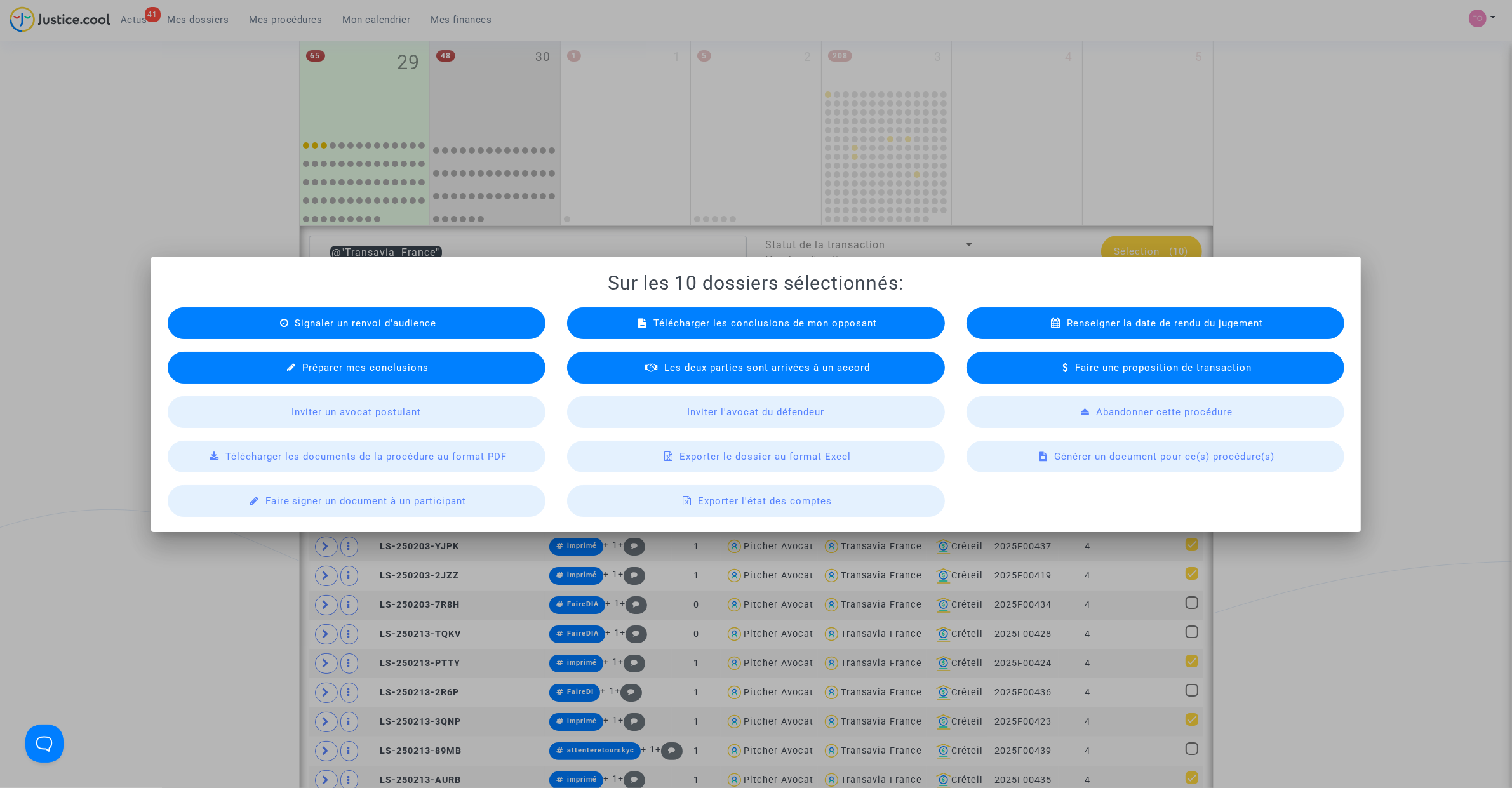
click at [775, 459] on span "Exporter le dossier au format Excel" at bounding box center [765, 456] width 171 height 11
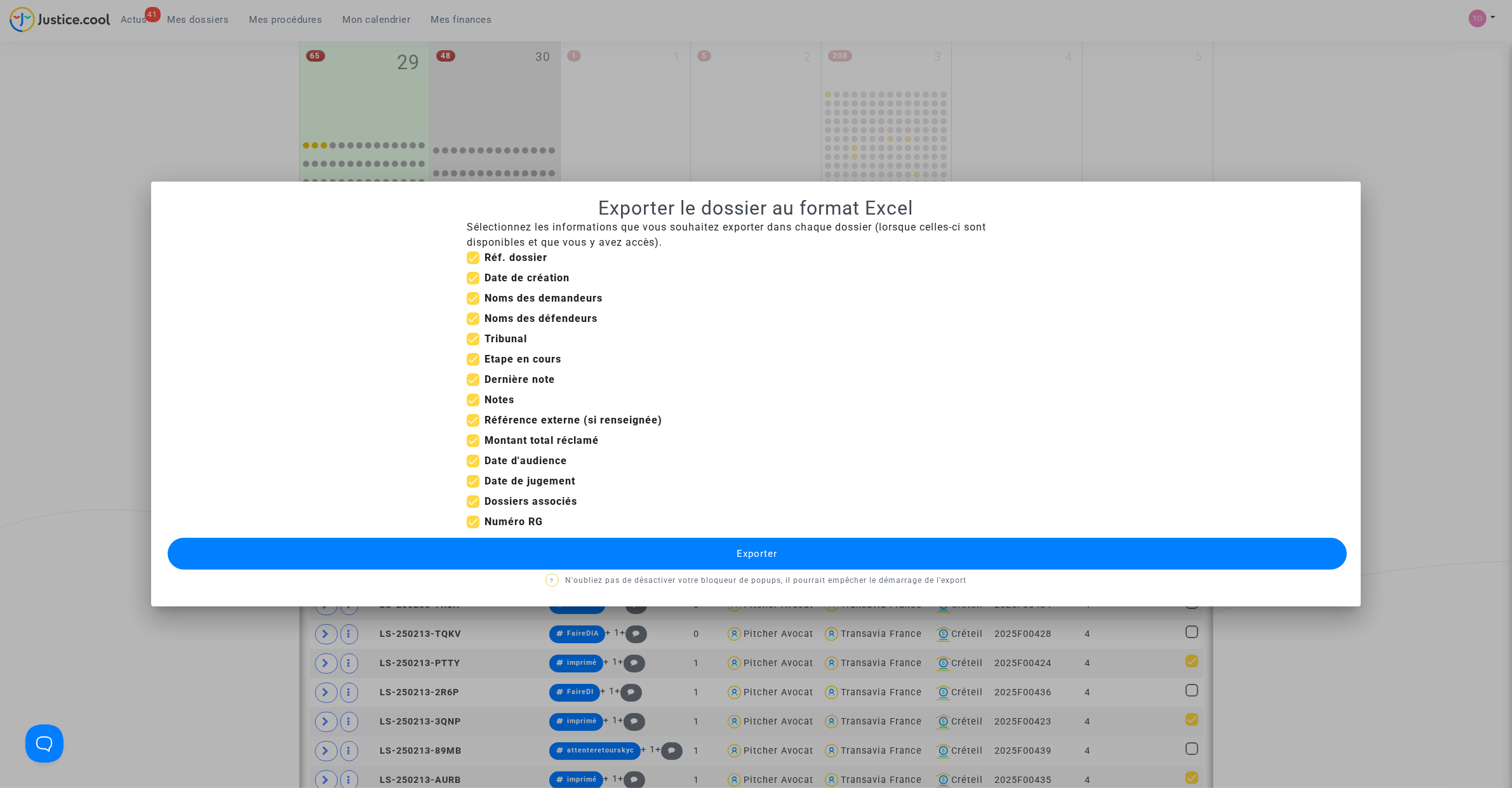
click at [467, 275] on span at bounding box center [473, 278] width 12 height 12
click at [473, 284] on input "Date de création" at bounding box center [473, 284] width 1 height 1
checkbox input "false"
click at [467, 377] on span at bounding box center [473, 379] width 12 height 12
click at [473, 386] on input "Dernière note" at bounding box center [473, 386] width 1 height 1
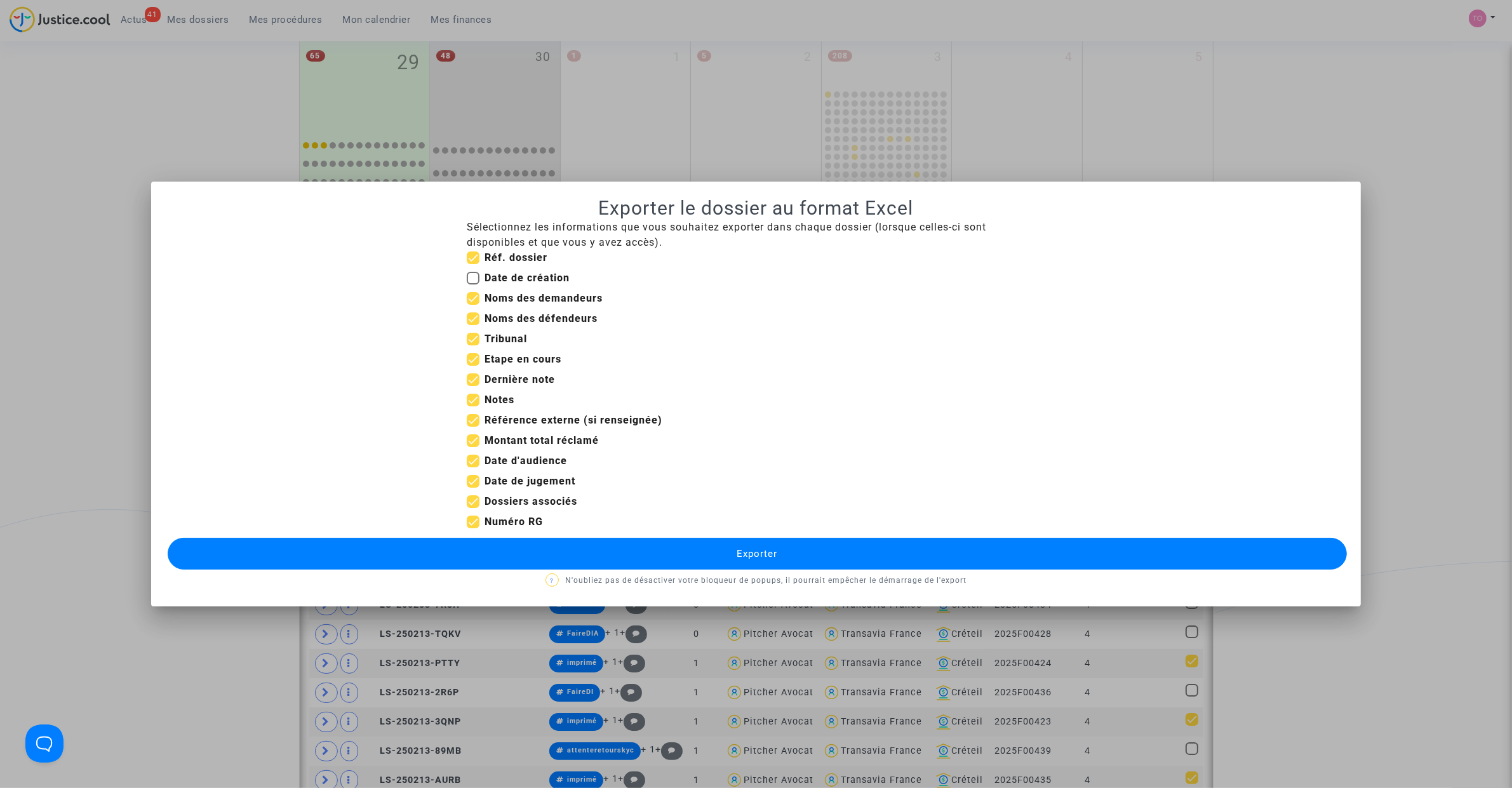
checkbox input "false"
click at [468, 360] on span at bounding box center [473, 359] width 12 height 12
click at [473, 366] on input "Etape en cours" at bounding box center [473, 366] width 1 height 1
checkbox input "false"
drag, startPoint x: 471, startPoint y: 395, endPoint x: 470, endPoint y: 411, distance: 16.0
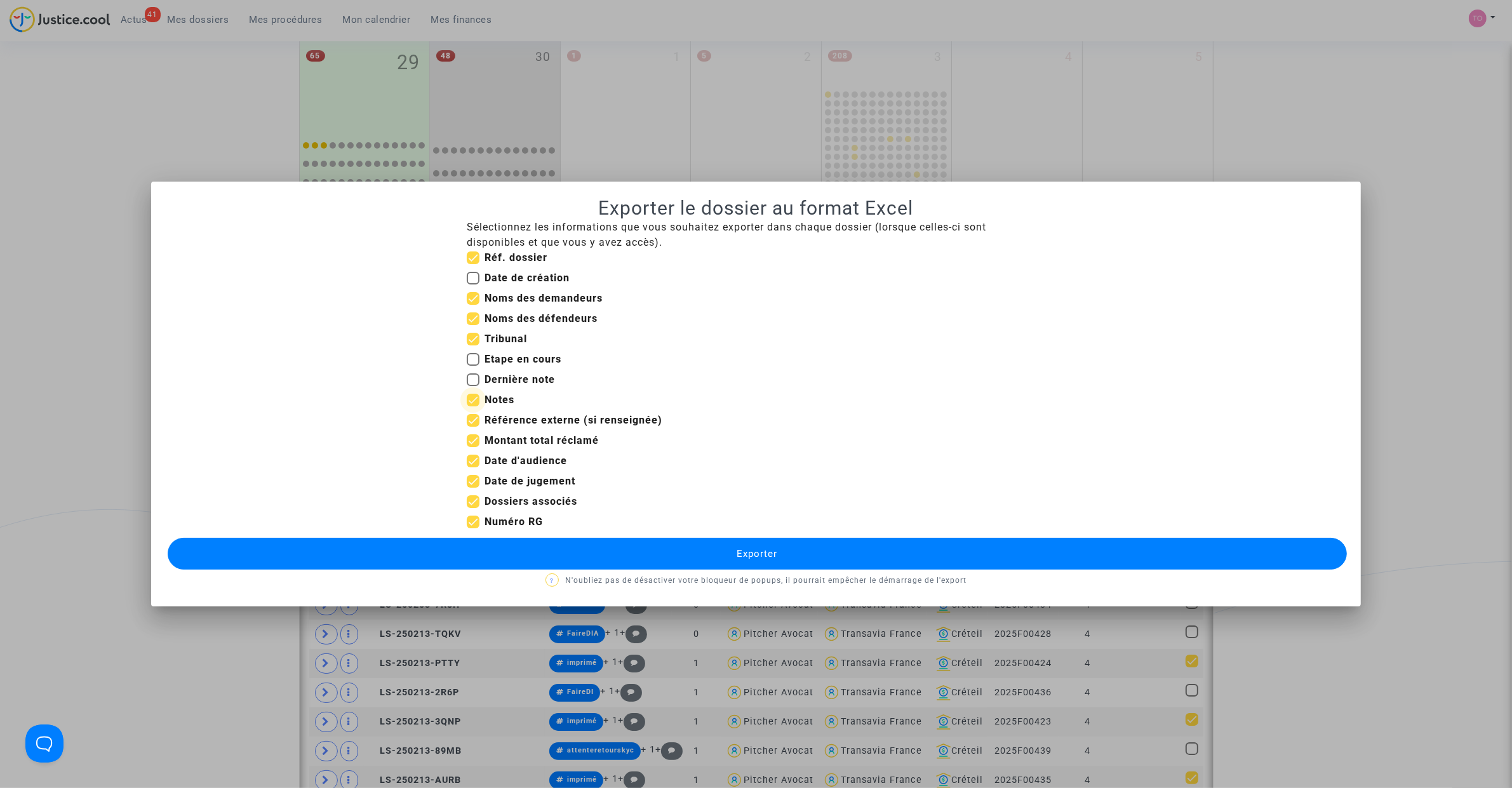
click at [470, 399] on span at bounding box center [473, 400] width 12 height 12
click at [473, 406] on input "Notes" at bounding box center [473, 406] width 1 height 1
checkbox input "false"
drag, startPoint x: 470, startPoint y: 416, endPoint x: 474, endPoint y: 431, distance: 15.5
click at [470, 422] on span at bounding box center [473, 420] width 12 height 12
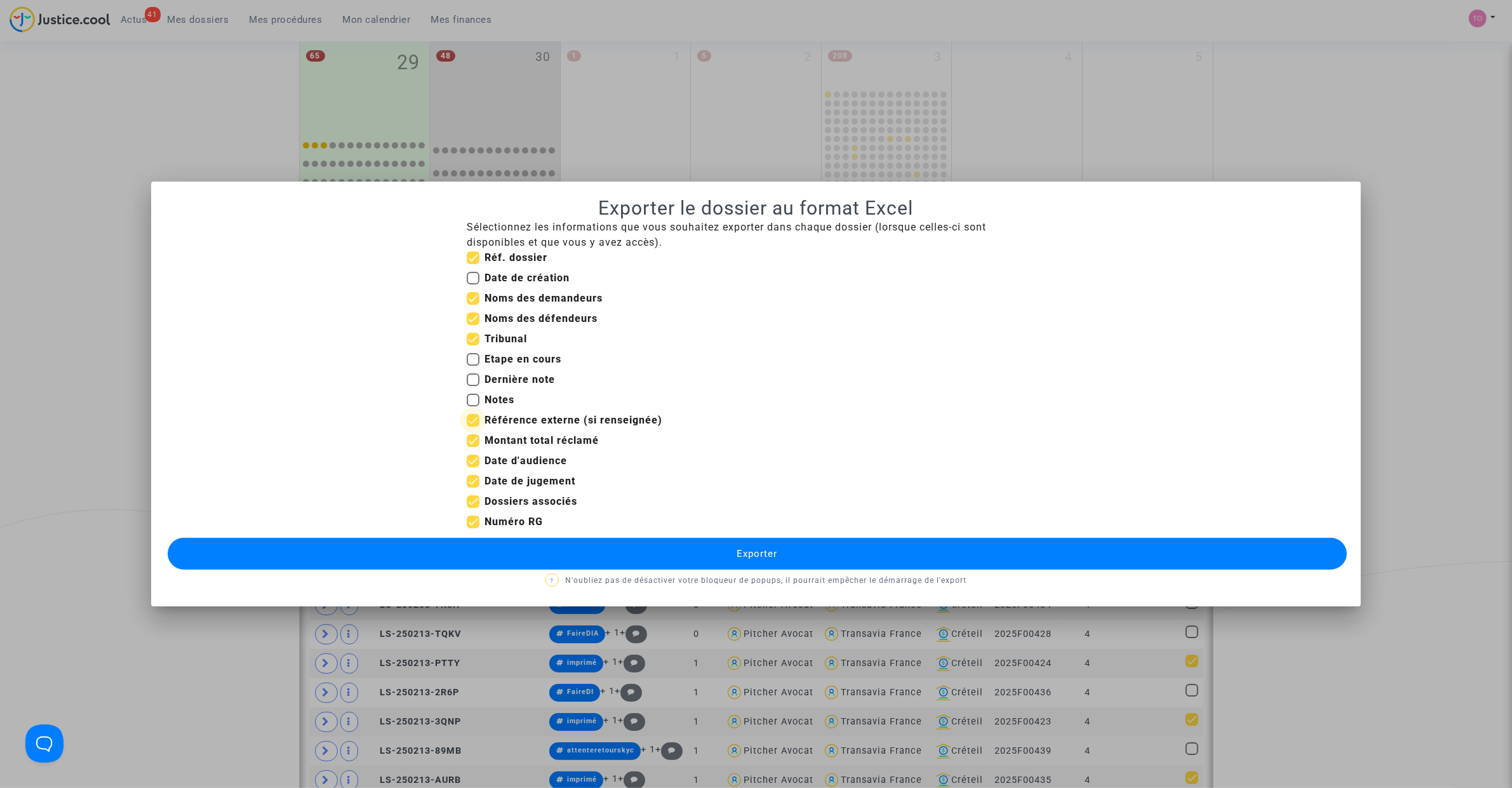
click at [473, 427] on input "Référence externe (si renseignée)" at bounding box center [473, 427] width 1 height 1
checkbox input "false"
click at [475, 443] on span at bounding box center [473, 440] width 12 height 12
click at [473, 447] on input "Montant total réclamé" at bounding box center [473, 447] width 1 height 1
checkbox input "false"
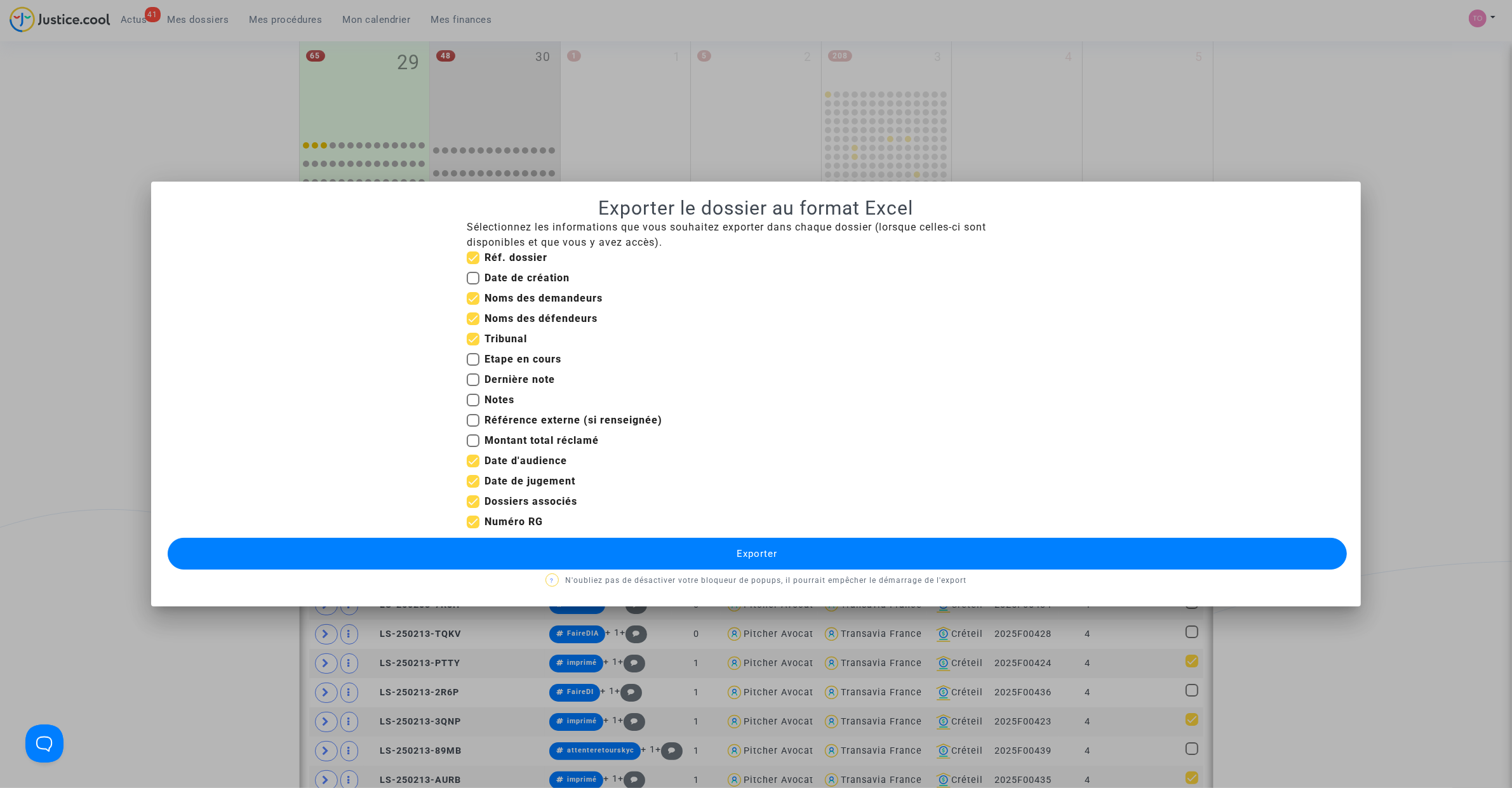
click at [472, 489] on label "Date de jugement" at bounding box center [521, 481] width 108 height 15
click at [473, 488] on input "Date de jugement" at bounding box center [473, 488] width 1 height 1
checkbox input "false"
drag, startPoint x: 549, startPoint y: 556, endPoint x: 577, endPoint y: 558, distance: 28.1
click at [552, 556] on button "Exporter" at bounding box center [757, 554] width 1179 height 32
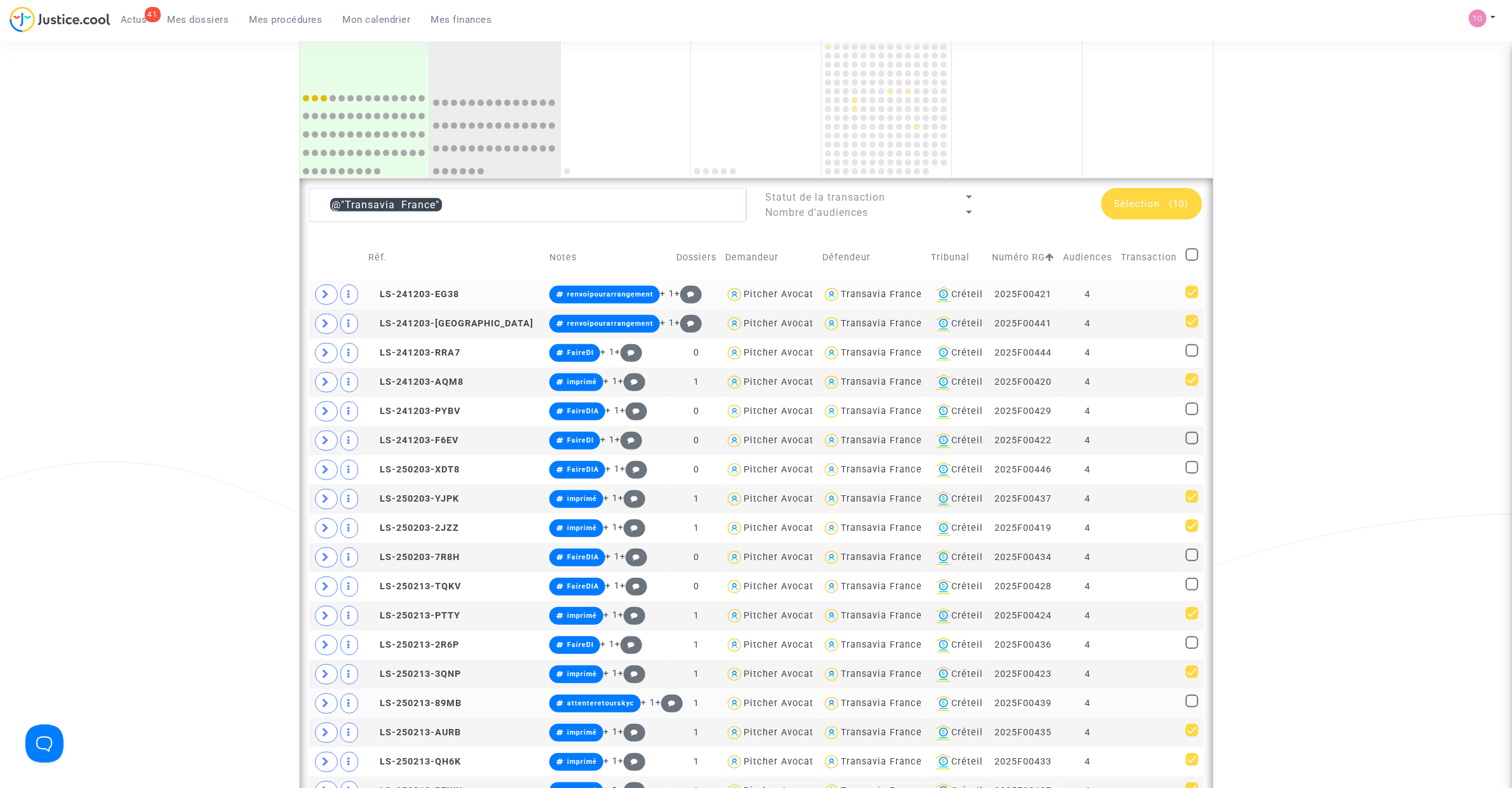
scroll to position [794, 0]
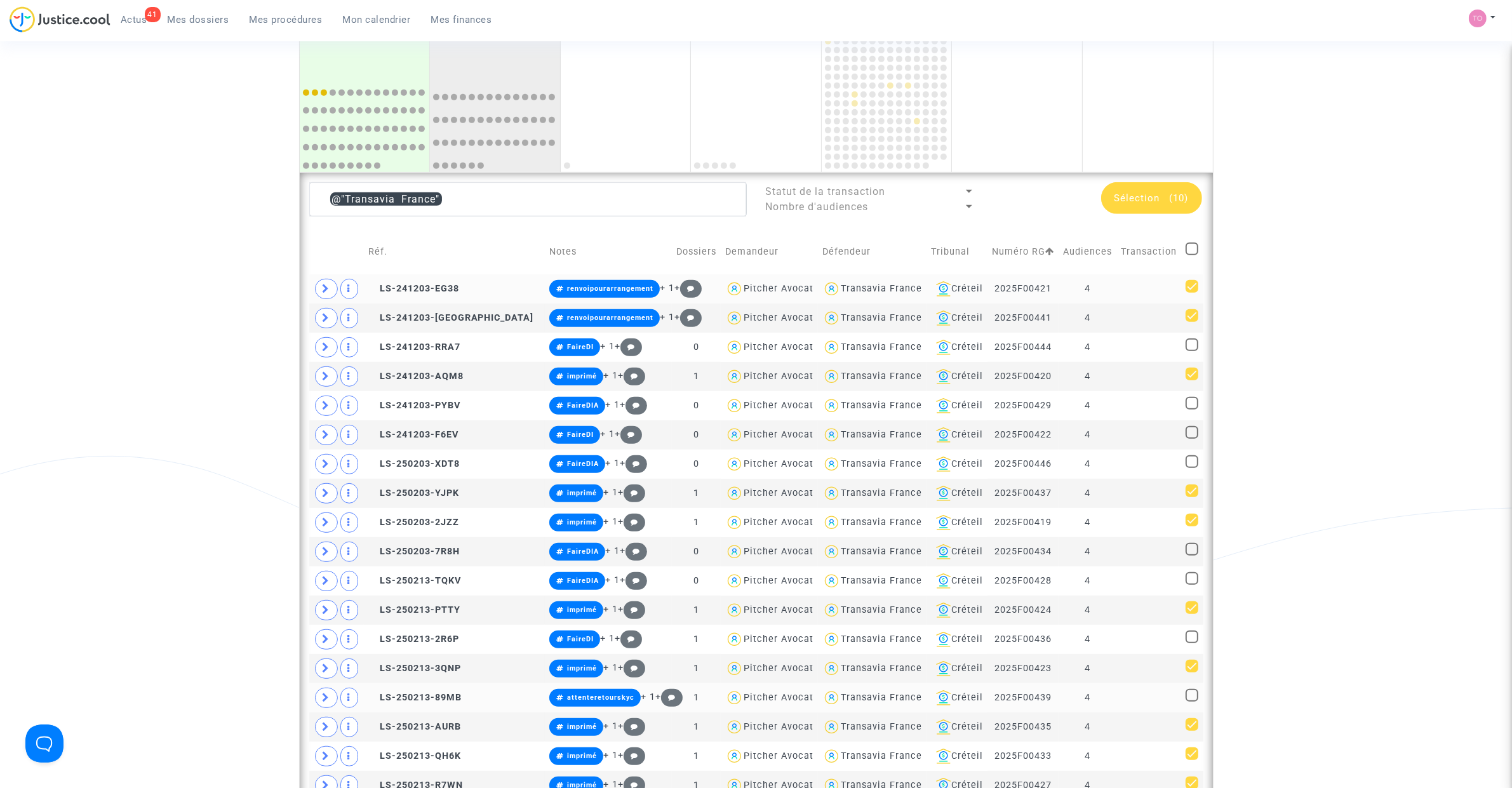
click at [845, 284] on div "Transavia France" at bounding box center [881, 289] width 81 height 11
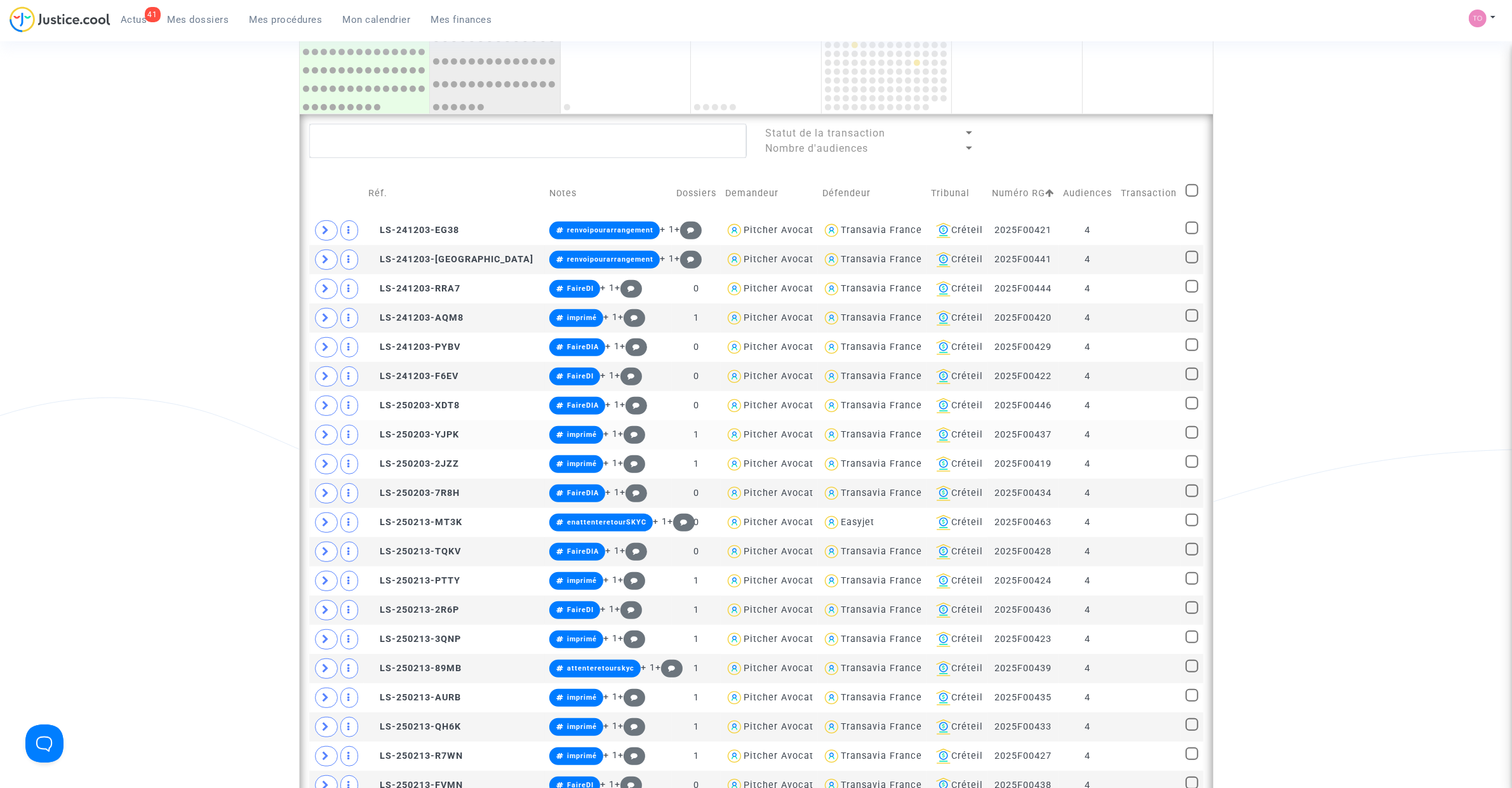
scroll to position [873, 0]
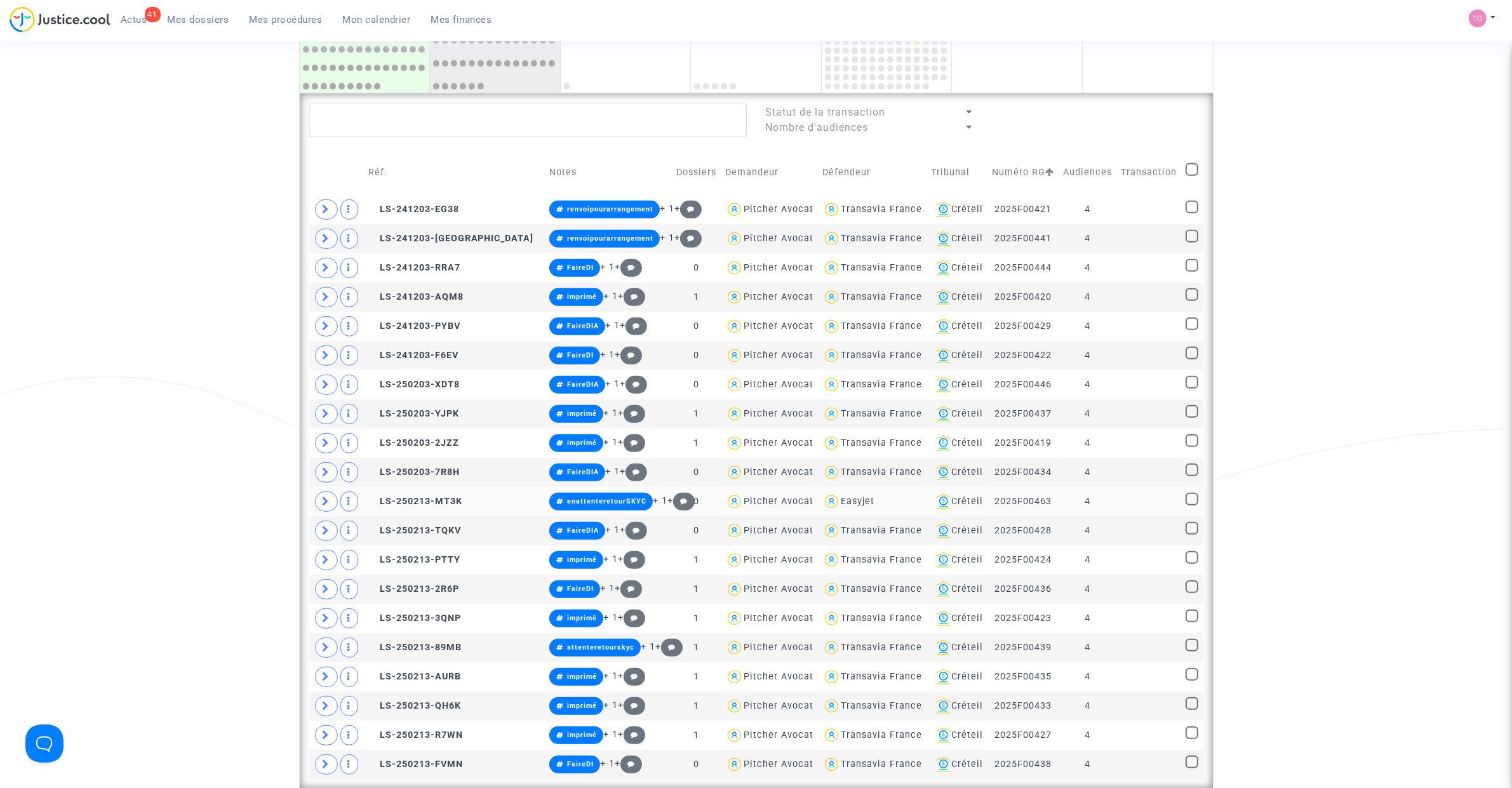
click at [840, 502] on div "Easyjet" at bounding box center [857, 502] width 33 height 11
type textarea "@Easyjet"
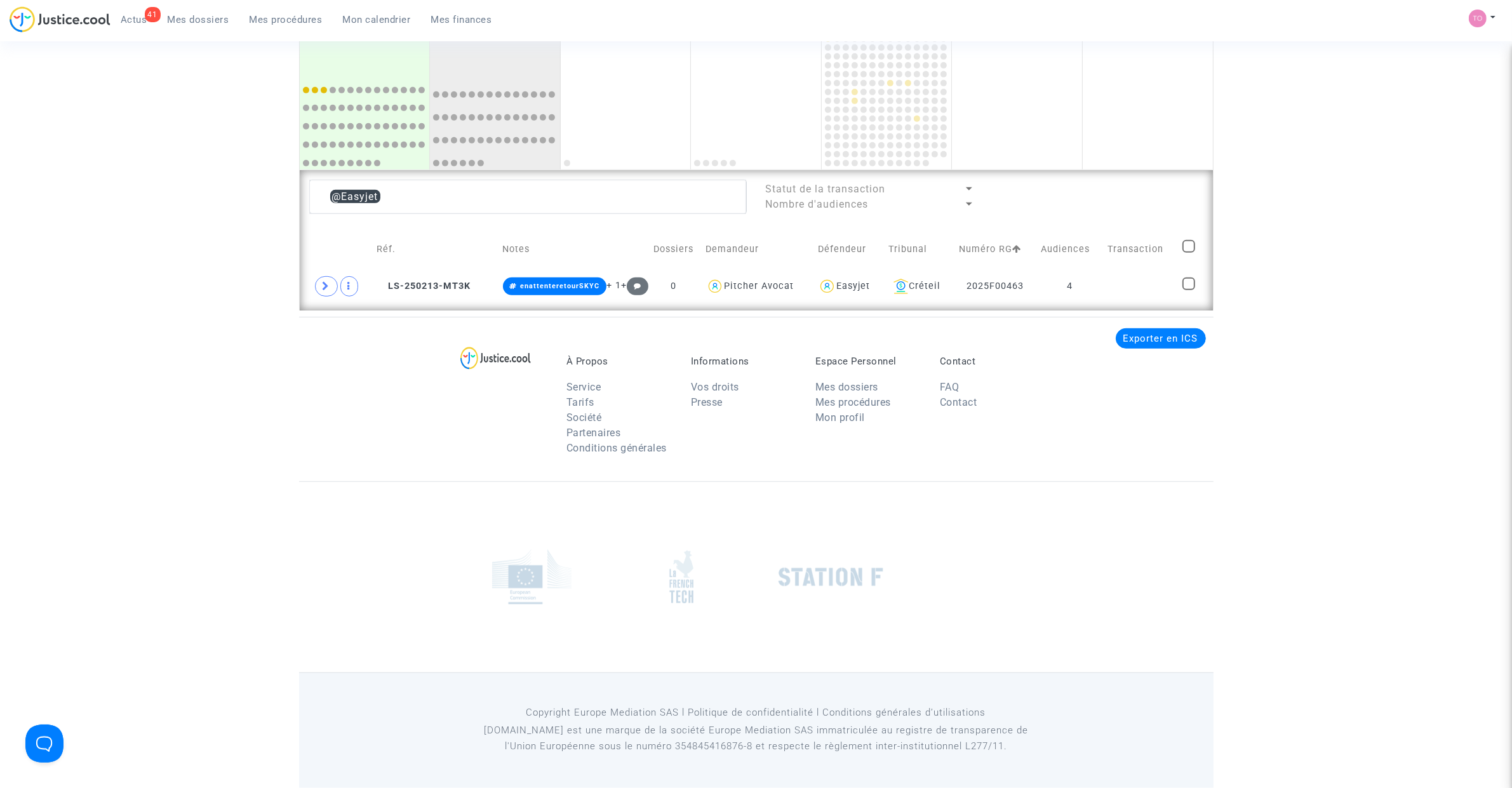
scroll to position [797, 0]
click at [330, 289] on span at bounding box center [326, 286] width 23 height 20
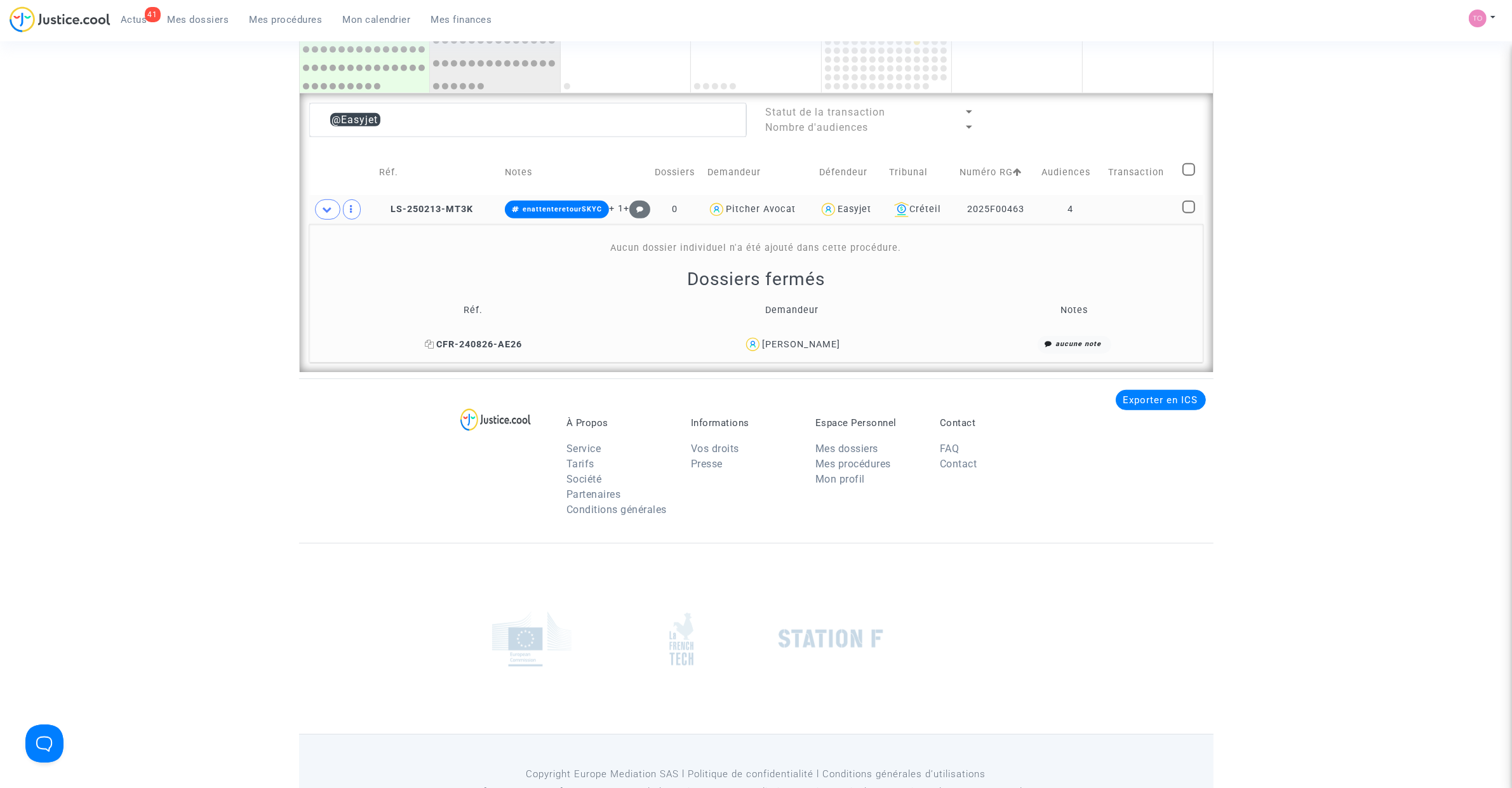
click at [459, 350] on span "CFR-240826-AE26" at bounding box center [473, 345] width 97 height 11
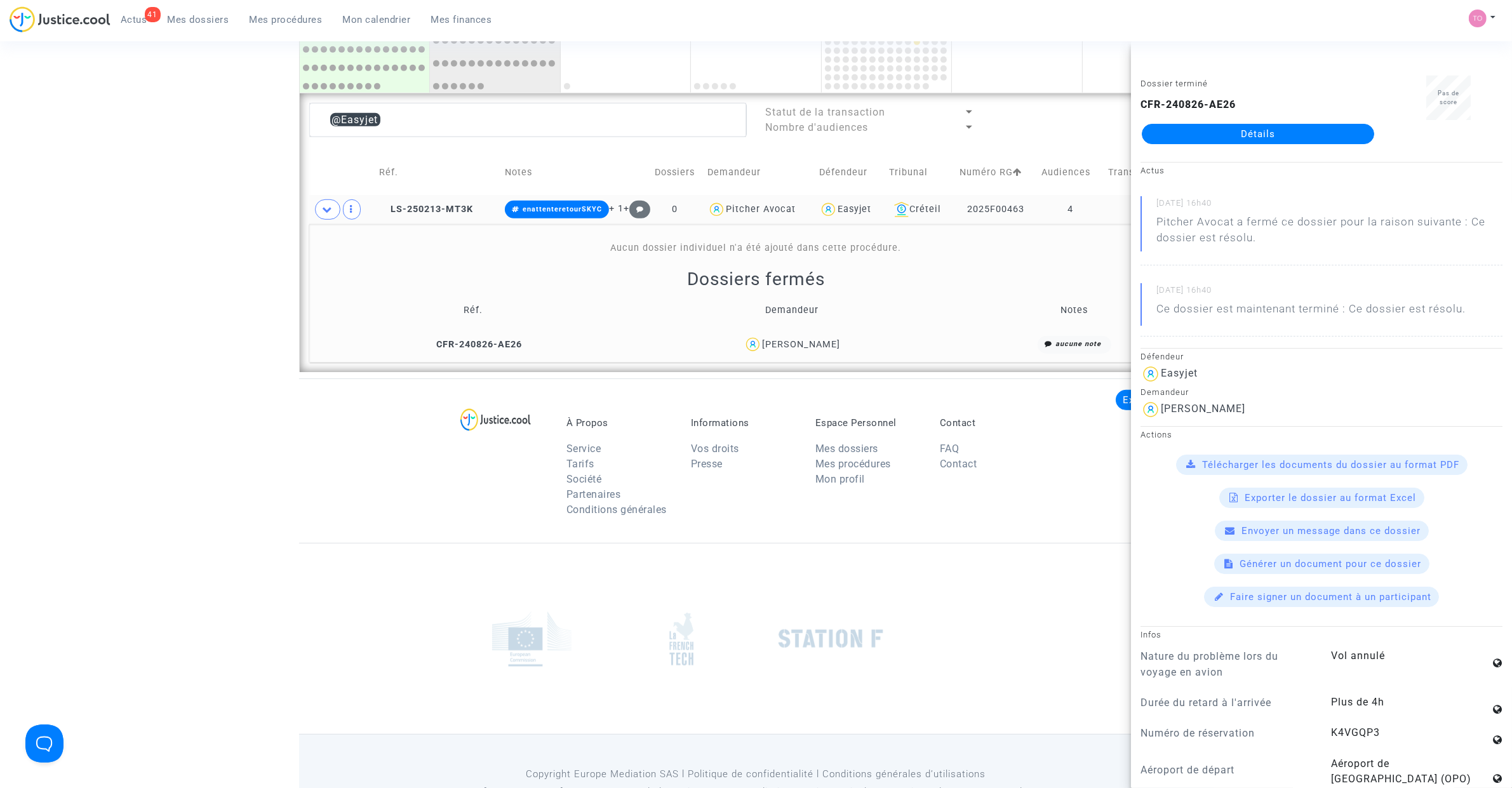
click at [817, 340] on div "Luciana Braga" at bounding box center [801, 345] width 78 height 11
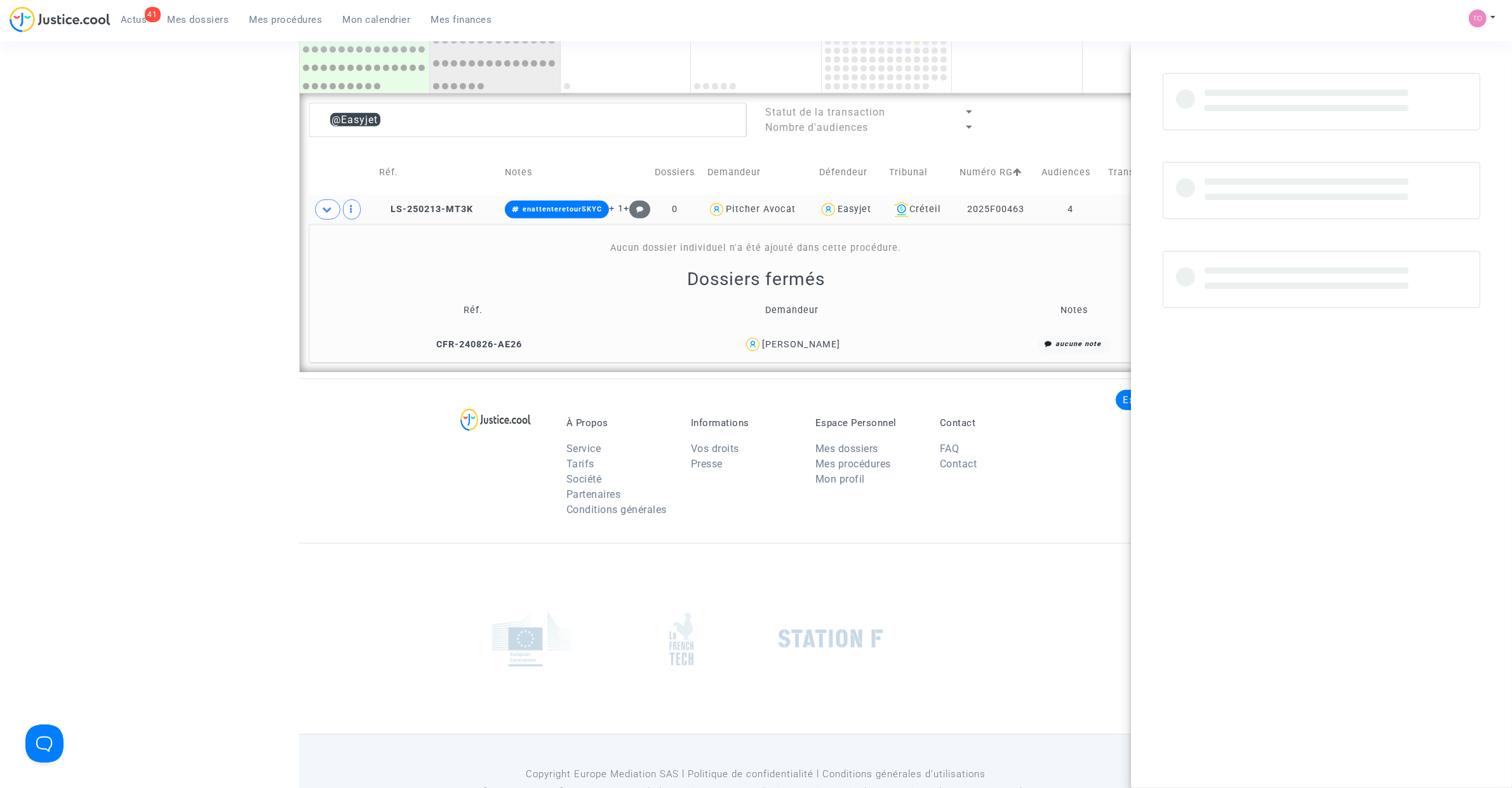
click at [817, 340] on div "Luciana Braga" at bounding box center [801, 345] width 78 height 11
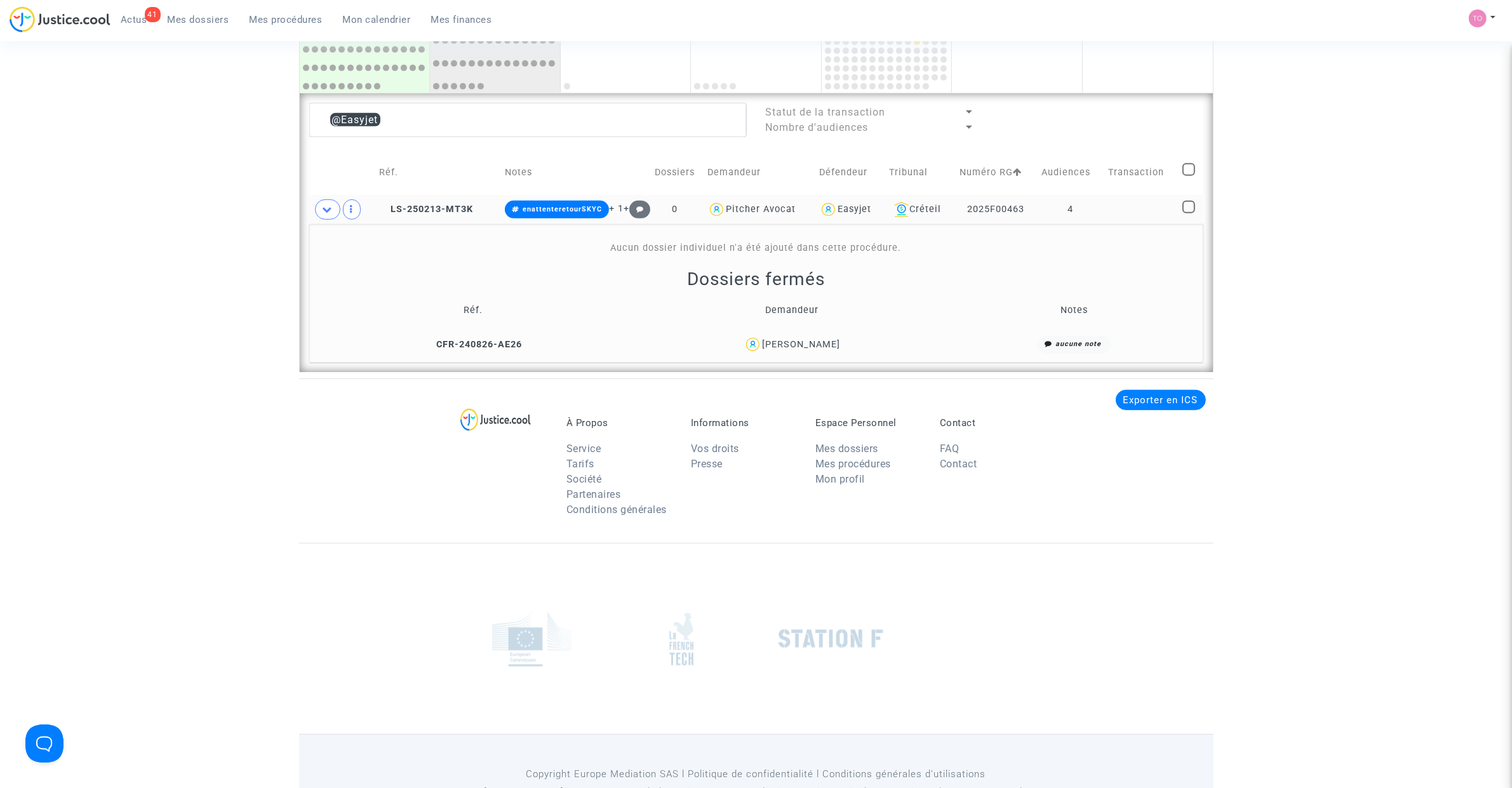
click at [780, 354] on div "Luciana Braga" at bounding box center [792, 344] width 309 height 19
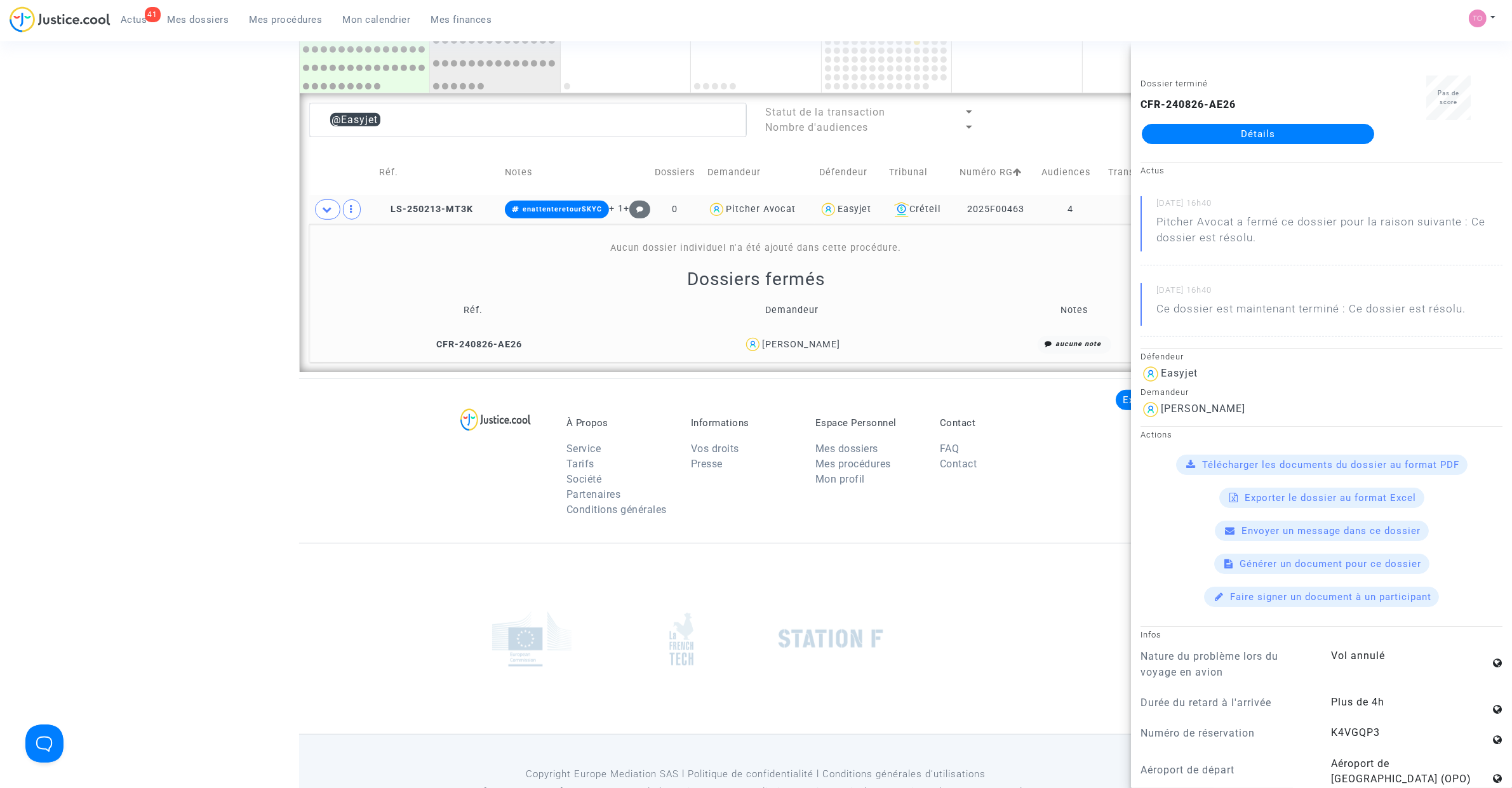
click at [1243, 146] on div "Dossier terminé CFR-240826-AE26 Détails" at bounding box center [1258, 115] width 254 height 80
click at [1234, 132] on link "Détails" at bounding box center [1257, 133] width 232 height 20
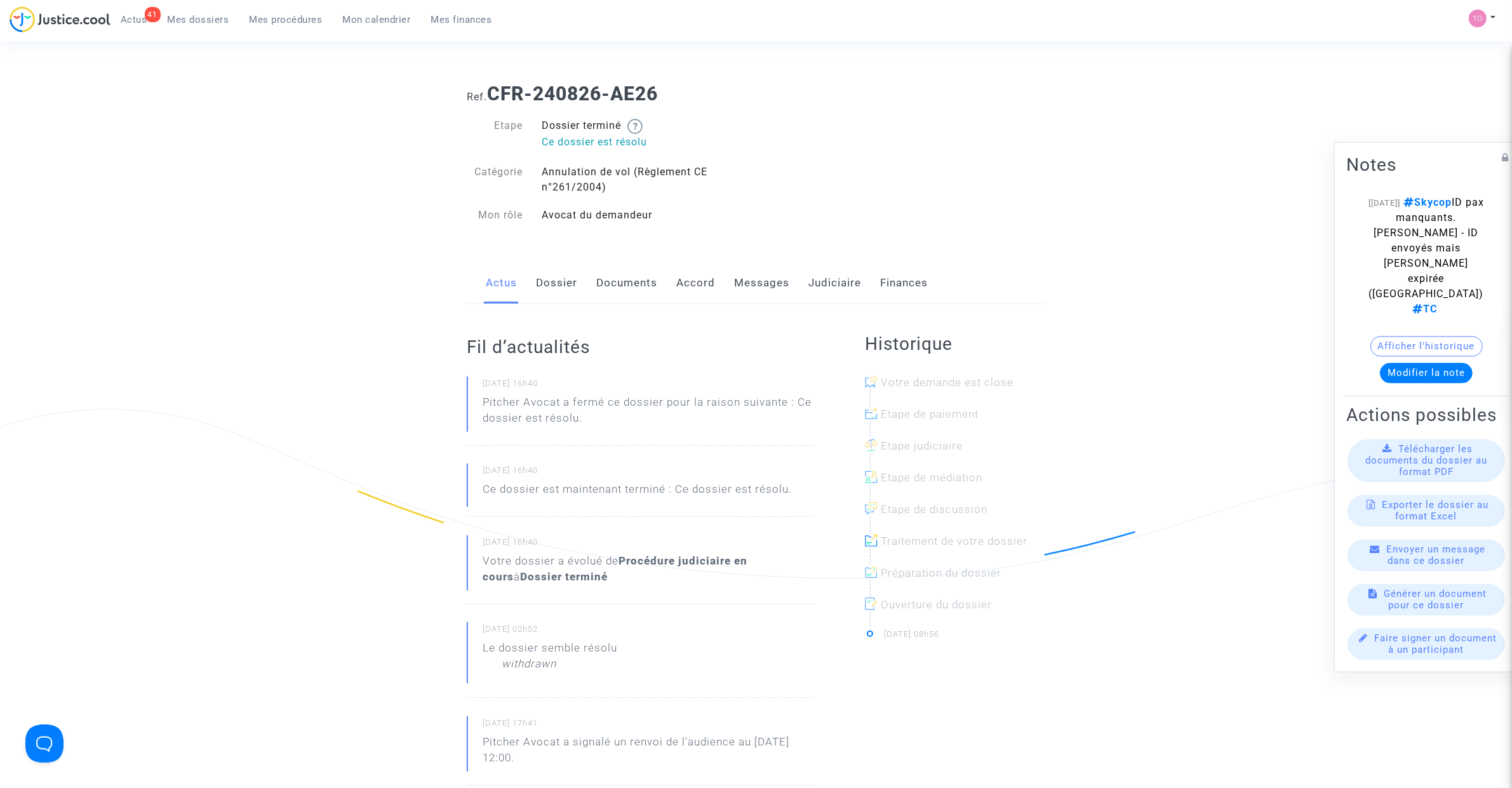
click at [761, 280] on link "Messages" at bounding box center [762, 283] width 56 height 42
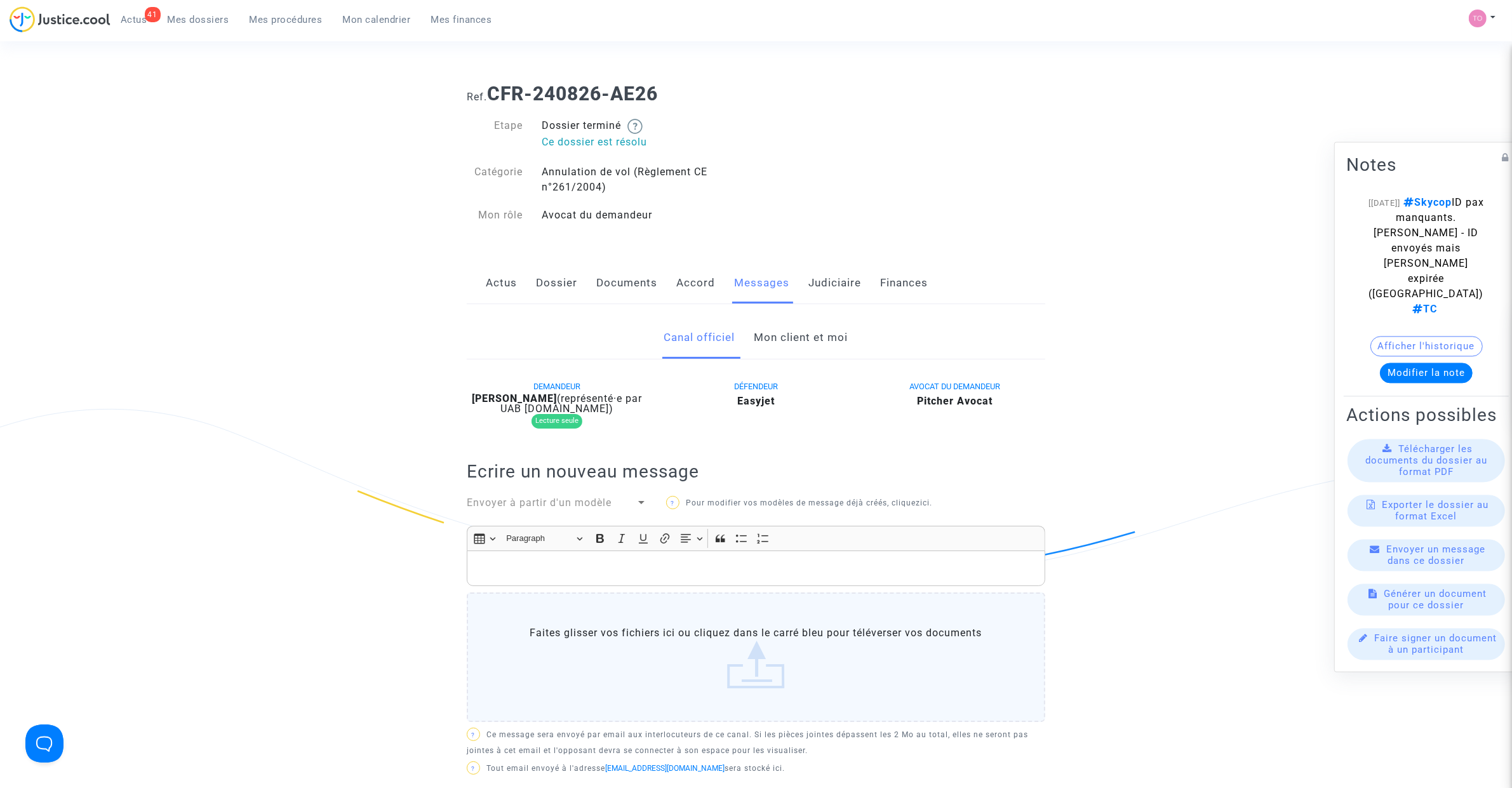
click at [788, 343] on link "Mon client et moi" at bounding box center [801, 338] width 94 height 42
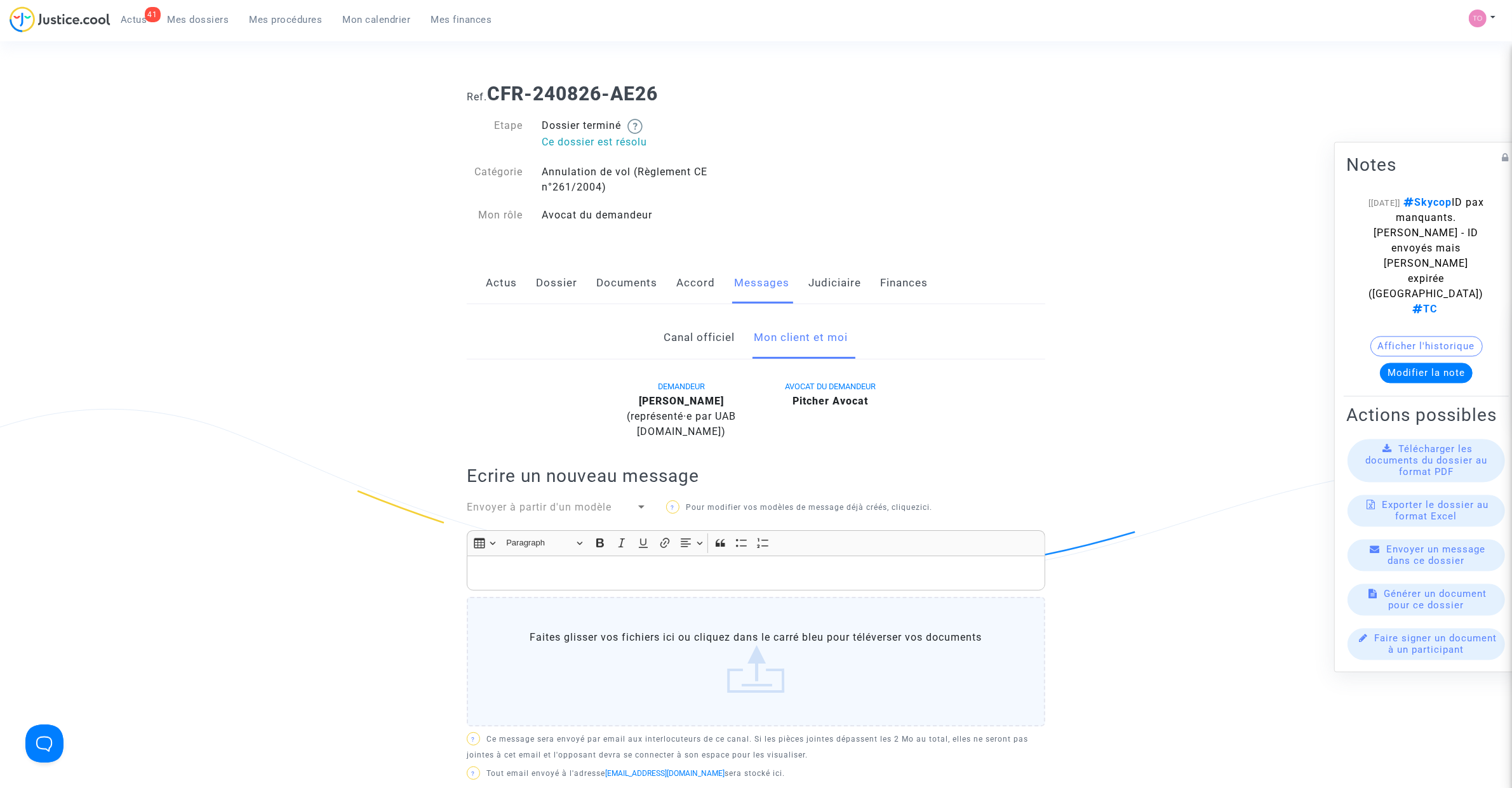
click at [829, 268] on link "Judiciaire" at bounding box center [835, 283] width 53 height 42
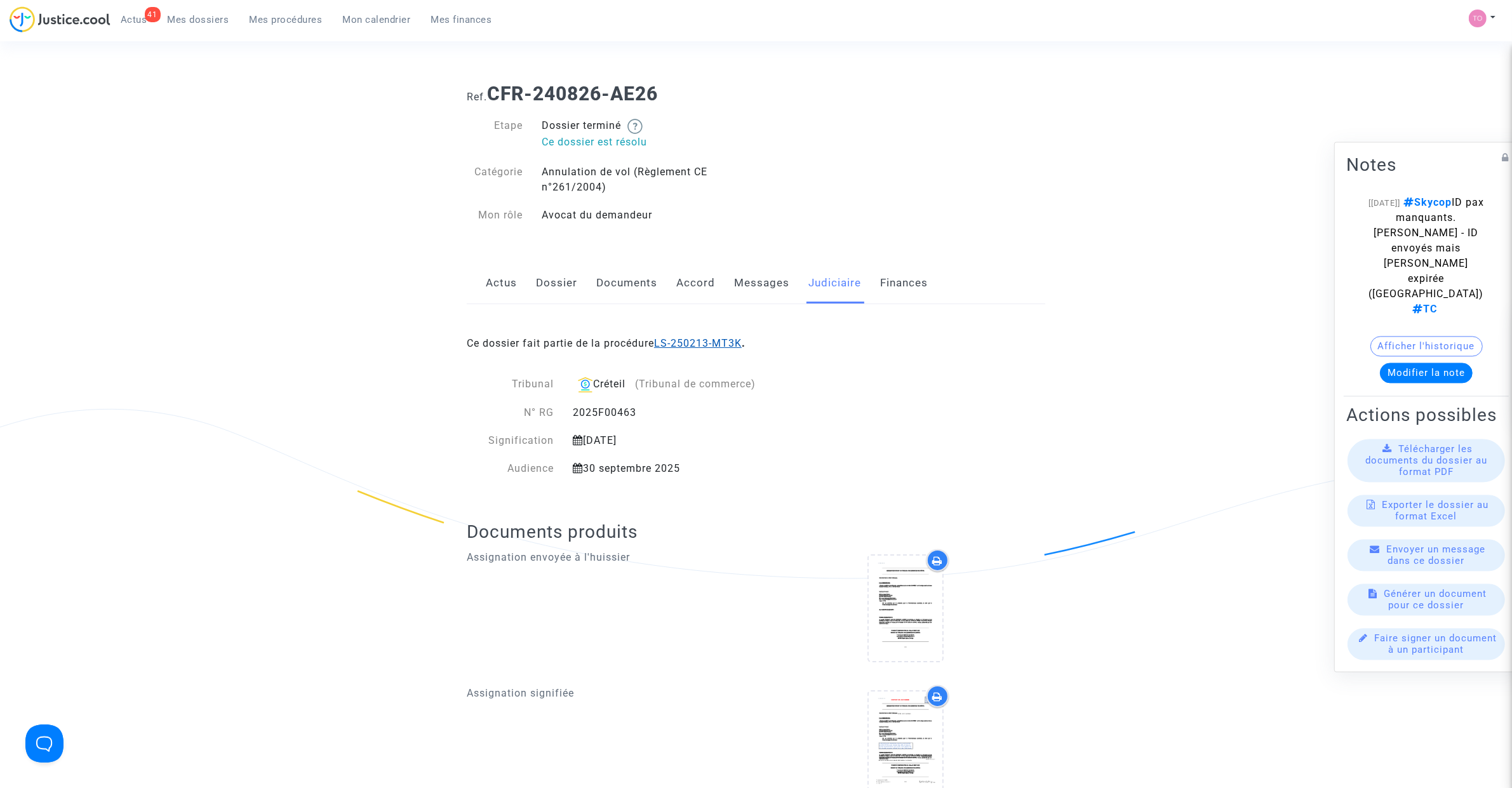
click at [709, 343] on link "LS-250213-MT3K" at bounding box center [697, 343] width 87 height 12
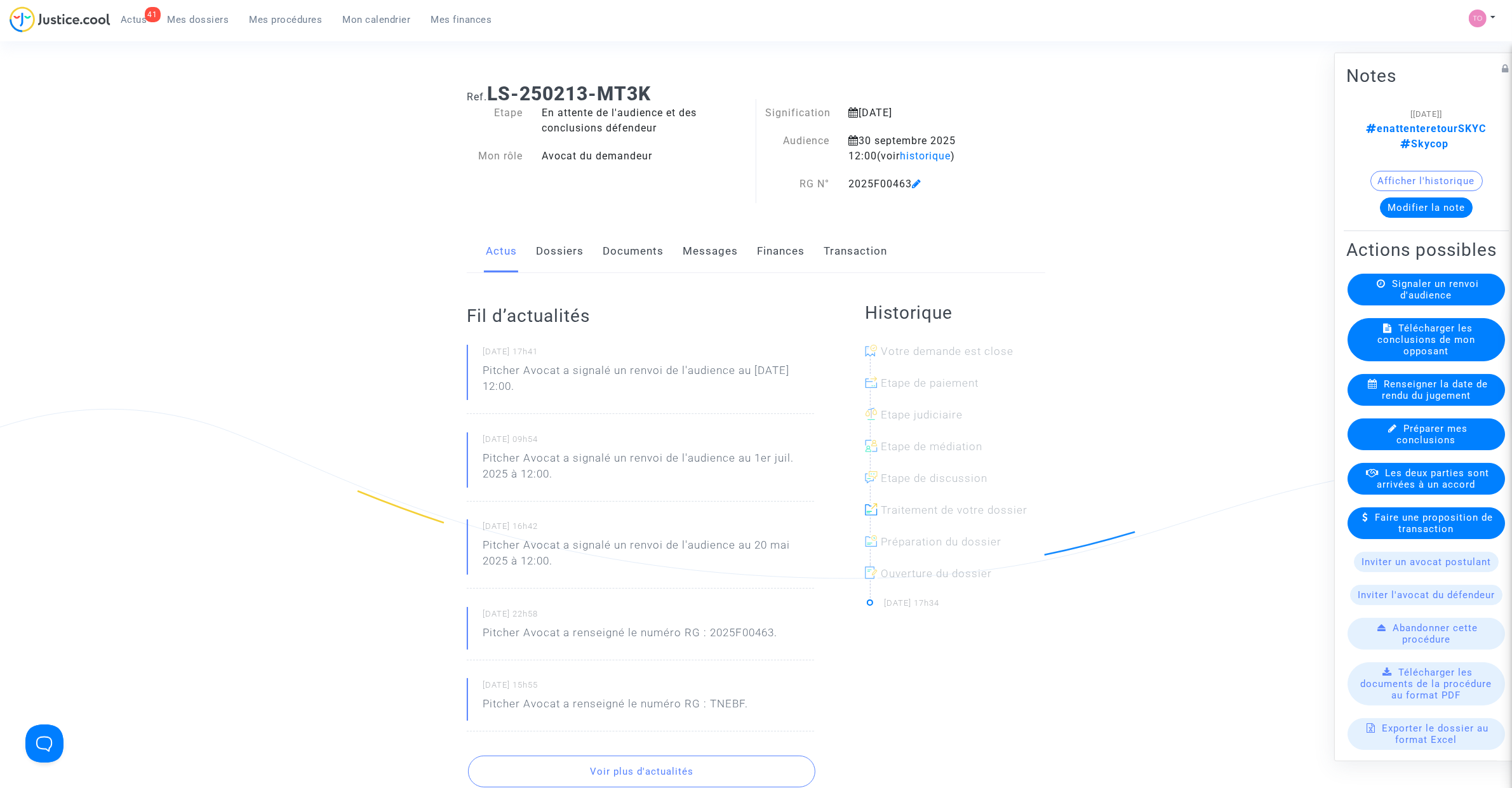
click at [1427, 214] on button "Modifier la note" at bounding box center [1426, 207] width 93 height 20
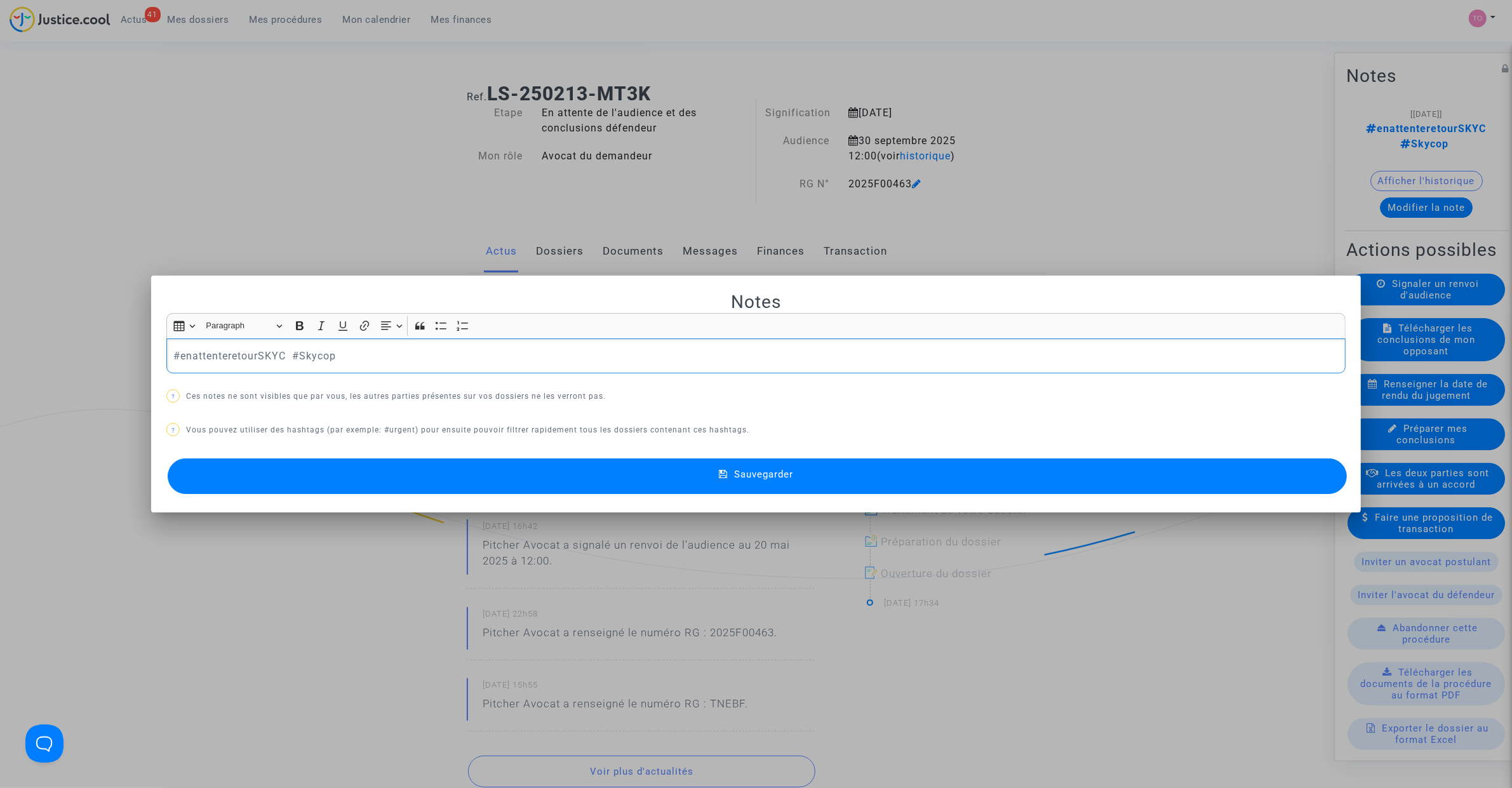
click at [290, 359] on p "#enattenteretourSKYC #Skycop" at bounding box center [756, 355] width 1166 height 16
click at [587, 488] on button "Sauvegarder" at bounding box center [757, 476] width 1179 height 35
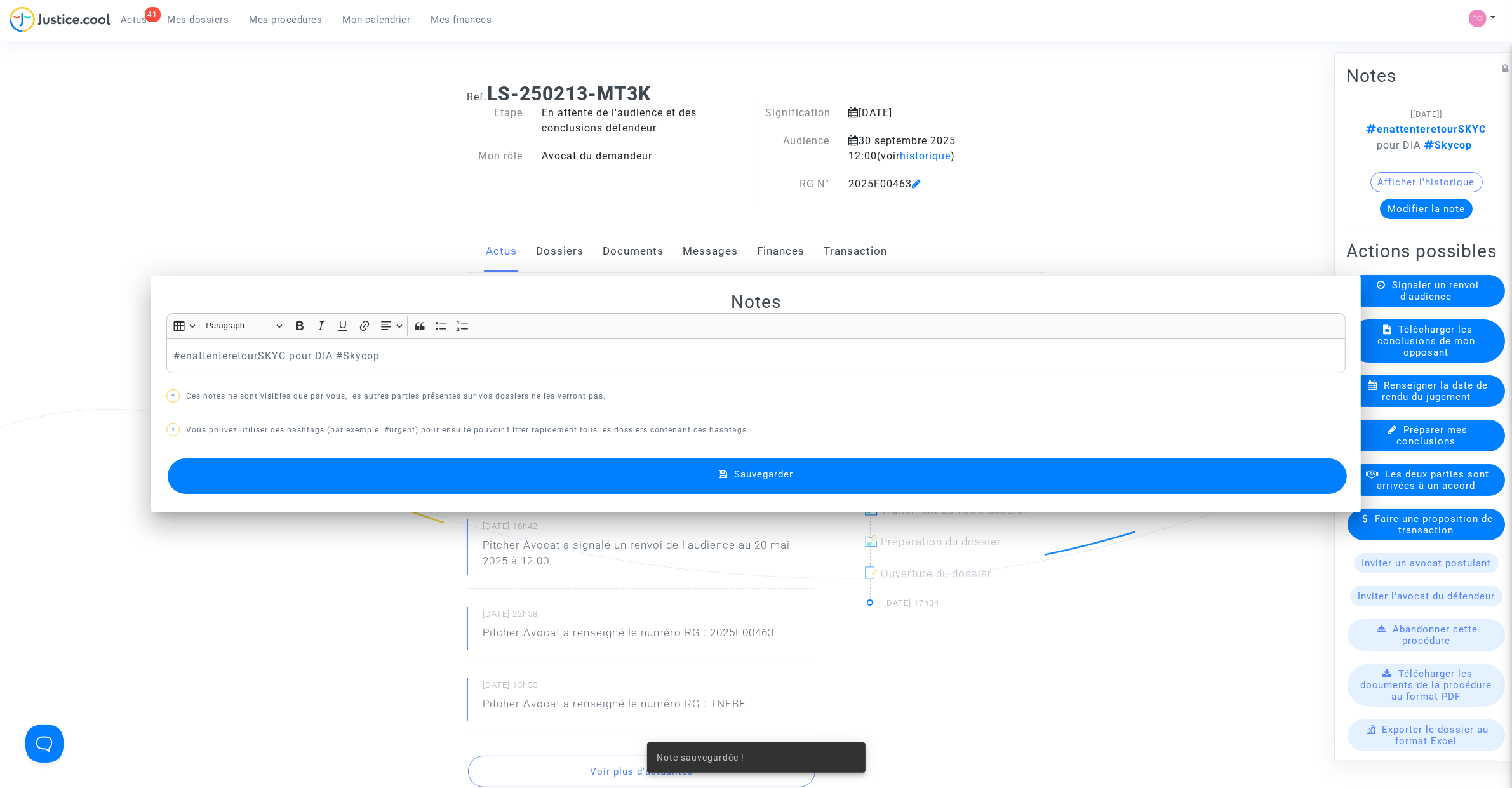
click at [244, 186] on div "Ref. LS-250213-MT3K Etape En attente de l'audience et des conclusions défendeur…" at bounding box center [756, 562] width 1512 height 979
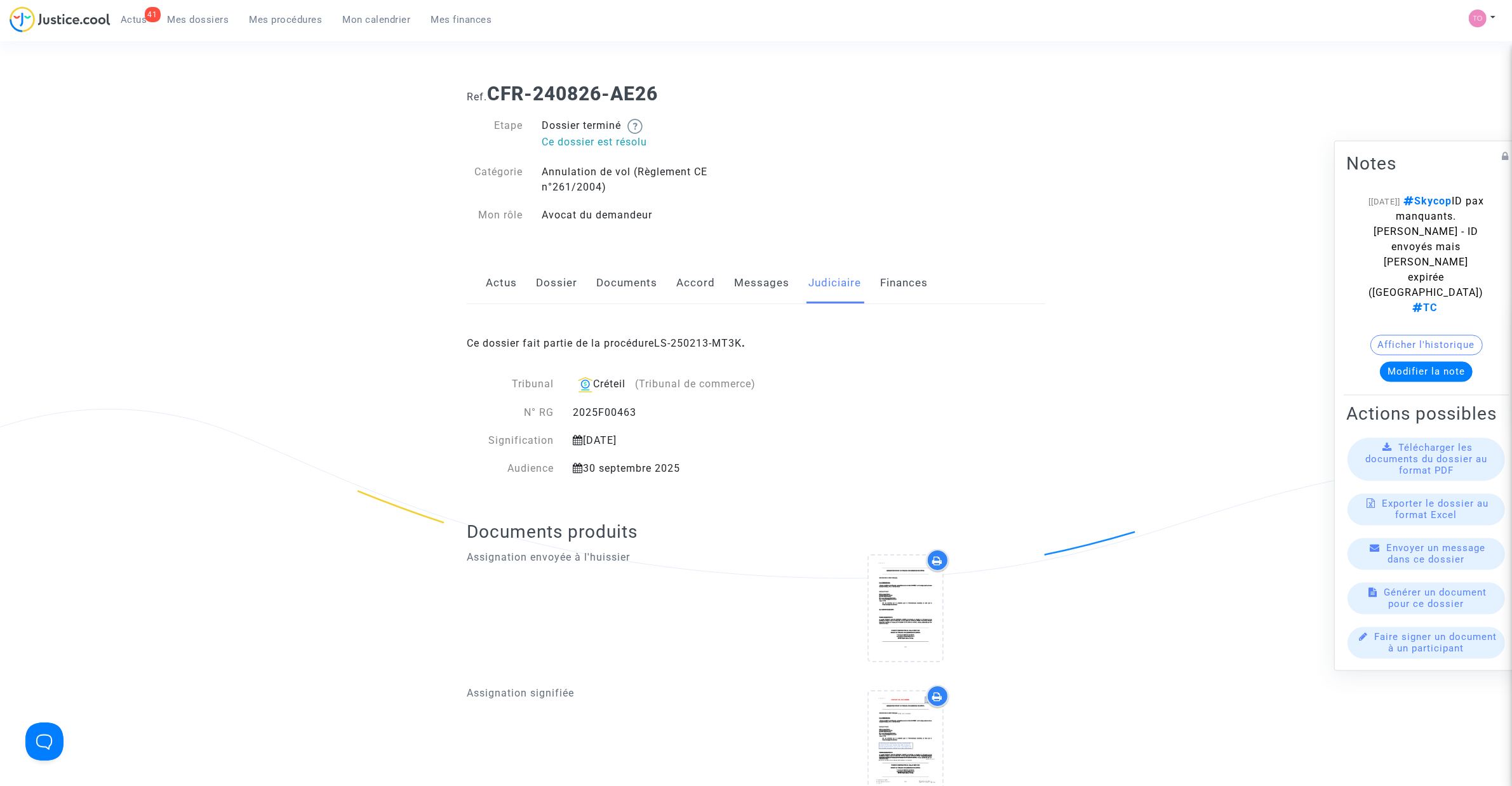
click at [553, 287] on link "Dossier" at bounding box center [556, 283] width 41 height 42
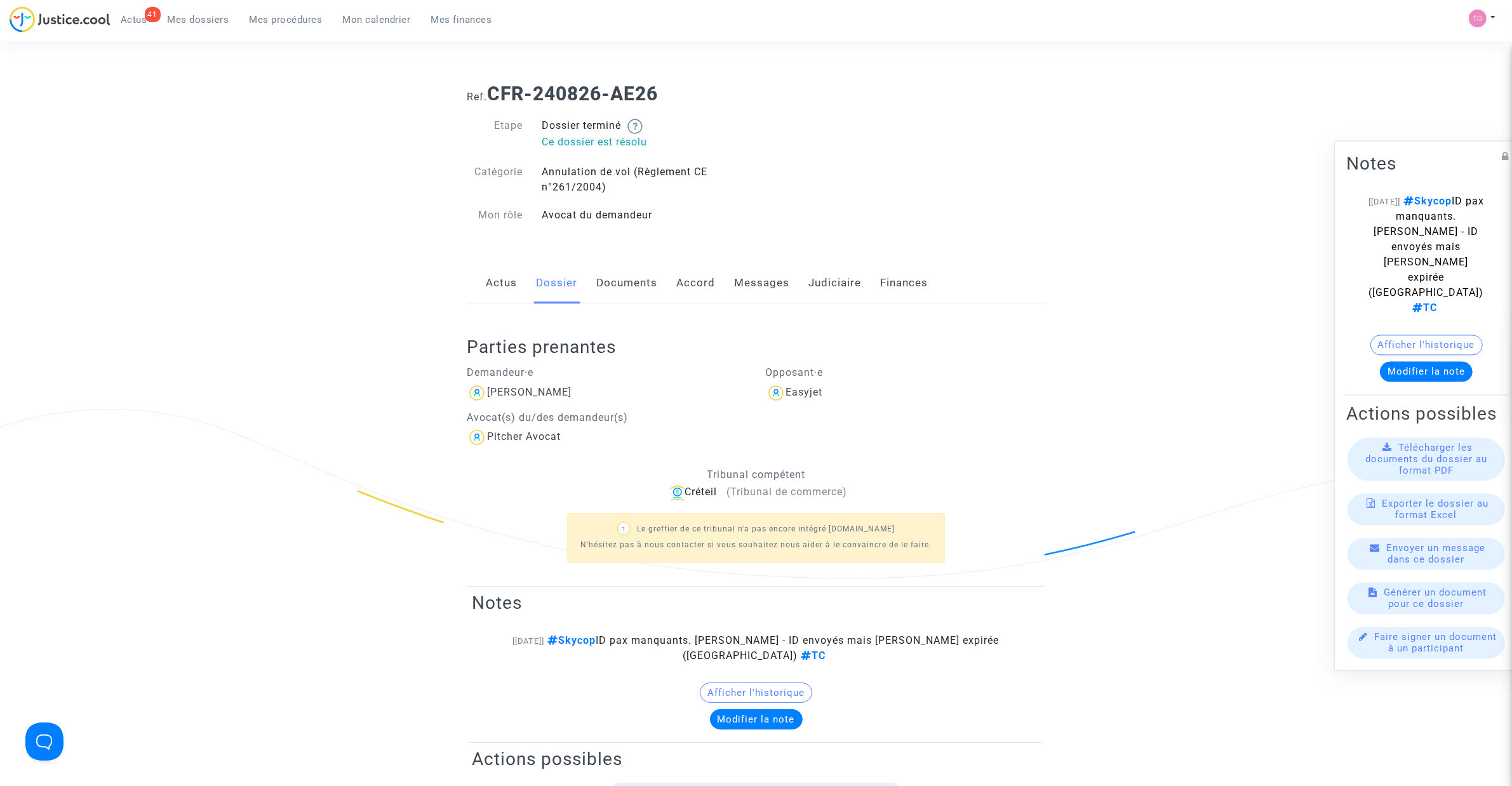
click at [398, 14] on span "Mon calendrier" at bounding box center [377, 19] width 68 height 11
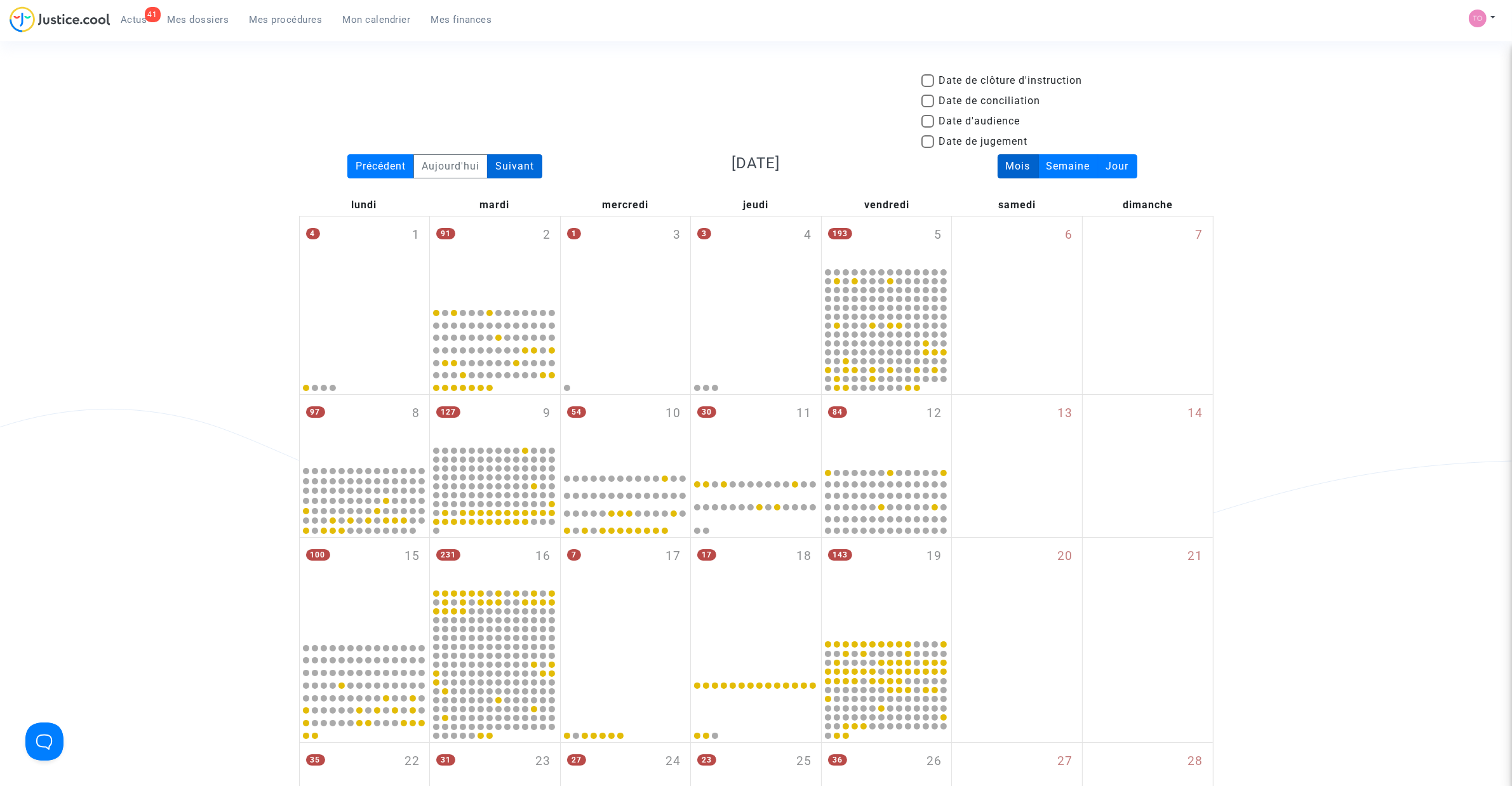
click at [515, 165] on div "Suivant" at bounding box center [515, 166] width 56 height 24
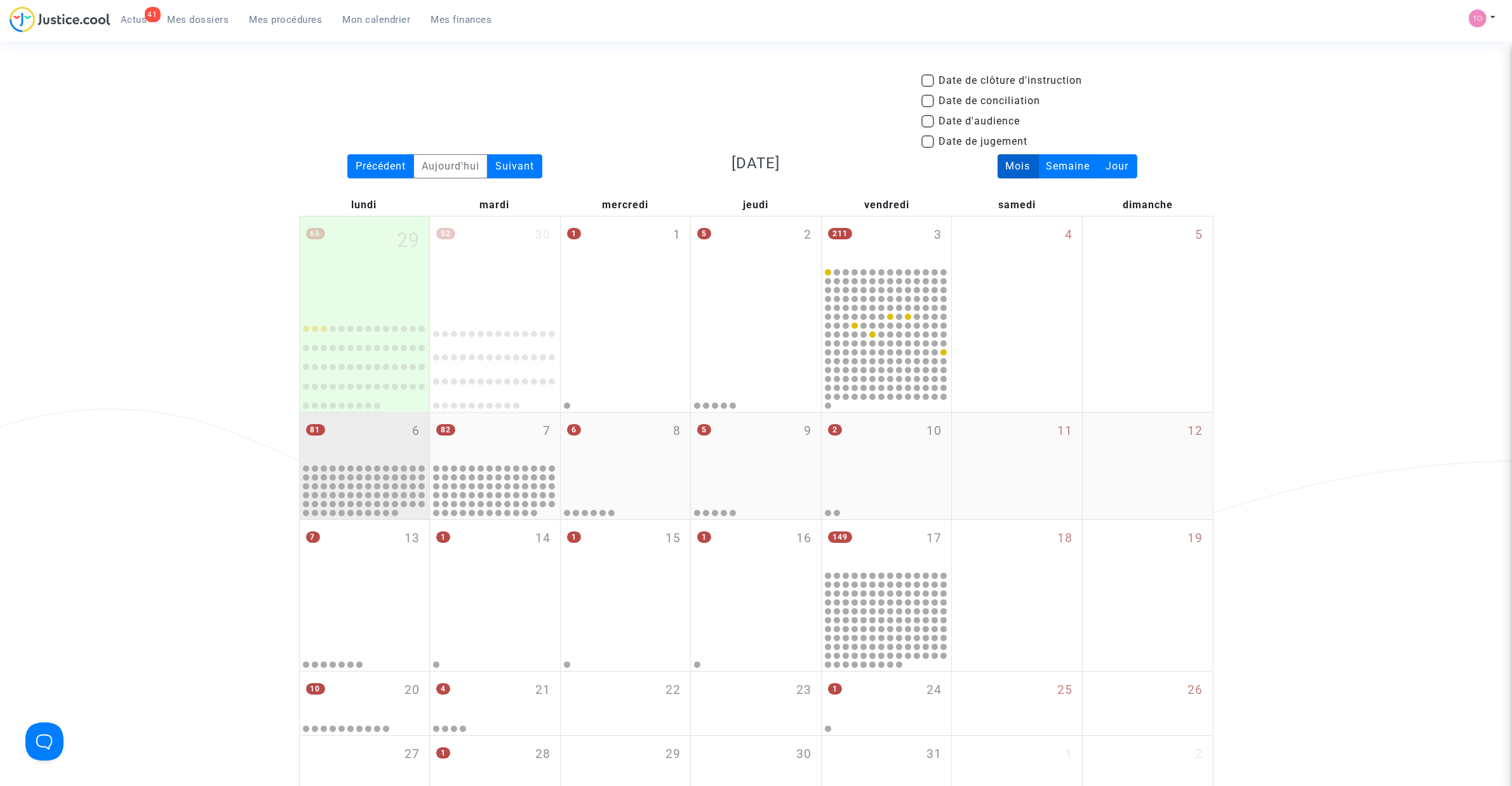
click at [371, 451] on div "81 6" at bounding box center [365, 437] width 130 height 49
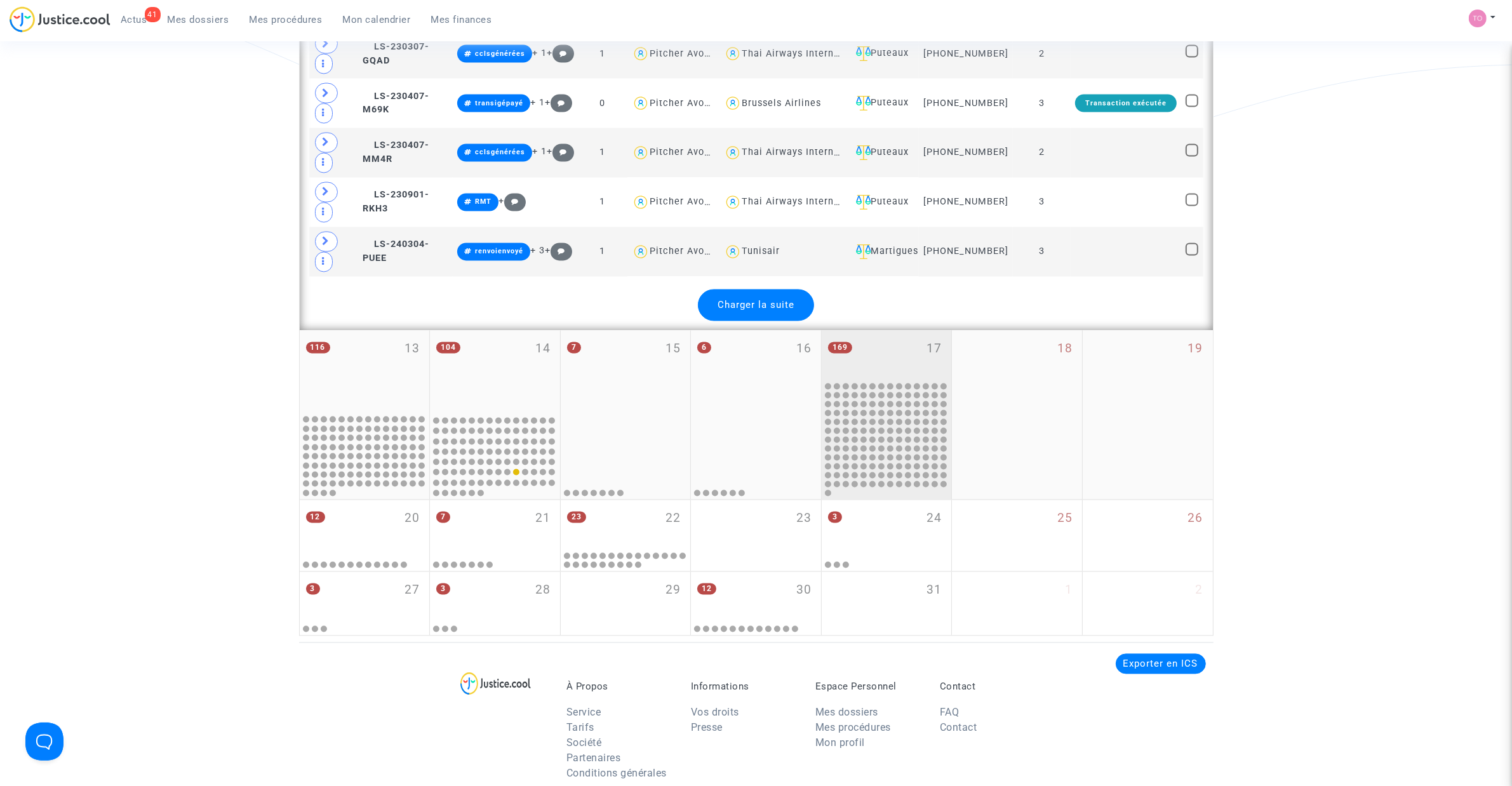
scroll to position [2917, 0]
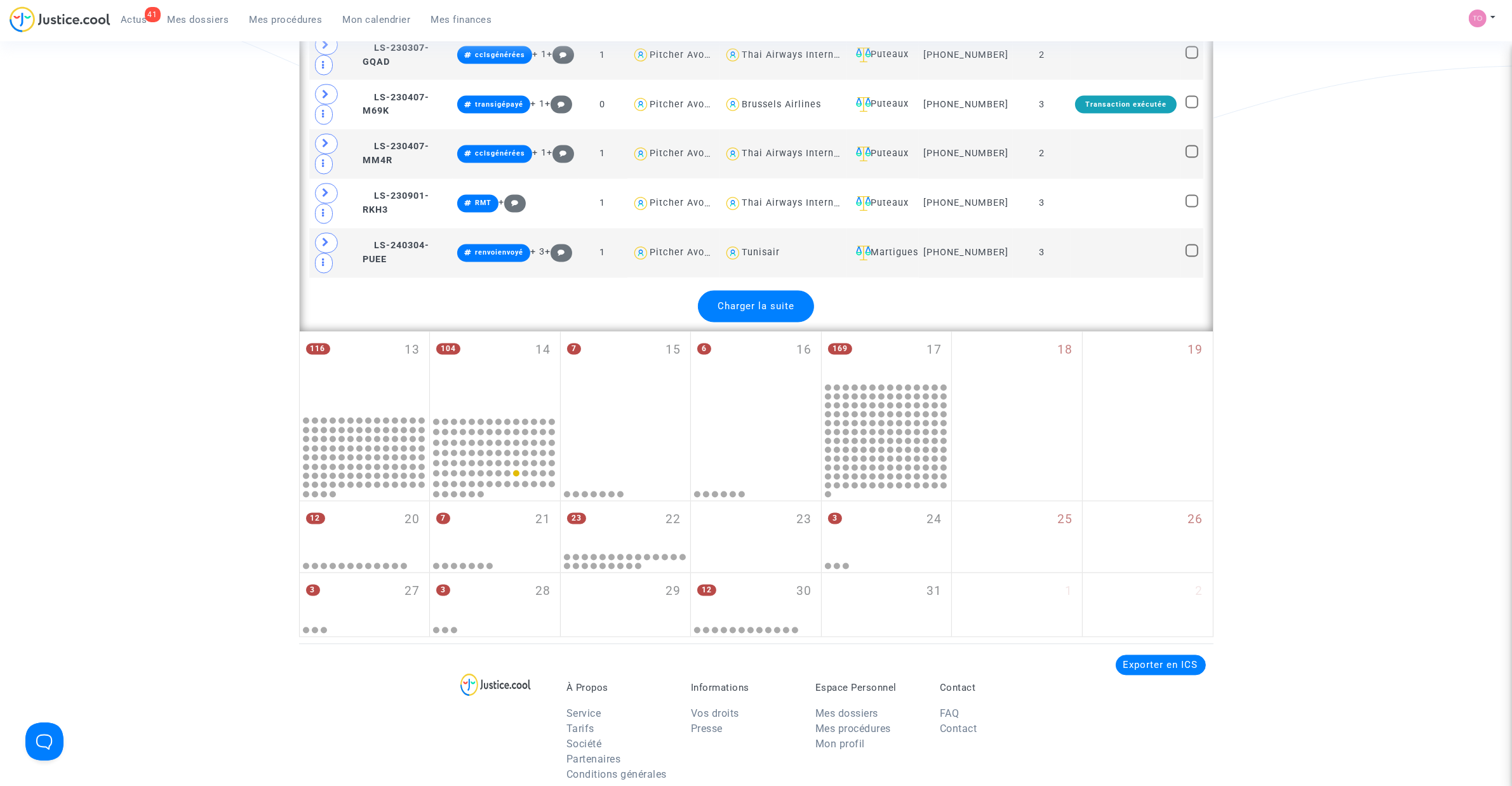
click at [779, 312] on span "Charger la suite" at bounding box center [756, 307] width 77 height 11
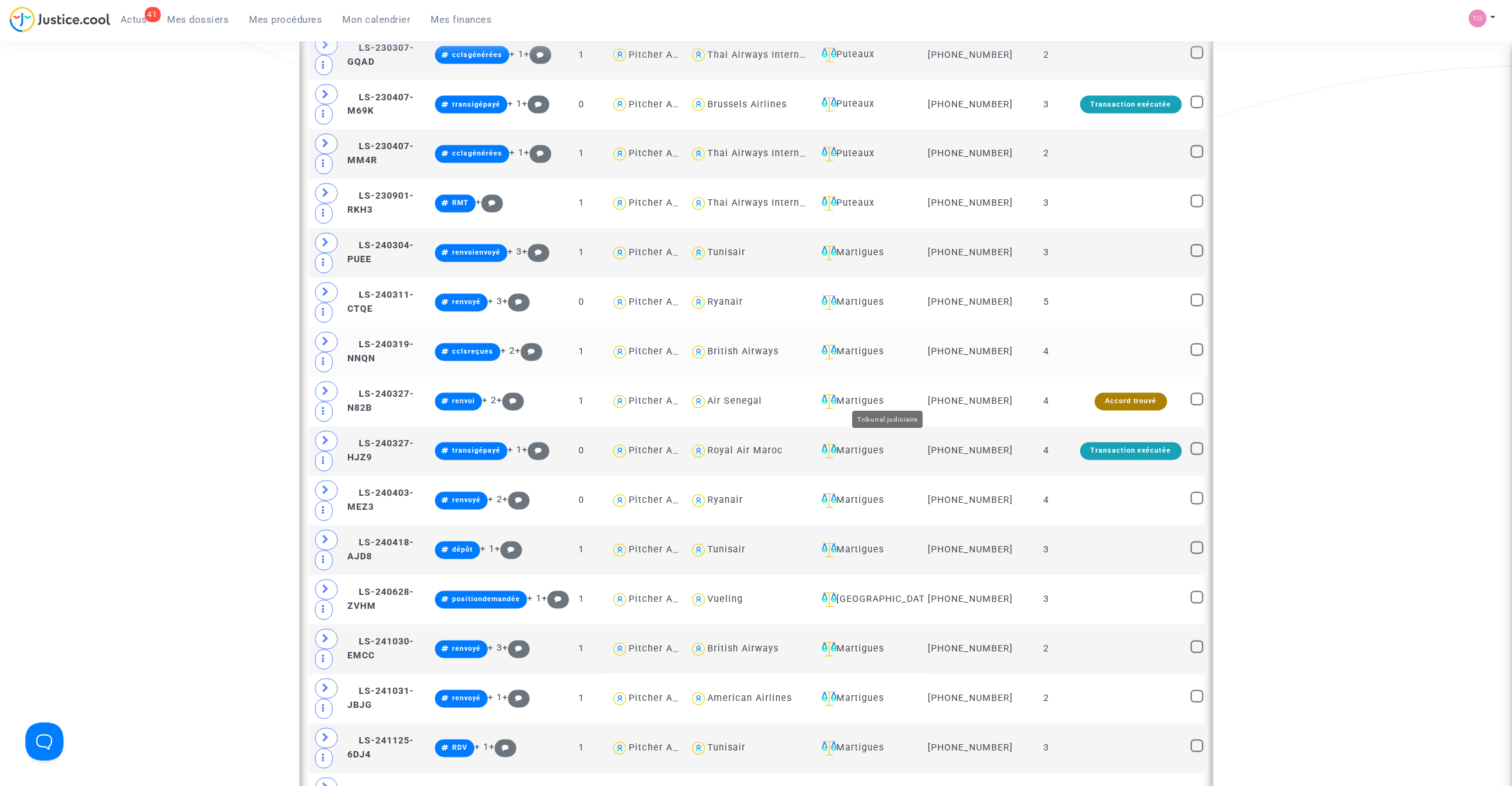
click at [890, 360] on div "Martigues" at bounding box center [868, 352] width 103 height 15
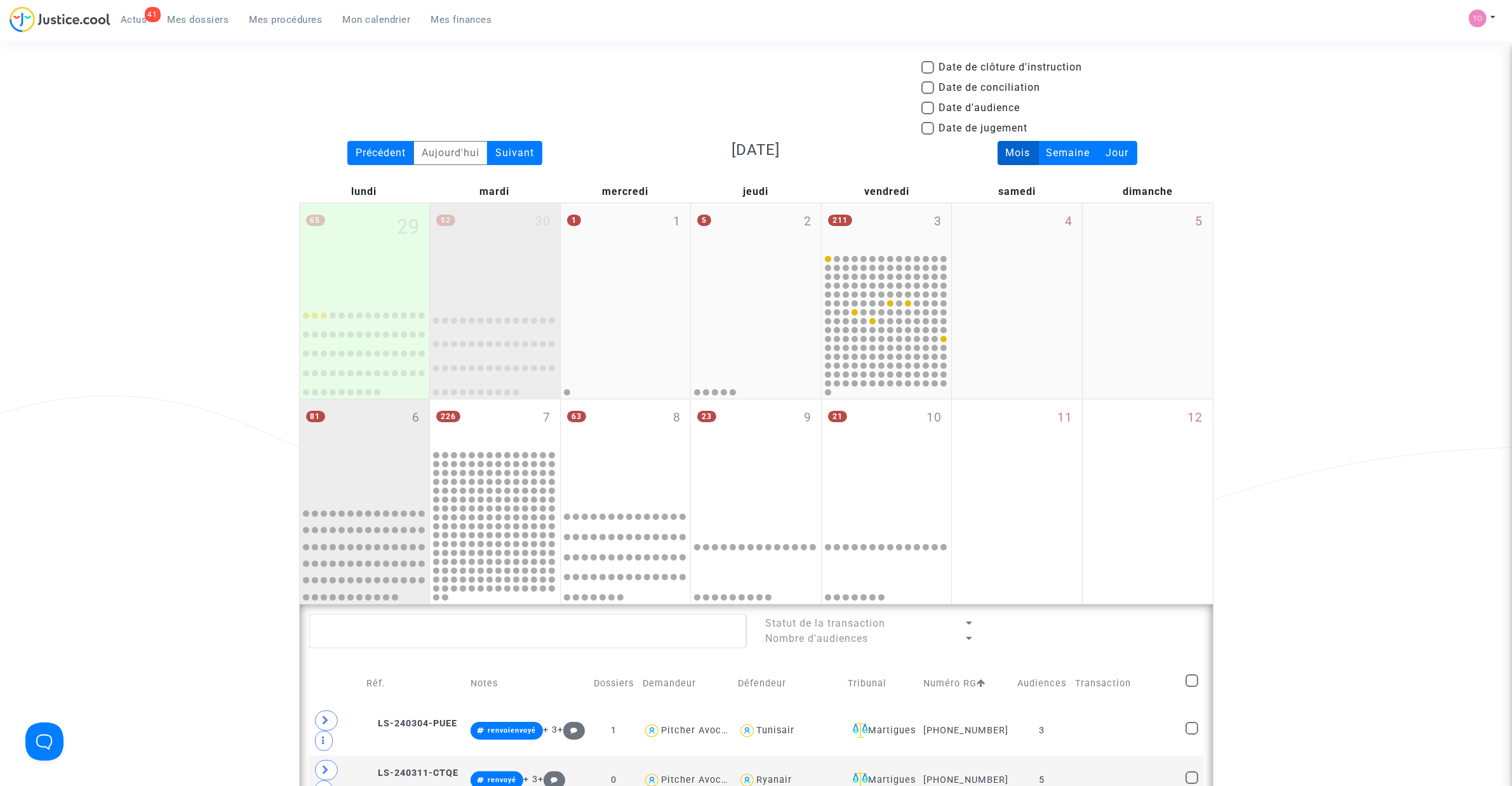
scroll to position [26, 0]
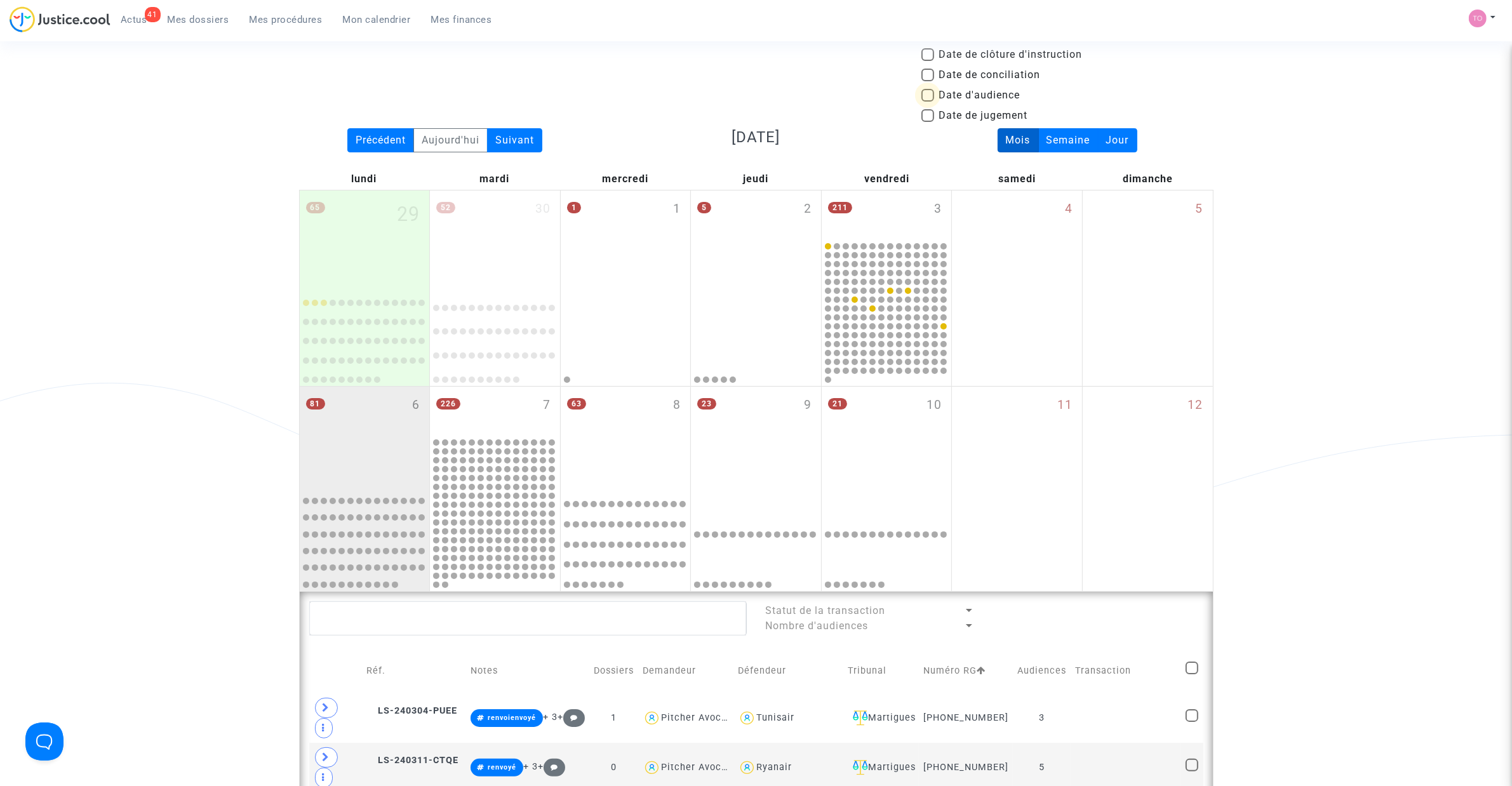
click at [931, 94] on span at bounding box center [928, 95] width 12 height 12
click at [928, 101] on input "Date d'audience" at bounding box center [927, 101] width 1 height 1
checkbox input "true"
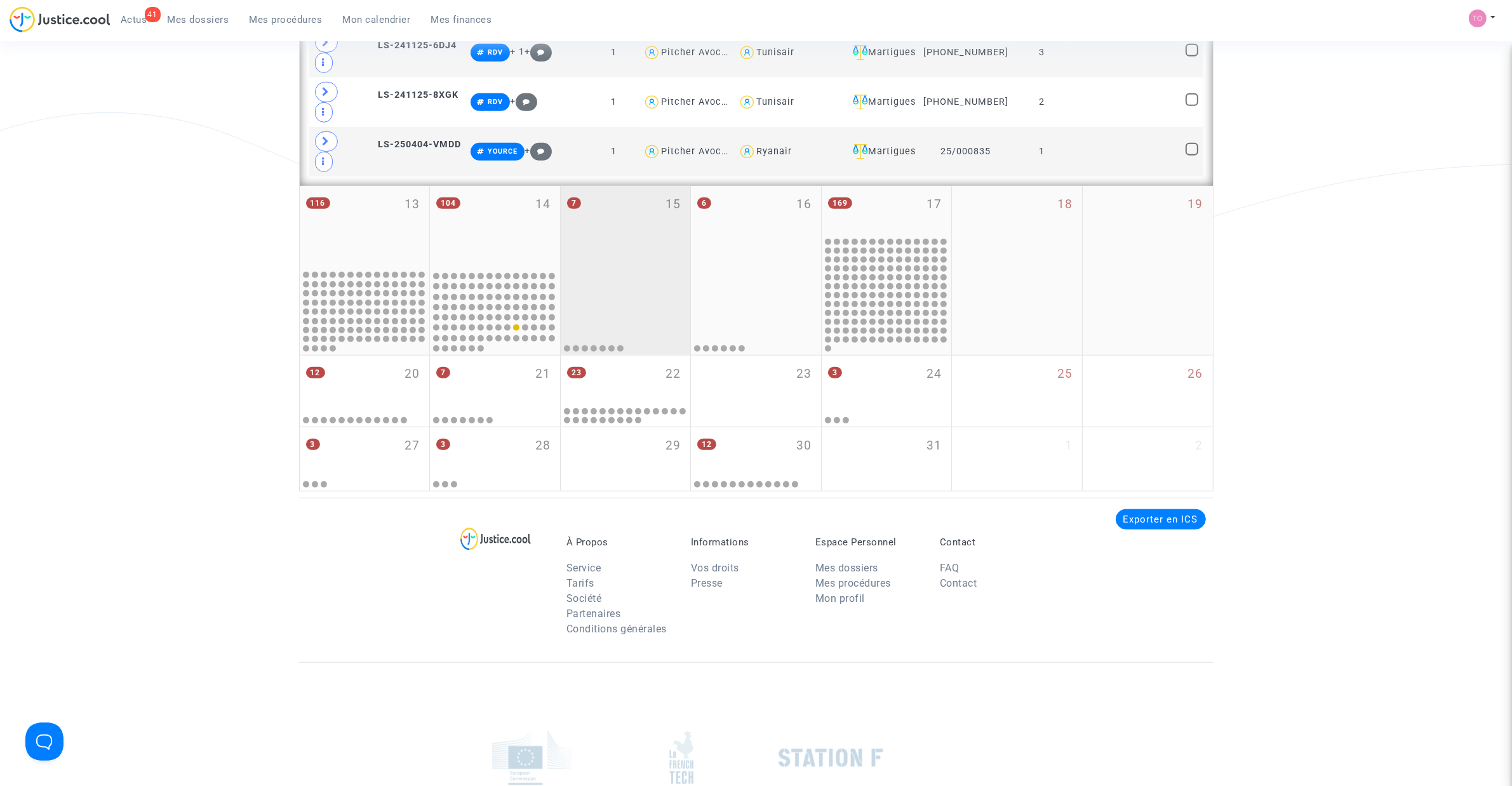
scroll to position [1163, 0]
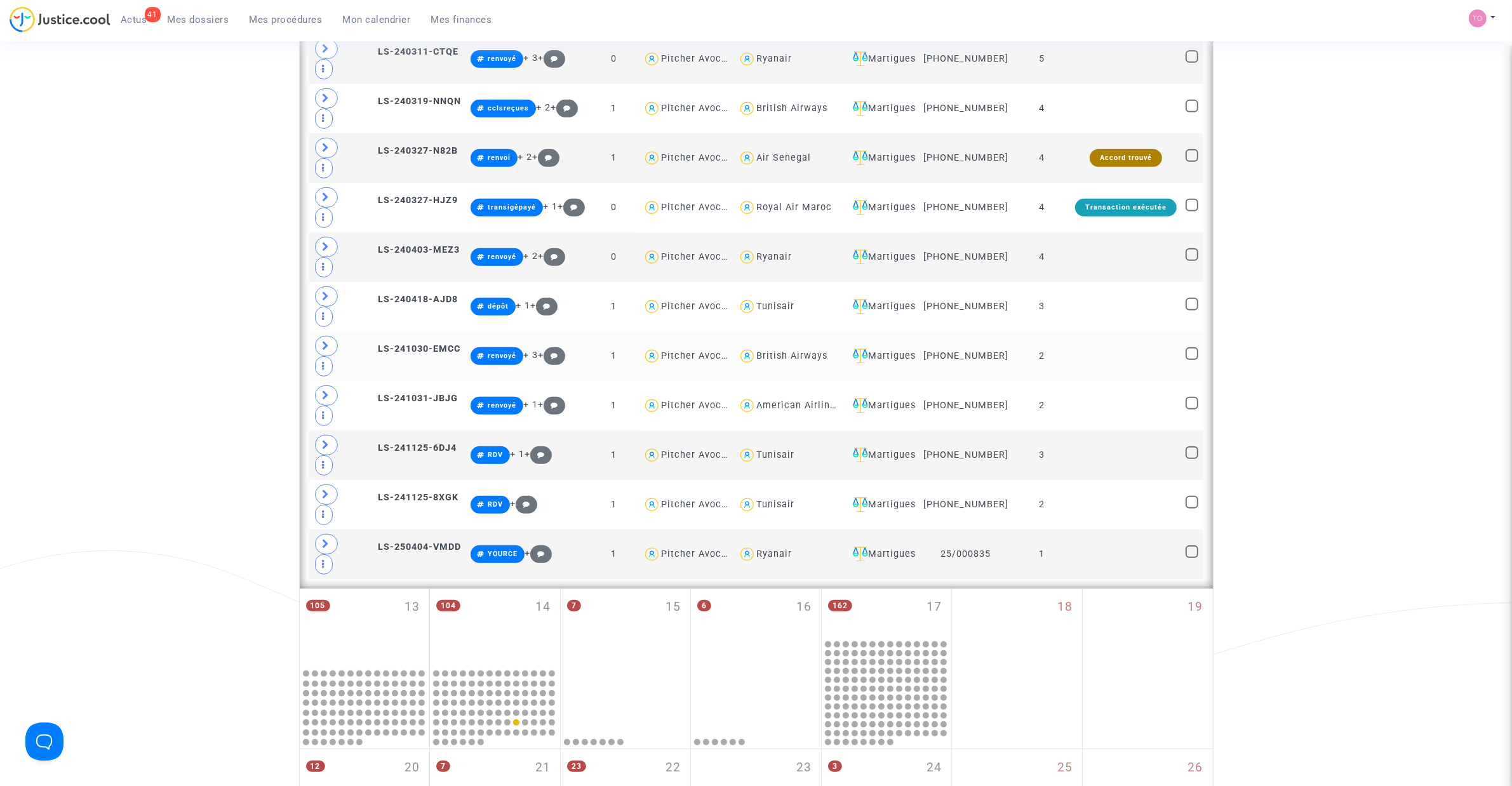
scroll to position [687, 0]
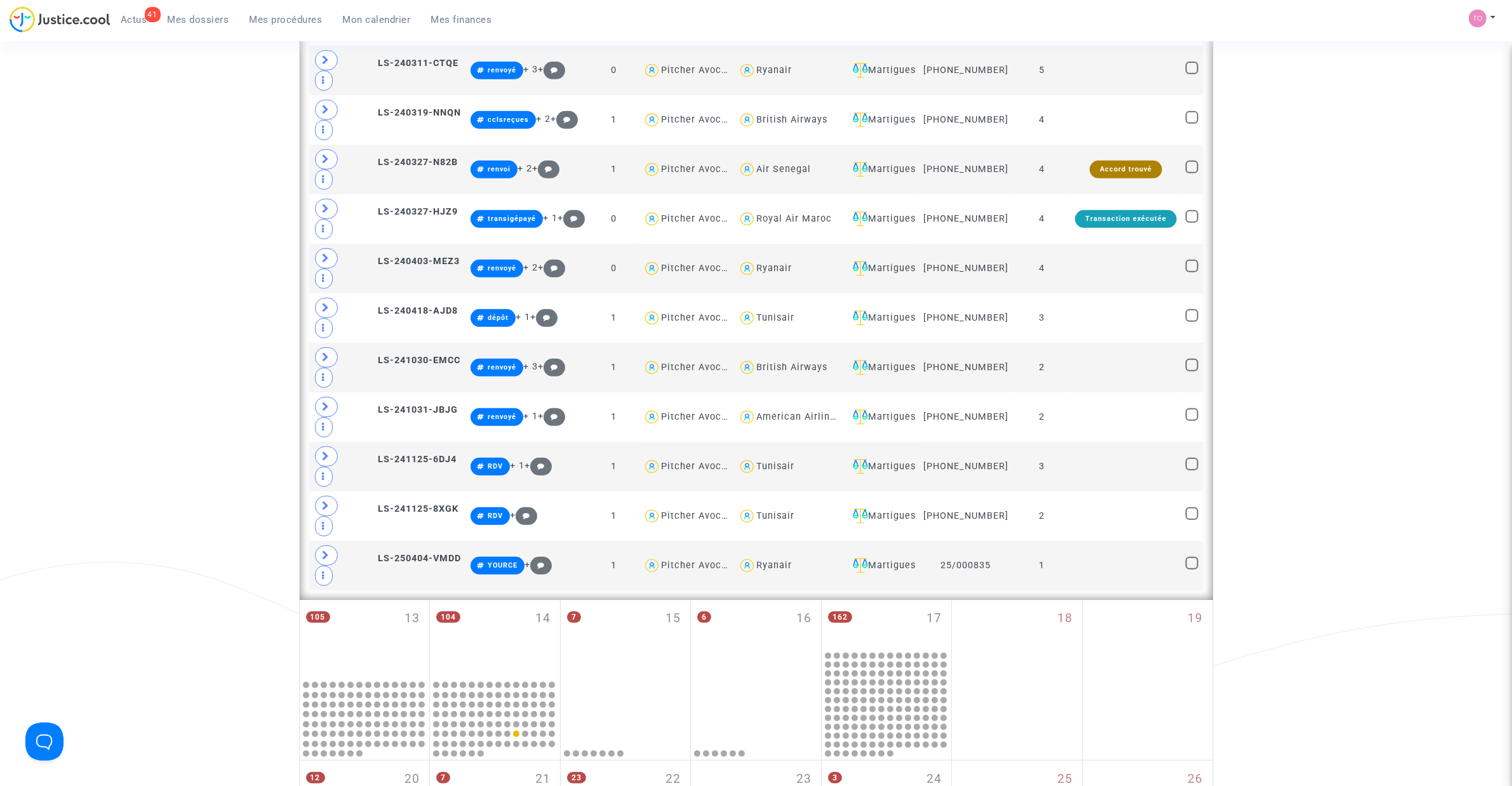
click at [170, 212] on div "Date de clôture d'instruction Date de conciliation Date d'audience Date de juge…" at bounding box center [756, 141] width 1512 height 1511
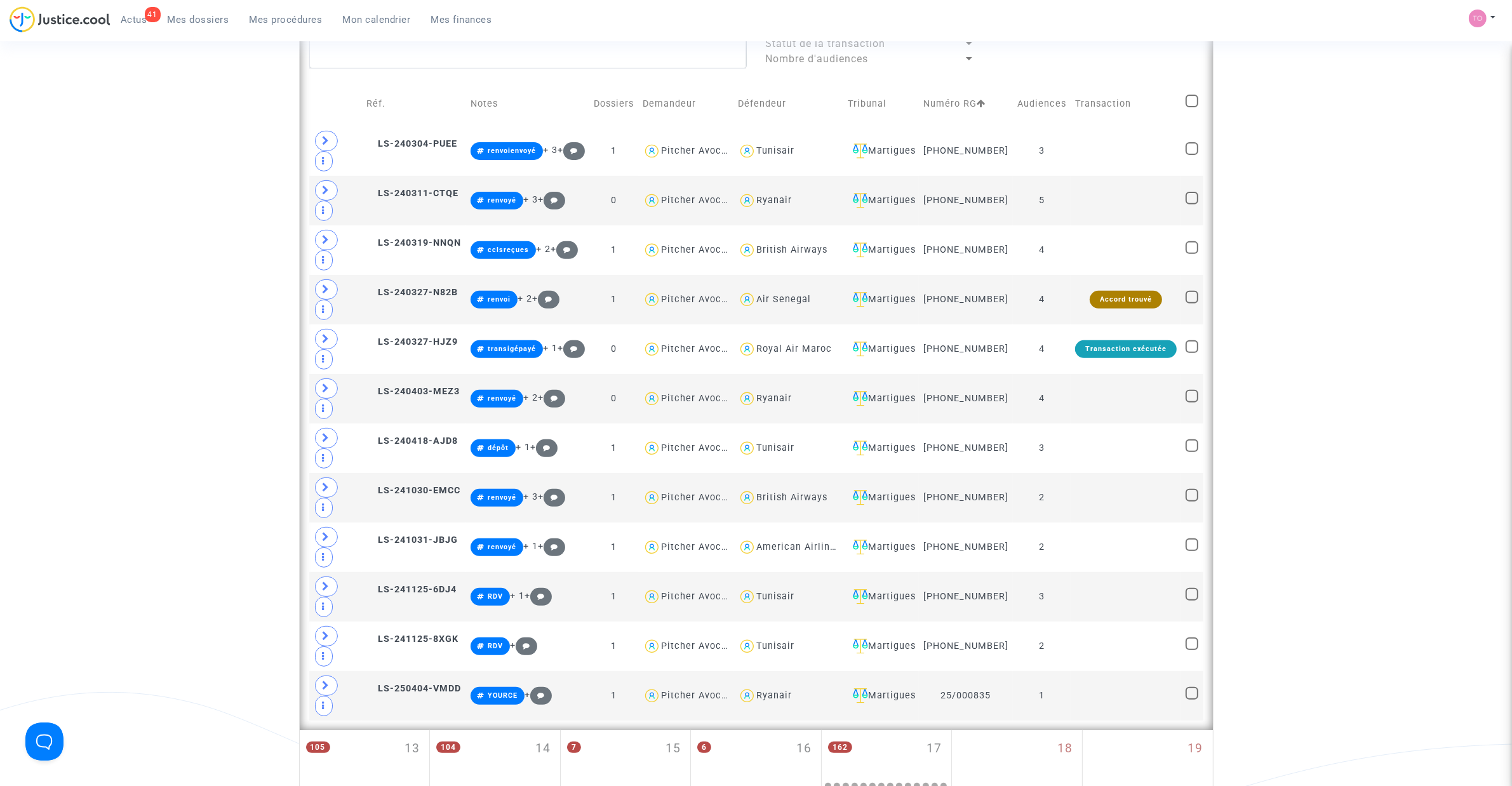
scroll to position [529, 0]
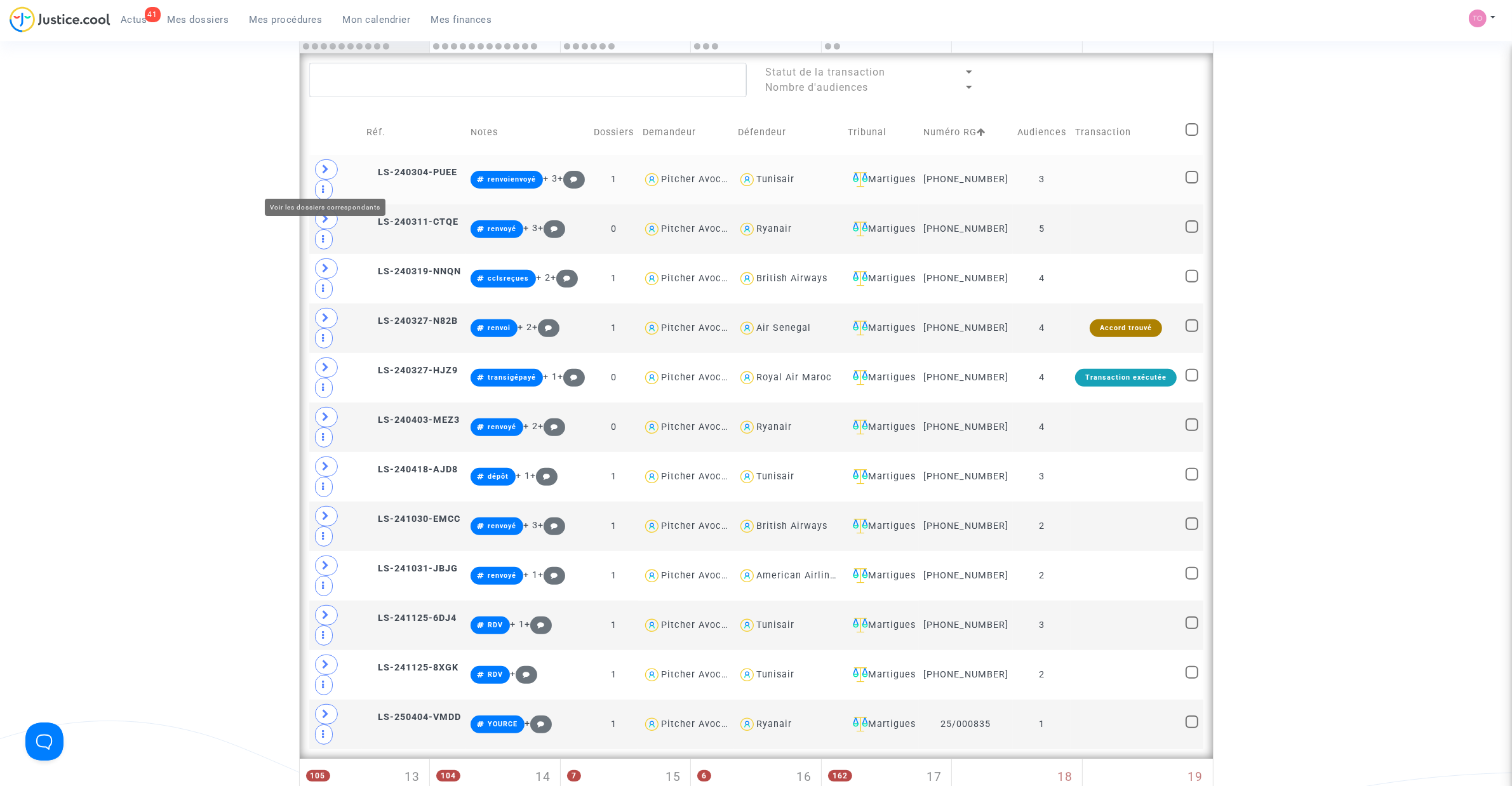
click at [328, 174] on icon at bounding box center [326, 169] width 8 height 10
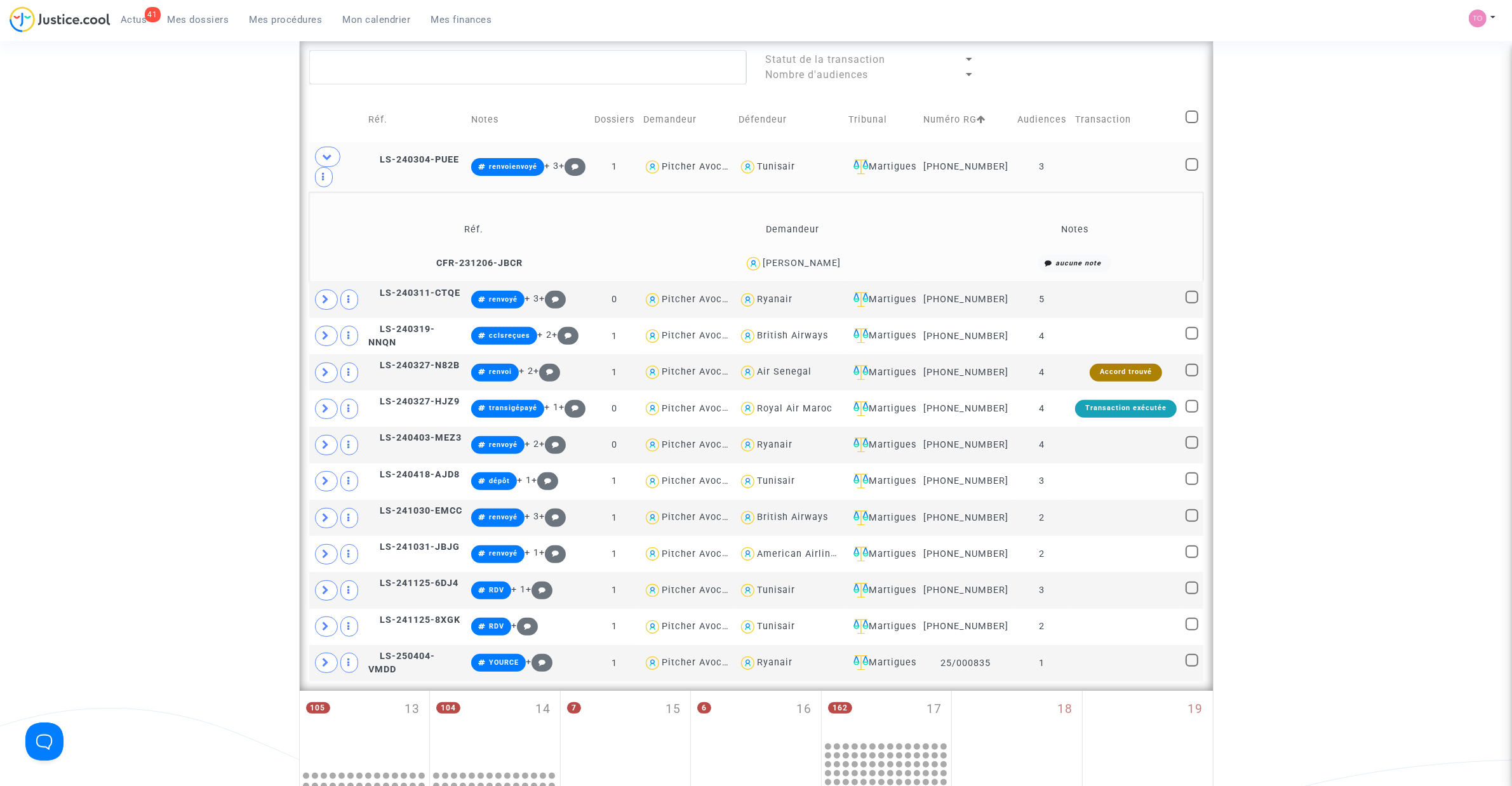
scroll to position [556, 0]
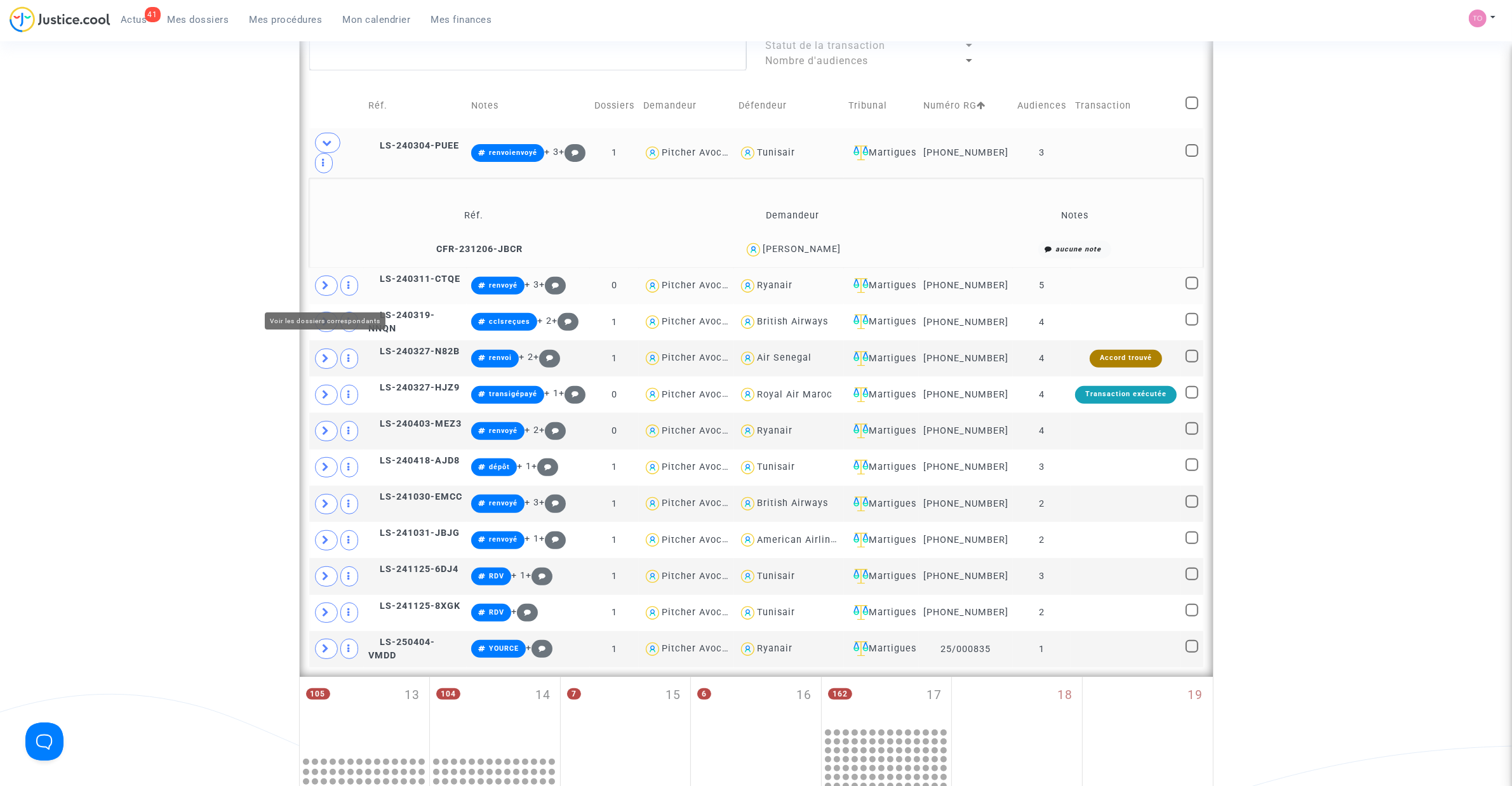
click at [328, 290] on icon at bounding box center [326, 285] width 8 height 10
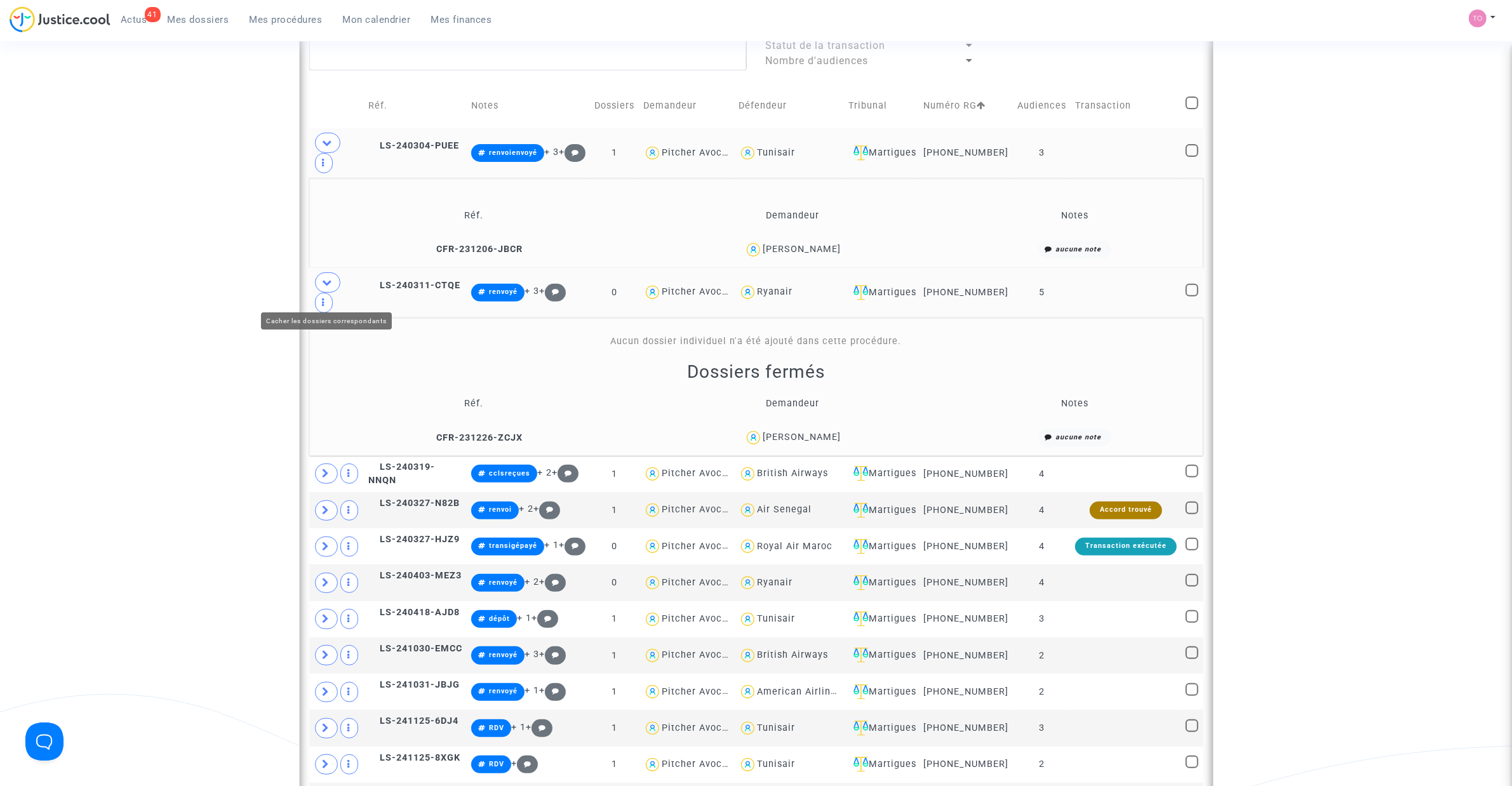
click at [316, 293] on span at bounding box center [328, 282] width 26 height 20
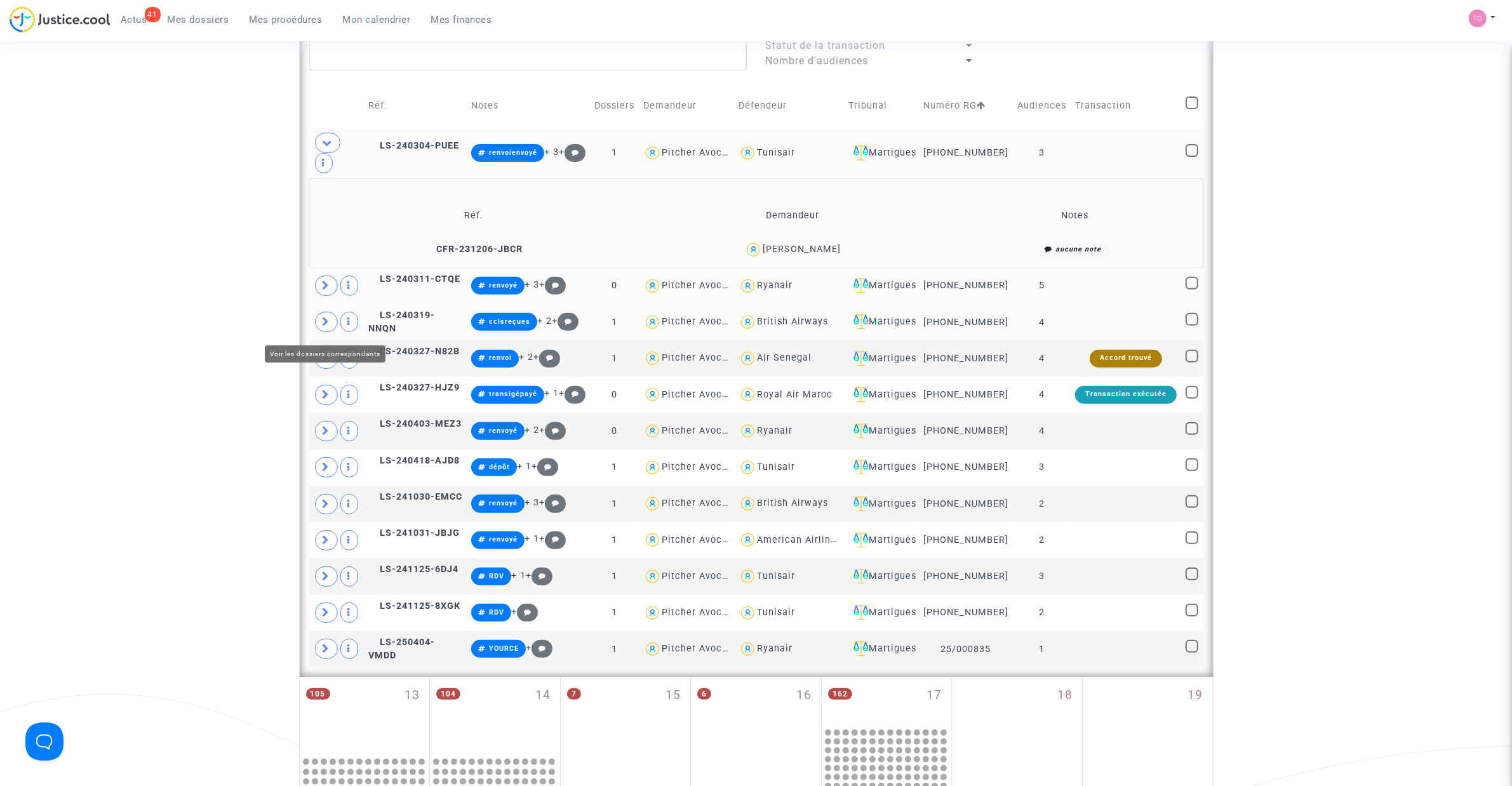
click at [319, 327] on span at bounding box center [326, 321] width 23 height 20
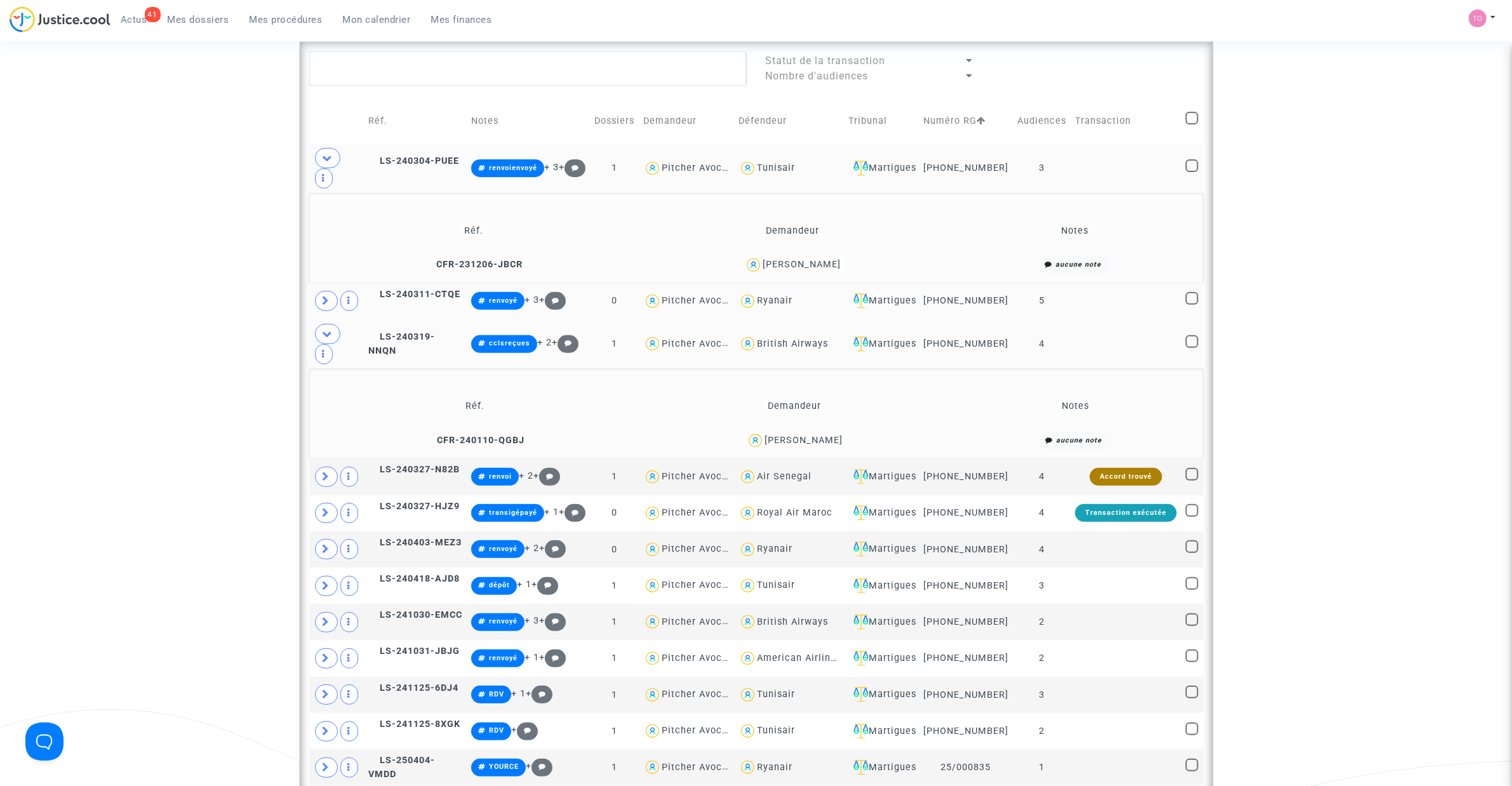
scroll to position [529, 0]
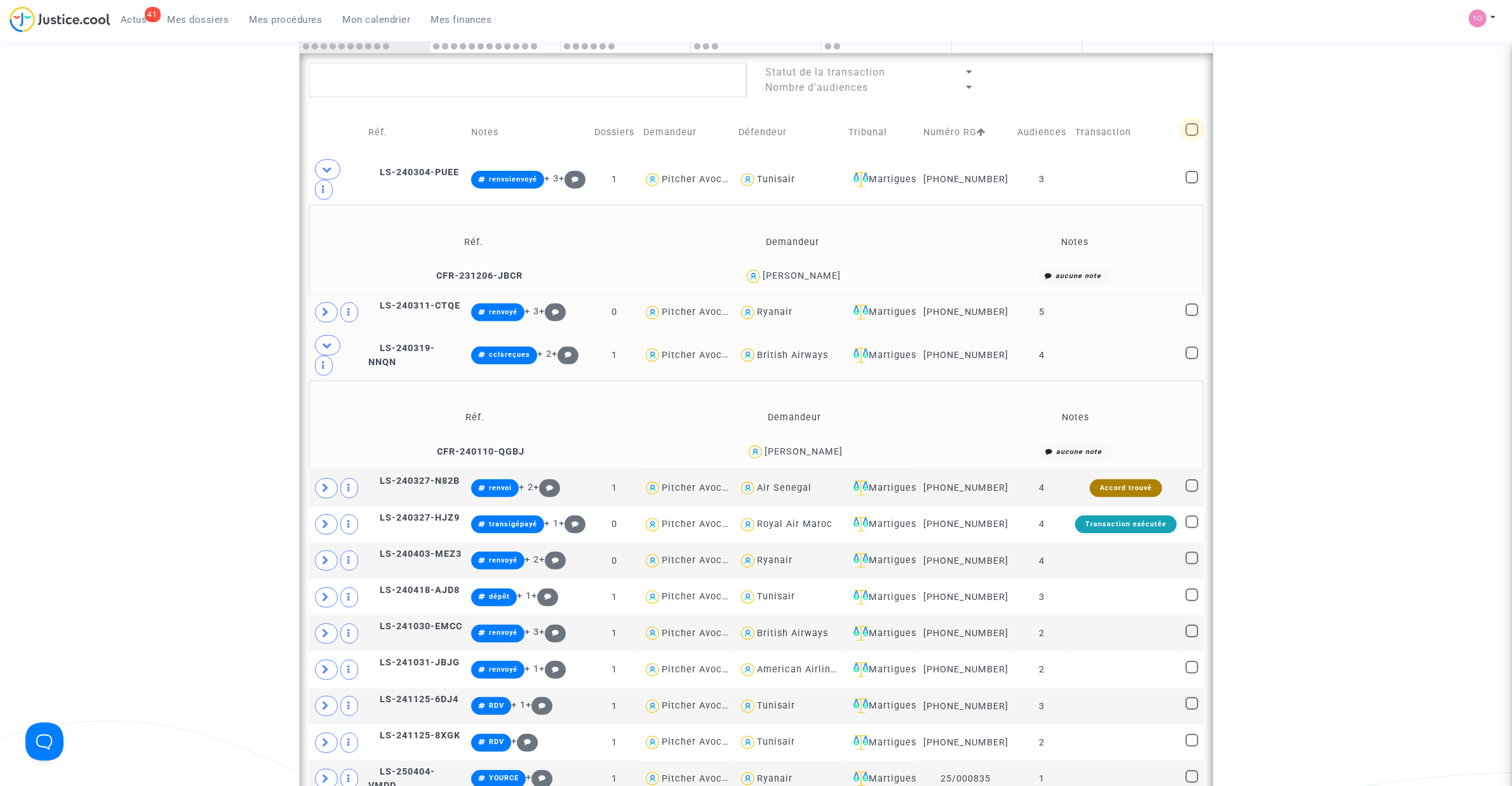
click at [1189, 136] on span at bounding box center [1191, 130] width 12 height 12
click at [1191, 137] on input "checkbox" at bounding box center [1191, 136] width 1 height 1
checkbox input "true"
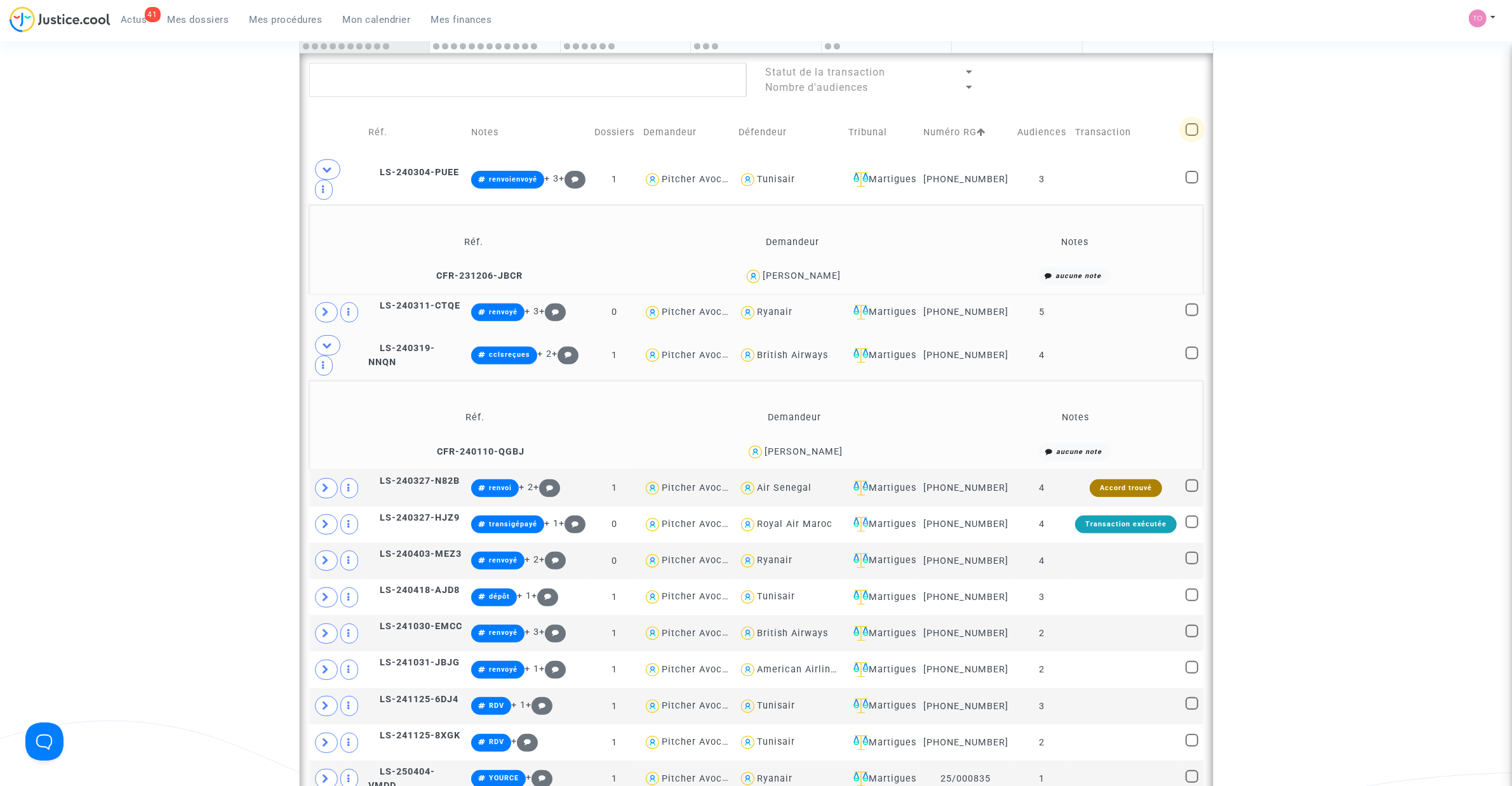
checkbox input "true"
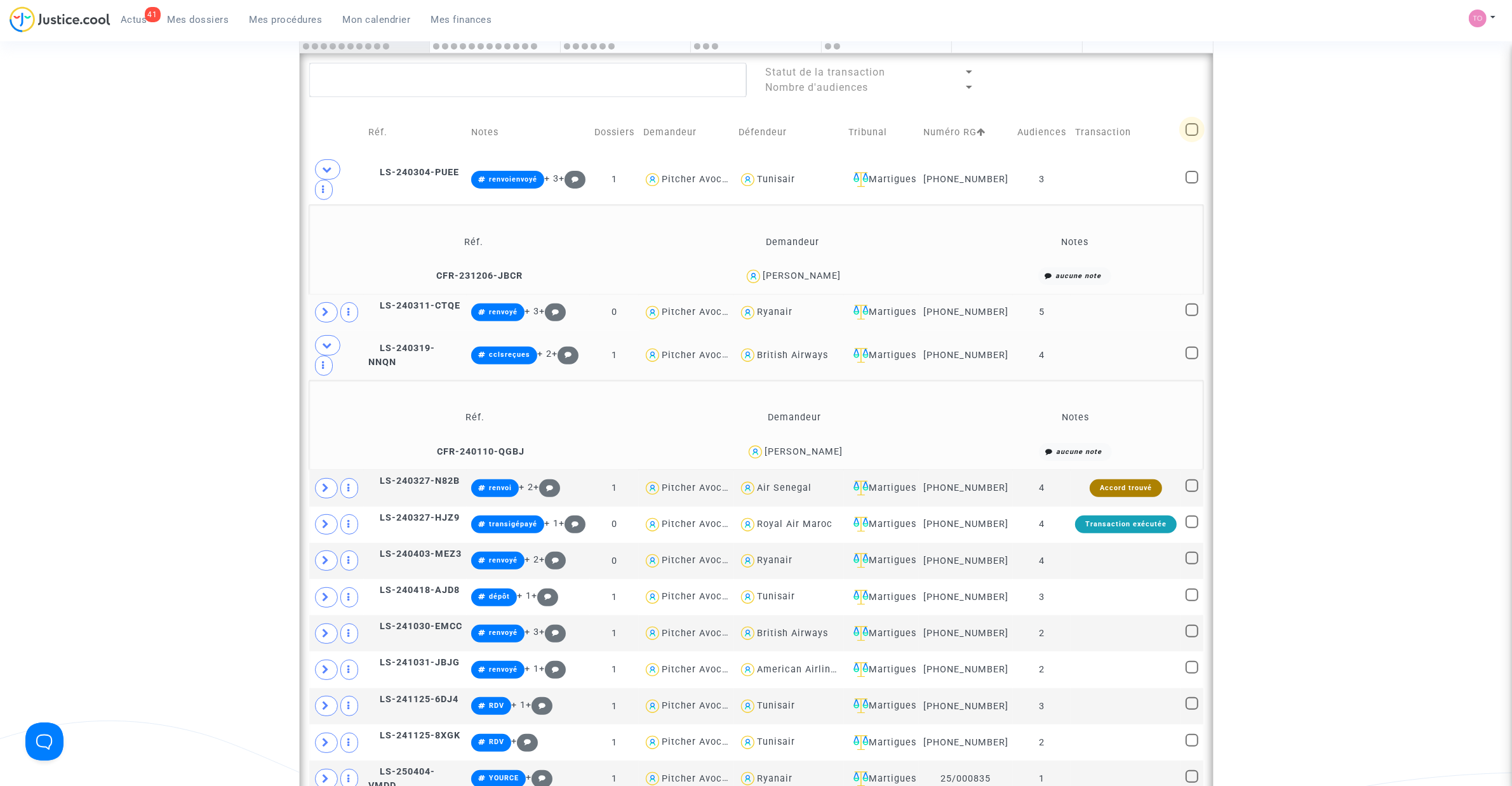
checkbox input "true"
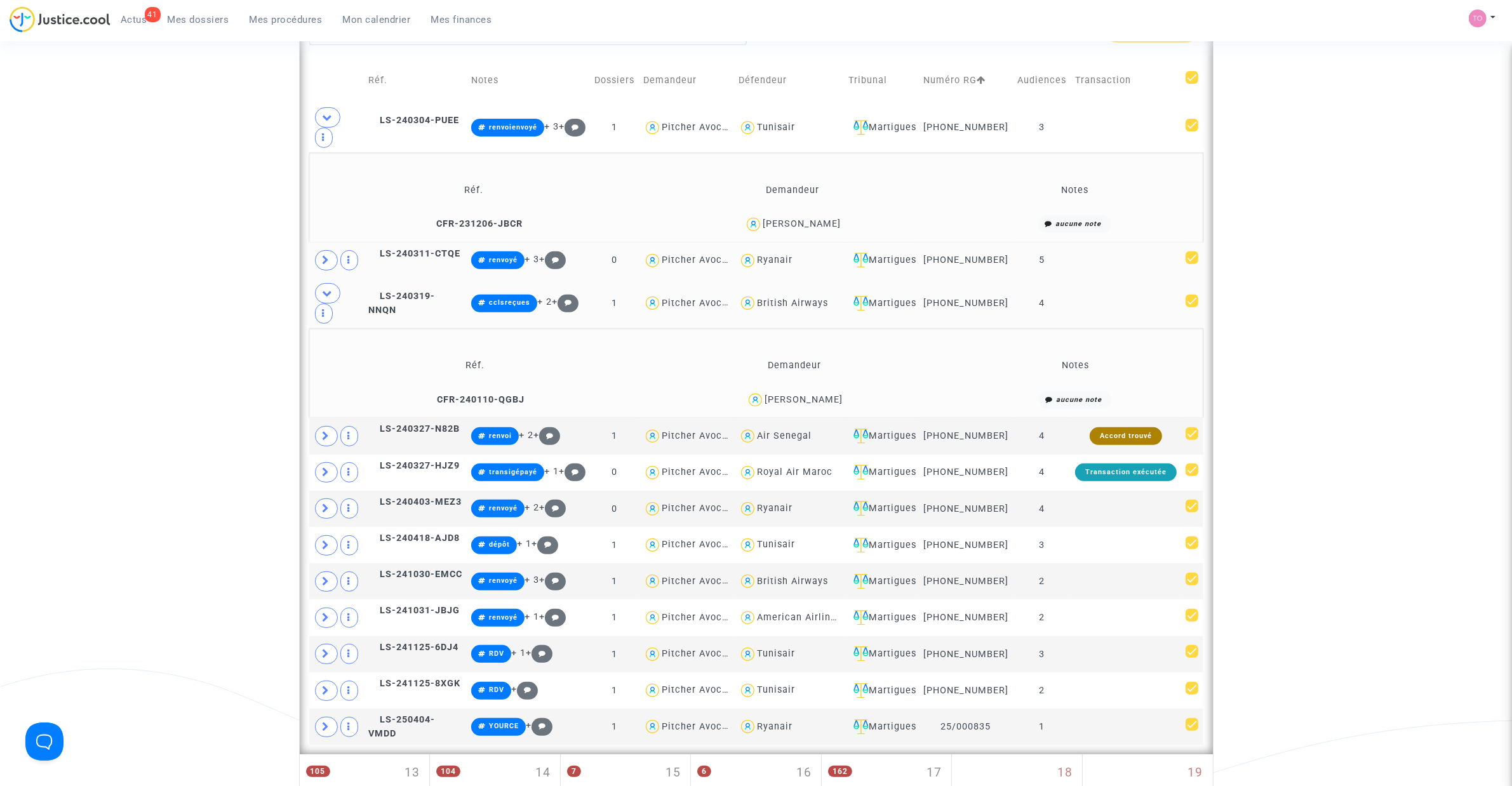
scroll to position [608, 0]
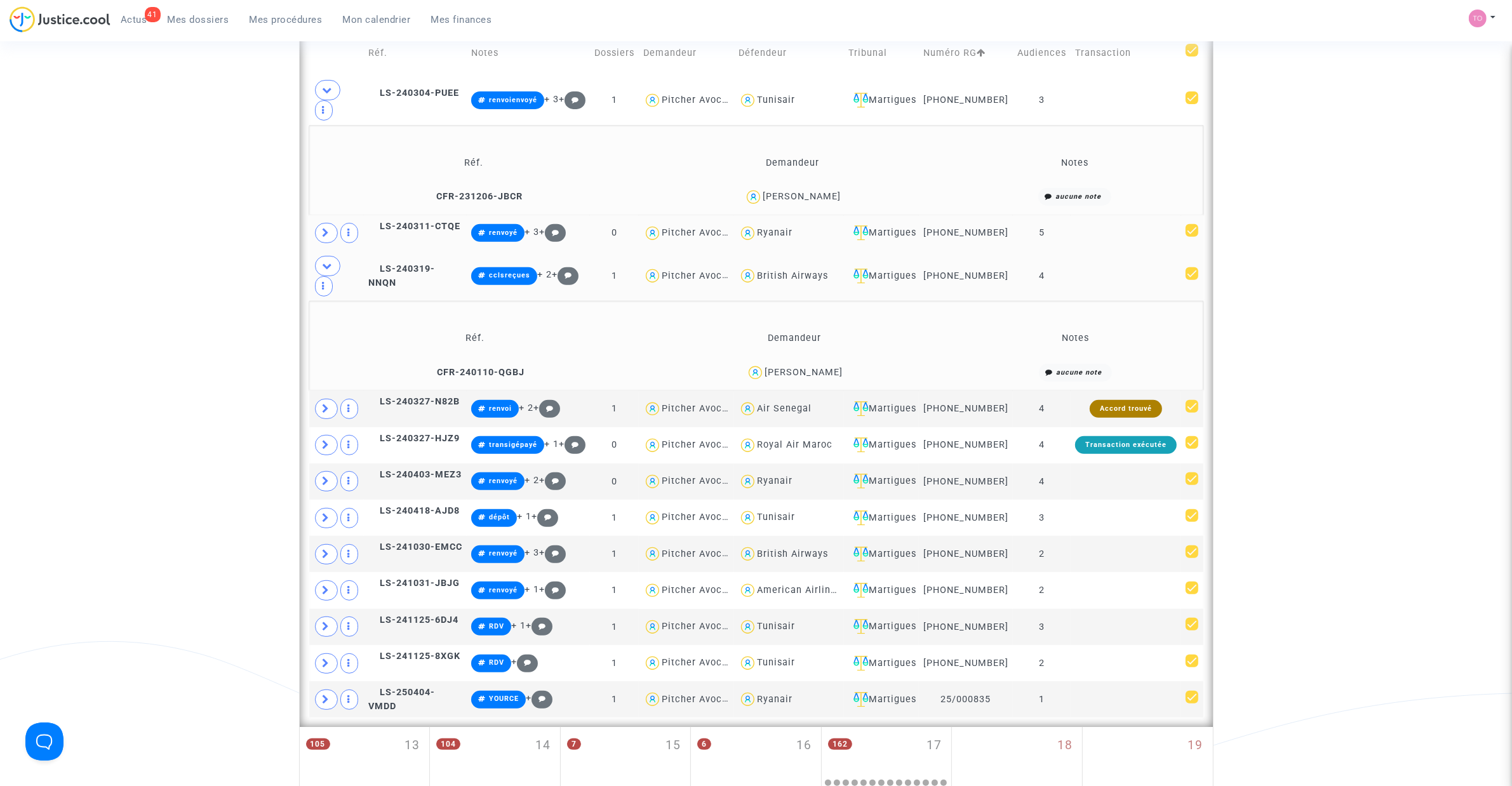
click at [241, 214] on div "Date de clôture d'instruction Date de conciliation Date d'audience Date de juge…" at bounding box center [756, 244] width 1512 height 1558
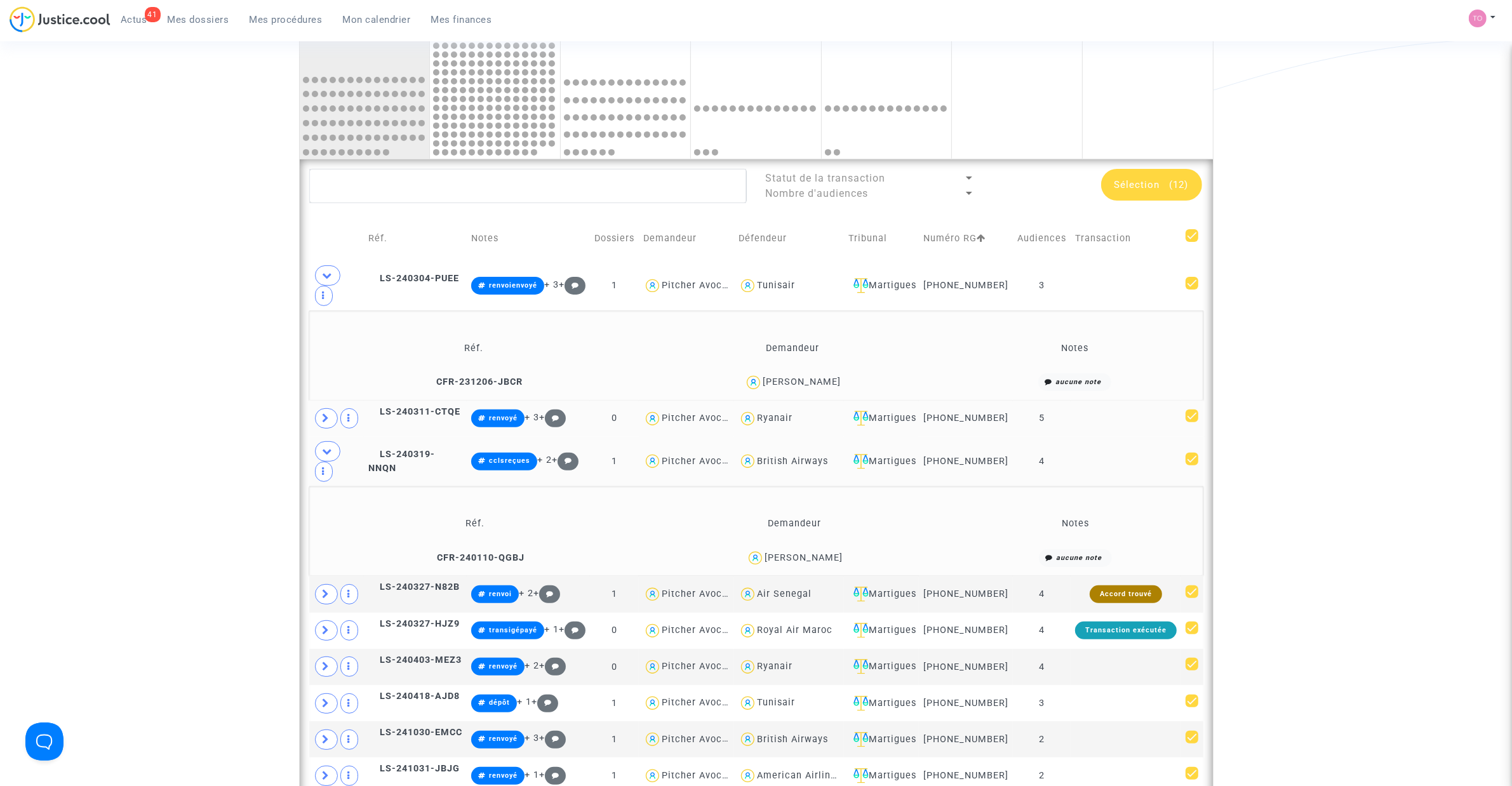
scroll to position [370, 0]
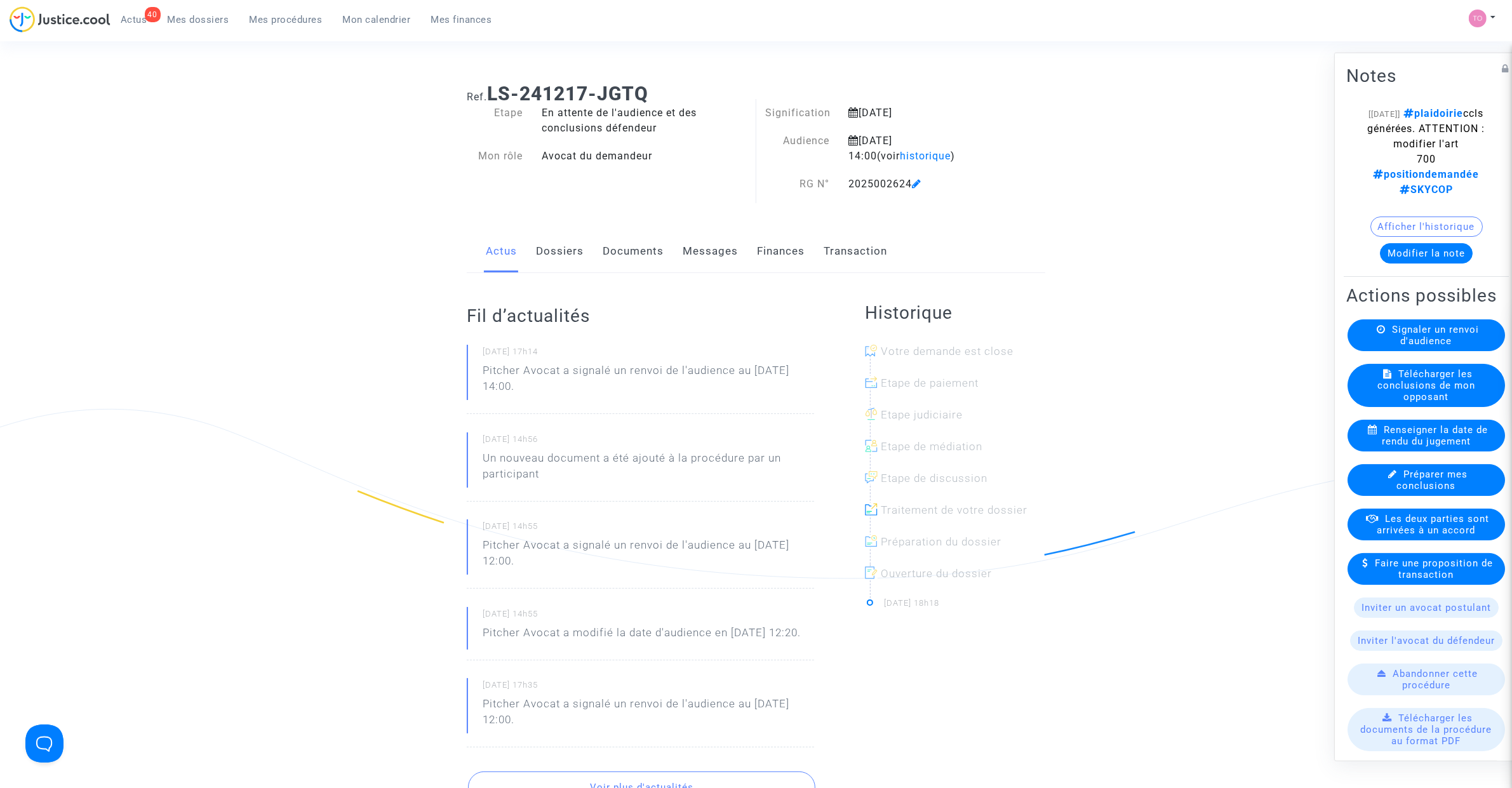
click at [620, 239] on link "Documents" at bounding box center [633, 251] width 61 height 42
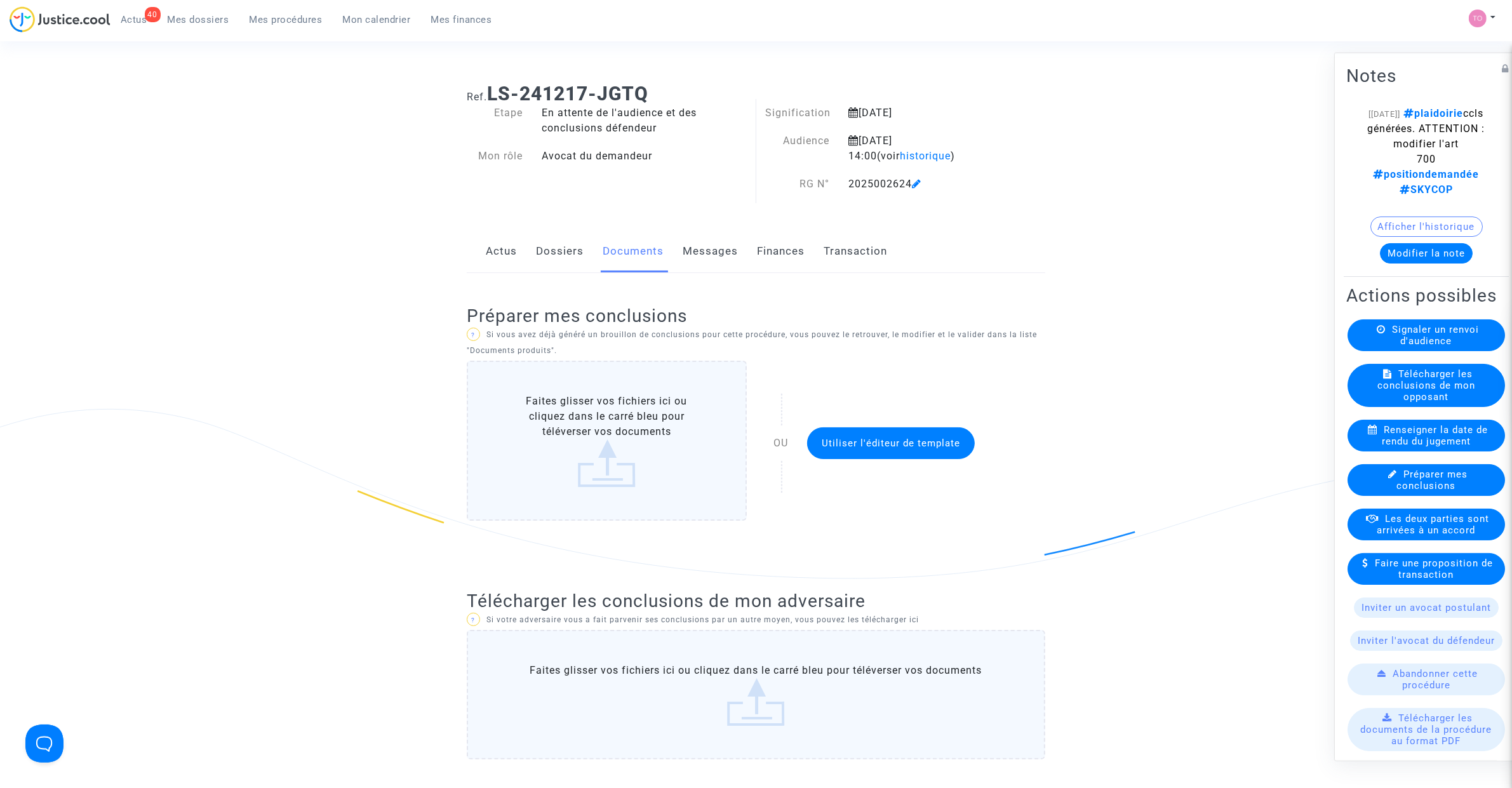
click at [691, 261] on link "Messages" at bounding box center [711, 251] width 56 height 42
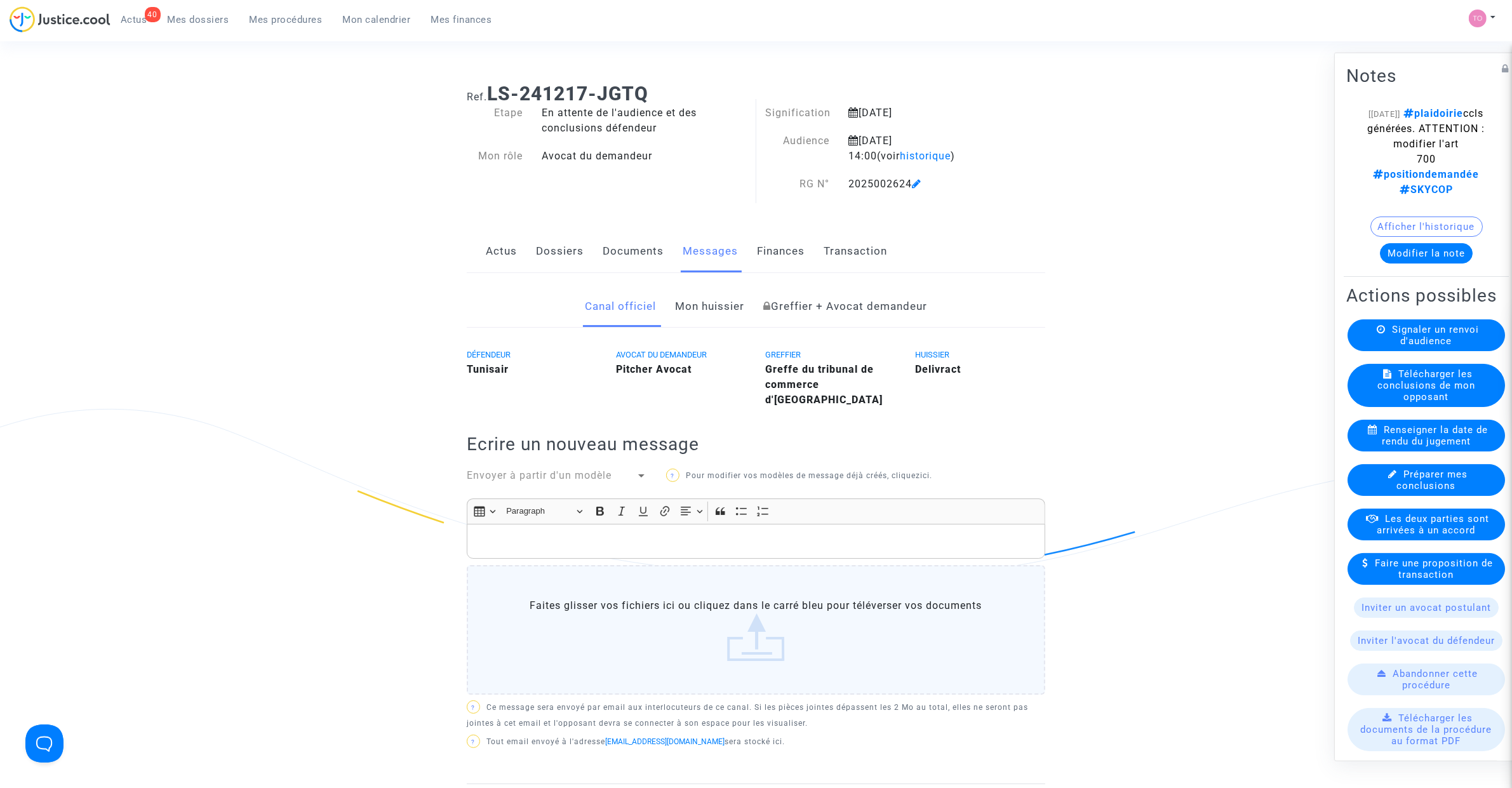
click at [601, 250] on div "Actus Dossiers Documents Messages Finances Transaction" at bounding box center [756, 251] width 579 height 42
click at [620, 248] on link "Documents" at bounding box center [633, 251] width 61 height 42
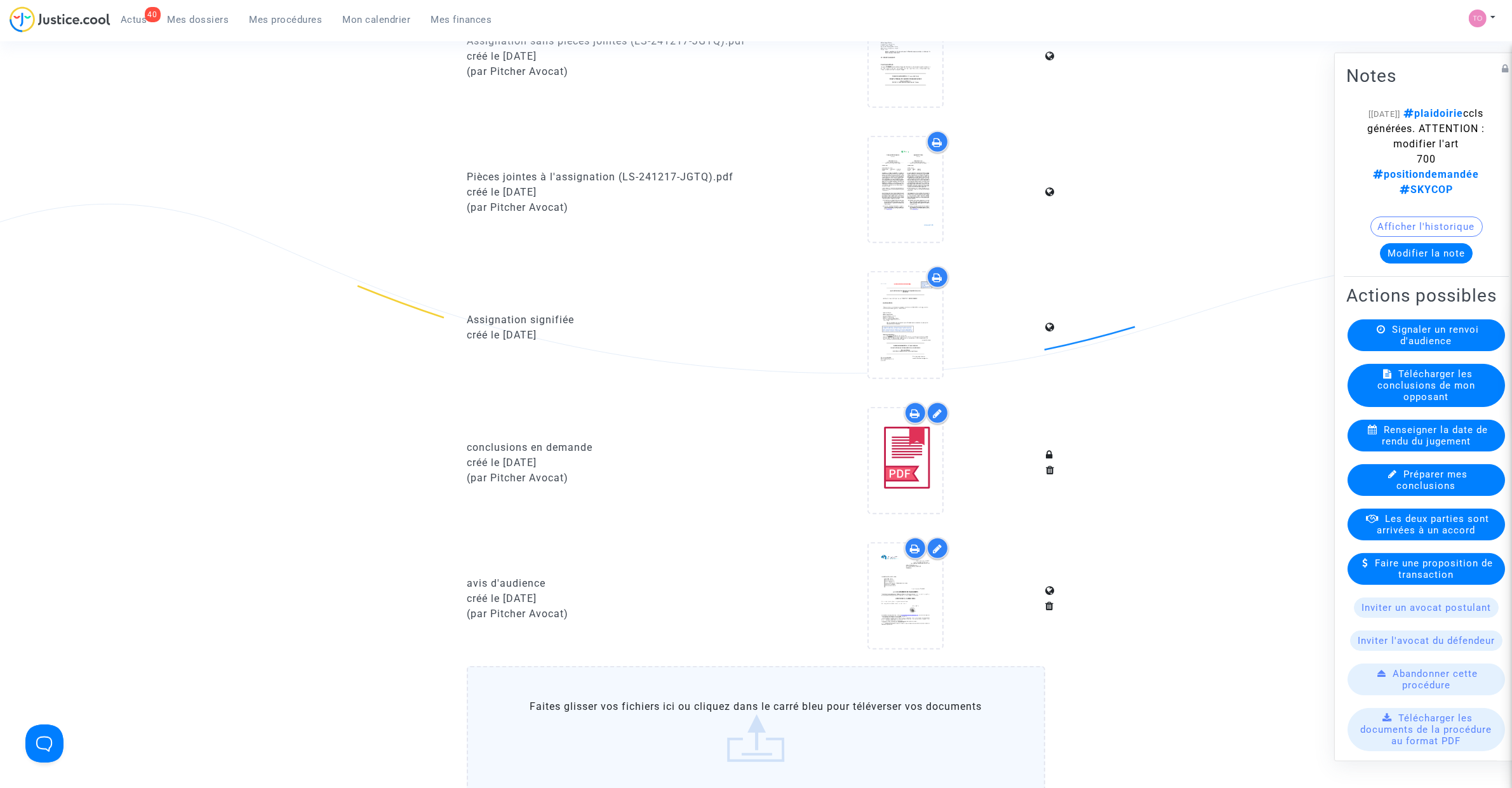
scroll to position [1057, 0]
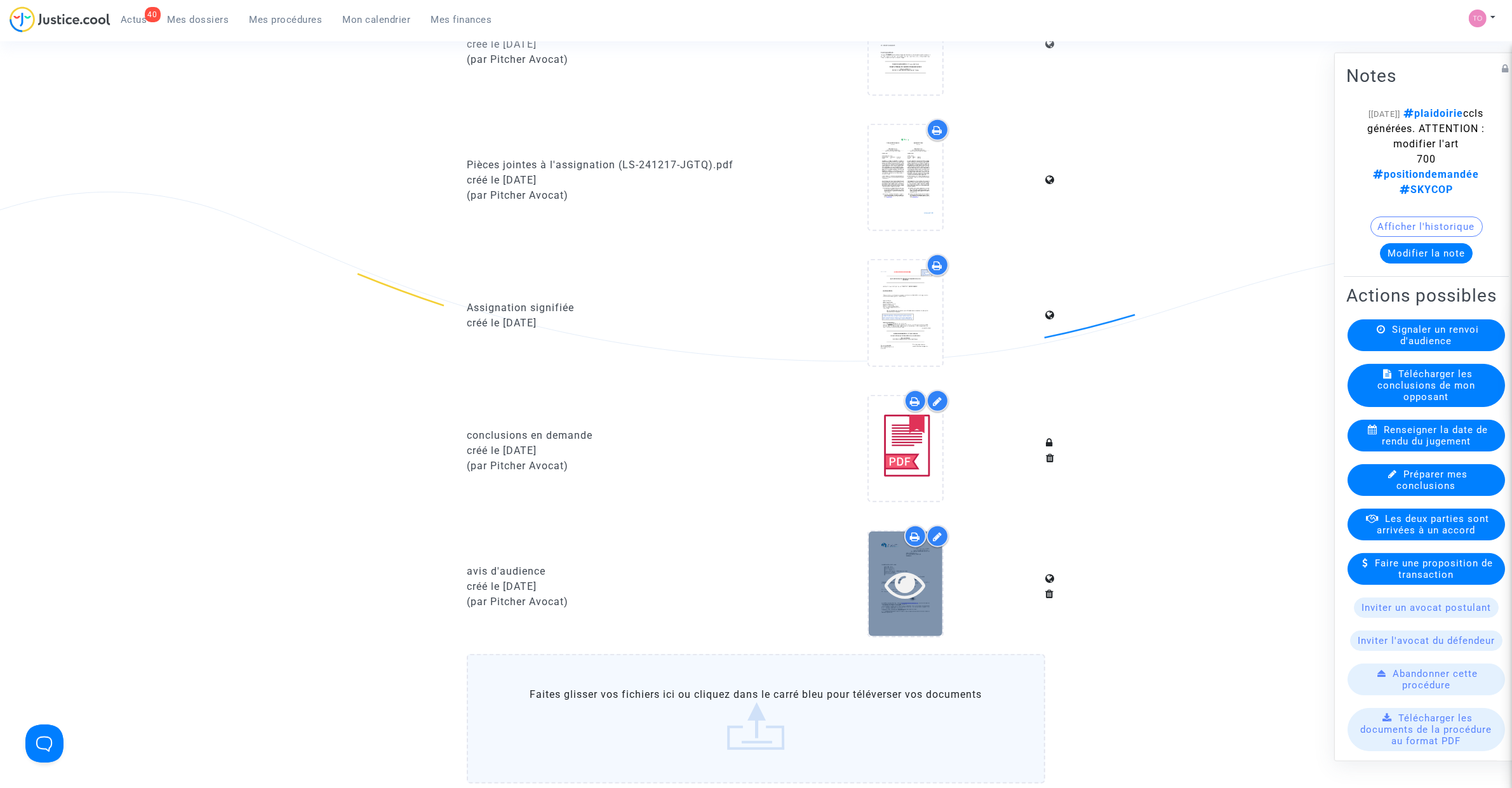
click at [919, 550] on div at bounding box center [906, 583] width 74 height 105
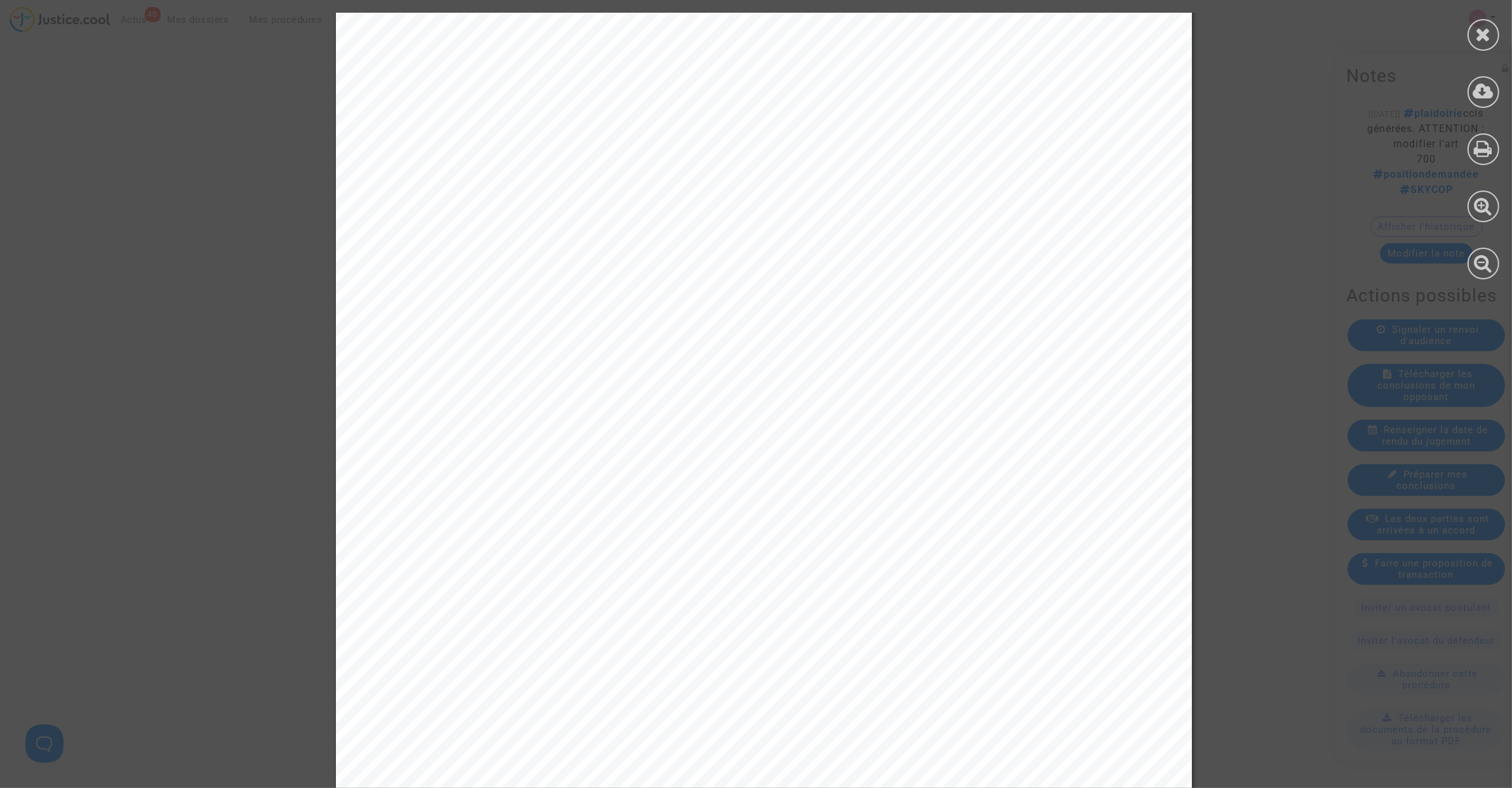
scroll to position [318, 0]
click at [1487, 27] on icon at bounding box center [1484, 34] width 16 height 19
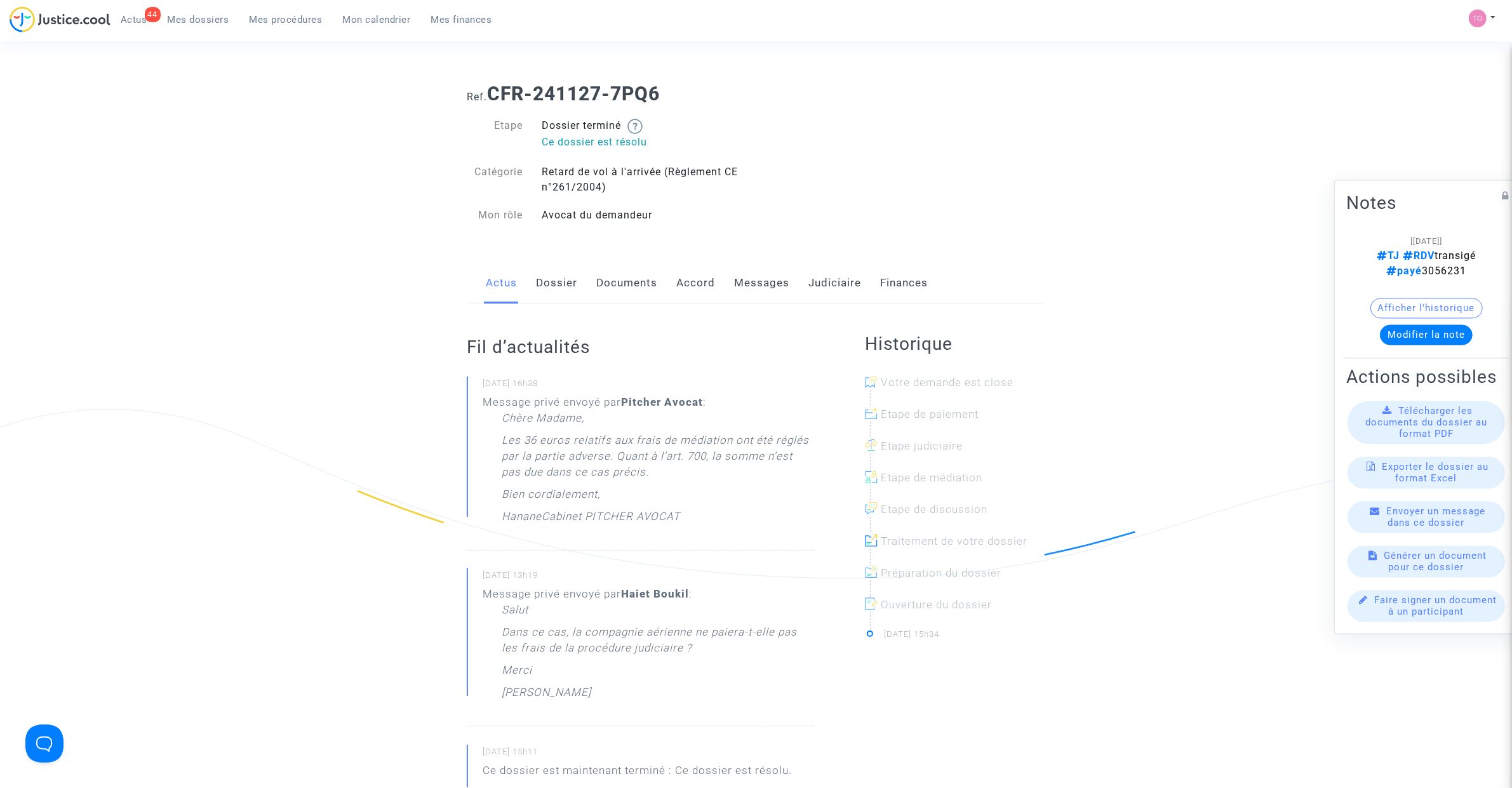
click at [729, 290] on div "Actus Dossier Documents Accord Messages Judiciaire Finances" at bounding box center [756, 283] width 579 height 42
click at [738, 287] on link "Messages" at bounding box center [762, 283] width 56 height 42
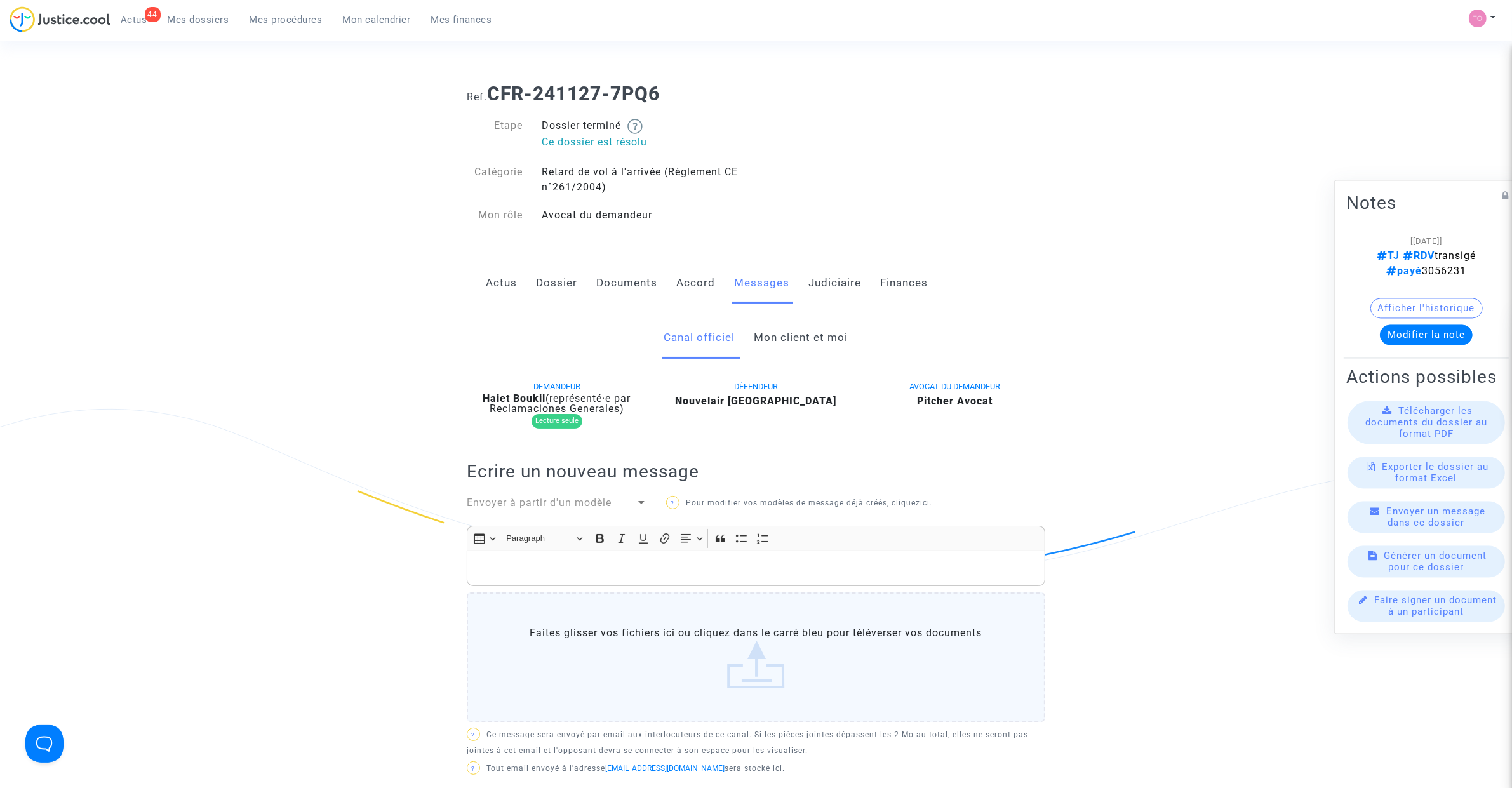
click at [786, 353] on link "Mon client et moi" at bounding box center [801, 338] width 94 height 42
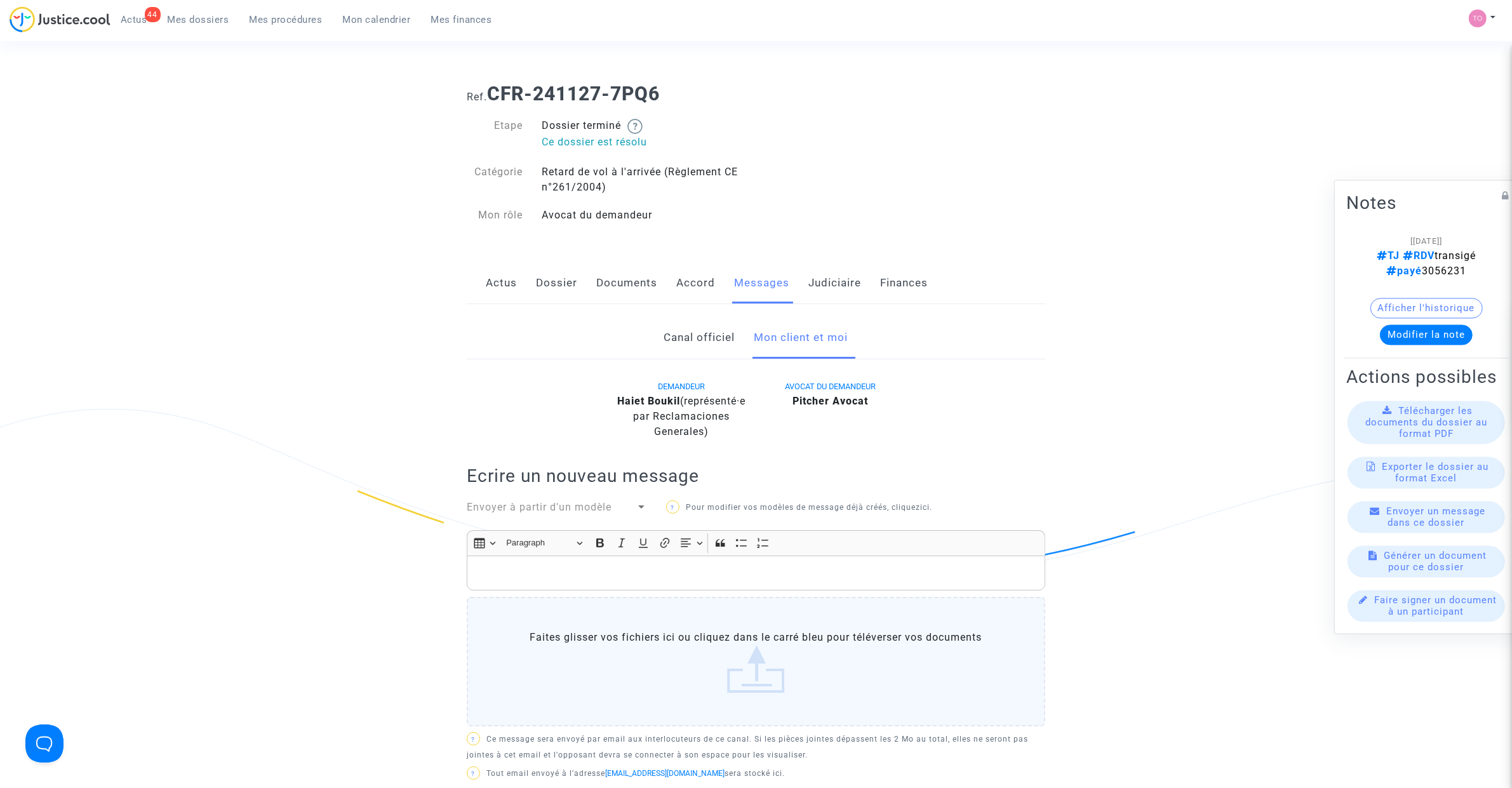
click at [1376, 300] on button "Afficher l'historique" at bounding box center [1427, 307] width 112 height 20
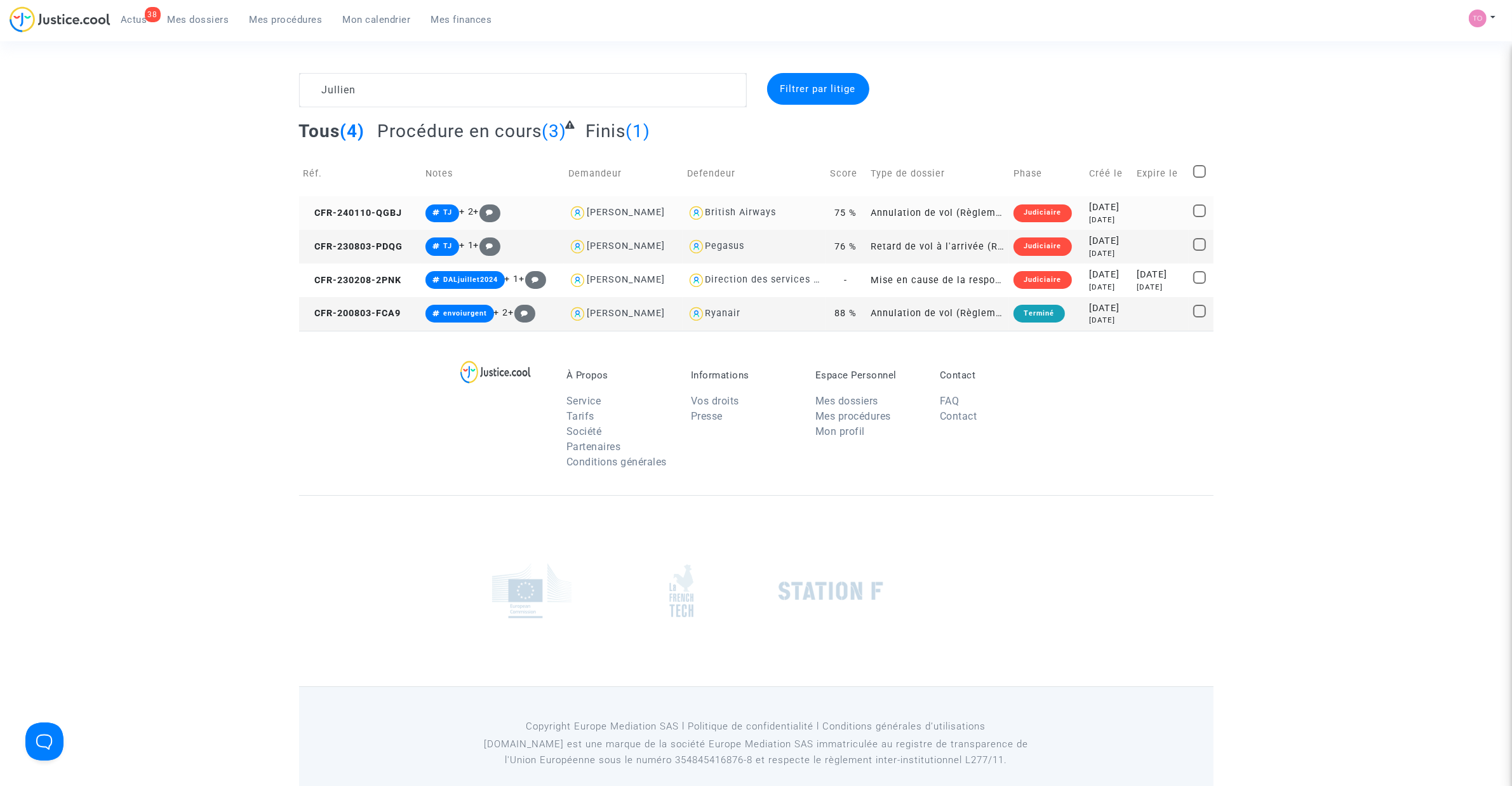
type textarea "Jullien"
click at [1046, 208] on phase-badge "Judiciaire" at bounding box center [1042, 212] width 58 height 11
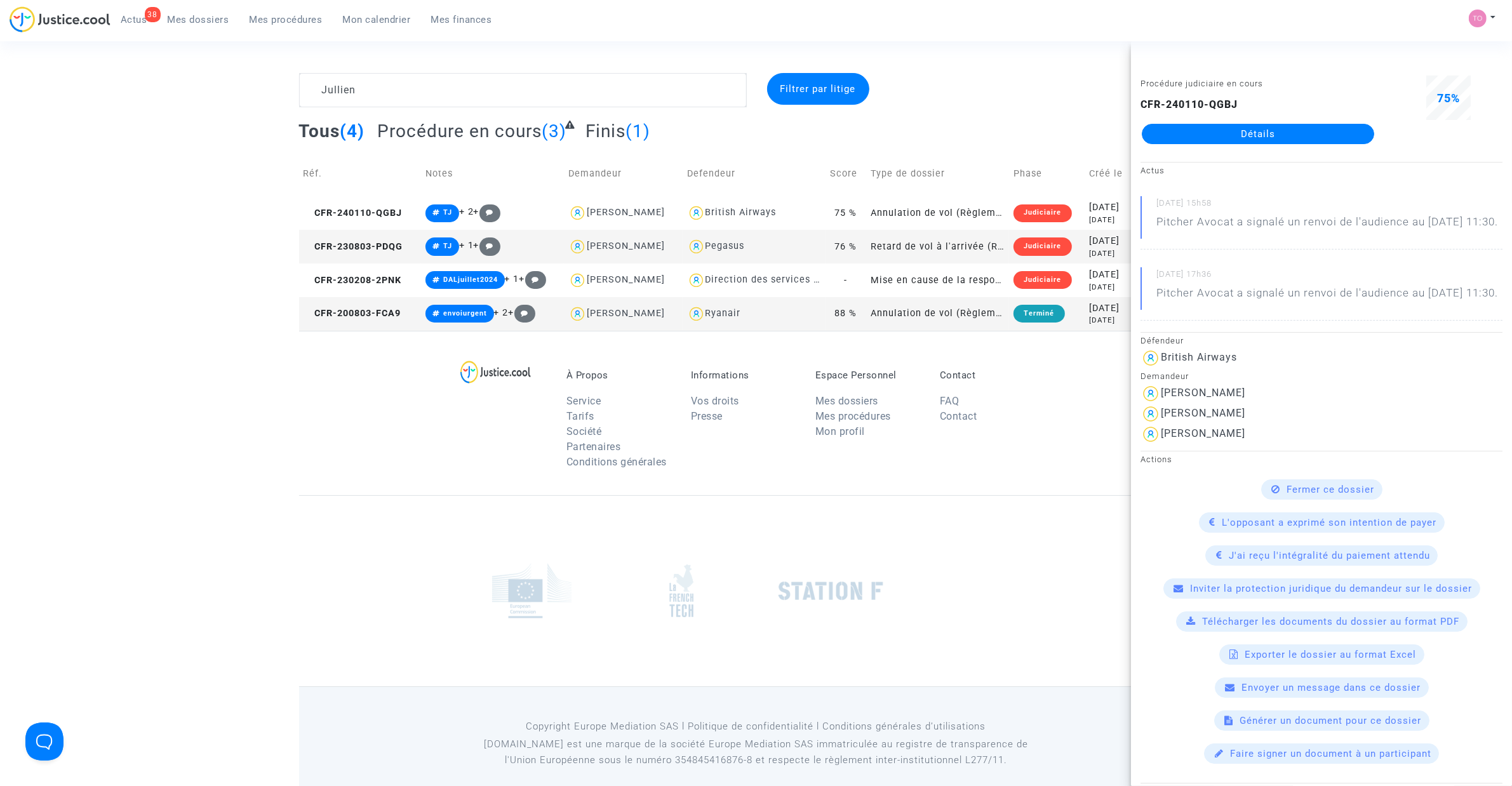
click at [1214, 133] on link "Détails" at bounding box center [1257, 133] width 232 height 20
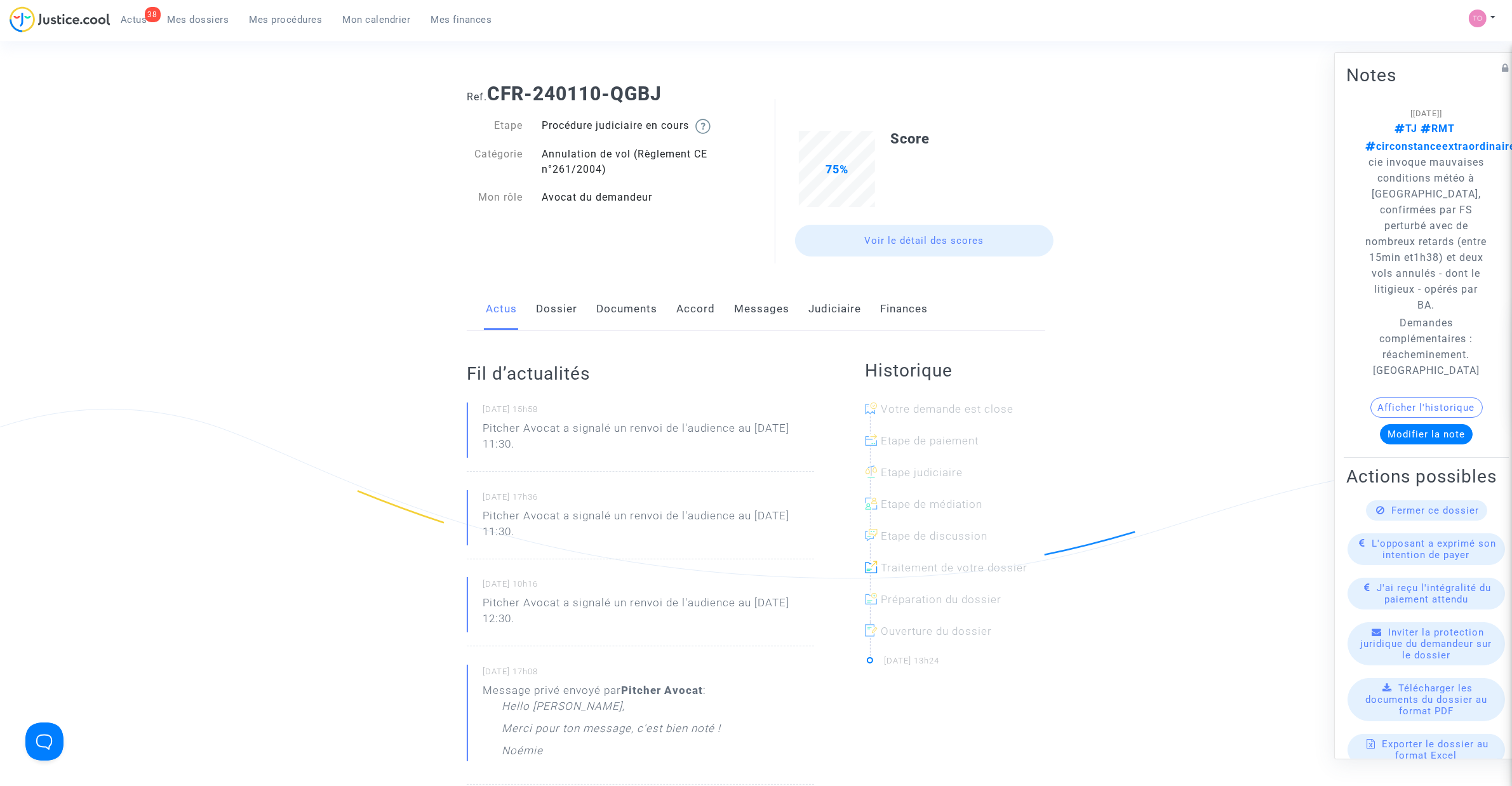
click at [822, 307] on link "Judiciaire" at bounding box center [835, 309] width 53 height 42
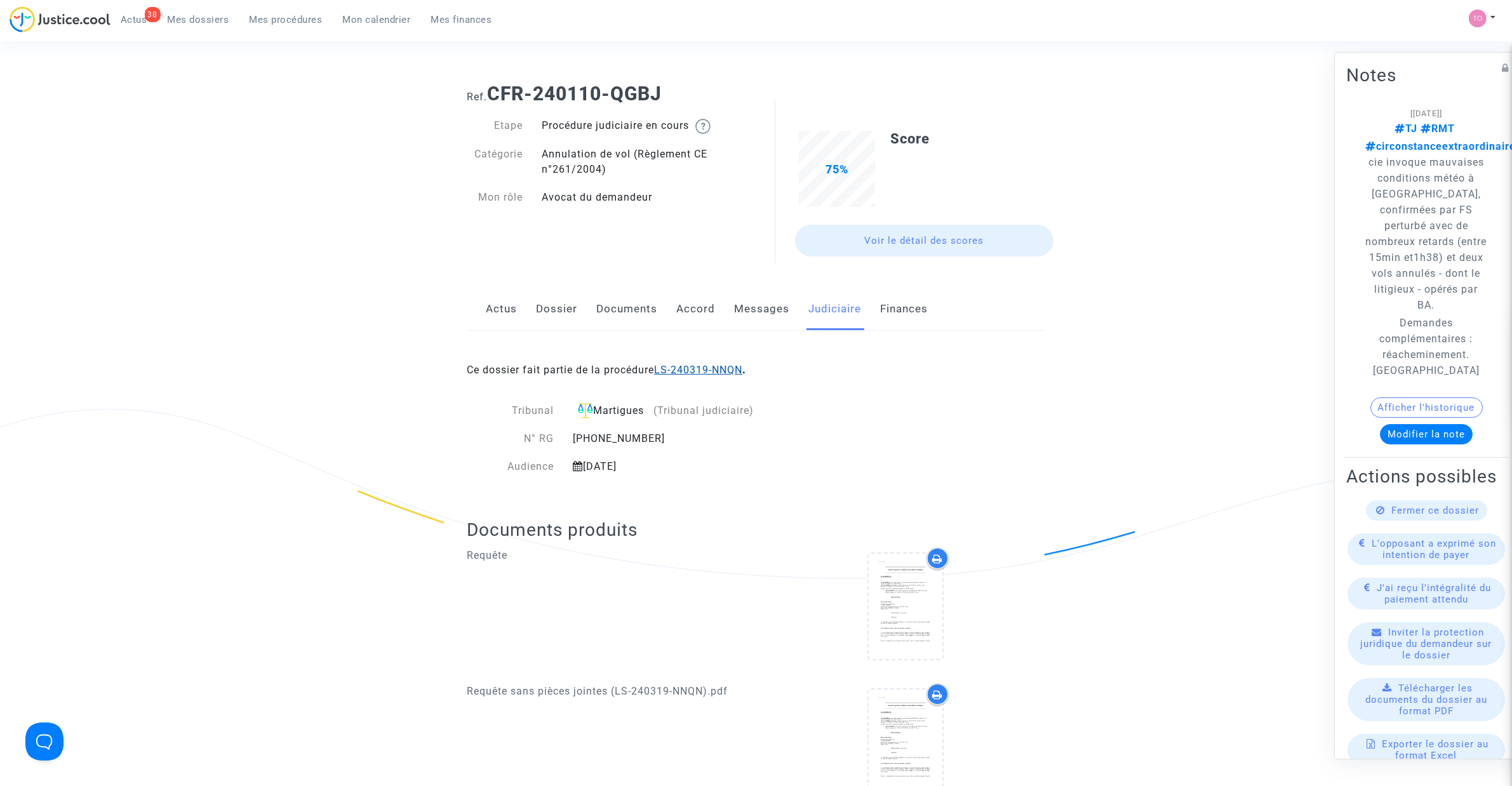
click at [709, 366] on link "LS-240319-NNQN" at bounding box center [697, 369] width 88 height 12
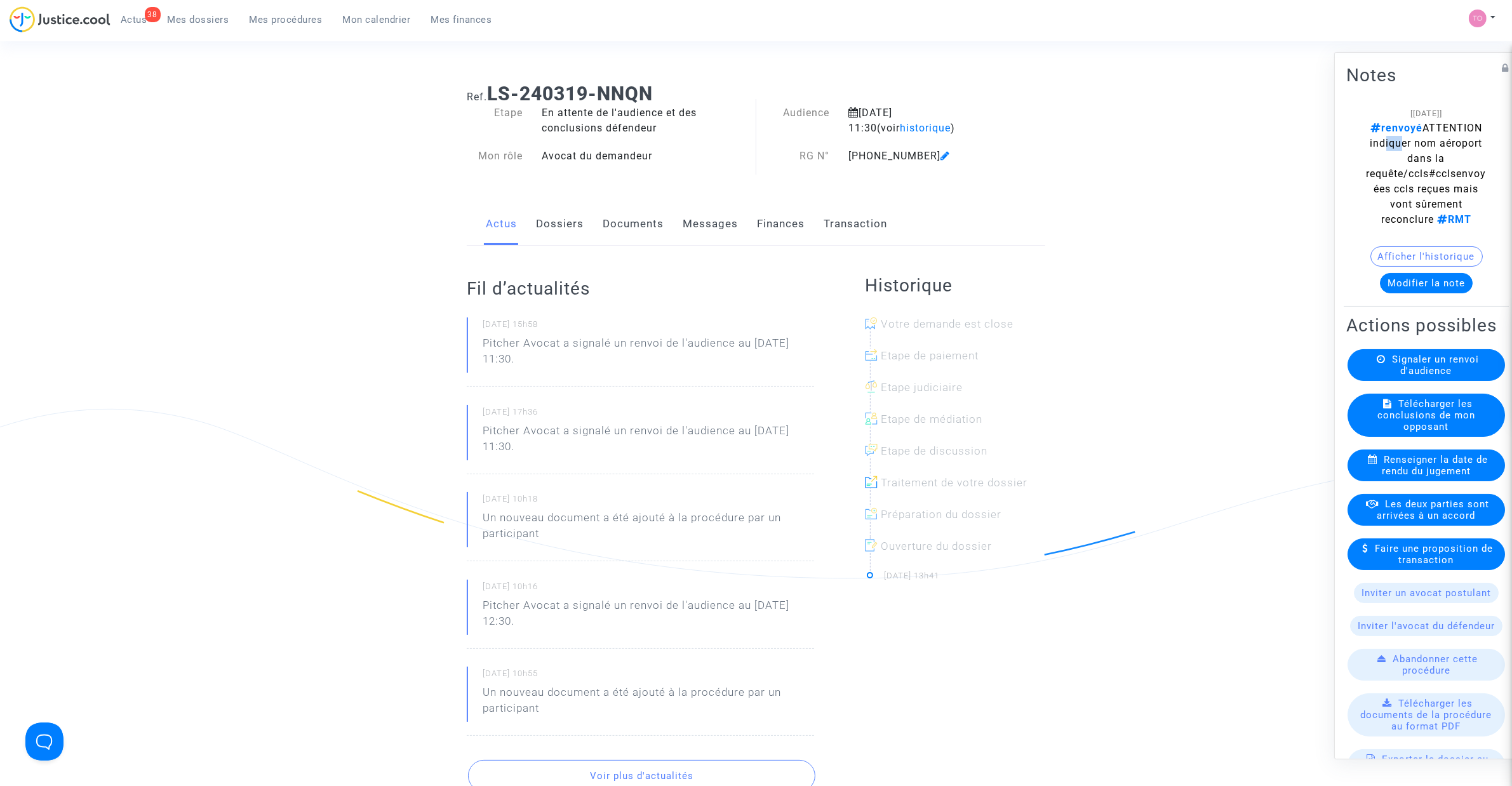
drag, startPoint x: 1402, startPoint y: 144, endPoint x: 1404, endPoint y: 159, distance: 15.1
click at [1416, 147] on span "renvoyé ATTENTION indiquer nom aéroport dans la requête/ccls#cclsenvoyées ccls …" at bounding box center [1426, 173] width 120 height 103
drag, startPoint x: 1404, startPoint y: 159, endPoint x: 1430, endPoint y: 163, distance: 26.3
click at [1431, 162] on span "renvoyé ATTENTION indiquer nom aéroport dans la requête/ccls#cclsenvoyées ccls …" at bounding box center [1426, 173] width 120 height 103
drag, startPoint x: 1403, startPoint y: 179, endPoint x: 1429, endPoint y: 186, distance: 26.9
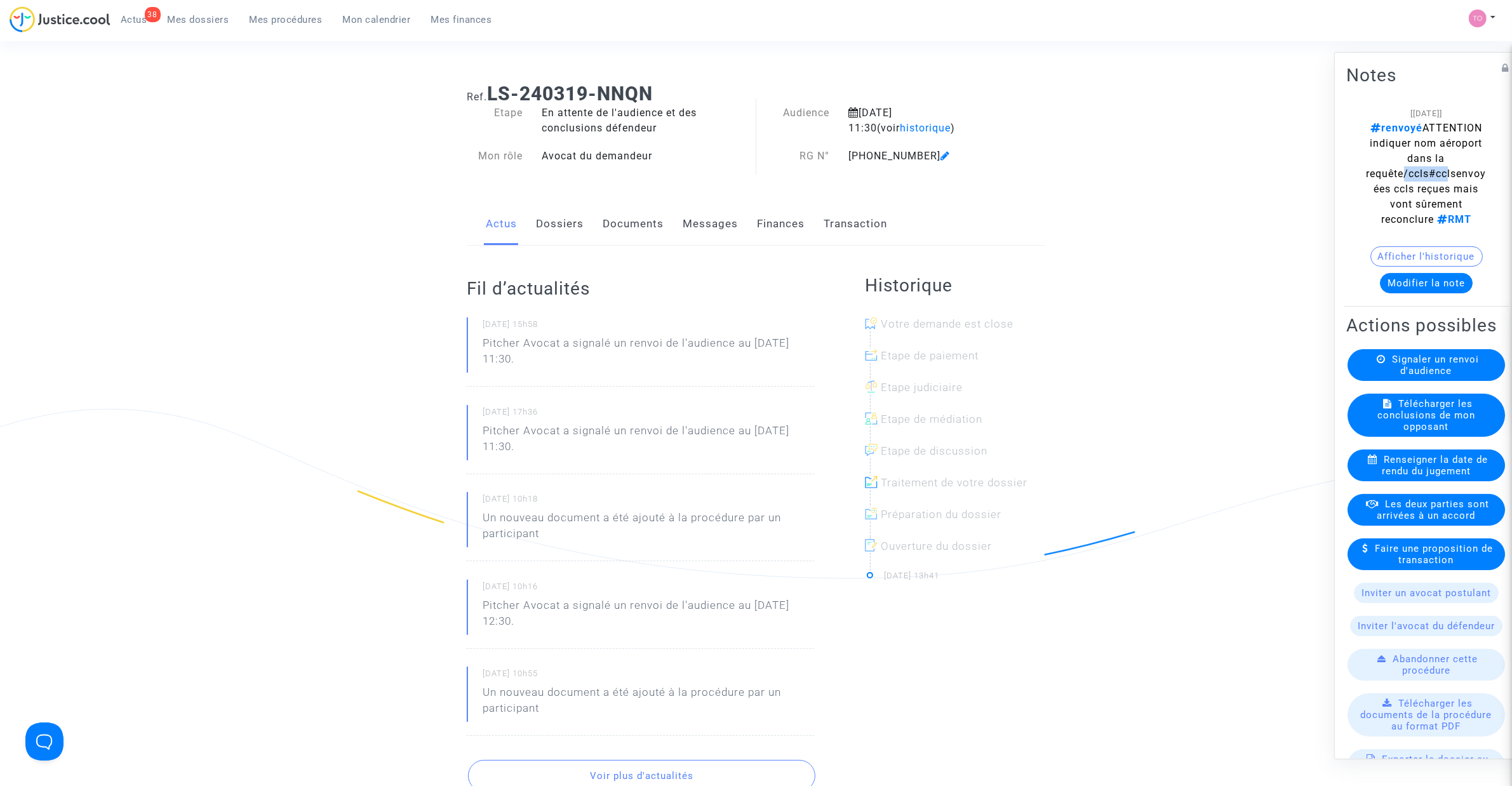
click at [1443, 176] on span "renvoyé ATTENTION indiquer nom aéroport dans la requête/ccls#cclsenvoyées ccls …" at bounding box center [1426, 173] width 120 height 103
drag, startPoint x: 1405, startPoint y: 191, endPoint x: 1435, endPoint y: 189, distance: 30.1
click at [1435, 189] on span "renvoyé ATTENTION indiquer nom aéroport dans la requête/ccls#cclsenvoyées ccls …" at bounding box center [1426, 173] width 120 height 103
drag, startPoint x: 1400, startPoint y: 208, endPoint x: 1435, endPoint y: 204, distance: 35.2
click at [1435, 204] on span "renvoyé ATTENTION indiquer nom aéroport dans la requête/ccls#cclsenvoyées ccls …" at bounding box center [1426, 173] width 120 height 103
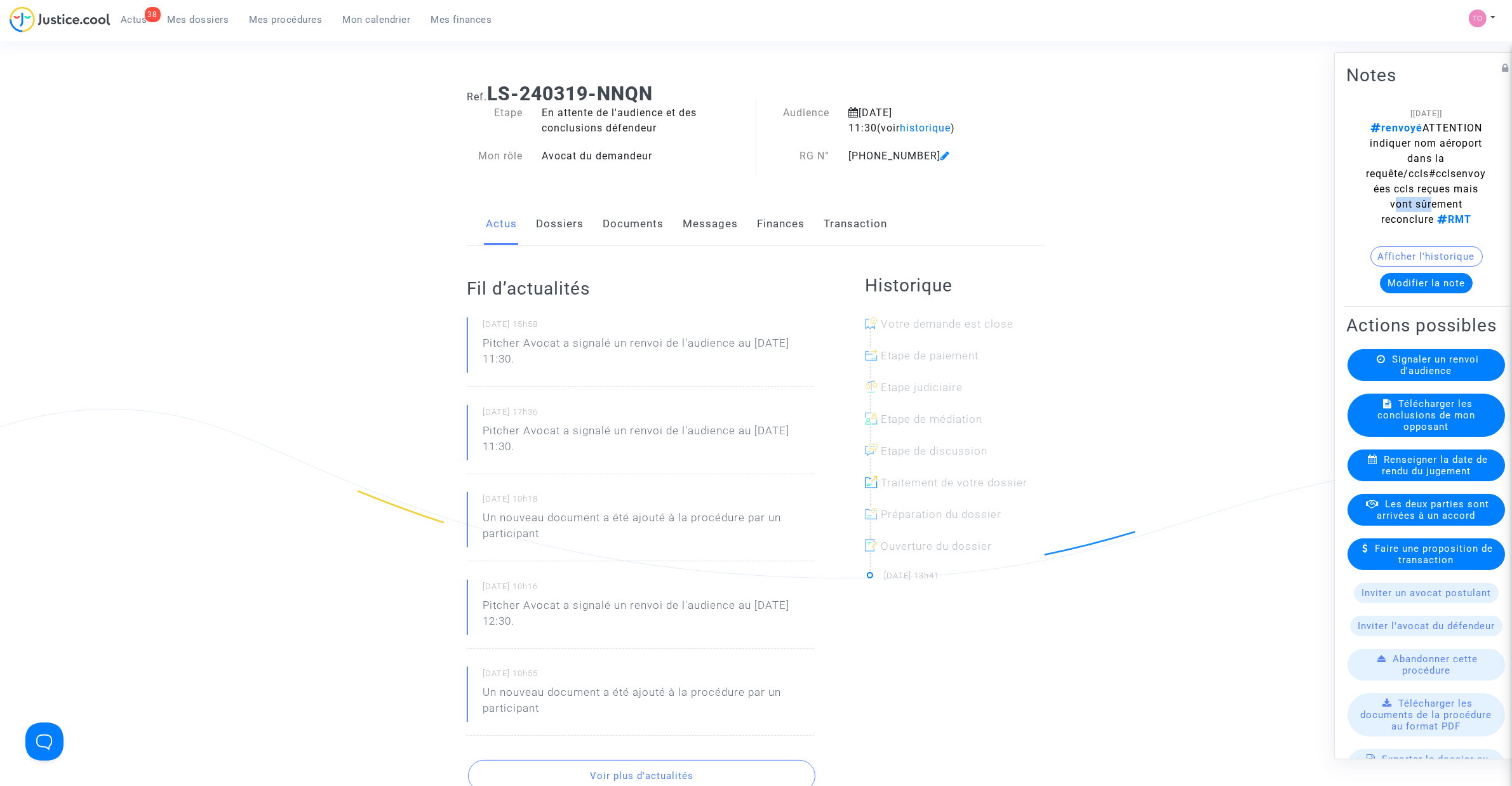
click at [1417, 252] on button "Afficher l'historique" at bounding box center [1427, 256] width 112 height 20
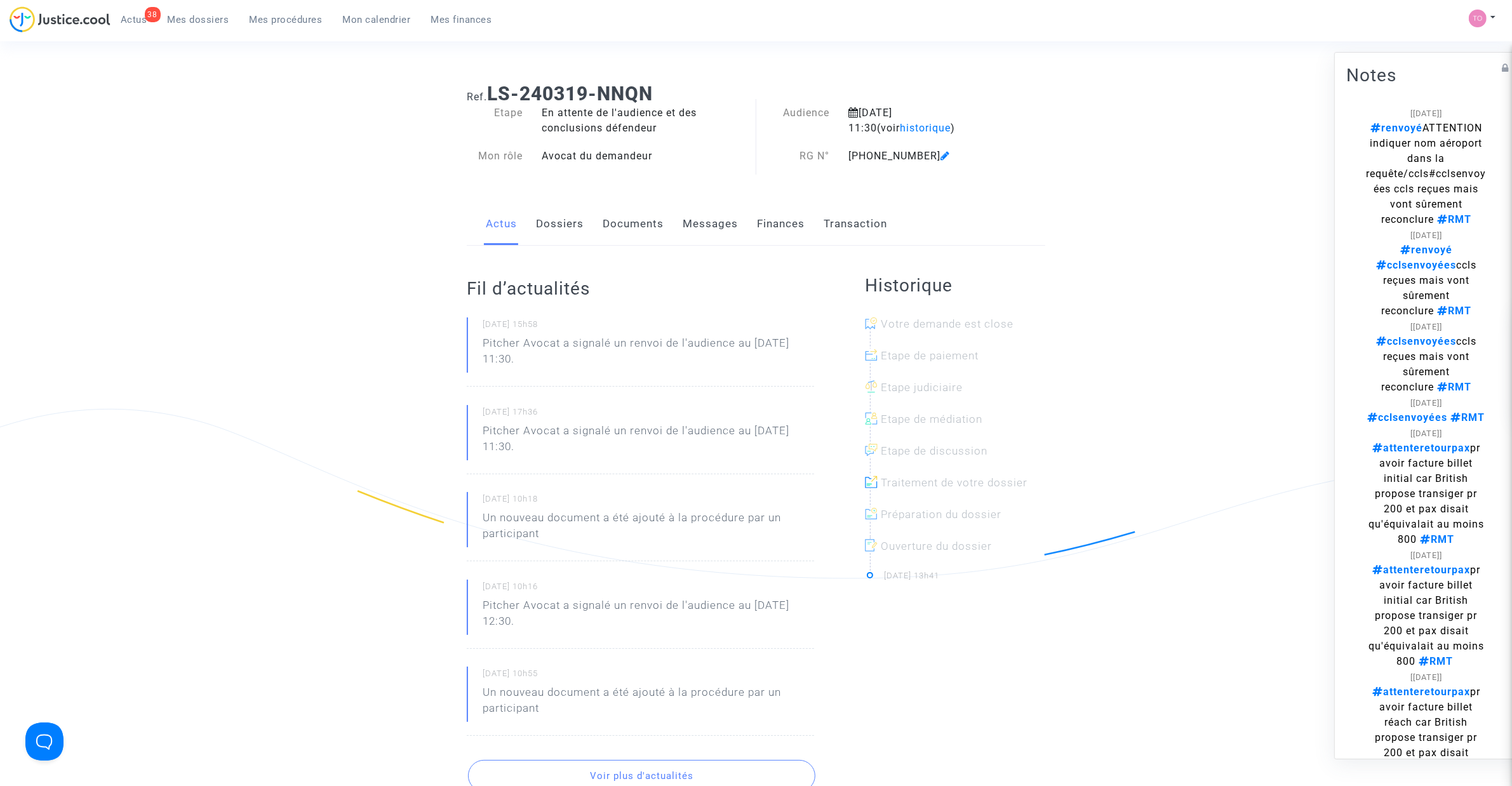
click at [725, 222] on link "Messages" at bounding box center [711, 224] width 56 height 42
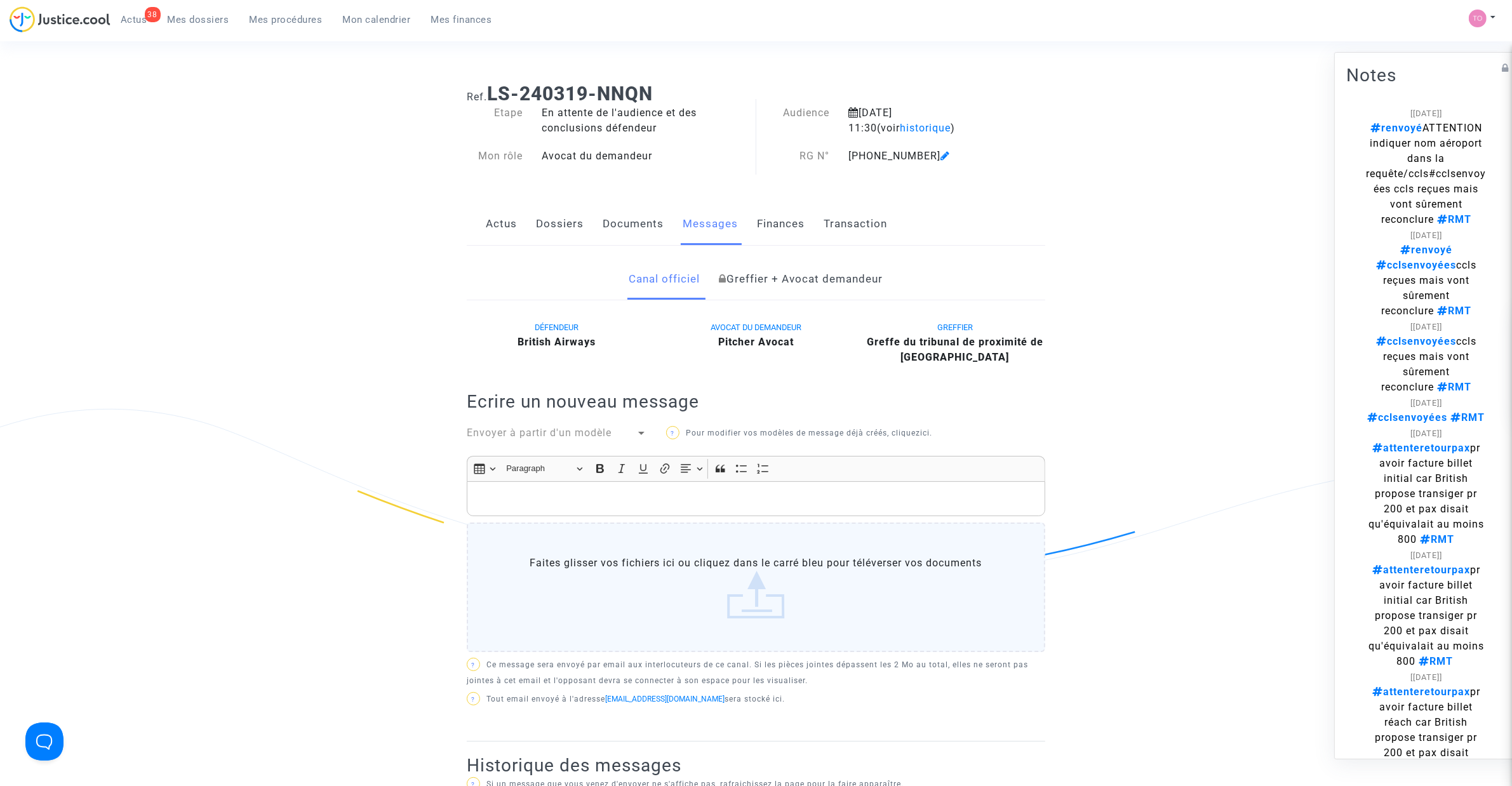
click at [624, 219] on link "Documents" at bounding box center [633, 224] width 61 height 42
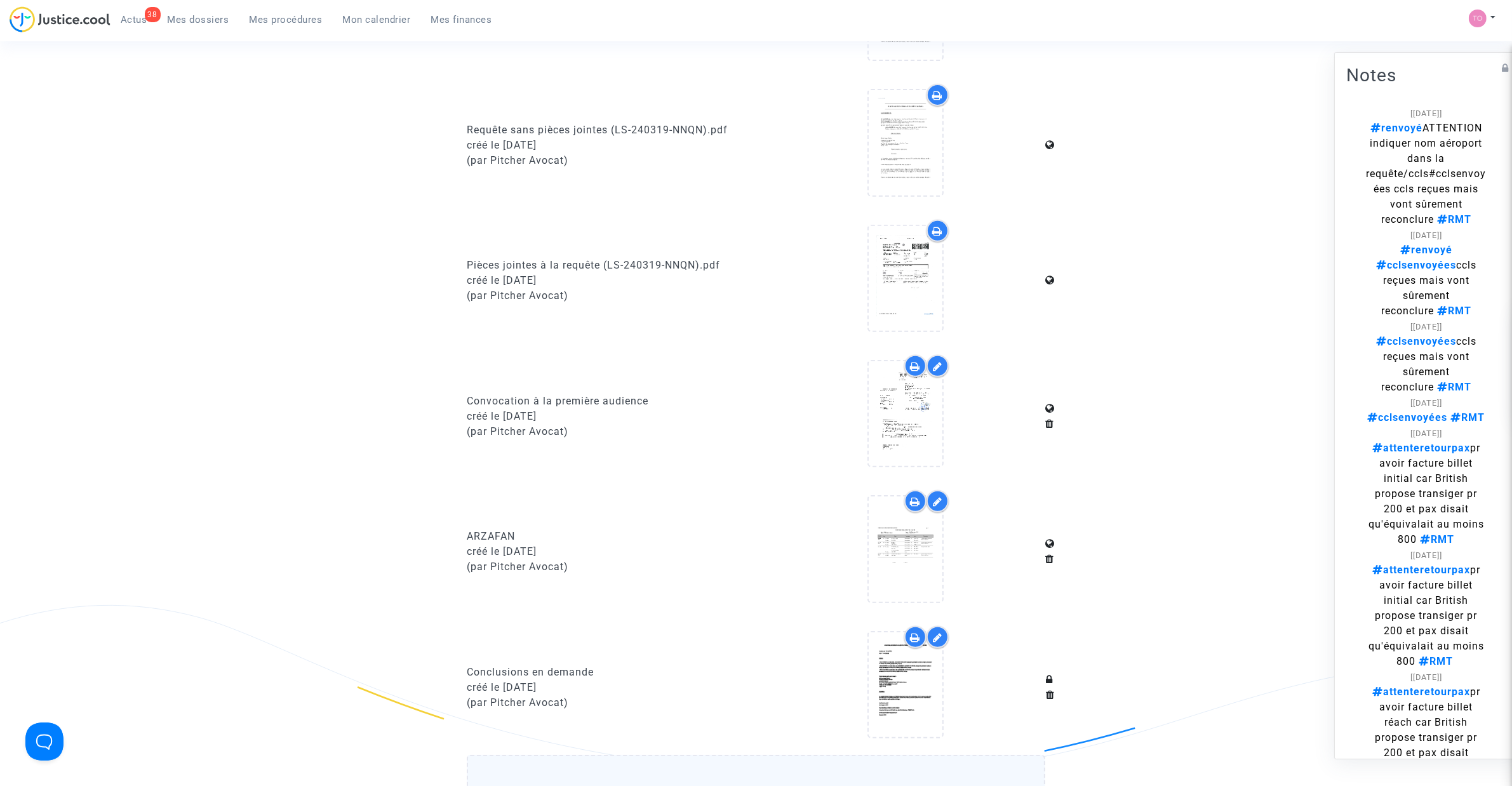
scroll to position [687, 0]
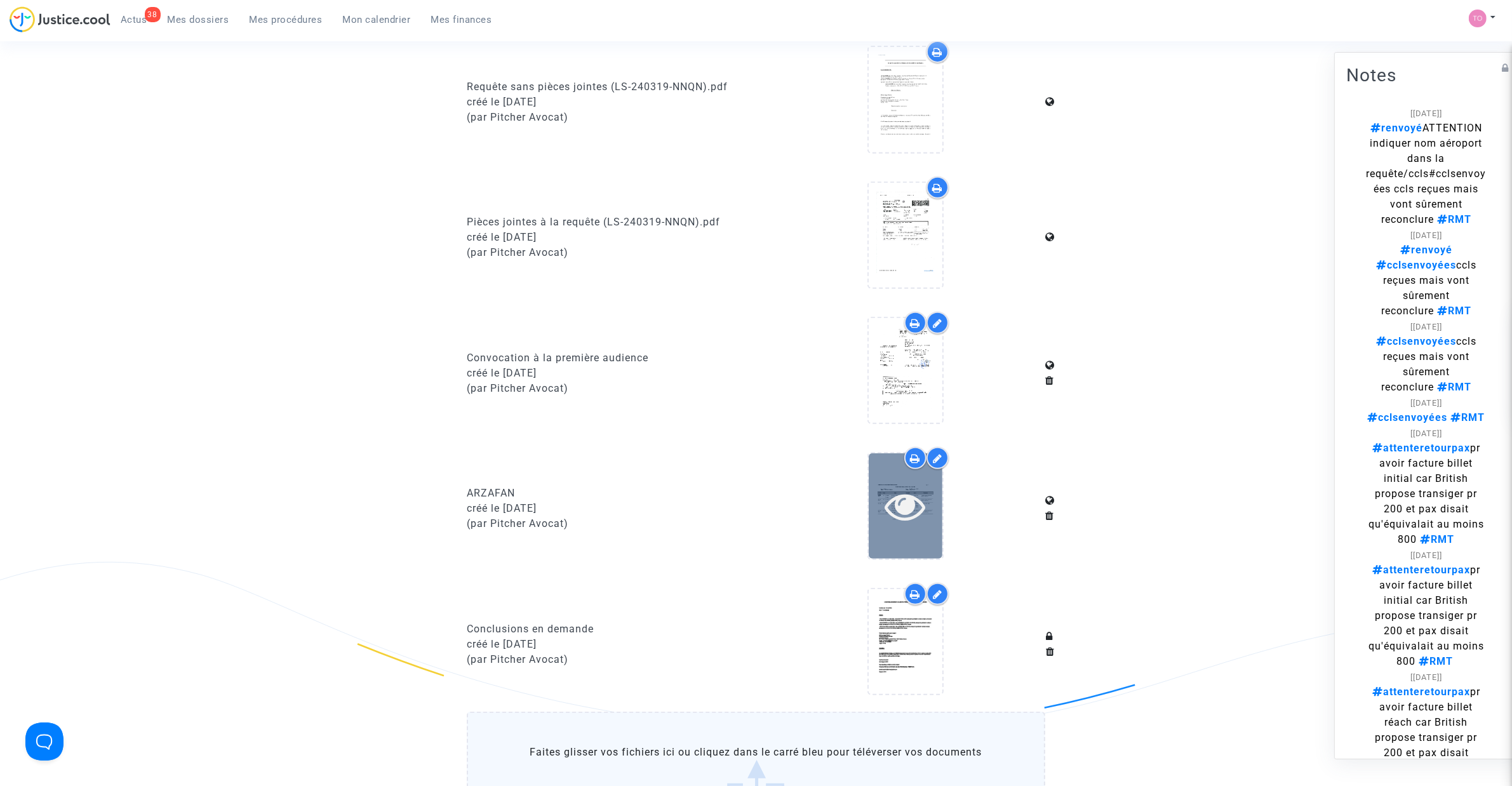
click at [894, 502] on icon at bounding box center [905, 506] width 41 height 41
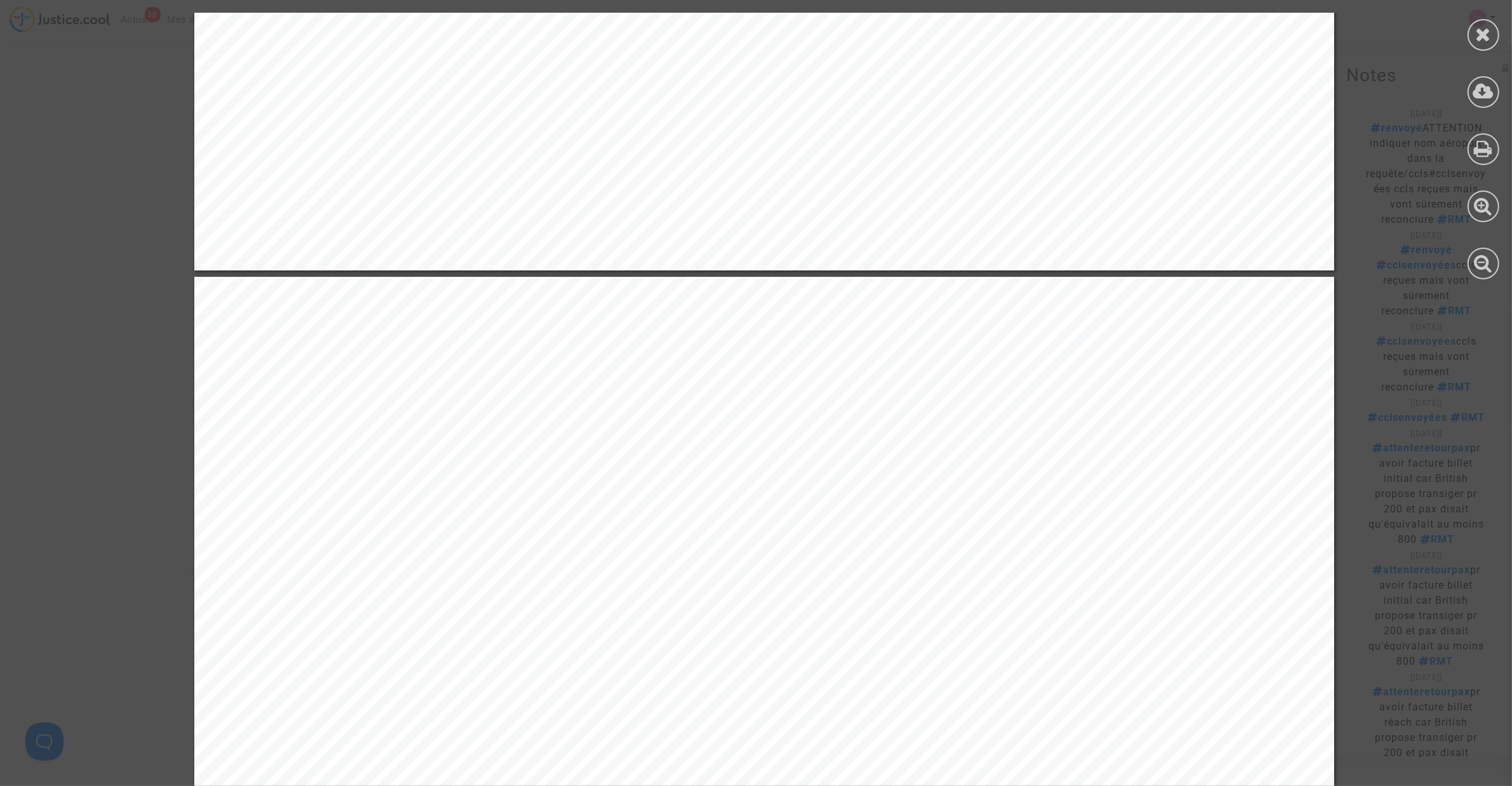
scroll to position [661, 0]
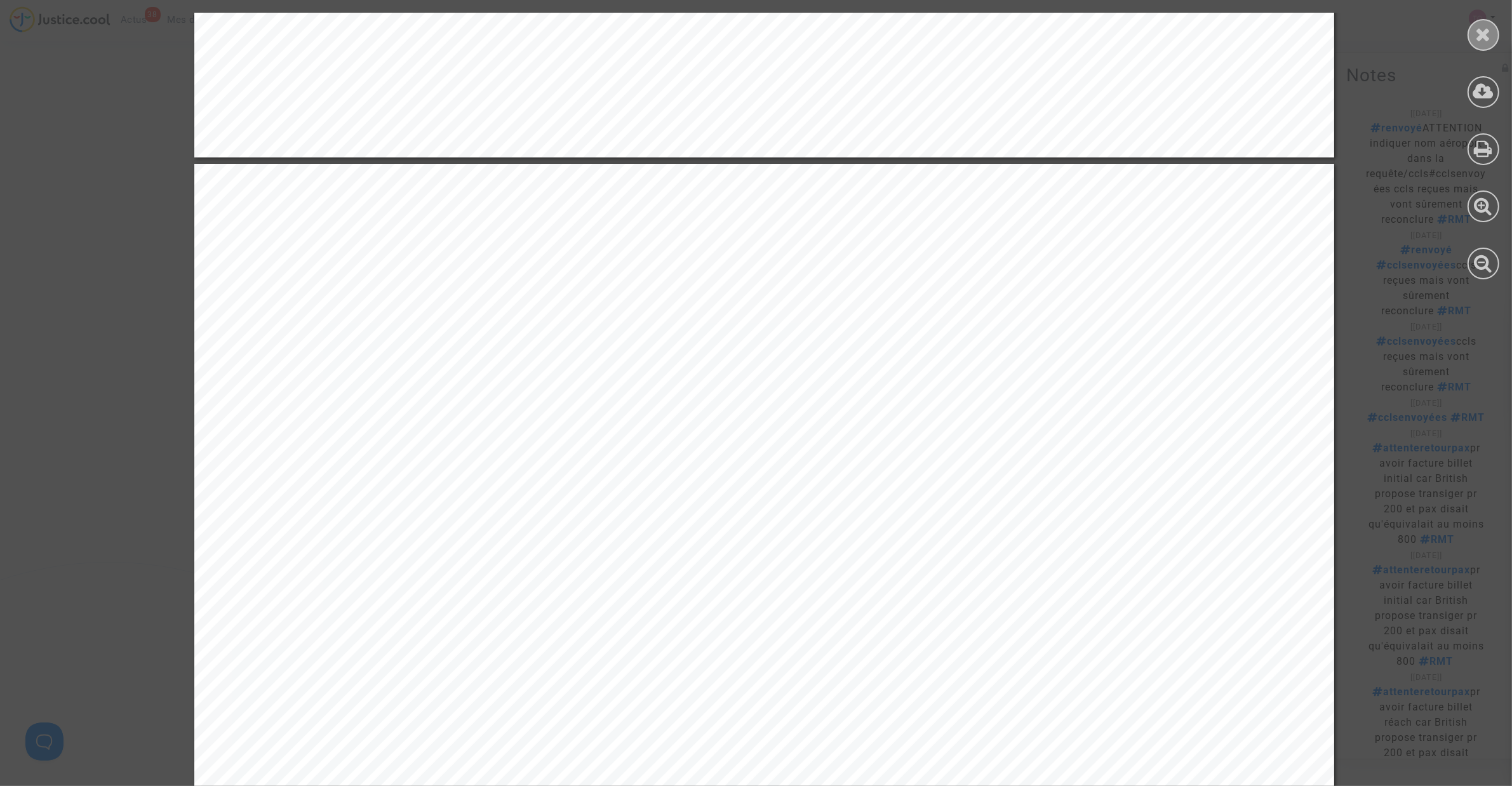
click at [1475, 21] on div at bounding box center [1484, 35] width 32 height 32
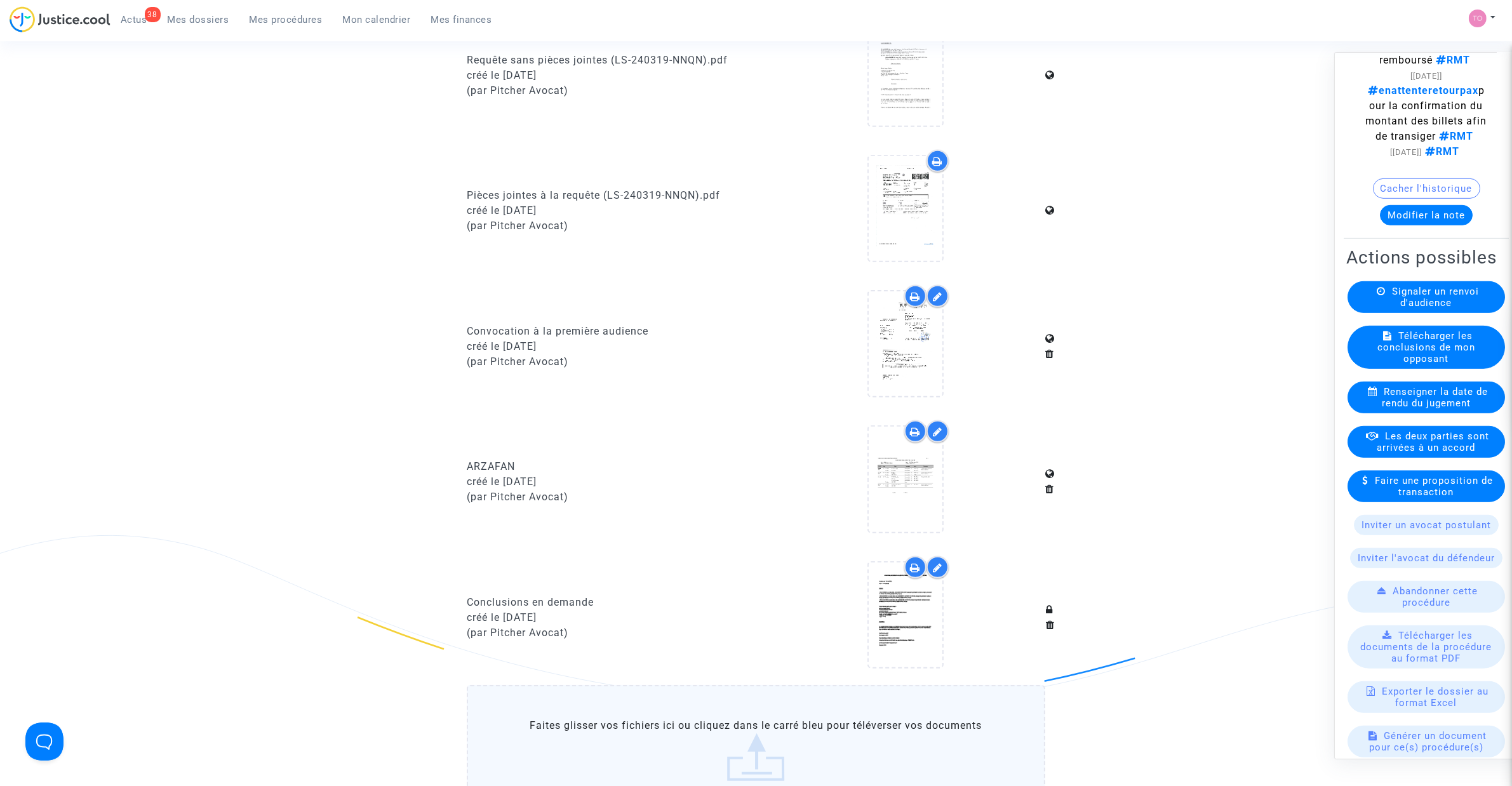
scroll to position [857, 0]
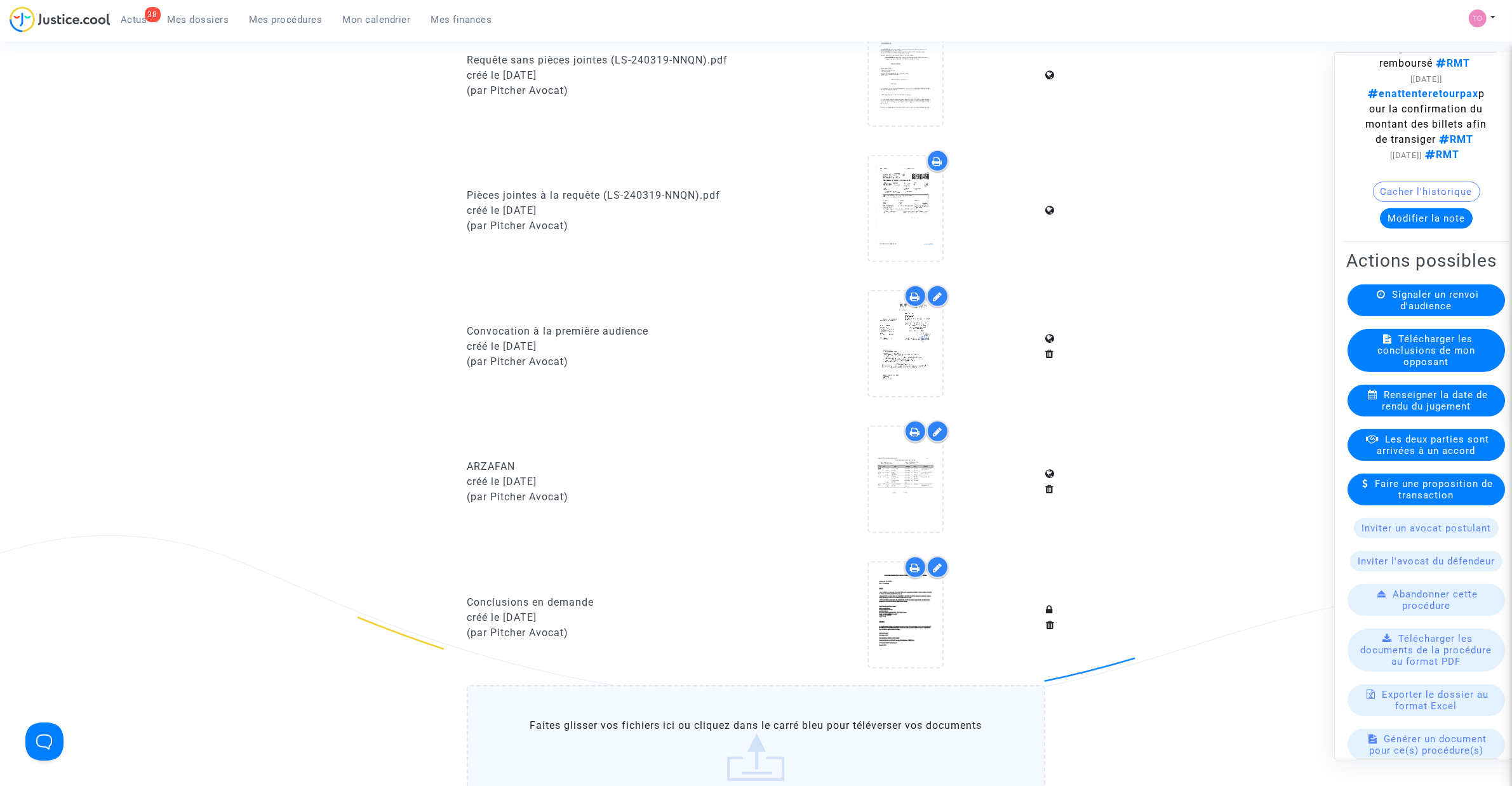
click at [1419, 226] on button "Modifier la note" at bounding box center [1426, 218] width 93 height 20
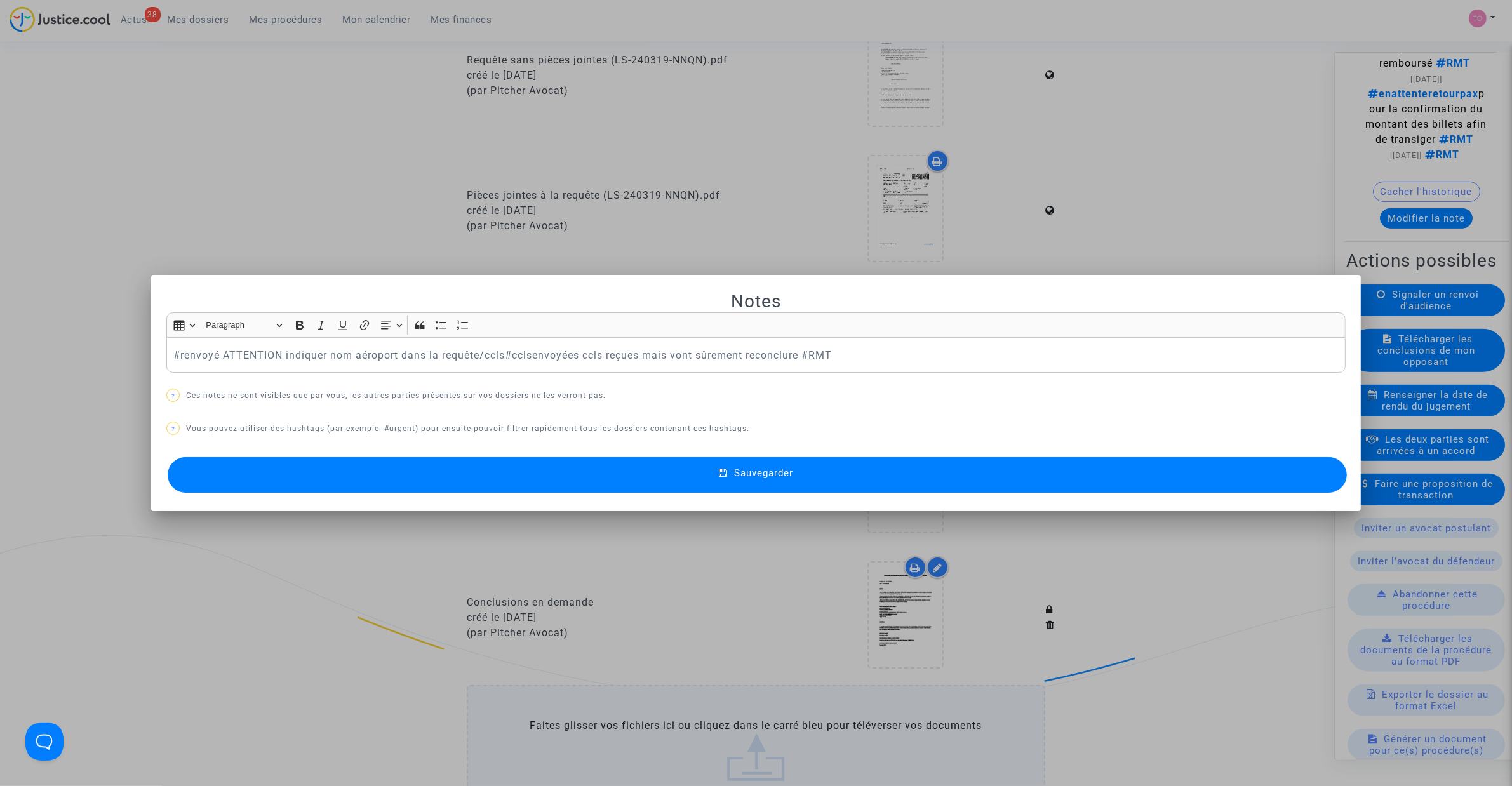
click at [173, 353] on p "#renvoyé ATTENTION indiquer nom aéroport dans la requête/ccls#cclsenvoyées ccls…" at bounding box center [756, 355] width 1166 height 16
click at [684, 472] on button "Sauvegarder" at bounding box center [757, 475] width 1179 height 35
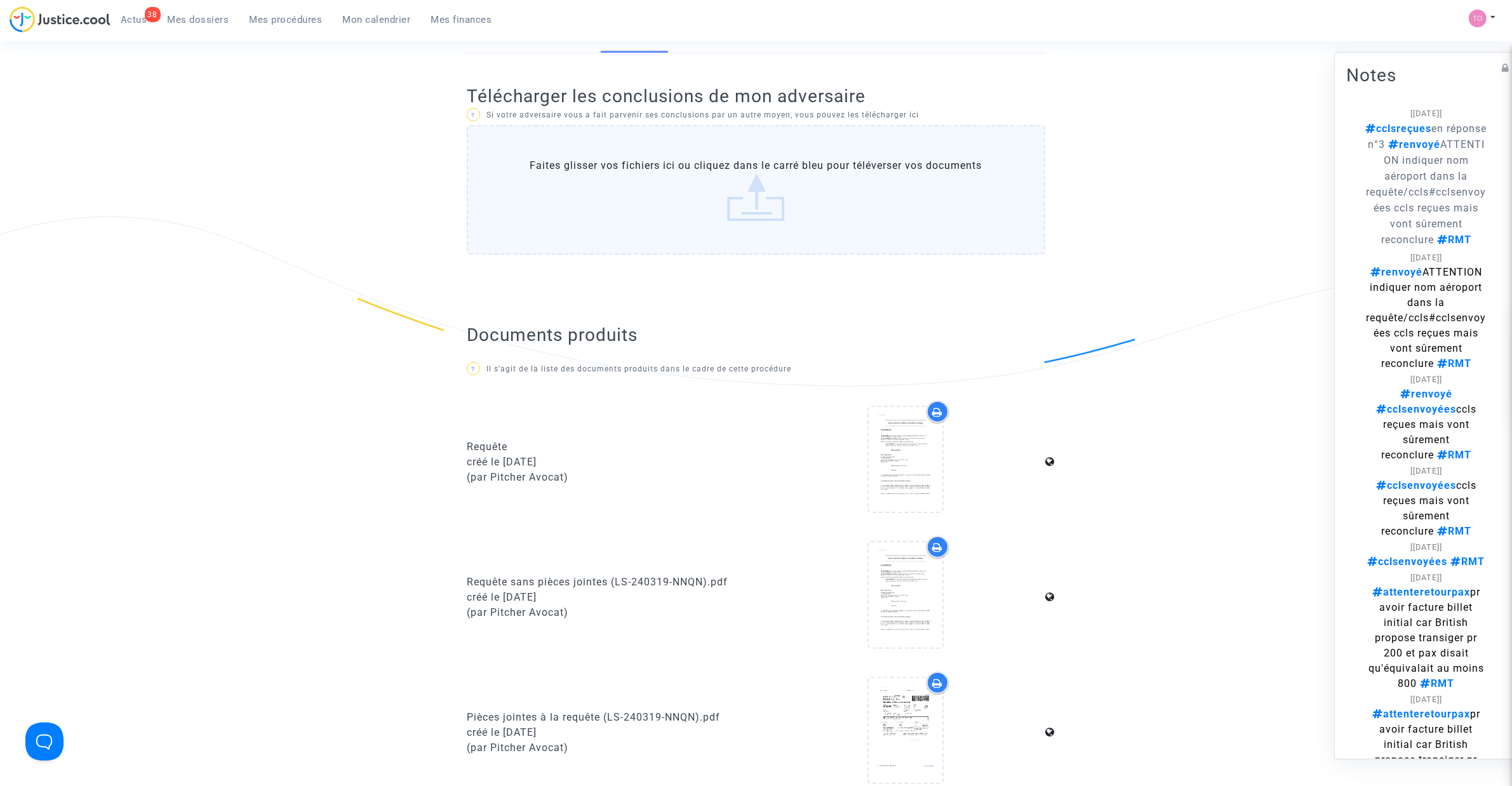
scroll to position [132, 0]
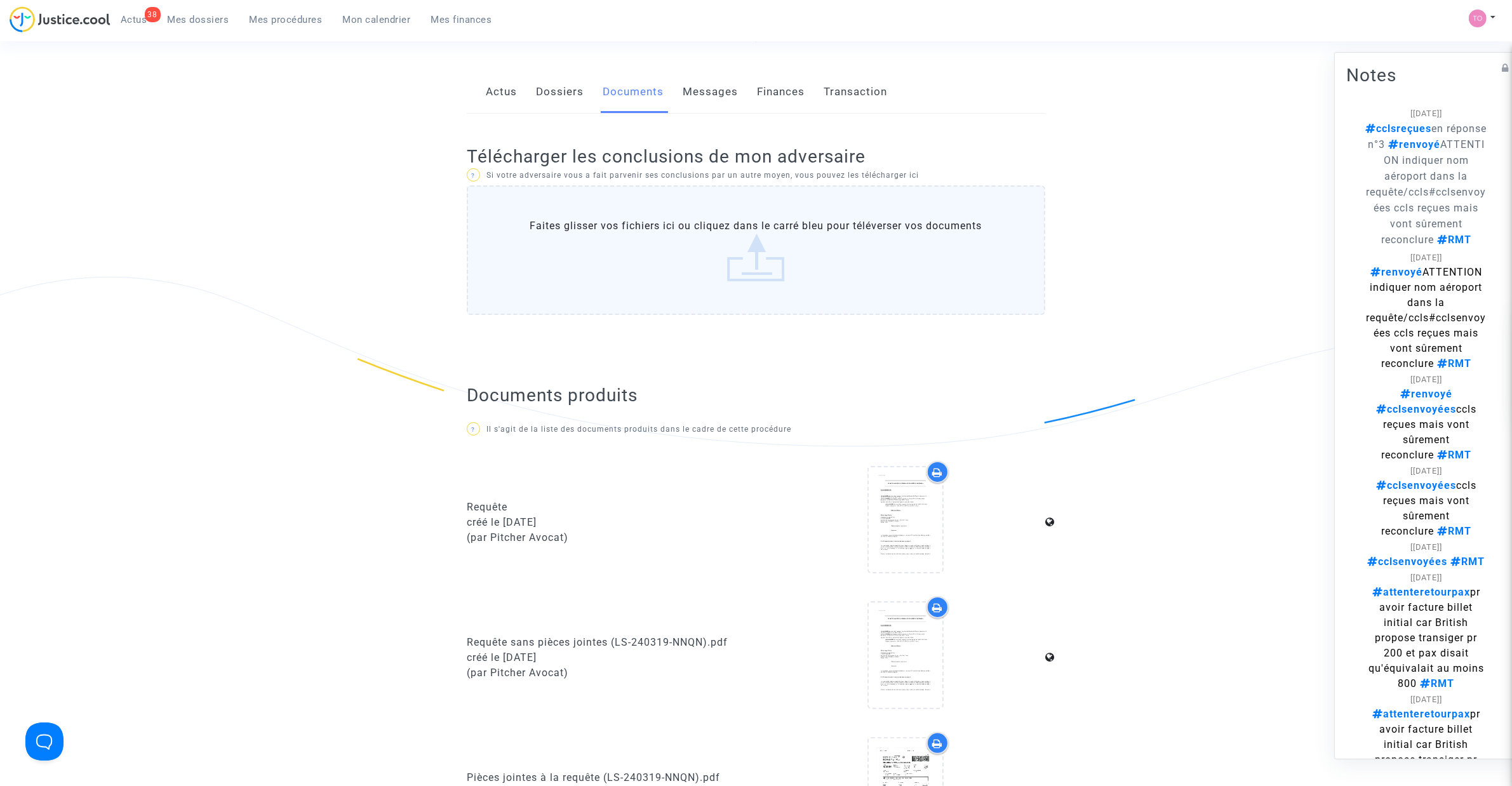
click at [655, 178] on p "? Si votre adversaire vous a fait parvenir ses conclusions par un autre moyen, …" at bounding box center [756, 176] width 579 height 16
click at [638, 252] on label "Faites glisser vos fichiers ici ou cliquez dans le carré bleu pour téléverser v…" at bounding box center [756, 250] width 579 height 130
click at [0, 0] on input "Faites glisser vos fichiers ici ou cliquez dans le carré bleu pour téléverser v…" at bounding box center [0, 0] width 0 height 0
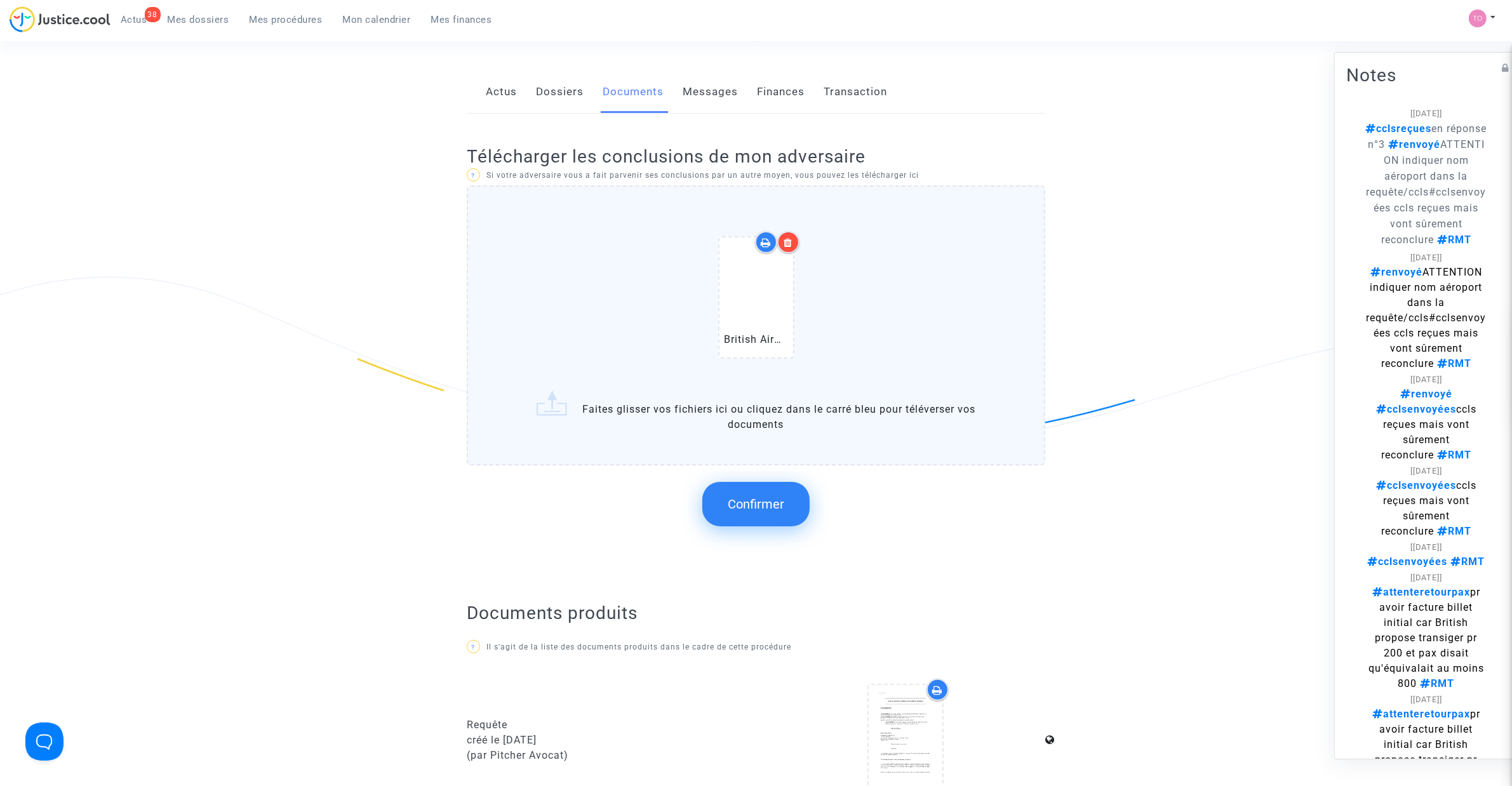
click at [756, 512] on button "Confirmer" at bounding box center [756, 504] width 108 height 44
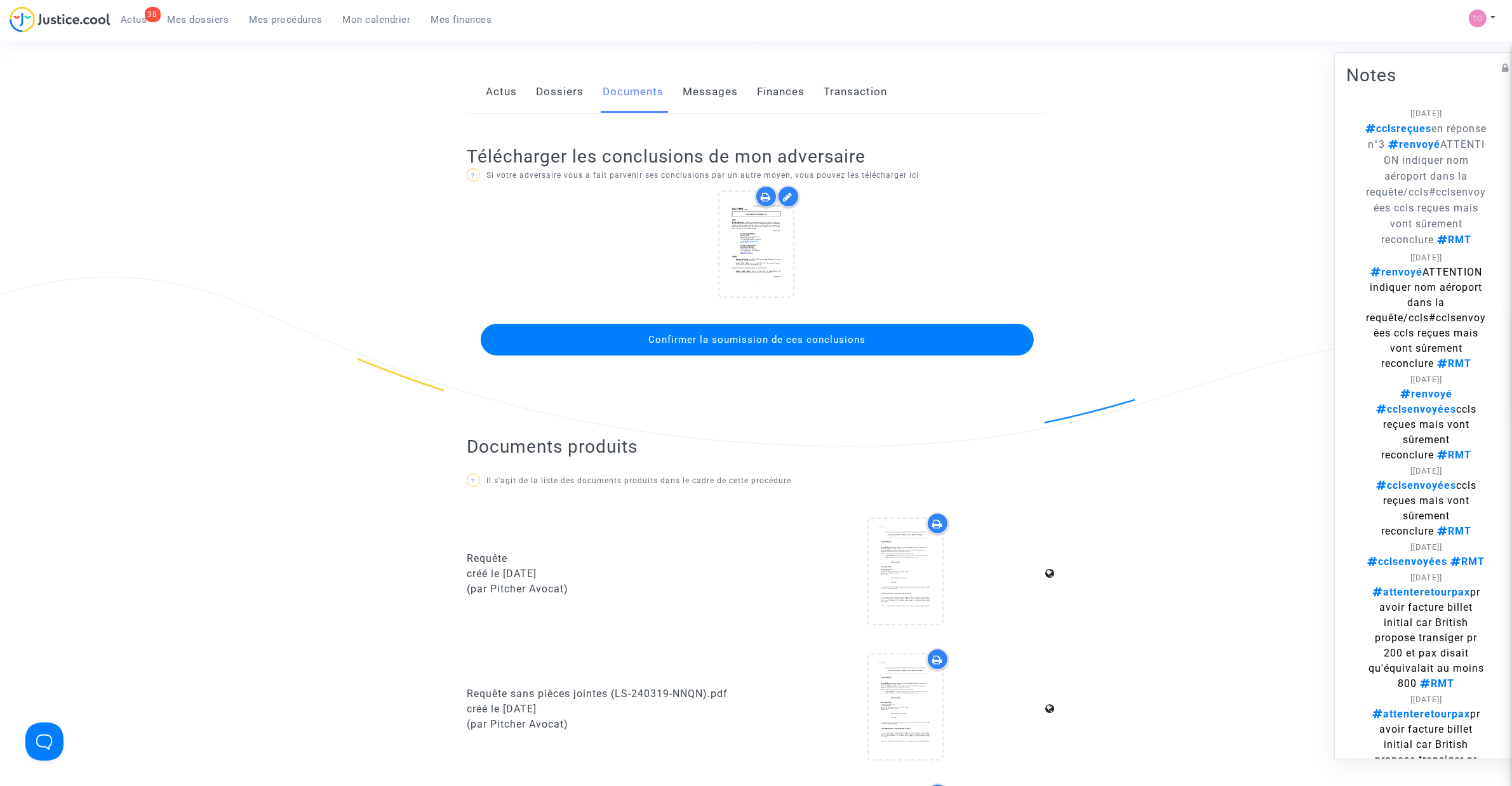
click at [697, 332] on button "Confirmer la soumission de ces conclusions" at bounding box center [757, 340] width 553 height 32
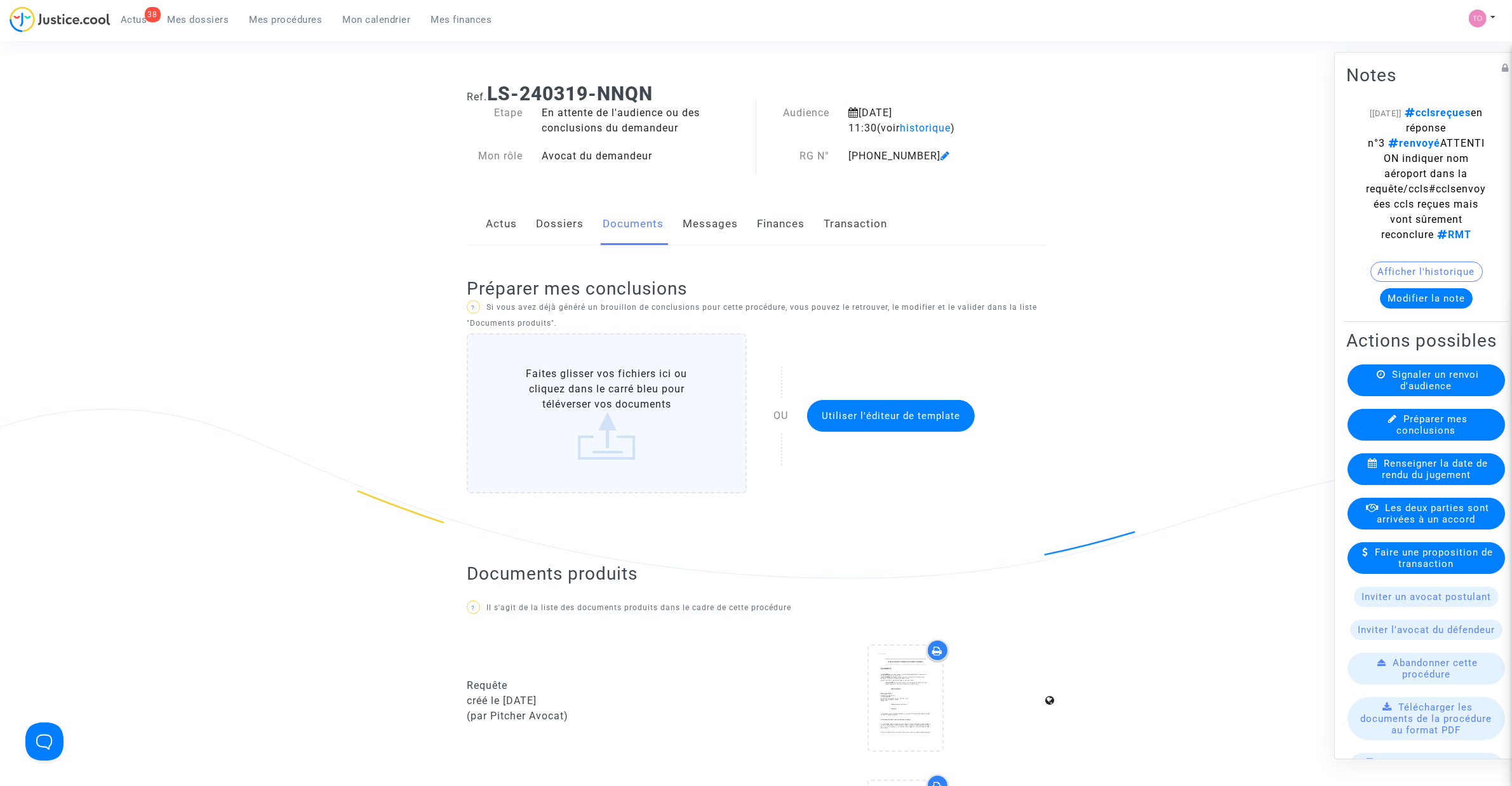
click at [549, 228] on link "Dossiers" at bounding box center [559, 224] width 48 height 42
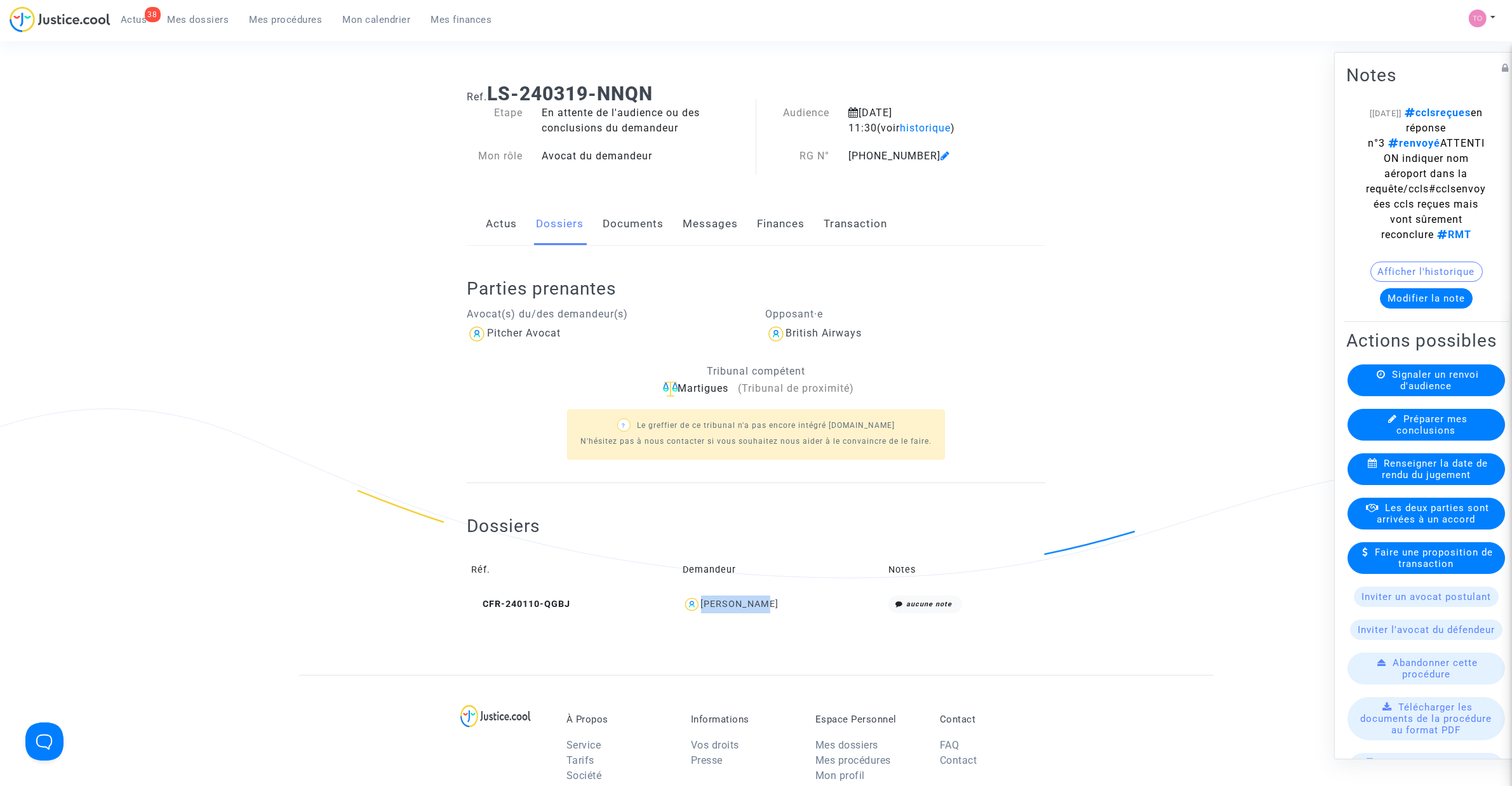
drag, startPoint x: 783, startPoint y: 601, endPoint x: 714, endPoint y: 610, distance: 69.6
click at [714, 610] on div "[PERSON_NAME]" at bounding box center [781, 604] width 198 height 19
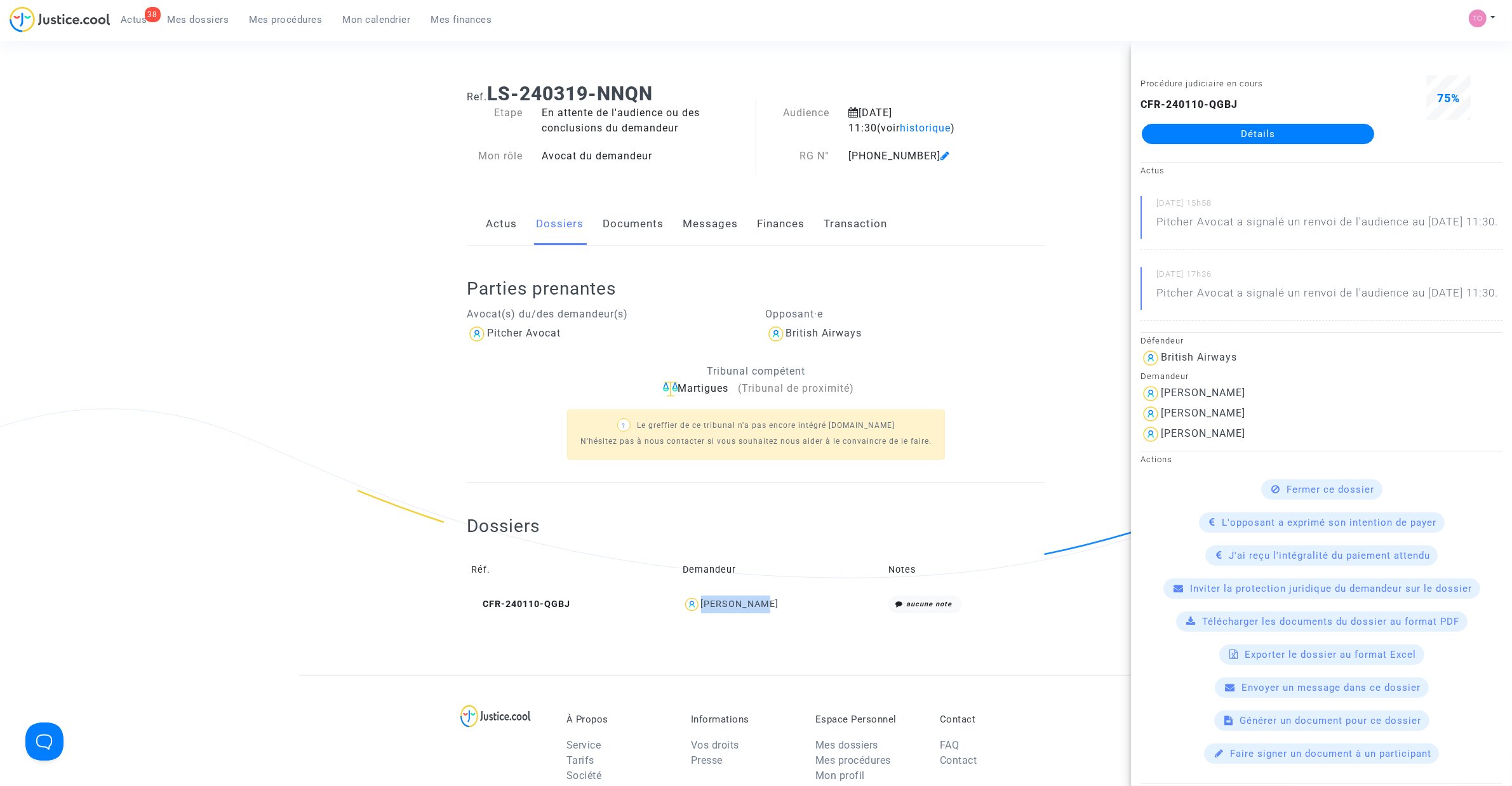
copy div "[PERSON_NAME]"
click at [369, 328] on ng-component "Ref. LS-240319-NNQN Etape En attente de l'audience ou des conclusions du demand…" at bounding box center [756, 373] width 915 height 601
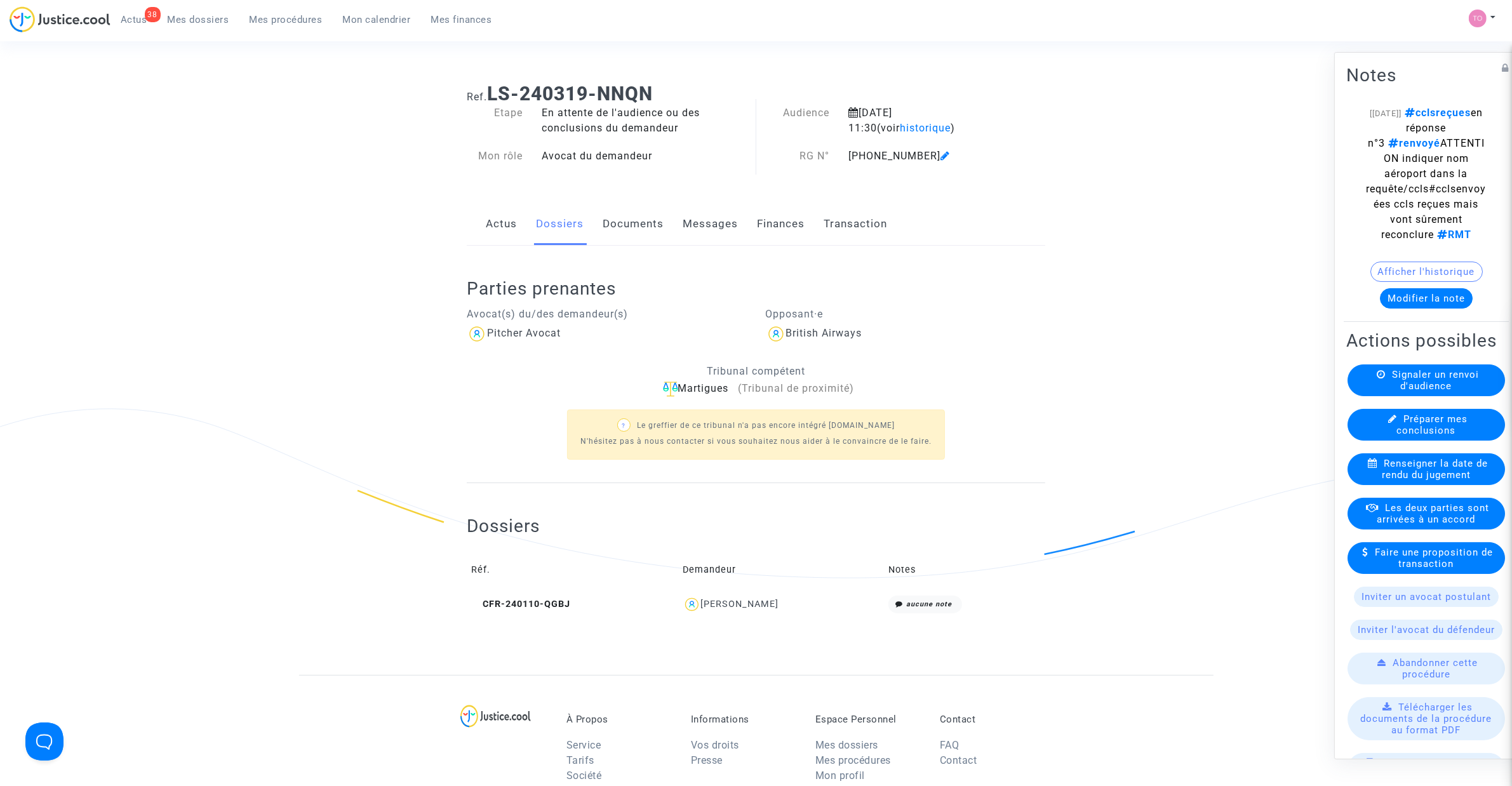
click at [757, 609] on div "[PERSON_NAME]" at bounding box center [740, 604] width 78 height 11
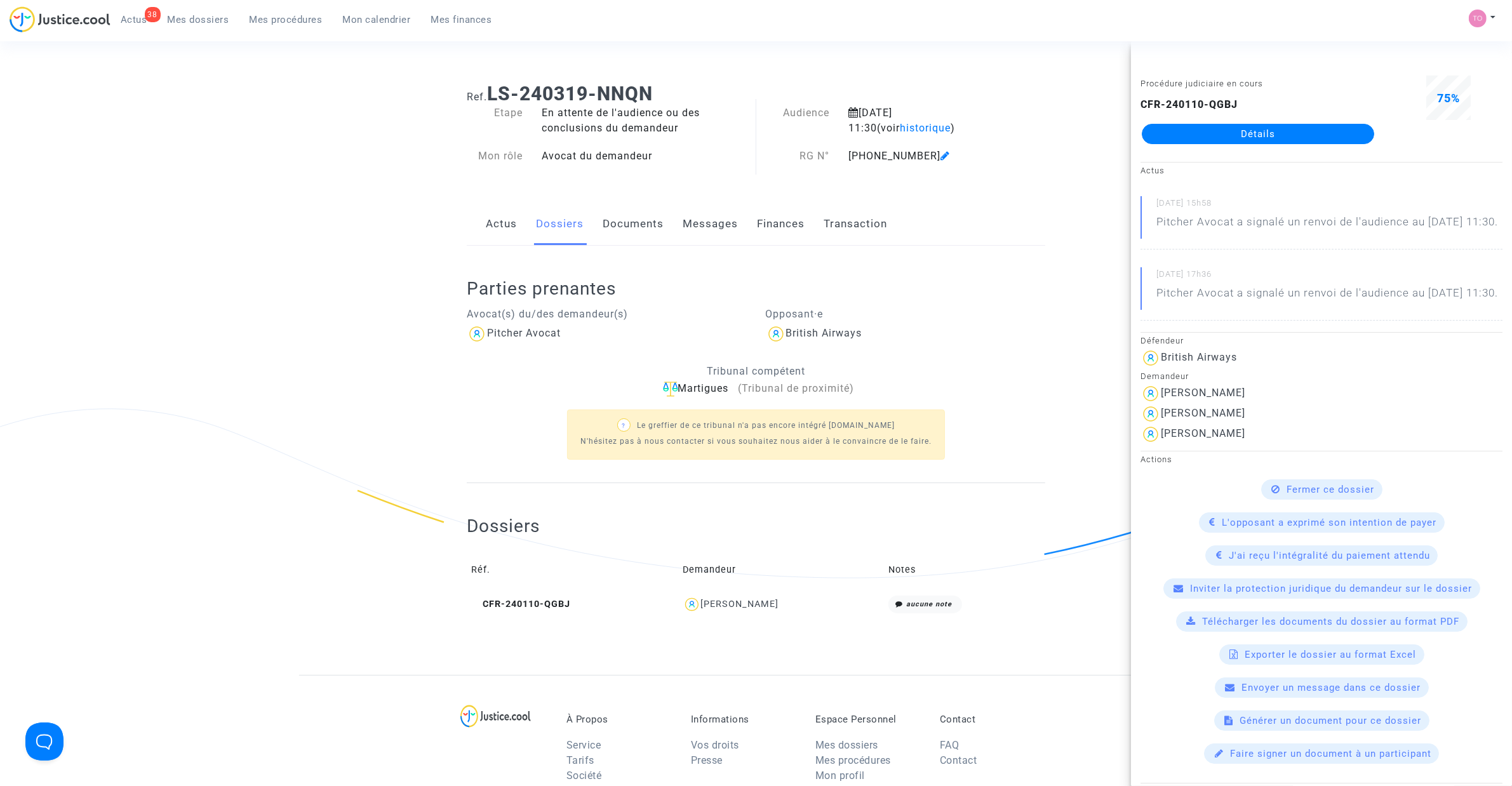
click at [641, 222] on link "Documents" at bounding box center [633, 224] width 61 height 42
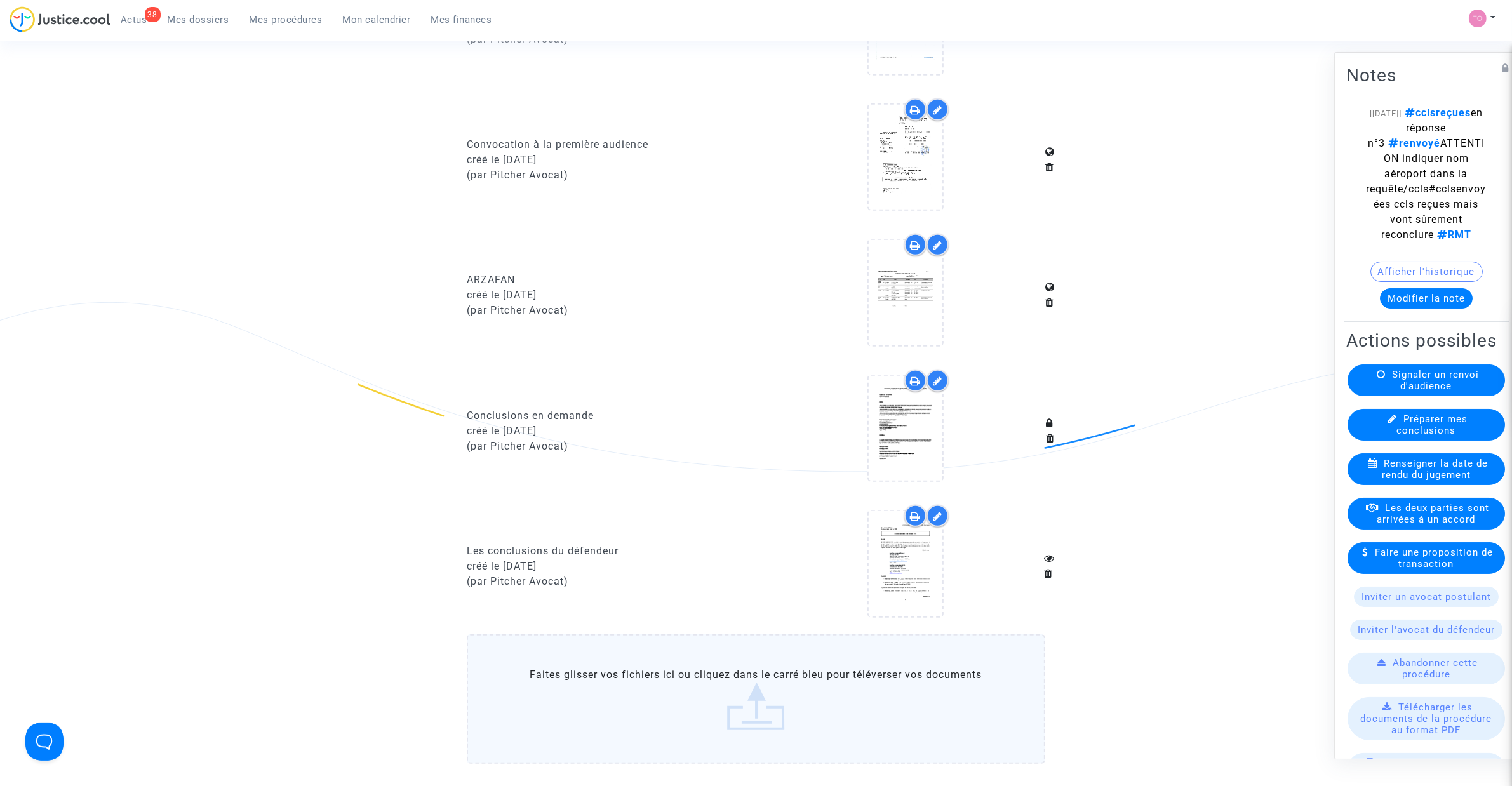
scroll to position [952, 0]
click at [912, 370] on icon at bounding box center [915, 375] width 10 height 10
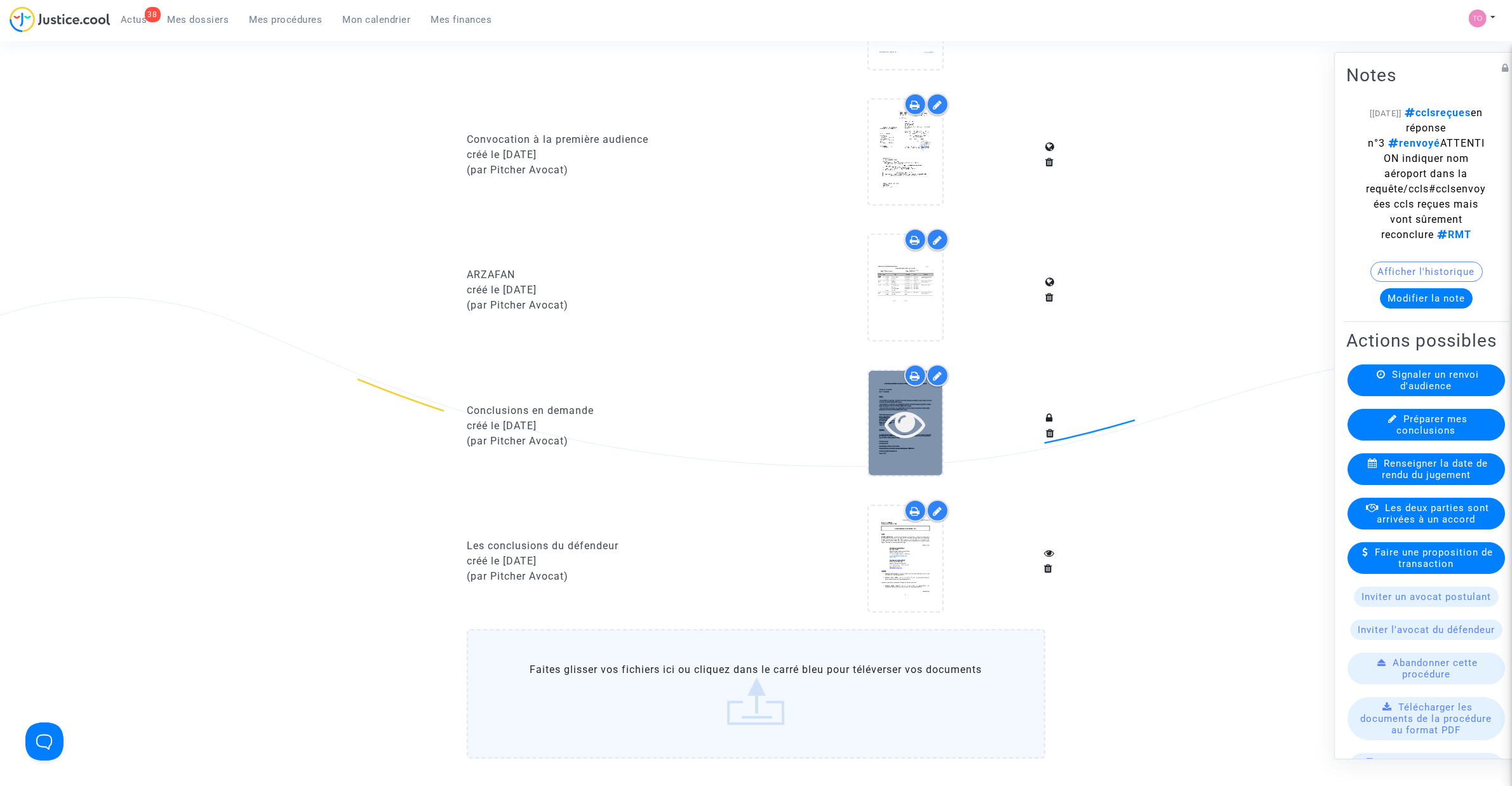
click at [887, 435] on icon at bounding box center [905, 423] width 41 height 41
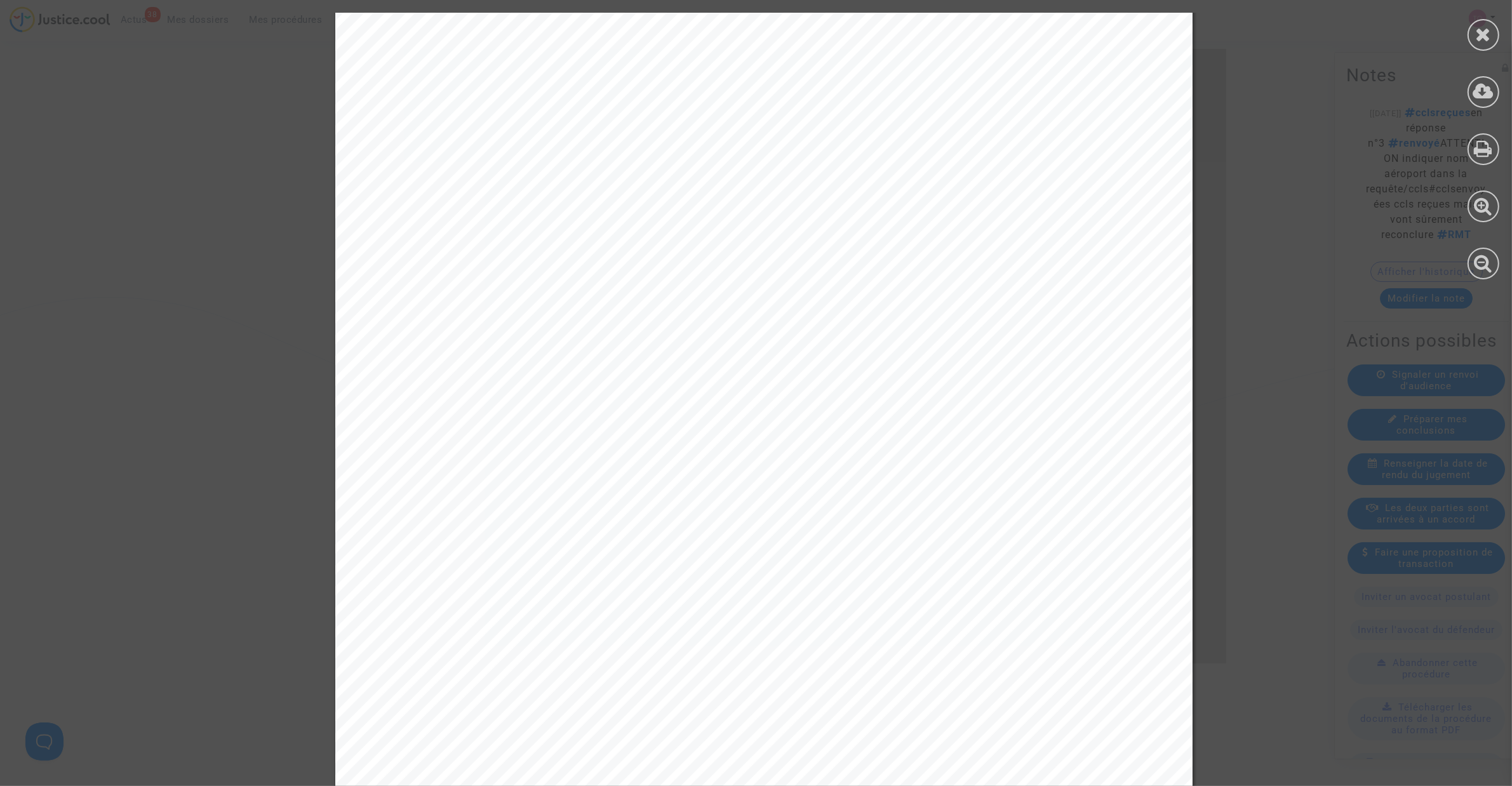
scroll to position [23222, 0]
drag, startPoint x: 452, startPoint y: 350, endPoint x: 692, endPoint y: 340, distance: 240.2
click at [692, 340] on div "PAR CES MOTIFS Il est demandé qu’il plaise à Madame ou Monsieur le Président du…" at bounding box center [763, 529] width 857 height 1211
click at [692, 340] on span "le désistement [PERSON_NAME], [PERSON_NAME], [PERSON_NAME] de leur demande" at bounding box center [855, 343] width 702 height 15
drag, startPoint x: 765, startPoint y: 340, endPoint x: 893, endPoint y: 337, distance: 128.0
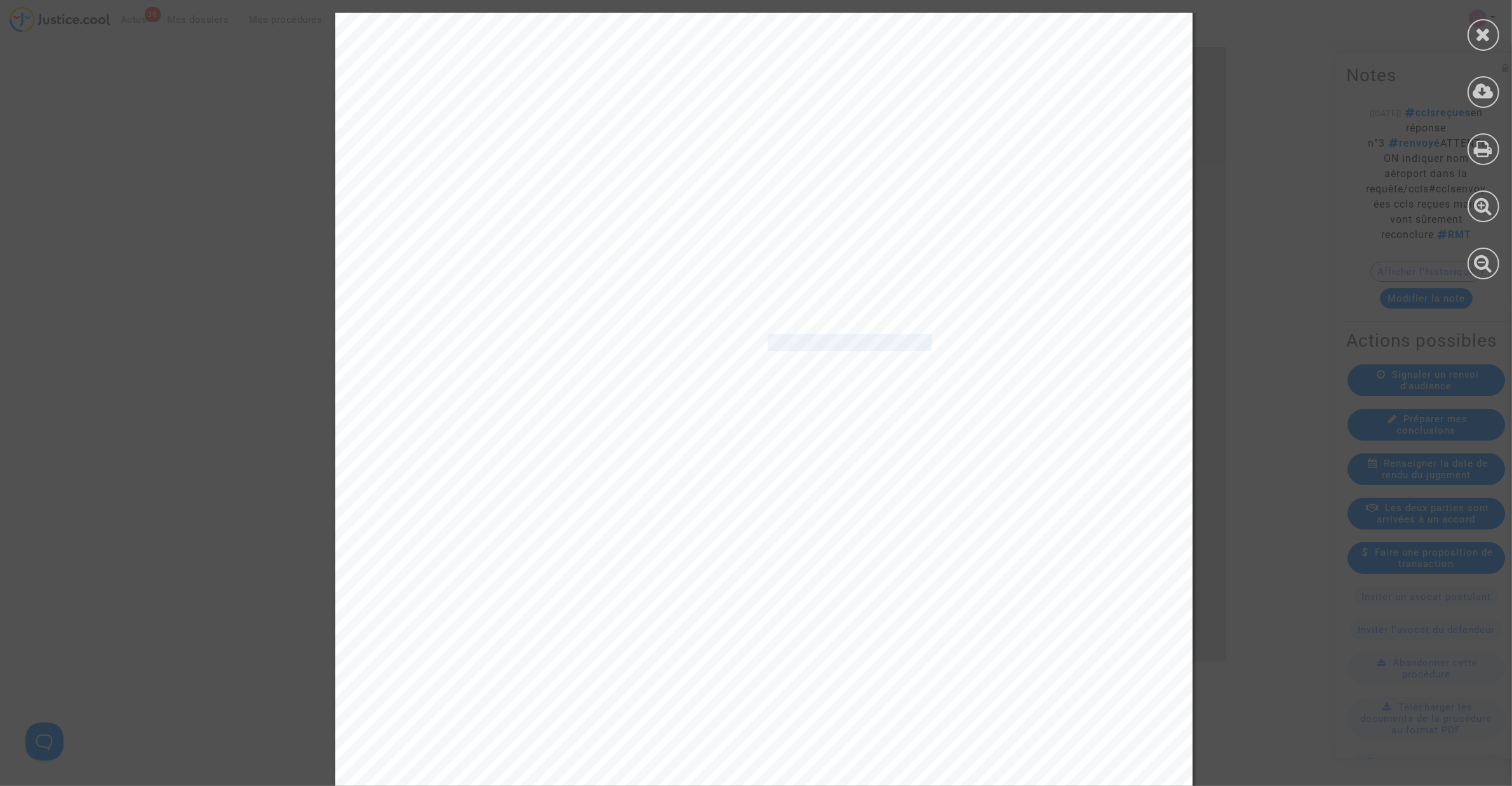
click at [891, 338] on span "le désistement [PERSON_NAME], [PERSON_NAME], [PERSON_NAME] de leur demande" at bounding box center [855, 343] width 702 height 15
drag, startPoint x: 935, startPoint y: 337, endPoint x: 1083, endPoint y: 334, distance: 148.0
click at [1085, 335] on span "le désistement [PERSON_NAME], [PERSON_NAME], [PERSON_NAME] de leur demande" at bounding box center [855, 343] width 702 height 15
drag, startPoint x: 430, startPoint y: 366, endPoint x: 778, endPoint y: 362, distance: 348.0
click at [778, 362] on span "d'indemnisation formulée au titre de l’article 7 du règlement (CE) 261/2004;" at bounding box center [679, 361] width 549 height 15
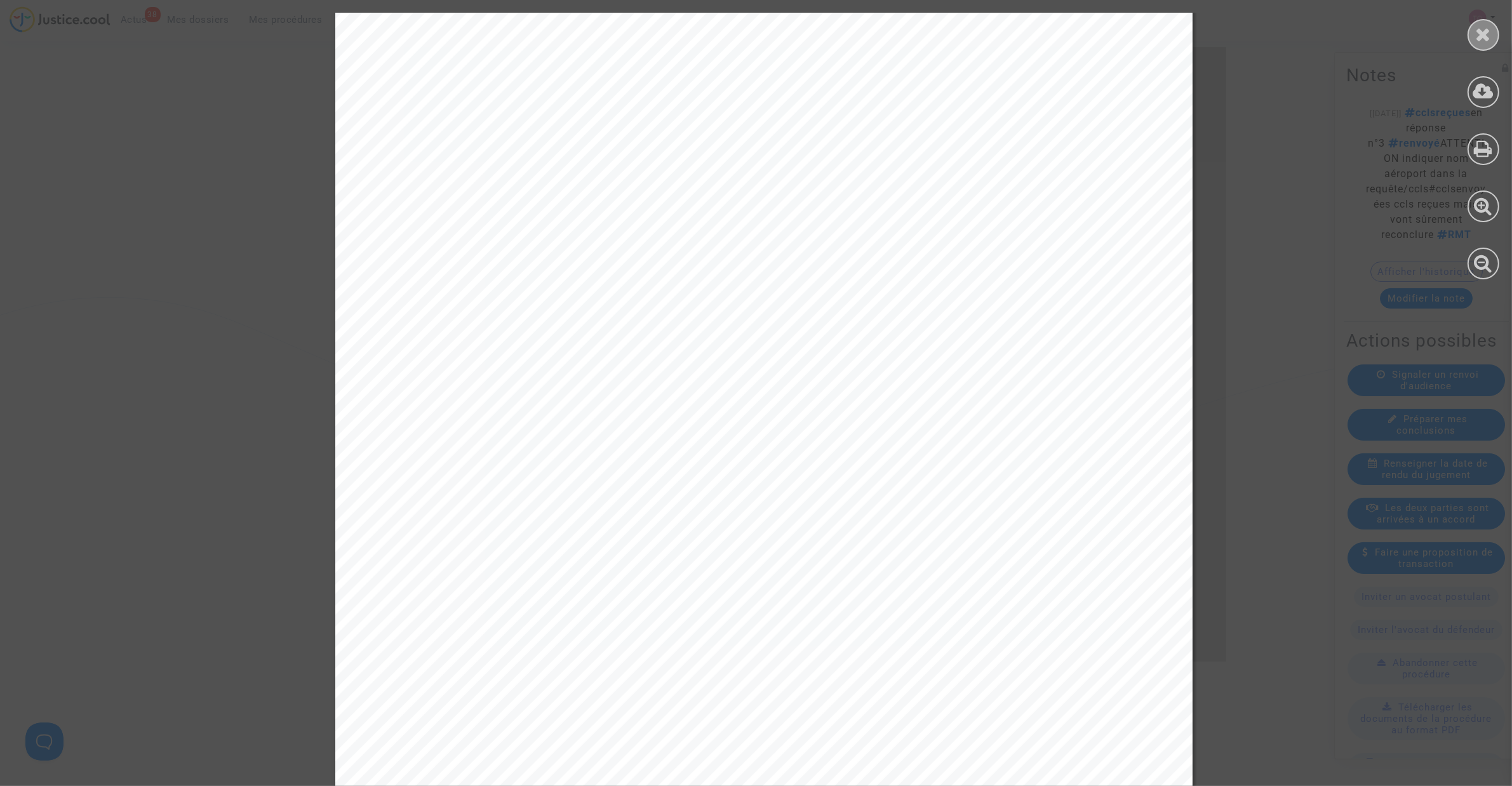
click at [1472, 30] on div at bounding box center [1484, 35] width 32 height 32
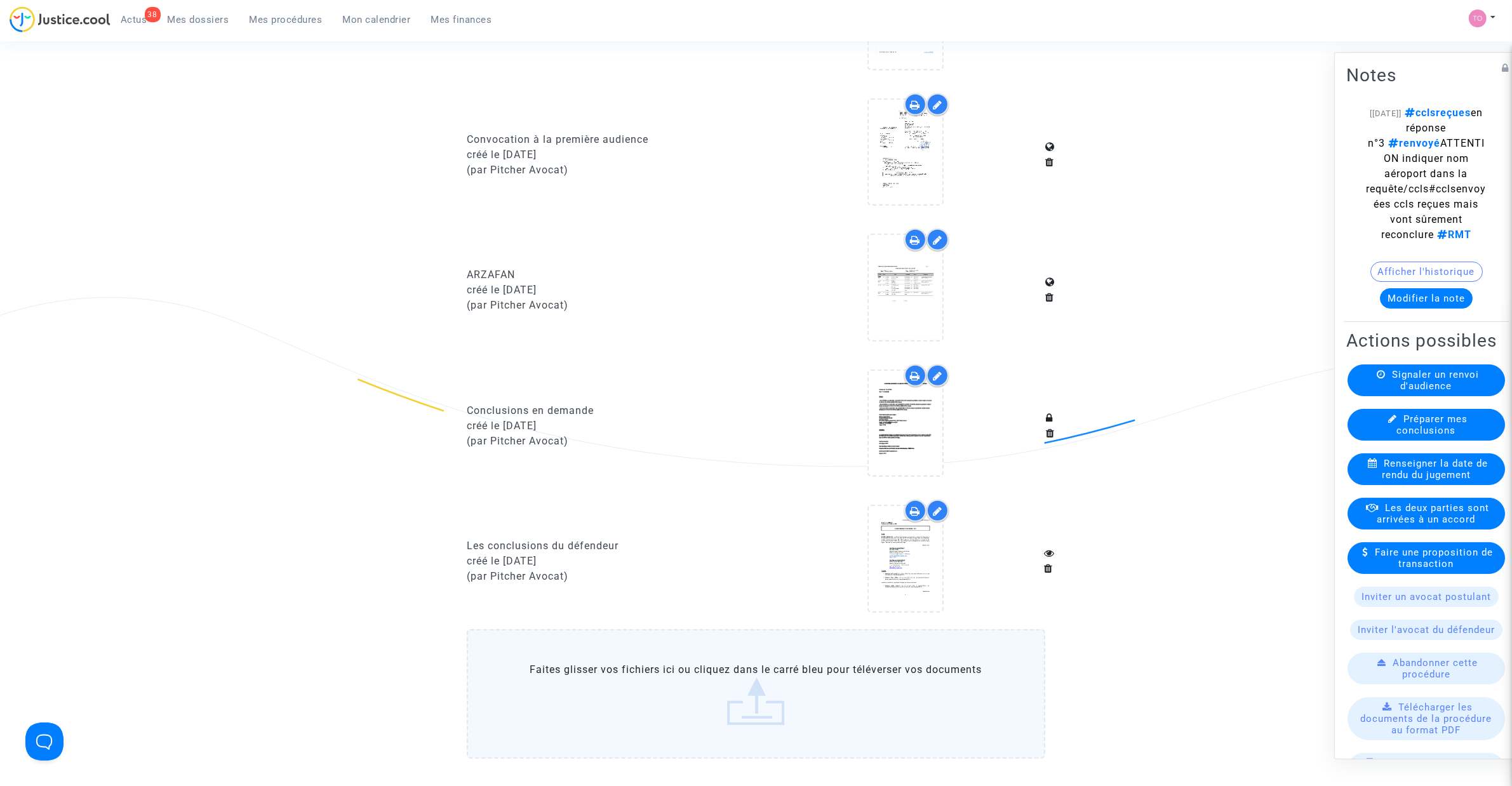
click at [912, 509] on div at bounding box center [915, 511] width 22 height 22
click at [899, 547] on icon at bounding box center [905, 558] width 41 height 41
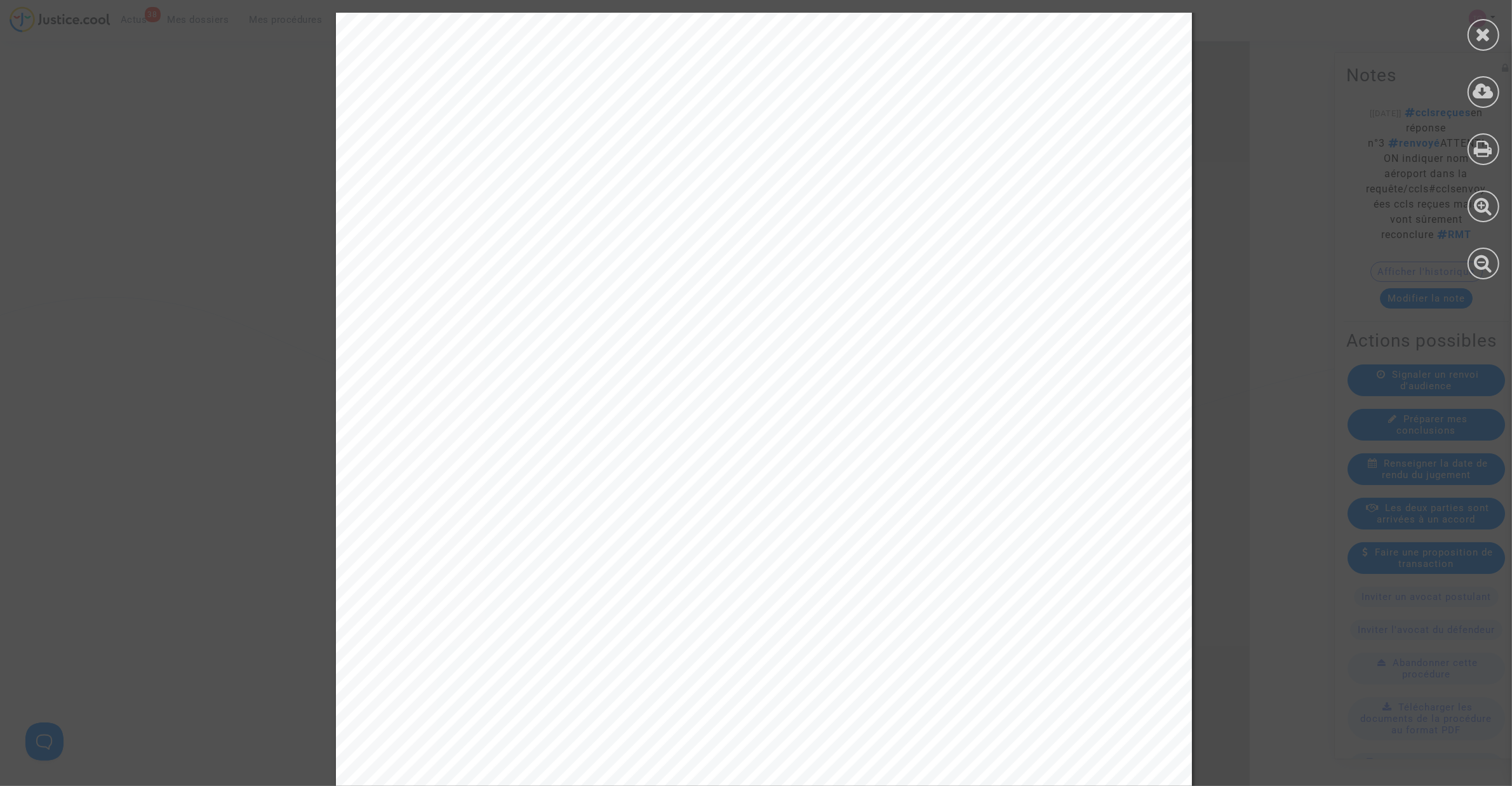
scroll to position [11055, 0]
click at [1472, 44] on div at bounding box center [1484, 35] width 32 height 32
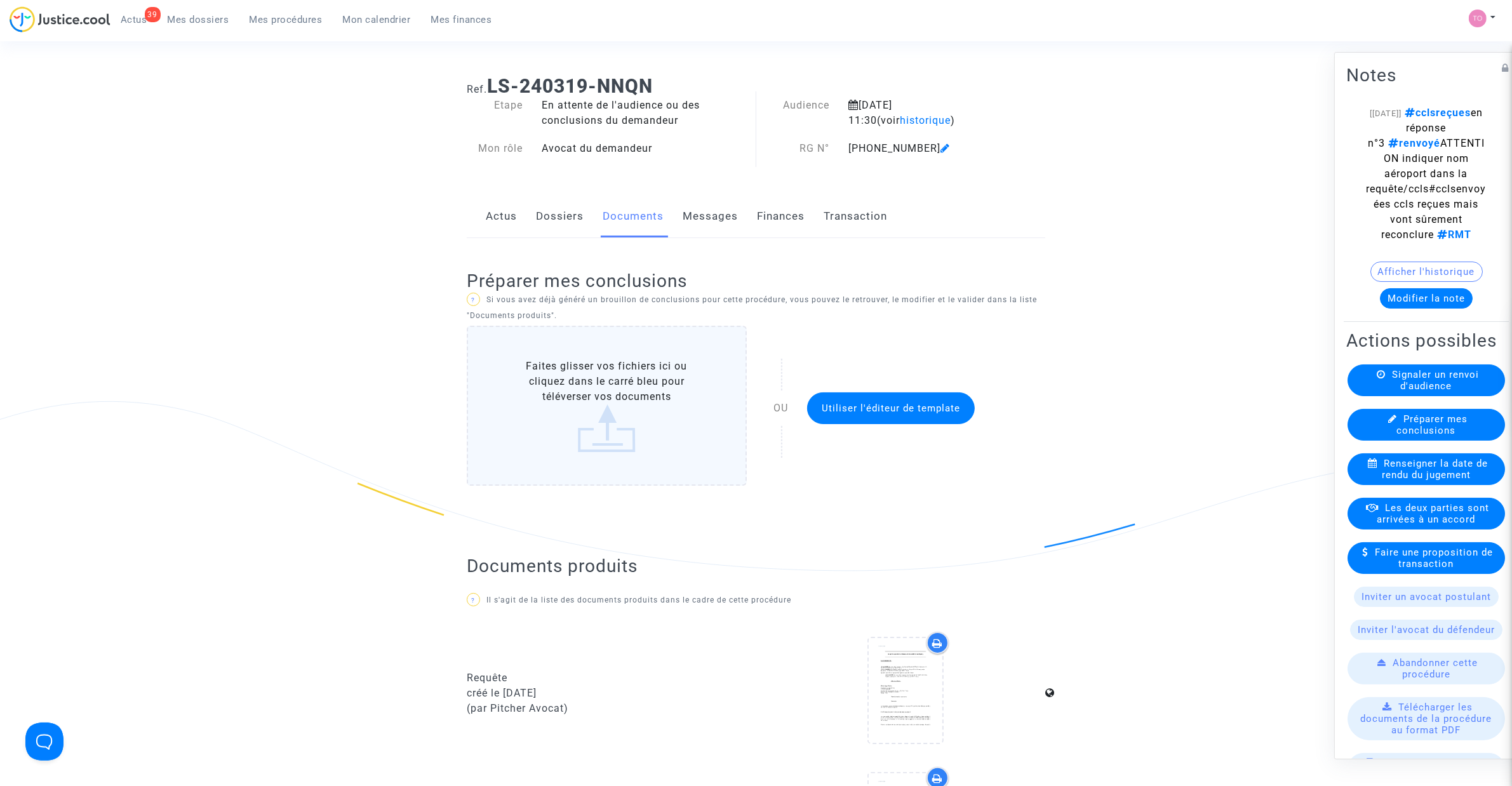
scroll to position [0, 0]
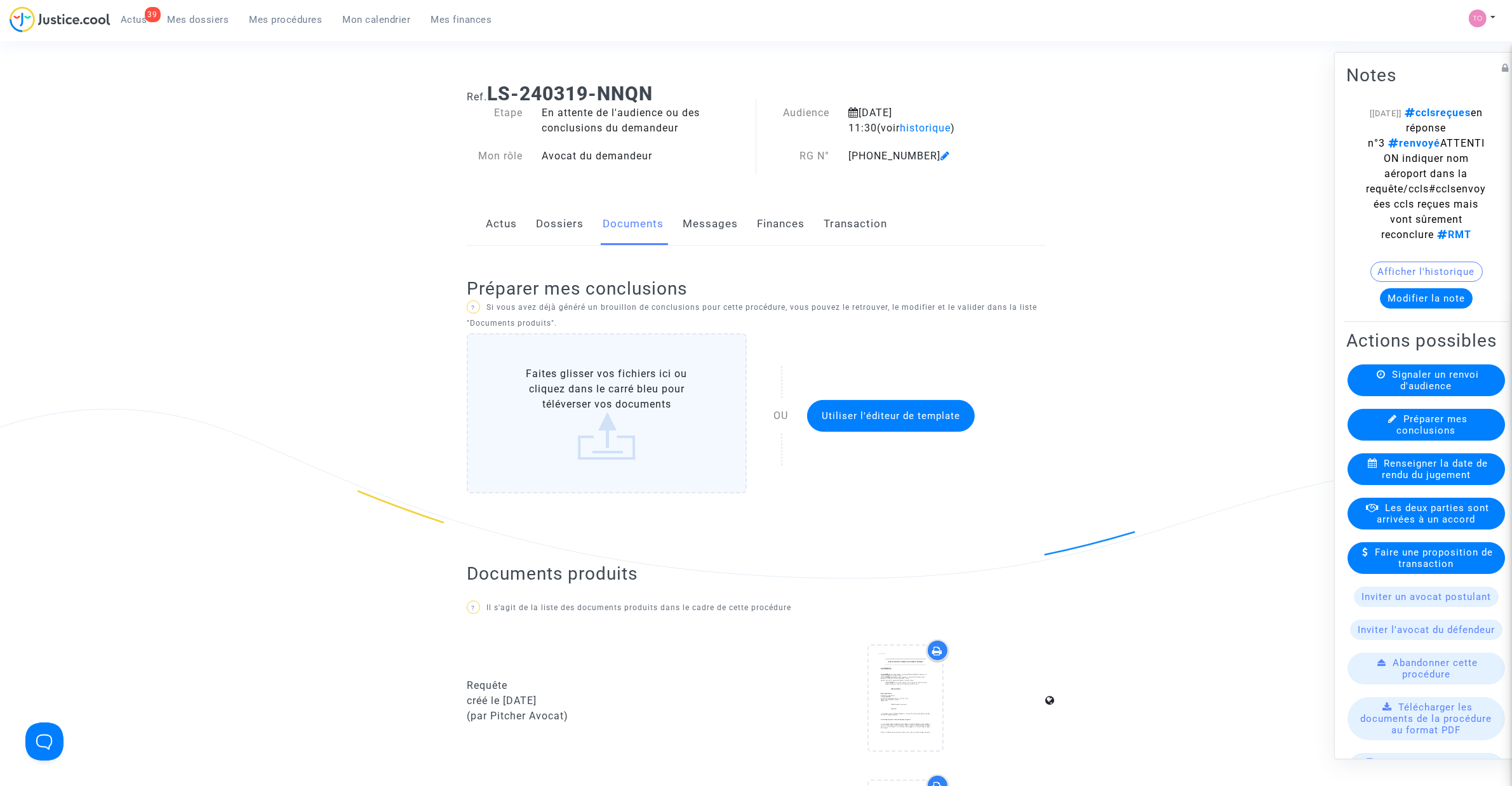
click at [896, 135] on div "[DATE] 11:30 (voir historique )" at bounding box center [921, 121] width 166 height 31
click at [900, 128] on span "historique" at bounding box center [925, 128] width 51 height 12
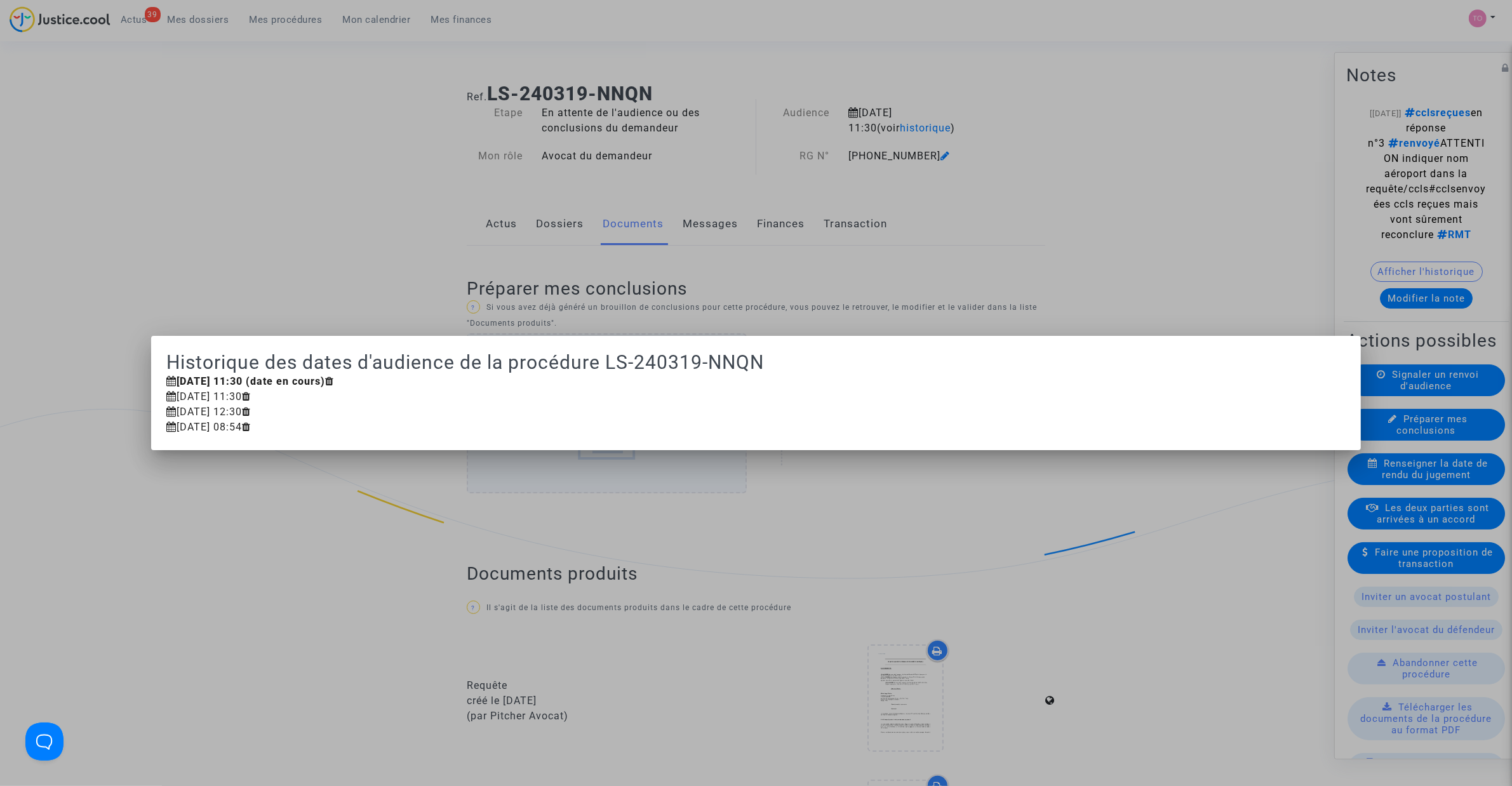
click at [975, 135] on div at bounding box center [756, 393] width 1512 height 786
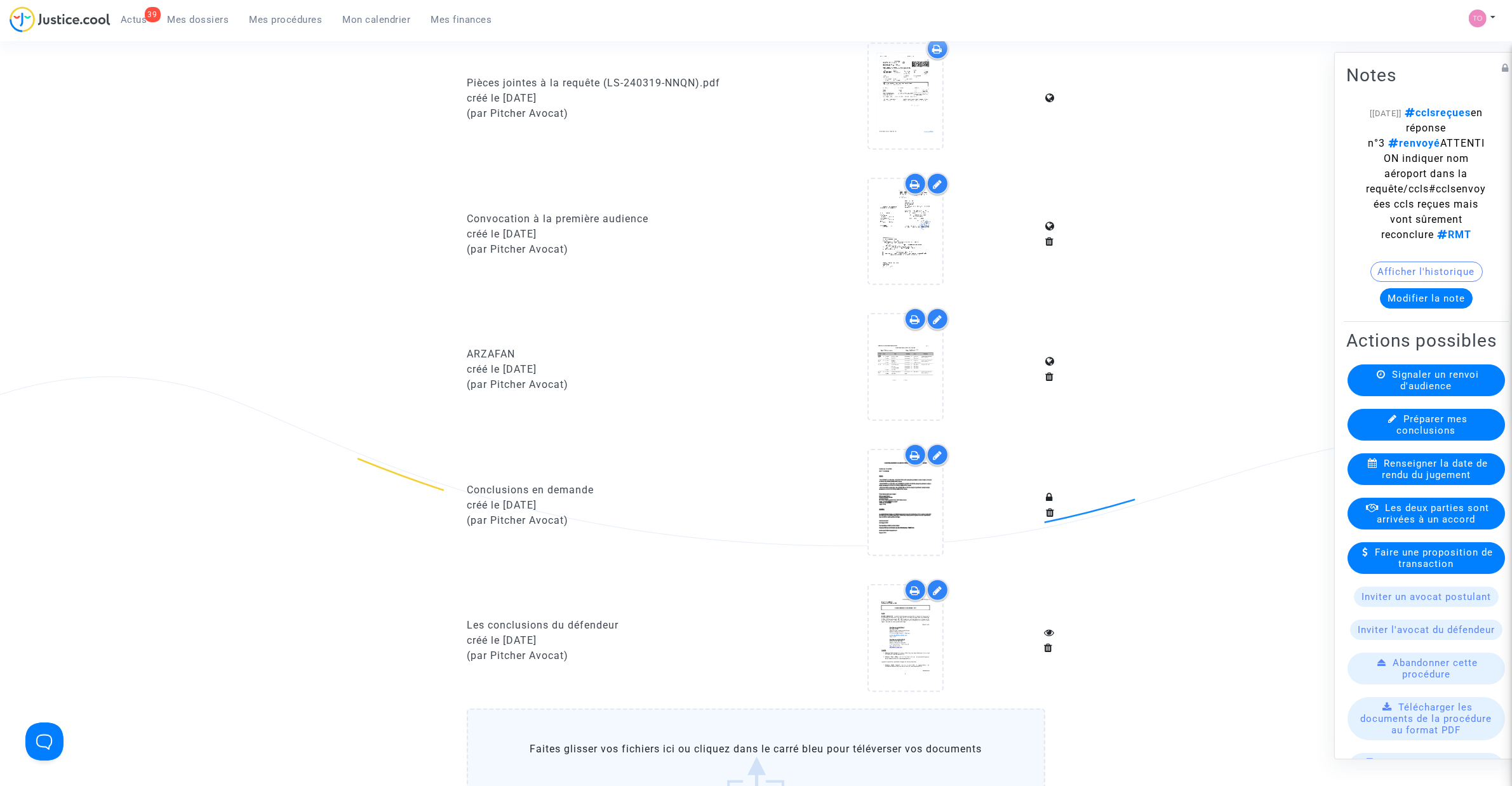
scroll to position [899, 0]
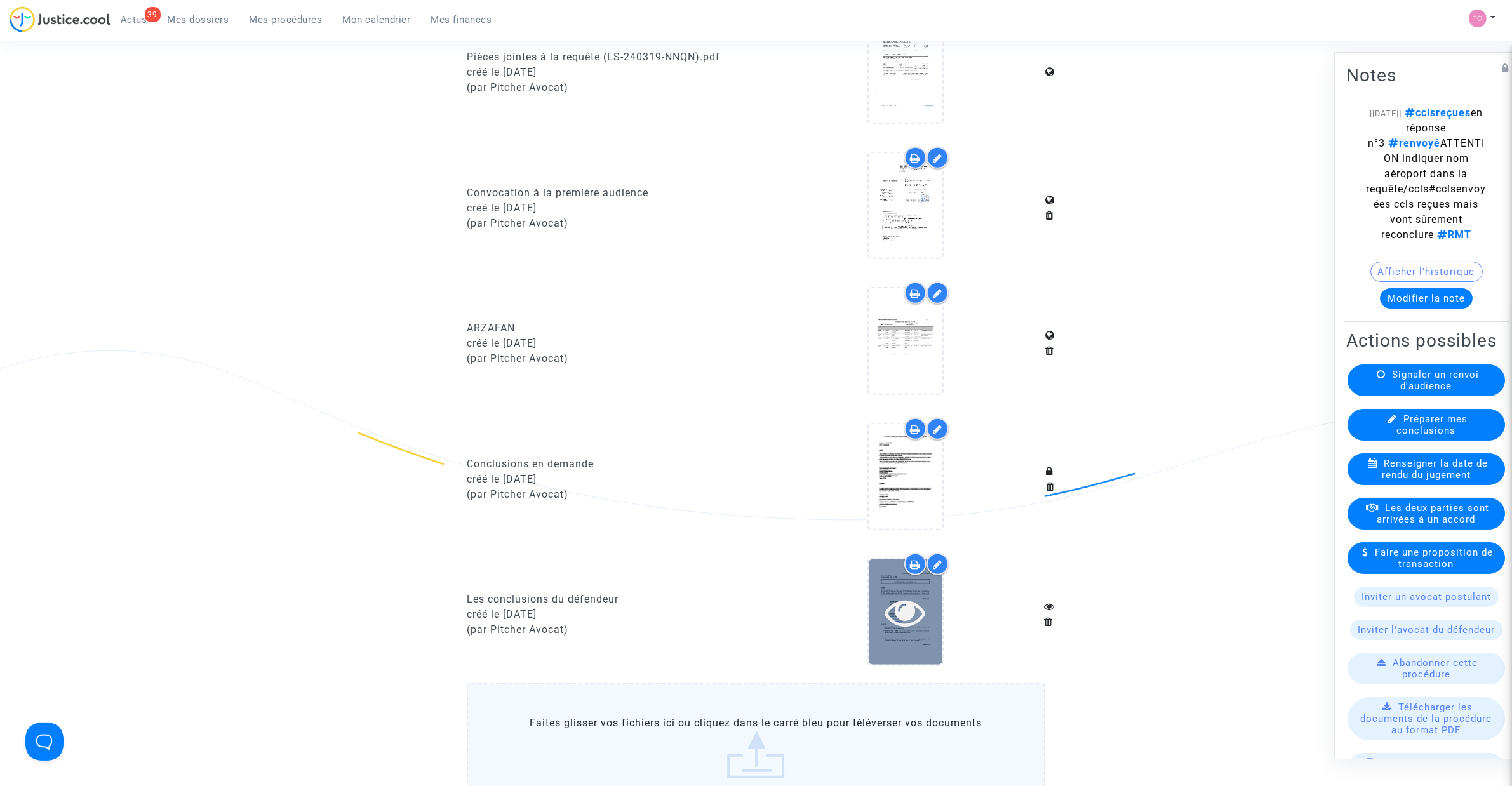
click at [905, 600] on icon at bounding box center [905, 612] width 41 height 41
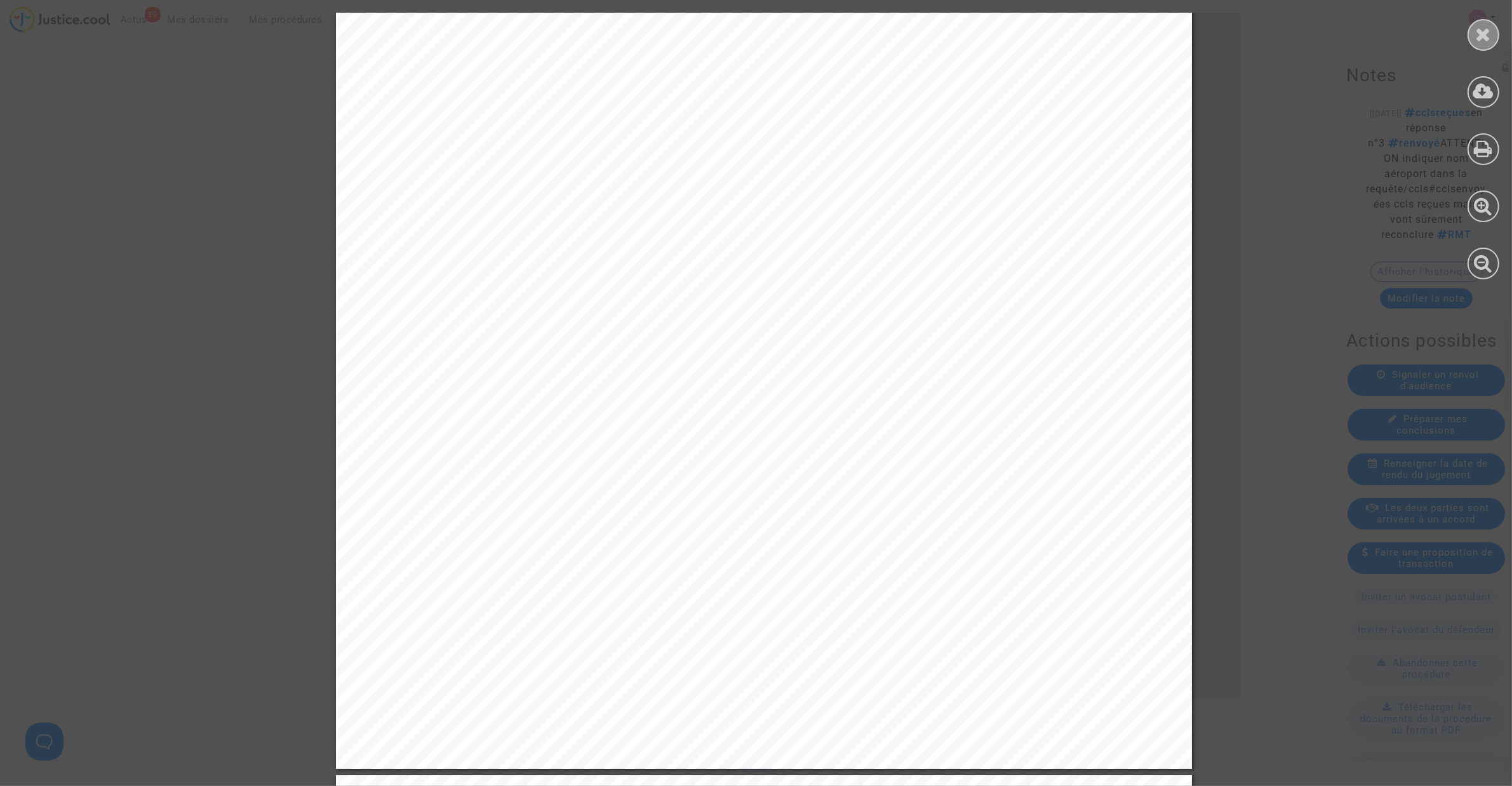
scroll to position [0, 0]
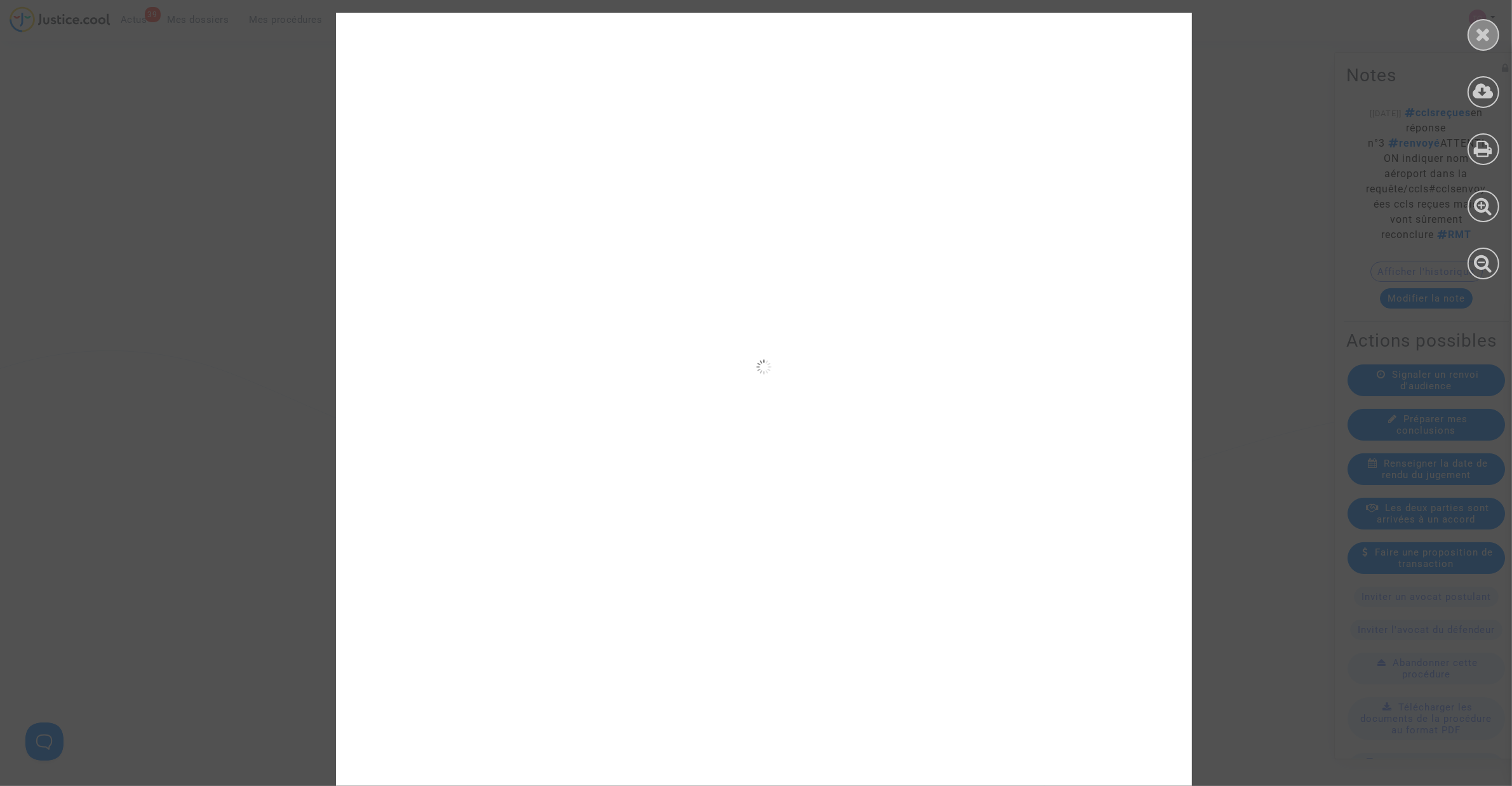
click at [1489, 26] on icon at bounding box center [1484, 34] width 16 height 19
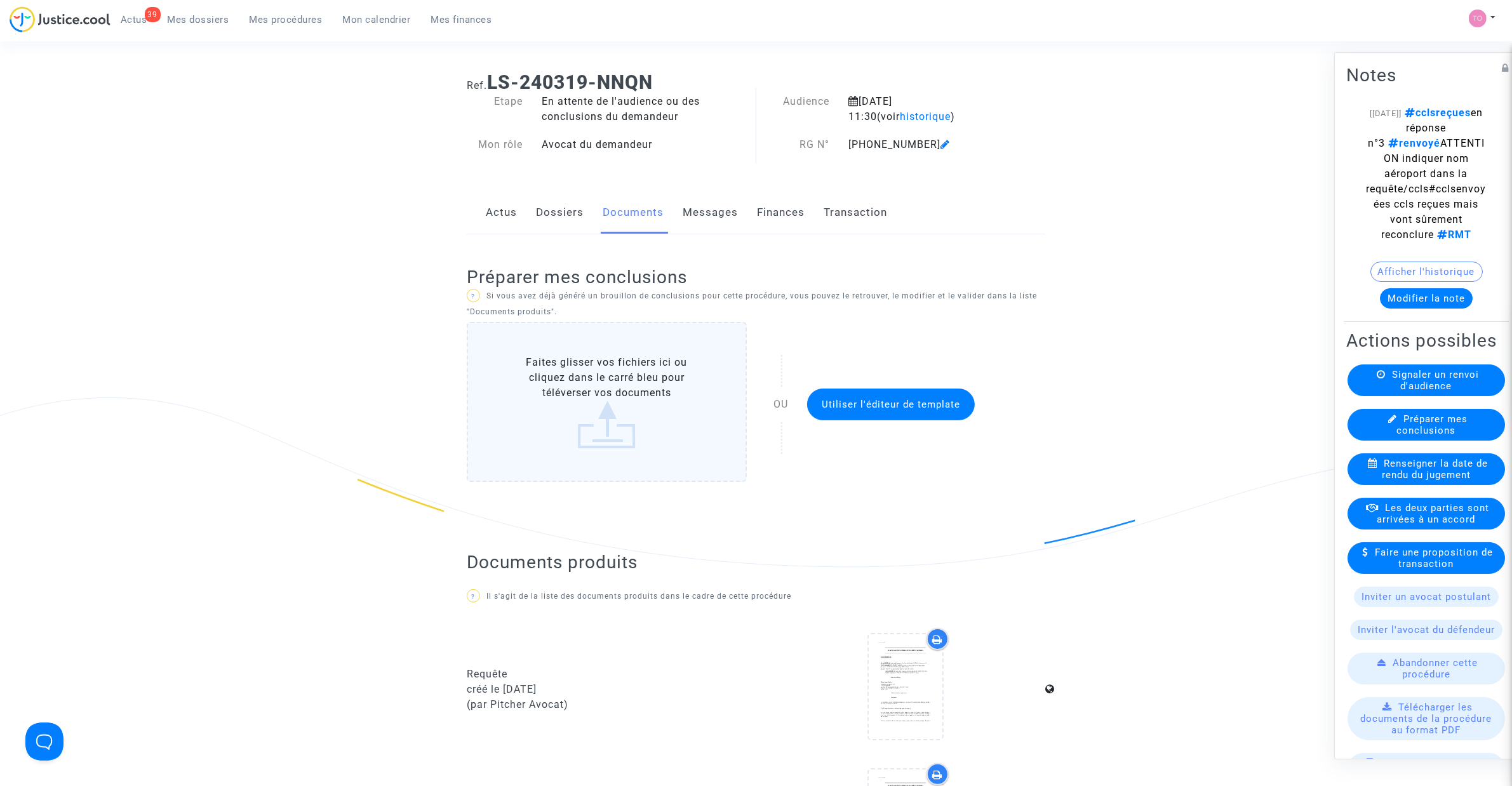
scroll to position [105, 0]
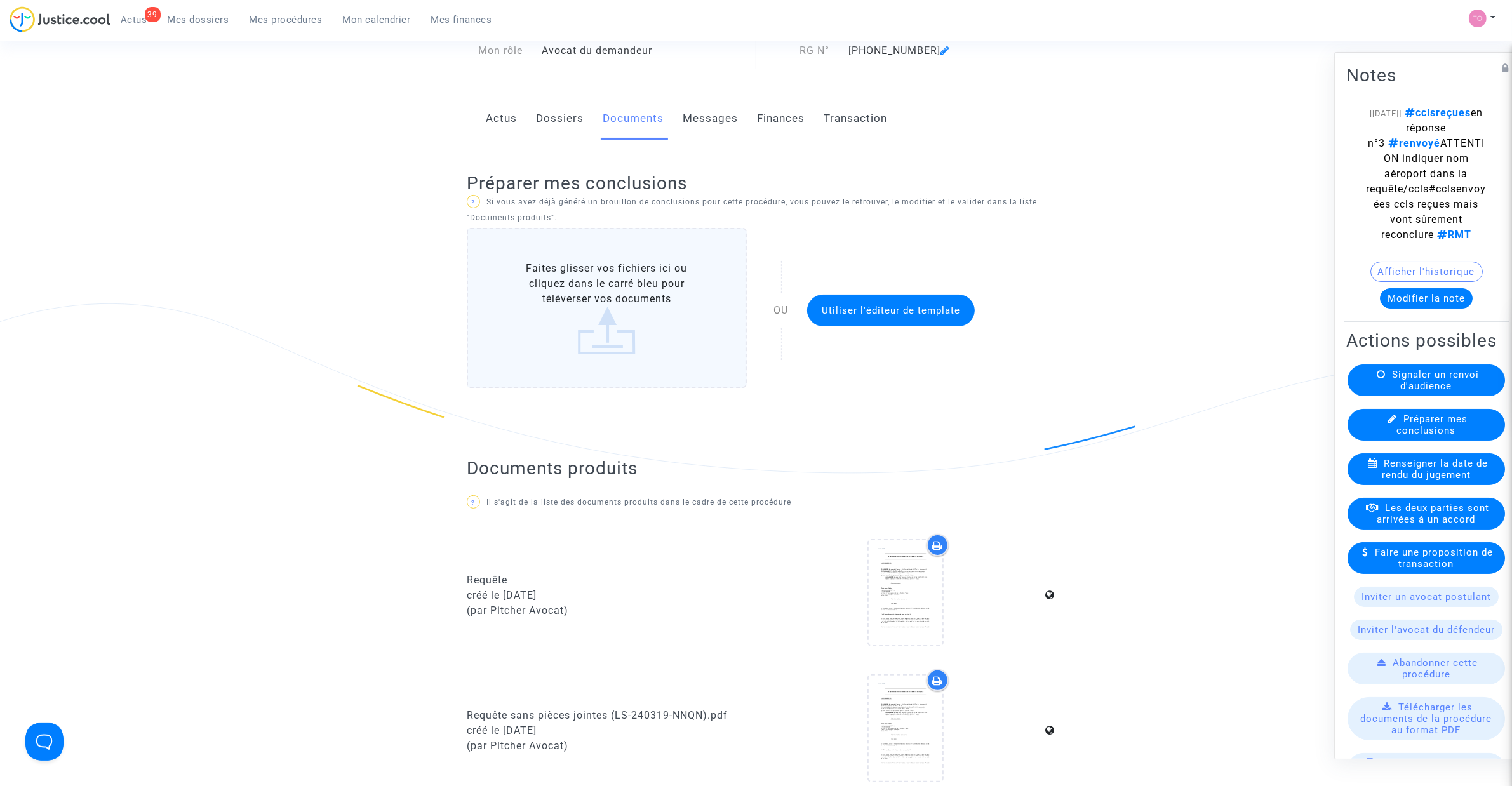
click at [1429, 282] on button "Afficher l'historique" at bounding box center [1427, 271] width 112 height 20
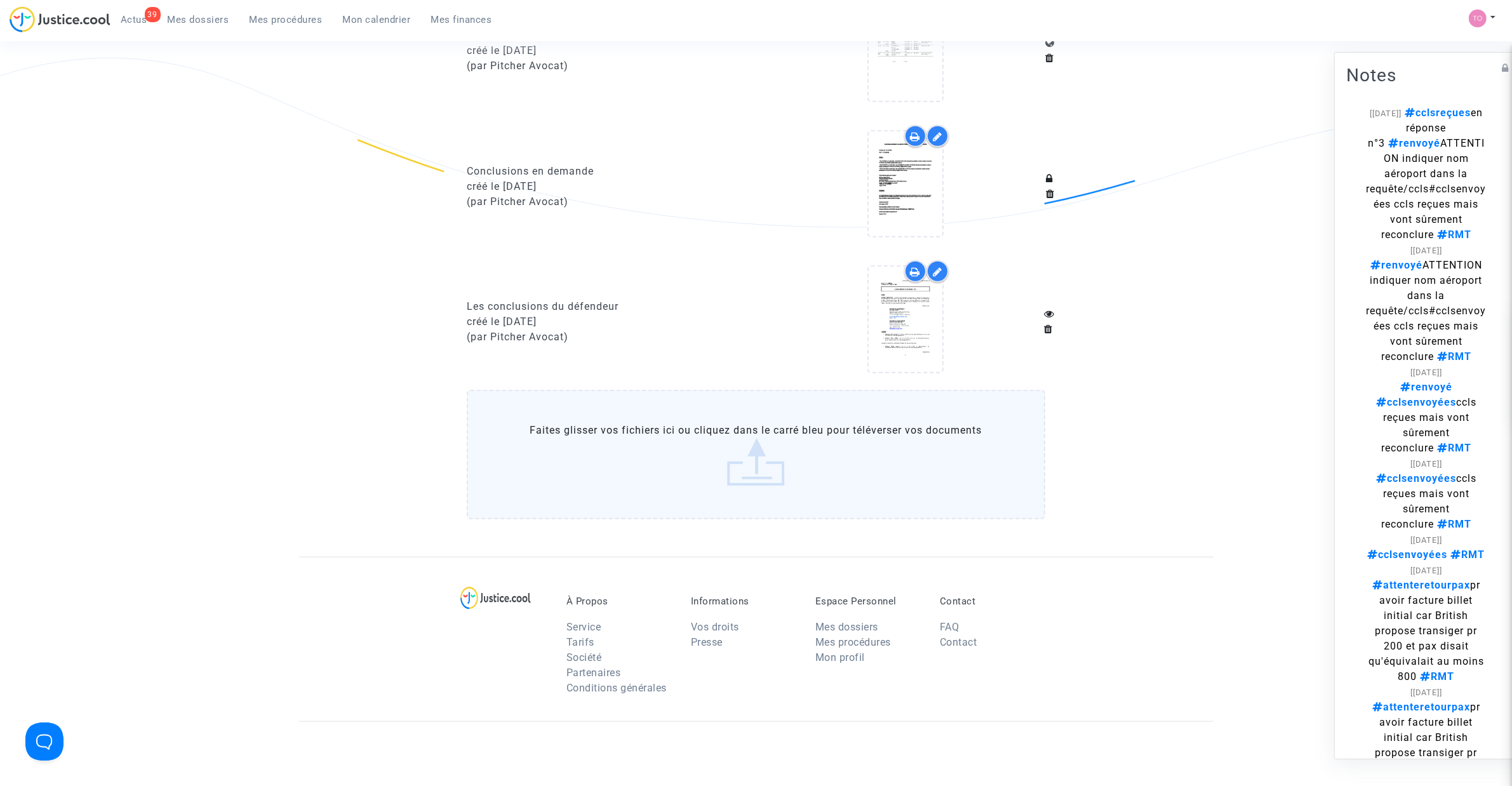
scroll to position [1190, 0]
click at [890, 185] on icon at bounding box center [905, 185] width 41 height 41
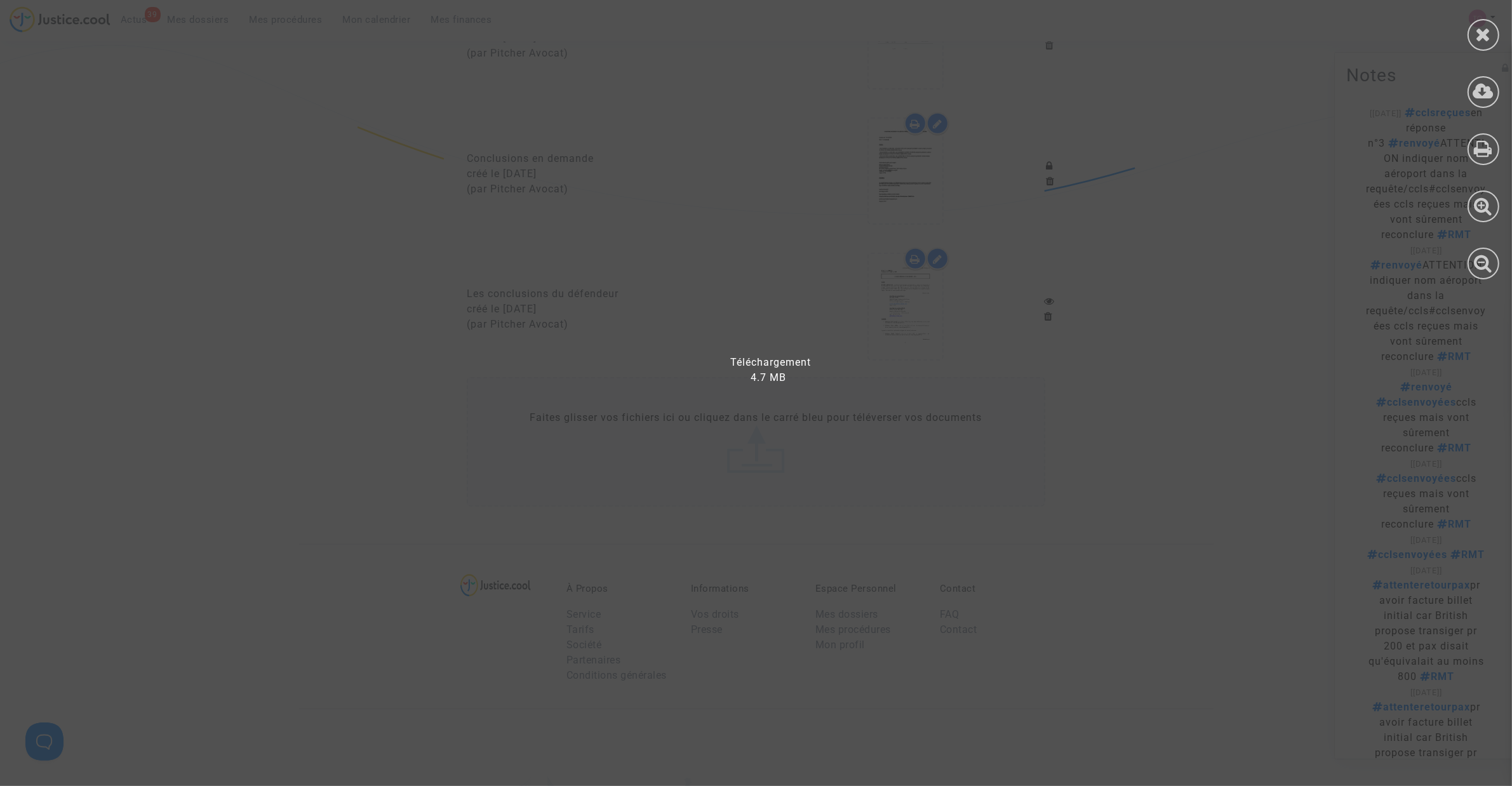
scroll to position [1216, 0]
click at [1476, 35] on icon at bounding box center [1484, 34] width 16 height 19
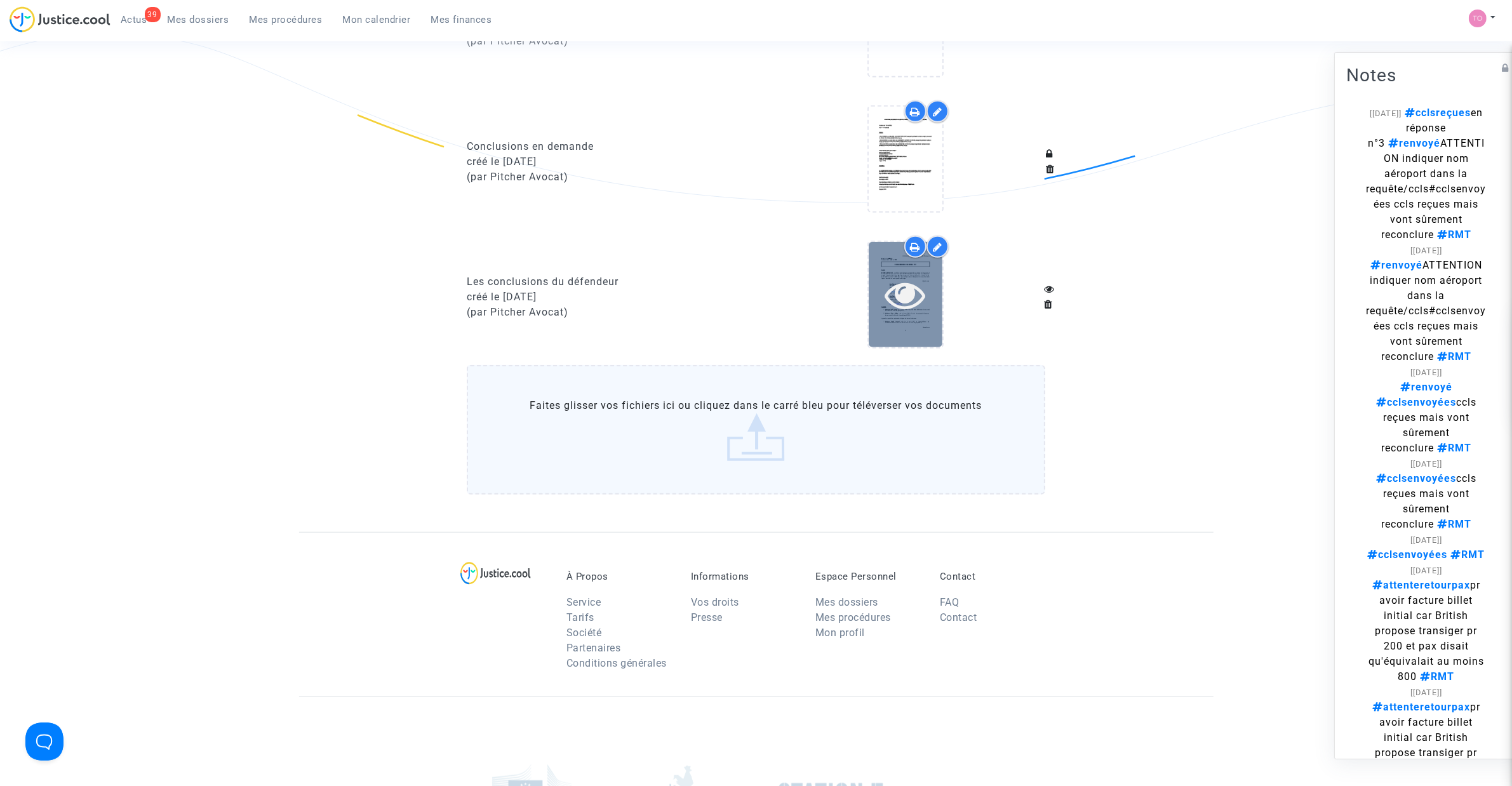
click at [871, 277] on div at bounding box center [906, 296] width 280 height 123
click at [874, 277] on div at bounding box center [906, 294] width 74 height 41
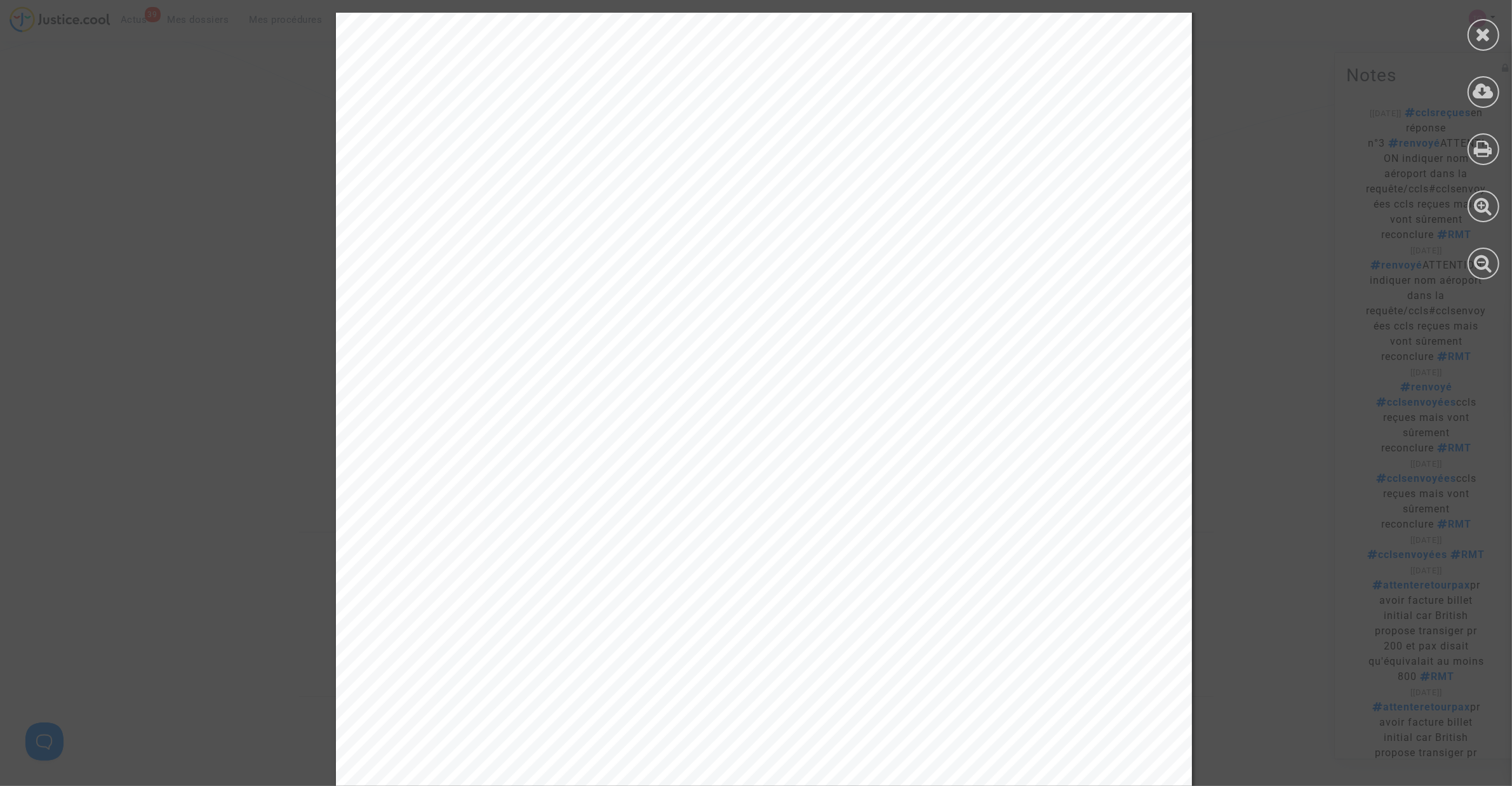
scroll to position [17078, 0]
drag, startPoint x: 452, startPoint y: 340, endPoint x: 554, endPoint y: 339, distance: 102.0
click at [554, 339] on span "En tout état de cause :" at bounding box center [529, 339] width 185 height 16
drag, startPoint x: 510, startPoint y: 362, endPoint x: 1059, endPoint y: 370, distance: 549.1
click at [1059, 370] on div "15 A titre reconventionnel : - JUGER que l’introduction de la présente instance…" at bounding box center [763, 586] width 856 height 1211
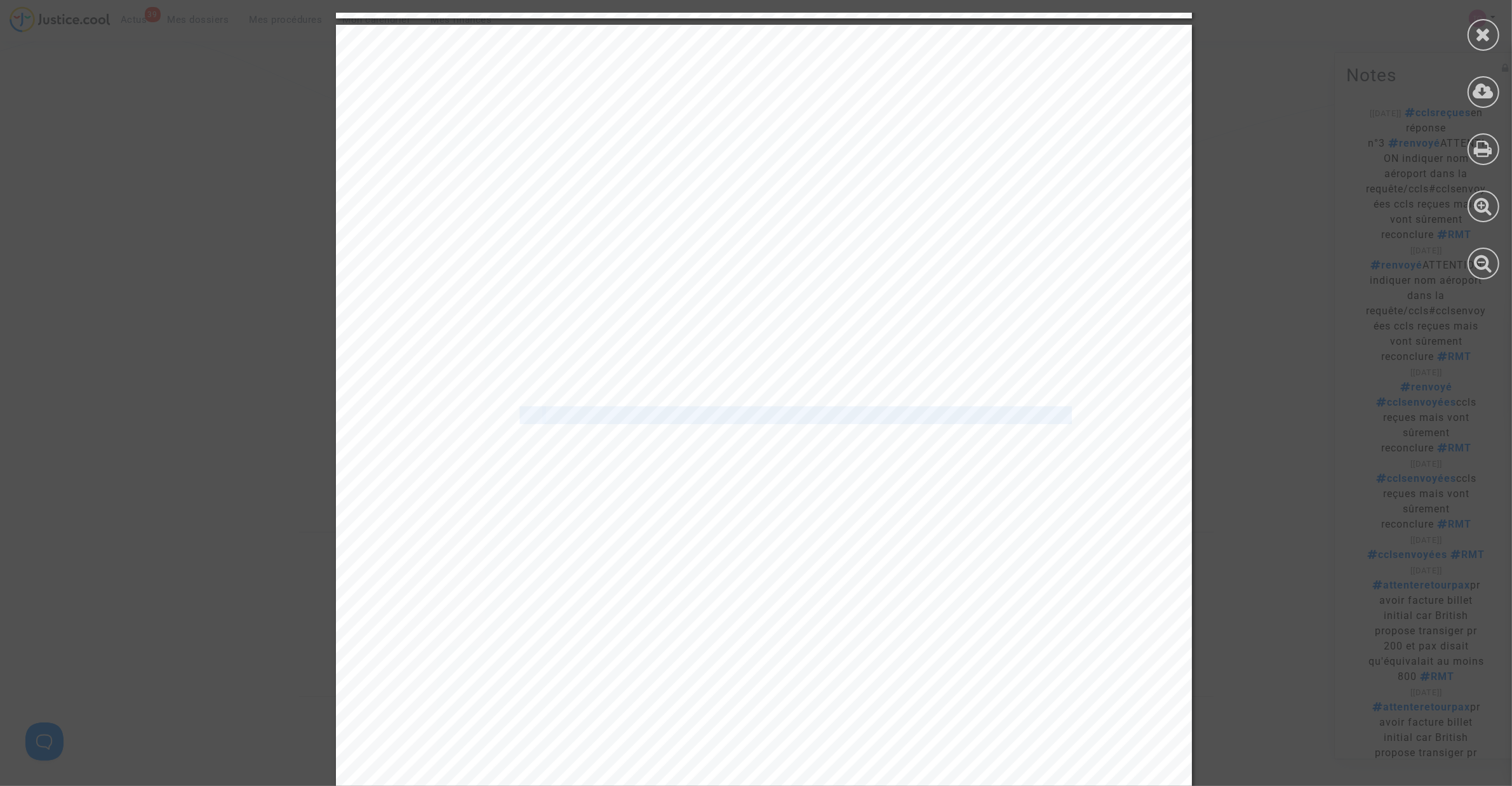
scroll to position [17026, 0]
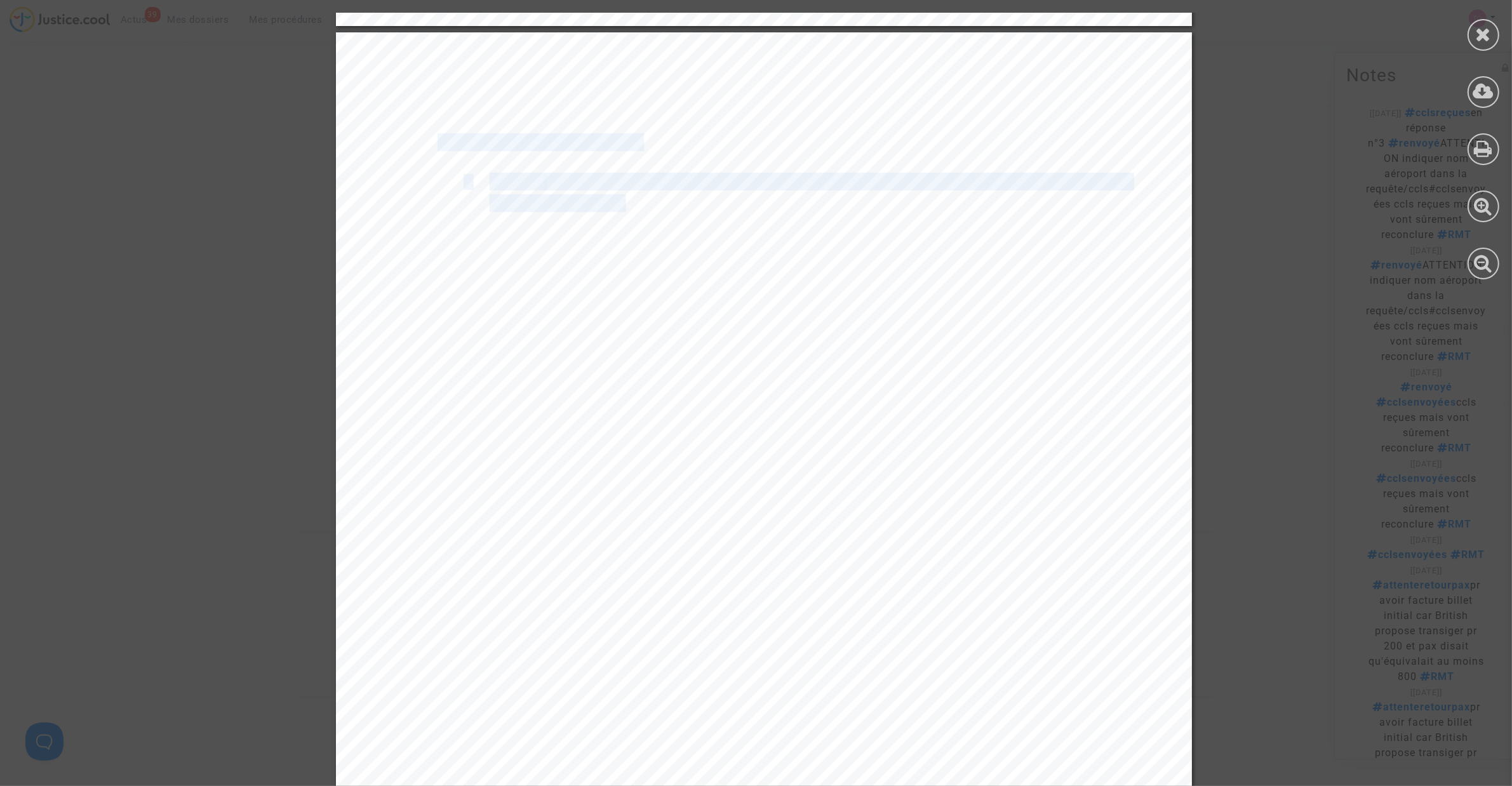
drag, startPoint x: 654, startPoint y: 198, endPoint x: 931, endPoint y: 198, distance: 277.0
click at [937, 194] on div "15 A titre reconventionnel : - JUGER que l’introduction de la présente instance…" at bounding box center [763, 638] width 856 height 1211
drag, startPoint x: 751, startPoint y: 232, endPoint x: 842, endPoint y: 229, distance: 91.0
click at [842, 229] on span "justificatifs fondant le refus d’indemnisation au titre l’article 7 du Règlement" at bounding box center [814, 224] width 649 height 16
drag, startPoint x: 534, startPoint y: 325, endPoint x: 814, endPoint y: 327, distance: 280.0
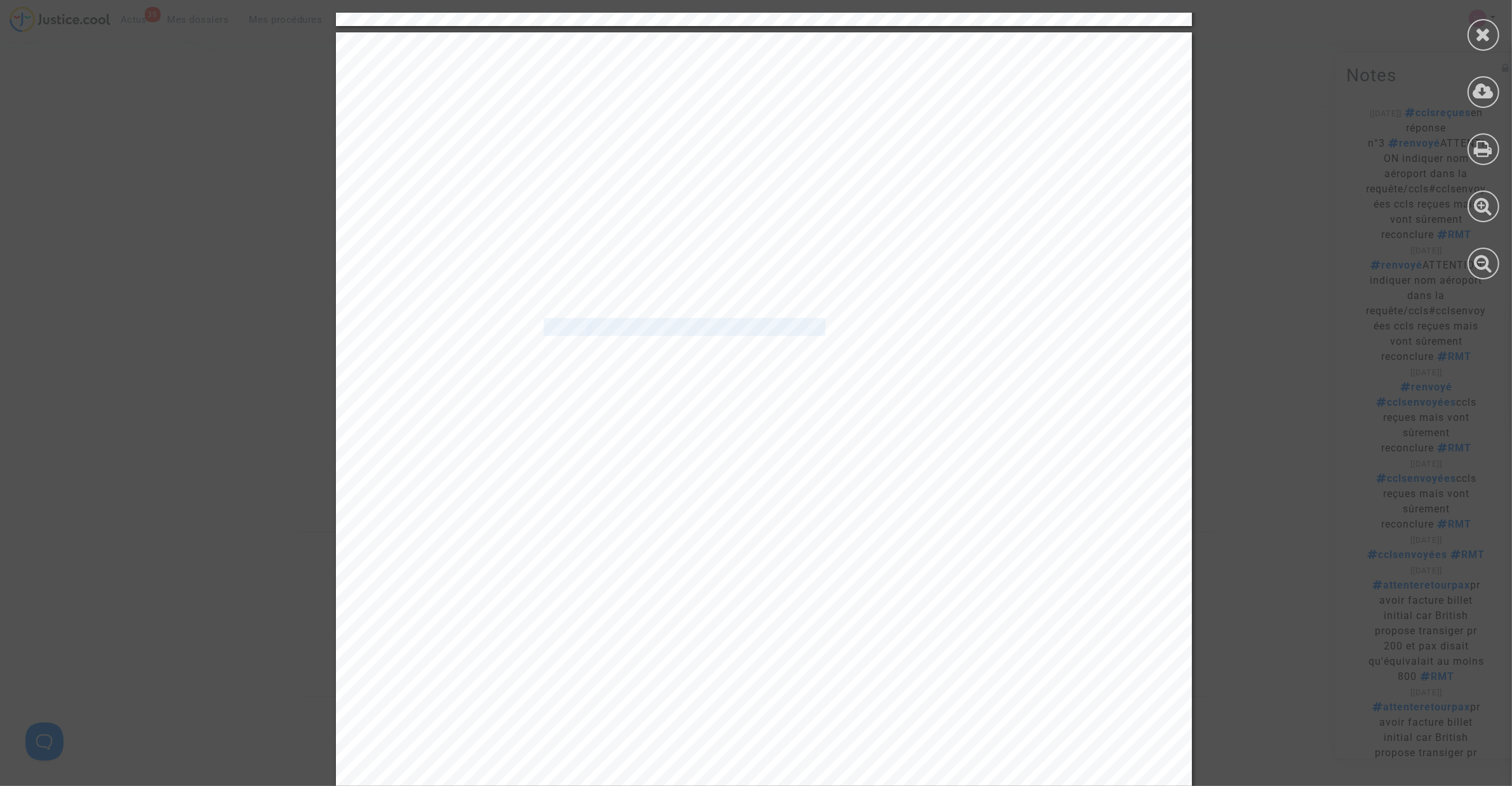
click at [814, 327] on div "15 A titre reconventionnel : - JUGER que l’introduction de la présente instance…" at bounding box center [763, 638] width 856 height 1211
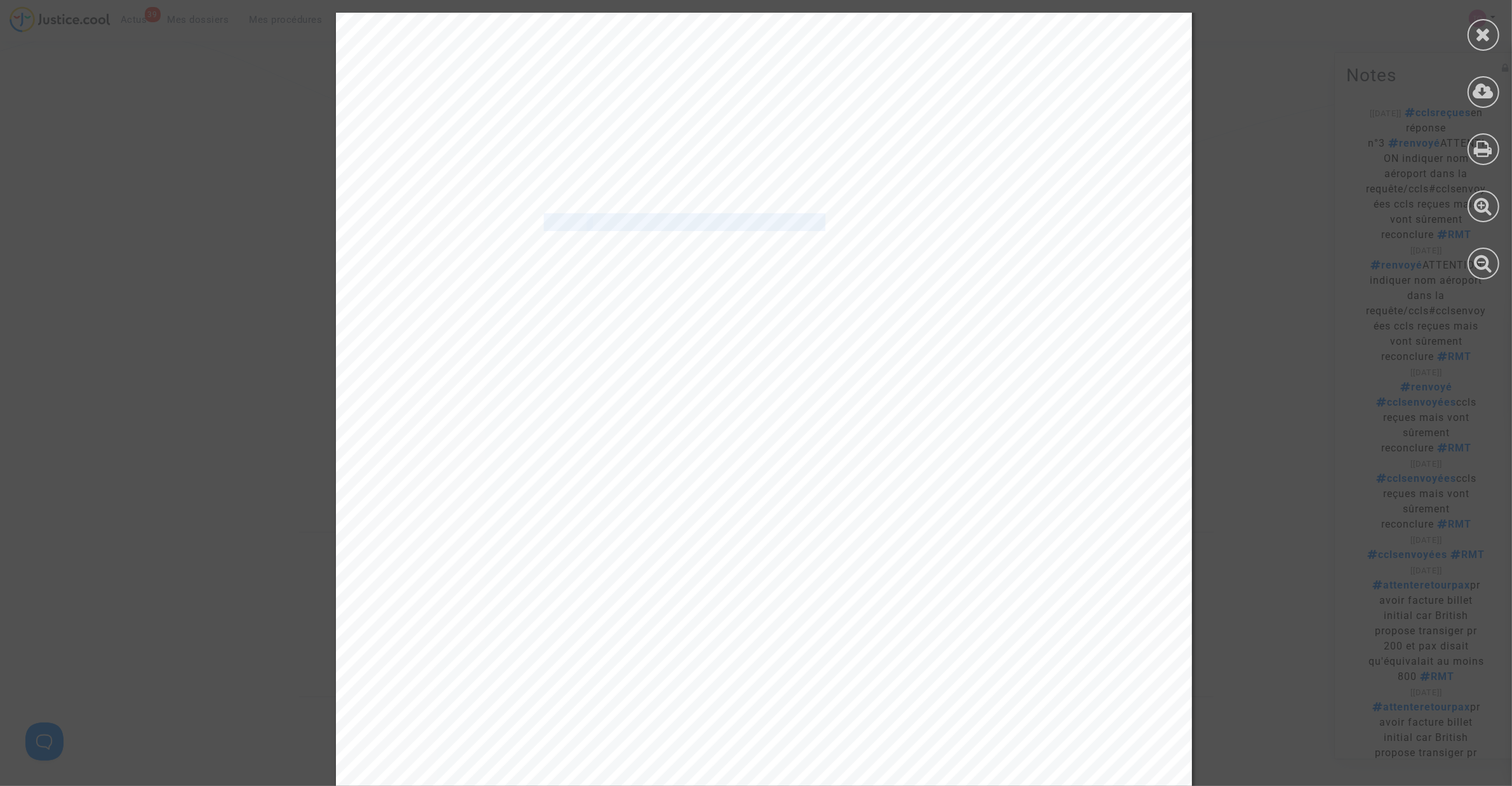
scroll to position [17131, 0]
drag, startPoint x: 584, startPoint y: 586, endPoint x: 732, endPoint y: 582, distance: 148.1
click at [732, 582] on span "les demandeurs des demandes formées au titre des dépens et de l’article" at bounding box center [853, 583] width 564 height 16
drag, startPoint x: 566, startPoint y: 648, endPoint x: 802, endPoint y: 642, distance: 236.1
click at [802, 642] on div "15 A titre reconventionnel : - JUGER que l’introduction de la présente instance…" at bounding box center [763, 533] width 856 height 1211
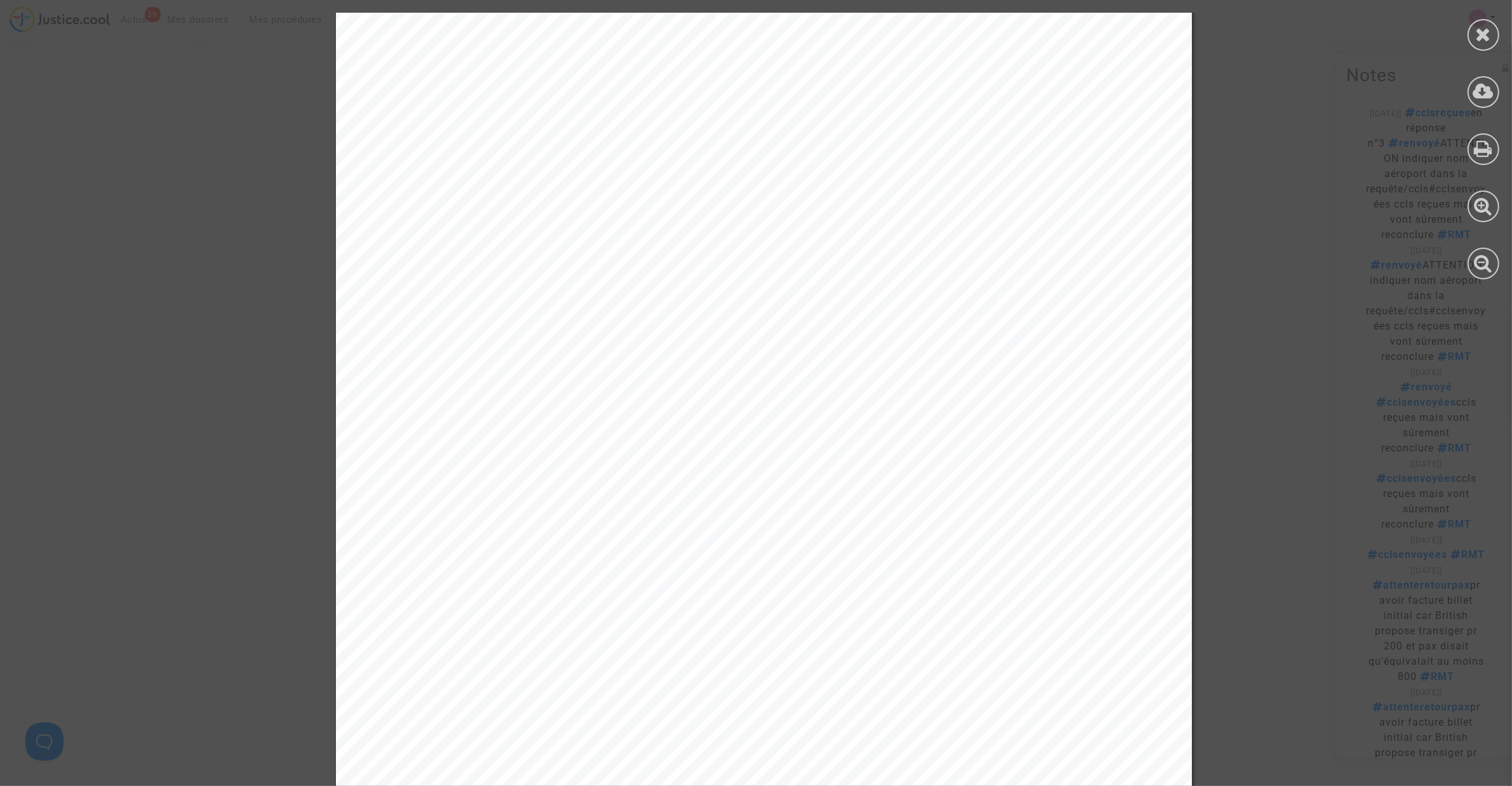
scroll to position [16161, 0]
click at [1489, 48] on div at bounding box center [1484, 35] width 32 height 32
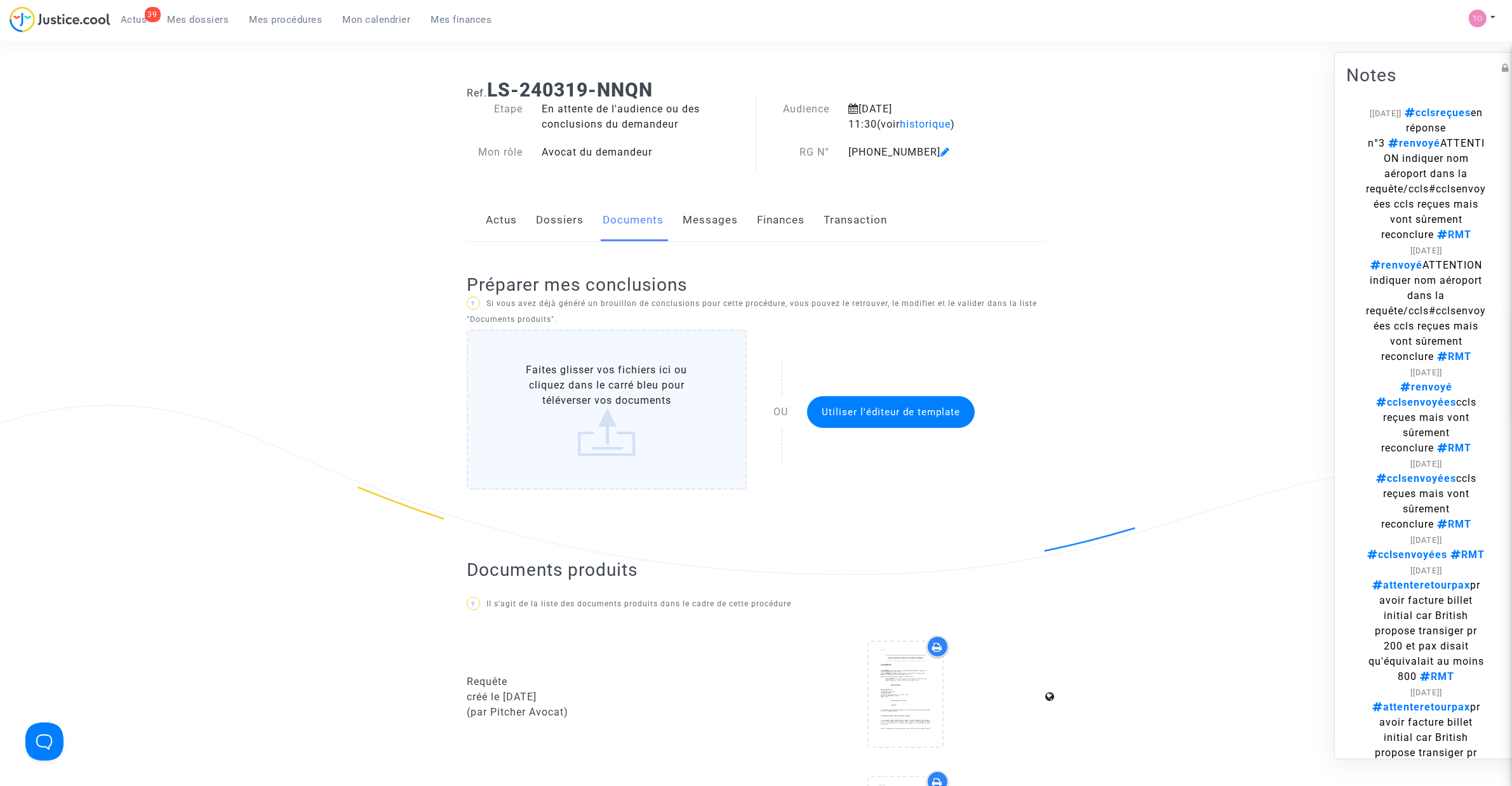
scroll to position [0, 0]
